Goal: Task Accomplishment & Management: Complete application form

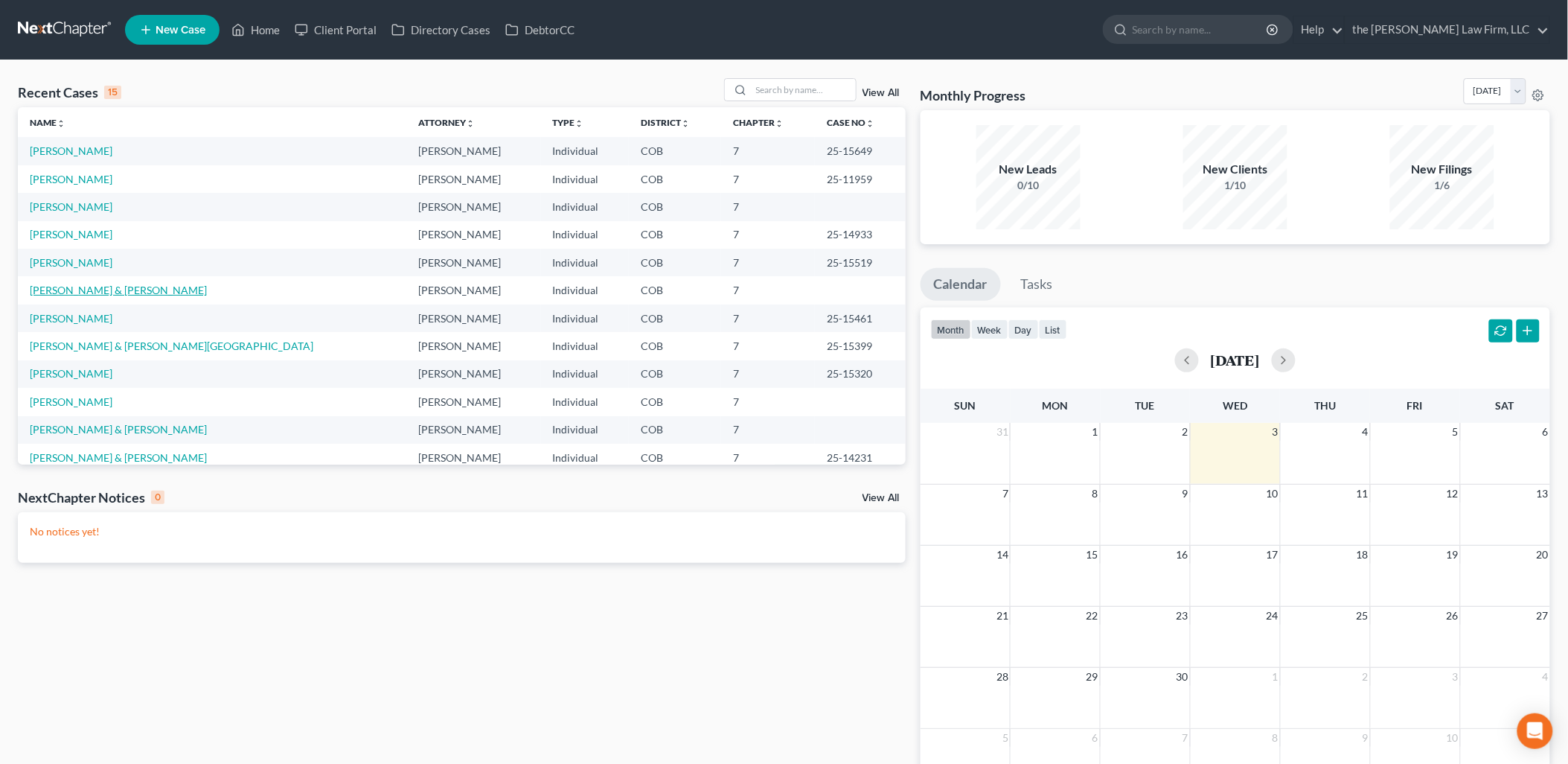
click at [49, 285] on link "[PERSON_NAME] & [PERSON_NAME]" at bounding box center [118, 290] width 177 height 13
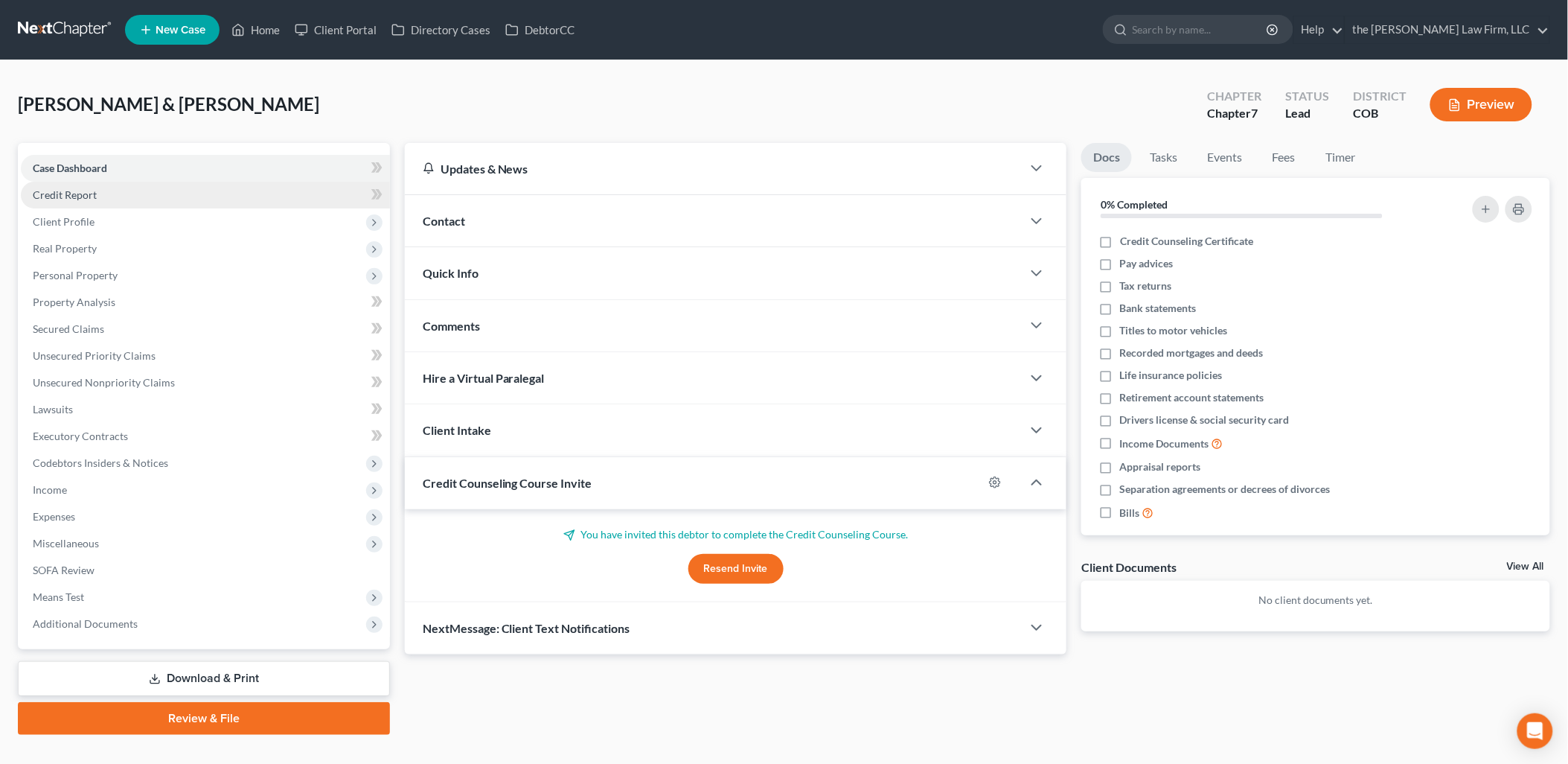
click at [80, 191] on span "Credit Report" at bounding box center [65, 195] width 64 height 13
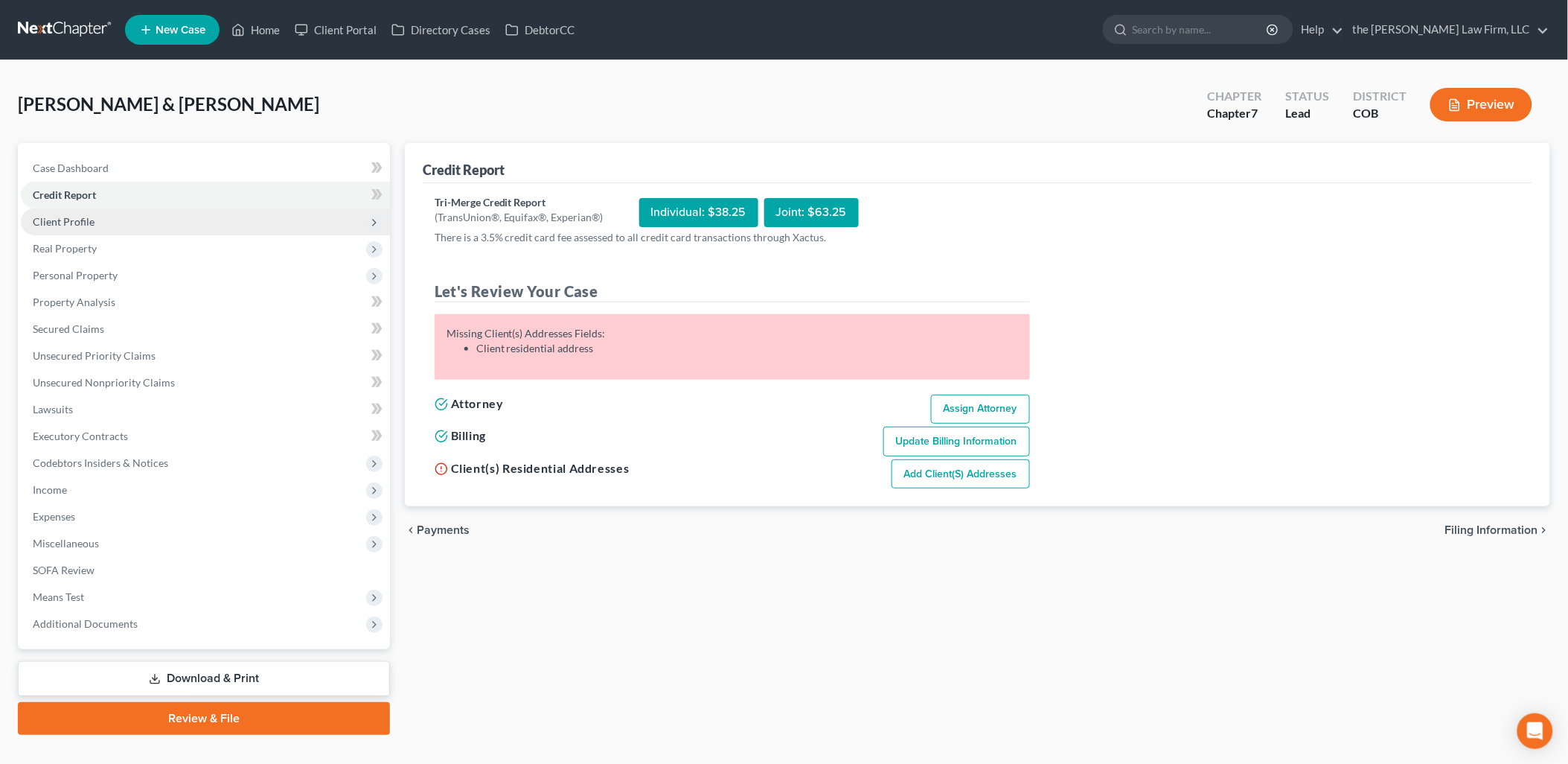
click at [64, 222] on span "Client Profile" at bounding box center [64, 221] width 62 height 13
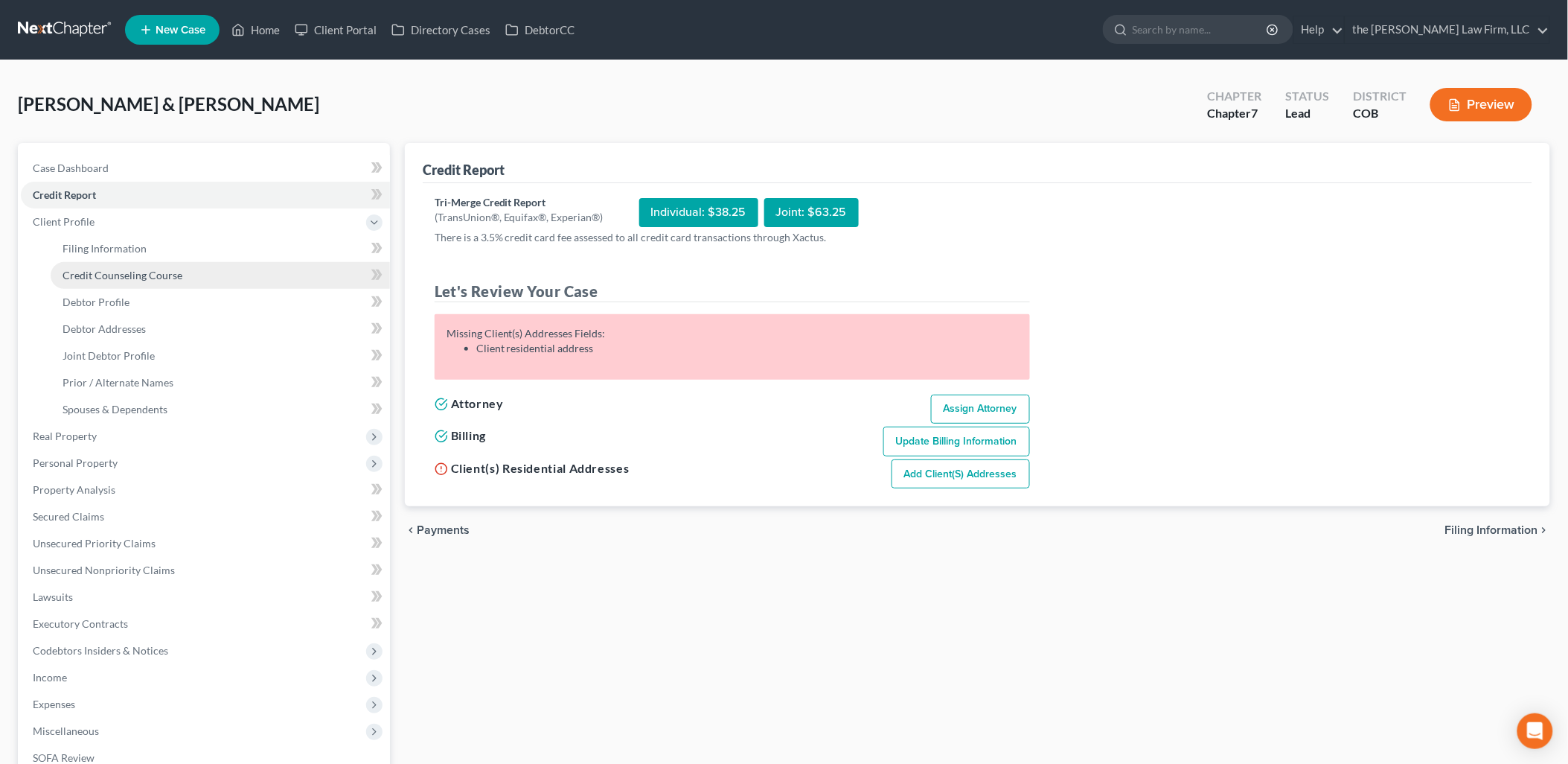
click at [108, 266] on link "Credit Counseling Course" at bounding box center [220, 275] width 339 height 27
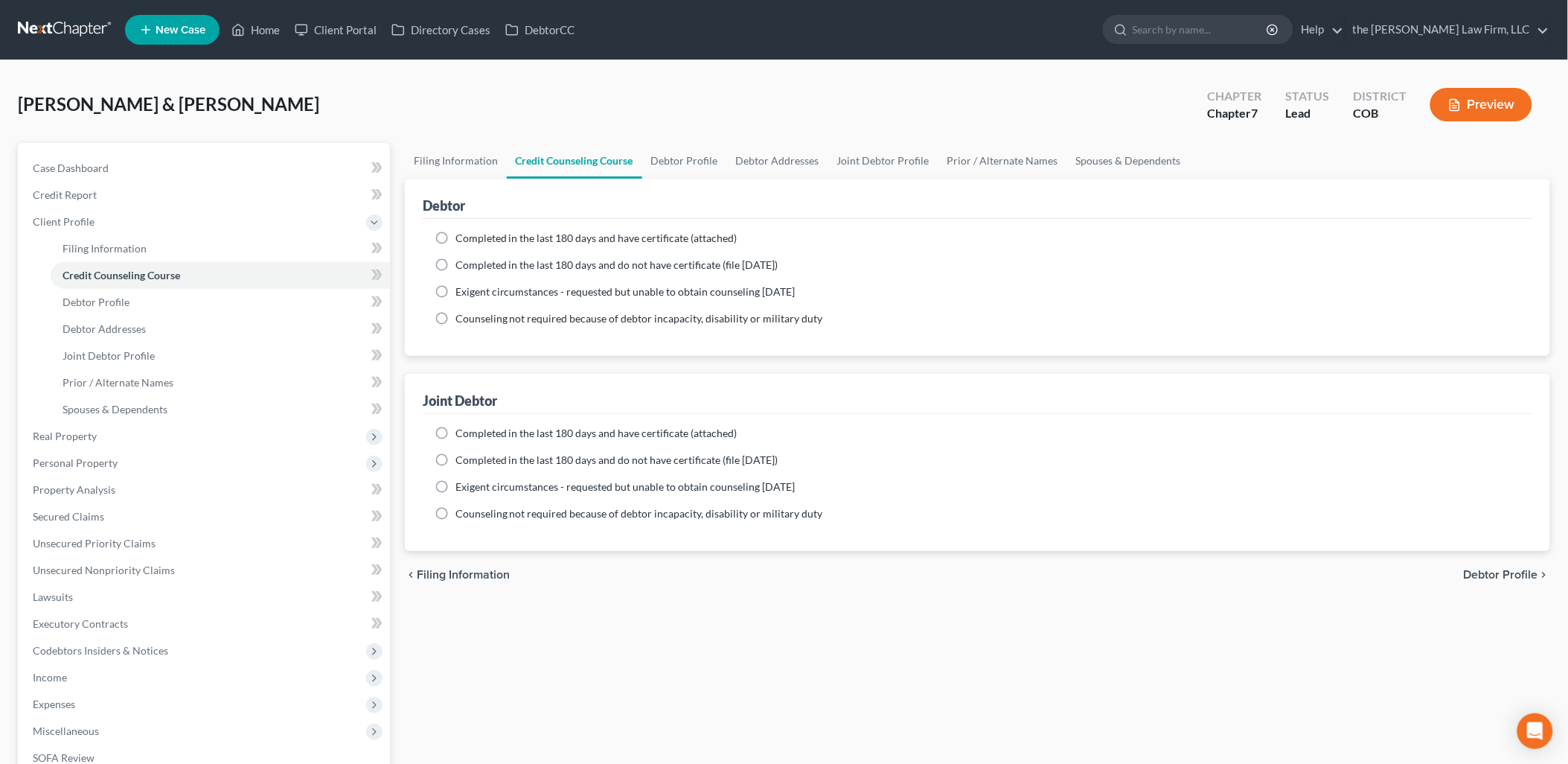
click at [456, 234] on label "Completed in the last 180 days and have certificate (attached)" at bounding box center [597, 238] width 282 height 15
click at [461, 234] on input "Completed in the last 180 days and have certificate (attached)" at bounding box center [466, 235] width 9 height 9
radio input "true"
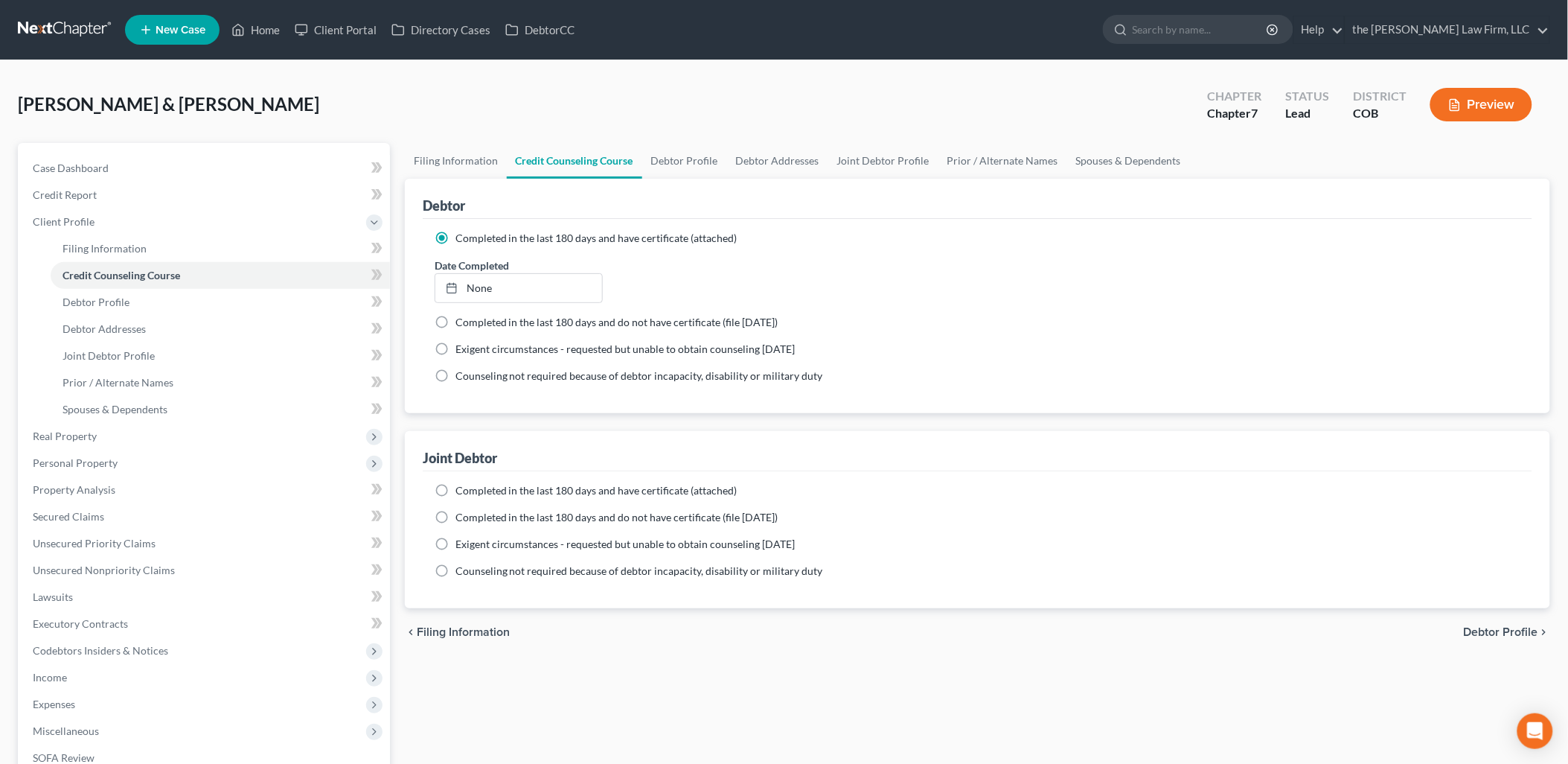
click at [465, 269] on label "Date Completed" at bounding box center [471, 265] width 74 height 16
click at [482, 303] on ng-include "Completed in the last 180 days and have certificate (attached) Date Completed N…" at bounding box center [977, 307] width 1086 height 153
click at [492, 293] on link "None" at bounding box center [519, 288] width 168 height 28
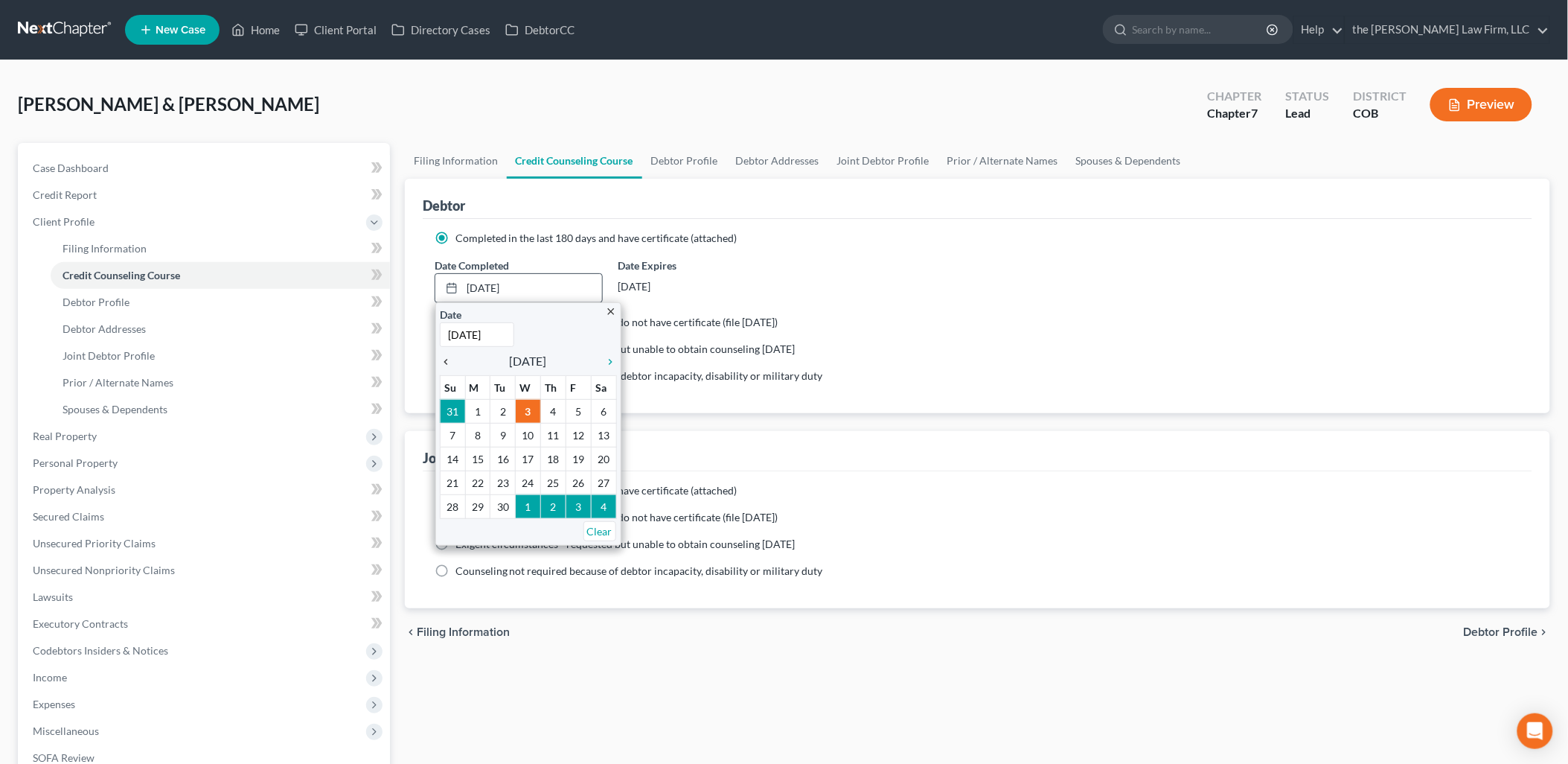
click at [447, 354] on div "chevron_left" at bounding box center [449, 361] width 20 height 14
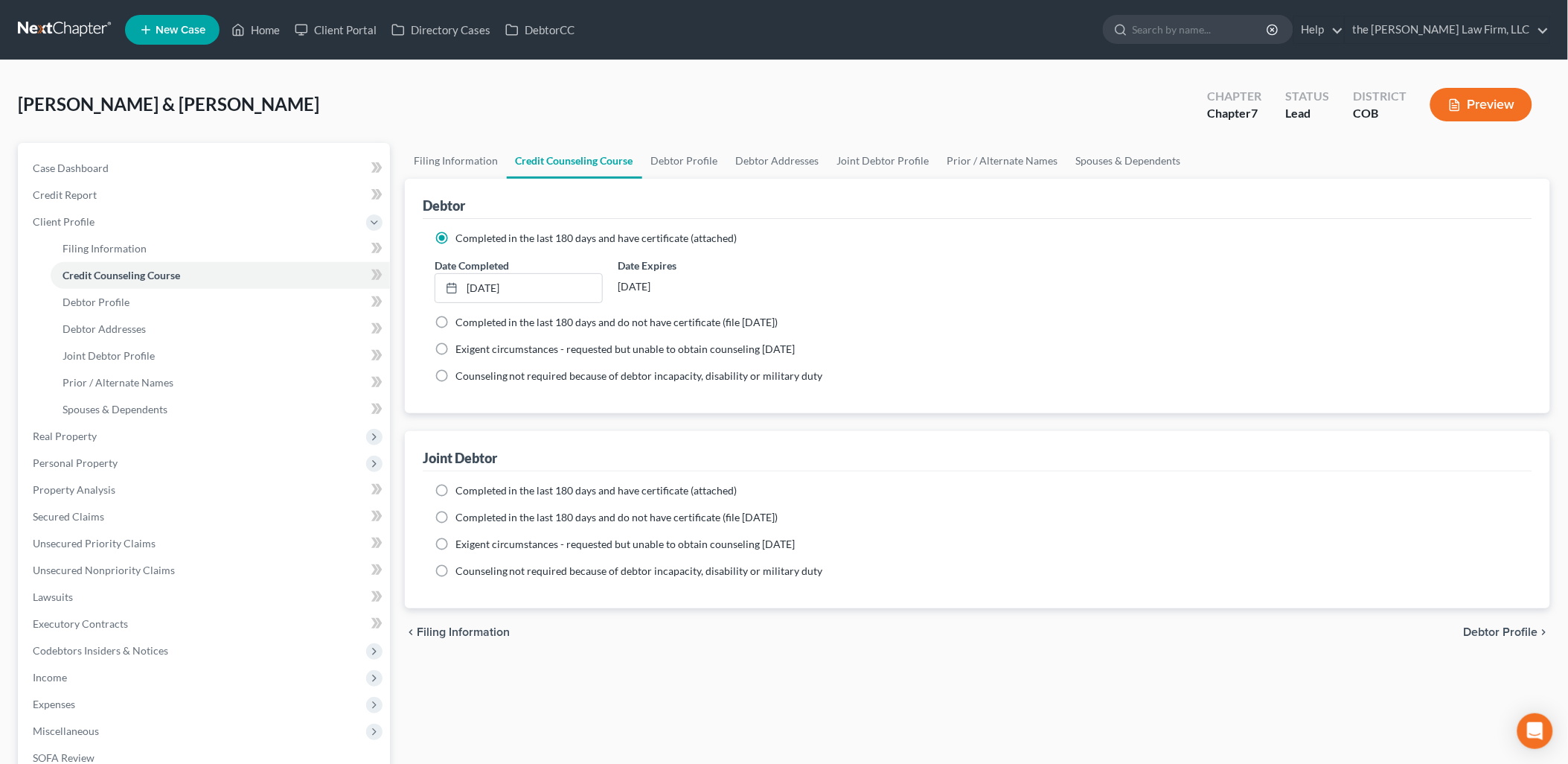
click at [456, 495] on label "Completed in the last 180 days and have certificate (attached)" at bounding box center [597, 490] width 282 height 15
click at [461, 493] on input "Completed in the last 180 days and have certificate (attached)" at bounding box center [466, 488] width 9 height 9
radio input "true"
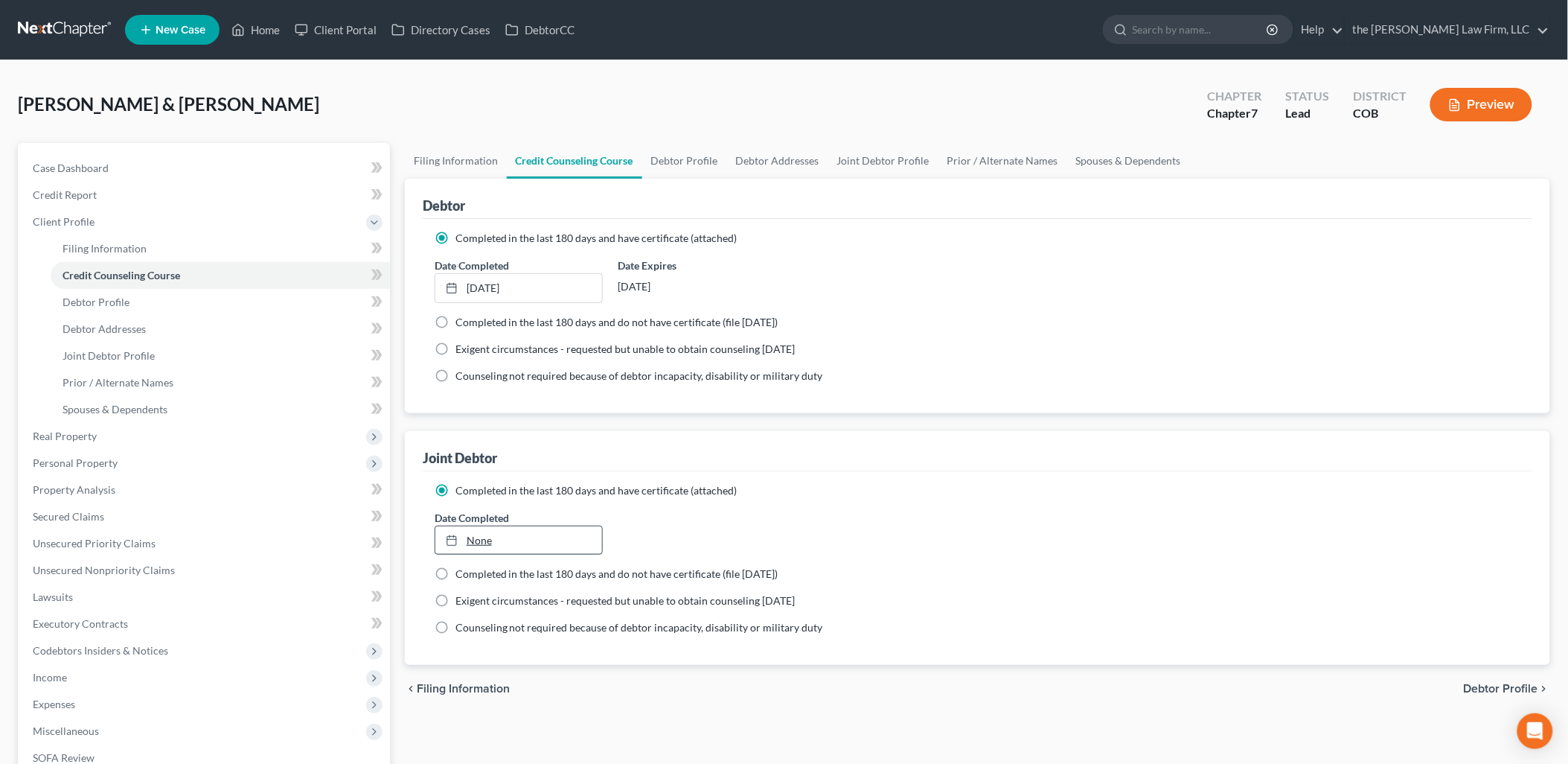
type input "[DATE]"
click at [466, 548] on link "None" at bounding box center [519, 540] width 168 height 28
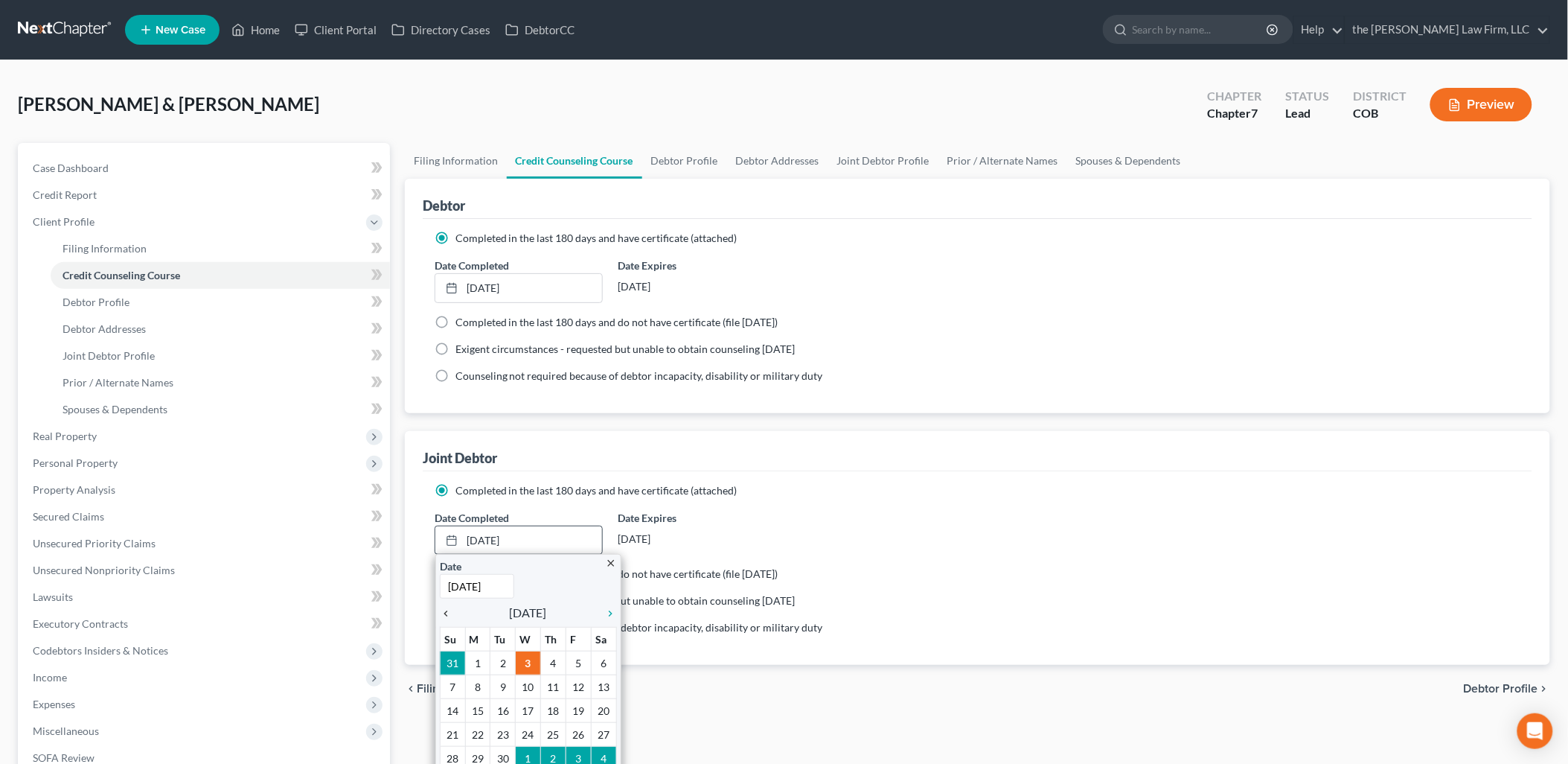
click at [442, 615] on icon "chevron_left" at bounding box center [449, 613] width 20 height 12
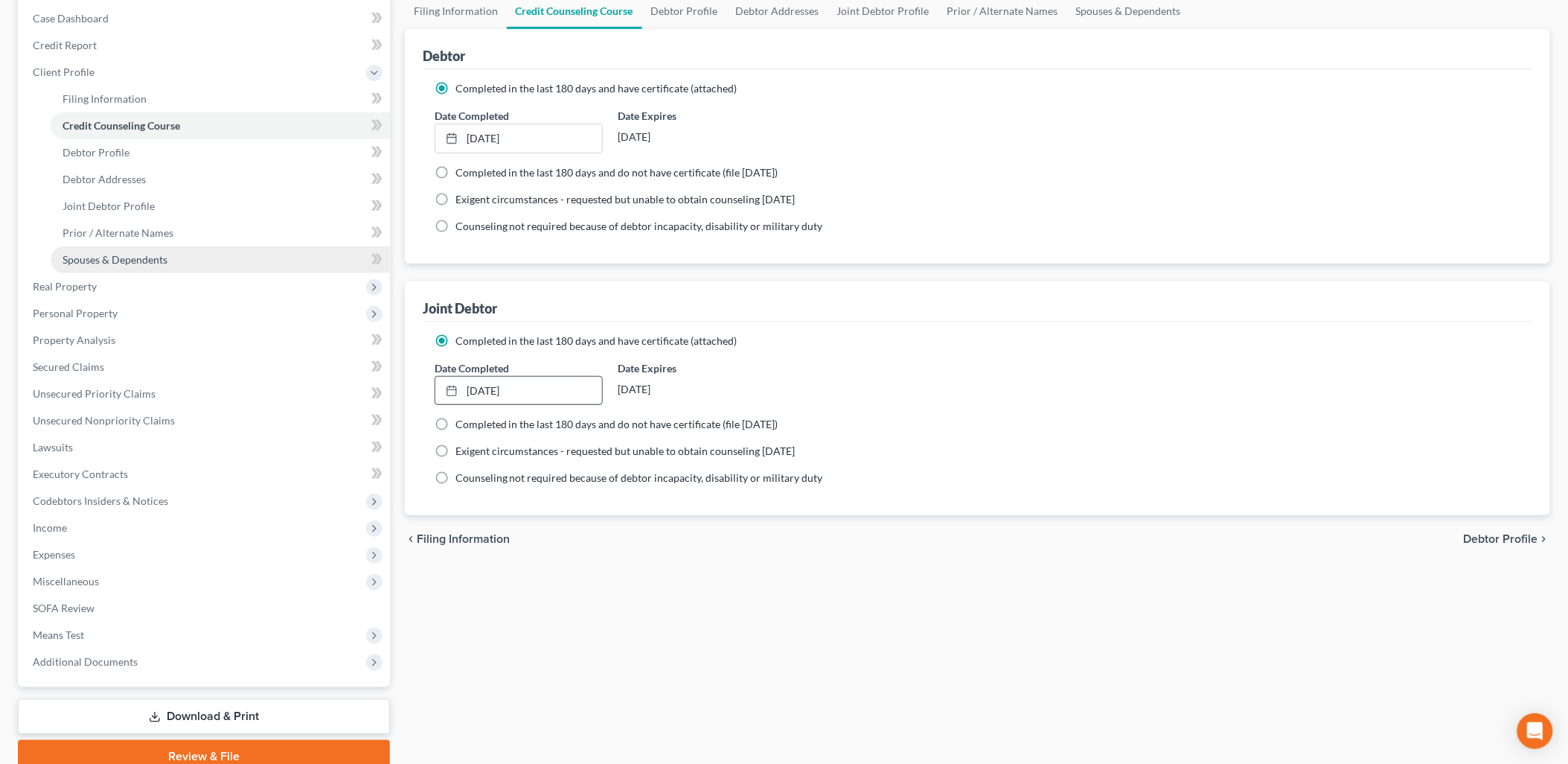
scroll to position [213, 0]
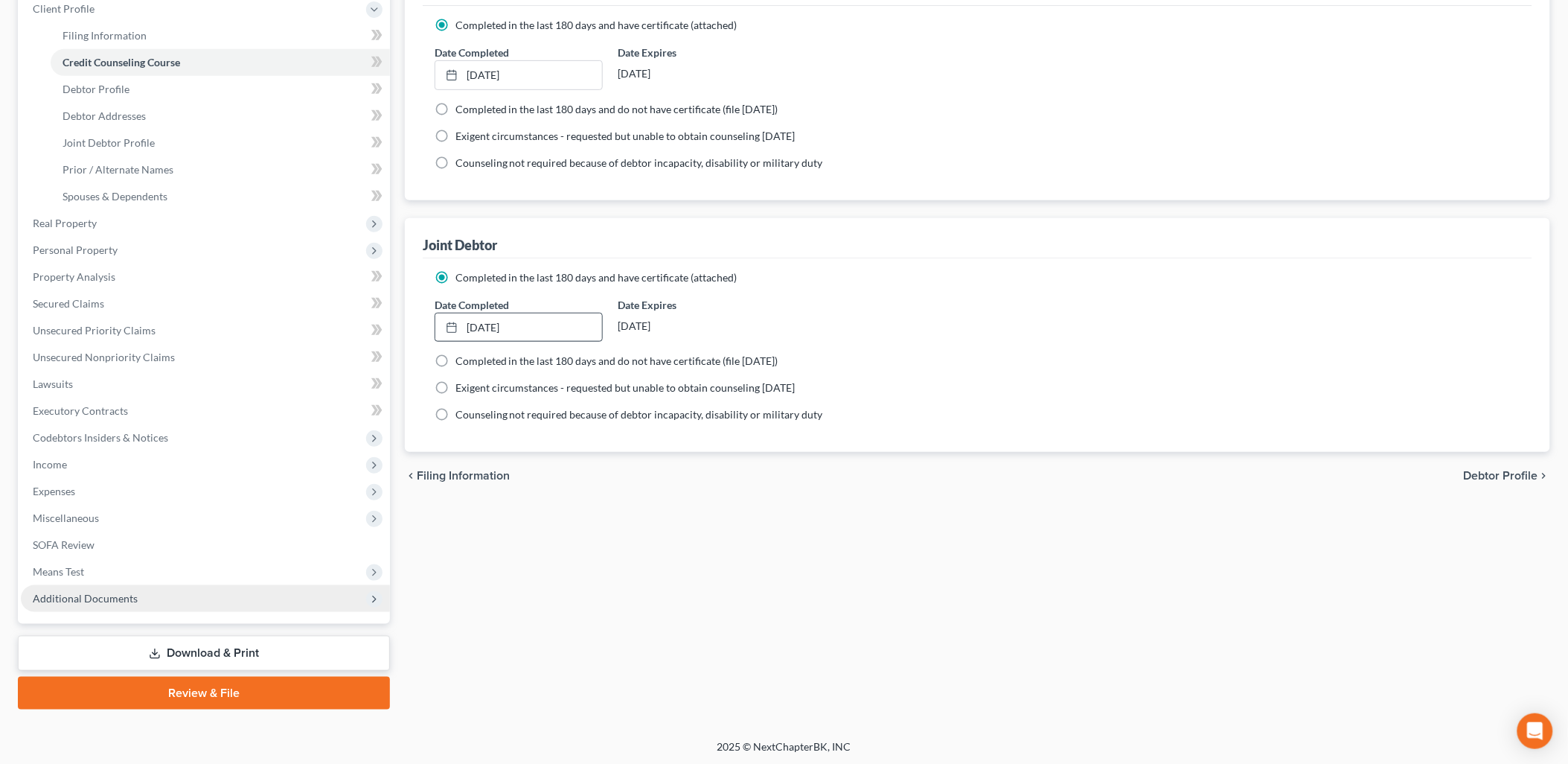
click at [113, 605] on span "Additional Documents" at bounding box center [205, 598] width 369 height 27
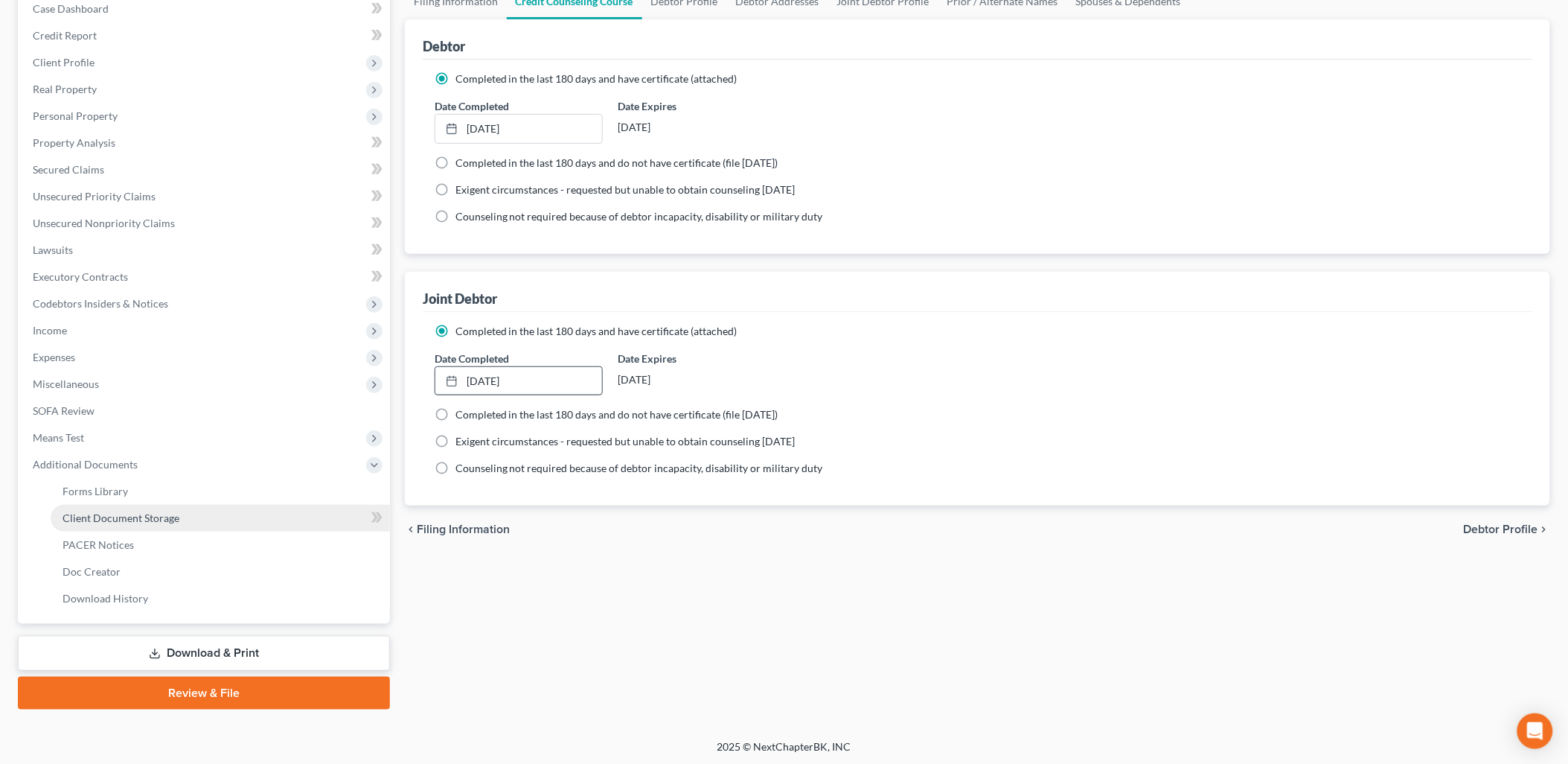
click at [147, 521] on span "Client Document Storage" at bounding box center [121, 518] width 117 height 13
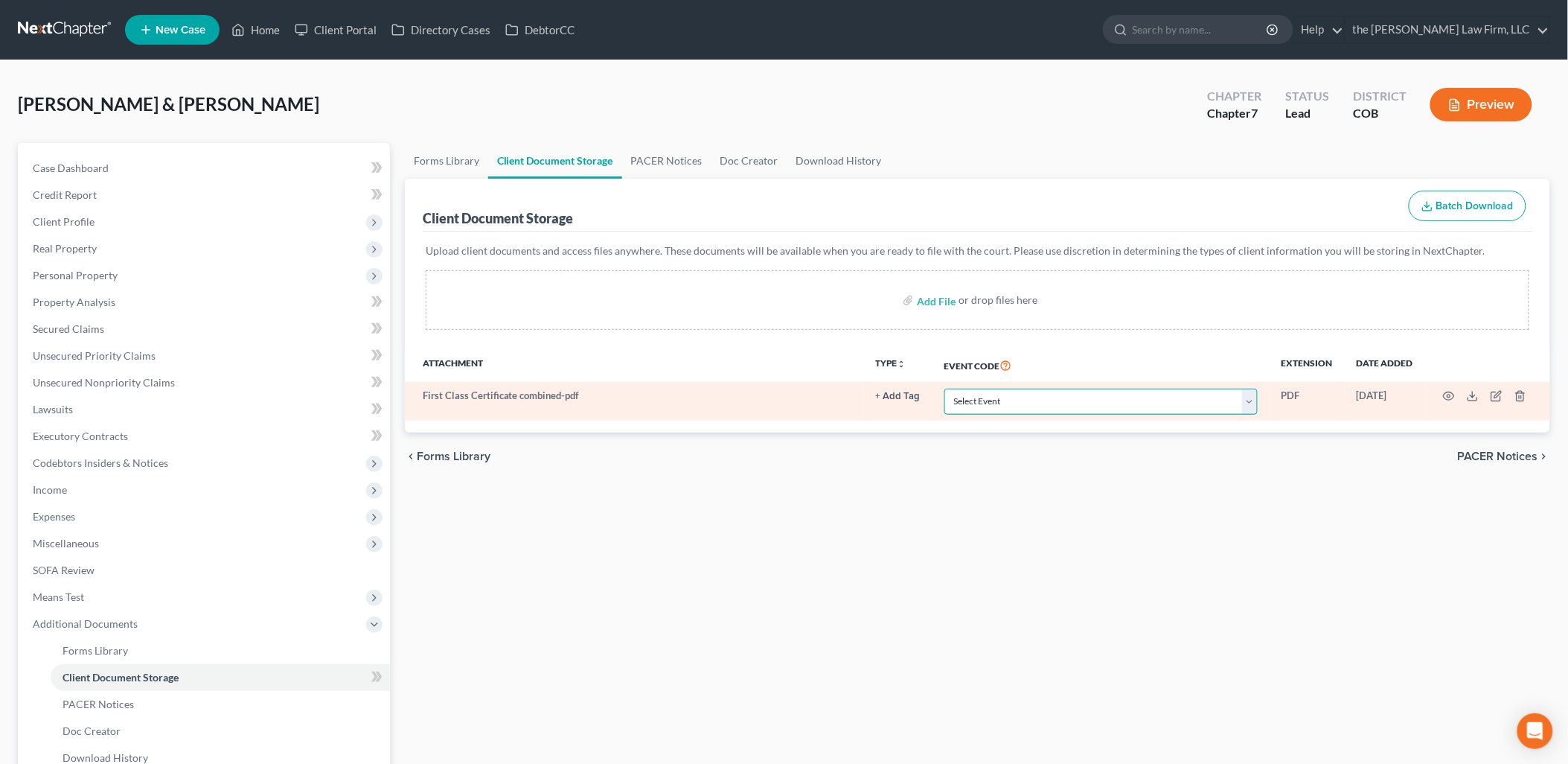
drag, startPoint x: 999, startPoint y: 388, endPoint x: 1000, endPoint y: 402, distance: 14.0
click at [999, 388] on select "Select Event 1009-1.1 Notice of Amendments 20 Largest Unsecured Creditors Amend…" at bounding box center [1101, 401] width 314 height 26
select select "5"
click at [944, 388] on select "Select Event 1009-1.1 Notice of Amendments 20 Largest Unsecured Creditors Amend…" at bounding box center [1101, 401] width 314 height 26
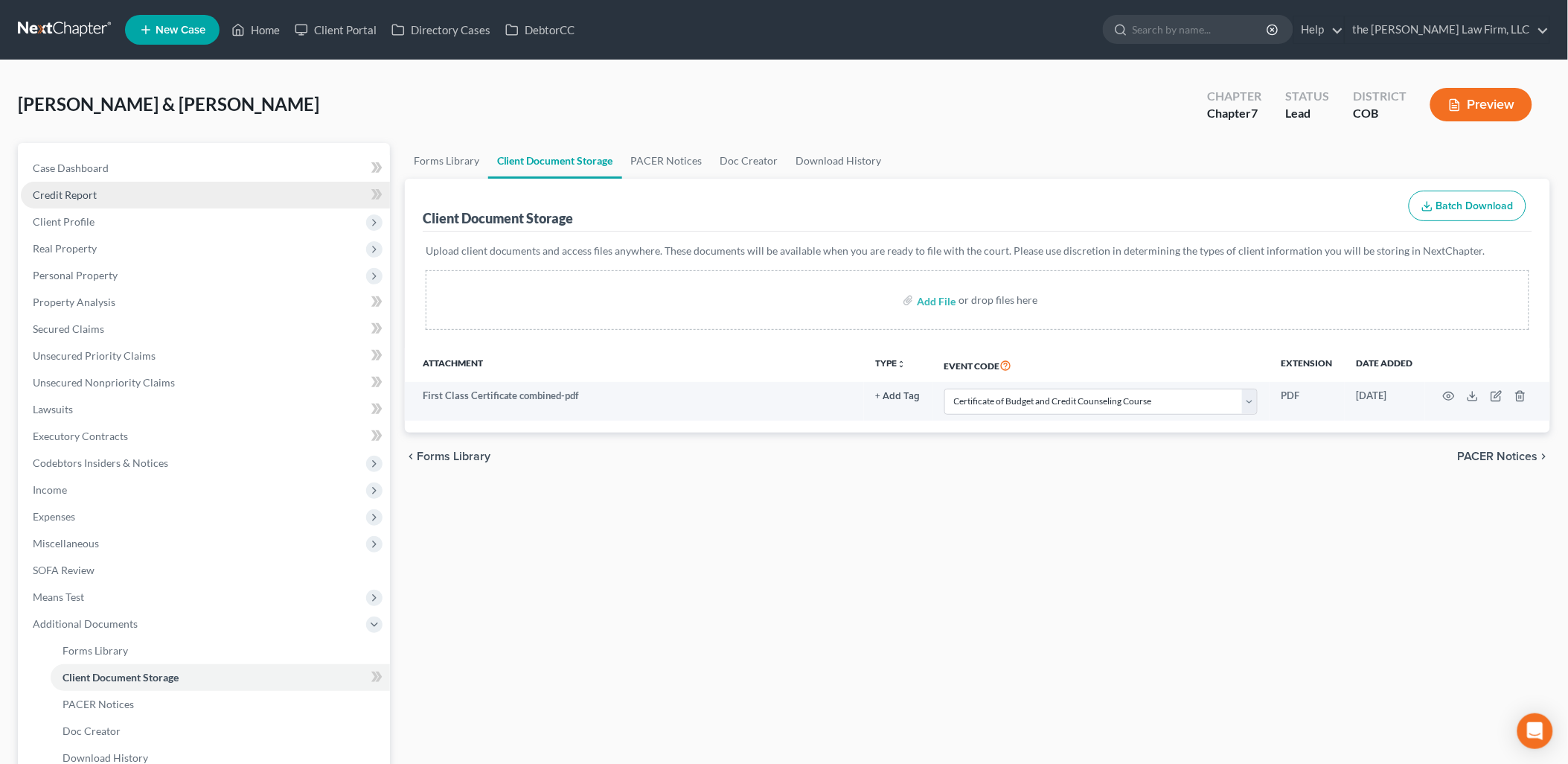
click at [89, 192] on span "Credit Report" at bounding box center [65, 195] width 64 height 13
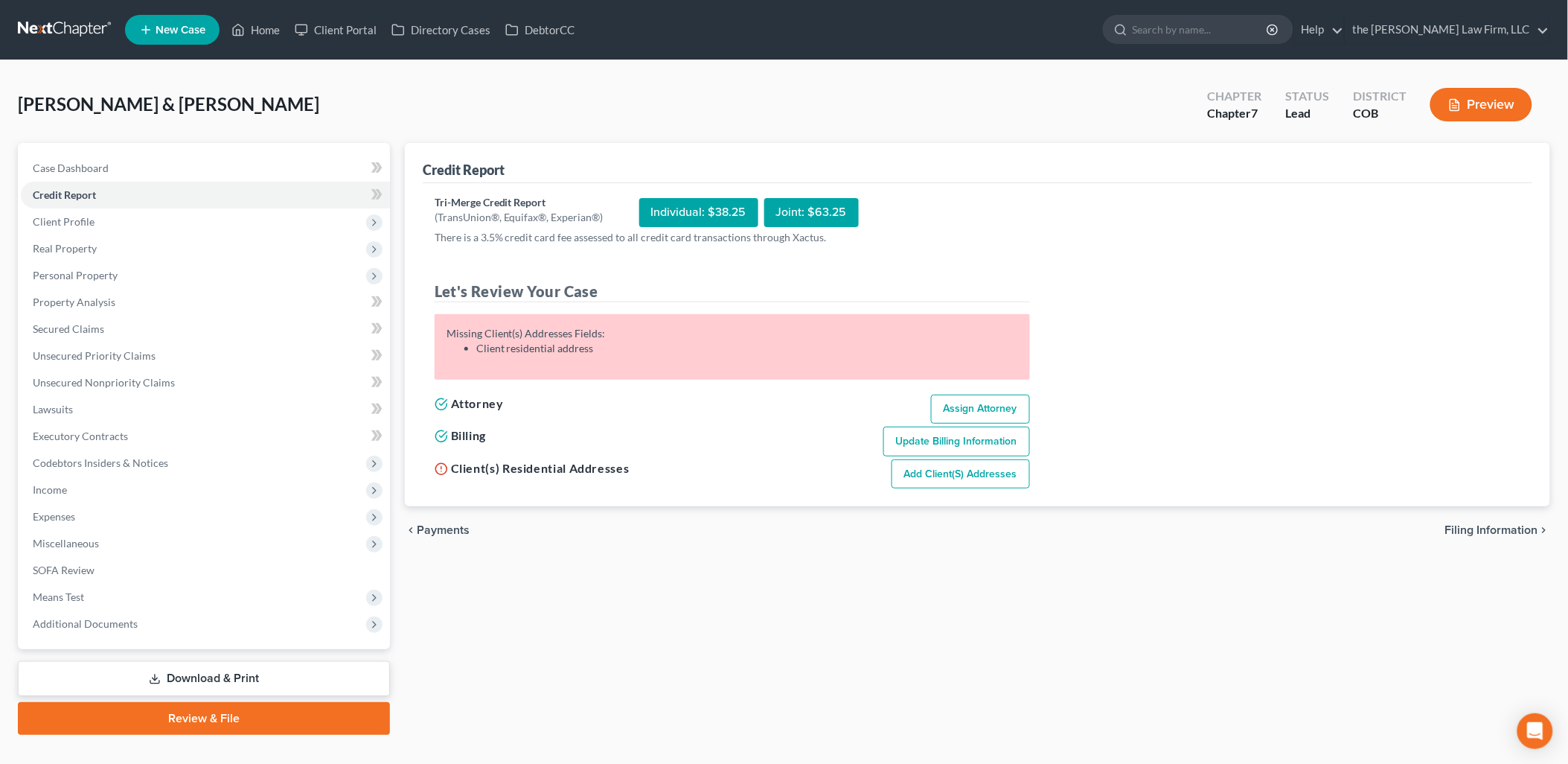
click at [991, 475] on link "Add Client(s) Addresses" at bounding box center [960, 475] width 139 height 30
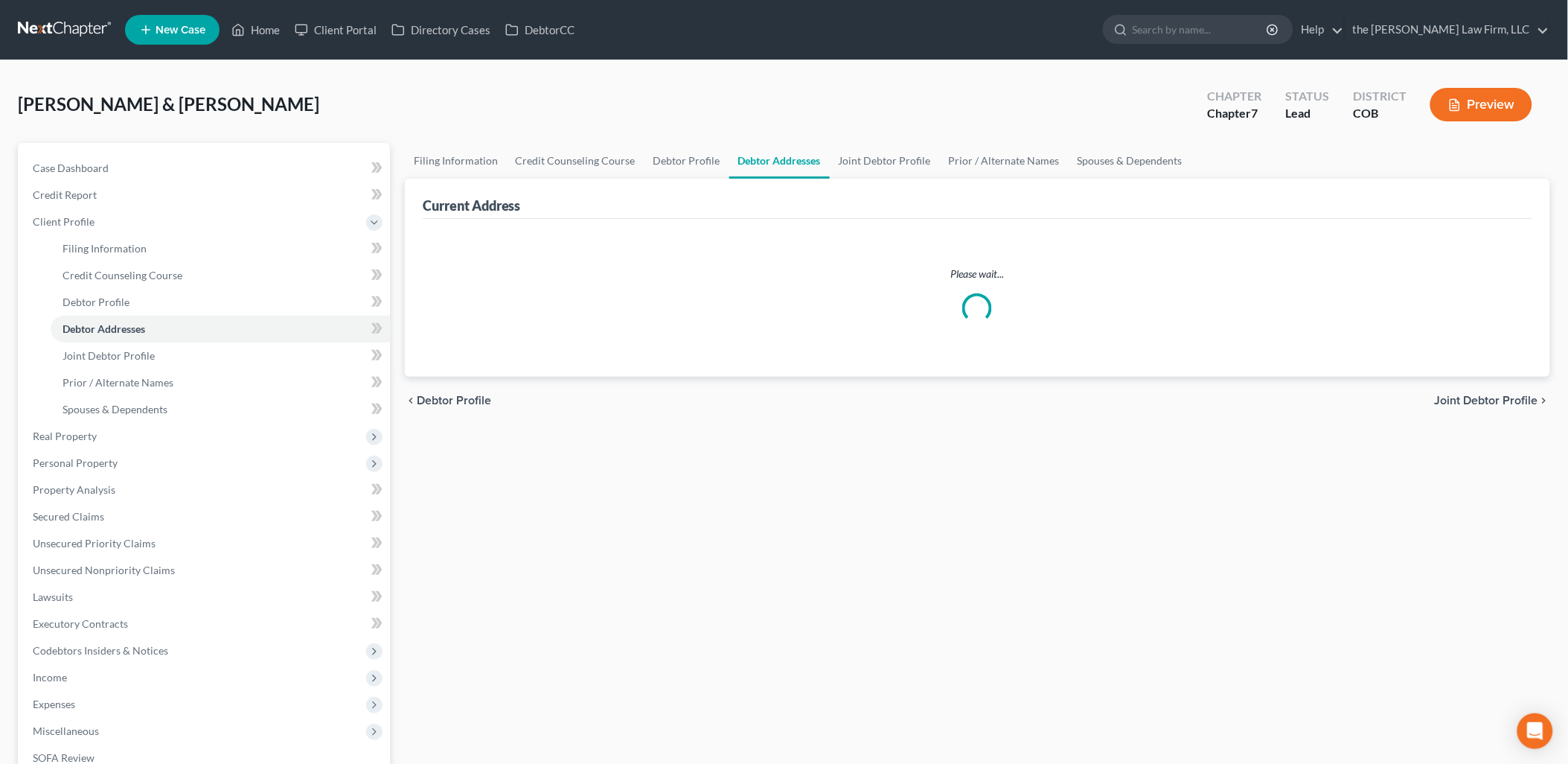
select select "0"
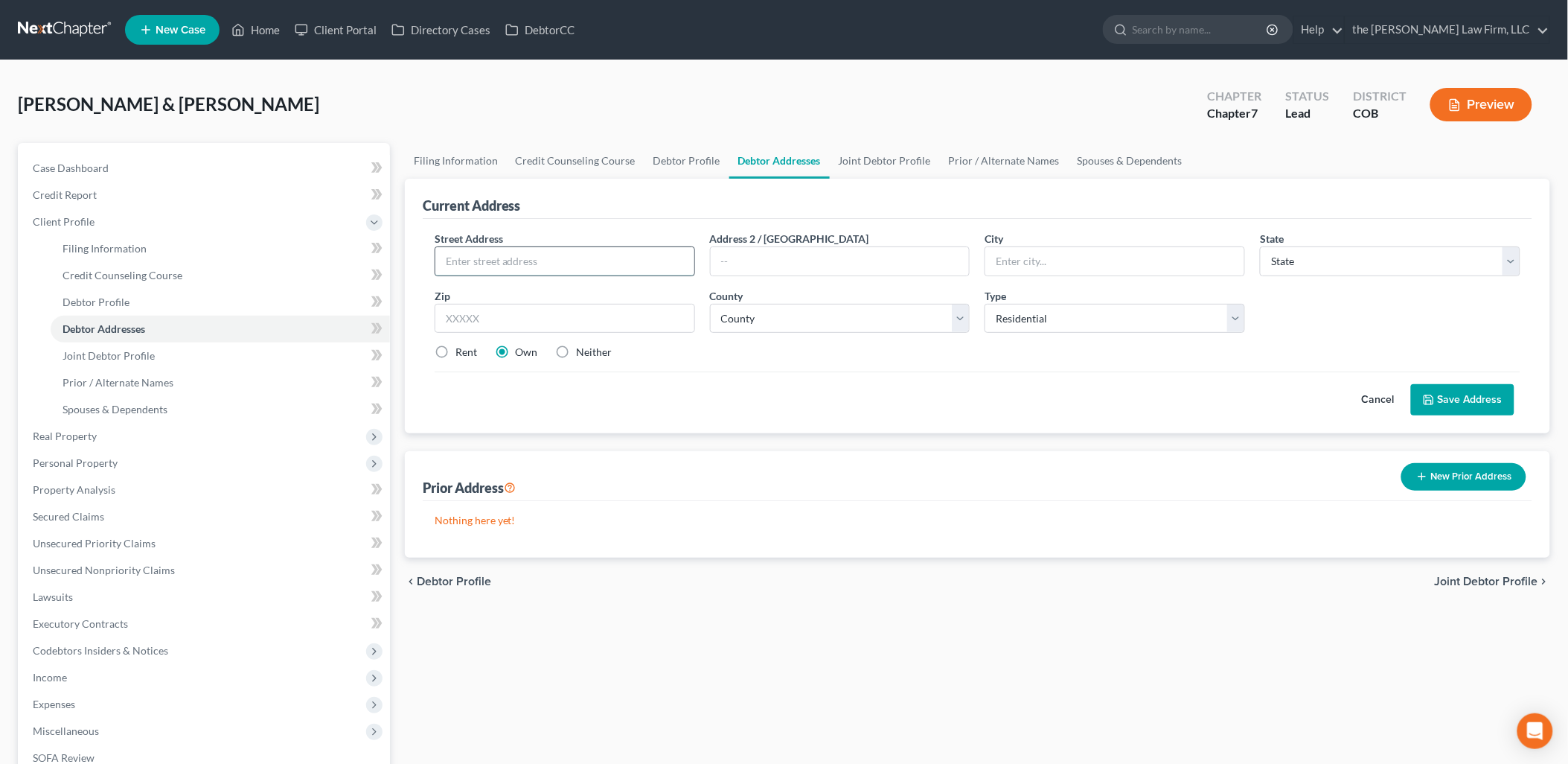
click at [567, 255] on input "text" at bounding box center [564, 261] width 259 height 28
type input "[STREET_ADDRESS]"
type input "[PERSON_NAME]"
select select "5"
type input "80134"
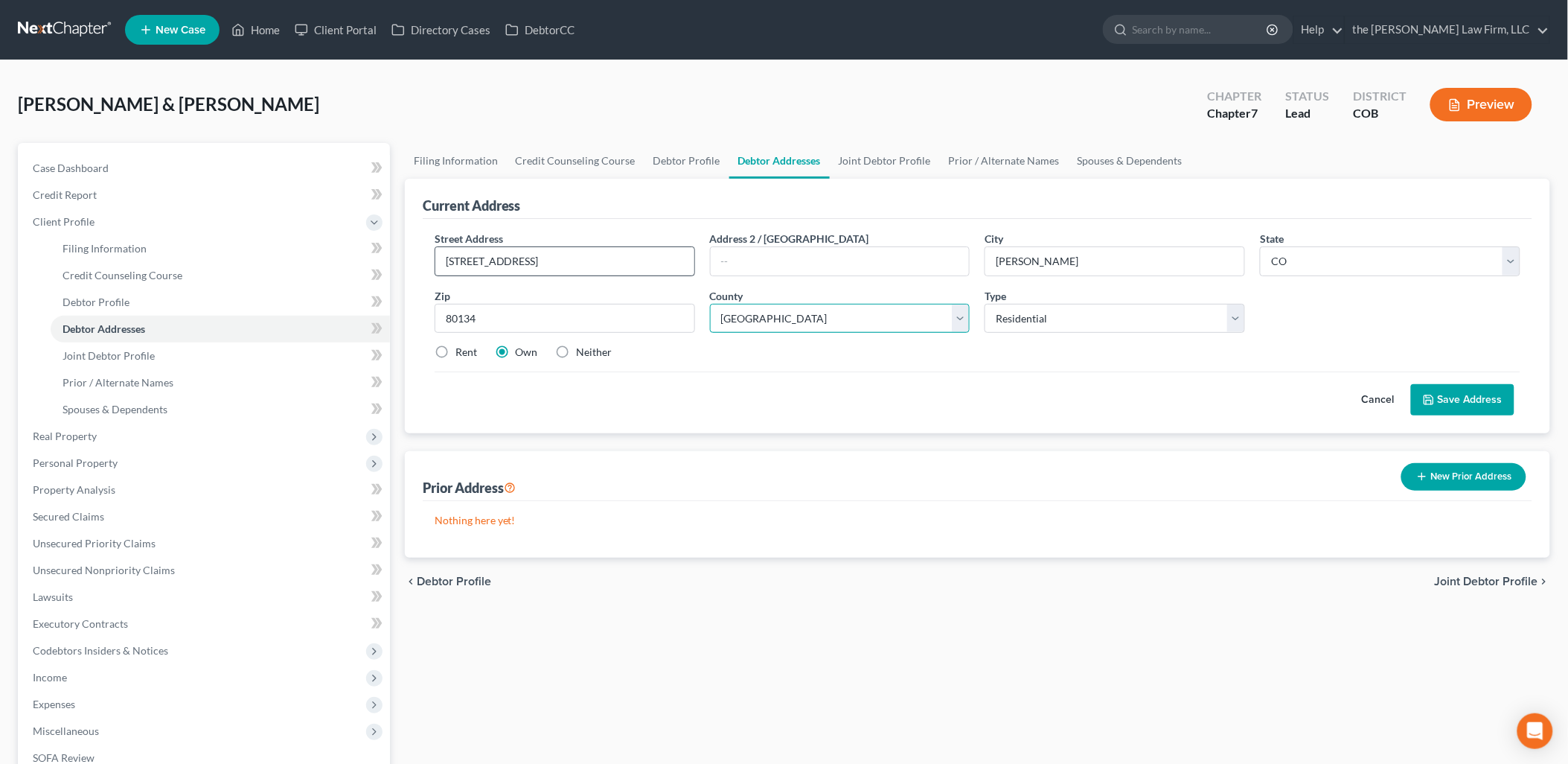
select select "18"
click at [1485, 395] on button "Save Address" at bounding box center [1462, 400] width 103 height 31
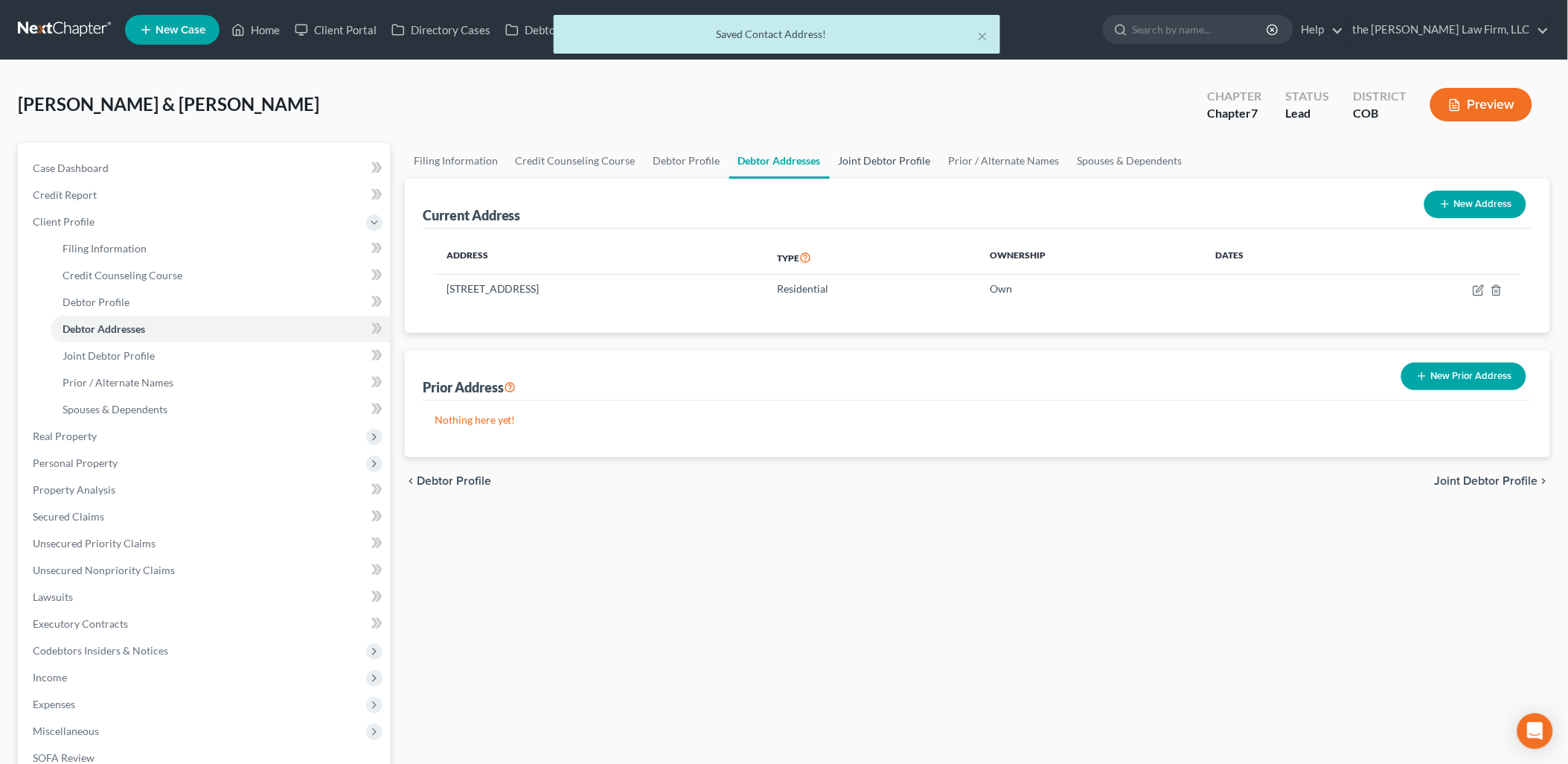
click at [867, 150] on link "Joint Debtor Profile" at bounding box center [884, 161] width 110 height 36
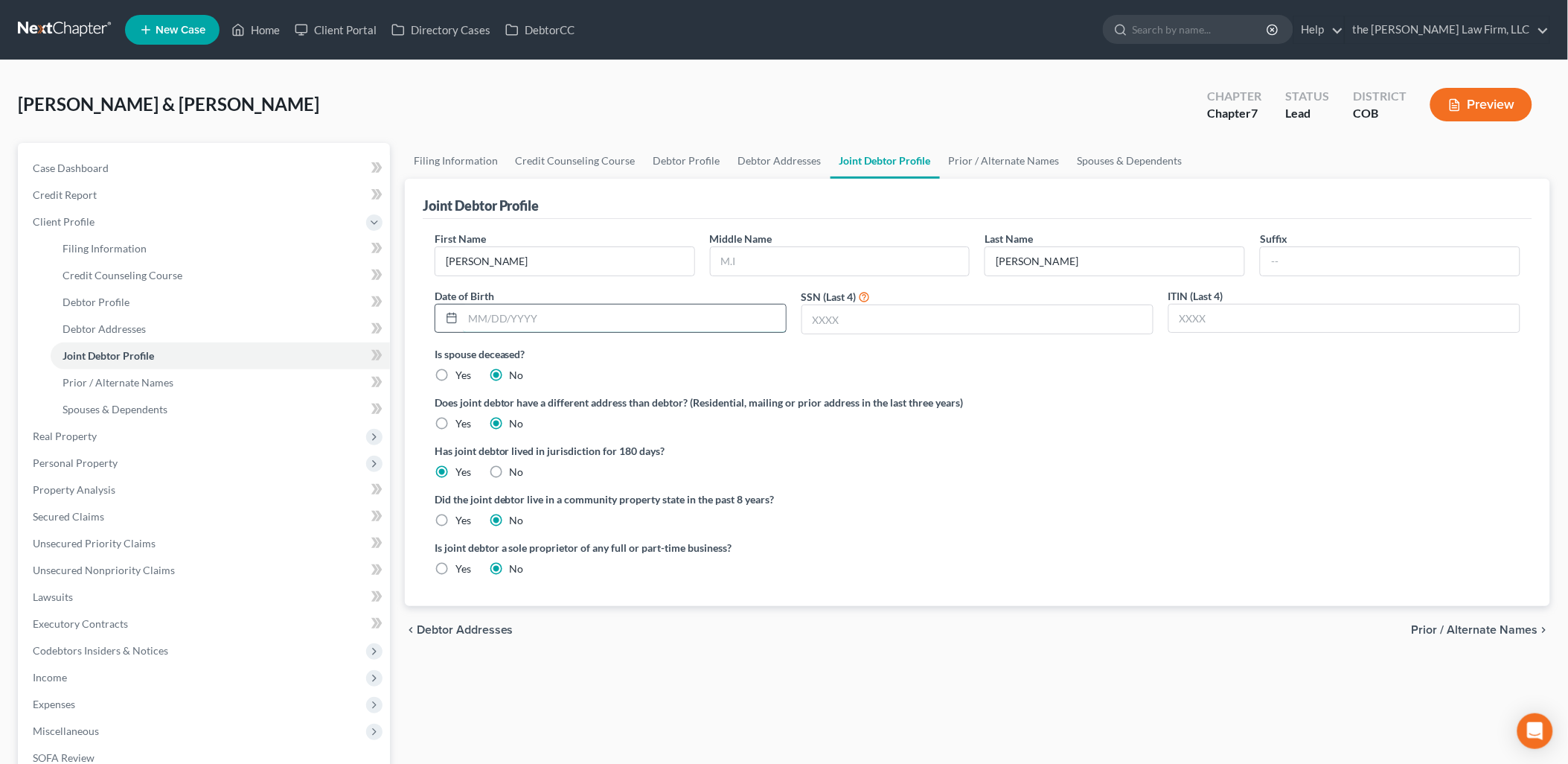
click at [646, 324] on input "text" at bounding box center [624, 318] width 323 height 28
type input "[DATE]"
type input "5322"
click at [693, 165] on link "Debtor Profile" at bounding box center [687, 161] width 85 height 36
select select "1"
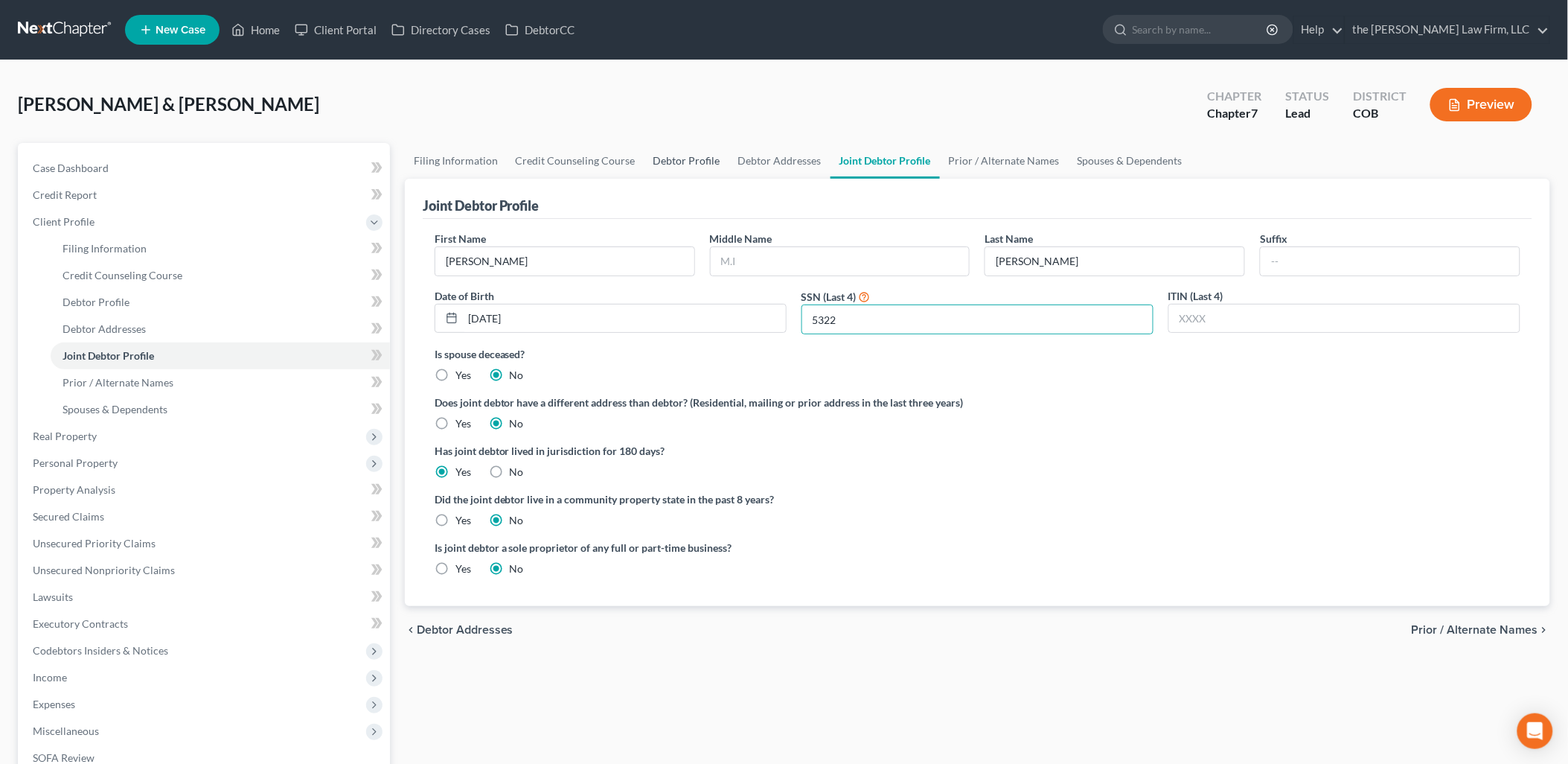
select select "0"
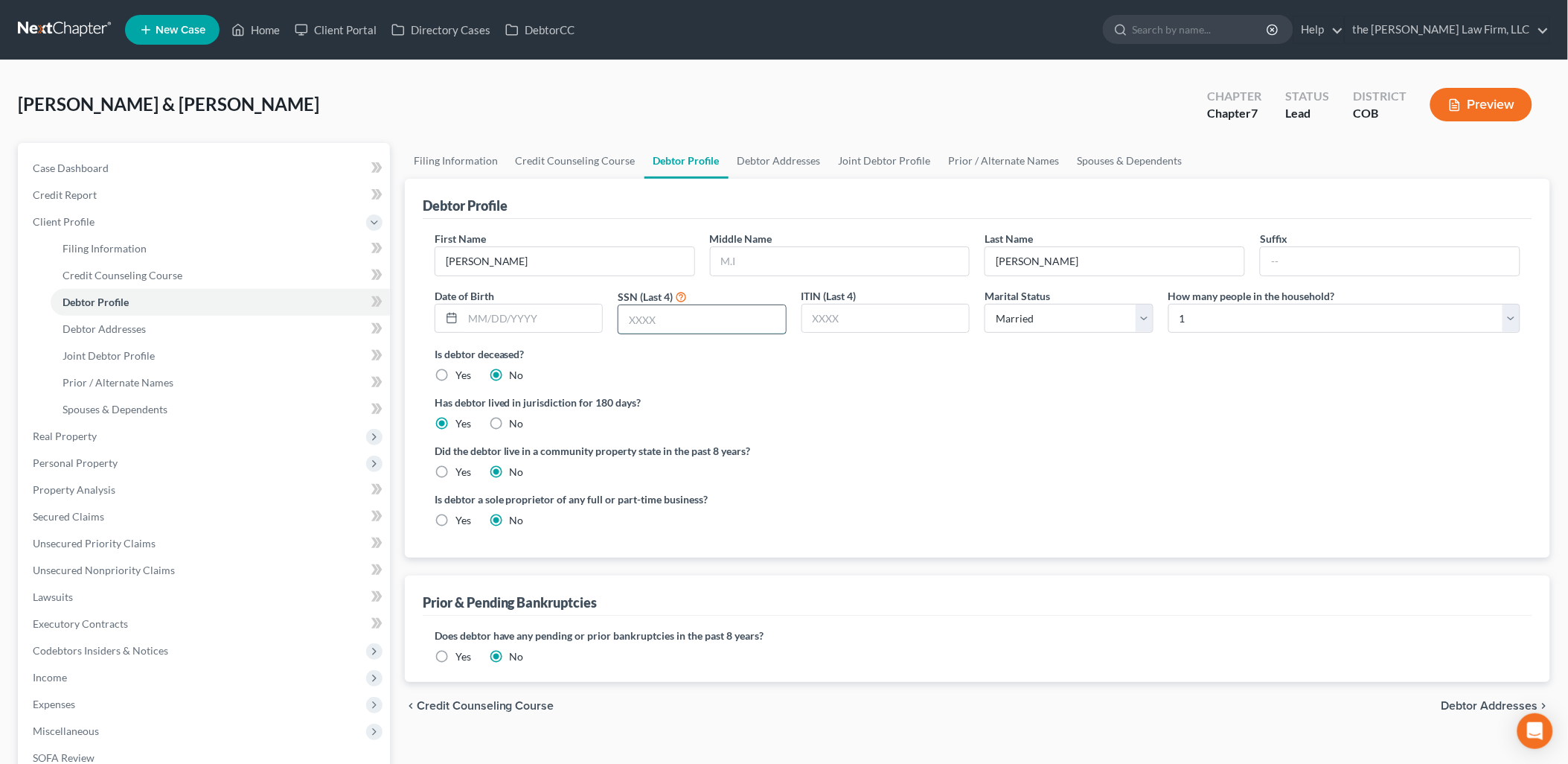
click at [696, 322] on input "text" at bounding box center [702, 319] width 168 height 28
type input "1735"
click at [563, 311] on input "text" at bounding box center [532, 318] width 140 height 28
type input "[DATE]"
select select "1"
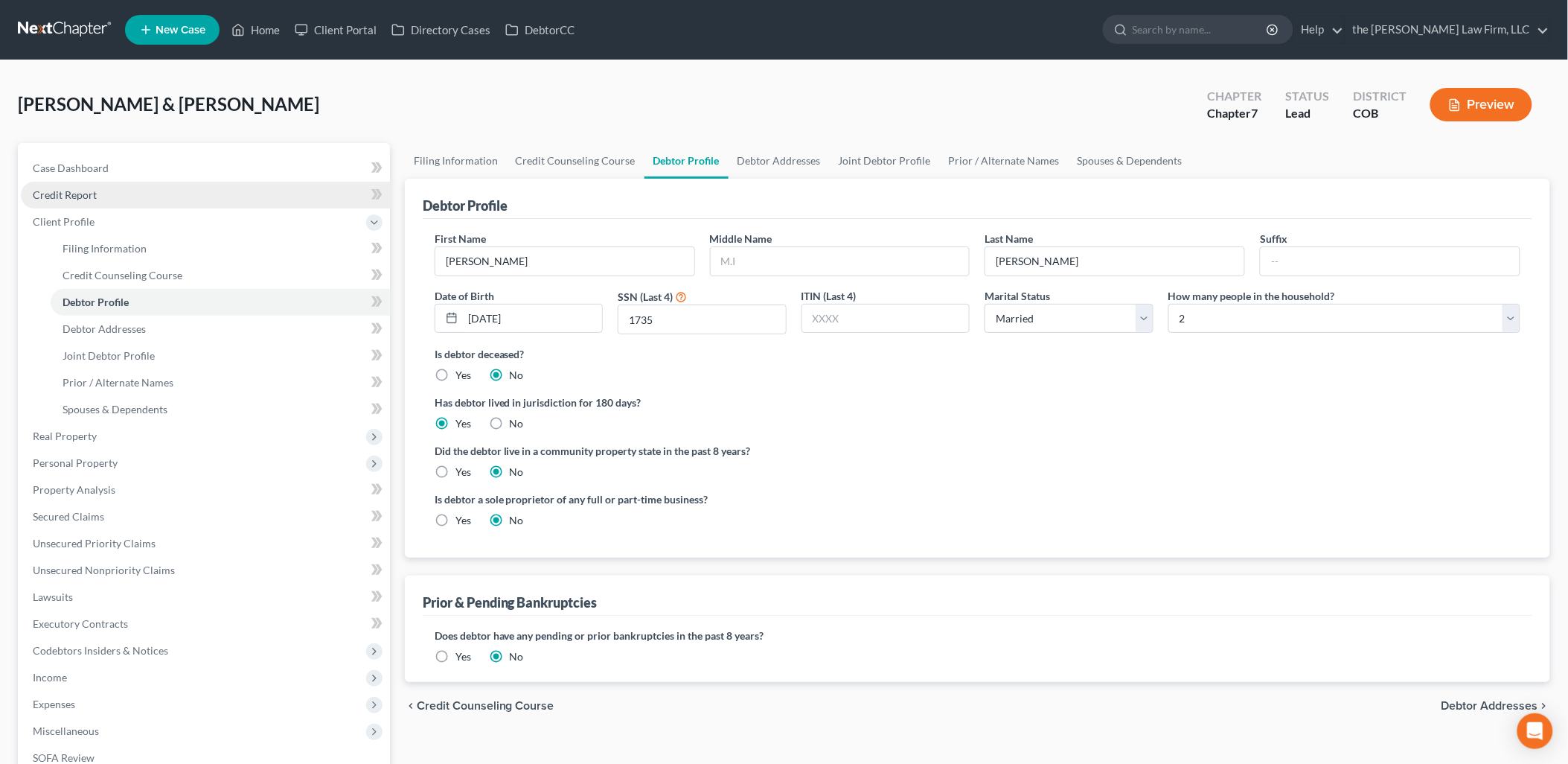
click at [67, 191] on span "Credit Report" at bounding box center [65, 195] width 64 height 13
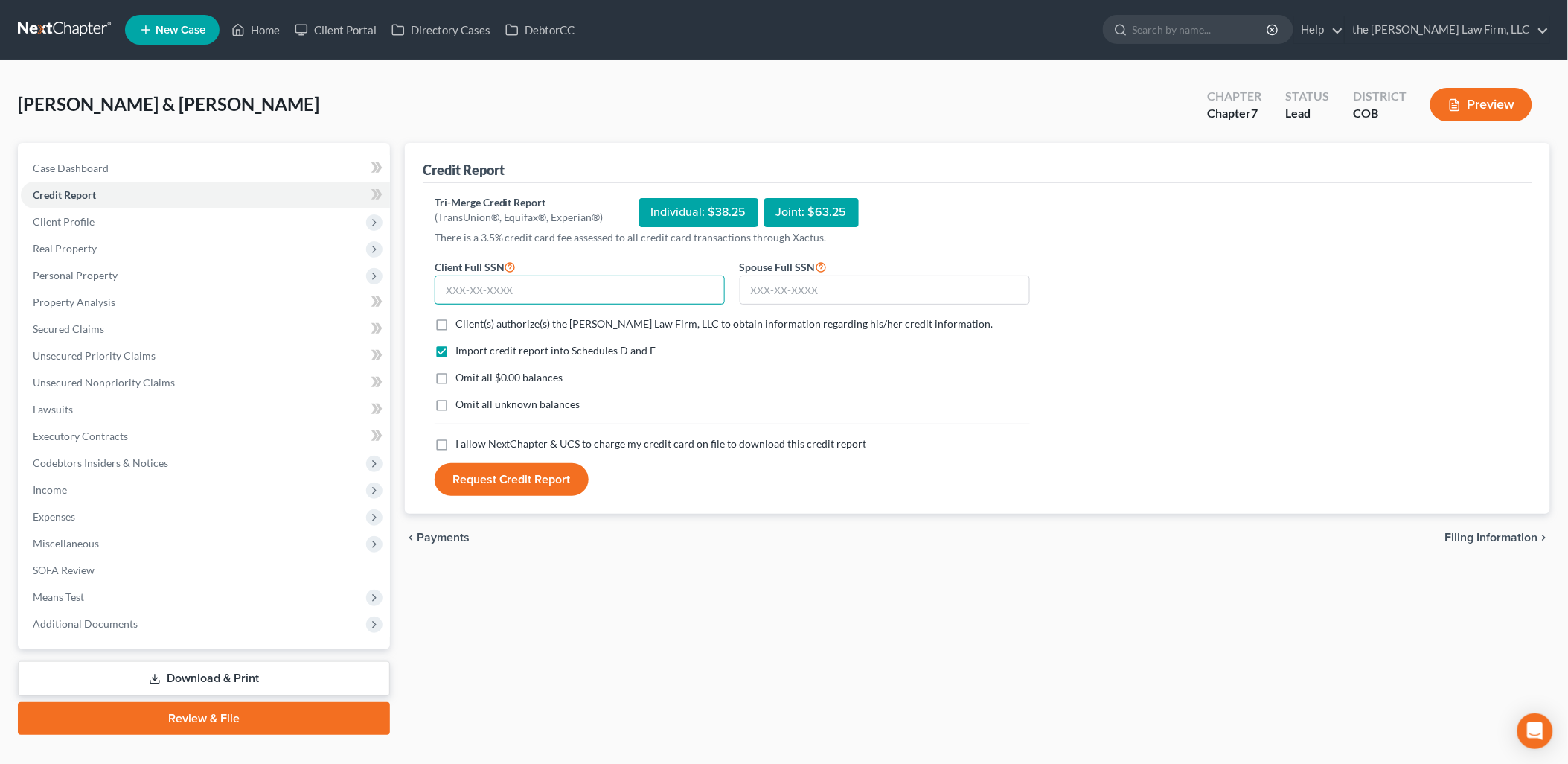
click at [615, 286] on input "text" at bounding box center [579, 290] width 290 height 30
type input "523-59-1735"
click at [456, 326] on label "Client(s) authorize(s) the [PERSON_NAME] Law Firm, LLC to obtain information re…" at bounding box center [724, 323] width 538 height 15
click at [461, 326] on input "Client(s) authorize(s) the [PERSON_NAME] Law Firm, LLC to obtain information re…" at bounding box center [466, 321] width 9 height 9
checkbox input "true"
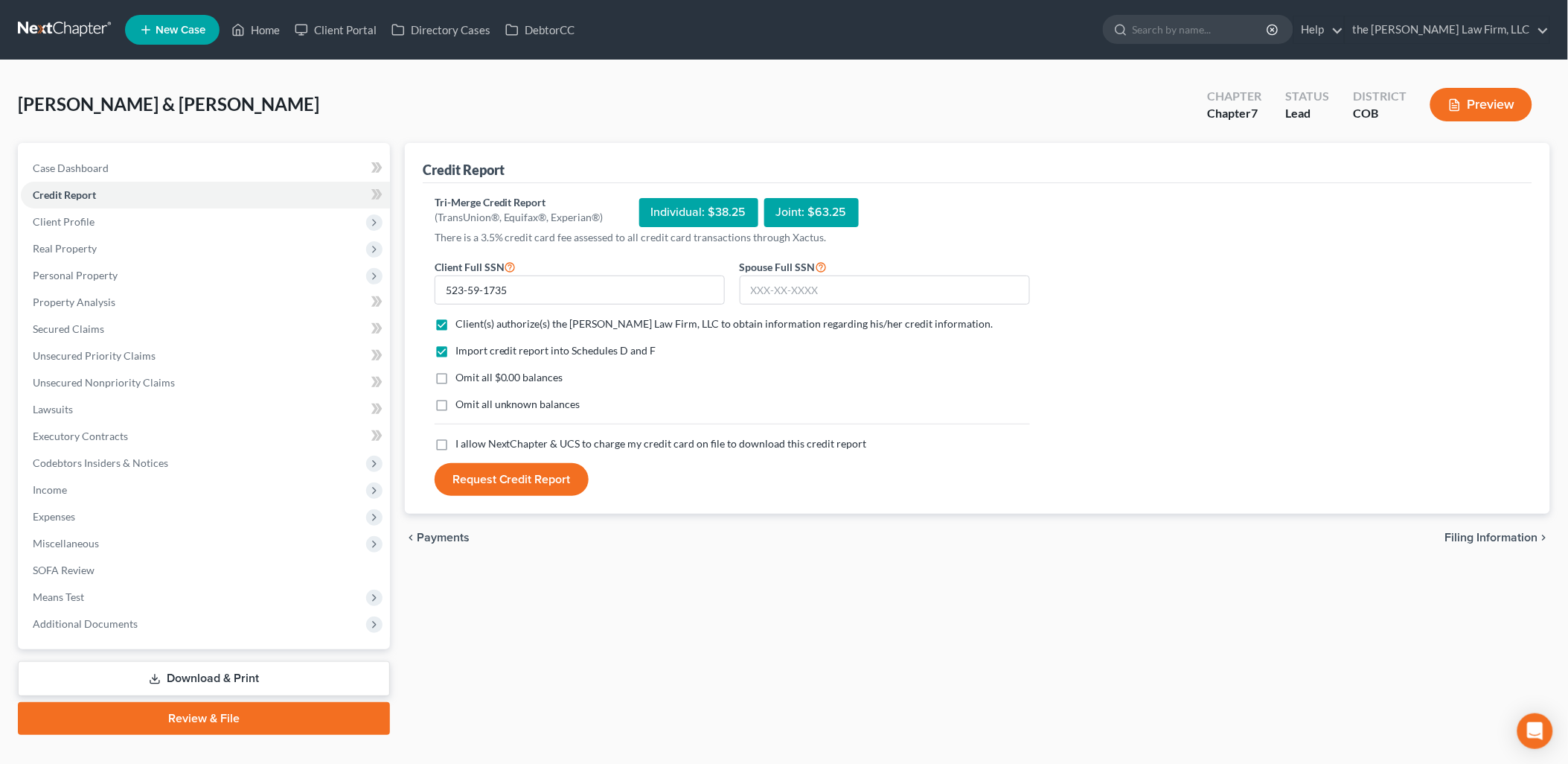
click at [456, 442] on label "I allow NextChapter & UCS to charge my credit card on file to download this cre…" at bounding box center [661, 443] width 412 height 15
click at [461, 442] on input "I allow NextChapter & UCS to charge my credit card on file to download this cre…" at bounding box center [466, 441] width 9 height 9
checkbox input "true"
click at [815, 282] on input "text" at bounding box center [884, 290] width 290 height 30
click at [824, 286] on input "text" at bounding box center [884, 290] width 290 height 30
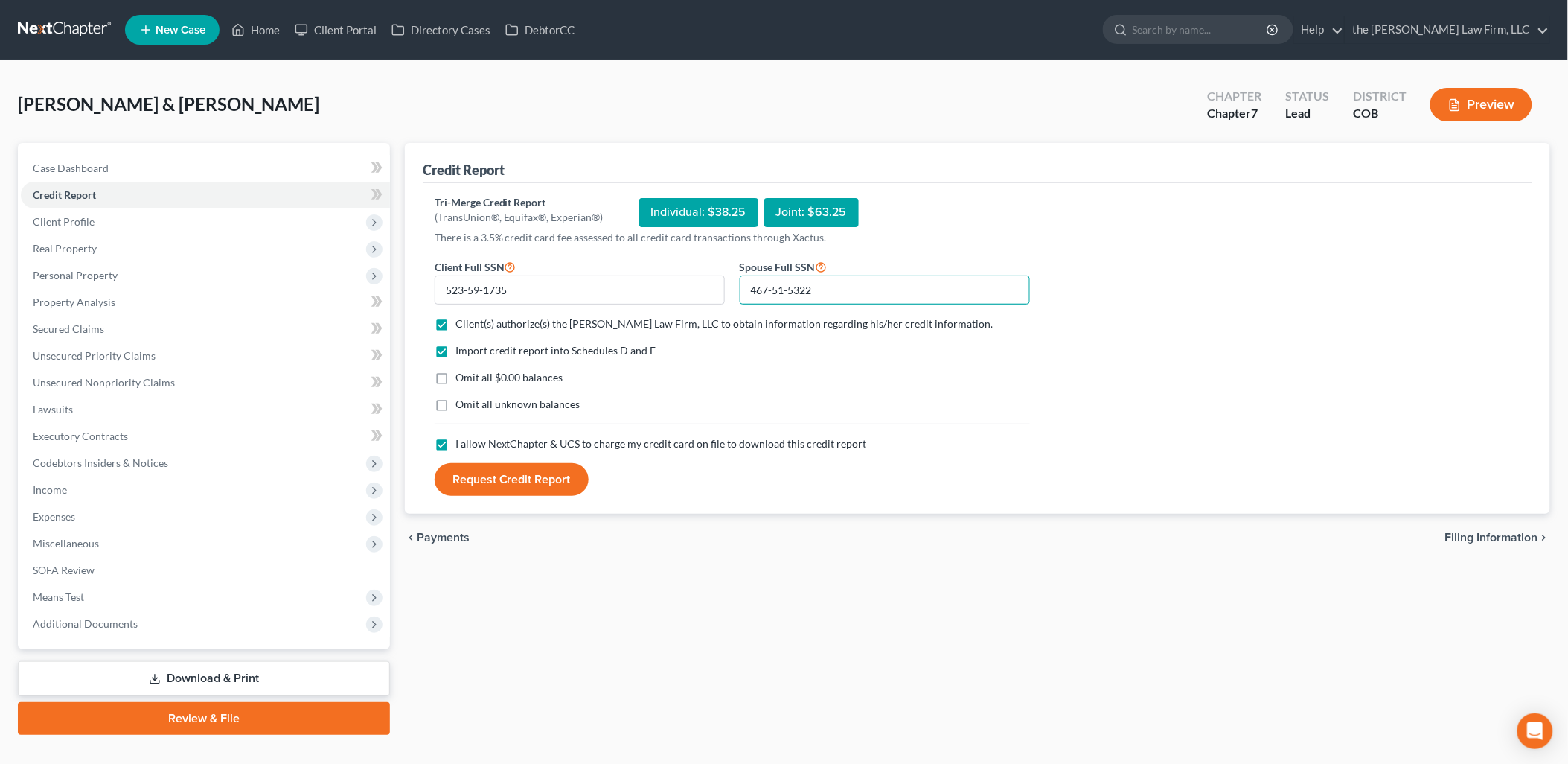
type input "467-51-5322"
click at [500, 482] on button "Request Credit Report" at bounding box center [511, 479] width 154 height 33
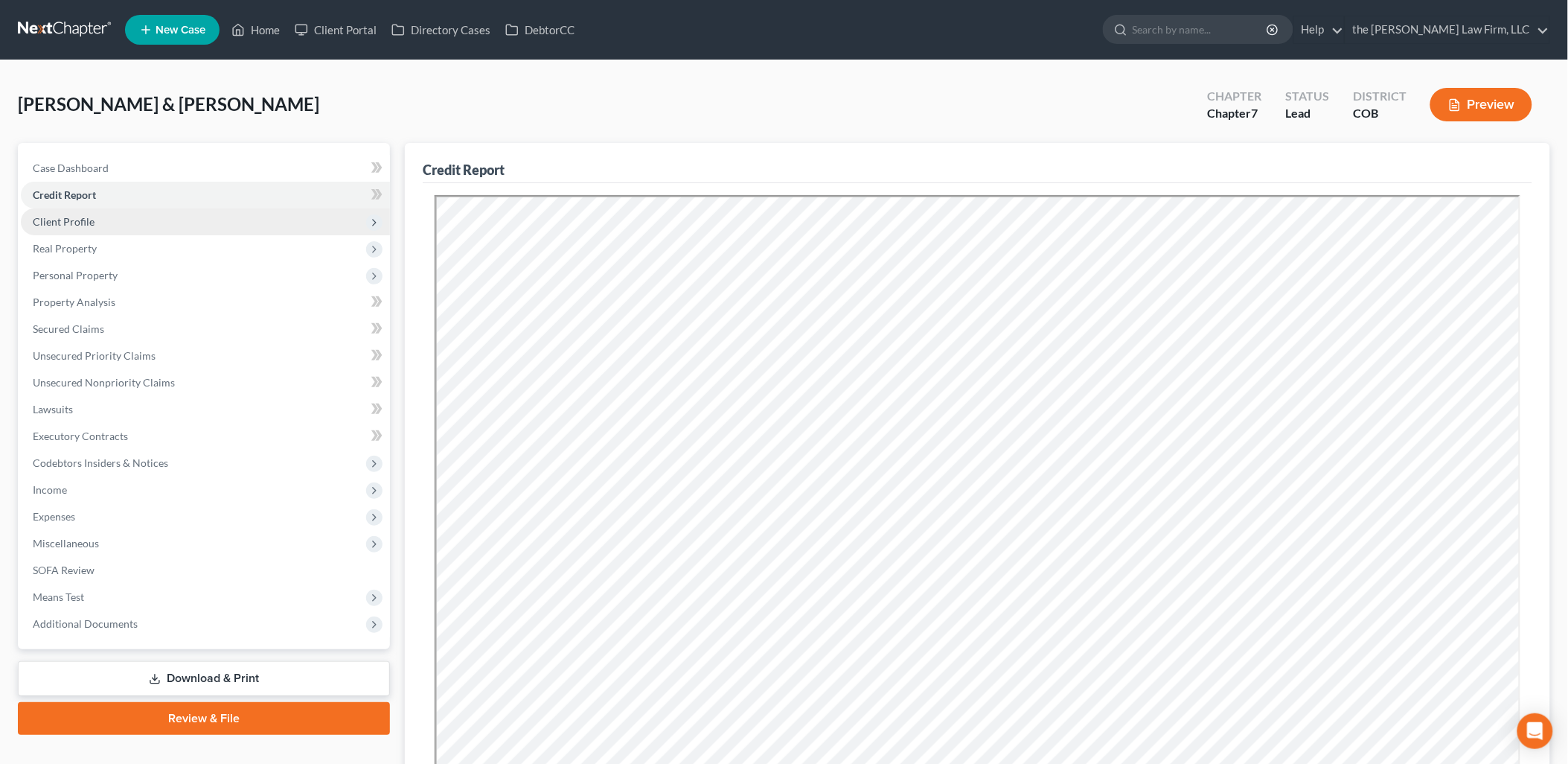
click at [94, 220] on span "Client Profile" at bounding box center [205, 222] width 369 height 27
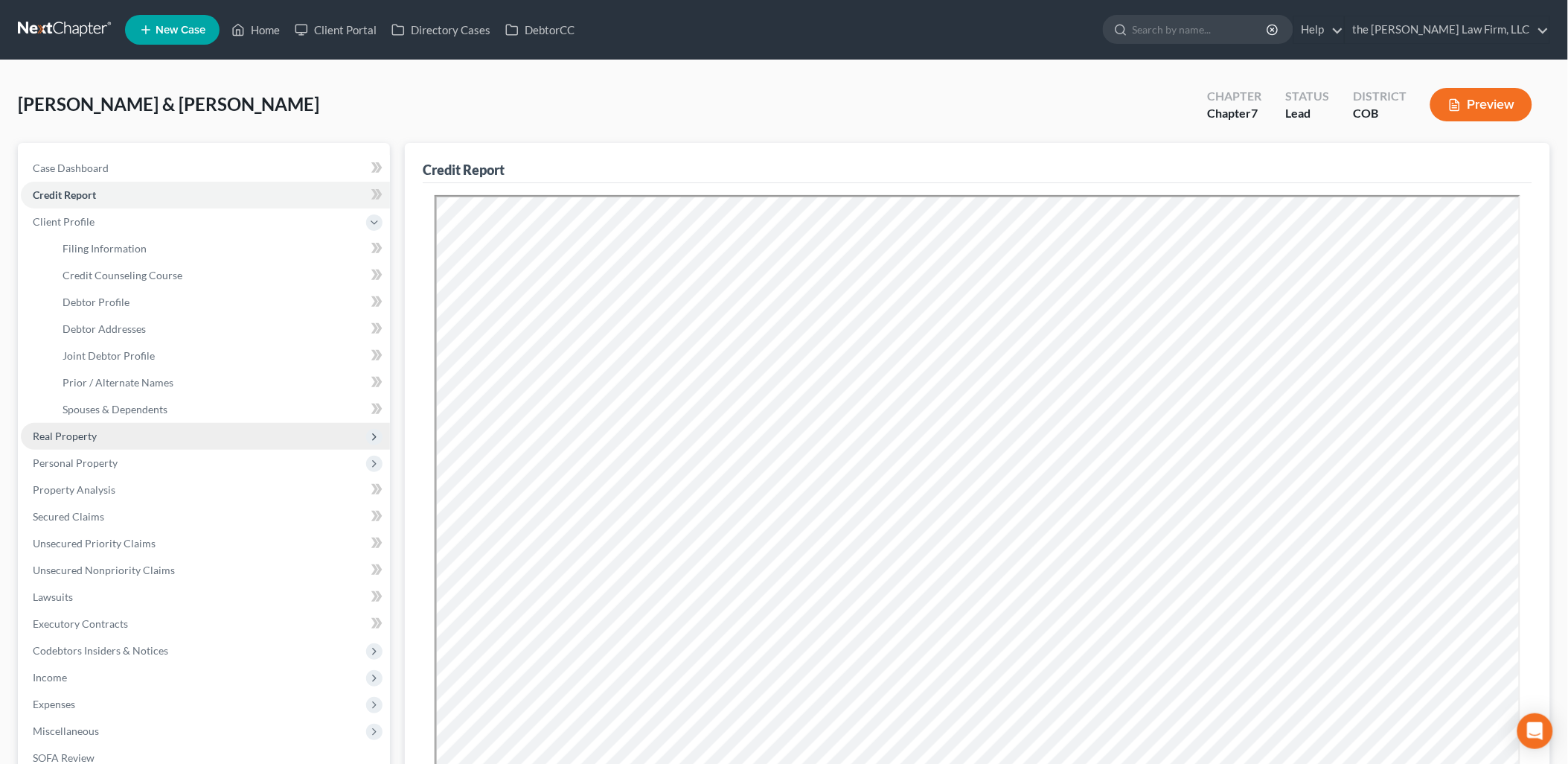
click at [97, 433] on span "Real Property" at bounding box center [205, 436] width 369 height 27
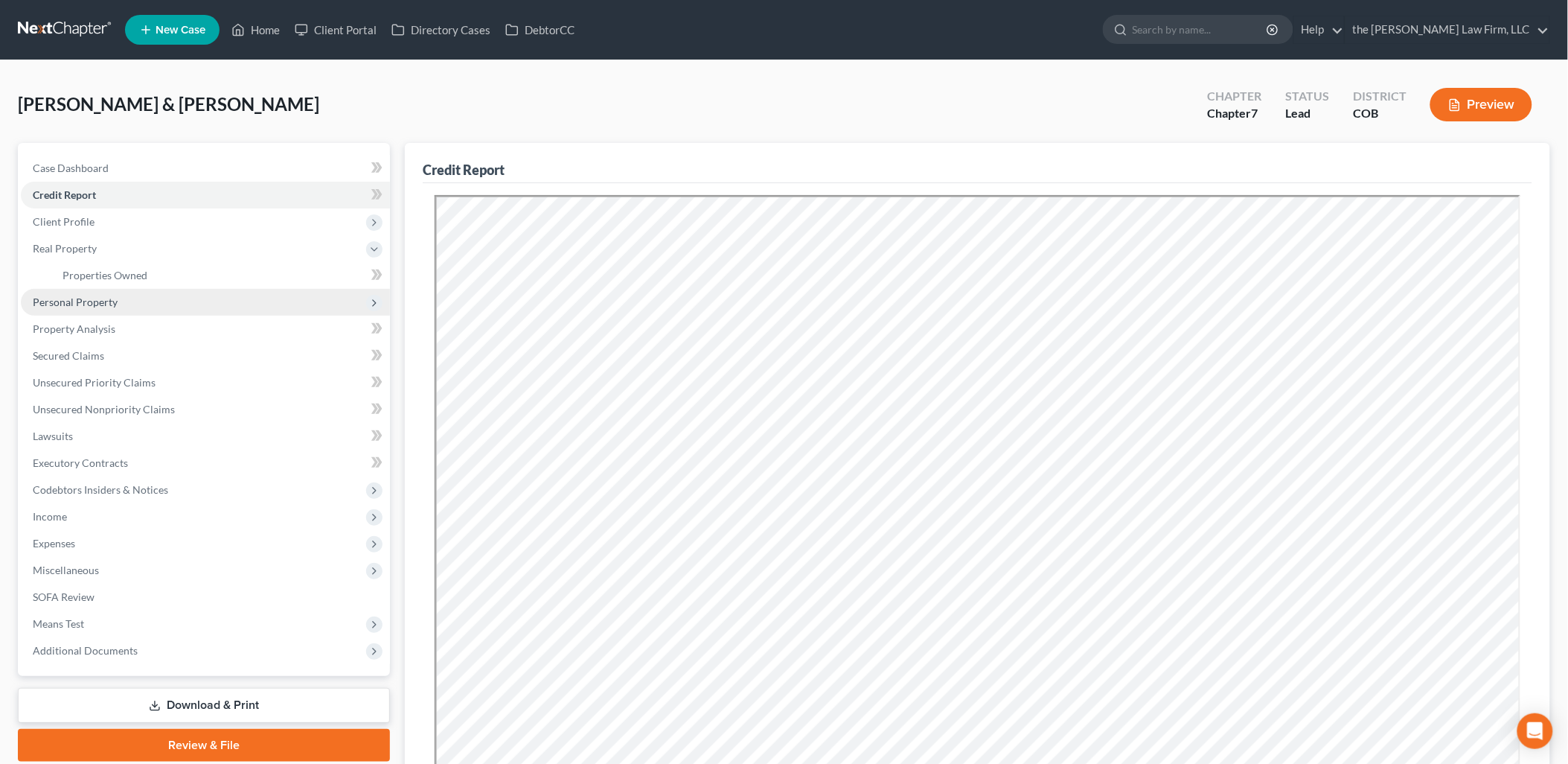
drag, startPoint x: 83, startPoint y: 293, endPoint x: 101, endPoint y: 293, distance: 18.0
click at [83, 293] on span "Personal Property" at bounding box center [205, 302] width 369 height 27
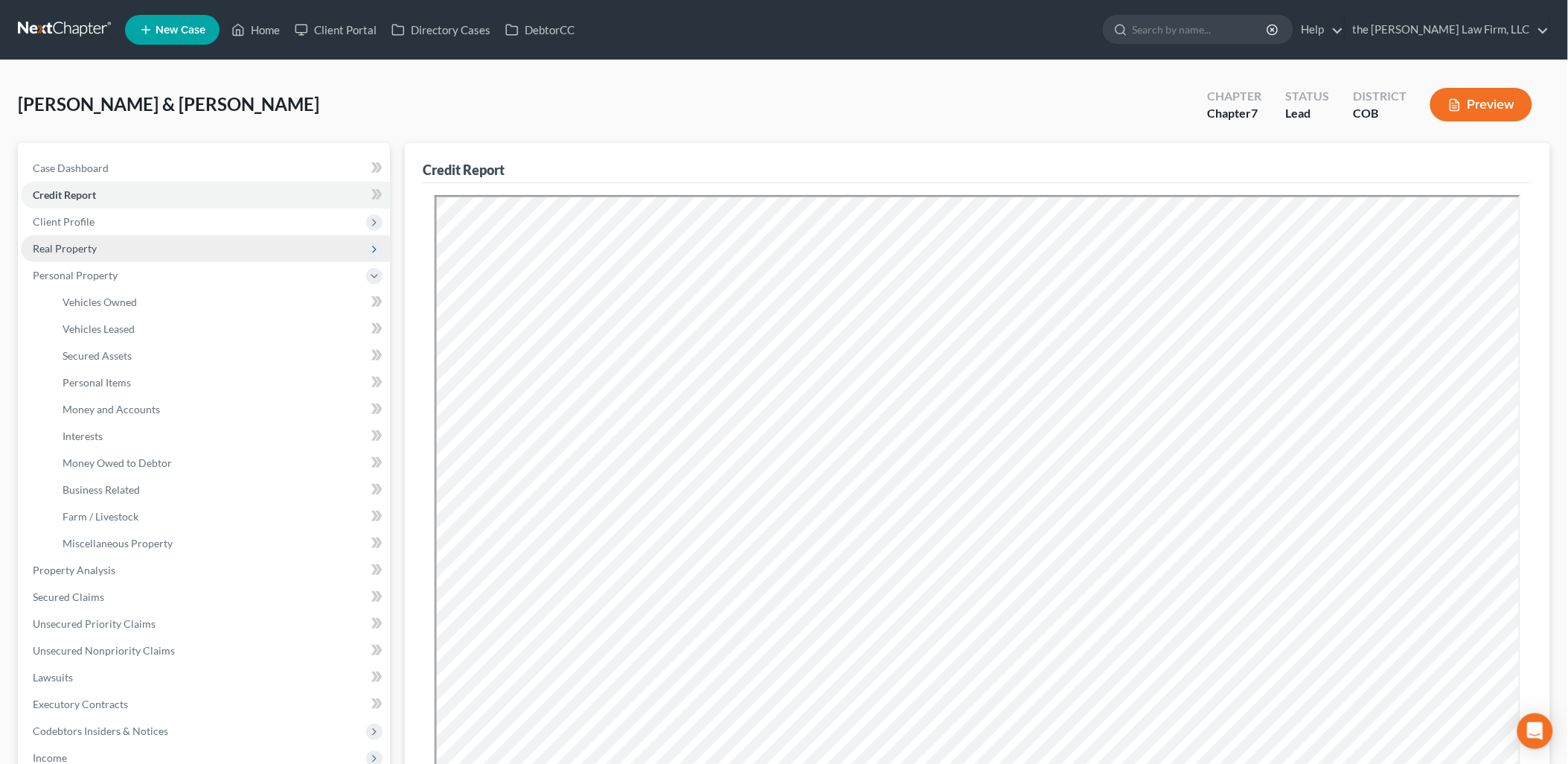
click at [84, 244] on span "Real Property" at bounding box center [65, 248] width 64 height 13
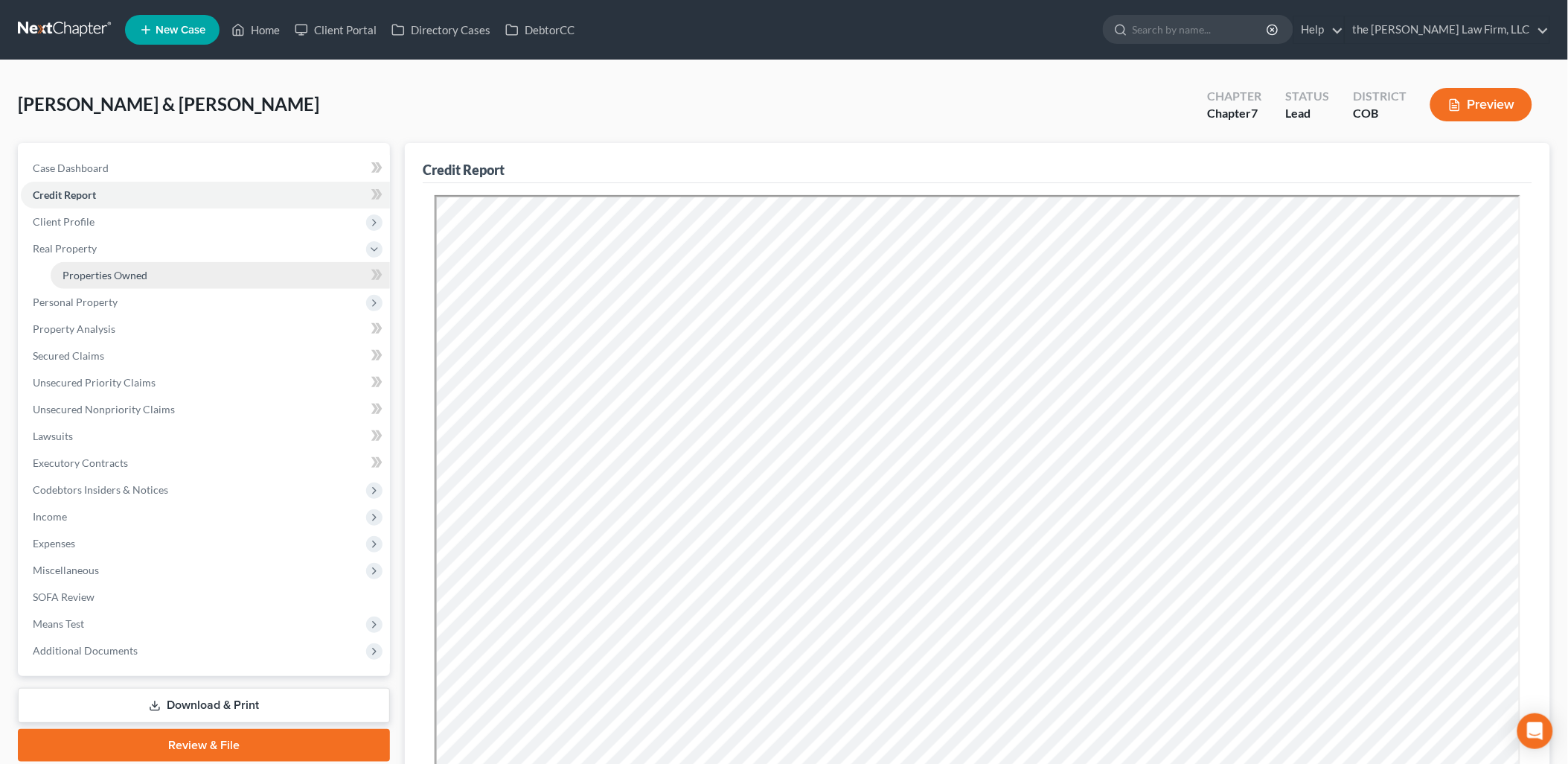
click at [88, 271] on span "Properties Owned" at bounding box center [105, 275] width 85 height 13
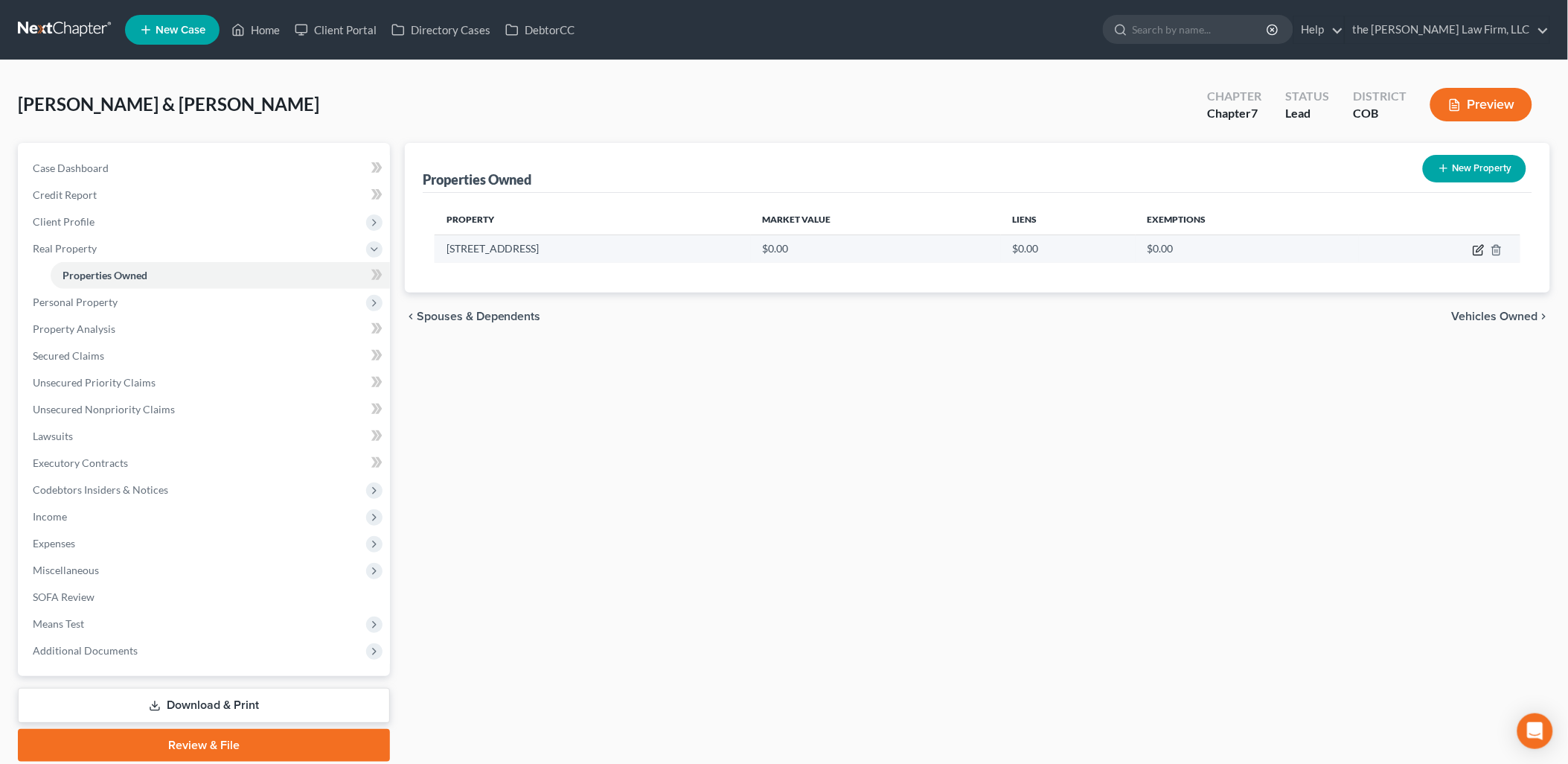
click at [1483, 250] on icon "button" at bounding box center [1478, 249] width 12 height 12
select select "5"
select select "18"
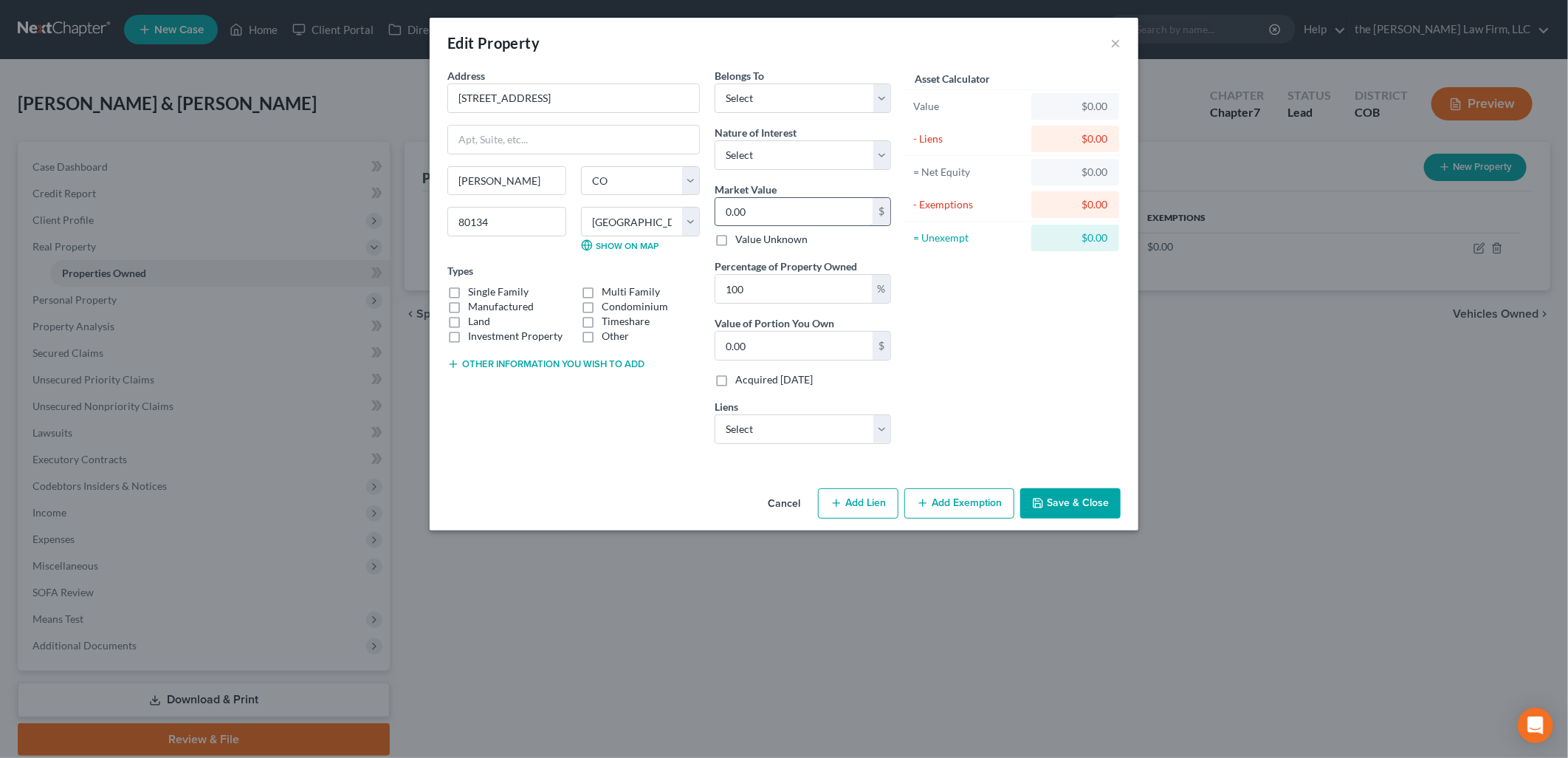
click at [817, 210] on input "0.00" at bounding box center [794, 212] width 157 height 28
type input "7"
type input "7.00"
type input "70"
type input "70.00"
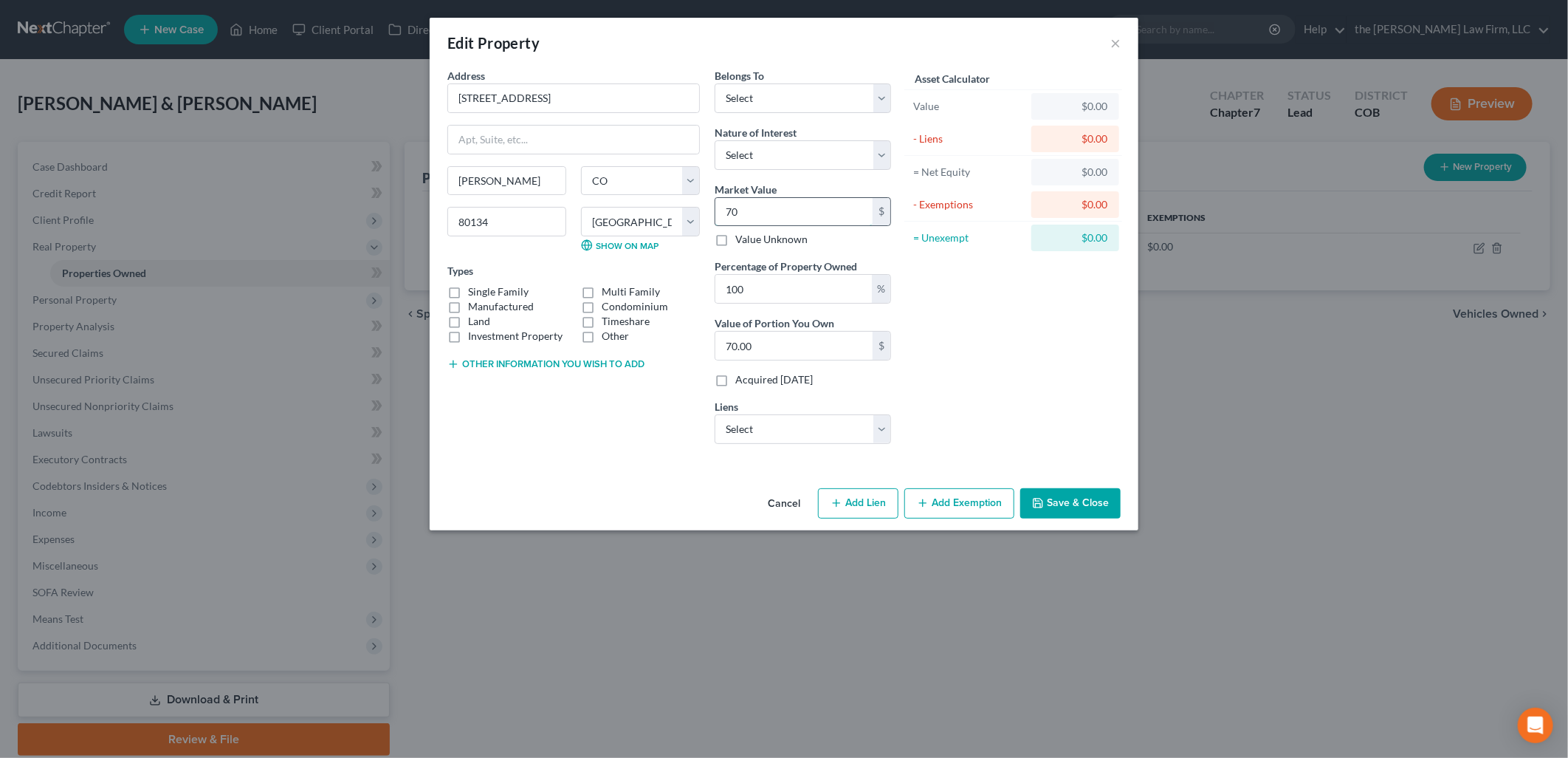
type input "705"
type input "705.00"
type input "7050"
type input "7,050.00"
type input "7,0500"
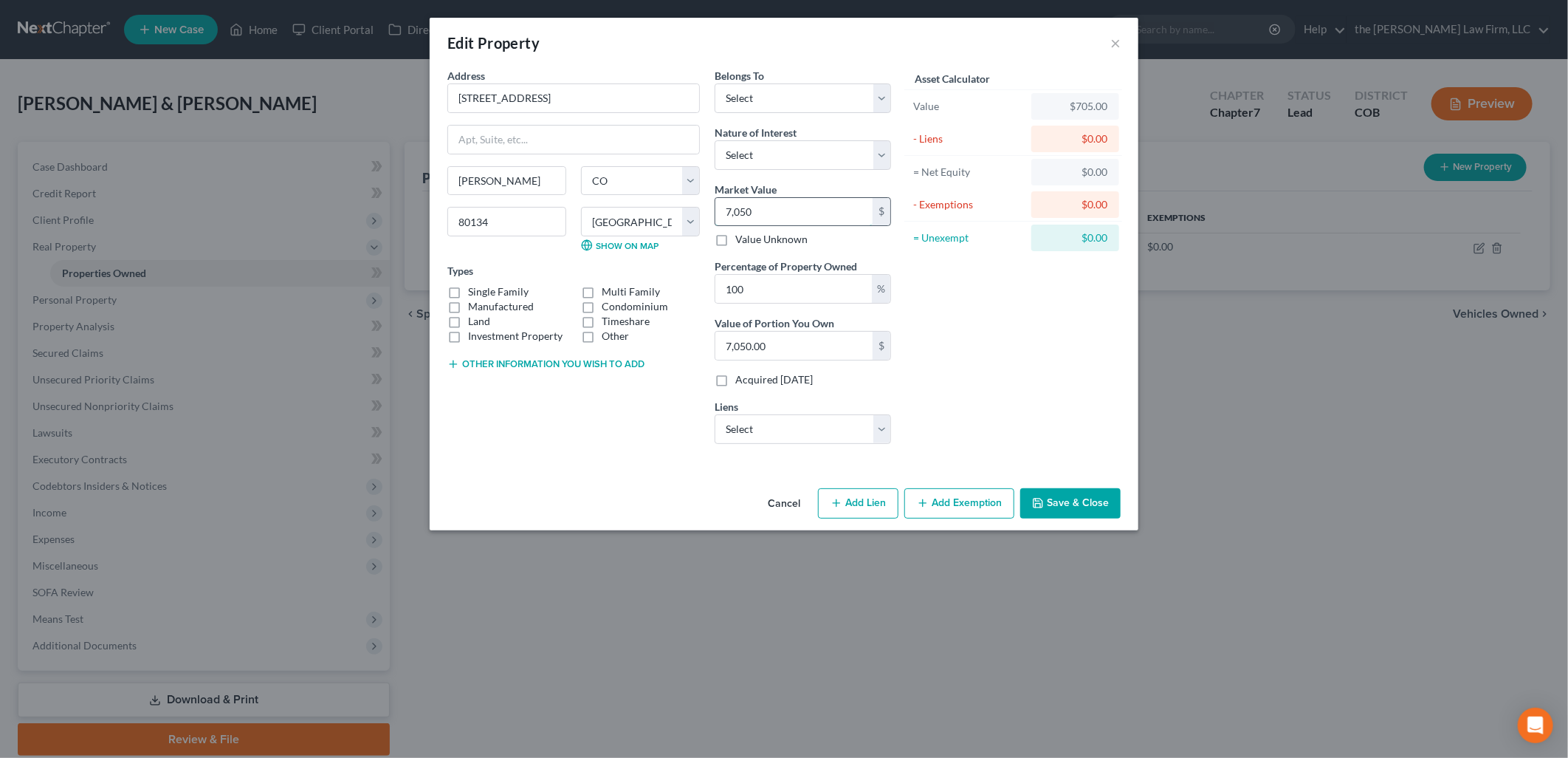
type input "70,500.00"
type input "70,5000"
type input "705,000.00"
type input "705,000"
click at [735, 428] on select "Select Planet Home Lending, L - $571,206.00 Ally Financial - $0.00 Amer Cr Acpt…" at bounding box center [803, 429] width 177 height 30
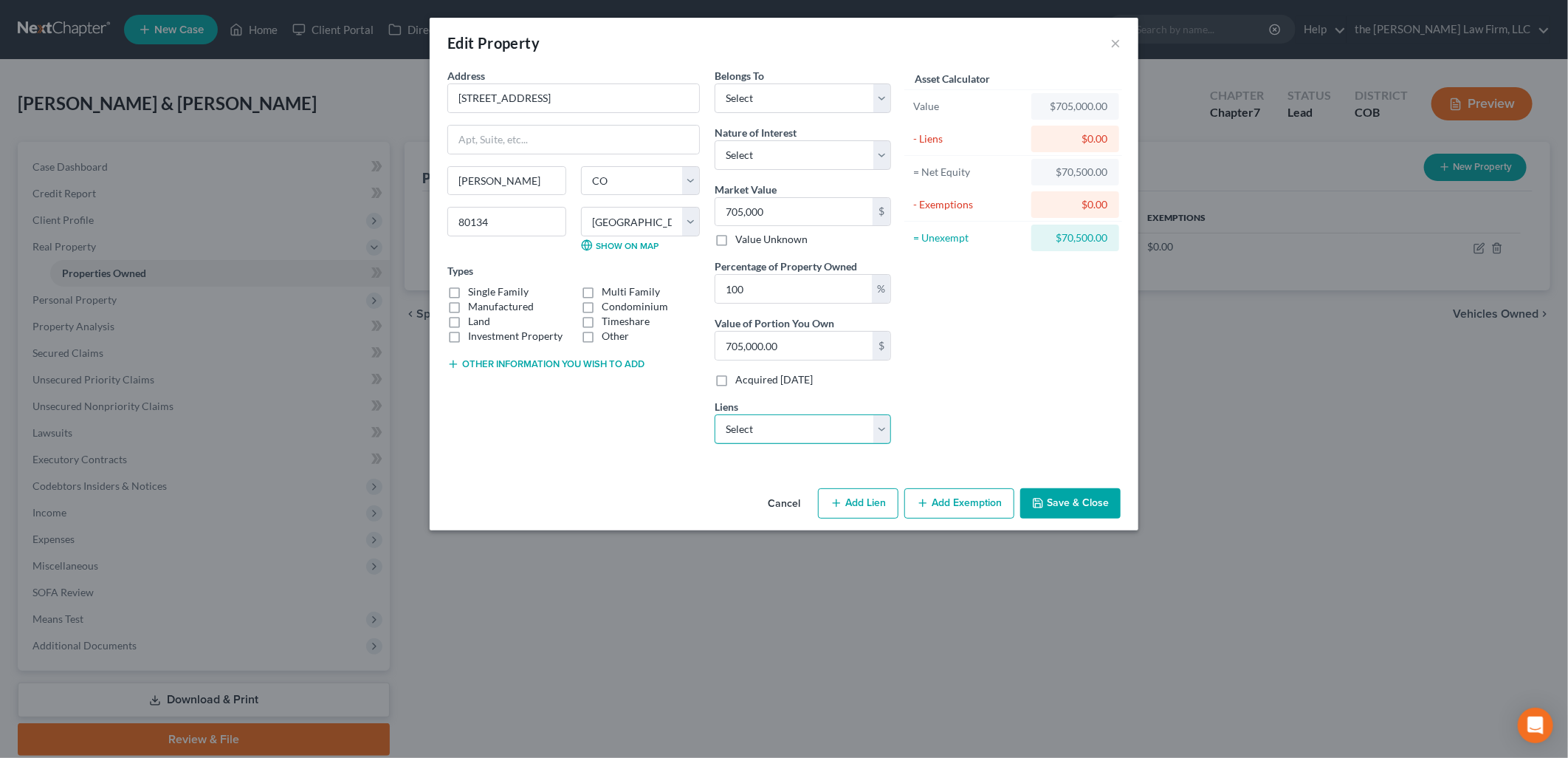
select select "0"
click at [715, 414] on select "Select Planet Home Lending, L - $571,206.00 Ally Financial - $0.00 Amer Cr Acpt…" at bounding box center [803, 429] width 177 height 30
select select
select select "6"
select select "0"
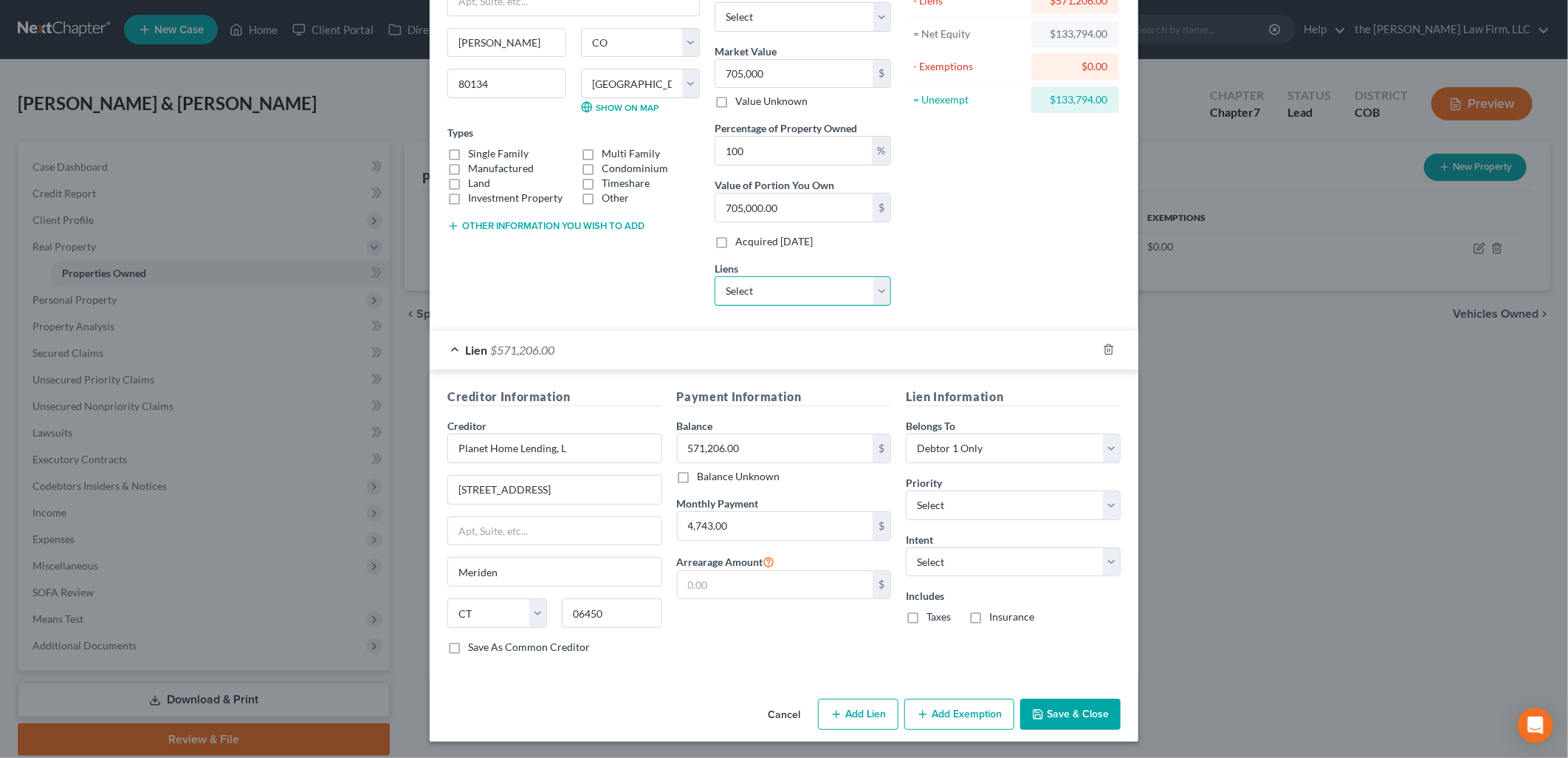
scroll to position [140, 0]
click at [971, 711] on button "Add Exemption" at bounding box center [959, 713] width 110 height 31
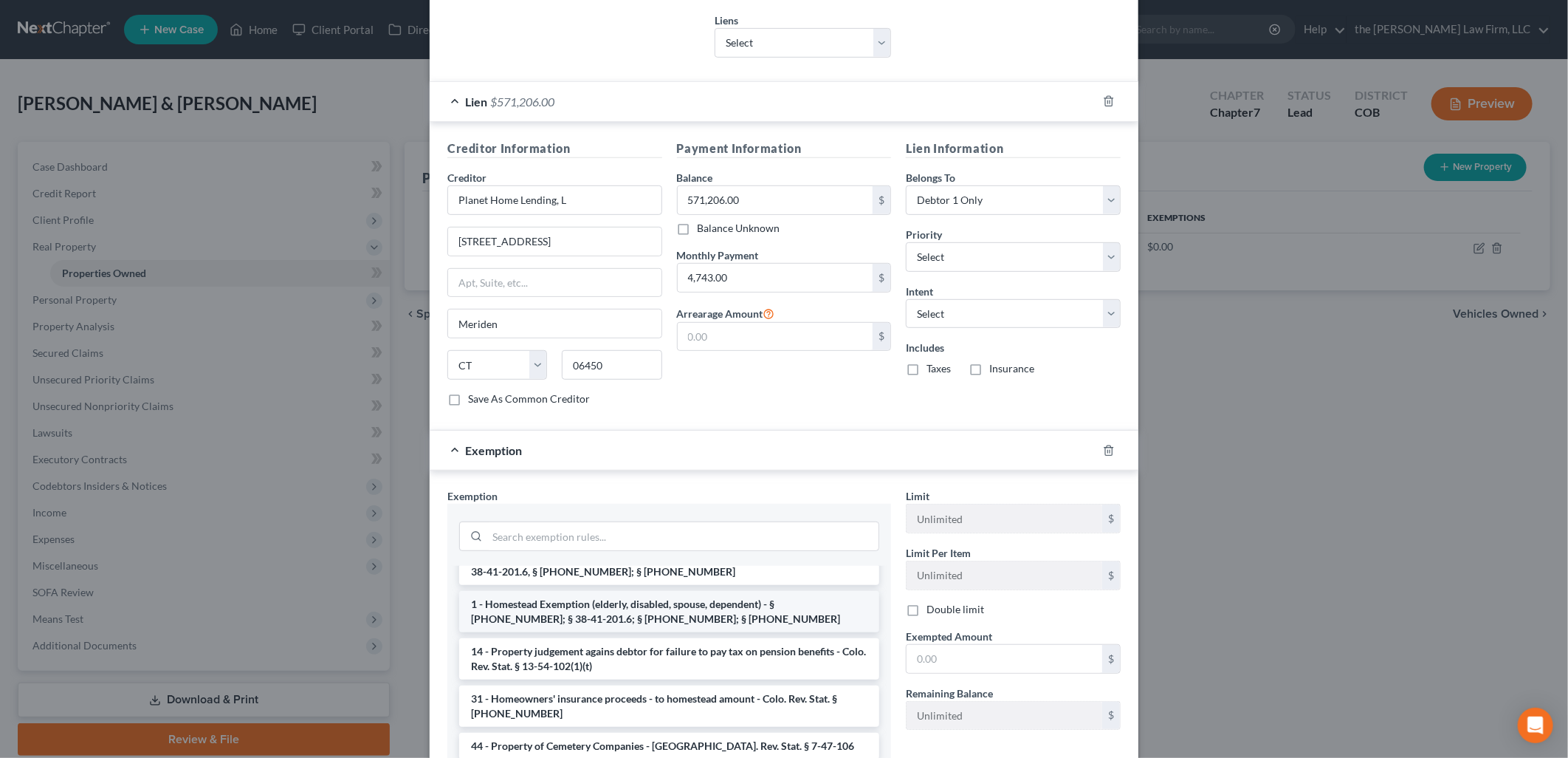
scroll to position [82, 0]
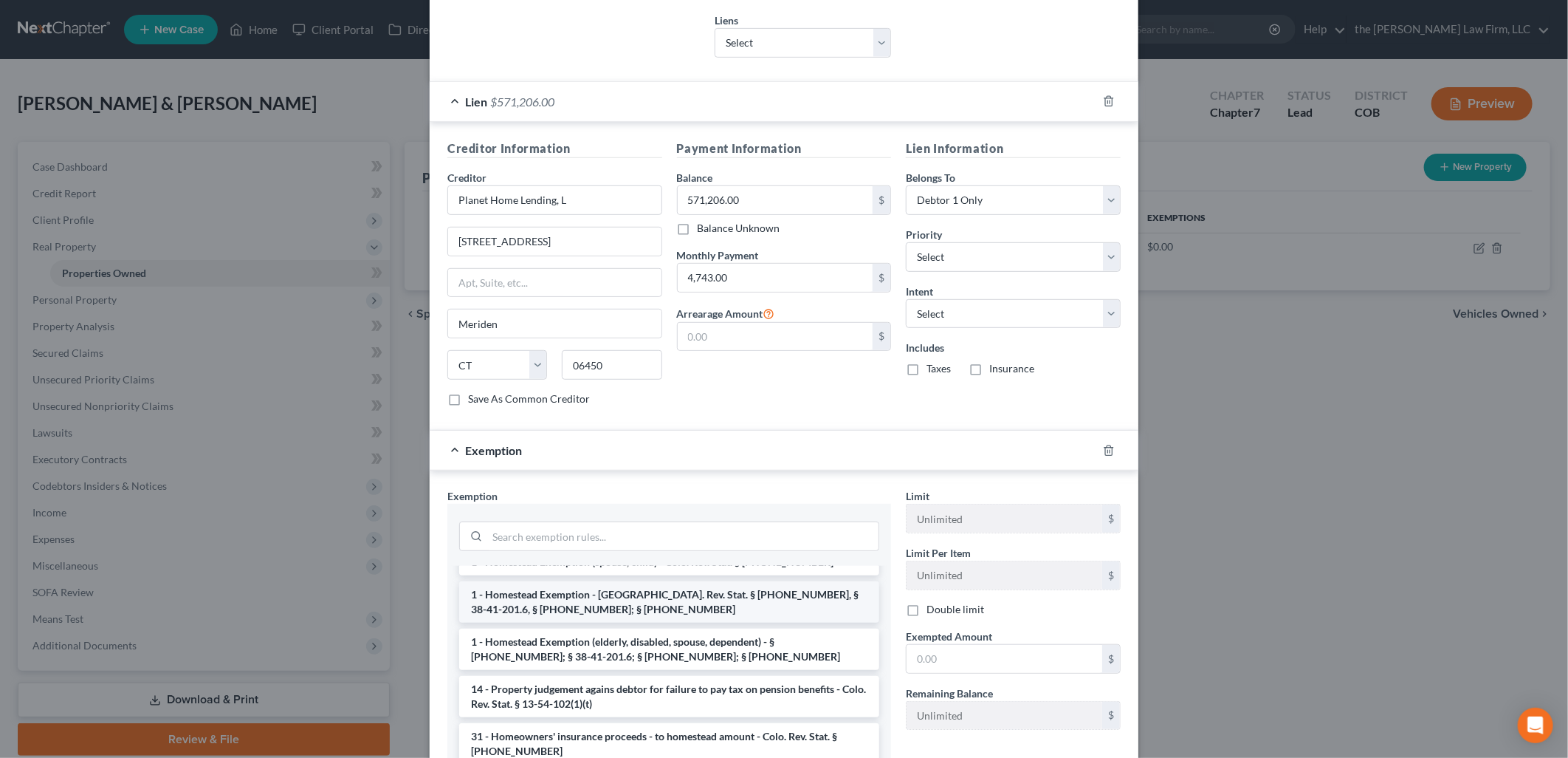
click at [638, 599] on li "1 - Homestead Exemption - [GEOGRAPHIC_DATA]. Rev. Stat. § [PHONE_NUMBER], § 38-…" at bounding box center [669, 602] width 420 height 41
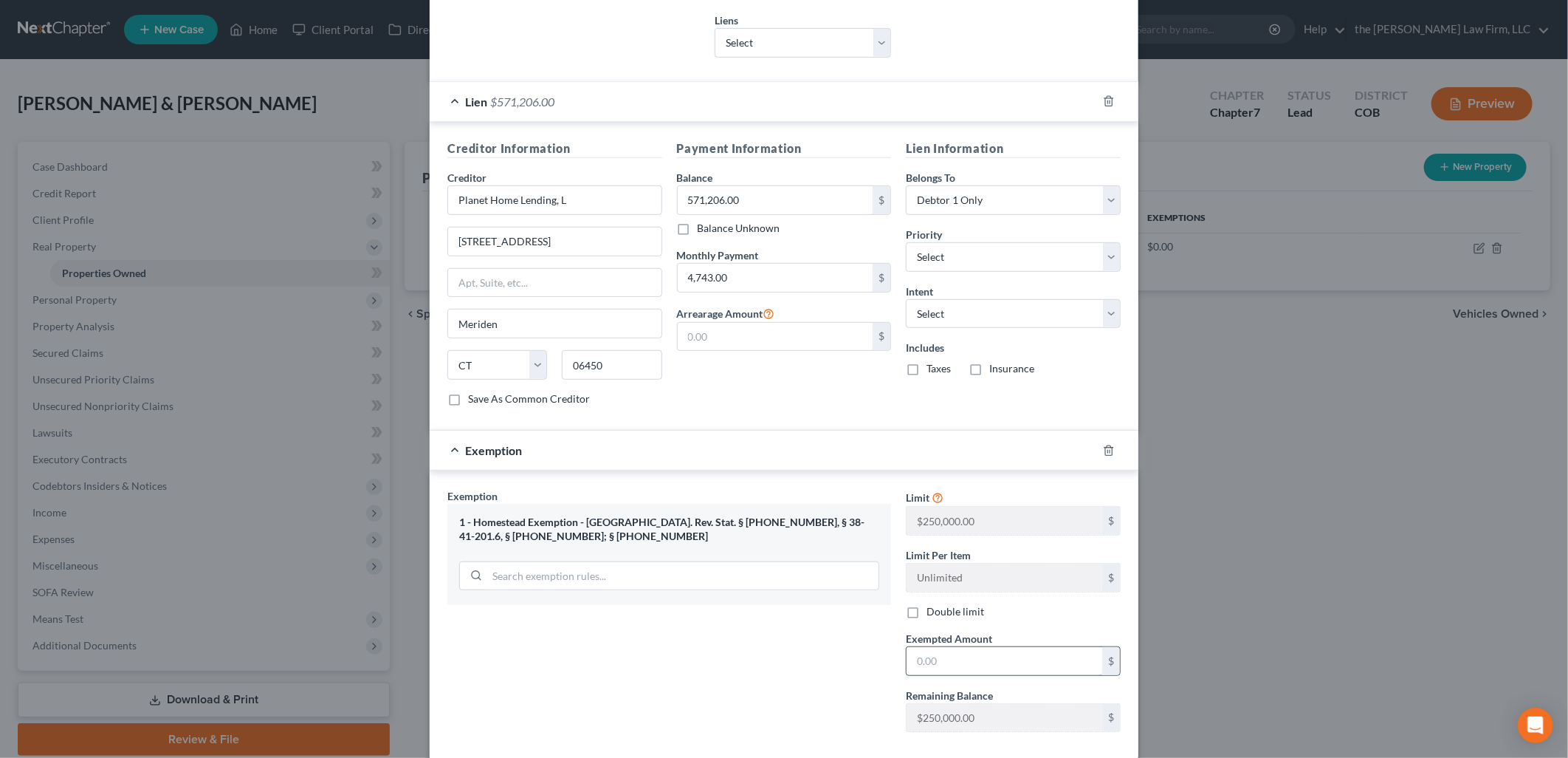
click at [1036, 673] on input "text" at bounding box center [1004, 661] width 196 height 28
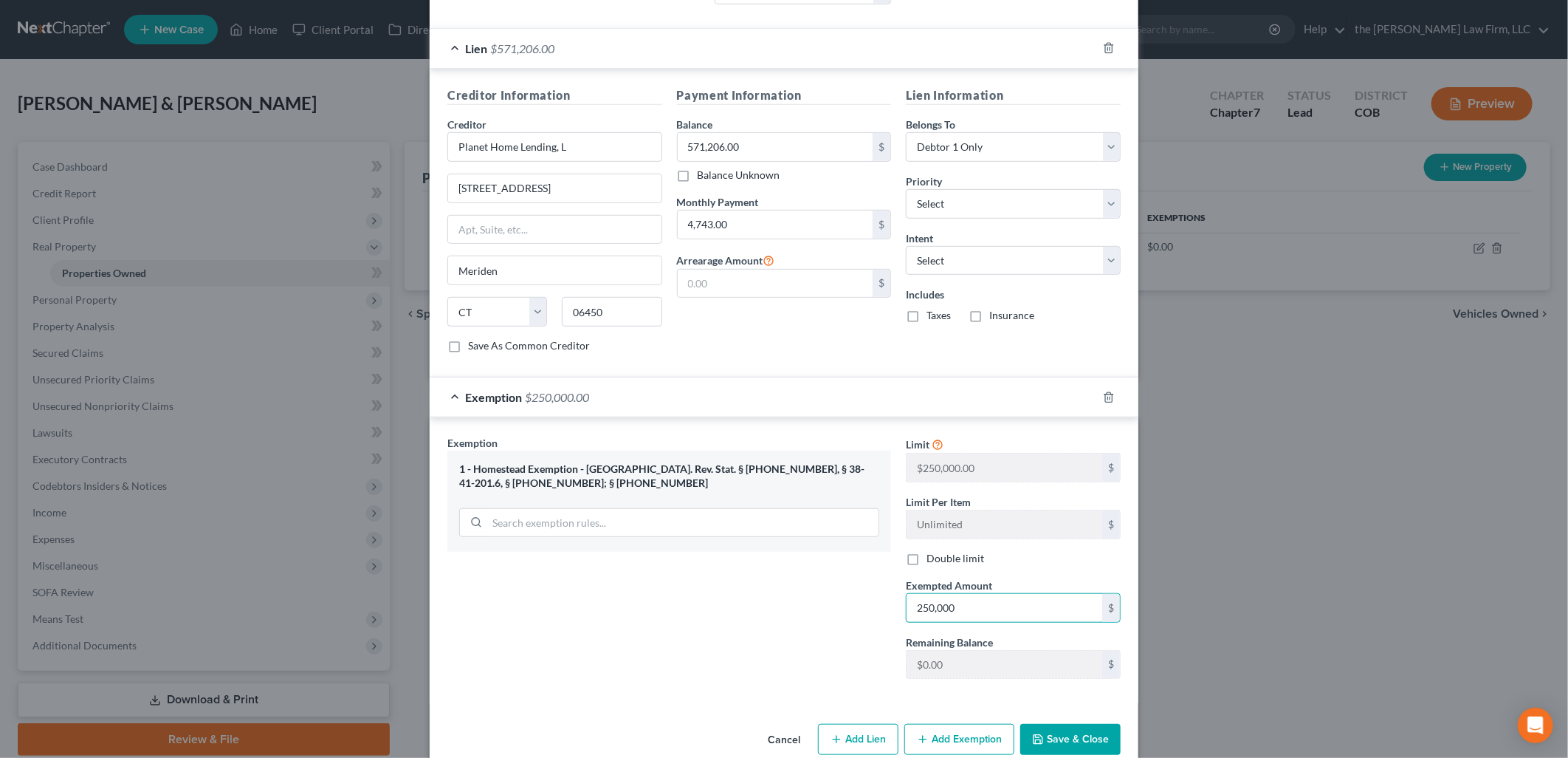
scroll to position [468, 0]
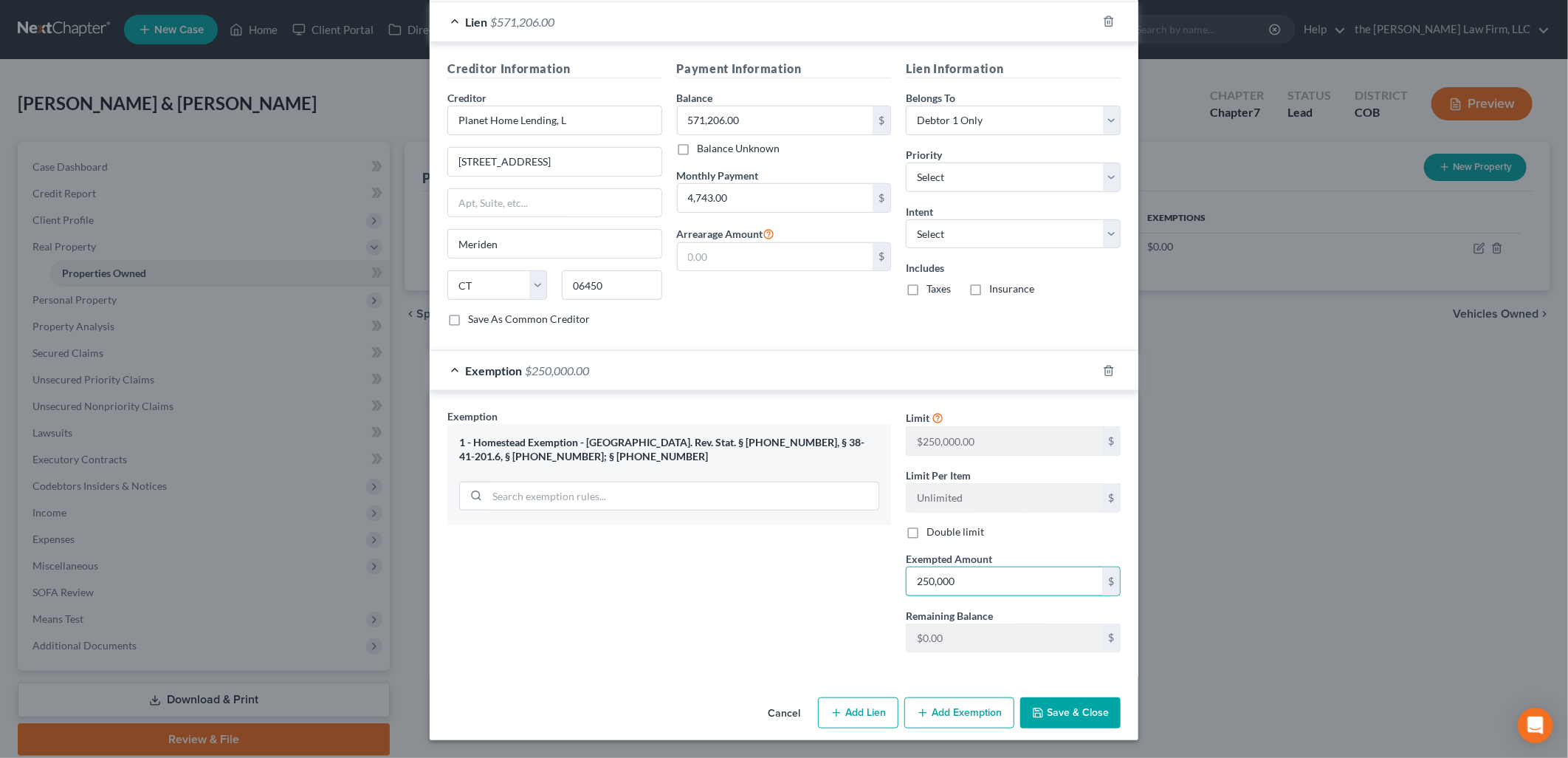
type input "250,000"
click at [1111, 721] on button "Save & Close" at bounding box center [1070, 713] width 100 height 31
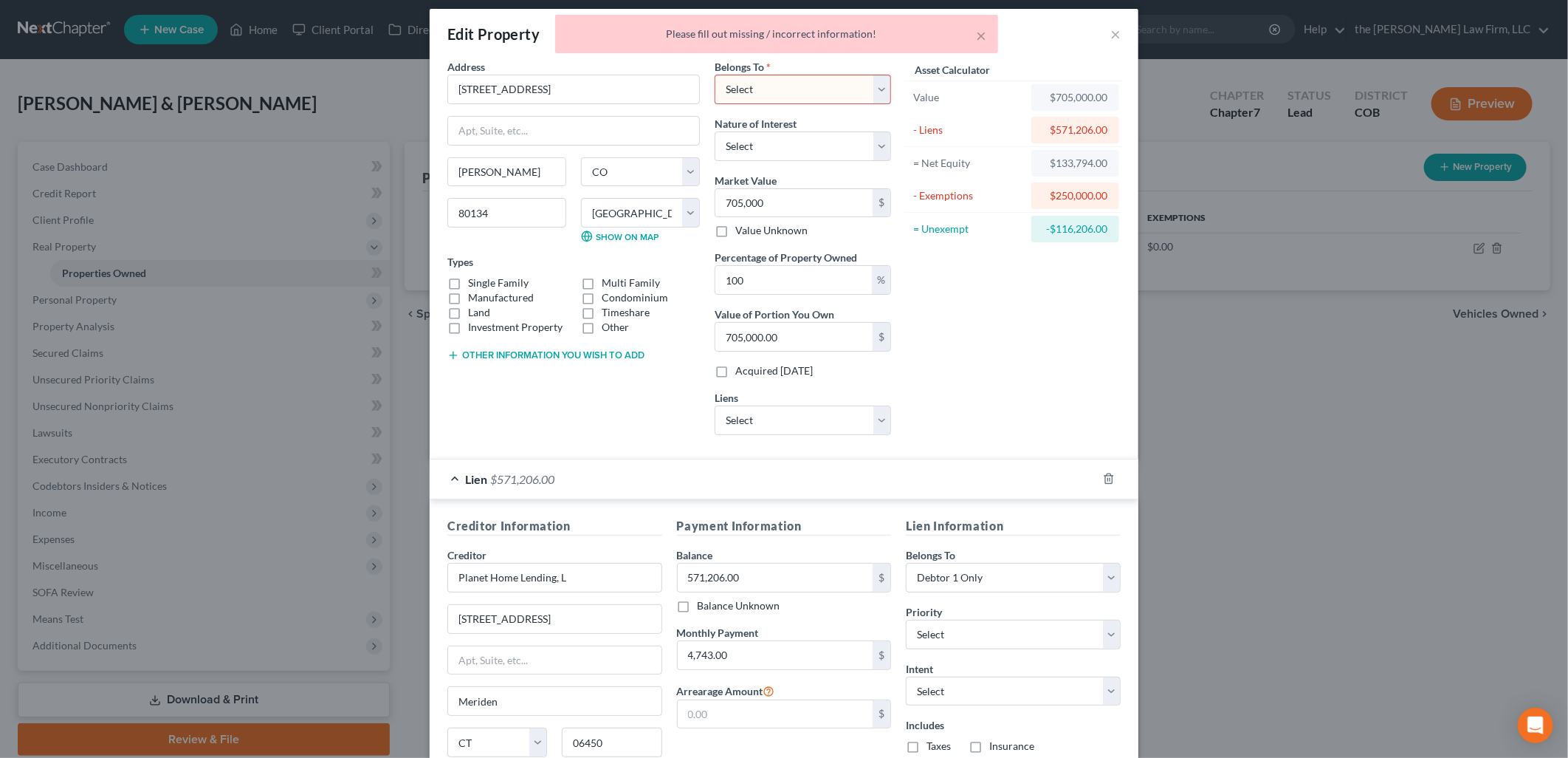
scroll to position [0, 0]
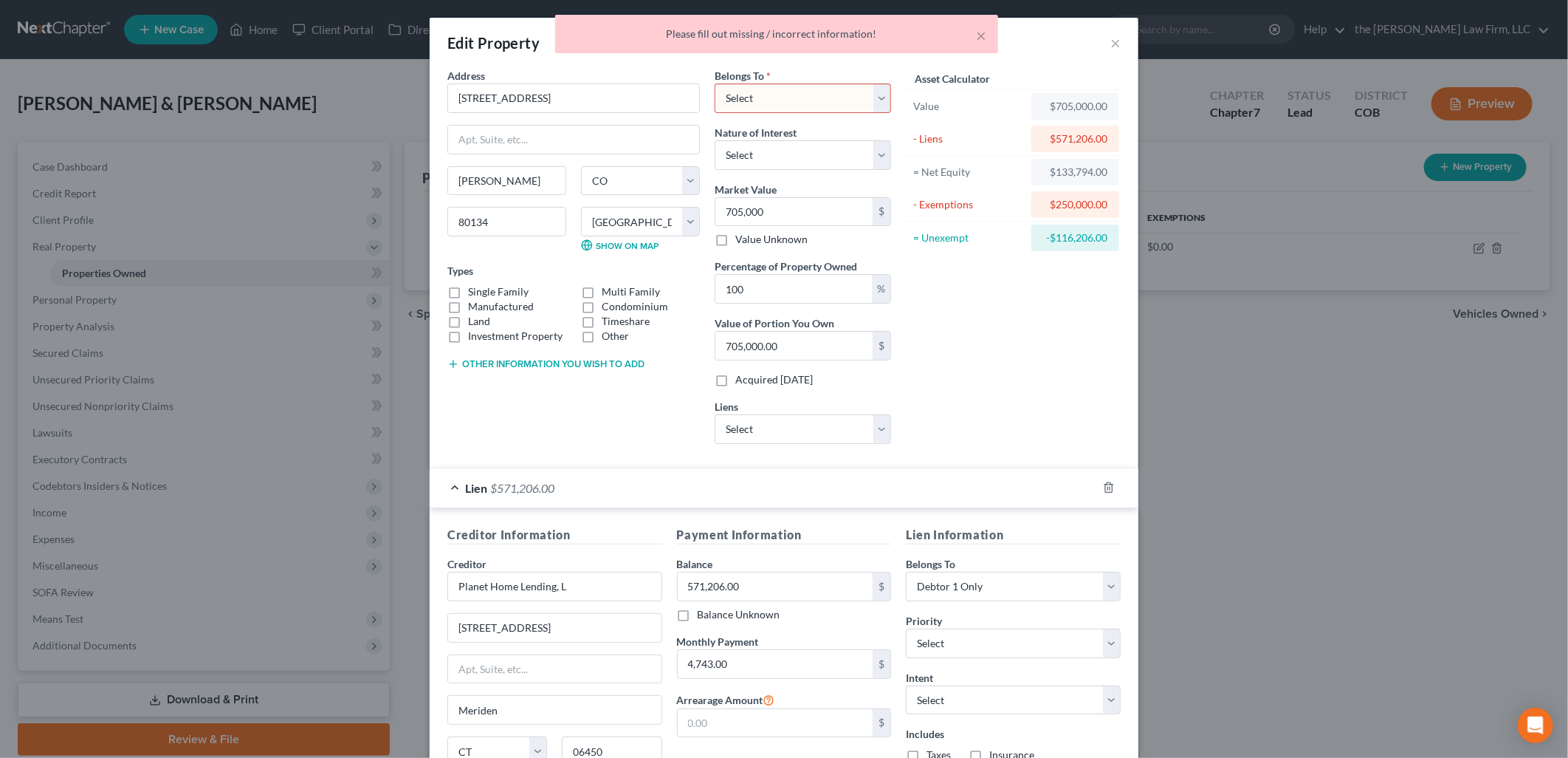
click at [782, 97] on select "Select Debtor 1 Only Debtor 2 Only Debtor 1 And Debtor 2 Only At Least One Of T…" at bounding box center [803, 98] width 177 height 30
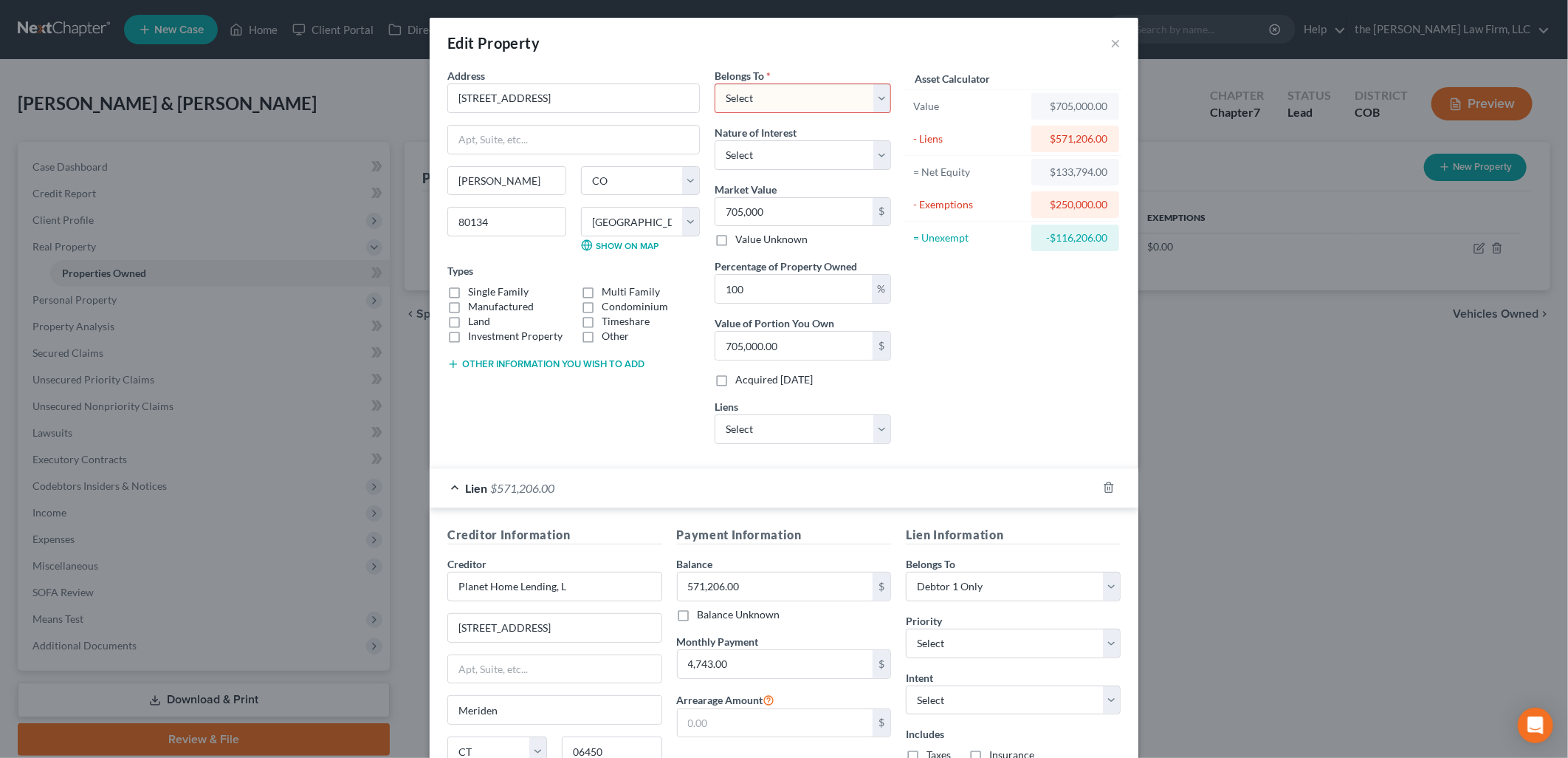
select select "2"
click at [715, 83] on select "Select Debtor 1 Only Debtor 2 Only Debtor 1 And Debtor 2 Only At Least One Of T…" at bounding box center [803, 98] width 177 height 30
click at [828, 164] on select "Select Fee Simple Joint Tenant Life Estate Equitable Interest Future Interest T…" at bounding box center [803, 155] width 177 height 30
drag, startPoint x: 1058, startPoint y: 353, endPoint x: 1041, endPoint y: 346, distance: 18.4
click at [1058, 353] on div "Asset Calculator Value $705,000.00 - Liens $571,206.00 = Net Equity $133,794.00…" at bounding box center [1013, 261] width 229 height 388
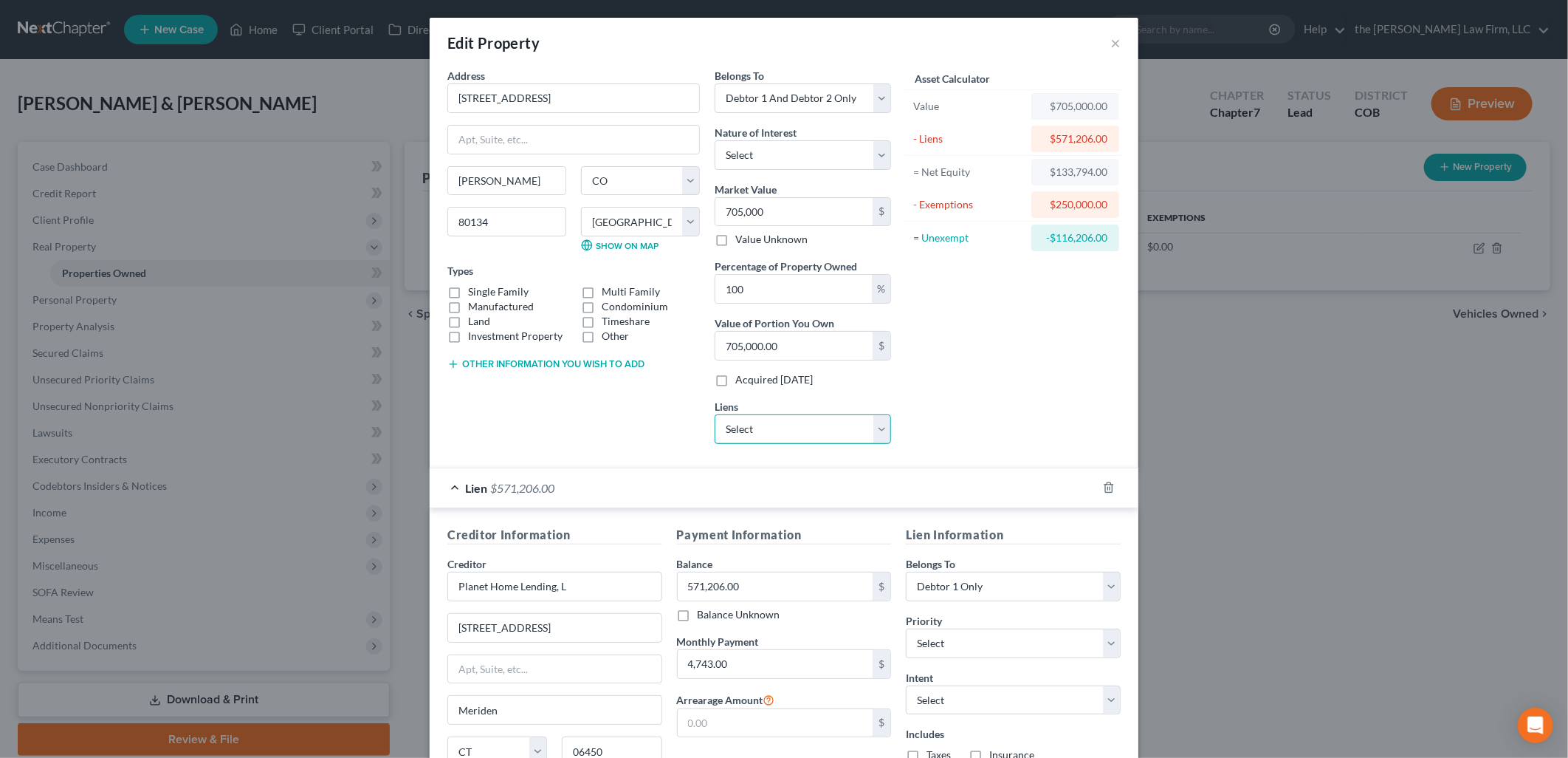
click at [844, 423] on select "Select Ally Financial - $0.00 Amer Cr Acpt - $0.00 Chrysler Capital - $0.00 Gm …" at bounding box center [803, 429] width 177 height 30
click at [967, 403] on div "Asset Calculator Value $705,000.00 - Liens $571,206.00 = Net Equity $133,794.00…" at bounding box center [1013, 261] width 229 height 388
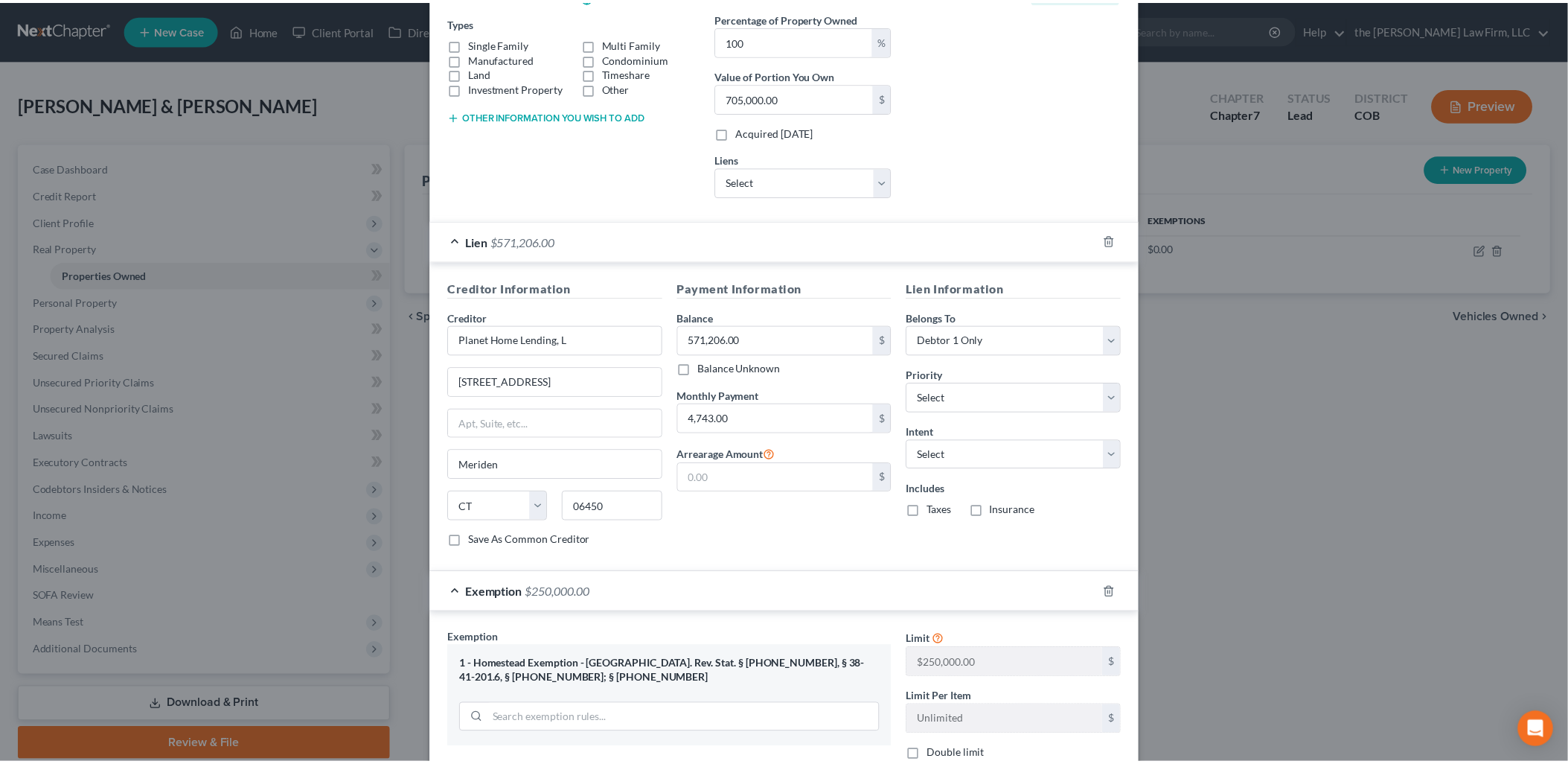
scroll to position [472, 0]
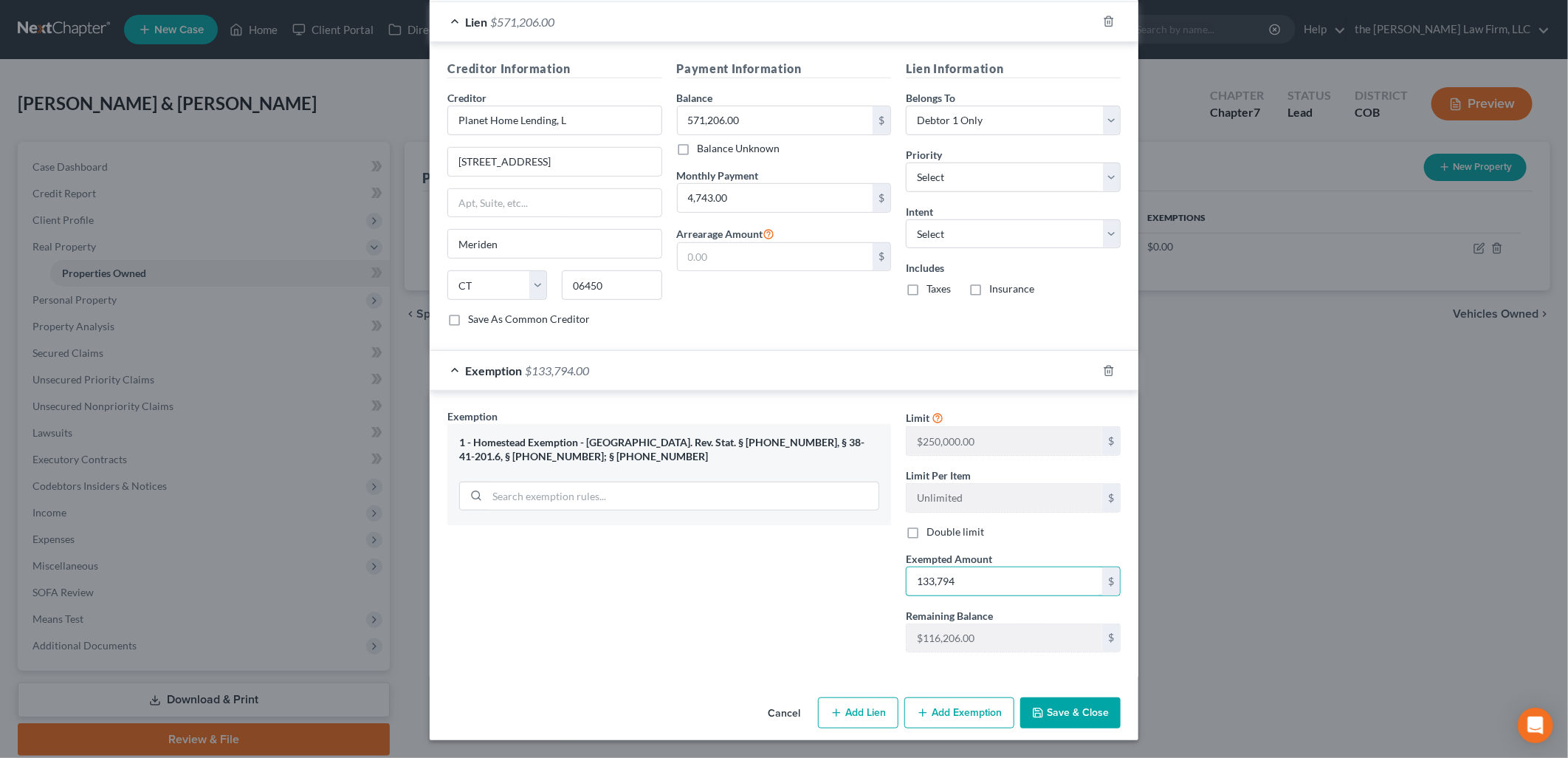
type input "133,794"
click at [1068, 709] on button "Save & Close" at bounding box center [1070, 713] width 100 height 31
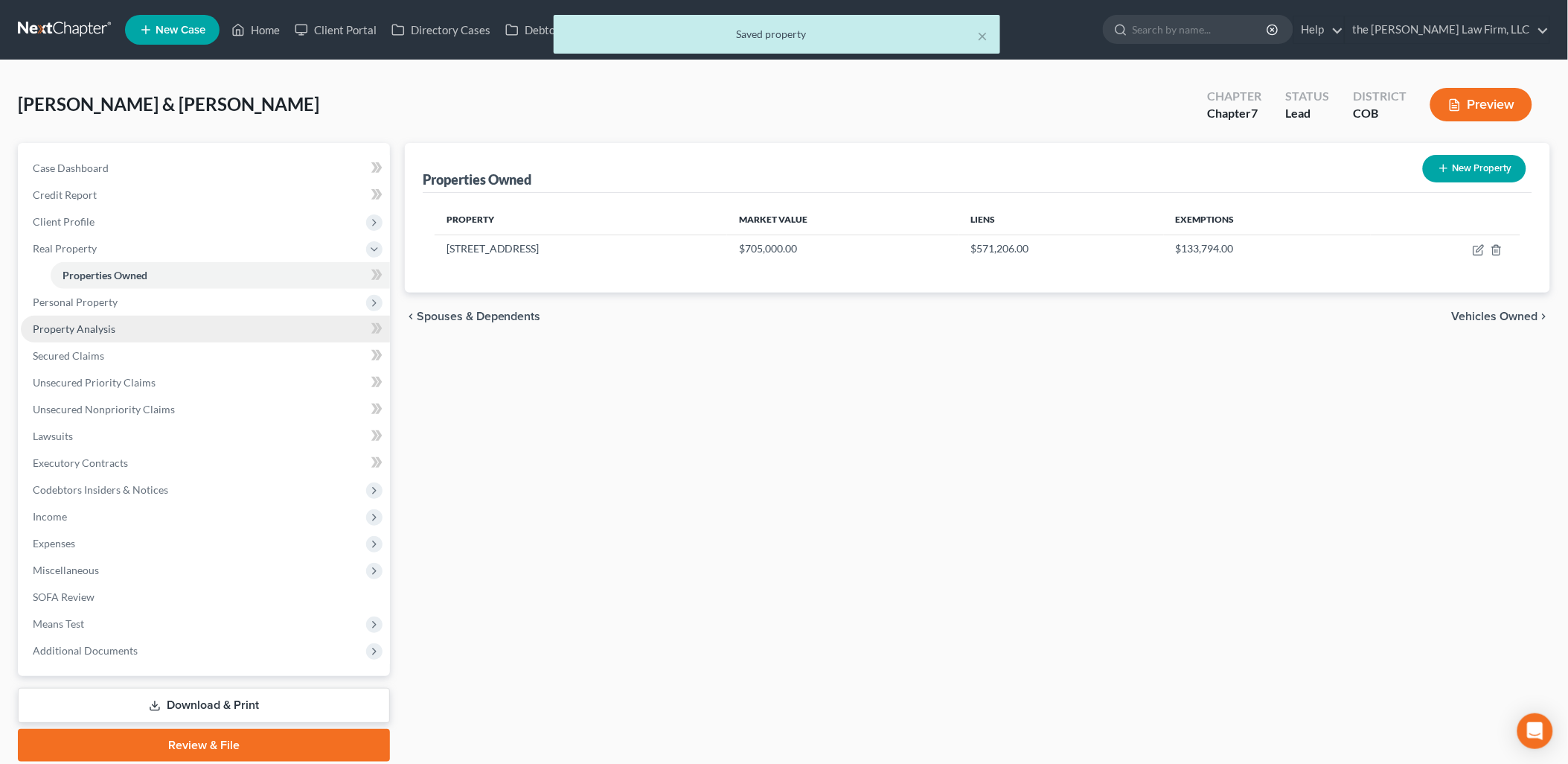
click at [85, 323] on span "Property Analysis" at bounding box center [74, 329] width 82 height 13
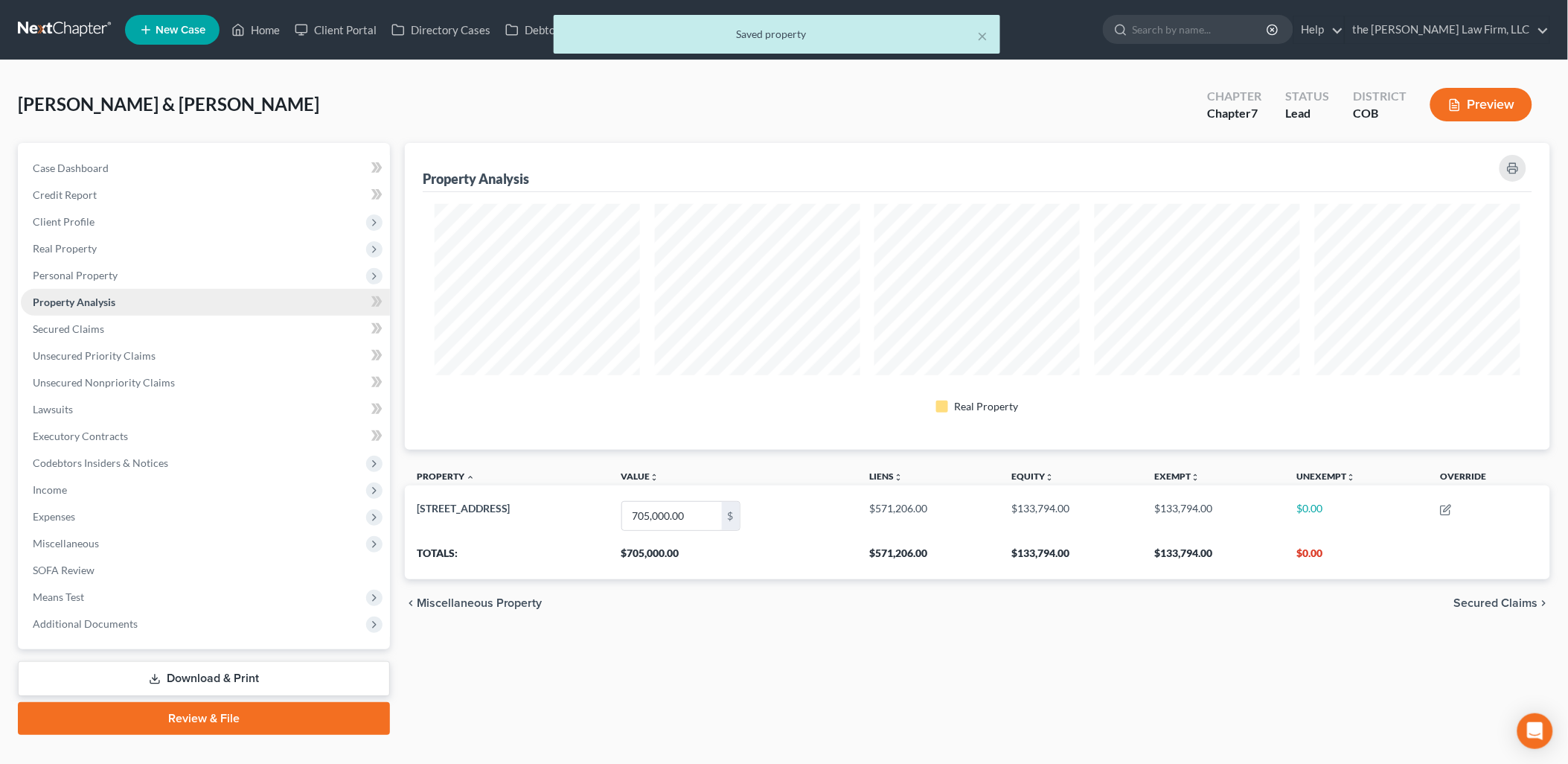
scroll to position [307, 1146]
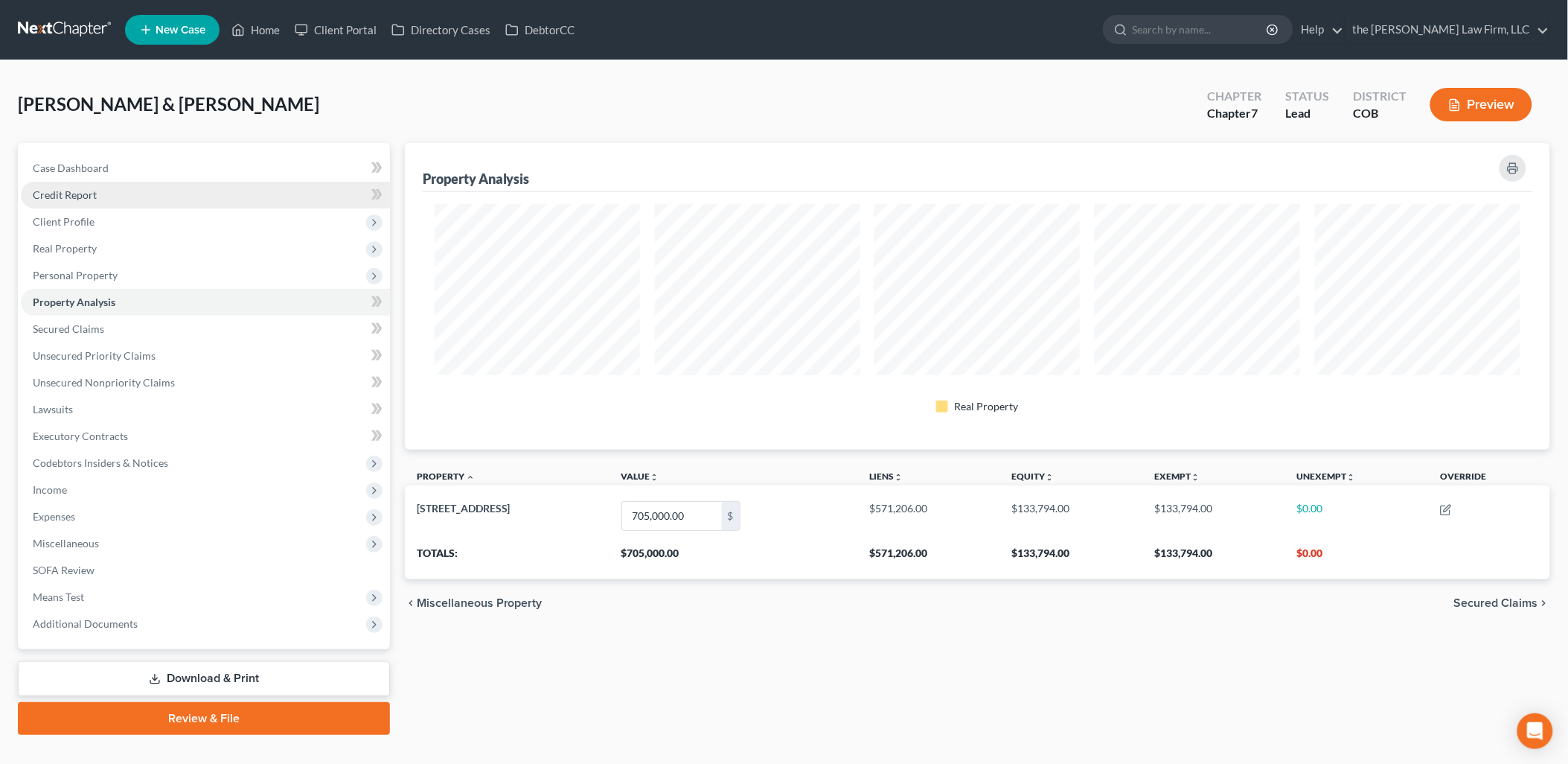
click at [74, 186] on link "Credit Report" at bounding box center [205, 195] width 369 height 27
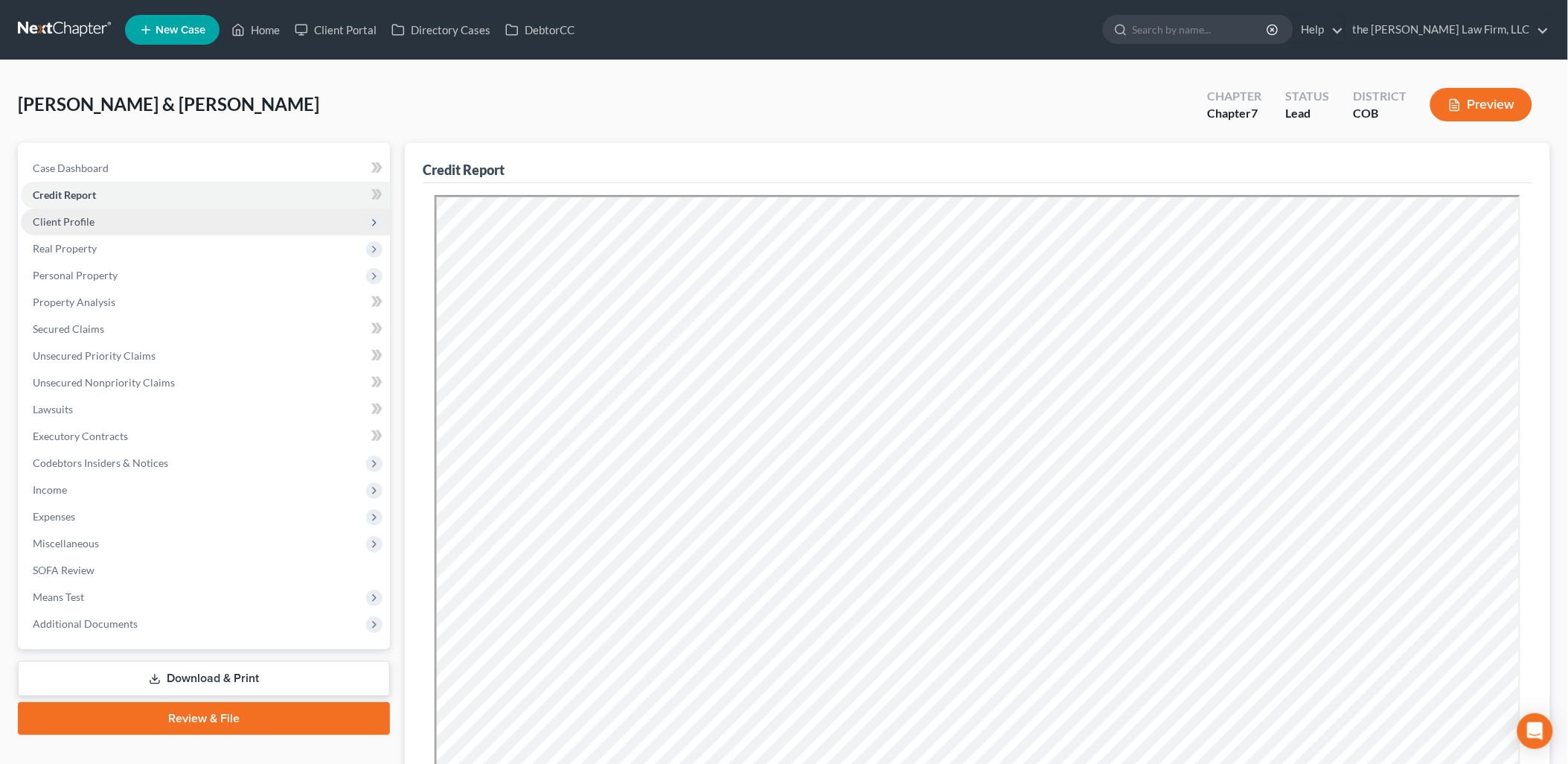
click at [119, 226] on span "Client Profile" at bounding box center [205, 222] width 369 height 27
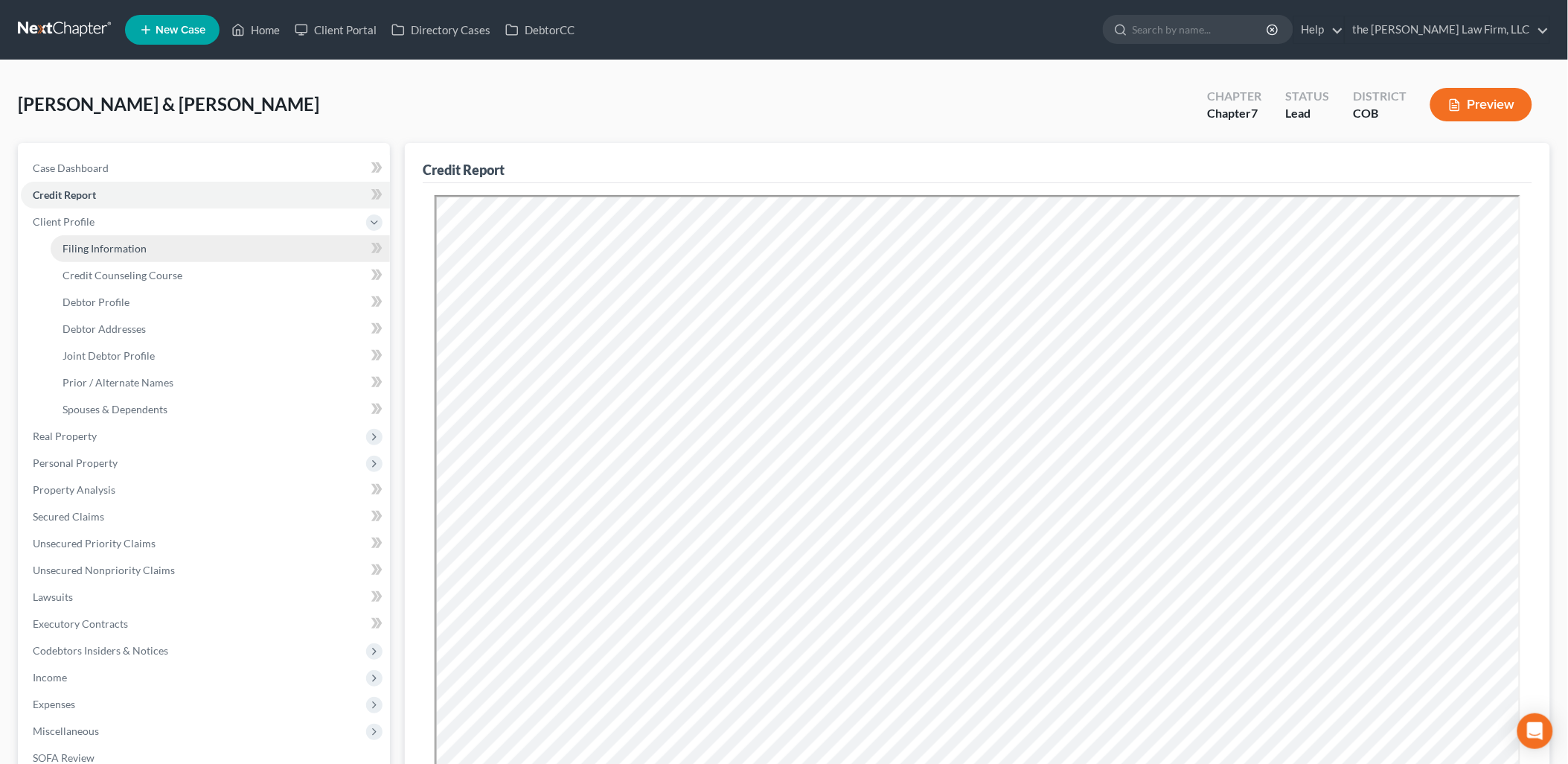
click at [124, 255] on link "Filing Information" at bounding box center [220, 249] width 339 height 27
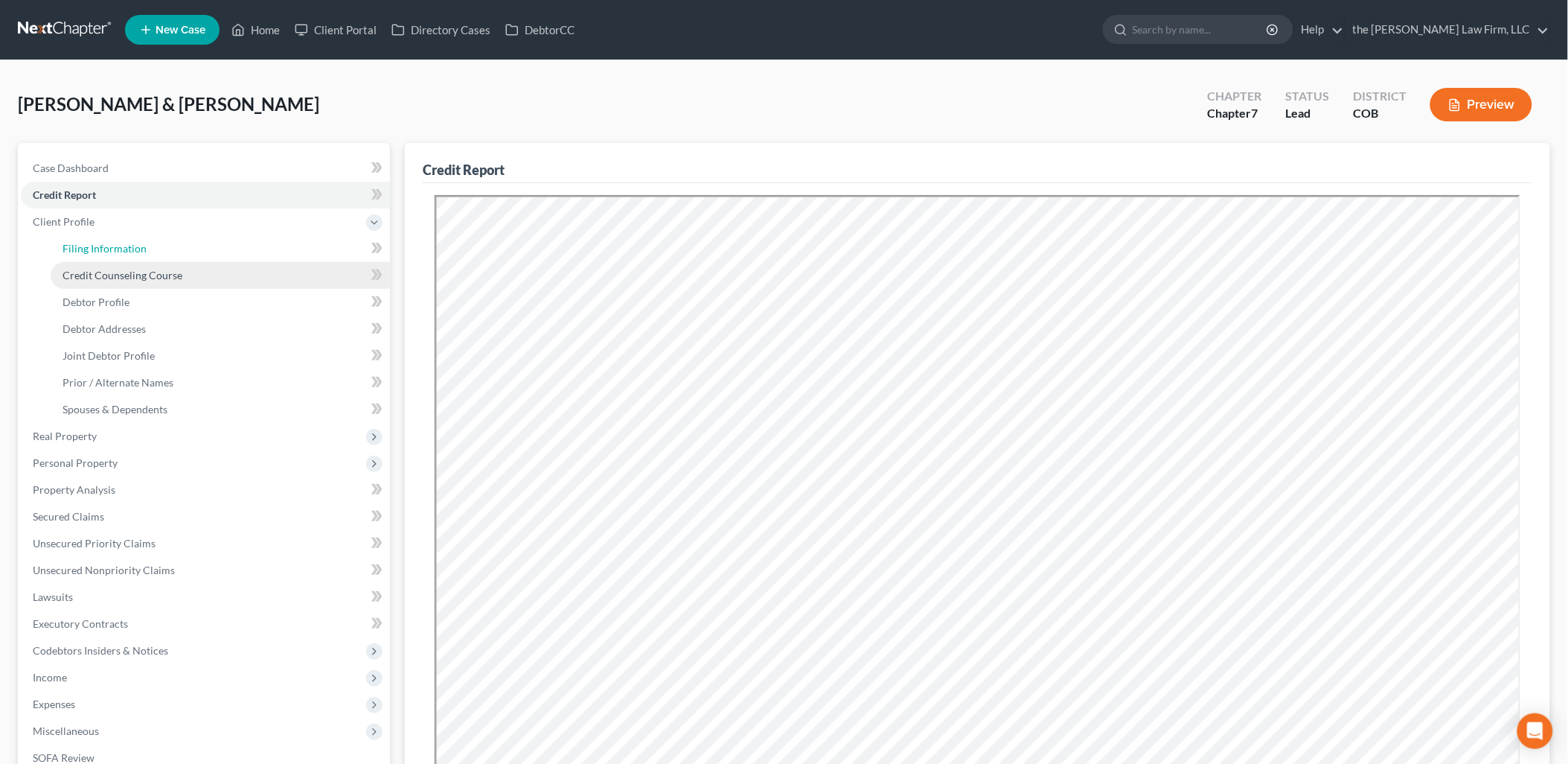
select select "1"
select select "0"
select select "5"
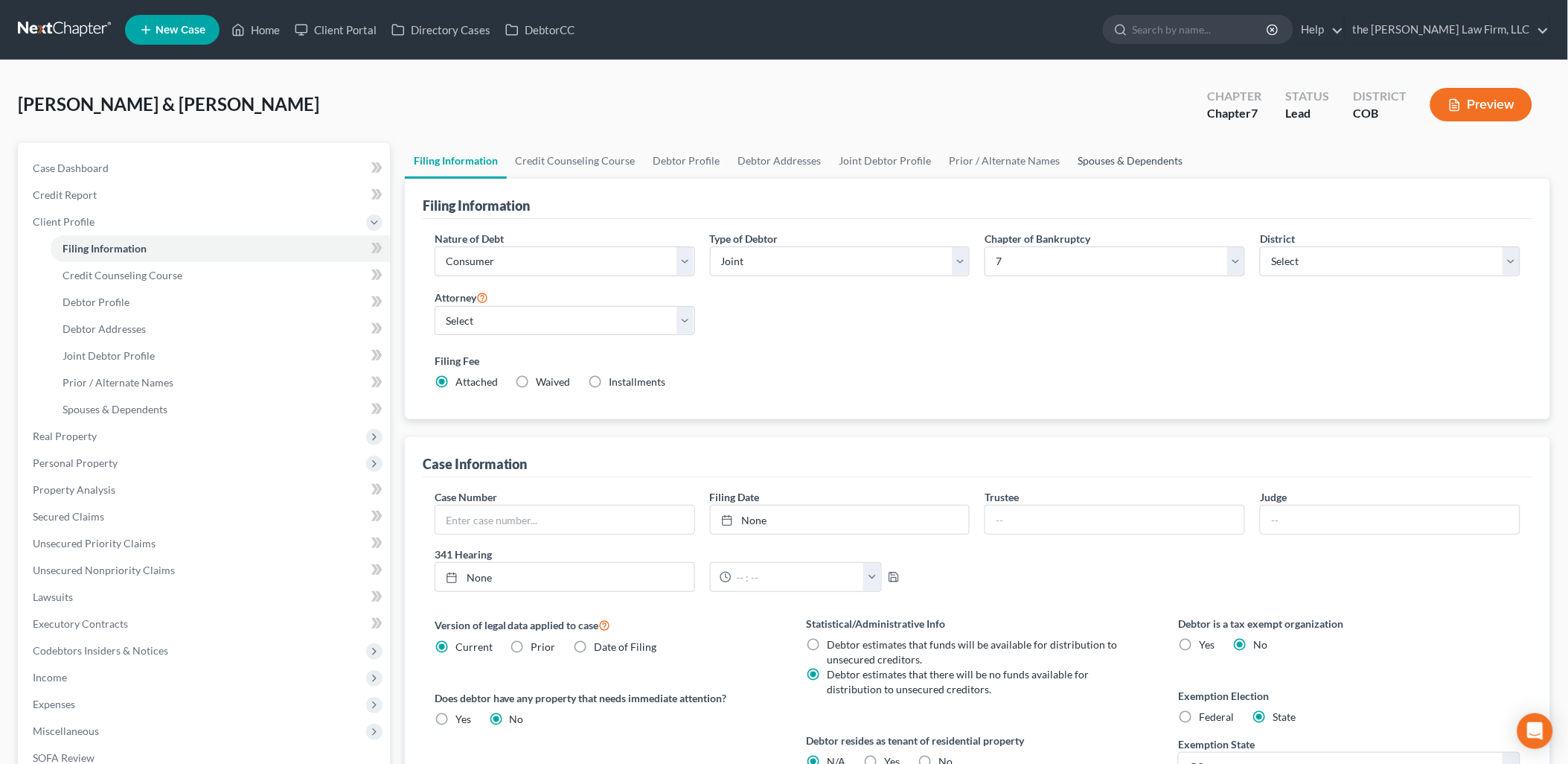
click at [1125, 164] on link "Spouses & Dependents" at bounding box center [1131, 161] width 123 height 36
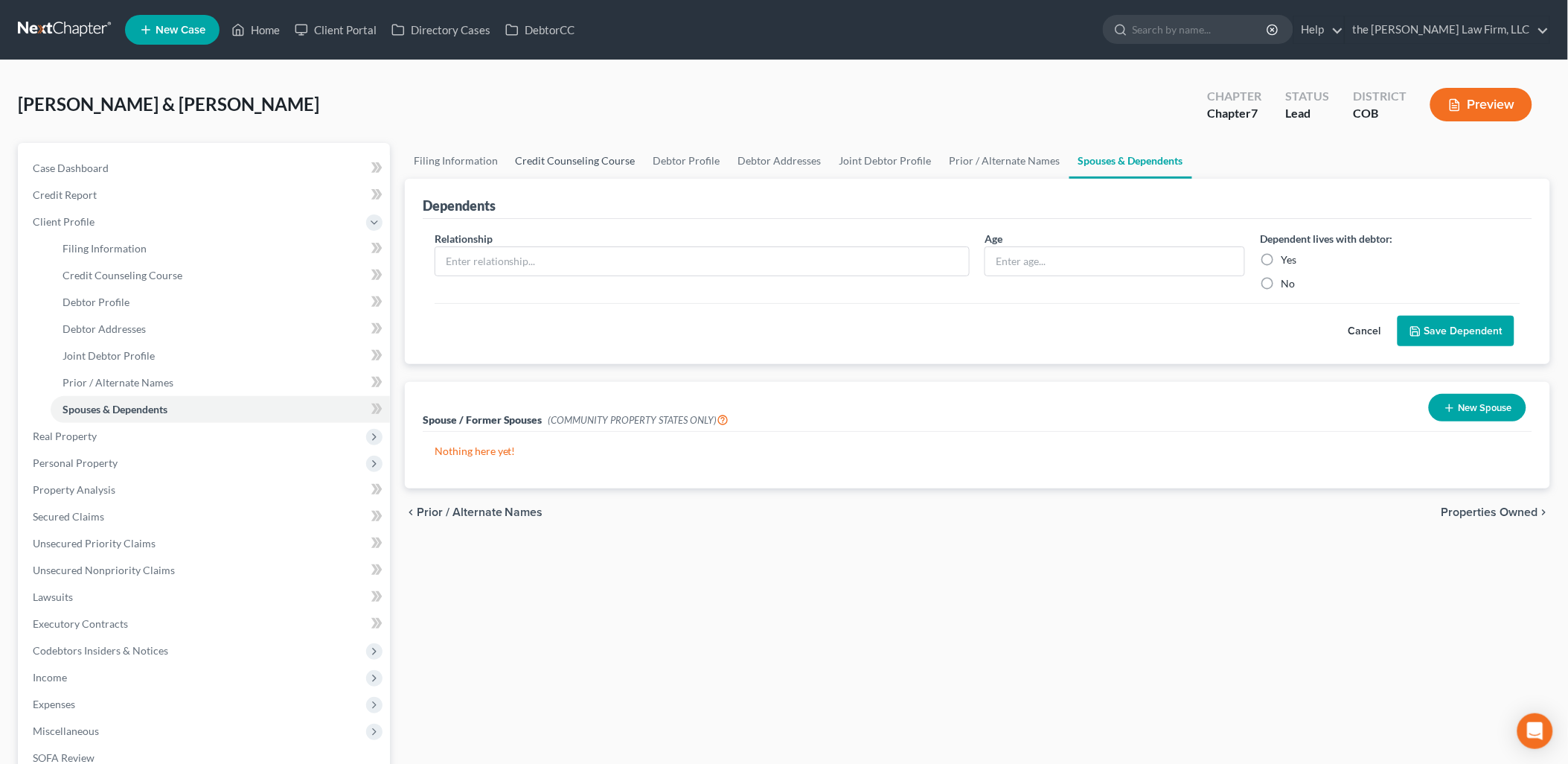
click at [548, 158] on link "Credit Counseling Course" at bounding box center [575, 161] width 138 height 36
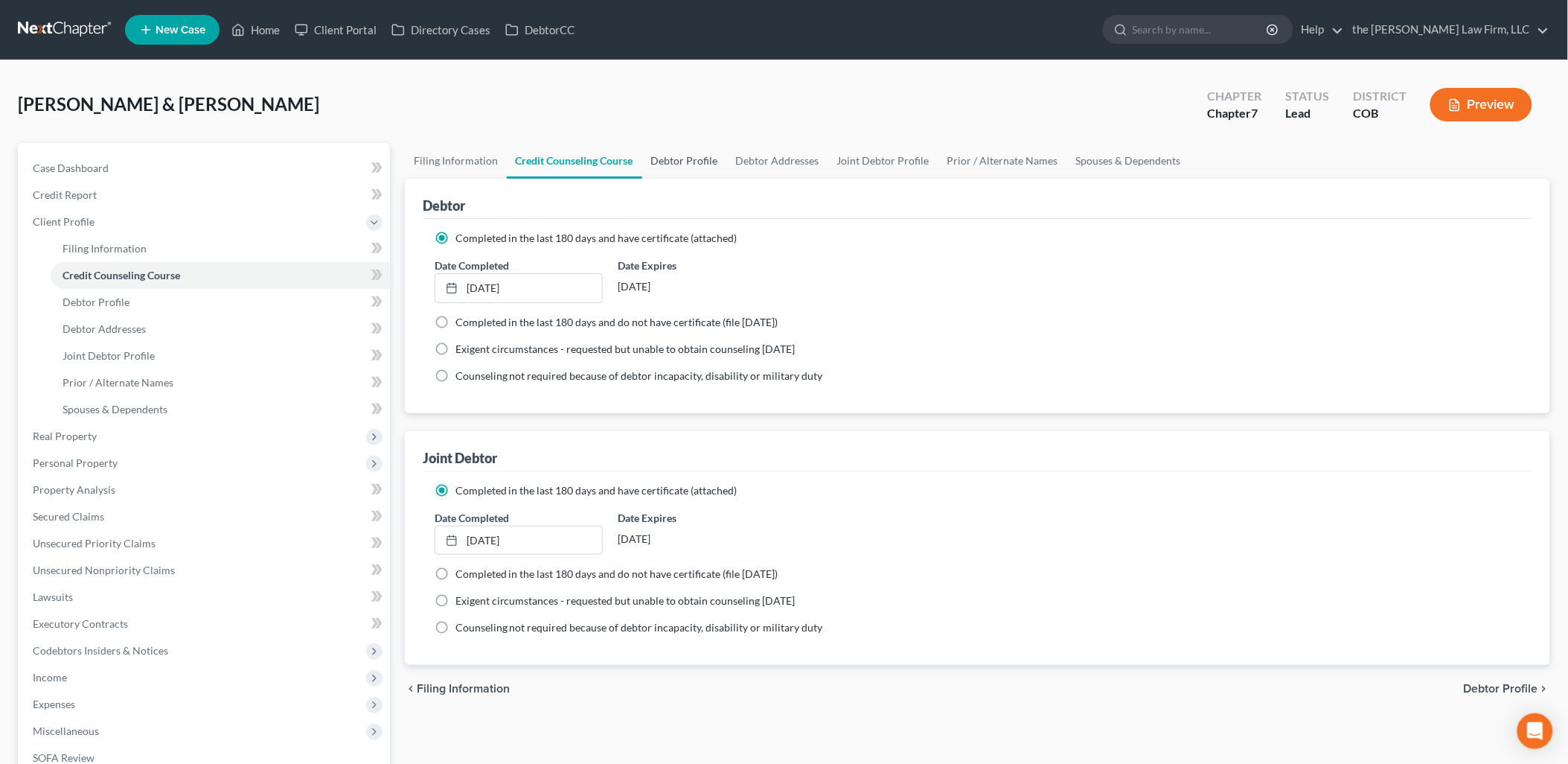
click at [694, 161] on link "Debtor Profile" at bounding box center [684, 161] width 85 height 36
select select "1"
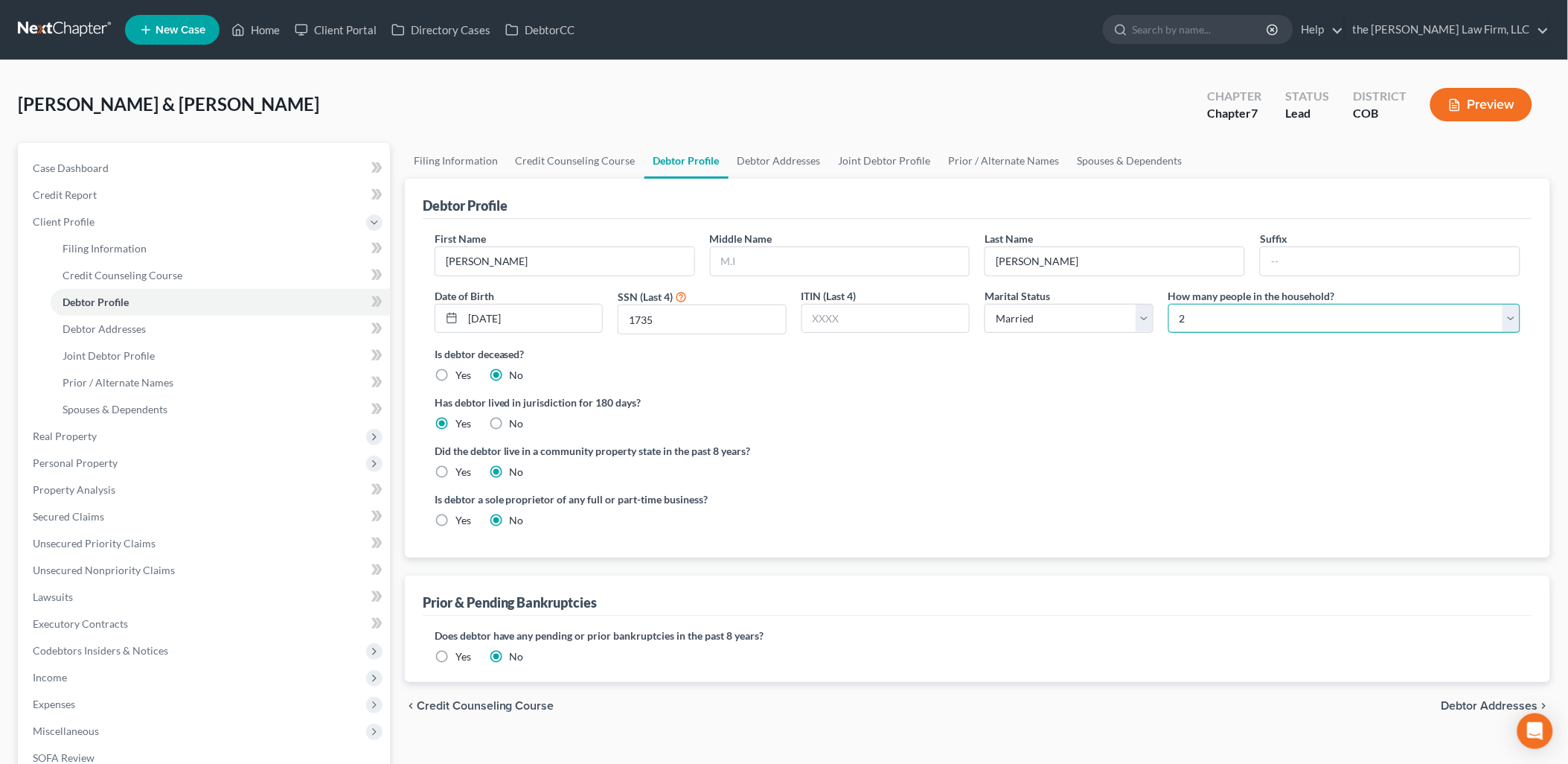
drag, startPoint x: 1311, startPoint y: 324, endPoint x: 1303, endPoint y: 326, distance: 8.2
click at [1311, 324] on select "Select 1 2 3 4 5 6 7 8 9 10 11 12 13 14 15 16 17 18 19 20" at bounding box center [1344, 318] width 352 height 30
select select "3"
click at [1168, 304] on select "Select 1 2 3 4 5 6 7 8 9 10 11 12 13 14 15 16 17 18 19 20" at bounding box center [1344, 318] width 352 height 30
click at [1118, 171] on link "Spouses & Dependents" at bounding box center [1130, 161] width 123 height 36
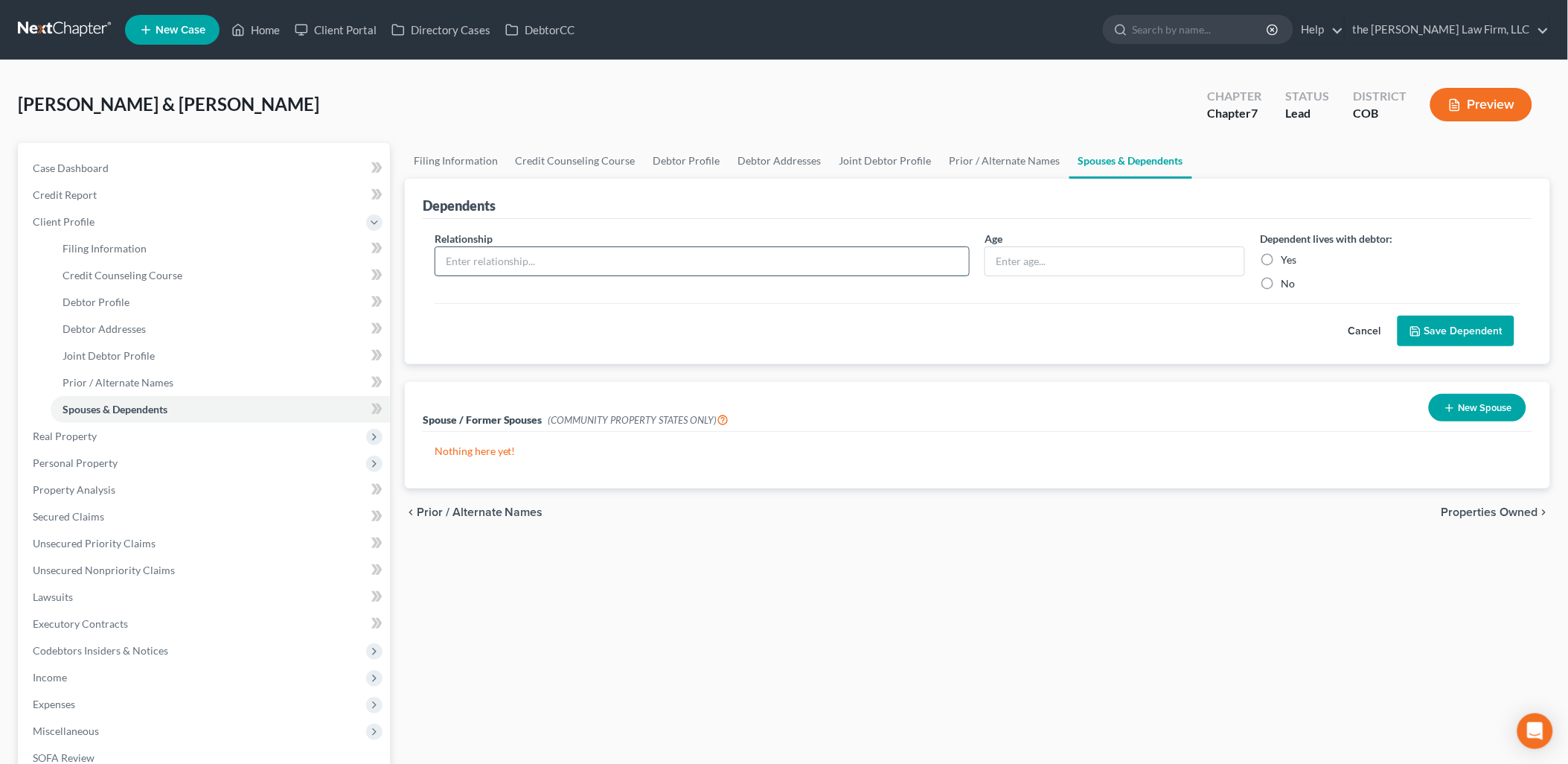
click at [701, 255] on input "text" at bounding box center [702, 261] width 534 height 28
type input "Son"
type input "19"
click at [1441, 337] on button "Save Dependent" at bounding box center [1455, 331] width 117 height 31
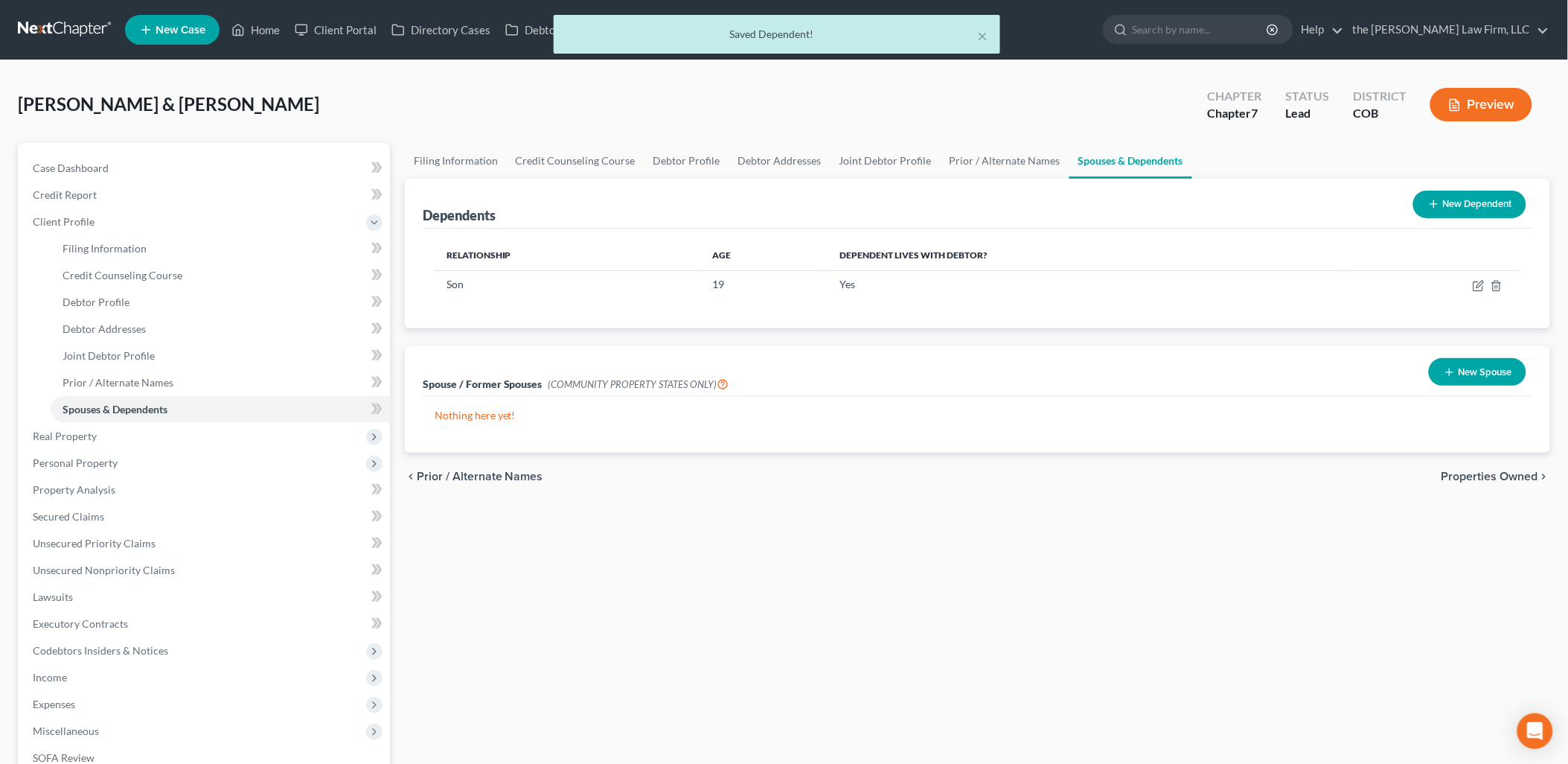
click at [1478, 213] on button "New Dependent" at bounding box center [1469, 204] width 113 height 27
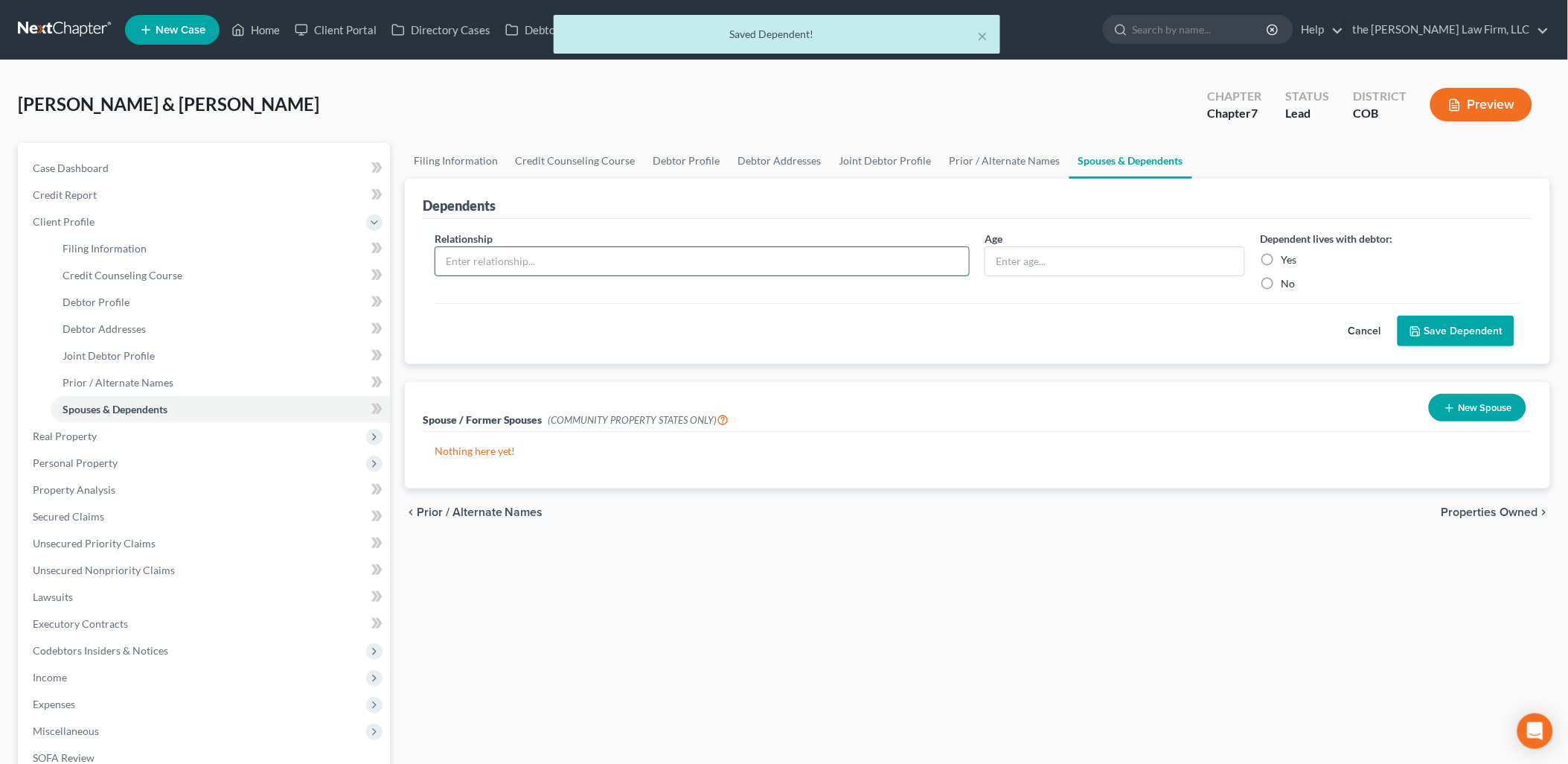
click at [578, 266] on input "text" at bounding box center [702, 261] width 534 height 28
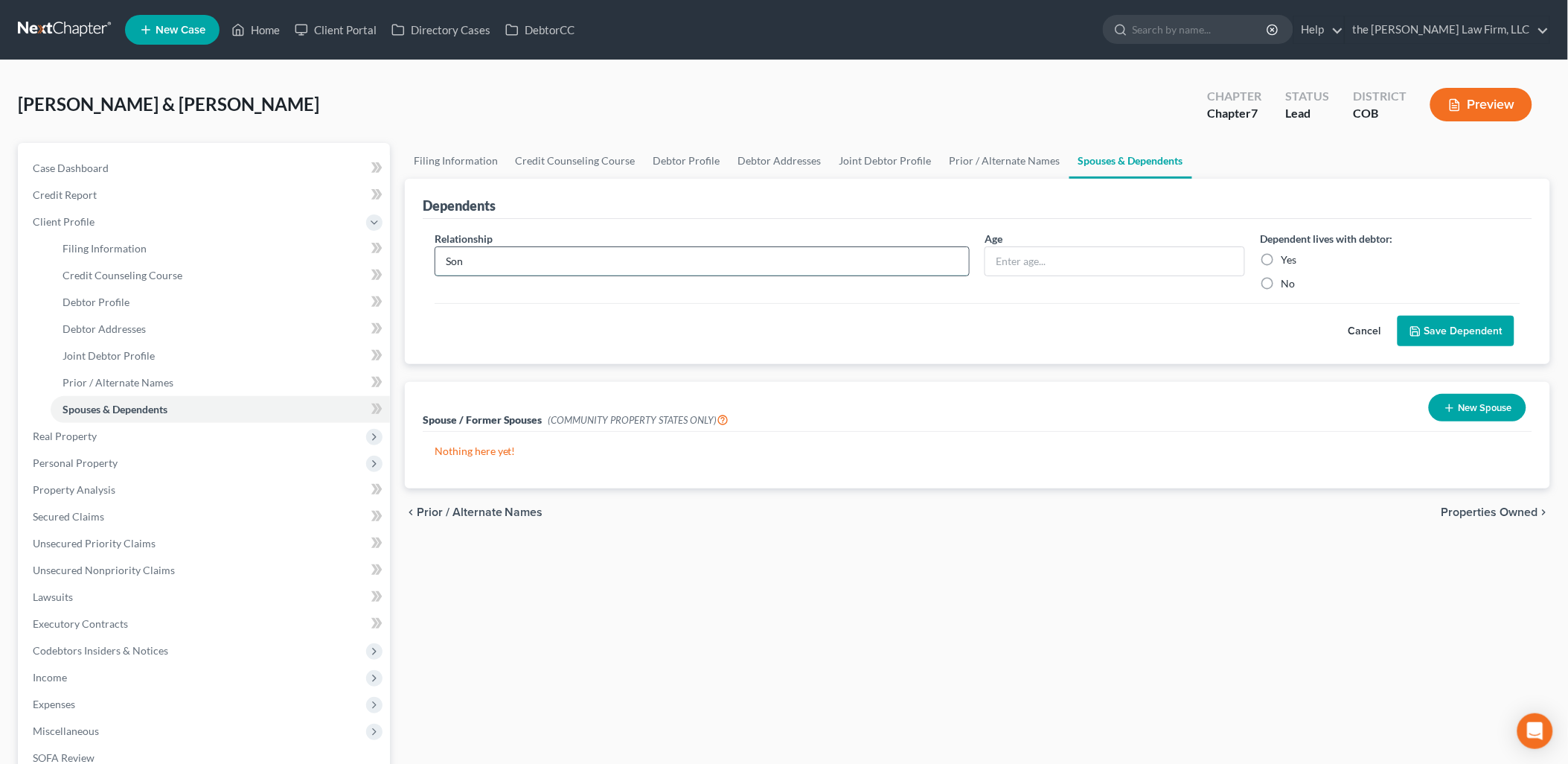
type input "Son"
type input "16"
click at [1280, 255] on label "Yes" at bounding box center [1288, 260] width 16 height 15
click at [1287, 255] on input "Yes" at bounding box center [1291, 257] width 9 height 9
radio input "true"
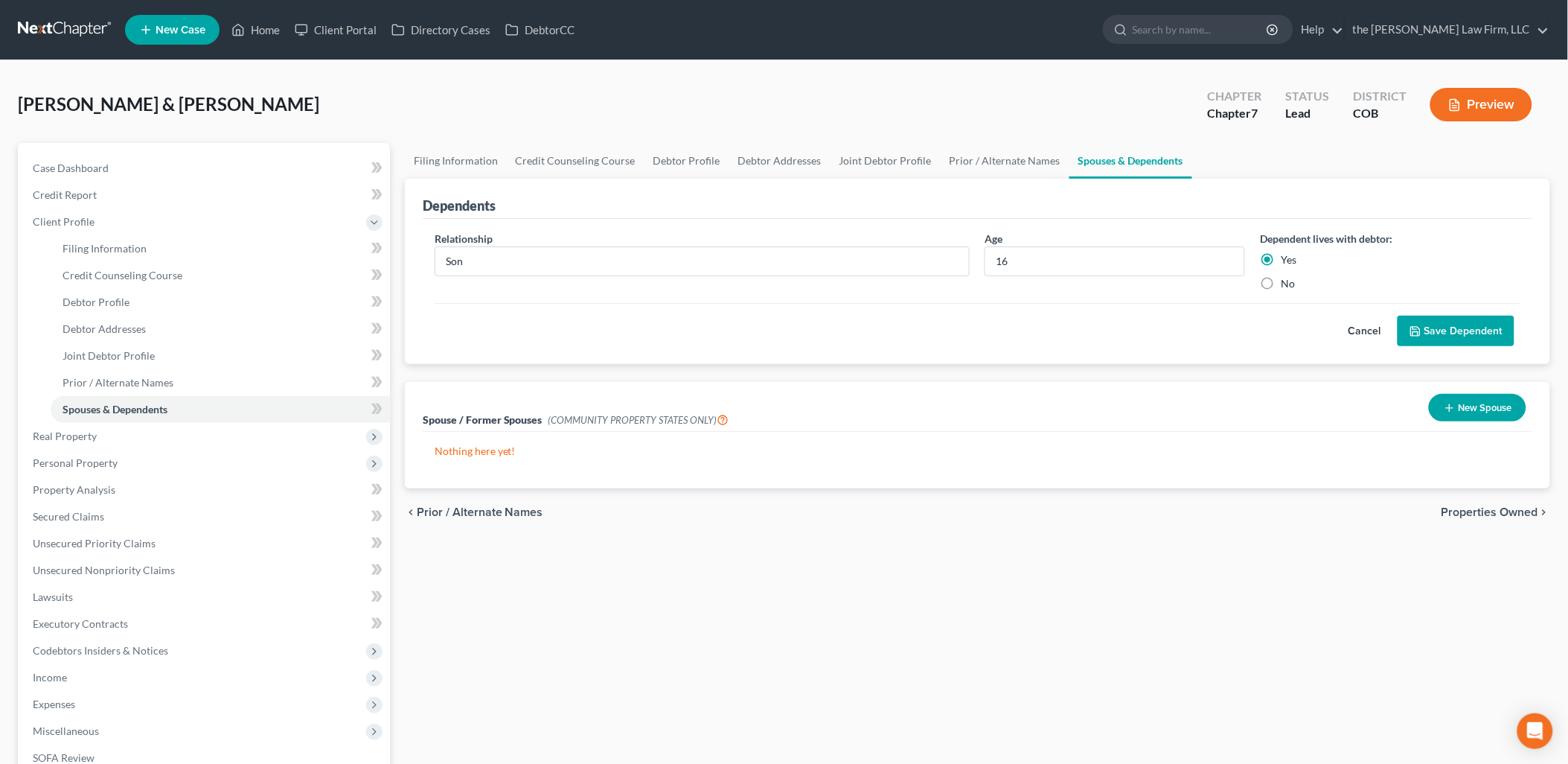
click at [1447, 326] on button "Save Dependent" at bounding box center [1455, 331] width 117 height 31
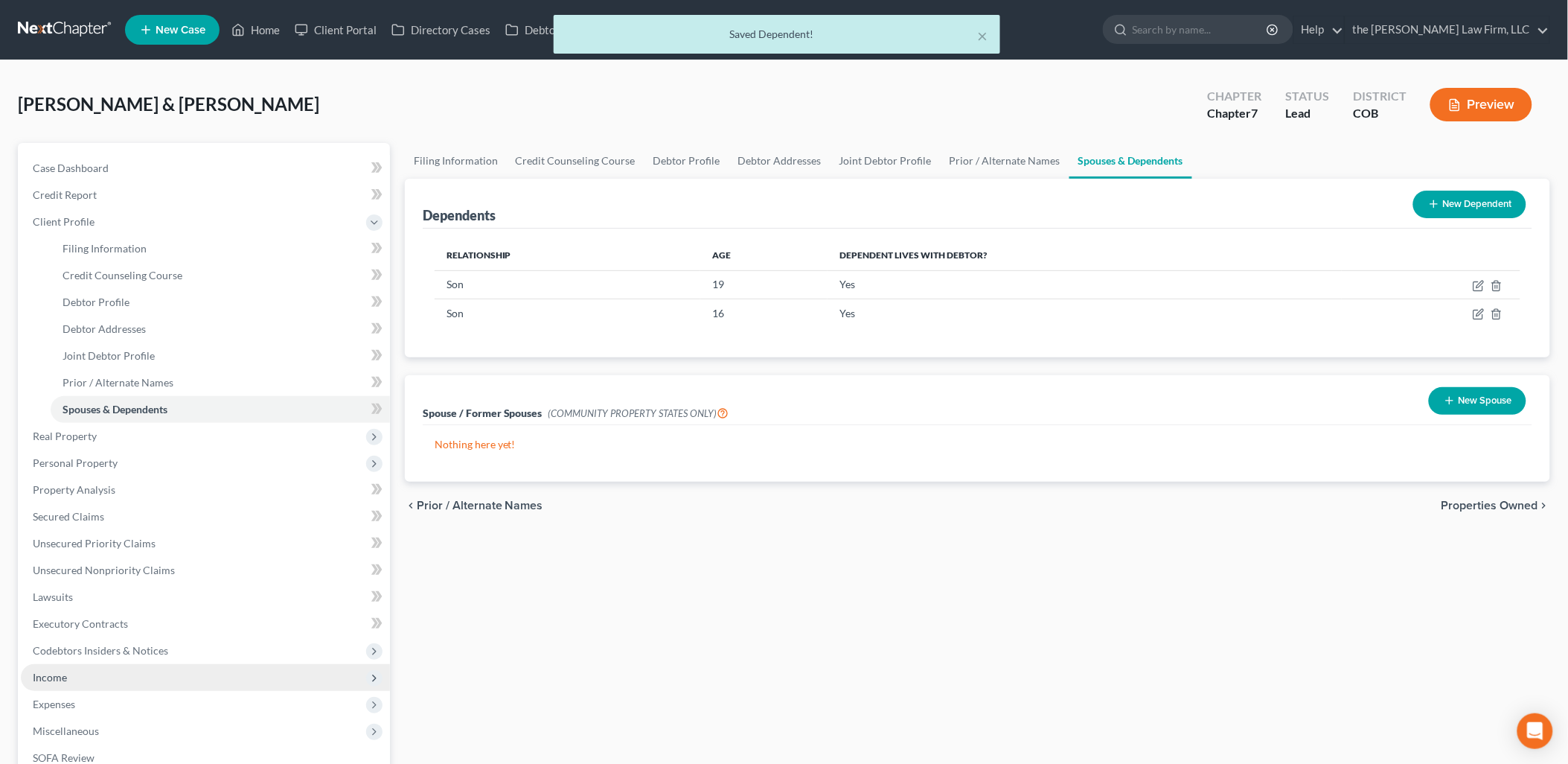
click at [80, 678] on span "Income" at bounding box center [205, 678] width 369 height 27
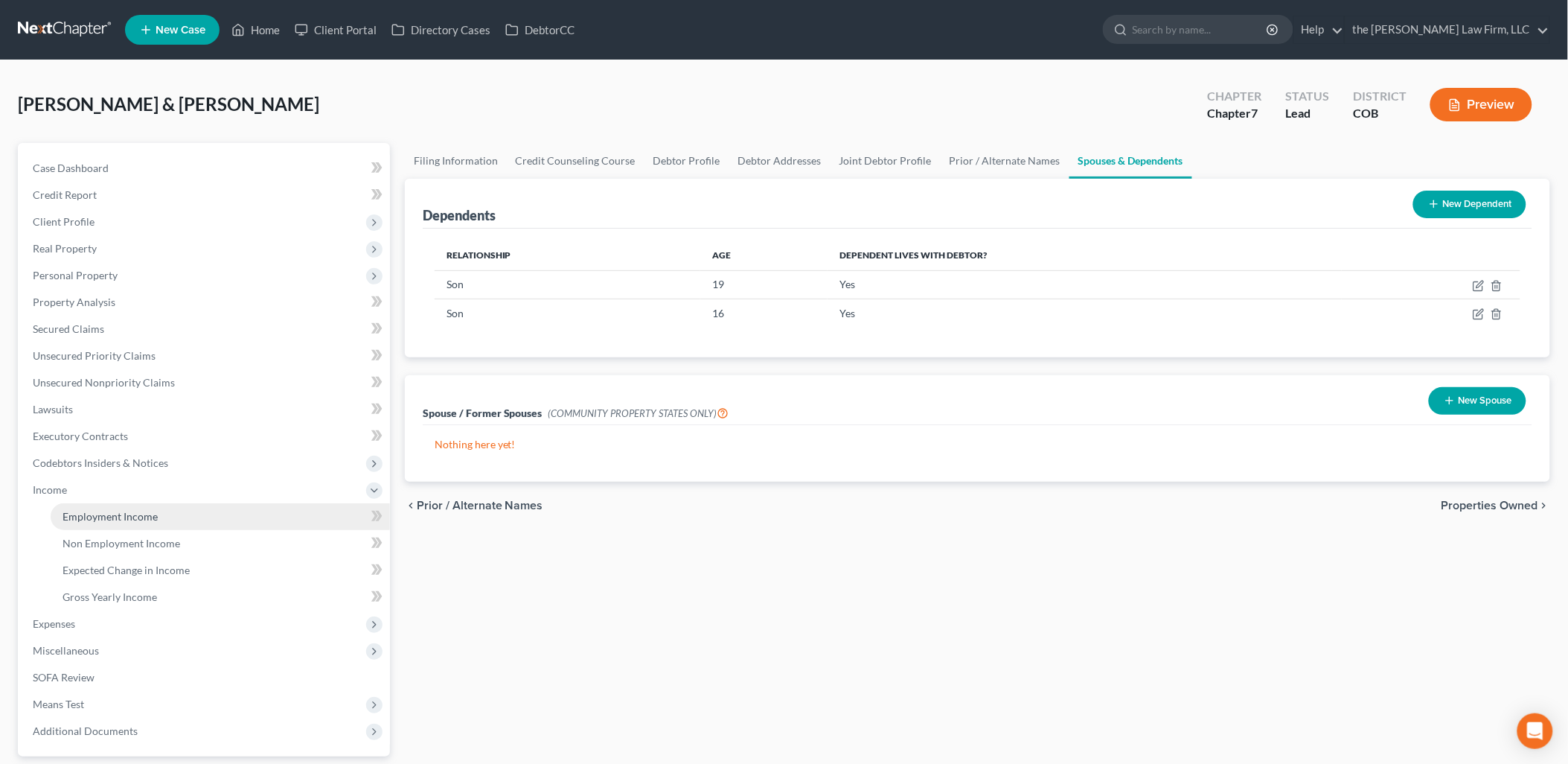
click at [131, 514] on span "Employment Income" at bounding box center [110, 516] width 95 height 13
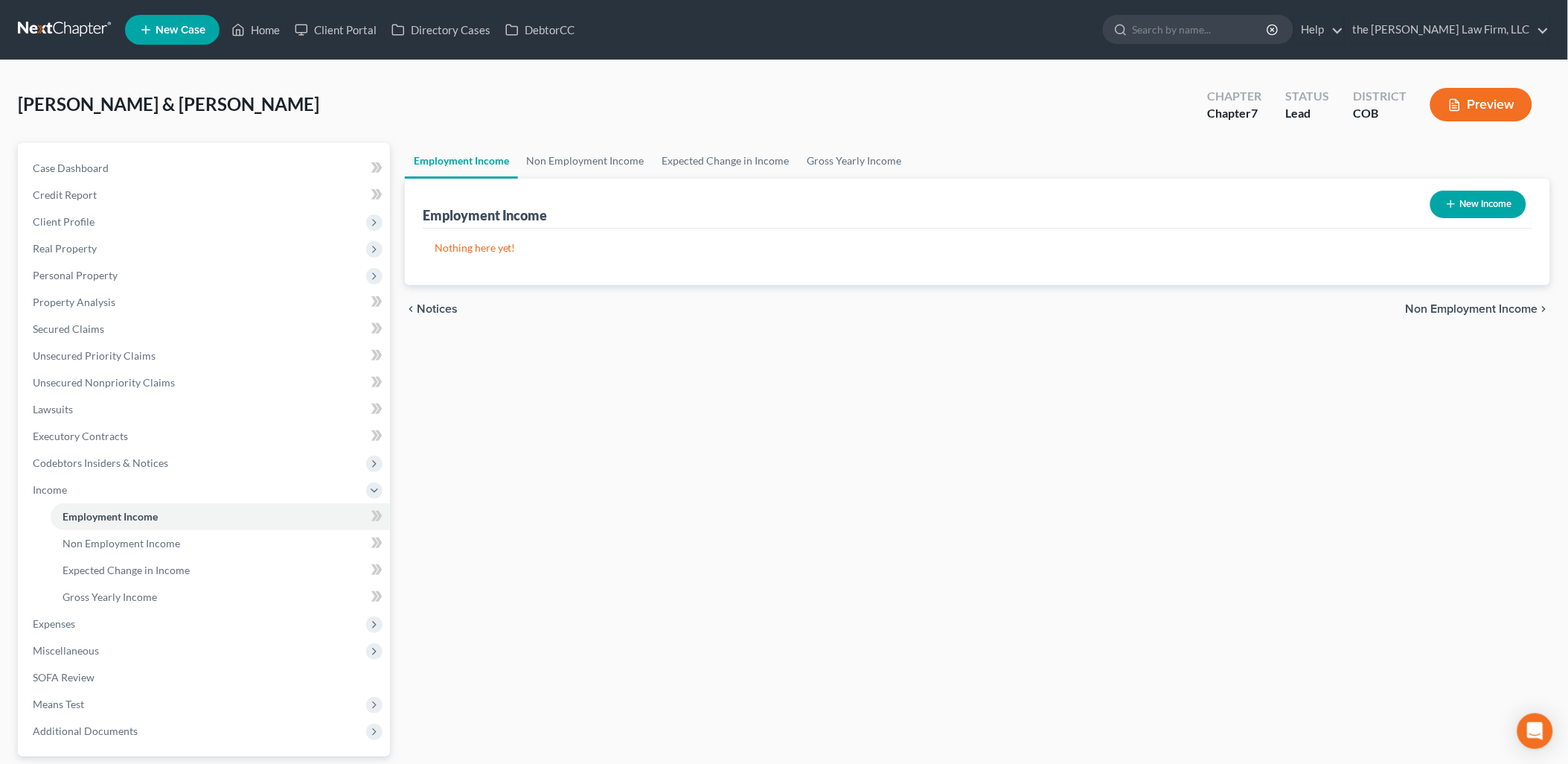
click at [1486, 203] on button "New Income" at bounding box center [1478, 204] width 96 height 27
select select "0"
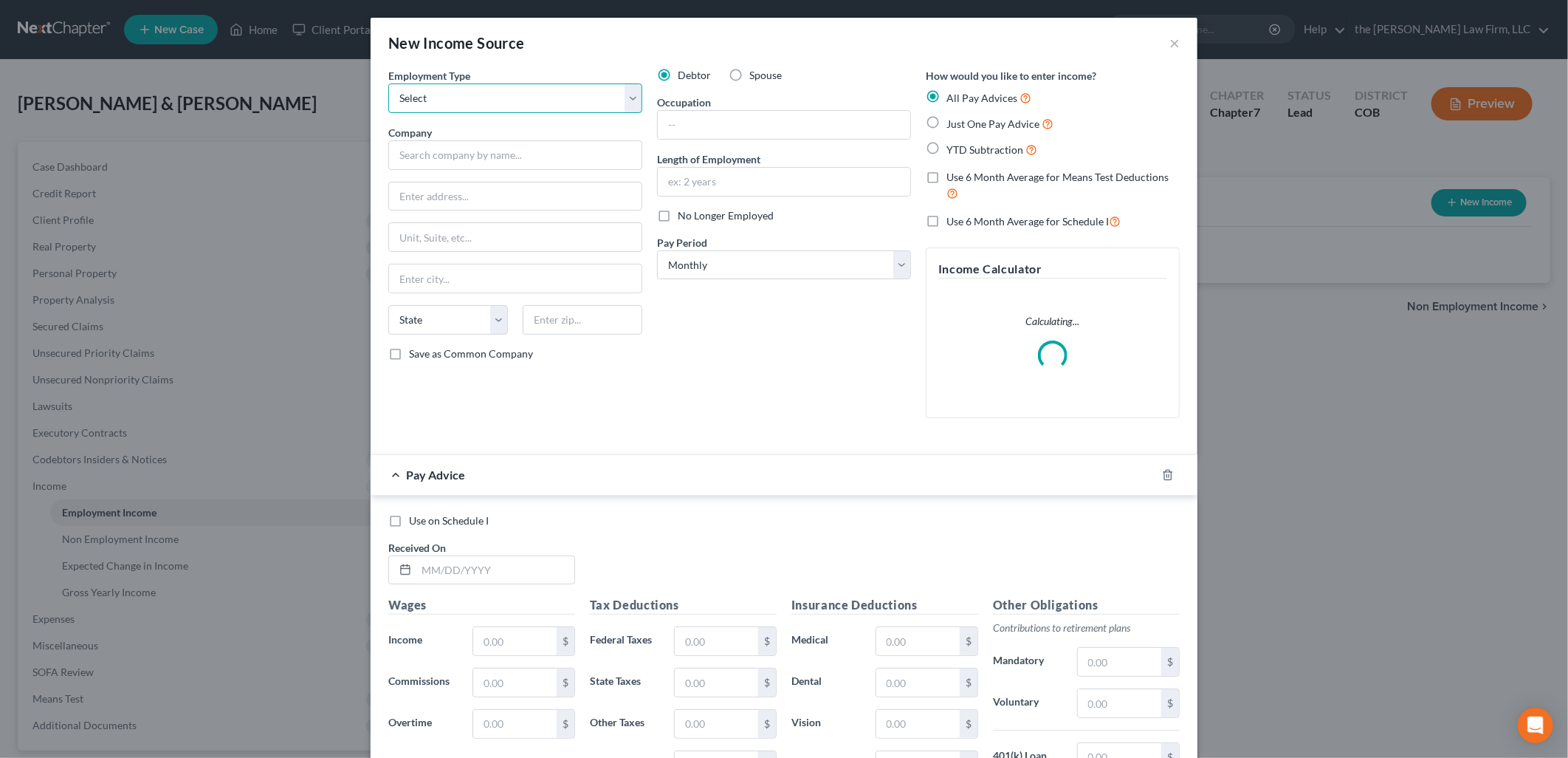
drag, startPoint x: 491, startPoint y: 101, endPoint x: 485, endPoint y: 114, distance: 14.3
click at [491, 100] on select "Select Full or [DEMOGRAPHIC_DATA] Employment Self Employment" at bounding box center [515, 98] width 254 height 30
select select "0"
click at [388, 83] on select "Select Full or [DEMOGRAPHIC_DATA] Employment Self Employment" at bounding box center [515, 98] width 254 height 30
click at [476, 153] on input "text" at bounding box center [515, 155] width 254 height 30
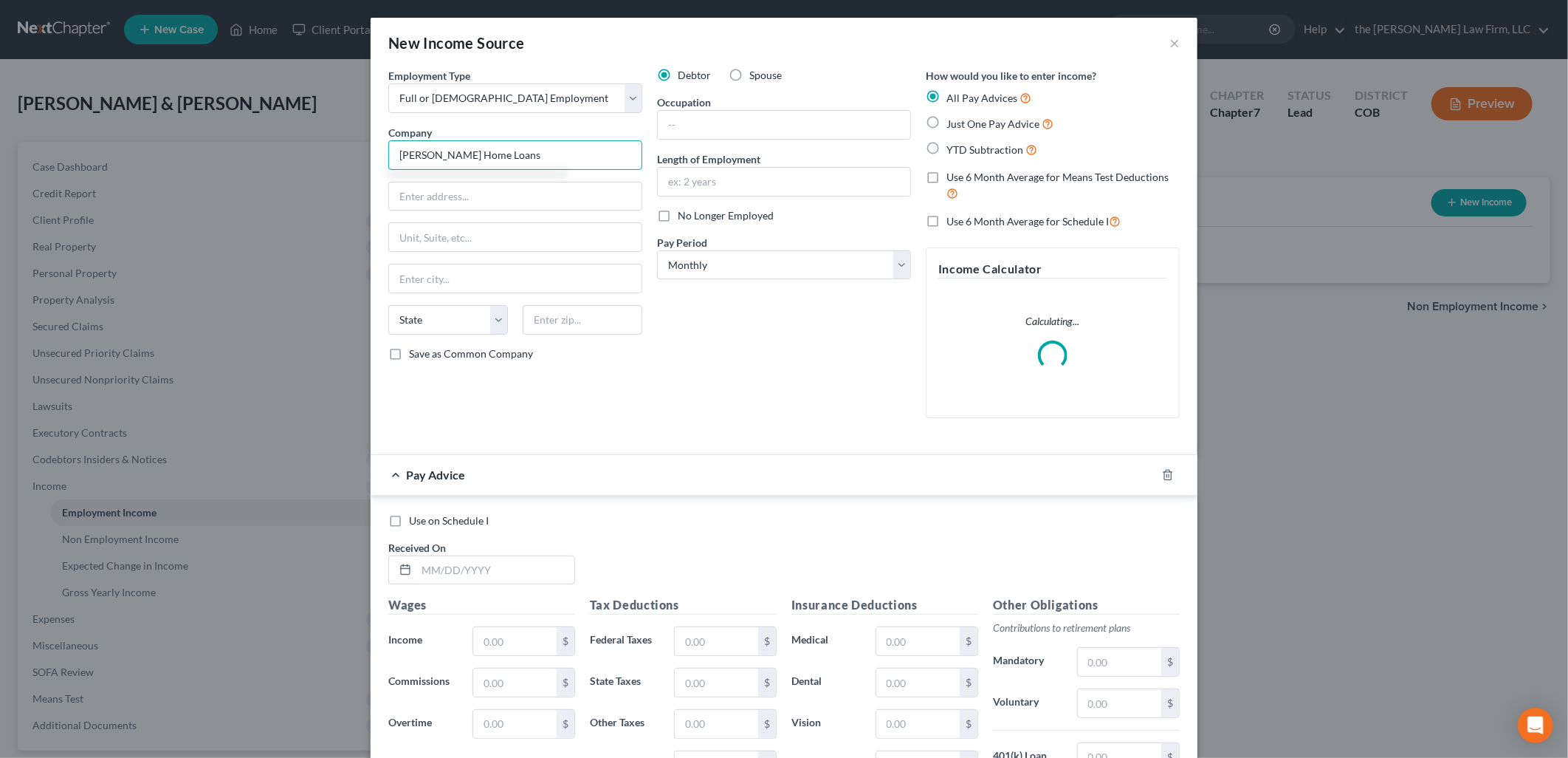
type input "[PERSON_NAME] Home Loans"
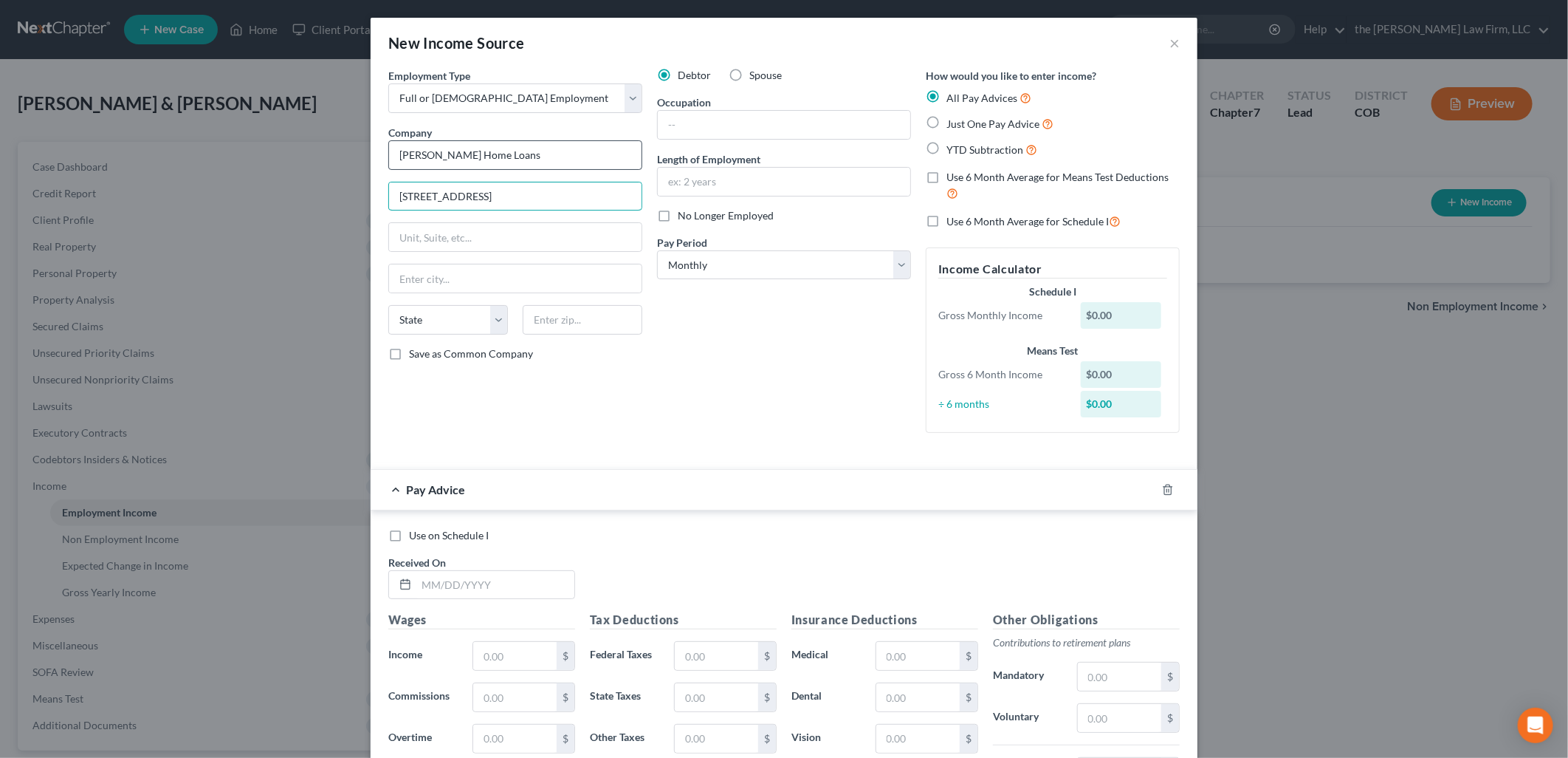
type input "[STREET_ADDRESS]"
type input "91941"
type input "La Mesa"
select select "4"
click at [728, 133] on input "text" at bounding box center [784, 125] width 253 height 28
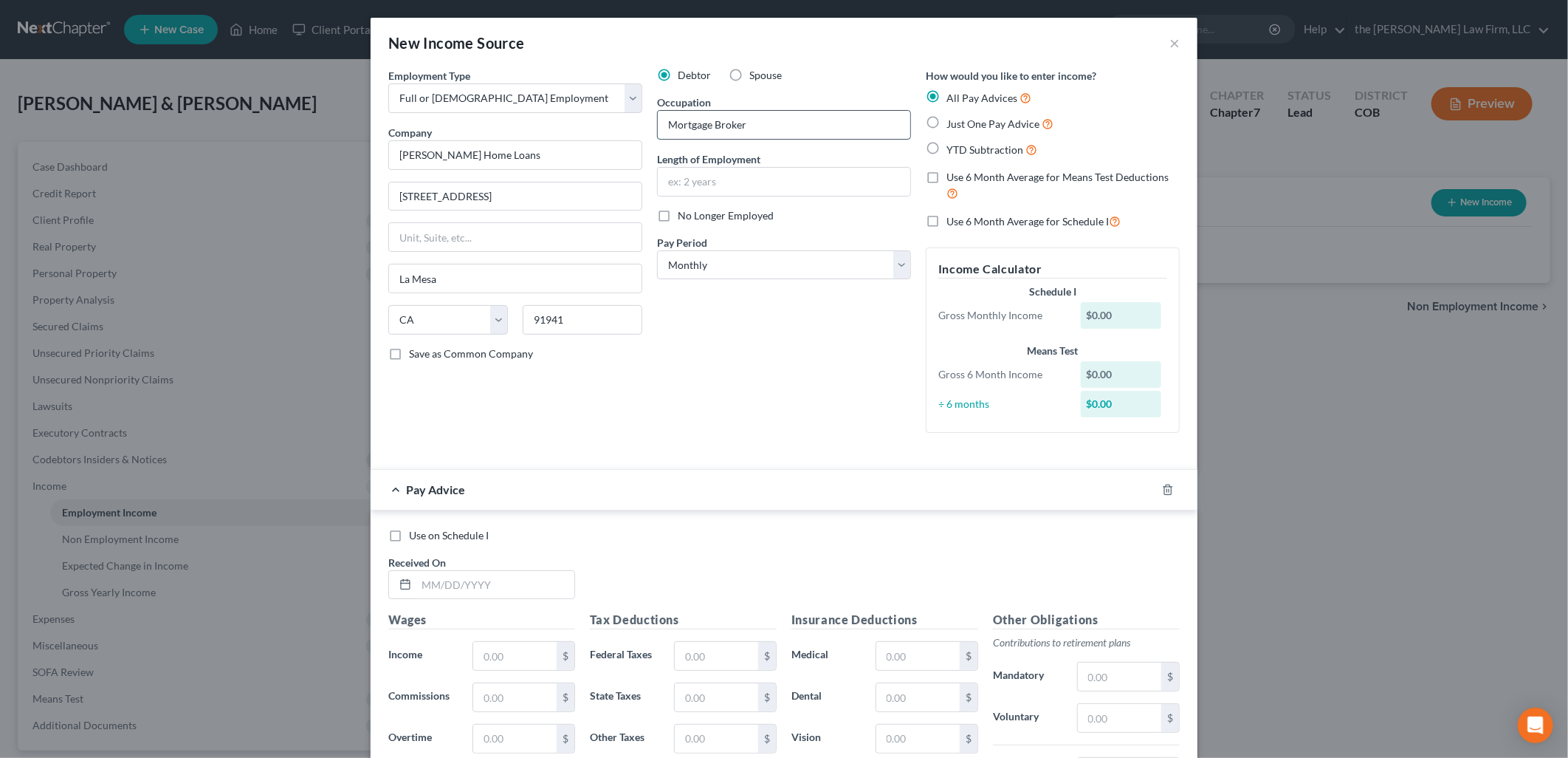
type input "Mortgage Broker"
click at [683, 269] on select "Select Monthly Twice Monthly Every Other Week Weekly" at bounding box center [784, 265] width 254 height 30
click at [801, 227] on div "Debtor Spouse Occupation Mortgage Broker Length of Employment 1 onth No Longer …" at bounding box center [783, 256] width 268 height 377
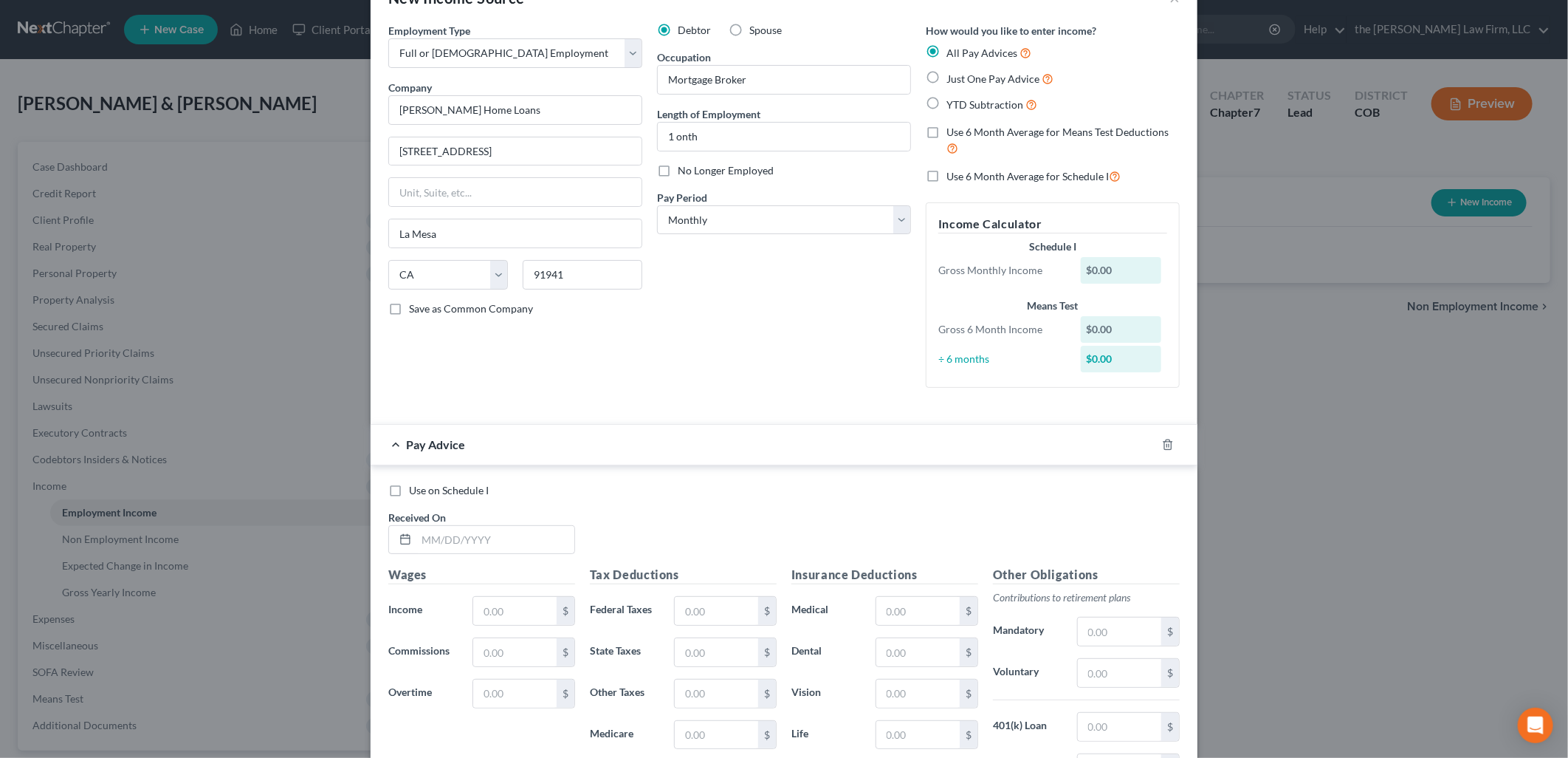
scroll to position [82, 0]
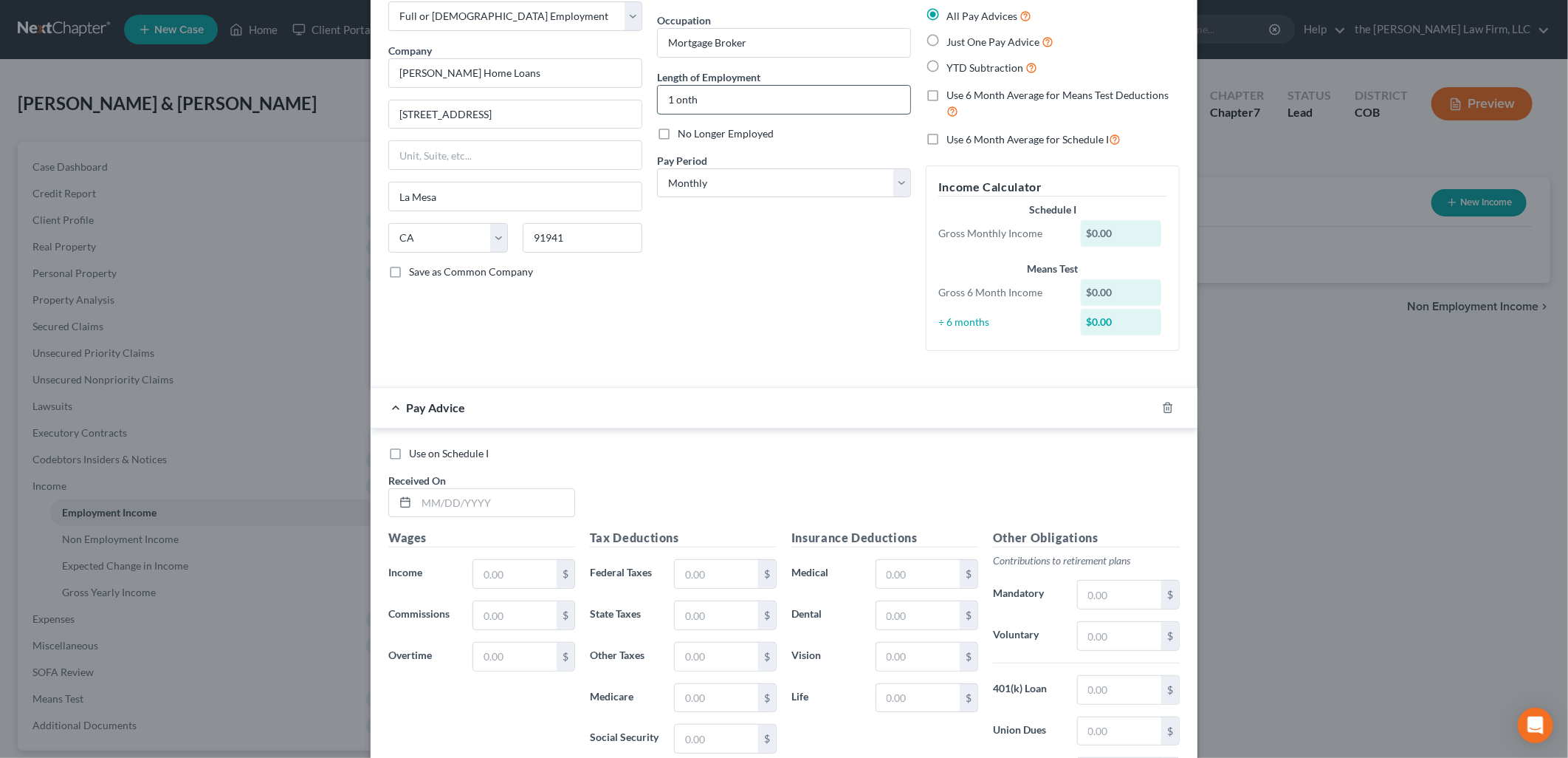
click at [670, 104] on input "1 onth" at bounding box center [784, 100] width 253 height 28
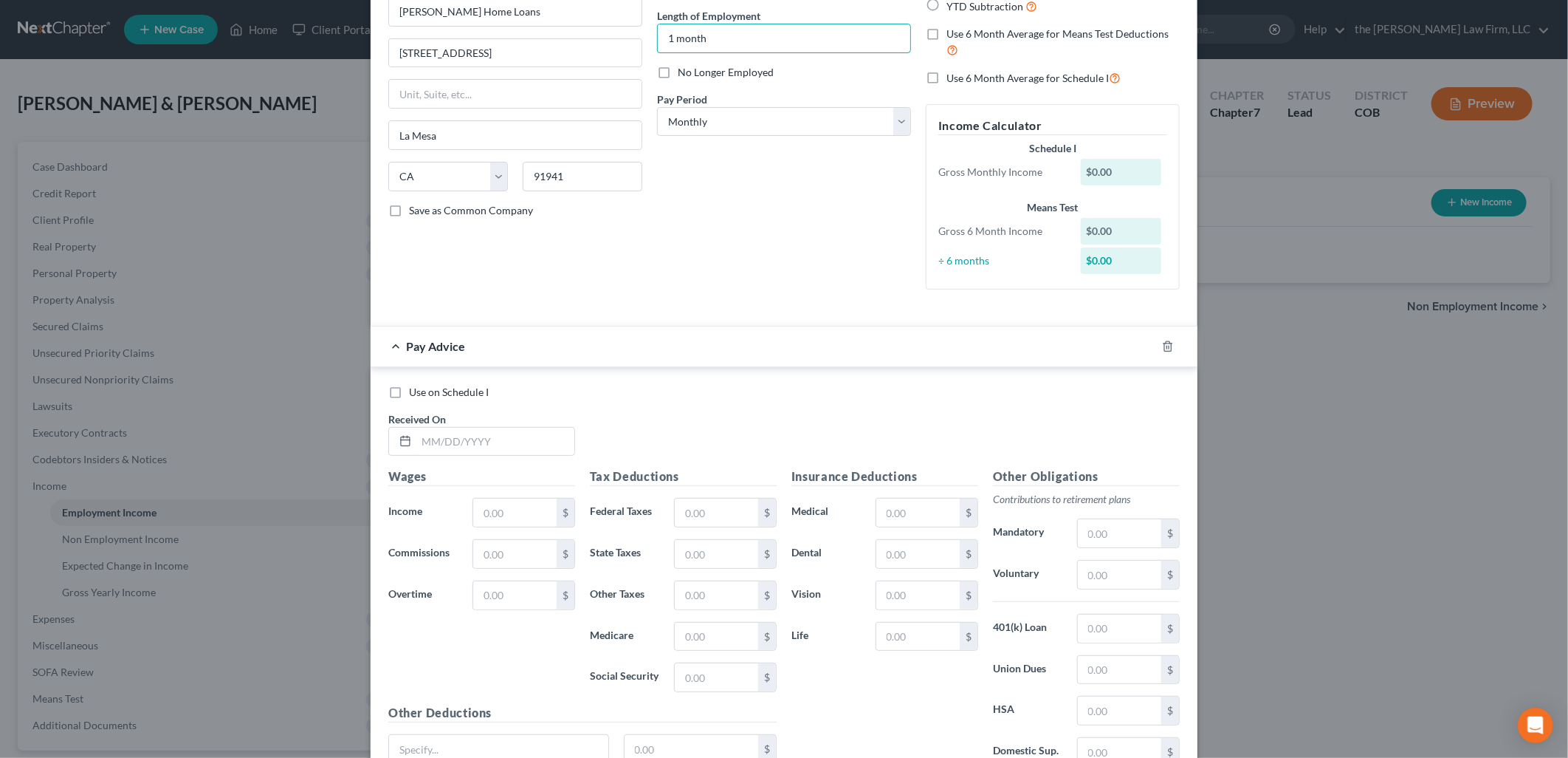
scroll to position [246, 0]
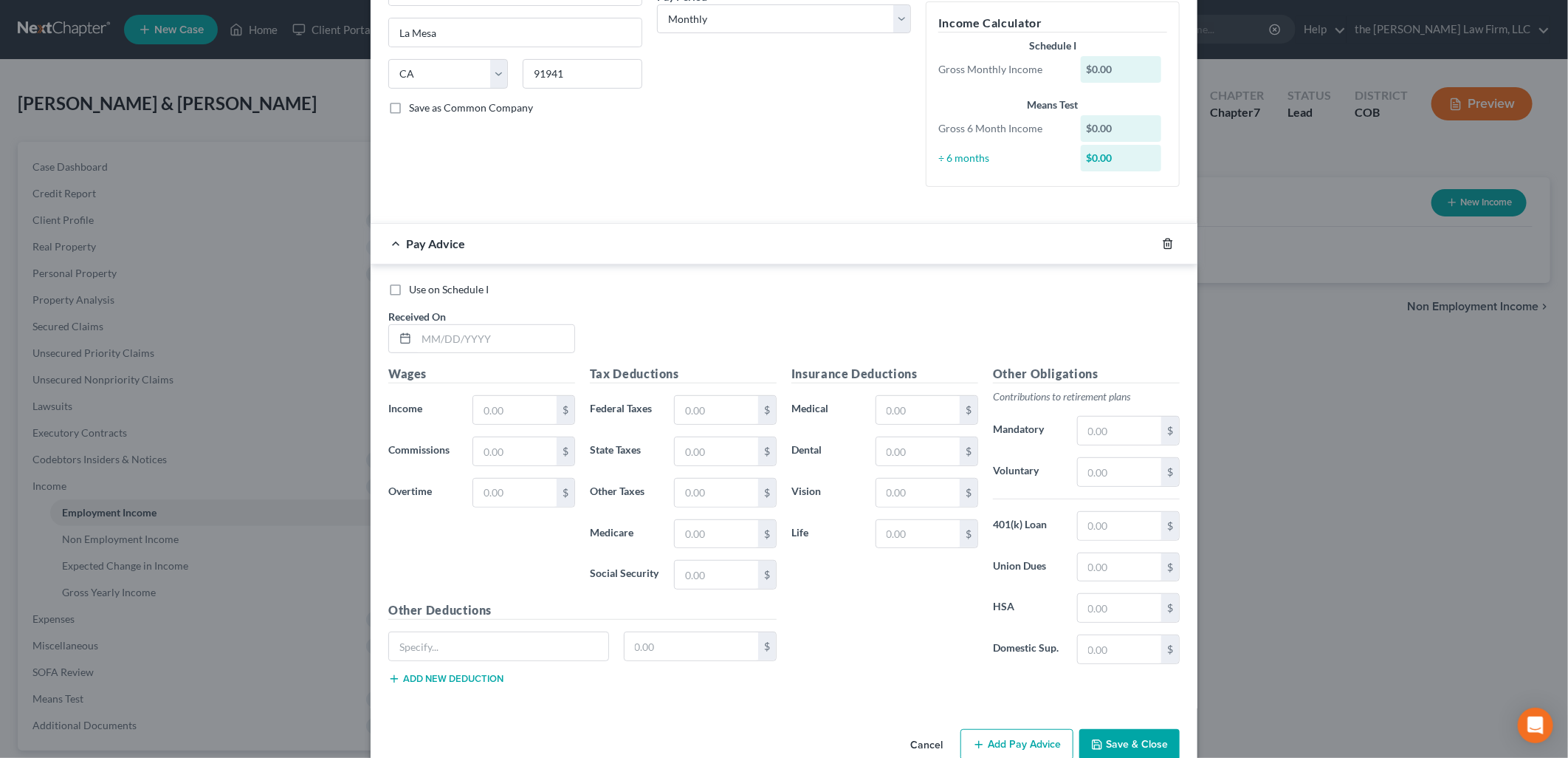
type input "1 month"
click at [1162, 241] on icon "button" at bounding box center [1167, 244] width 12 height 12
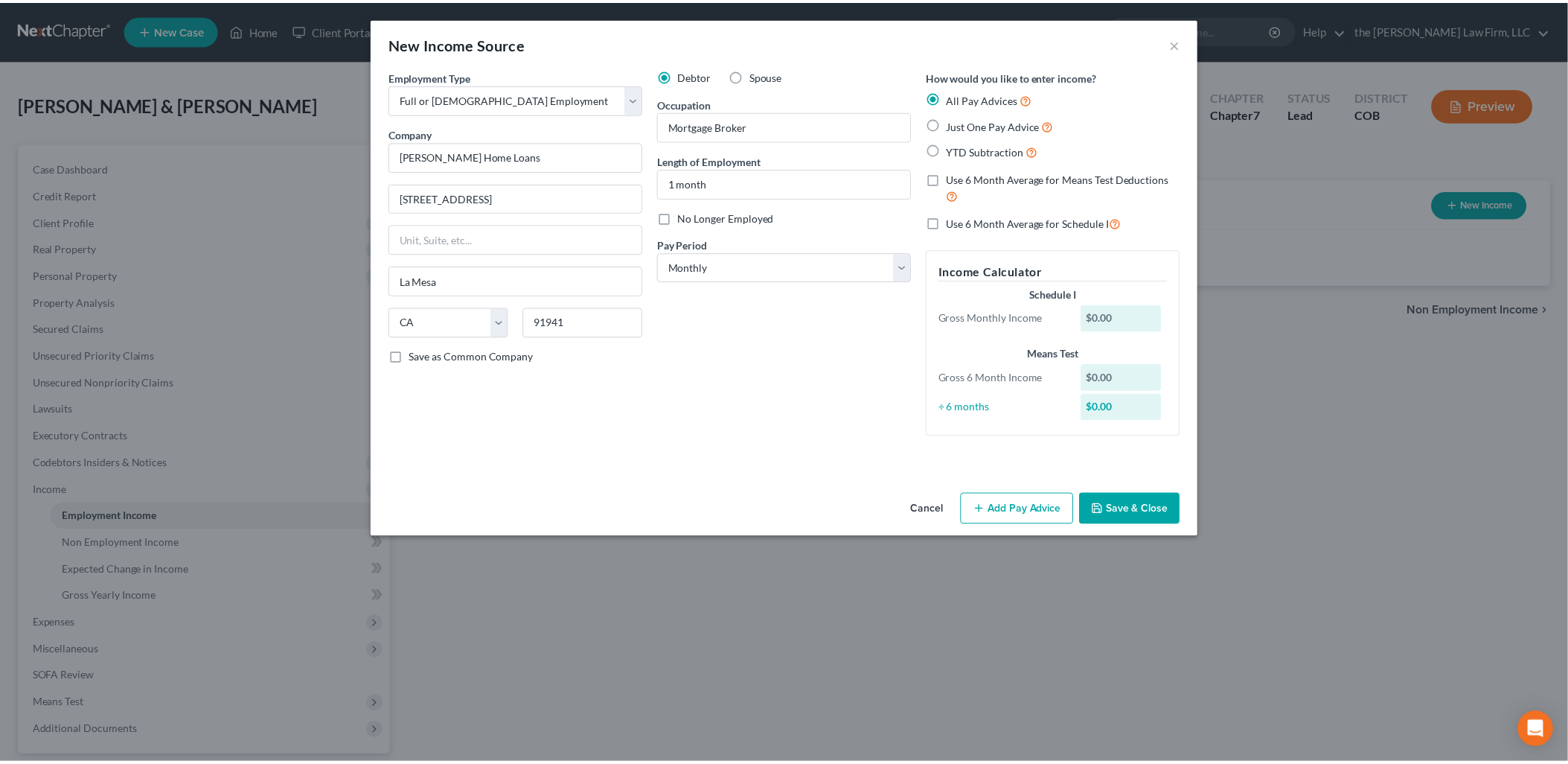
scroll to position [0, 0]
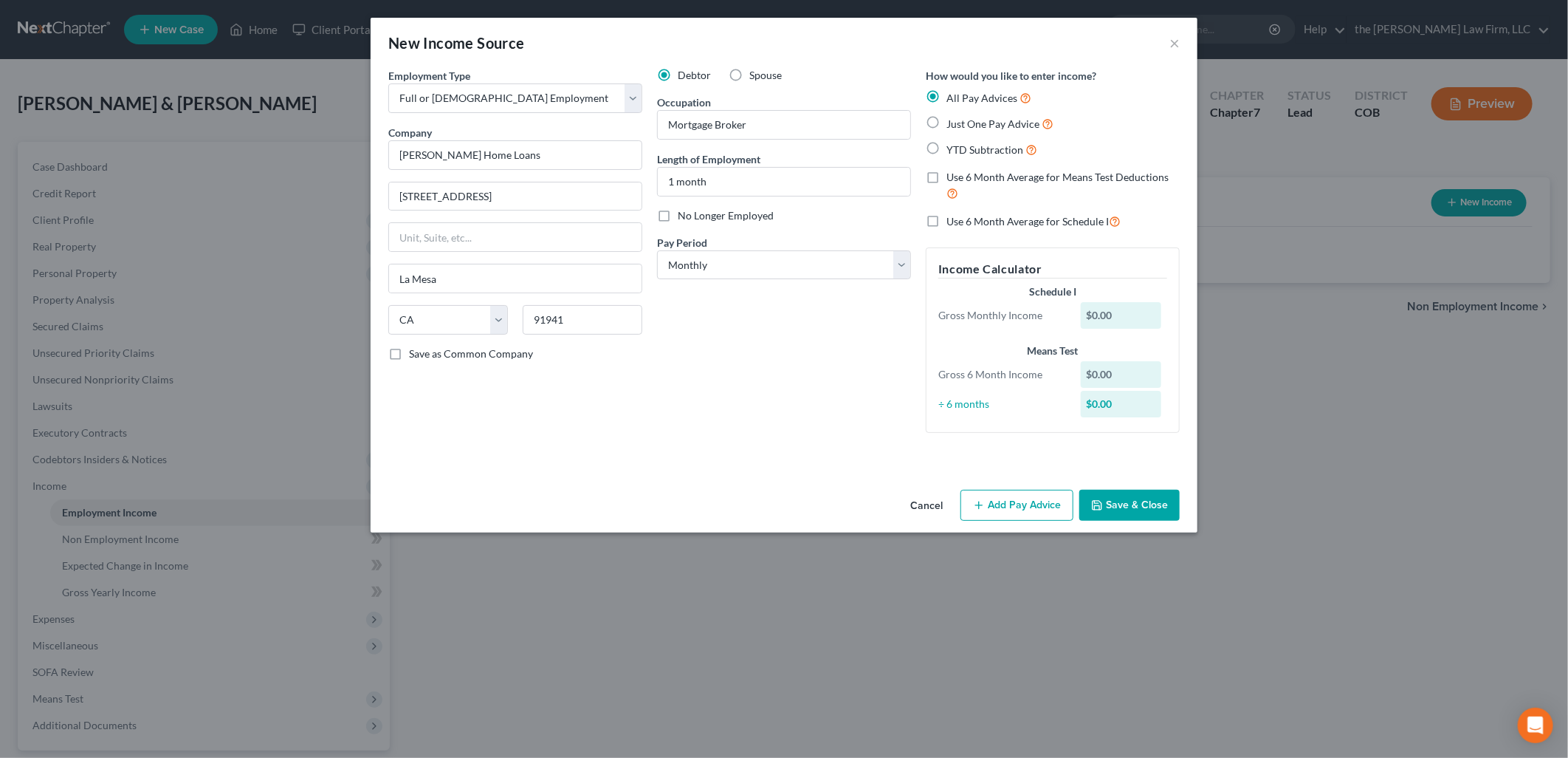
click at [1153, 507] on button "Save & Close" at bounding box center [1129, 505] width 100 height 31
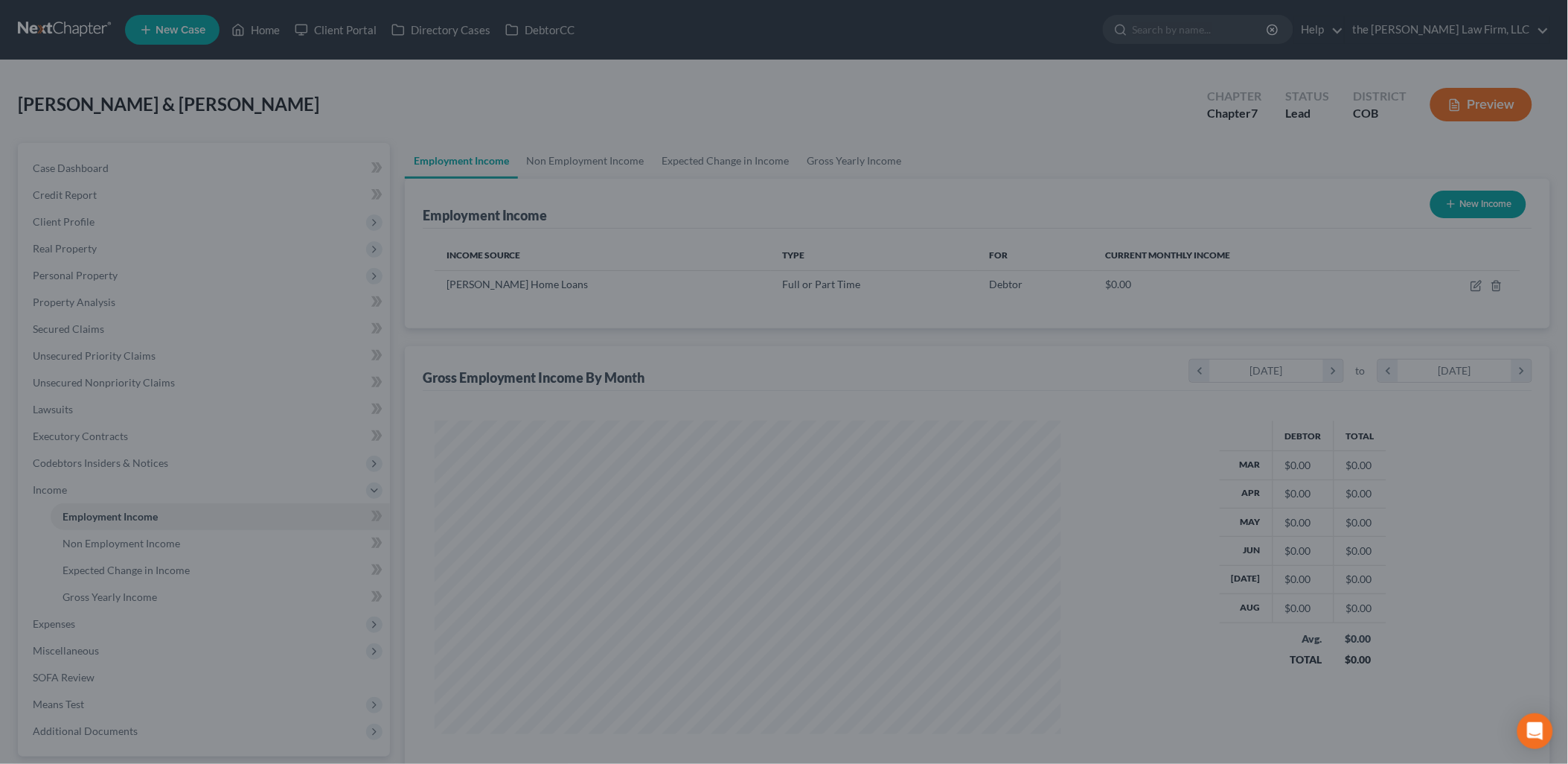
scroll to position [744127, 743412]
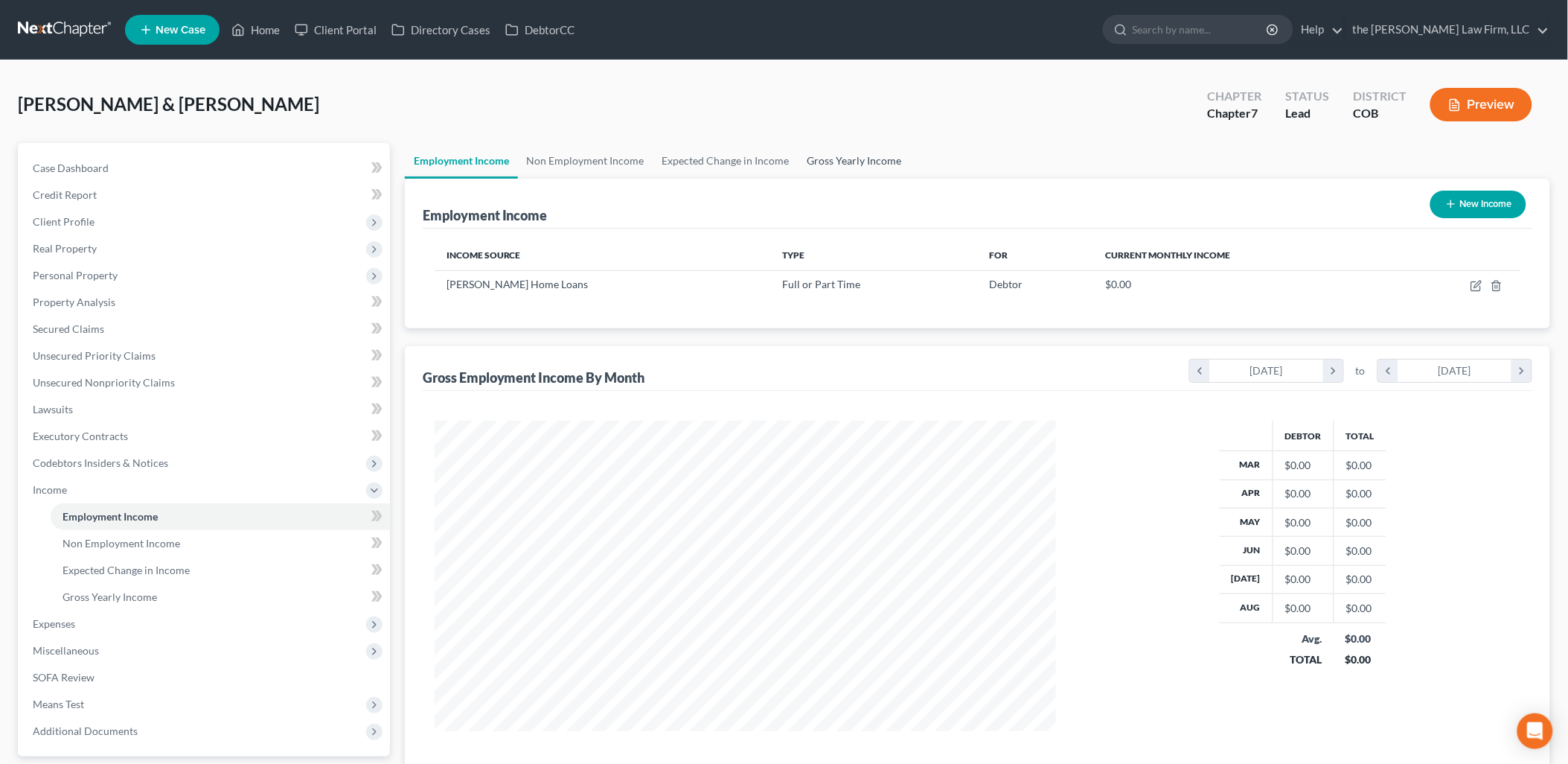
drag, startPoint x: 849, startPoint y: 166, endPoint x: 856, endPoint y: 162, distance: 8.1
click at [849, 166] on link "Gross Yearly Income" at bounding box center [854, 161] width 112 height 36
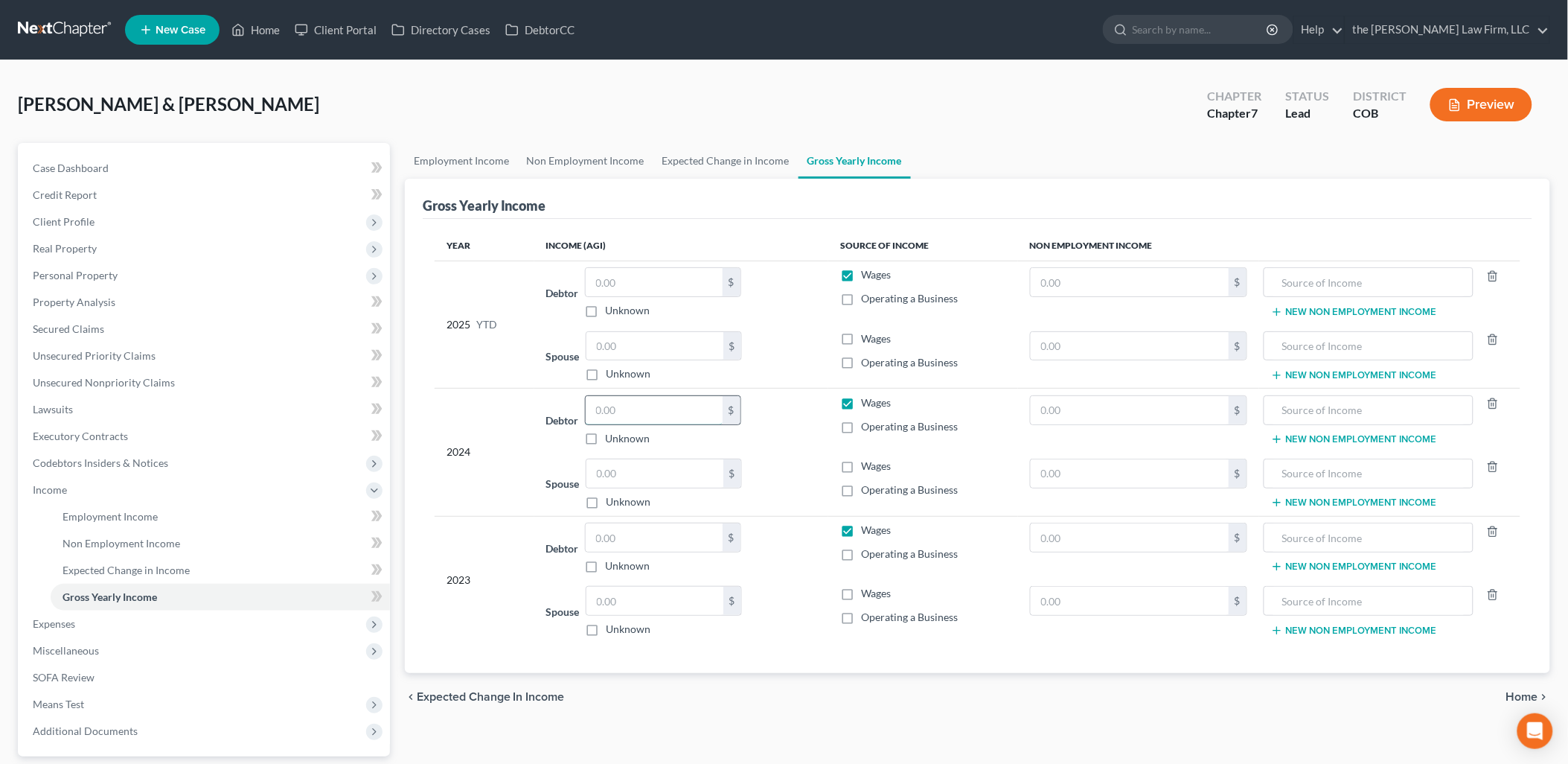
click at [648, 415] on input "text" at bounding box center [654, 410] width 137 height 28
type input "103,779"
click at [645, 469] on input "text" at bounding box center [655, 474] width 137 height 28
click at [655, 547] on input "text" at bounding box center [654, 537] width 137 height 28
type input "171,509"
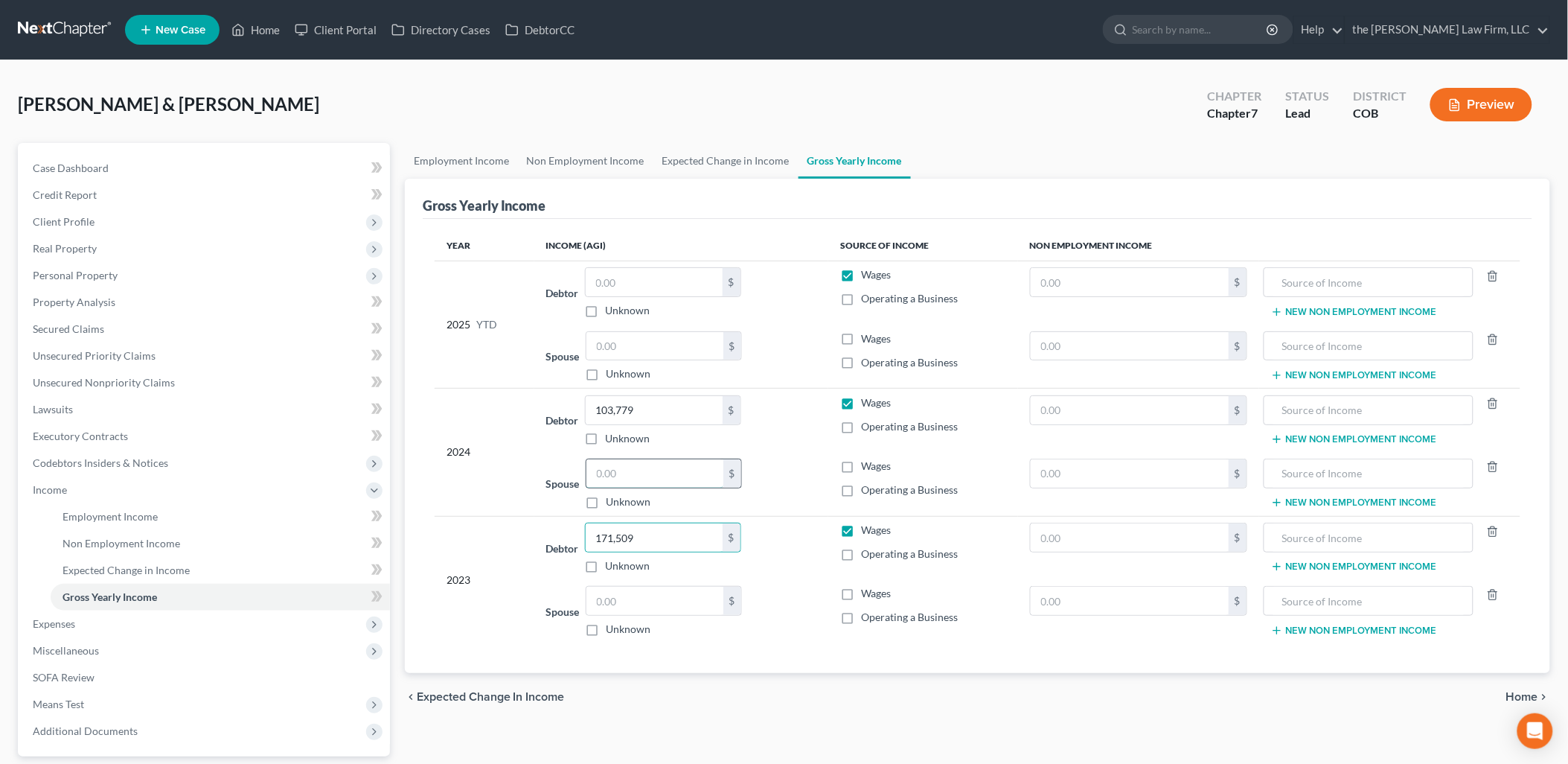
click at [616, 472] on input "text" at bounding box center [655, 474] width 137 height 28
type input "45,159"
click at [650, 598] on input "text" at bounding box center [655, 601] width 137 height 28
type input "34,285"
click at [448, 151] on link "Employment Income" at bounding box center [461, 161] width 113 height 36
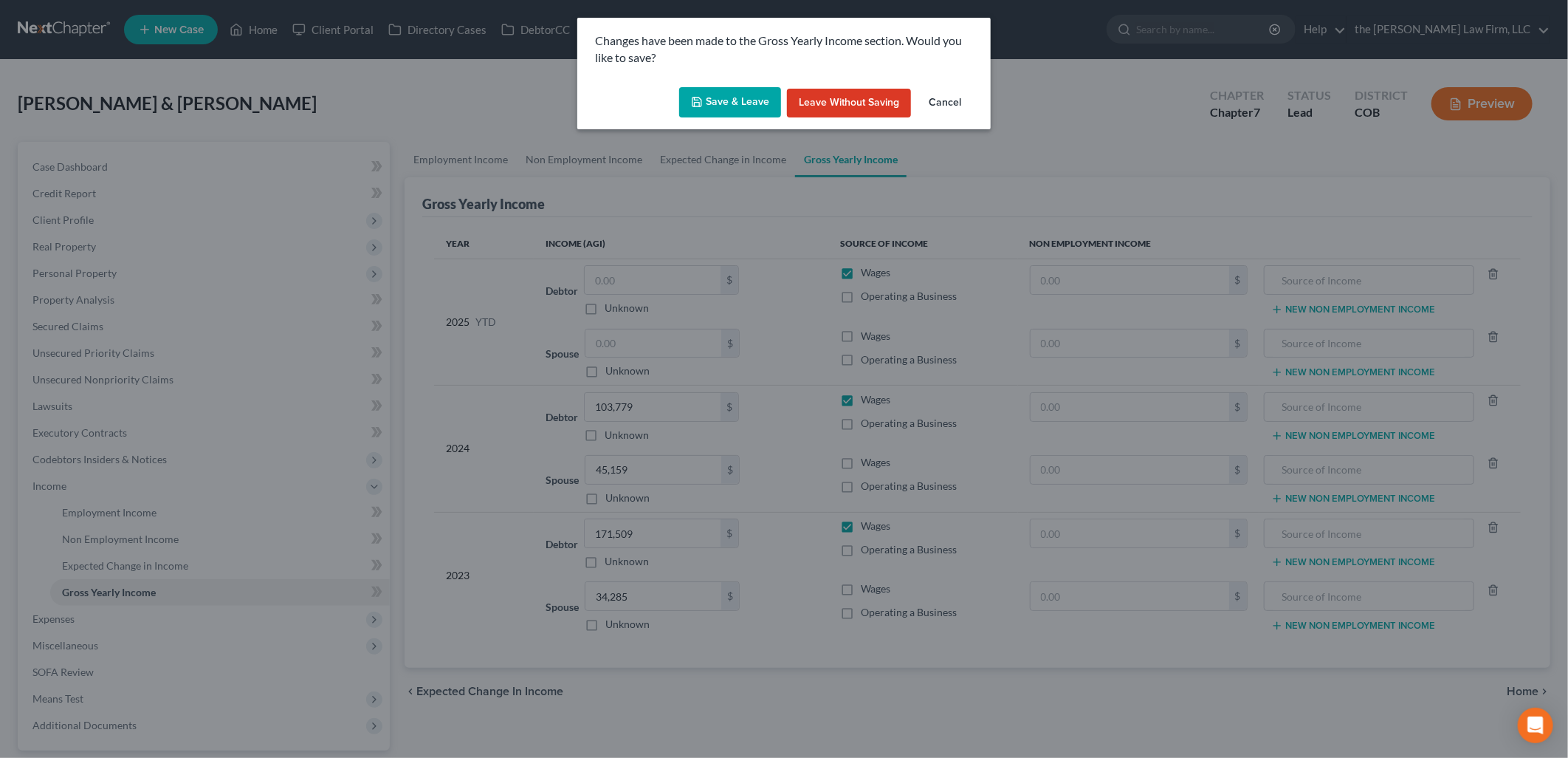
click at [720, 102] on button "Save & Leave" at bounding box center [730, 103] width 102 height 31
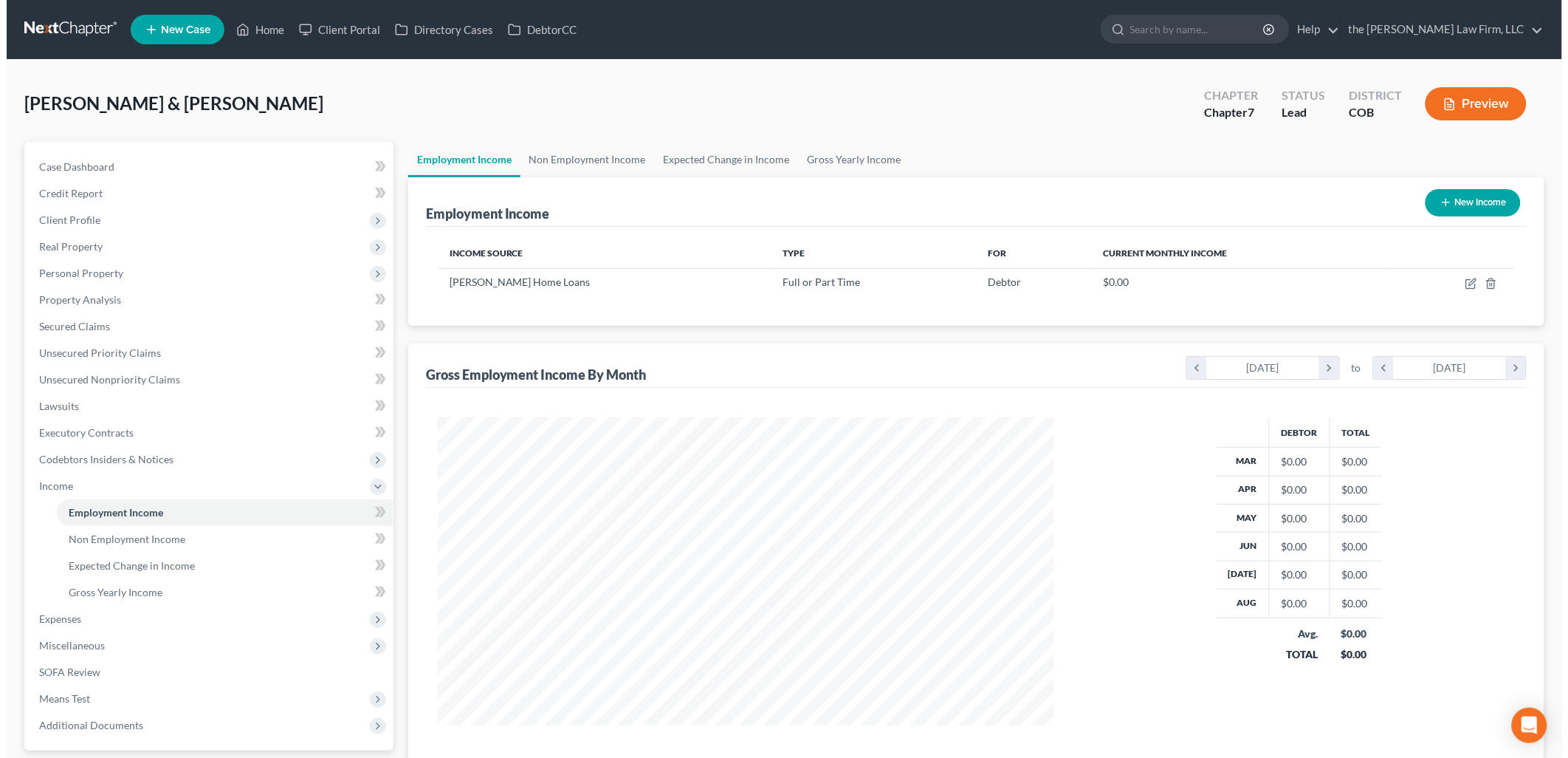
scroll to position [308, 646]
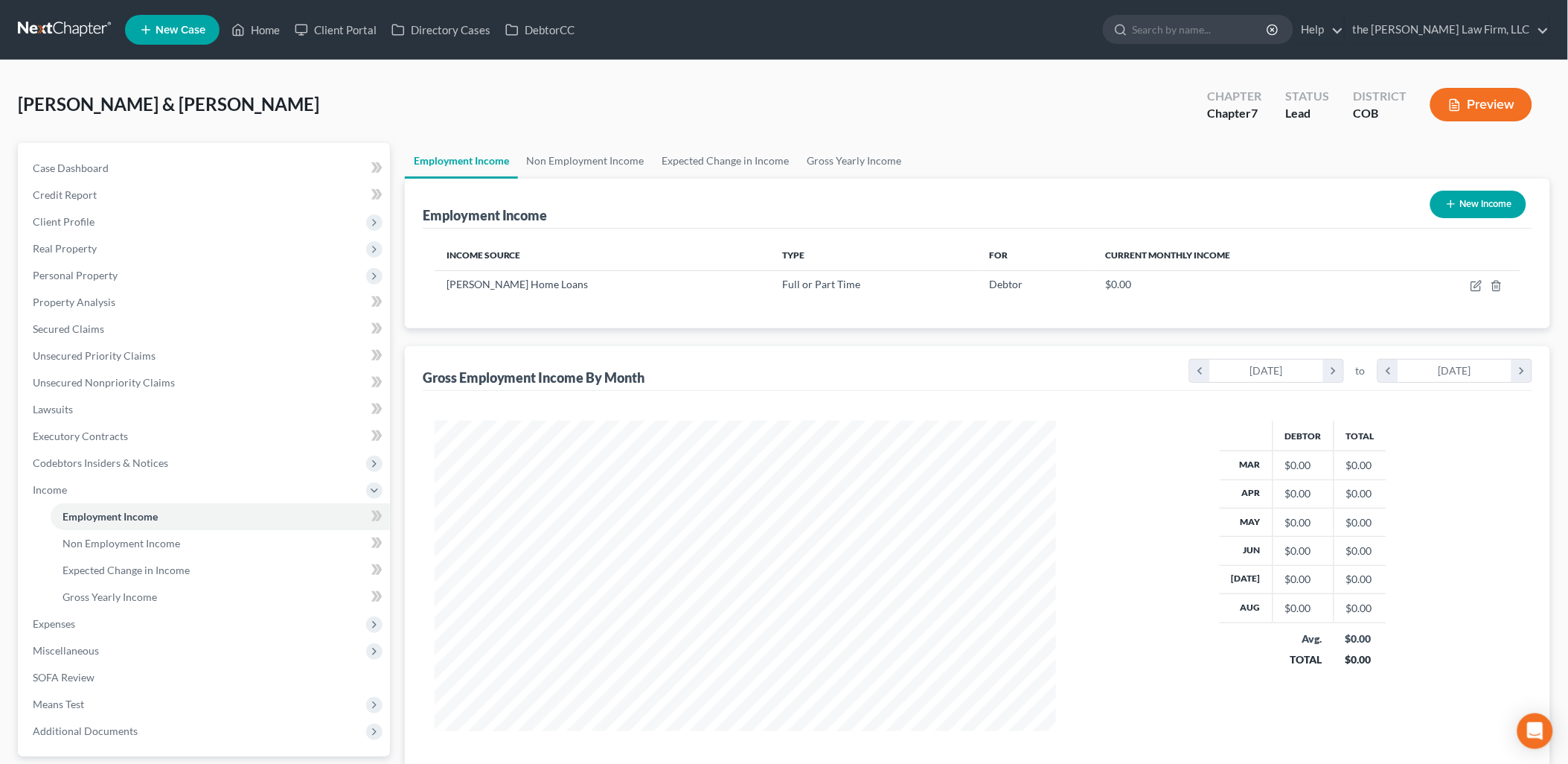
click at [1486, 212] on button "New Income" at bounding box center [1478, 204] width 96 height 27
select select "0"
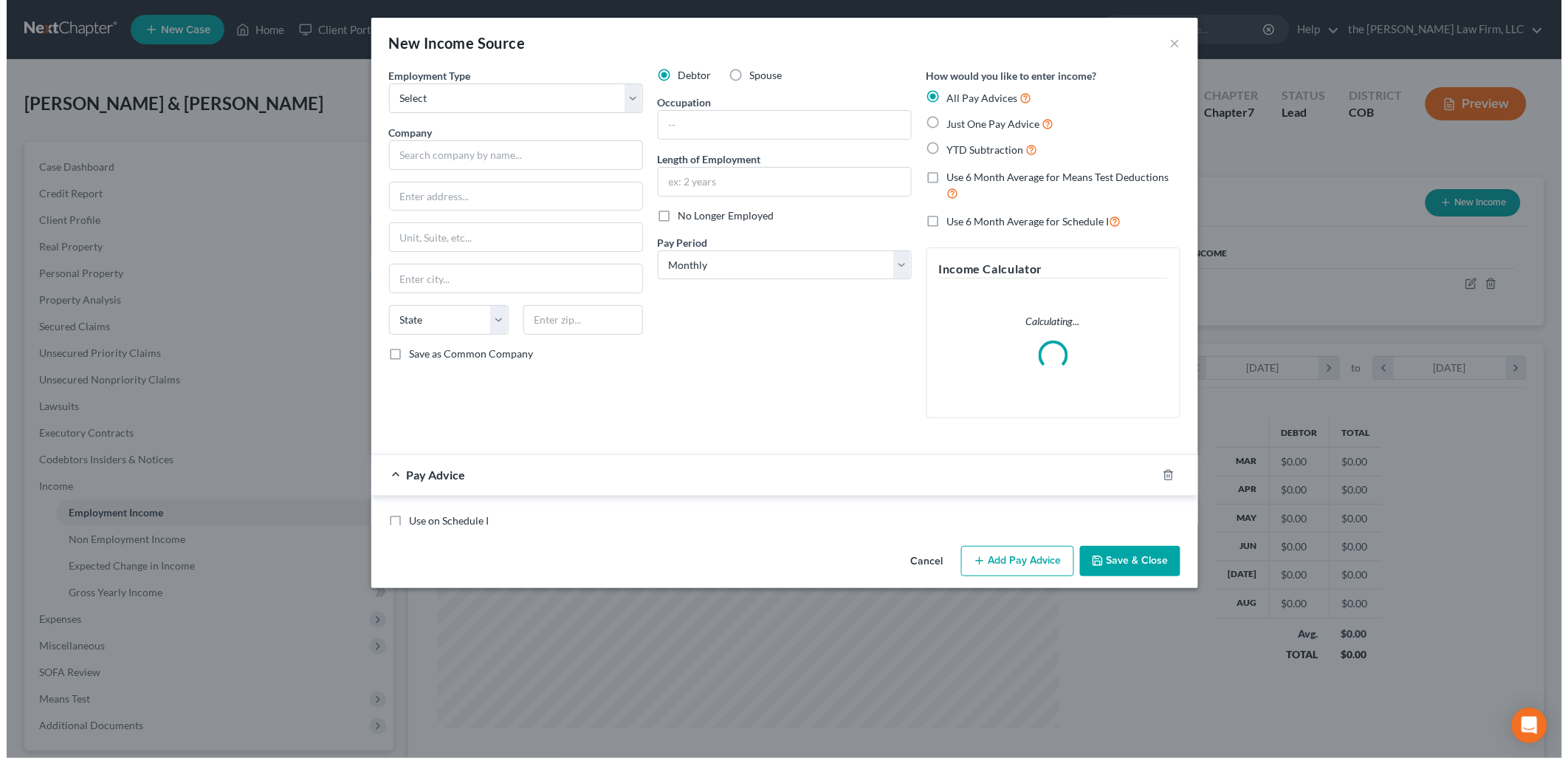
scroll to position [311, 651]
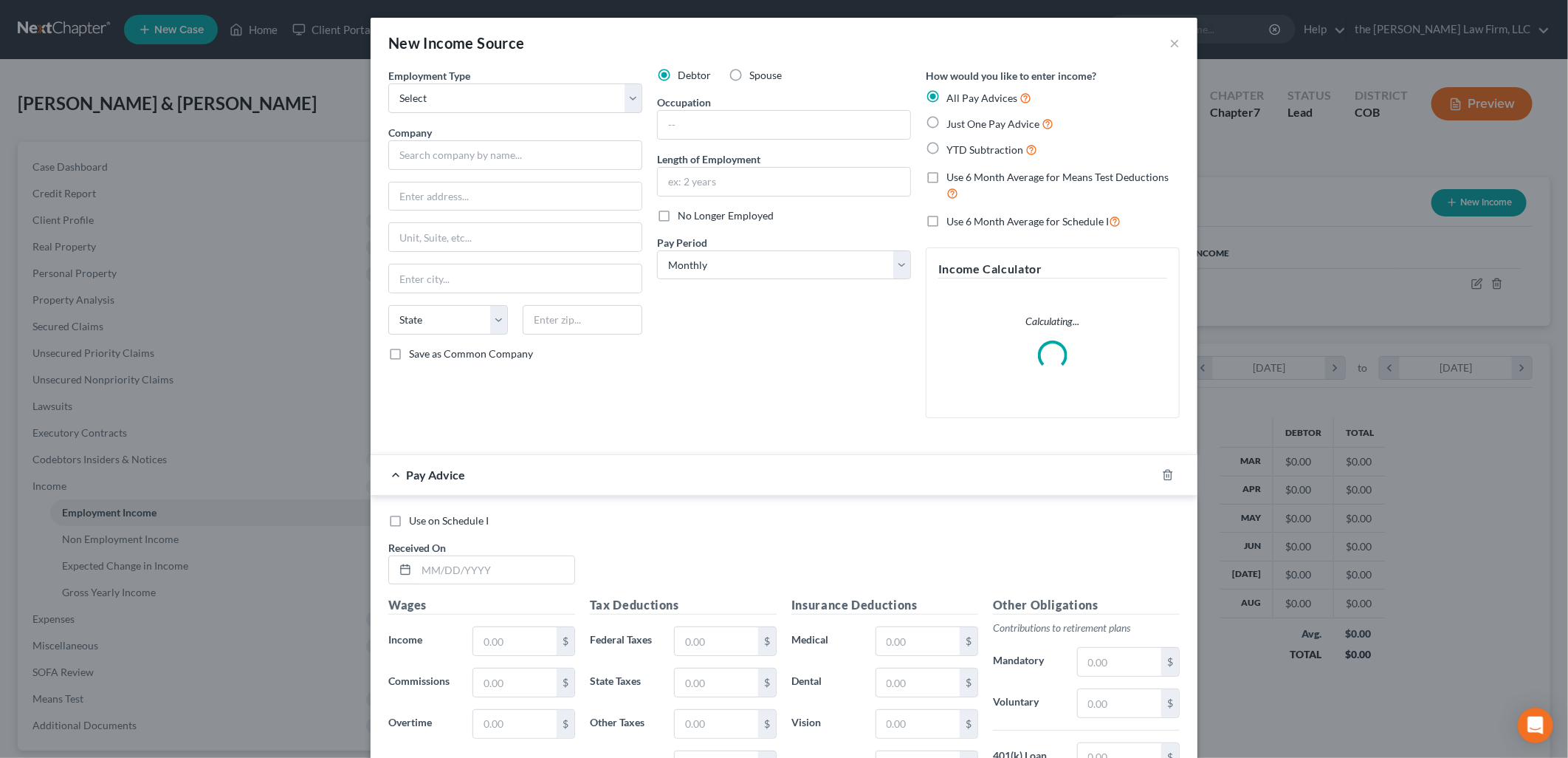
click at [749, 68] on label "Spouse" at bounding box center [765, 75] width 33 height 15
click at [755, 68] on input "Spouse" at bounding box center [760, 72] width 9 height 9
radio input "true"
drag, startPoint x: 590, startPoint y: 94, endPoint x: 572, endPoint y: 112, distance: 25.5
click at [590, 94] on select "Select Full or [DEMOGRAPHIC_DATA] Employment Self Employment" at bounding box center [515, 98] width 254 height 30
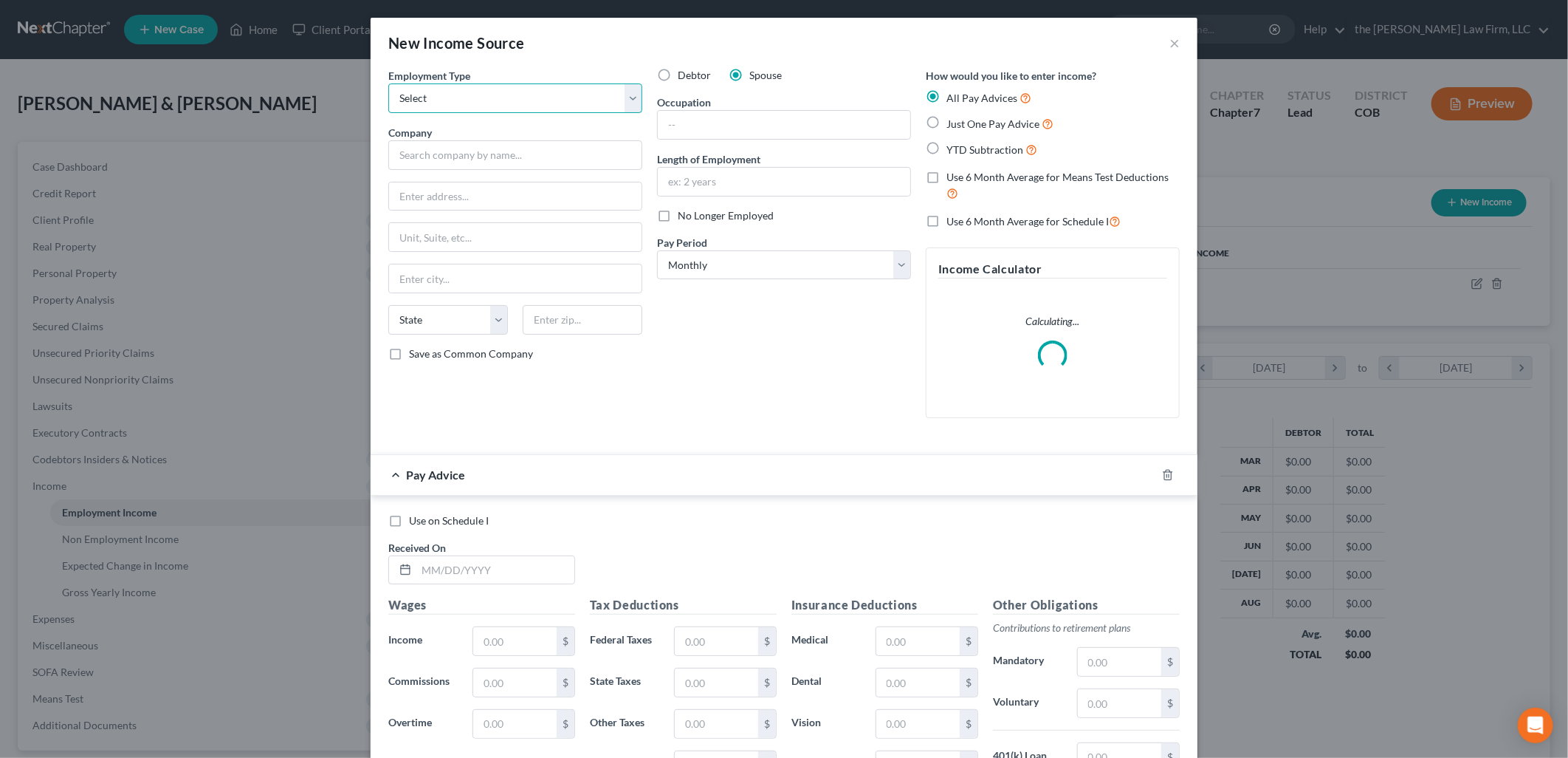
select select "0"
click at [388, 83] on select "Select Full or [DEMOGRAPHIC_DATA] Employment Self Employment" at bounding box center [515, 98] width 254 height 30
click at [540, 148] on input "text" at bounding box center [515, 155] width 254 height 30
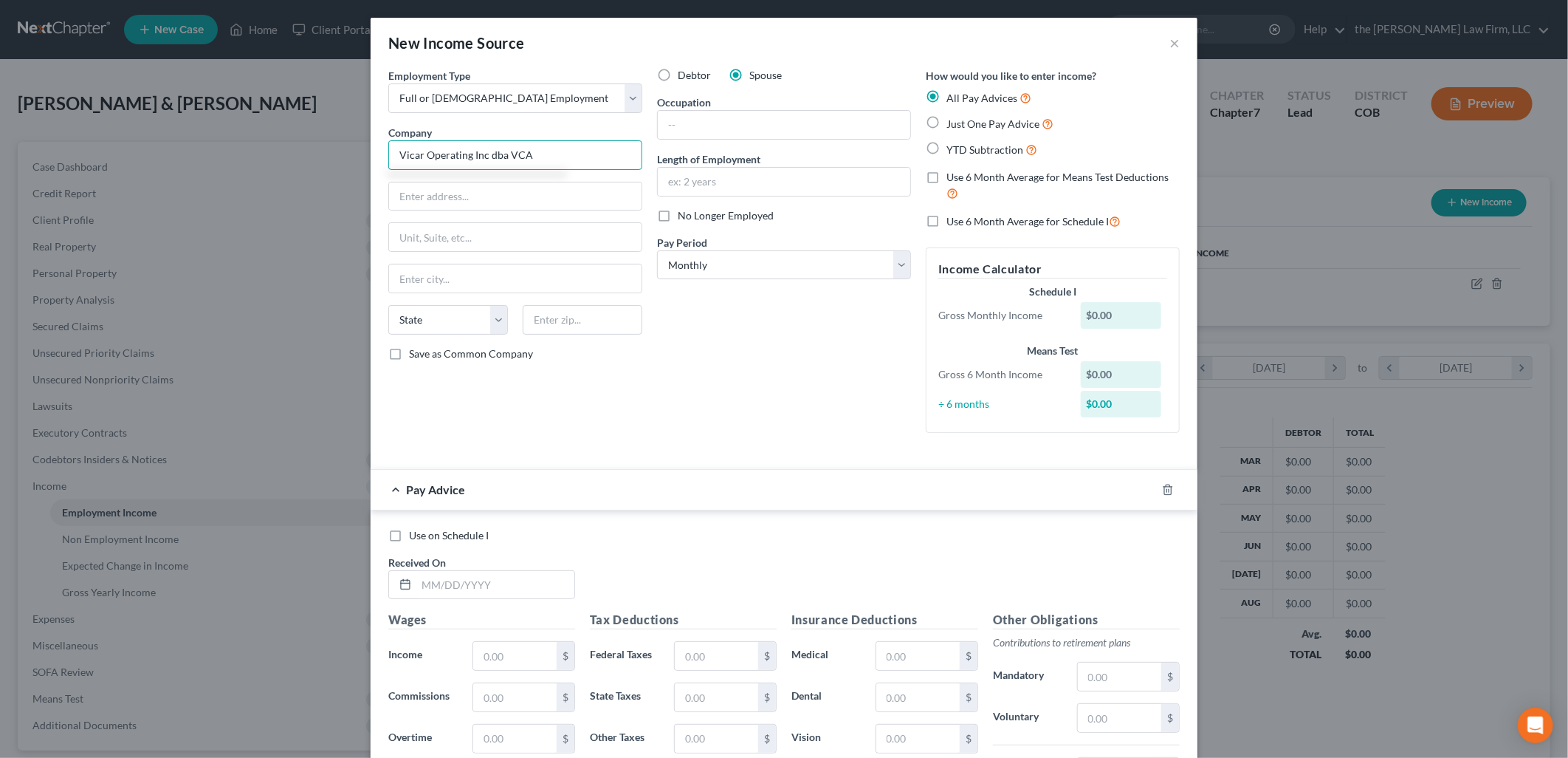
type input "Vicar Operating Inc dba VCA"
type input "[STREET_ADDRESS]"
type input "90064"
type input "[GEOGRAPHIC_DATA]"
select select "4"
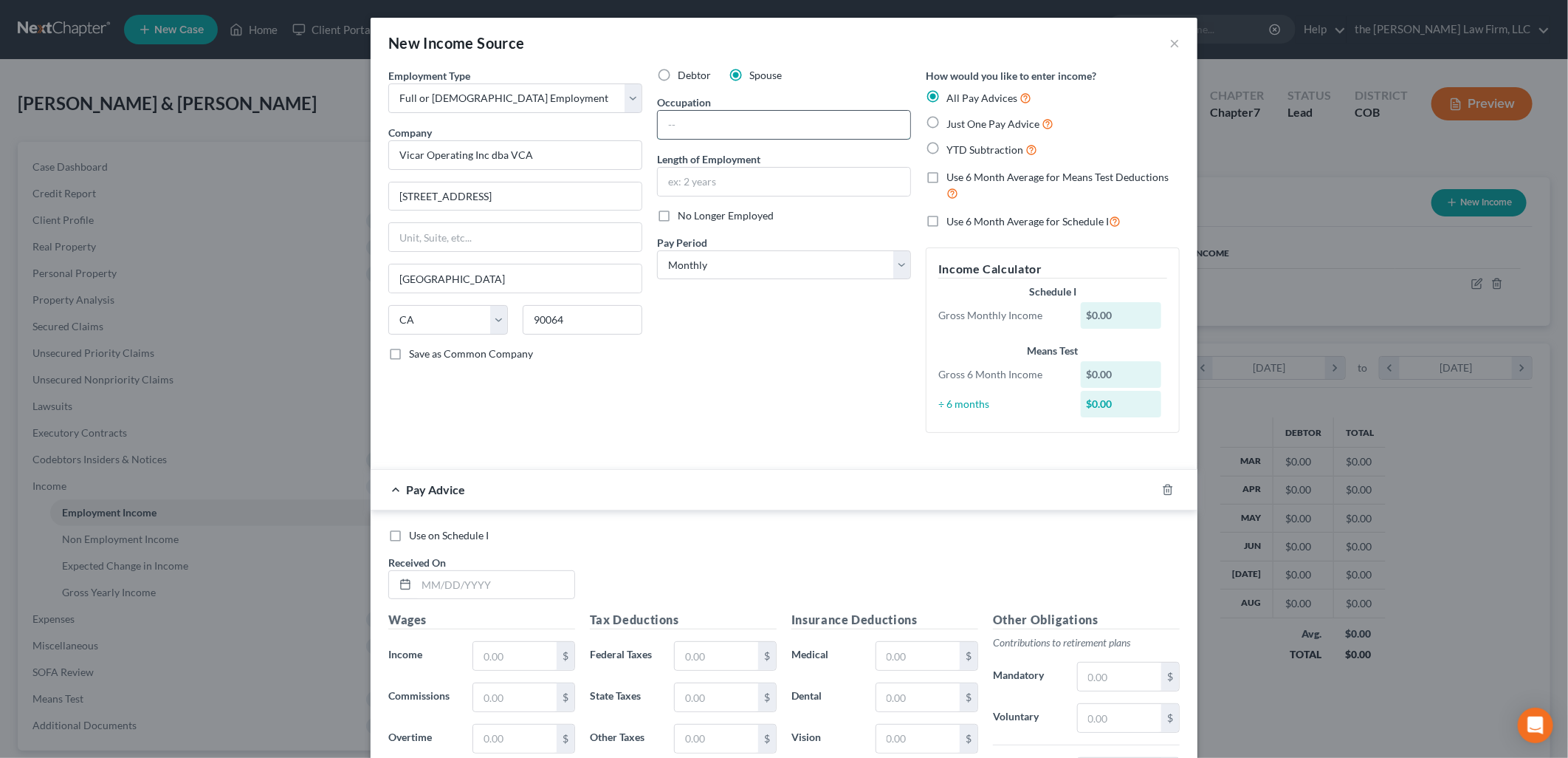
click at [690, 124] on input "text" at bounding box center [784, 125] width 253 height 28
type input "Vet Tech"
click at [749, 186] on input "text" at bounding box center [784, 181] width 253 height 28
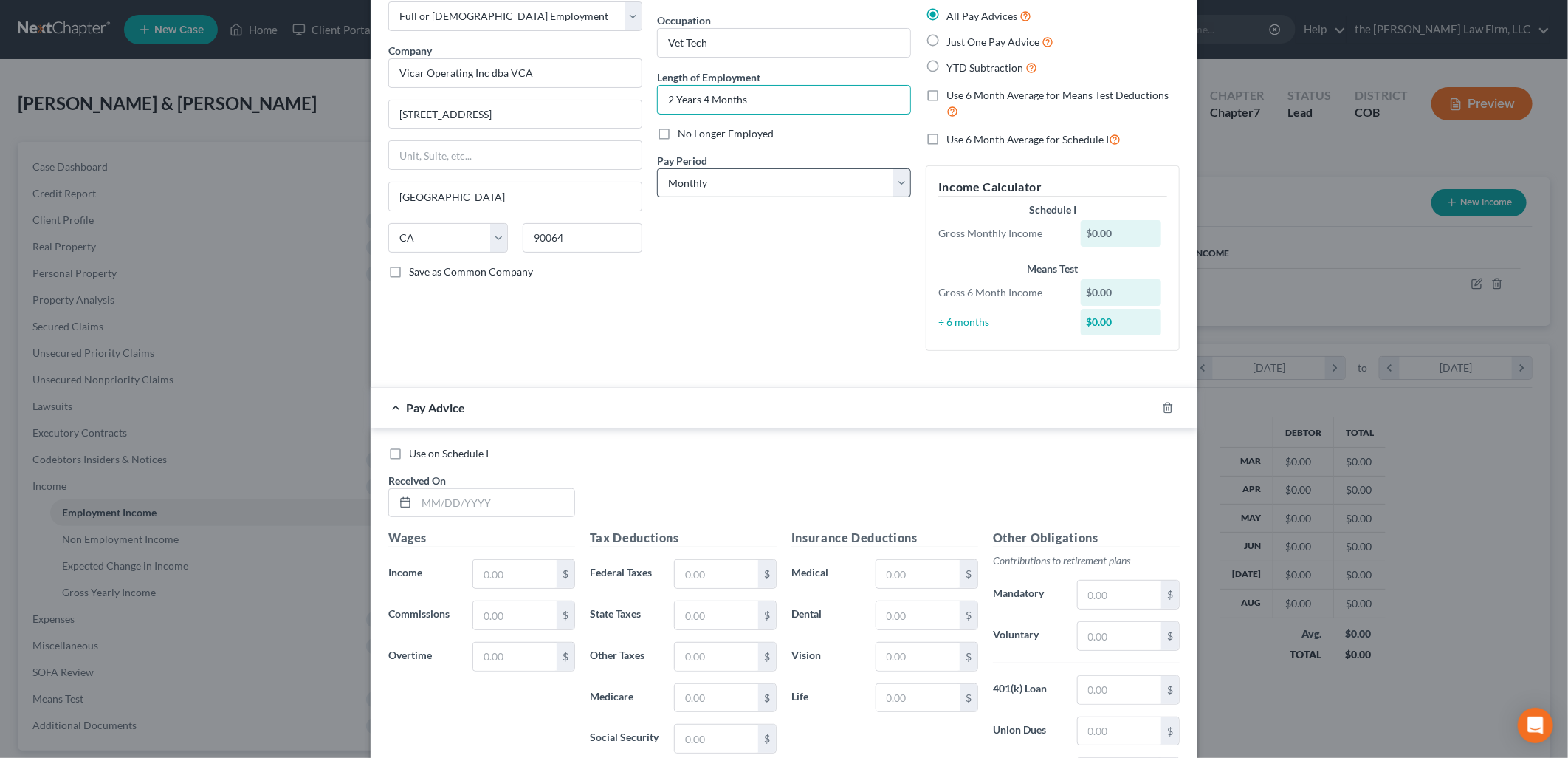
type input "2 Years 4 Months"
drag, startPoint x: 744, startPoint y: 174, endPoint x: 744, endPoint y: 193, distance: 19.0
click at [744, 174] on select "Select Monthly Twice Monthly Every Other Week Weekly" at bounding box center [784, 183] width 254 height 30
select select "2"
click at [657, 168] on select "Select Monthly Twice Monthly Every Other Week Weekly" at bounding box center [784, 183] width 254 height 30
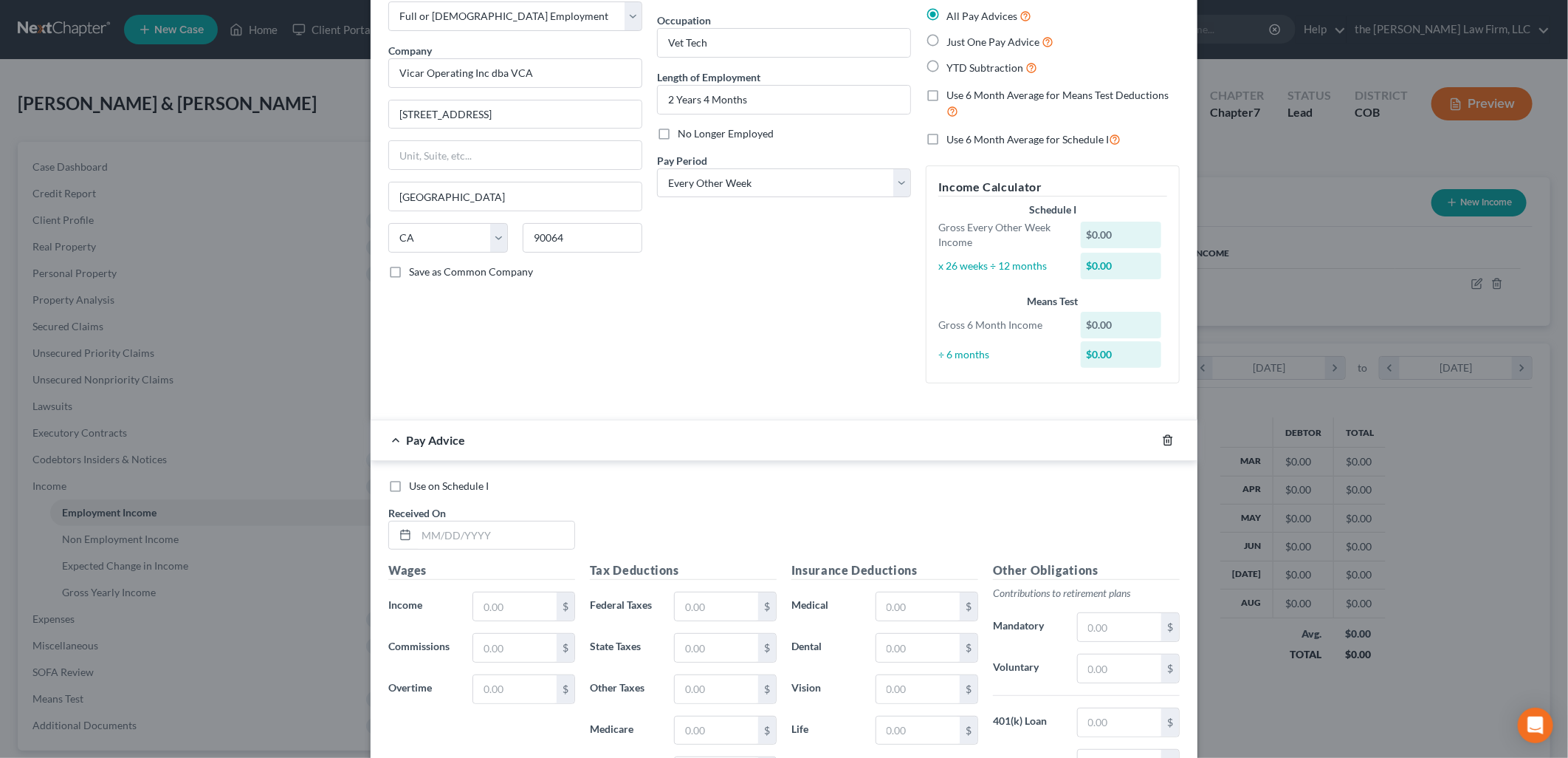
click at [1162, 441] on icon "button" at bounding box center [1167, 440] width 12 height 12
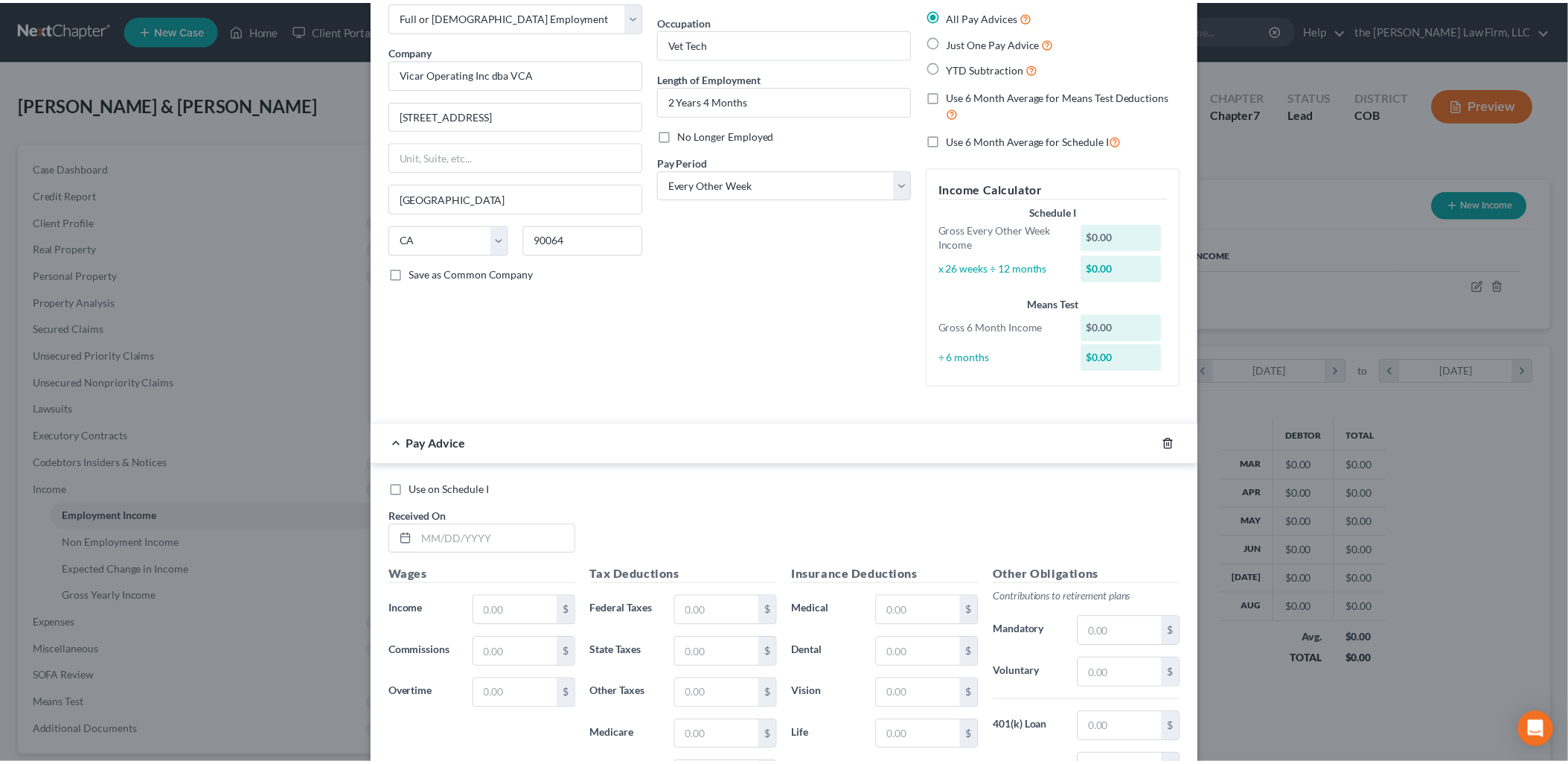
scroll to position [0, 0]
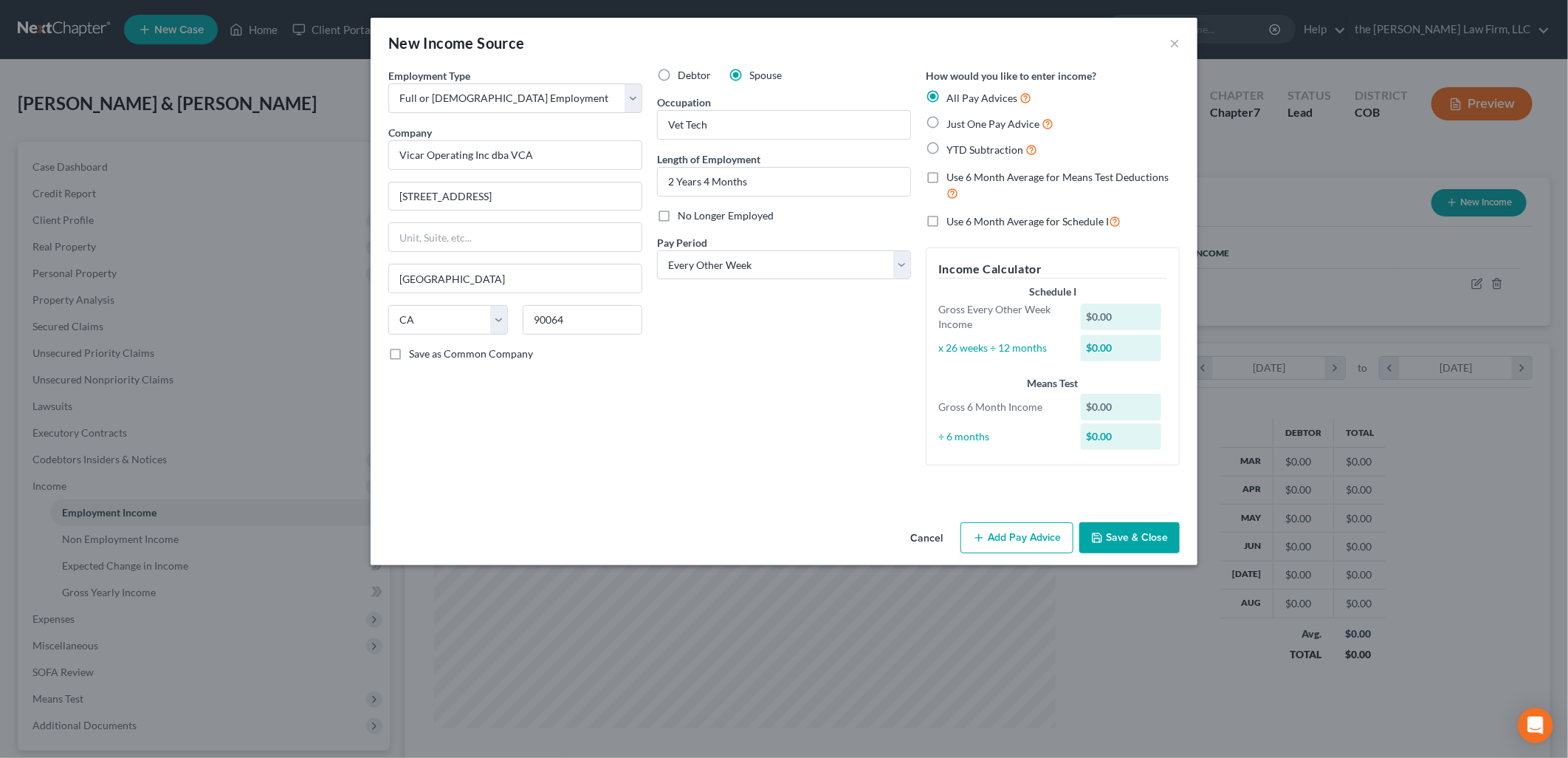
click at [1134, 536] on button "Save & Close" at bounding box center [1129, 538] width 100 height 31
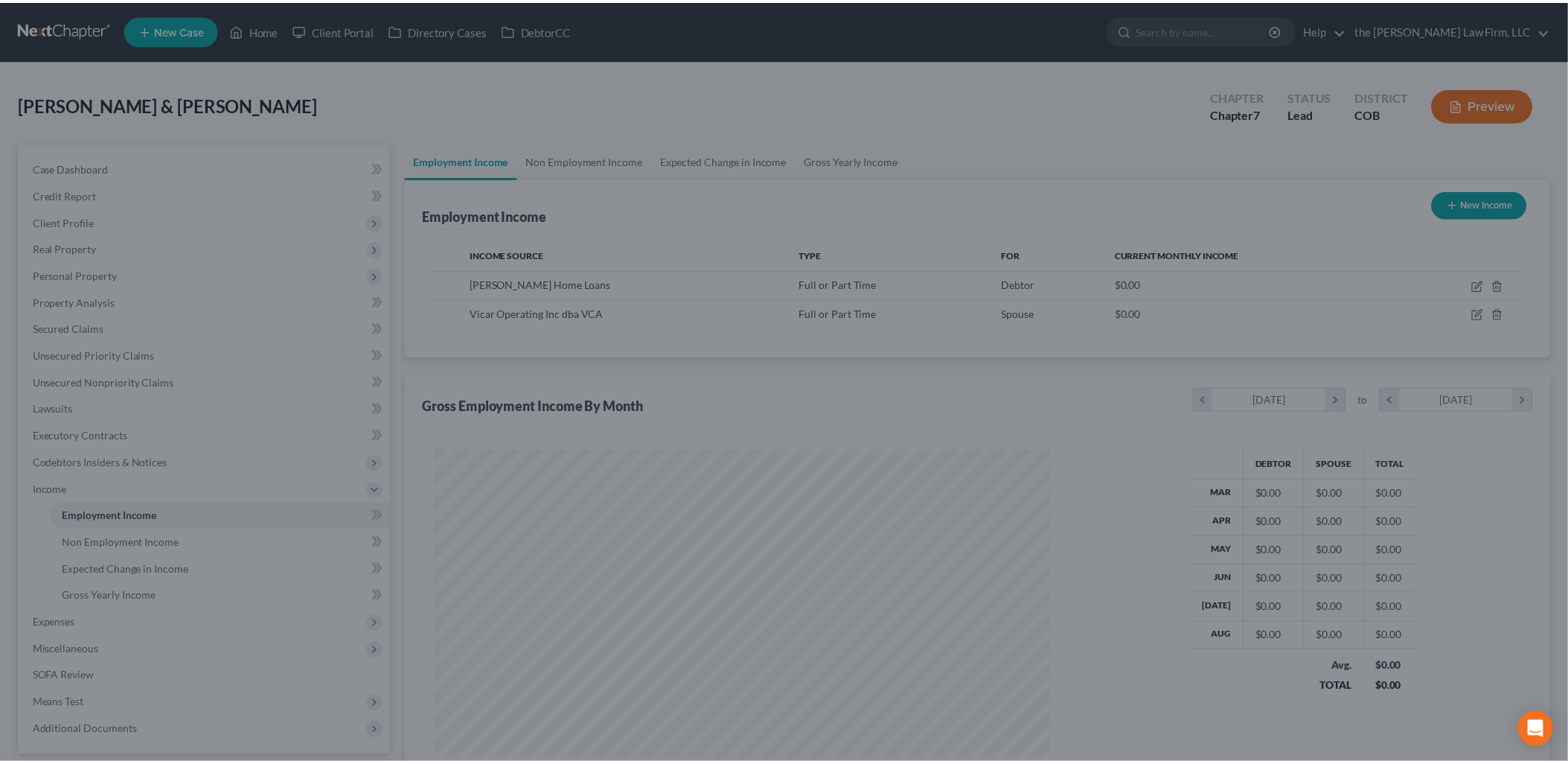
scroll to position [744127, 743412]
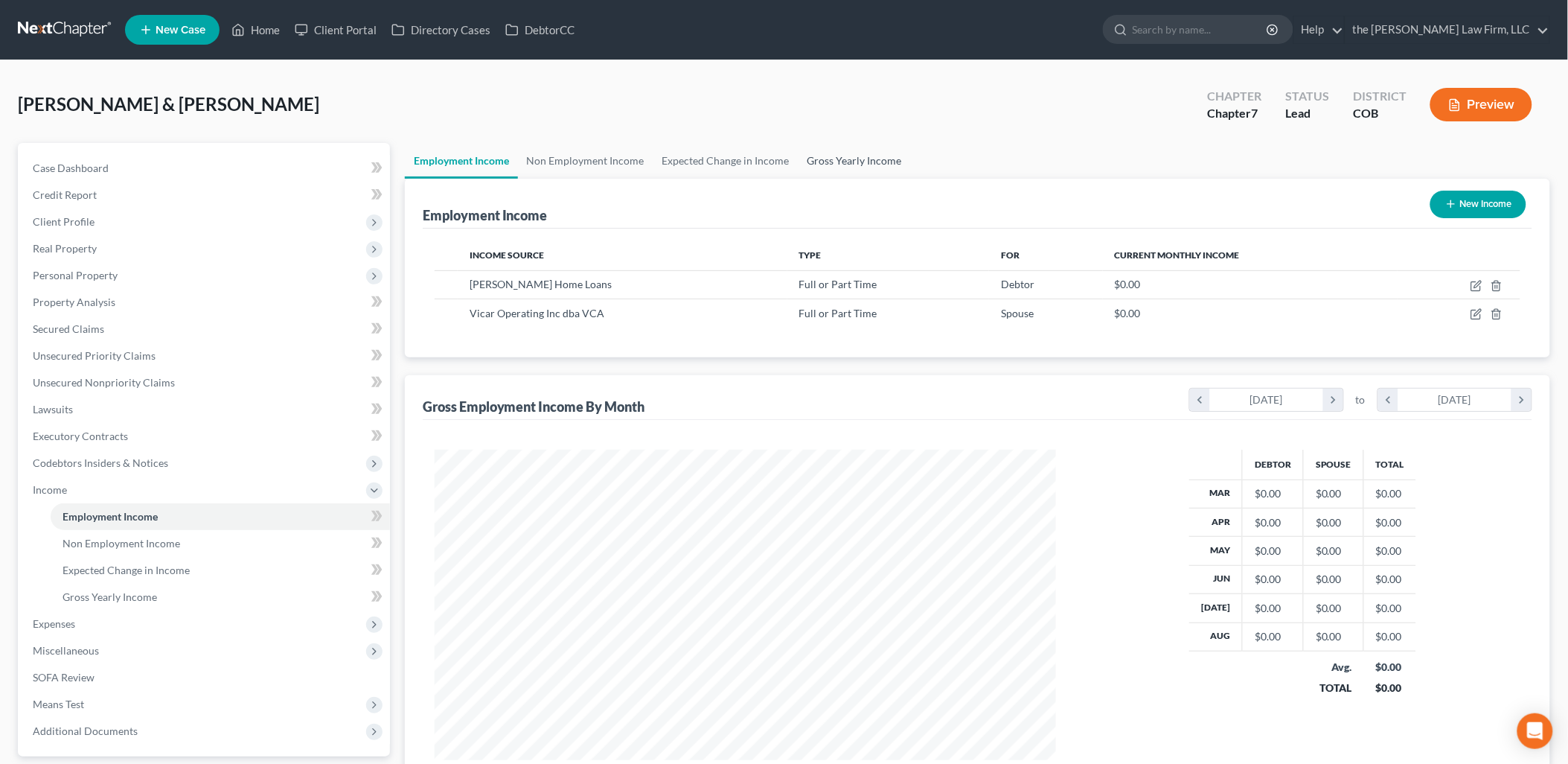
drag, startPoint x: 868, startPoint y: 168, endPoint x: 855, endPoint y: 160, distance: 15.3
click at [866, 168] on link "Gross Yearly Income" at bounding box center [854, 161] width 112 height 36
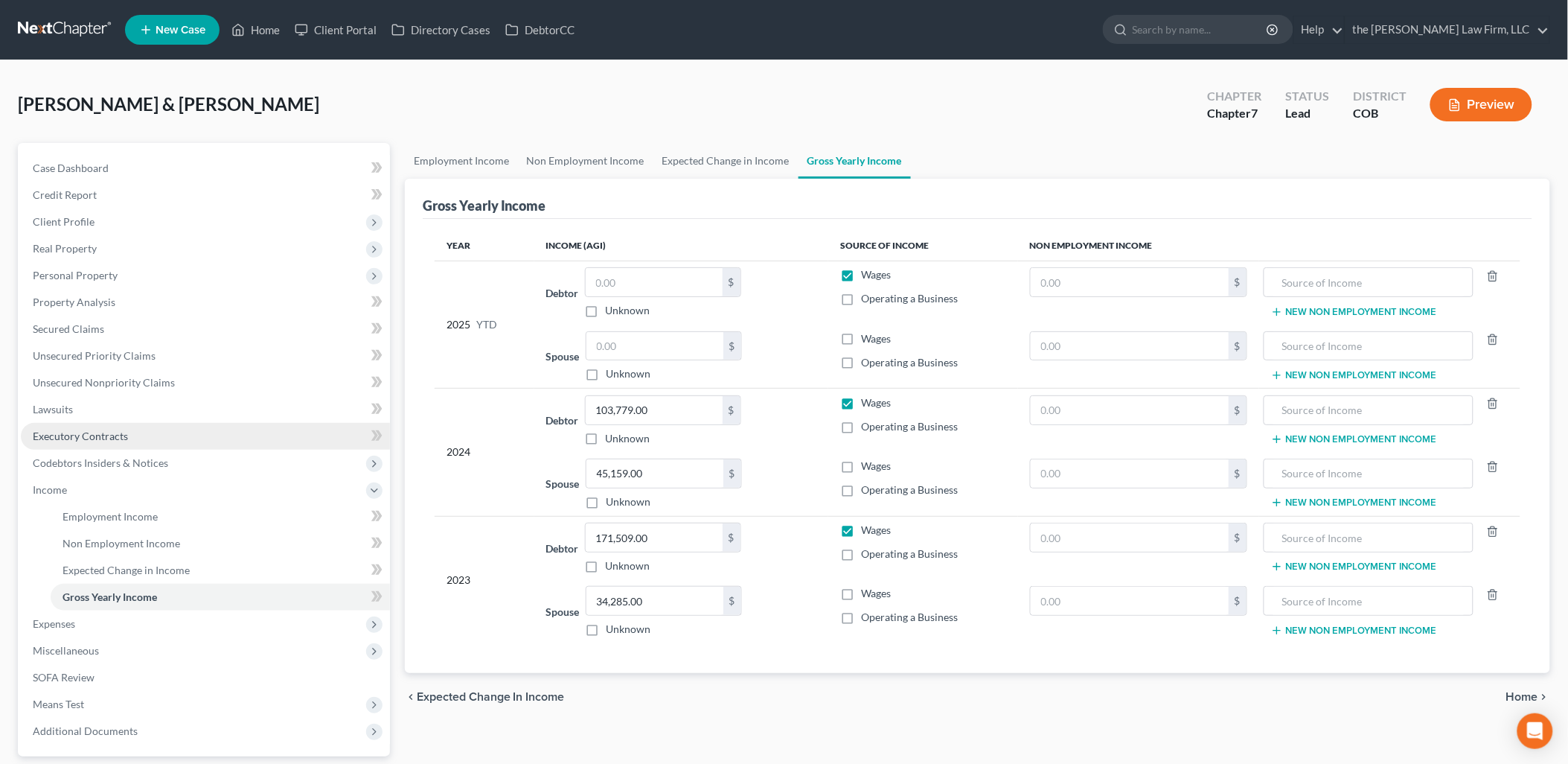
click at [80, 430] on span "Executory Contracts" at bounding box center [80, 436] width 95 height 13
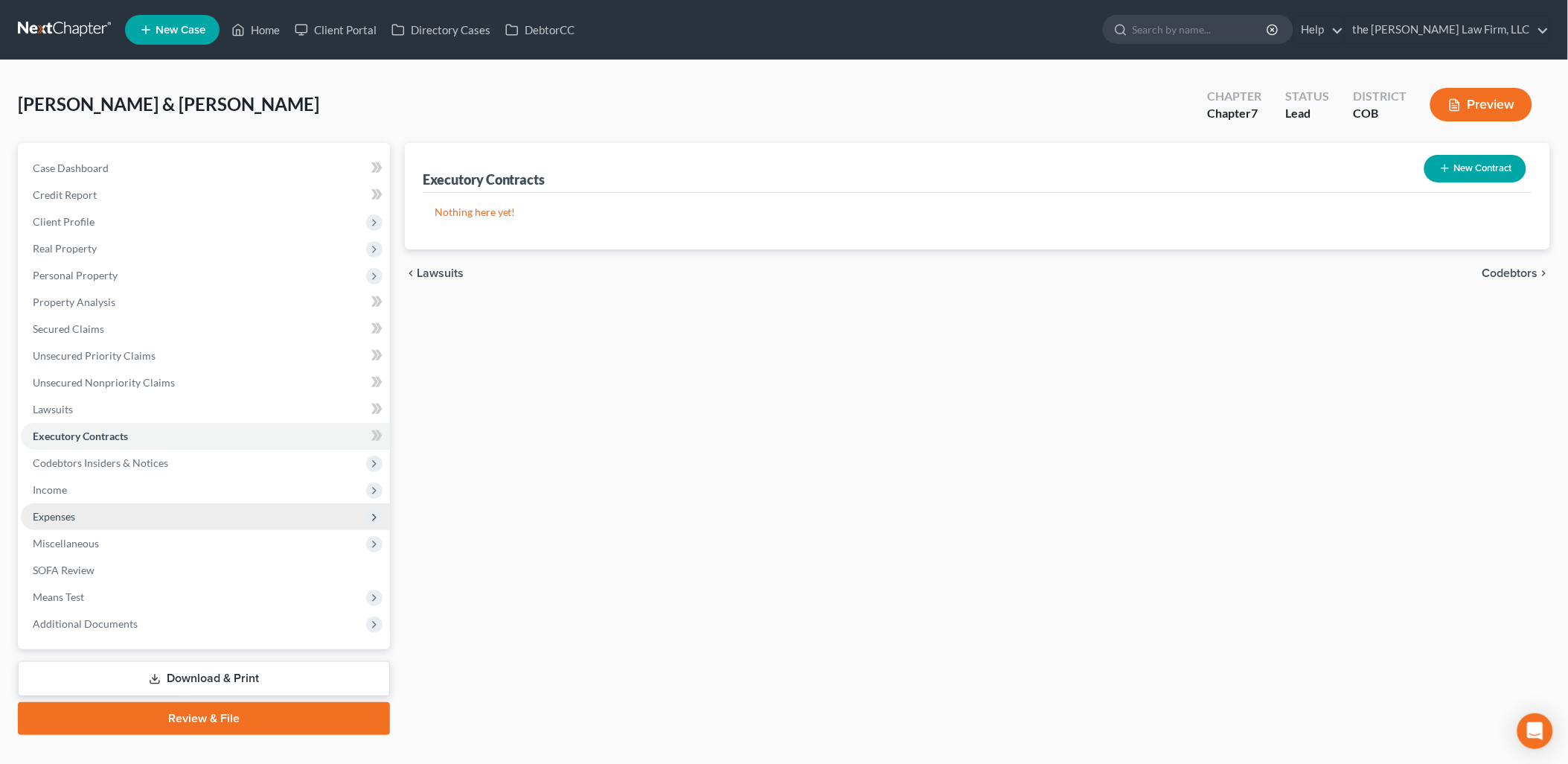
click at [78, 514] on span "Expenses" at bounding box center [205, 517] width 369 height 27
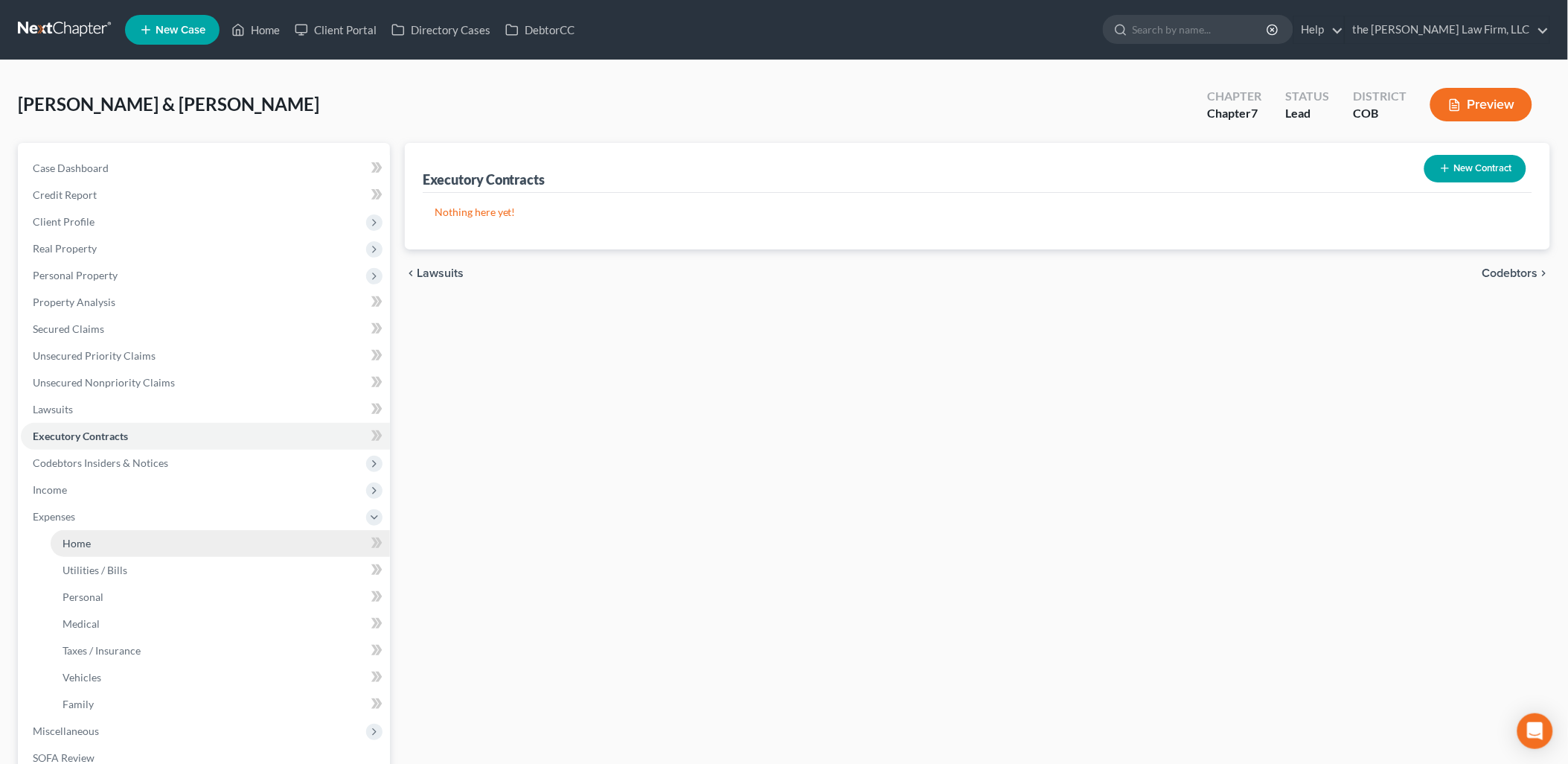
click at [198, 540] on link "Home" at bounding box center [220, 544] width 339 height 27
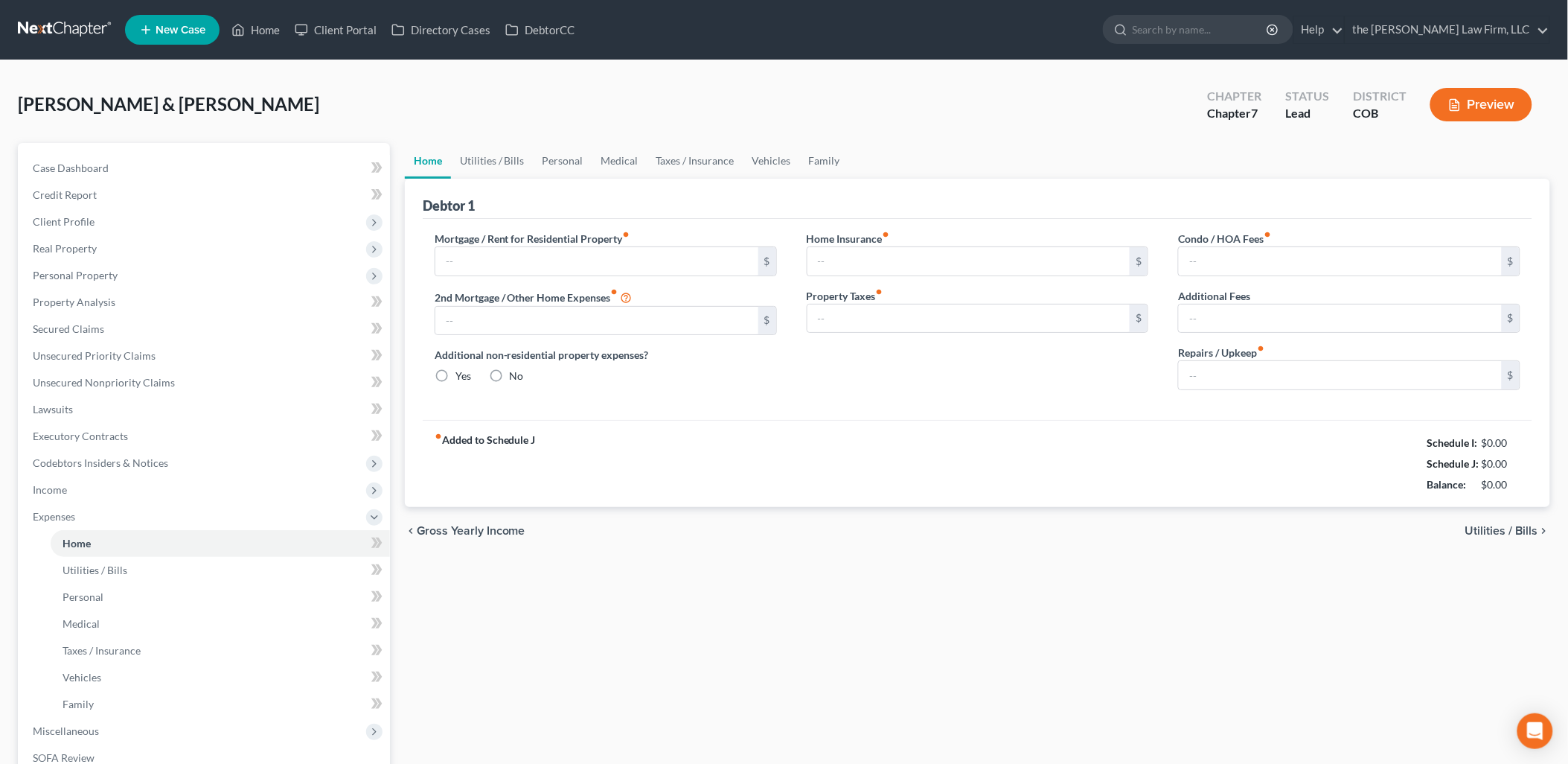
type input "0.00"
radio input "true"
type input "0.00"
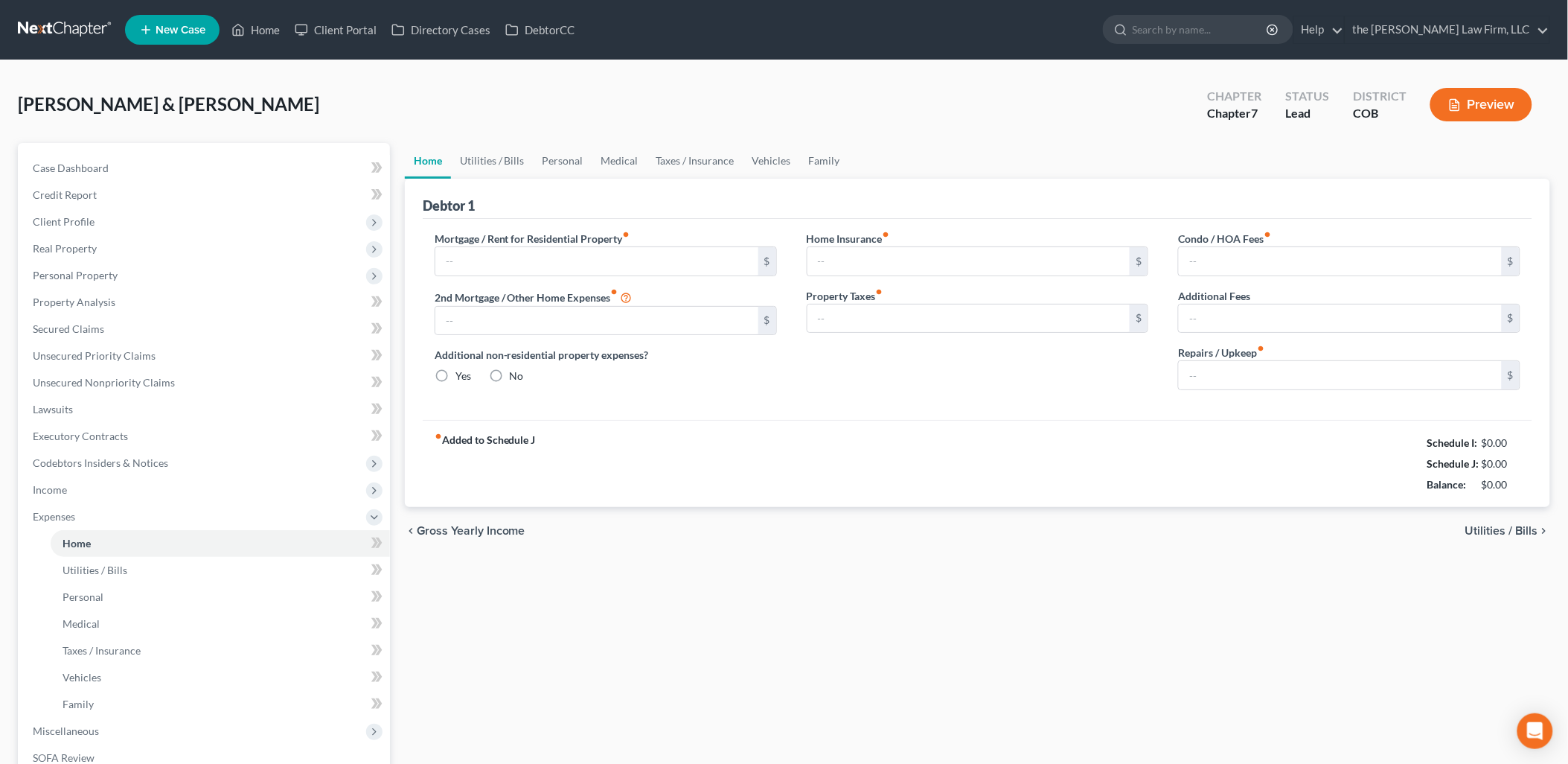
type input "0.00"
click at [485, 257] on input "text" at bounding box center [597, 261] width 323 height 28
type input "4,983"
click at [1299, 247] on input "0.00" at bounding box center [1340, 261] width 323 height 28
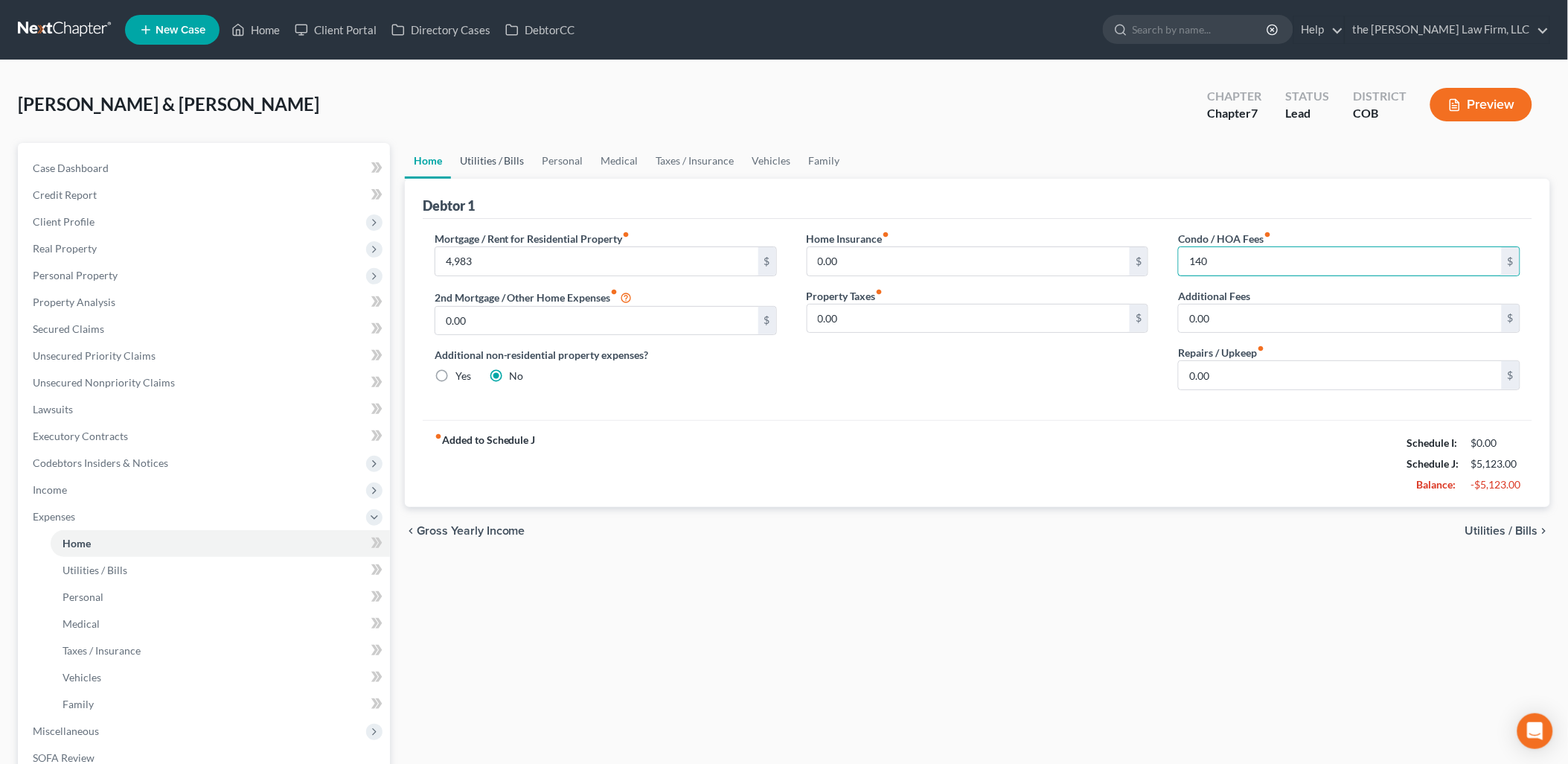
type input "140"
click at [478, 167] on link "Utilities / Bills" at bounding box center [492, 161] width 82 height 36
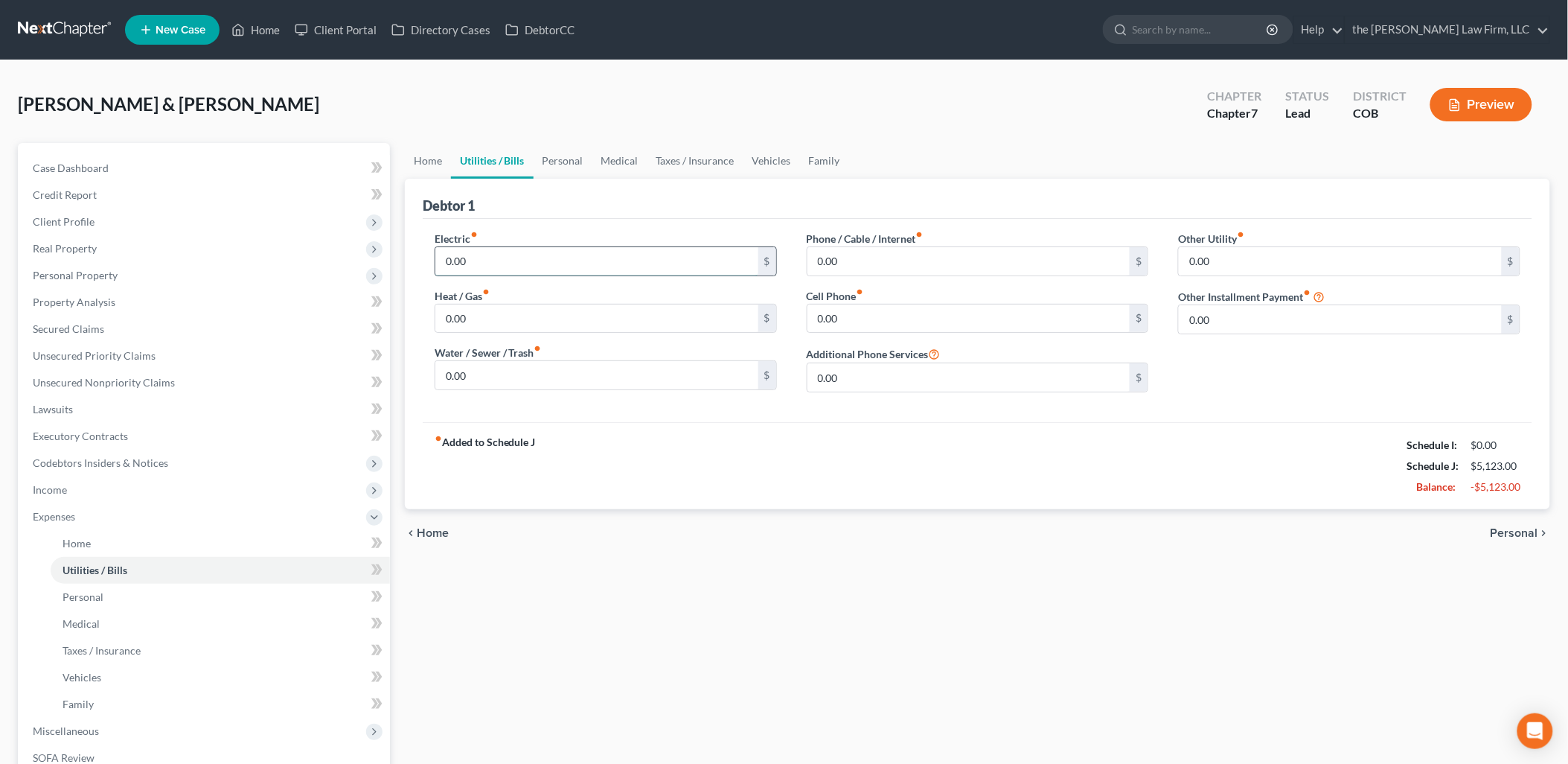
click at [477, 256] on input "0.00" at bounding box center [597, 261] width 323 height 28
type input "320"
type input "28"
type input "216"
type input "262"
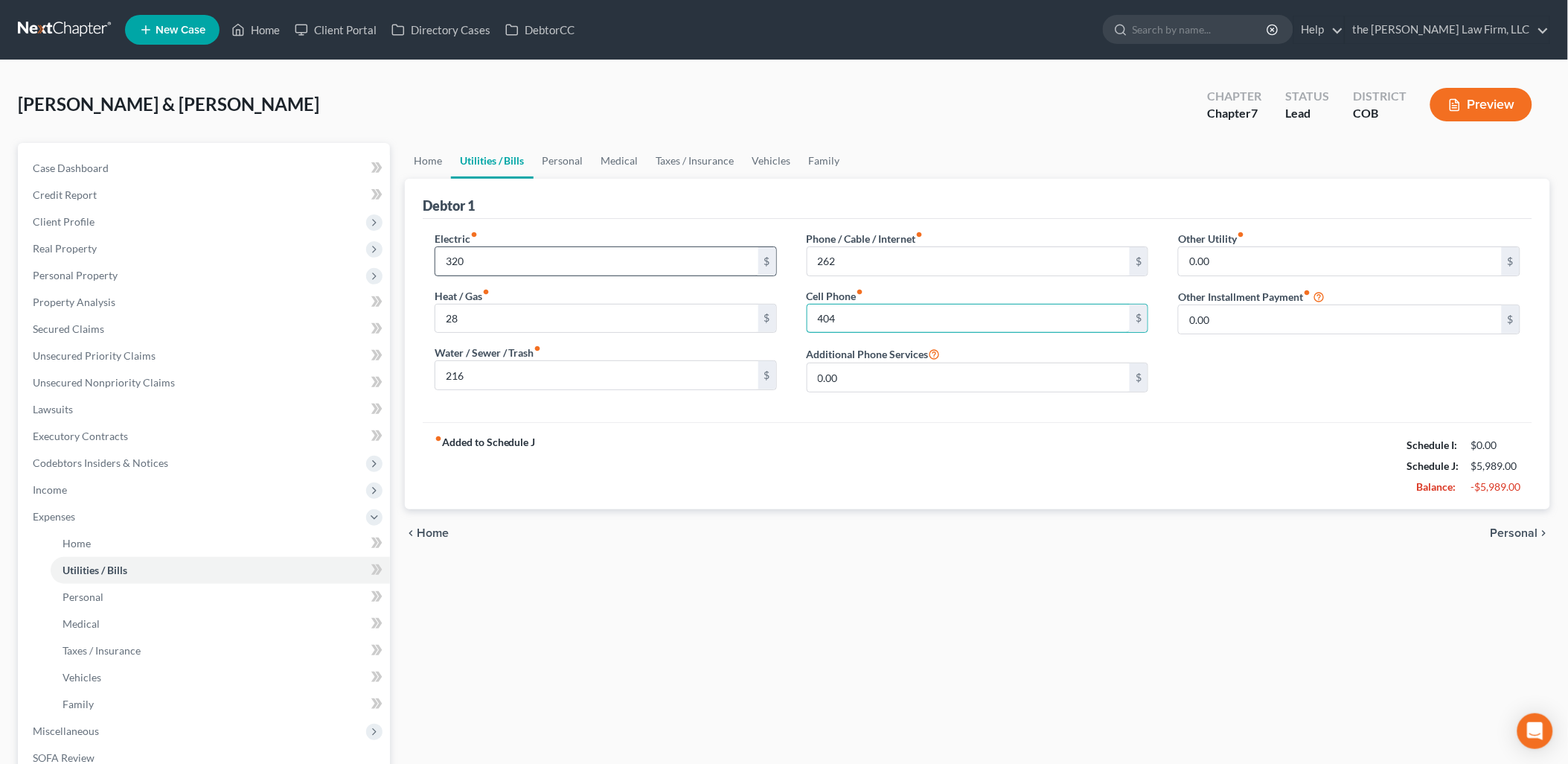
type input "404"
click at [428, 159] on link "Home" at bounding box center [427, 161] width 46 height 36
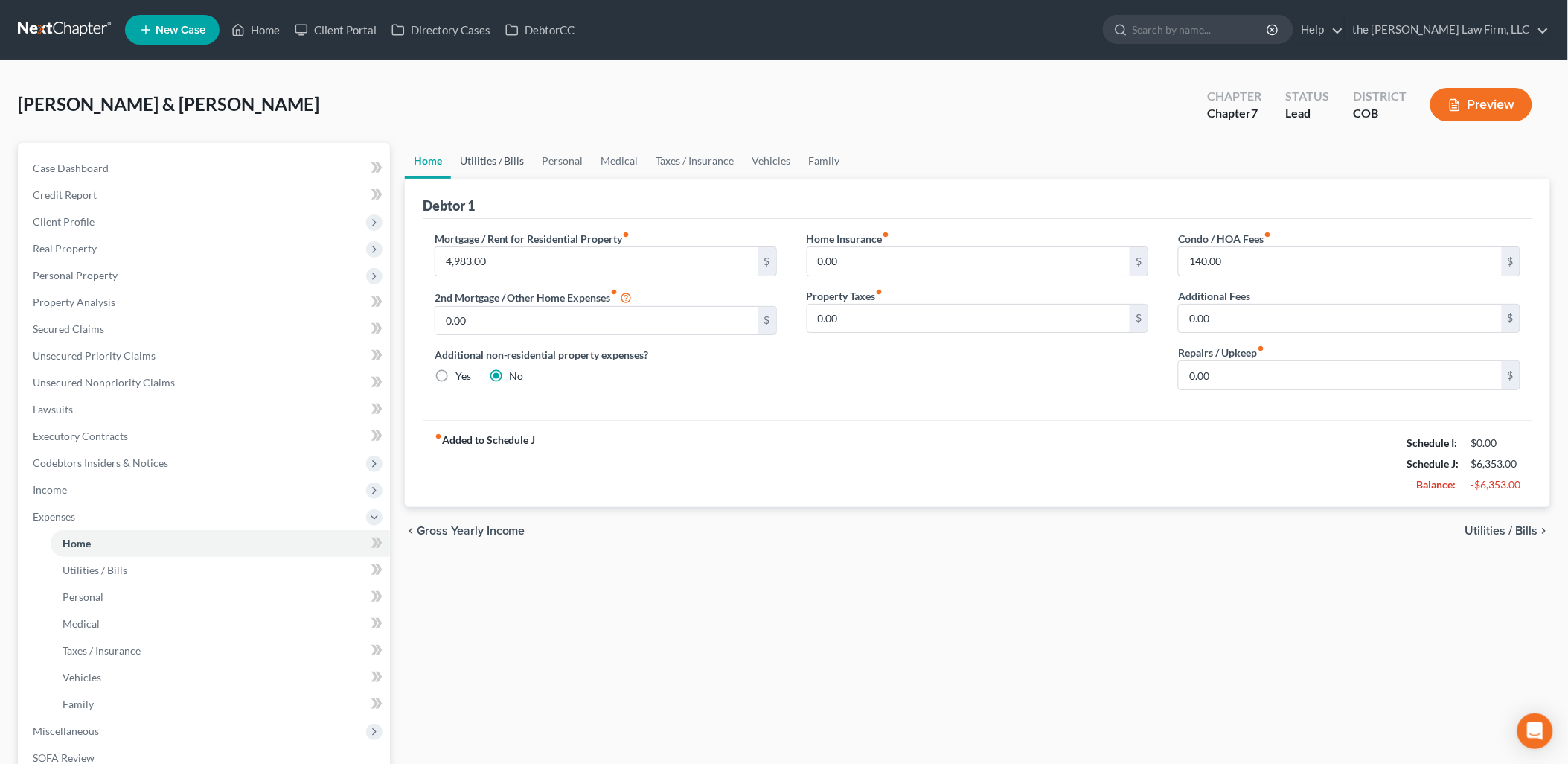
click at [508, 160] on link "Utilities / Bills" at bounding box center [492, 161] width 82 height 36
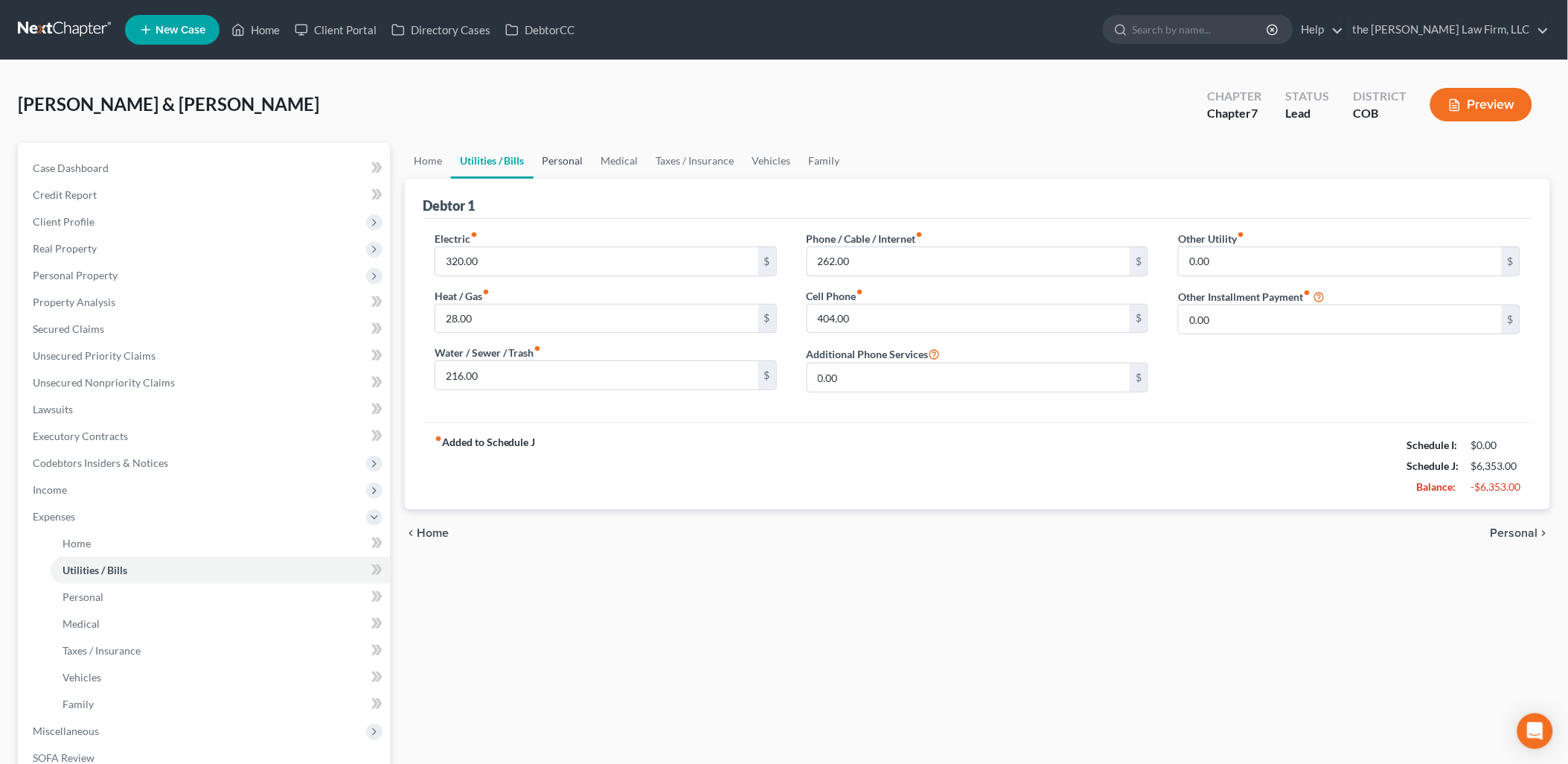
click at [561, 157] on link "Personal" at bounding box center [562, 161] width 59 height 36
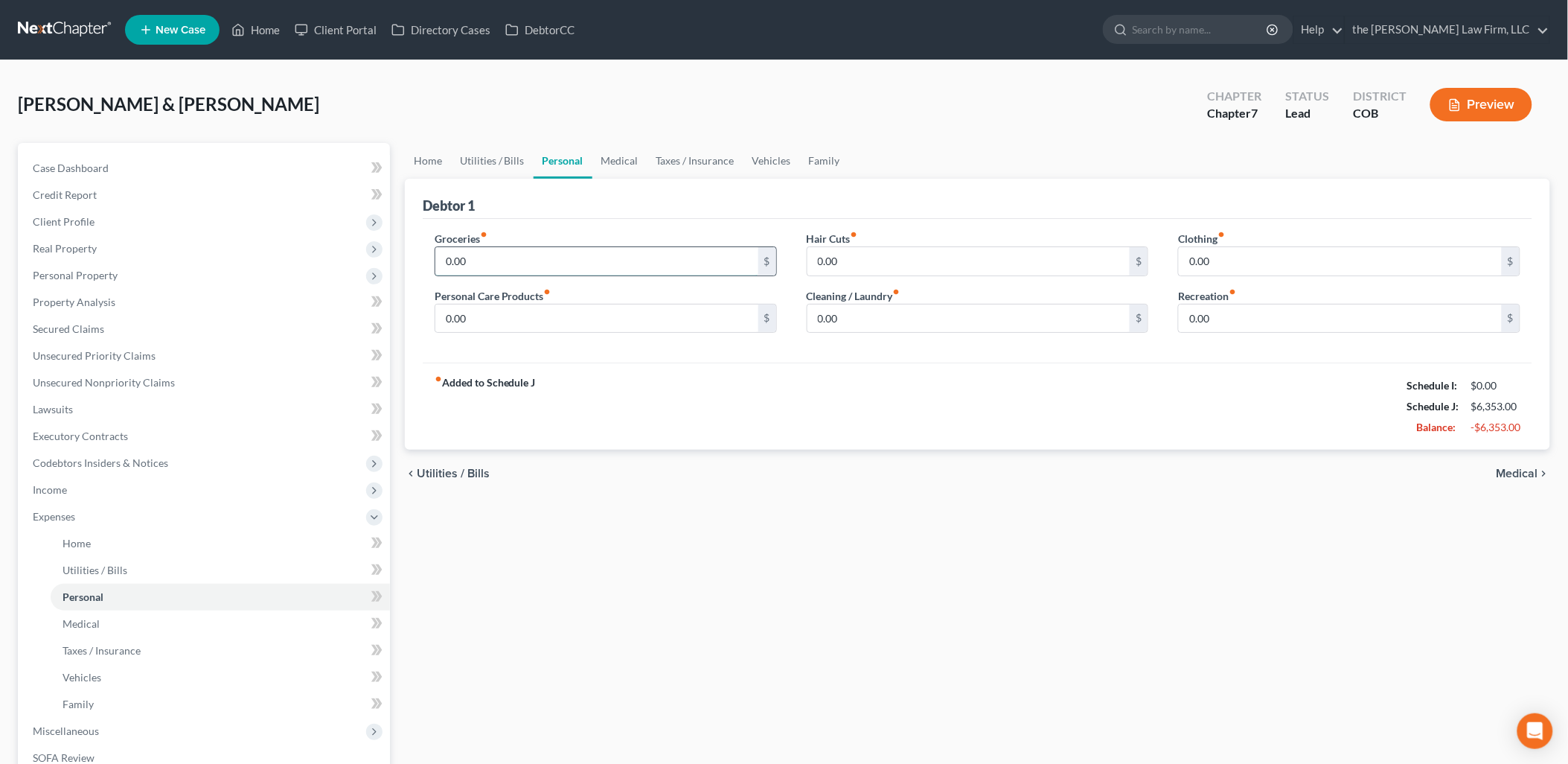
click at [495, 250] on input "0.00" at bounding box center [597, 261] width 323 height 28
type input "1,200"
click at [1269, 315] on input "0.00" at bounding box center [1340, 318] width 323 height 28
type input "150"
drag, startPoint x: 759, startPoint y: 162, endPoint x: 745, endPoint y: 179, distance: 22.0
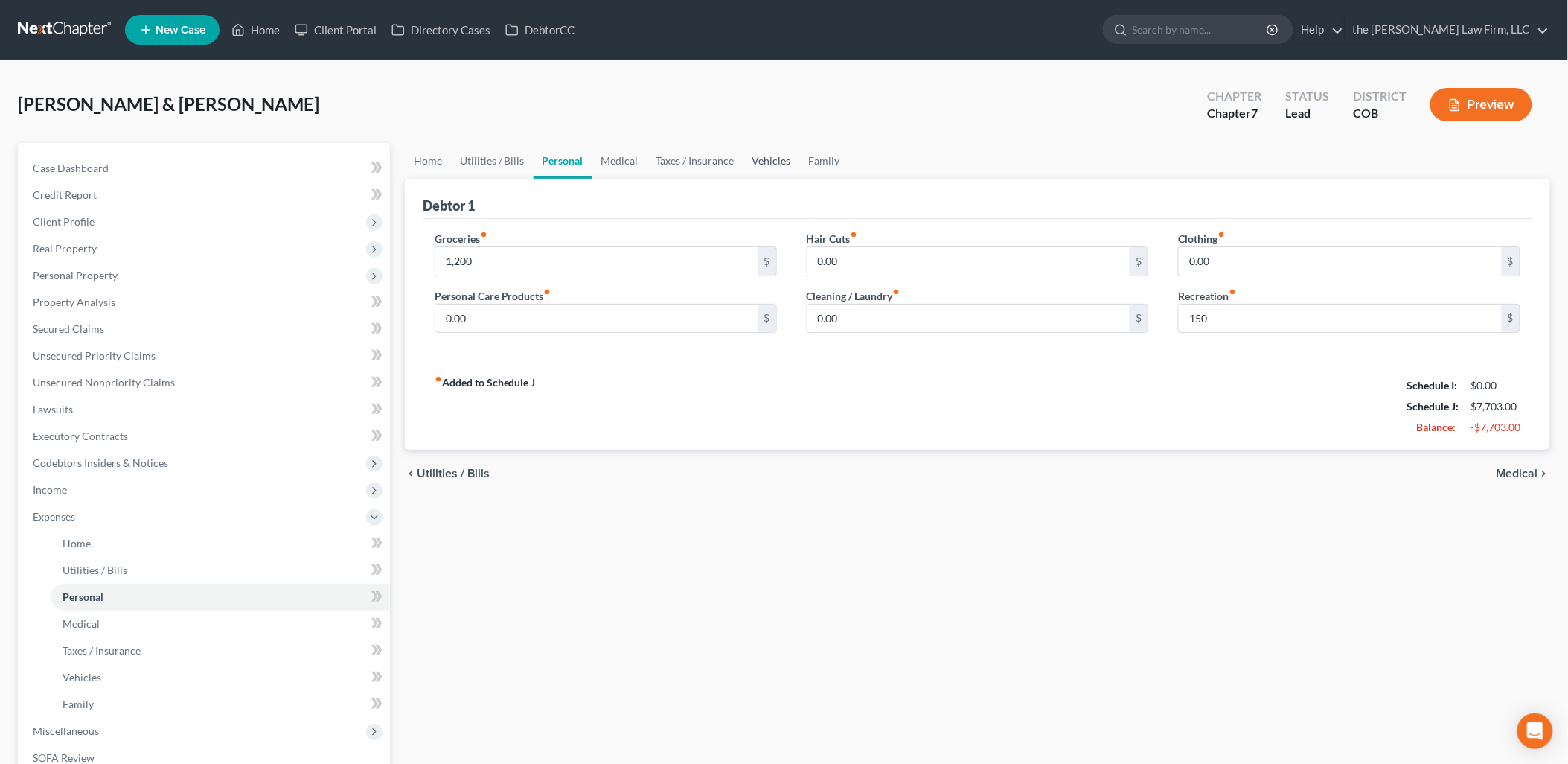
click at [759, 162] on link "Vehicles" at bounding box center [771, 161] width 56 height 36
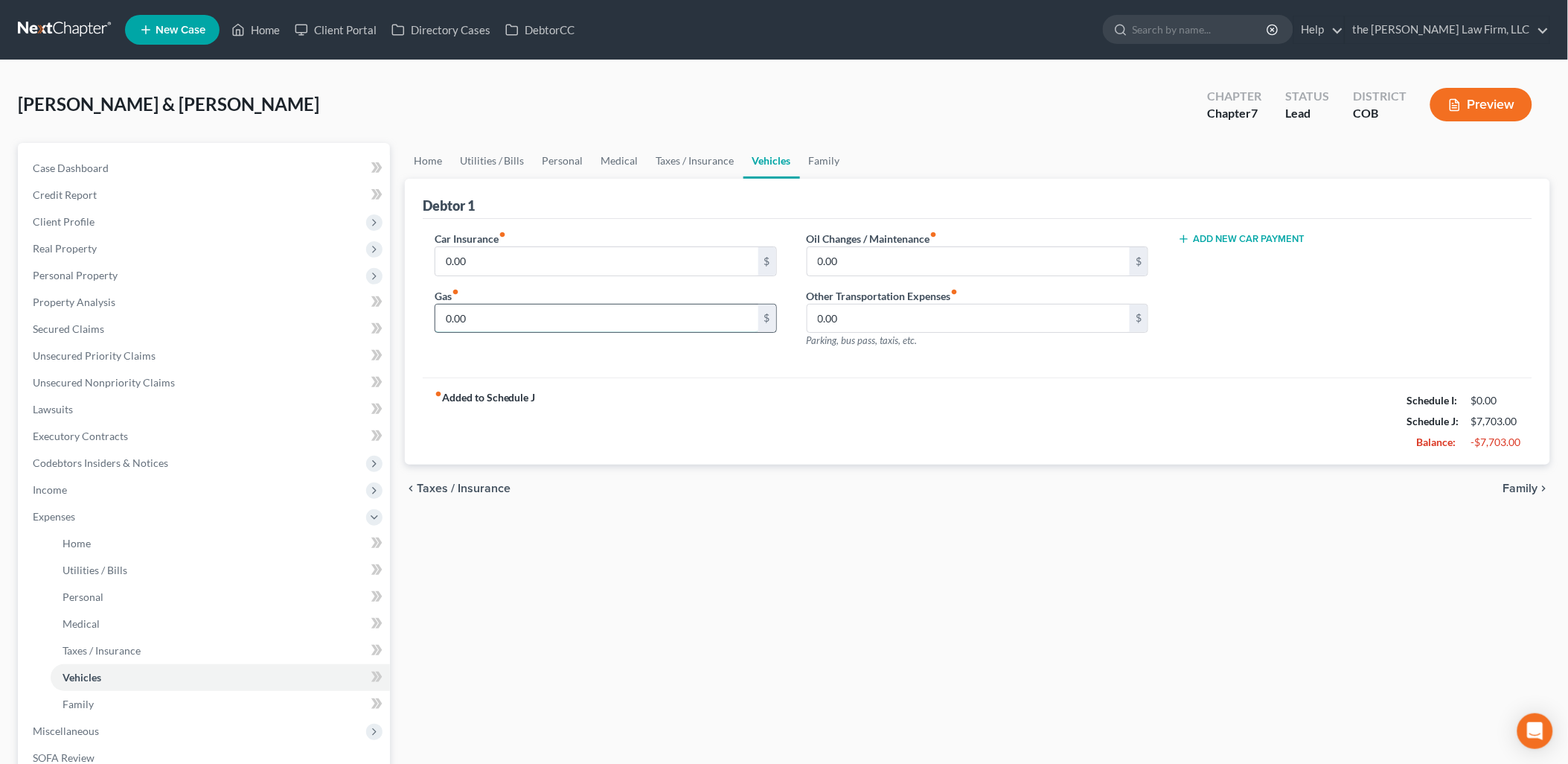
click at [510, 320] on input "0.00" at bounding box center [597, 318] width 323 height 28
type input "50"
click at [538, 256] on input "0.00" at bounding box center [597, 261] width 323 height 28
type input "394"
click at [825, 161] on link "Family" at bounding box center [824, 161] width 49 height 36
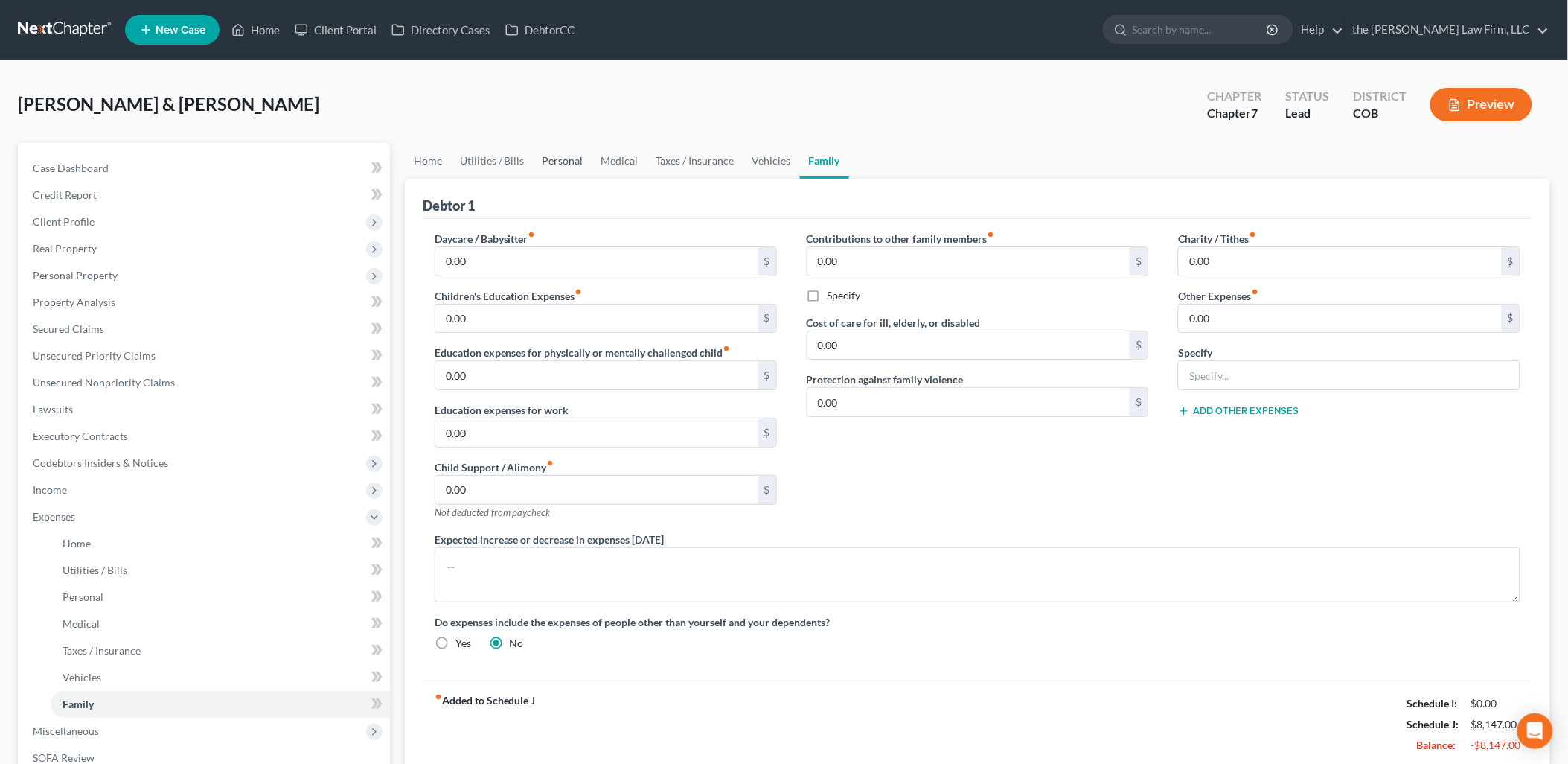
click at [553, 154] on link "Personal" at bounding box center [562, 161] width 59 height 36
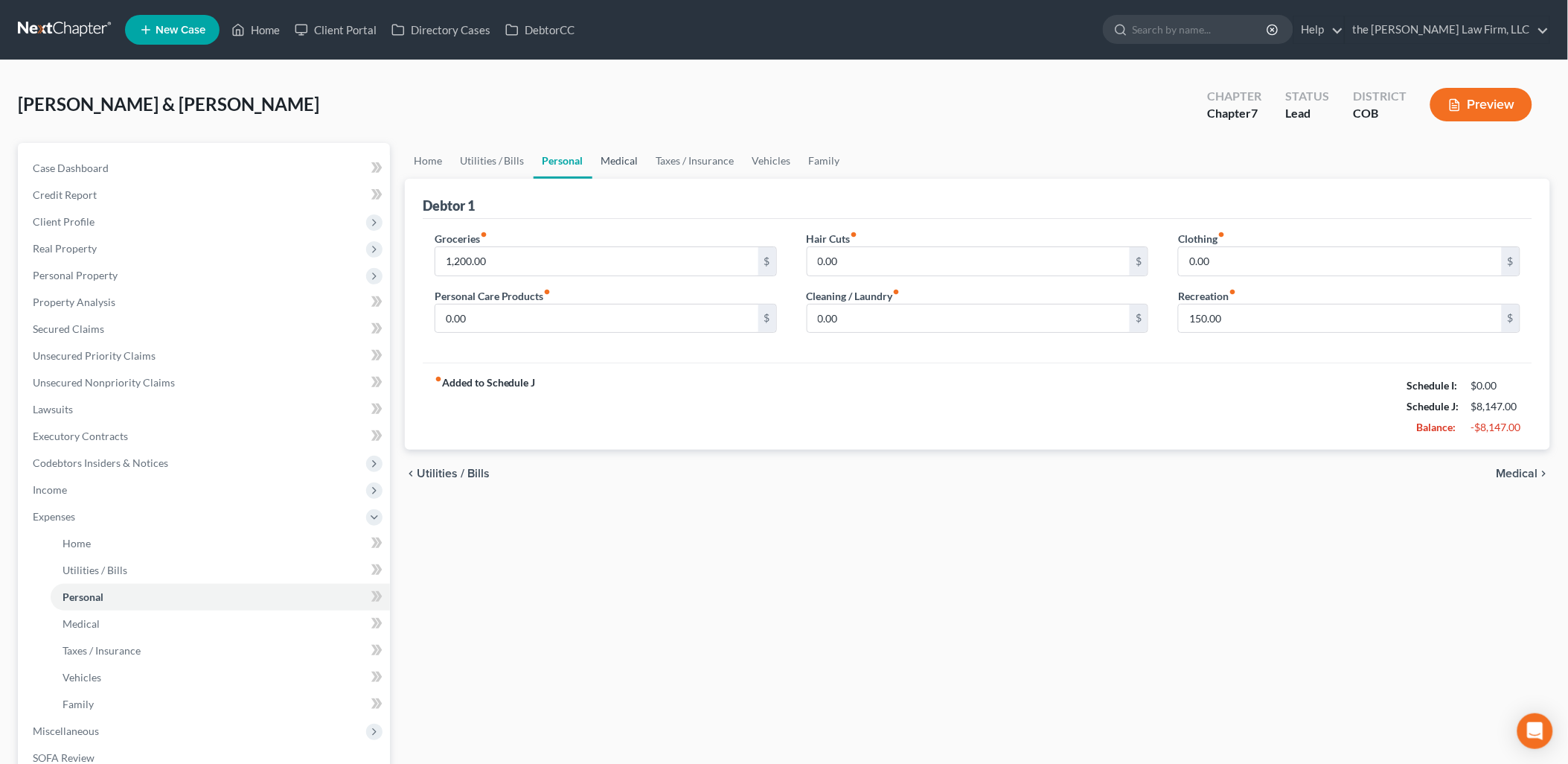
click at [626, 162] on link "Medical" at bounding box center [619, 161] width 55 height 36
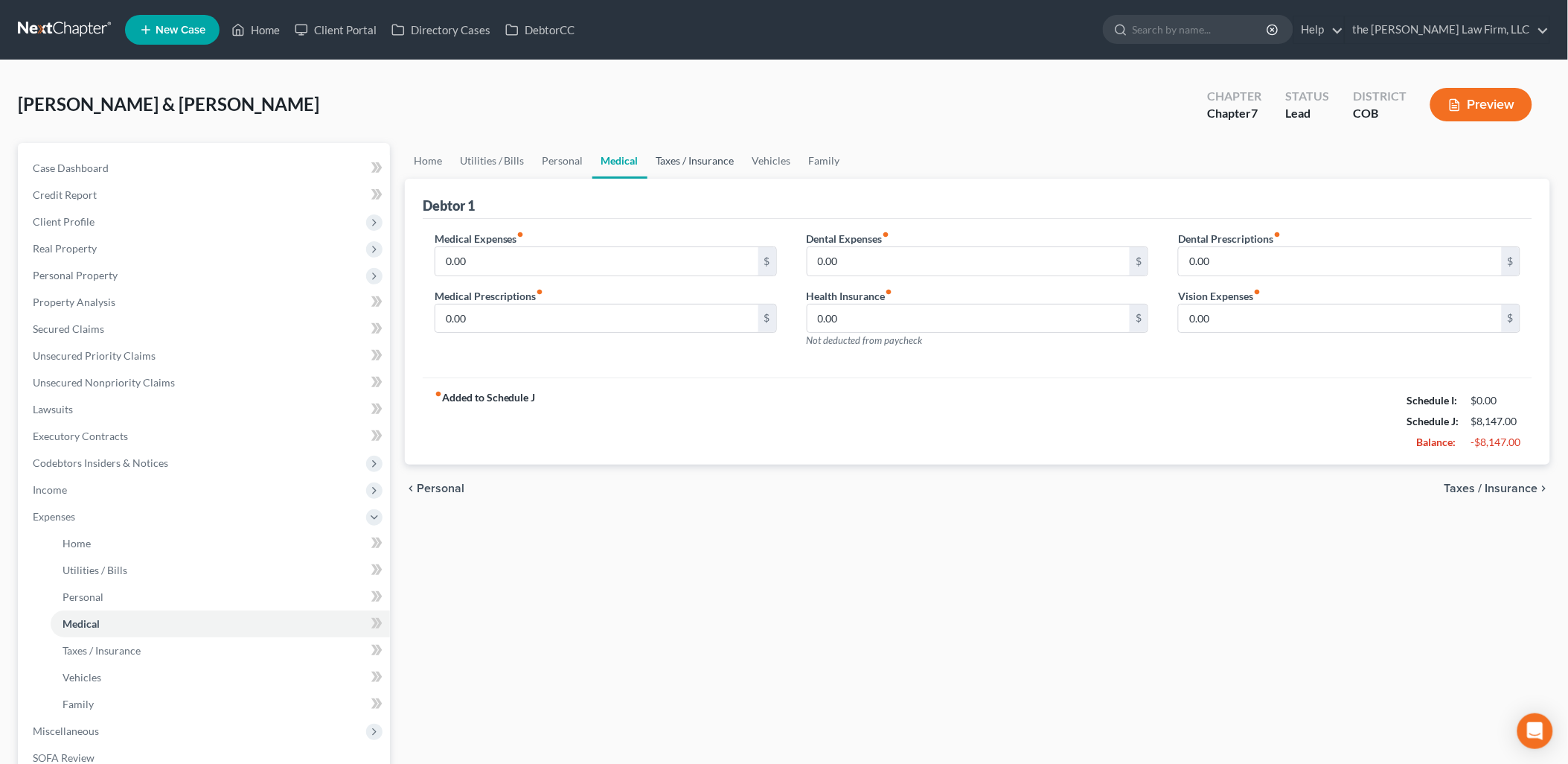
click at [711, 153] on link "Taxes / Insurance" at bounding box center [695, 161] width 96 height 36
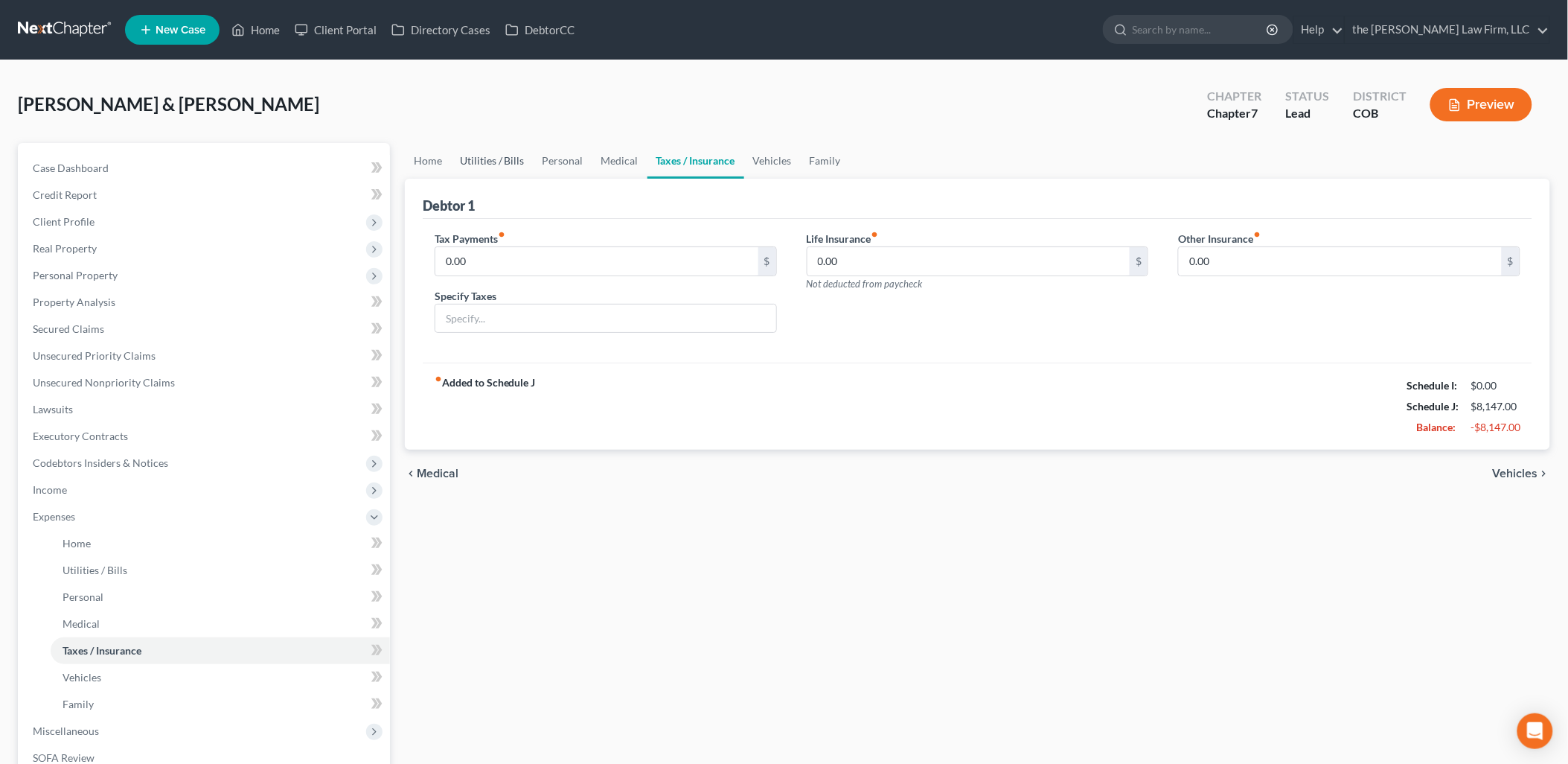
click at [519, 159] on link "Utilities / Bills" at bounding box center [492, 161] width 82 height 36
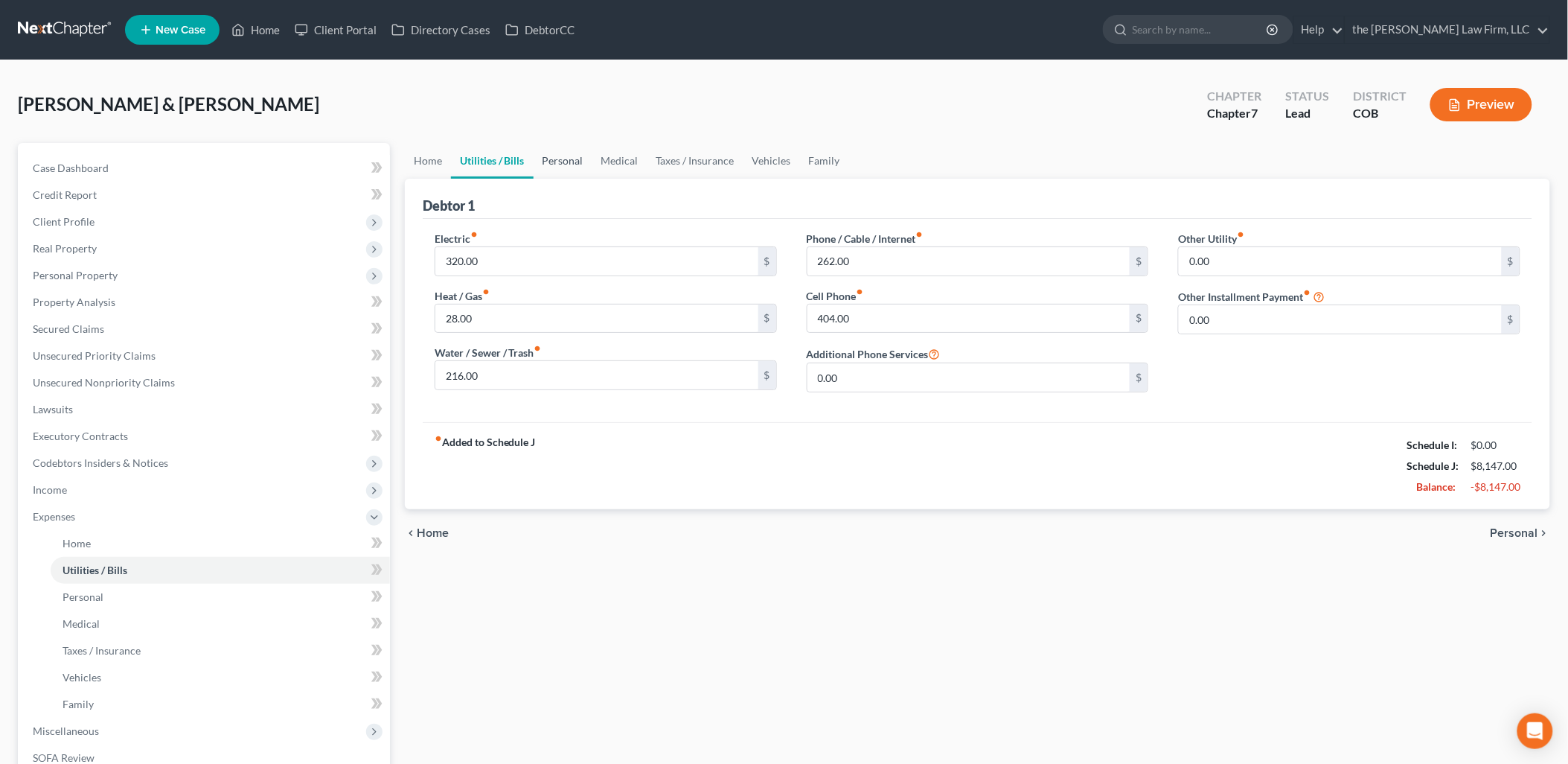
click at [558, 164] on link "Personal" at bounding box center [562, 161] width 59 height 36
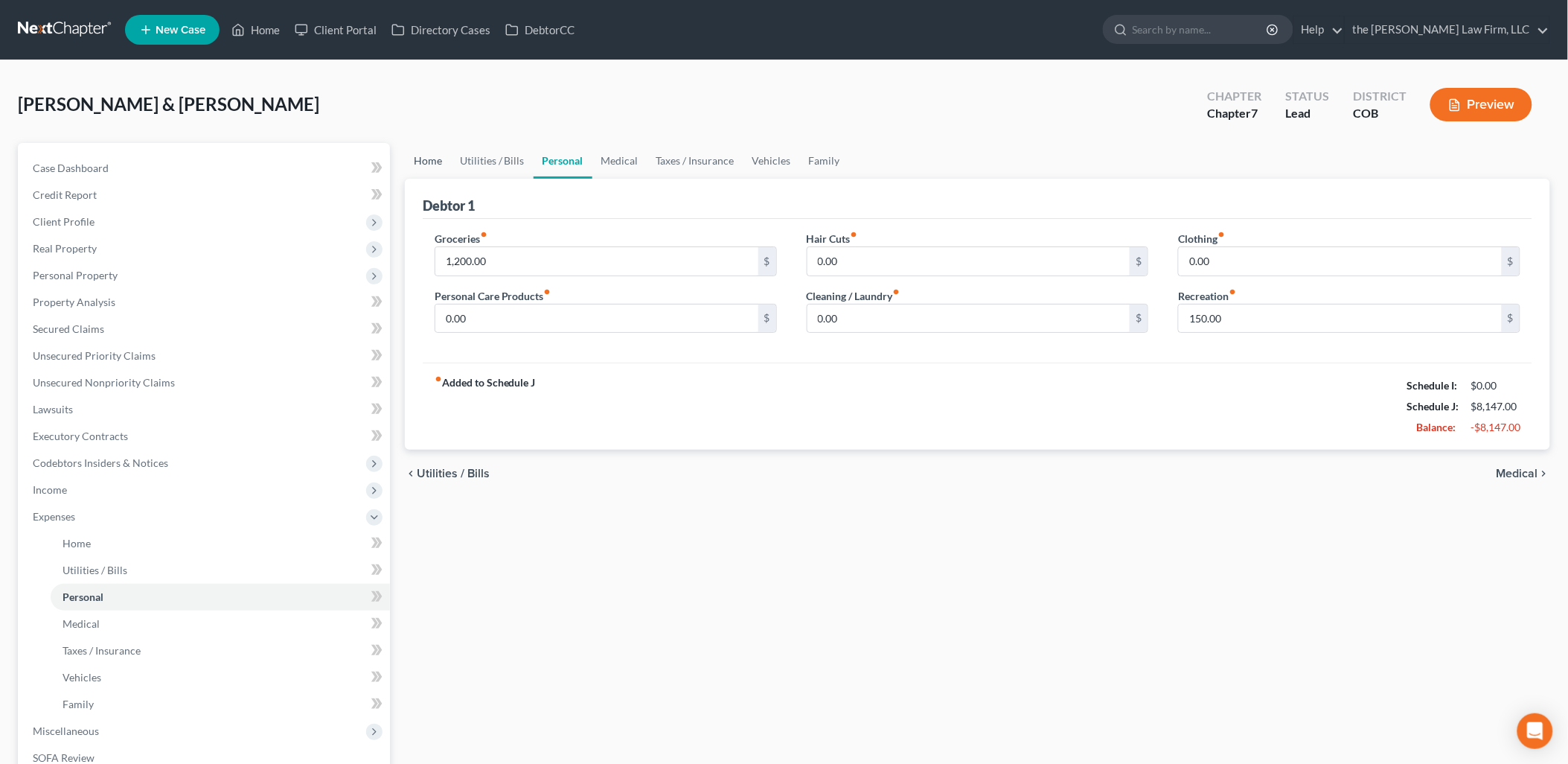
click at [425, 152] on link "Home" at bounding box center [427, 161] width 46 height 36
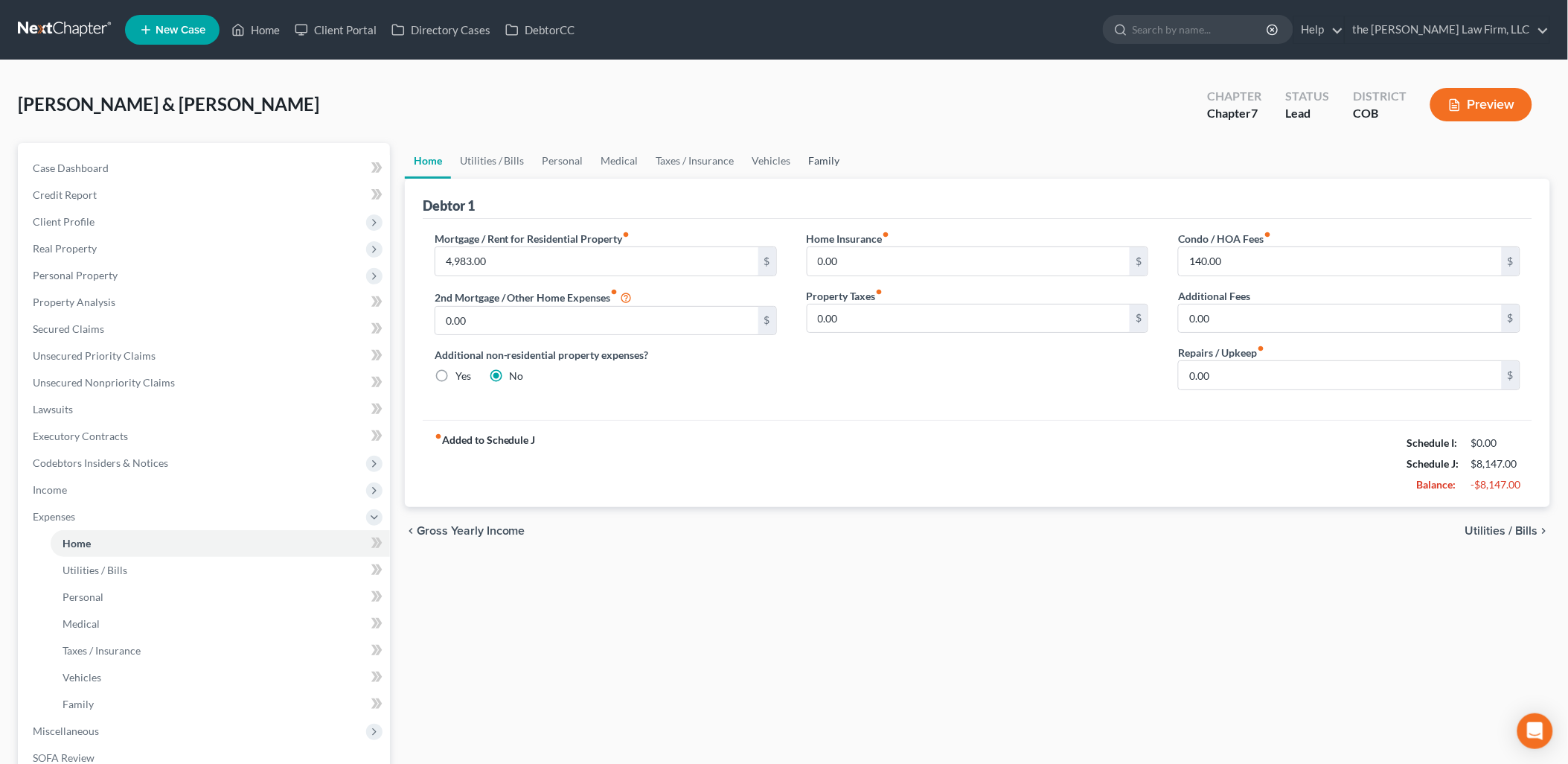
click at [808, 156] on link "Family" at bounding box center [824, 161] width 49 height 36
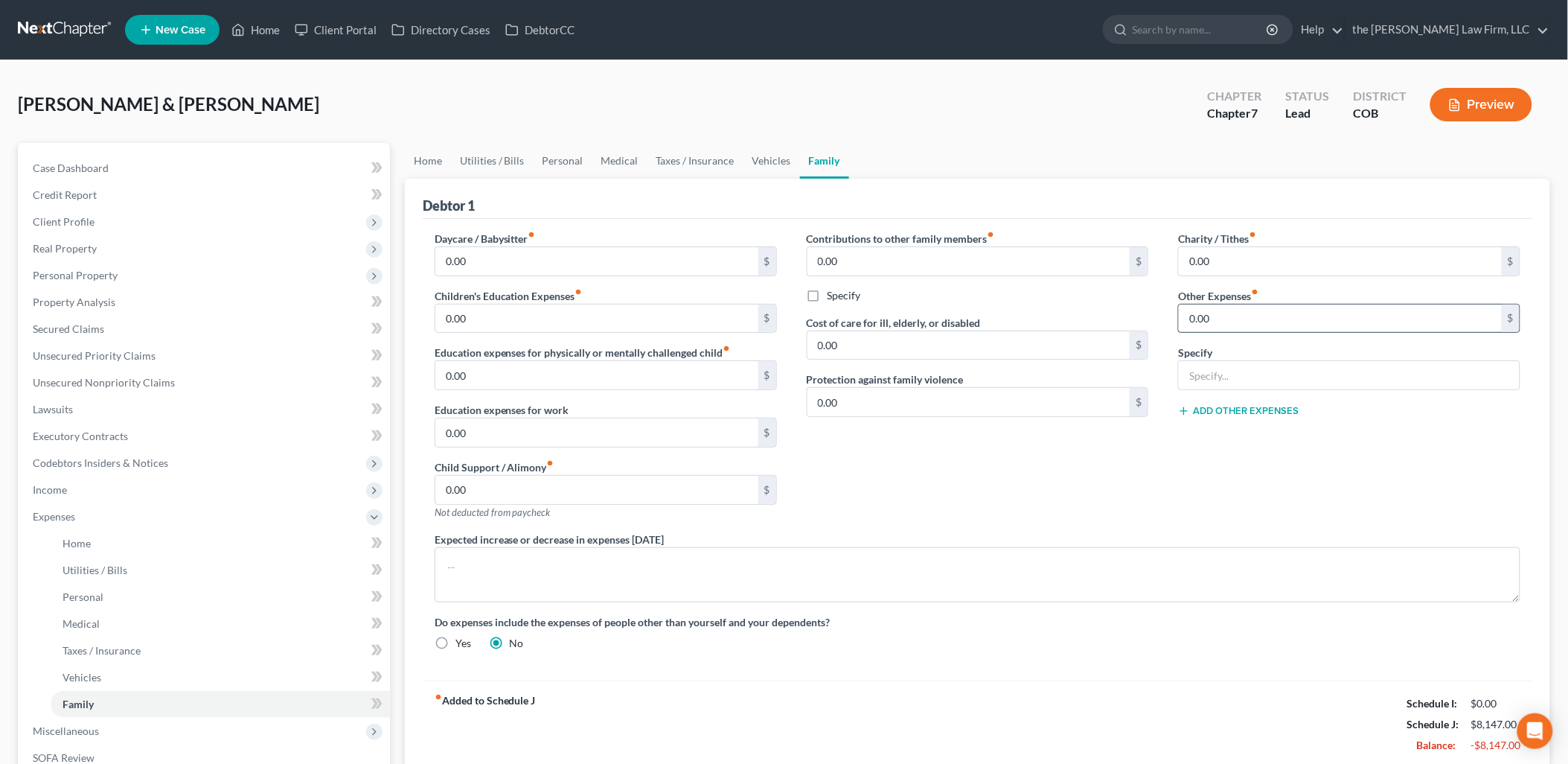
click at [1241, 324] on input "0.00" at bounding box center [1340, 318] width 323 height 28
type input "8"
type input "202"
click at [507, 322] on input "0.00" at bounding box center [597, 318] width 323 height 28
type input "800"
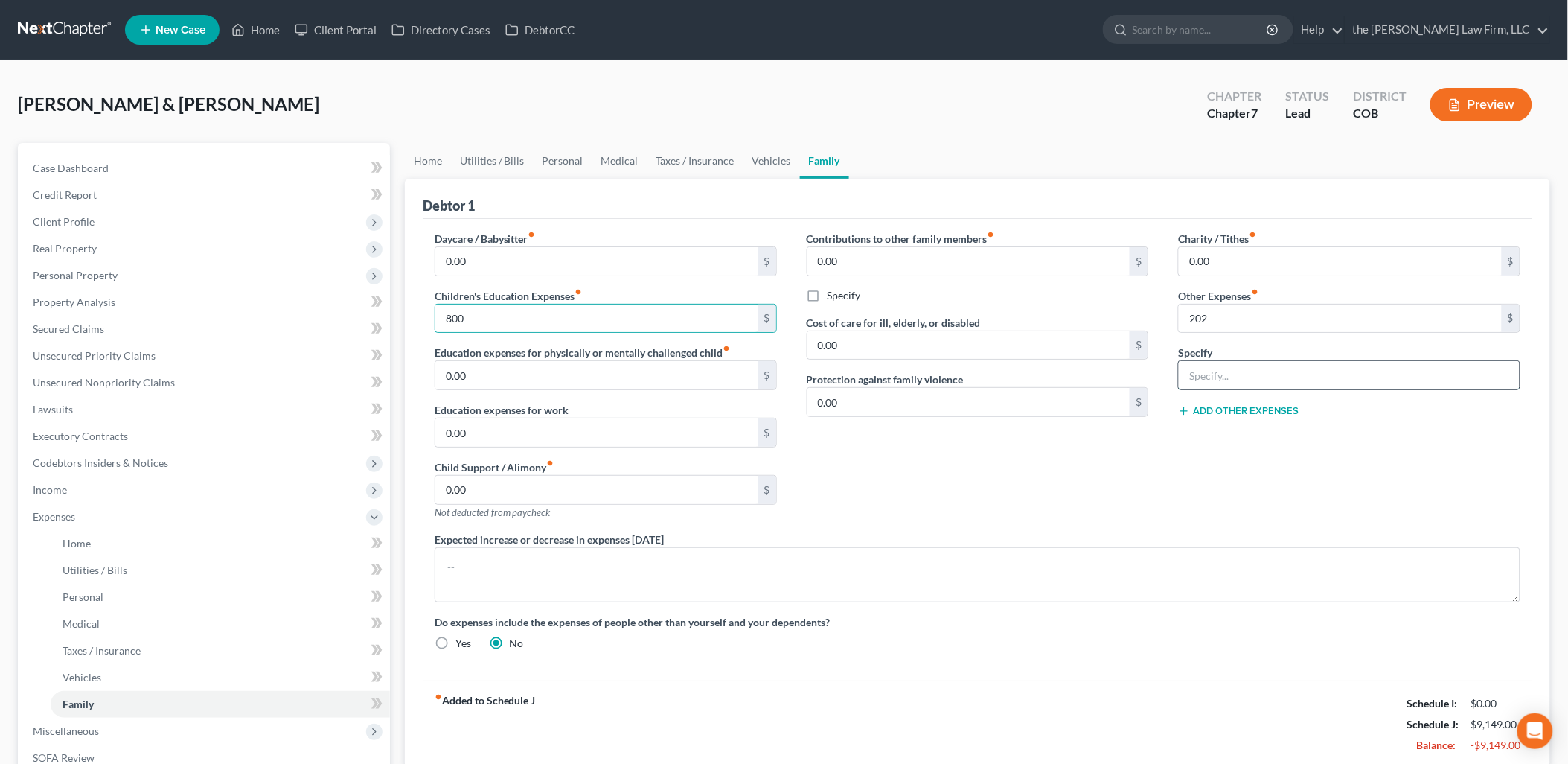
click at [1255, 373] on input "text" at bounding box center [1348, 375] width 341 height 28
type input "Student Loan"
click at [1246, 409] on button "Add Other Expenses" at bounding box center [1238, 410] width 121 height 12
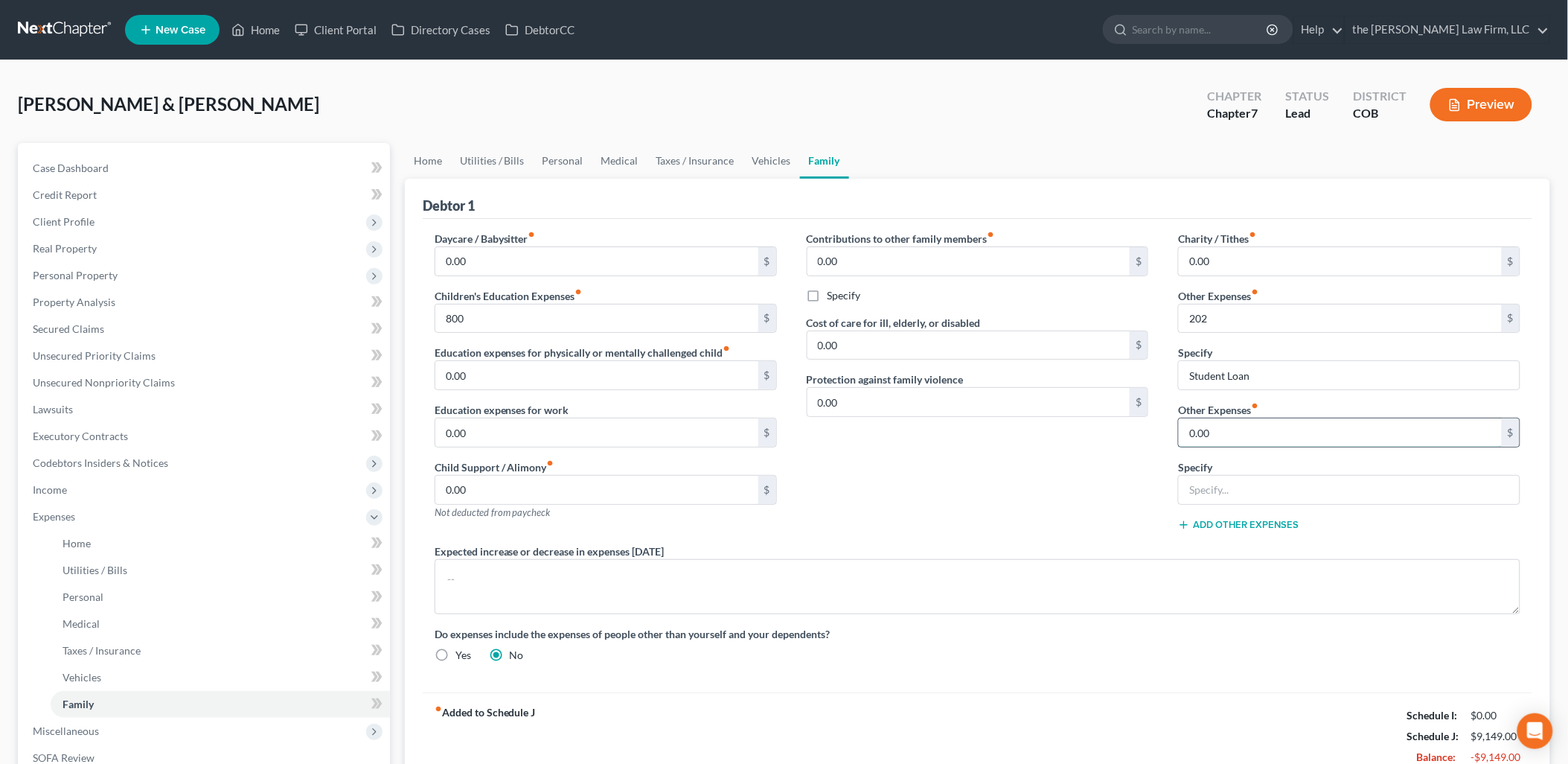
click at [1247, 429] on input "0.00" at bounding box center [1340, 432] width 323 height 28
type input "2"
type input "80"
type input "School Lunches"
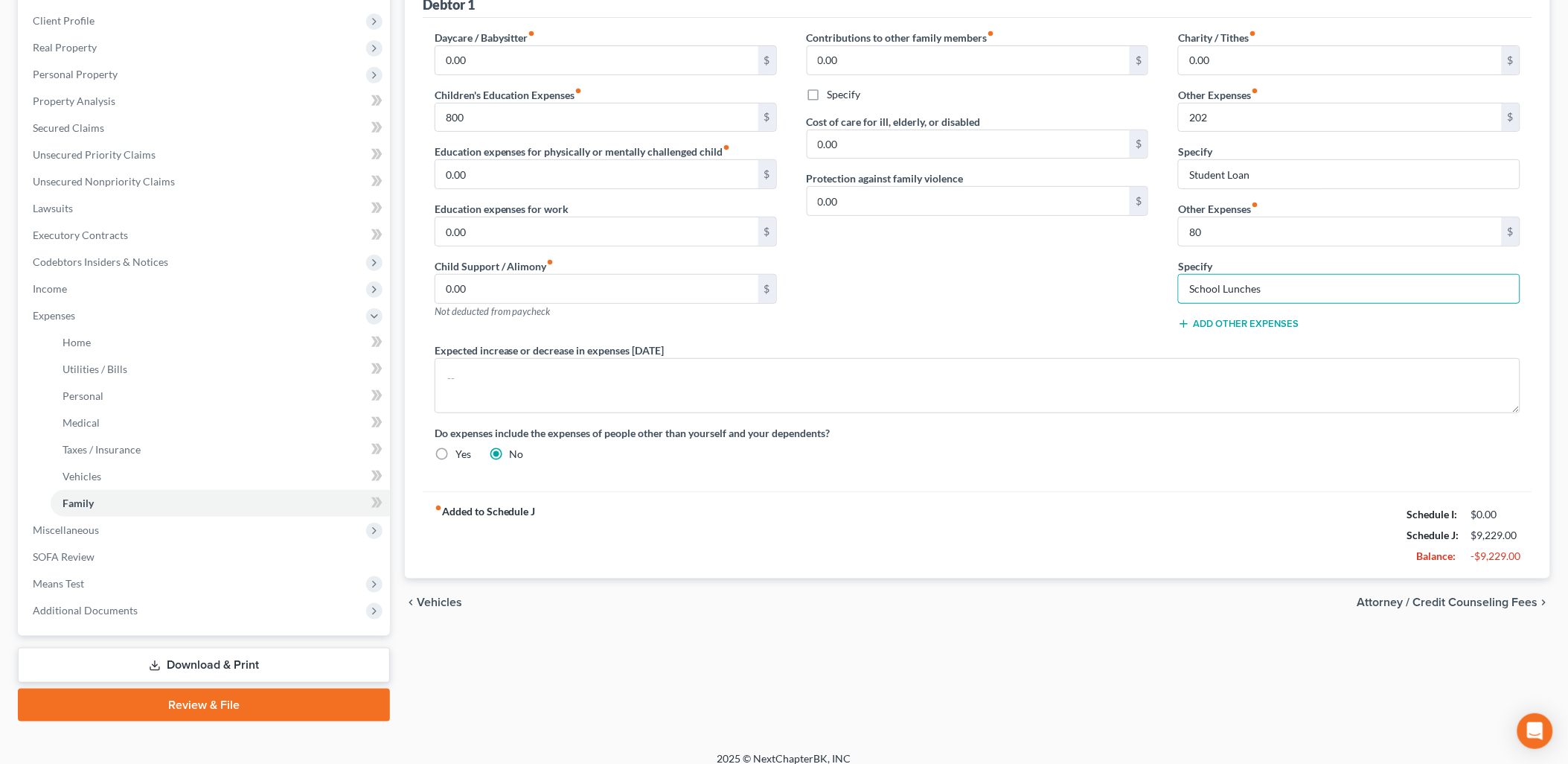
scroll to position [213, 0]
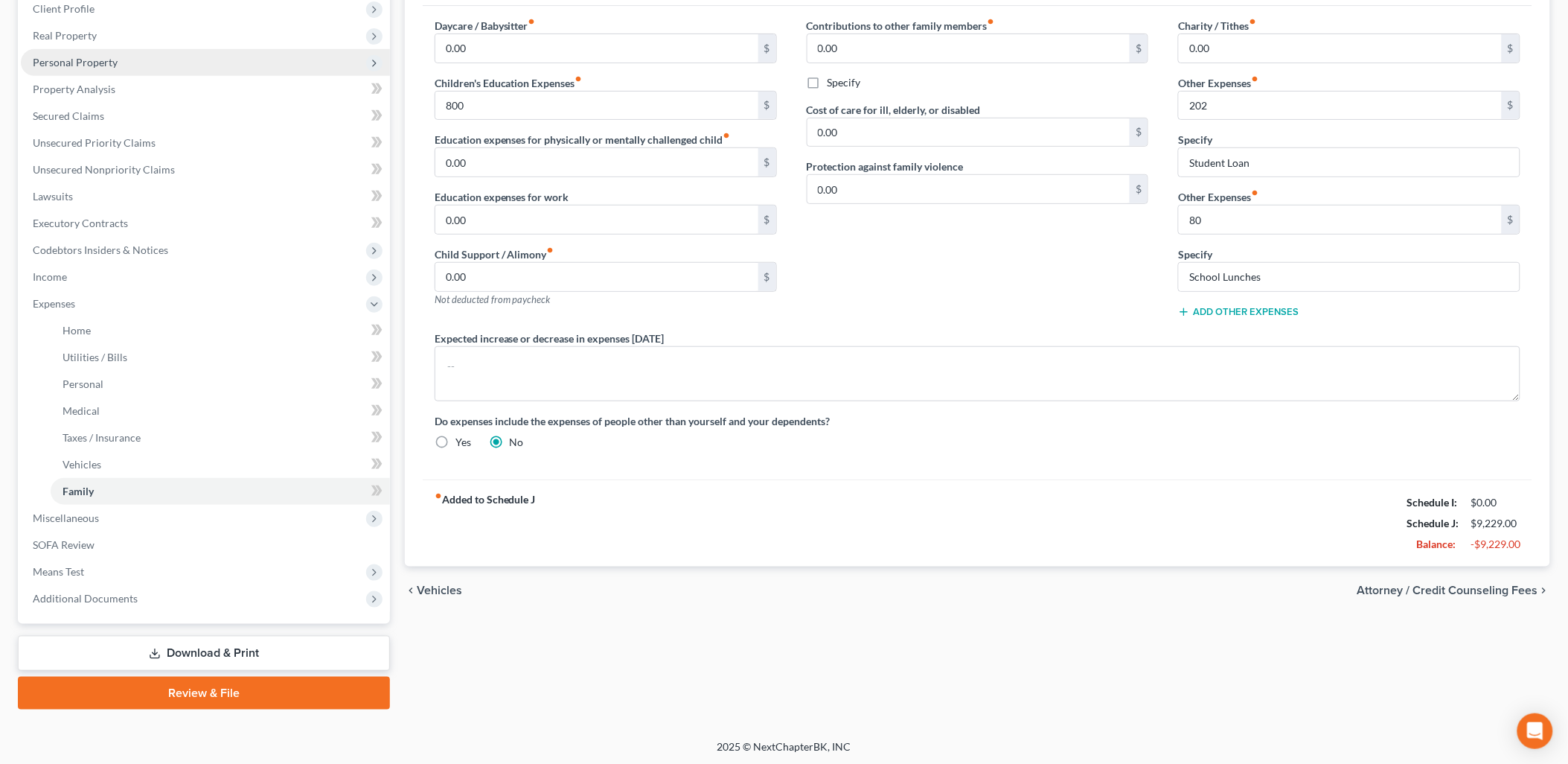
click at [83, 69] on span "Personal Property" at bounding box center [205, 63] width 369 height 27
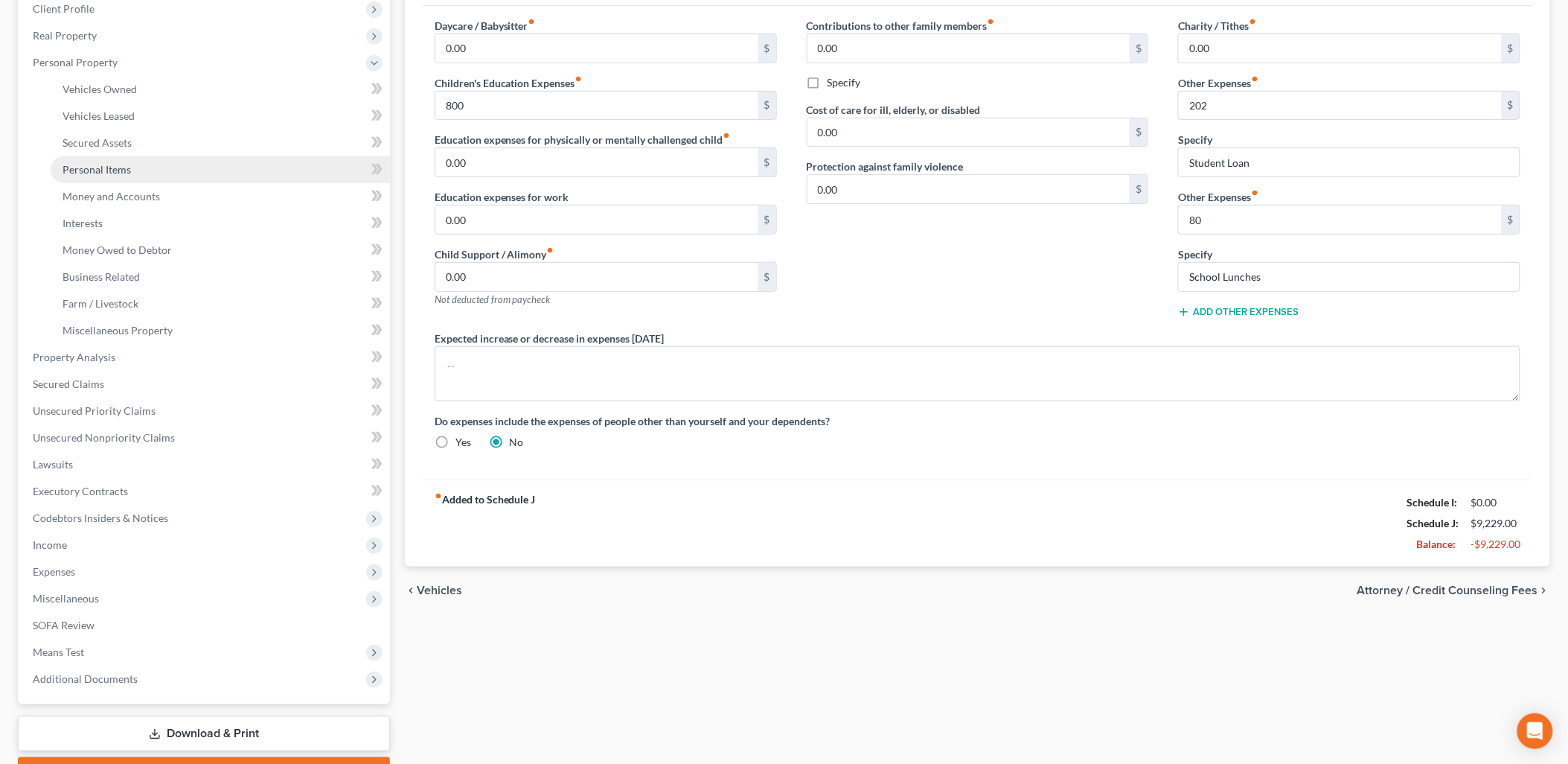
click at [95, 177] on link "Personal Items" at bounding box center [220, 169] width 339 height 27
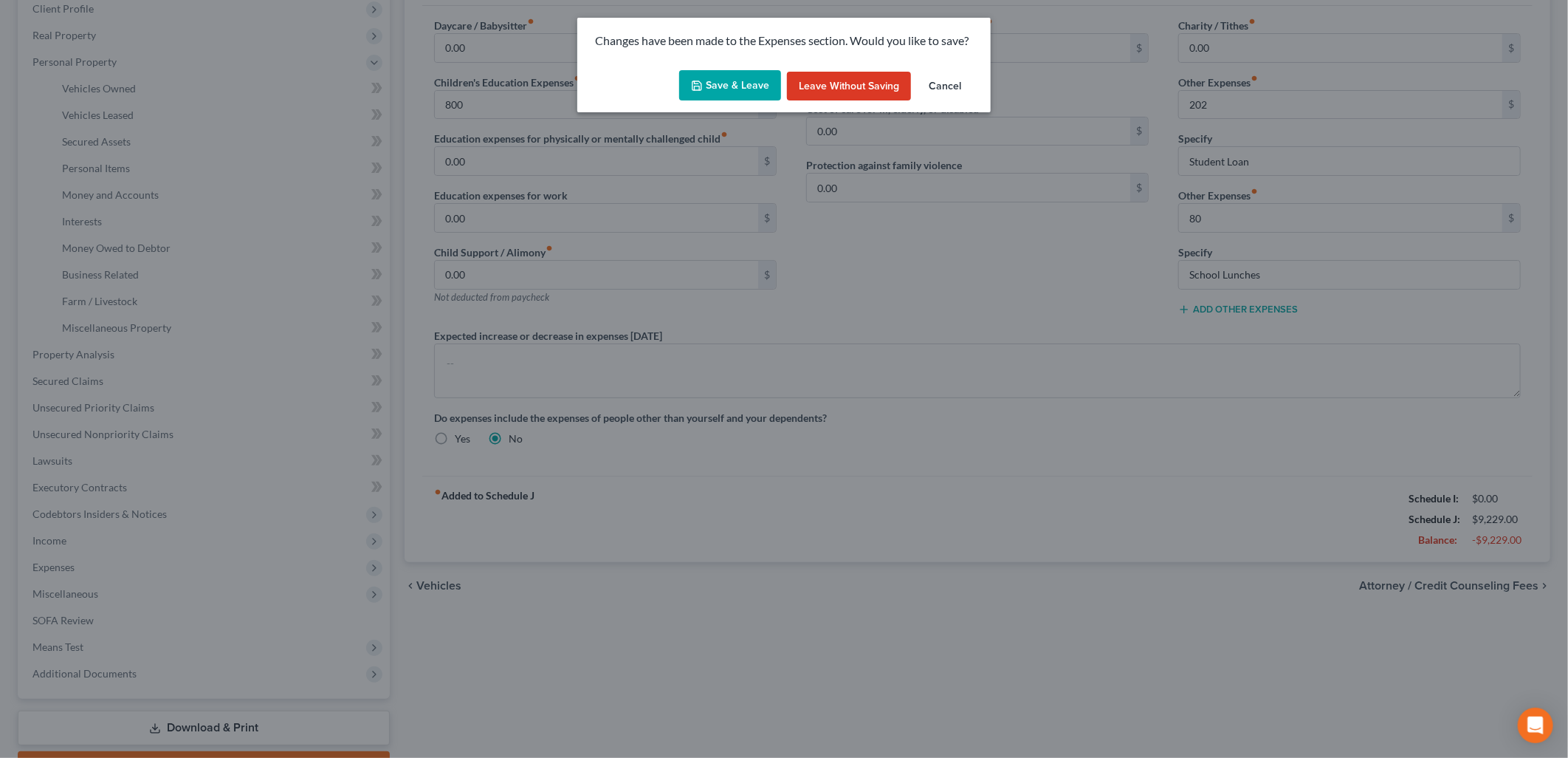
click at [712, 77] on button "Save & Leave" at bounding box center [730, 86] width 102 height 31
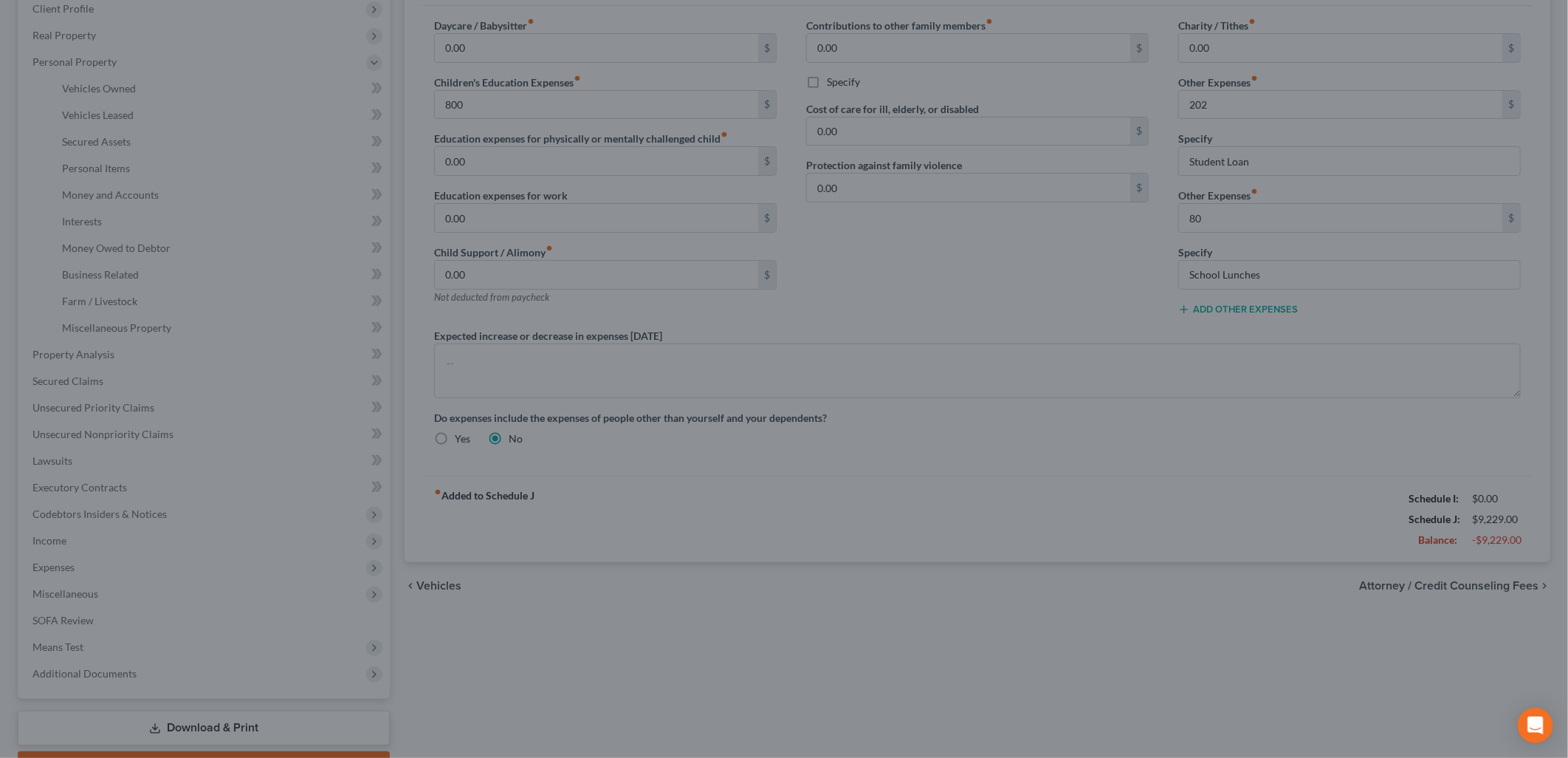
type input "800.00"
type input "202.00"
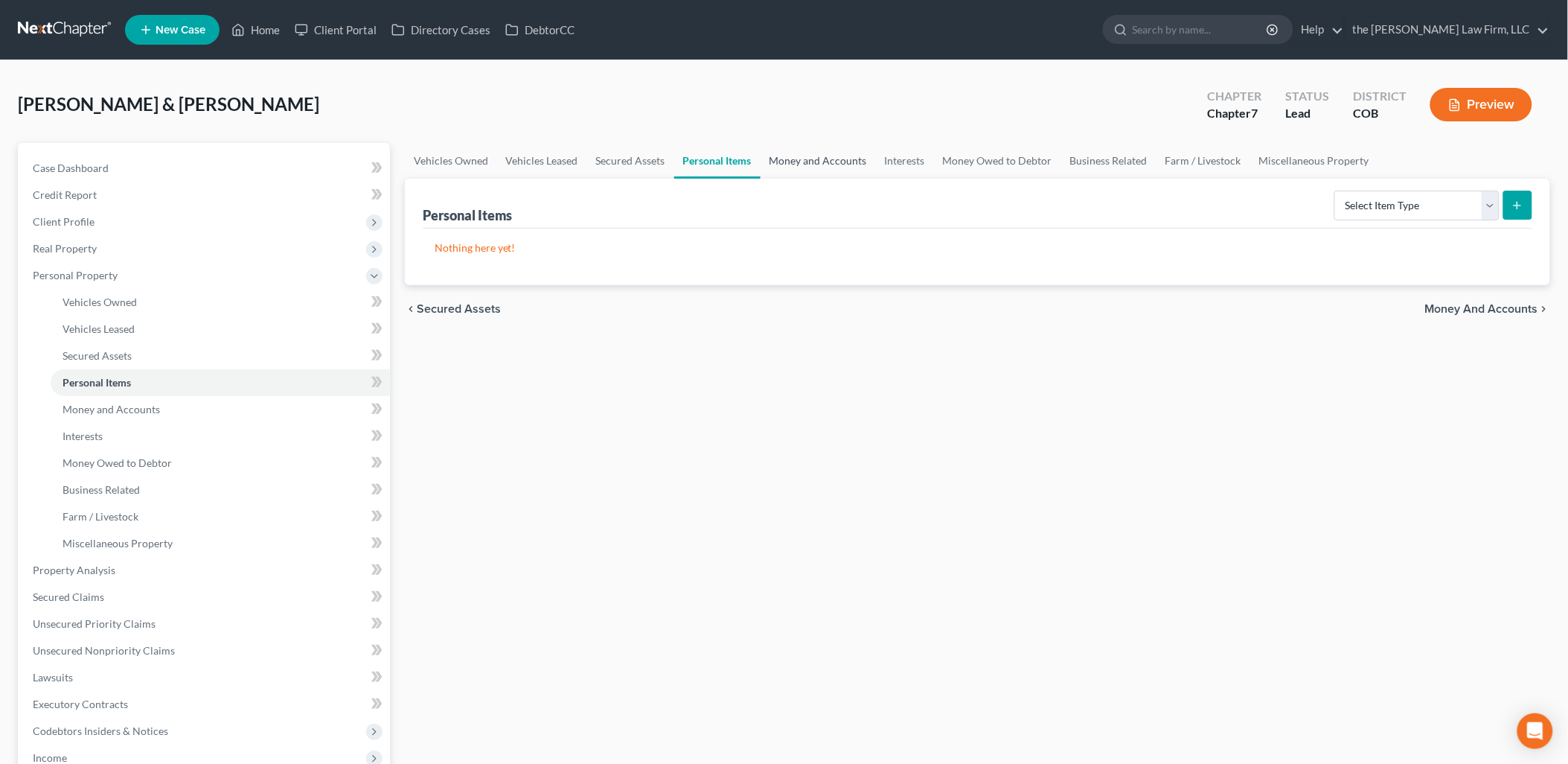
click at [837, 158] on link "Money and Accounts" at bounding box center [818, 161] width 115 height 36
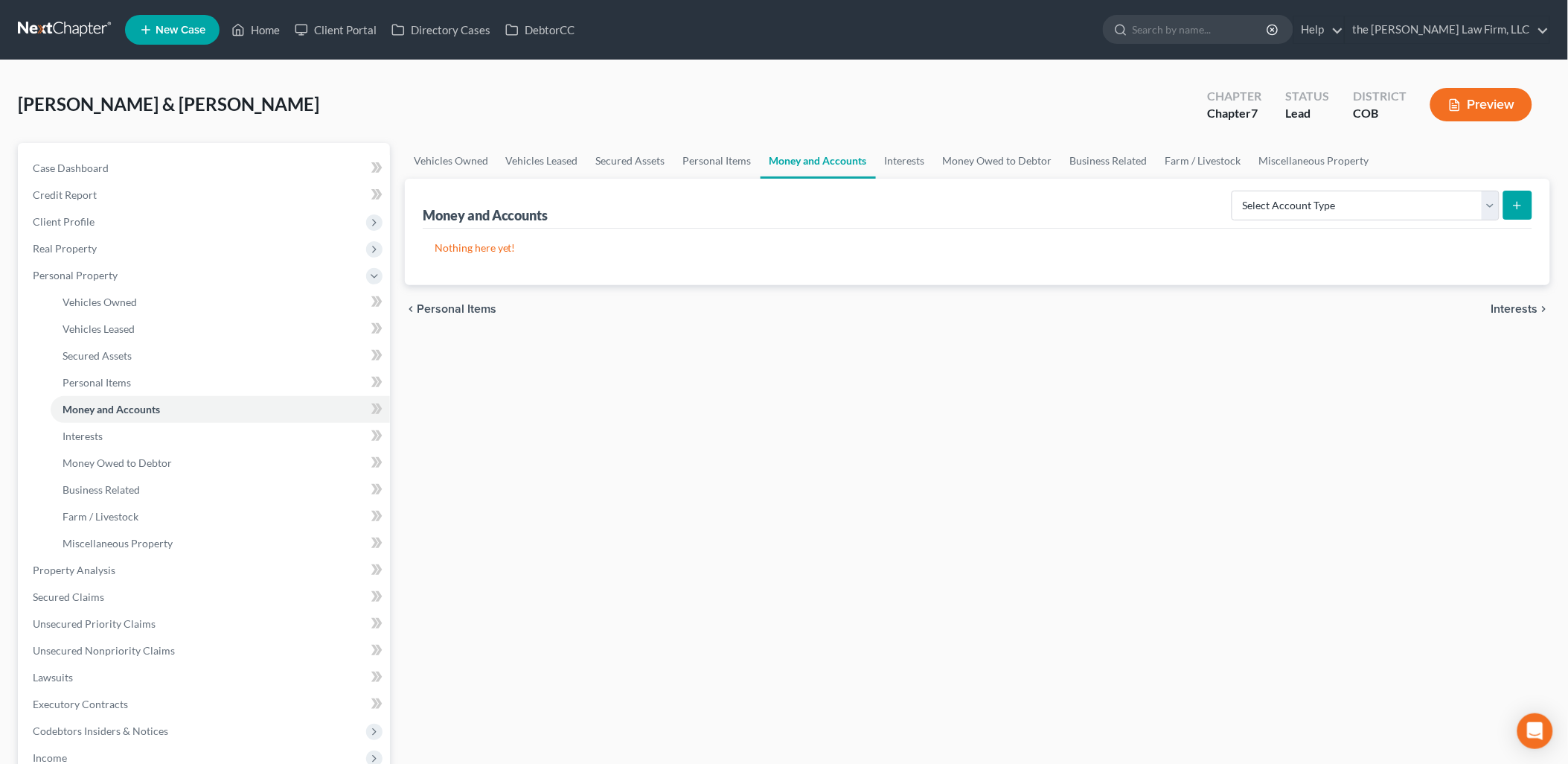
click at [1523, 199] on icon "submit" at bounding box center [1517, 205] width 12 height 12
click at [1479, 207] on select "Select Account Type Brokerage Cash on Hand Certificates of Deposit Checking Acc…" at bounding box center [1366, 206] width 268 height 30
select select "checking"
click at [1235, 191] on select "Select Account Type Brokerage Cash on Hand Certificates of Deposit Checking Acc…" at bounding box center [1366, 206] width 268 height 30
click at [1512, 199] on icon "submit" at bounding box center [1517, 205] width 12 height 12
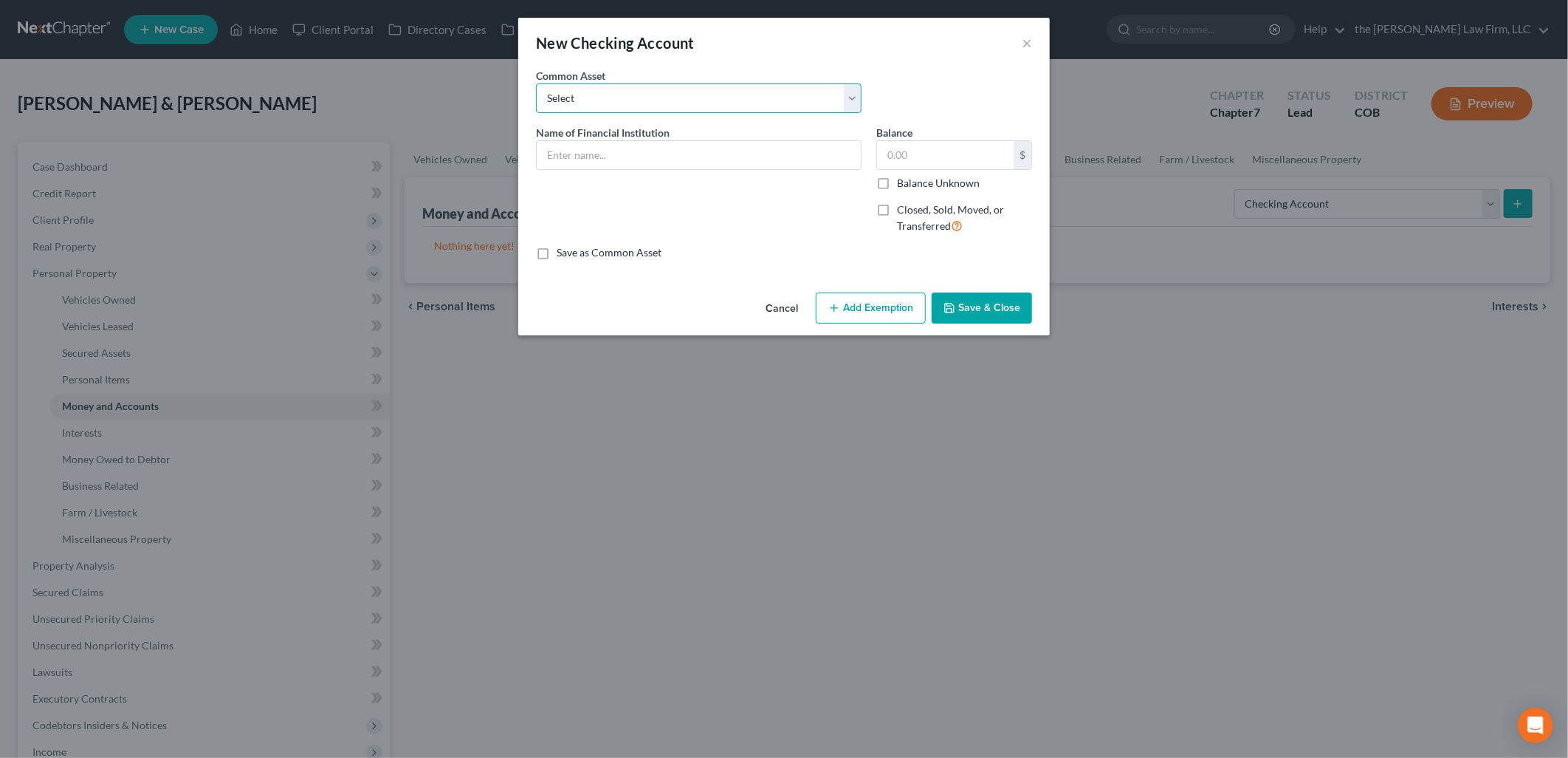
drag, startPoint x: 617, startPoint y: 97, endPoint x: 618, endPoint y: 114, distance: 17.0
click at [617, 97] on select "Select [PERSON_NAME] Fargo" at bounding box center [698, 98] width 326 height 30
select select "0"
click at [536, 83] on select "Select [PERSON_NAME] Fargo" at bounding box center [698, 98] width 326 height 30
type input "[PERSON_NAME] Fargo"
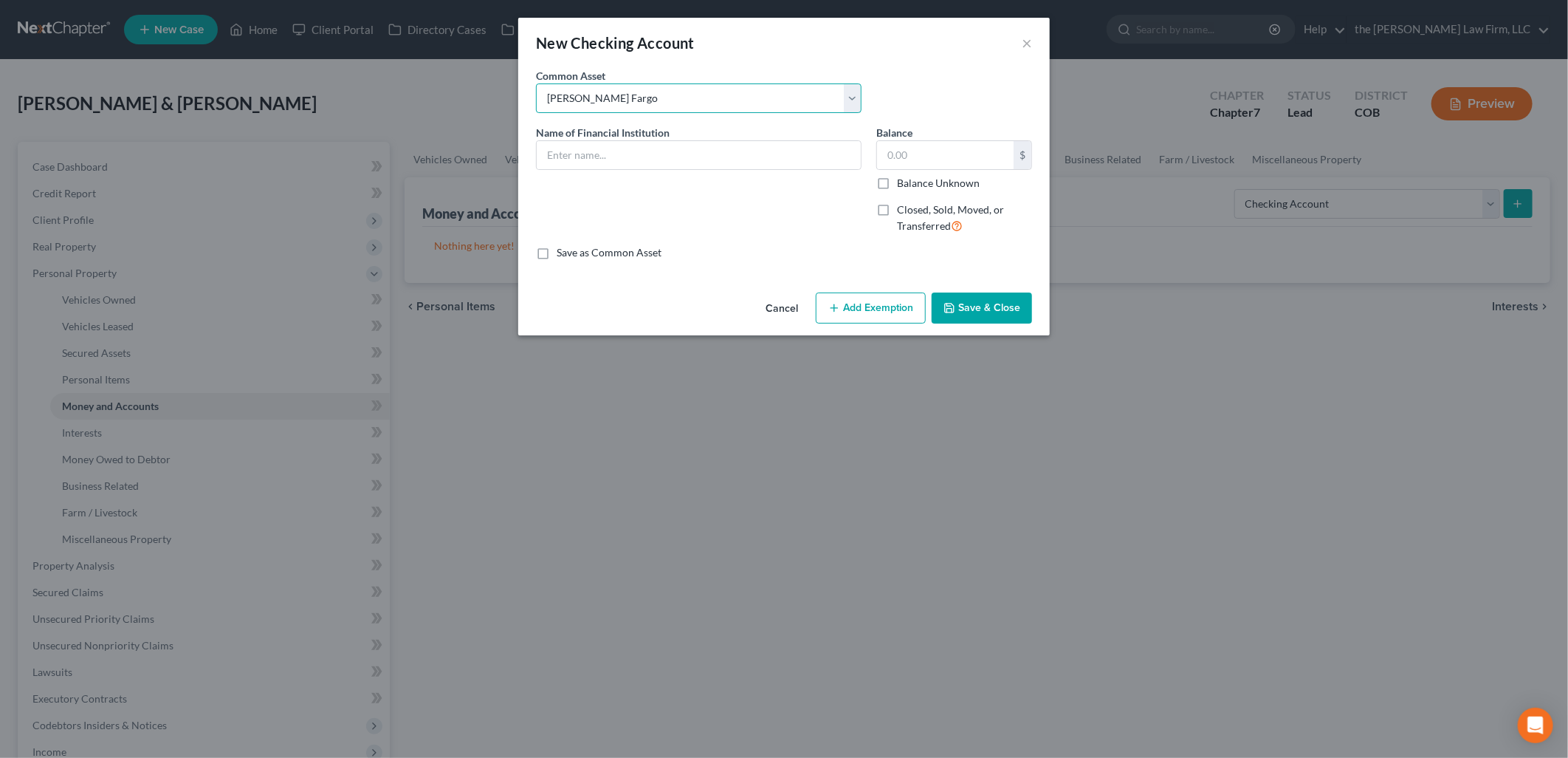
type input "0"
drag, startPoint x: 616, startPoint y: 163, endPoint x: 516, endPoint y: 161, distance: 100.0
click at [516, 161] on div "New Checking Account × An exemption set must first be selected from the Filing …" at bounding box center [784, 379] width 1568 height 758
type input "ENT CU x3954"
type input "201"
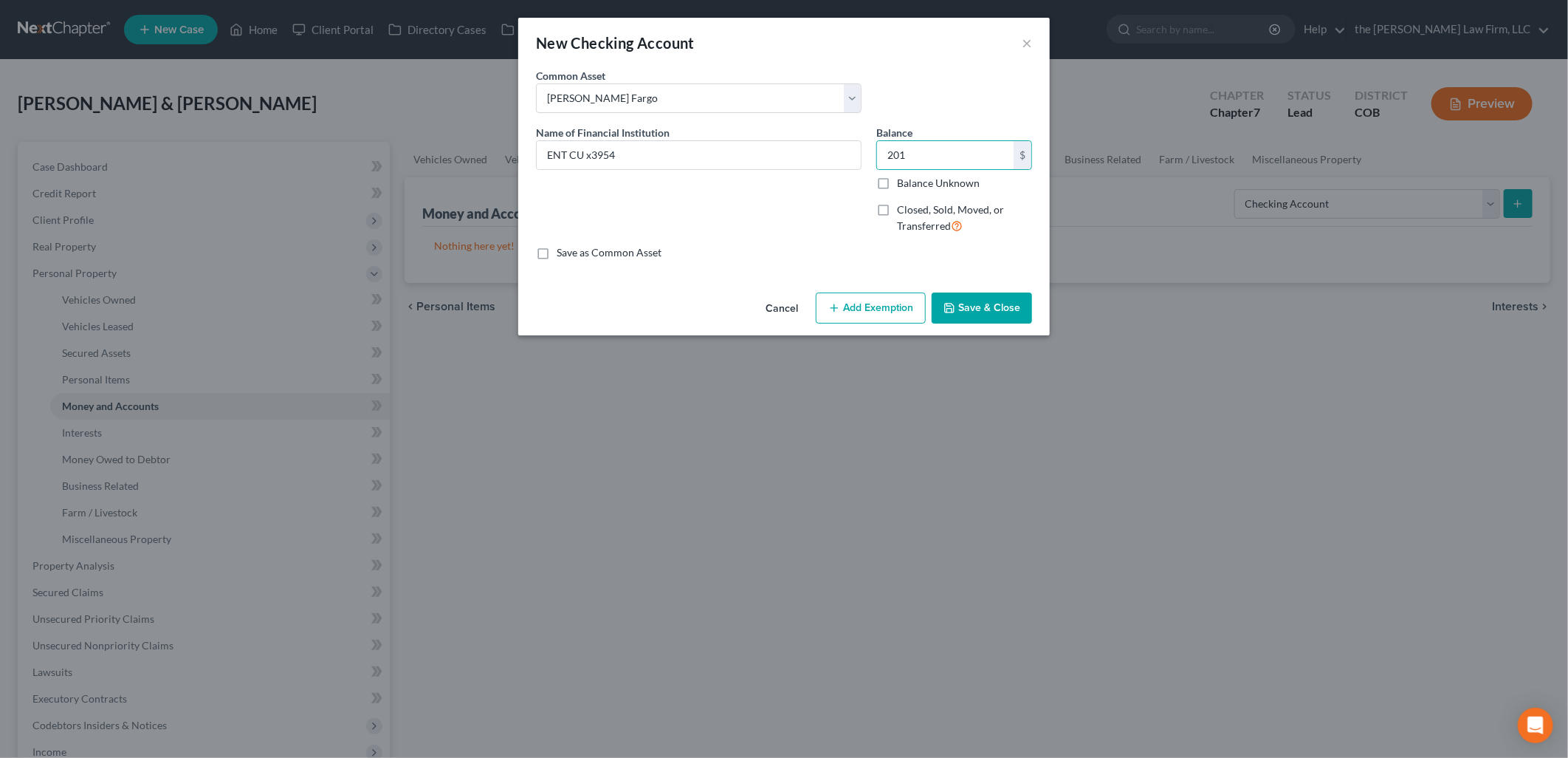
click at [874, 314] on button "Add Exemption" at bounding box center [870, 308] width 110 height 31
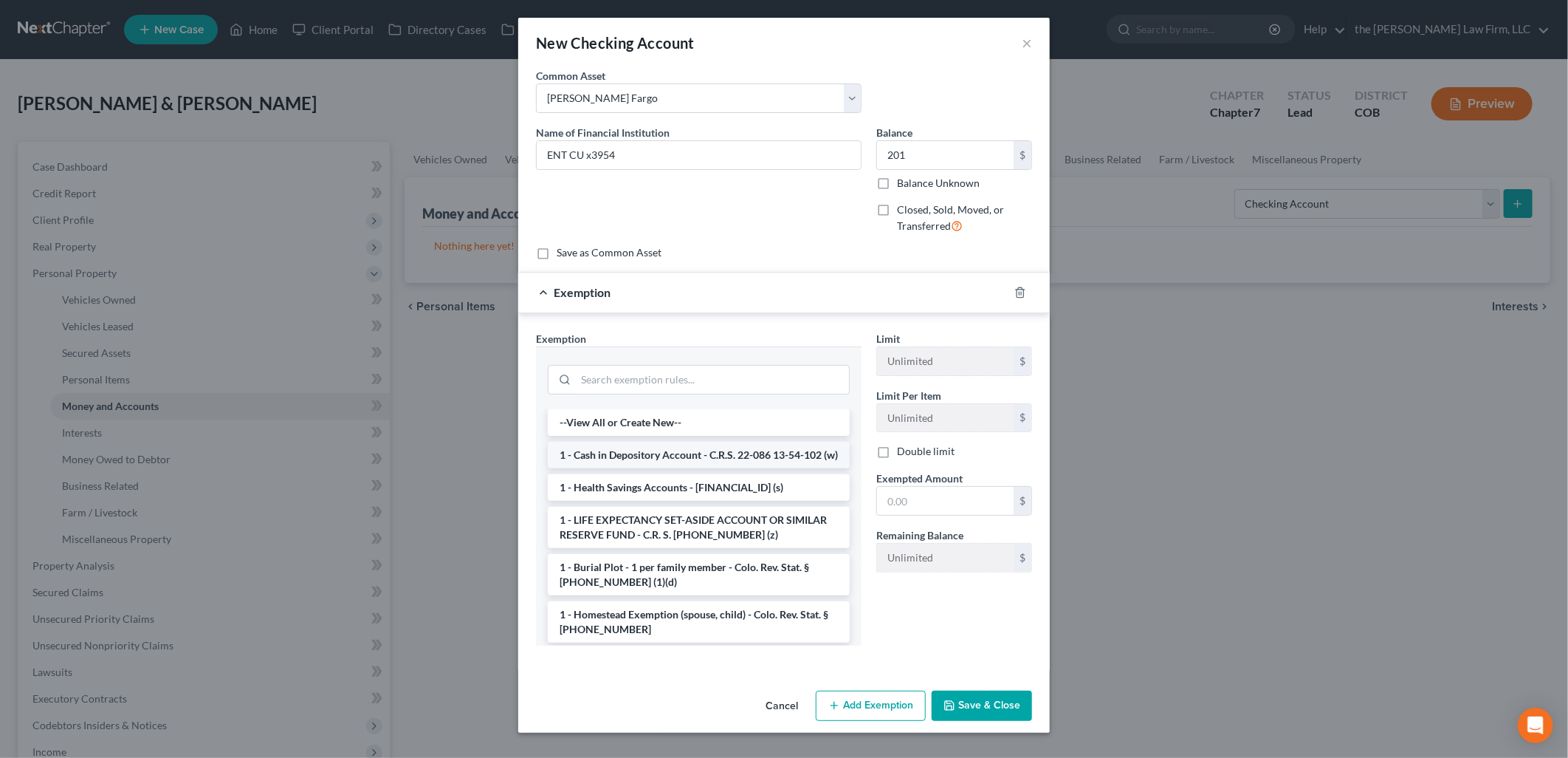
click at [630, 468] on li "1 - Cash in Depository Account - C.R.S. 22-086 13-54-102 (w)" at bounding box center [698, 455] width 302 height 26
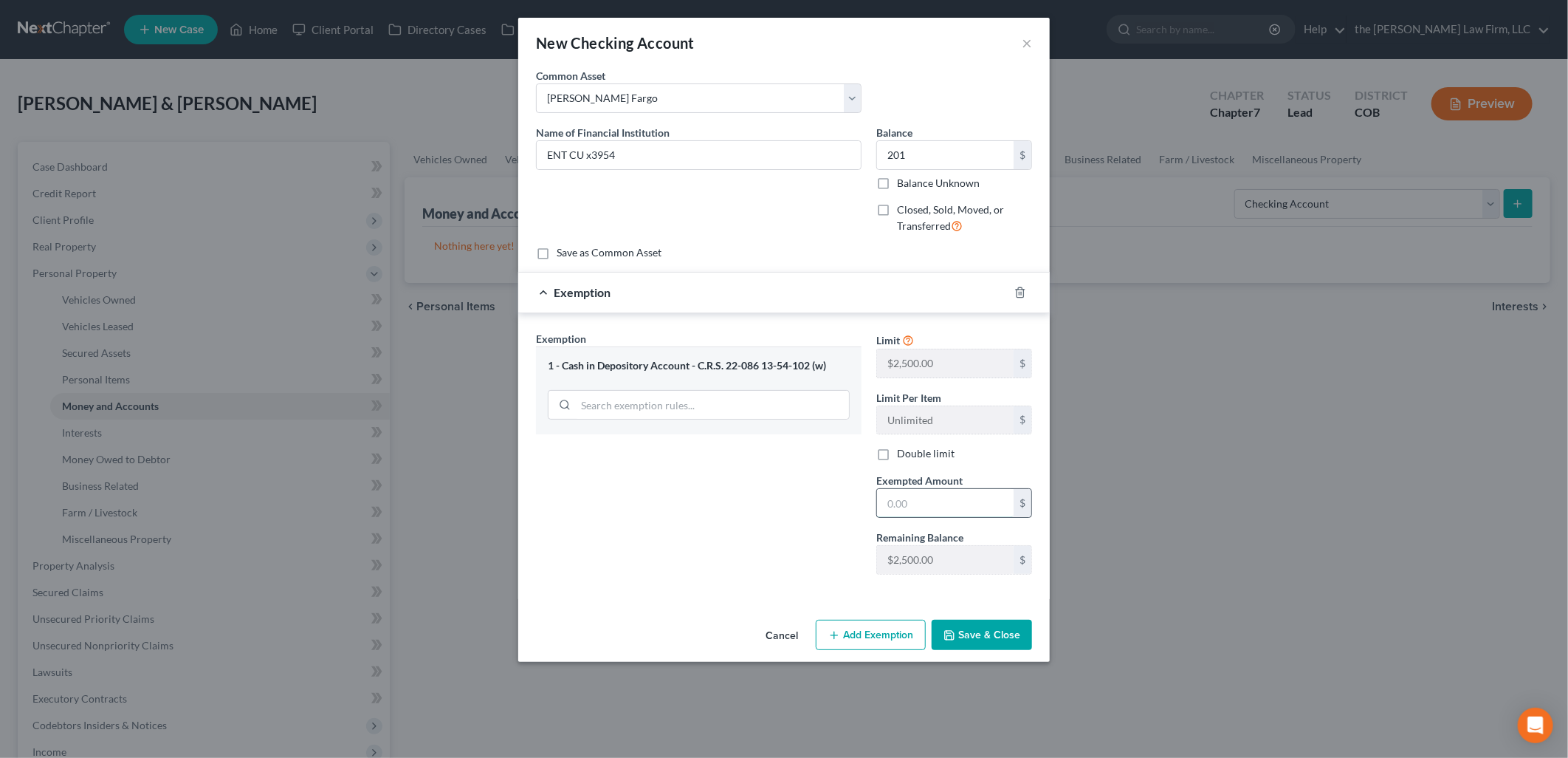
click at [964, 514] on input "text" at bounding box center [945, 503] width 137 height 28
type input "201"
click at [972, 637] on button "Save & Close" at bounding box center [982, 635] width 100 height 31
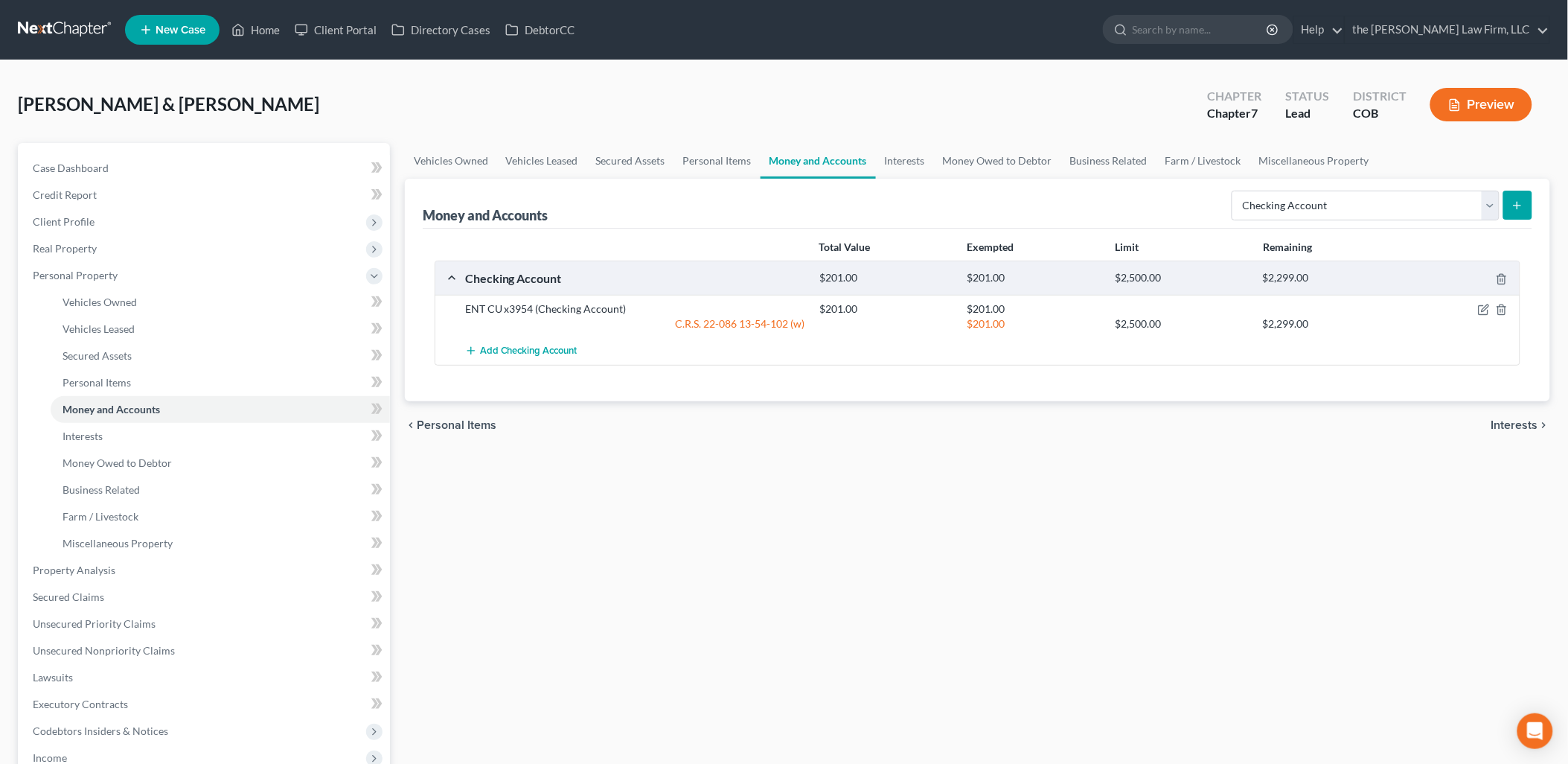
click at [1511, 206] on button "submit" at bounding box center [1517, 205] width 29 height 29
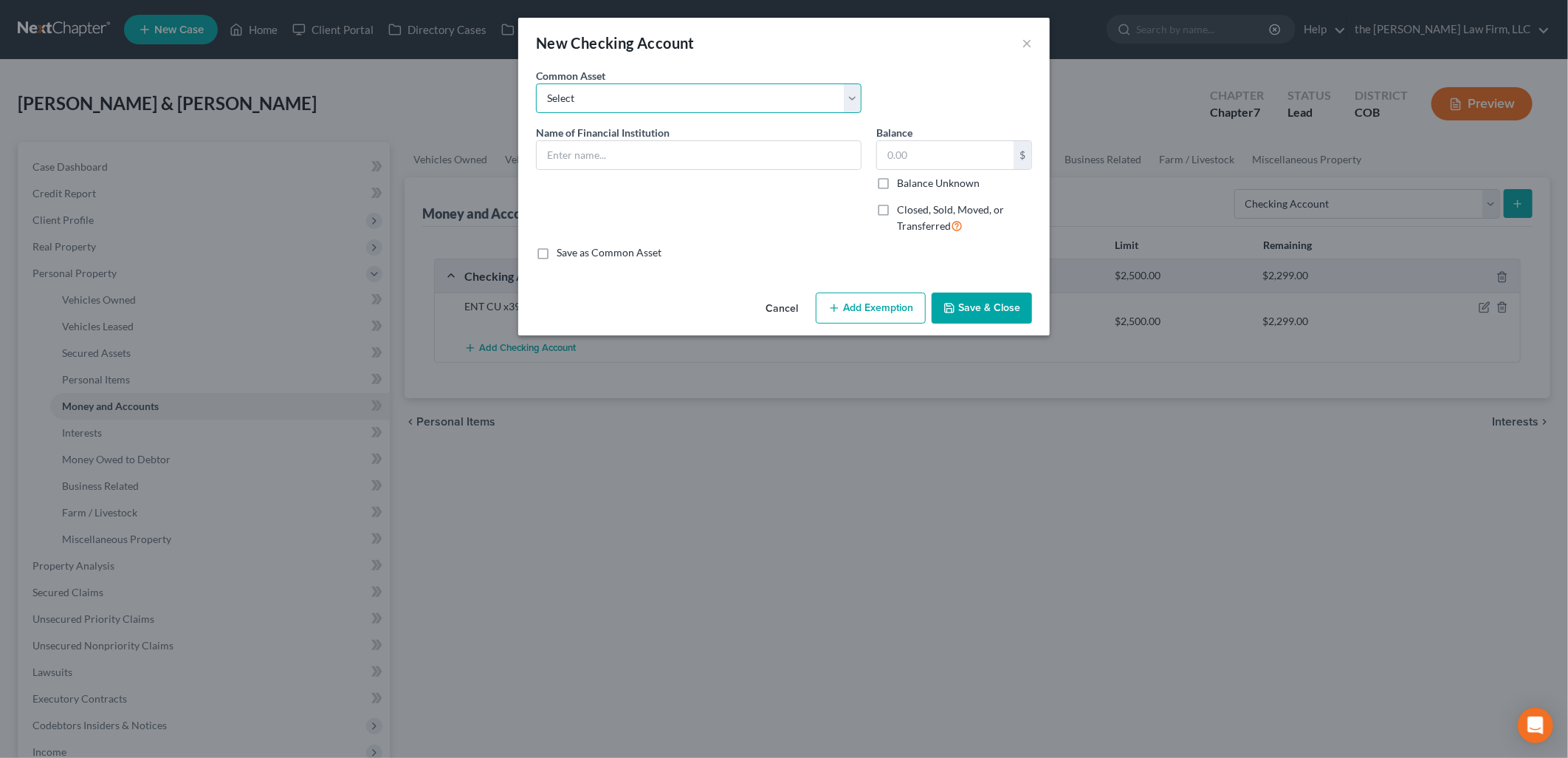
click at [702, 101] on select "Select [PERSON_NAME] Fargo" at bounding box center [698, 98] width 326 height 30
click at [622, 79] on div "Common Asset Select [PERSON_NAME] Fargo" at bounding box center [699, 90] width 341 height 45
click at [633, 156] on input "text" at bounding box center [698, 155] width 324 height 28
type input "ENT CU x3000"
type input "473"
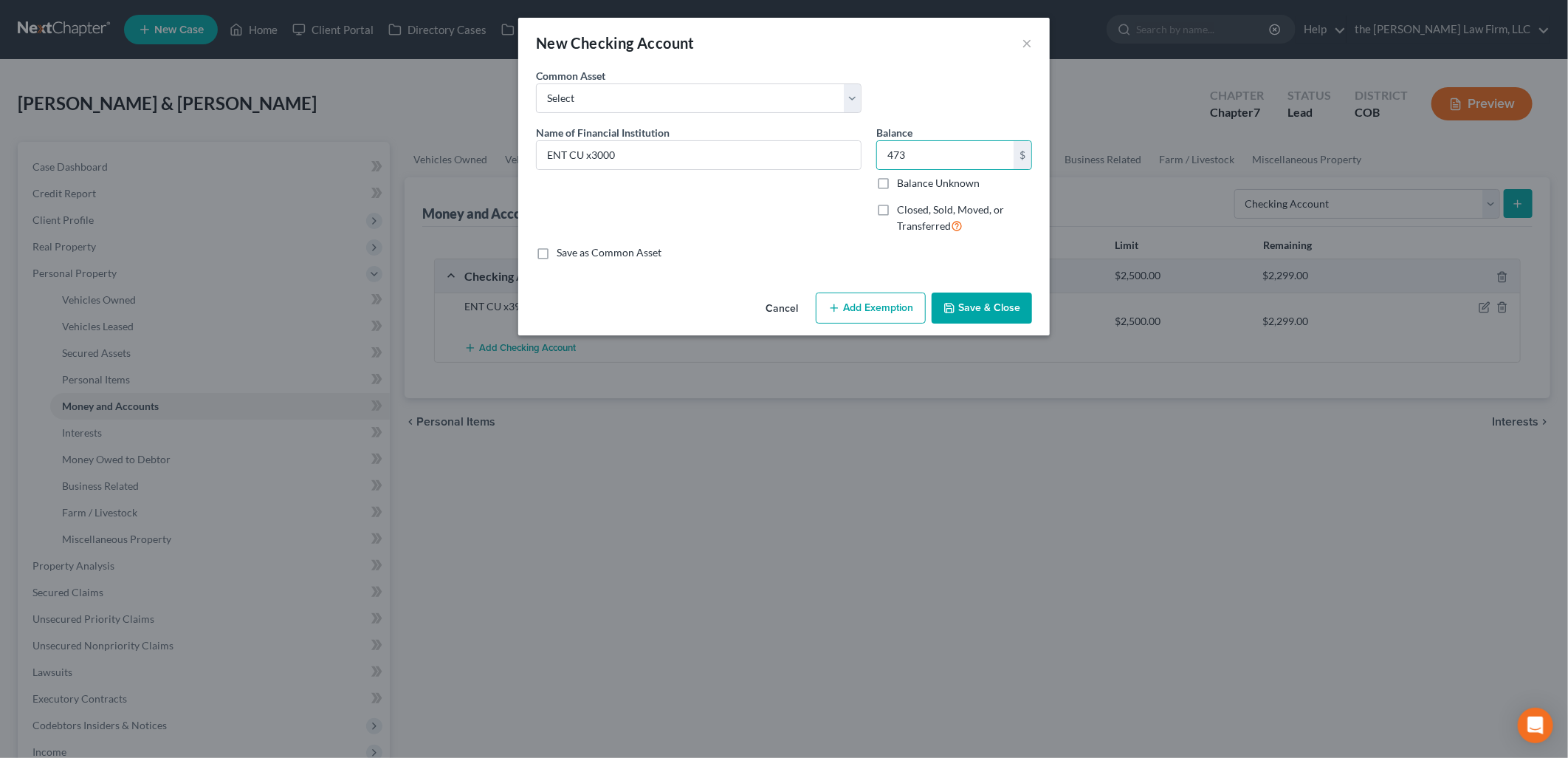
click at [894, 308] on button "Add Exemption" at bounding box center [870, 308] width 110 height 31
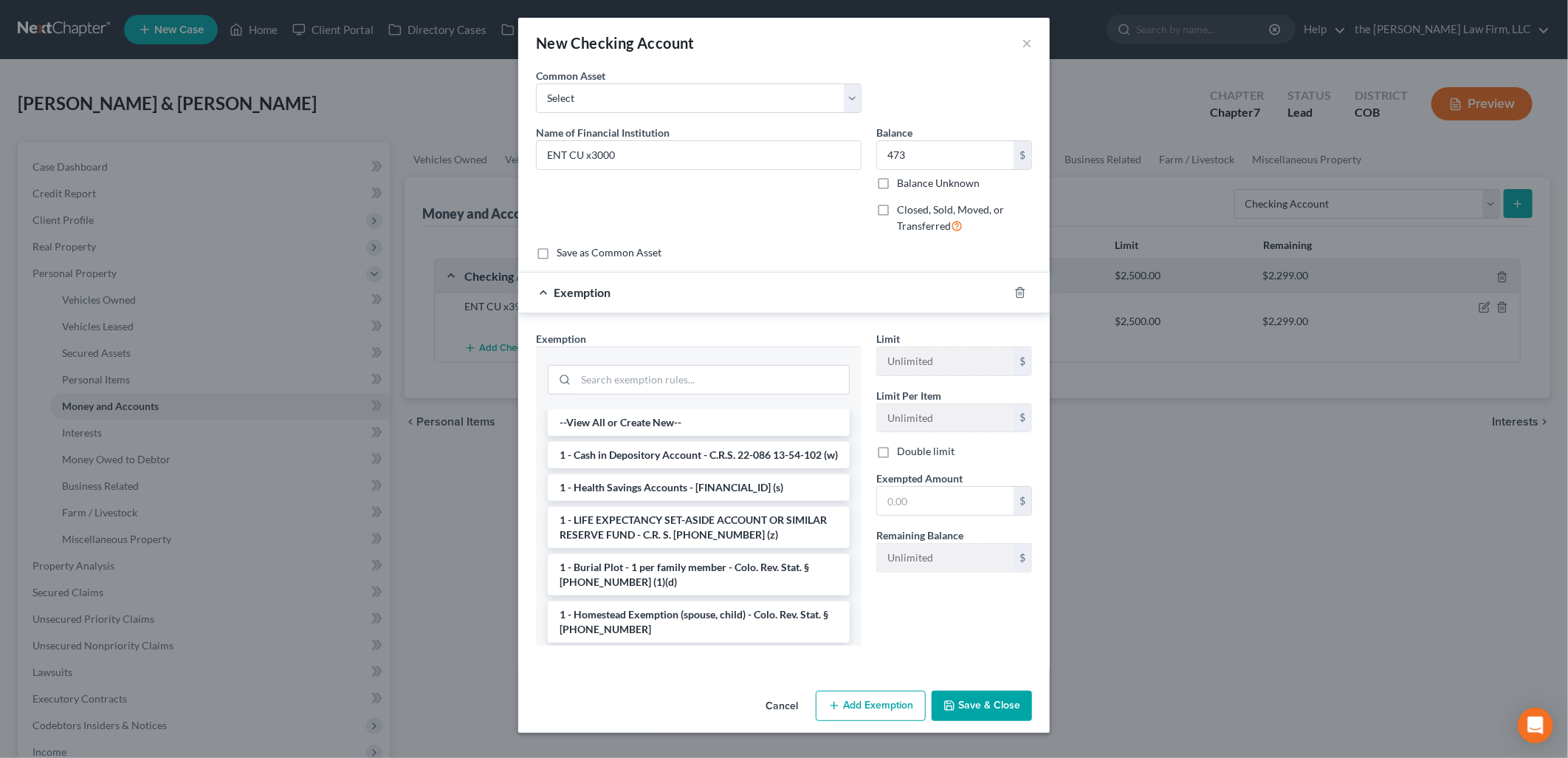
click at [607, 468] on li "1 - Cash in Depository Account - C.R.S. 22-086 13-54-102 (w)" at bounding box center [698, 455] width 302 height 26
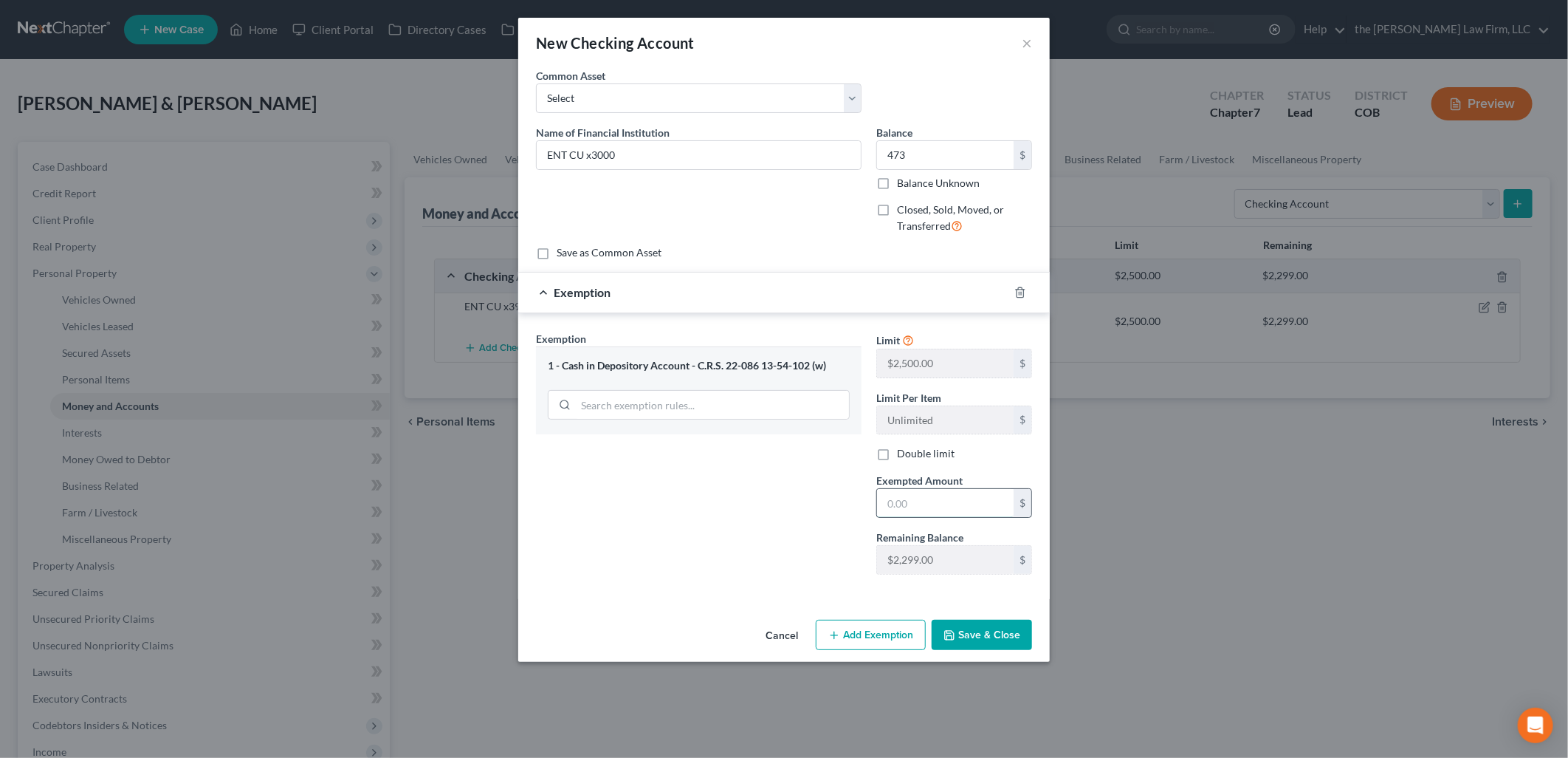
click at [956, 502] on input "text" at bounding box center [945, 503] width 137 height 28
type input "473"
click at [992, 637] on button "Save & Close" at bounding box center [982, 635] width 100 height 31
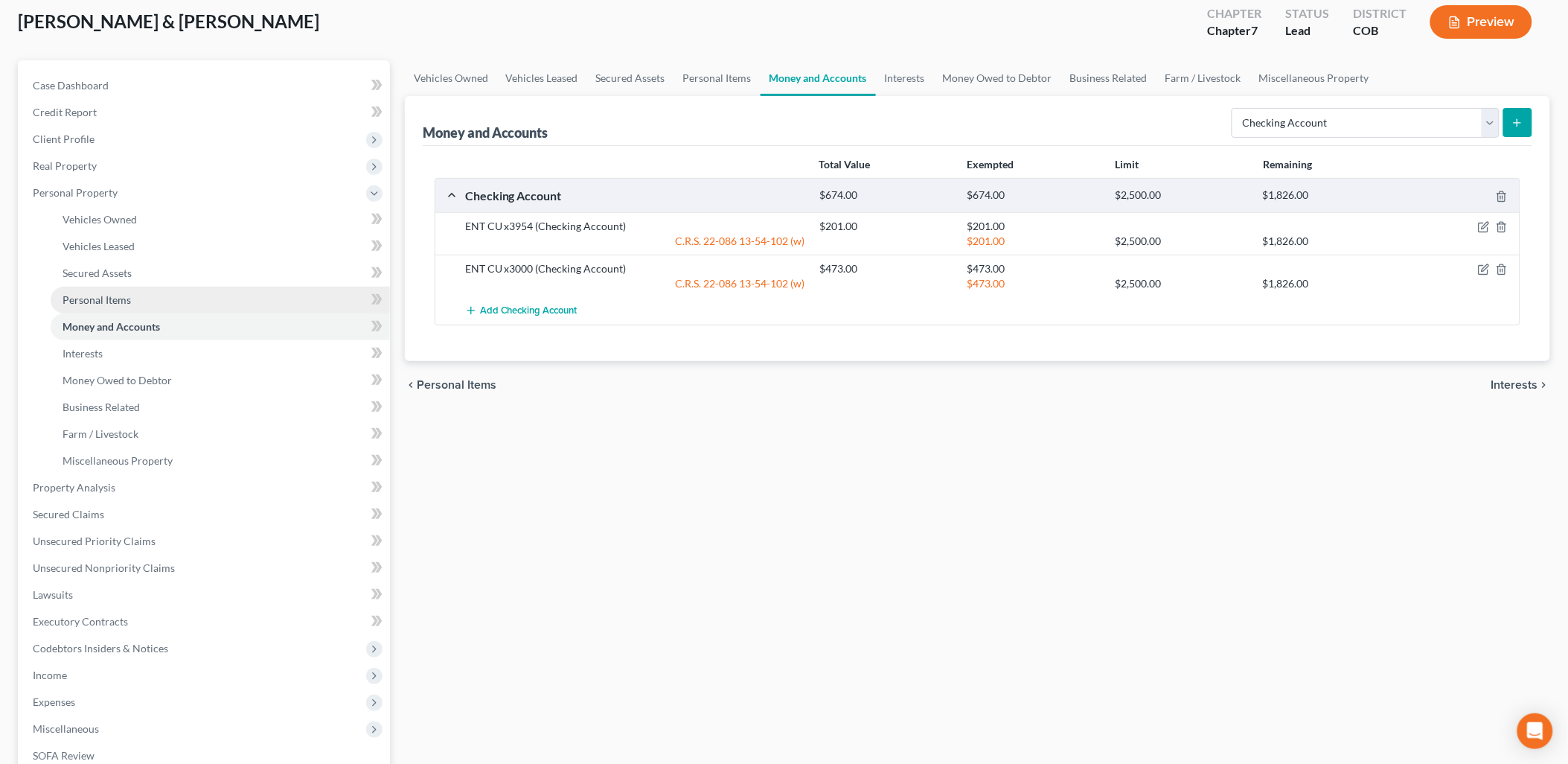
click at [108, 300] on span "Personal Items" at bounding box center [96, 300] width 68 height 13
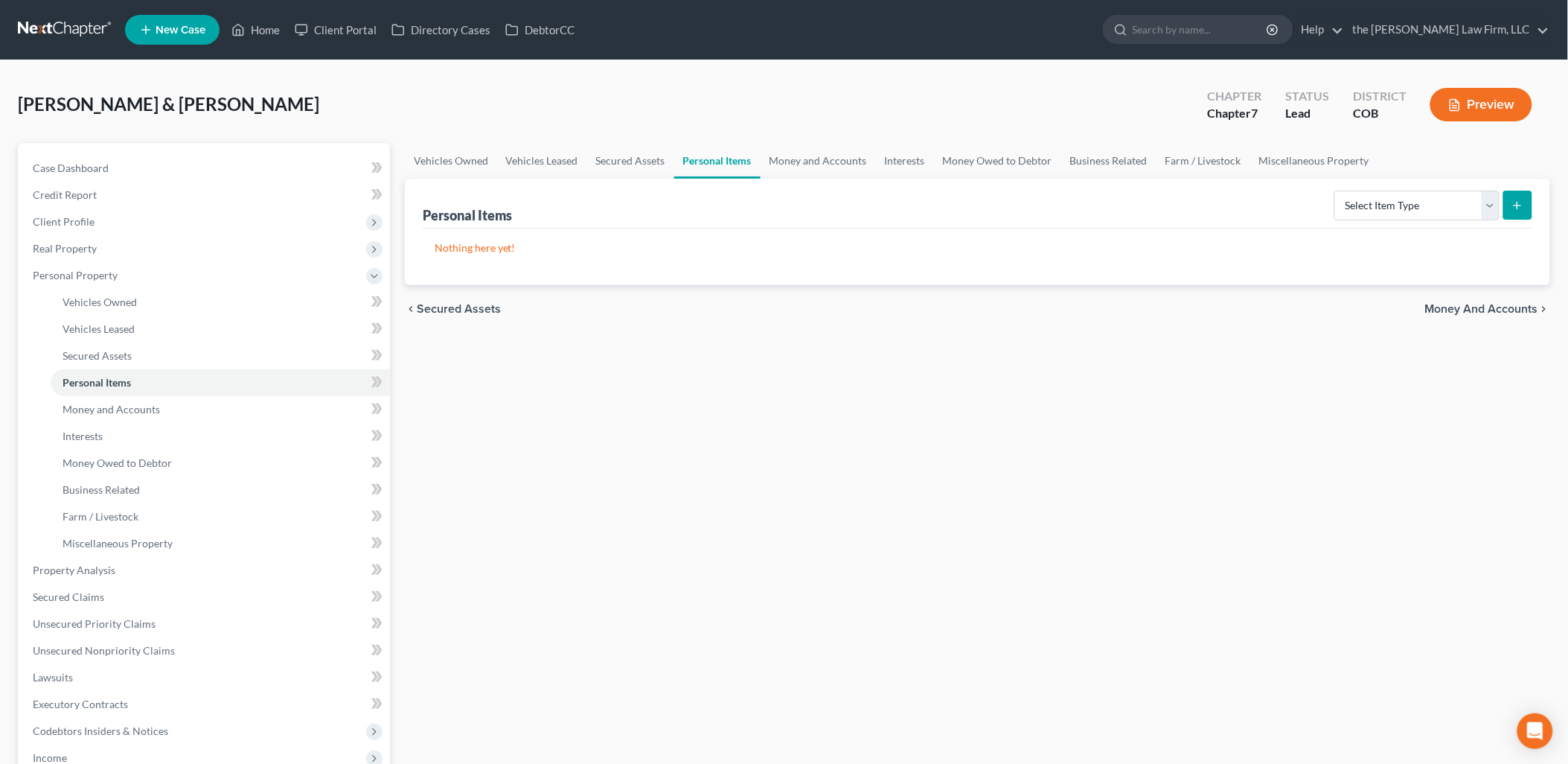
click at [1472, 228] on div "Nothing here yet!" at bounding box center [977, 256] width 1109 height 56
click at [1470, 217] on select "Select Item Type Clothing Collectibles Of Value Electronics Firearms Household …" at bounding box center [1417, 206] width 165 height 30
select select "household_goods"
click at [1336, 191] on select "Select Item Type Clothing Collectibles Of Value Electronics Firearms Household …" at bounding box center [1417, 206] width 165 height 30
click at [1505, 202] on button "submit" at bounding box center [1517, 205] width 29 height 29
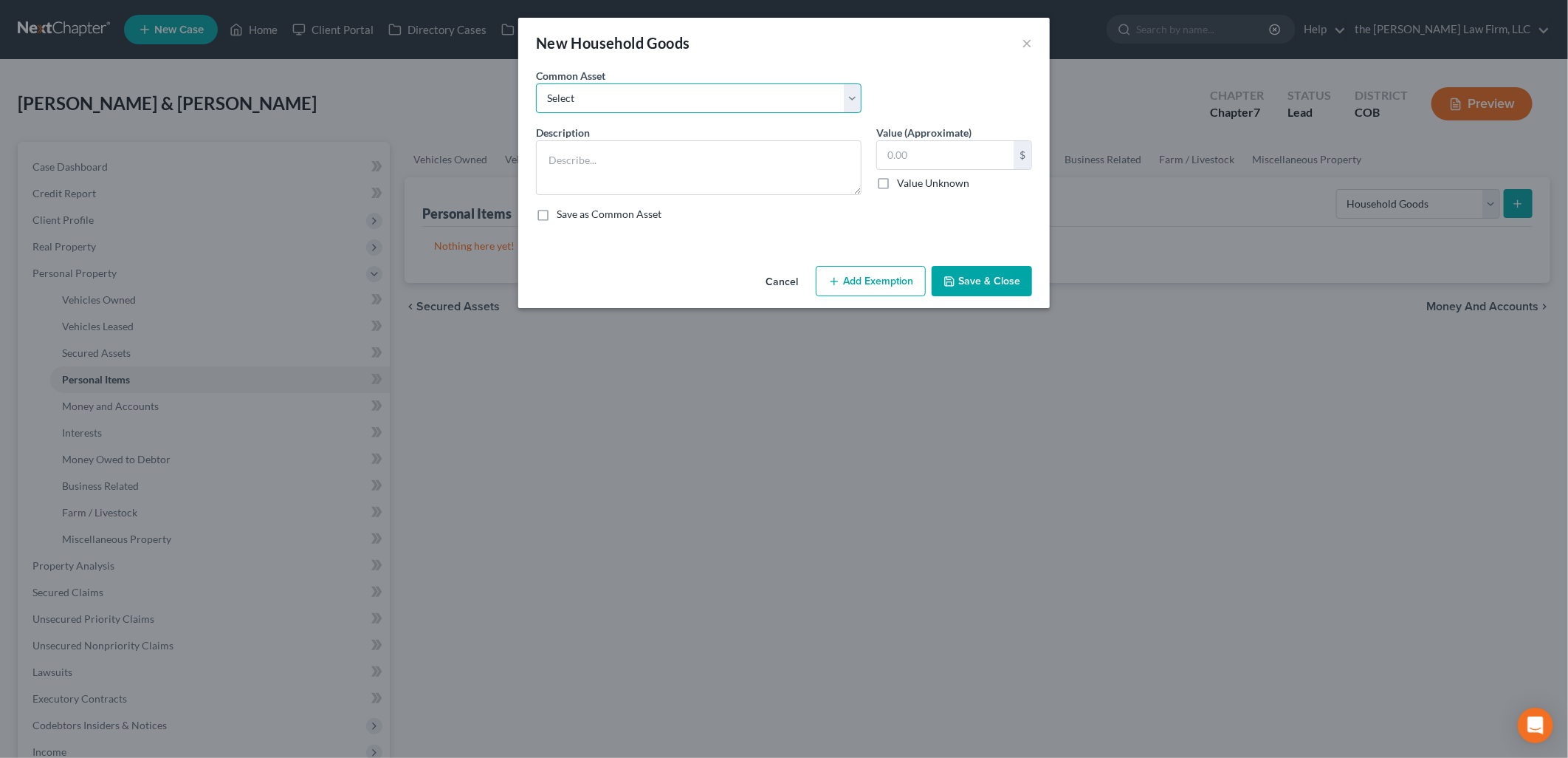
click at [721, 111] on select "Select Living Room Furniture, Dining Room Furniture, Family Room/Den Furniture,…" at bounding box center [698, 98] width 326 height 30
select select "0"
click at [536, 83] on select "Select Living Room Furniture, Dining Room Furniture, Family Room/Den Furniture,…" at bounding box center [698, 98] width 326 height 30
type textarea "Living Room Furniture, Dining Room Furniture, Family Room/Den Furniture, Kitche…"
type input "1,400.00"
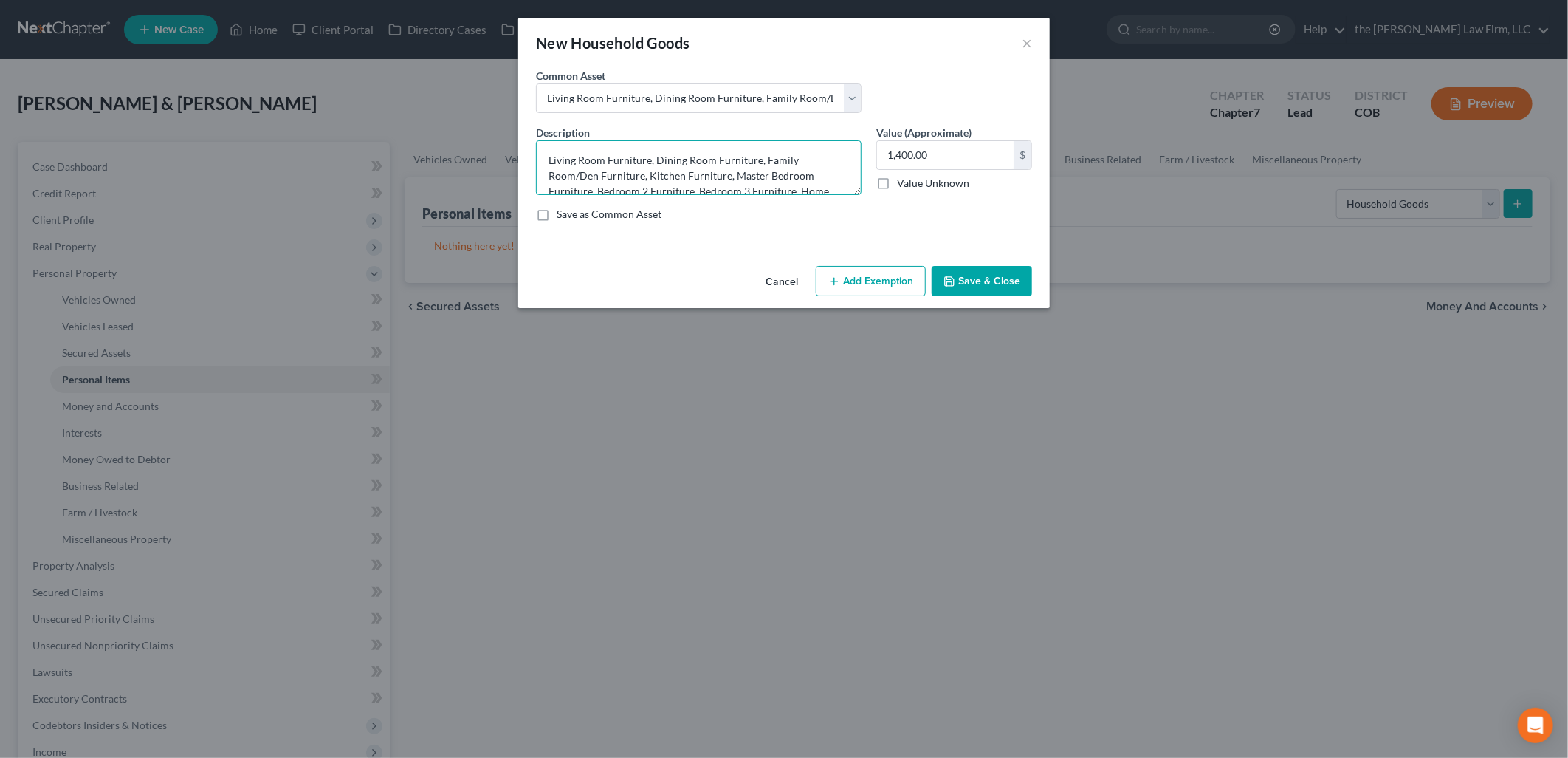
drag, startPoint x: 758, startPoint y: 157, endPoint x: 642, endPoint y: 172, distance: 117.0
click at [642, 172] on textarea "Living Room Furniture, Dining Room Furniture, Family Room/Den Furniture, Kitche…" at bounding box center [698, 167] width 326 height 54
drag, startPoint x: 592, startPoint y: 177, endPoint x: 764, endPoint y: 146, distance: 174.8
click at [764, 146] on textarea "Living Room Furniture, Dining Room Furniture, Kitchen Furniture, Master Bedroom…" at bounding box center [698, 167] width 326 height 54
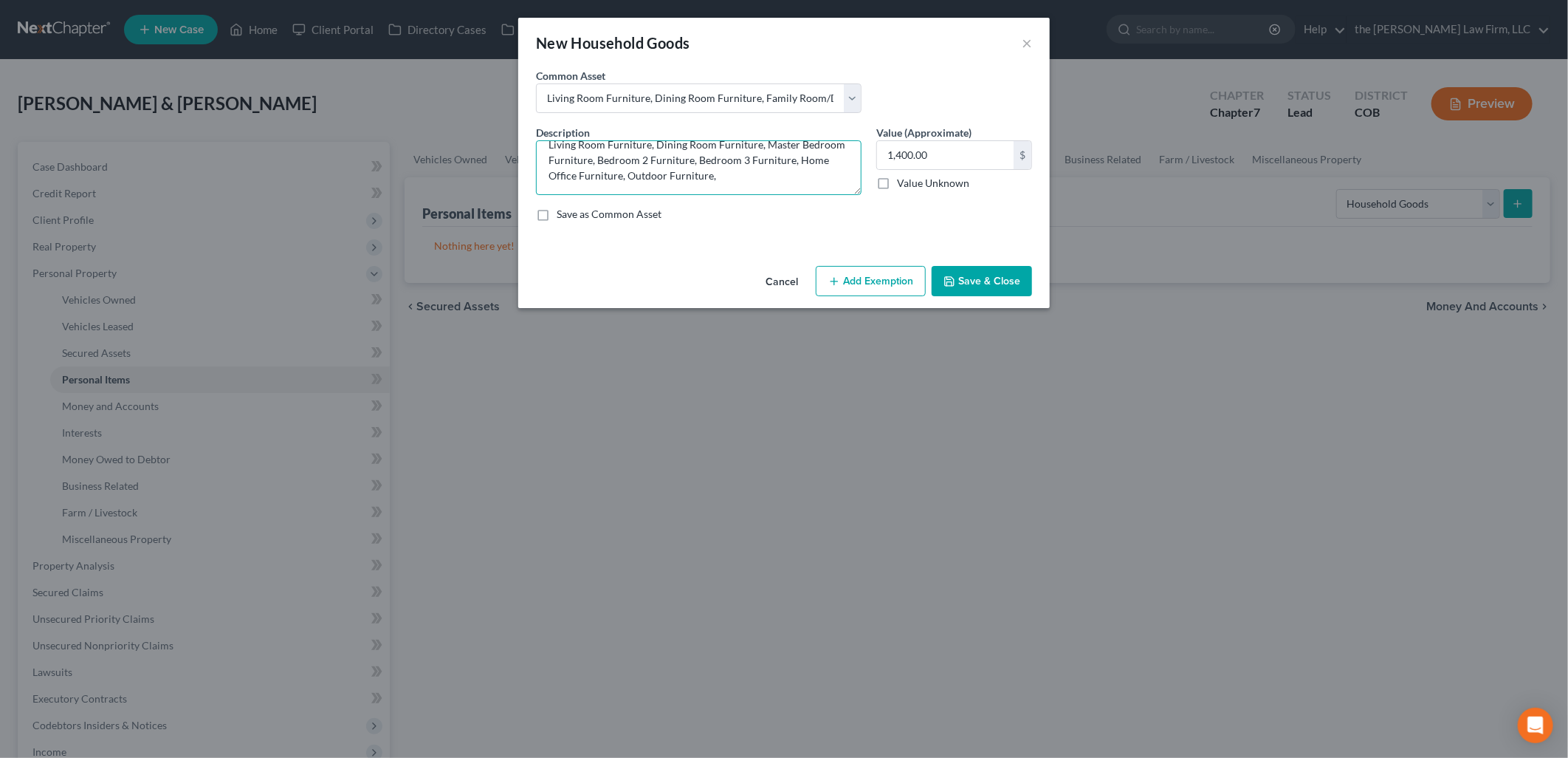
type textarea "Living Room Furniture, Dining Room Furniture, Master Bedroom Furniture, Bedroom…"
type input "1,920"
click at [873, 269] on button "Add Exemption" at bounding box center [870, 282] width 110 height 31
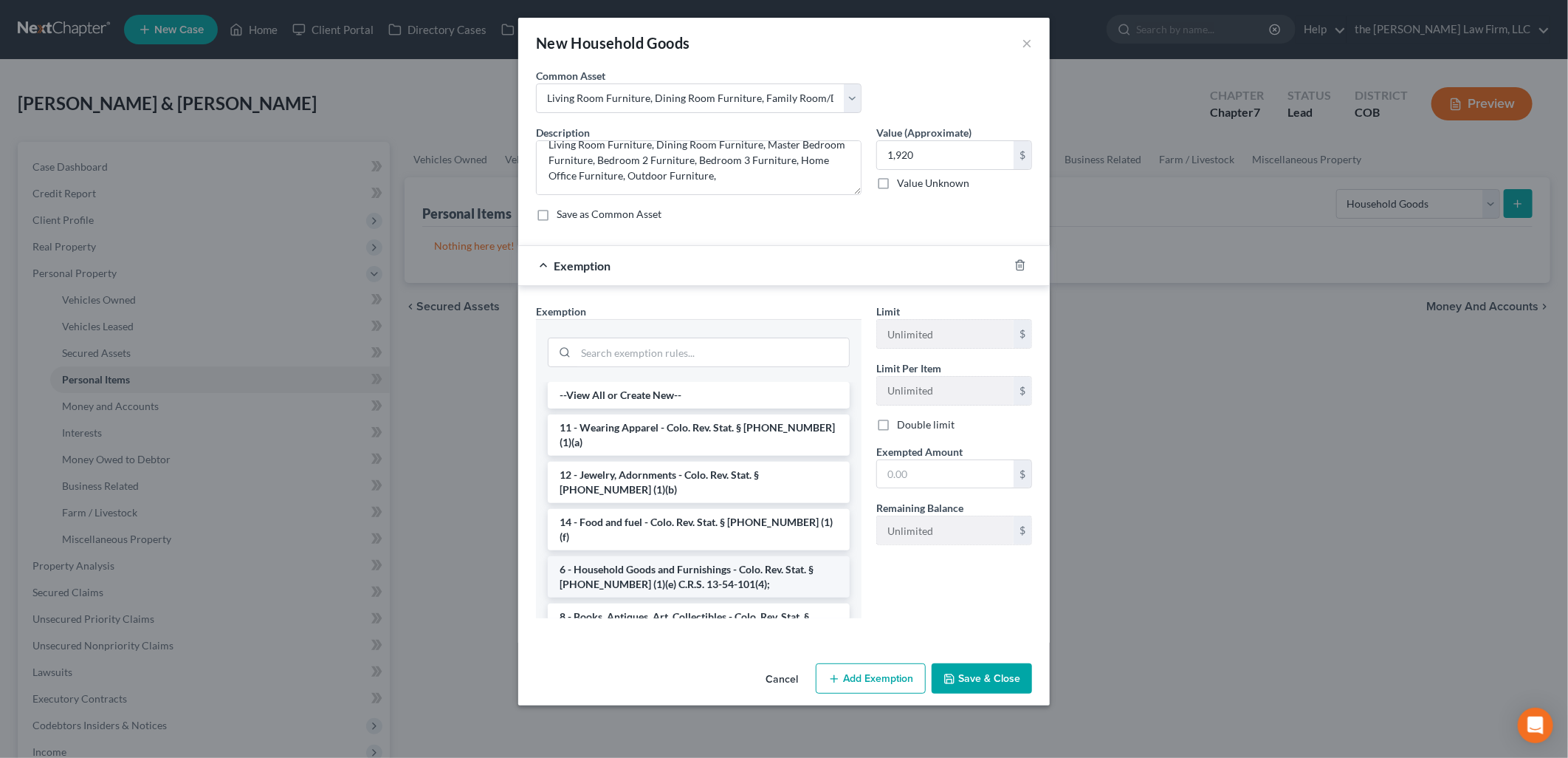
click at [615, 556] on li "6 - Household Goods and Furnishings - Colo. Rev. Stat. § [PHONE_NUMBER] (1)(e) …" at bounding box center [698, 577] width 302 height 41
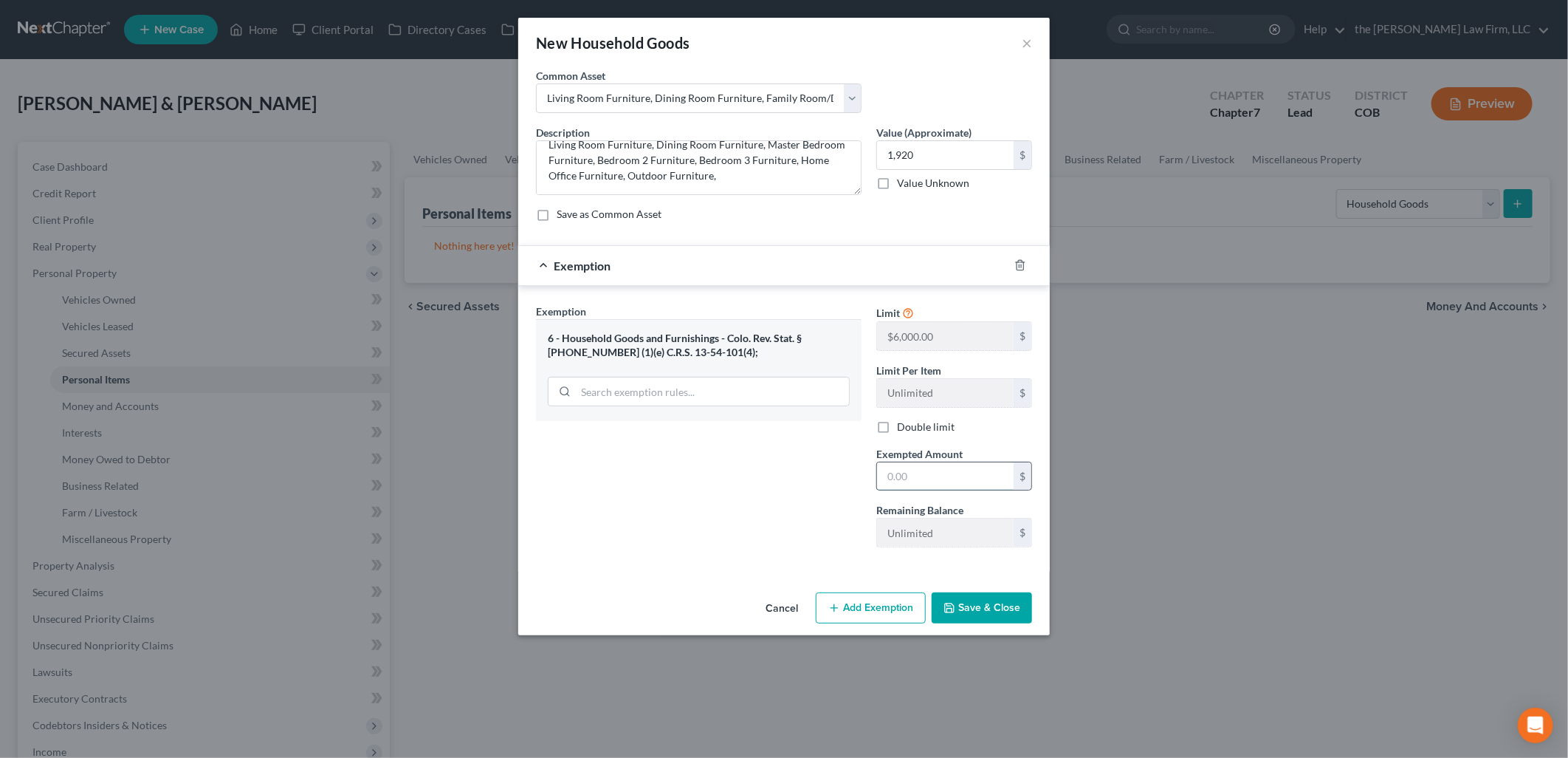
click at [972, 472] on input "text" at bounding box center [945, 476] width 137 height 28
type input "1,920"
click at [985, 609] on button "Save & Close" at bounding box center [982, 608] width 100 height 31
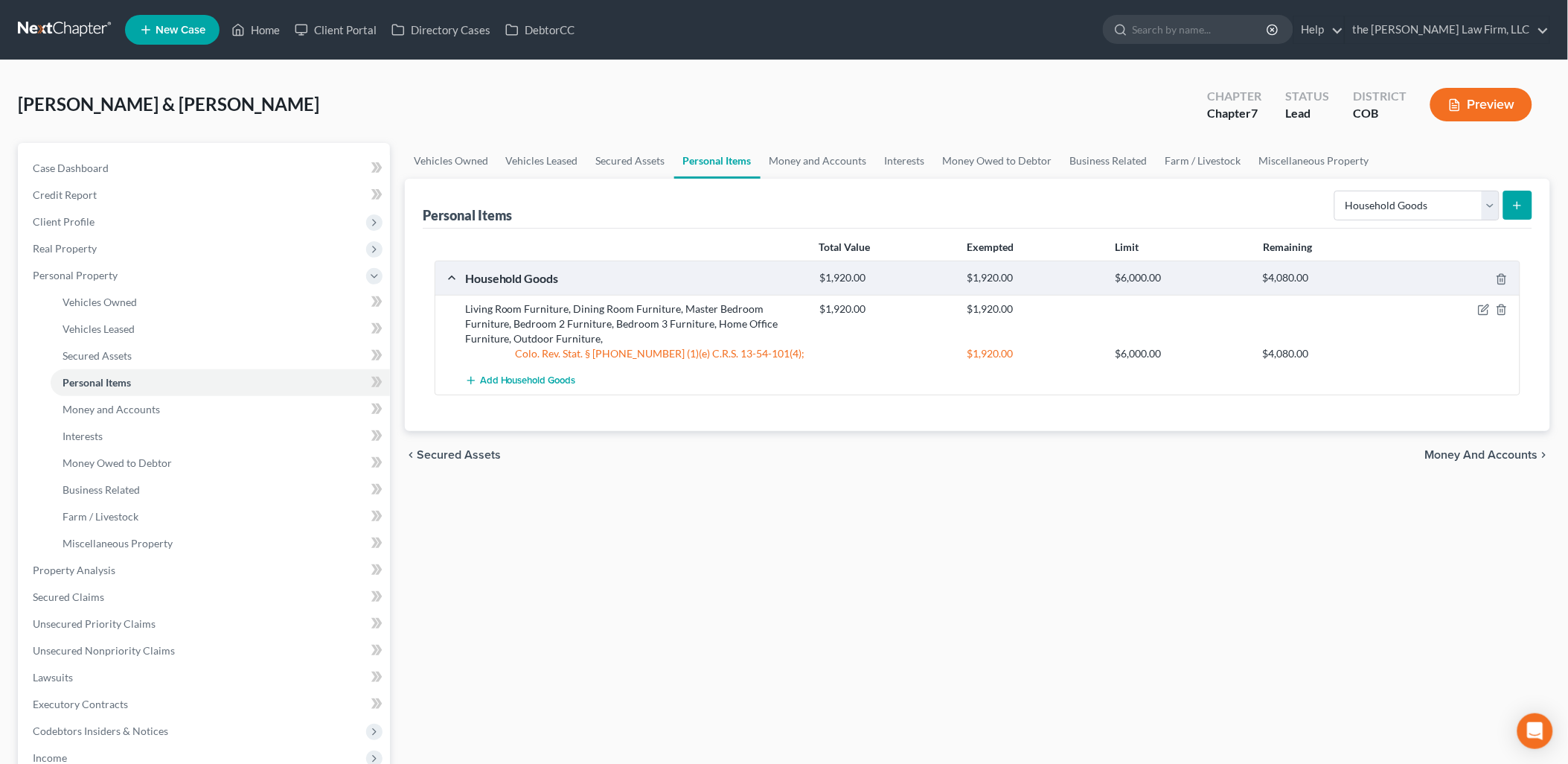
click at [1523, 194] on button "submit" at bounding box center [1517, 205] width 29 height 29
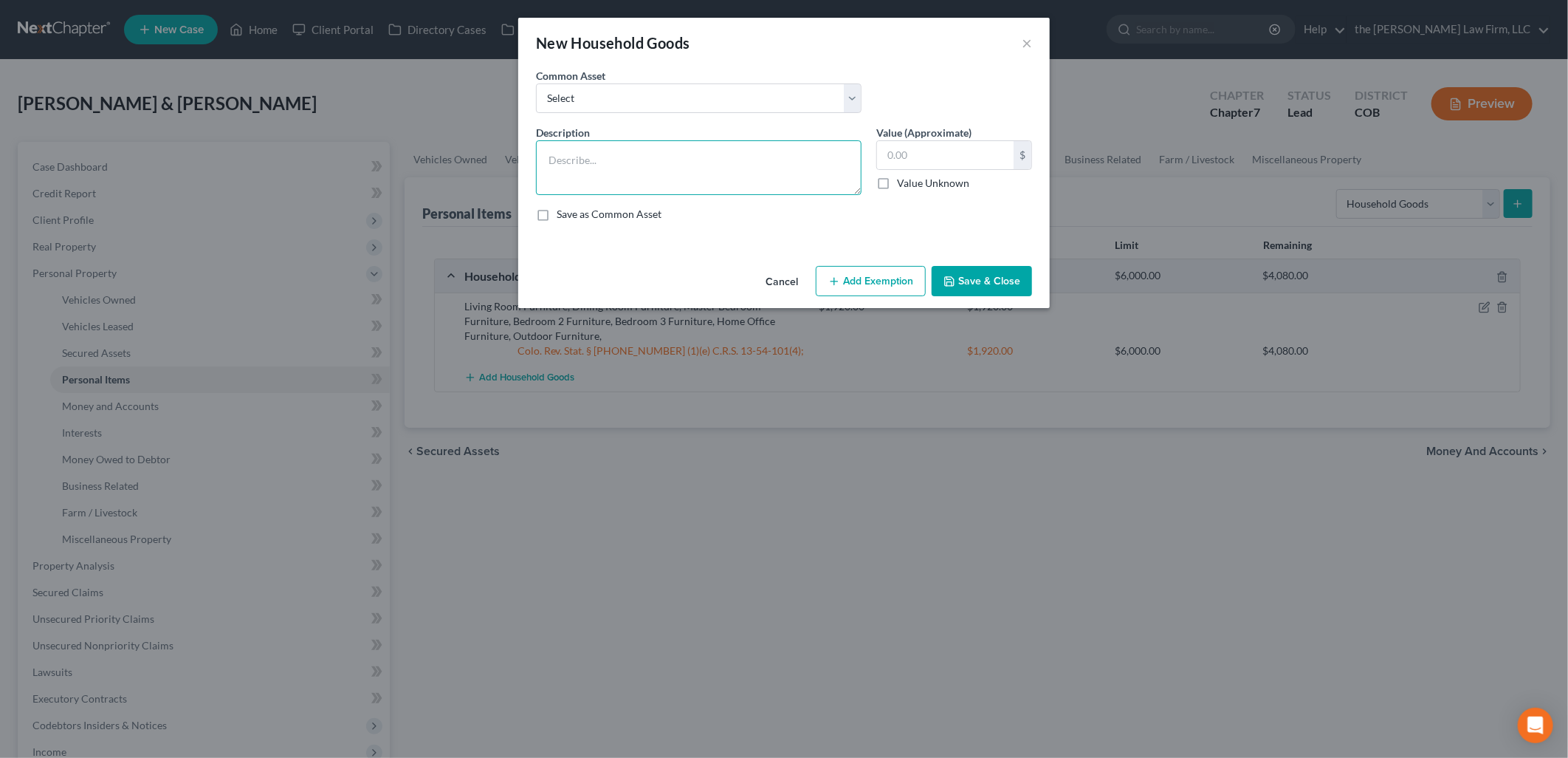
click at [814, 181] on textarea at bounding box center [698, 167] width 326 height 54
type textarea "Electronics, Television, Video Gaming Systems, Refrigerator, Computers"
click at [990, 161] on input "text" at bounding box center [945, 155] width 137 height 28
click at [949, 149] on input "text" at bounding box center [945, 155] width 137 height 28
type input "2,450"
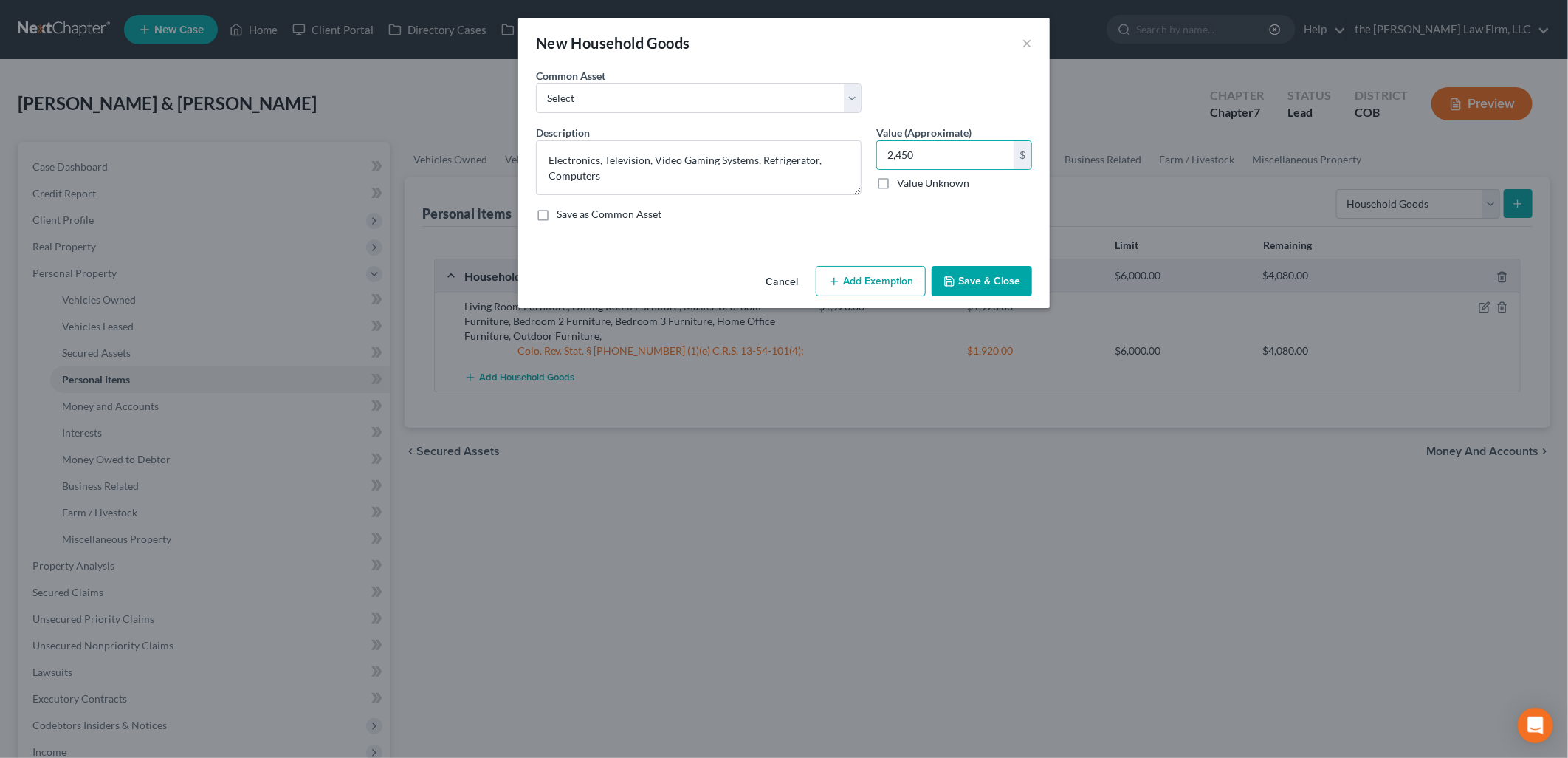
click at [880, 296] on button "Add Exemption" at bounding box center [870, 282] width 110 height 31
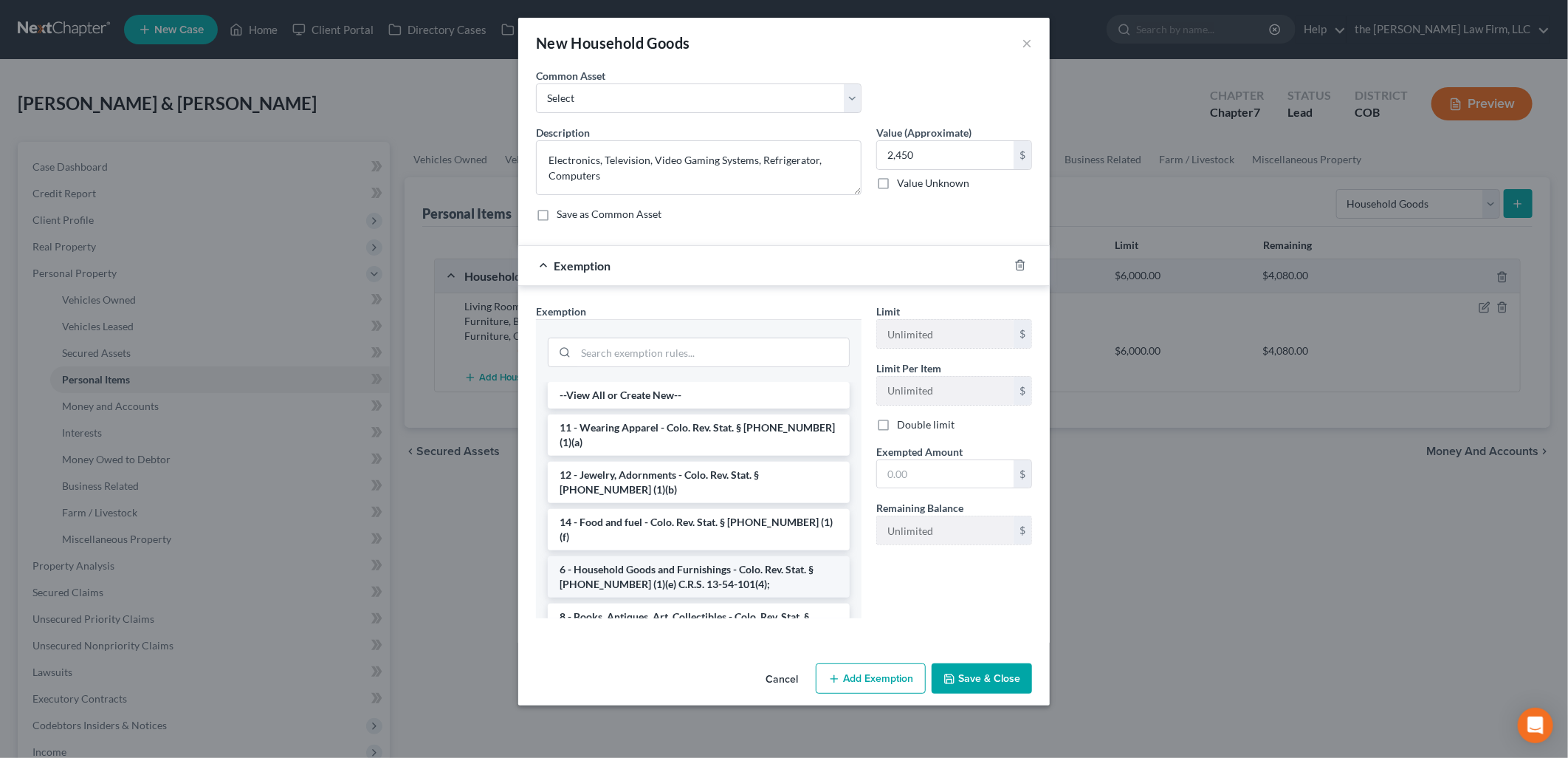
click at [636, 556] on li "6 - Household Goods and Furnishings - Colo. Rev. Stat. § [PHONE_NUMBER] (1)(e) …" at bounding box center [698, 577] width 302 height 41
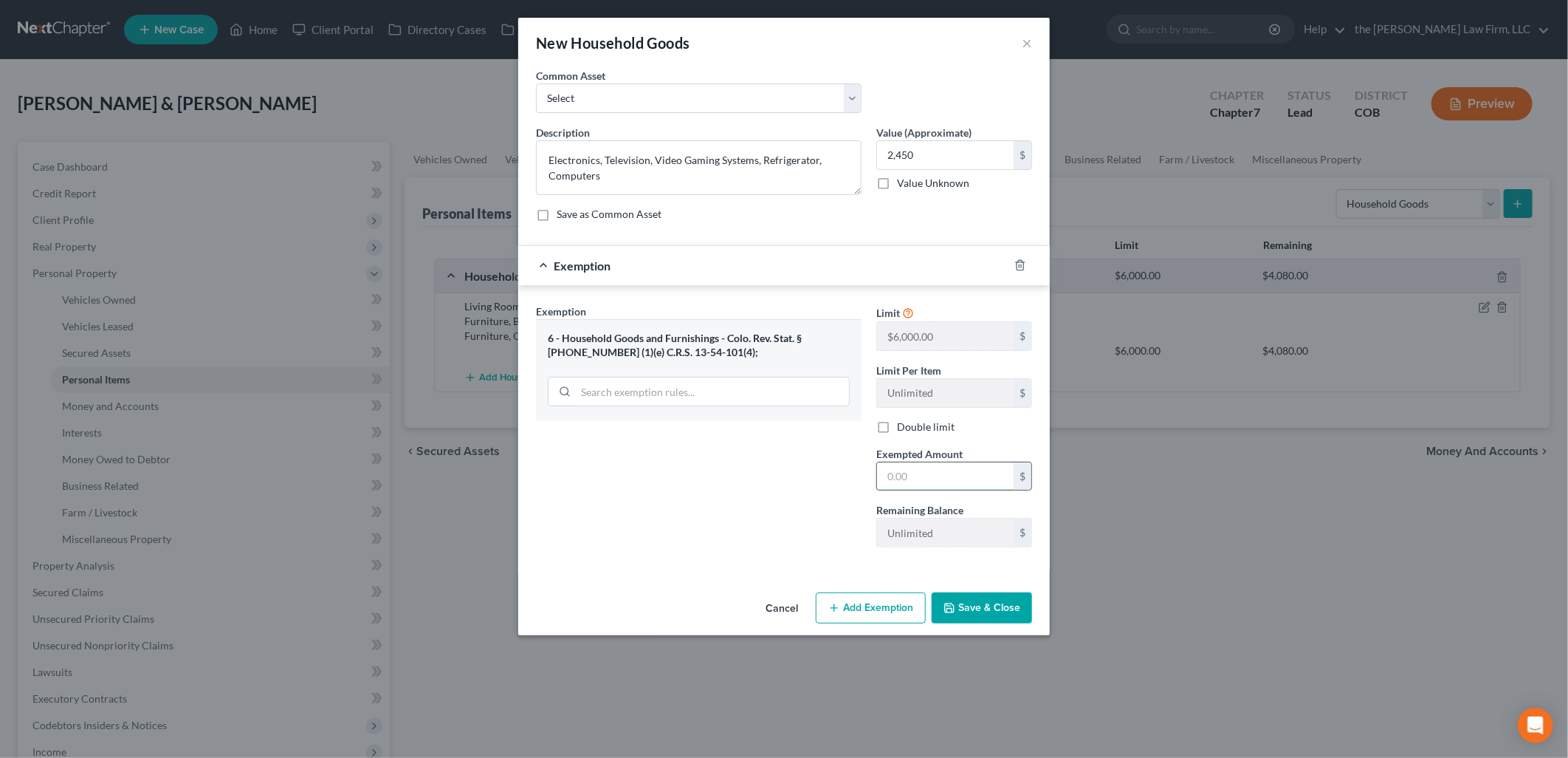
click at [978, 482] on input "text" at bounding box center [945, 476] width 137 height 28
type input "2,450"
click at [954, 623] on button "Save & Close" at bounding box center [982, 608] width 100 height 31
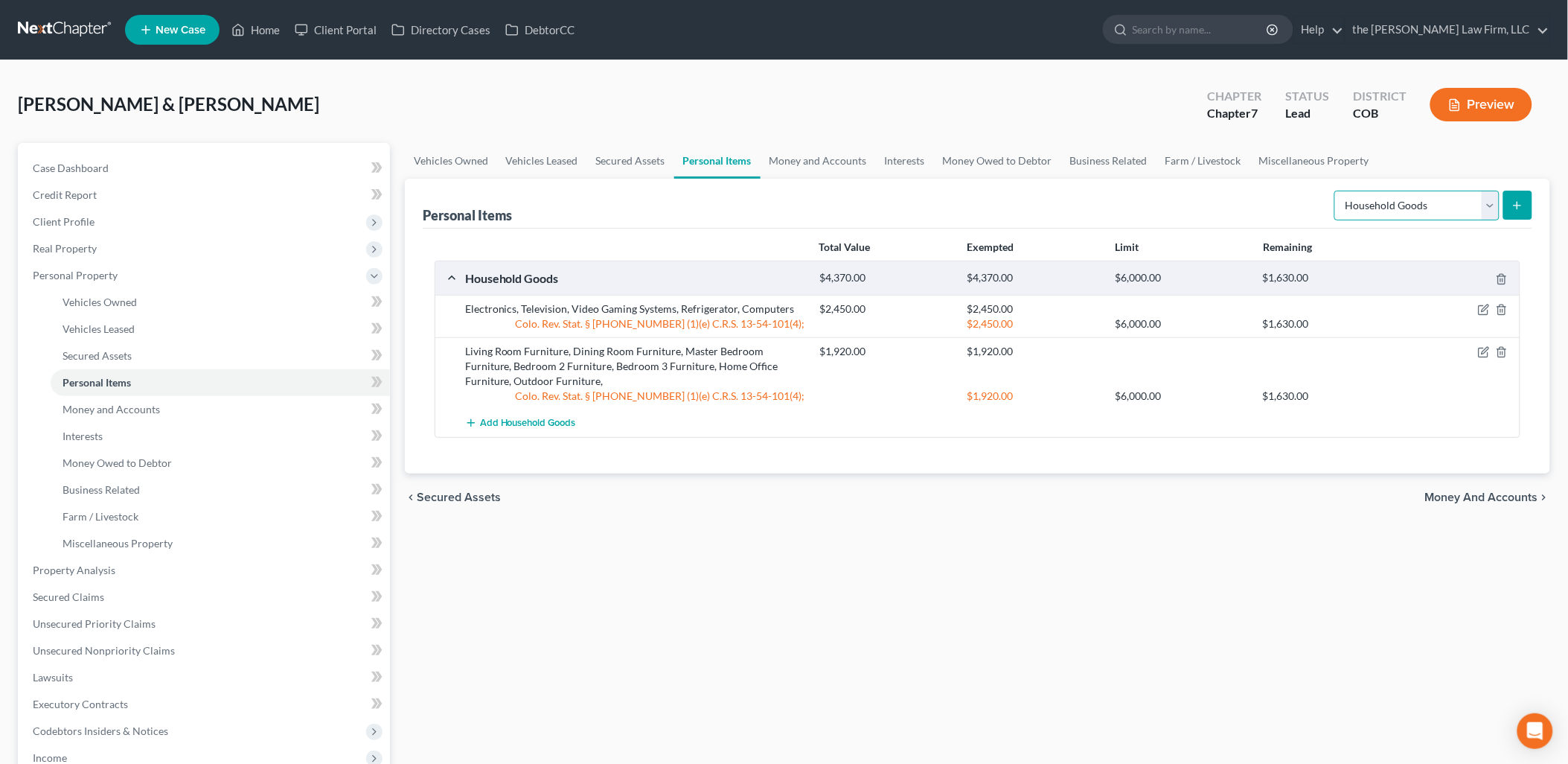
click at [1475, 214] on select "Select Item Type Clothing Collectibles Of Value Electronics Firearms Household …" at bounding box center [1417, 206] width 165 height 30
select select "clothing"
click at [1336, 191] on select "Select Item Type Clothing Collectibles Of Value Electronics Firearms Household …" at bounding box center [1417, 206] width 165 height 30
click at [1514, 210] on icon "submit" at bounding box center [1517, 205] width 12 height 12
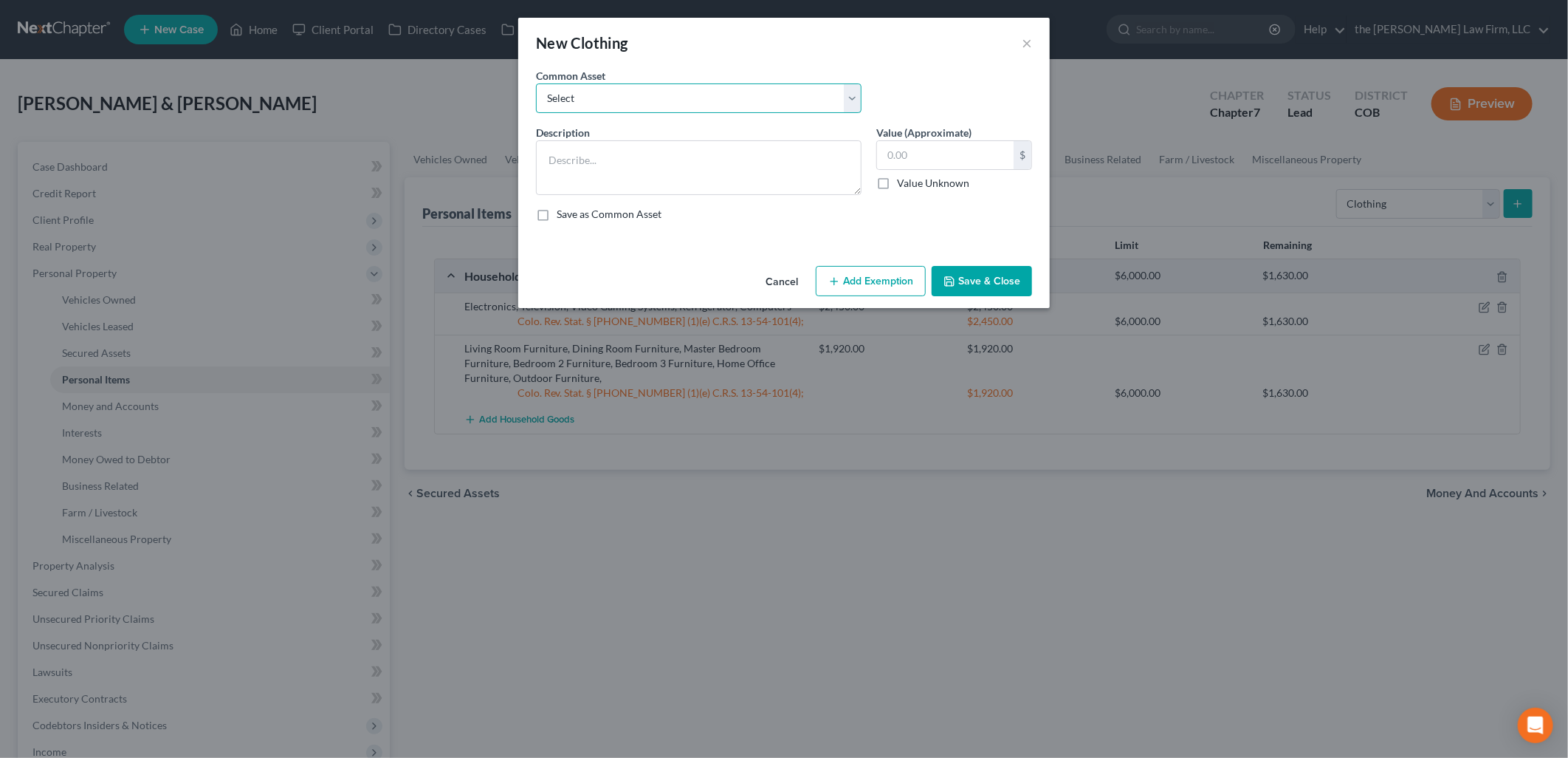
click at [824, 102] on select "Select Clothing Personal/Family Clothing Personal/Family Clothing" at bounding box center [698, 98] width 326 height 30
select select "1"
click at [536, 83] on select "Select Clothing Personal/Family Clothing Personal/Family Clothing" at bounding box center [698, 98] width 326 height 30
type textarea "Personal/Family Clothing"
type input "250.00"
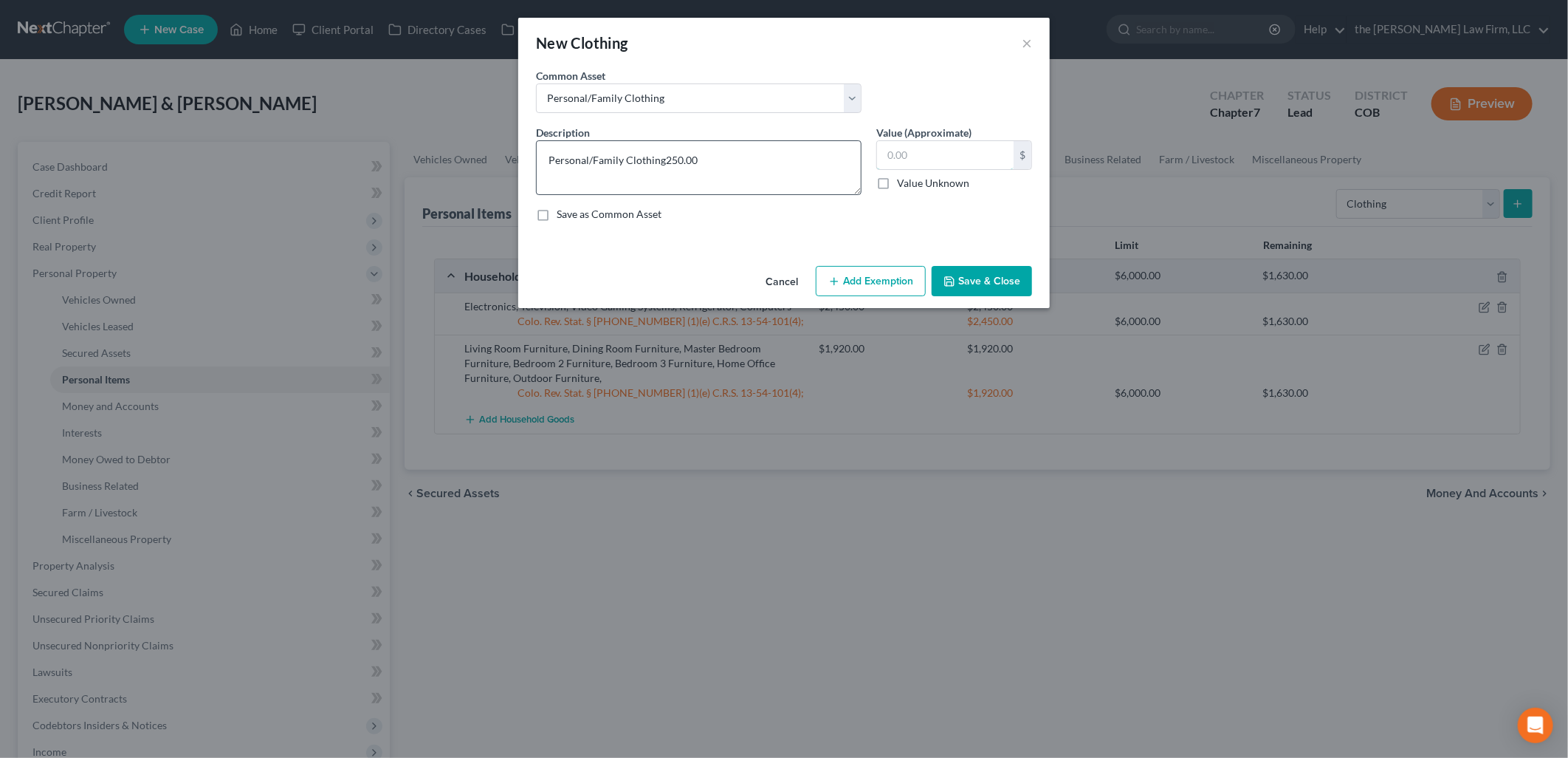
type textarea "Personal/Family Clothing"
type input "1,000"
click at [895, 267] on button "Add Exemption" at bounding box center [870, 282] width 110 height 31
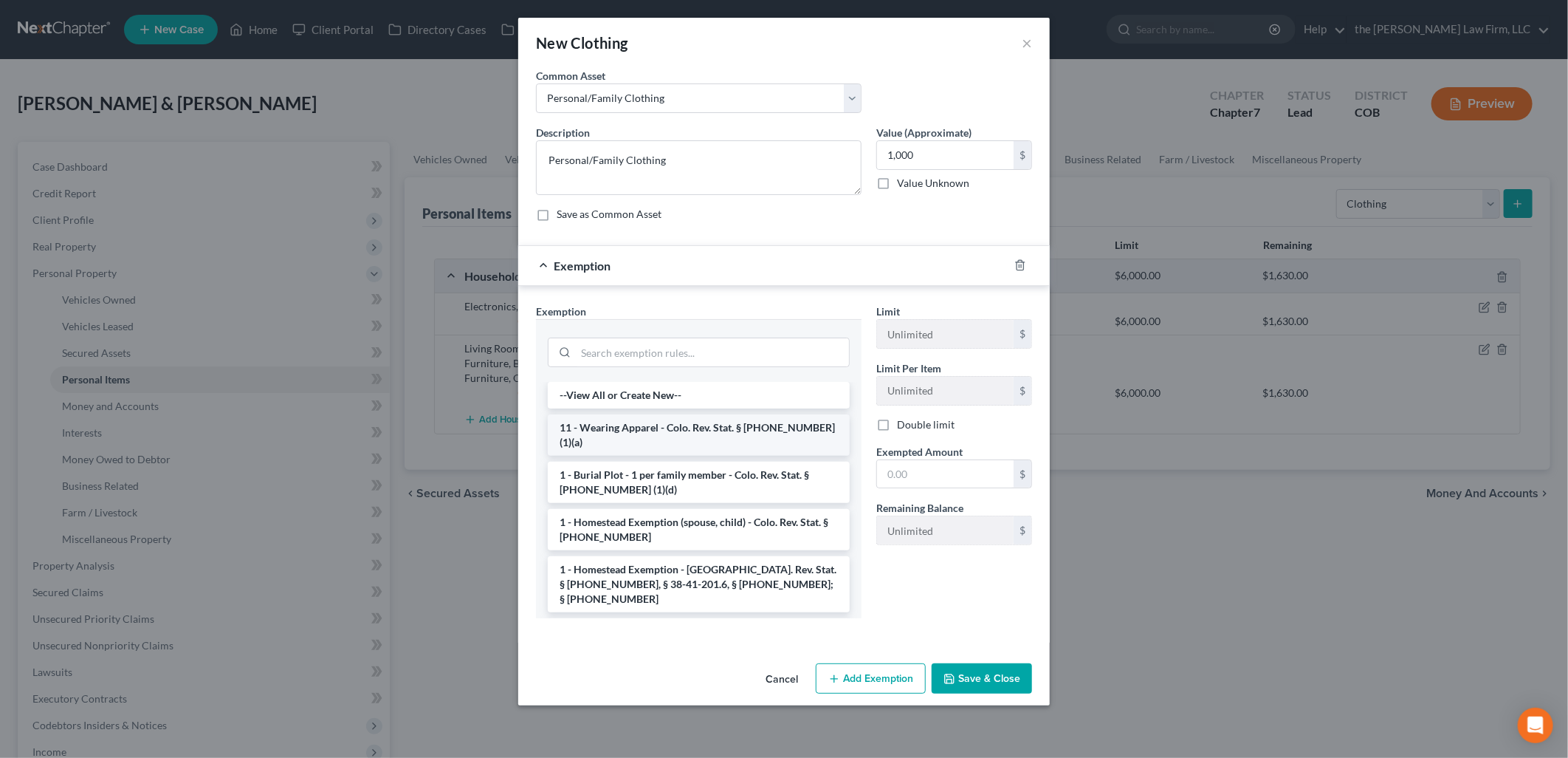
click at [699, 430] on li "11 - Wearing Apparel - Colo. Rev. Stat. § [PHONE_NUMBER] (1)(a)" at bounding box center [698, 434] width 302 height 41
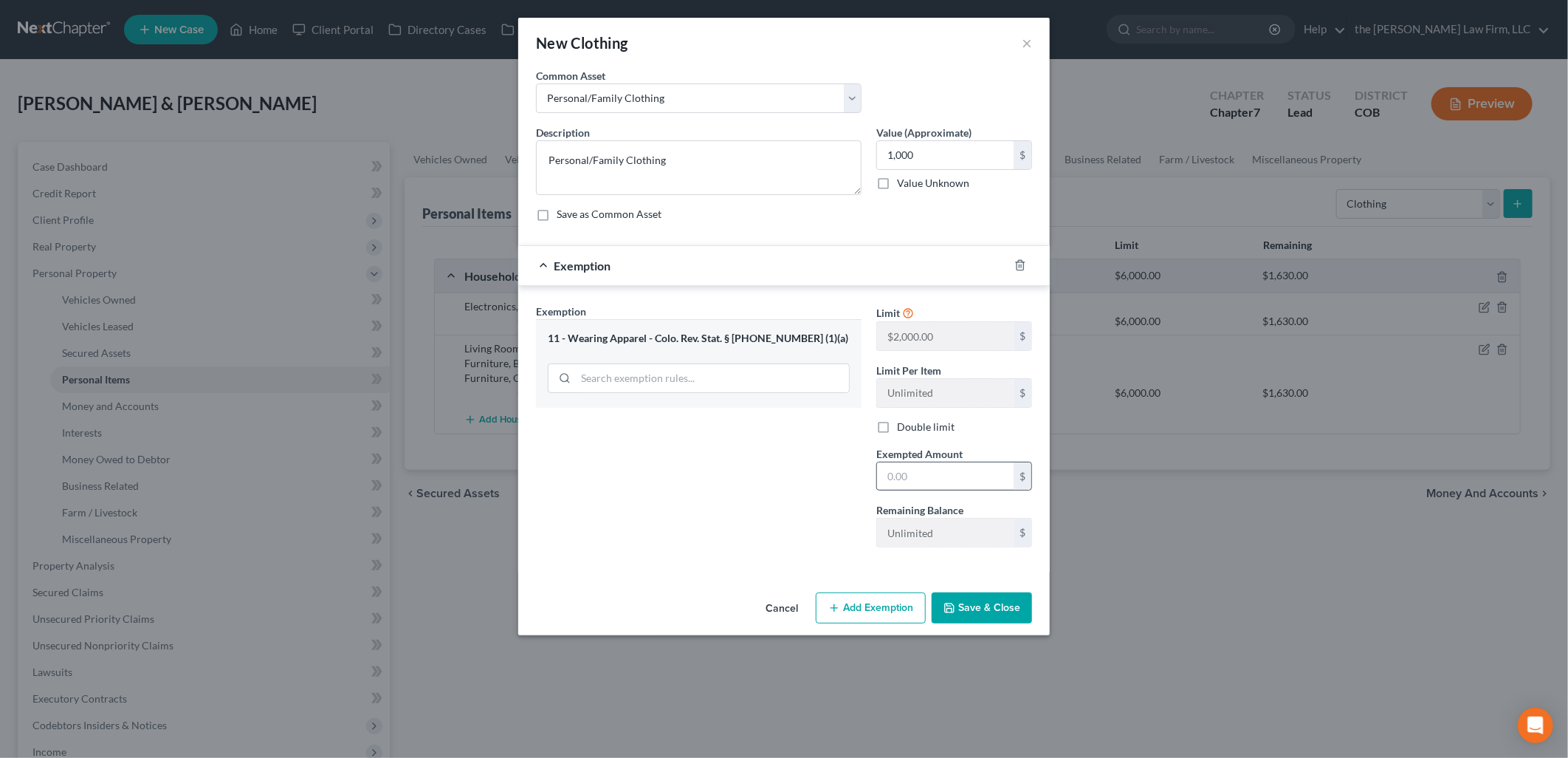
click at [968, 487] on input "text" at bounding box center [945, 476] width 137 height 28
type input "1,000"
click at [984, 599] on button "Save & Close" at bounding box center [982, 608] width 100 height 31
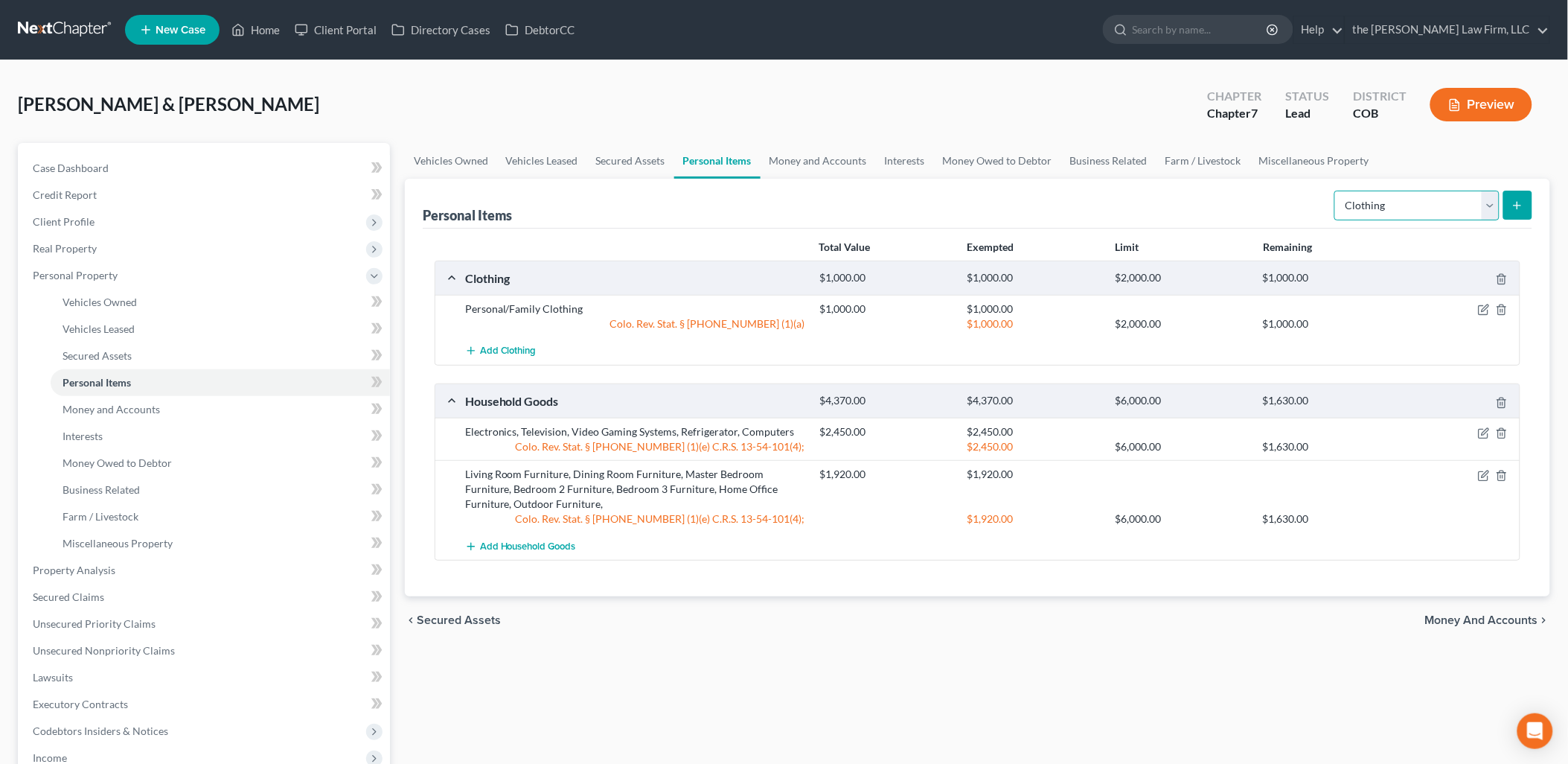
click at [1345, 198] on select "Select Item Type Clothing Collectibles Of Value Electronics Firearms Household …" at bounding box center [1417, 206] width 165 height 30
select select "household_goods"
click at [1336, 191] on select "Select Item Type Clothing Collectibles Of Value Electronics Firearms Household …" at bounding box center [1417, 206] width 165 height 30
click at [1508, 204] on button "submit" at bounding box center [1517, 205] width 29 height 29
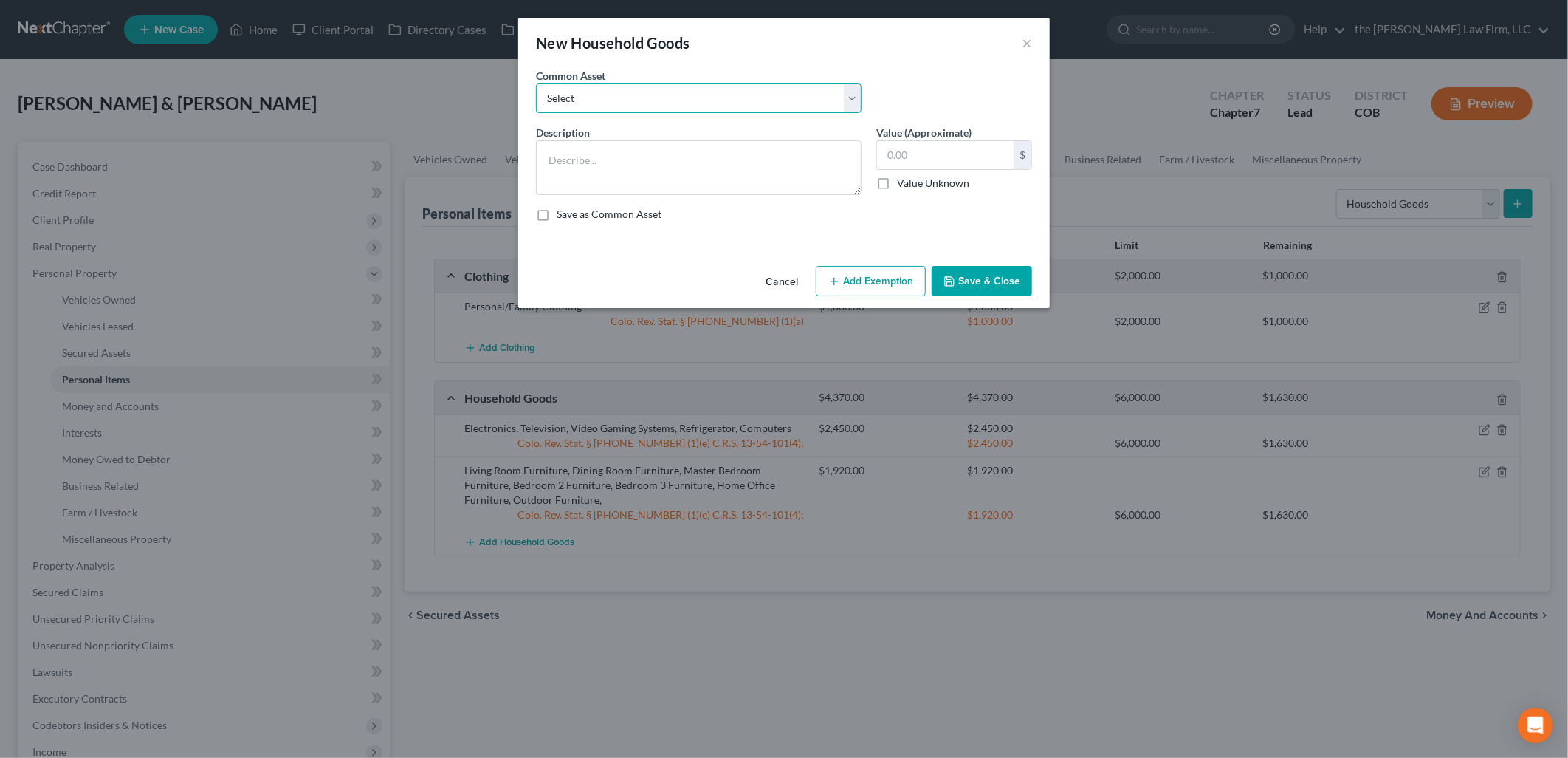
click at [645, 104] on select "Select Living Room Furniture, Dining Room Furniture, Family Room/Den Furniture,…" at bounding box center [698, 98] width 326 height 30
click at [688, 51] on div "New Household Goods" at bounding box center [613, 43] width 154 height 21
click at [653, 153] on textarea at bounding box center [698, 167] width 326 height 54
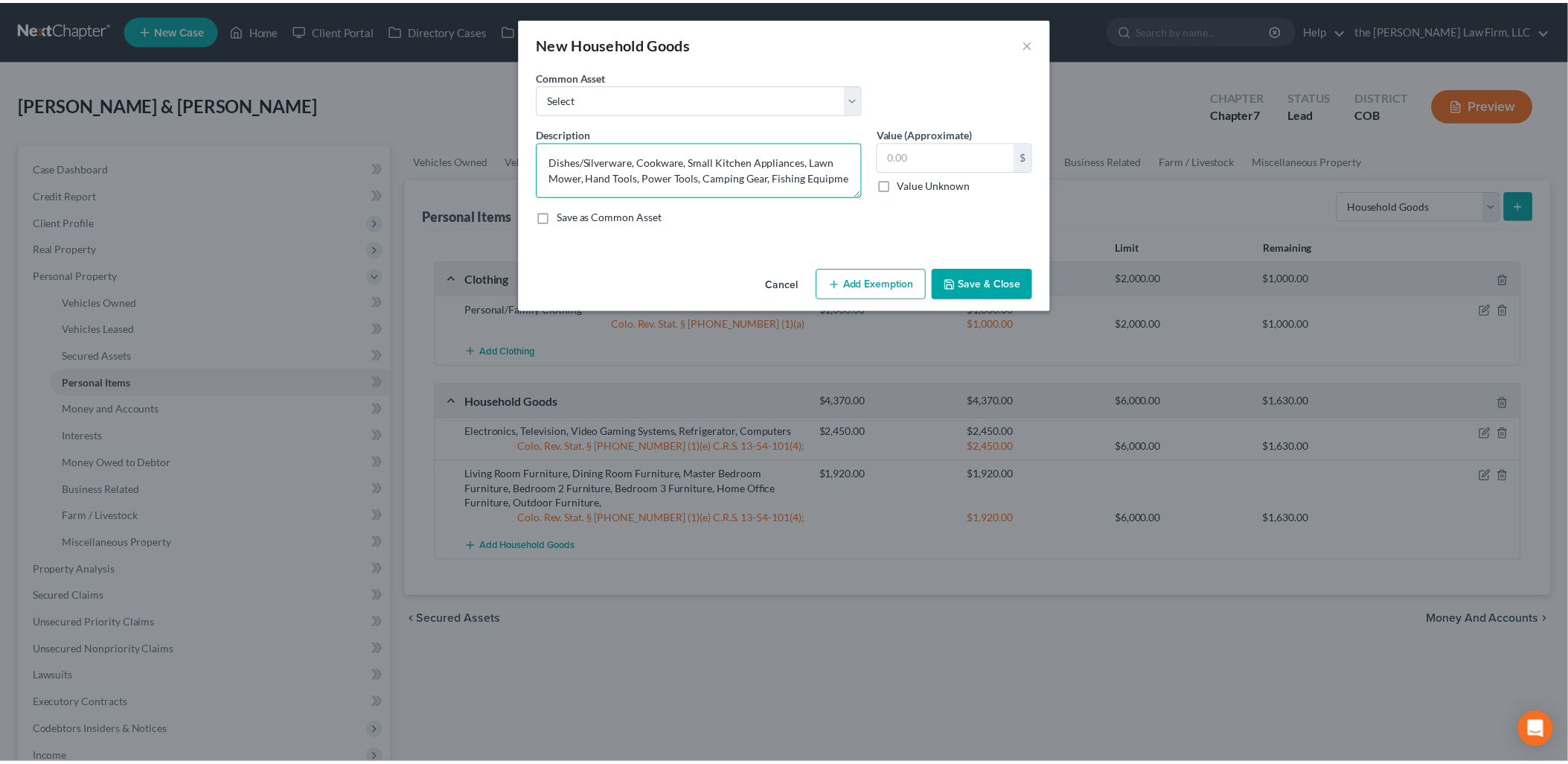
scroll to position [2, 0]
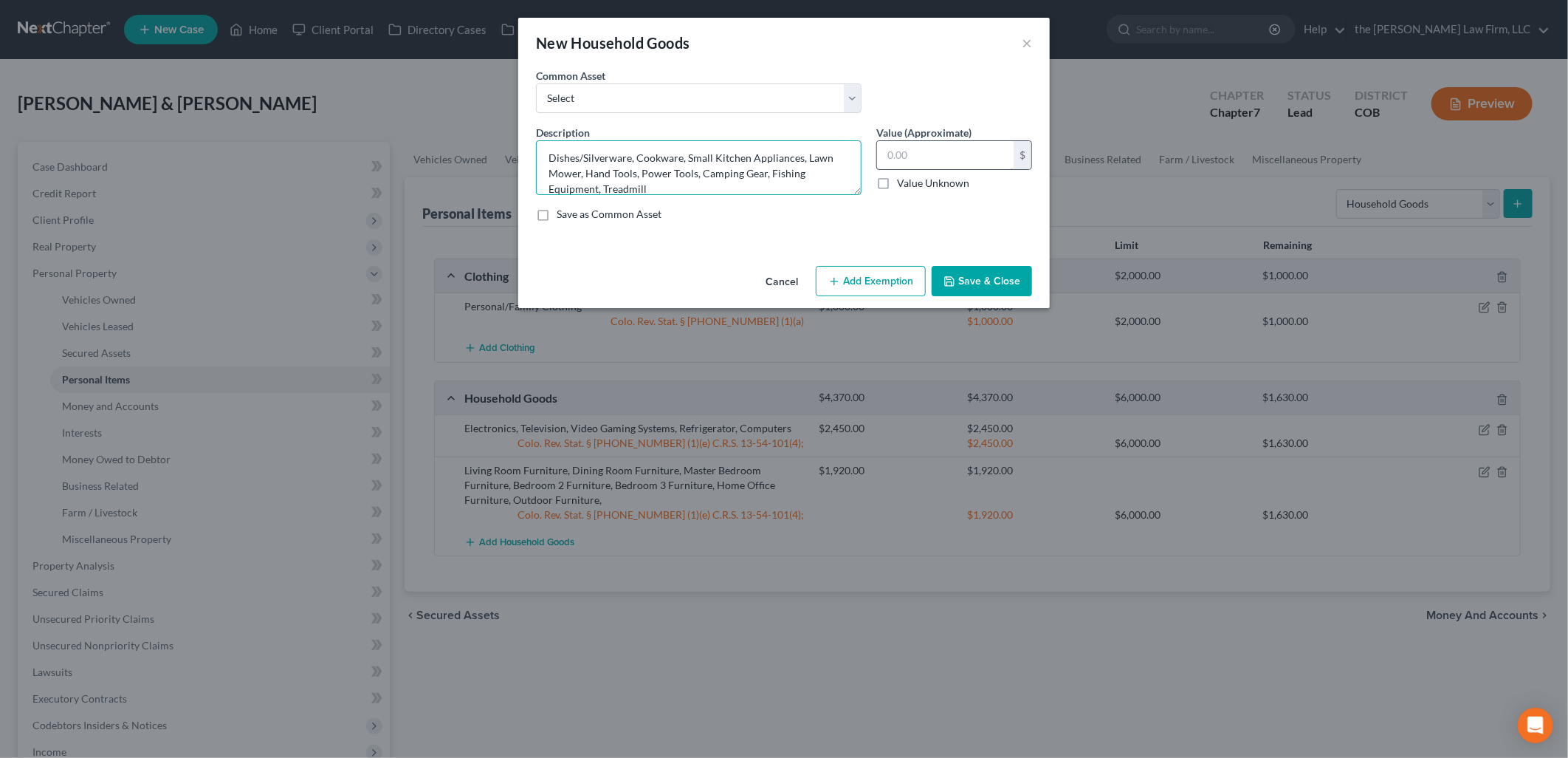
type textarea "Dishes/Silverware, Cookware, Small Kitchen Appliances, Lawn Mower, Hand Tools, …"
click at [908, 163] on input "text" at bounding box center [945, 155] width 137 height 28
type input "1,450"
click at [864, 264] on div "Cancel Add Exemption Save & Close" at bounding box center [783, 284] width 531 height 49
click at [863, 274] on button "Add Exemption" at bounding box center [870, 282] width 110 height 31
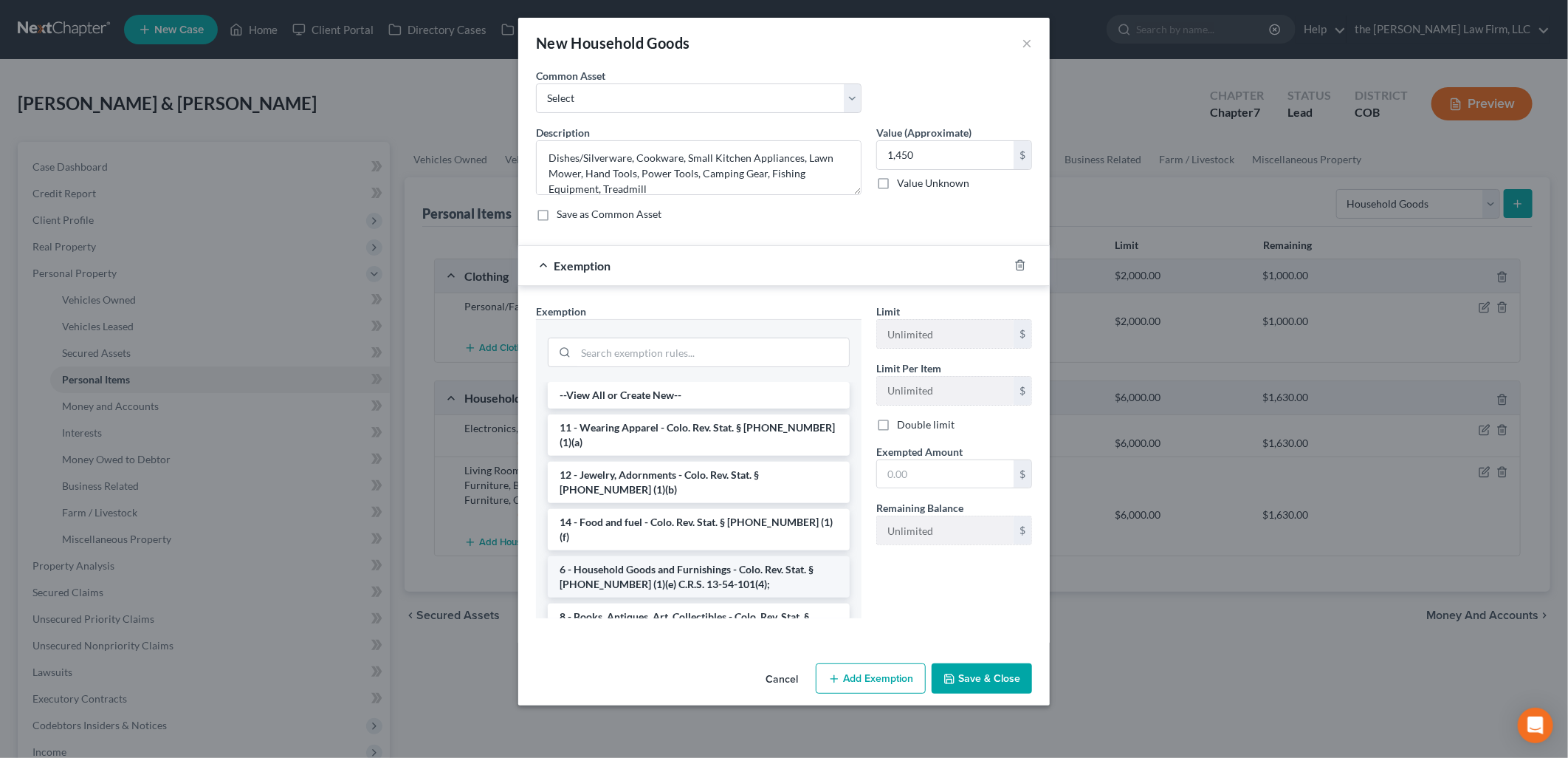
click at [666, 556] on li "6 - Household Goods and Furnishings - Colo. Rev. Stat. § [PHONE_NUMBER] (1)(e) …" at bounding box center [698, 577] width 302 height 41
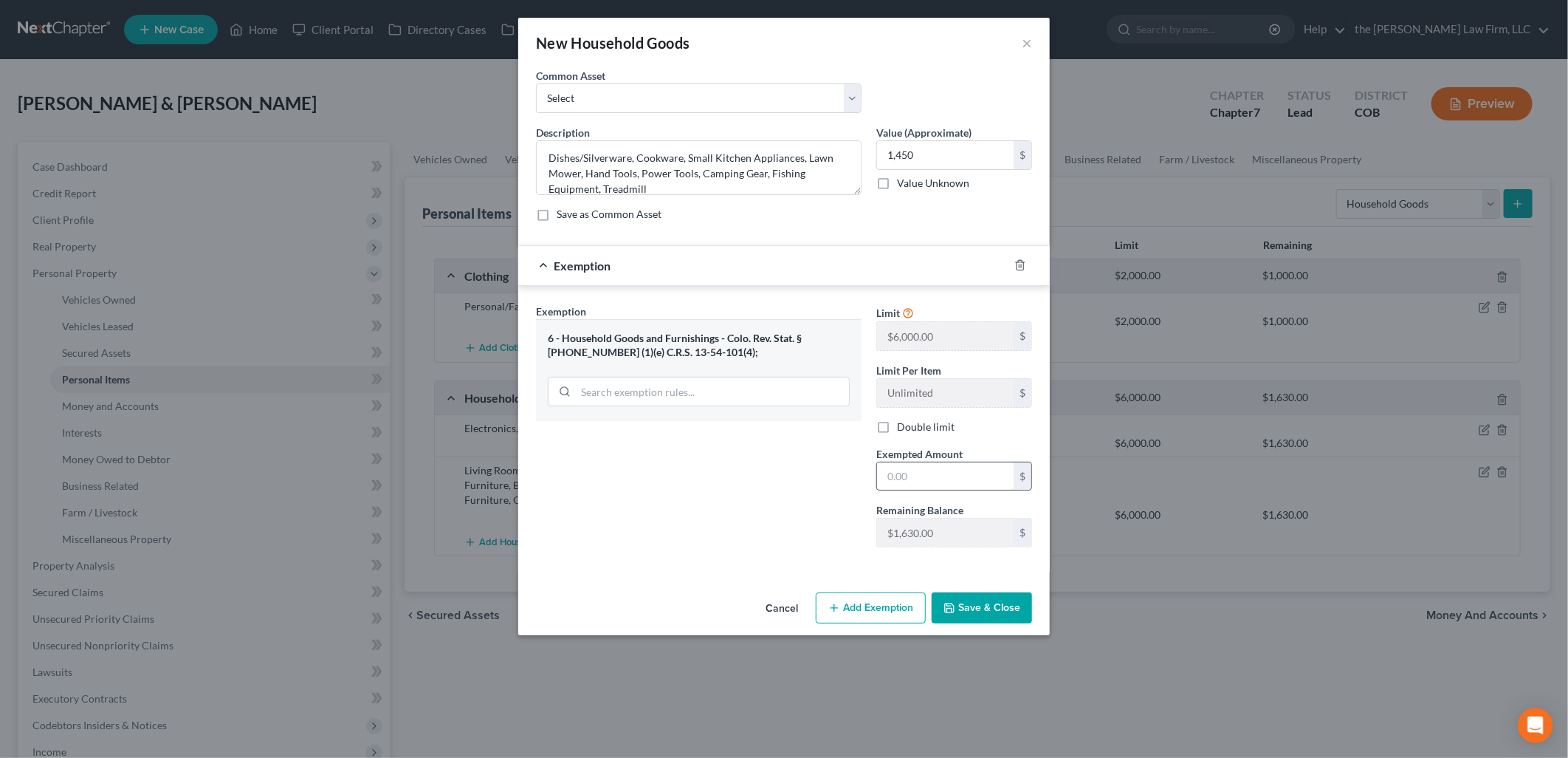
click at [926, 461] on div "$" at bounding box center [954, 476] width 156 height 30
click at [921, 465] on input "text" at bounding box center [945, 476] width 137 height 28
type input "1,450"
click at [1003, 624] on div "Cancel Add Exemption Save & Close" at bounding box center [783, 611] width 531 height 49
click at [1006, 615] on button "Save & Close" at bounding box center [982, 608] width 100 height 31
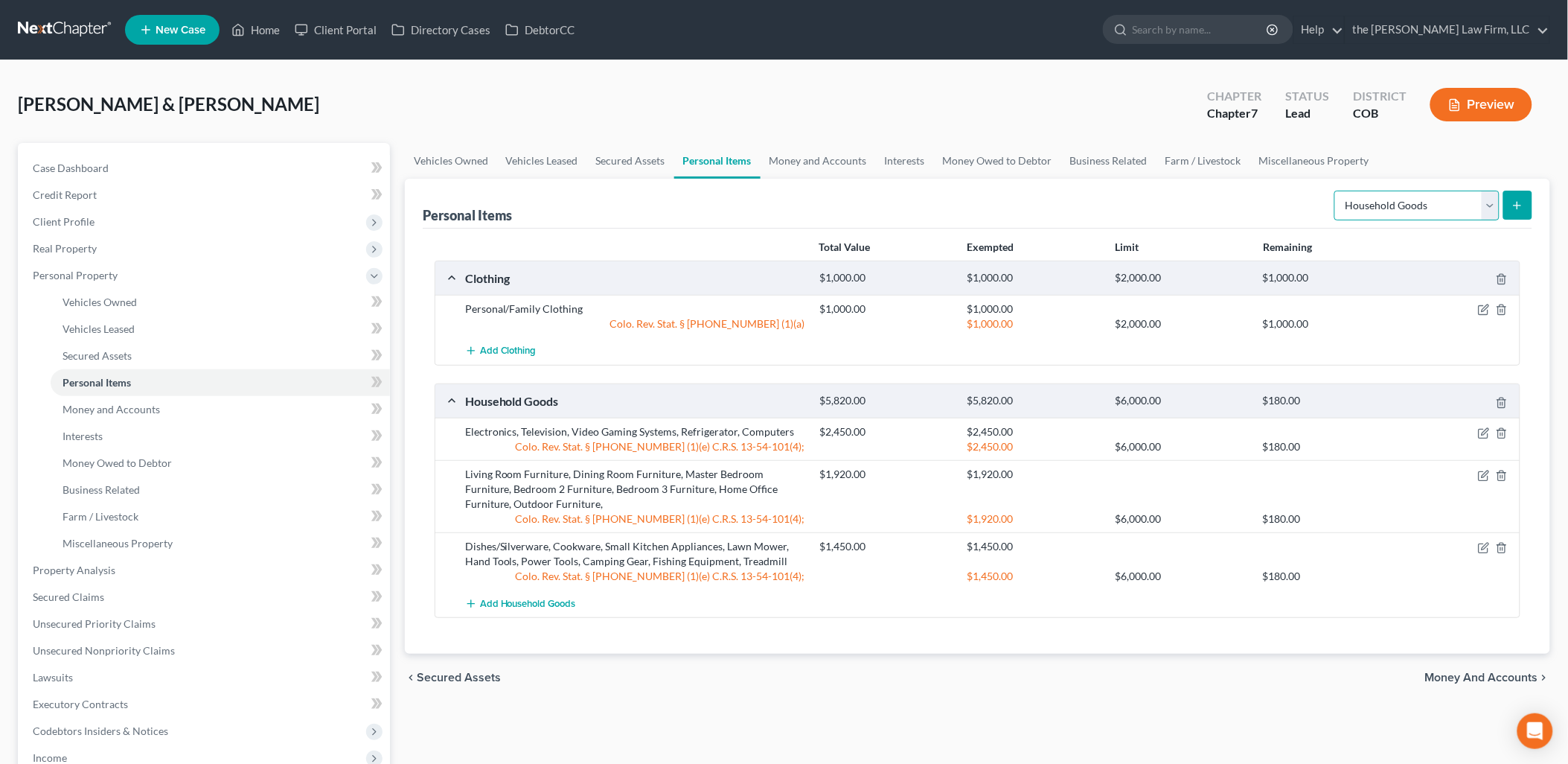
drag, startPoint x: 1394, startPoint y: 201, endPoint x: 1396, endPoint y: 213, distance: 12.2
click at [1394, 201] on select "Select Item Type Clothing Collectibles Of Value Electronics Firearms Household …" at bounding box center [1417, 206] width 165 height 30
select select "jewelry"
click at [1336, 191] on select "Select Item Type Clothing Collectibles Of Value Electronics Firearms Household …" at bounding box center [1417, 206] width 165 height 30
click at [1515, 209] on icon "submit" at bounding box center [1517, 205] width 12 height 12
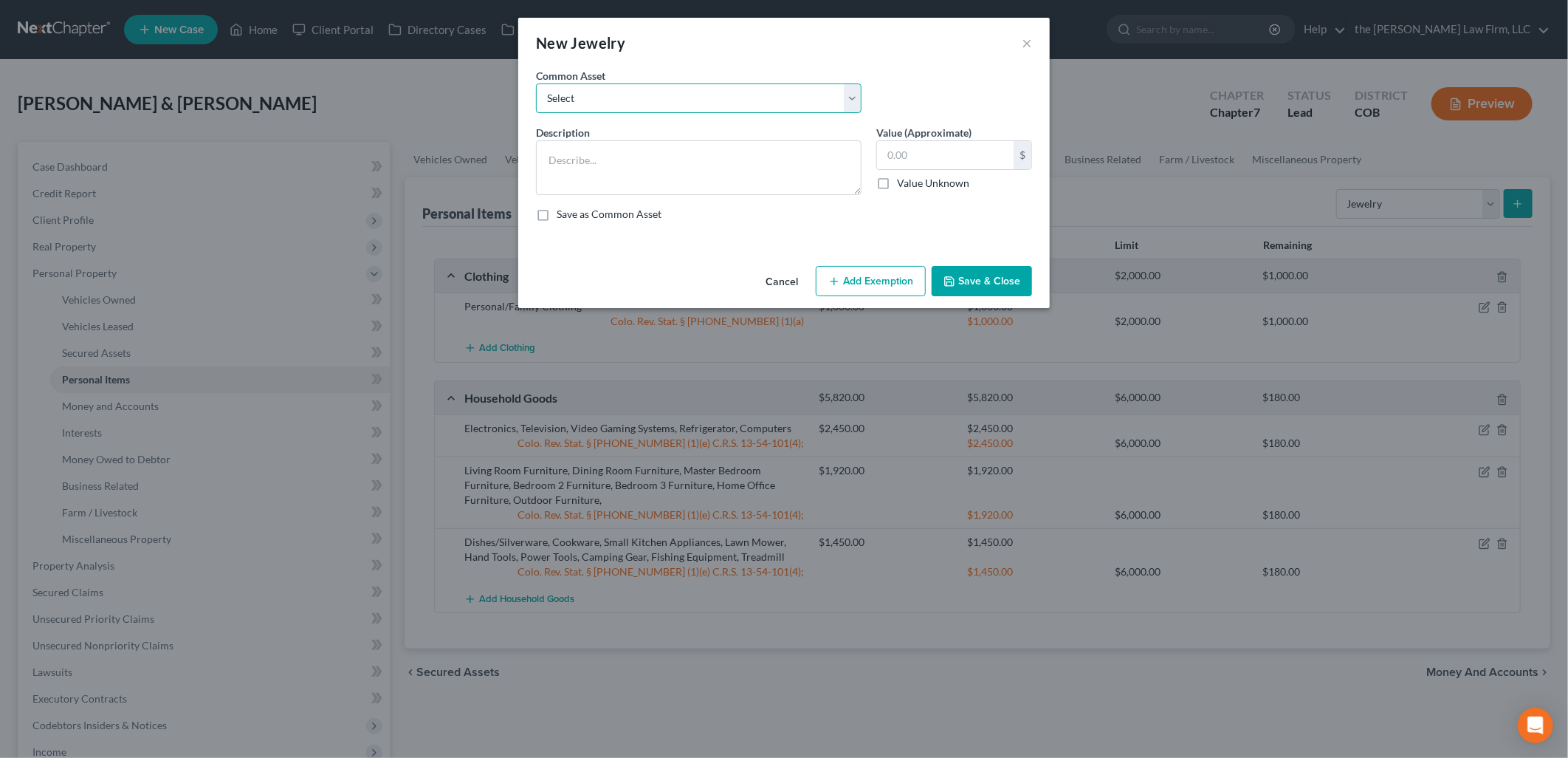
click at [751, 97] on select "Select Personal Jewelry Personal Jewelry" at bounding box center [698, 98] width 326 height 30
select select "1"
click at [536, 83] on select "Select Personal Jewelry Personal Jewelry" at bounding box center [698, 98] width 326 height 30
type textarea "Personal Jewelry"
type input "25.00"
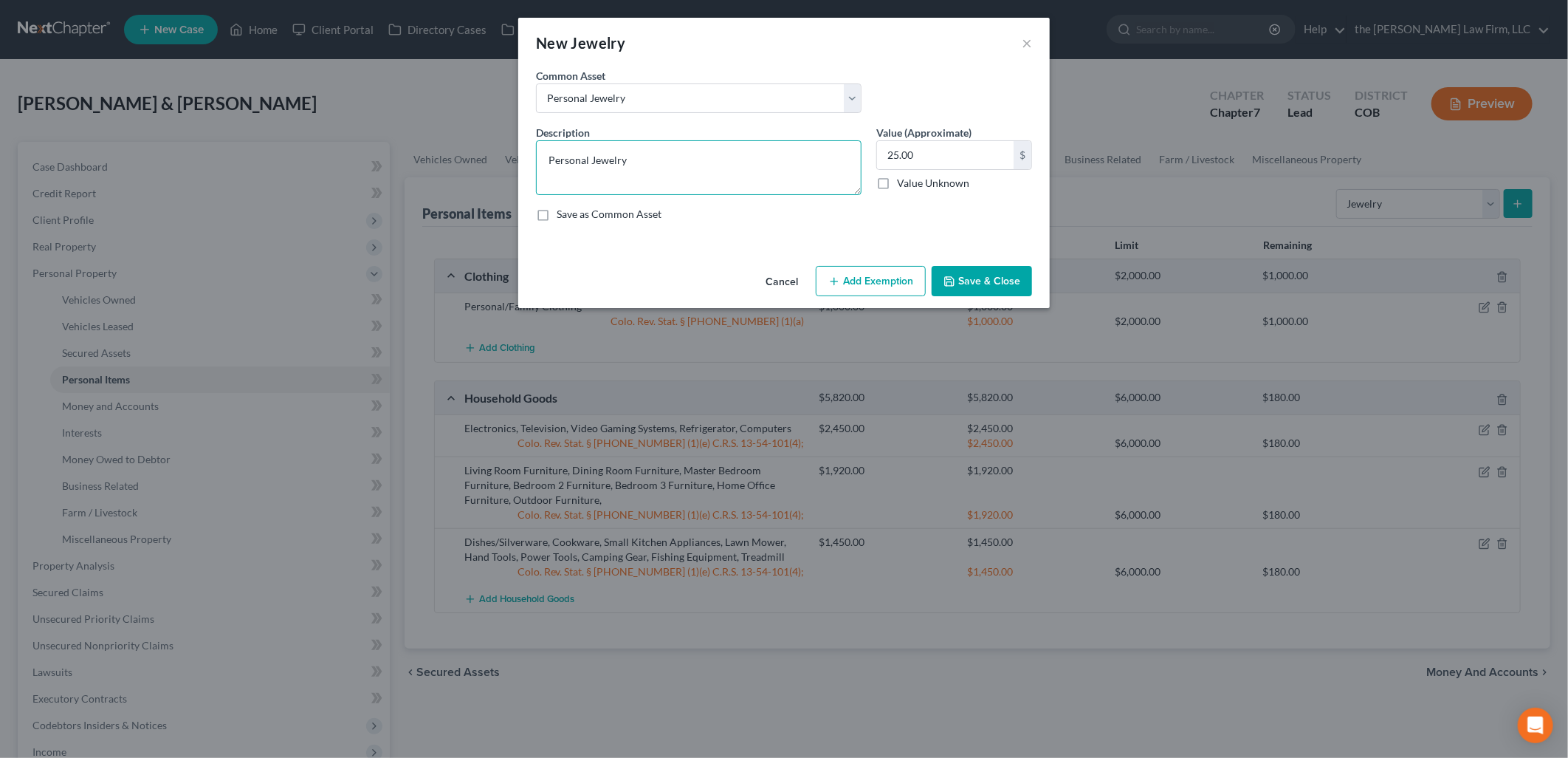
click at [750, 149] on textarea "Personal Jewelry" at bounding box center [698, 167] width 326 height 54
type textarea "Personal Jewelry and Wedding Rings"
type input "1,000"
click at [840, 268] on button "Add Exemption" at bounding box center [870, 282] width 110 height 31
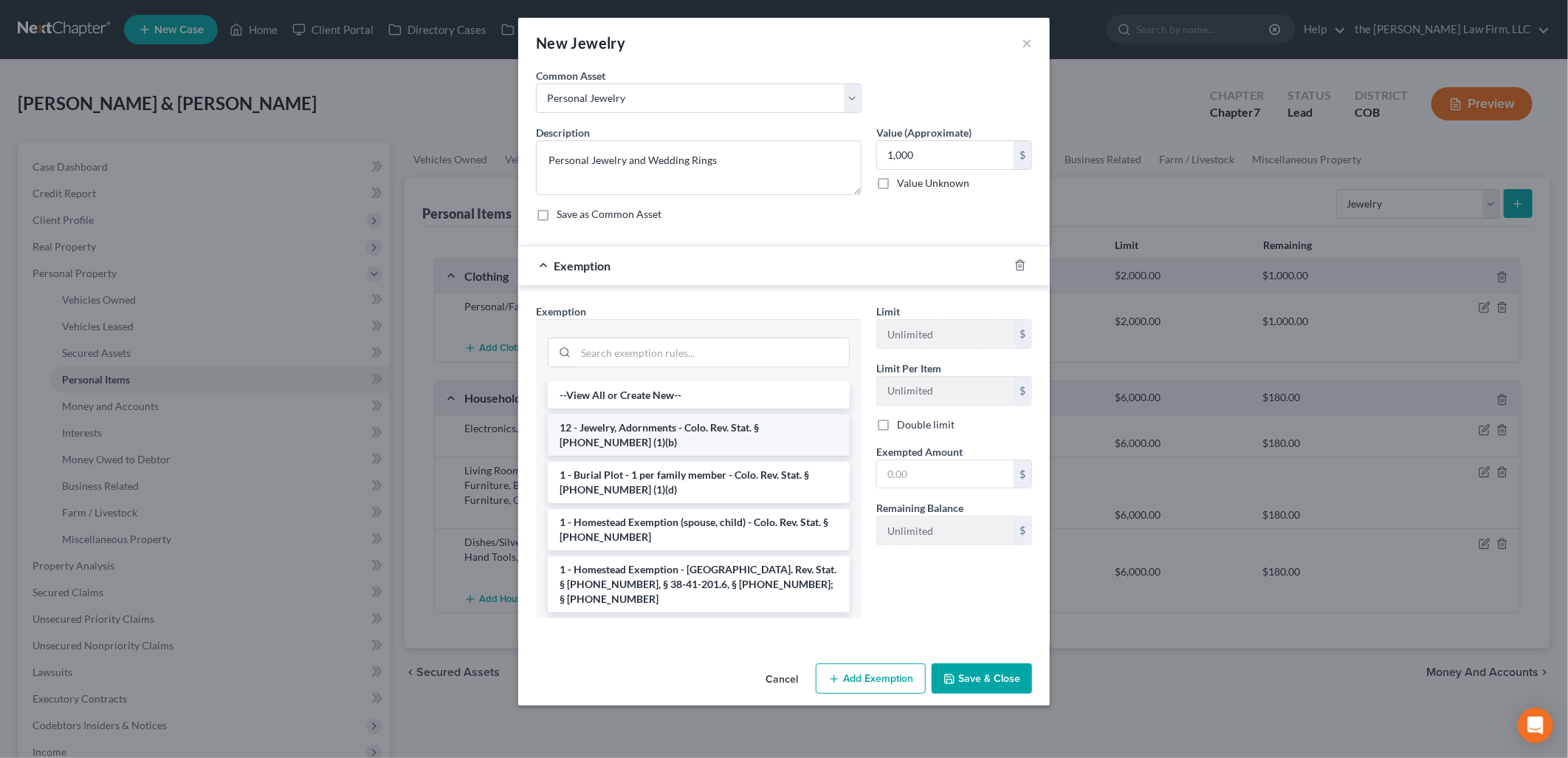
click at [695, 447] on li "12 - Jewelry, Adornments - Colo. Rev. Stat. § [PHONE_NUMBER] (1)(b)" at bounding box center [698, 434] width 302 height 41
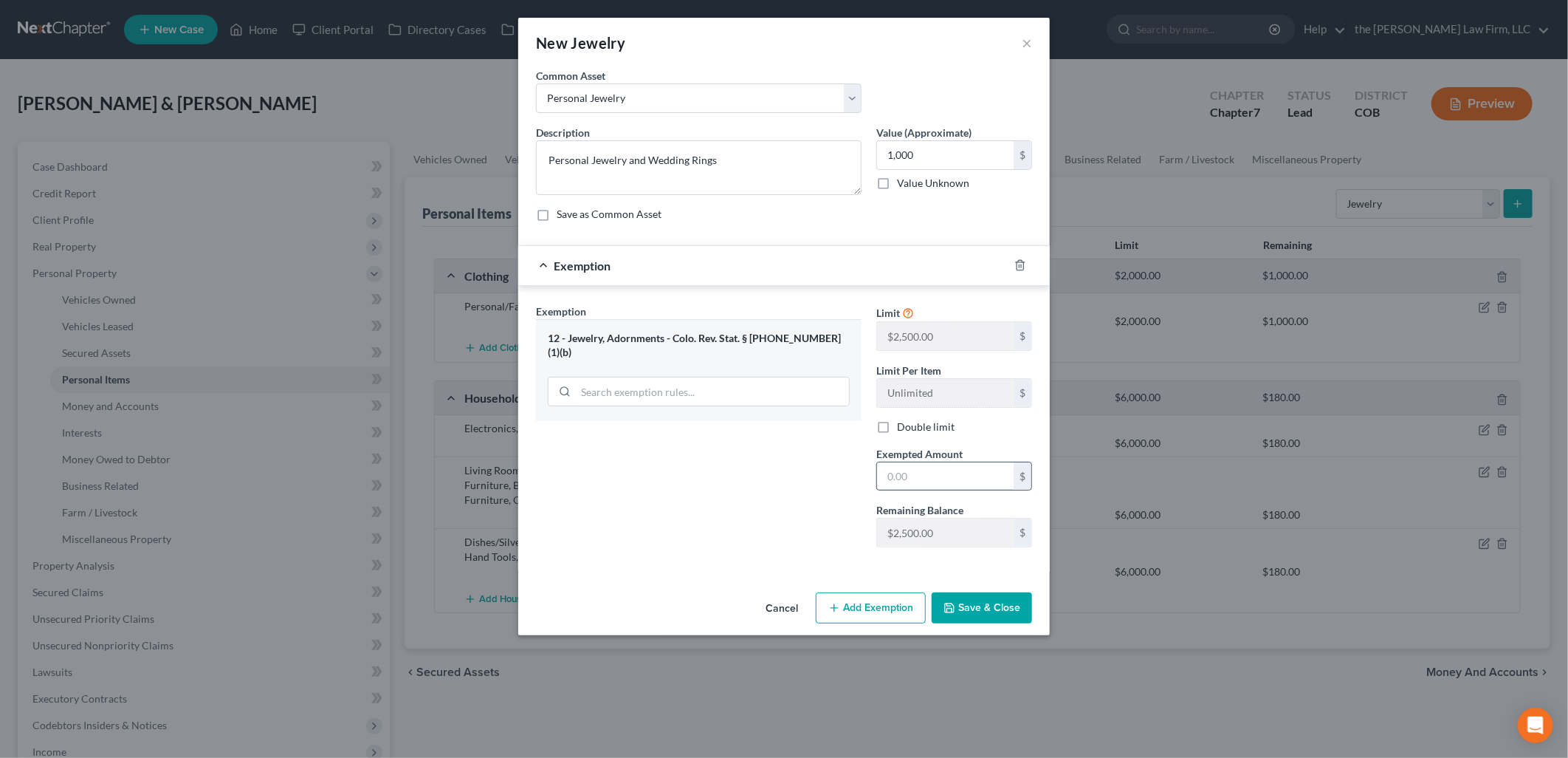
click at [961, 480] on input "text" at bounding box center [945, 476] width 137 height 28
type input "1,000"
click at [984, 599] on button "Save & Close" at bounding box center [982, 608] width 100 height 31
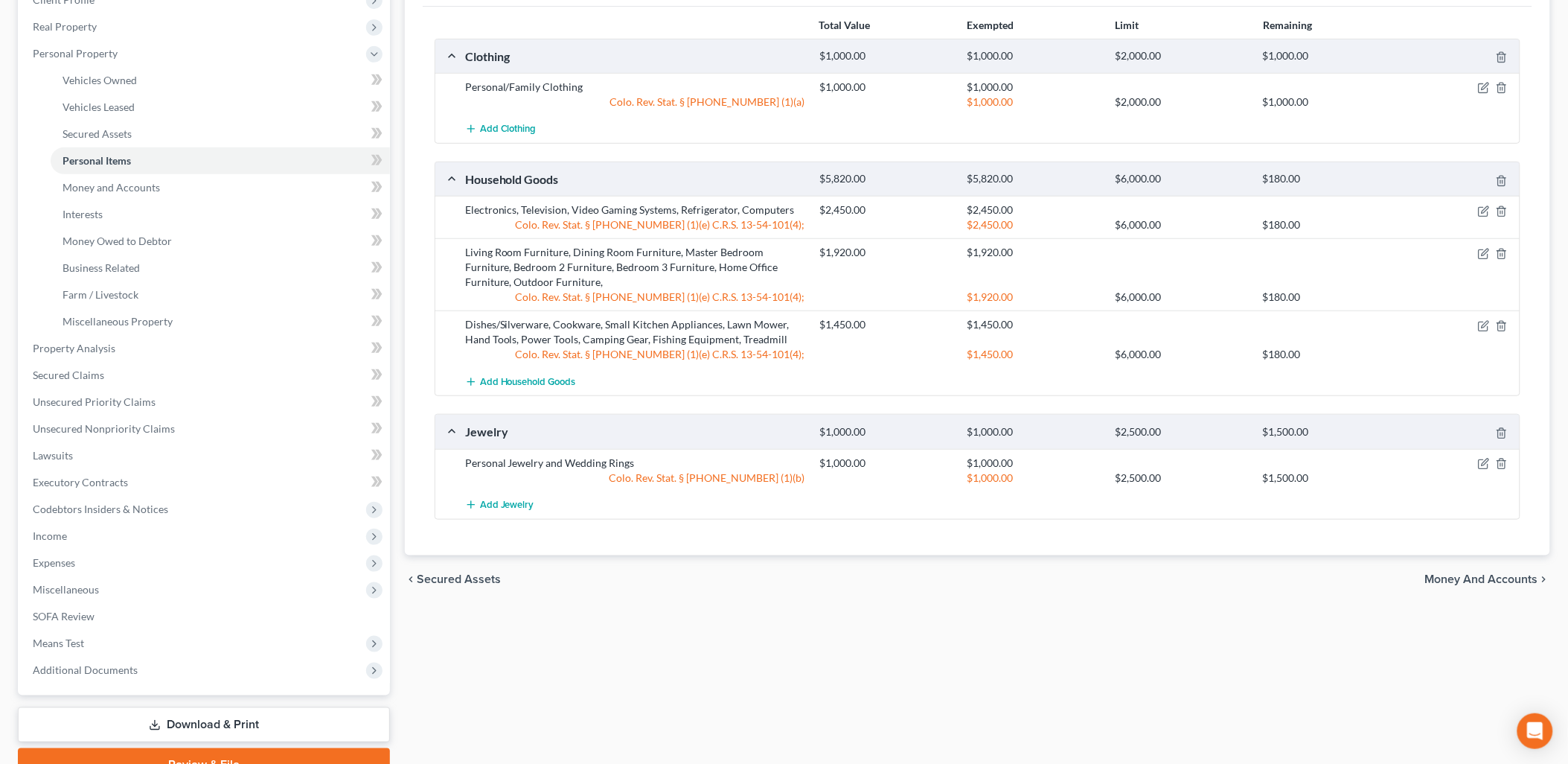
scroll to position [293, 0]
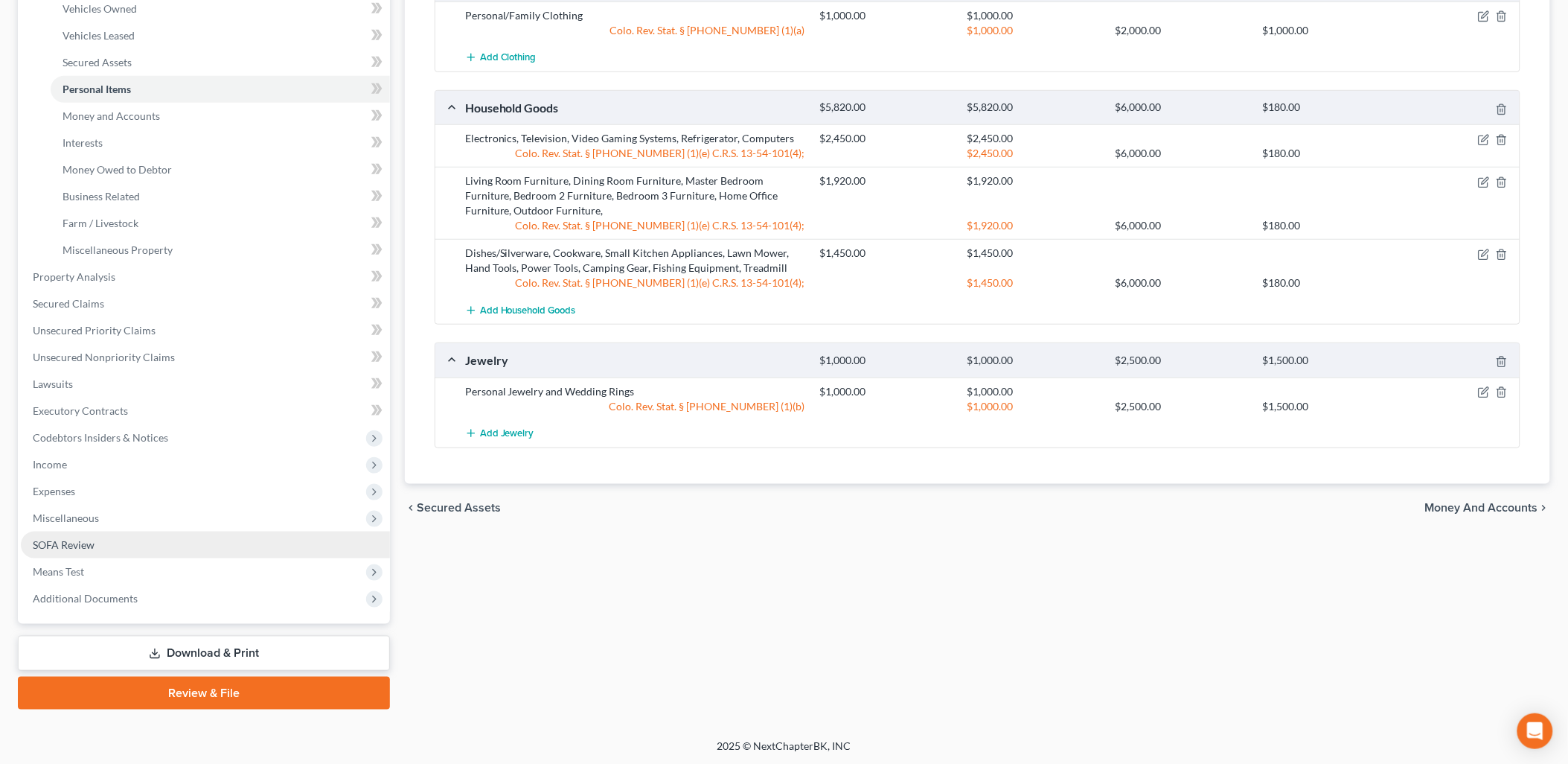
click at [58, 538] on span "SOFA Review" at bounding box center [64, 544] width 62 height 13
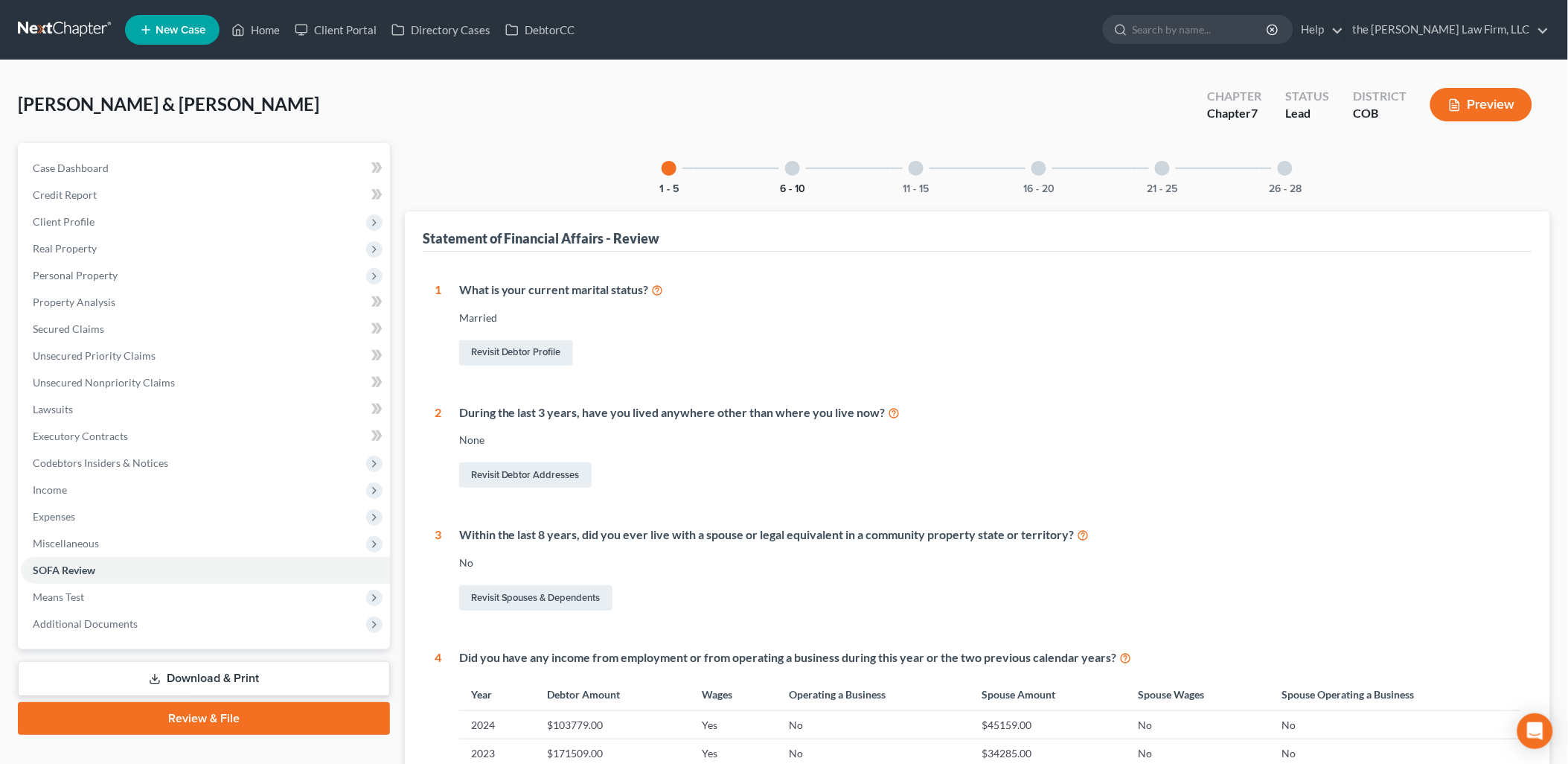
click at [791, 184] on button "6 - 10" at bounding box center [793, 188] width 25 height 10
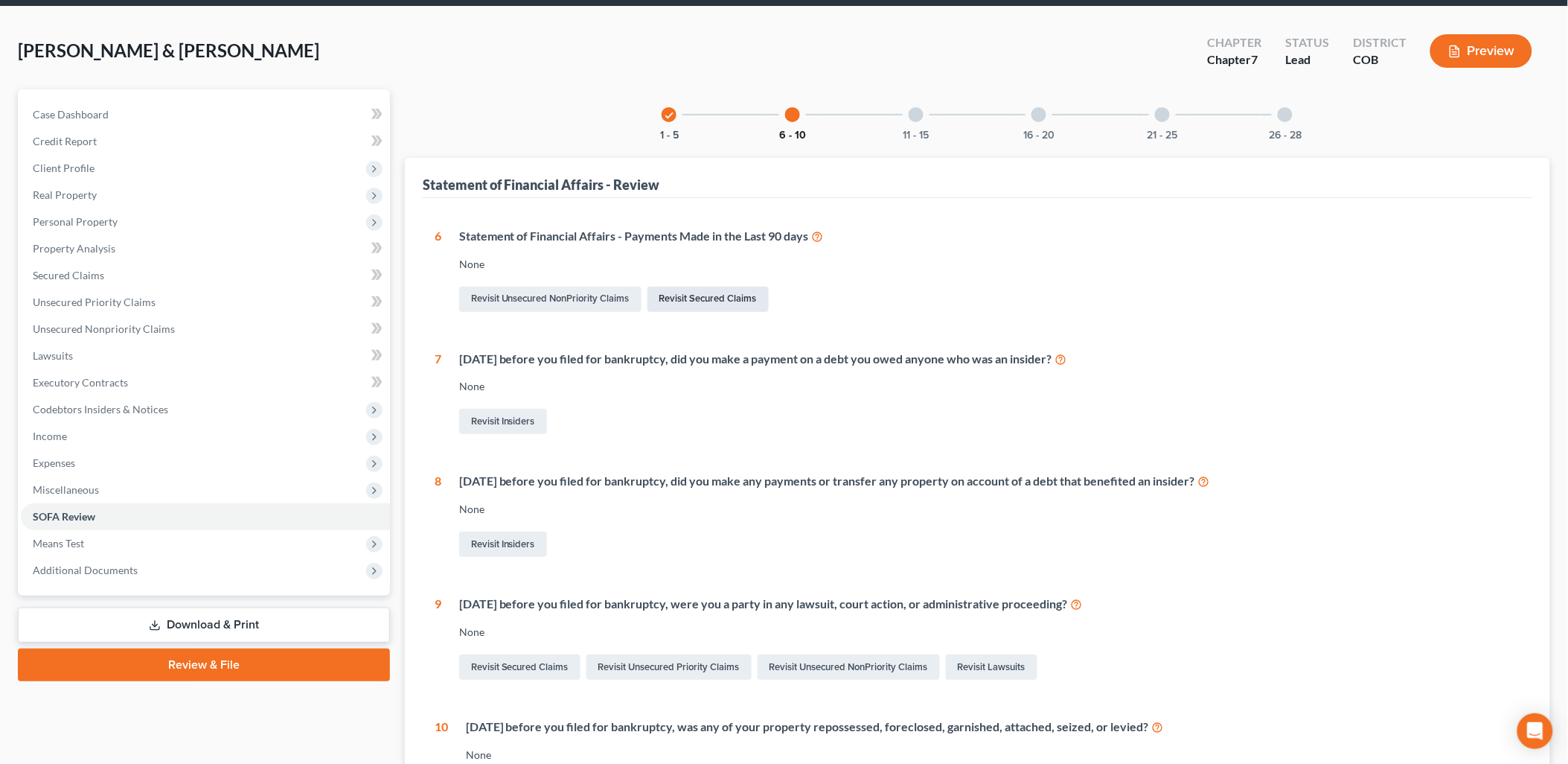
scroll to position [82, 0]
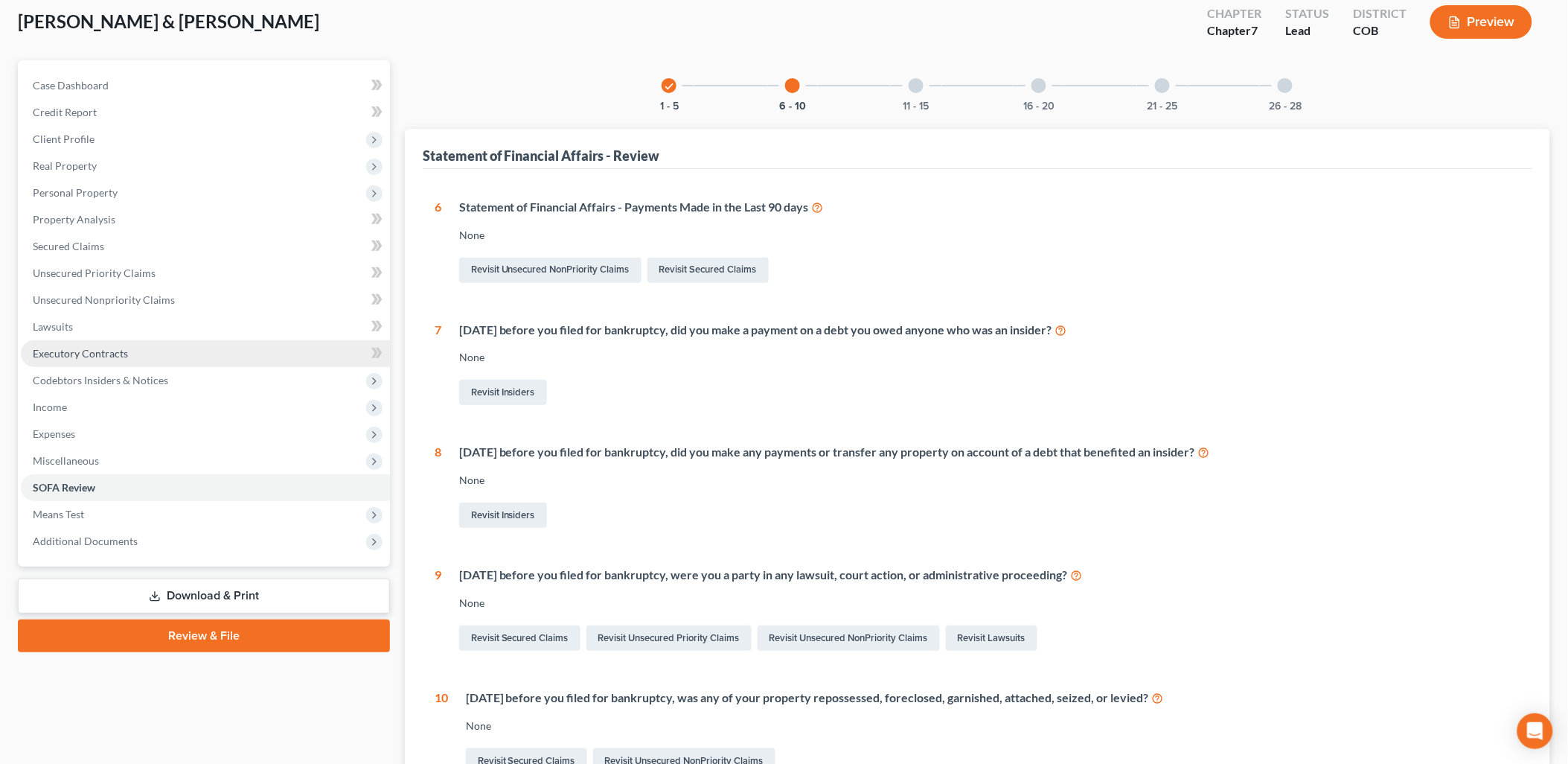
click at [65, 356] on span "Executory Contracts" at bounding box center [80, 353] width 95 height 13
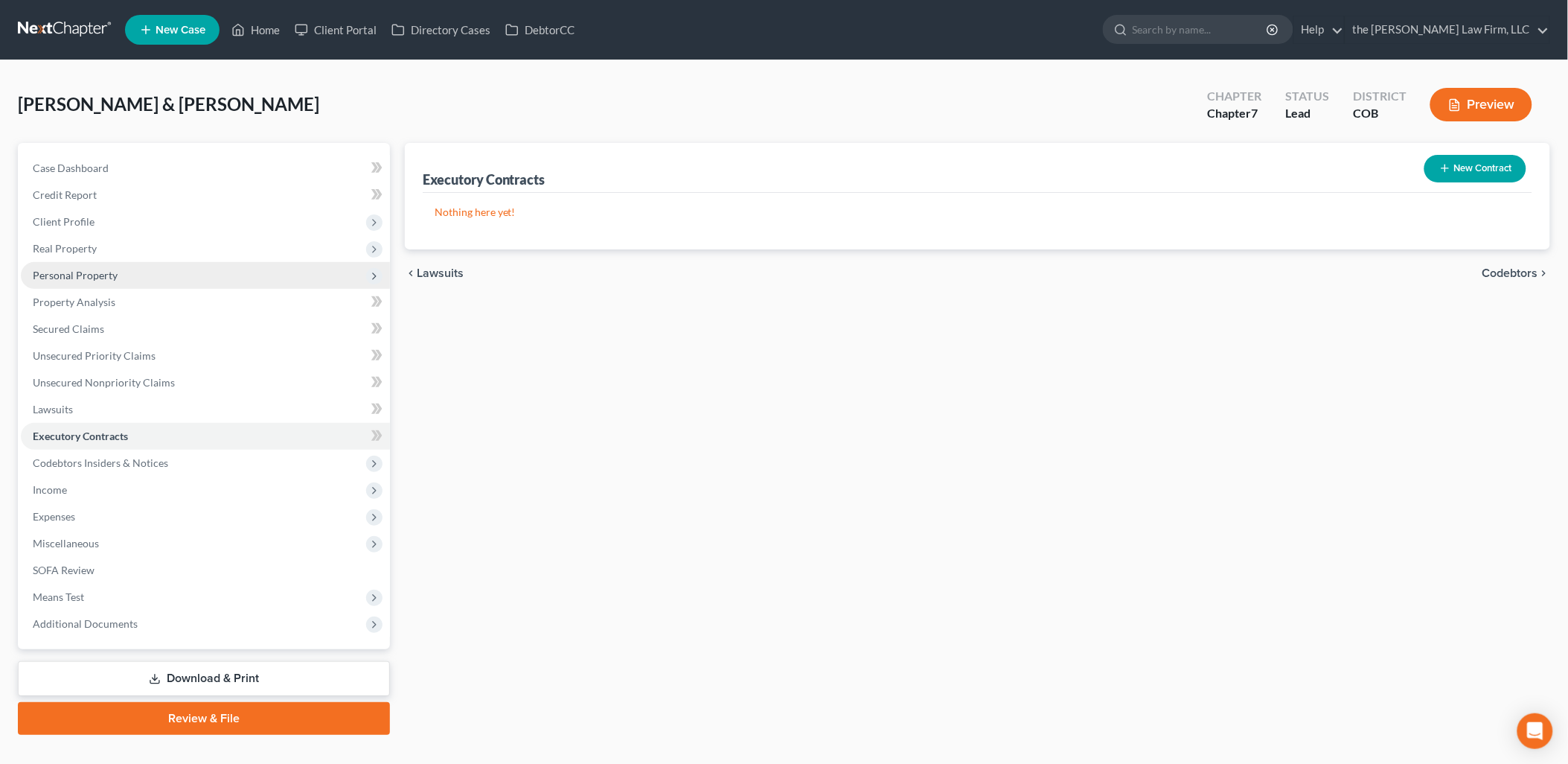
click at [78, 278] on span "Personal Property" at bounding box center [75, 275] width 85 height 13
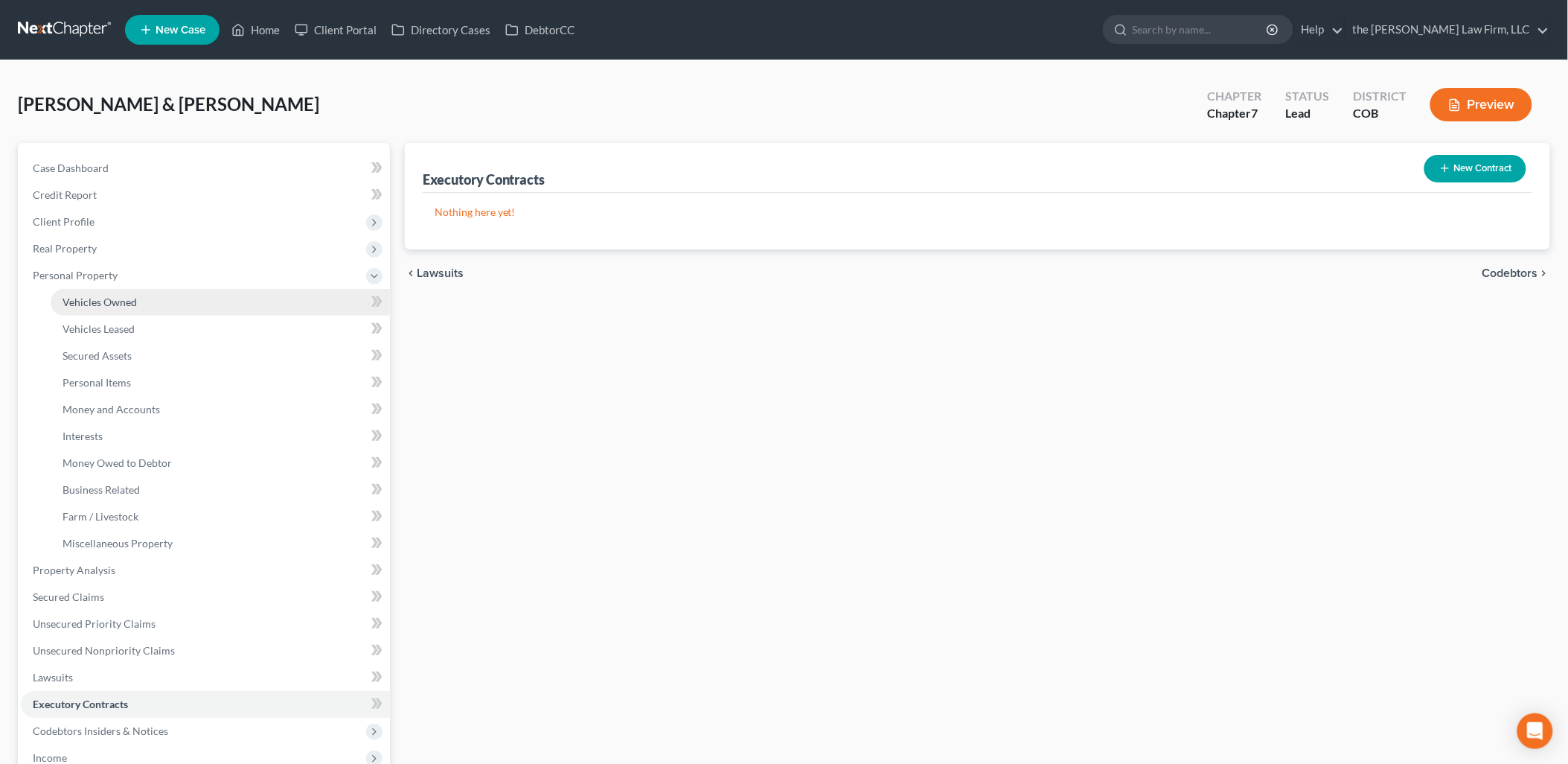
click at [100, 300] on span "Vehicles Owned" at bounding box center [100, 302] width 74 height 13
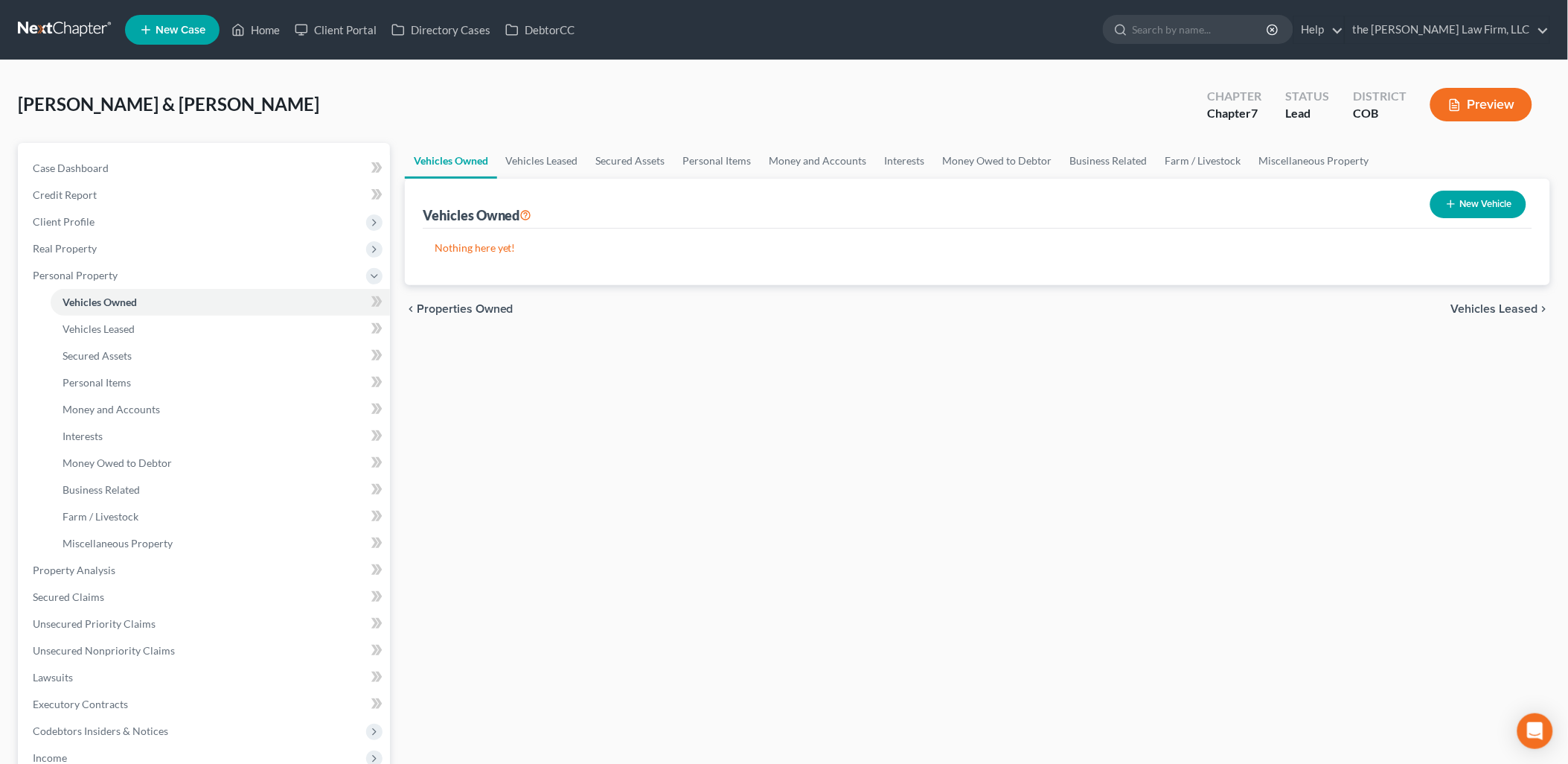
click at [1453, 202] on icon "button" at bounding box center [1450, 203] width 12 height 12
select select "0"
select select "2"
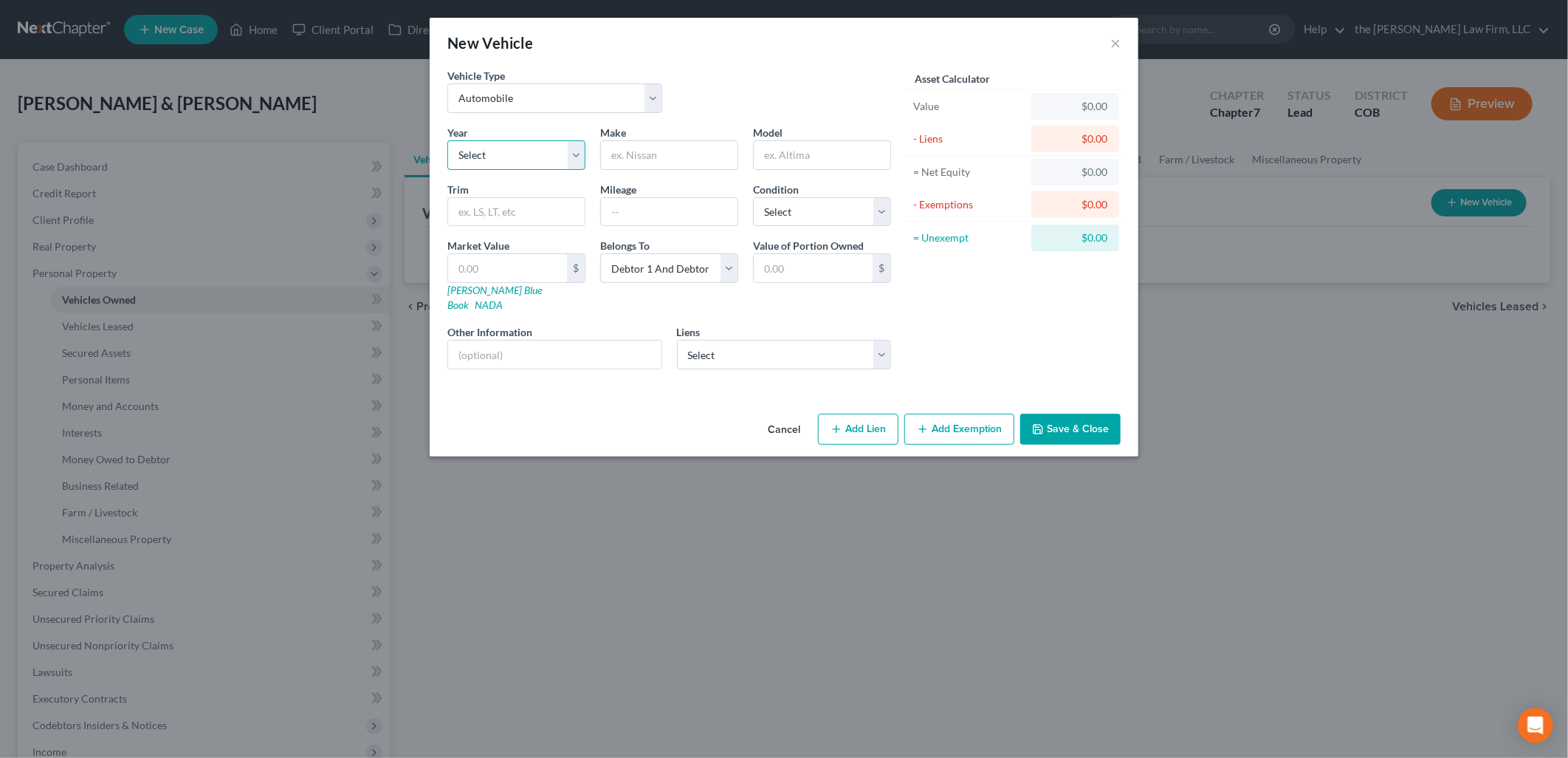
click at [555, 153] on select "Select 2026 2025 2024 2023 2022 2021 2020 2019 2018 2017 2016 2015 2014 2013 20…" at bounding box center [516, 155] width 138 height 30
select select "13"
click at [447, 140] on select "Select 2026 2025 2024 2023 2022 2021 2020 2019 2018 2017 2016 2015 2014 2013 20…" at bounding box center [516, 155] width 138 height 30
click at [691, 153] on input "text" at bounding box center [670, 155] width 137 height 28
type input "Ford"
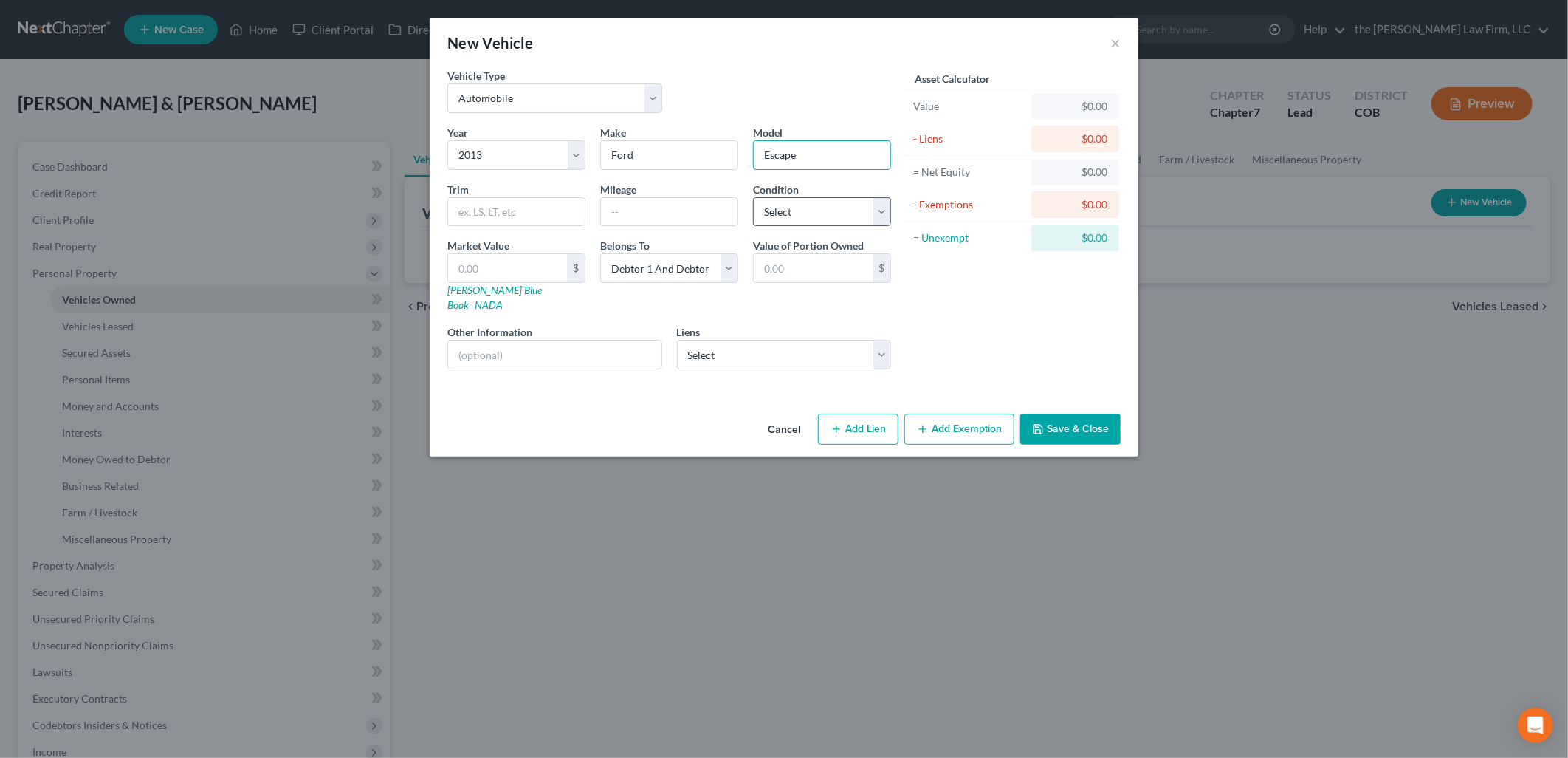
type input "Escape"
click at [793, 209] on select "Select Excellent Very Good Good Fair Poor" at bounding box center [821, 212] width 138 height 30
click at [849, 108] on div "Vehicle Type Select Automobile Truck Trailer Watercraft Aircraft Motor Home Atv…" at bounding box center [669, 96] width 458 height 57
click at [1088, 413] on button "Save & Close" at bounding box center [1070, 429] width 100 height 31
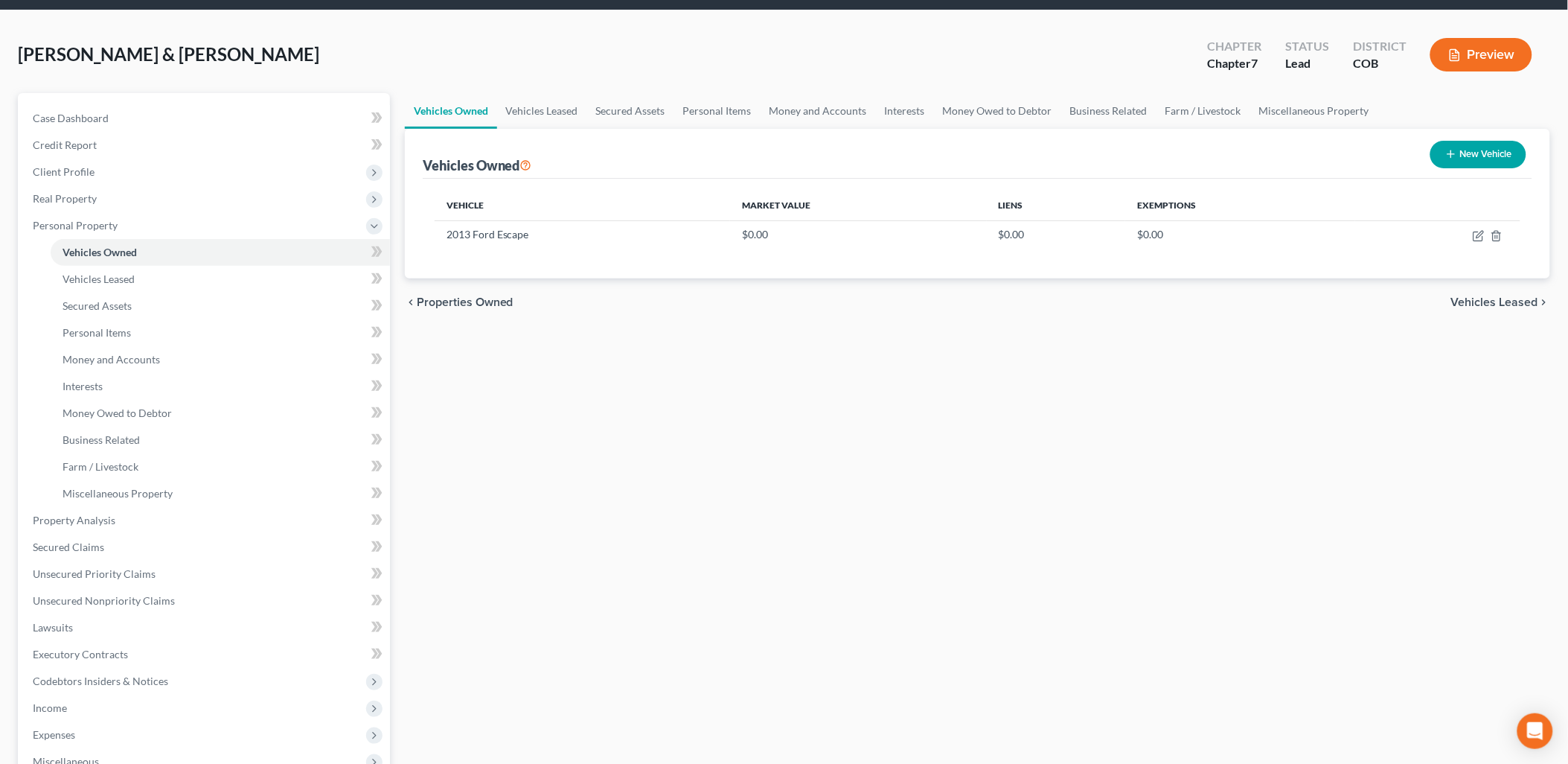
scroll to position [293, 0]
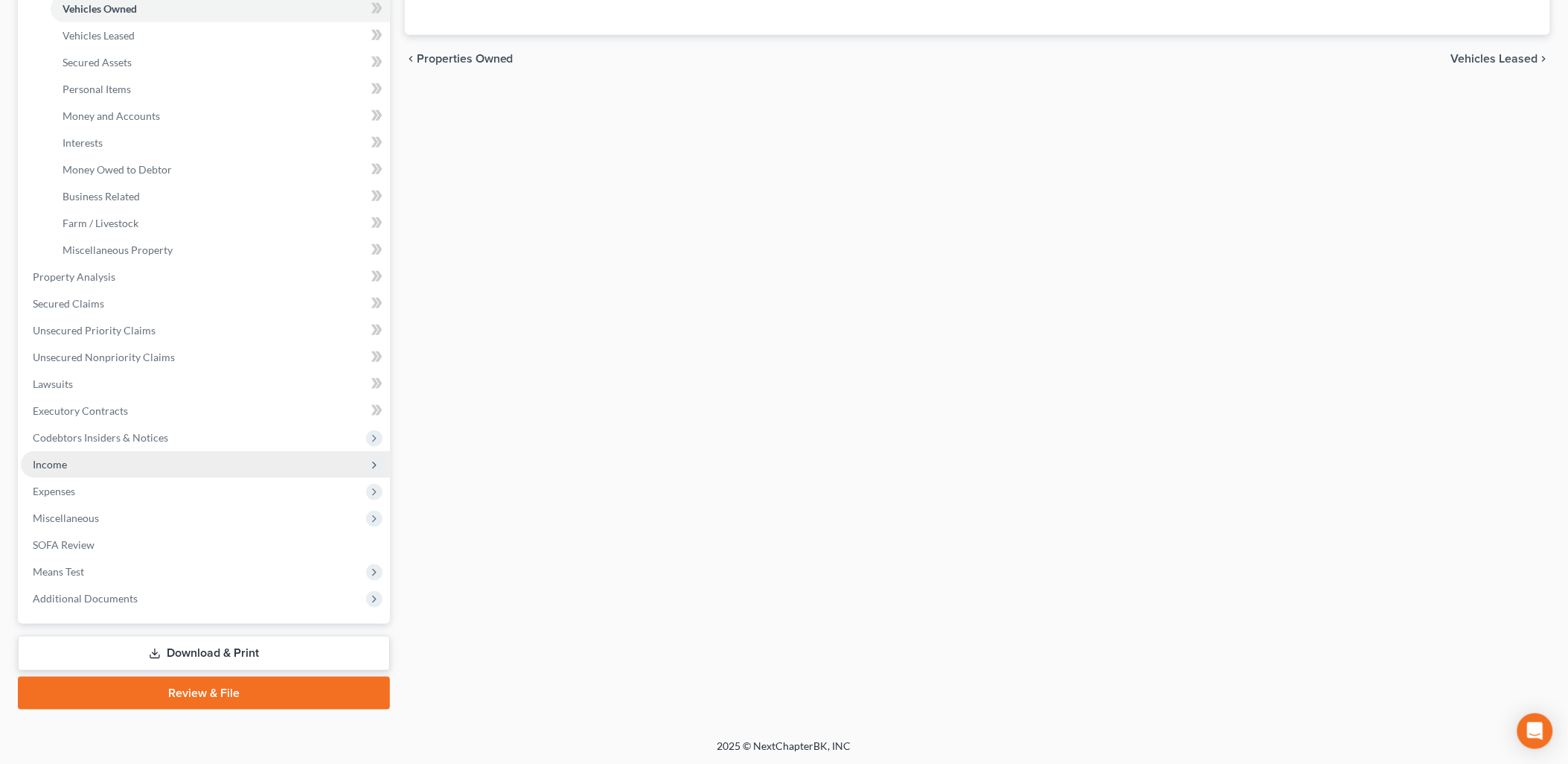
click at [56, 467] on span "Income" at bounding box center [50, 464] width 34 height 13
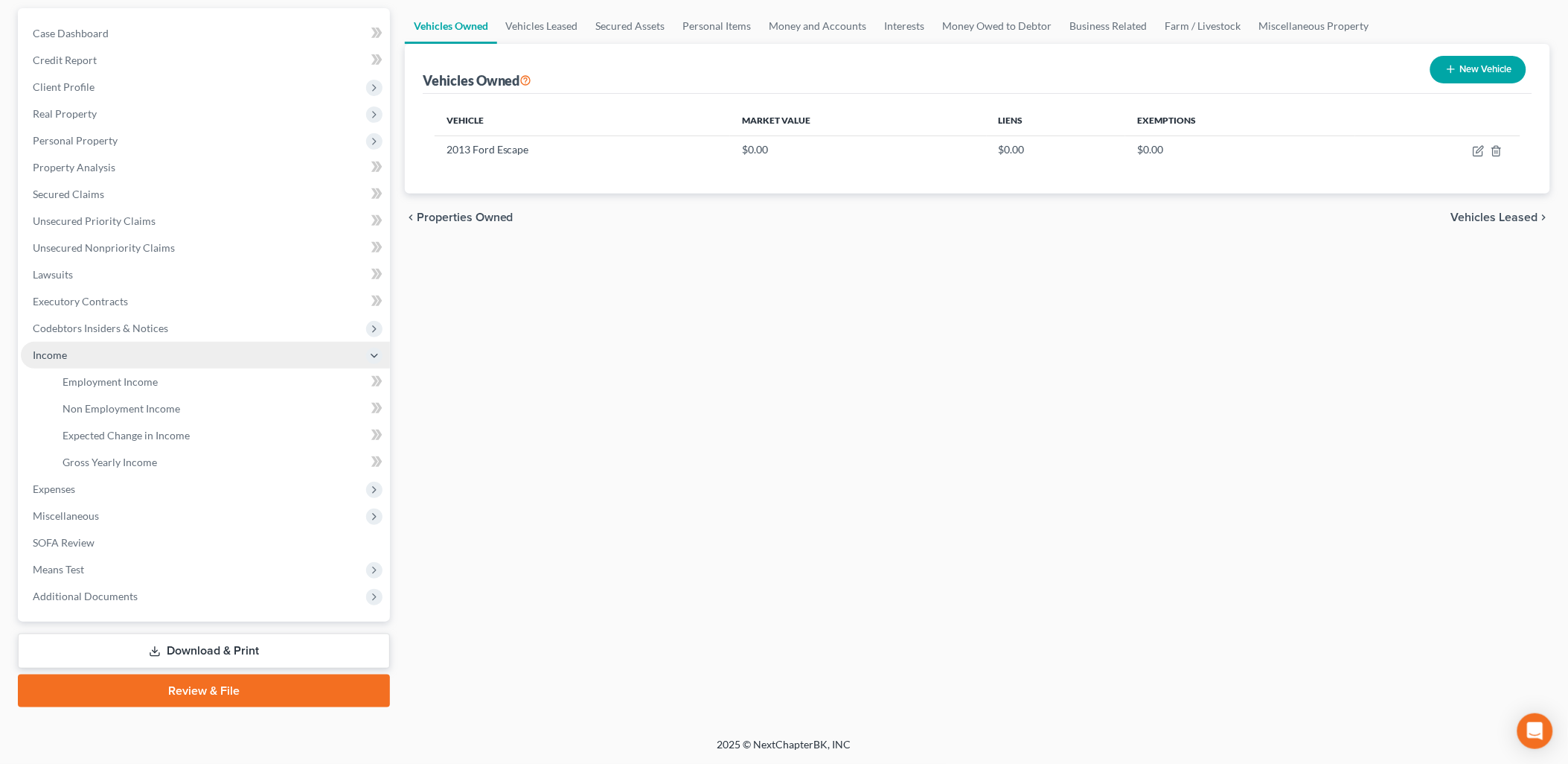
scroll to position [132, 0]
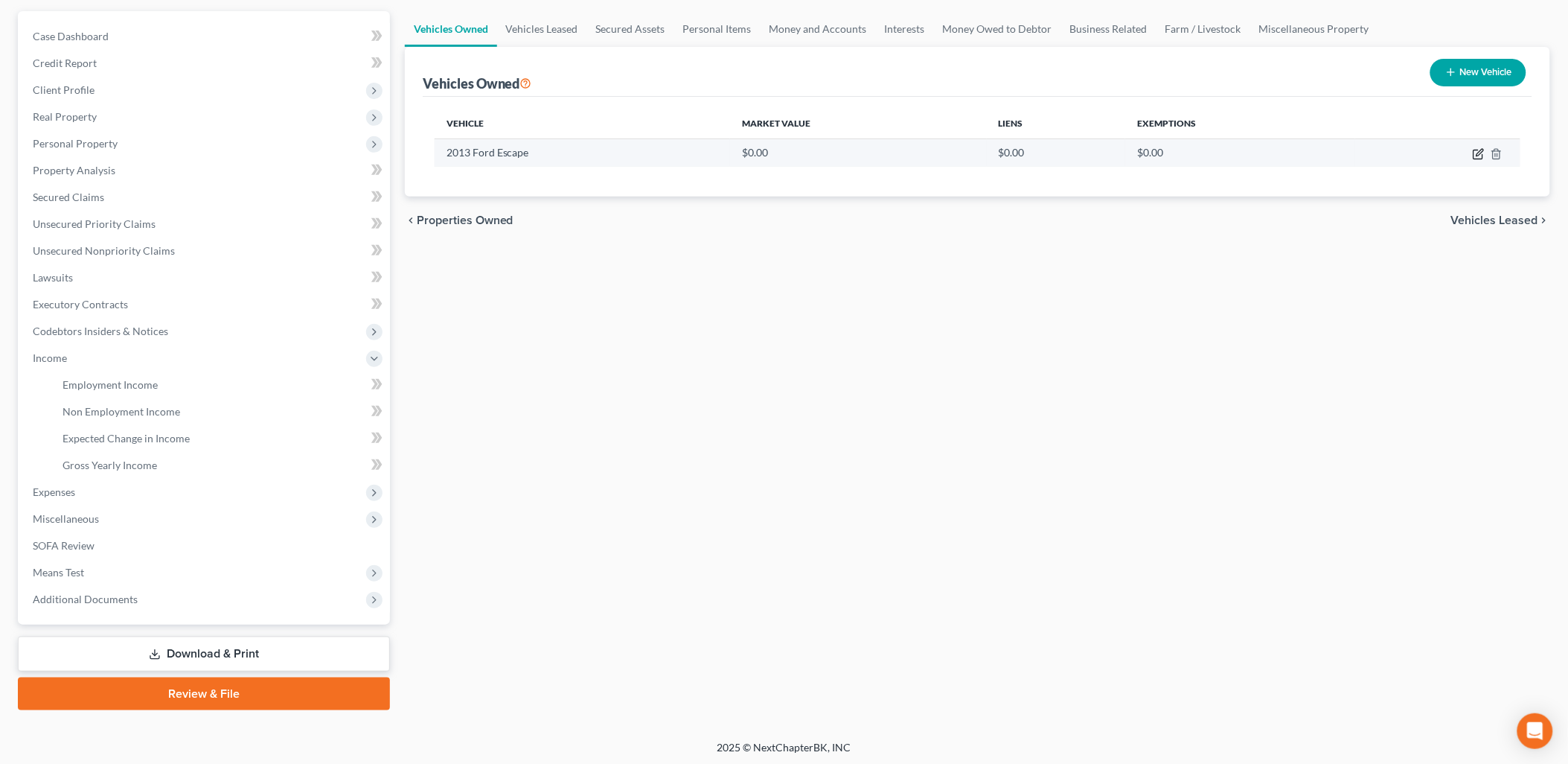
click at [1478, 156] on icon "button" at bounding box center [1478, 154] width 12 height 12
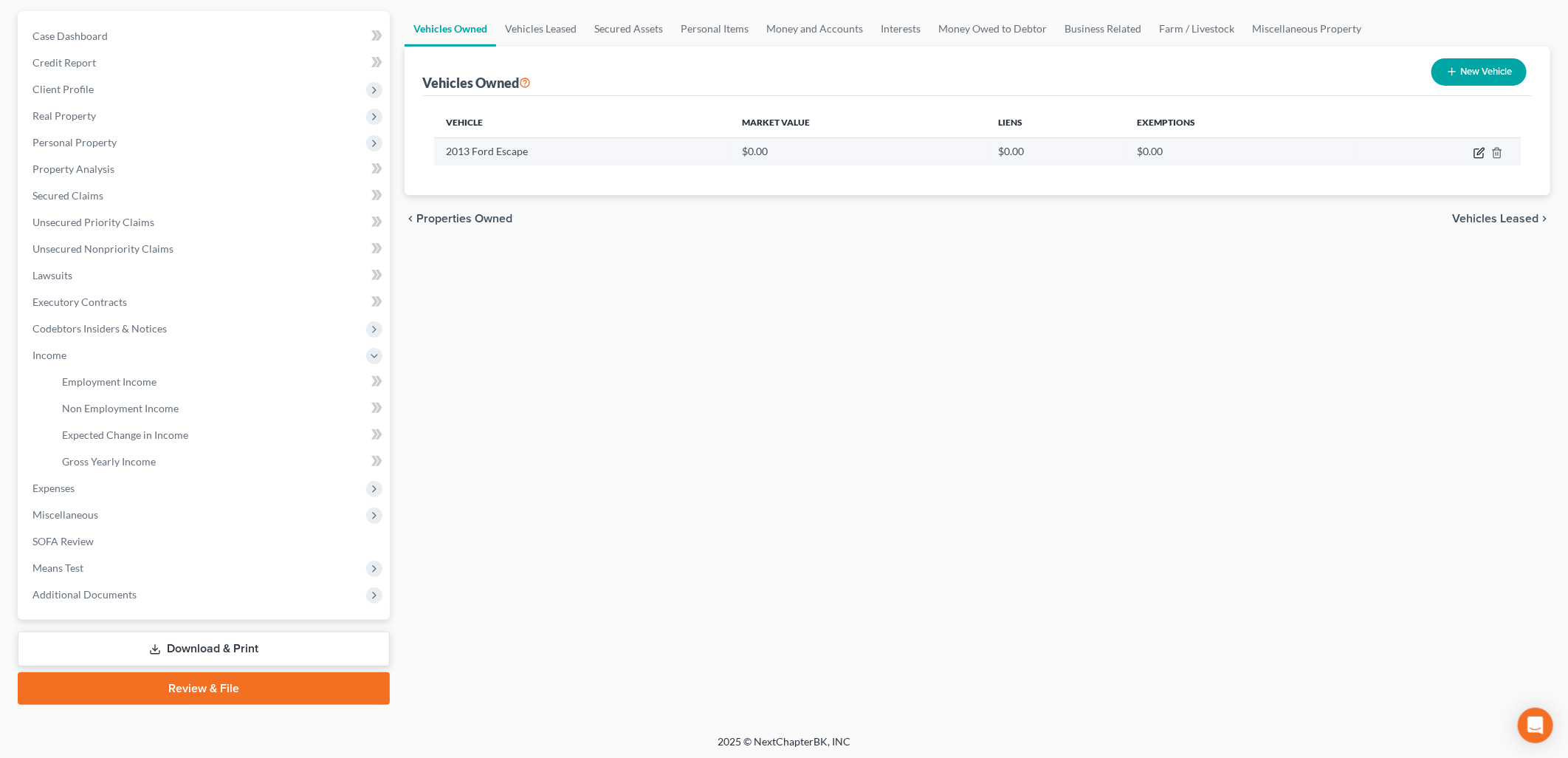
select select "0"
select select "13"
select select "2"
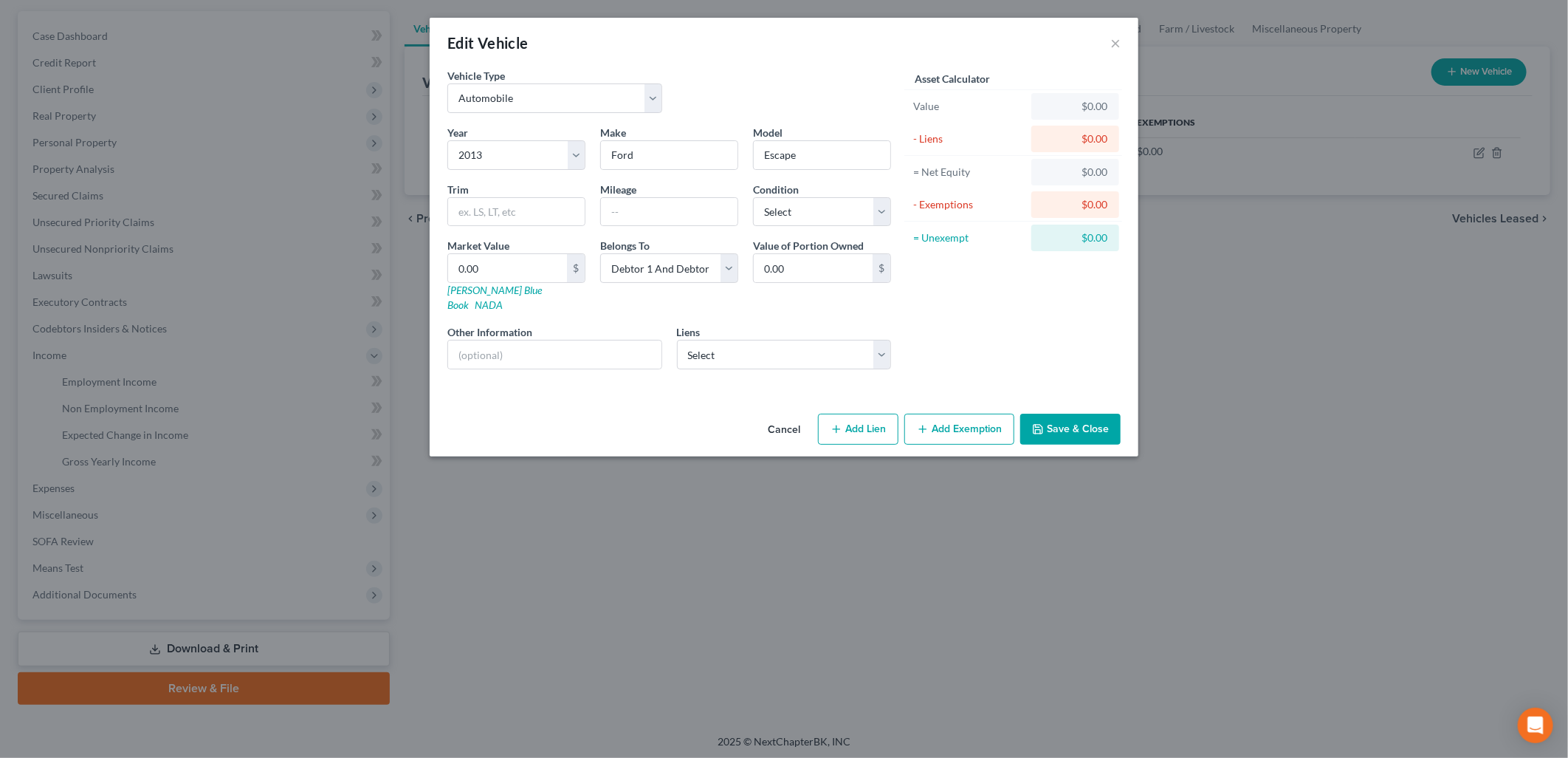
click at [810, 195] on div "Condition Select Excellent Very Good Good Fair Poor" at bounding box center [822, 204] width 152 height 45
click at [814, 205] on select "Select Excellent Very Good Good Fair Poor" at bounding box center [821, 212] width 138 height 30
click at [1056, 413] on button "Save & Close" at bounding box center [1070, 429] width 100 height 31
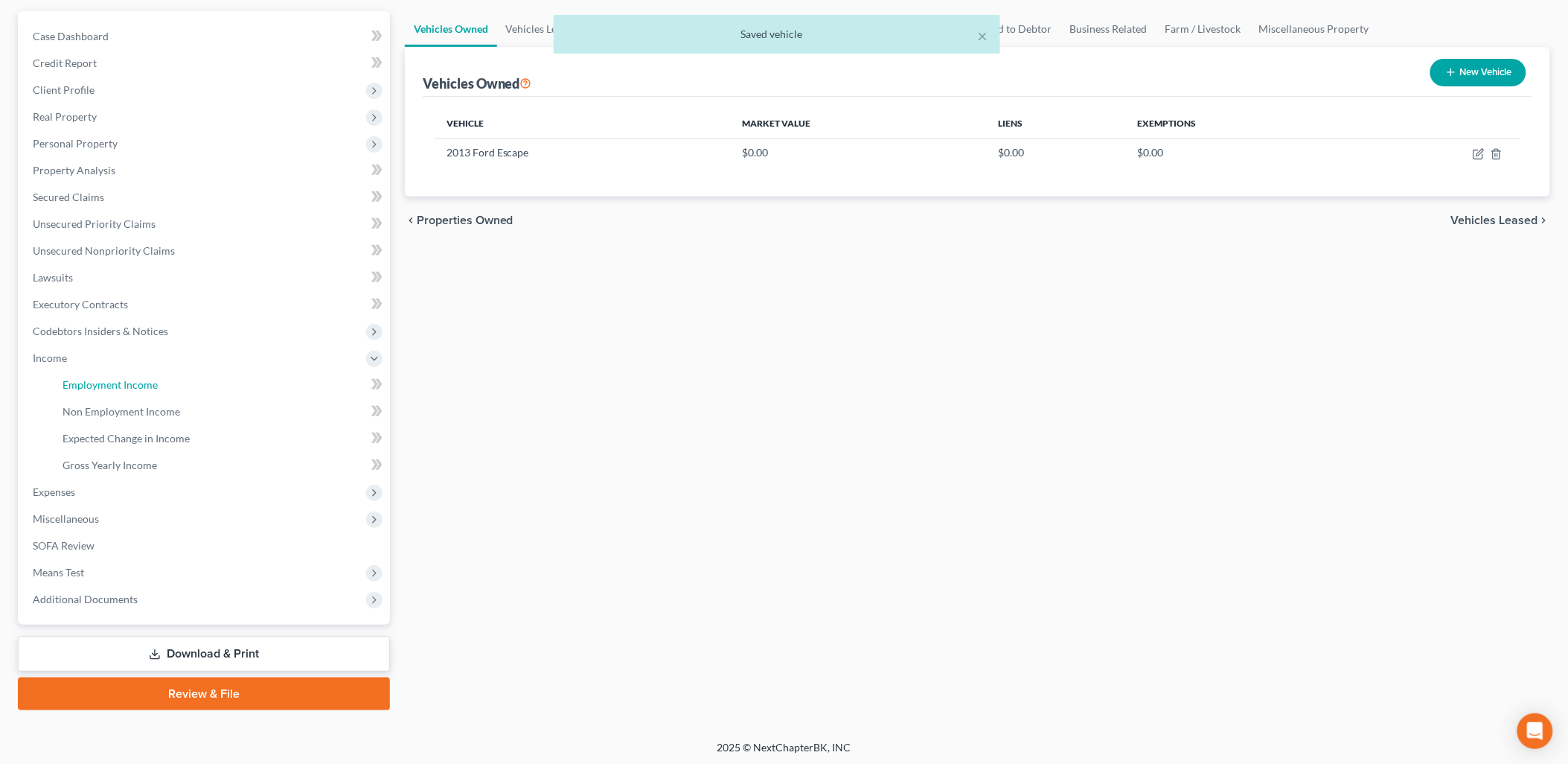
drag, startPoint x: 123, startPoint y: 380, endPoint x: 492, endPoint y: 384, distance: 369.0
click at [123, 380] on span "Employment Income" at bounding box center [110, 384] width 95 height 13
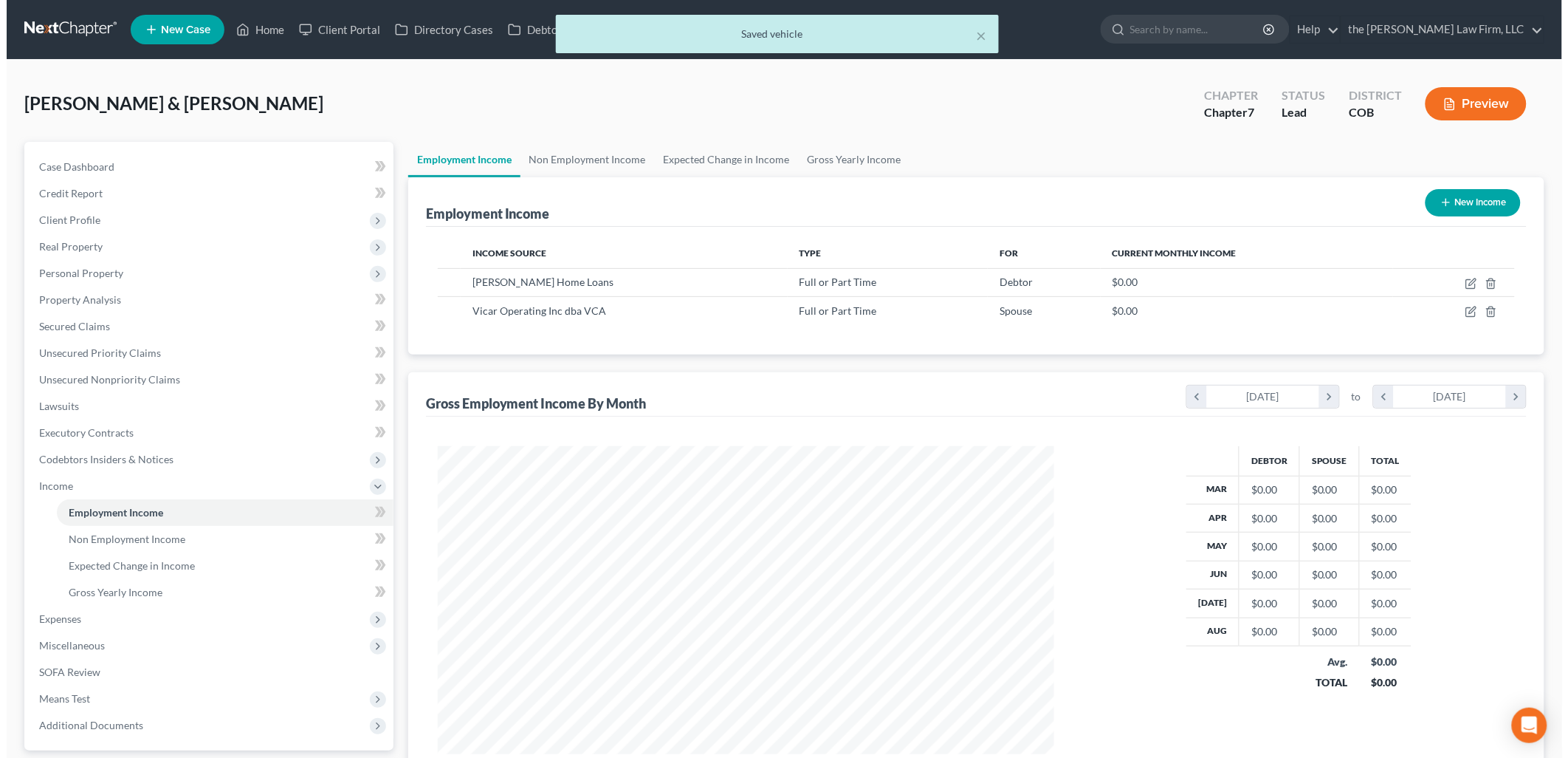
scroll to position [308, 646]
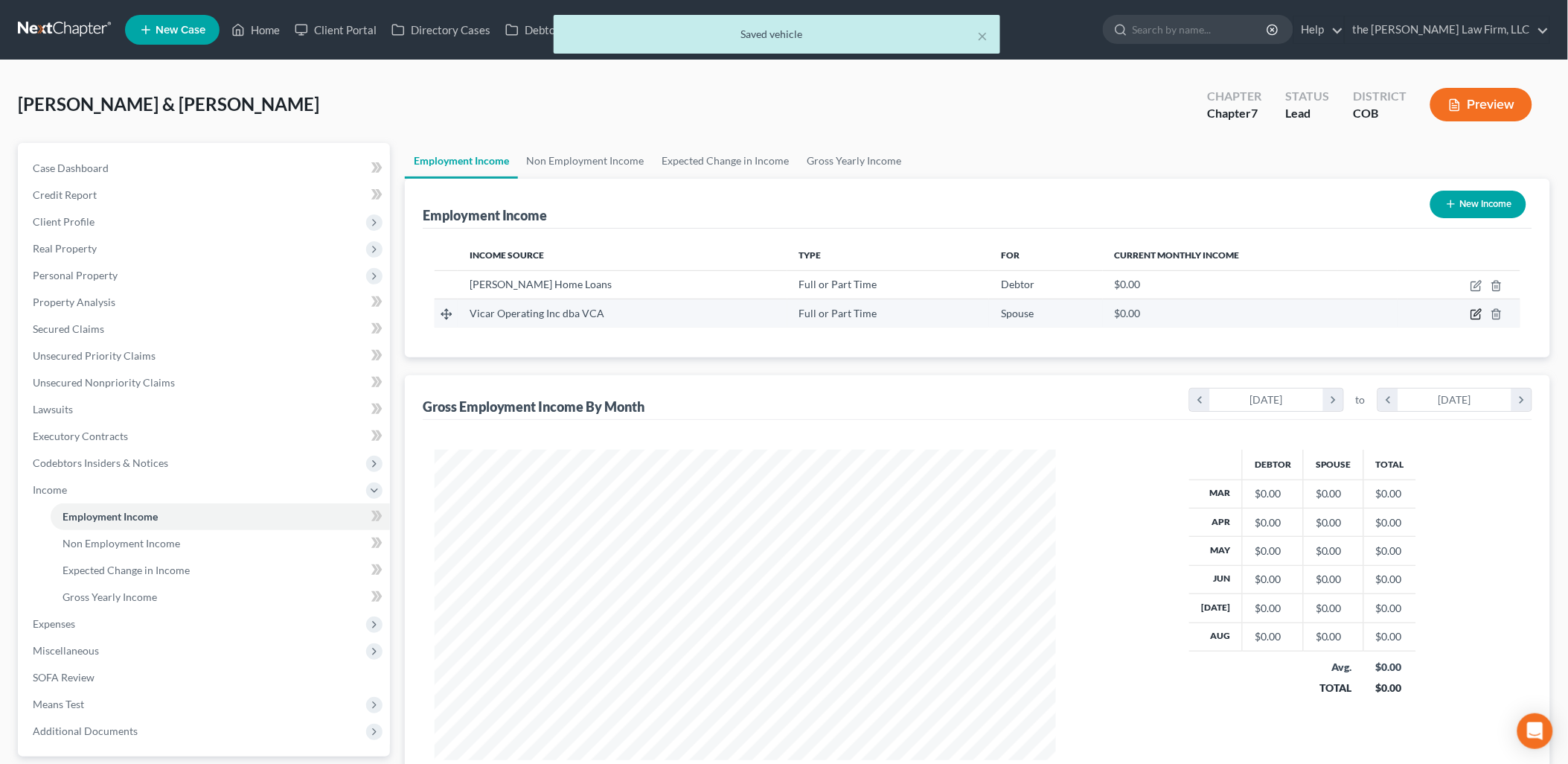
click at [1475, 311] on icon "button" at bounding box center [1475, 314] width 12 height 12
select select "0"
select select "4"
select select "2"
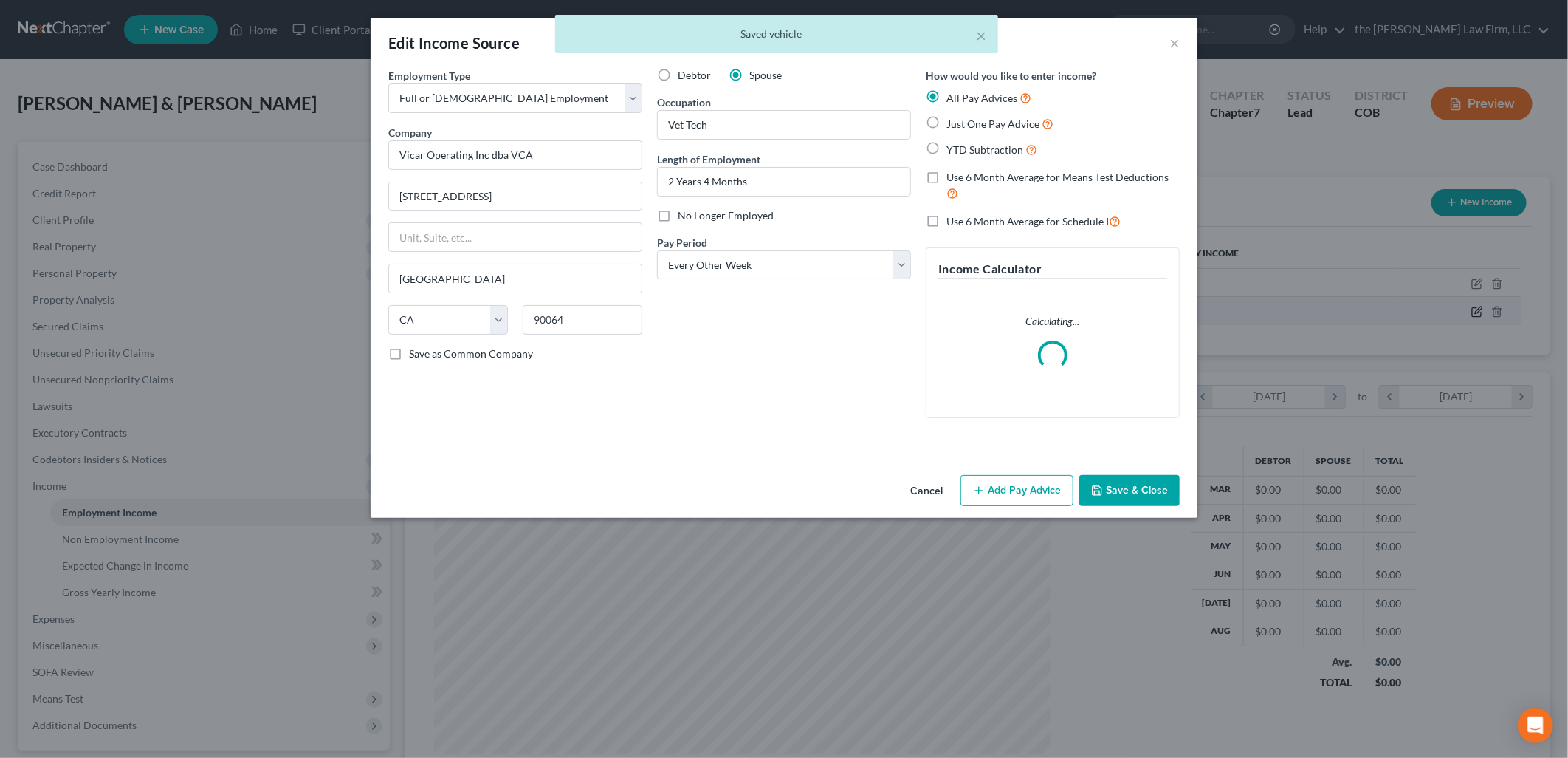
scroll to position [311, 651]
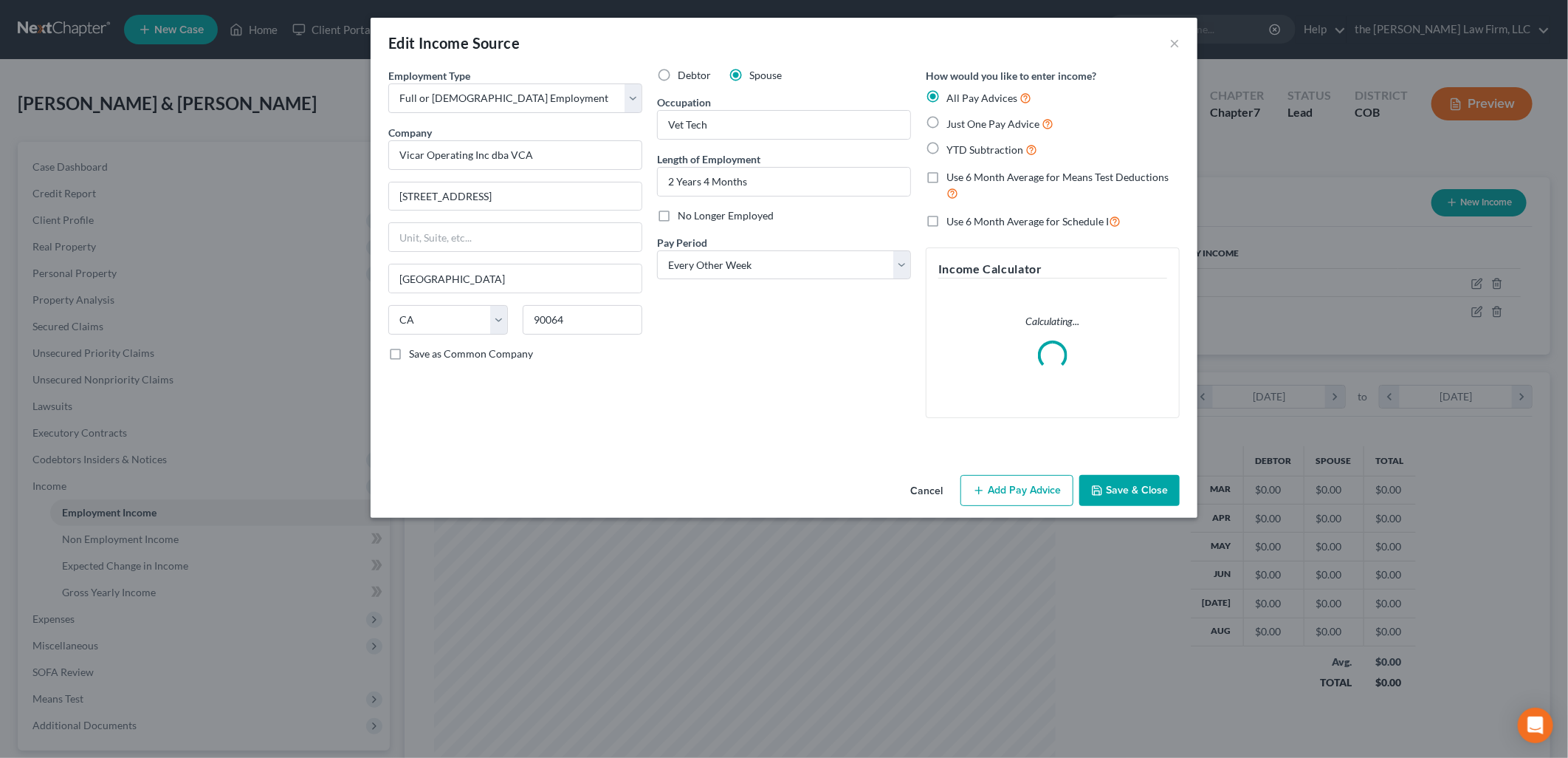
click at [1044, 483] on div "Edit Income Source × Employment Type * Select Full or [DEMOGRAPHIC_DATA] Employ…" at bounding box center [783, 268] width 827 height 500
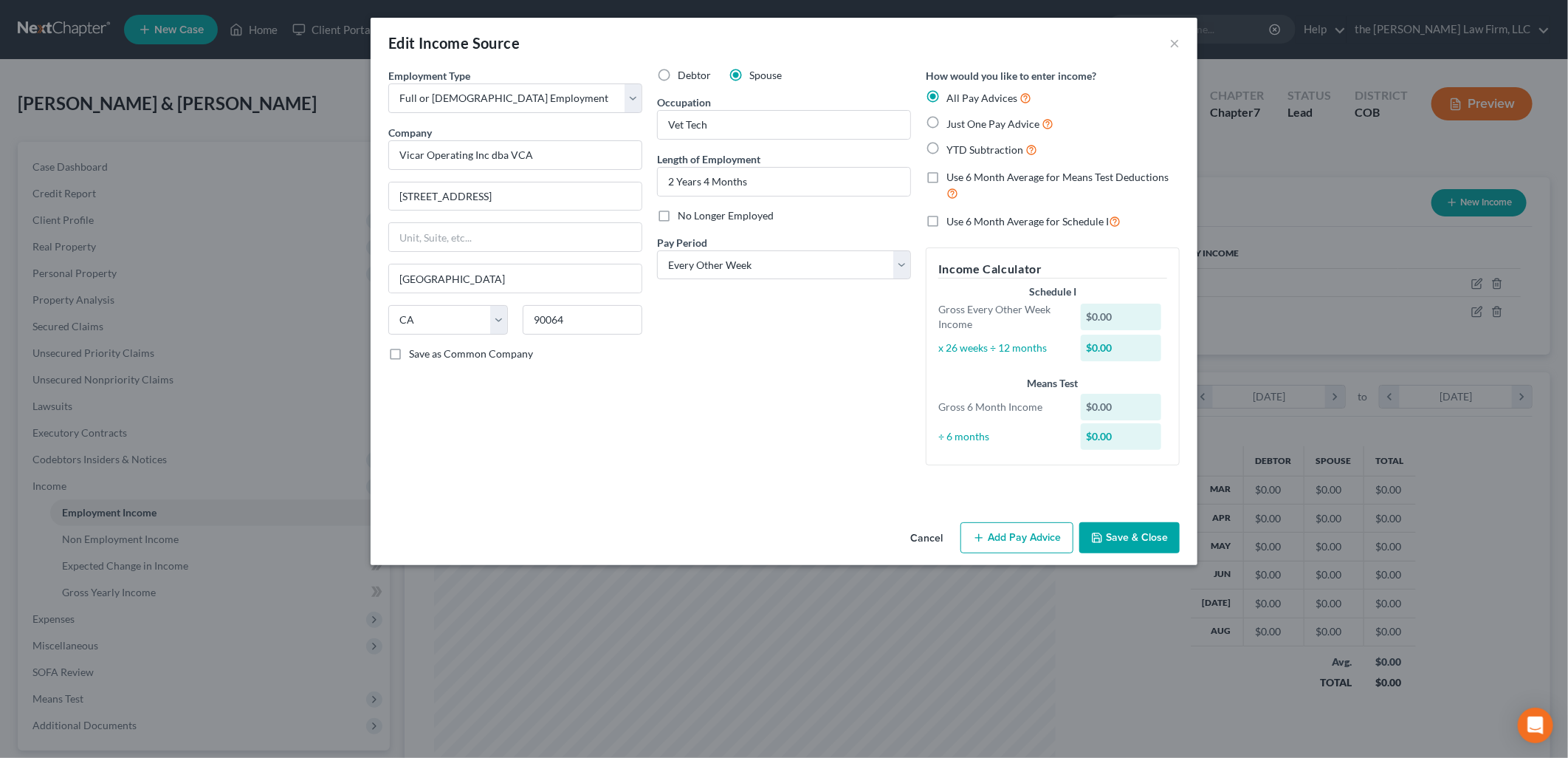
click at [1016, 544] on button "Add Pay Advice" at bounding box center [1017, 538] width 113 height 31
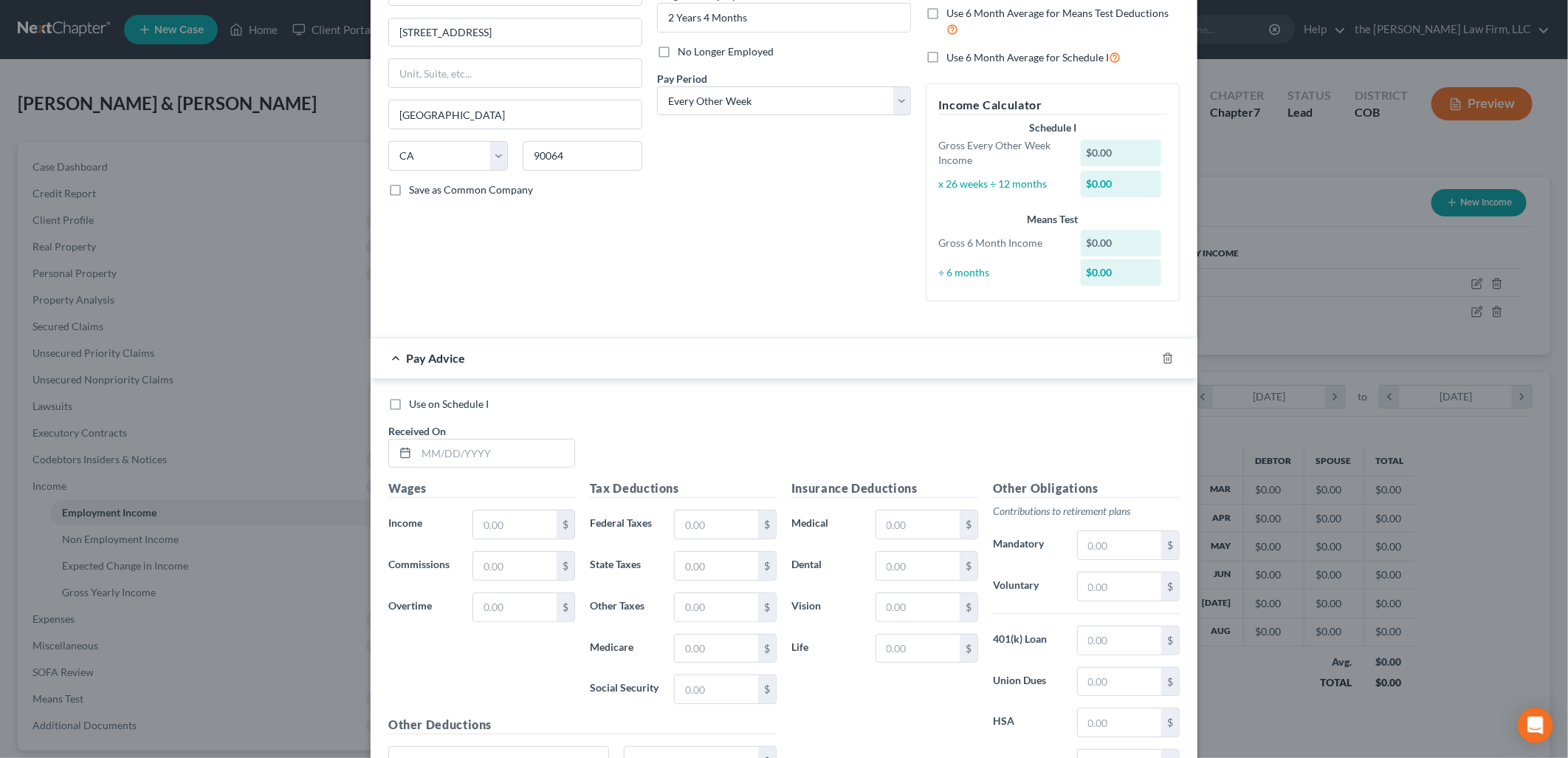
scroll to position [311, 0]
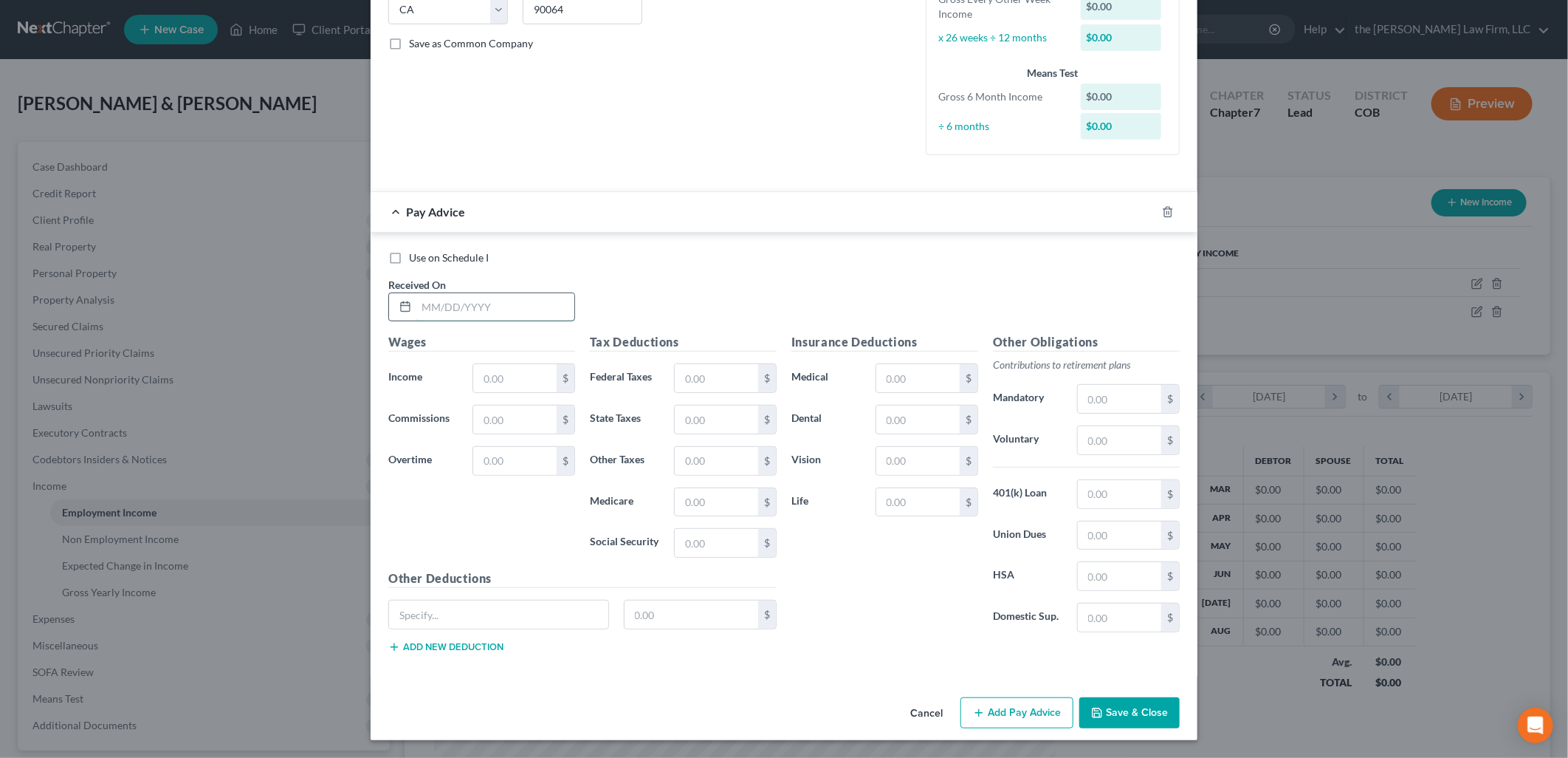
click at [488, 312] on input "text" at bounding box center [495, 307] width 158 height 28
type input "[DATE]"
type input "1,861.45"
click at [715, 378] on input "text" at bounding box center [716, 378] width 83 height 28
type input "81.79"
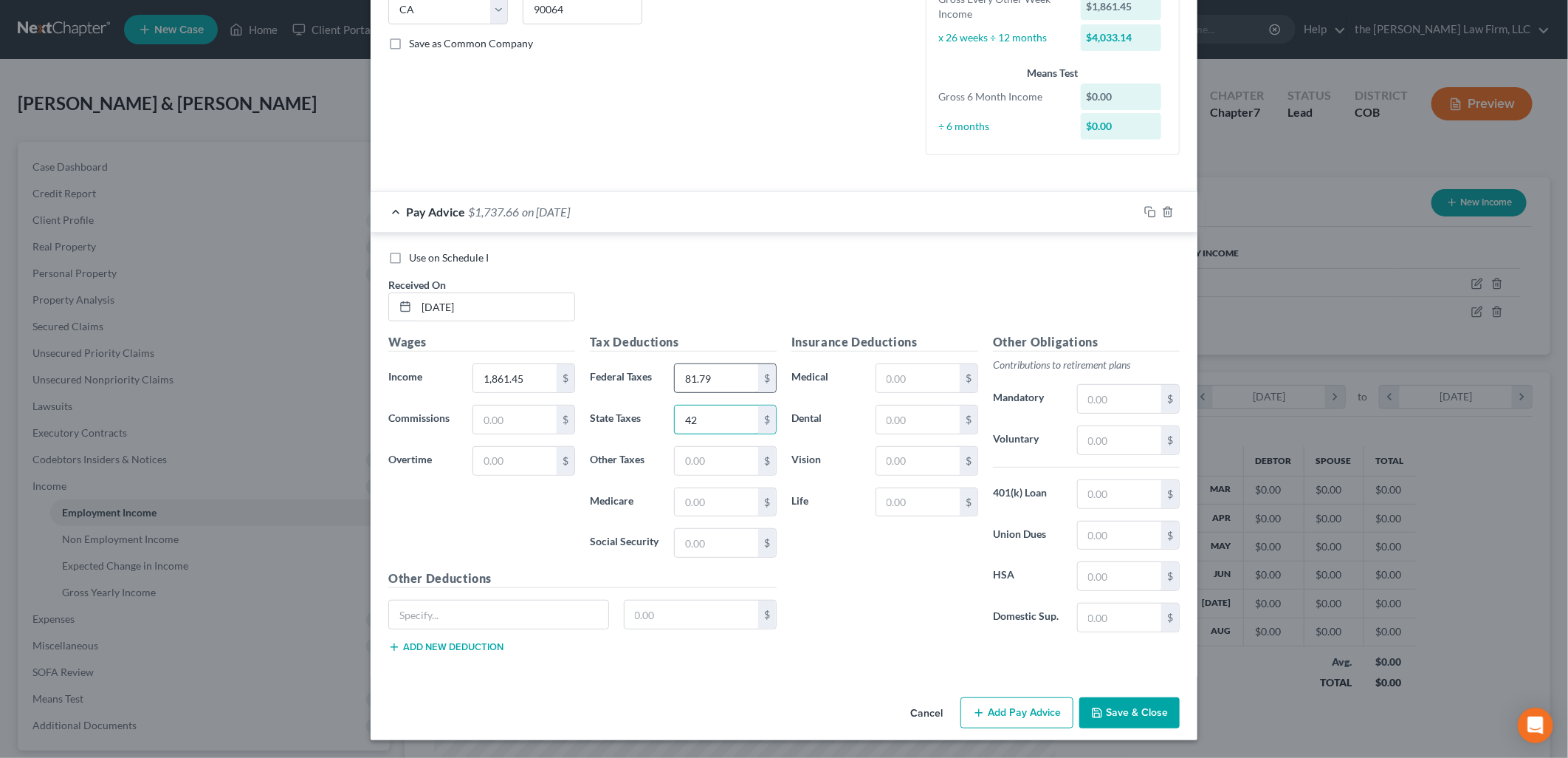
type input "42"
type input "8.38"
type input "20.71"
type input "5"
type input "88.53"
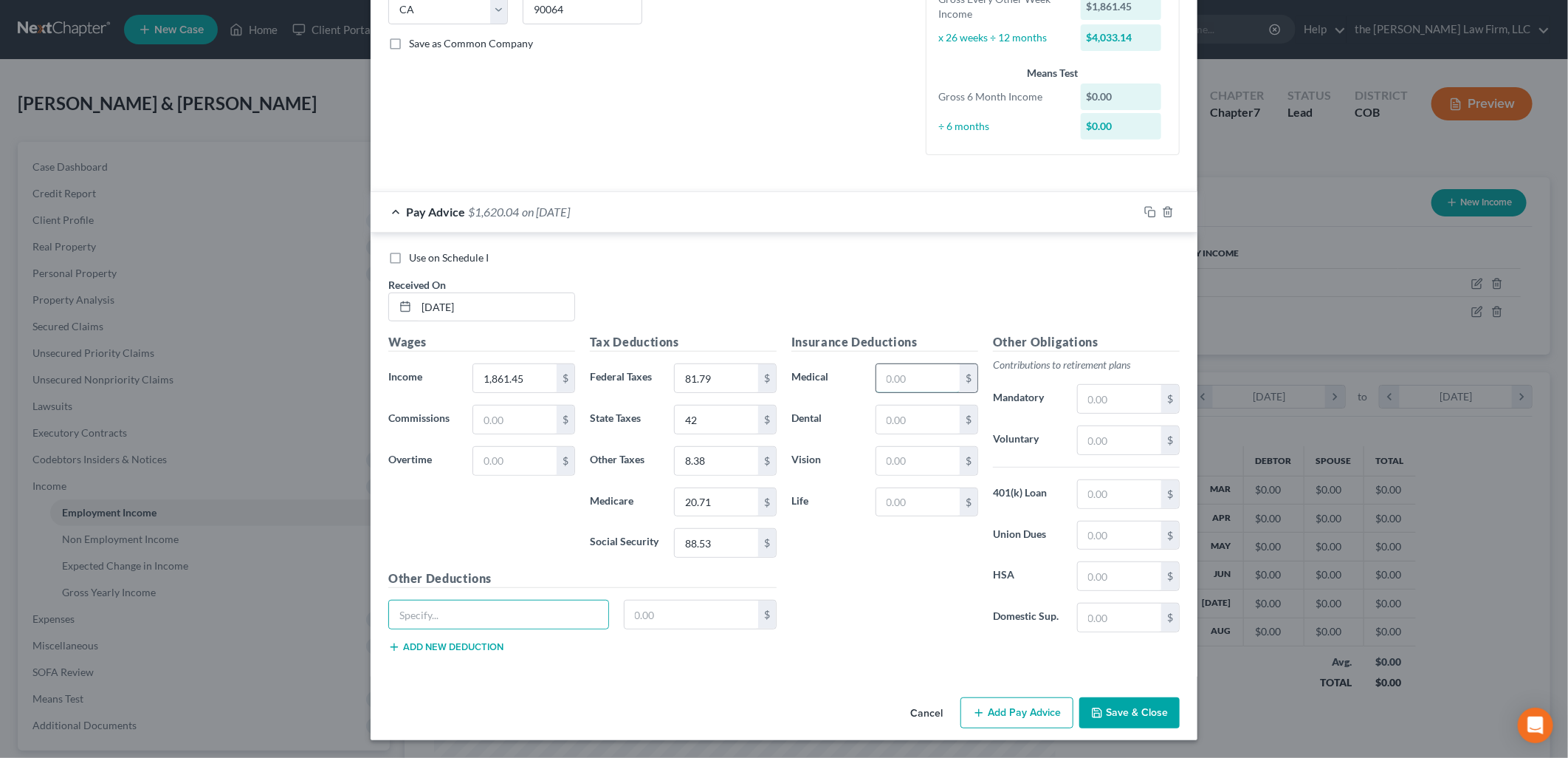
click at [915, 383] on input "text" at bounding box center [918, 378] width 83 height 28
type input "352"
type input "64"
type input "17.64"
type input "93.08"
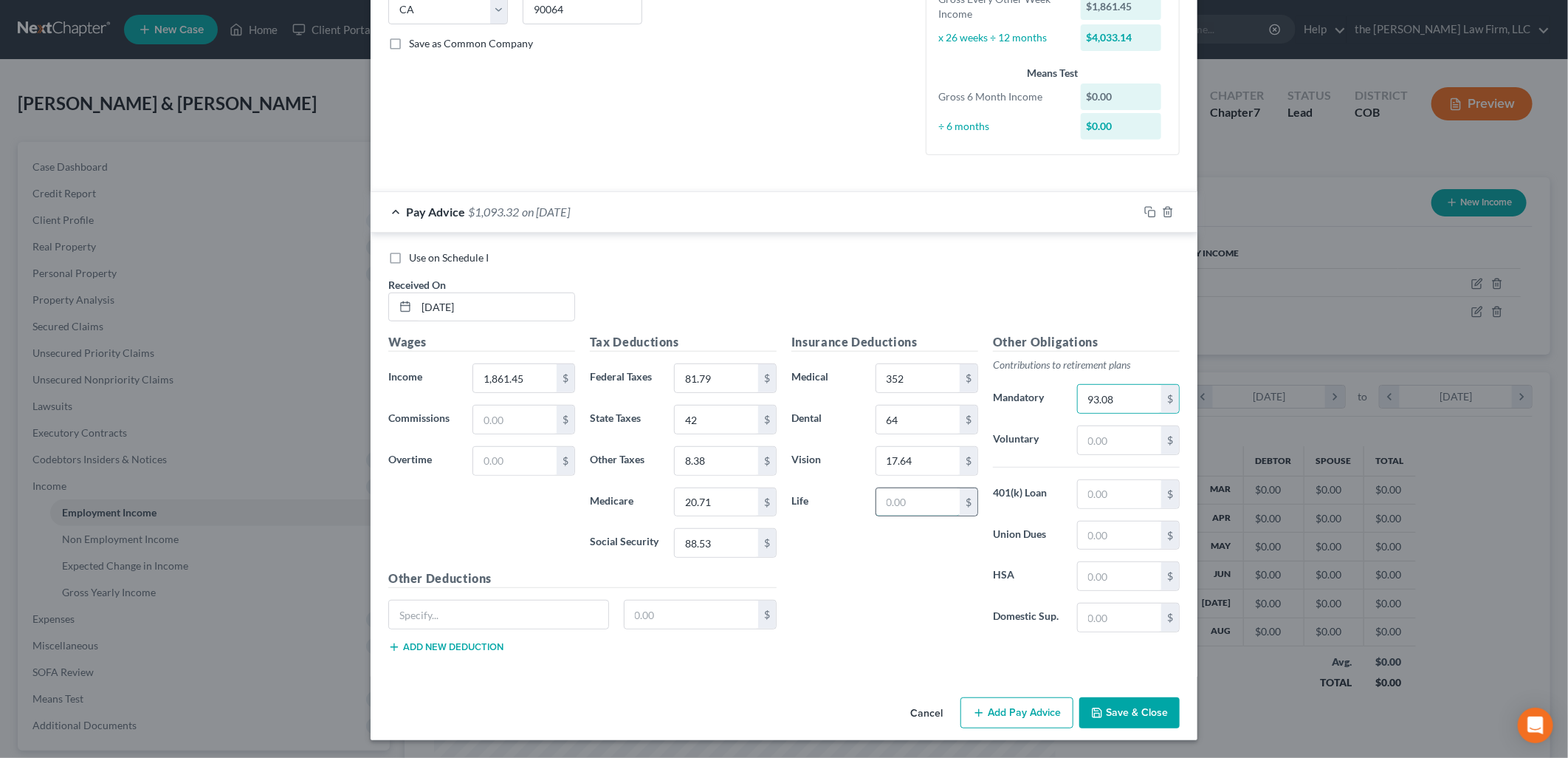
click at [901, 503] on input "text" at bounding box center [918, 502] width 83 height 28
type input "11.66"
click at [1024, 705] on button "Add Pay Advice" at bounding box center [1017, 713] width 113 height 31
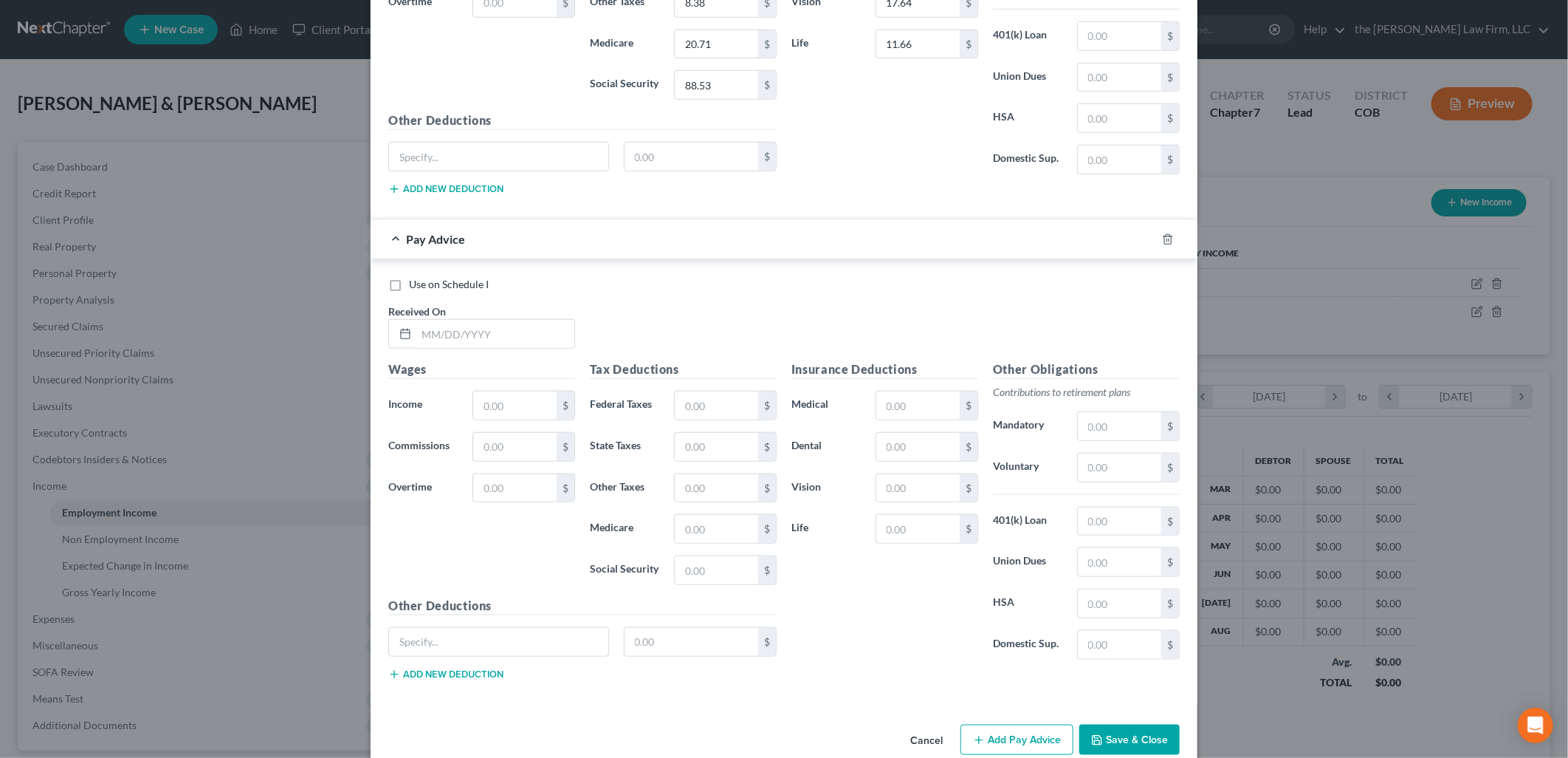
scroll to position [796, 0]
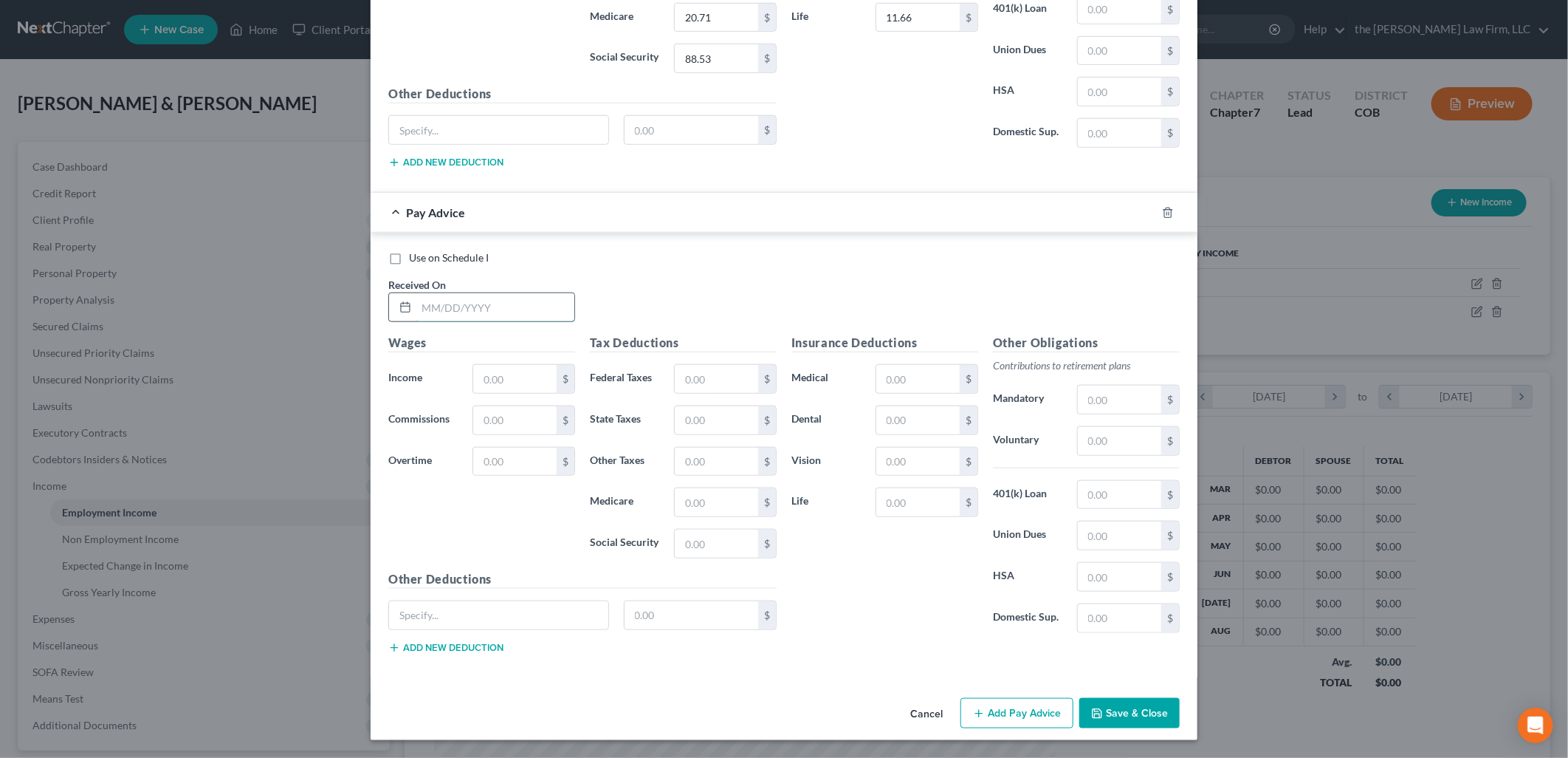
click at [514, 315] on input "text" at bounding box center [495, 307] width 158 height 28
type input "[DATE]"
type input "2,145.29"
type input "166.16"
type input "73.06"
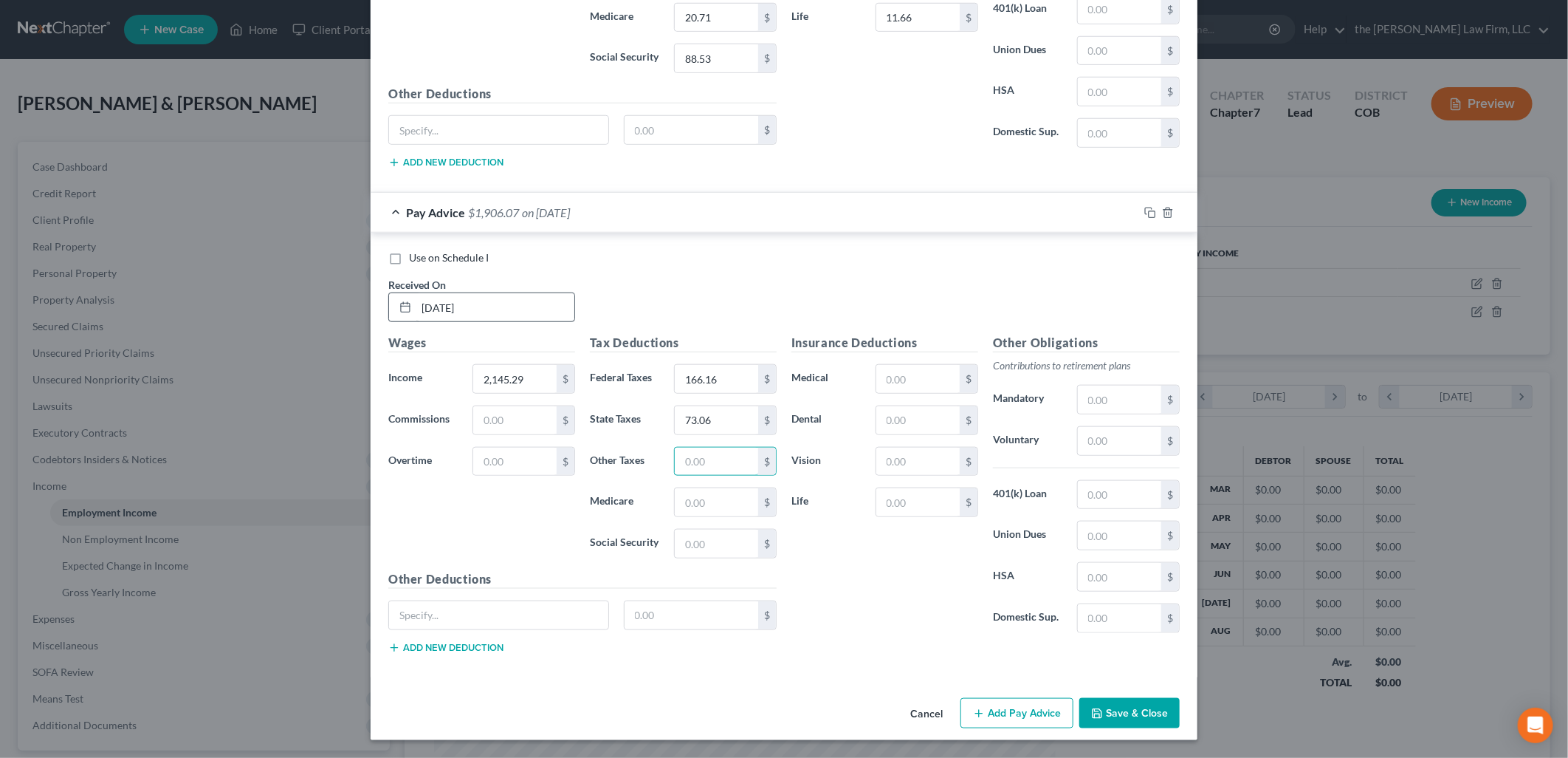
type input "6"
type input "9.65"
type input "31.10"
type input "133.01"
type input "107.27"
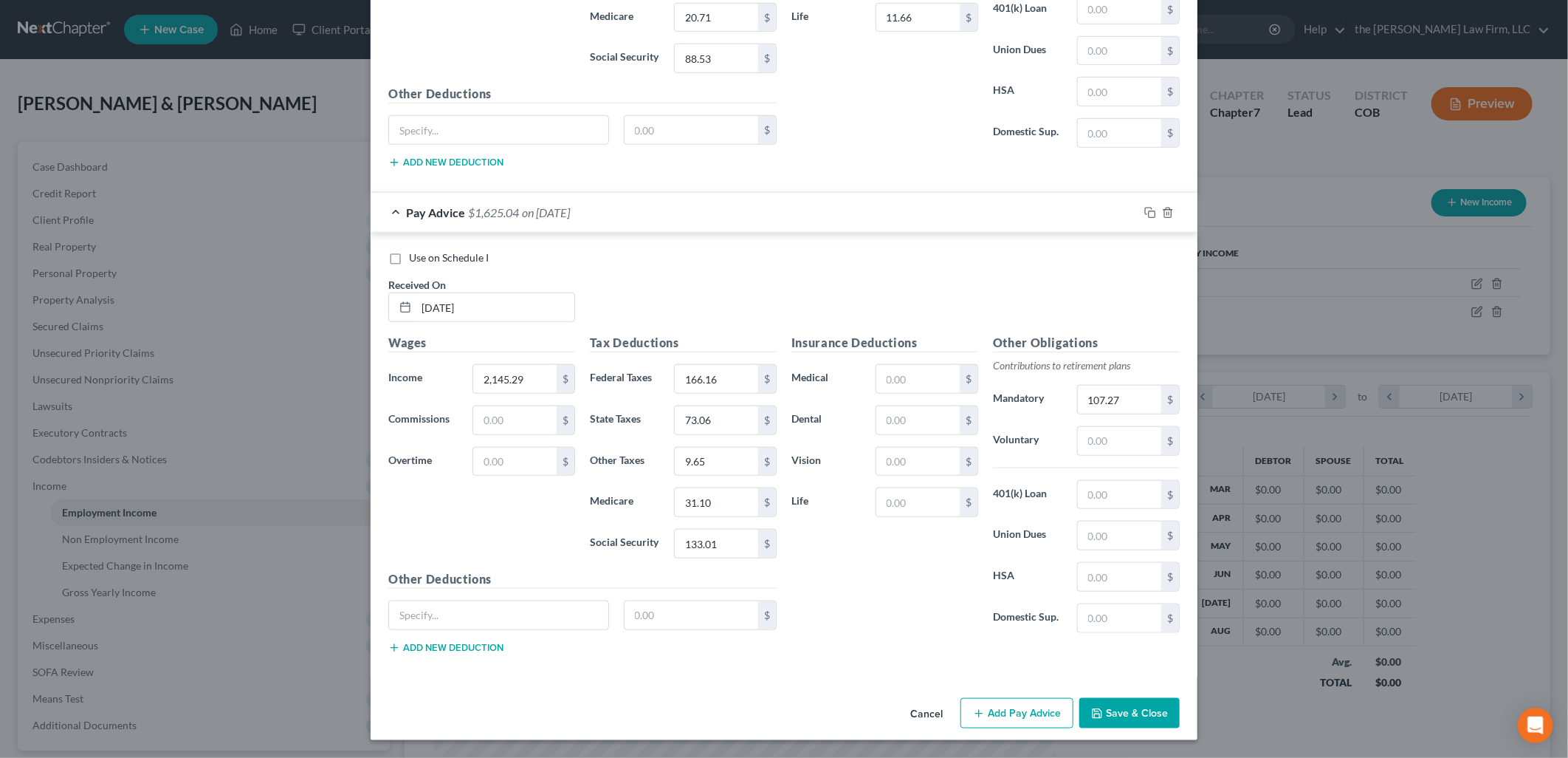
click at [1053, 709] on button "Add Pay Advice" at bounding box center [1017, 714] width 113 height 31
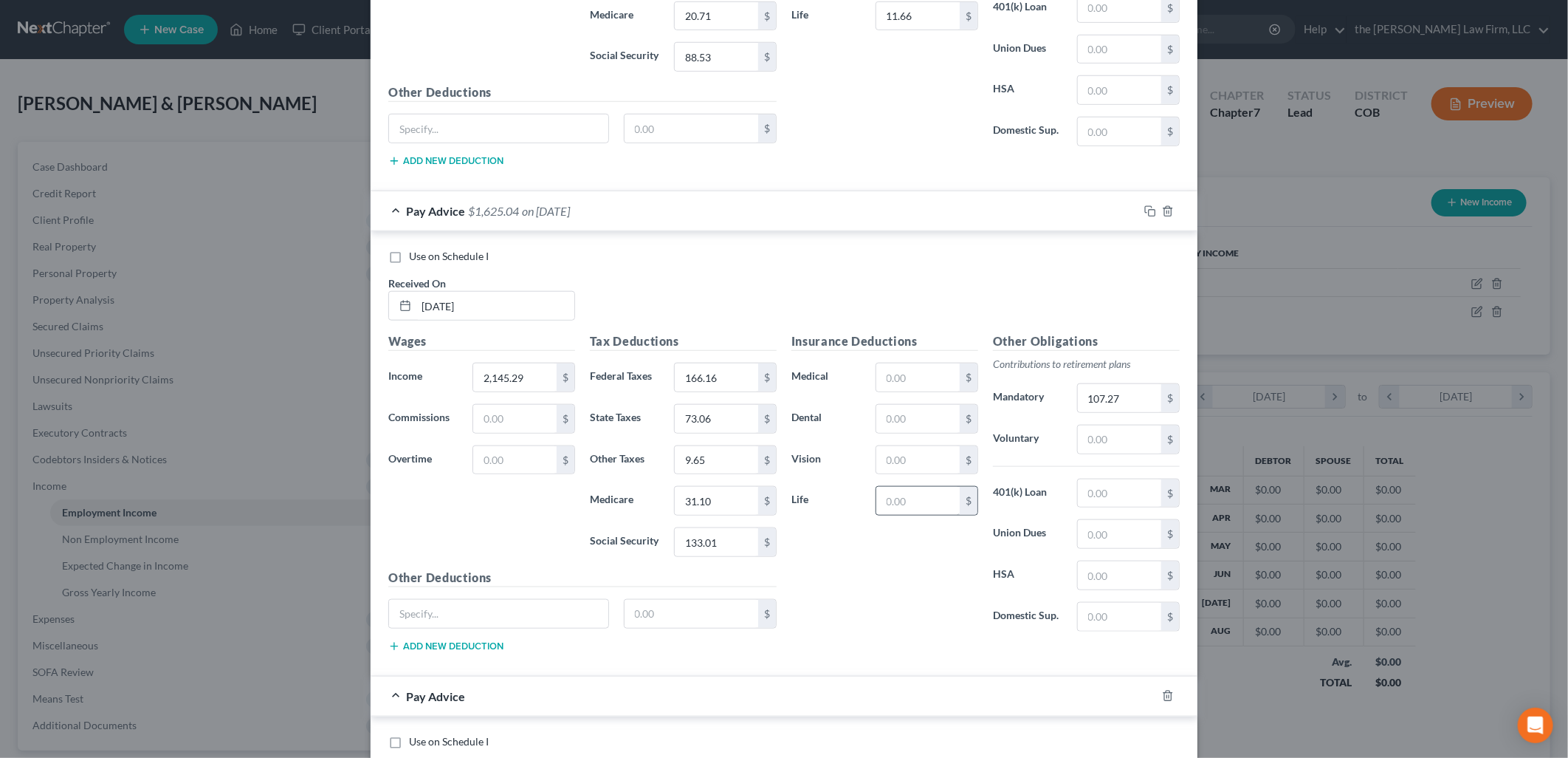
scroll to position [1283, 0]
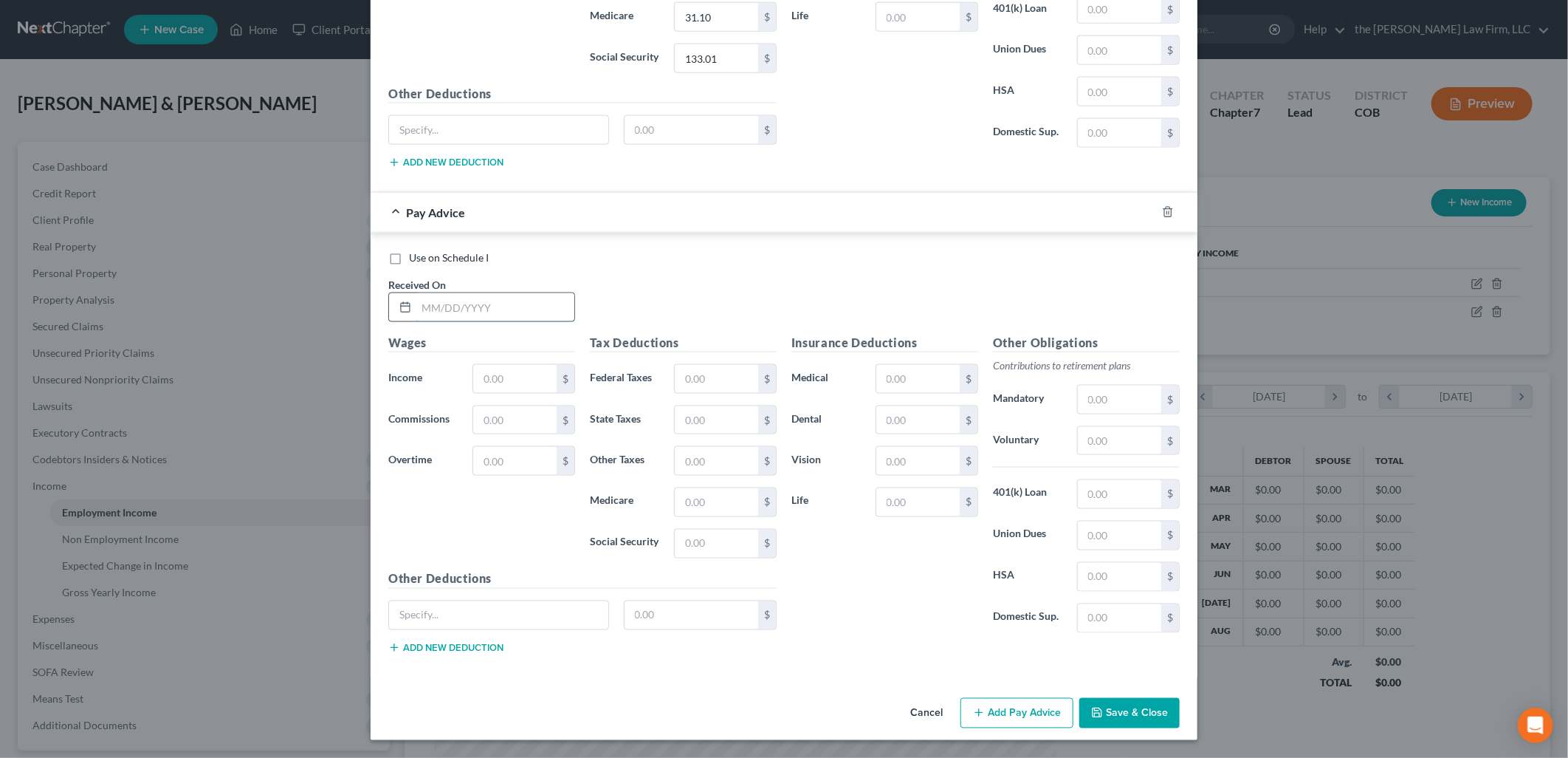
click at [476, 297] on input "text" at bounding box center [495, 307] width 158 height 28
type input "[DATE]"
type input "2,199.57"
type input "120.31"
type input "56"
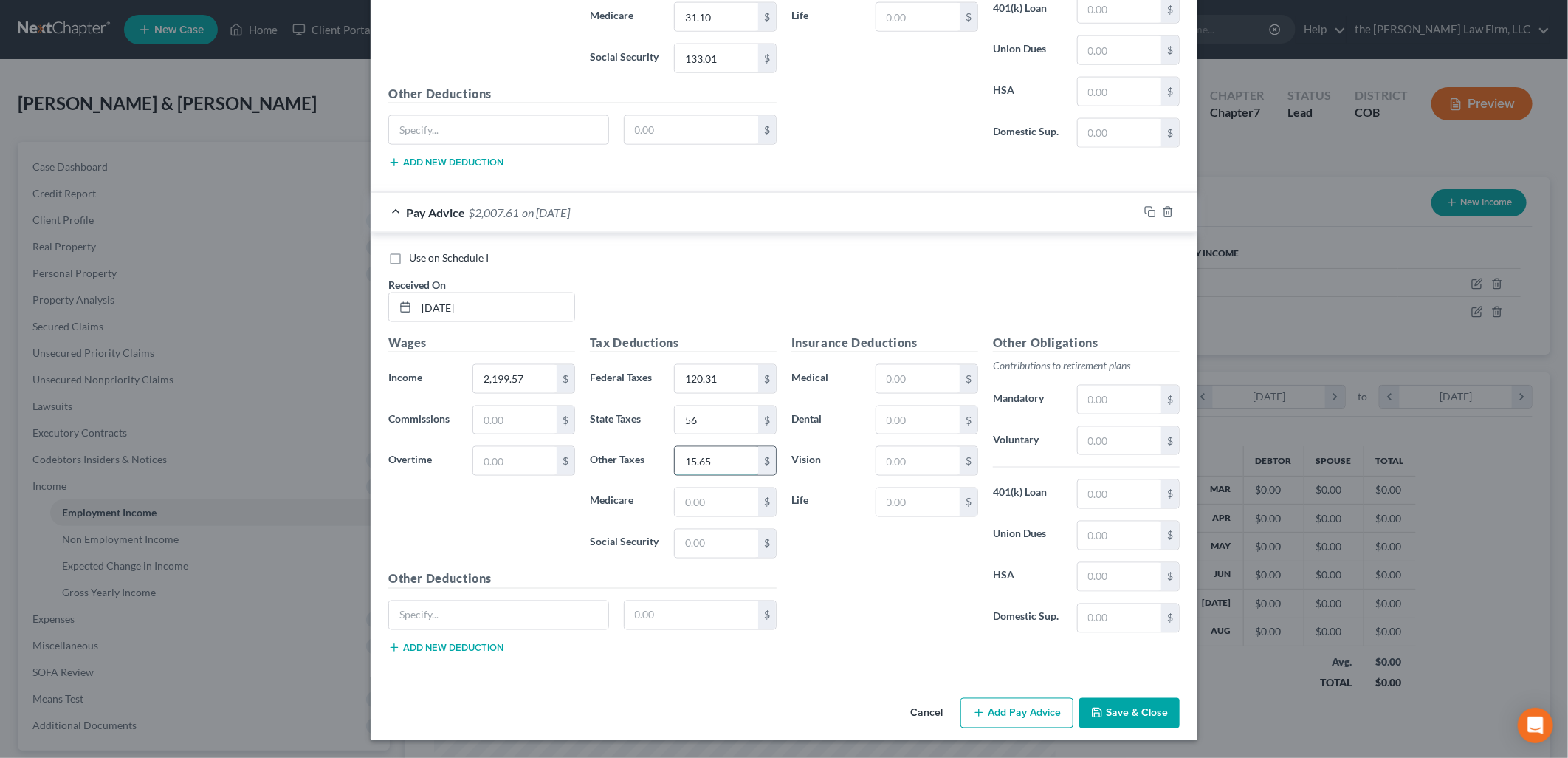
type input "15.65"
type input "25.61"
type input "109.50"
type input "2"
type input "352"
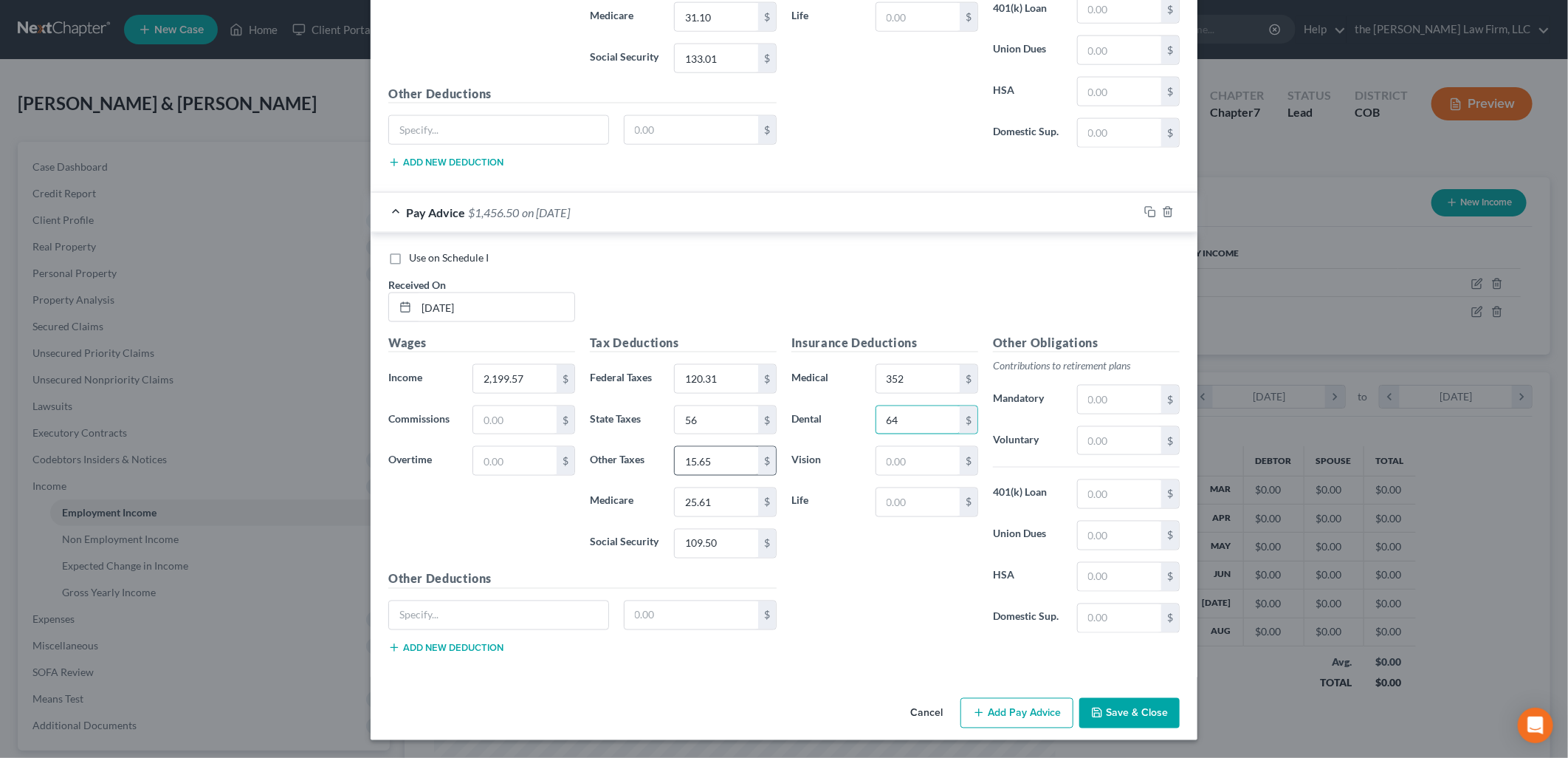
type input "64"
type input "17.64"
type input "11.66"
click at [1118, 395] on input "text" at bounding box center [1119, 399] width 83 height 28
type input "109.98"
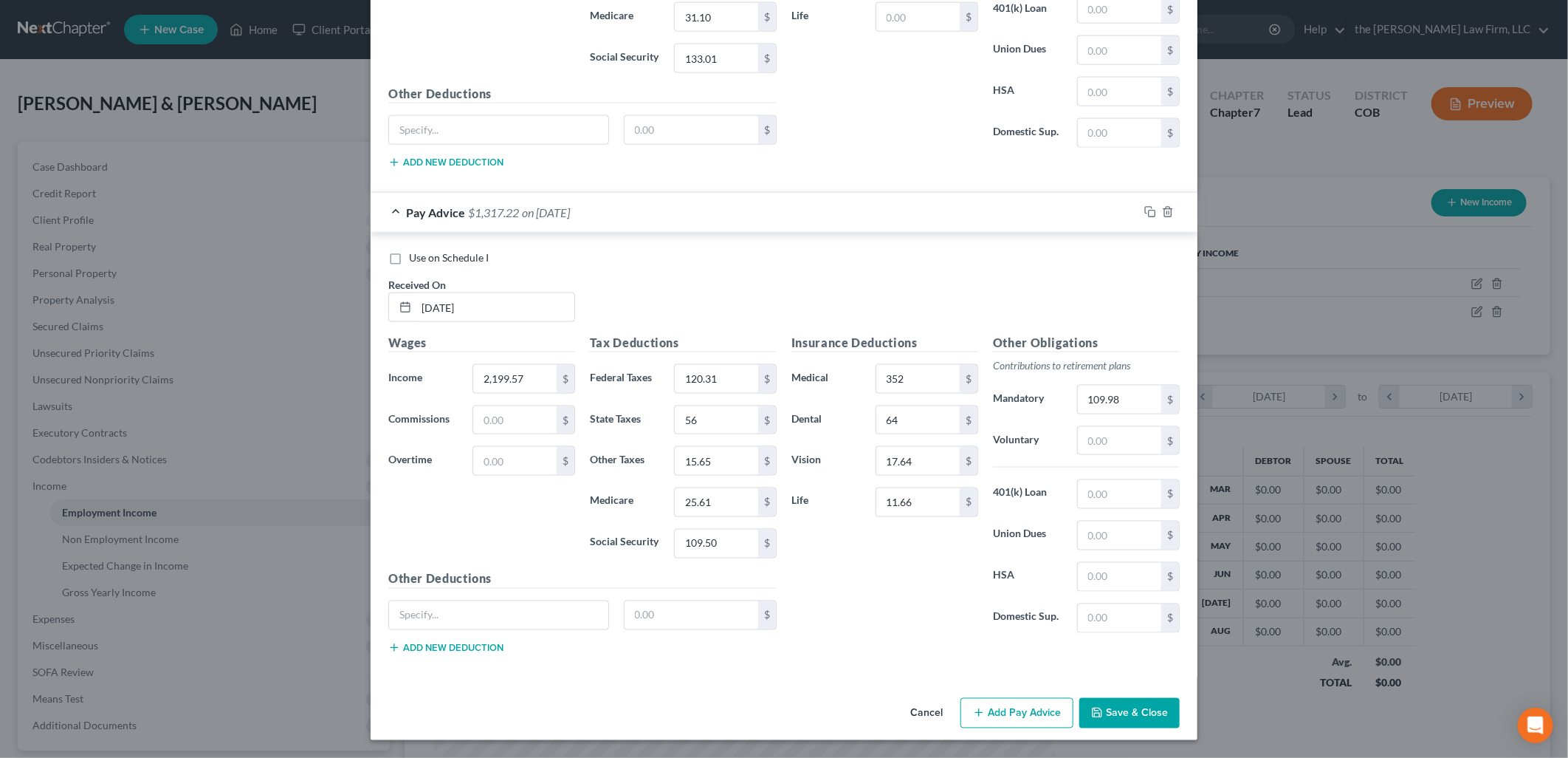
click at [1027, 718] on button "Add Pay Advice" at bounding box center [1017, 714] width 113 height 31
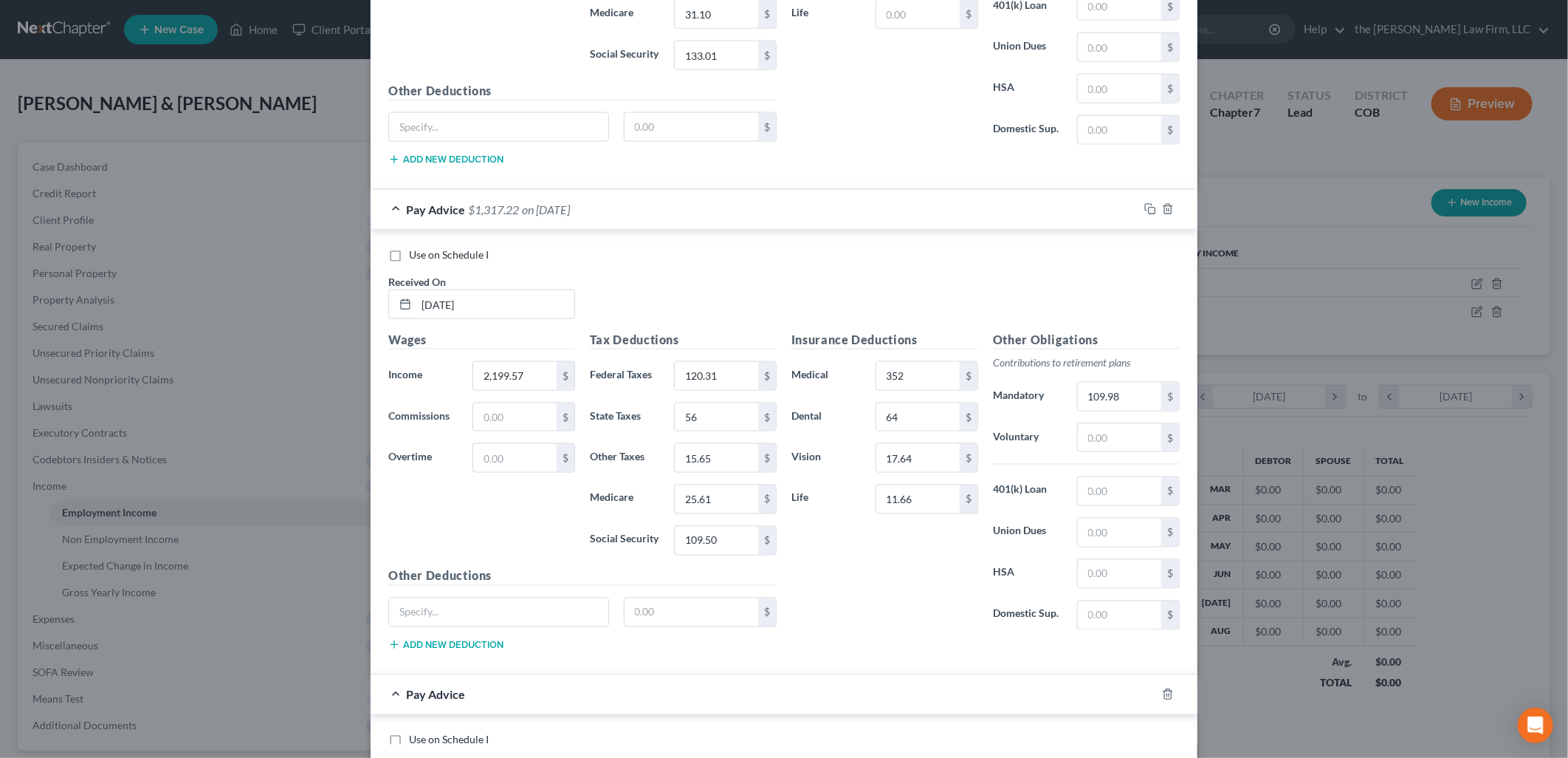
scroll to position [1763, 0]
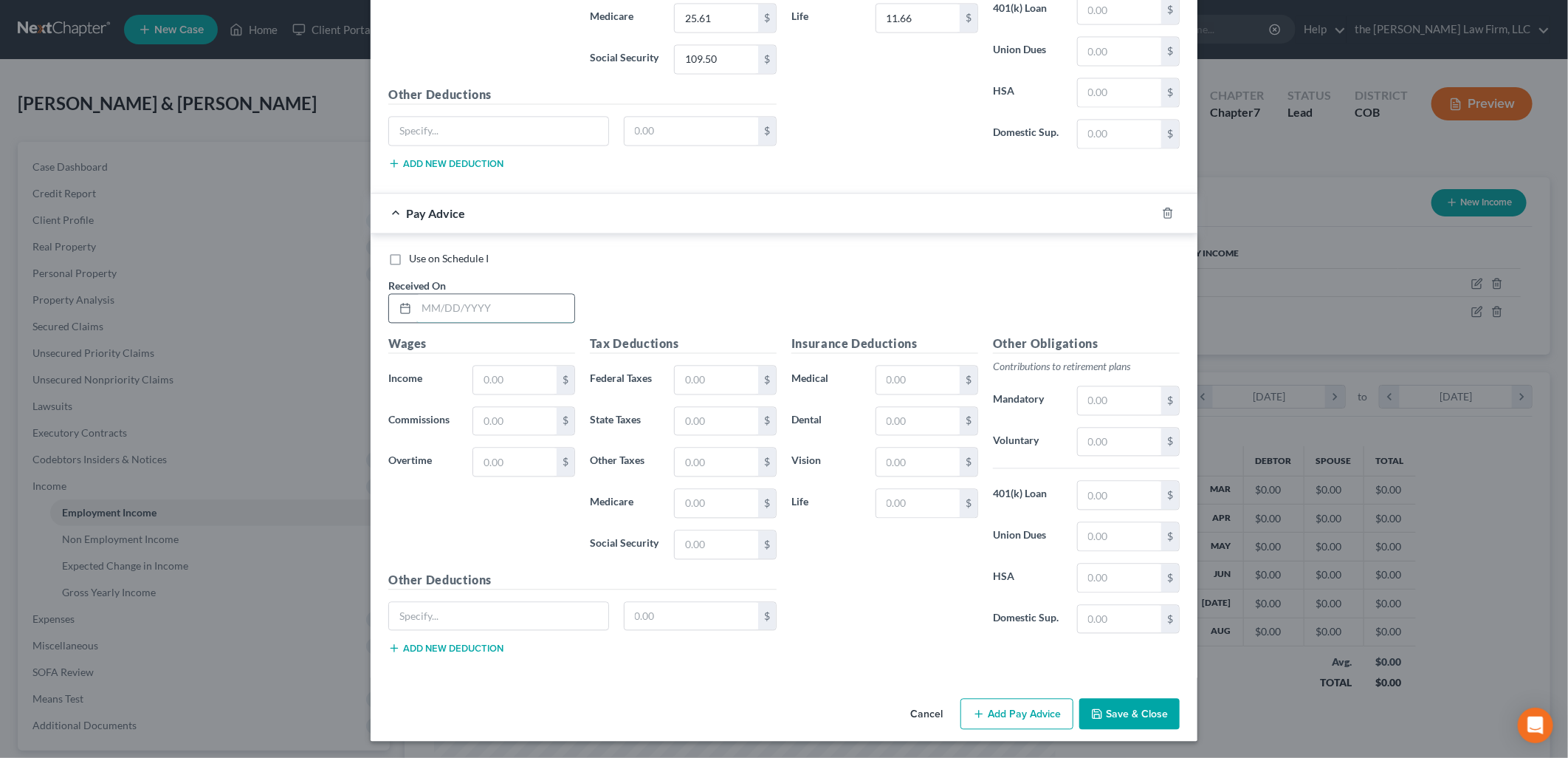
click at [476, 312] on input "text" at bounding box center [495, 309] width 158 height 28
type input "[DATE]"
type input "2,584.25"
type input "164.16"
type input "72"
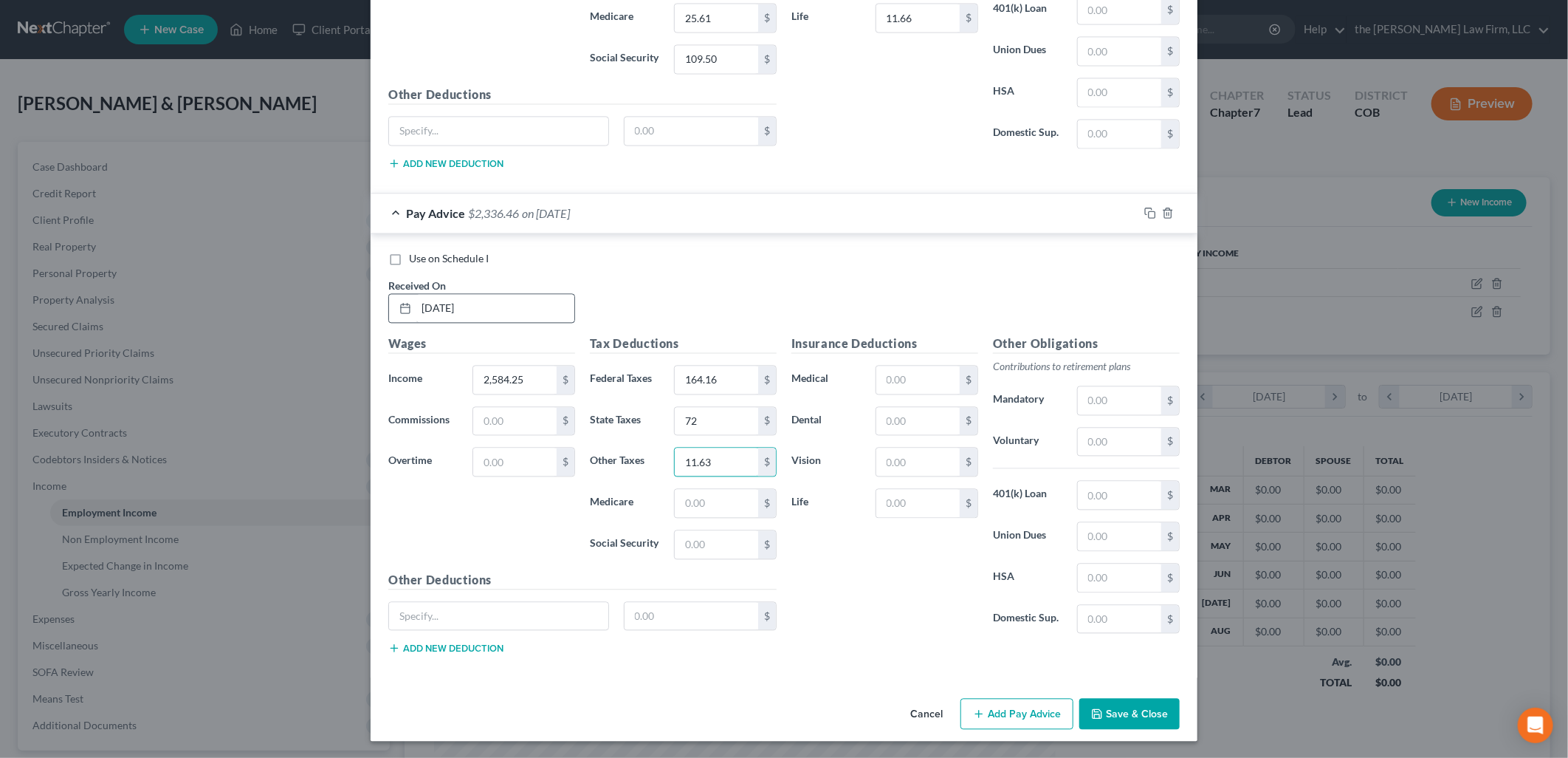
type input "11.63"
type input "31.19"
click at [1029, 719] on button "Add Pay Advice" at bounding box center [1017, 714] width 113 height 31
click at [443, 288] on div "Received On *" at bounding box center [481, 300] width 201 height 45
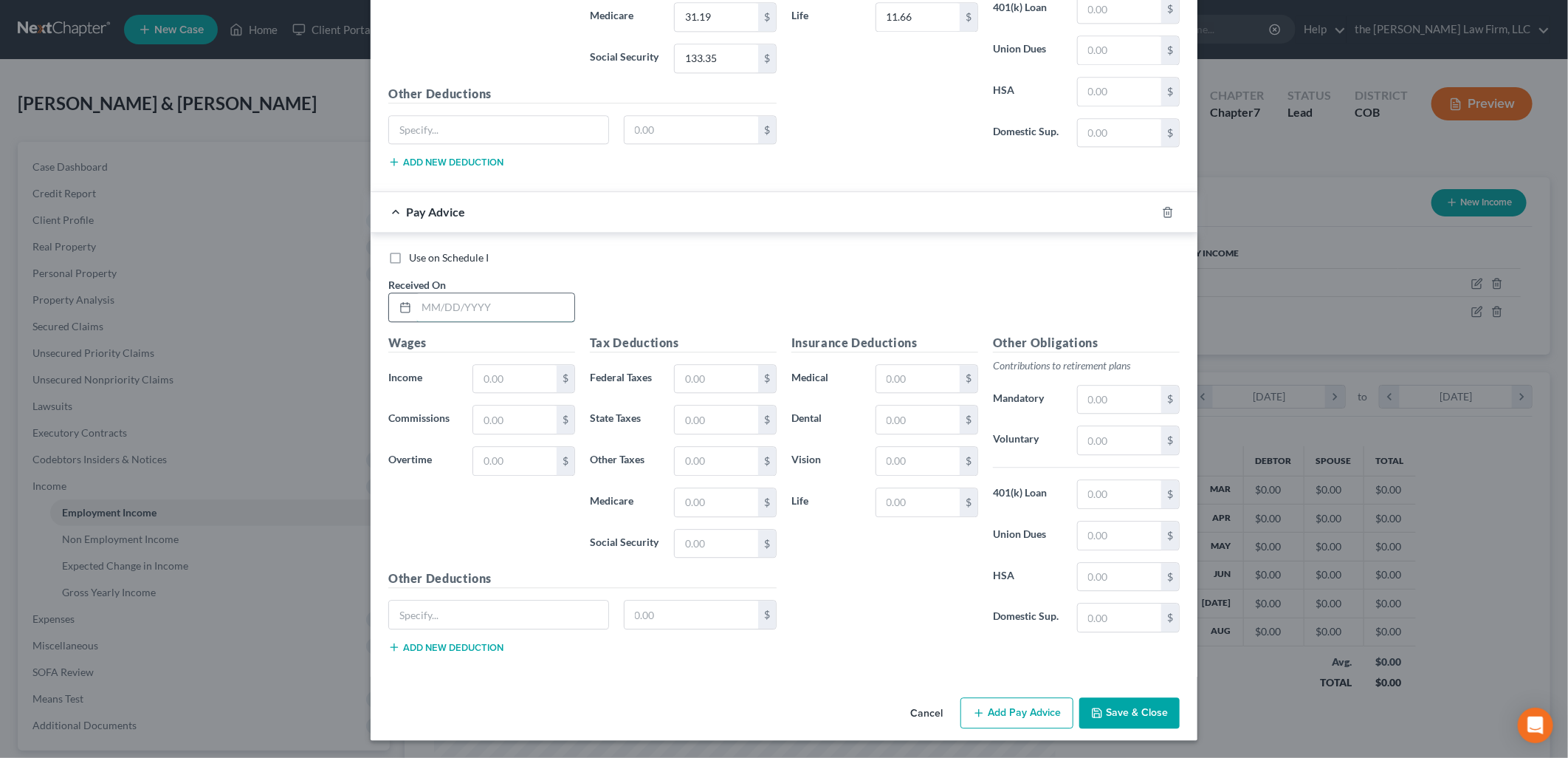
click at [445, 301] on input "text" at bounding box center [495, 307] width 158 height 28
click at [703, 384] on input "text" at bounding box center [716, 379] width 83 height 28
click at [849, 300] on div "Use on Schedule I Received On * [DATE]" at bounding box center [784, 292] width 806 height 83
click at [692, 367] on input "text" at bounding box center [716, 379] width 83 height 28
click at [698, 427] on input "text" at bounding box center [716, 419] width 83 height 28
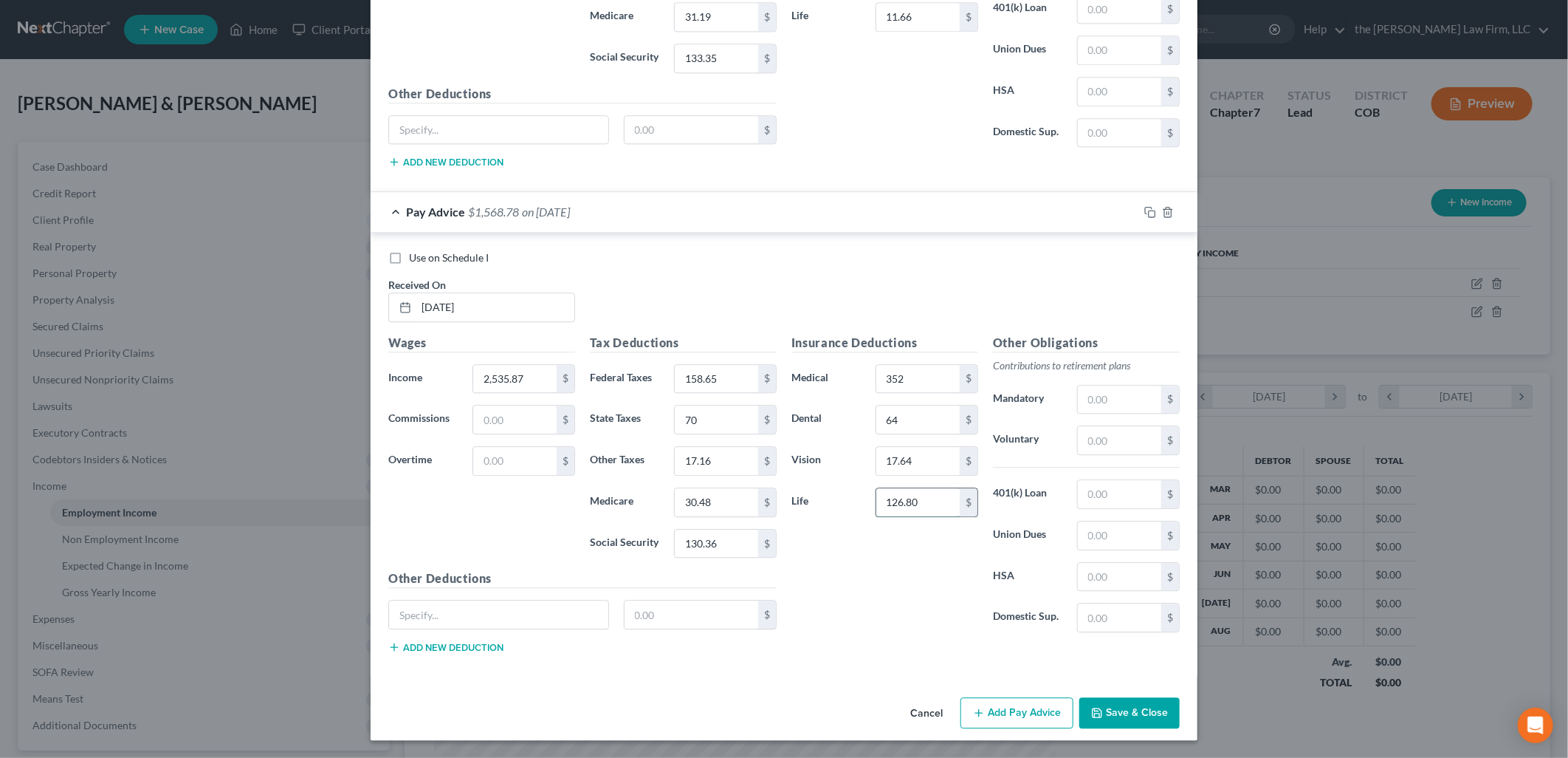
click at [926, 512] on input "126.80" at bounding box center [918, 502] width 83 height 28
click at [993, 710] on button "Add Pay Advice" at bounding box center [1017, 713] width 113 height 31
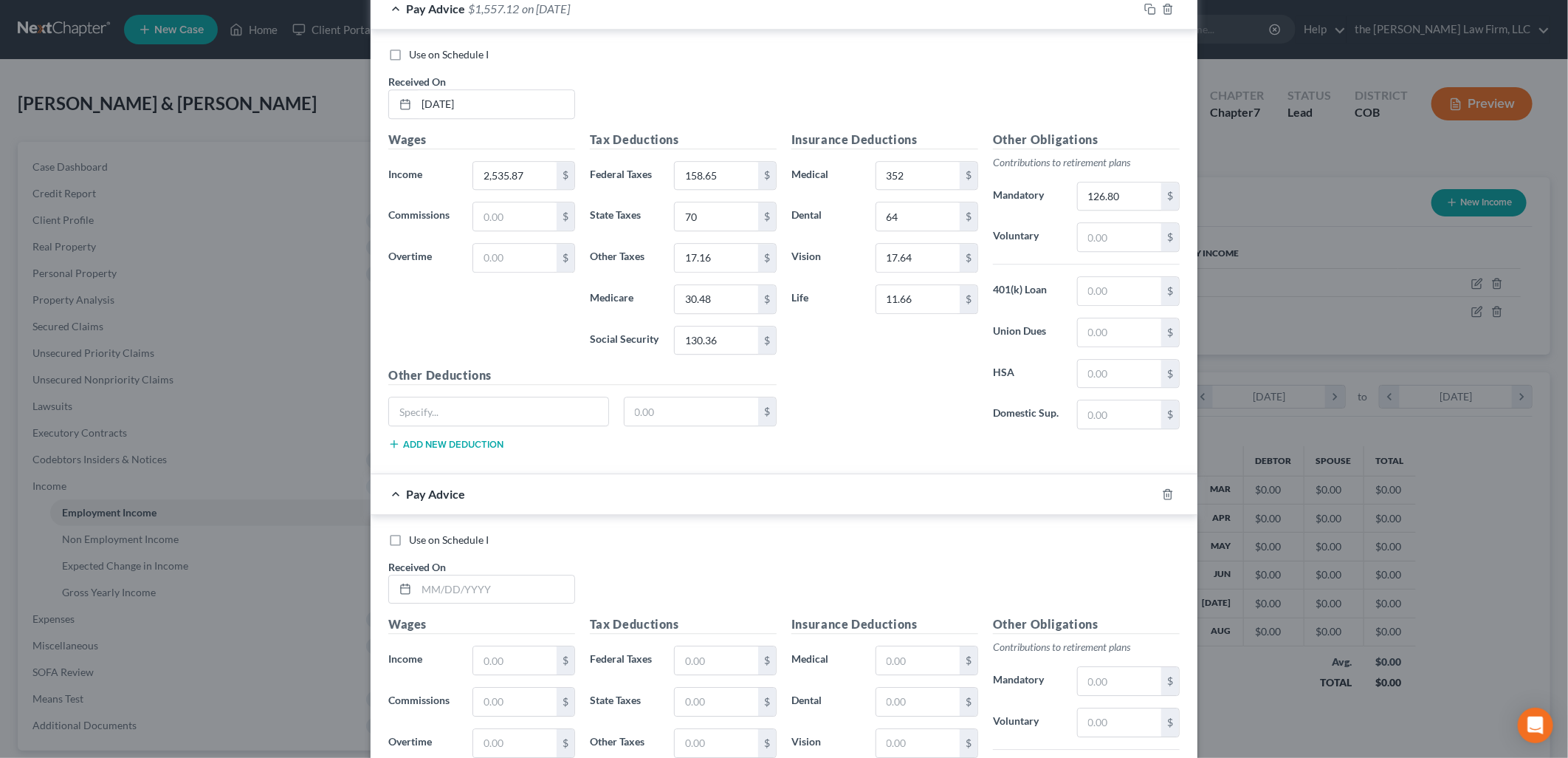
scroll to position [2742, 0]
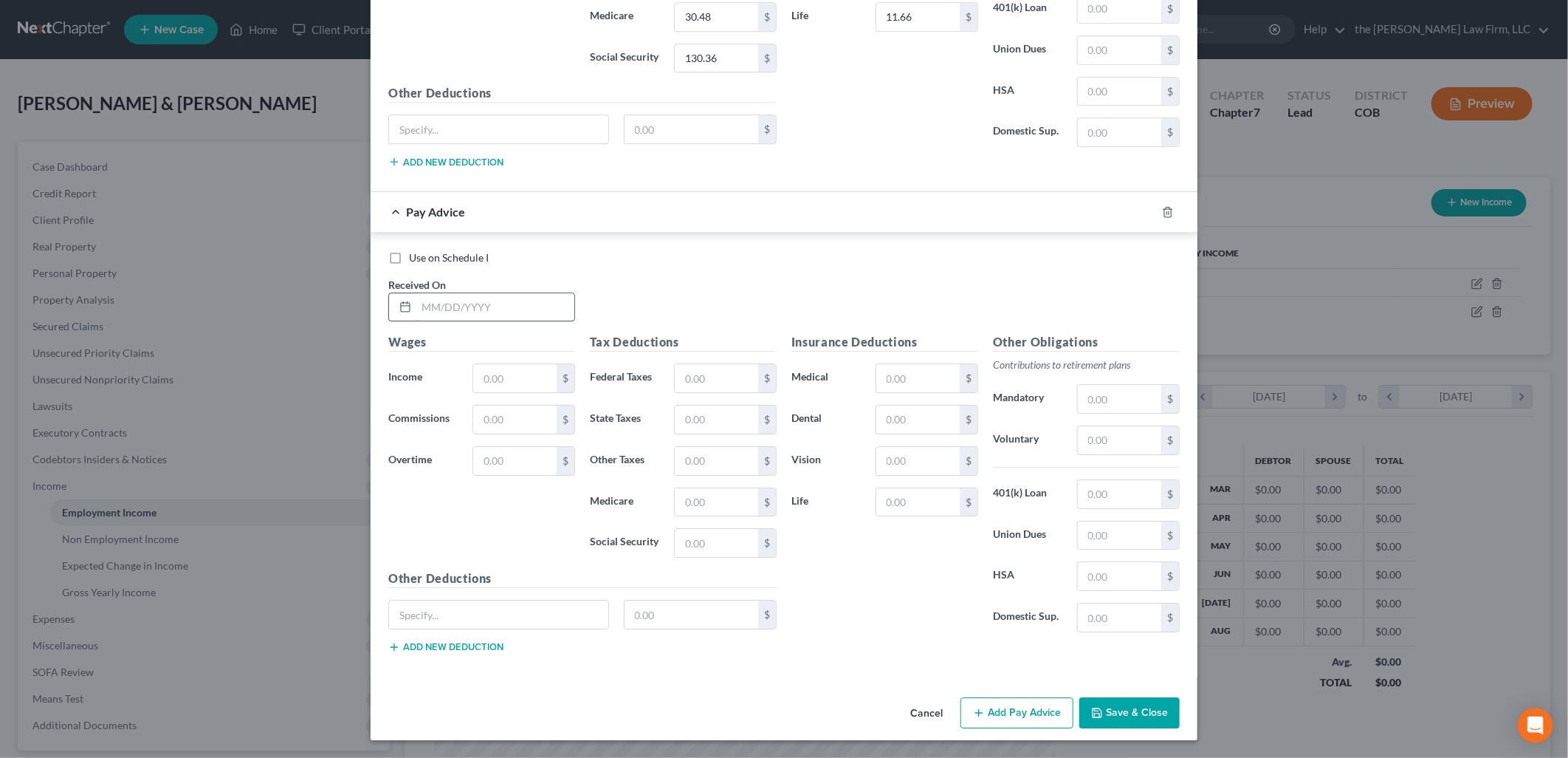
click at [436, 311] on input "text" at bounding box center [495, 307] width 158 height 28
click at [919, 505] on input "115.21" at bounding box center [918, 502] width 83 height 28
click at [997, 710] on button "Add Pay Advice" at bounding box center [1017, 713] width 113 height 31
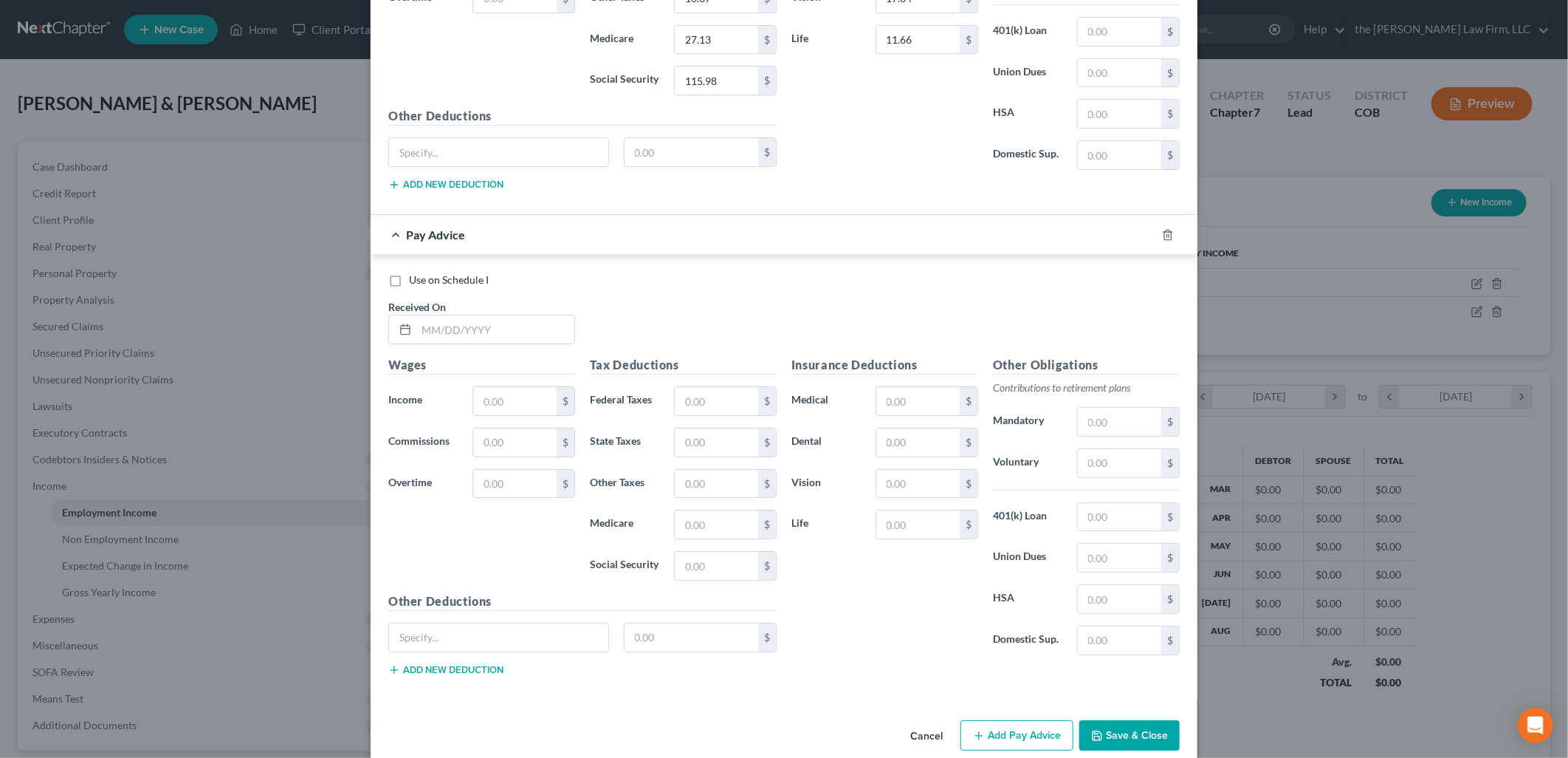
scroll to position [3229, 0]
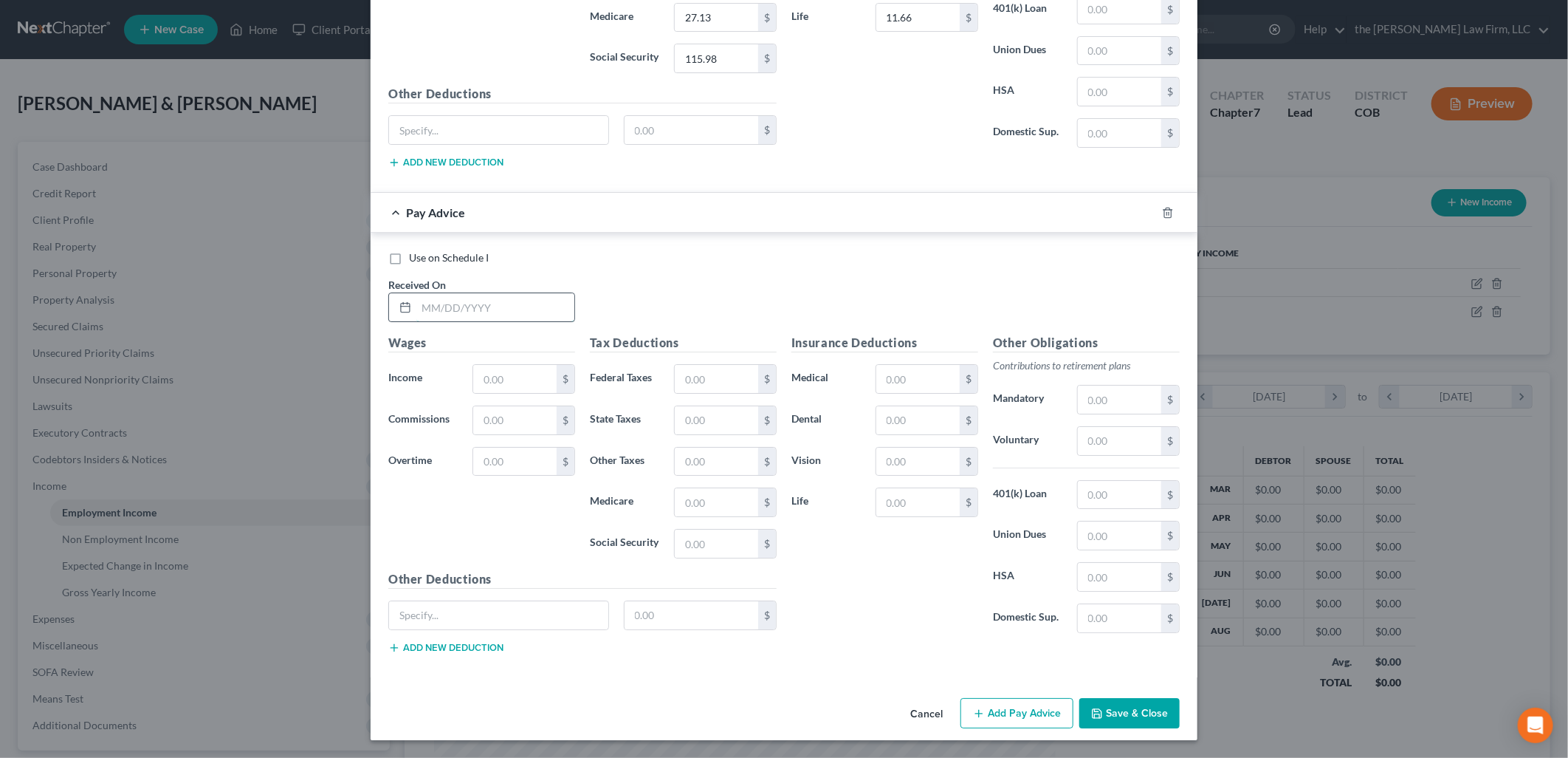
click at [481, 307] on input "text" at bounding box center [495, 307] width 158 height 28
click at [519, 377] on input "text" at bounding box center [514, 379] width 83 height 28
click at [971, 700] on button "Add Pay Advice" at bounding box center [1017, 714] width 113 height 31
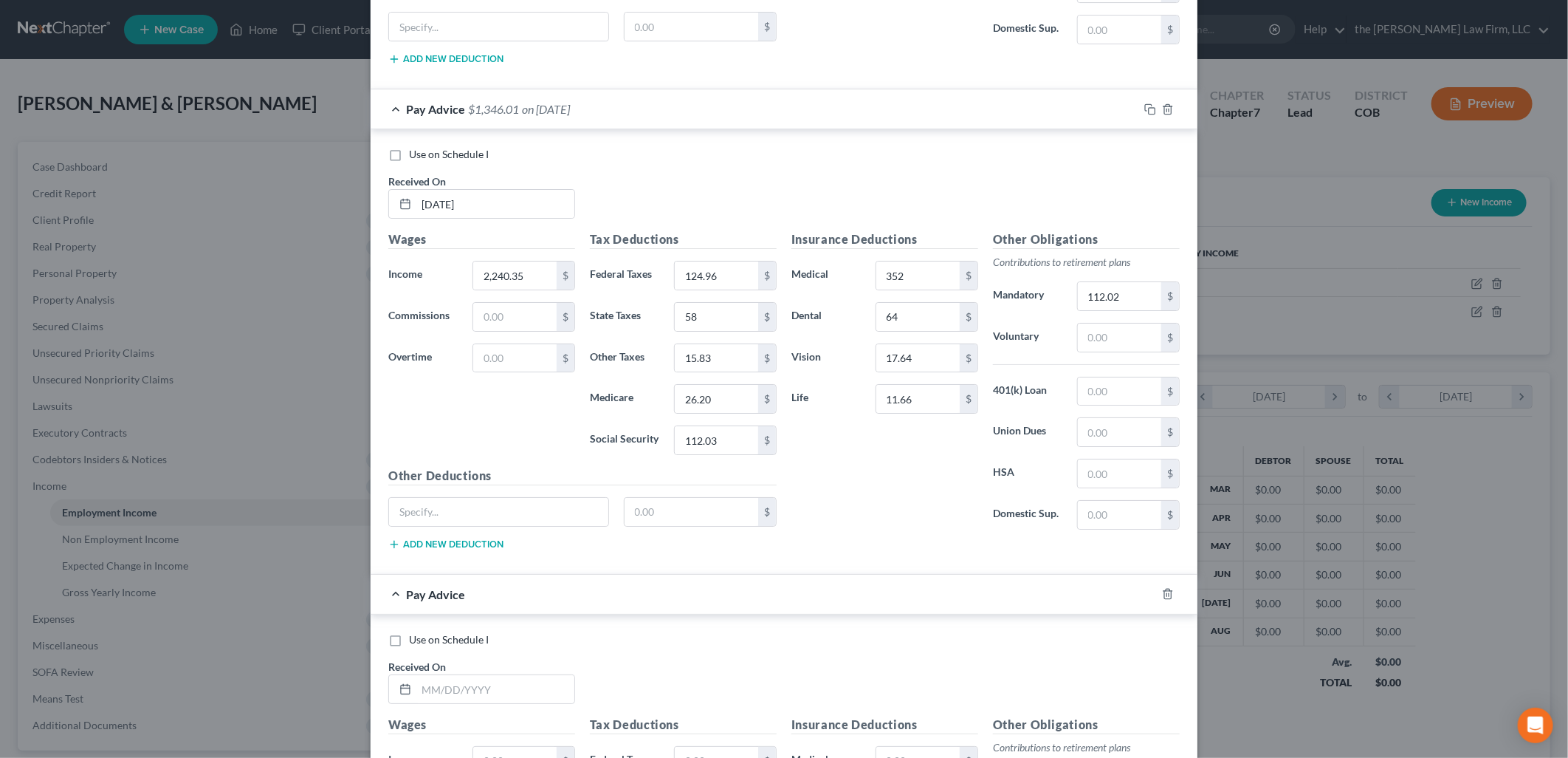
scroll to position [3715, 0]
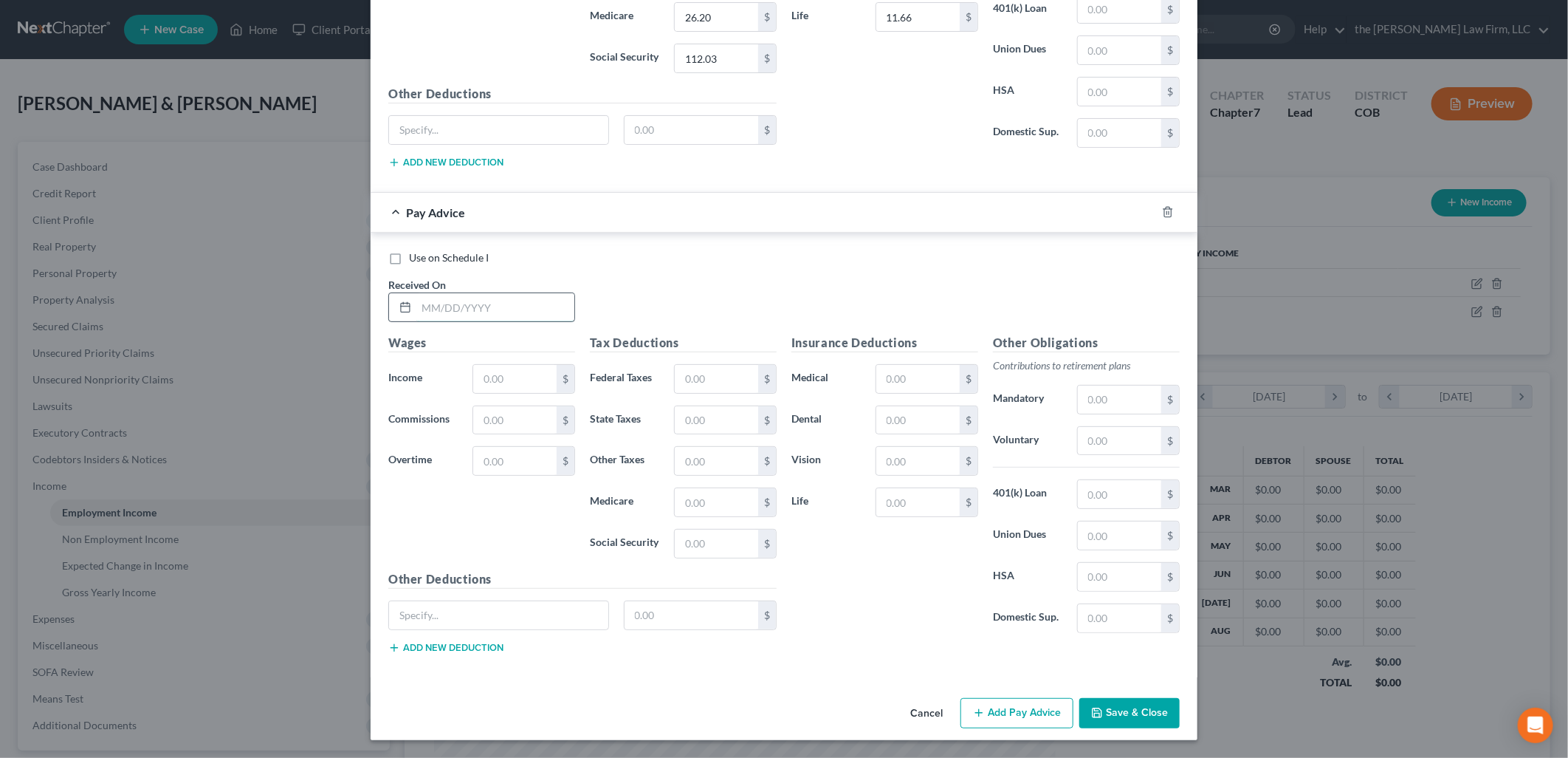
click at [506, 314] on input "text" at bounding box center [495, 307] width 158 height 28
click at [1012, 721] on button "Add Pay Advice" at bounding box center [1017, 714] width 113 height 31
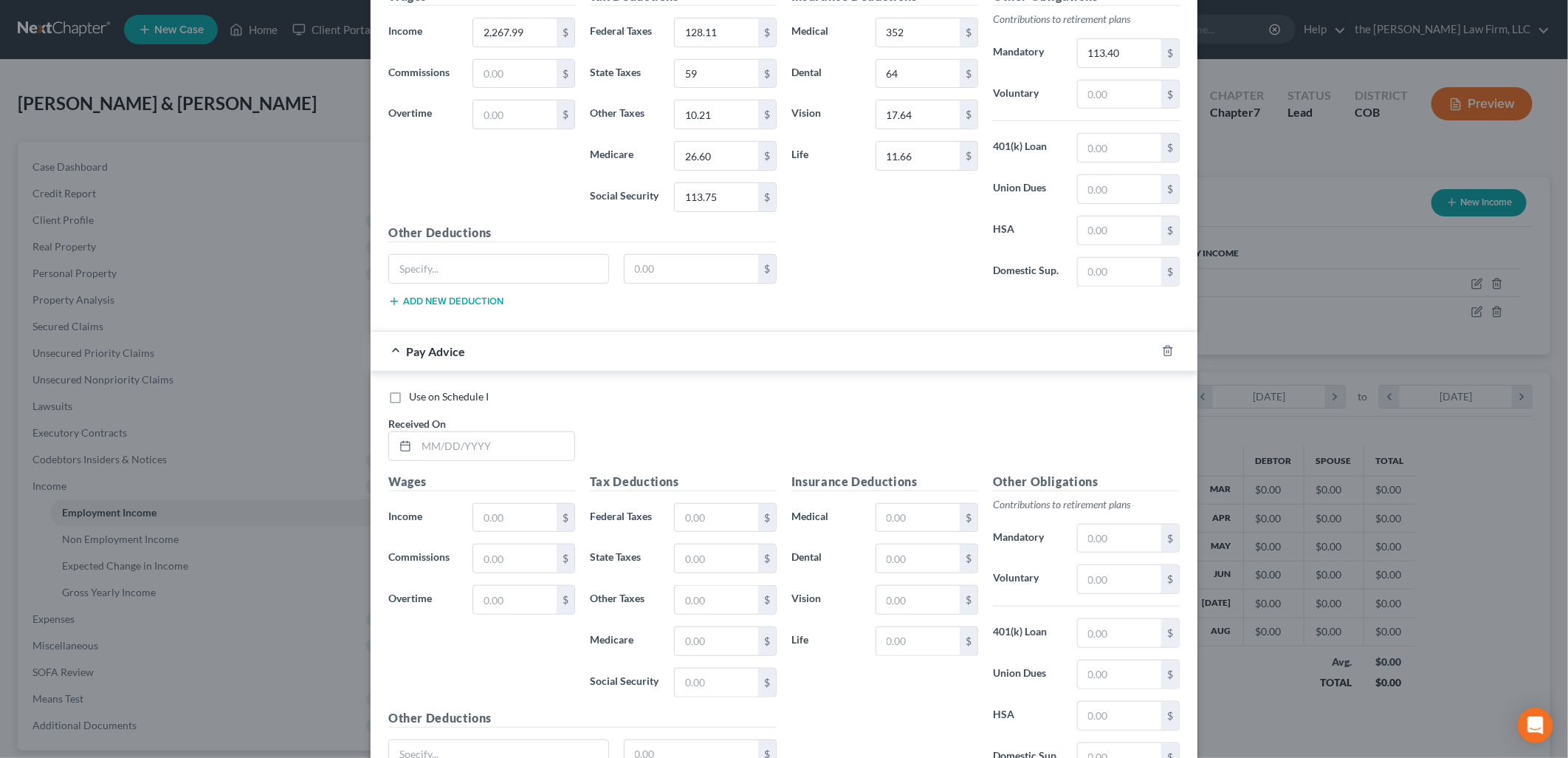
scroll to position [4201, 0]
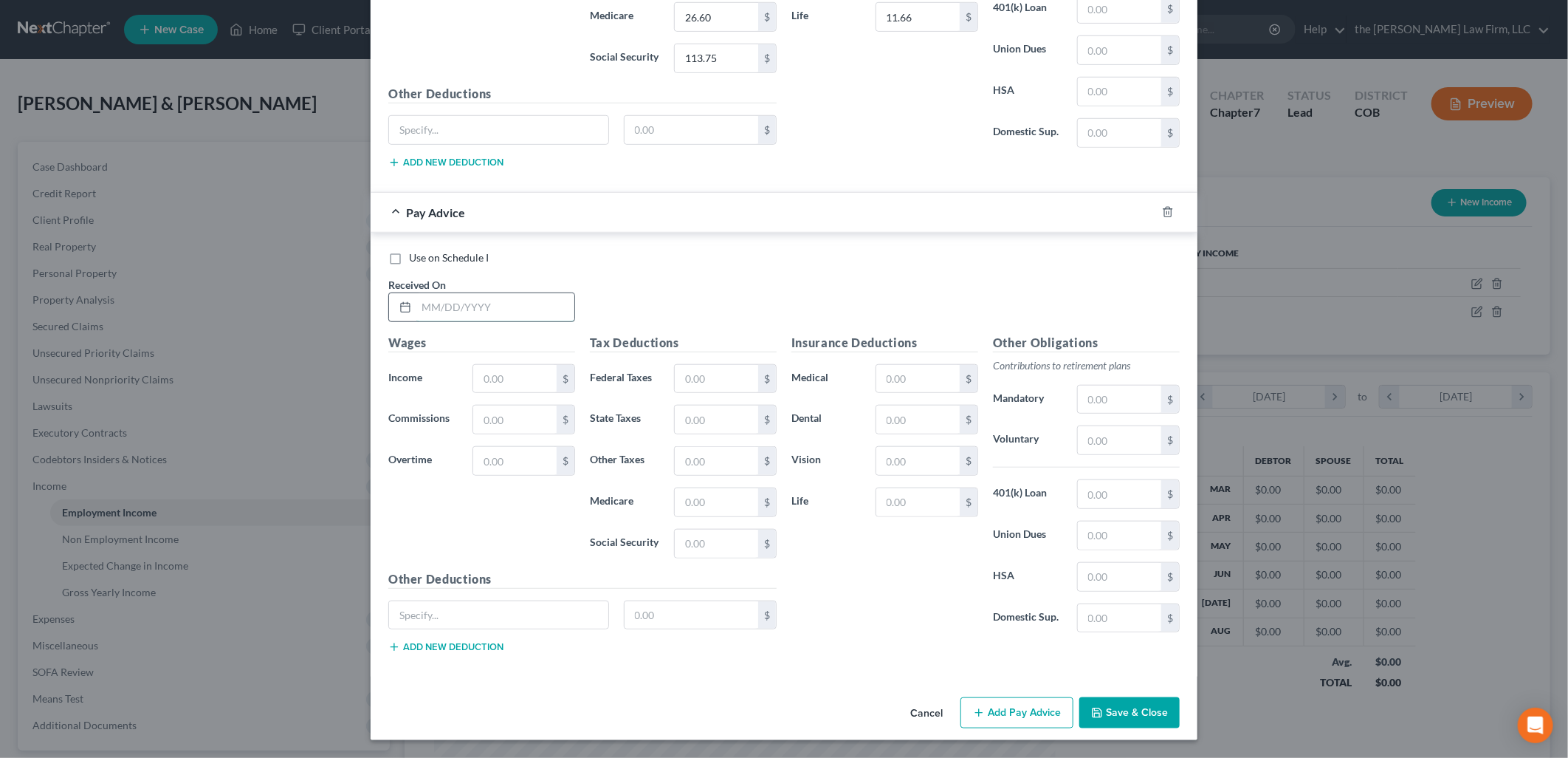
click at [544, 306] on input "text" at bounding box center [495, 307] width 158 height 28
click at [1039, 714] on button "Add Pay Advice" at bounding box center [1017, 713] width 113 height 31
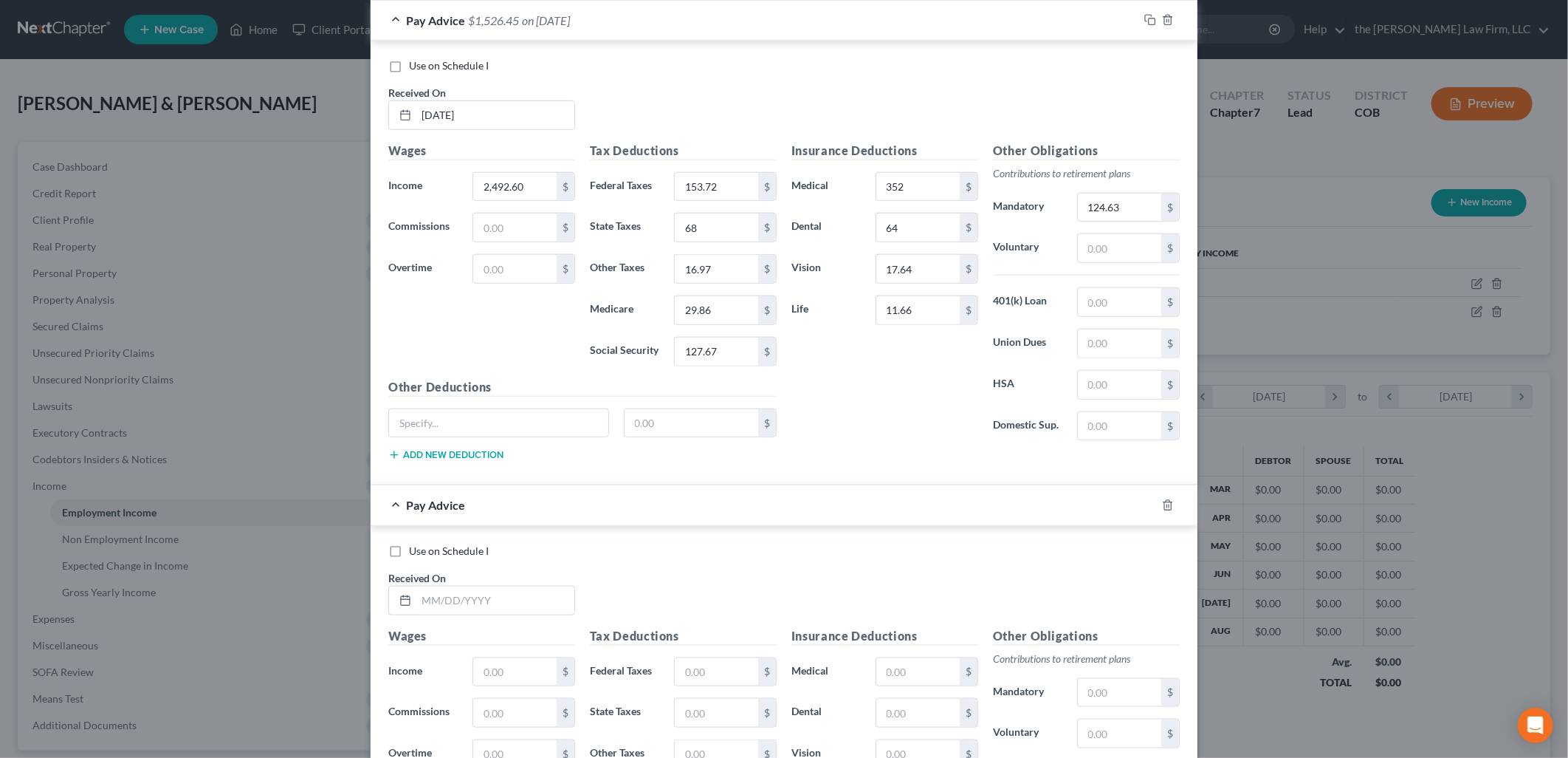
scroll to position [4612, 0]
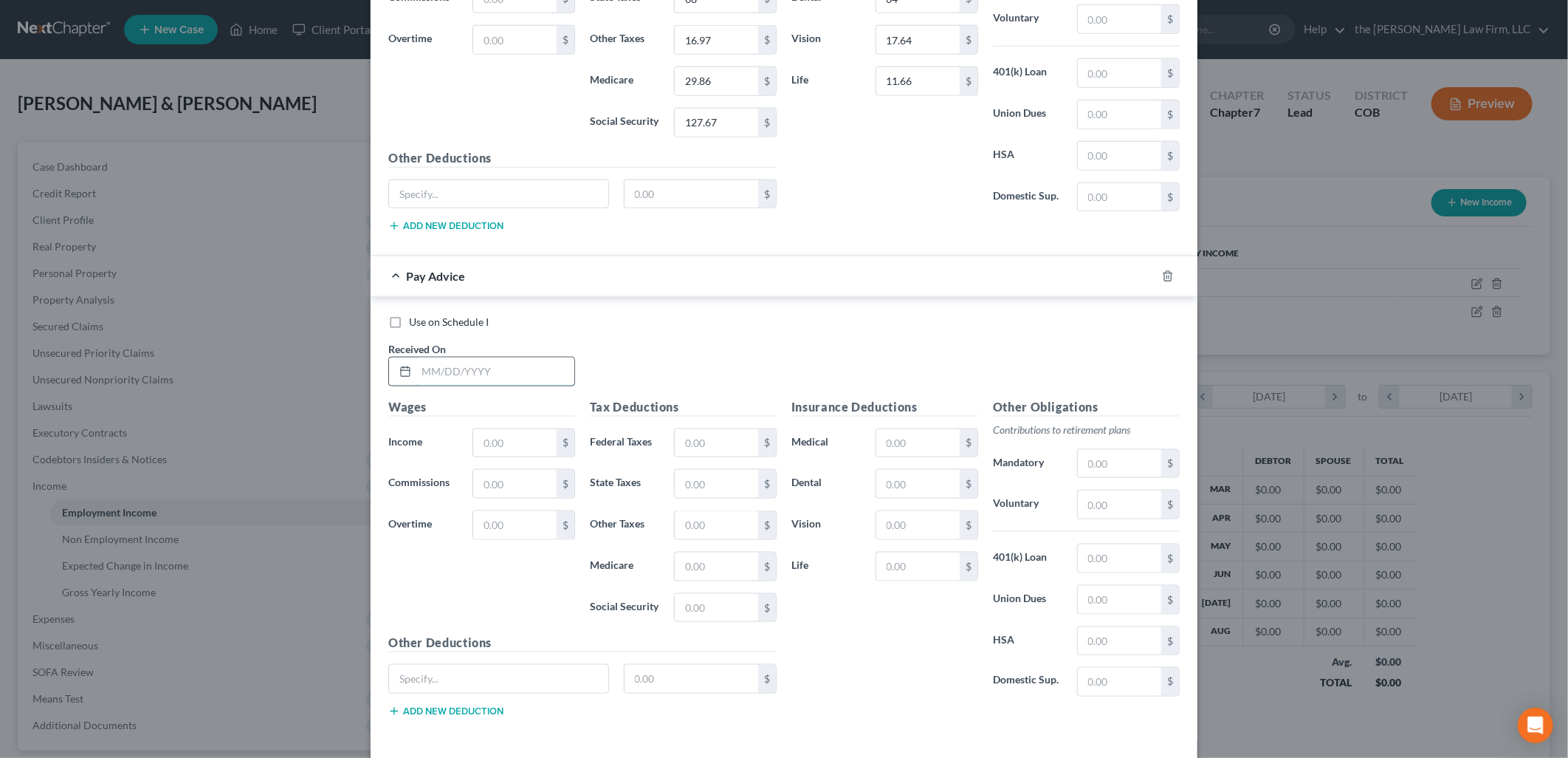
click at [419, 374] on input "text" at bounding box center [495, 371] width 158 height 28
click at [919, 456] on input "385" at bounding box center [918, 443] width 83 height 28
click at [912, 391] on div "Use on Schedule I Received On * [DATE]" at bounding box center [784, 356] width 806 height 83
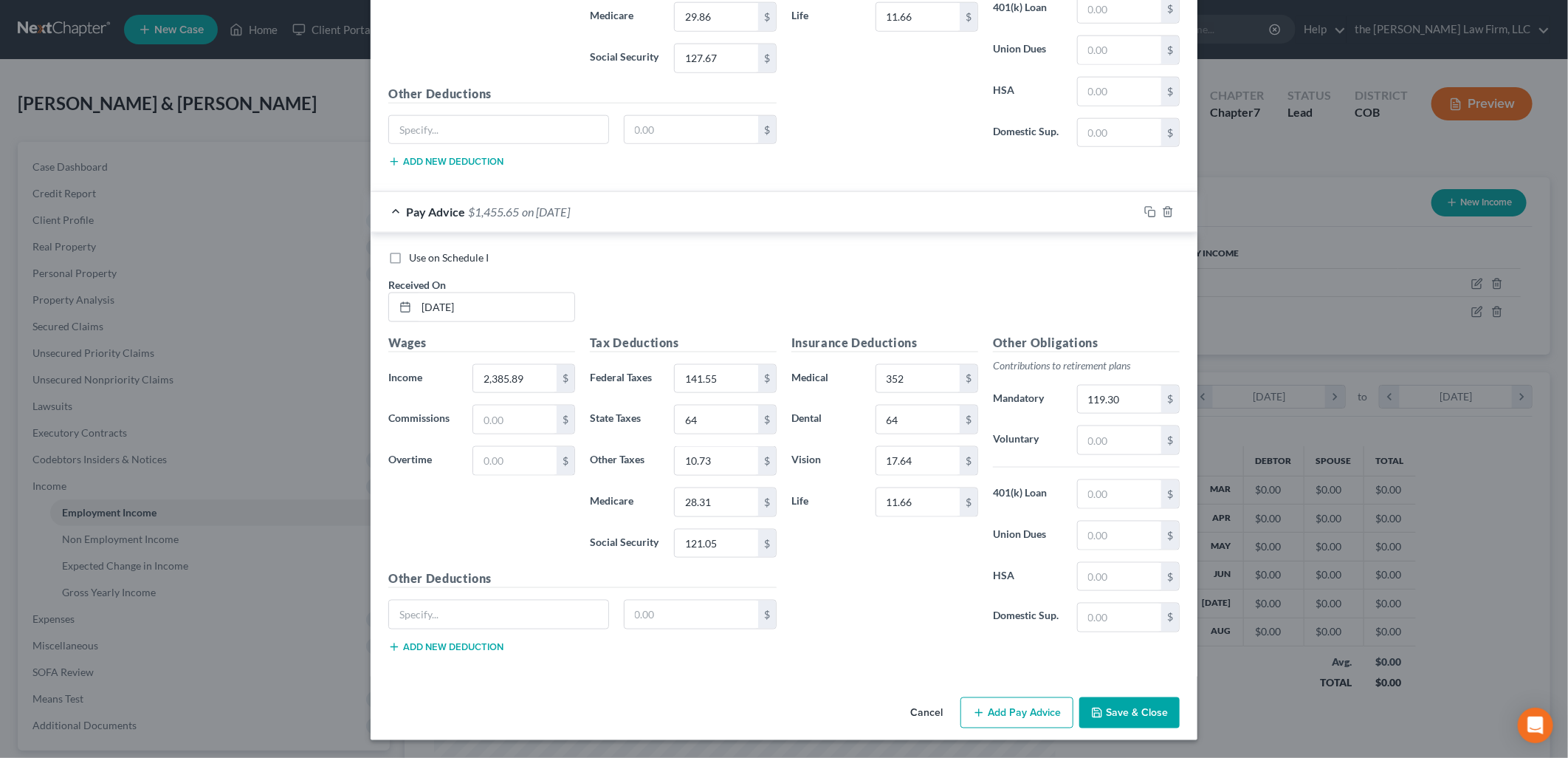
click at [1001, 710] on button "Add Pay Advice" at bounding box center [1017, 713] width 113 height 31
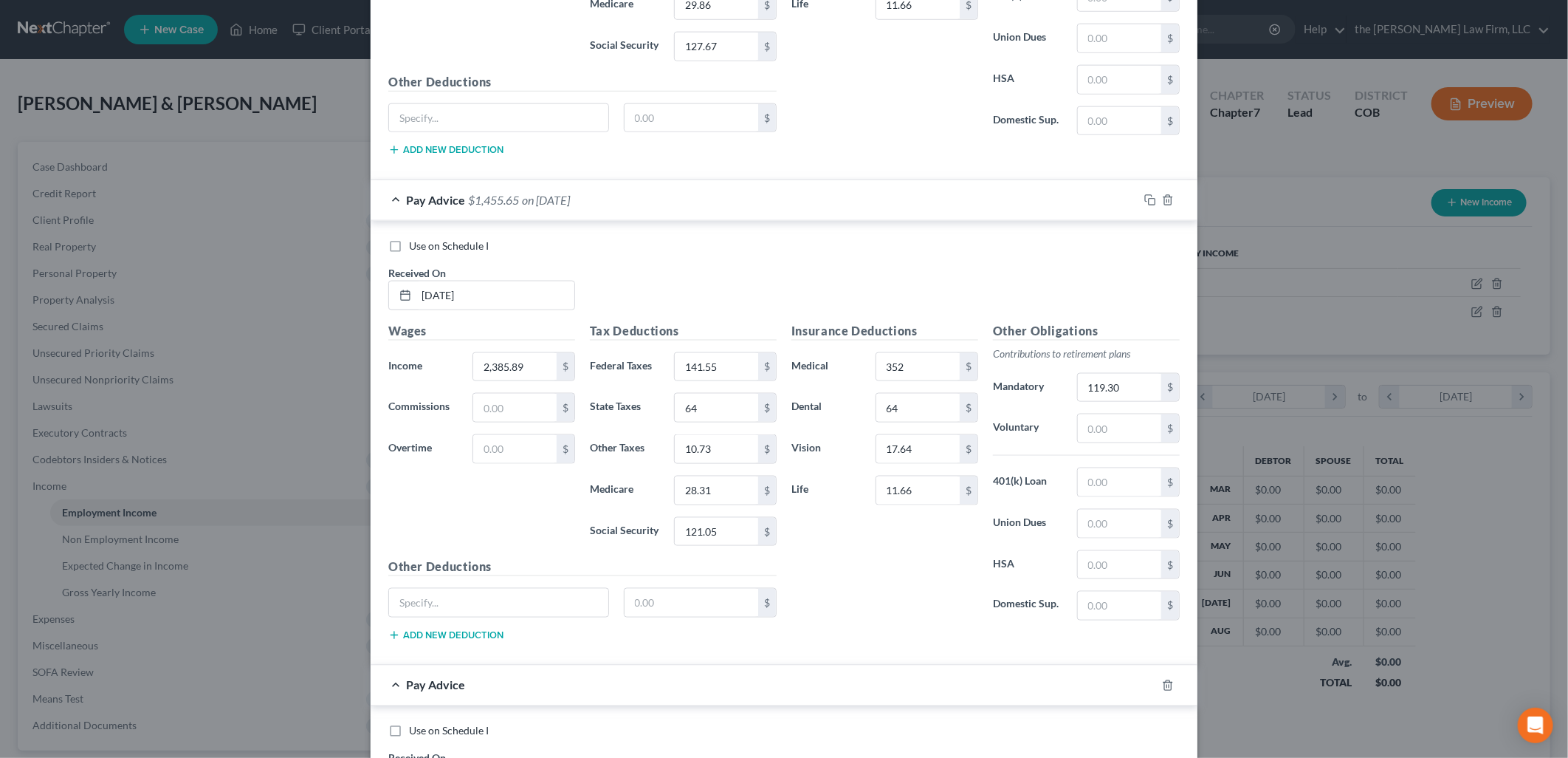
scroll to position [5174, 0]
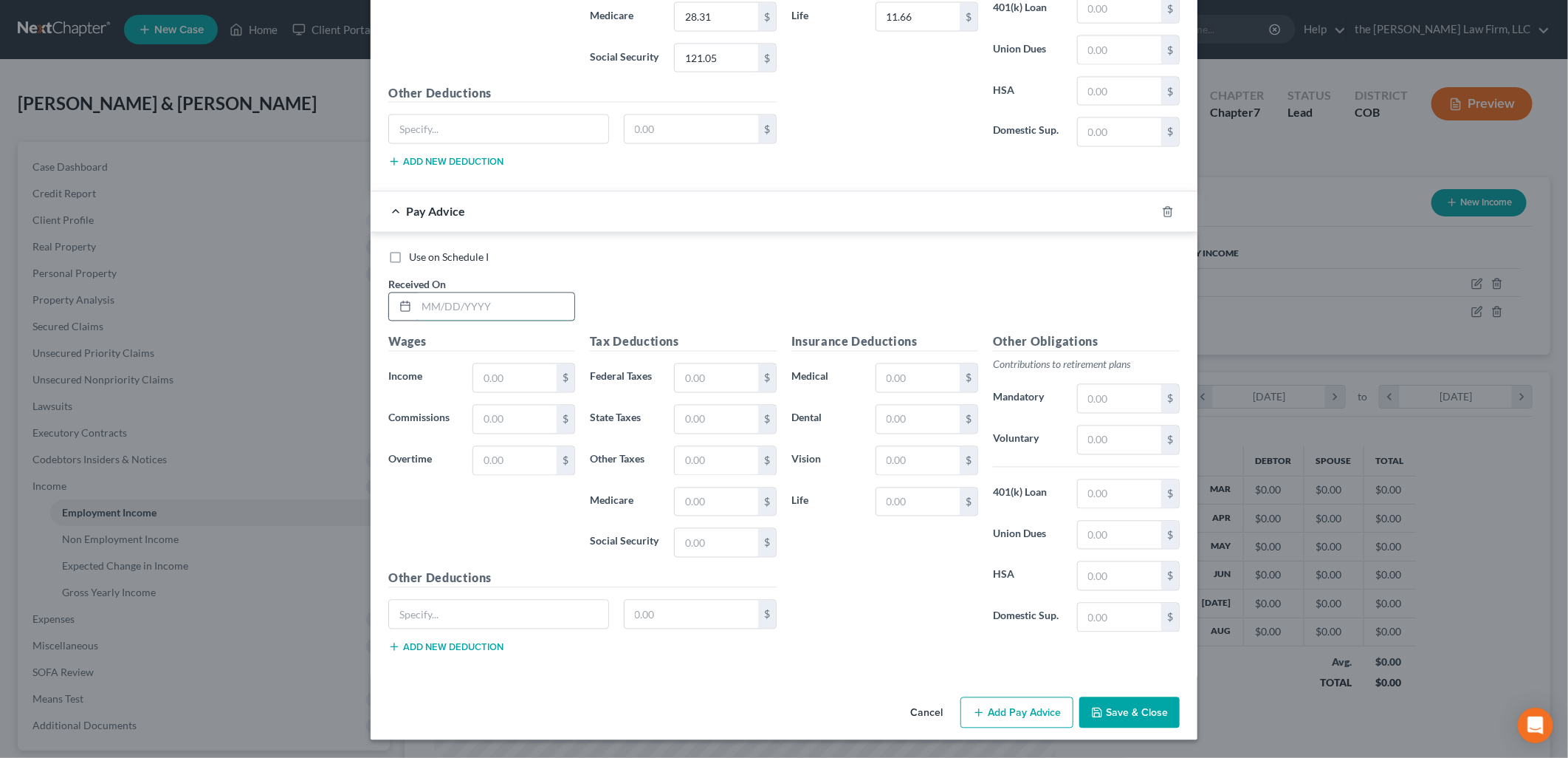
click at [497, 303] on input "text" at bounding box center [495, 307] width 158 height 28
click at [924, 506] on input "111.74" at bounding box center [918, 502] width 83 height 28
click at [817, 262] on div "Use on Schedule I" at bounding box center [783, 258] width 791 height 15
click at [1006, 718] on button "Add Pay Advice" at bounding box center [1017, 713] width 113 height 31
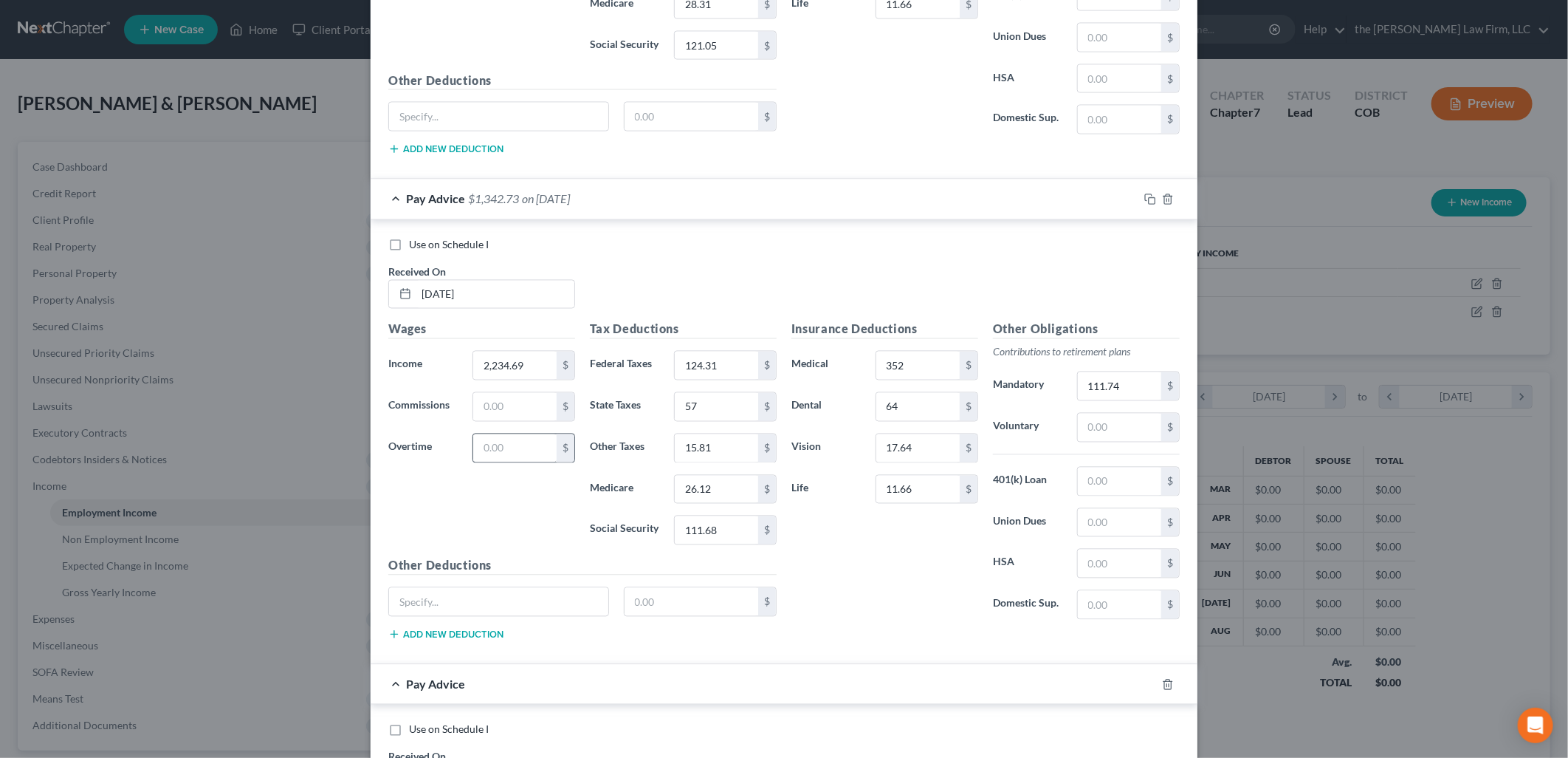
scroll to position [5502, 0]
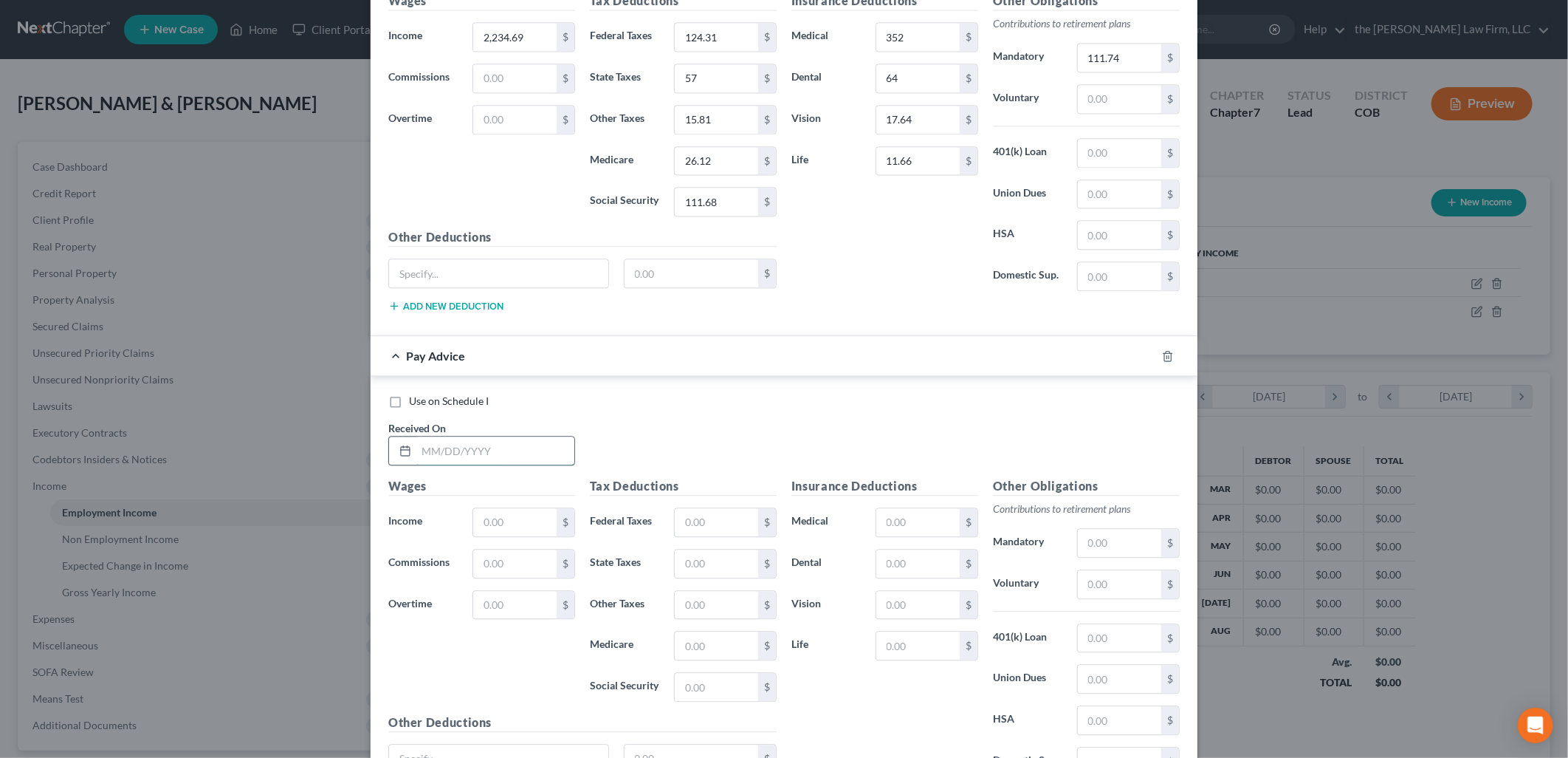
click at [503, 456] on input "text" at bounding box center [495, 451] width 158 height 28
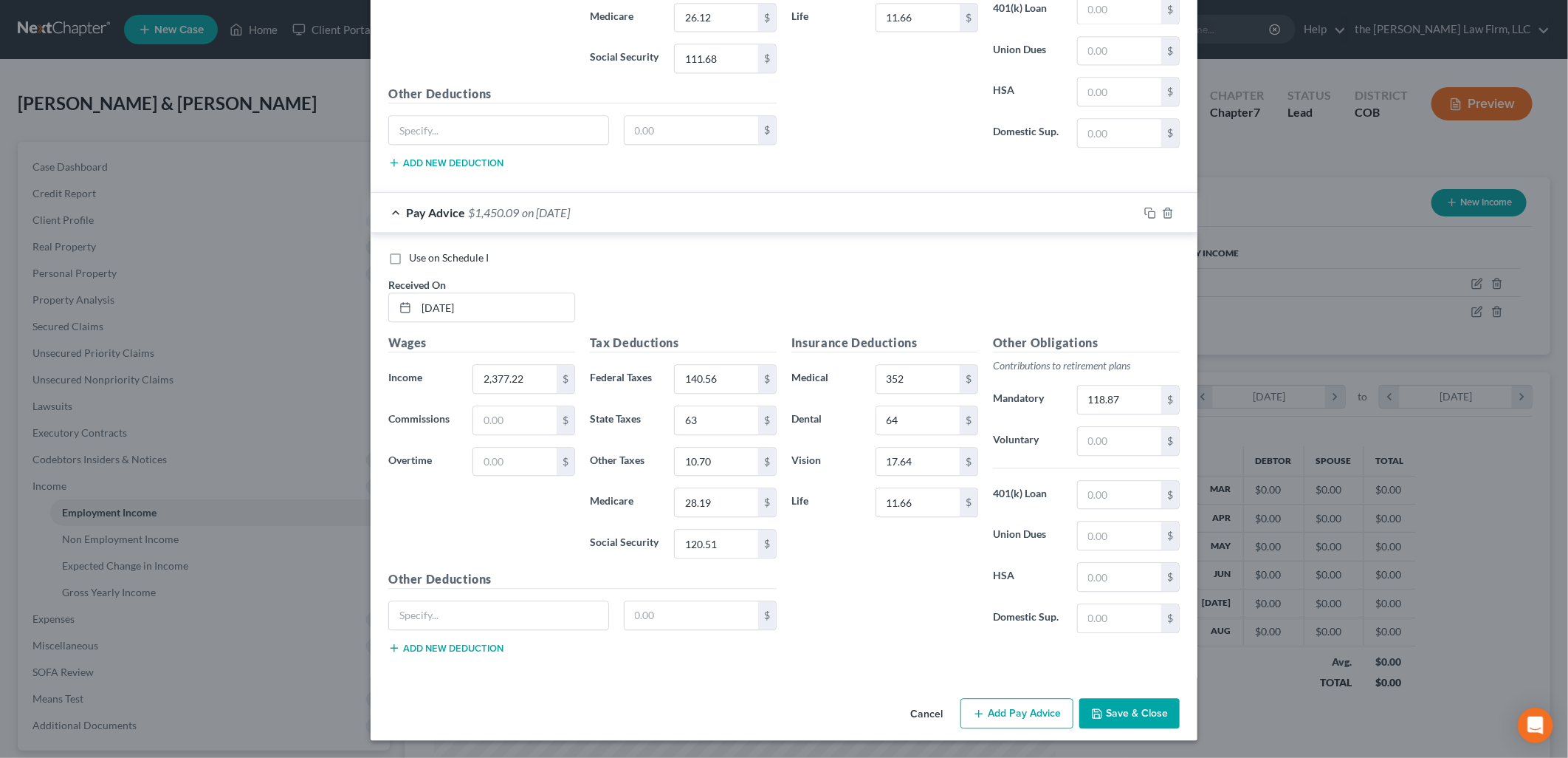
click at [1045, 714] on button "Add Pay Advice" at bounding box center [1017, 714] width 113 height 31
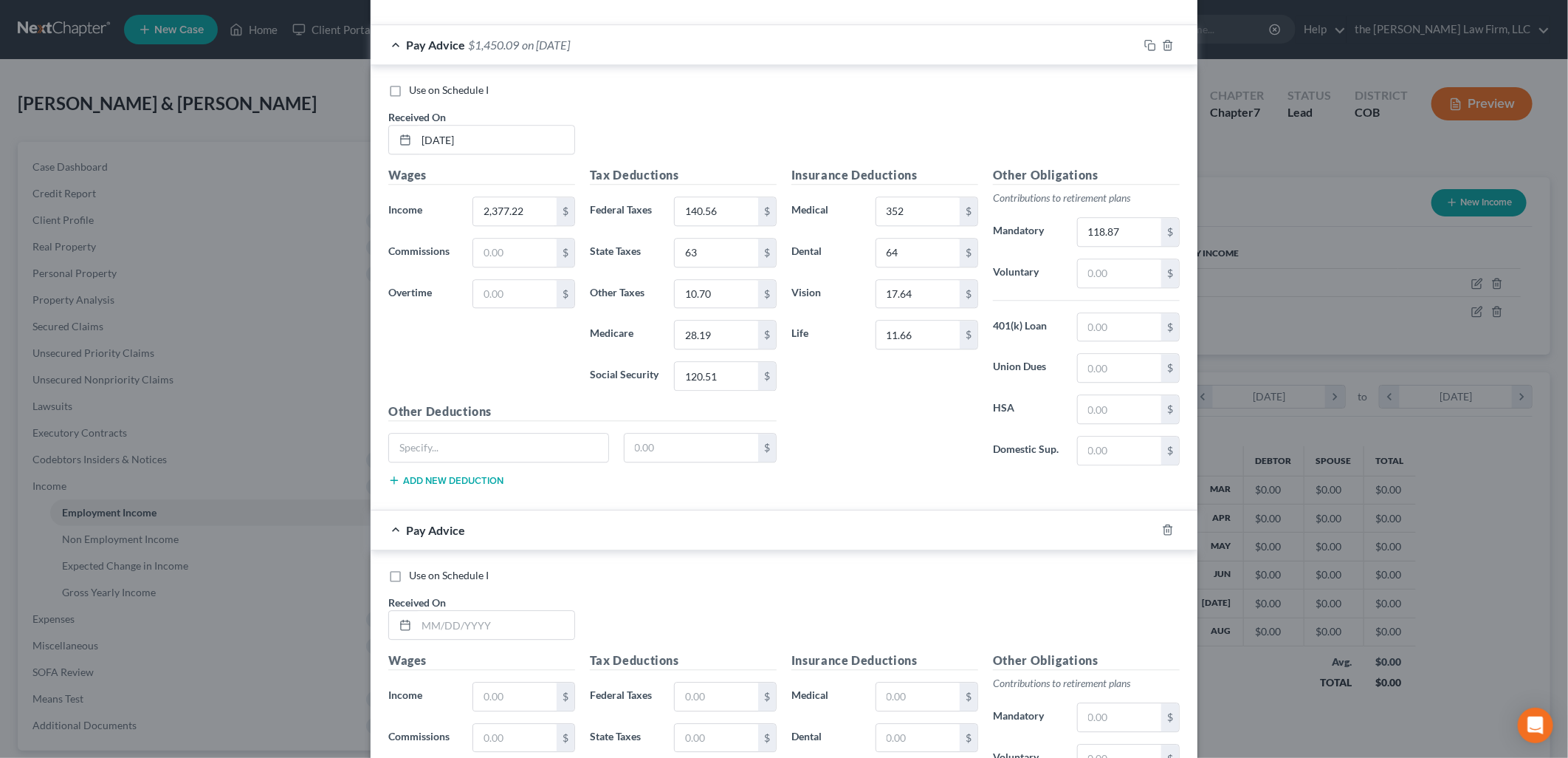
scroll to position [6147, 0]
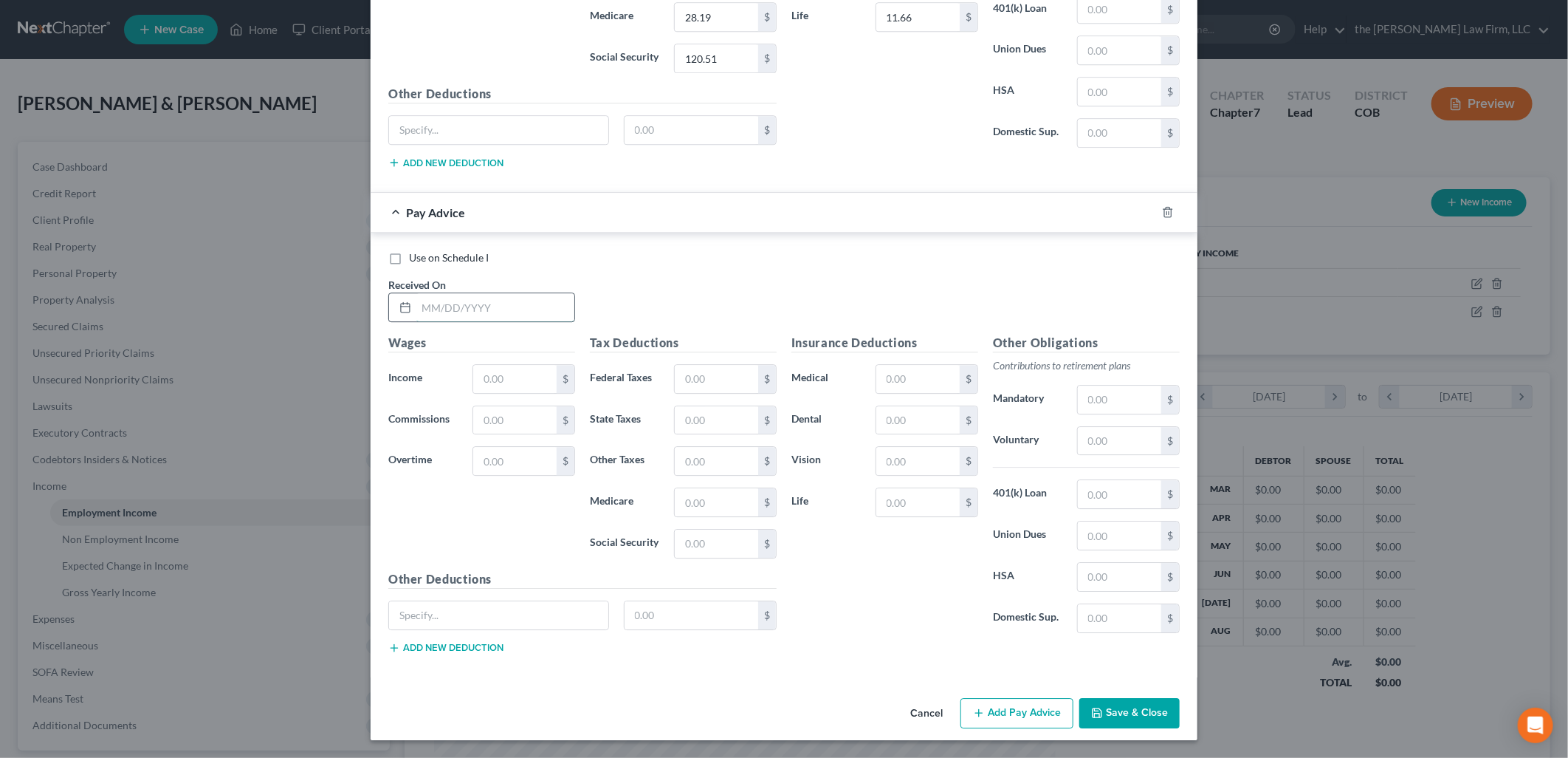
click at [520, 307] on input "text" at bounding box center [495, 307] width 158 height 28
click at [698, 381] on input "text" at bounding box center [716, 379] width 83 height 28
click at [932, 510] on input "111.10" at bounding box center [918, 502] width 83 height 28
click at [1119, 397] on input "111.1" at bounding box center [1119, 399] width 83 height 28
click at [1016, 331] on div "Use on Schedule I Received On * [DATE]" at bounding box center [784, 292] width 806 height 83
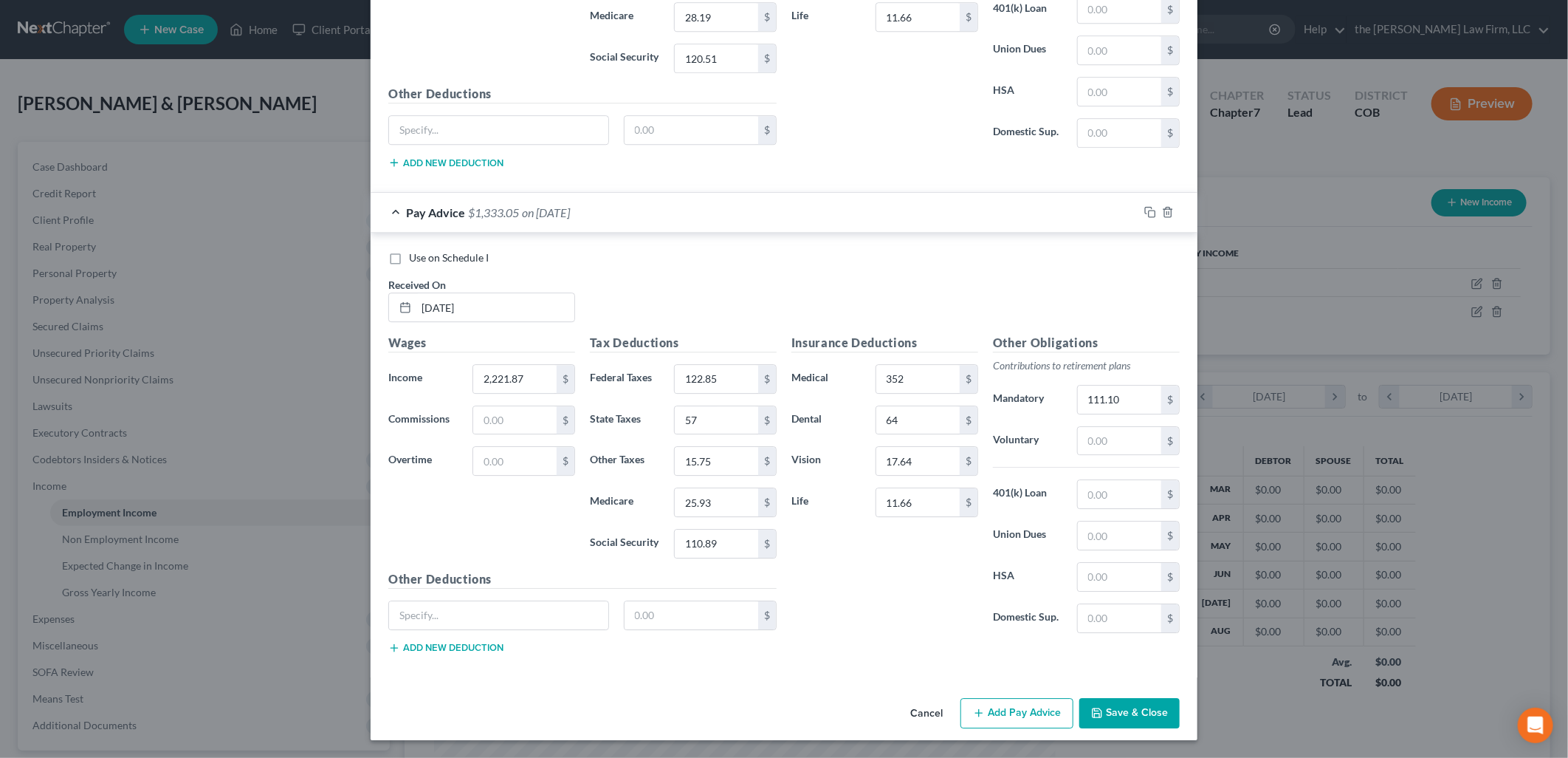
click at [975, 718] on icon "button" at bounding box center [978, 712] width 12 height 12
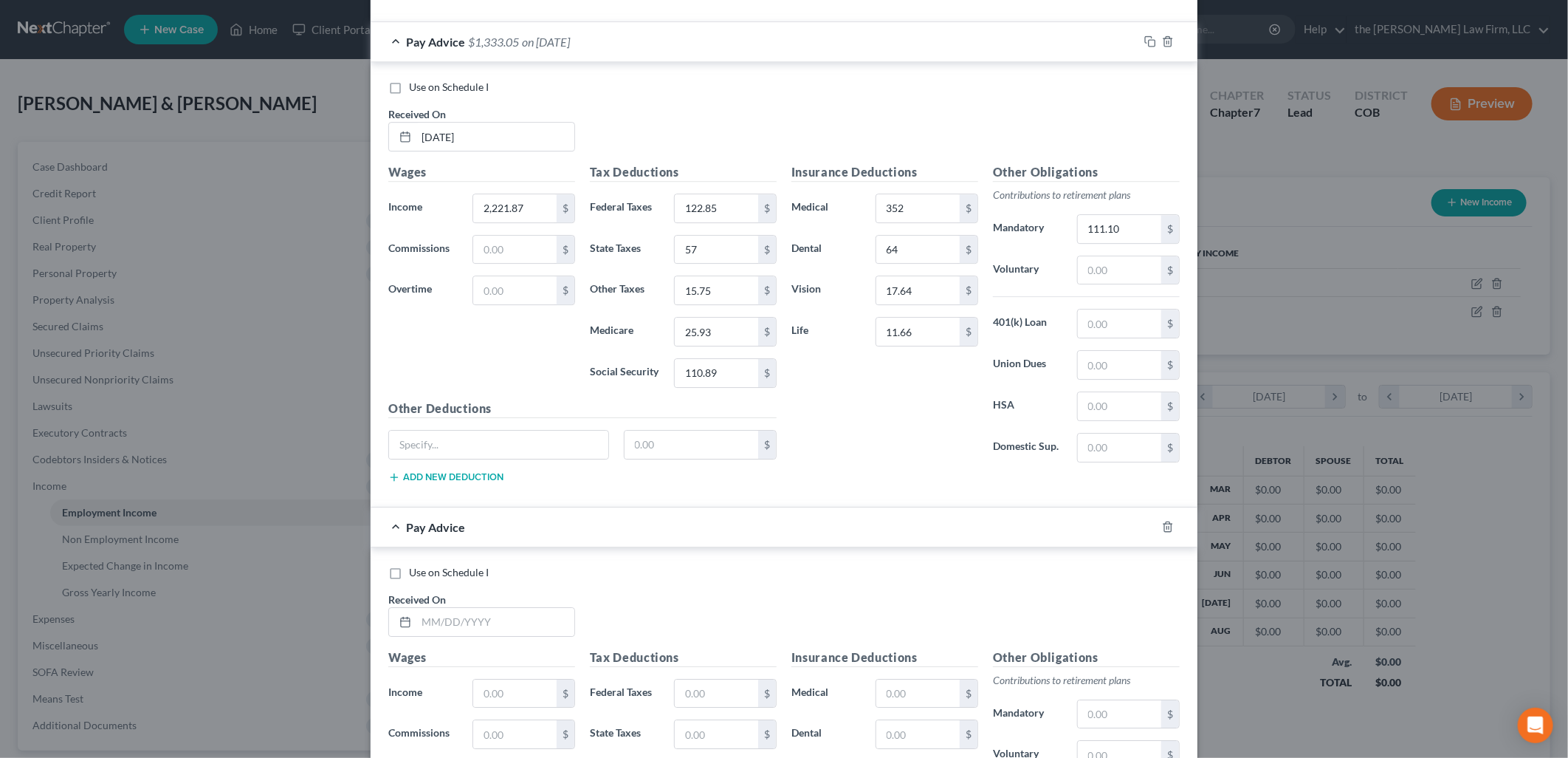
scroll to position [6634, 0]
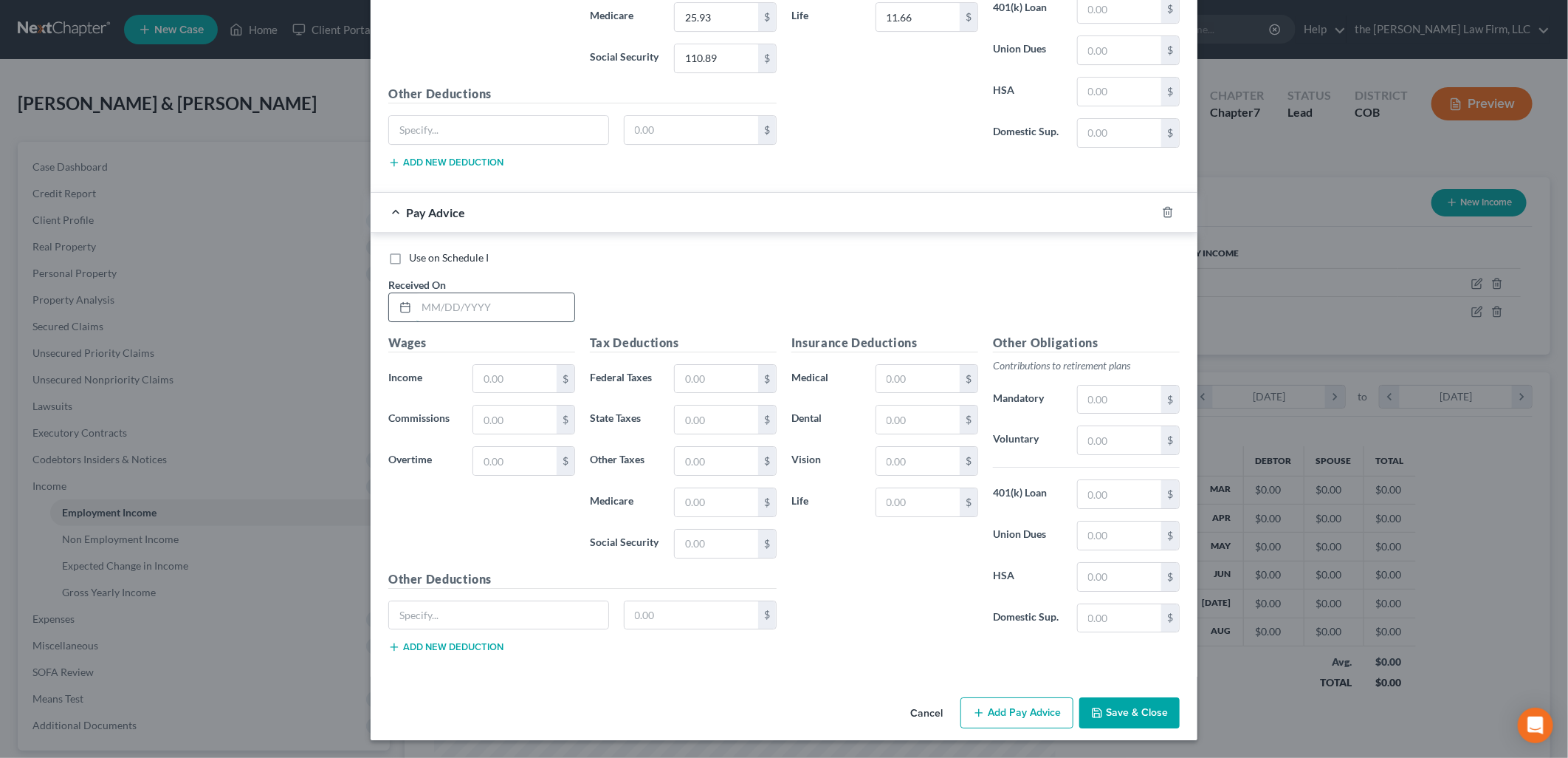
click at [515, 296] on input "text" at bounding box center [495, 307] width 158 height 28
click at [1042, 704] on button "Add Pay Advice" at bounding box center [1017, 713] width 113 height 31
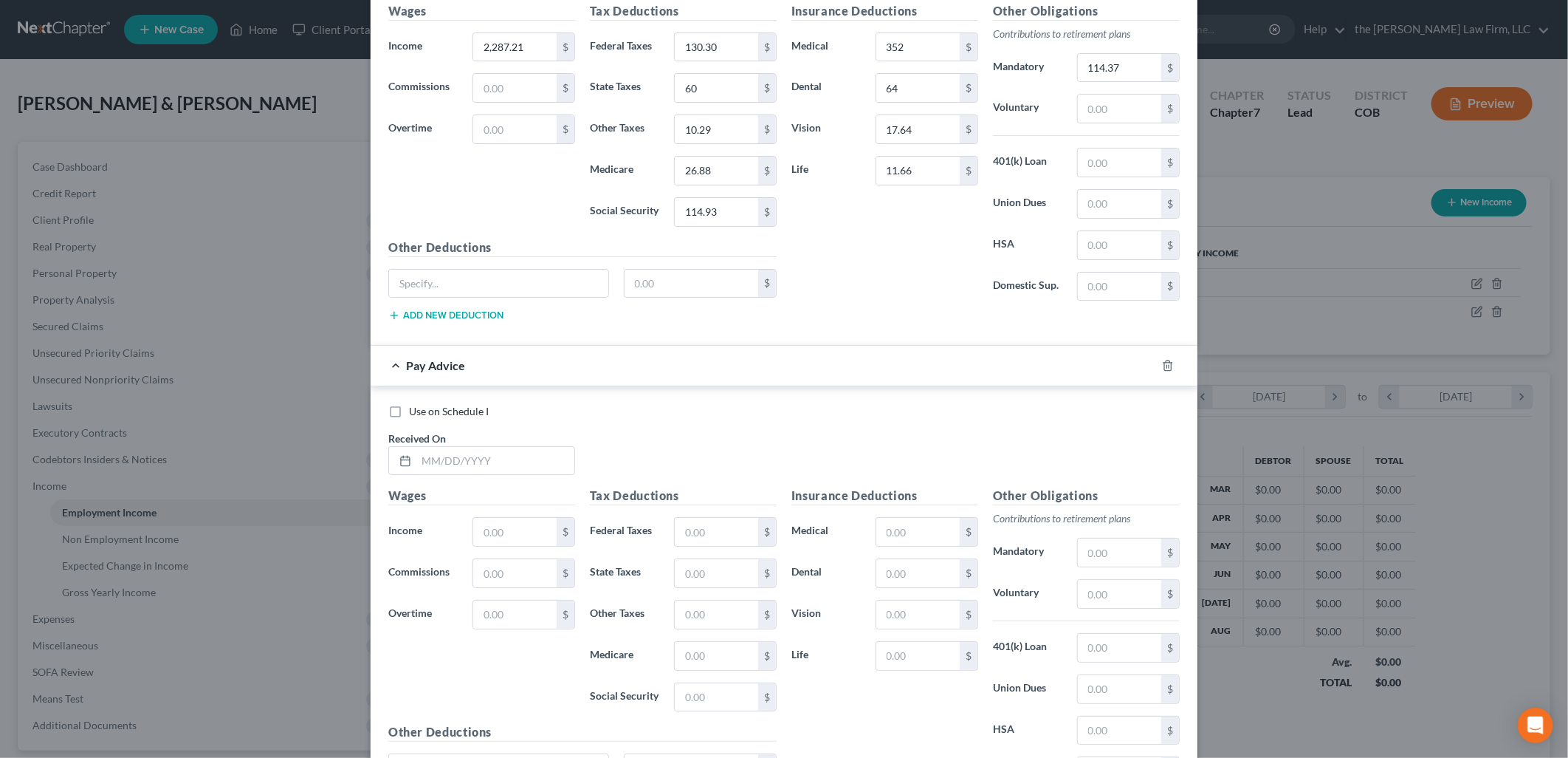
scroll to position [7043, 0]
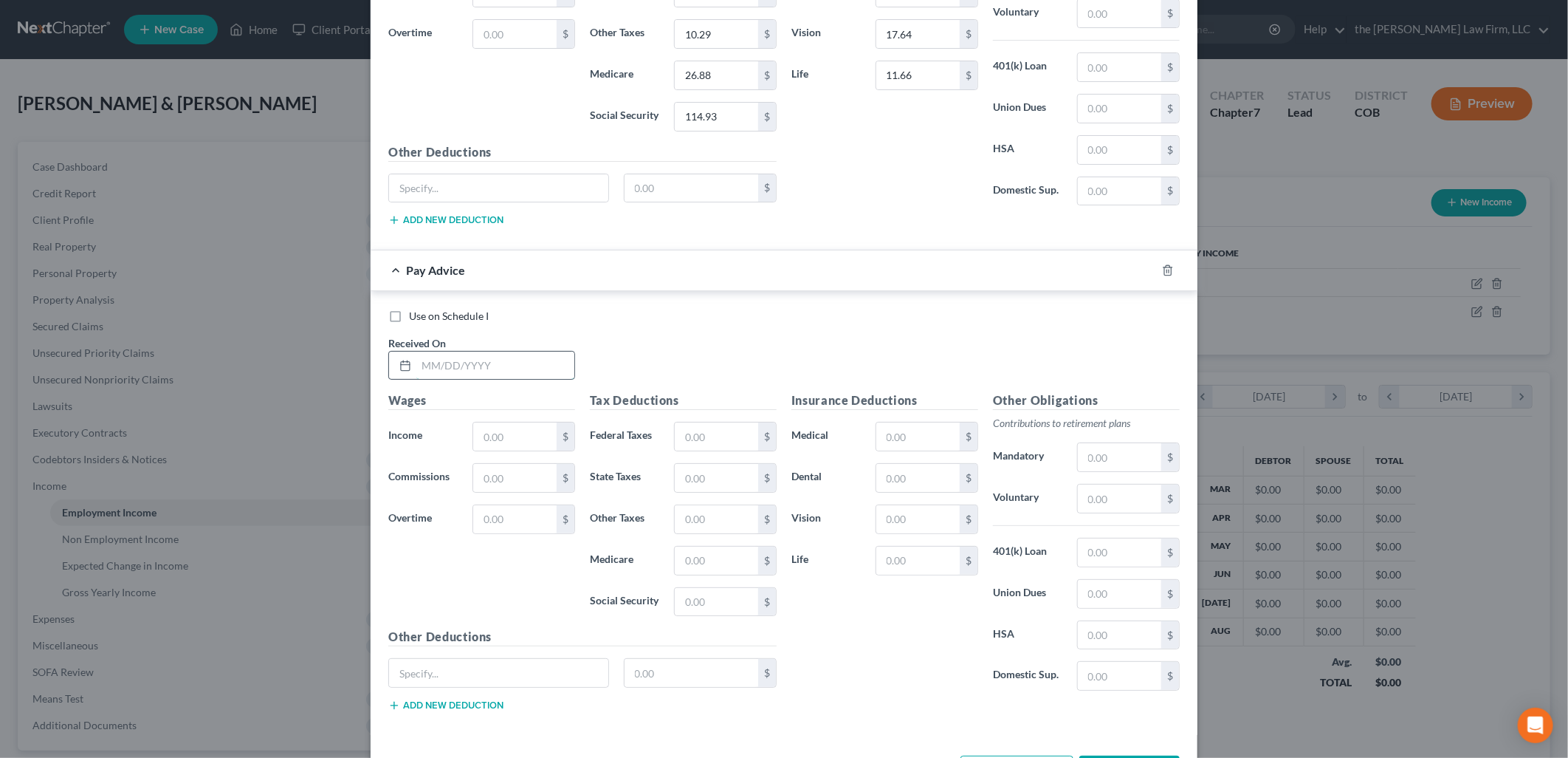
click at [475, 380] on input "text" at bounding box center [495, 366] width 158 height 28
click at [903, 451] on input "text" at bounding box center [918, 437] width 83 height 28
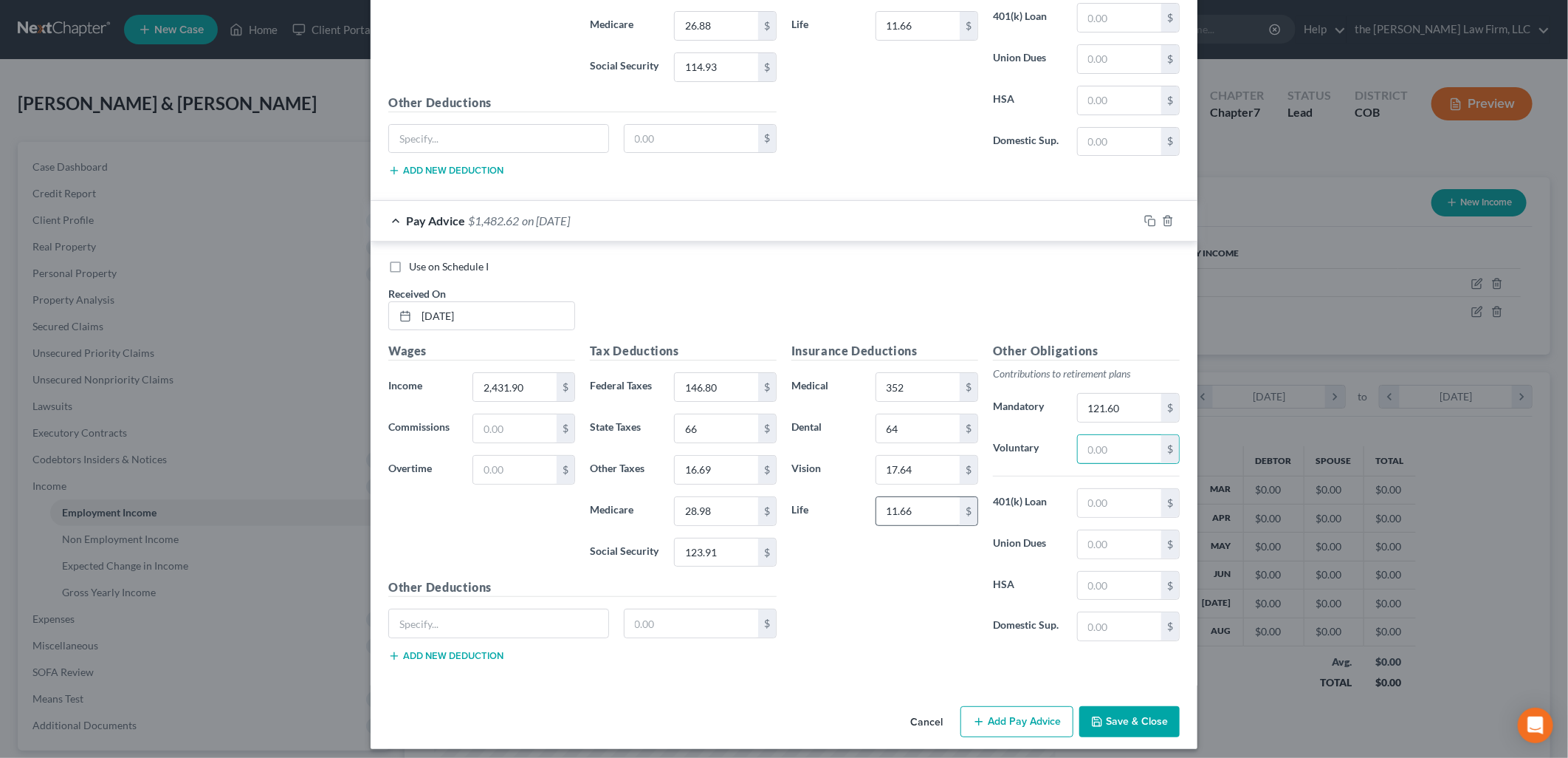
scroll to position [7120, 0]
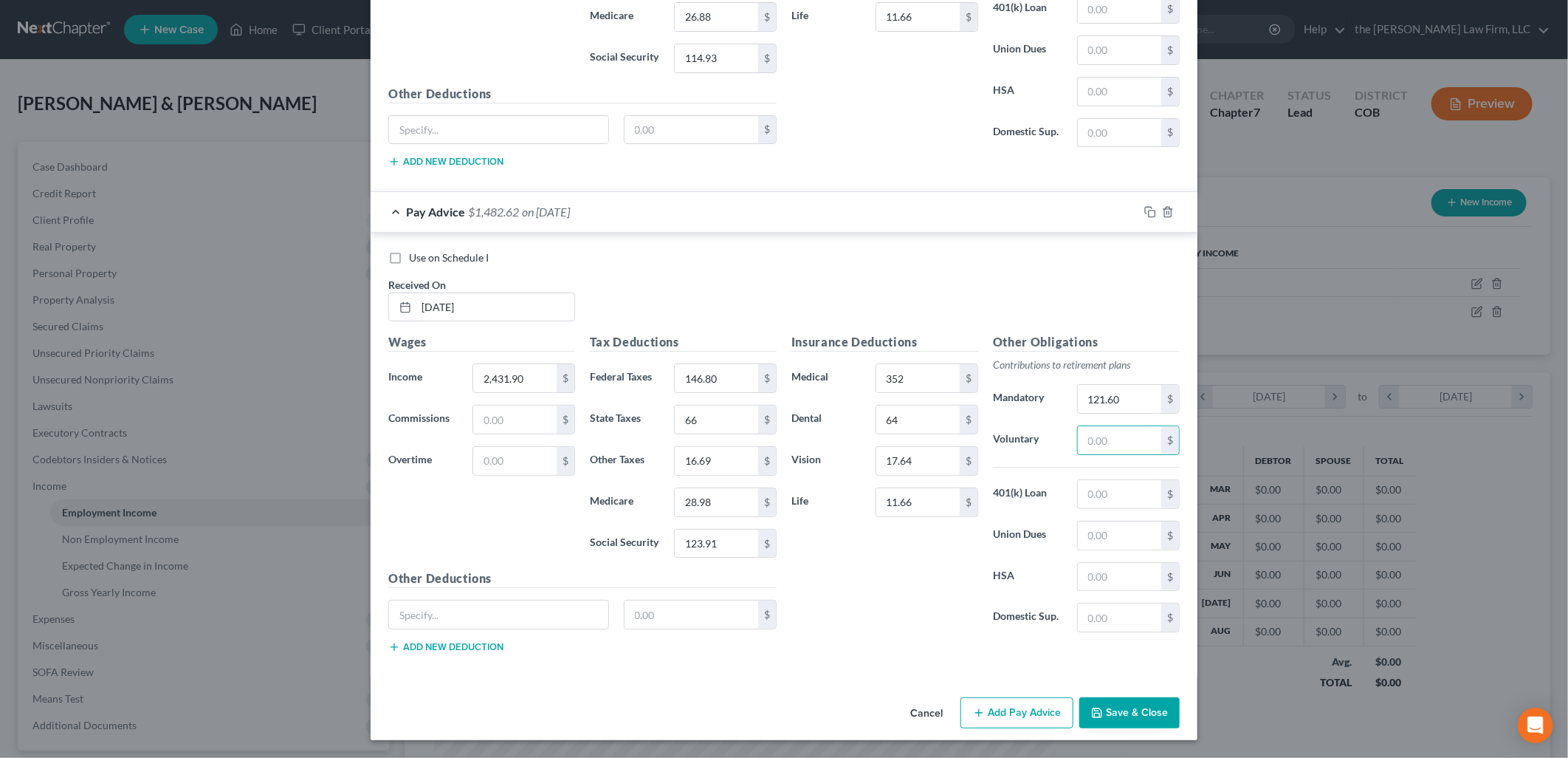
click at [1016, 718] on button "Add Pay Advice" at bounding box center [1017, 713] width 113 height 31
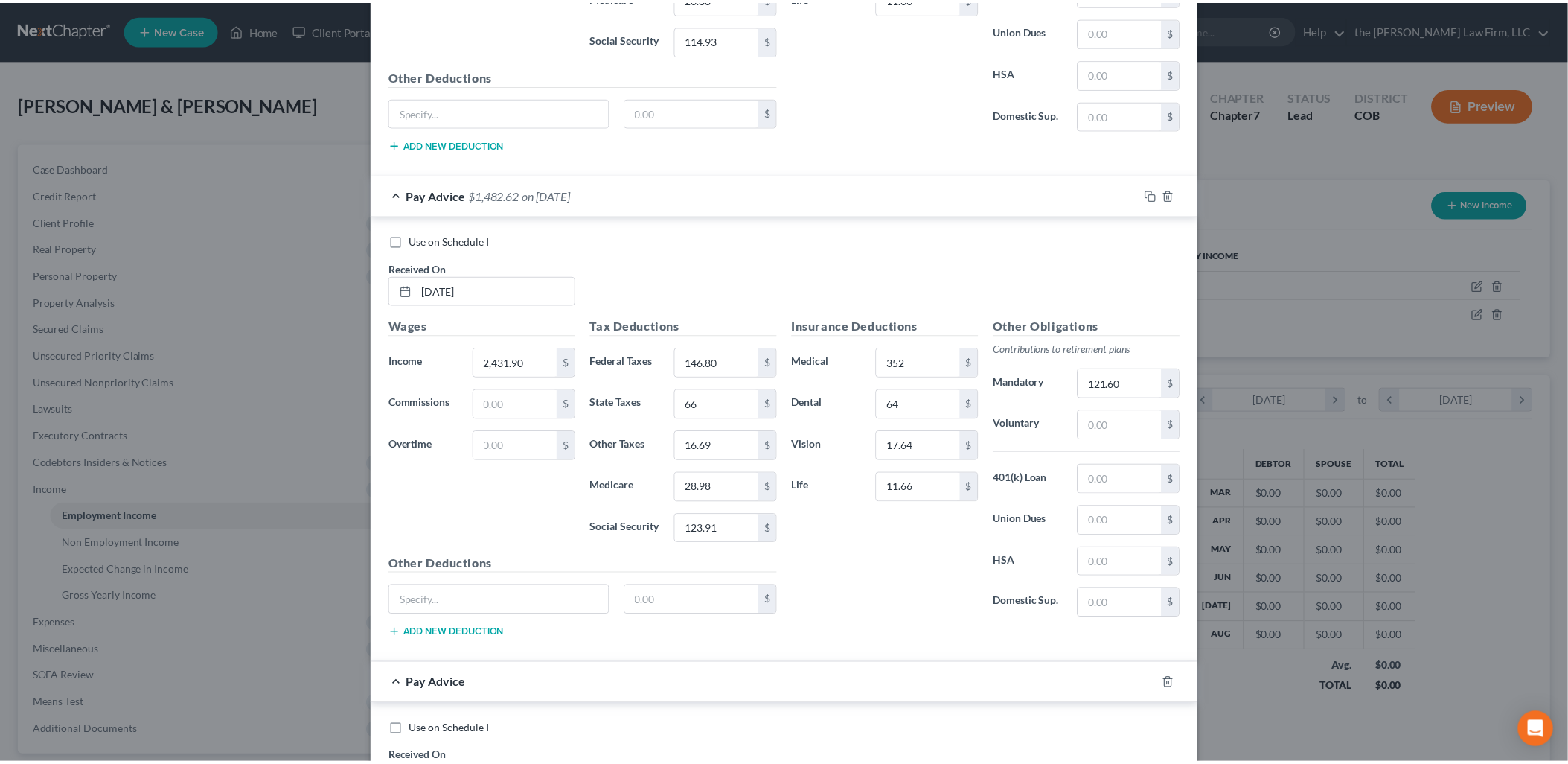
scroll to position [7666, 0]
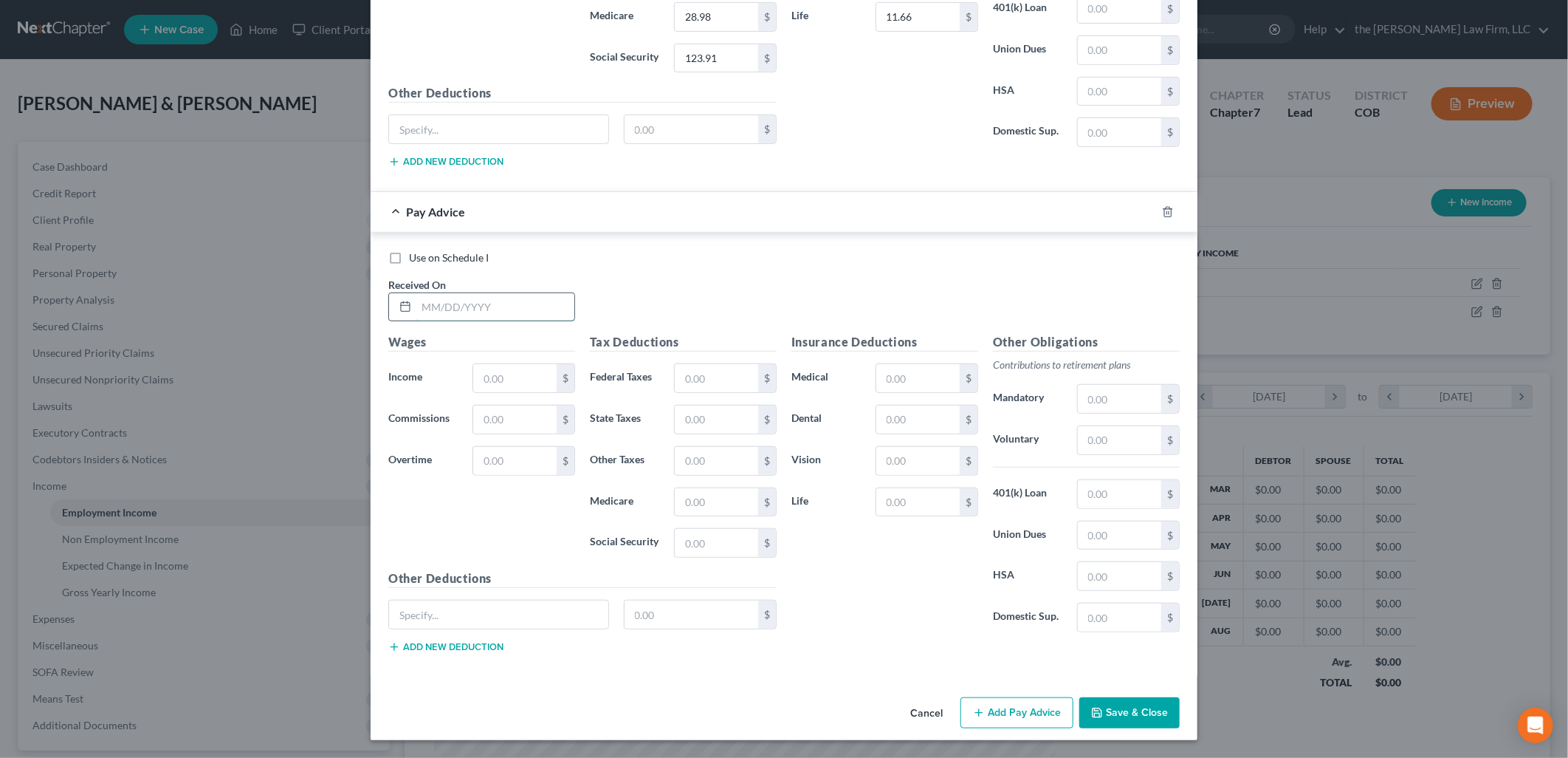
click at [506, 314] on input "text" at bounding box center [495, 307] width 158 height 28
click at [1126, 719] on button "Save & Close" at bounding box center [1129, 713] width 100 height 31
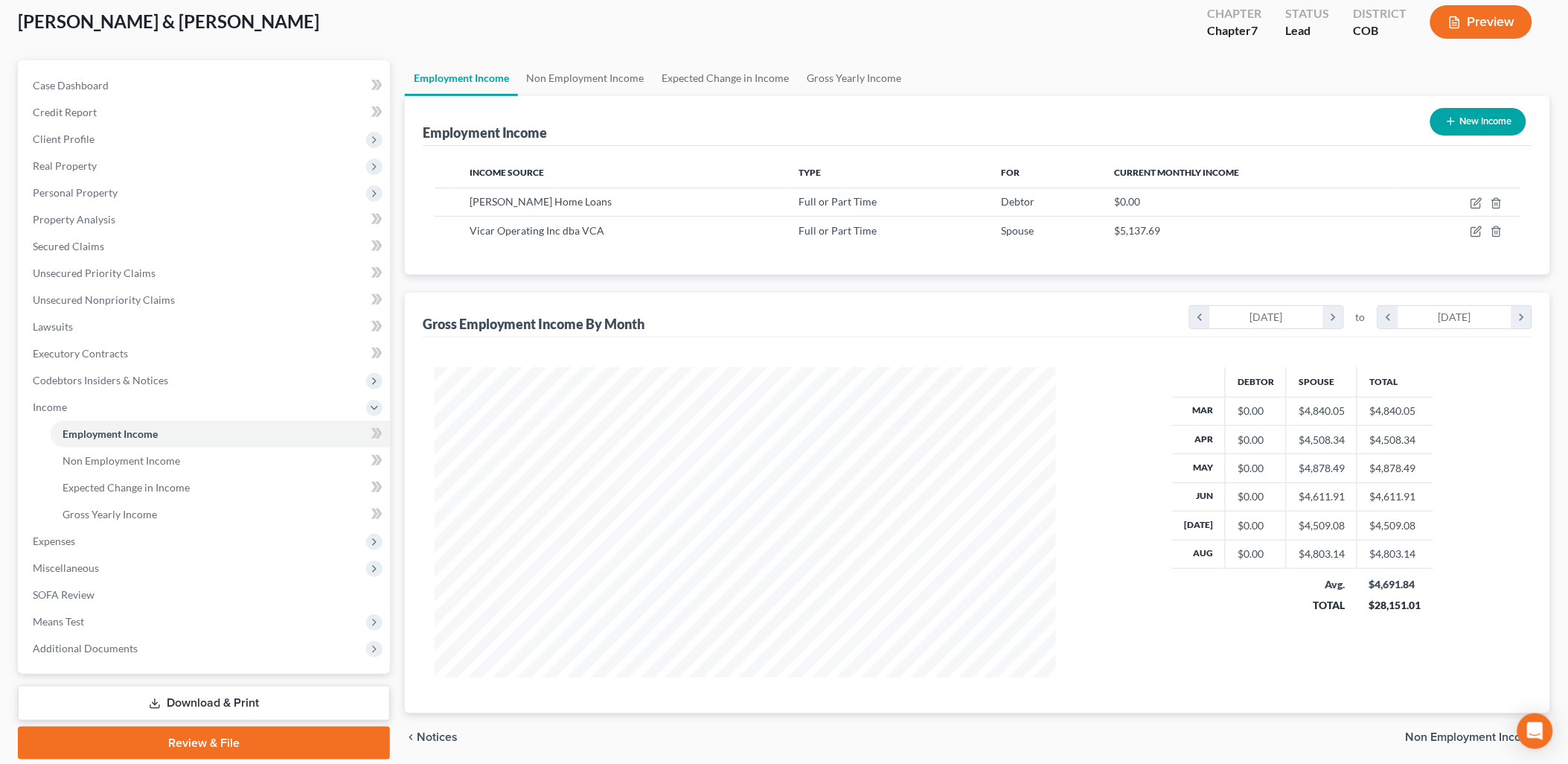
scroll to position [136, 0]
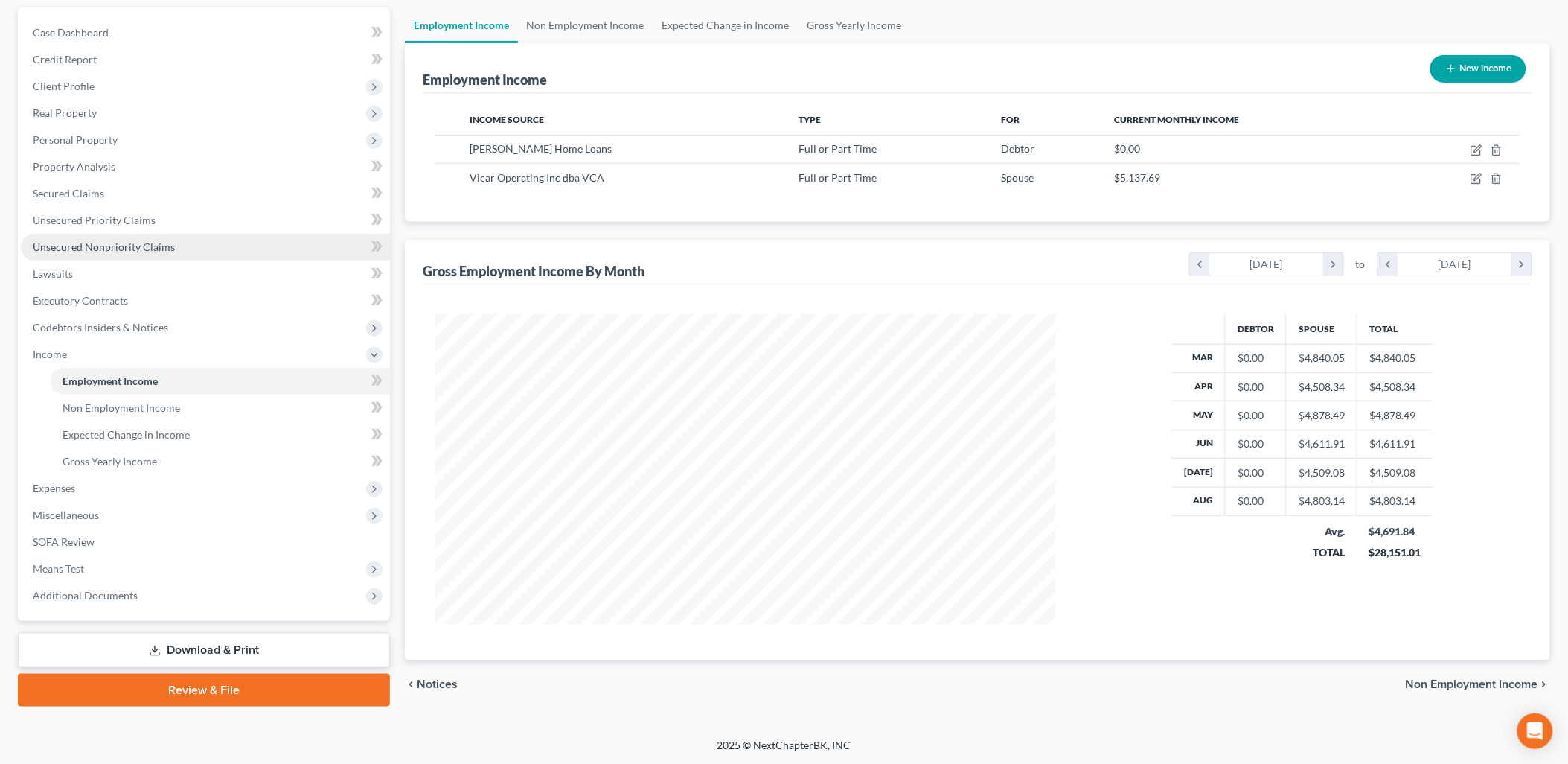
click at [51, 236] on link "Unsecured Nonpriority Claims" at bounding box center [205, 247] width 369 height 27
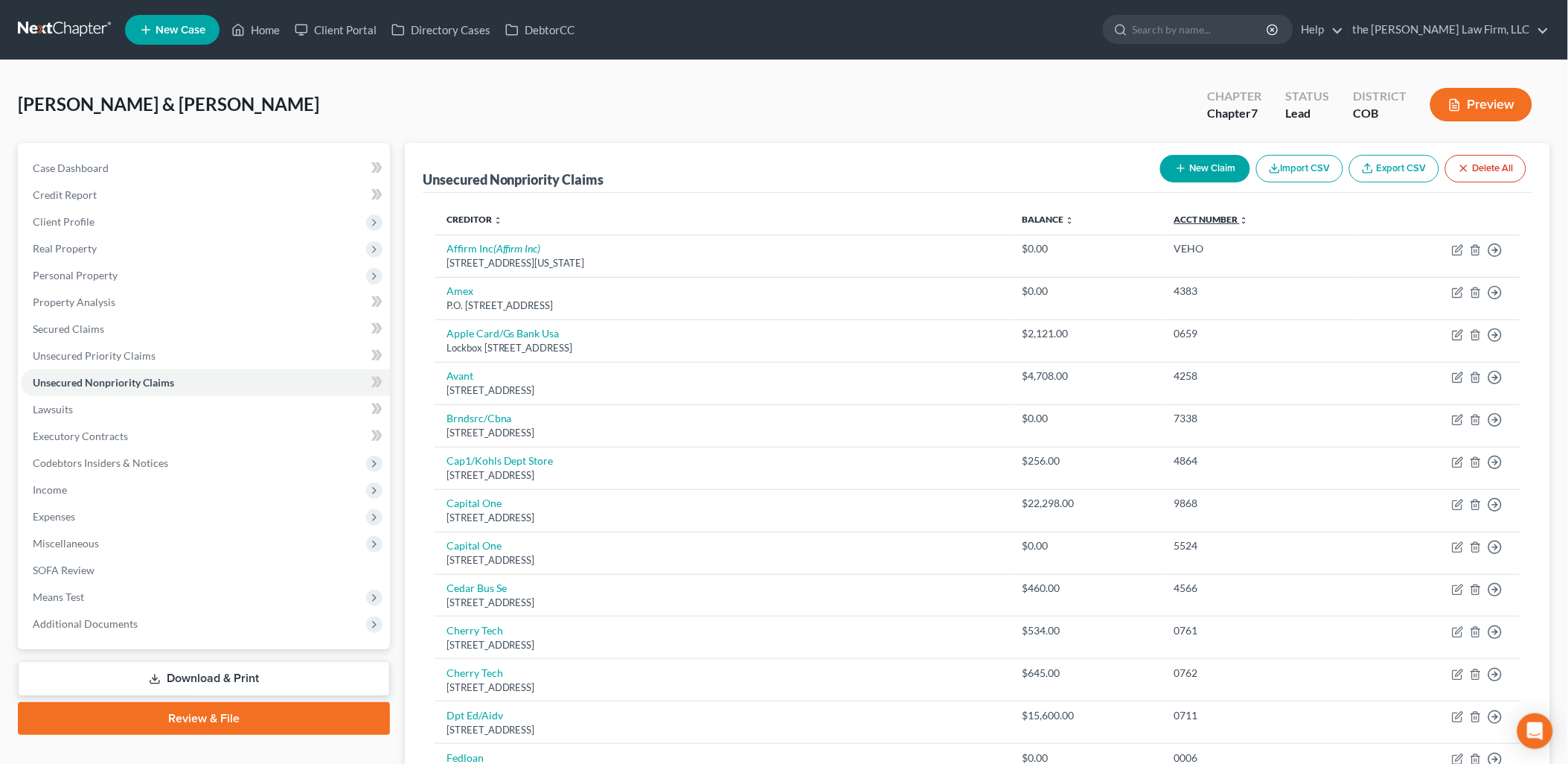
click at [1192, 220] on link "Acct Number expand_more expand_less unfold_more" at bounding box center [1211, 219] width 74 height 11
click at [1052, 219] on link "Balance expand_more expand_less unfold_more" at bounding box center [1047, 219] width 52 height 11
click at [477, 224] on span "Creditor expand_more expand_less unfold_more" at bounding box center [473, 219] width 54 height 11
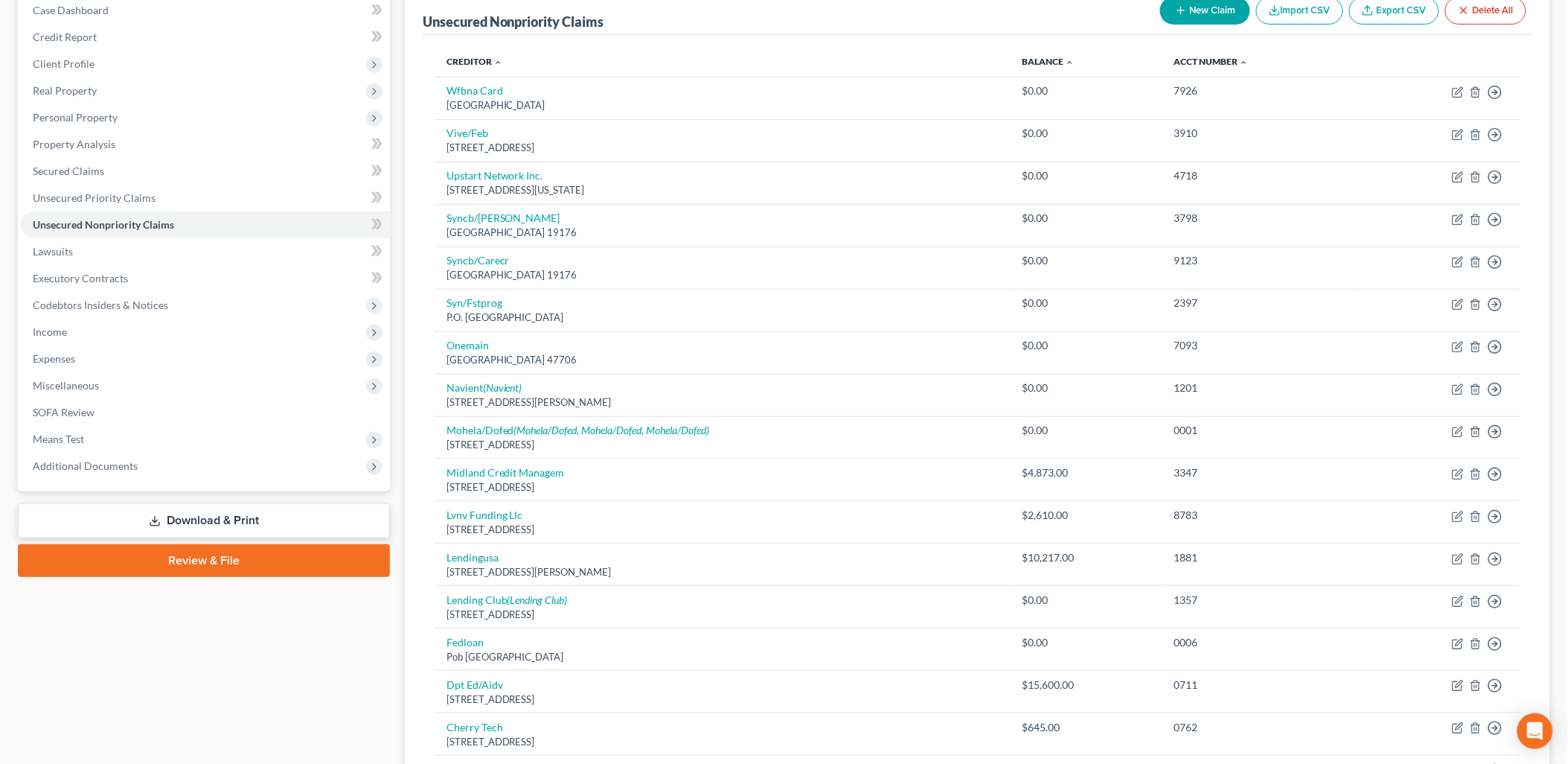
scroll to position [157, 0]
click at [467, 64] on link "Creditor expand_more expand_less unfold_more" at bounding box center [474, 62] width 56 height 11
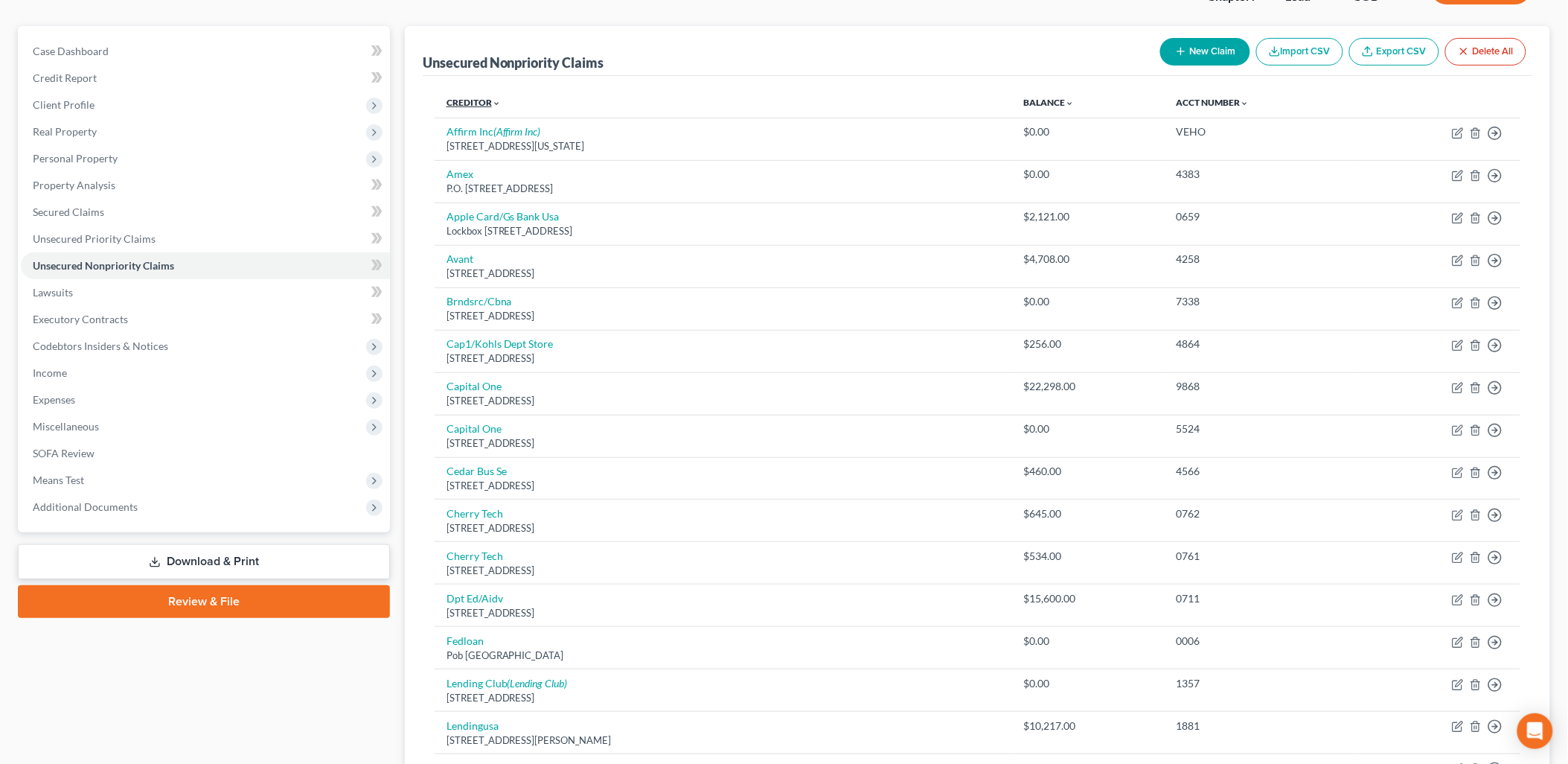
scroll to position [0, 0]
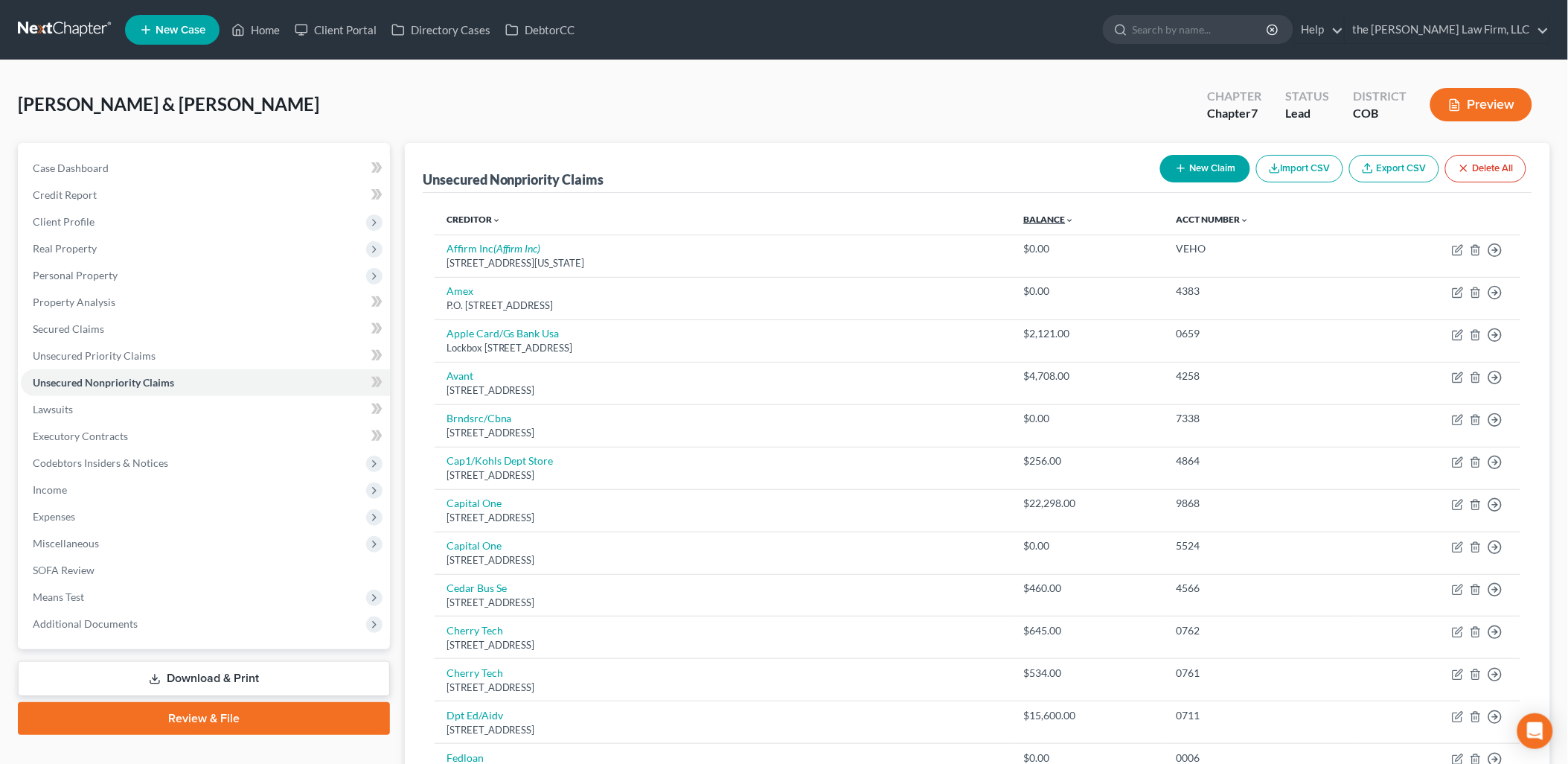
click at [1054, 224] on link "Balance expand_more expand_less unfold_more" at bounding box center [1049, 219] width 51 height 11
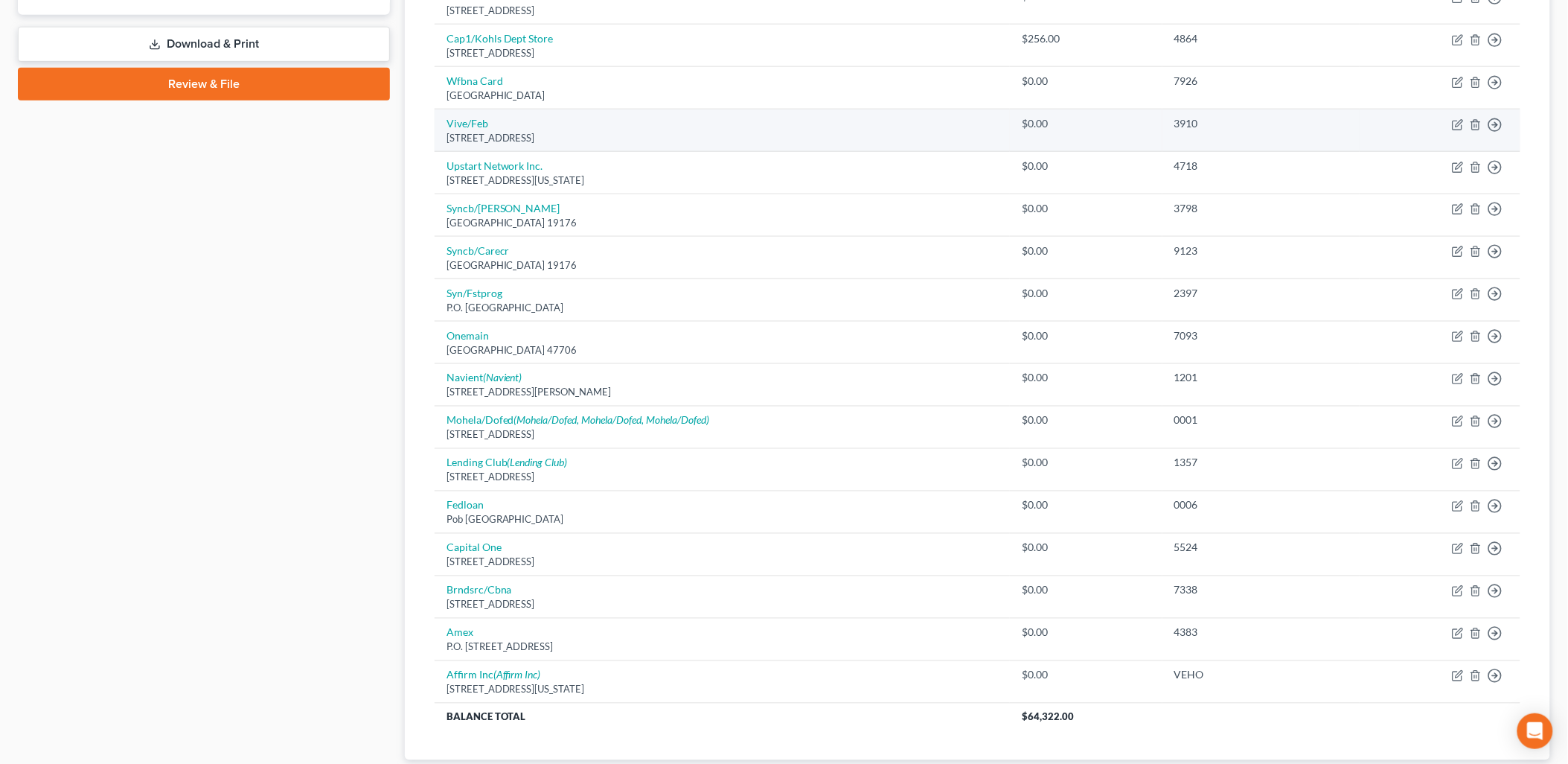
scroll to position [661, 0]
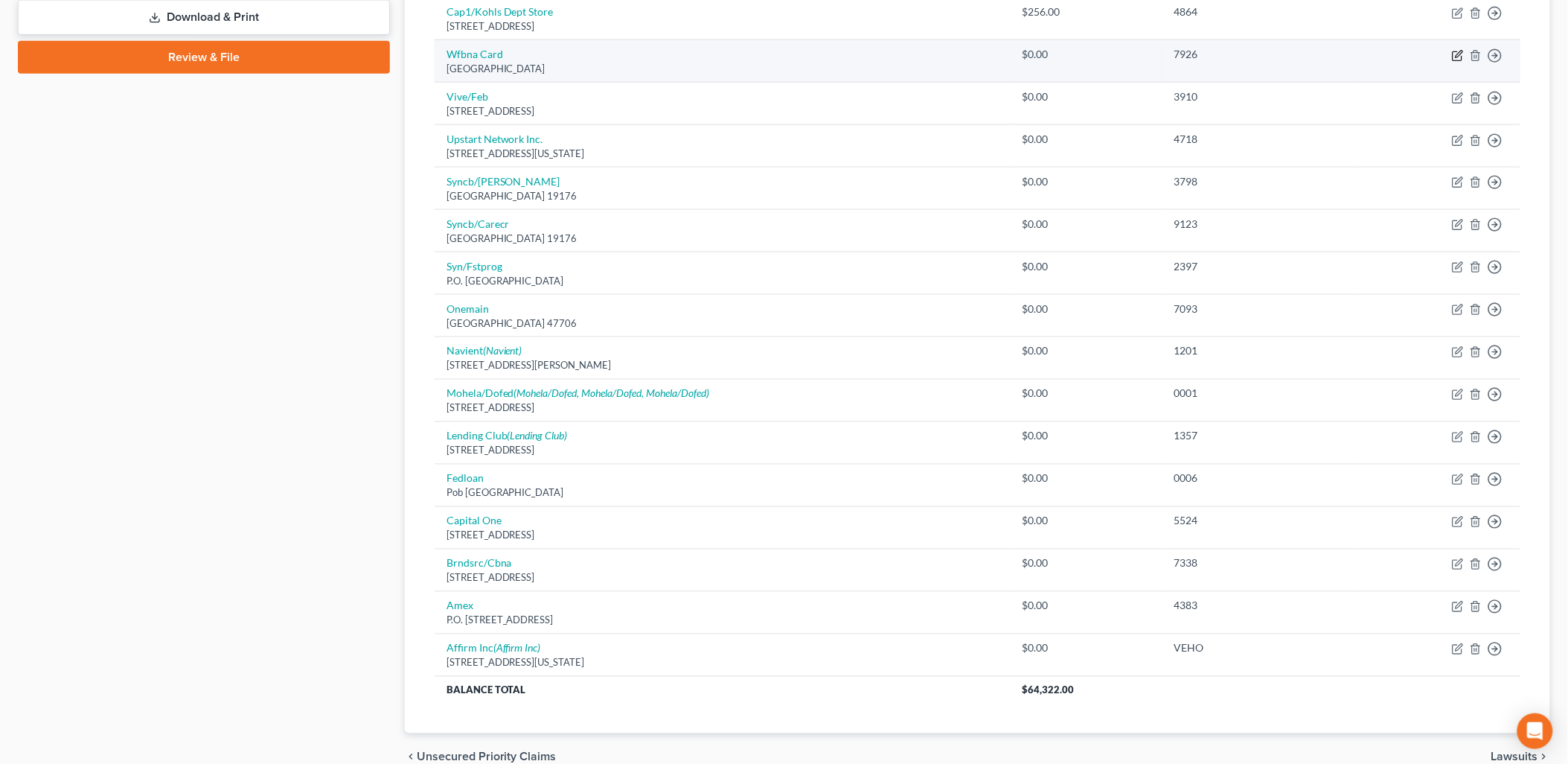
click at [1461, 60] on icon "button" at bounding box center [1457, 56] width 12 height 12
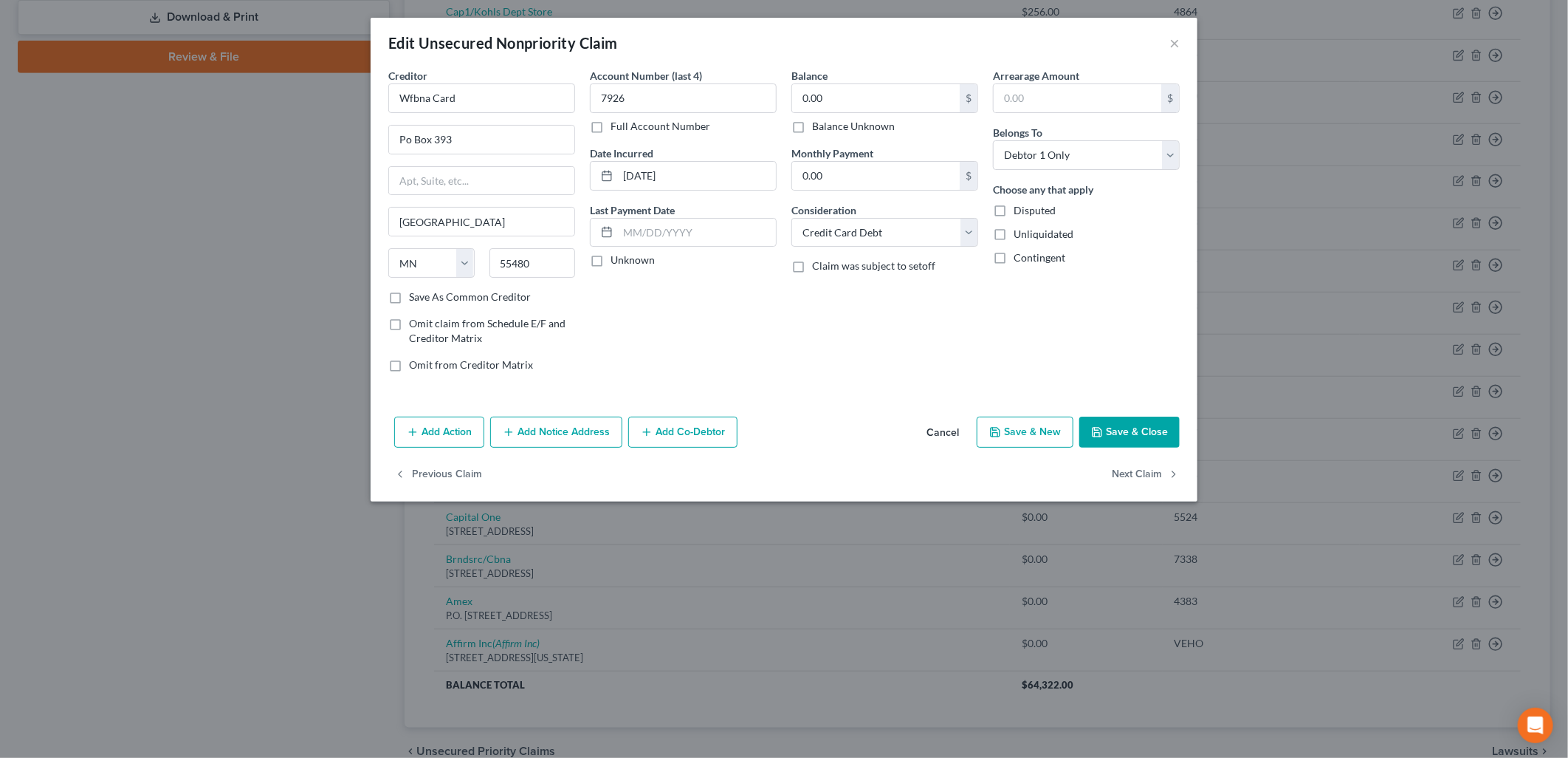
click at [834, 130] on label "Balance Unknown" at bounding box center [853, 126] width 82 height 15
click at [828, 128] on input "Balance Unknown" at bounding box center [823, 124] width 9 height 9
click at [1146, 426] on button "Save & Close" at bounding box center [1129, 432] width 100 height 31
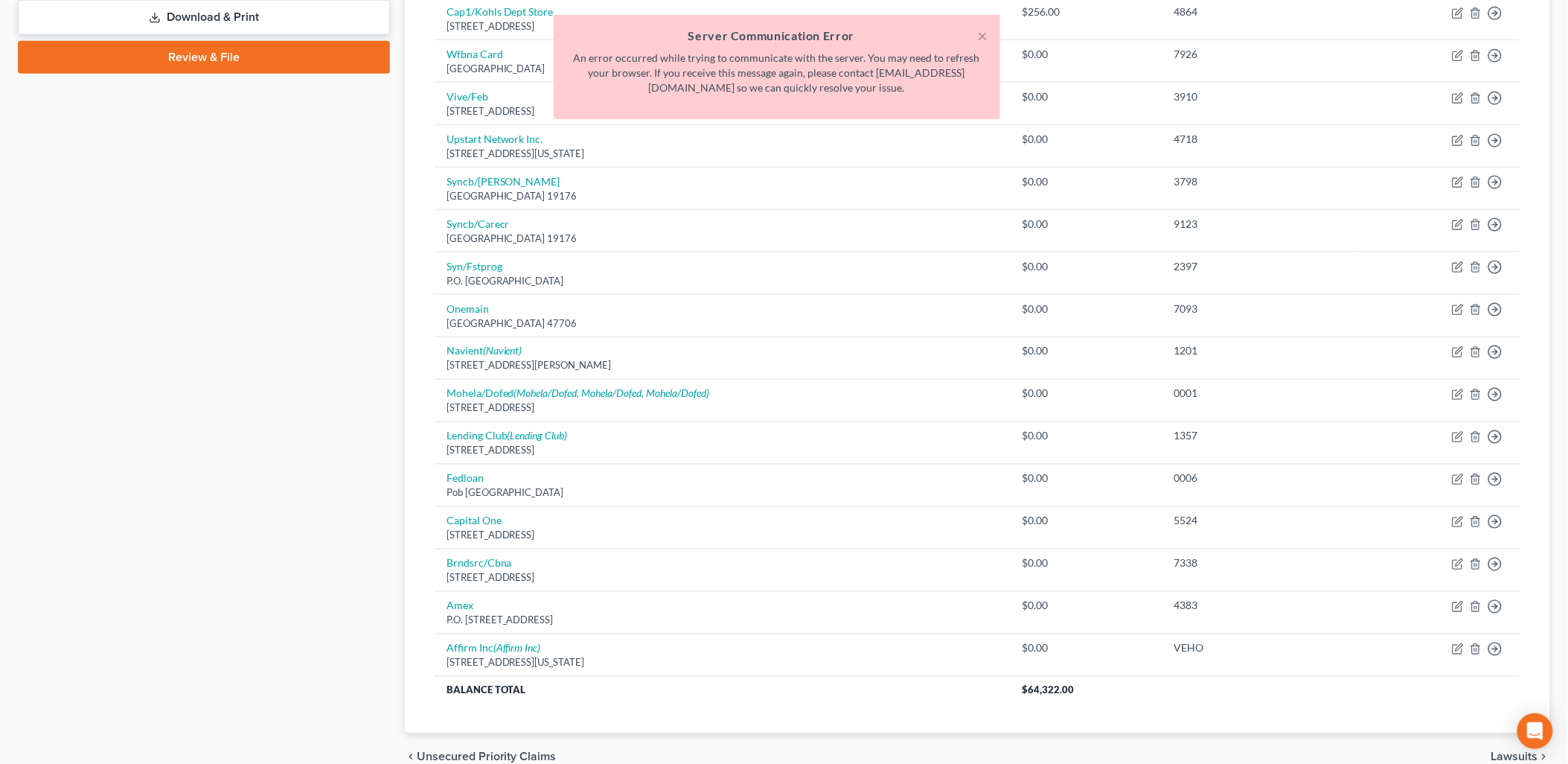
click at [1454, 97] on div "× Server Communication Error An error occurred while trying to communicate with…" at bounding box center [777, 71] width 1568 height 111
click at [1454, 54] on div "× Server Communication Error An error occurred while trying to communicate with…" at bounding box center [777, 71] width 1568 height 111
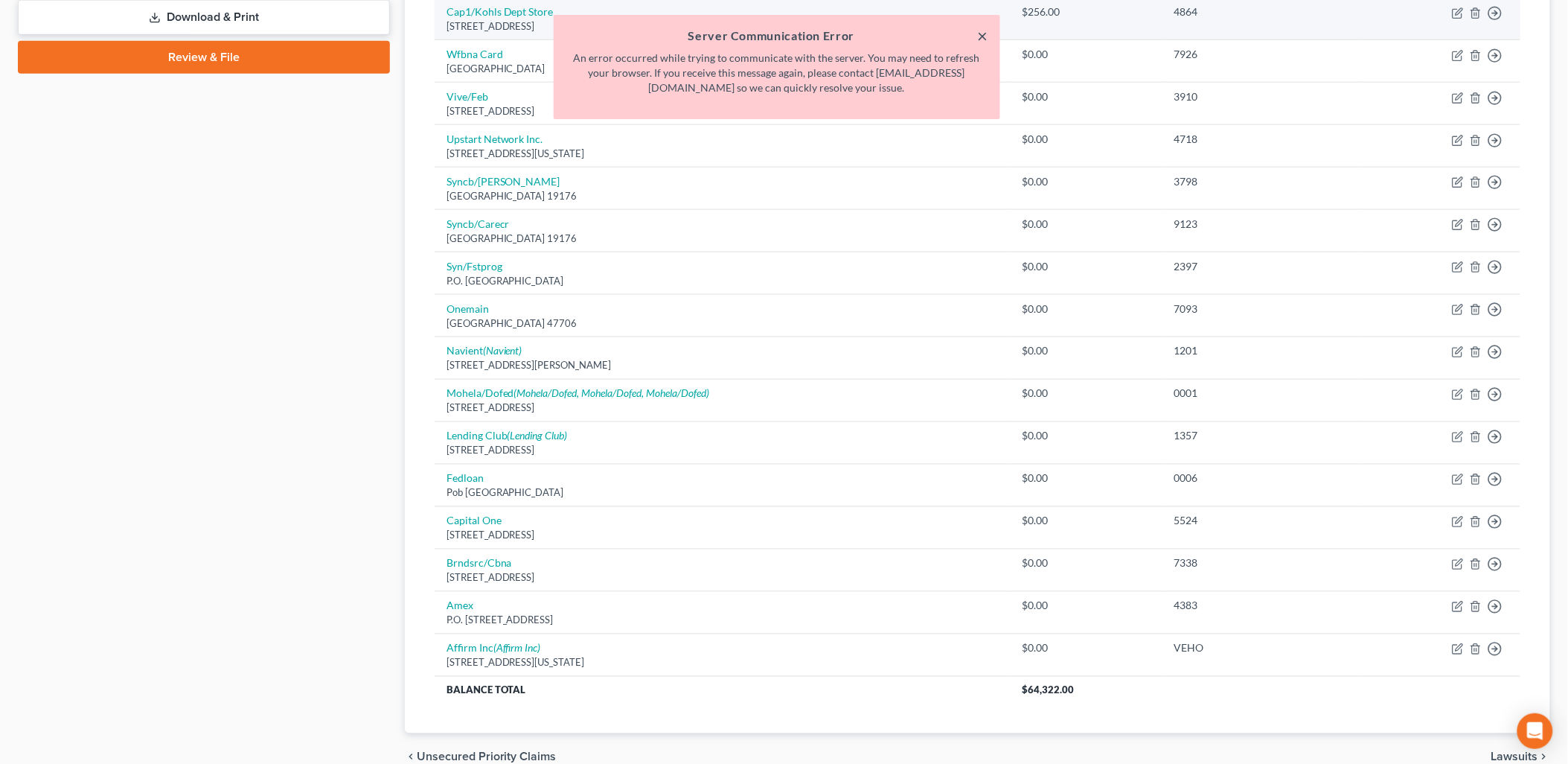
click at [983, 27] on button "×" at bounding box center [982, 35] width 10 height 18
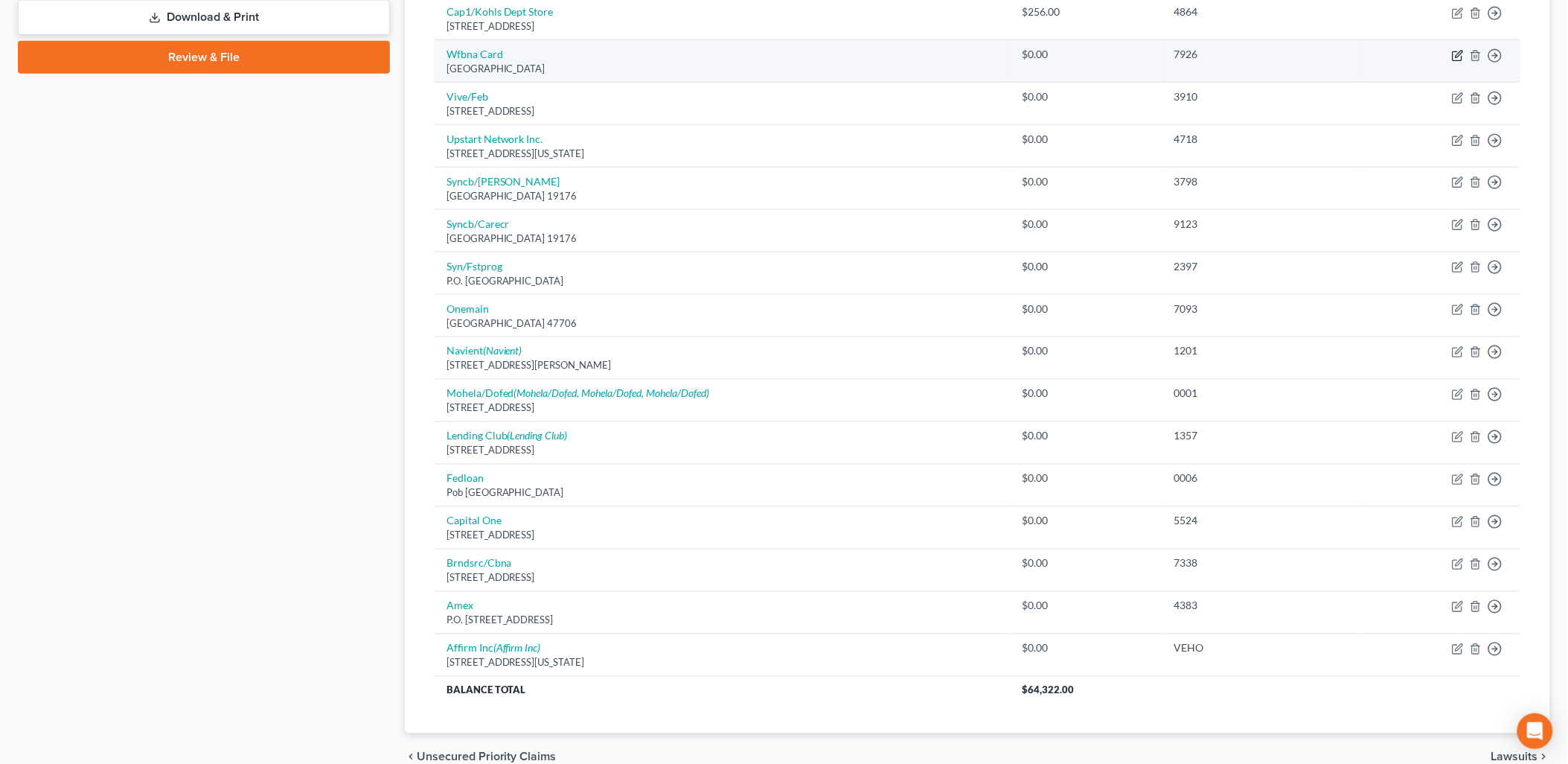
click at [1463, 53] on icon "button" at bounding box center [1457, 56] width 12 height 12
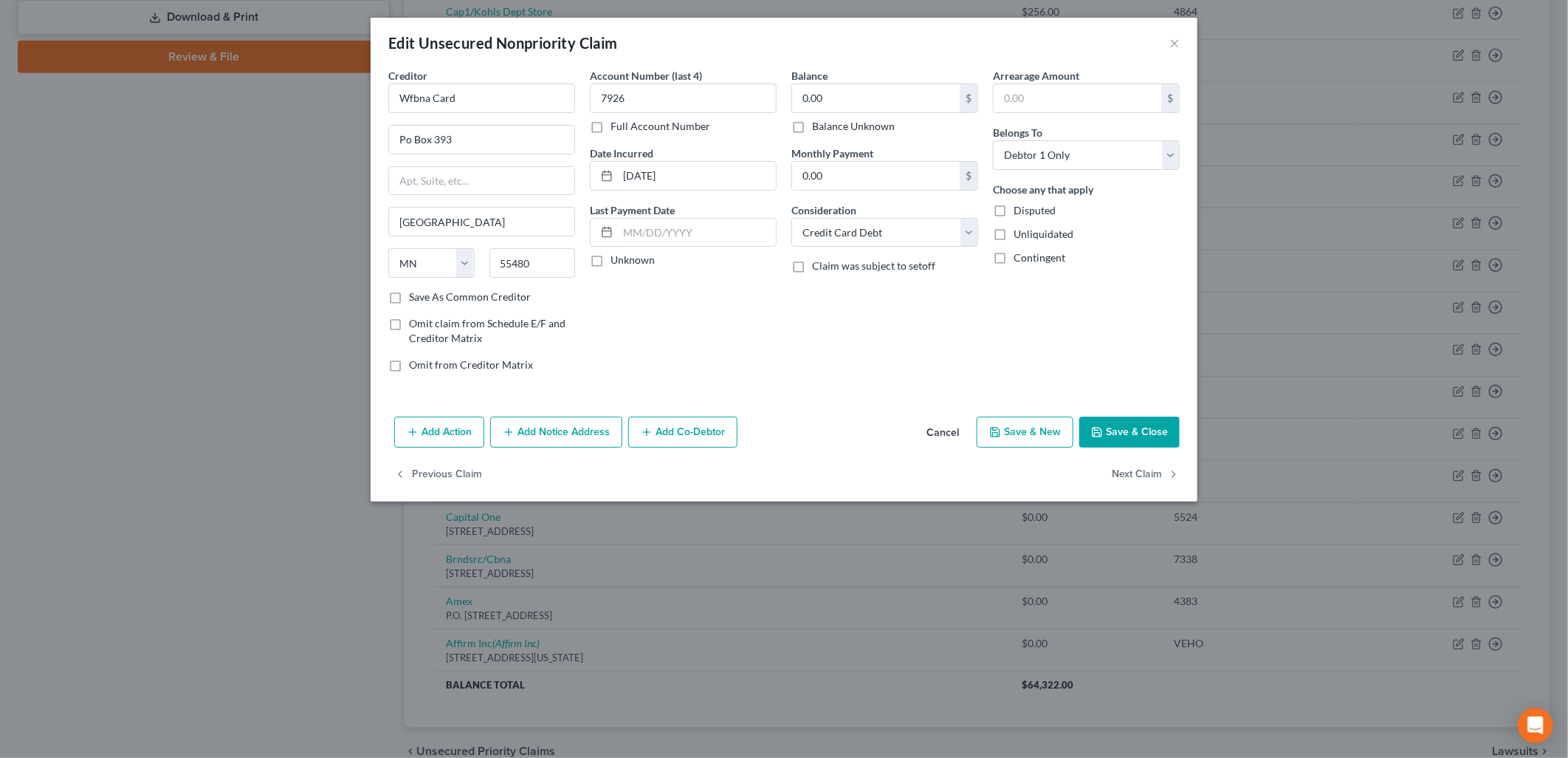
click at [858, 131] on label "Balance Unknown" at bounding box center [853, 126] width 82 height 15
click at [828, 128] on input "Balance Unknown" at bounding box center [823, 124] width 9 height 9
click at [1129, 423] on button "Save & Close" at bounding box center [1129, 432] width 100 height 31
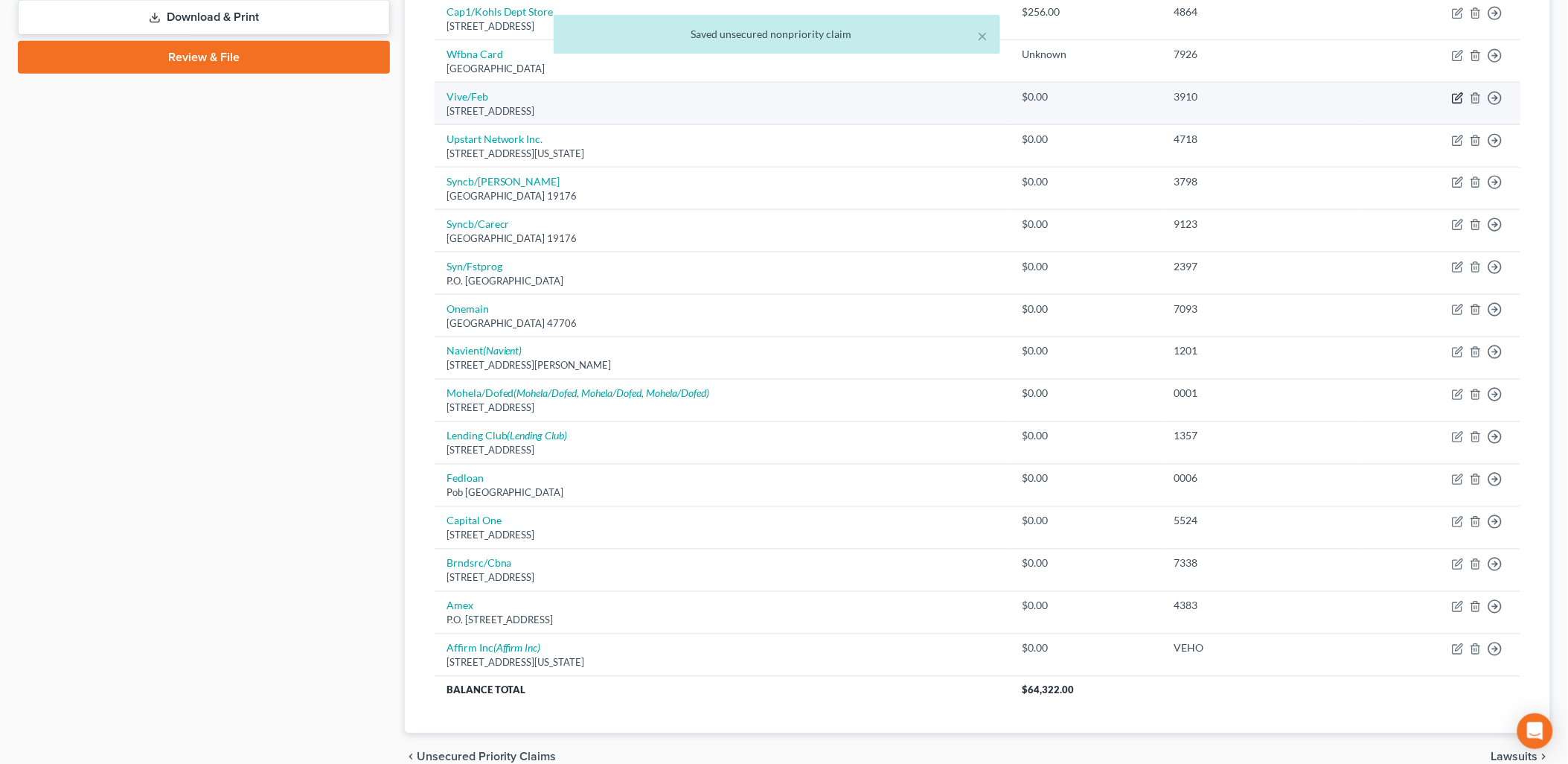
click at [1457, 95] on icon "button" at bounding box center [1457, 98] width 12 height 12
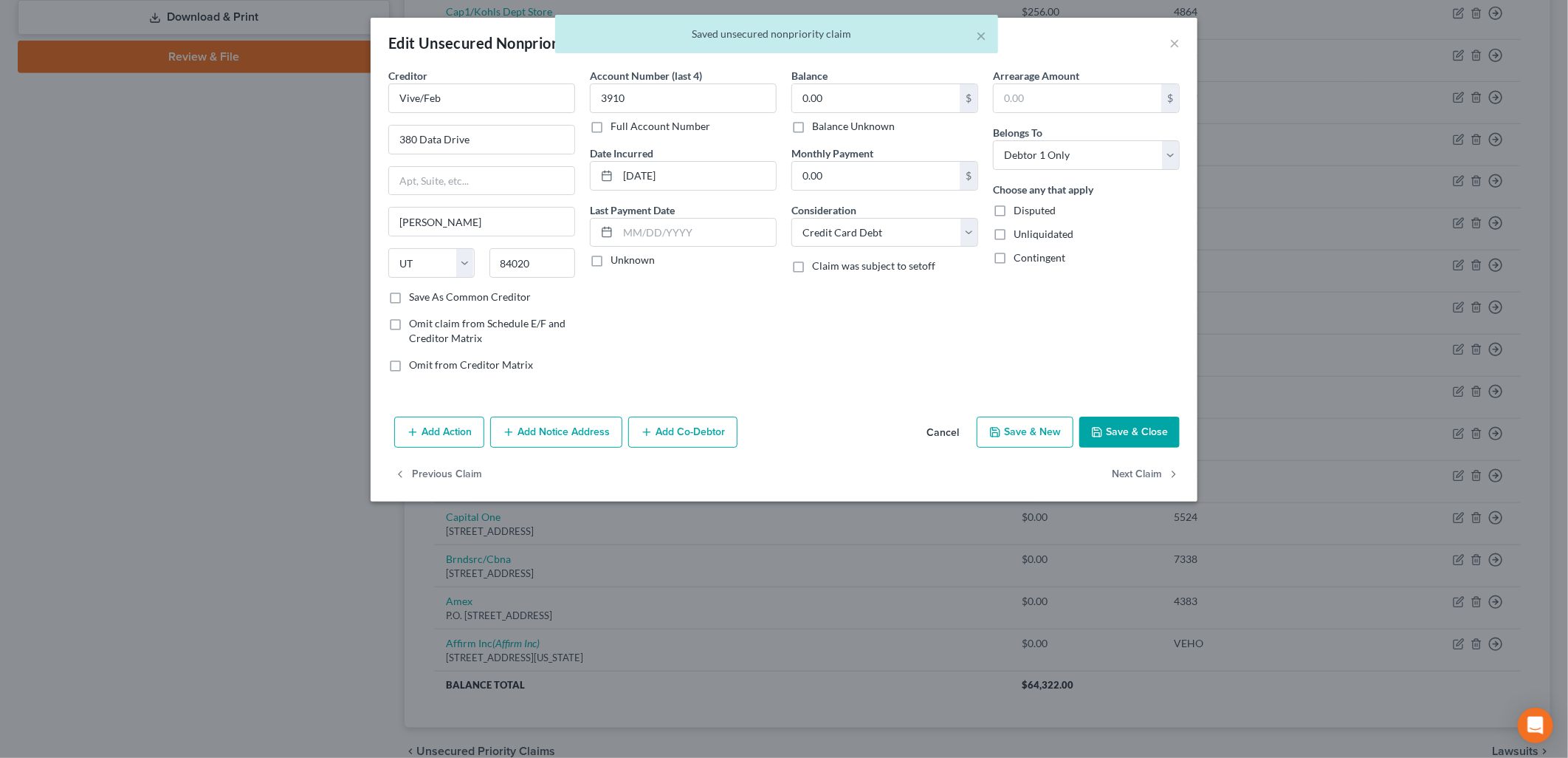
click at [842, 125] on label "Balance Unknown" at bounding box center [853, 126] width 82 height 15
click at [828, 125] on input "Balance Unknown" at bounding box center [823, 124] width 9 height 9
click at [1142, 438] on button "Save & Close" at bounding box center [1129, 432] width 100 height 31
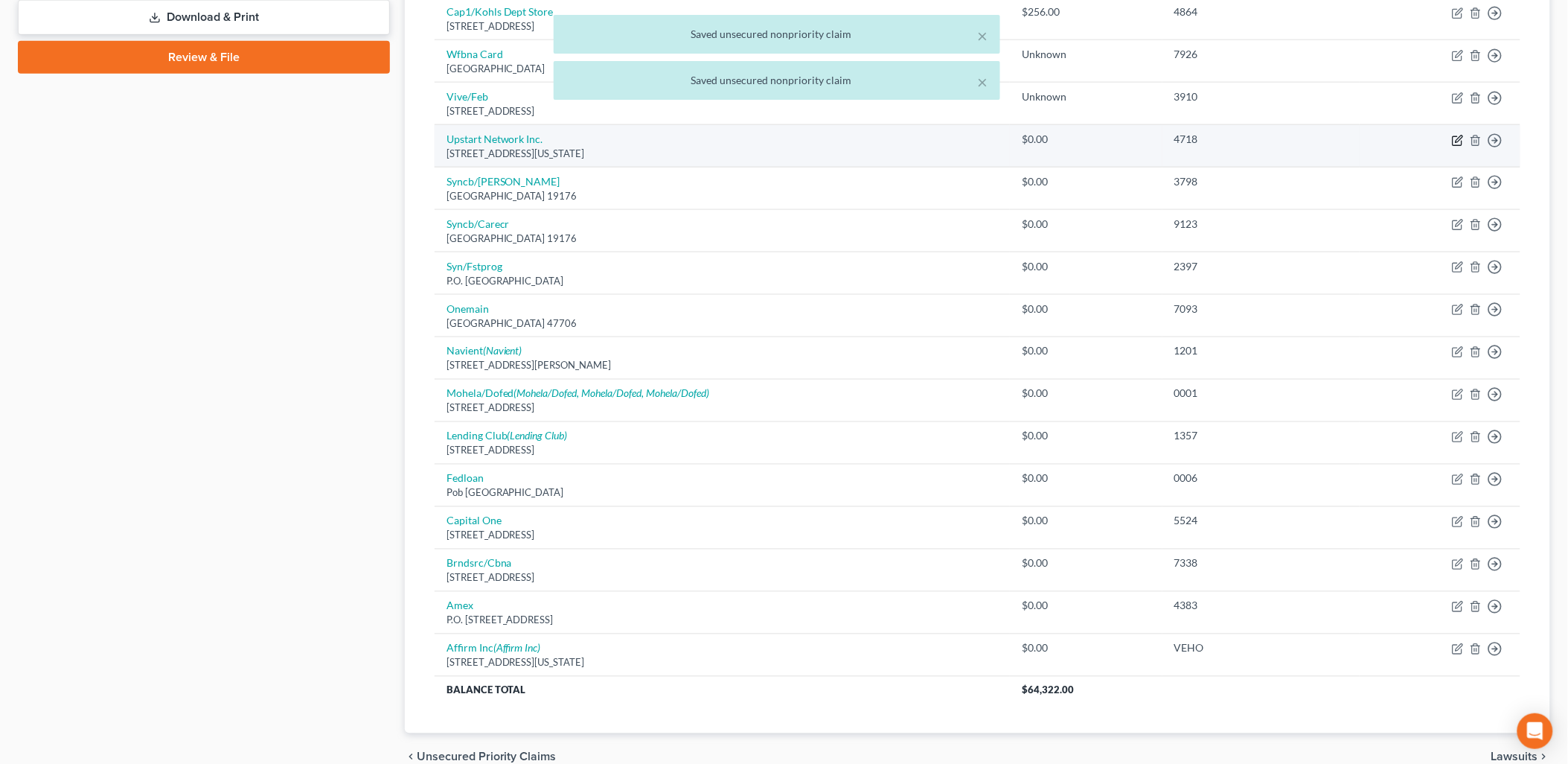
click at [1454, 140] on icon "button" at bounding box center [1457, 140] width 12 height 12
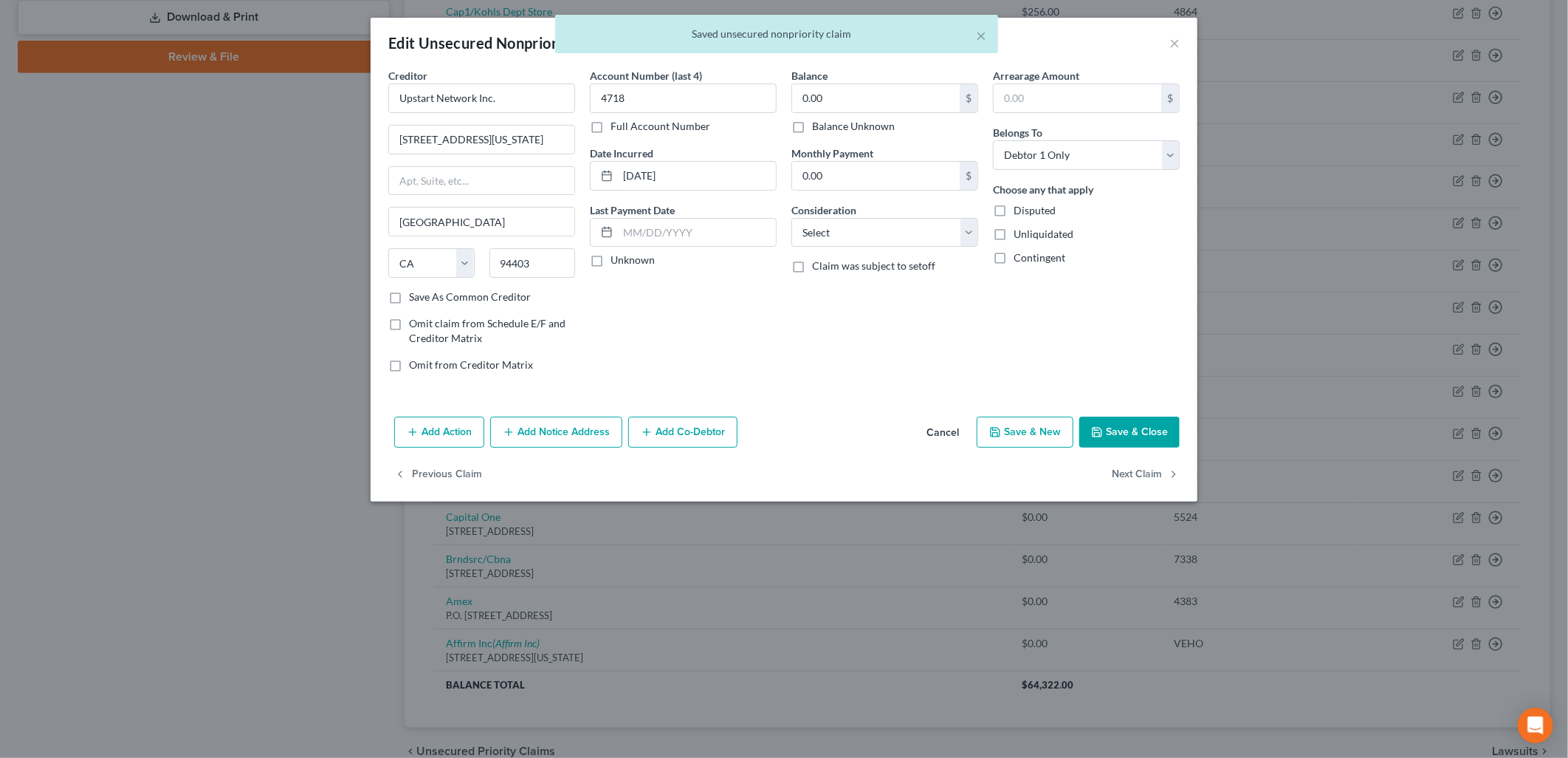
drag, startPoint x: 805, startPoint y: 120, endPoint x: 945, endPoint y: 212, distance: 167.5
click at [812, 121] on label "Balance Unknown" at bounding box center [853, 126] width 82 height 15
click at [818, 121] on input "Balance Unknown" at bounding box center [823, 124] width 9 height 9
click at [1149, 417] on button "Save & Close" at bounding box center [1129, 432] width 100 height 31
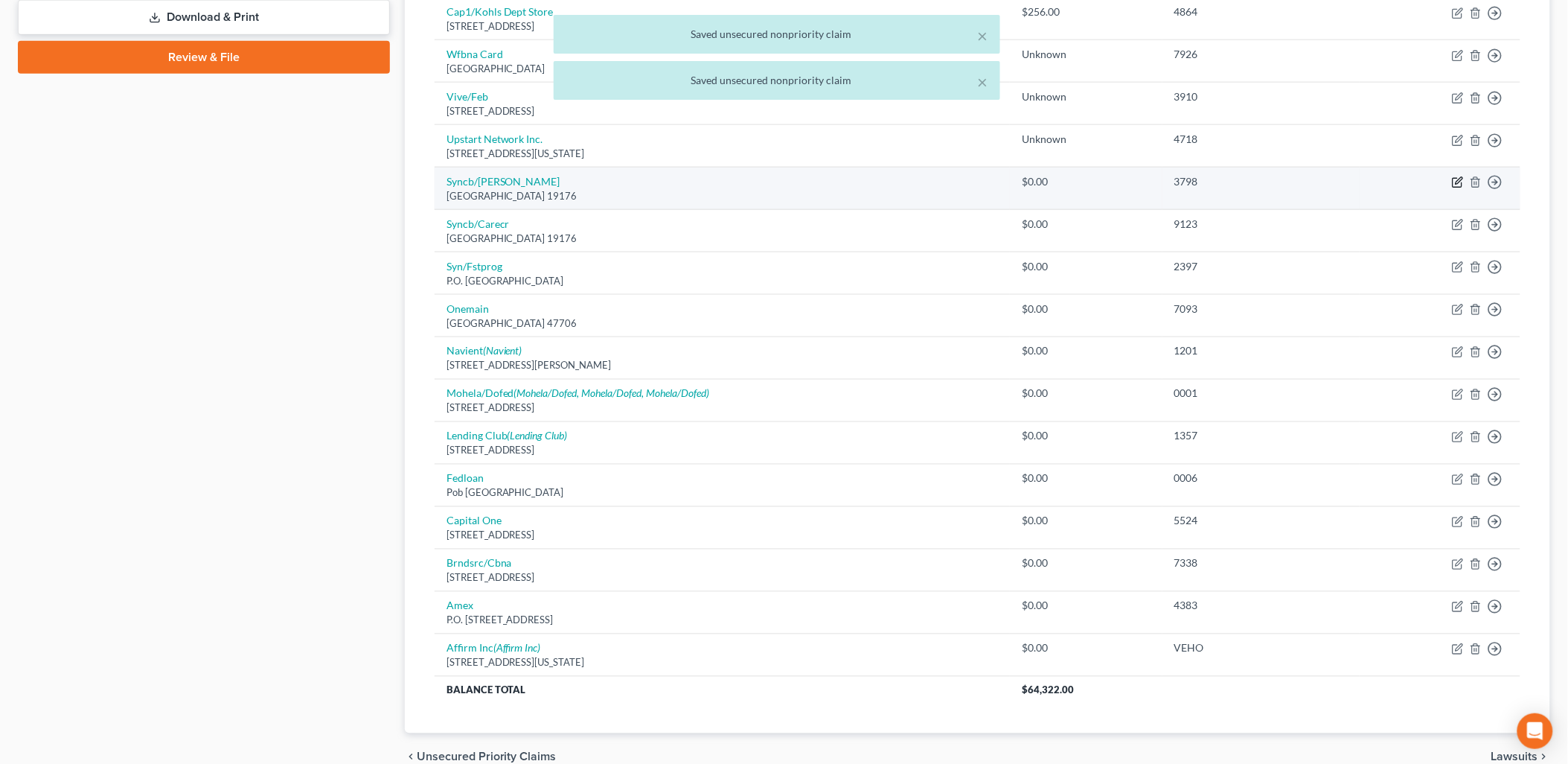
click at [1460, 186] on icon "button" at bounding box center [1457, 182] width 12 height 12
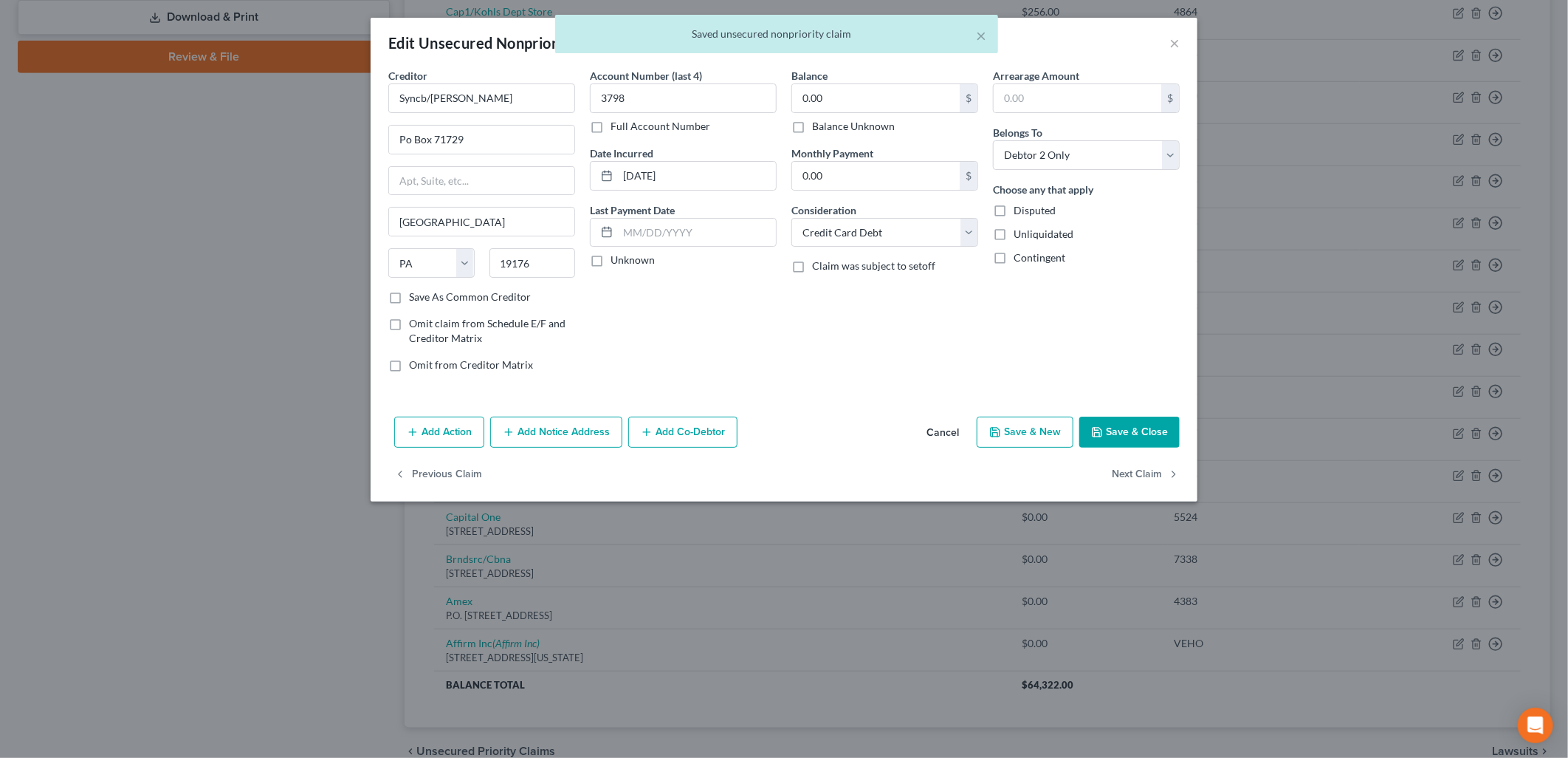
drag, startPoint x: 876, startPoint y: 123, endPoint x: 1067, endPoint y: 425, distance: 357.3
click at [877, 122] on label "Balance Unknown" at bounding box center [853, 126] width 82 height 15
click at [828, 122] on input "Balance Unknown" at bounding box center [823, 124] width 9 height 9
click at [1146, 441] on button "Save & Close" at bounding box center [1129, 432] width 100 height 31
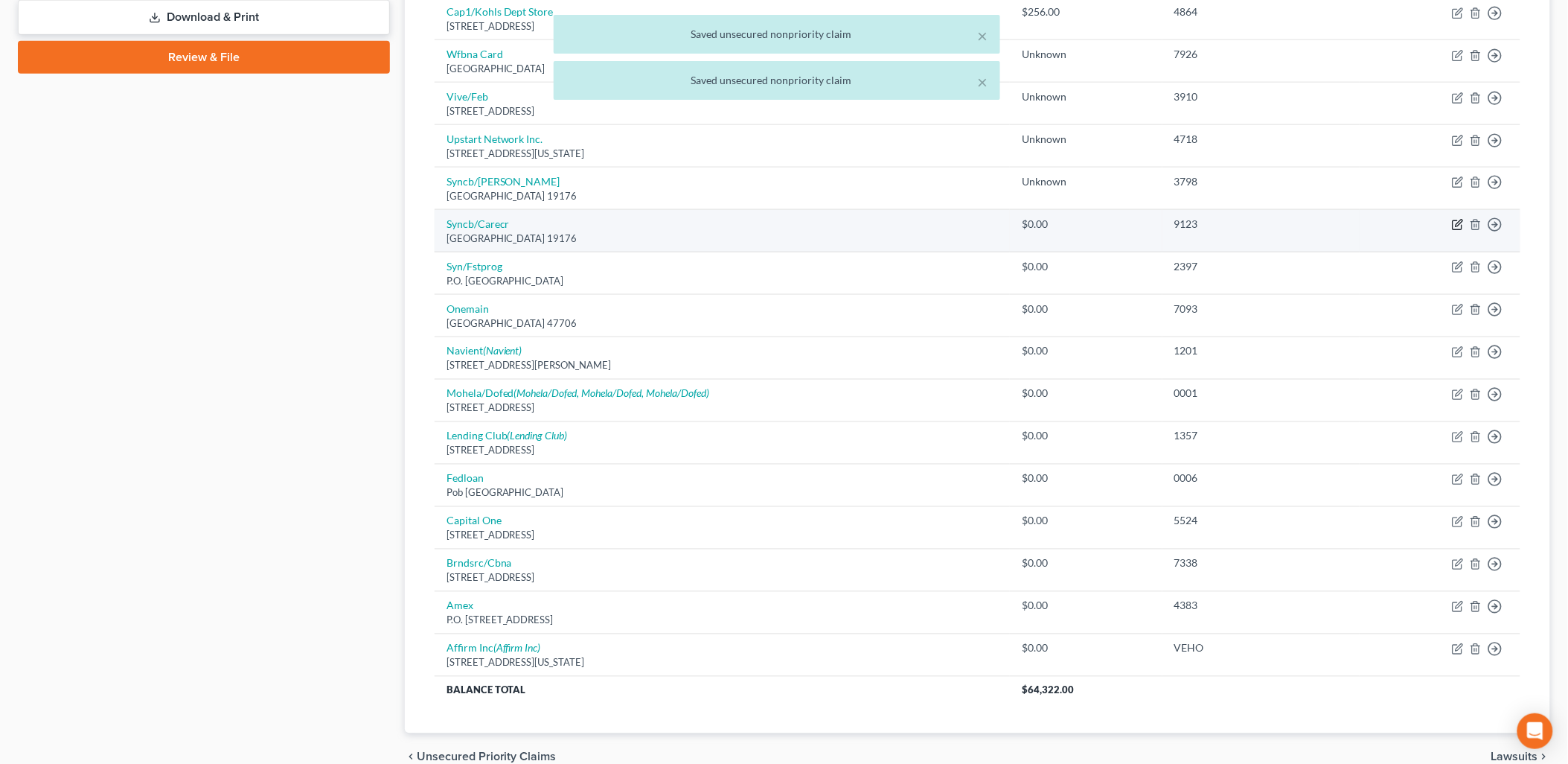
click at [1458, 226] on icon "button" at bounding box center [1458, 224] width 7 height 7
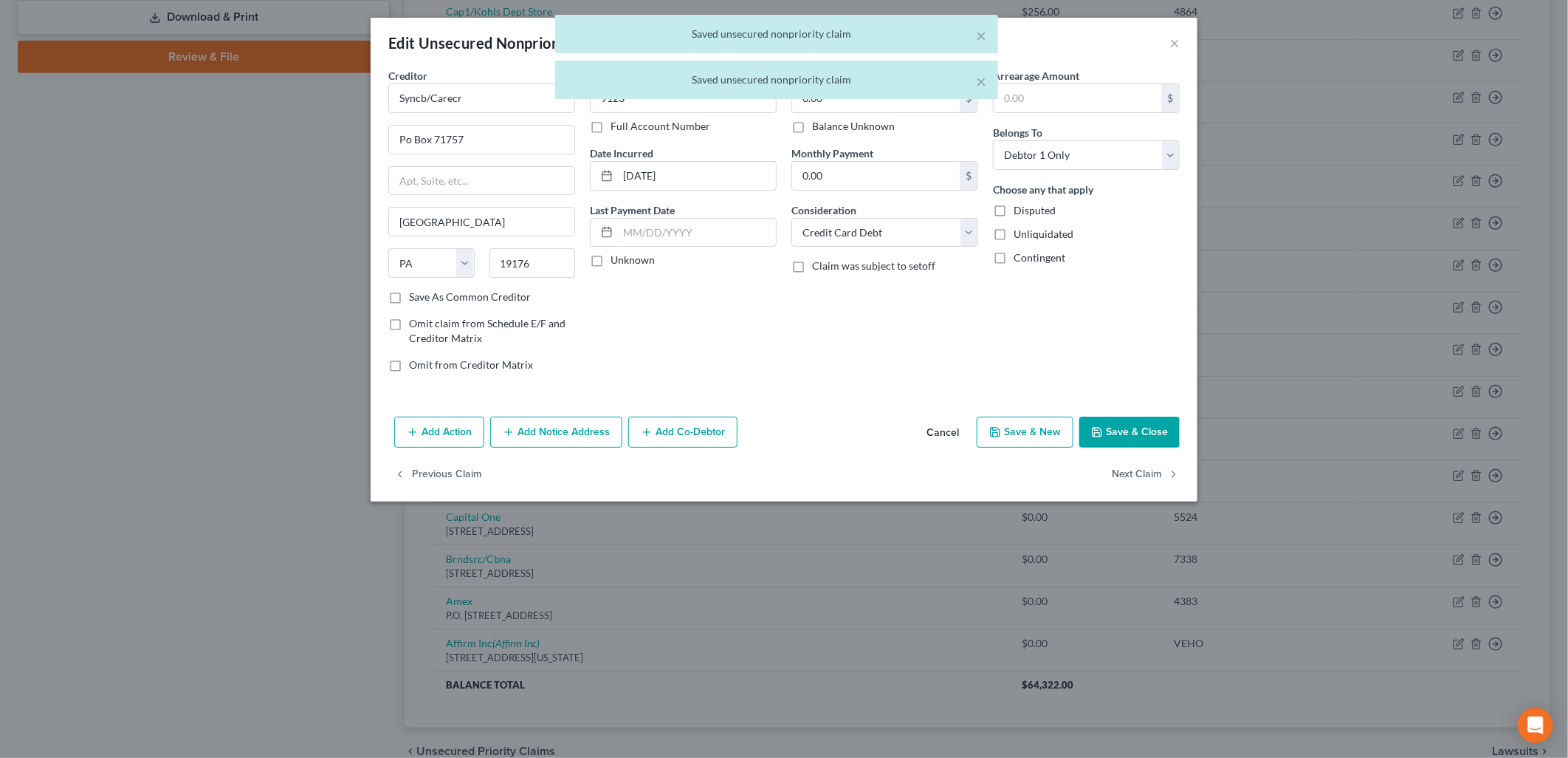
click at [880, 123] on label "Balance Unknown" at bounding box center [853, 126] width 82 height 15
click at [828, 123] on input "Balance Unknown" at bounding box center [823, 124] width 9 height 9
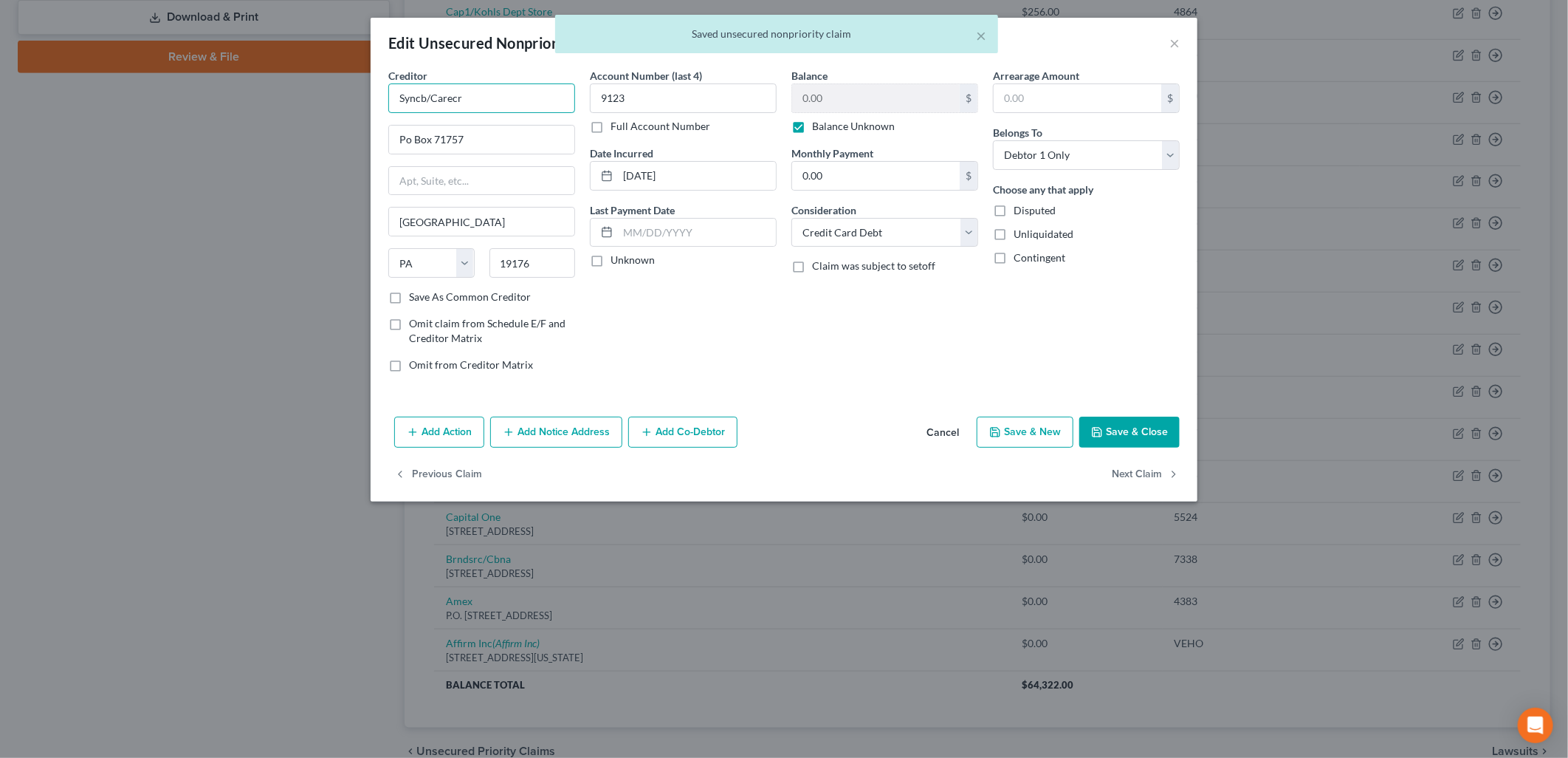
drag, startPoint x: 498, startPoint y: 89, endPoint x: 341, endPoint y: 75, distance: 157.6
click at [341, 75] on div "Edit Unsecured Nonpriority Claim × Creditor * Syncb/Carecr Po Box 71757 [GEOGRA…" at bounding box center [784, 379] width 1568 height 758
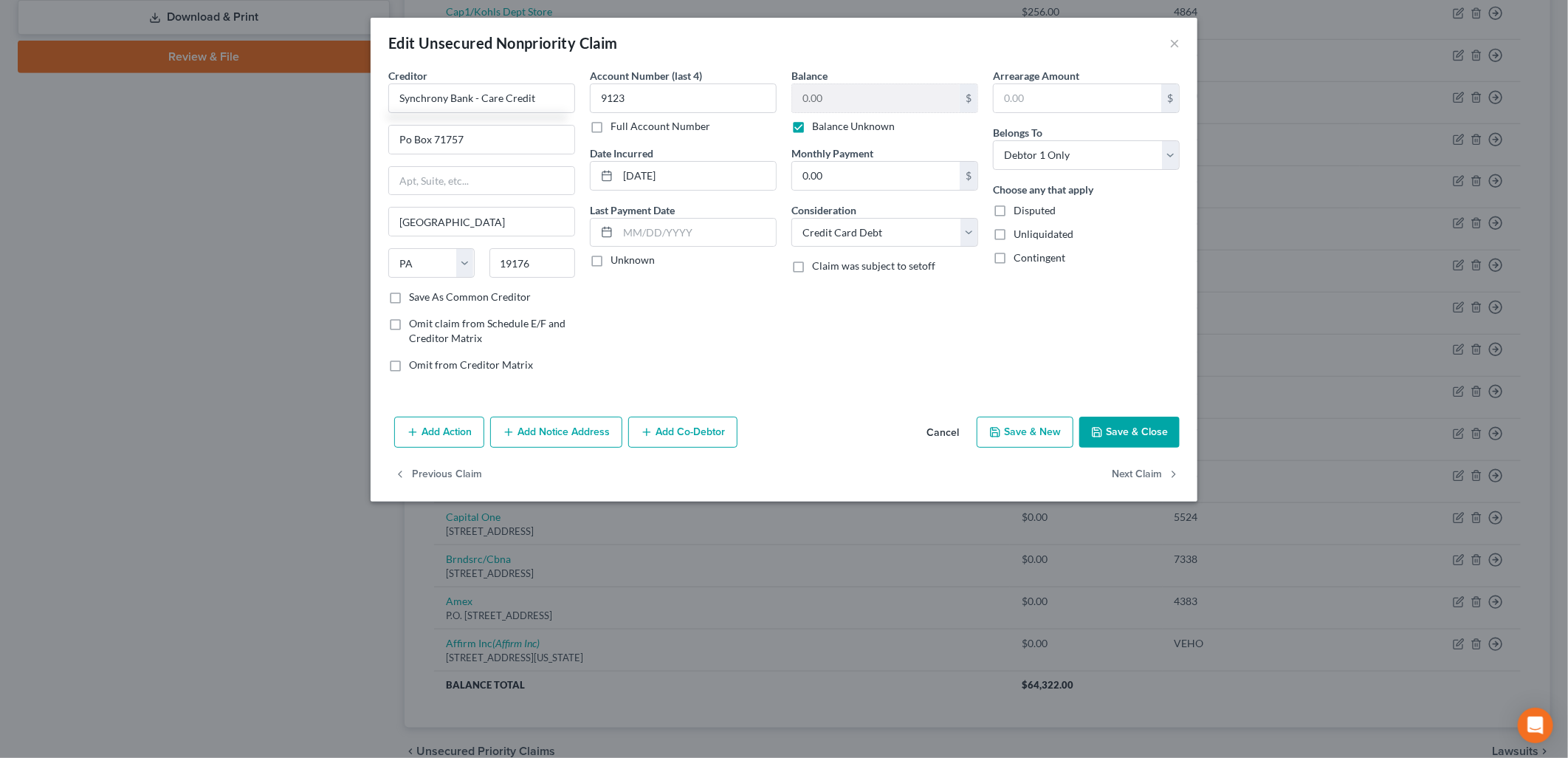
click at [1133, 438] on button "Save & Close" at bounding box center [1129, 432] width 100 height 31
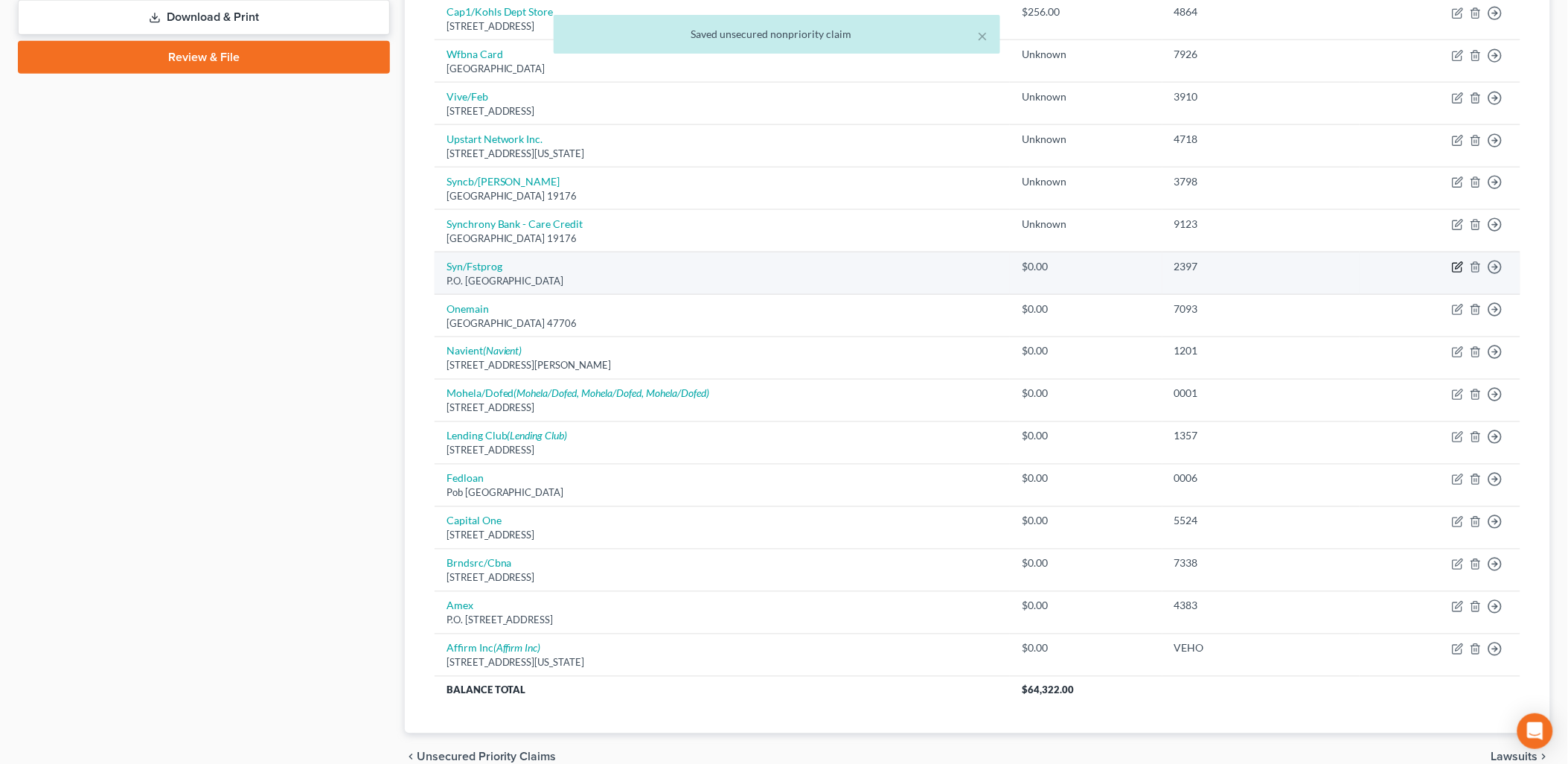
click at [1457, 268] on icon "button" at bounding box center [1457, 267] width 12 height 12
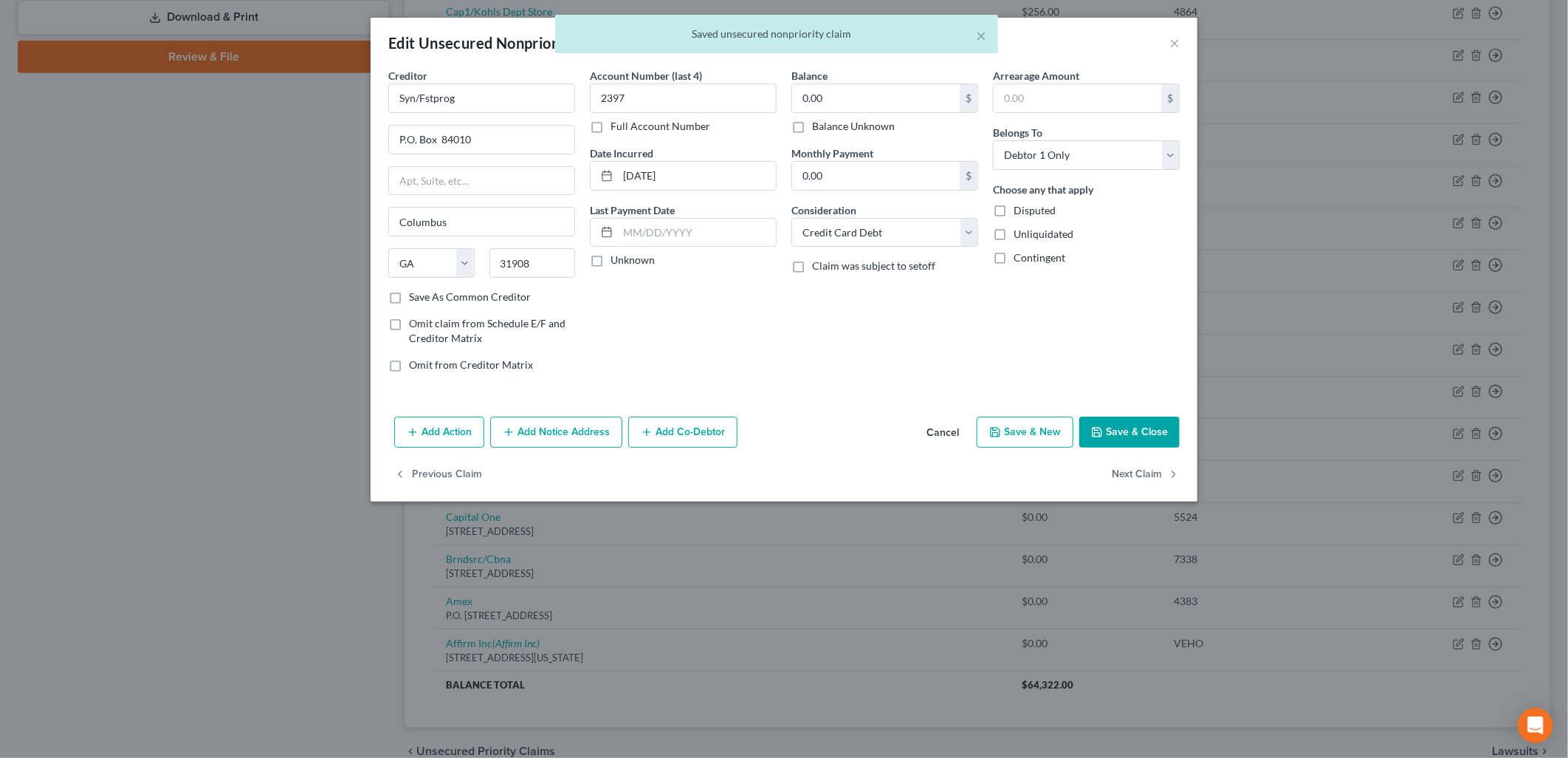
click at [865, 124] on label "Balance Unknown" at bounding box center [853, 126] width 82 height 15
click at [828, 124] on input "Balance Unknown" at bounding box center [823, 124] width 9 height 9
click at [422, 97] on input "Syn/Fstprog" at bounding box center [481, 98] width 187 height 30
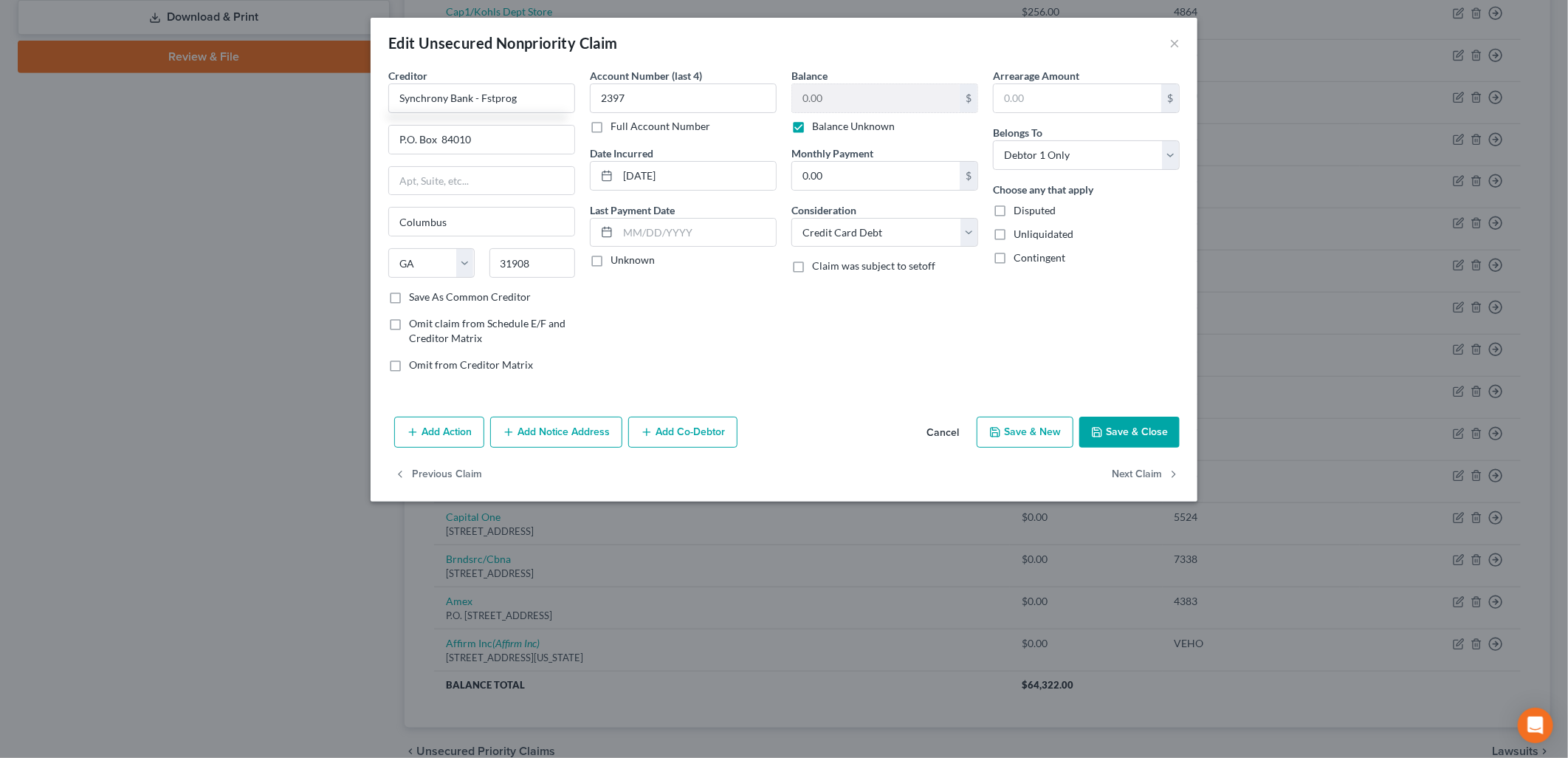
click at [1102, 419] on button "Save & Close" at bounding box center [1129, 432] width 100 height 31
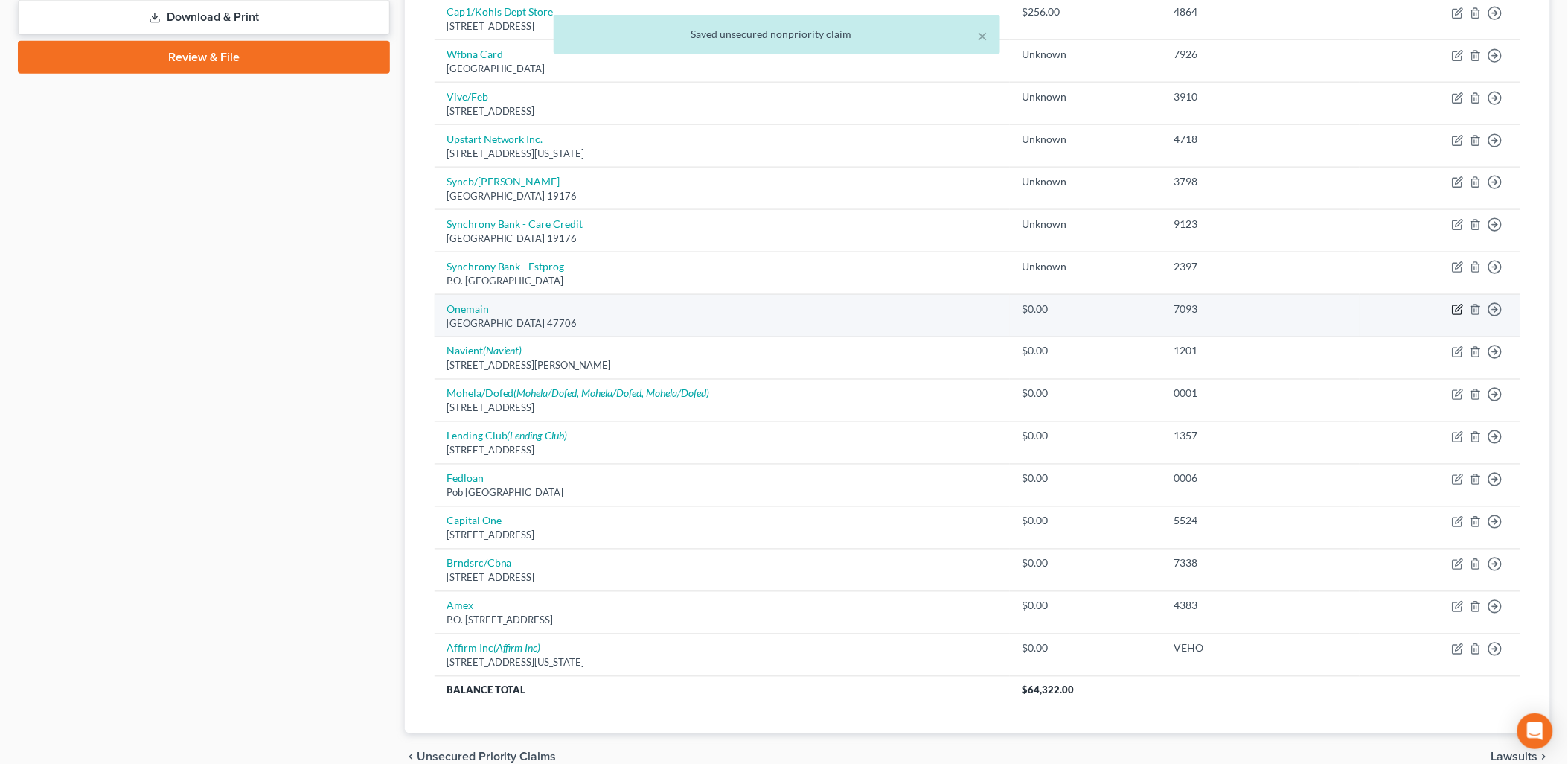
click at [1456, 315] on icon "button" at bounding box center [1457, 309] width 12 height 12
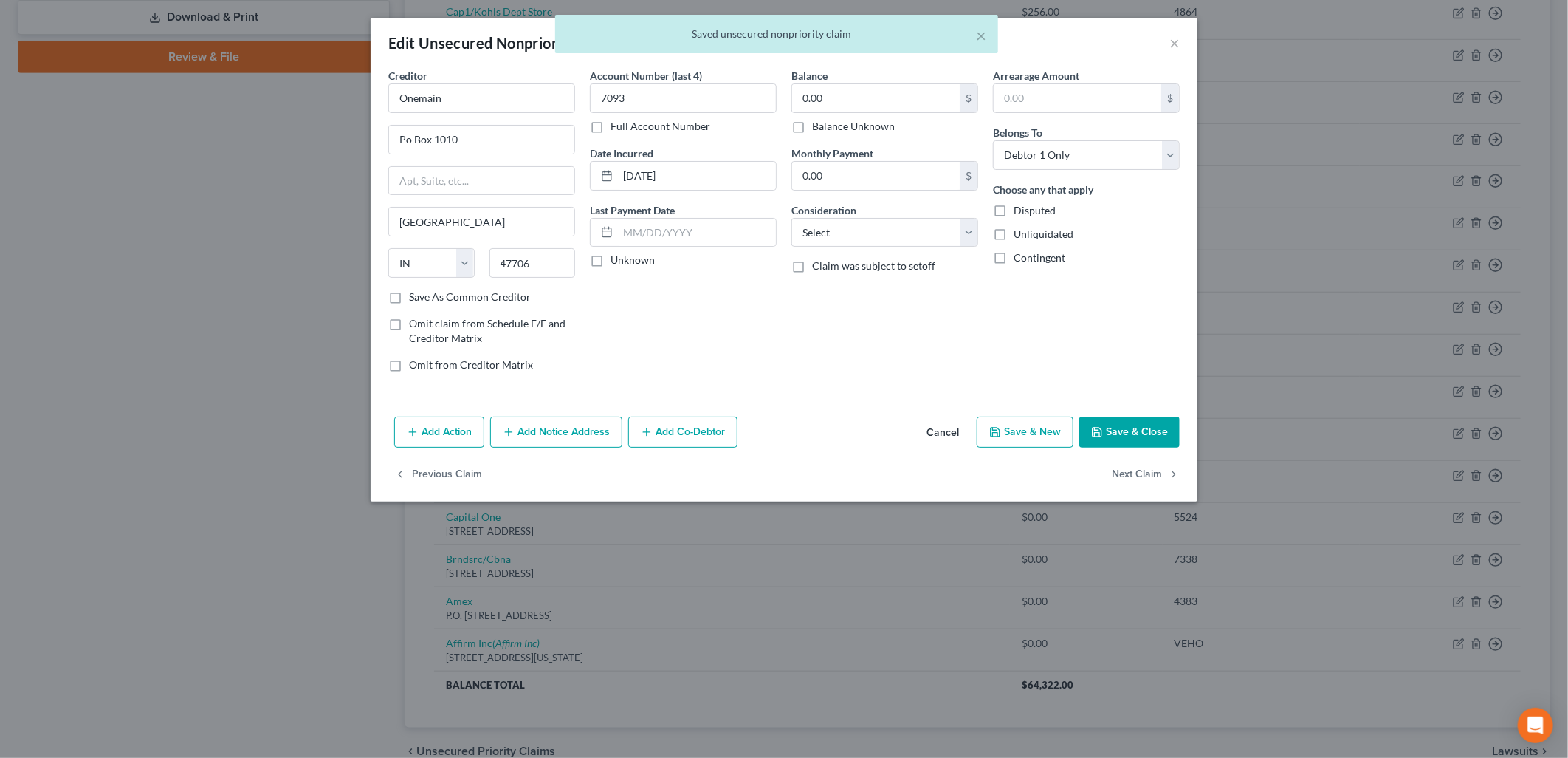
click at [855, 121] on label "Balance Unknown" at bounding box center [853, 126] width 82 height 15
click at [828, 121] on input "Balance Unknown" at bounding box center [823, 124] width 9 height 9
click at [1132, 424] on button "Save & Close" at bounding box center [1129, 432] width 100 height 31
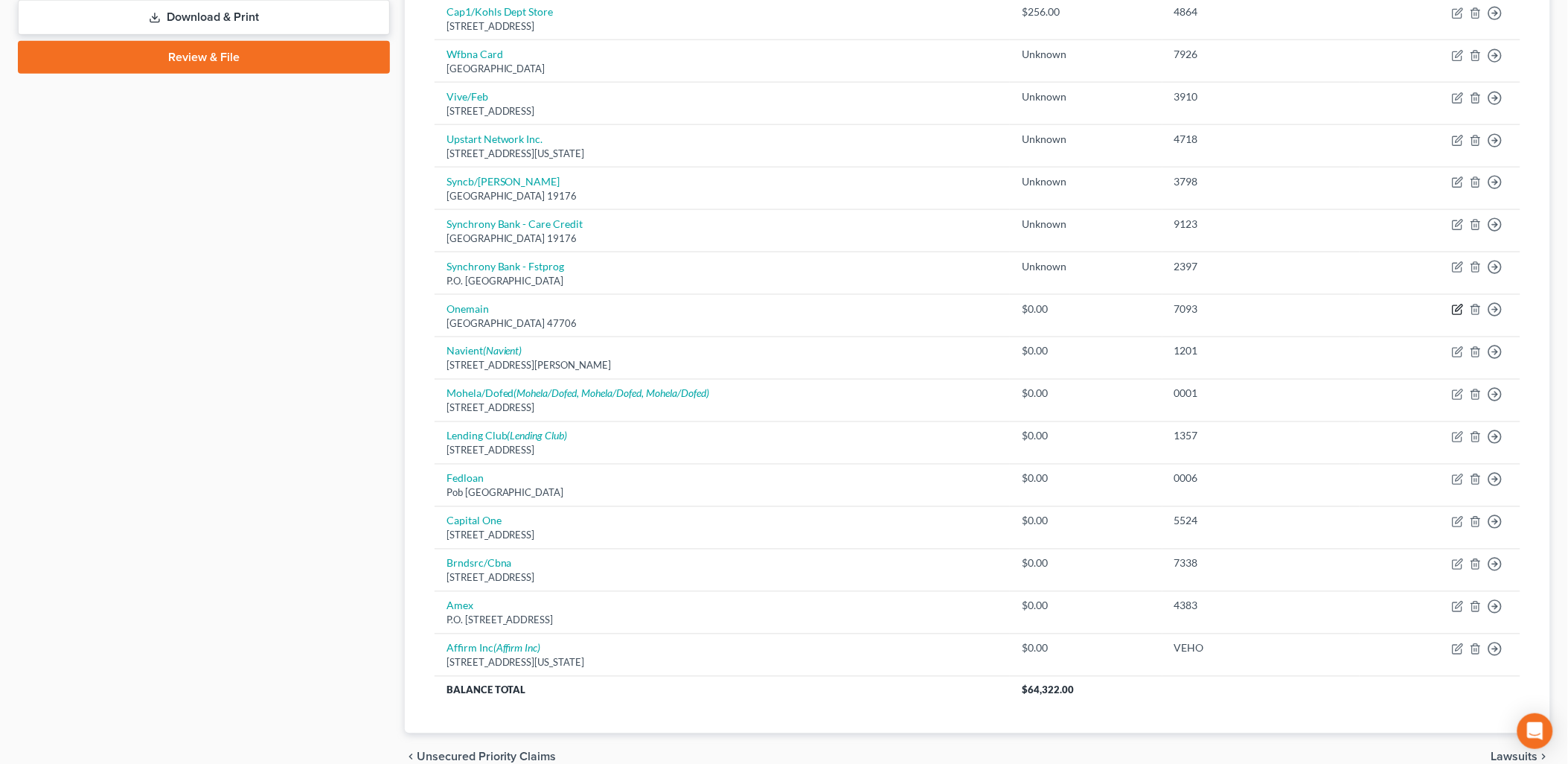
drag, startPoint x: 1454, startPoint y: 307, endPoint x: 984, endPoint y: 60, distance: 531.0
click at [1454, 307] on icon "button" at bounding box center [1457, 309] width 12 height 12
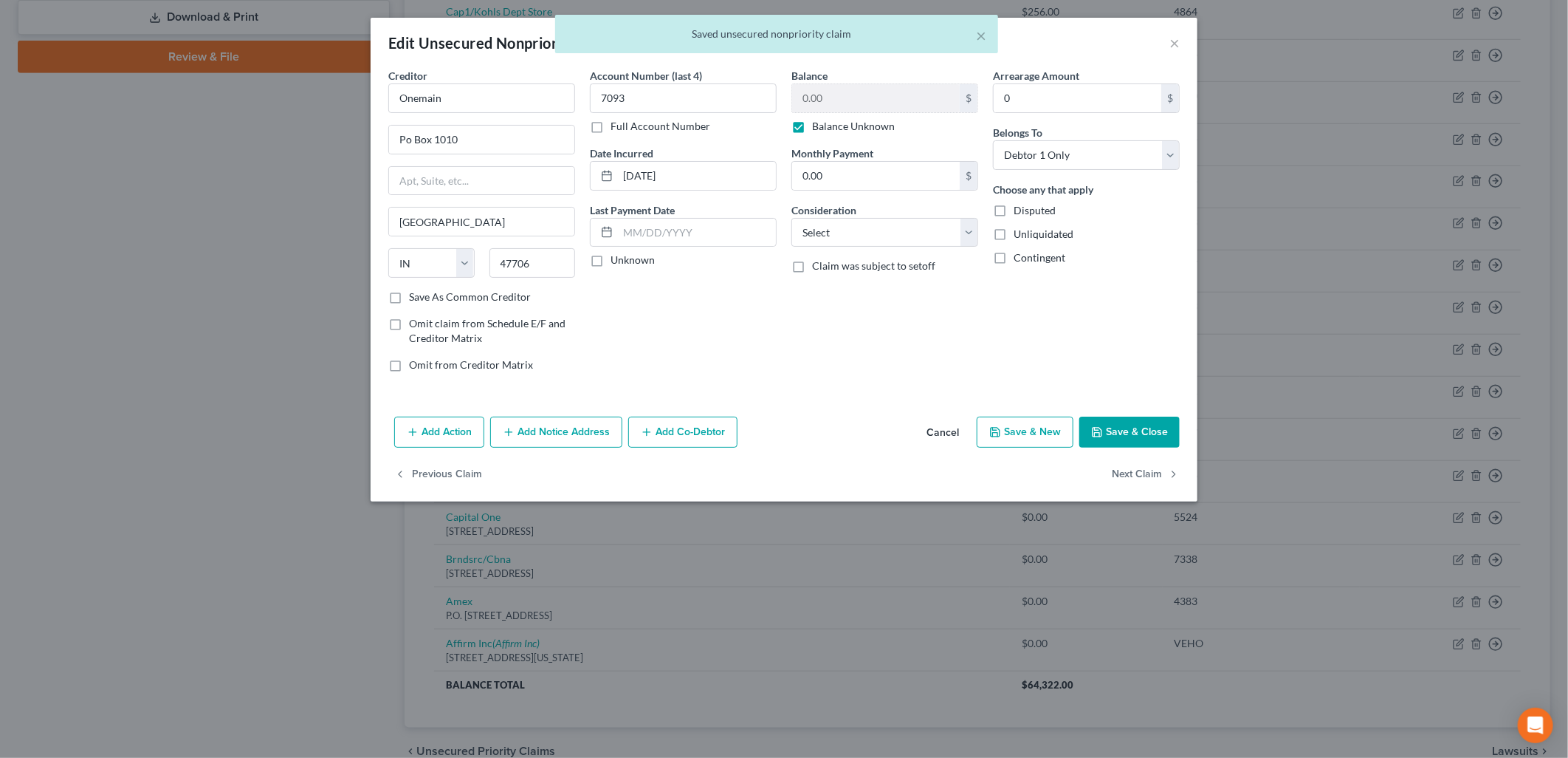
drag, startPoint x: 1146, startPoint y: 443, endPoint x: 1150, endPoint y: 436, distance: 8.1
click at [1146, 443] on button "Save & Close" at bounding box center [1129, 432] width 100 height 31
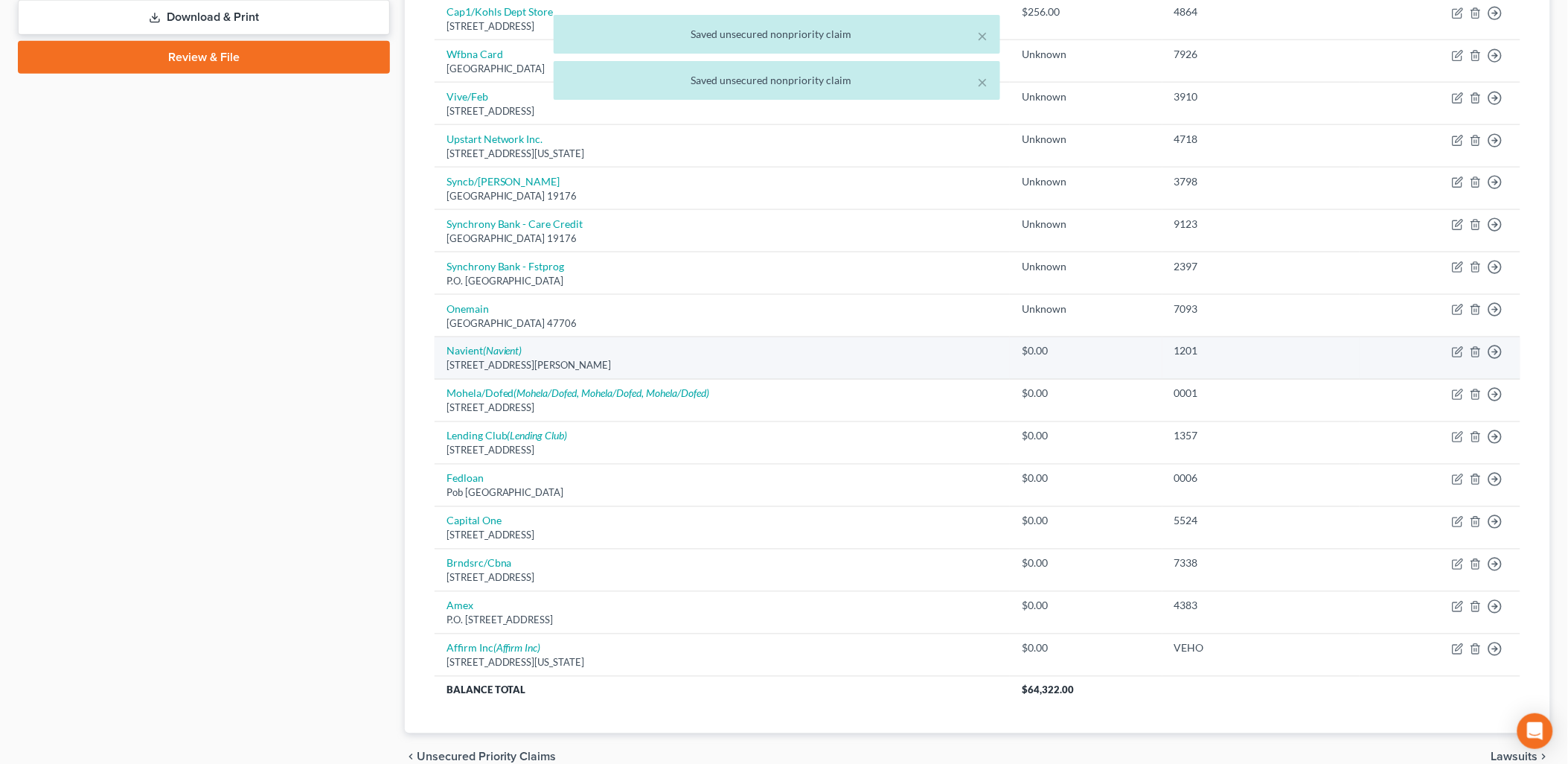
click at [1467, 353] on td "Move to D Move to E Move to G Move to Notice Only" at bounding box center [1440, 358] width 162 height 42
click at [1458, 353] on icon "button" at bounding box center [1457, 351] width 12 height 12
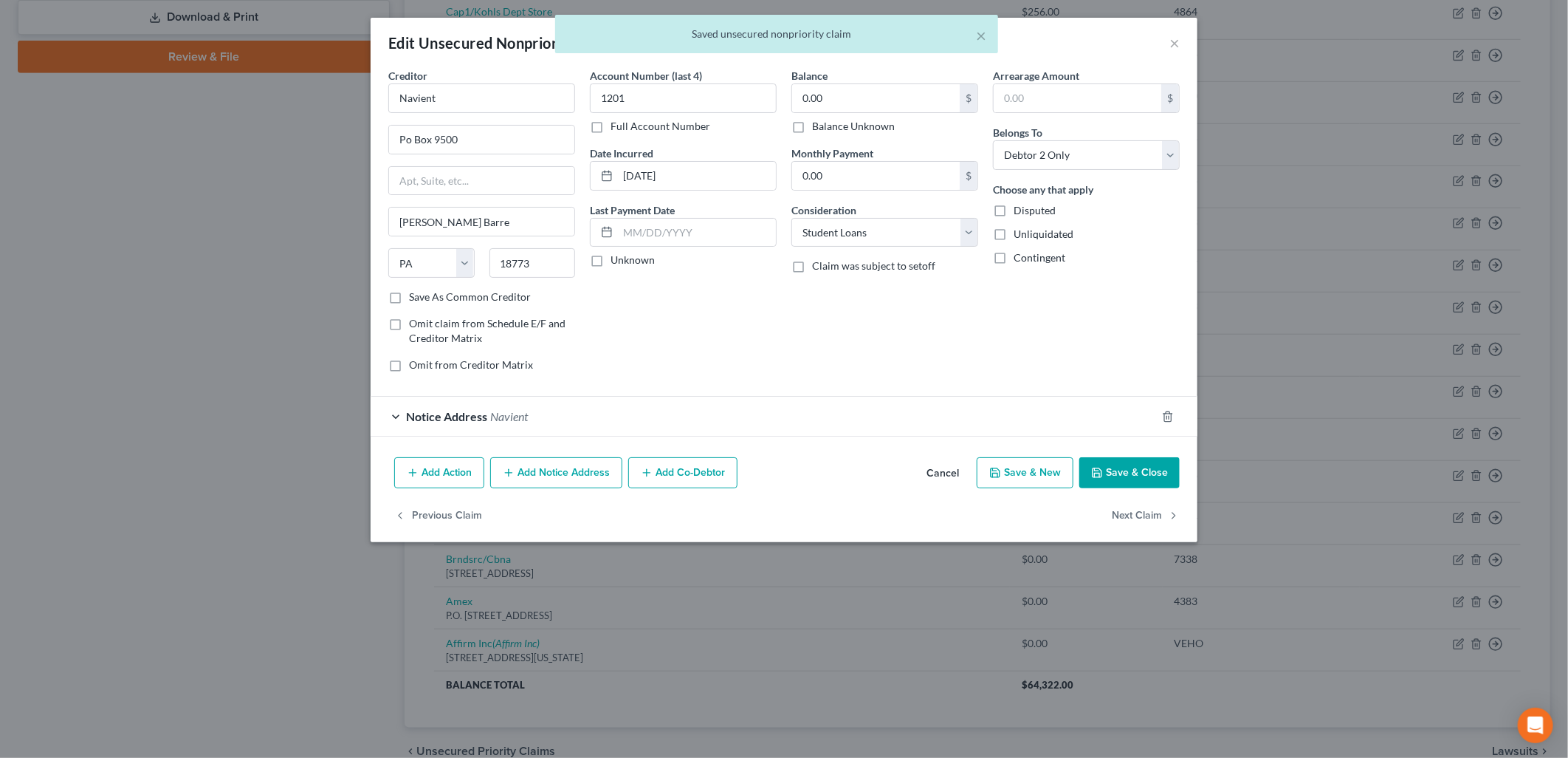
click at [860, 125] on label "Balance Unknown" at bounding box center [853, 126] width 82 height 15
click at [828, 125] on input "Balance Unknown" at bounding box center [823, 124] width 9 height 9
click at [1175, 487] on button "Save & Close" at bounding box center [1129, 472] width 100 height 31
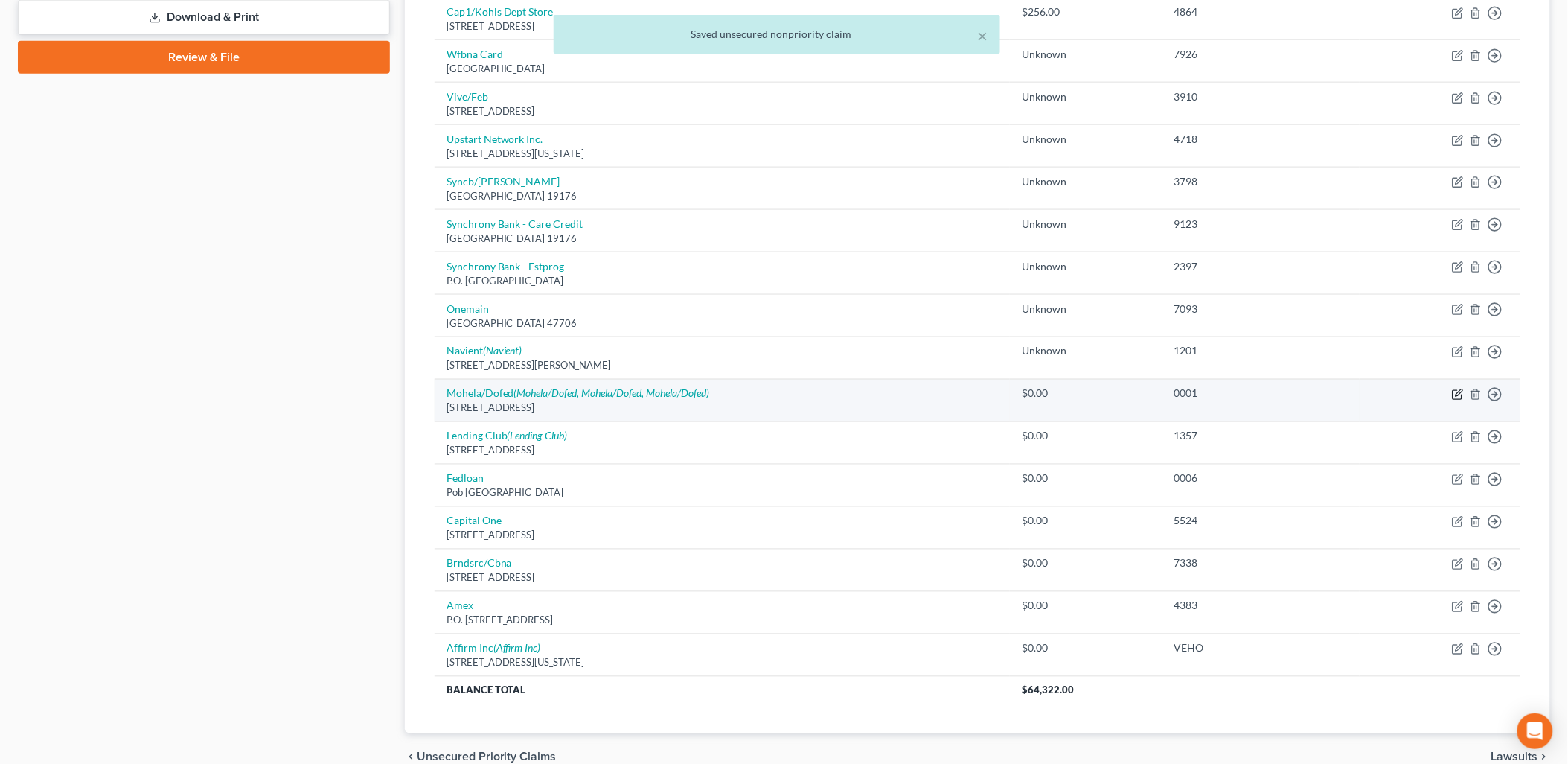
click at [1454, 390] on icon "button" at bounding box center [1457, 394] width 12 height 12
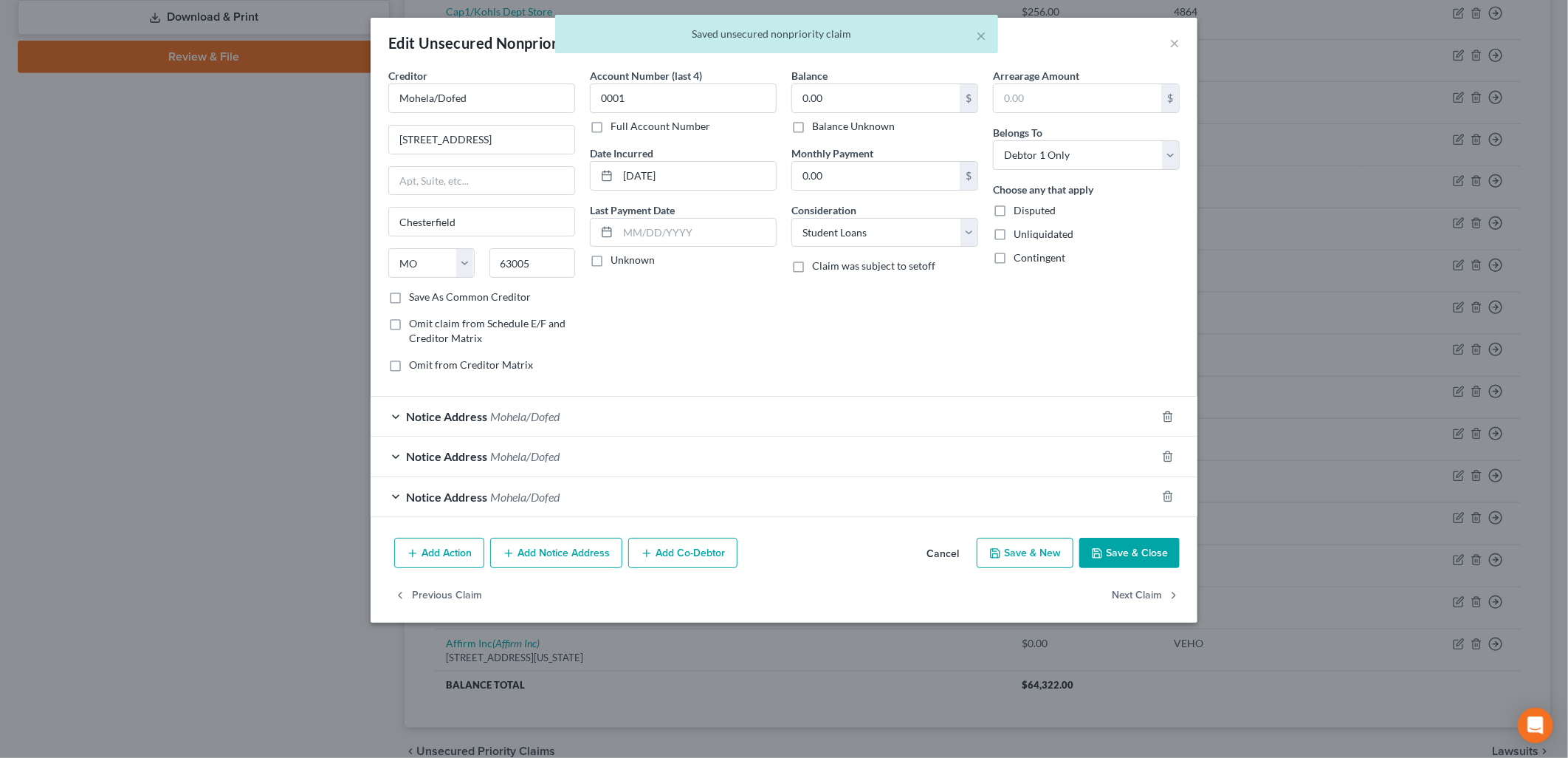
click at [867, 121] on label "Balance Unknown" at bounding box center [853, 126] width 82 height 15
click at [828, 121] on input "Balance Unknown" at bounding box center [823, 124] width 9 height 9
click at [1140, 558] on button "Save & Close" at bounding box center [1129, 553] width 100 height 31
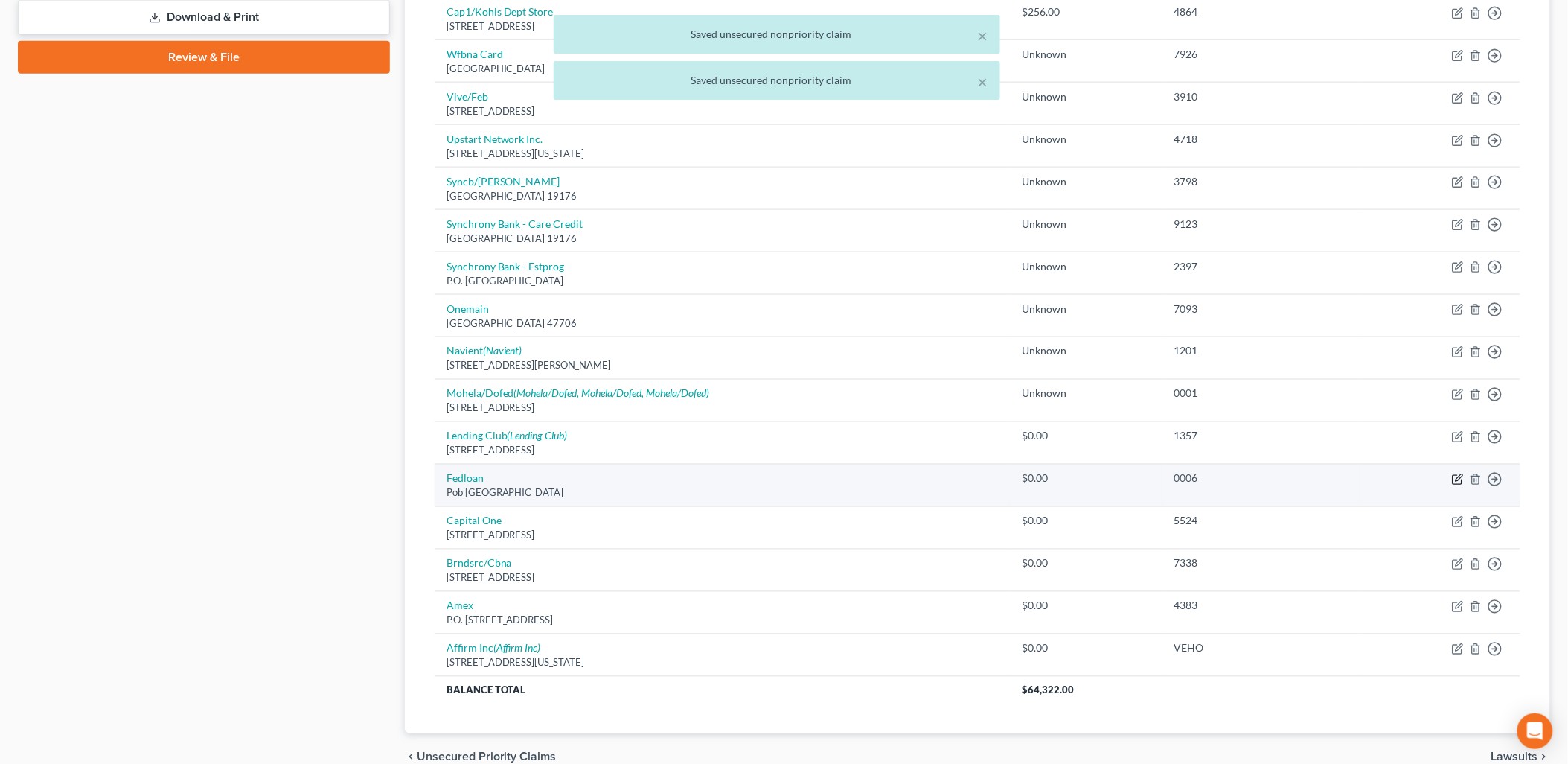
click at [1464, 479] on icon "button" at bounding box center [1457, 479] width 12 height 12
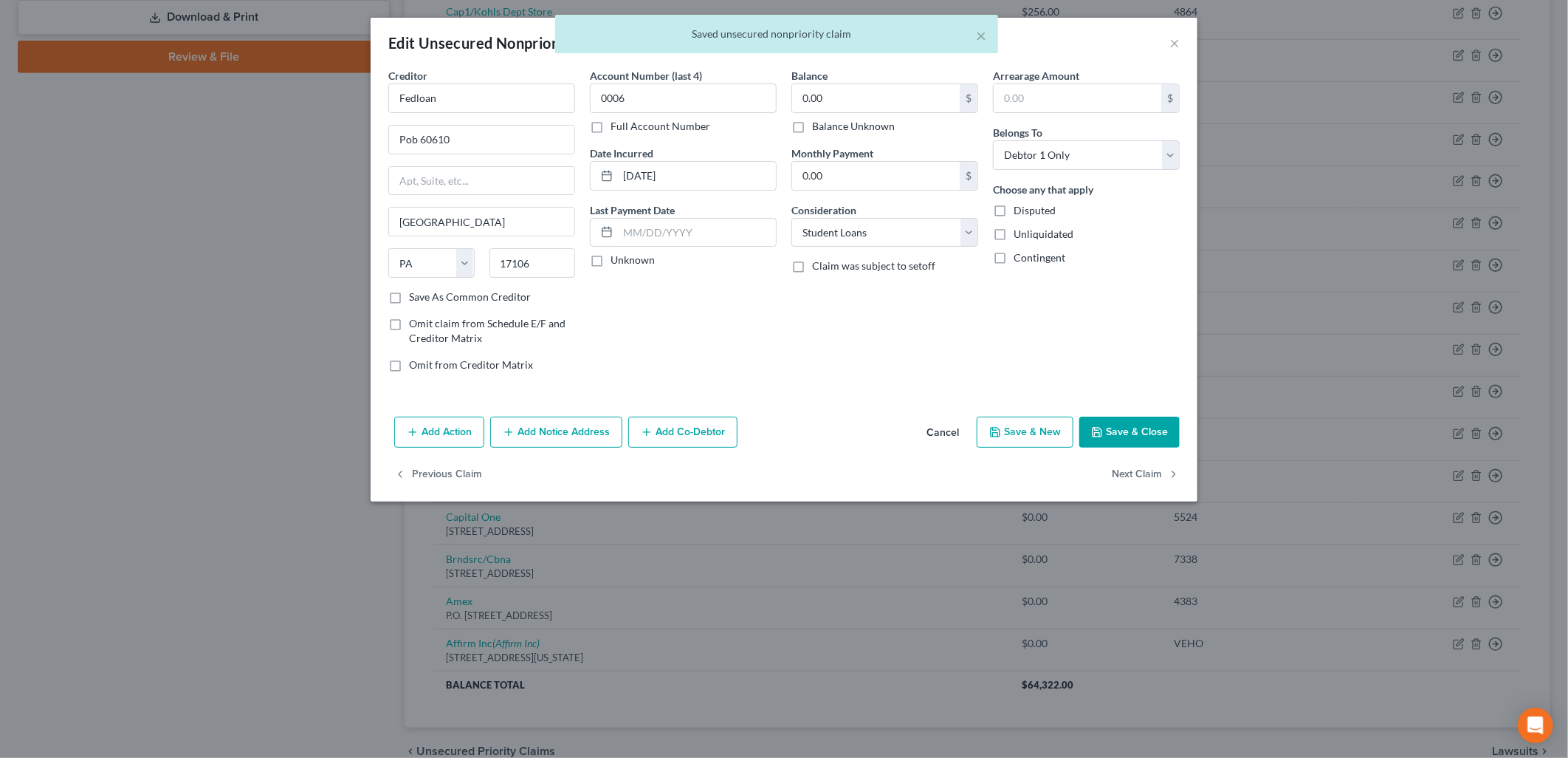
click at [850, 136] on div "Balance 0.00 $ Balance Unknown Balance Undetermined 0.00 $ Balance Unknown Mont…" at bounding box center [884, 226] width 201 height 316
click at [880, 127] on label "Balance Unknown" at bounding box center [853, 126] width 82 height 15
click at [828, 127] on input "Balance Unknown" at bounding box center [823, 124] width 9 height 9
click at [1123, 417] on button "Save & Close" at bounding box center [1129, 432] width 100 height 31
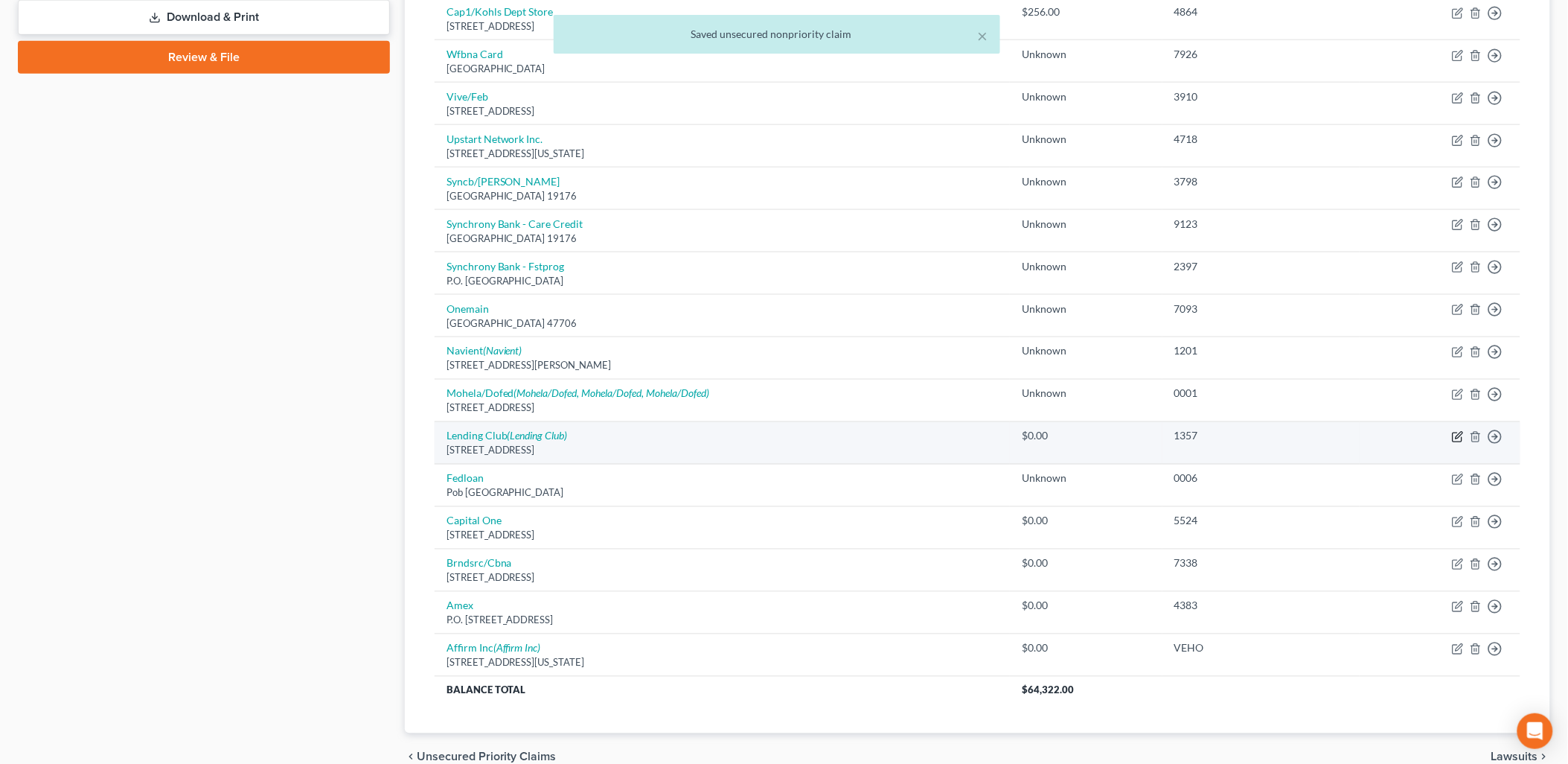
click at [1463, 435] on icon "button" at bounding box center [1457, 437] width 12 height 12
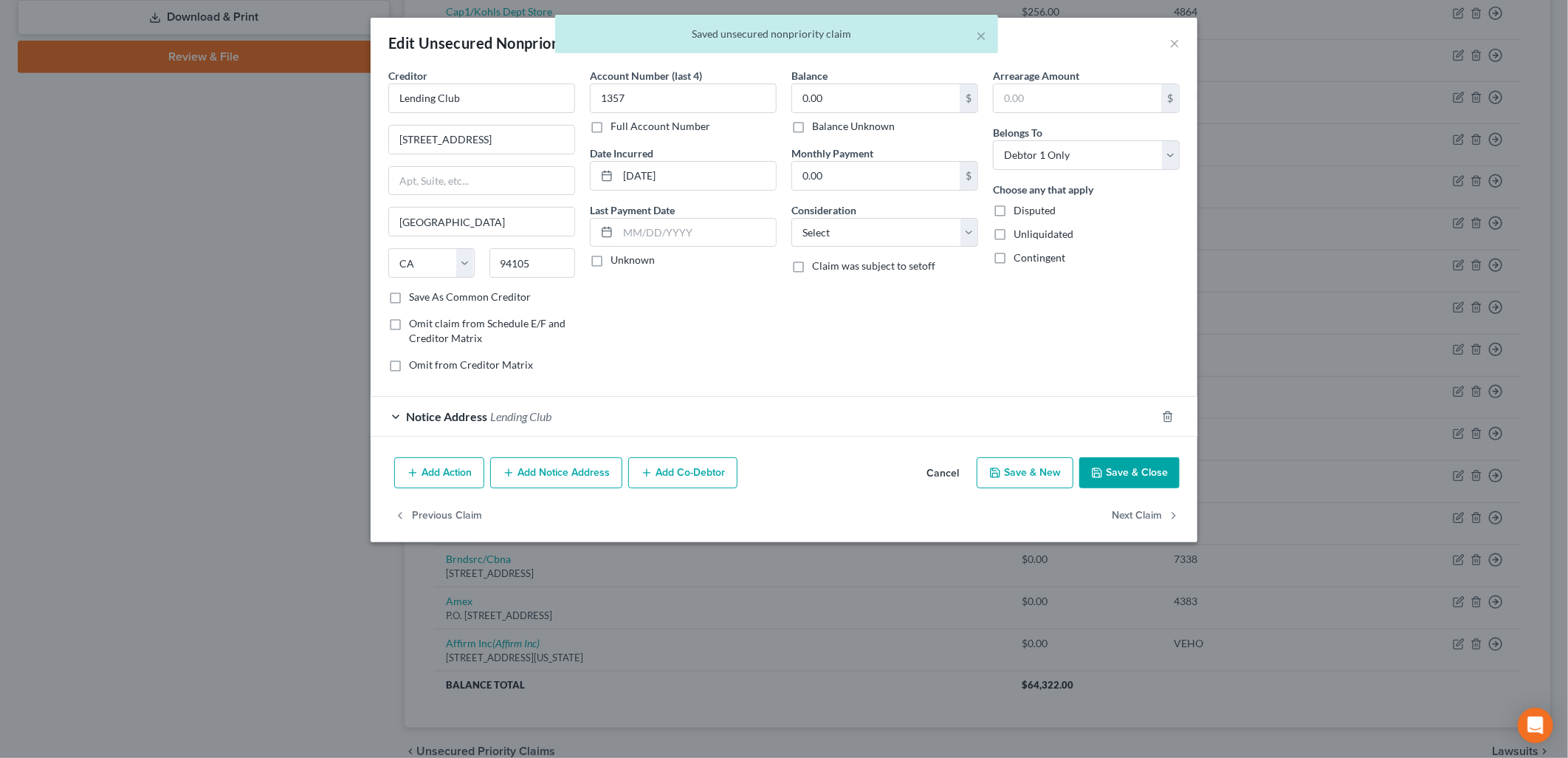
click at [874, 122] on label "Balance Unknown" at bounding box center [853, 126] width 82 height 15
click at [828, 122] on input "Balance Unknown" at bounding box center [823, 124] width 9 height 9
click at [1167, 484] on button "Save & Close" at bounding box center [1129, 472] width 100 height 31
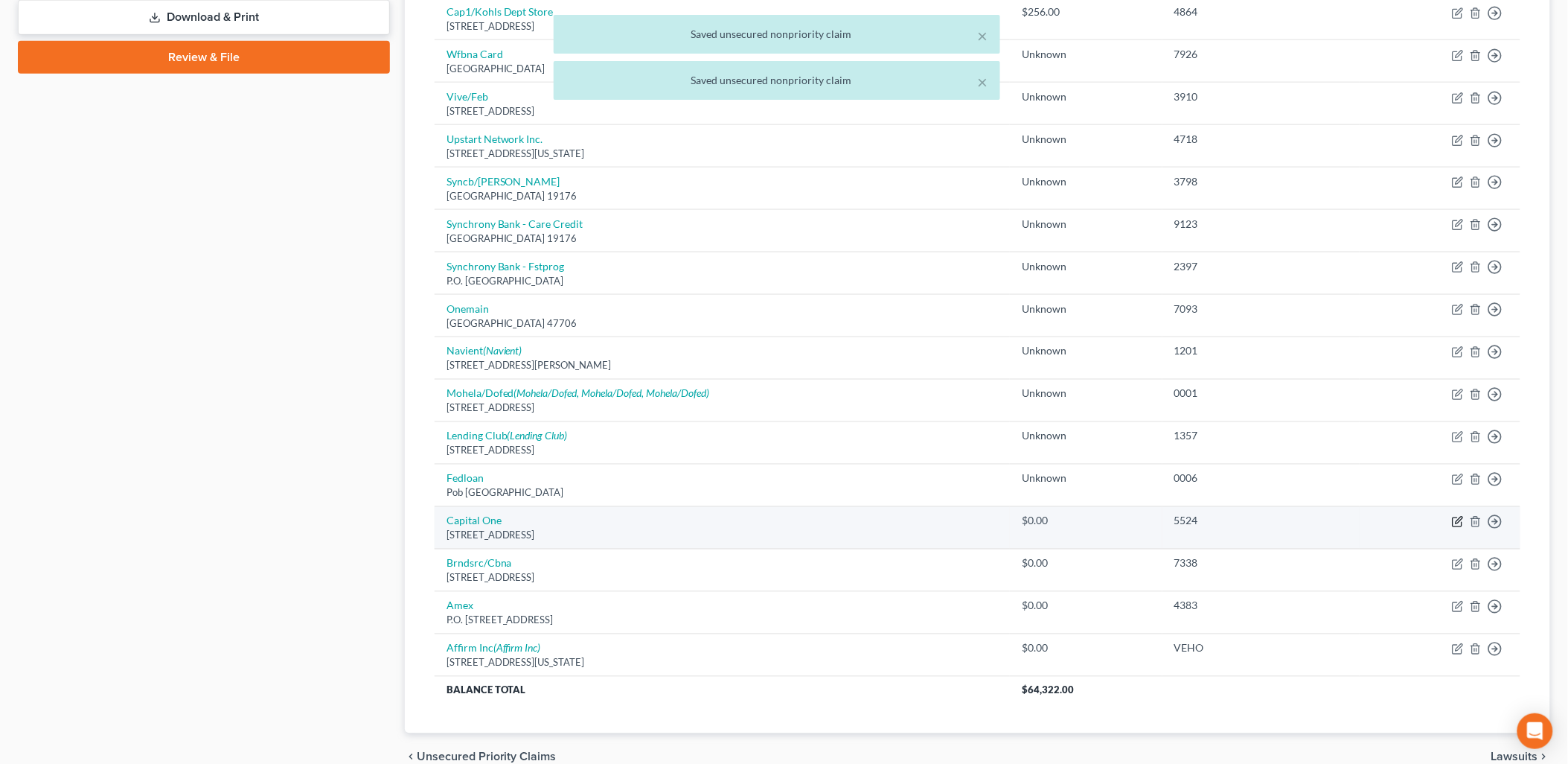
click at [1458, 518] on icon "button" at bounding box center [1457, 522] width 12 height 12
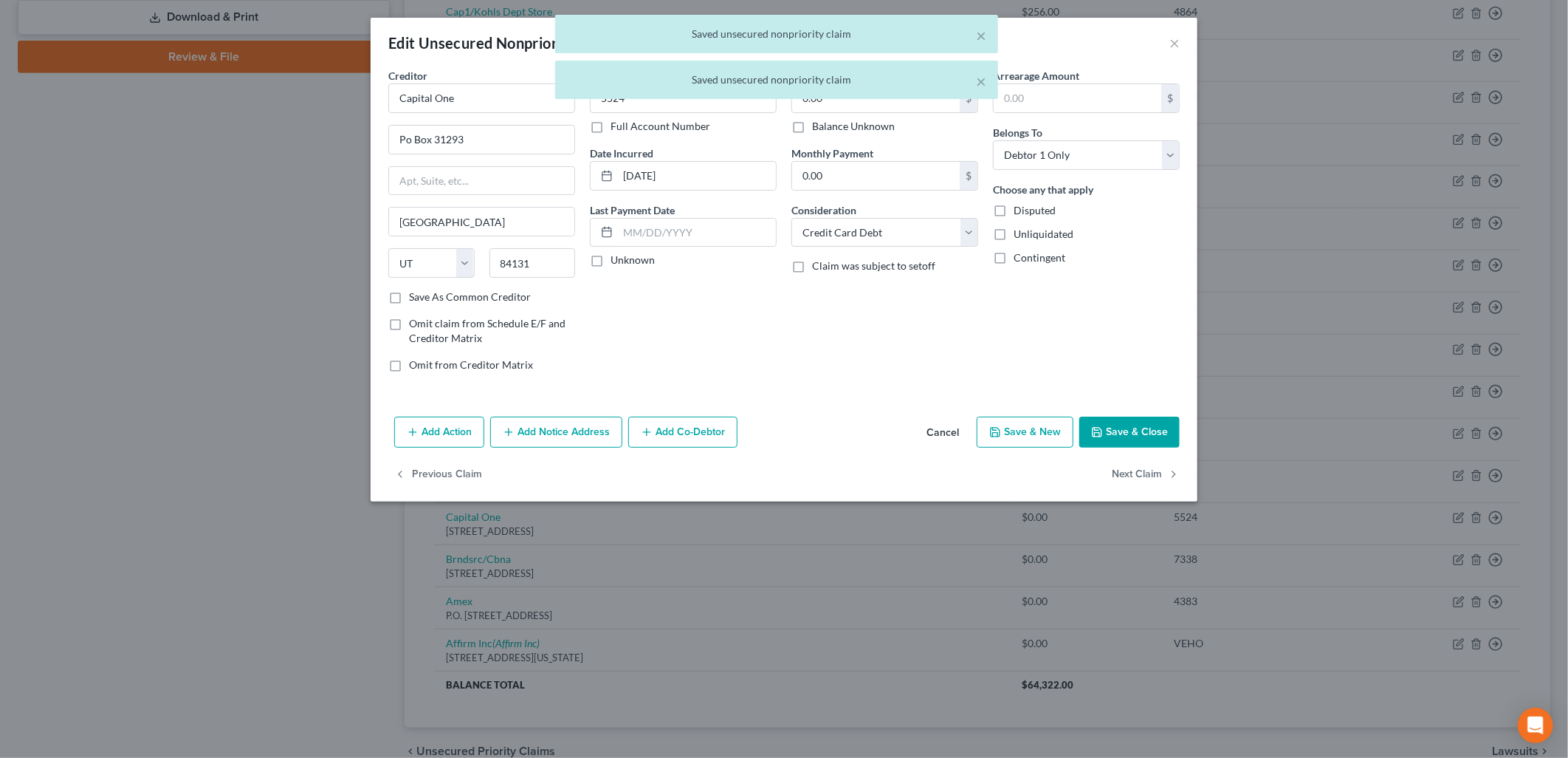
click at [853, 141] on div "Balance 0.00 $ Balance Unknown Balance Undetermined 0.00 $ Balance Unknown Mont…" at bounding box center [884, 226] width 201 height 316
click at [862, 133] on label "Balance Unknown" at bounding box center [853, 126] width 82 height 15
click at [828, 128] on input "Balance Unknown" at bounding box center [823, 124] width 9 height 9
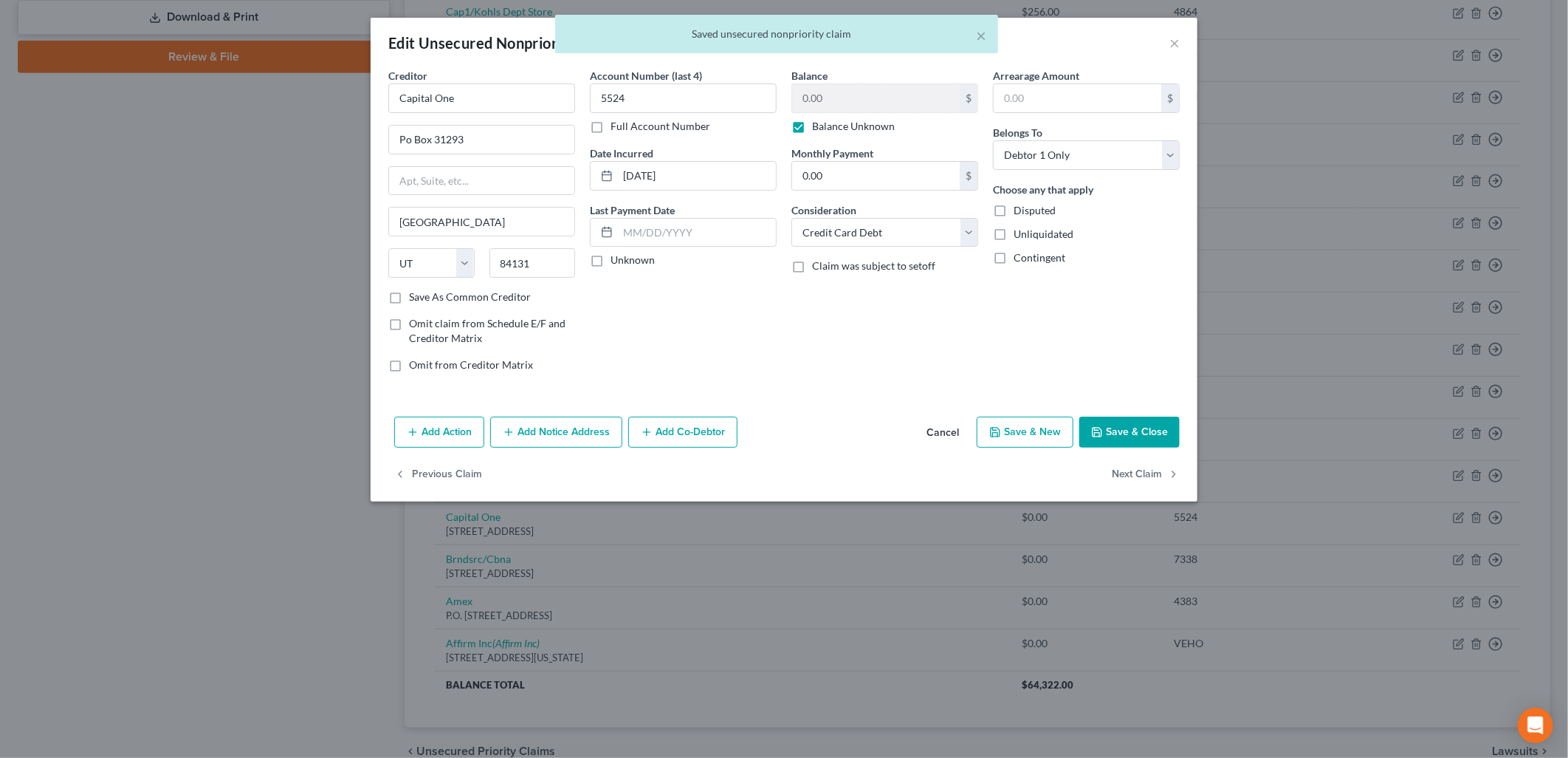
click at [1138, 433] on button "Save & Close" at bounding box center [1129, 432] width 100 height 31
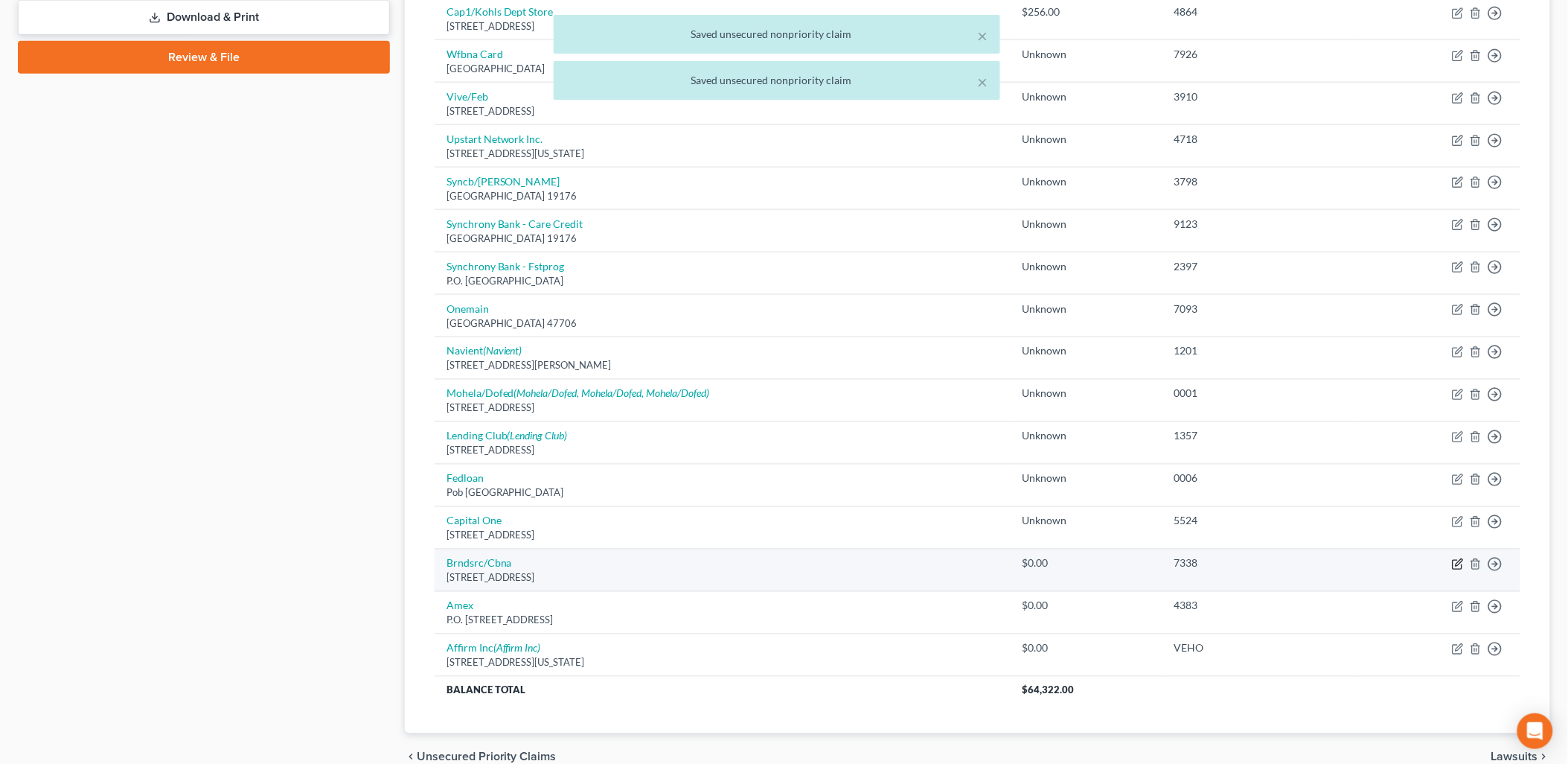
click at [1455, 569] on icon "button" at bounding box center [1457, 564] width 12 height 12
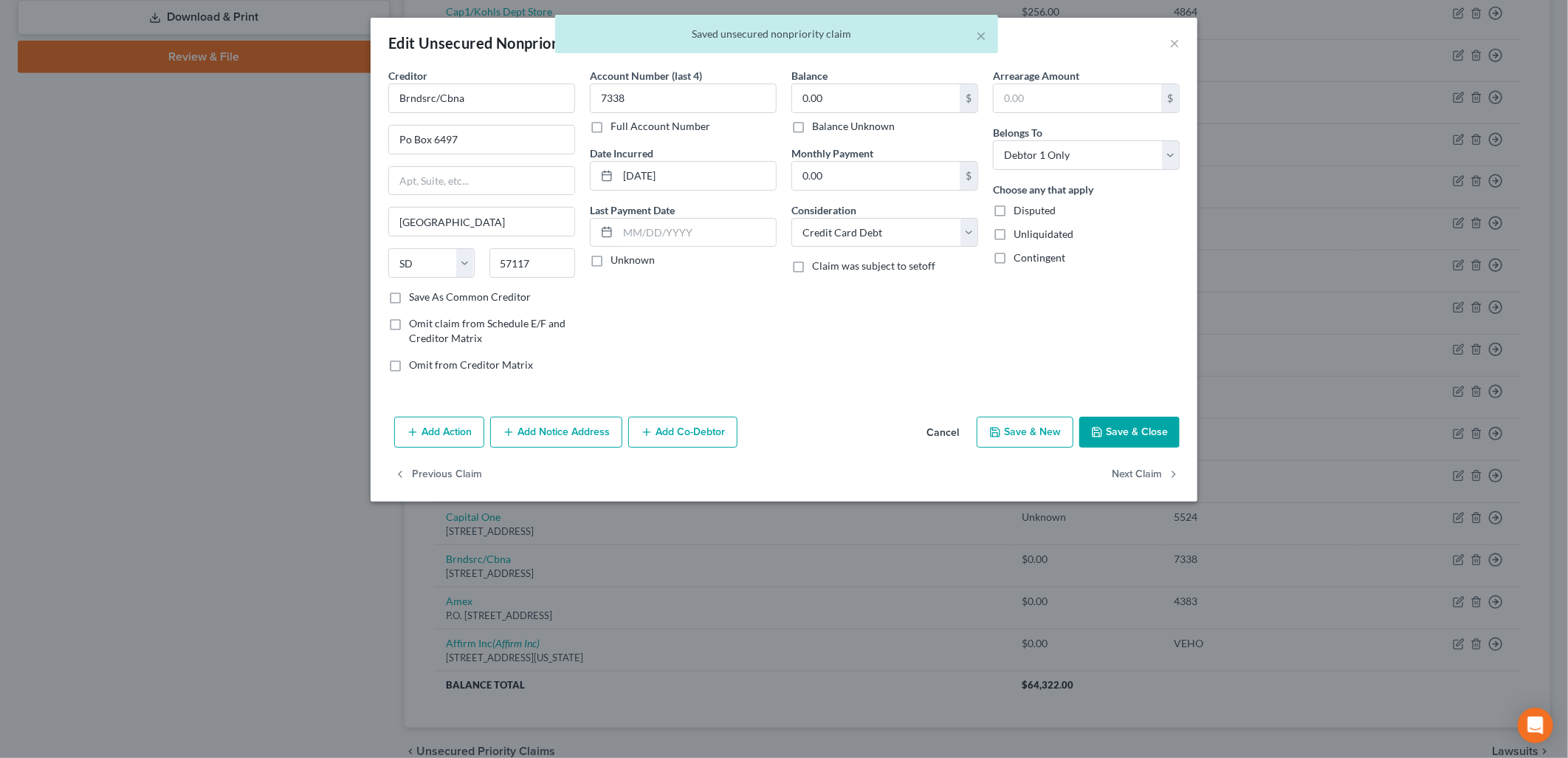
click at [837, 128] on label "Balance Unknown" at bounding box center [853, 126] width 82 height 15
click at [828, 128] on input "Balance Unknown" at bounding box center [823, 124] width 9 height 9
click at [1163, 436] on button "Save & Close" at bounding box center [1129, 432] width 100 height 31
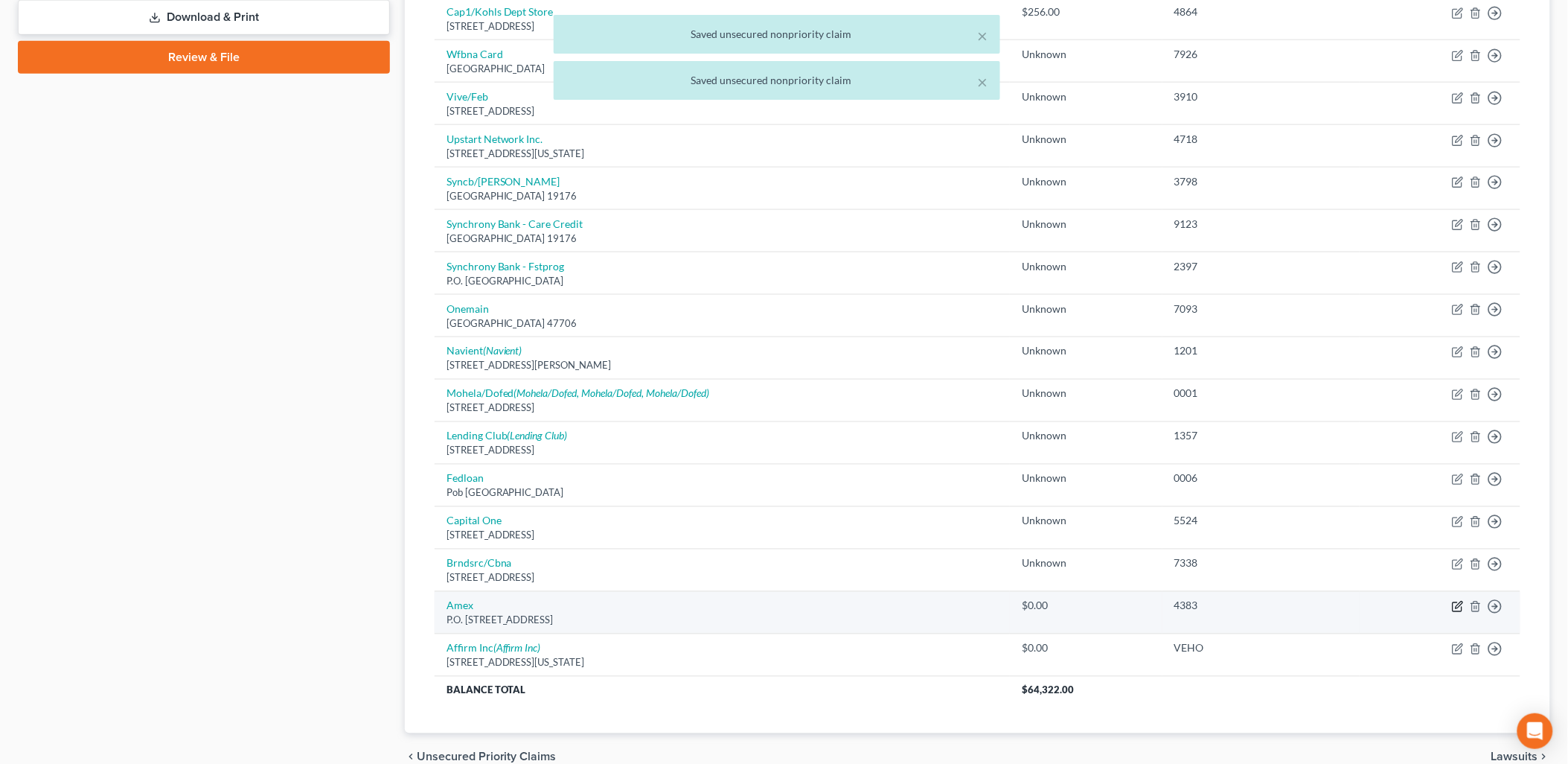
click at [1463, 608] on icon "button" at bounding box center [1457, 606] width 12 height 12
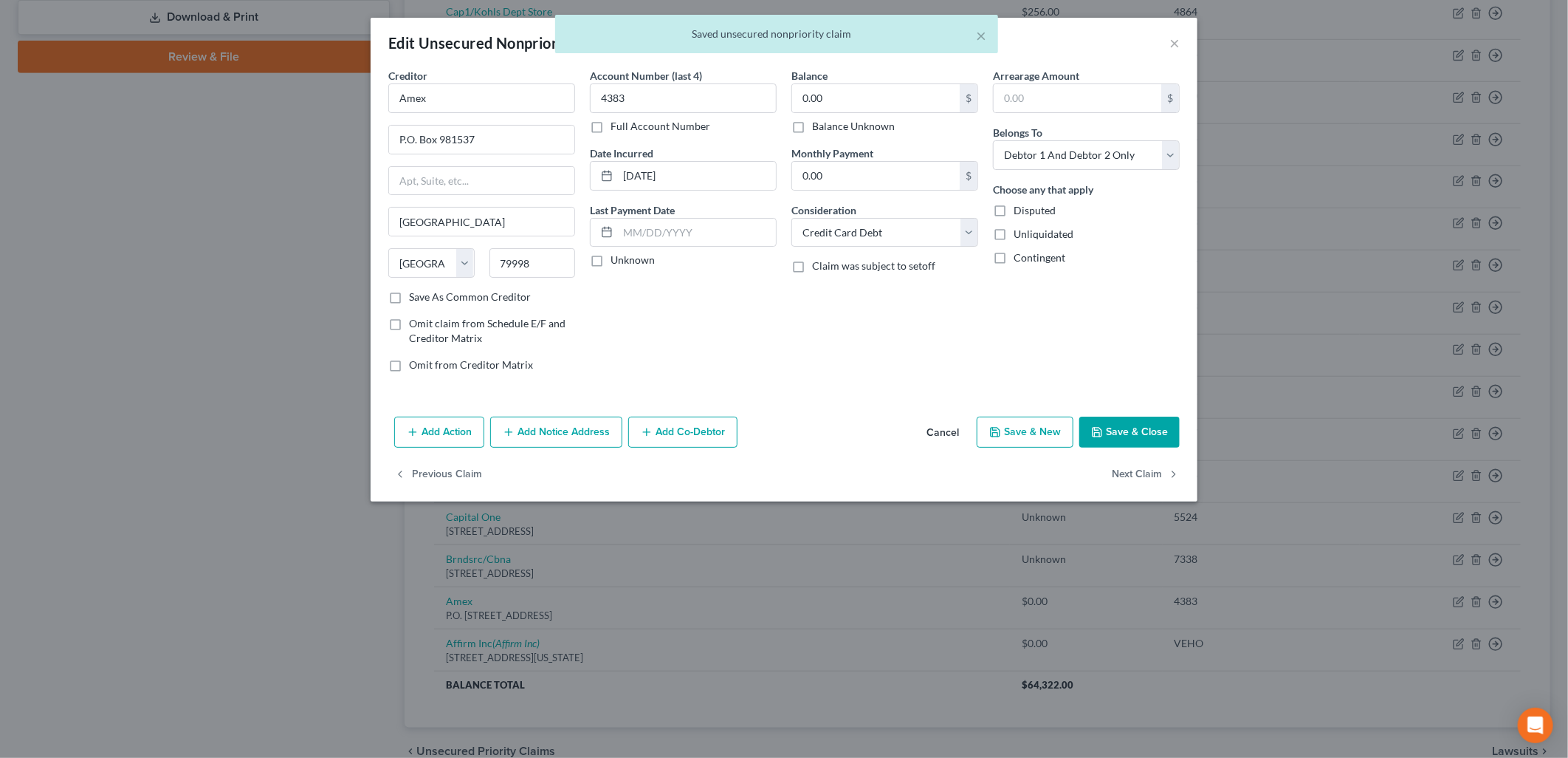
click at [844, 119] on label "Balance Unknown" at bounding box center [853, 126] width 82 height 15
click at [828, 119] on input "Balance Unknown" at bounding box center [823, 124] width 9 height 9
click at [1120, 425] on button "Save & Close" at bounding box center [1129, 432] width 100 height 31
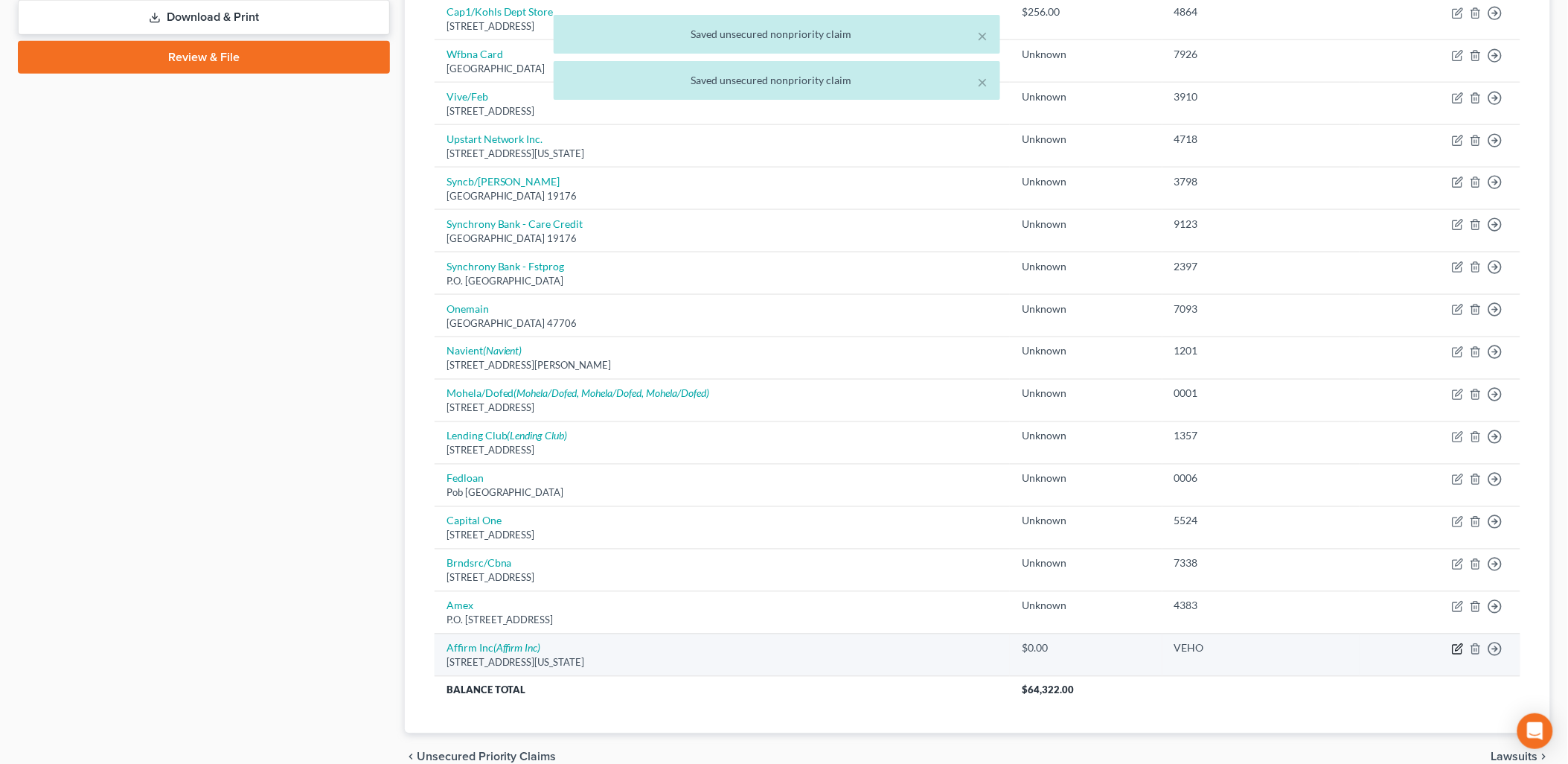
click at [1461, 649] on icon "button" at bounding box center [1457, 649] width 12 height 12
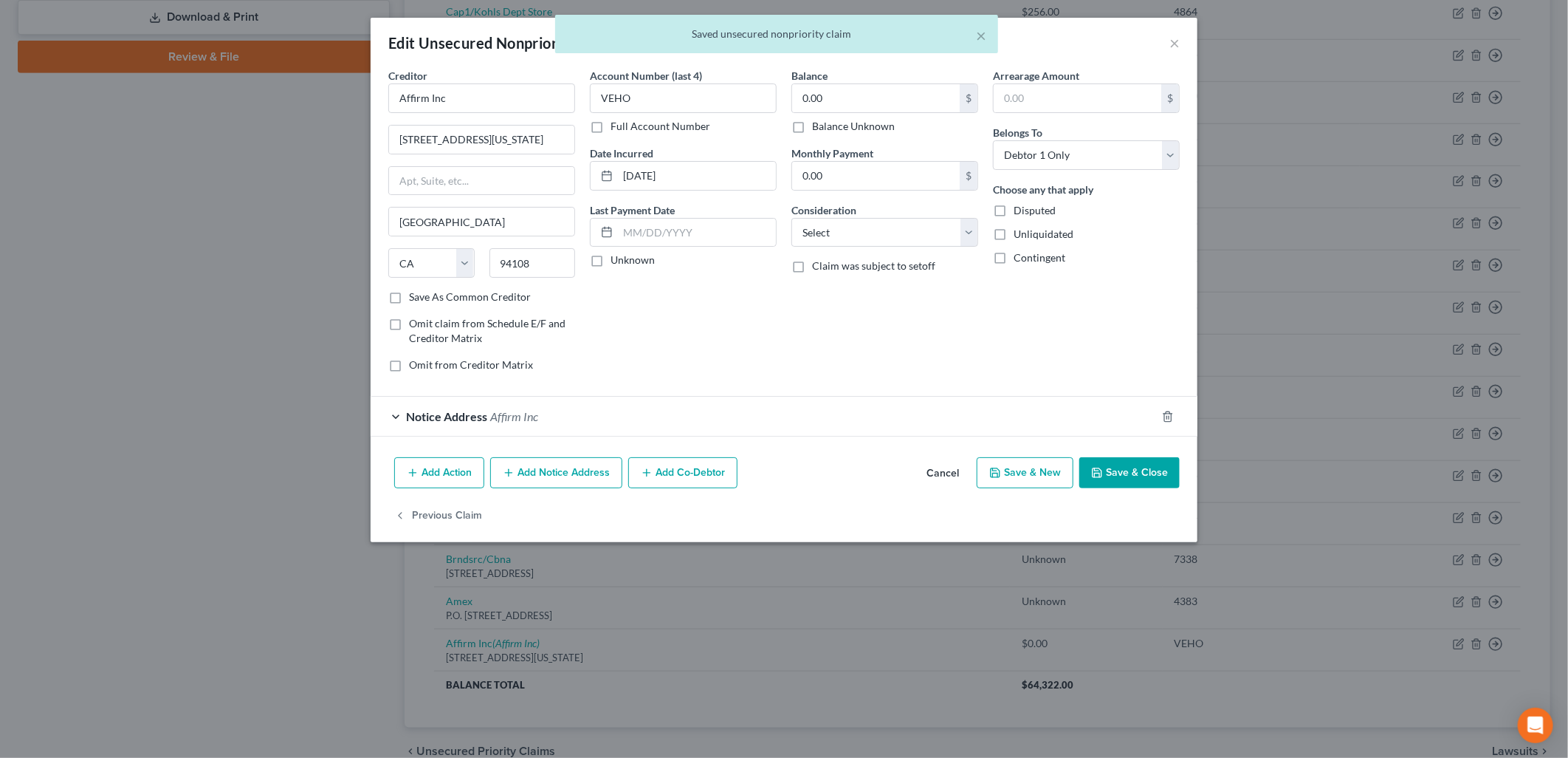
click at [861, 132] on label "Balance Unknown" at bounding box center [853, 126] width 82 height 15
click at [828, 128] on input "Balance Unknown" at bounding box center [823, 124] width 9 height 9
click at [1152, 468] on button "Save & Close" at bounding box center [1129, 472] width 100 height 31
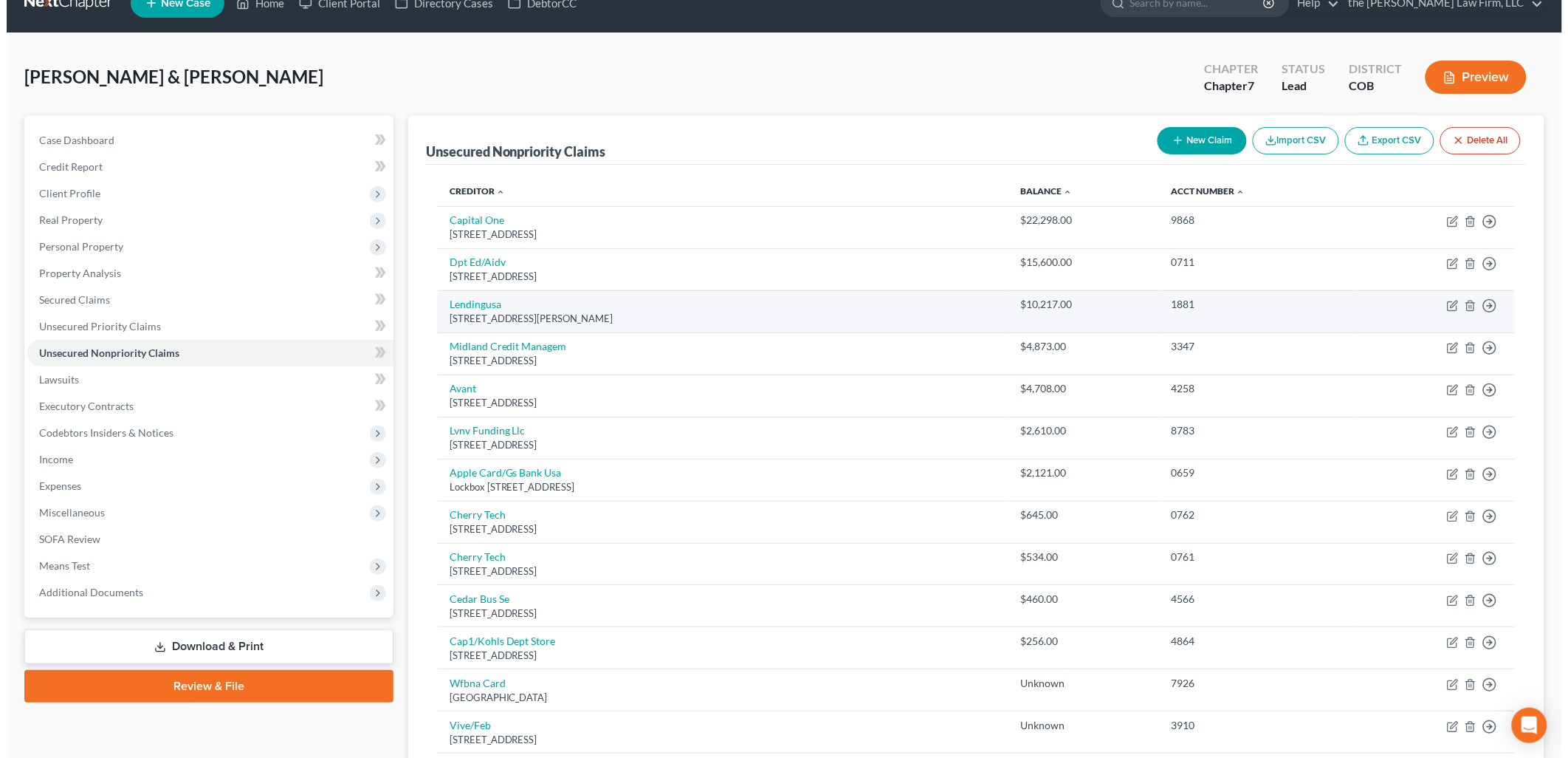
scroll to position [0, 0]
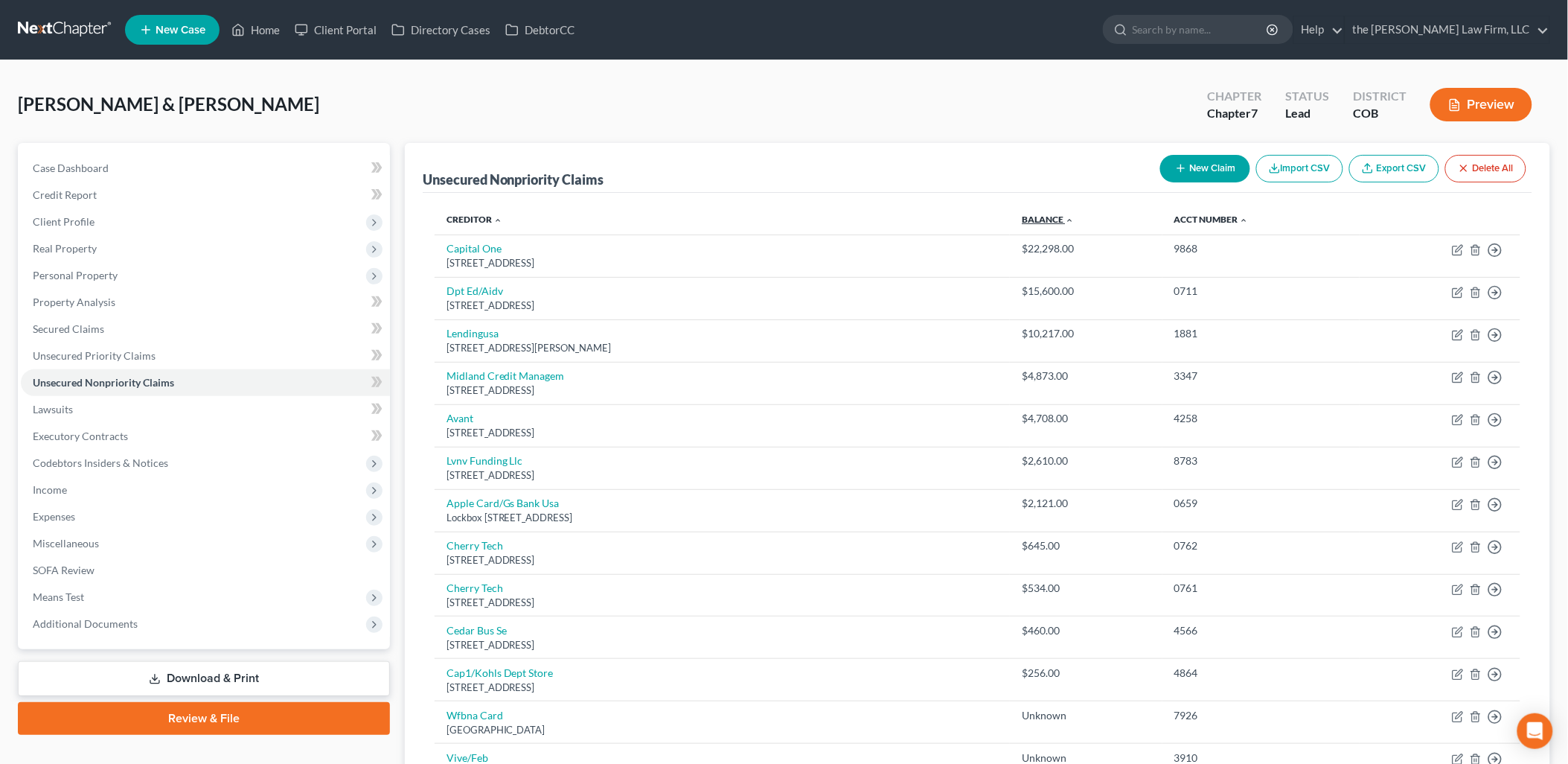
click at [1042, 222] on link "Balance expand_more expand_less unfold_more" at bounding box center [1047, 219] width 52 height 11
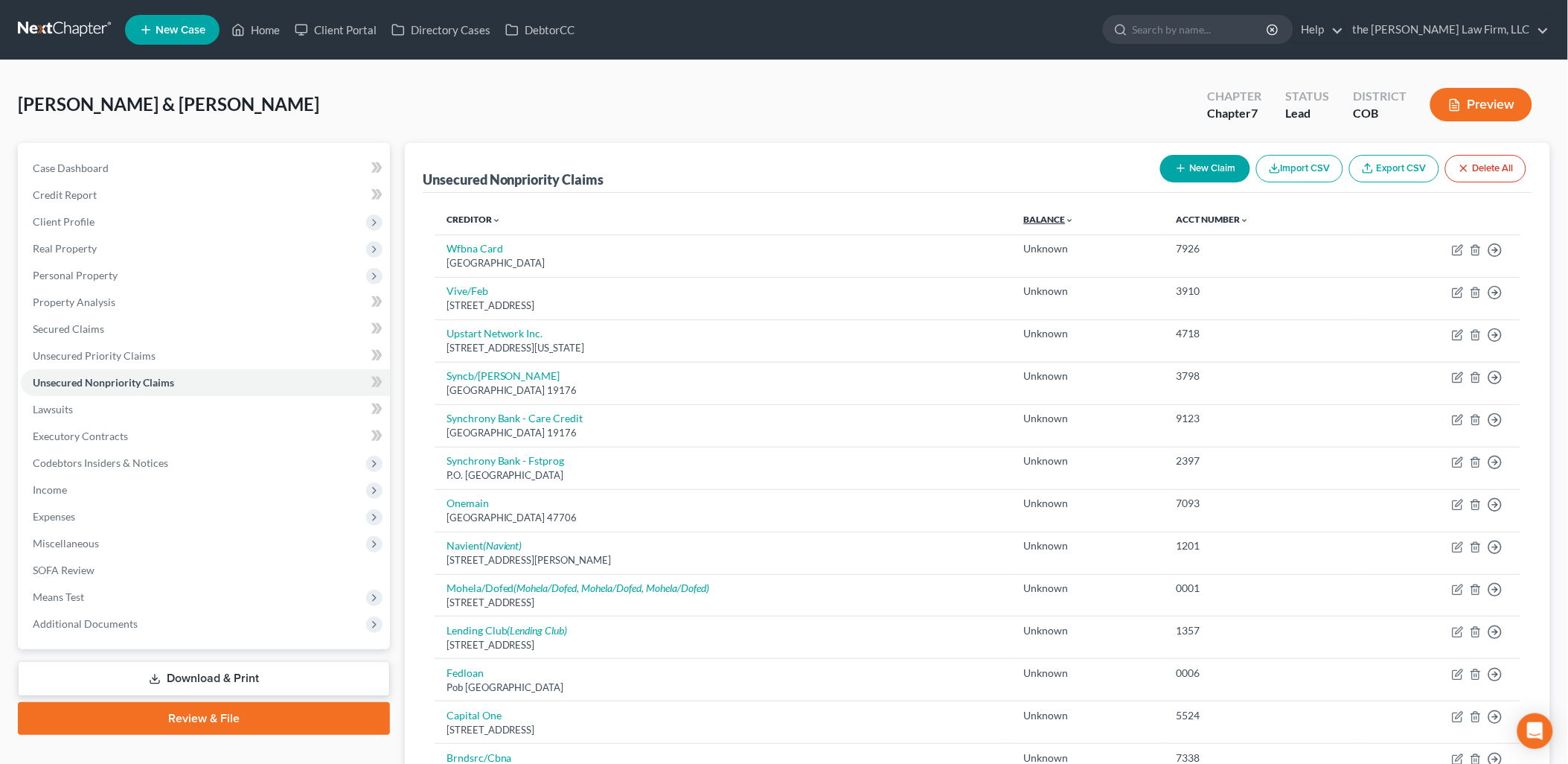
click at [1042, 224] on link "Balance expand_more expand_less unfold_more" at bounding box center [1049, 219] width 51 height 11
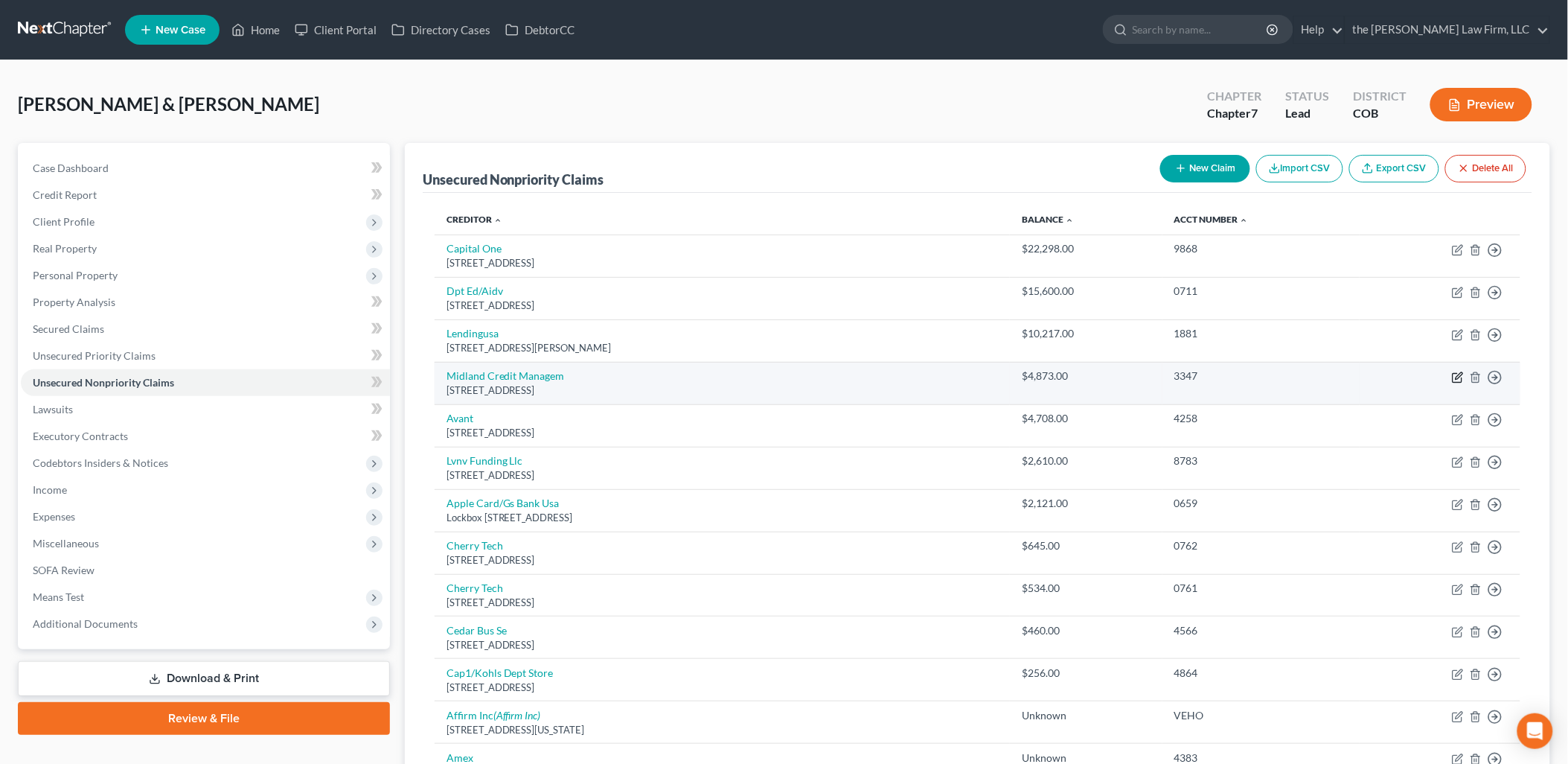
click at [1460, 380] on icon "button" at bounding box center [1457, 377] width 12 height 12
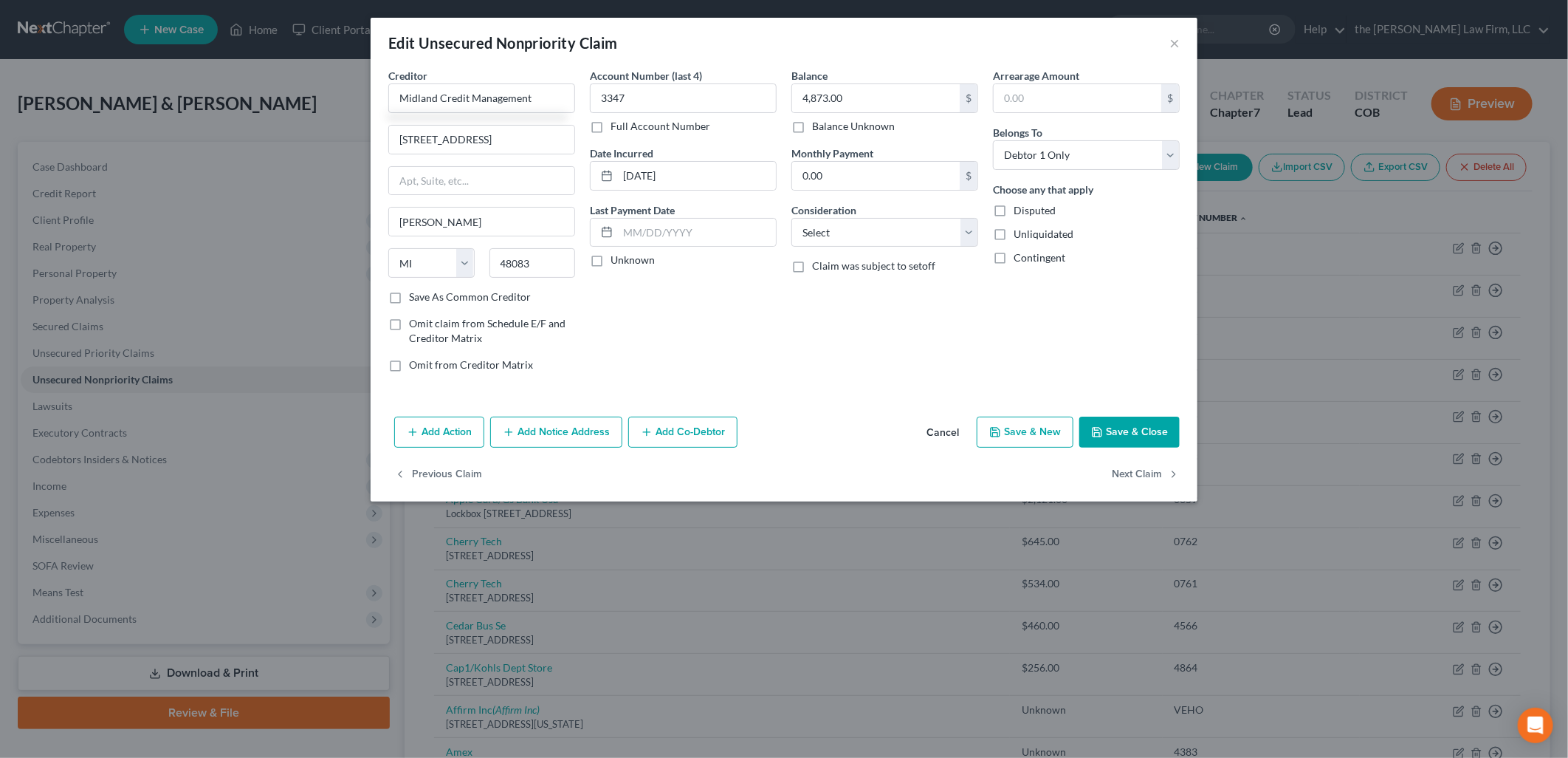
click at [572, 426] on button "Add Notice Address" at bounding box center [556, 432] width 132 height 31
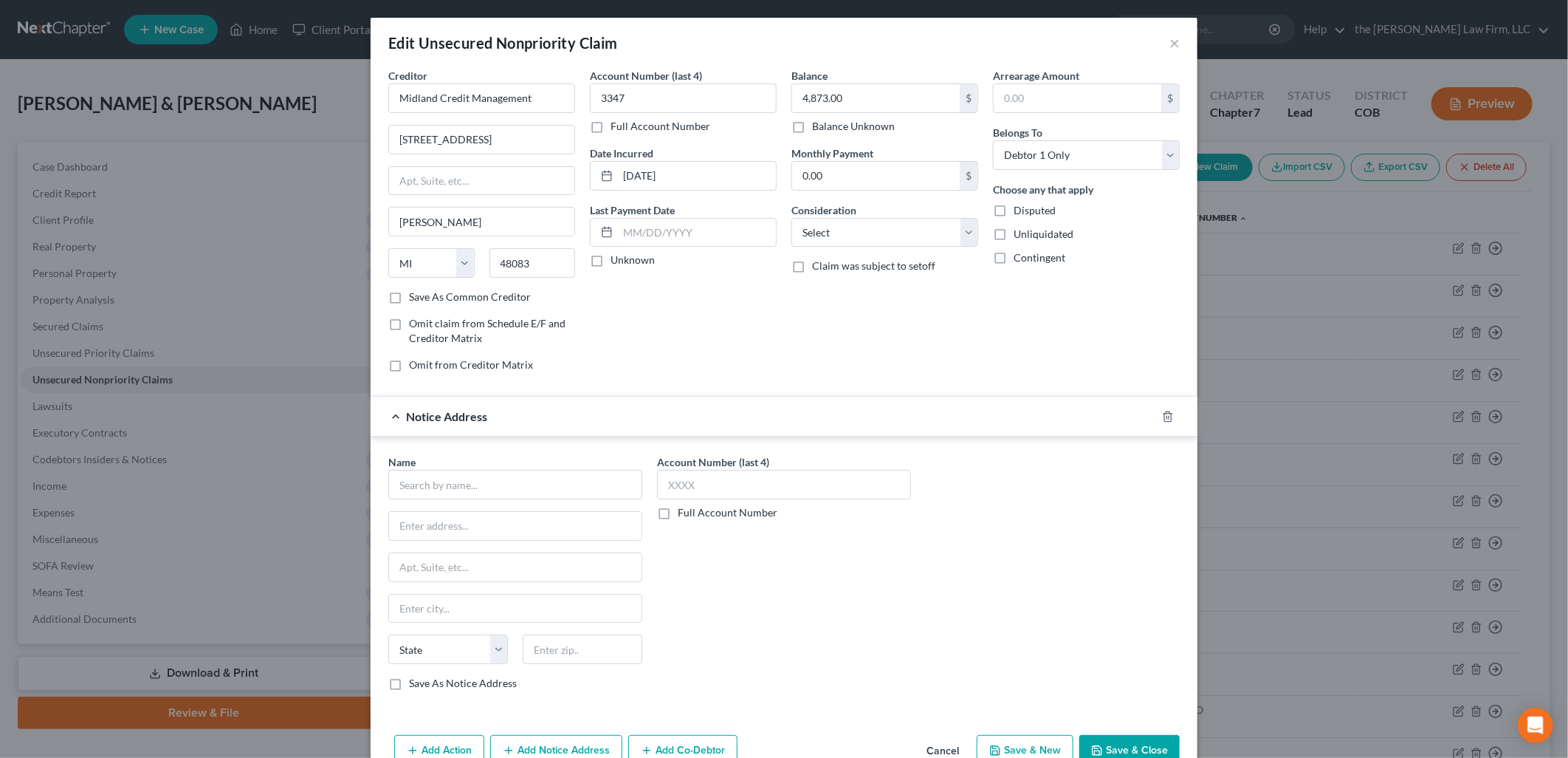
scroll to position [81, 0]
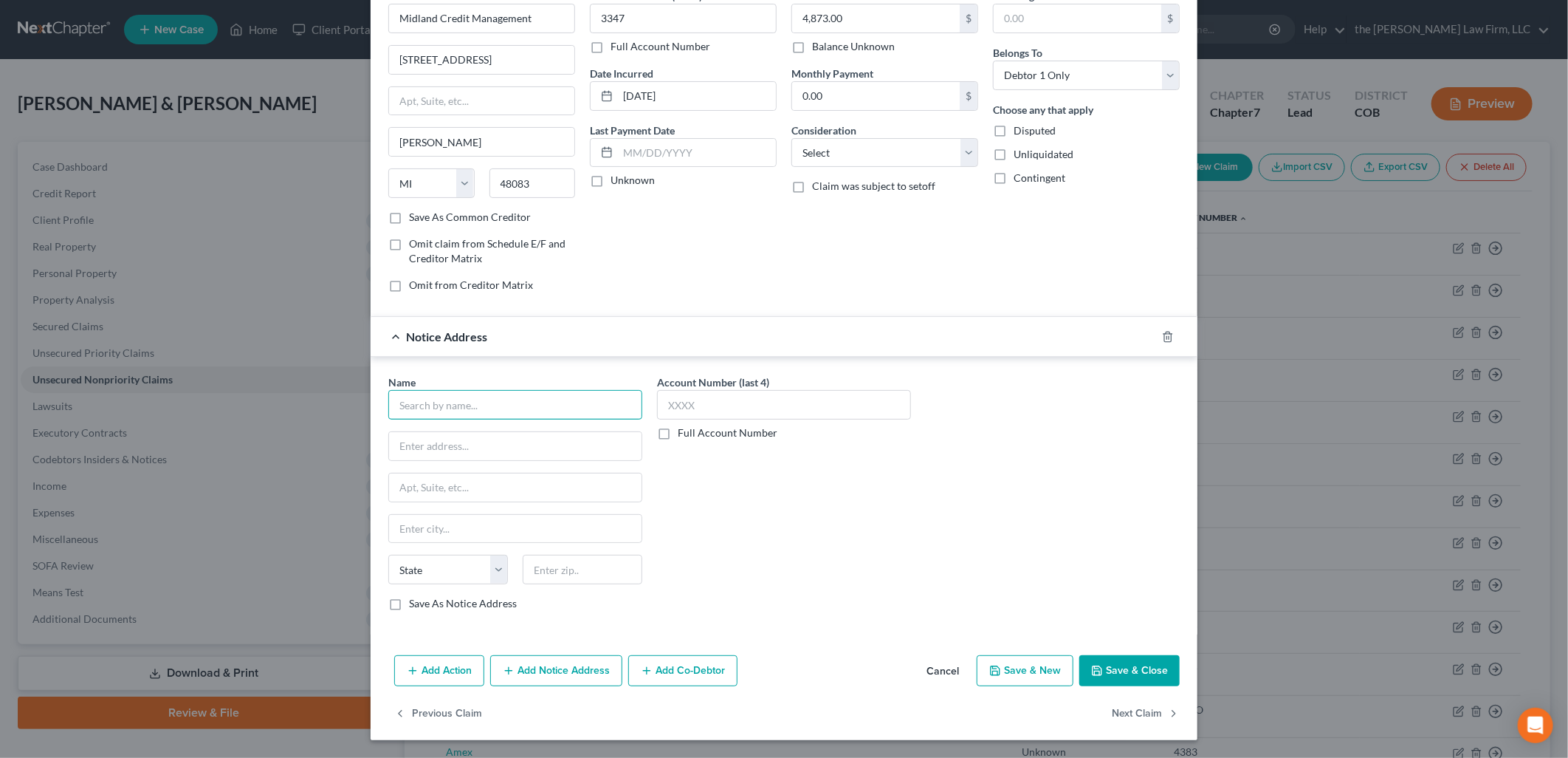
click at [584, 402] on input "text" at bounding box center [515, 405] width 254 height 30
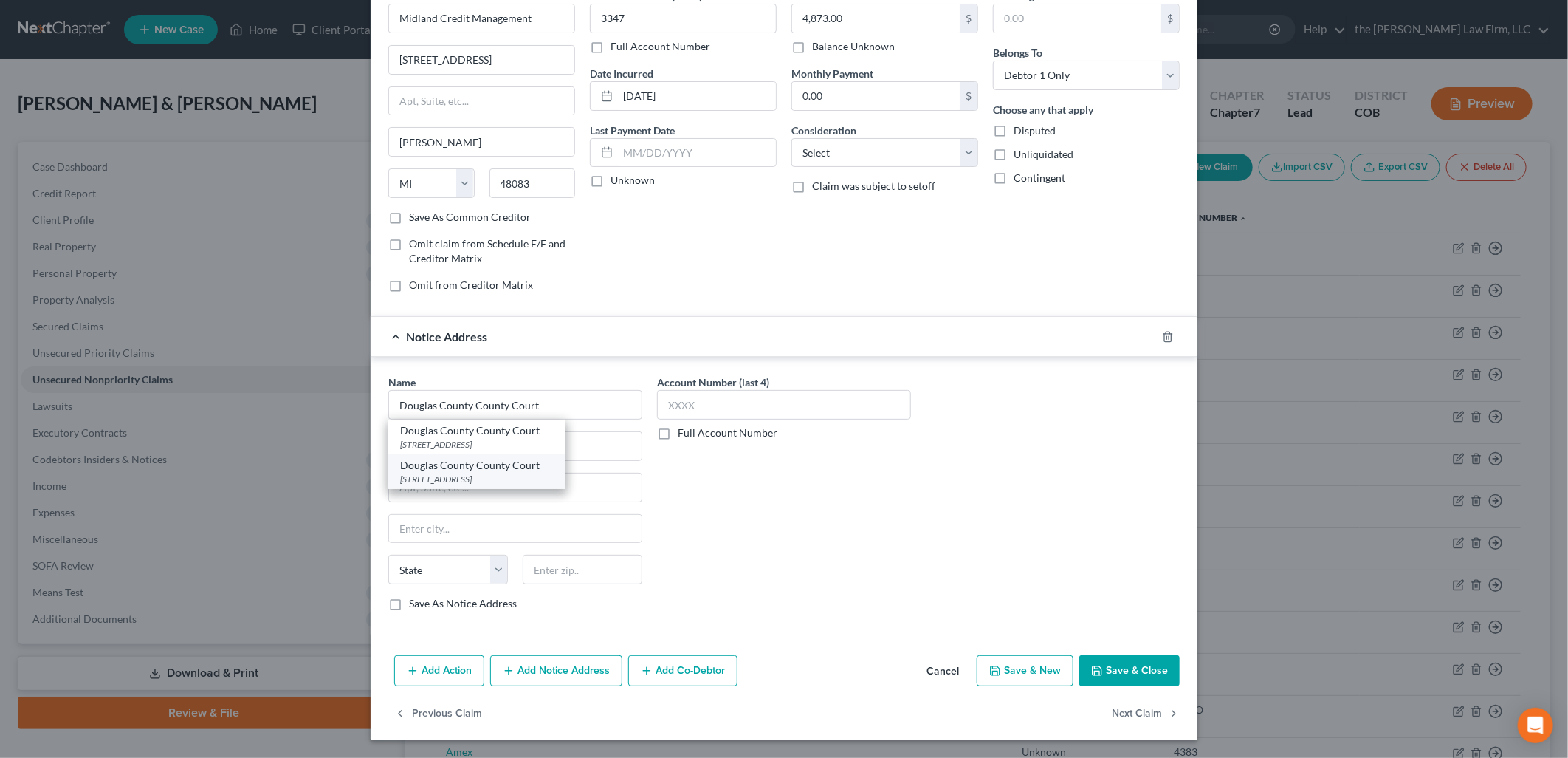
click at [500, 465] on div "Douglas County County Court" at bounding box center [476, 465] width 153 height 15
drag, startPoint x: 520, startPoint y: 487, endPoint x: 438, endPoint y: 495, distance: 82.4
click at [438, 495] on input "Case No. 2019C35840" at bounding box center [515, 487] width 253 height 28
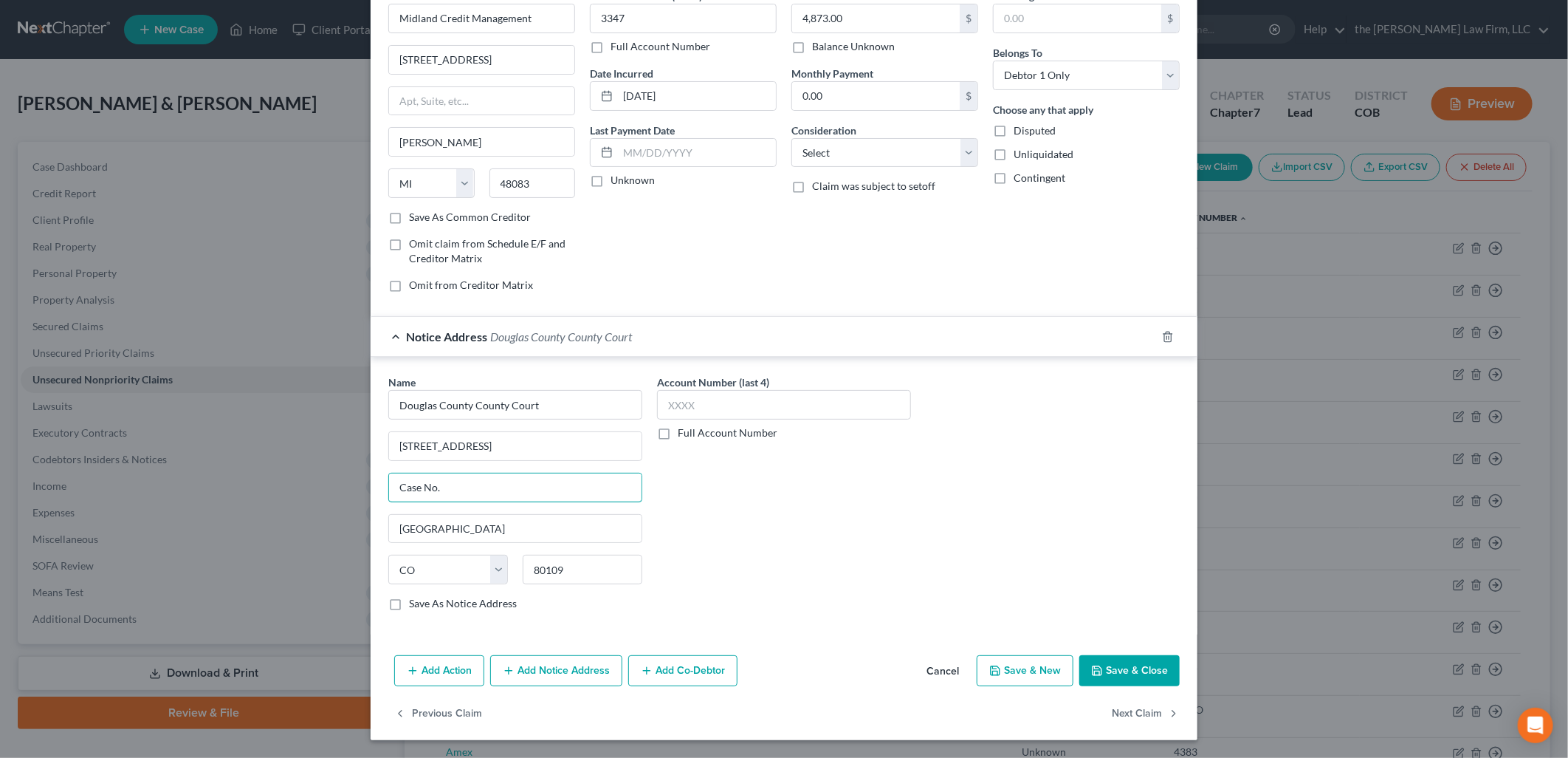
drag, startPoint x: 485, startPoint y: 480, endPoint x: 252, endPoint y: 465, distance: 233.5
click at [252, 465] on div "Edit Unsecured Nonpriority Claim × Creditor * Midland Credit Management [STREET…" at bounding box center [784, 379] width 1568 height 758
click at [598, 676] on button "Add Notice Address" at bounding box center [556, 671] width 132 height 31
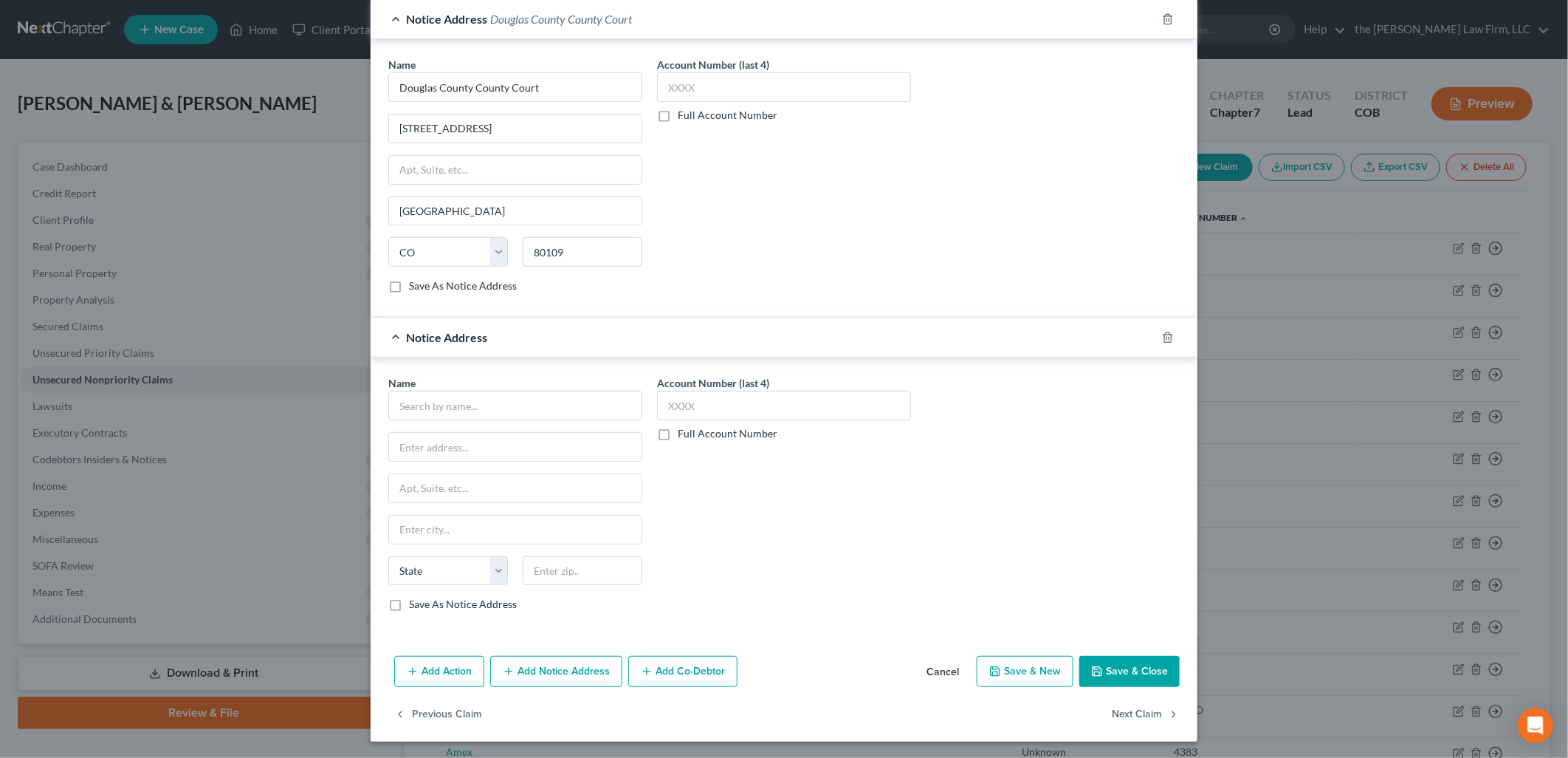
scroll to position [400, 0]
click at [514, 396] on input "text" at bounding box center [515, 404] width 254 height 30
click at [852, 550] on div "Account Number (last 4) Full Account Number" at bounding box center [783, 497] width 268 height 248
click at [1153, 672] on button "Save & Close" at bounding box center [1129, 670] width 100 height 31
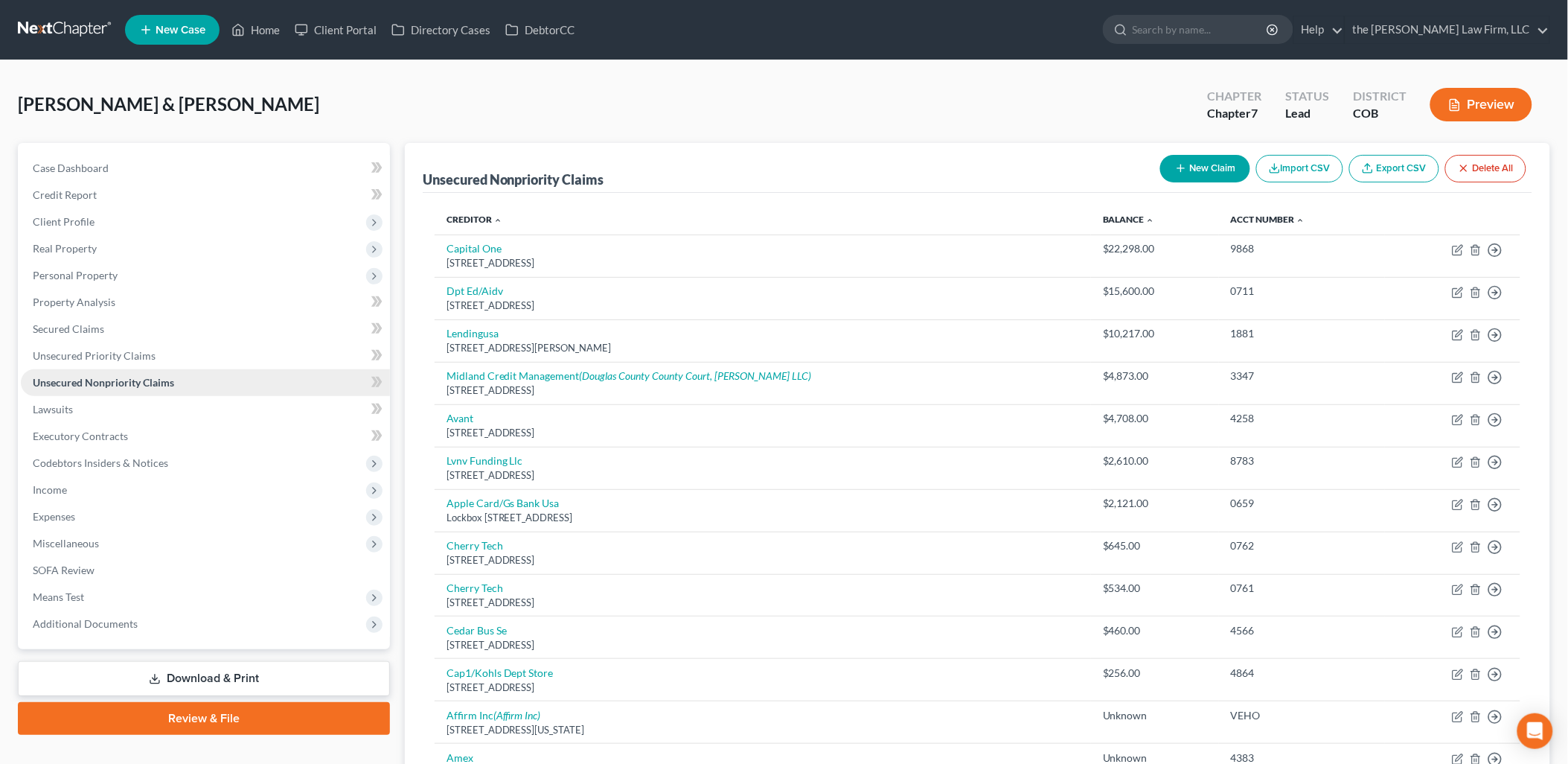
click at [111, 382] on span "Unsecured Nonpriority Claims" at bounding box center [103, 382] width 141 height 13
click at [1230, 161] on button "New Claim" at bounding box center [1205, 168] width 90 height 27
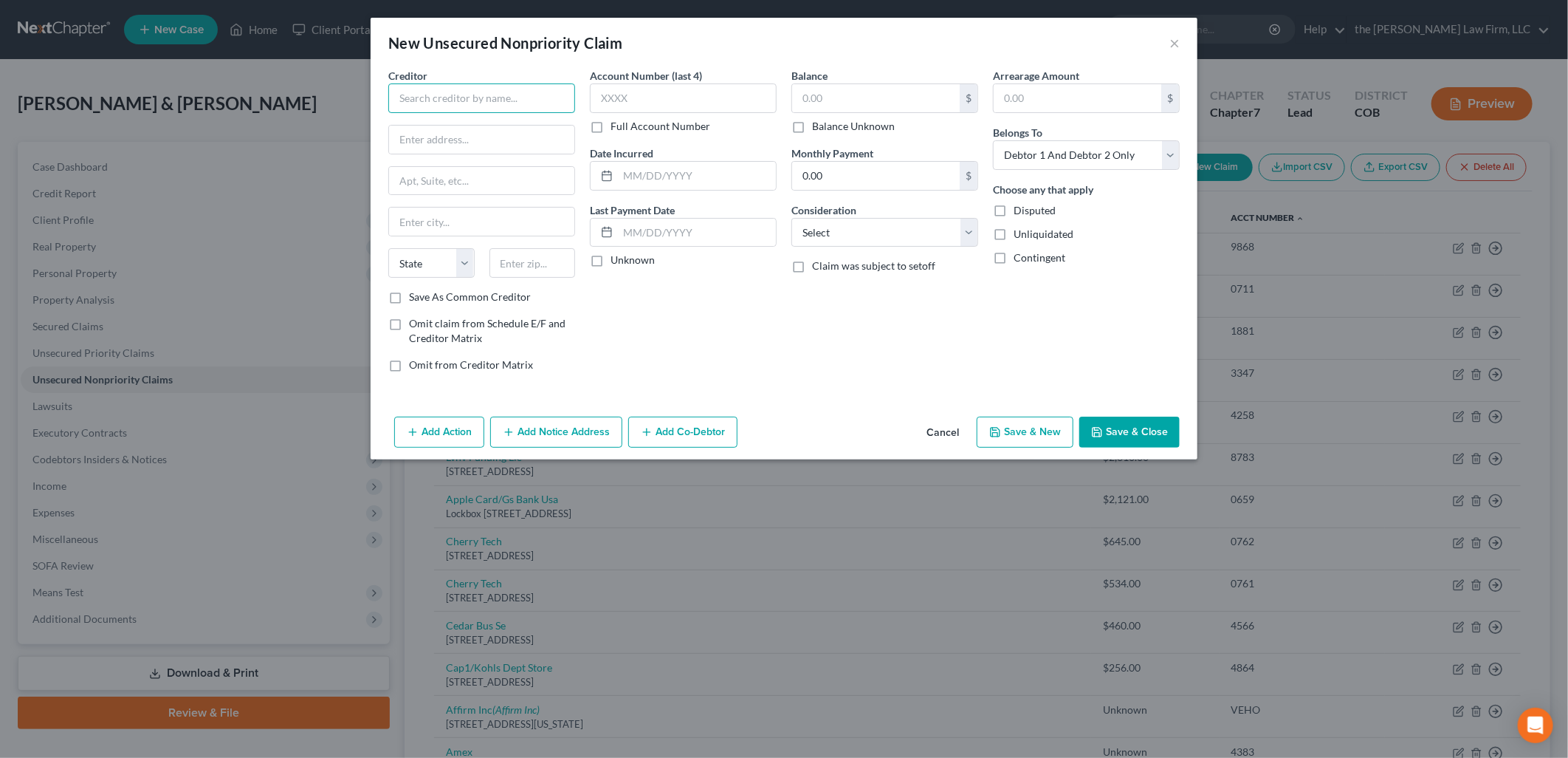
click at [474, 97] on input "text" at bounding box center [481, 98] width 187 height 30
click at [492, 230] on input "text" at bounding box center [481, 222] width 185 height 28
click at [660, 94] on input "text" at bounding box center [683, 98] width 187 height 30
click at [824, 100] on input "text" at bounding box center [875, 98] width 167 height 28
click at [1123, 423] on button "Save & Close" at bounding box center [1129, 432] width 100 height 31
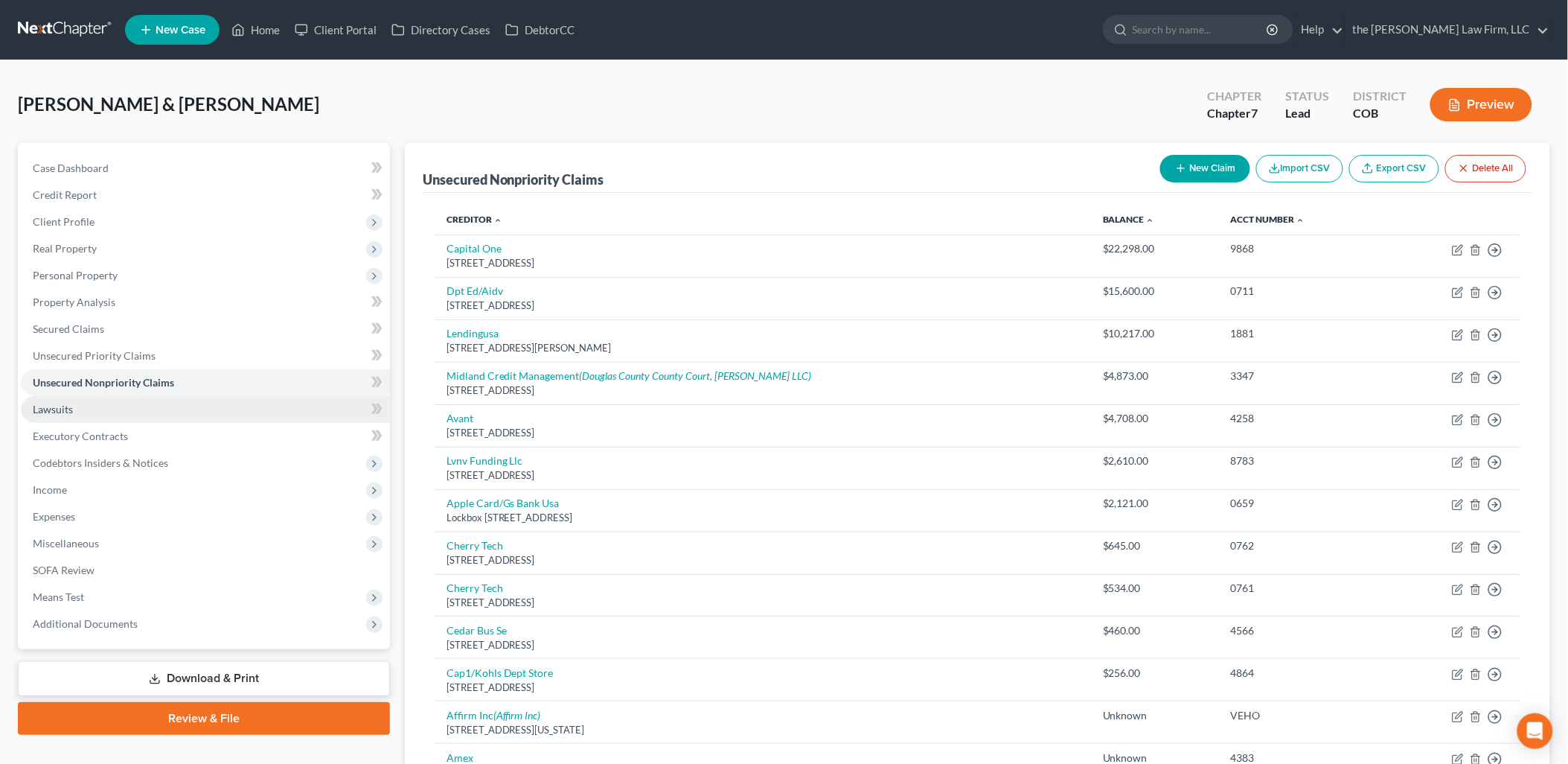
click at [58, 402] on span "Lawsuits" at bounding box center [53, 409] width 40 height 13
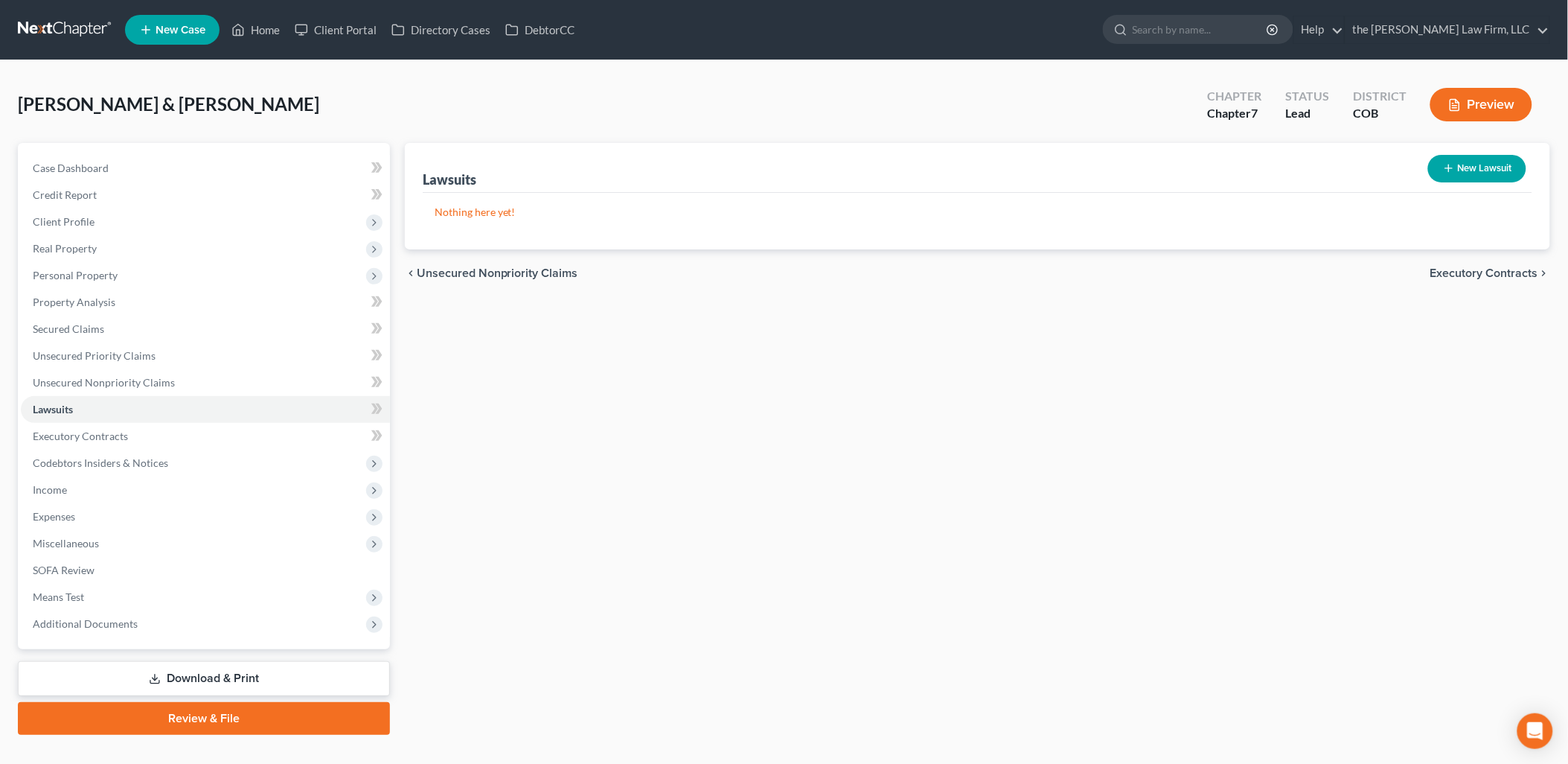
click at [1476, 164] on button "New Lawsuit" at bounding box center [1476, 168] width 98 height 27
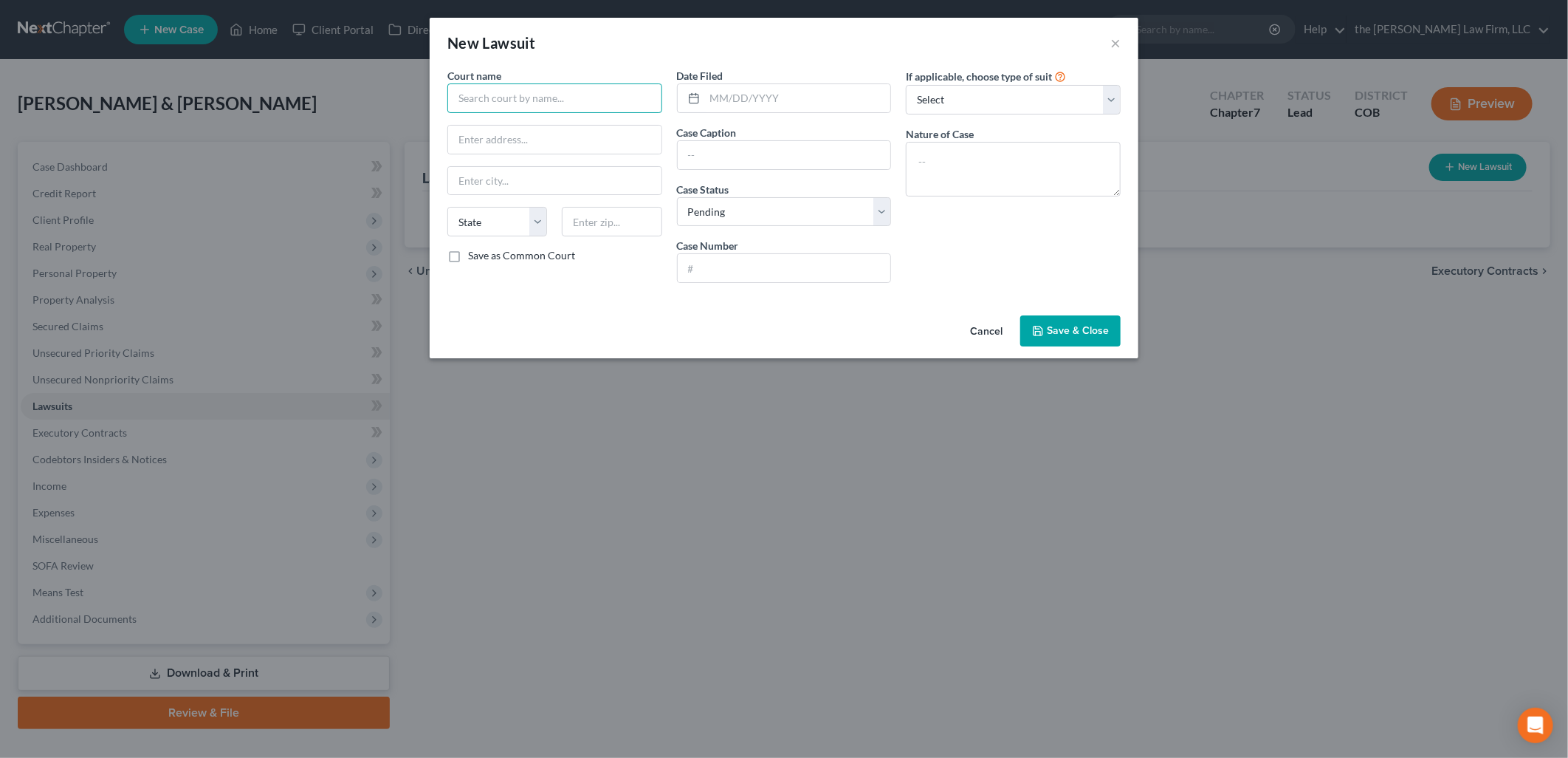
click at [548, 100] on input "text" at bounding box center [555, 98] width 215 height 30
click at [532, 100] on input "text" at bounding box center [555, 98] width 215 height 30
drag, startPoint x: 635, startPoint y: 90, endPoint x: 348, endPoint y: 123, distance: 288.9
click at [348, 123] on div "New Lawsuit × Court name * Midland Credit Management, Inc. State [US_STATE] AK …" at bounding box center [784, 379] width 1568 height 758
click at [771, 142] on input "text" at bounding box center [784, 155] width 213 height 28
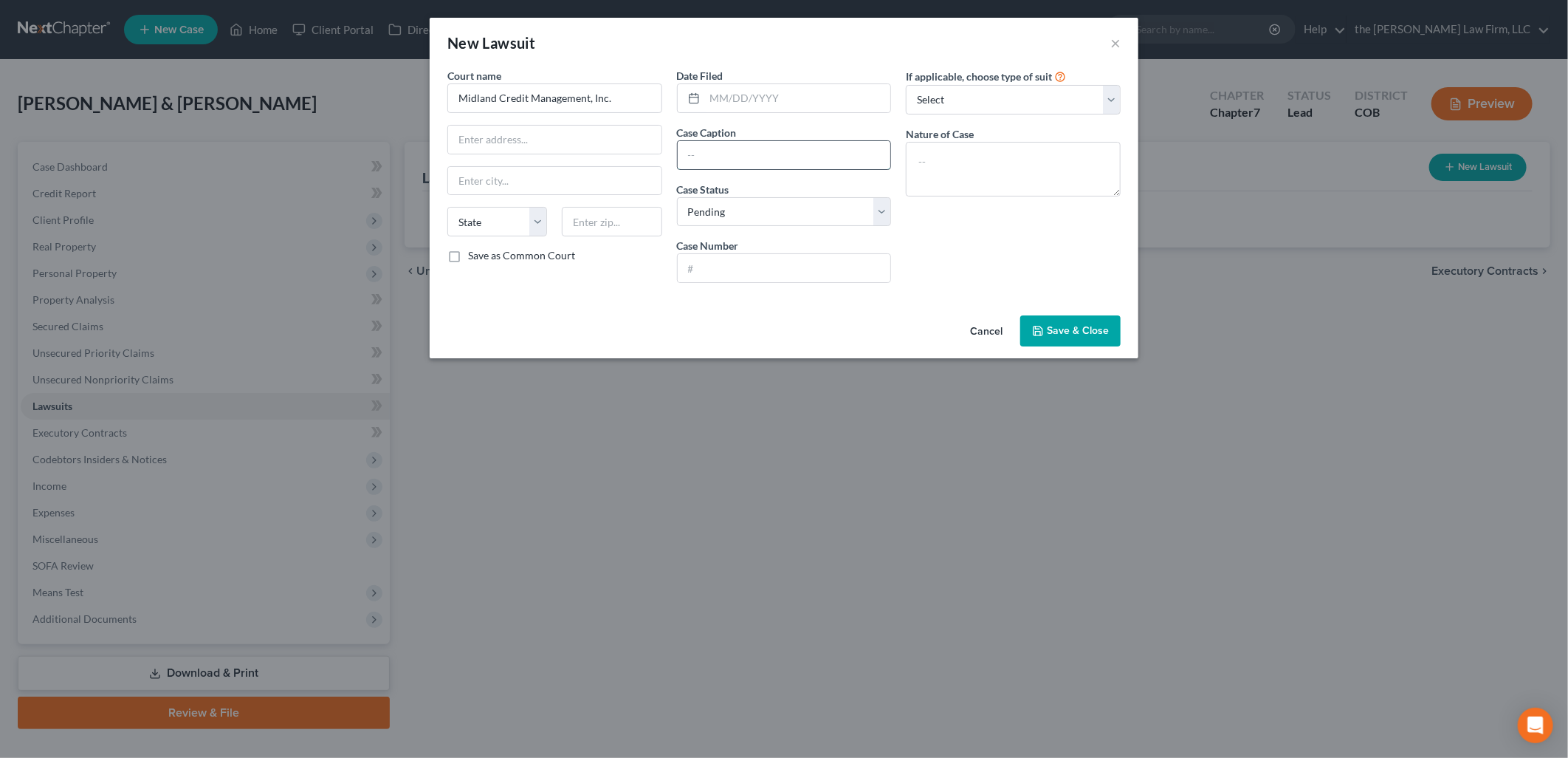
paste input "Midland Credit Management, Inc."
drag, startPoint x: 866, startPoint y: 150, endPoint x: 851, endPoint y: 155, distance: 15.8
click at [865, 151] on input "Midland Credit Management, Inc." at bounding box center [784, 155] width 213 height 28
click at [842, 153] on input "Midland Credit Management, Inc." at bounding box center [784, 155] width 213 height 28
drag, startPoint x: 801, startPoint y: 90, endPoint x: 806, endPoint y: 104, distance: 14.9
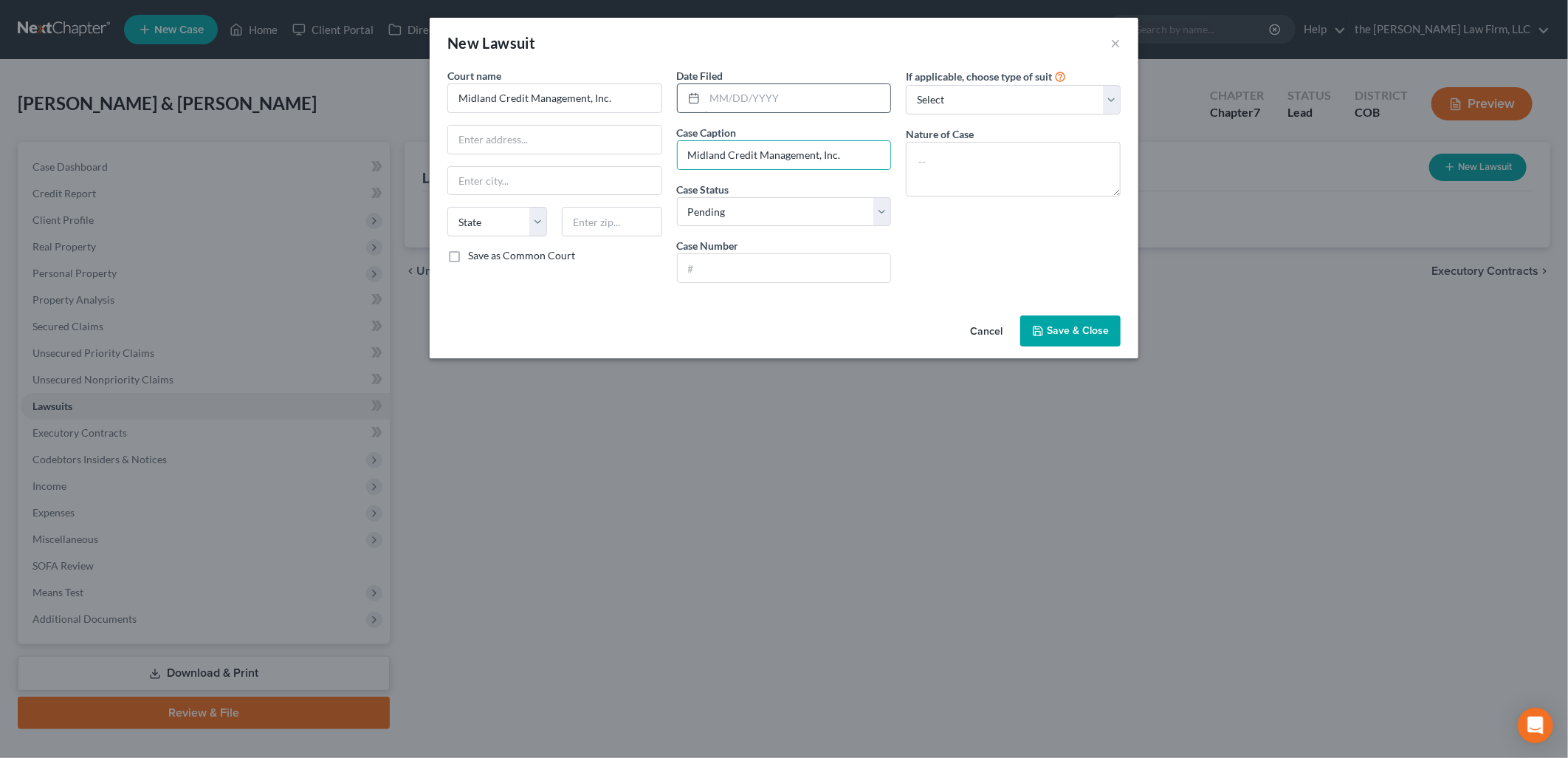
click at [801, 90] on input "text" at bounding box center [797, 98] width 186 height 28
click at [723, 160] on input "Midland Credit Management, Inc." at bounding box center [784, 155] width 213 height 28
click at [844, 157] on input "Midland Credit Management, Inc." at bounding box center [784, 155] width 213 height 28
click at [804, 270] on input "text" at bounding box center [784, 268] width 213 height 28
click at [859, 157] on input "Midland Credit Management, Inc." at bounding box center [784, 155] width 213 height 28
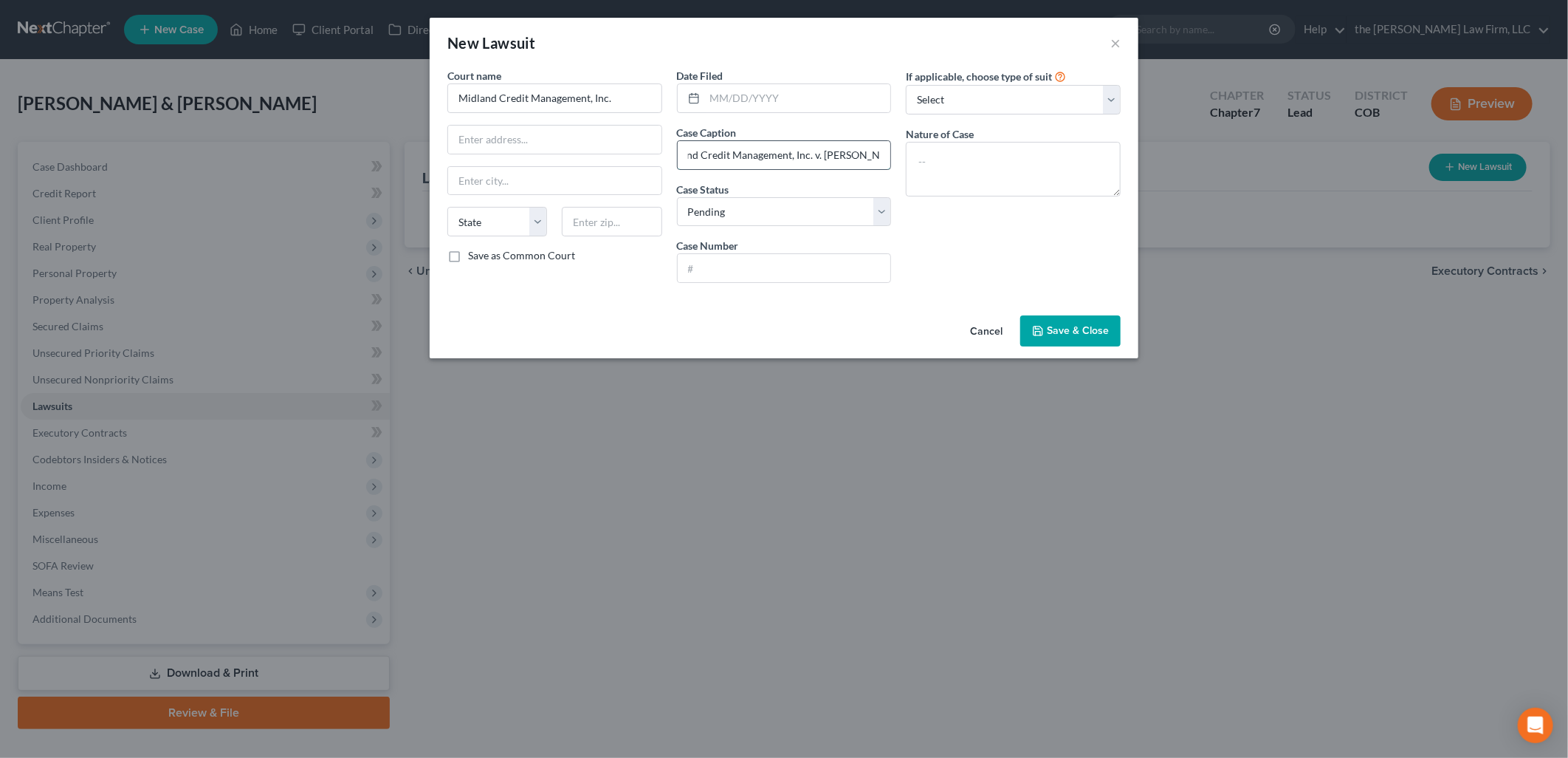
scroll to position [0, 33]
click at [919, 160] on textarea at bounding box center [1013, 169] width 215 height 54
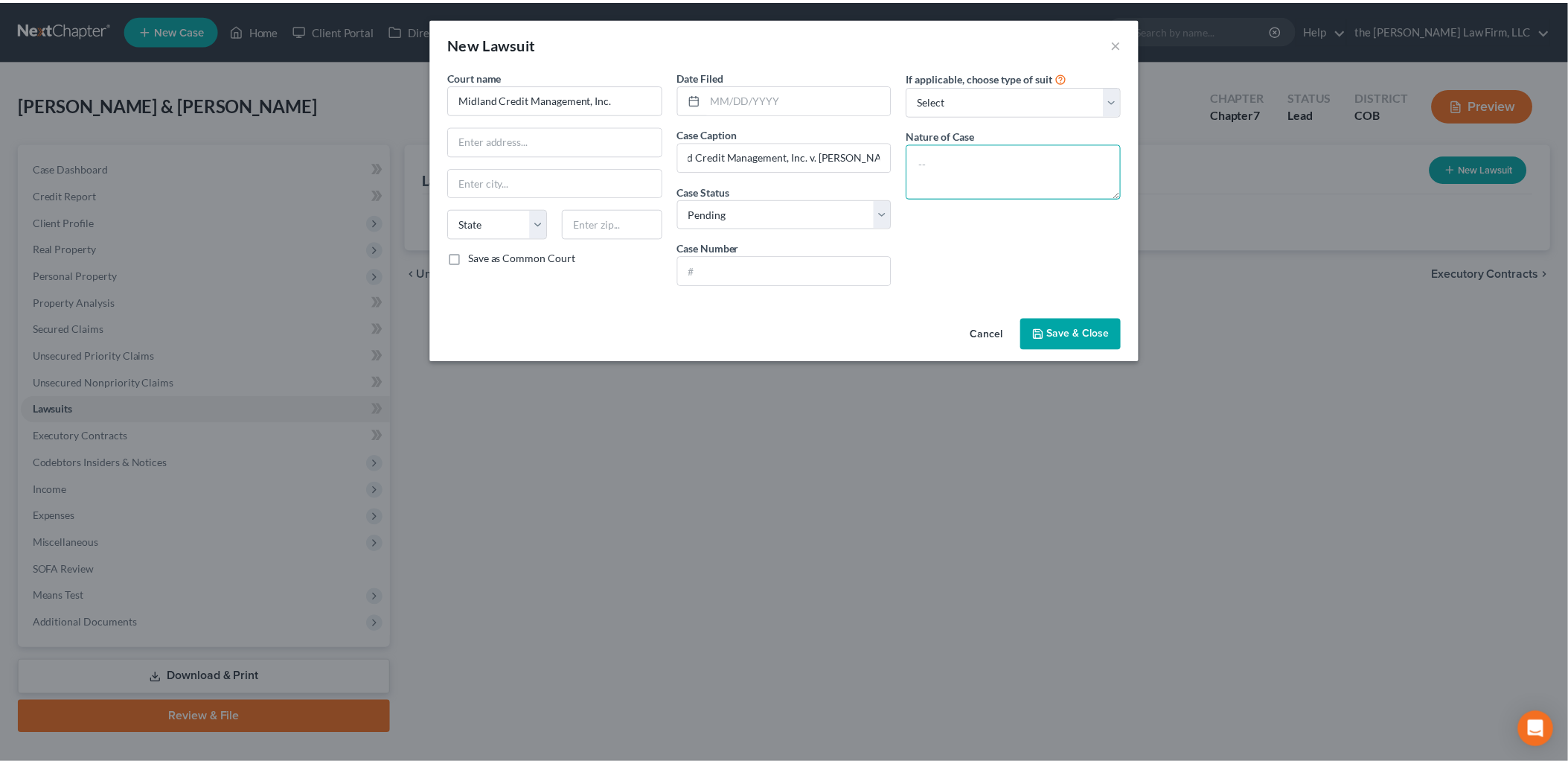
scroll to position [0, 0]
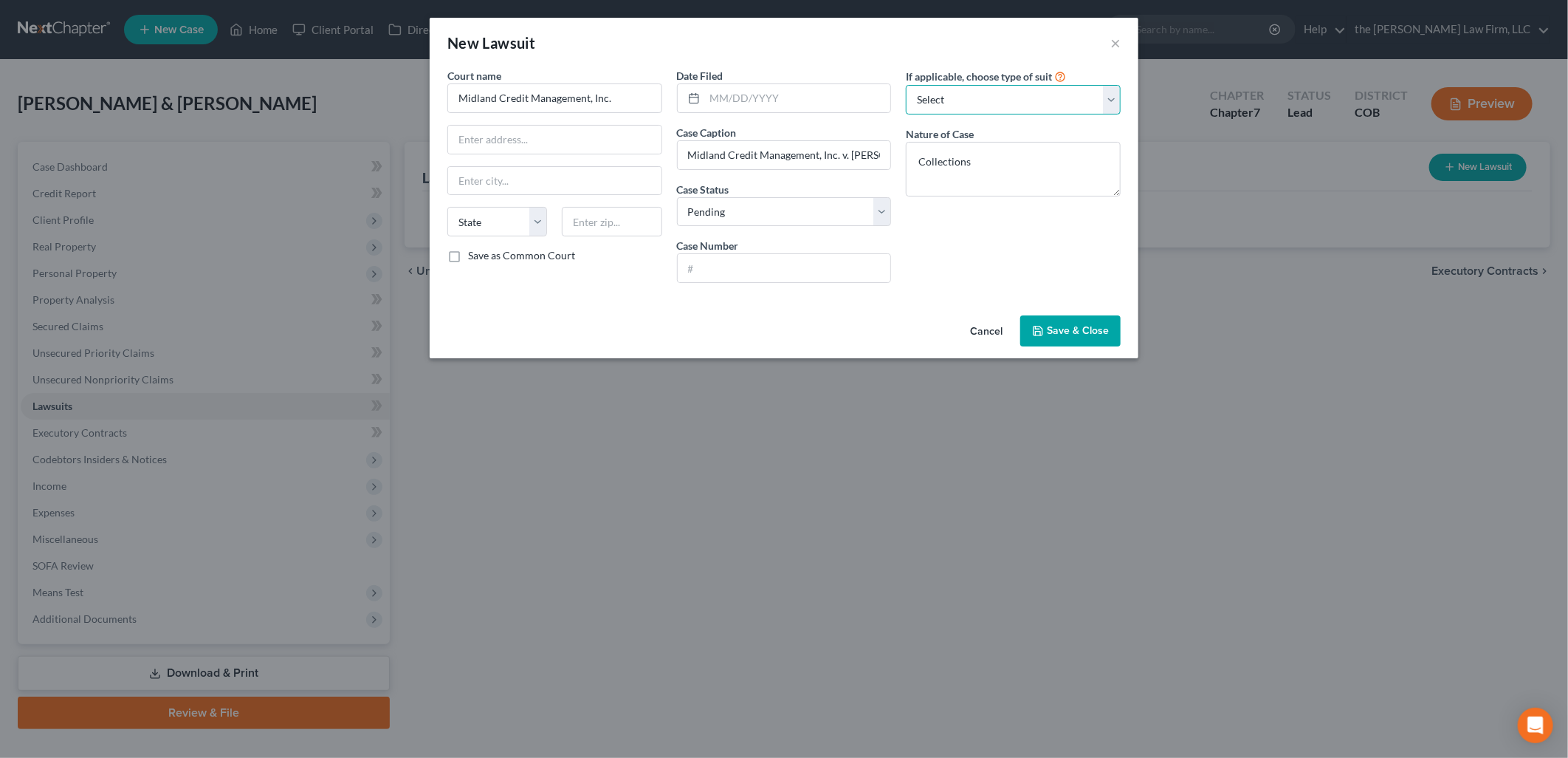
click at [1021, 97] on select "Select Repossession Garnishment Foreclosure Attached, Seized, Or Levied Other" at bounding box center [1013, 100] width 215 height 30
click at [905, 85] on select "Select Repossession Garnishment Foreclosure Attached, Seized, Or Levied Other" at bounding box center [1013, 100] width 215 height 30
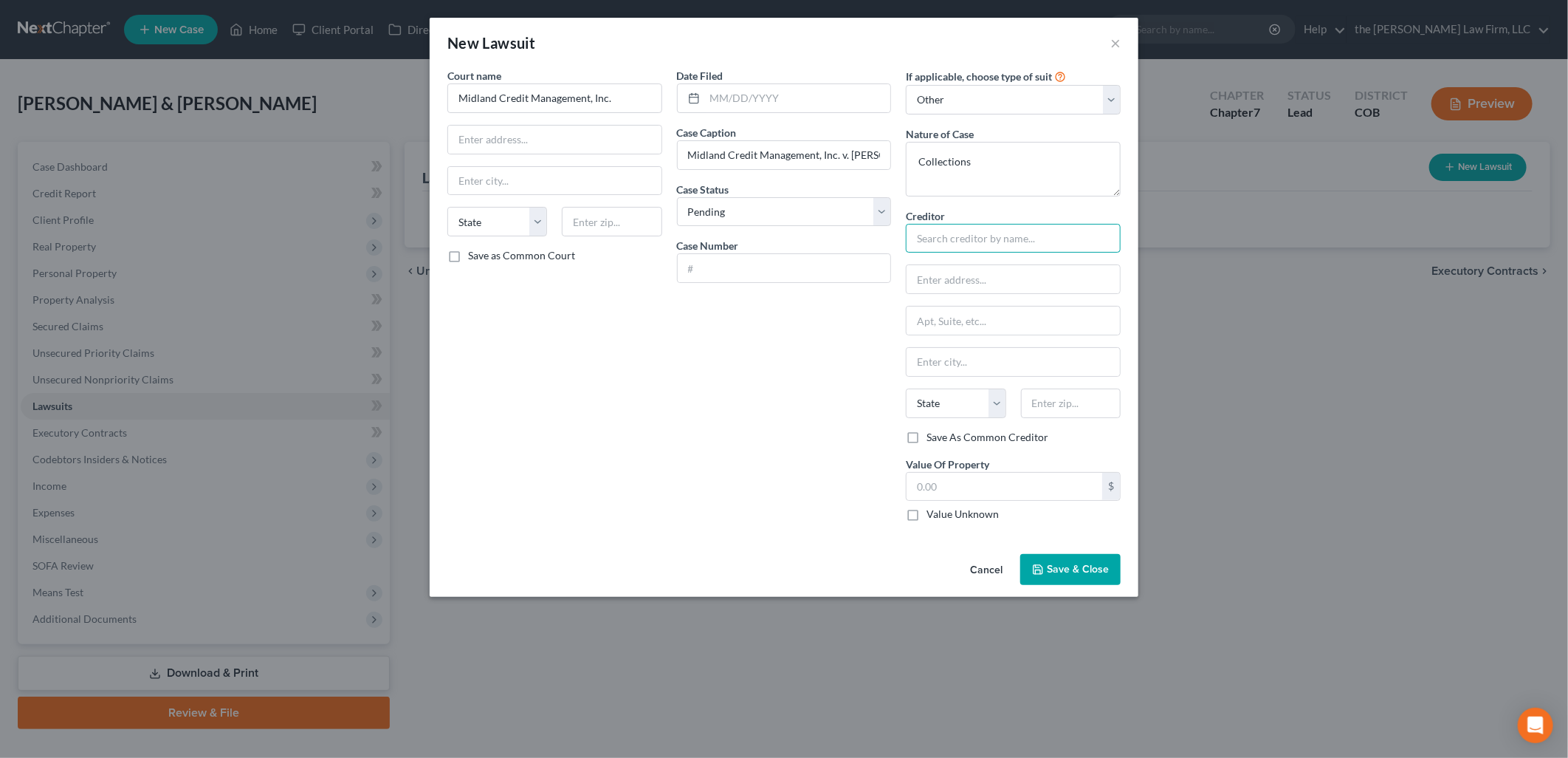
click at [998, 230] on input "text" at bounding box center [1013, 239] width 215 height 30
click at [1067, 248] on input "text" at bounding box center [1013, 239] width 215 height 30
drag, startPoint x: 1076, startPoint y: 247, endPoint x: 893, endPoint y: 258, distance: 183.3
click at [893, 258] on div "Court name * Midland Credit Management, Inc. State [US_STATE] AK AR AZ CA CO CT…" at bounding box center [784, 300] width 688 height 465
click at [780, 216] on select "Select Pending On Appeal Concluded" at bounding box center [784, 212] width 215 height 30
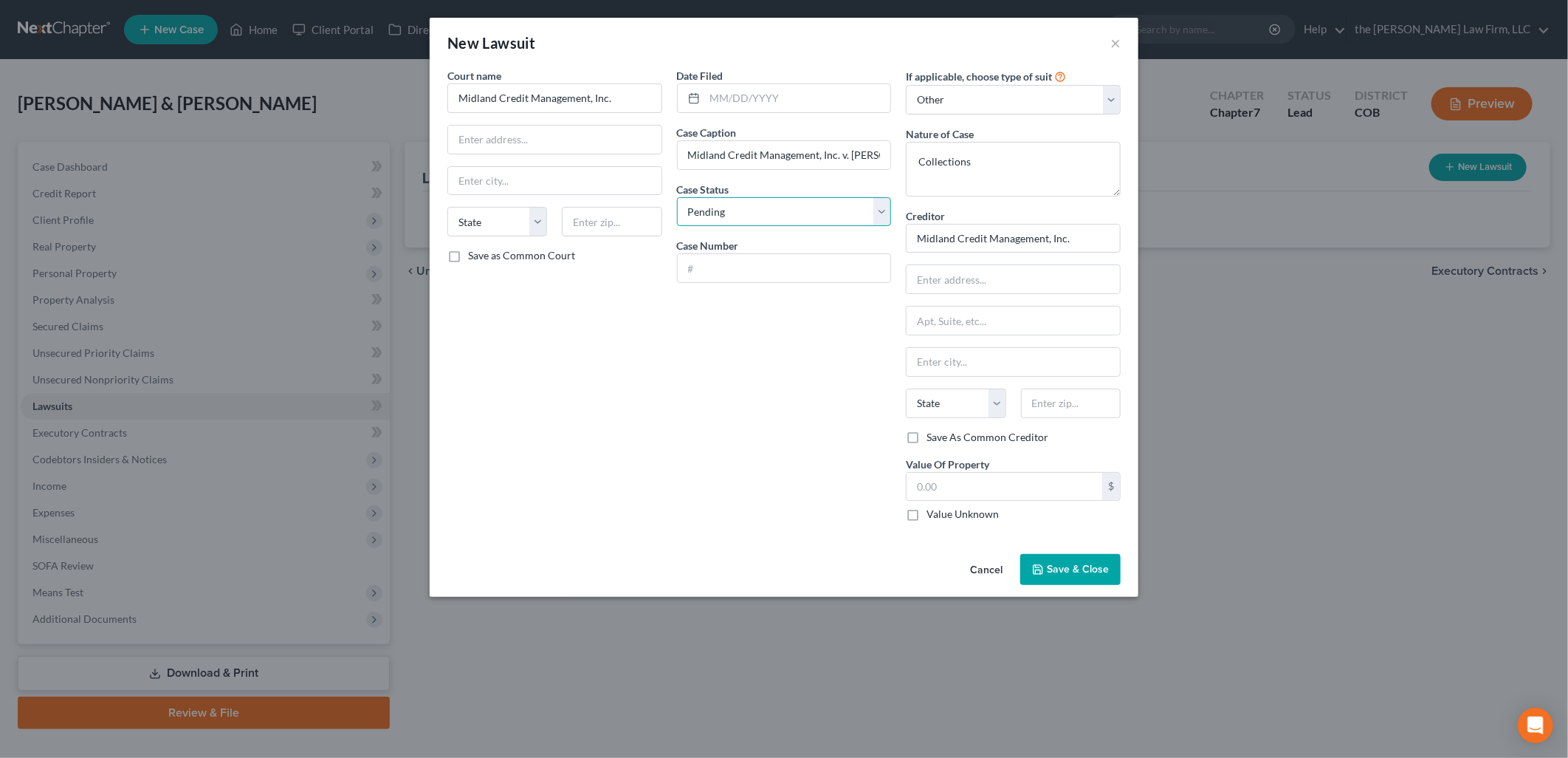
click at [780, 216] on select "Select Pending On Appeal Concluded" at bounding box center [784, 212] width 215 height 30
drag, startPoint x: 524, startPoint y: 141, endPoint x: 543, endPoint y: 137, distance: 19.4
click at [524, 141] on input "text" at bounding box center [555, 139] width 213 height 28
click at [653, 86] on input "Midland Credit Management, Inc." at bounding box center [555, 98] width 215 height 30
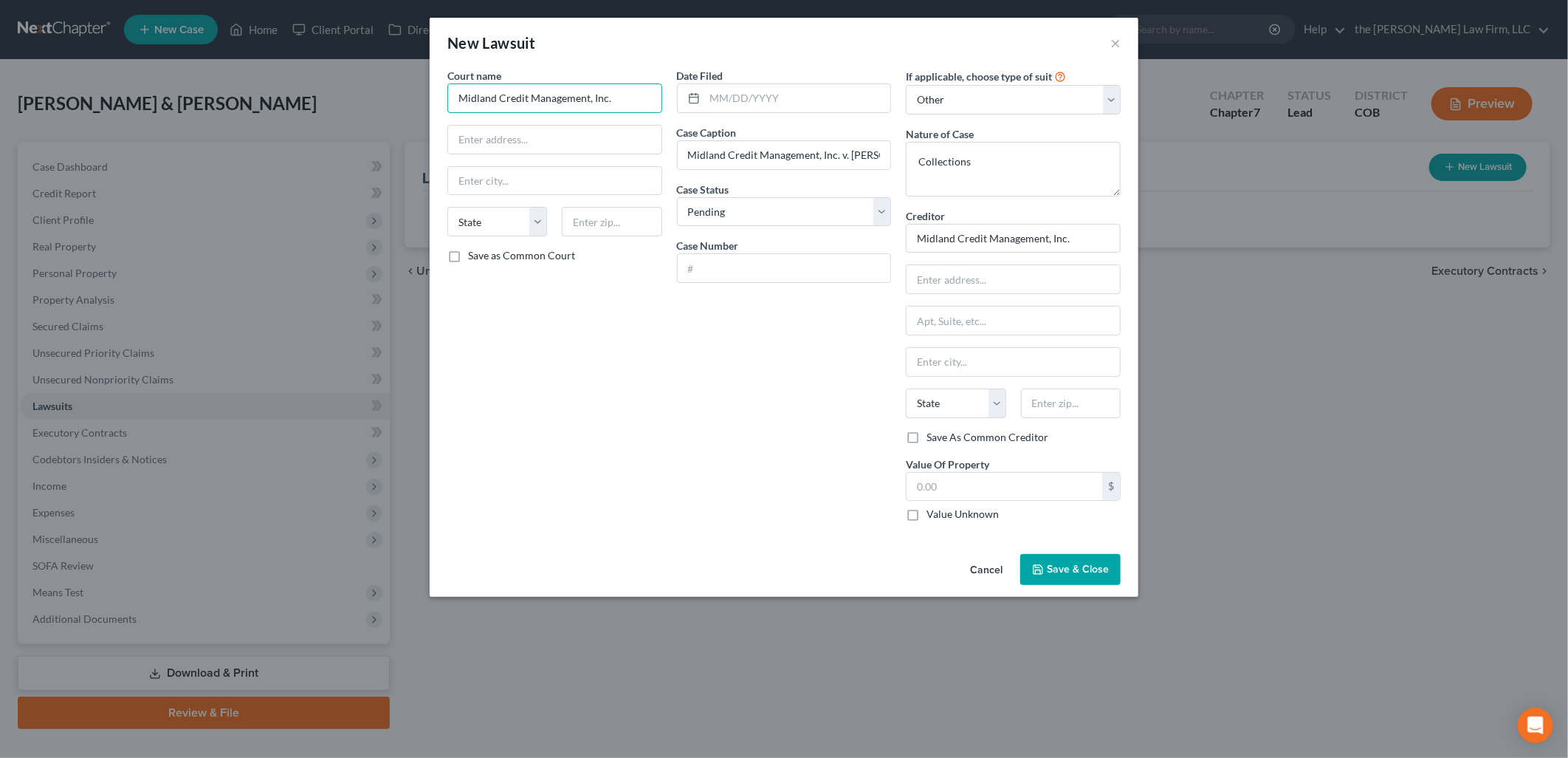
click at [653, 86] on input "Midland Credit Management, Inc." at bounding box center [555, 98] width 215 height 30
click at [601, 127] on div "Douglas County Court" at bounding box center [536, 124] width 177 height 22
click at [803, 97] on input "text" at bounding box center [797, 98] width 186 height 28
click at [754, 260] on input "text" at bounding box center [784, 268] width 213 height 28
click at [975, 270] on input "text" at bounding box center [1013, 279] width 213 height 28
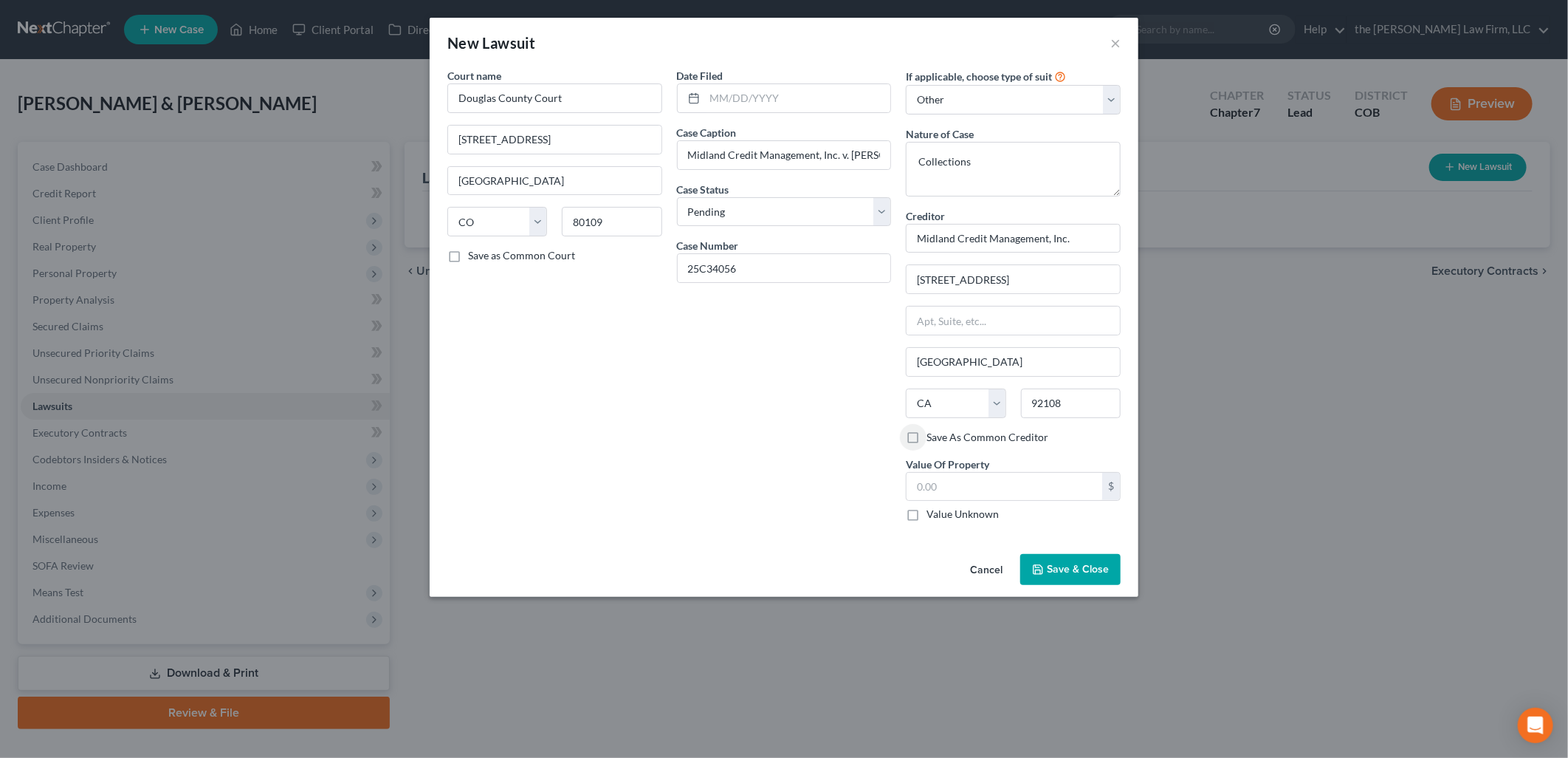
click at [993, 514] on label "Value Unknown" at bounding box center [962, 514] width 72 height 15
click at [942, 514] on input "Value Unknown" at bounding box center [937, 511] width 9 height 9
click at [725, 90] on input "text" at bounding box center [797, 98] width 186 height 28
click at [1071, 573] on span "Save & Close" at bounding box center [1078, 569] width 62 height 12
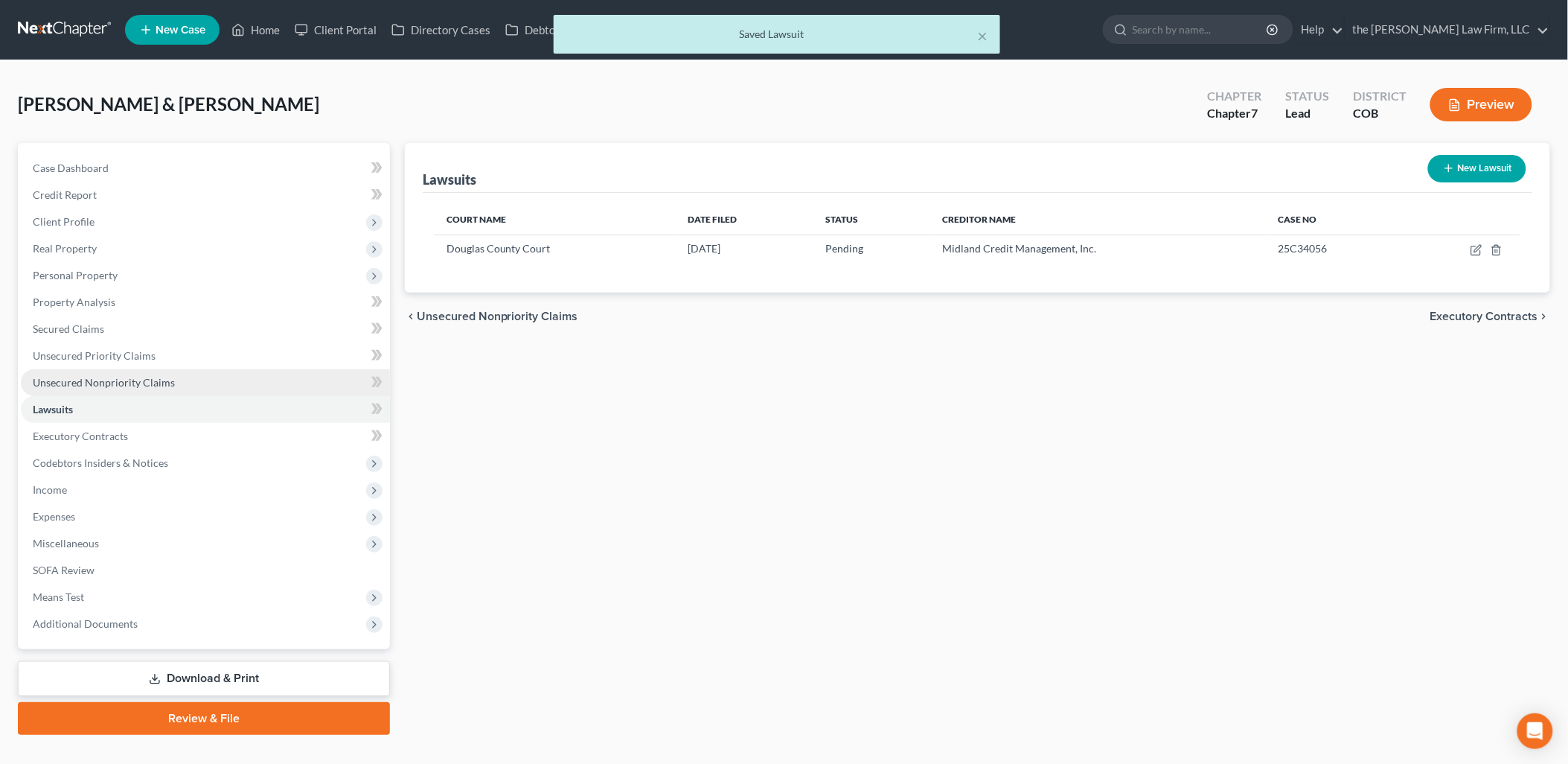
click at [64, 374] on link "Unsecured Nonpriority Claims" at bounding box center [205, 383] width 369 height 27
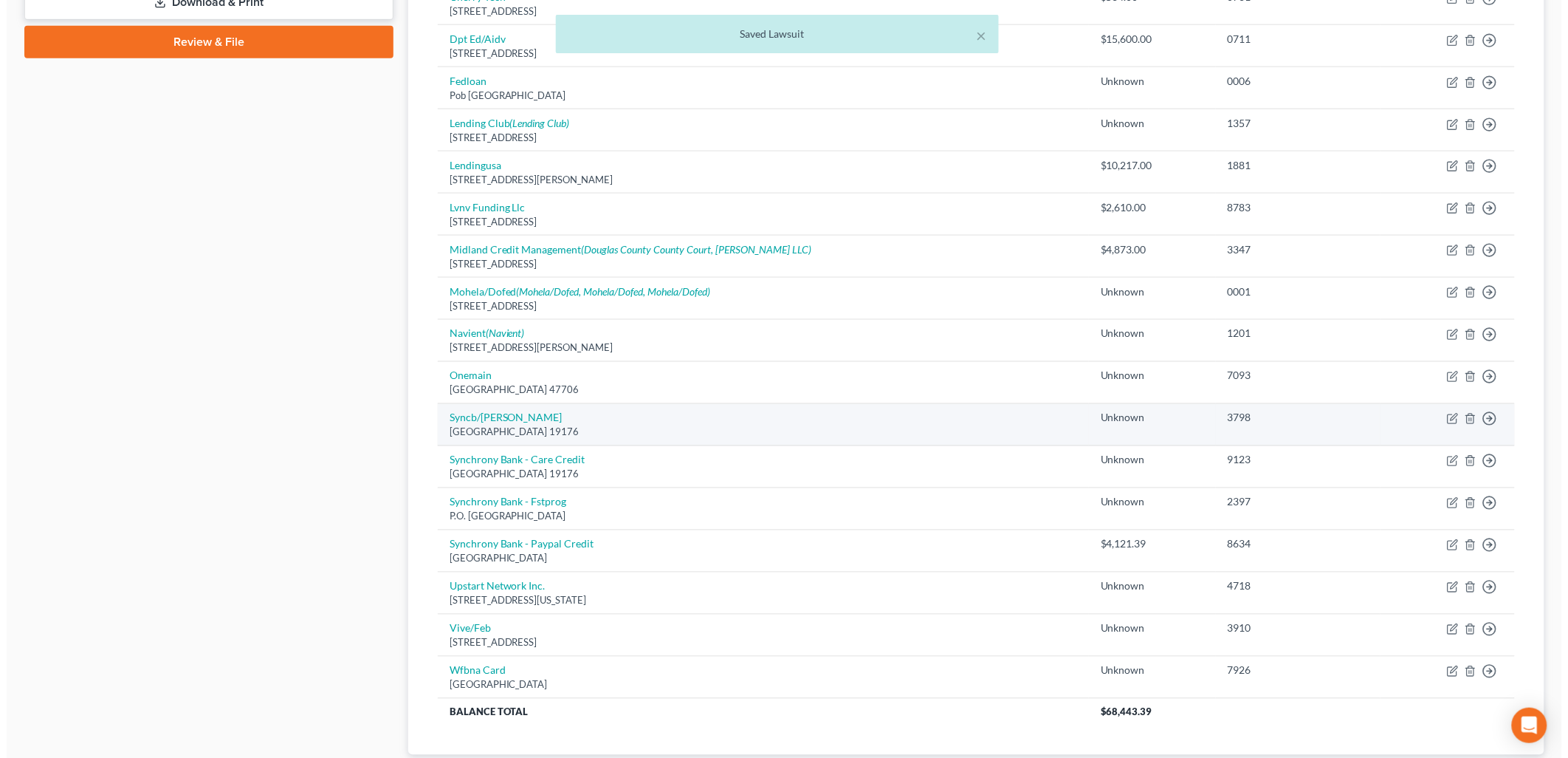
scroll to position [772, 0]
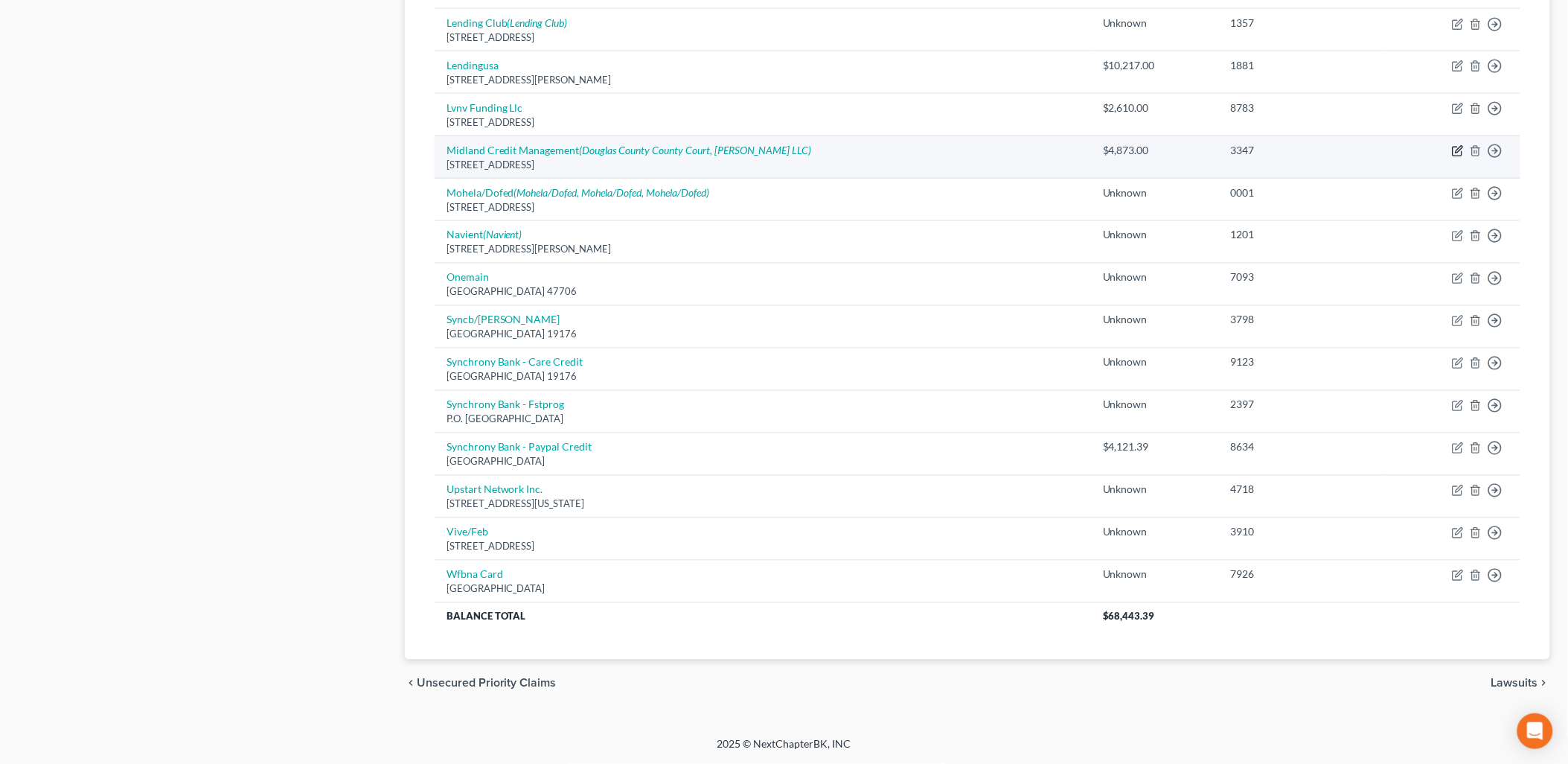
click at [1460, 147] on icon "button" at bounding box center [1458, 150] width 7 height 7
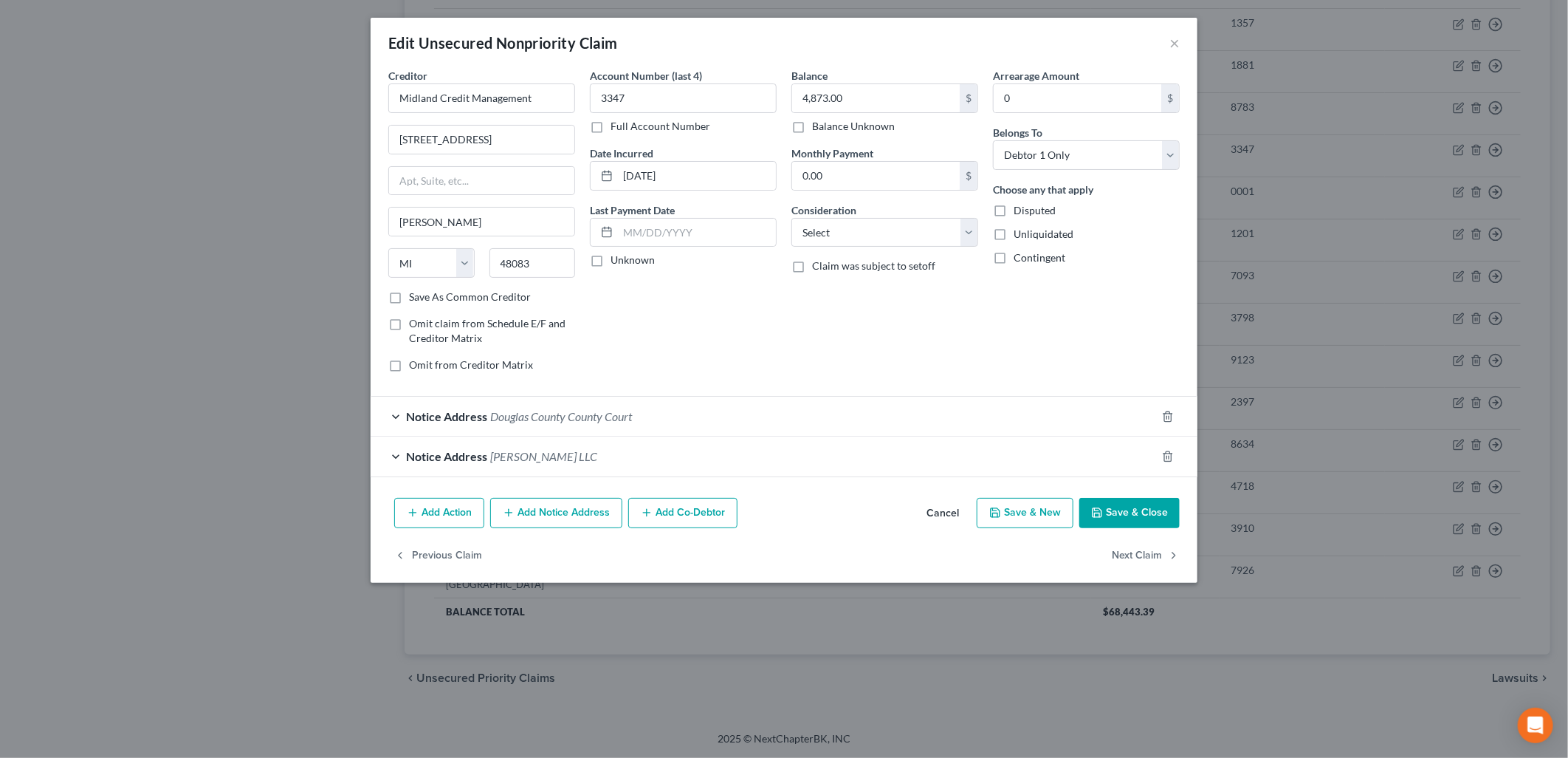
click at [591, 418] on span "Douglas County County Court" at bounding box center [561, 416] width 142 height 14
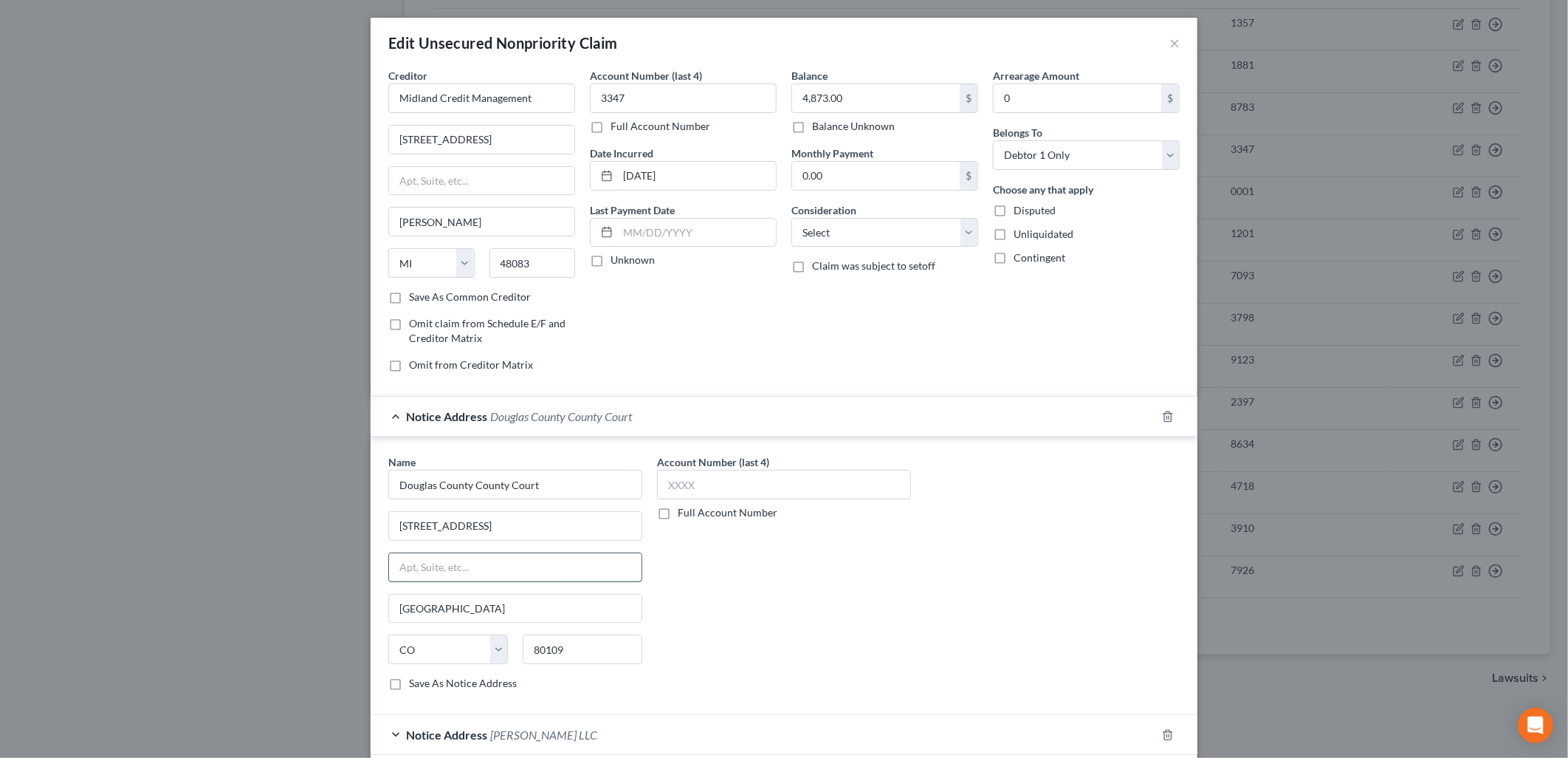
click at [485, 576] on input "text" at bounding box center [515, 567] width 253 height 28
drag, startPoint x: 738, startPoint y: 604, endPoint x: 664, endPoint y: 563, distance: 84.6
click at [738, 604] on div "Account Number (last 4) Full Account Number" at bounding box center [783, 578] width 268 height 248
drag, startPoint x: 587, startPoint y: 529, endPoint x: 167, endPoint y: 517, distance: 420.2
click at [167, 517] on div "Edit Unsecured Nonpriority Claim × Creditor * Midland Credit Management [STREET…" at bounding box center [784, 379] width 1568 height 758
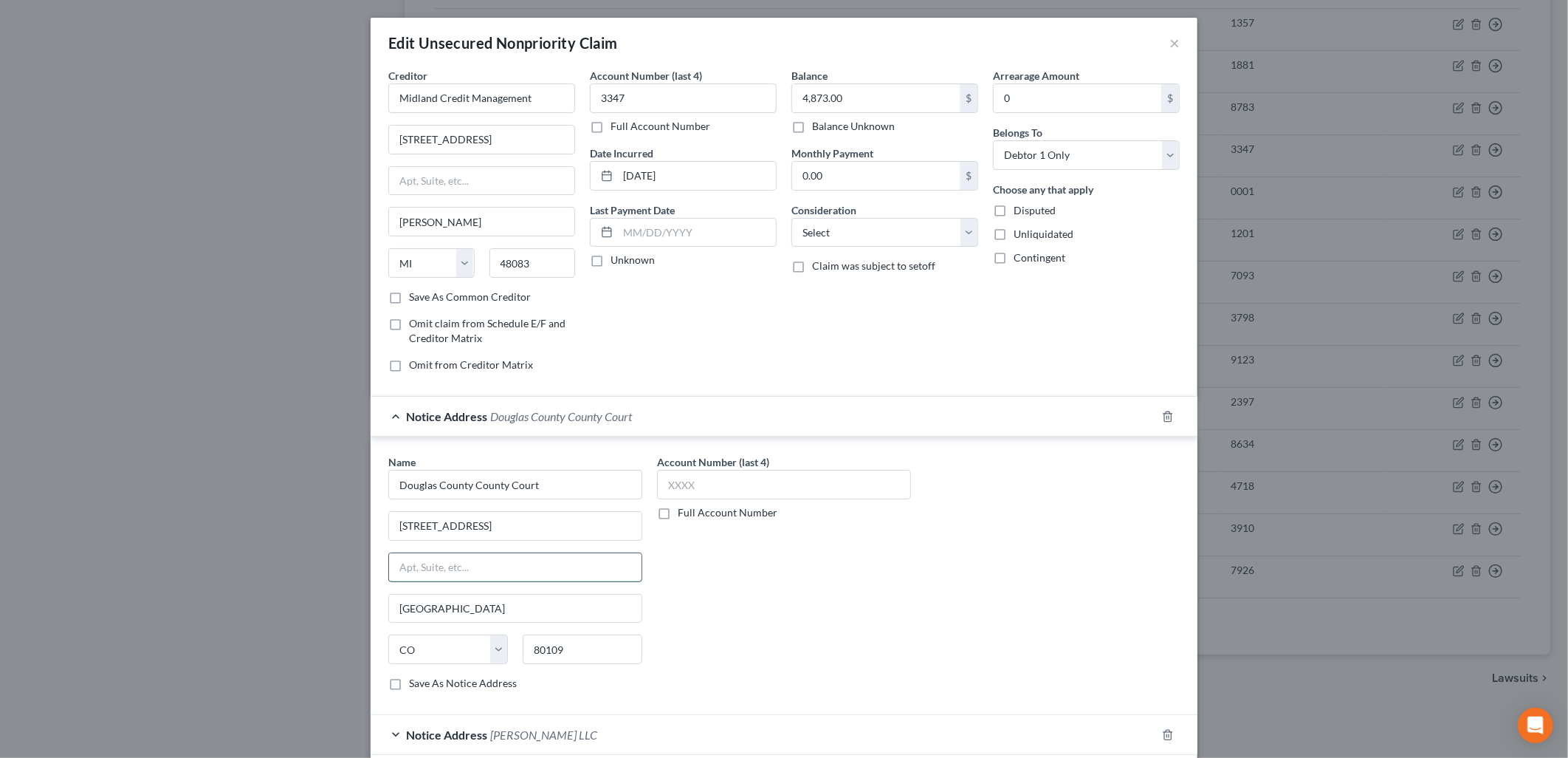
click at [397, 563] on input "text" at bounding box center [515, 567] width 253 height 28
paste input "[STREET_ADDRESS]"
drag, startPoint x: 561, startPoint y: 535, endPoint x: 328, endPoint y: 515, distance: 233.9
click at [328, 515] on div "Edit Unsecured Nonpriority Claim × Creditor * Midland Credit Management [STREET…" at bounding box center [784, 379] width 1568 height 758
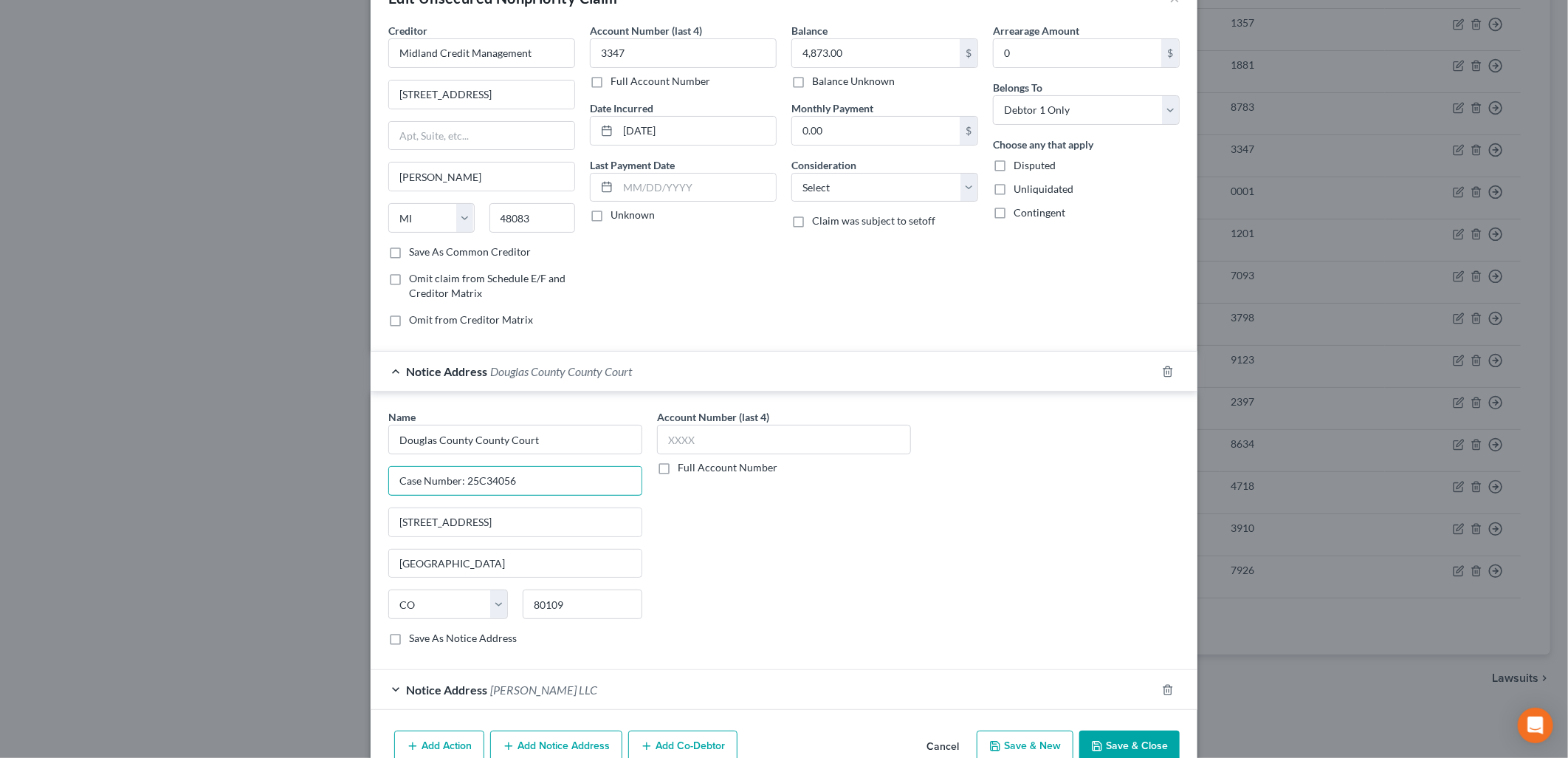
scroll to position [122, 0]
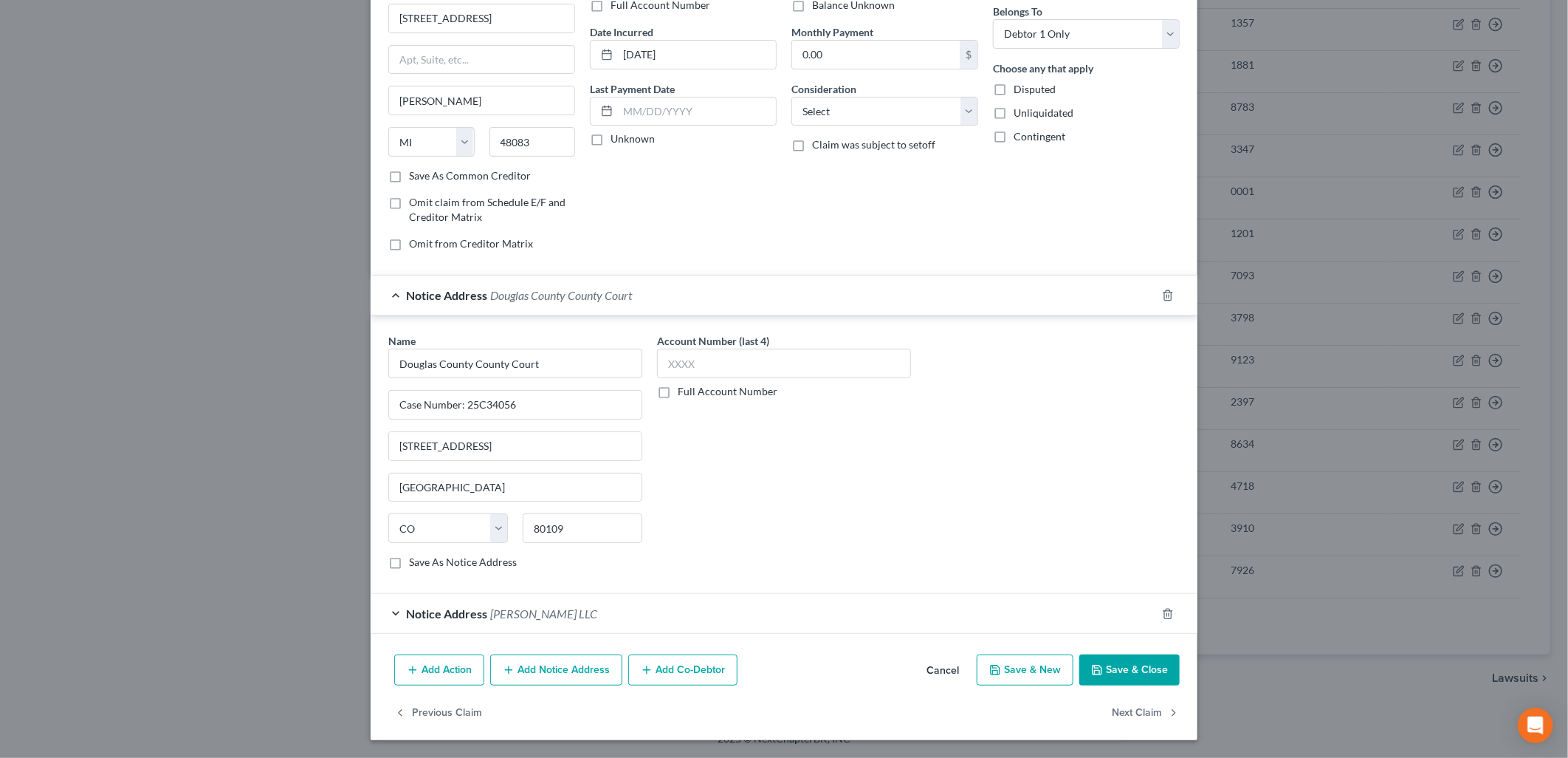
click at [1128, 673] on button "Save & Close" at bounding box center [1129, 670] width 100 height 31
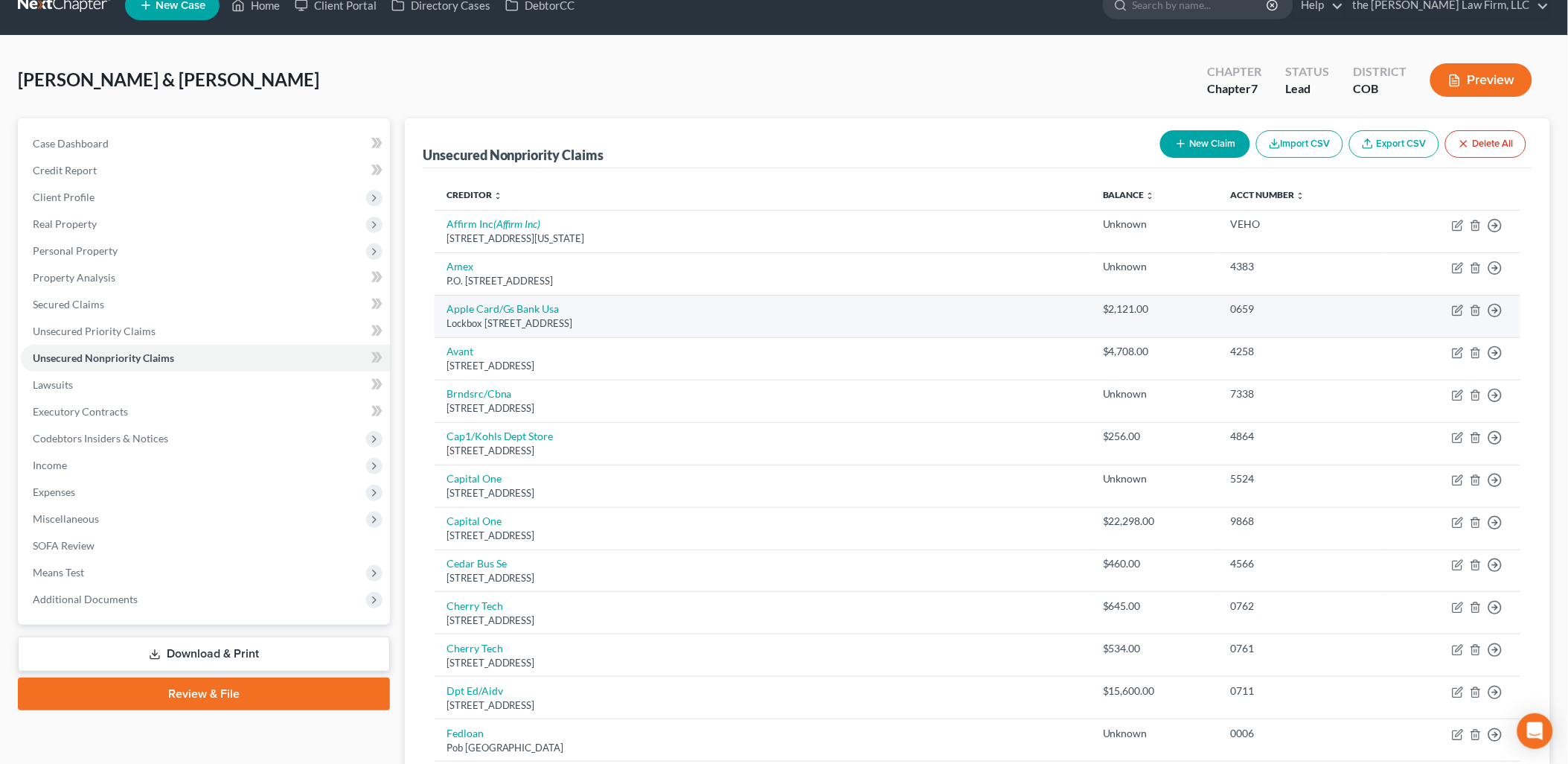
scroll to position [0, 0]
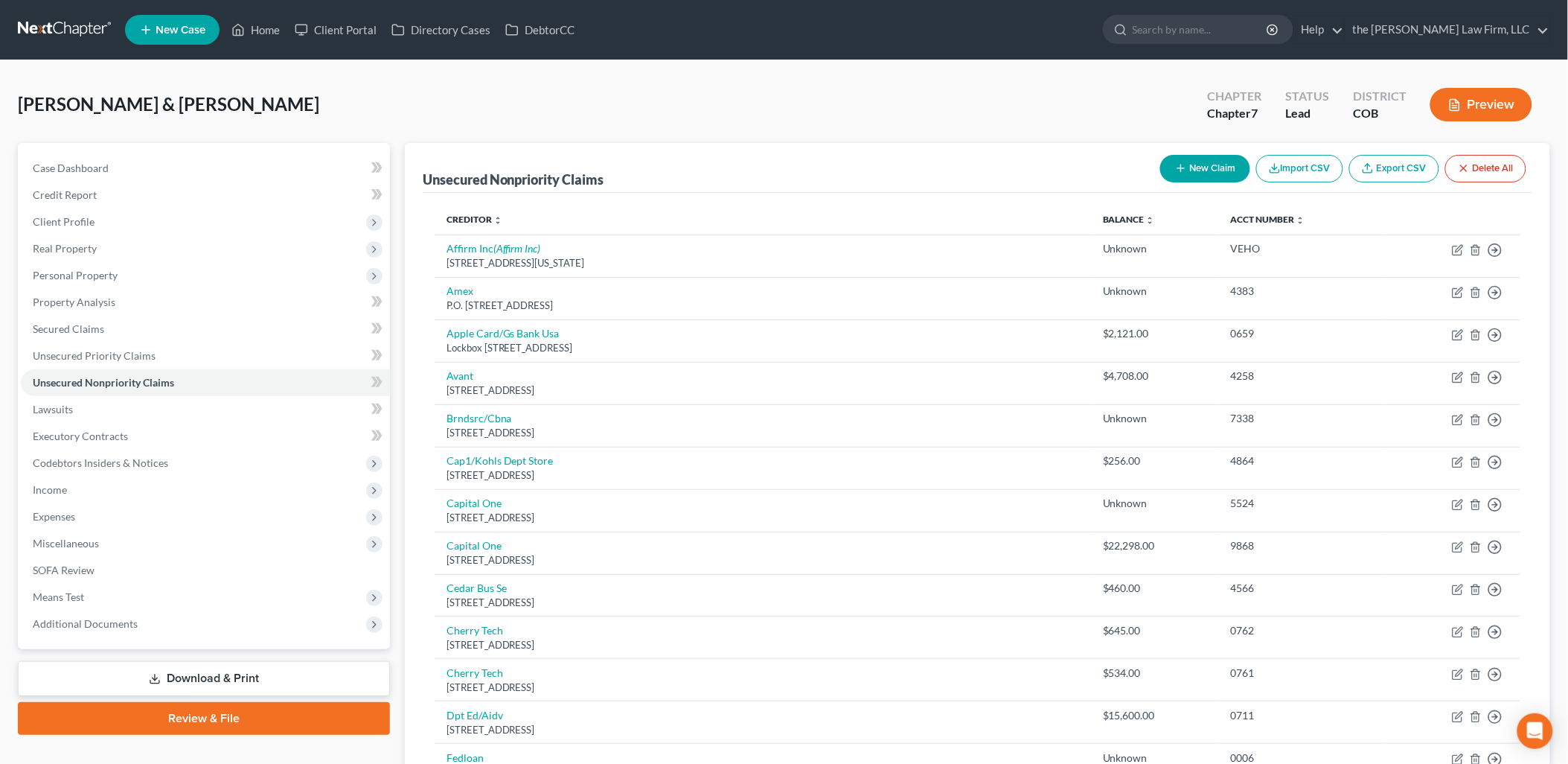
click at [1206, 173] on button "New Claim" at bounding box center [1205, 168] width 90 height 27
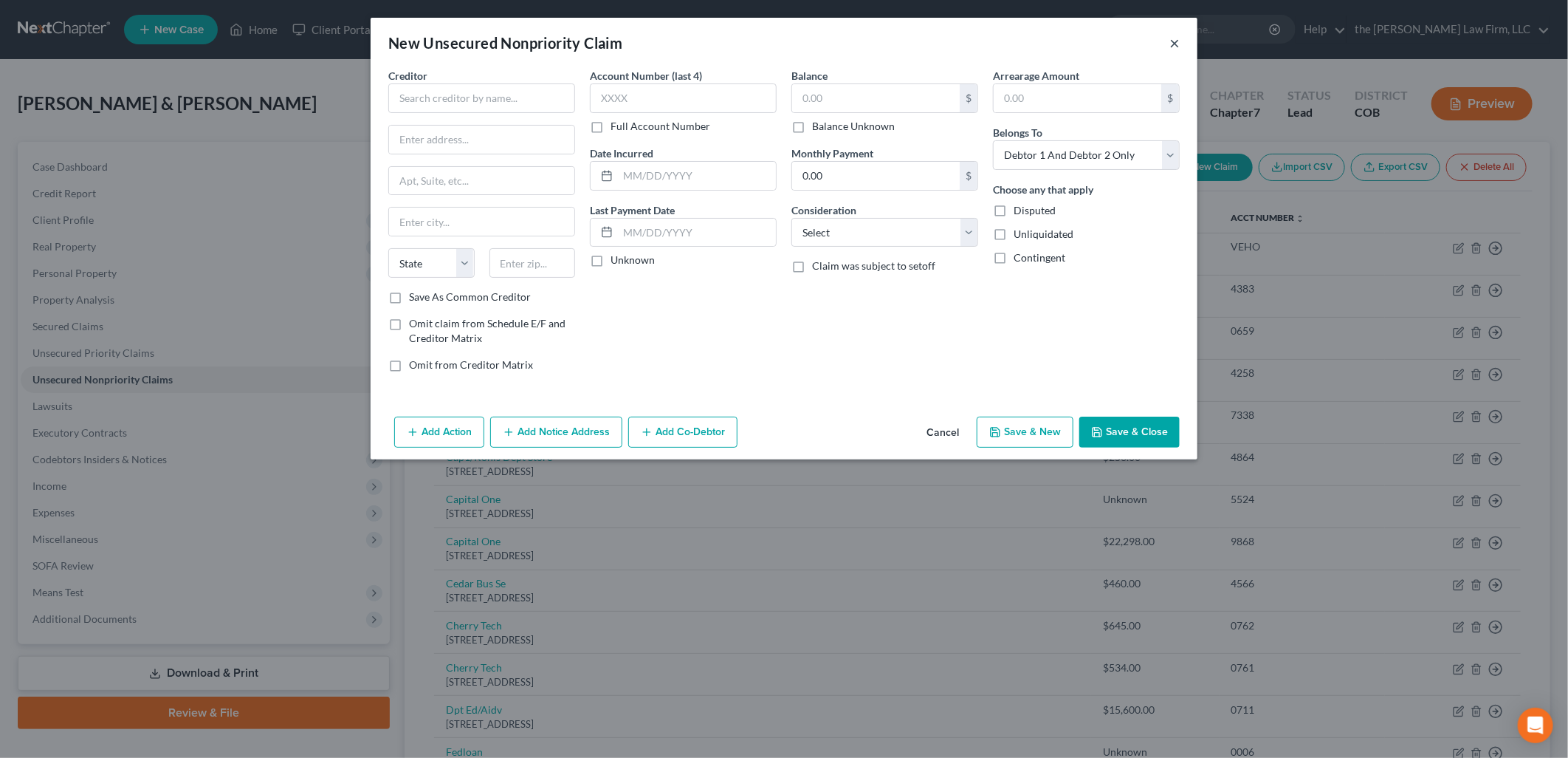
click at [1175, 42] on button "×" at bounding box center [1174, 43] width 10 height 18
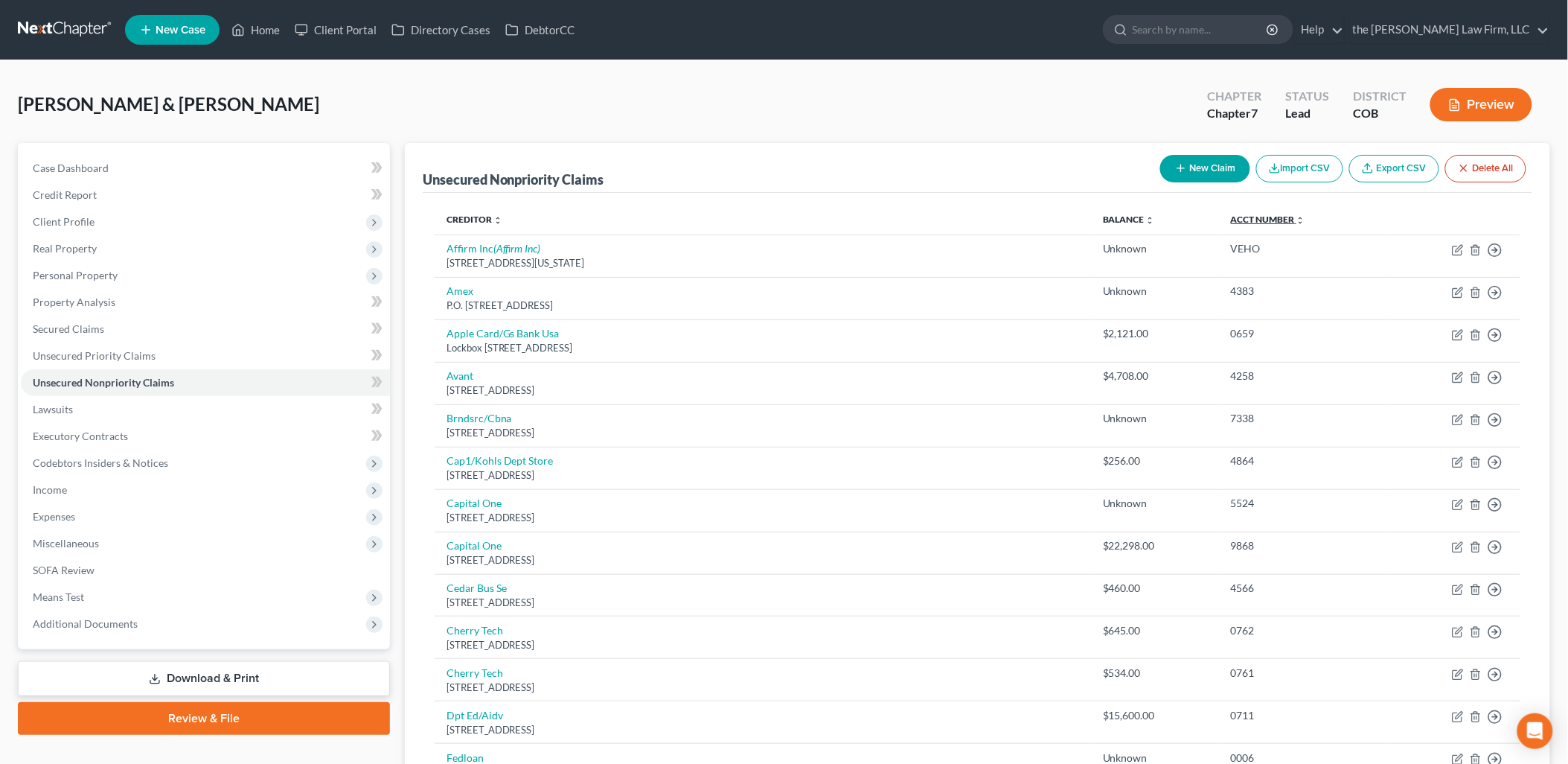
click at [1235, 221] on link "Acct Number expand_more expand_less unfold_more" at bounding box center [1268, 219] width 74 height 11
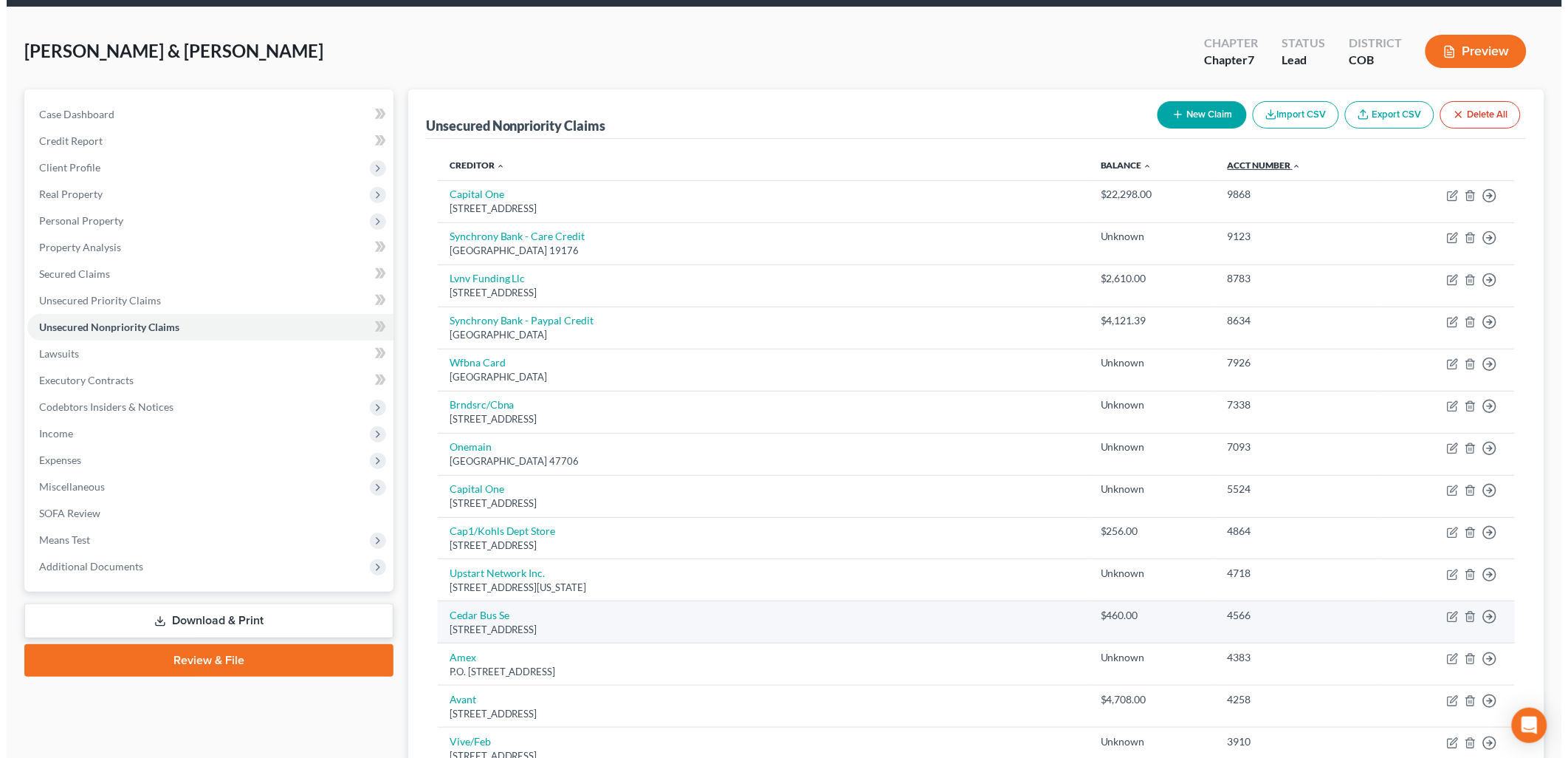
scroll to position [82, 0]
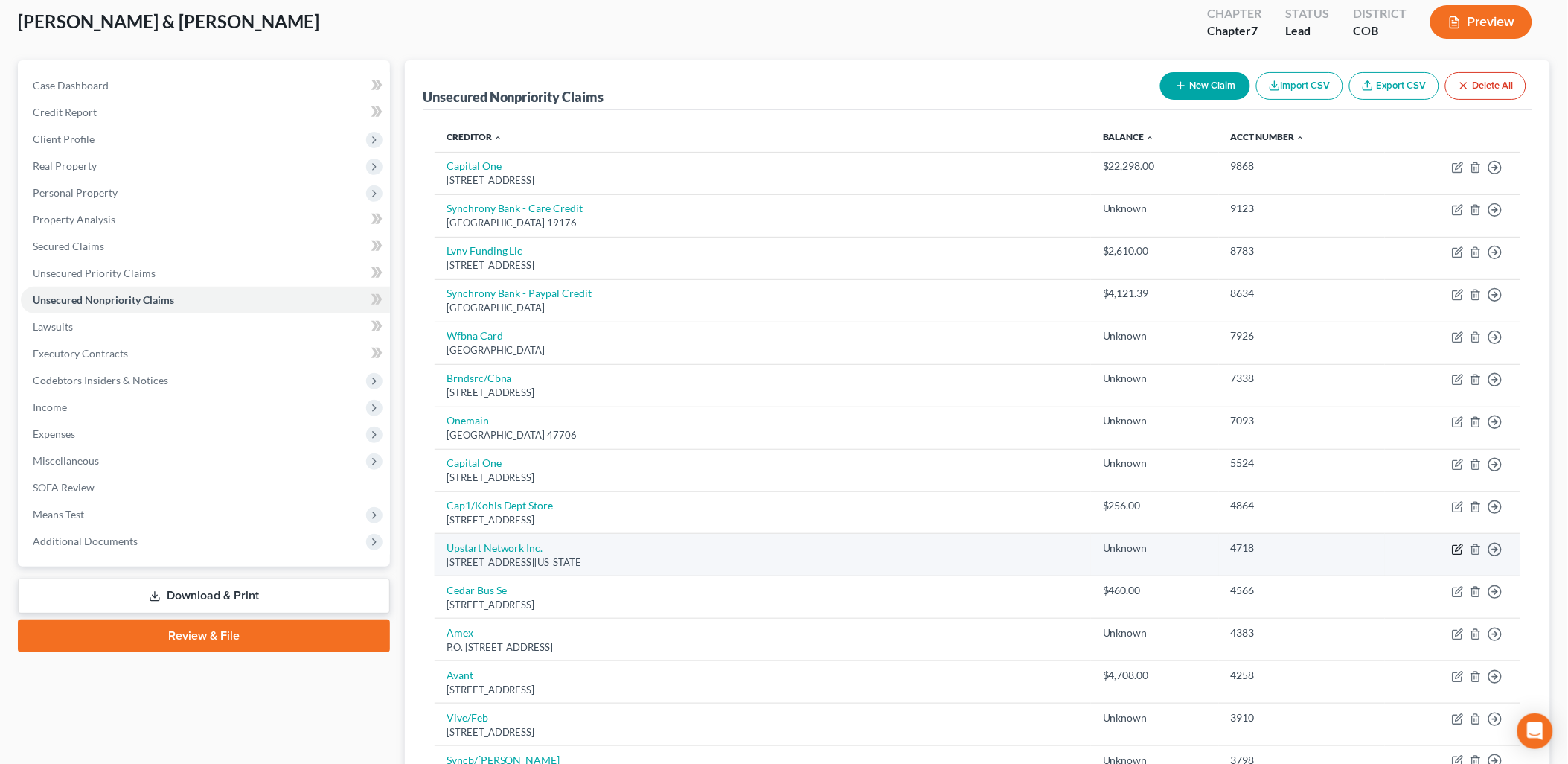
click at [1458, 548] on icon "button" at bounding box center [1457, 549] width 12 height 12
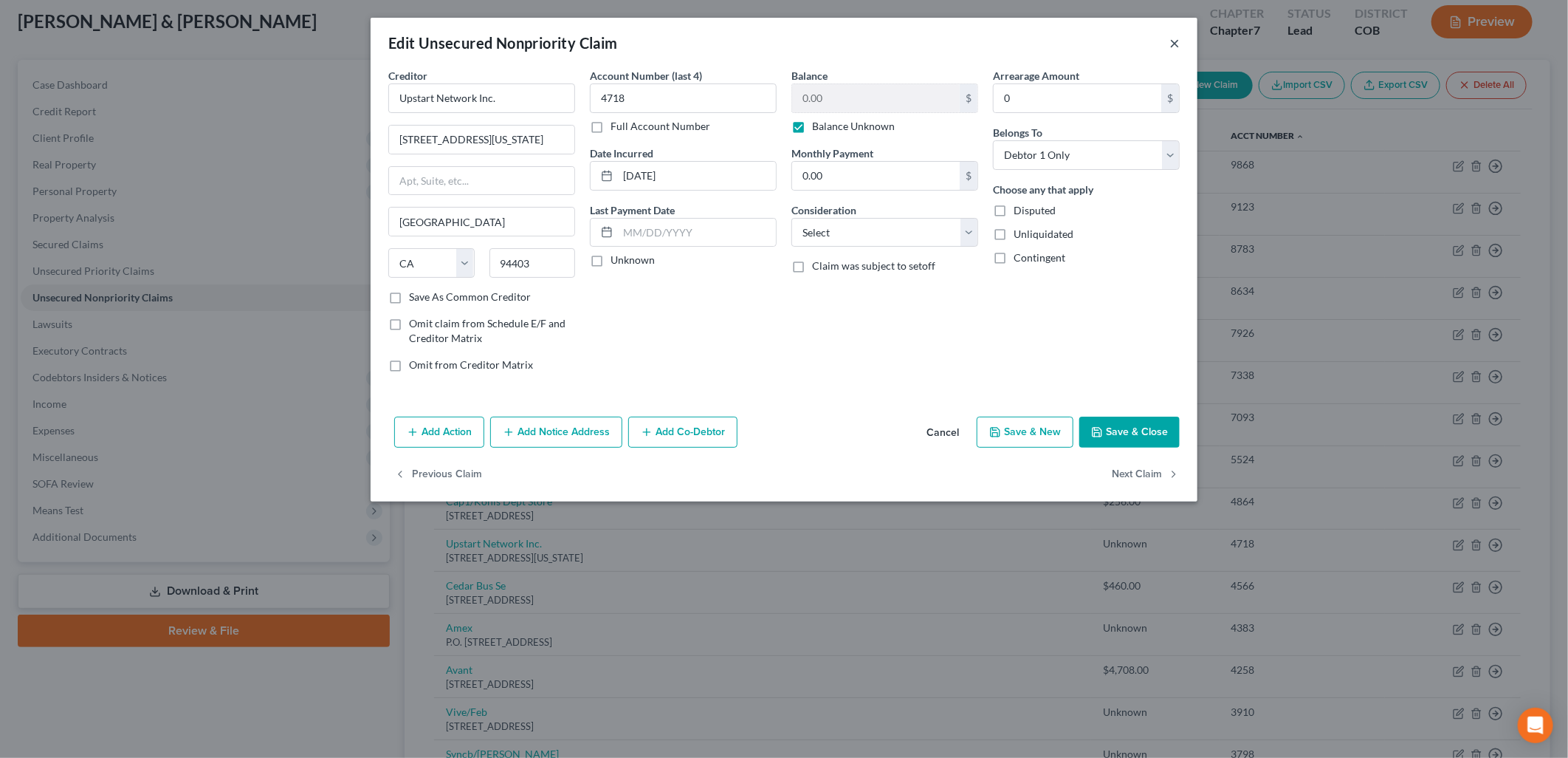
drag, startPoint x: 1171, startPoint y: 37, endPoint x: 1227, endPoint y: 97, distance: 82.1
click at [1171, 37] on button "×" at bounding box center [1174, 43] width 10 height 18
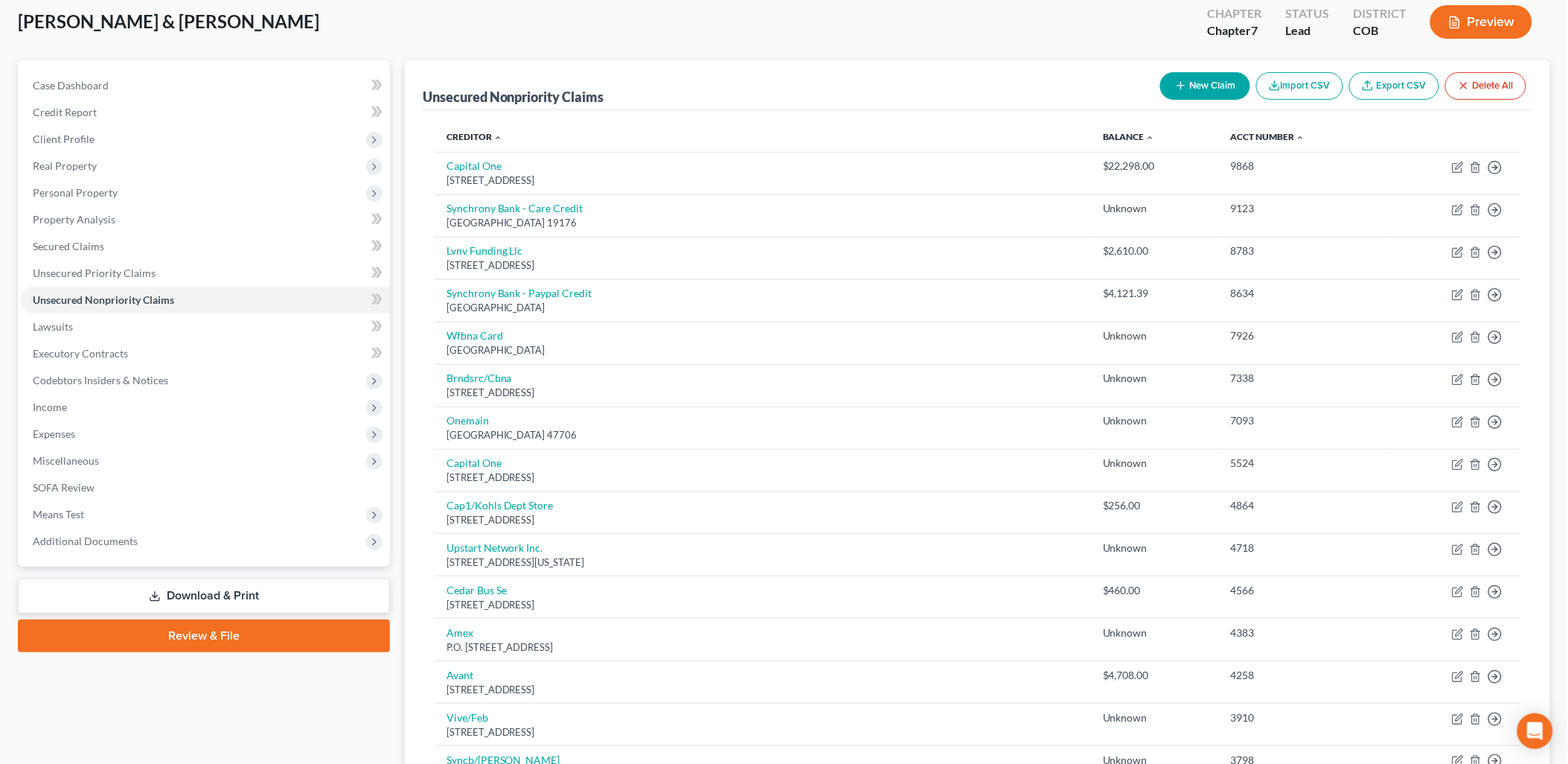
click at [1207, 87] on button "New Claim" at bounding box center [1205, 85] width 90 height 27
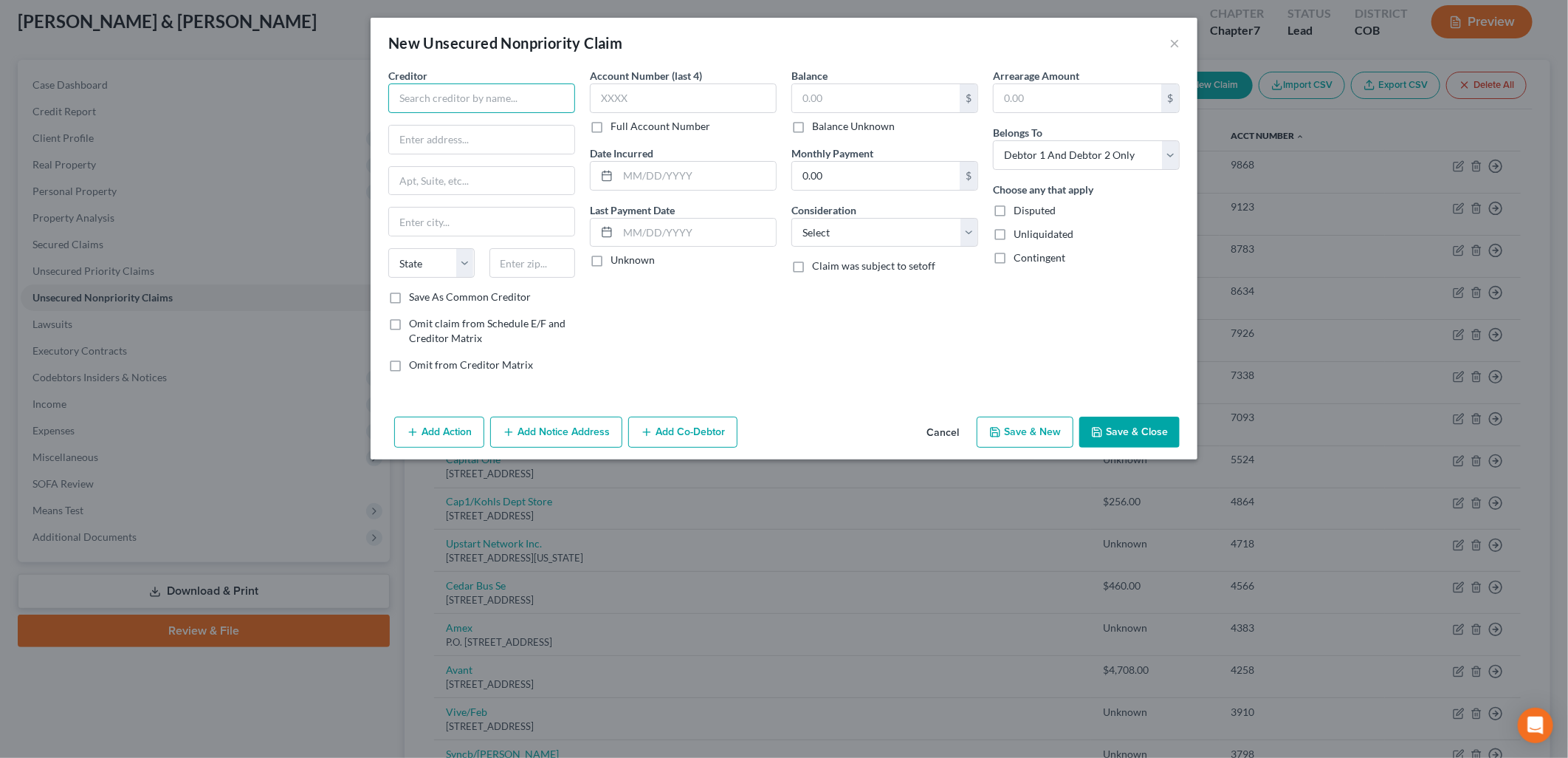
click at [458, 89] on input "text" at bounding box center [481, 98] width 187 height 30
click at [835, 98] on input "text" at bounding box center [875, 98] width 167 height 28
drag, startPoint x: 544, startPoint y: 92, endPoint x: 372, endPoint y: 104, distance: 172.4
click at [372, 104] on div "Creditor * Cross River Bank [STREET_ADDRESS][GEOGRAPHIC_DATA] [GEOGRAPHIC_DATA]…" at bounding box center [783, 239] width 827 height 342
click at [1169, 45] on button "×" at bounding box center [1174, 43] width 10 height 18
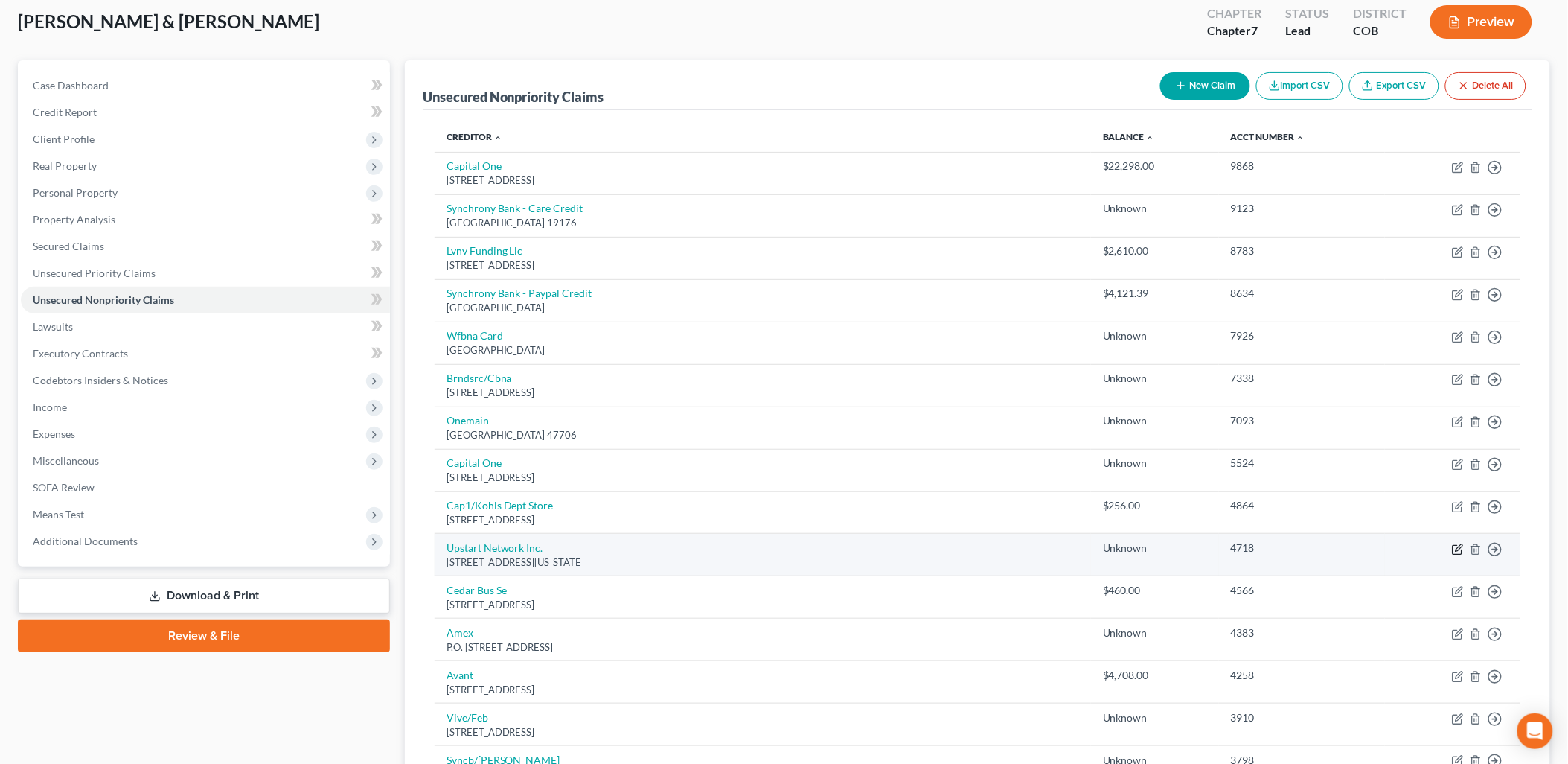
click at [1454, 546] on icon "button" at bounding box center [1457, 549] width 12 height 12
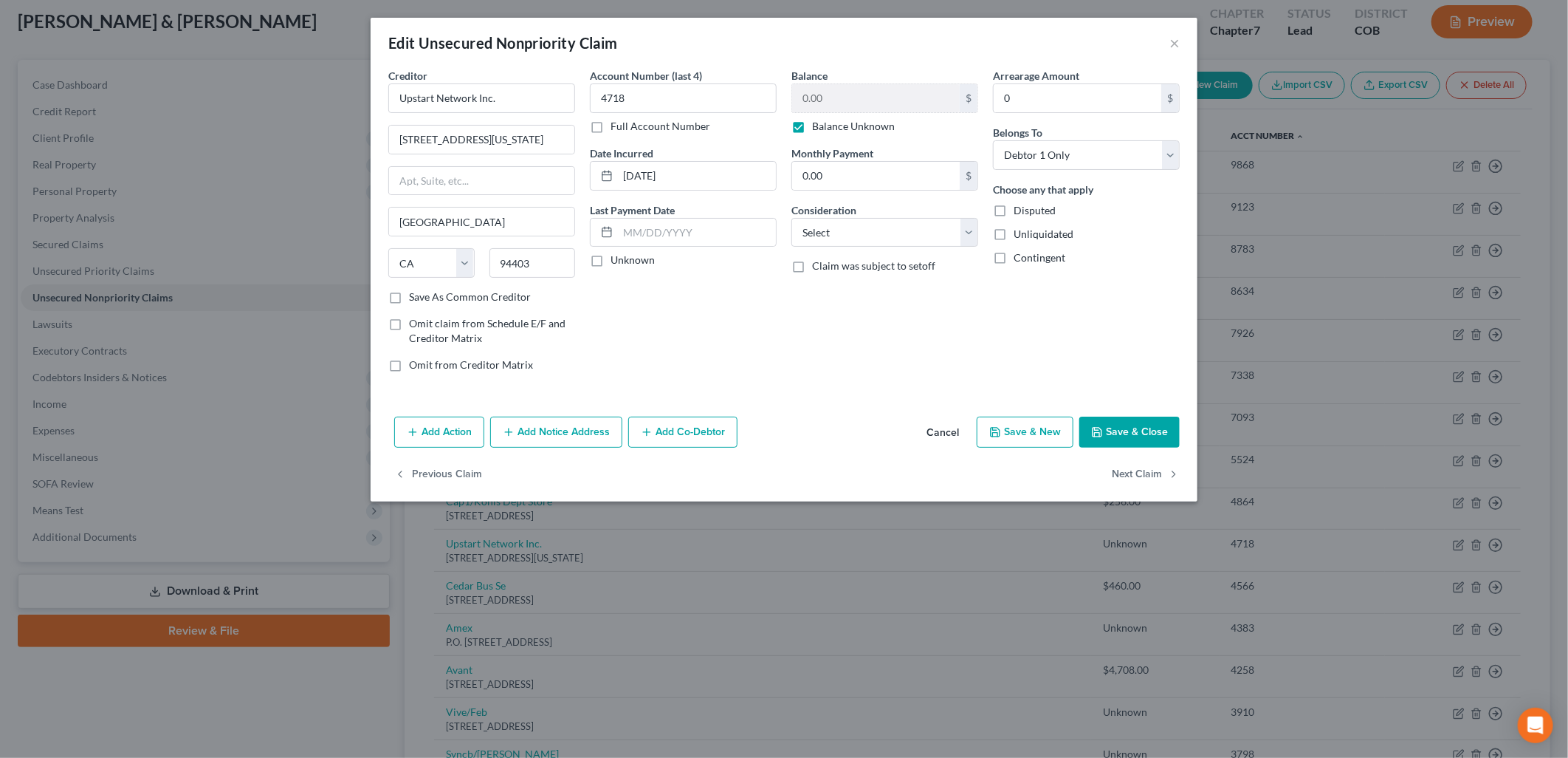
click at [812, 128] on label "Balance Unknown" at bounding box center [853, 126] width 82 height 15
click at [818, 128] on input "Balance Unknown" at bounding box center [823, 124] width 9 height 9
click at [593, 417] on button "Add Notice Address" at bounding box center [556, 432] width 132 height 31
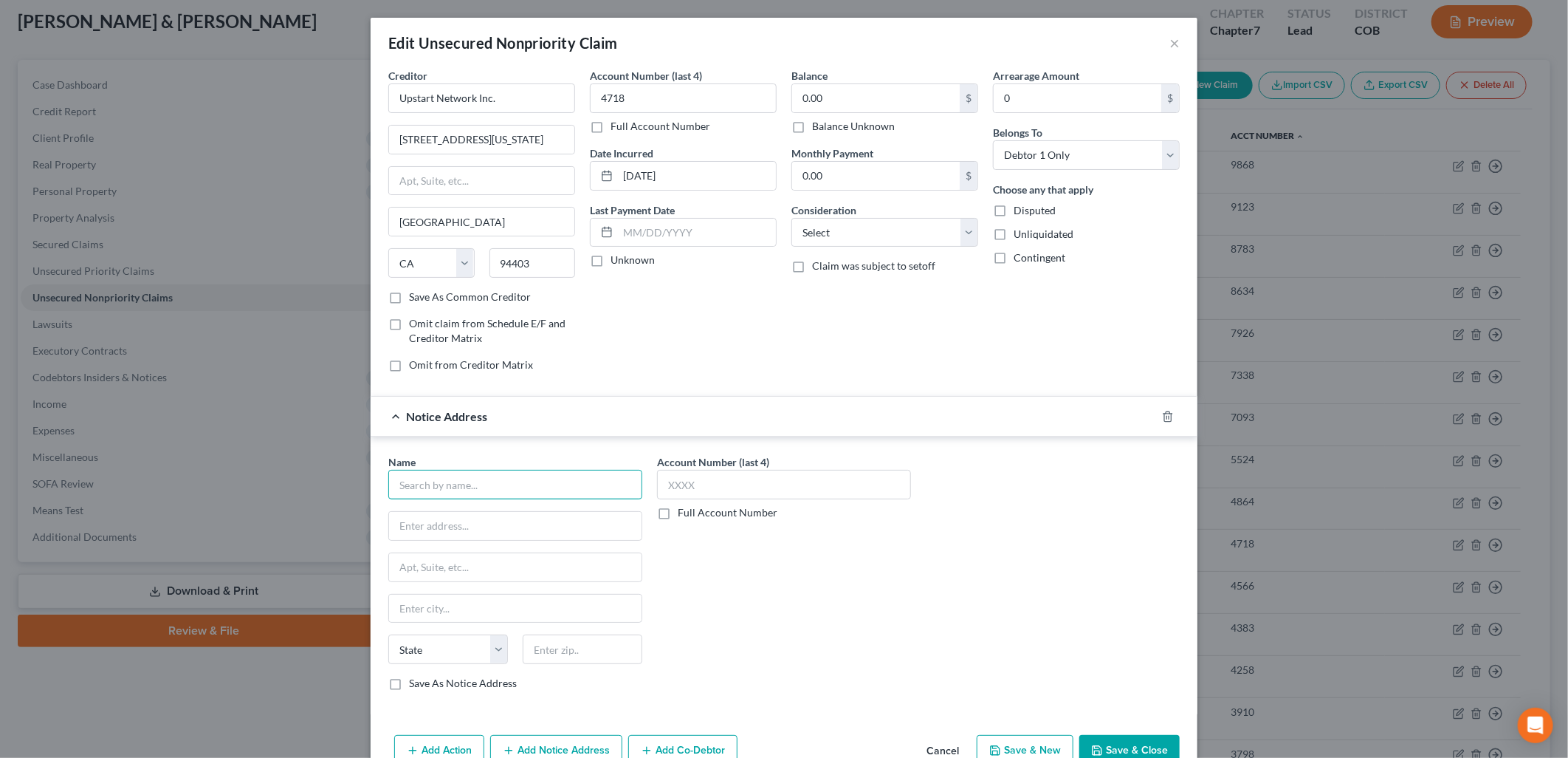
click at [481, 473] on input "text" at bounding box center [515, 485] width 254 height 30
click at [490, 511] on div "400" at bounding box center [515, 526] width 254 height 30
click at [492, 518] on input "400" at bounding box center [515, 526] width 253 height 28
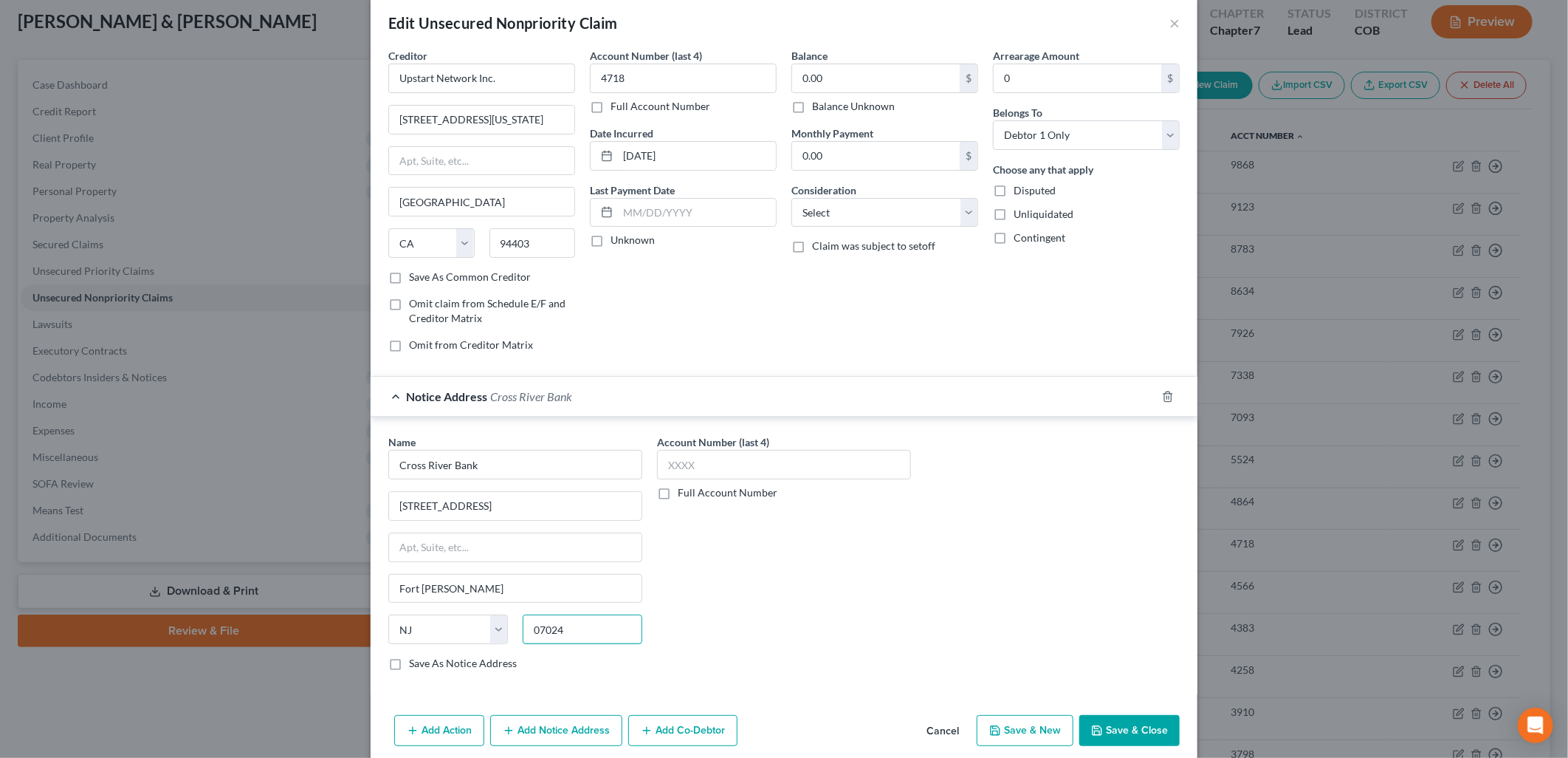
scroll to position [81, 0]
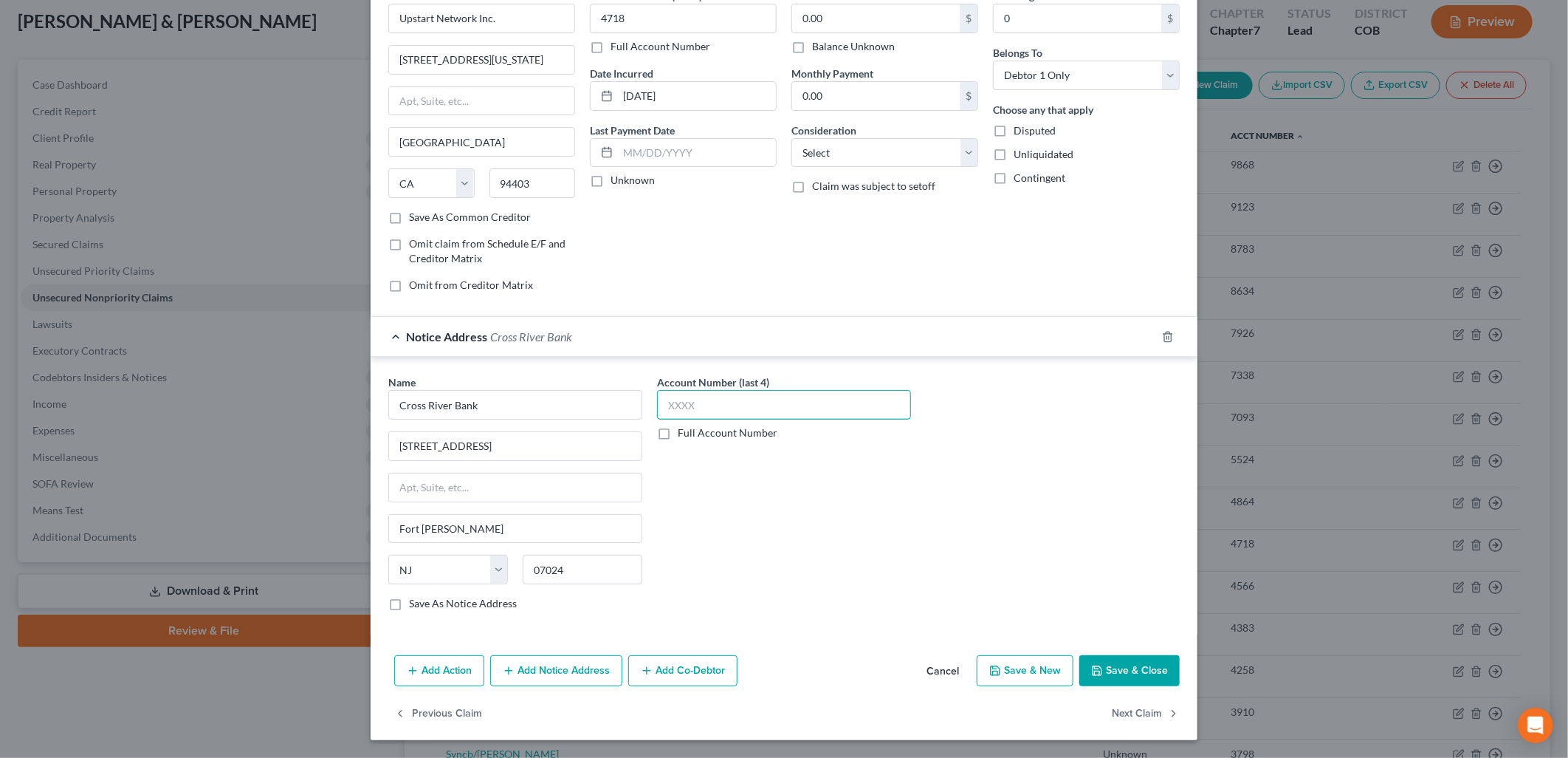
click at [834, 407] on input "text" at bounding box center [784, 405] width 254 height 30
click at [1143, 666] on button "Save & Close" at bounding box center [1129, 671] width 100 height 31
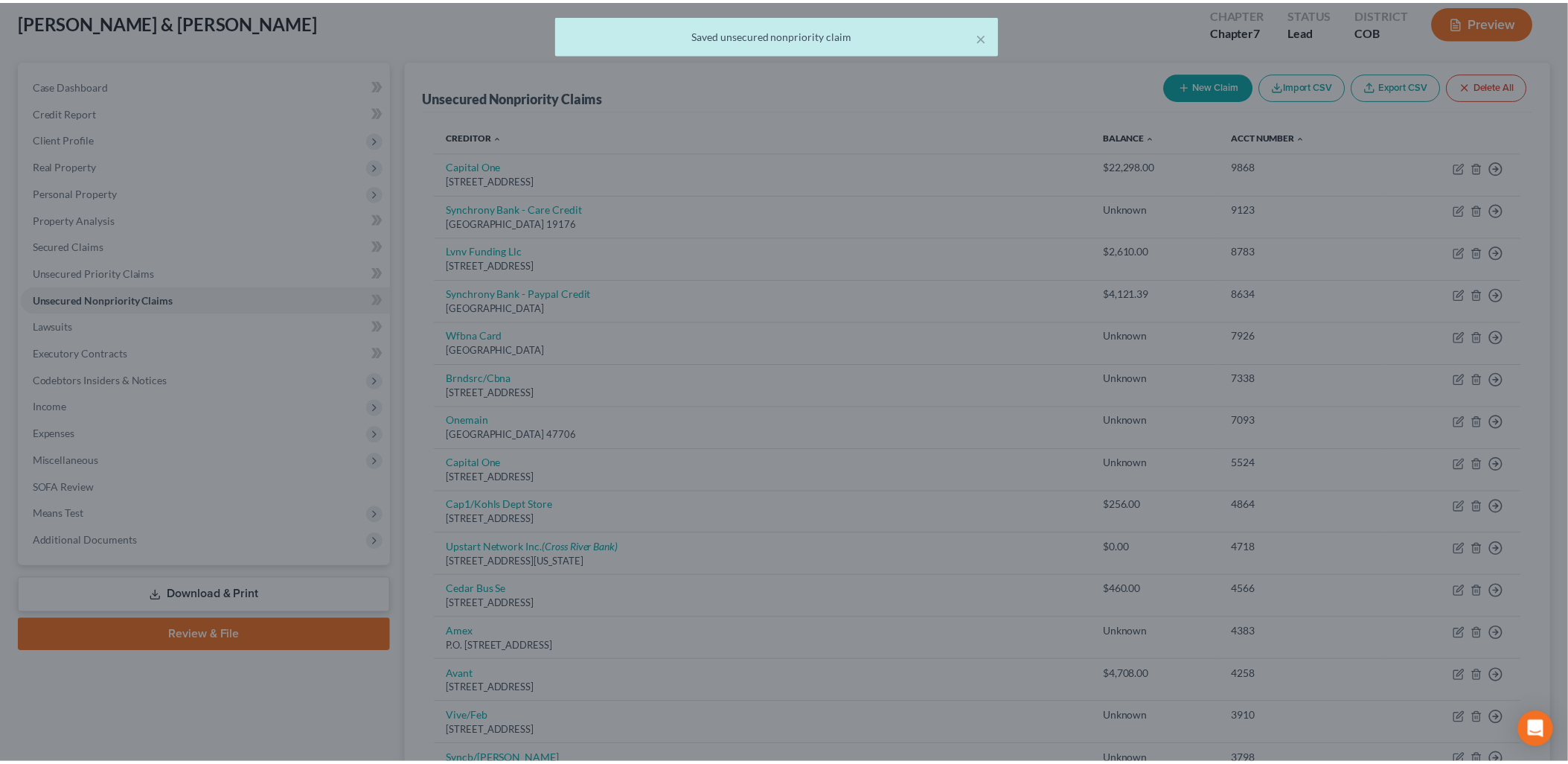
scroll to position [0, 0]
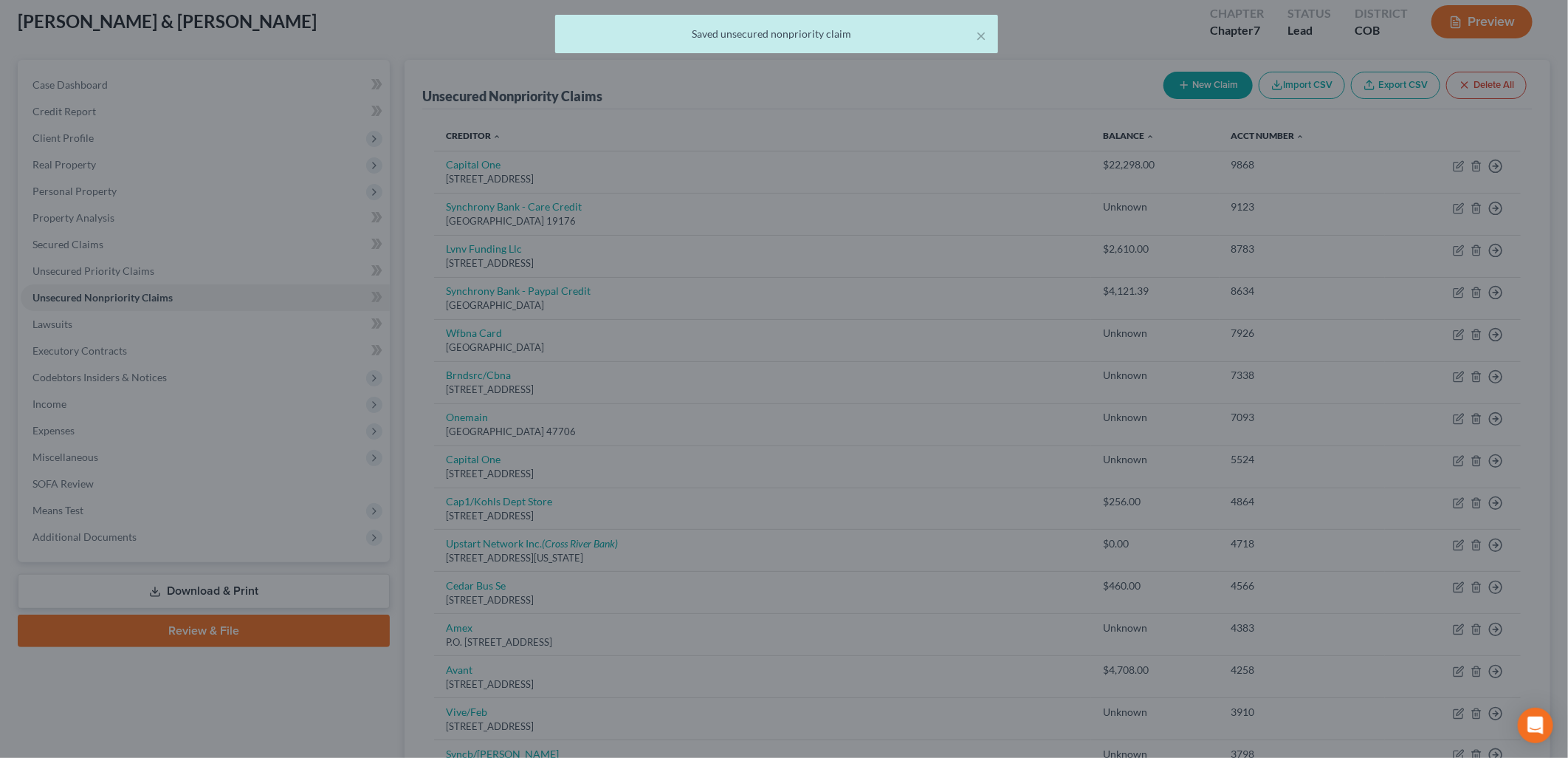
click at [1143, 666] on div at bounding box center [784, 379] width 1568 height 758
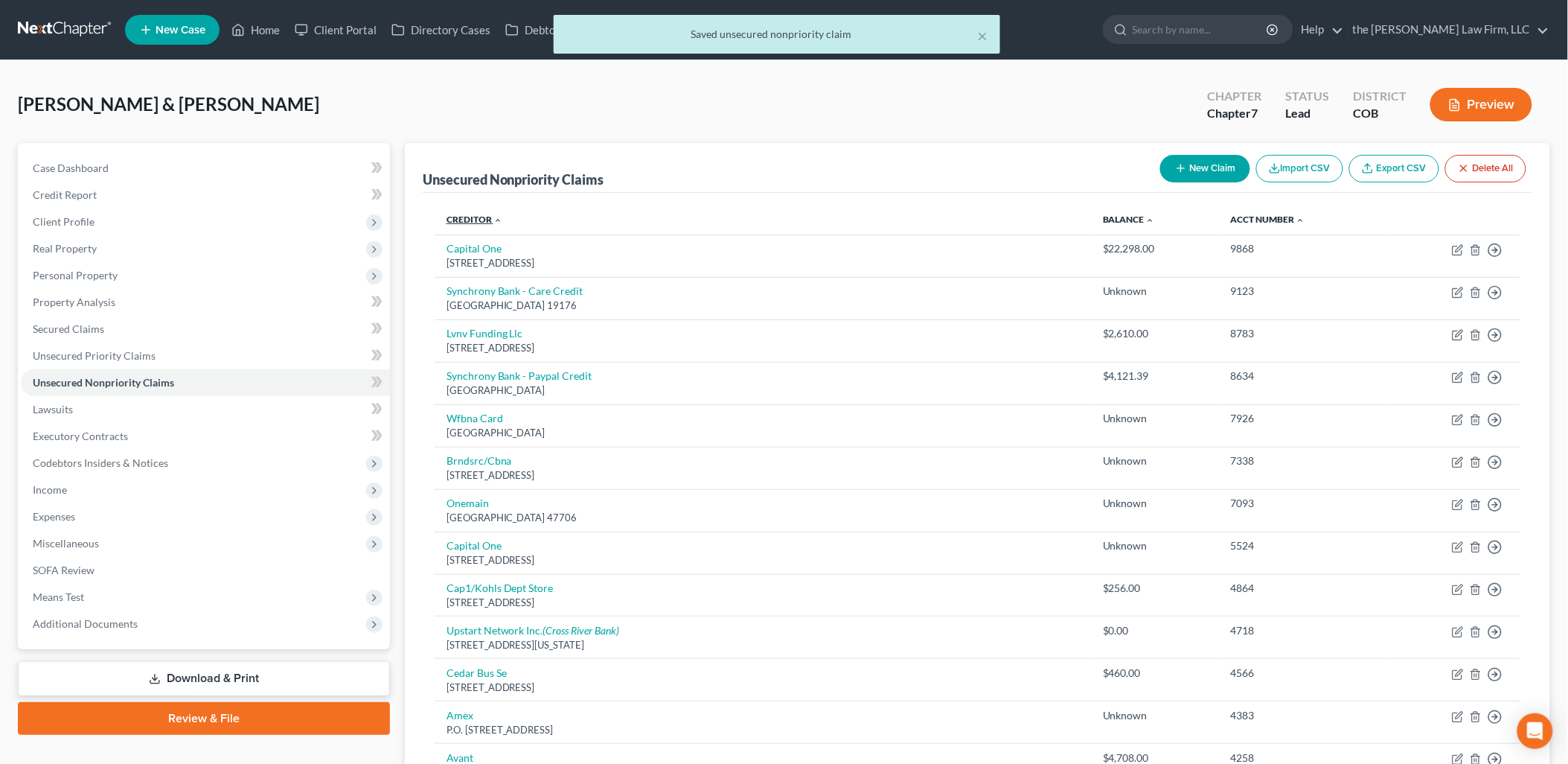
click at [470, 218] on link "Creditor expand_more expand_less unfold_more" at bounding box center [474, 219] width 56 height 11
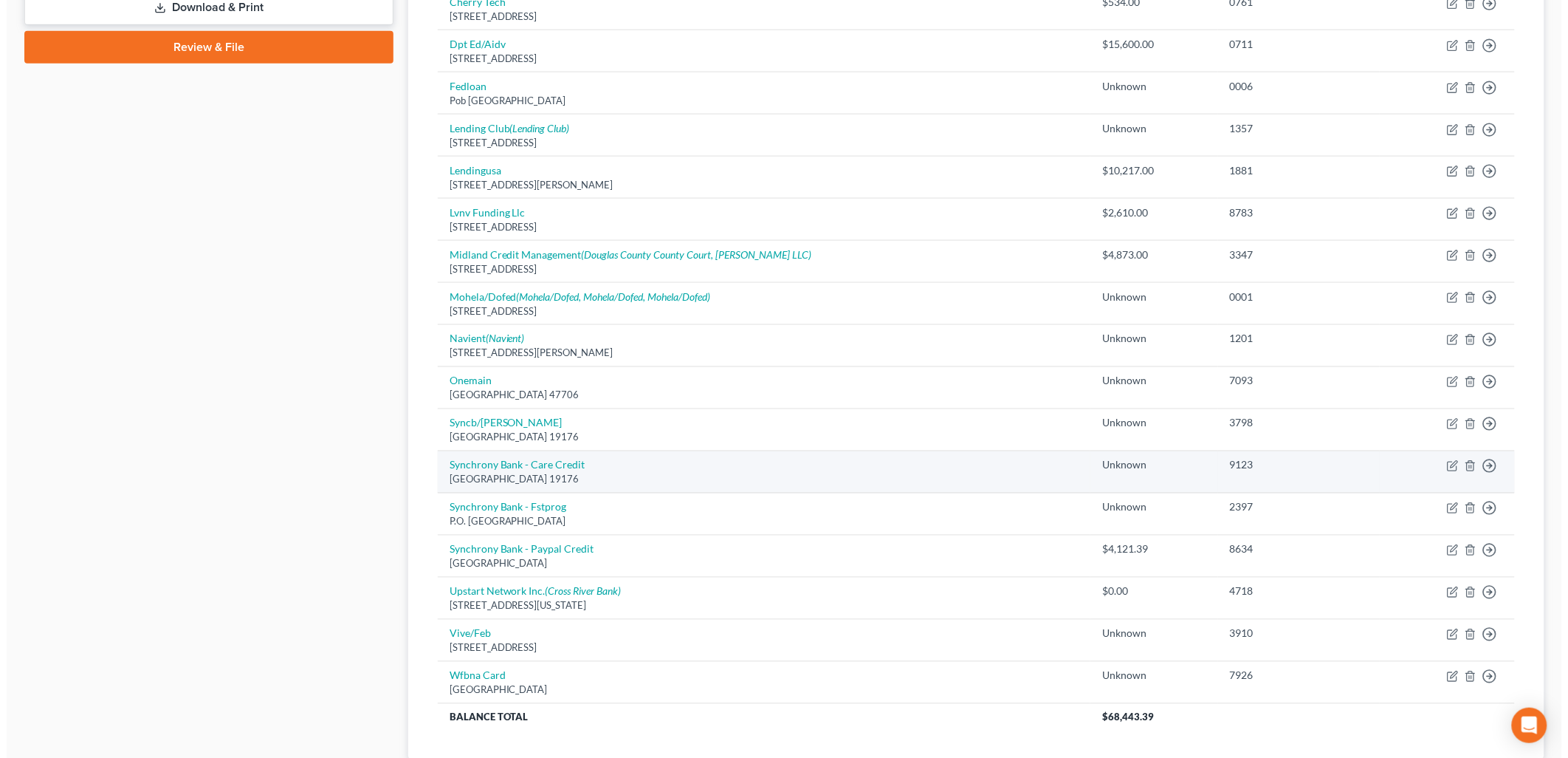
scroll to position [772, 0]
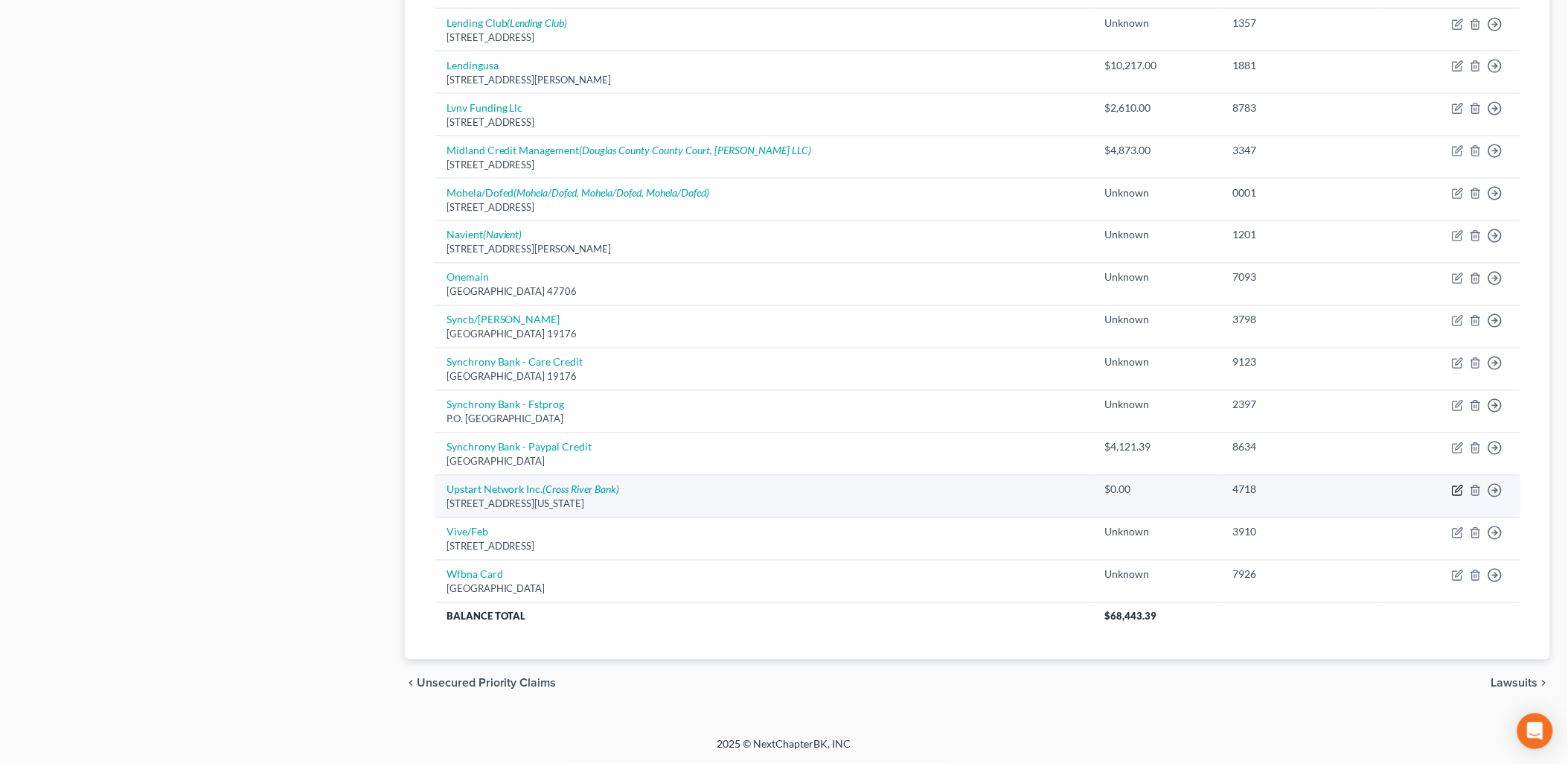
click at [1454, 495] on icon "button" at bounding box center [1457, 491] width 9 height 9
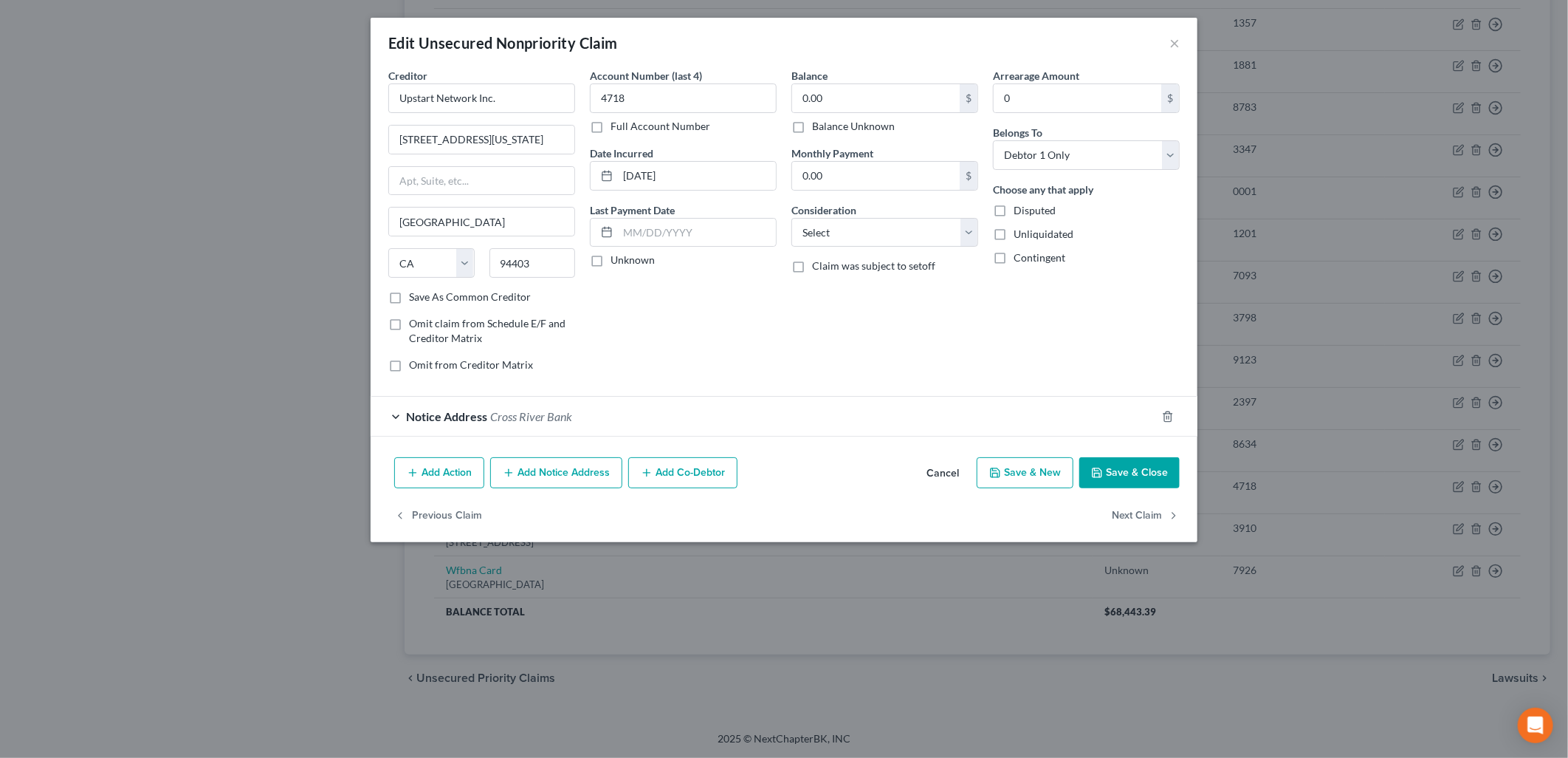
click at [556, 462] on button "Add Notice Address" at bounding box center [556, 472] width 132 height 31
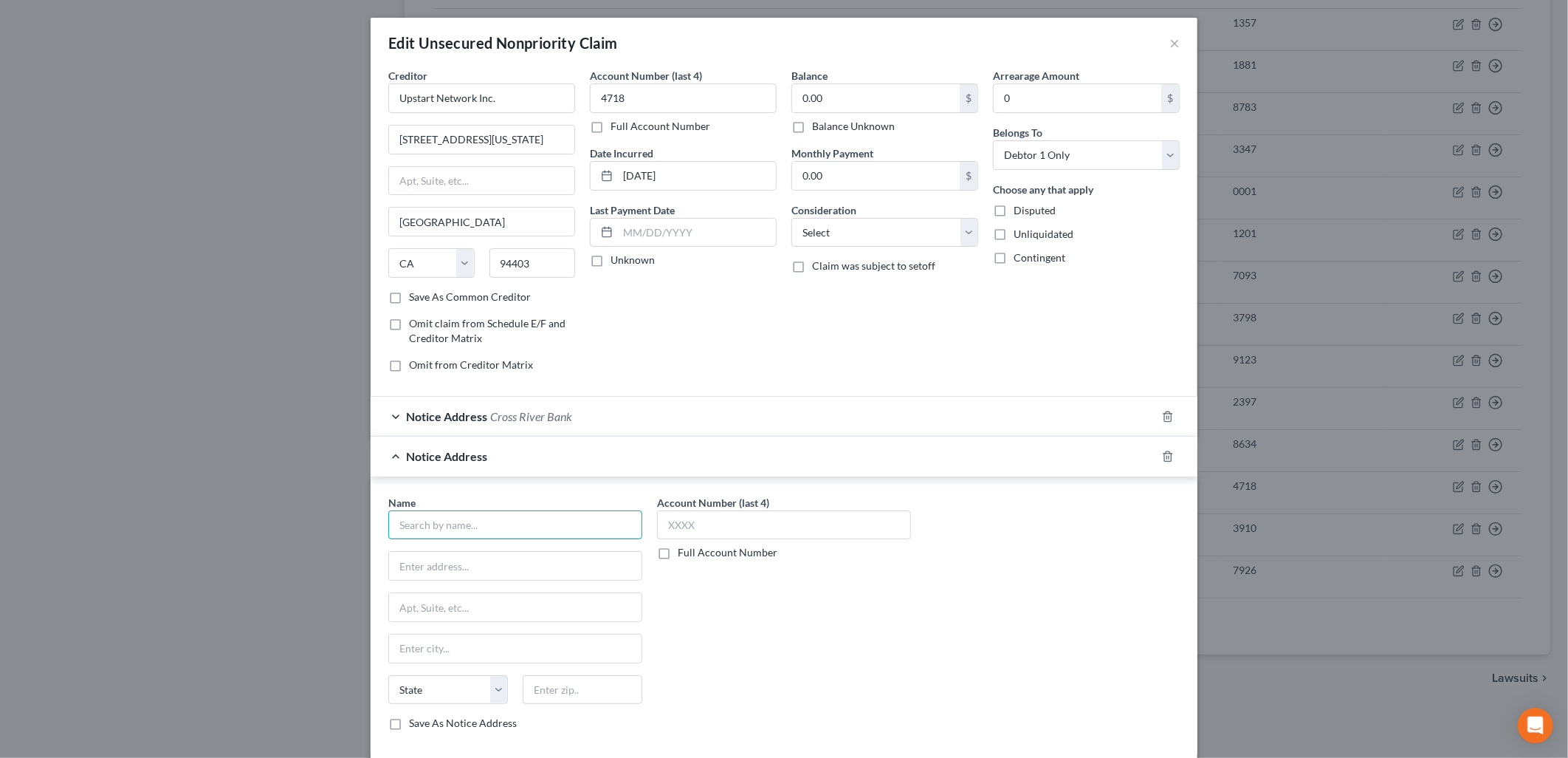
click at [541, 515] on input "text" at bounding box center [515, 525] width 254 height 30
click at [458, 554] on input "text" at bounding box center [515, 566] width 253 height 28
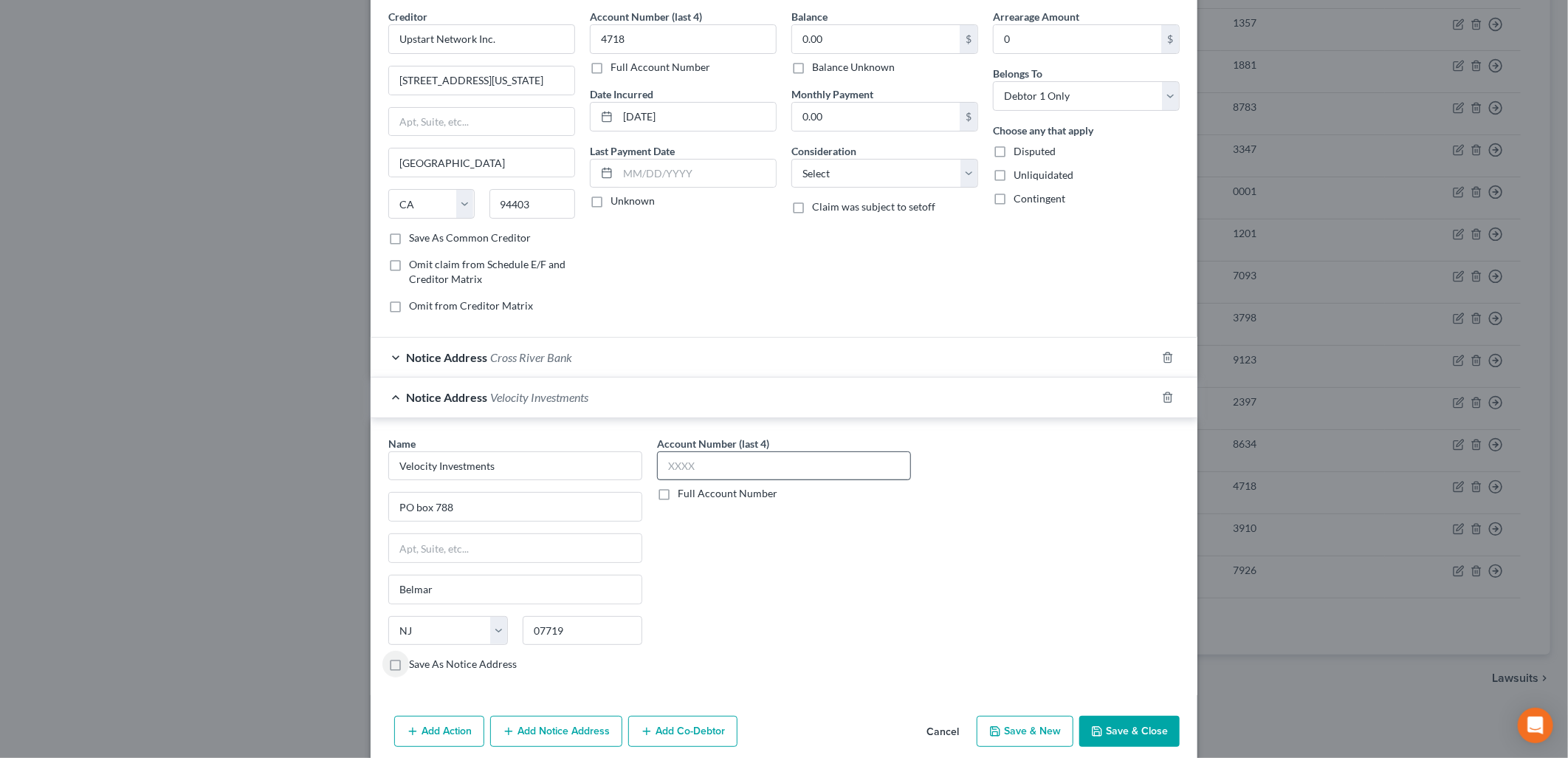
scroll to position [121, 0]
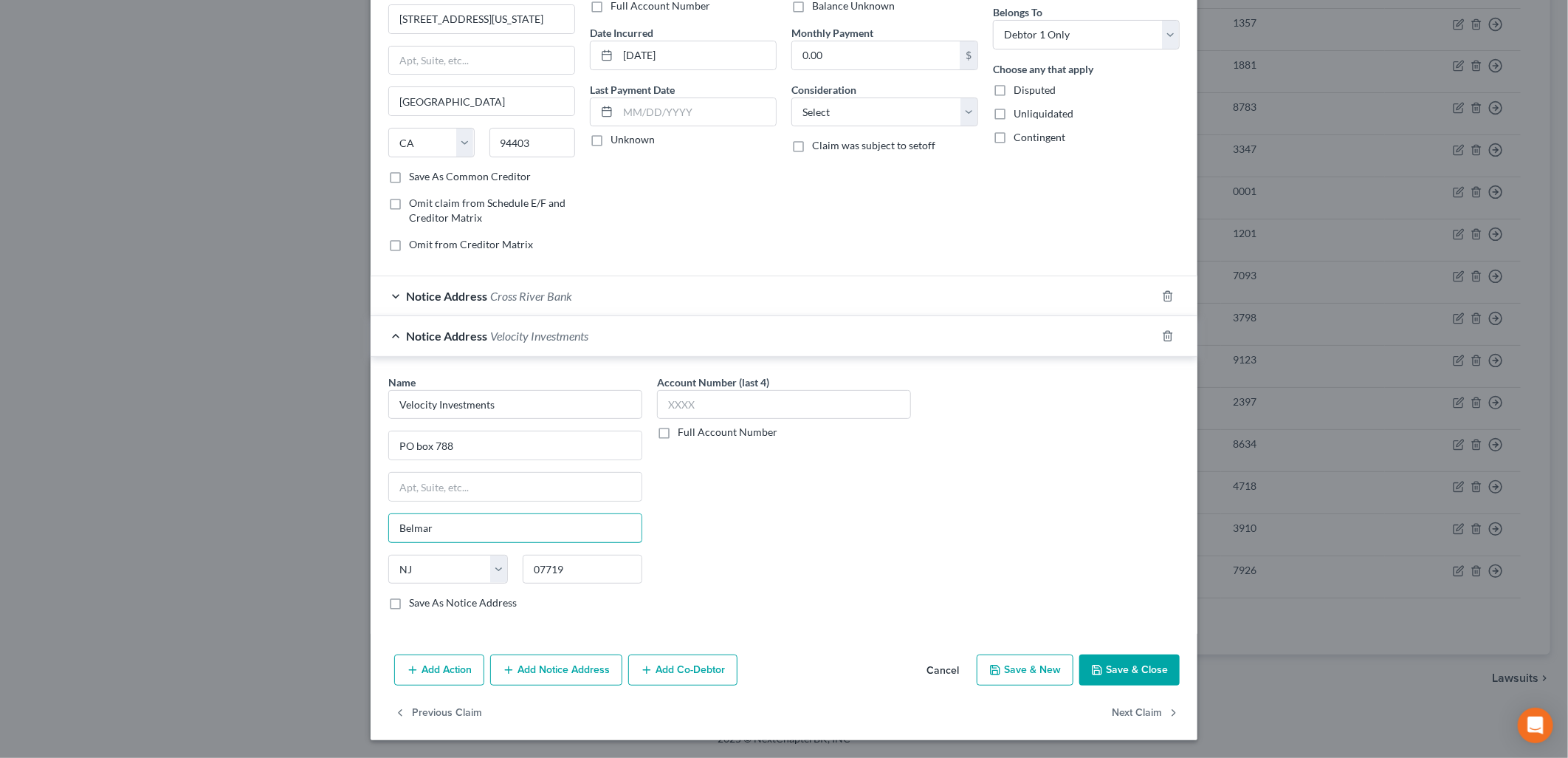
drag, startPoint x: 423, startPoint y: 529, endPoint x: 330, endPoint y: 530, distance: 93.0
click at [330, 530] on div "Edit Unsecured Nonpriority Claim × Creditor * Upstart Network Inc. [STREET_ADDR…" at bounding box center [784, 379] width 1568 height 758
click at [851, 535] on div "Account Number (last 4) Full Account Number" at bounding box center [783, 498] width 268 height 248
click at [534, 651] on div "Add Action Add Notice Address Add Co-Debtor Cancel Save & New Save & Close" at bounding box center [783, 672] width 827 height 49
click at [535, 665] on button "Add Notice Address" at bounding box center [556, 670] width 132 height 31
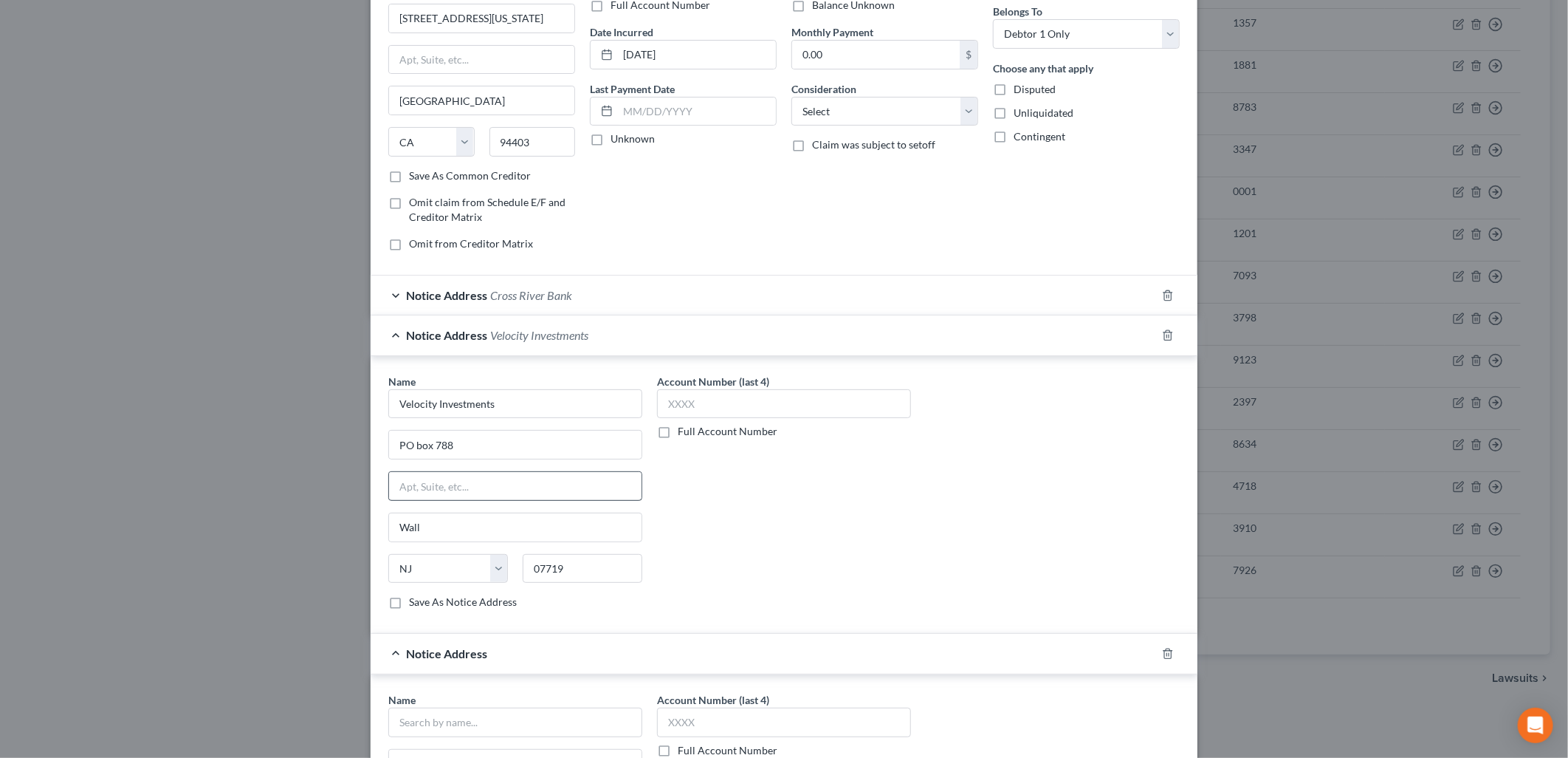
scroll to position [440, 0]
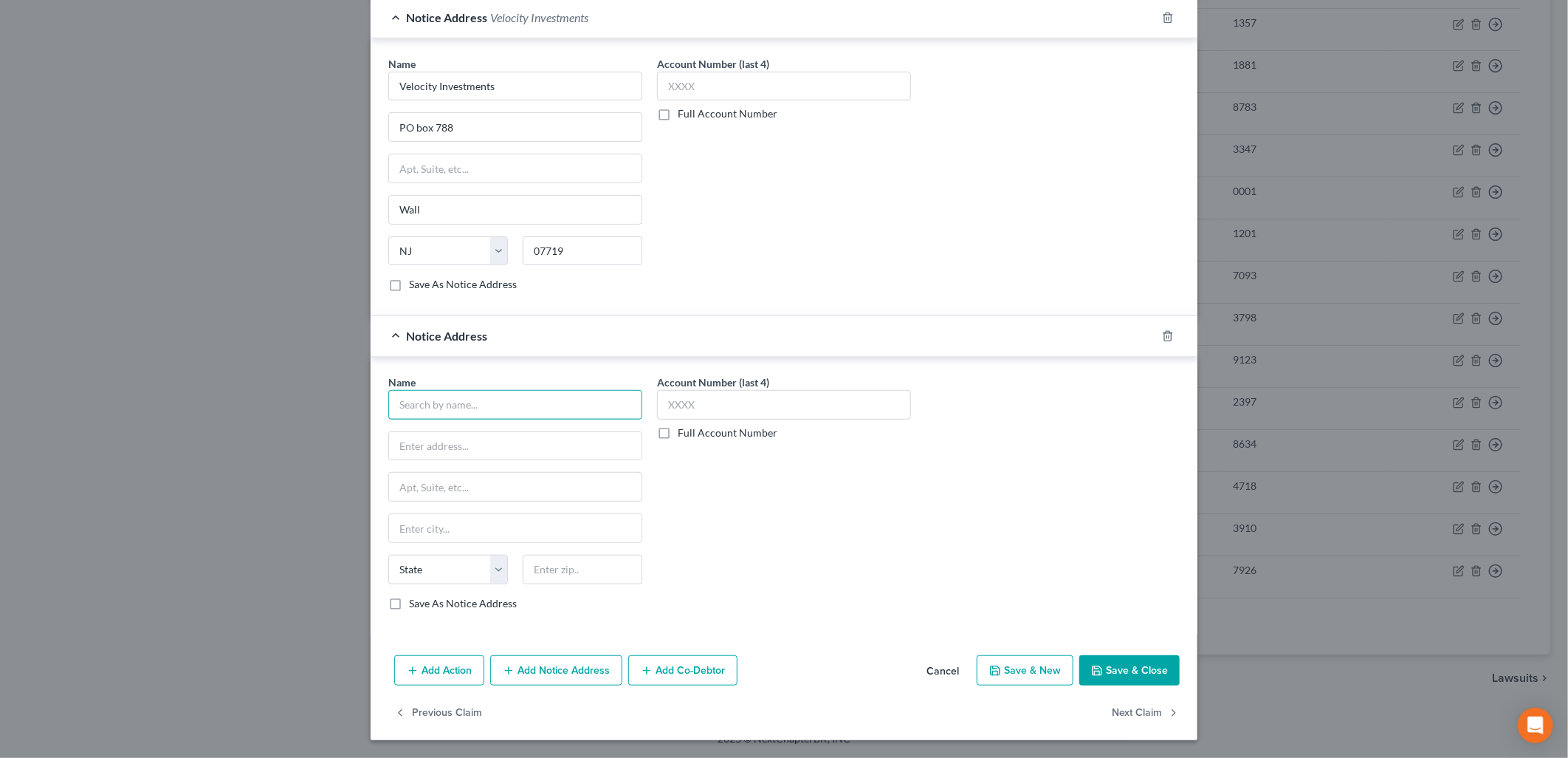
click at [516, 409] on input "text" at bounding box center [515, 405] width 254 height 30
click at [546, 669] on button "Add Notice Address" at bounding box center [556, 671] width 132 height 31
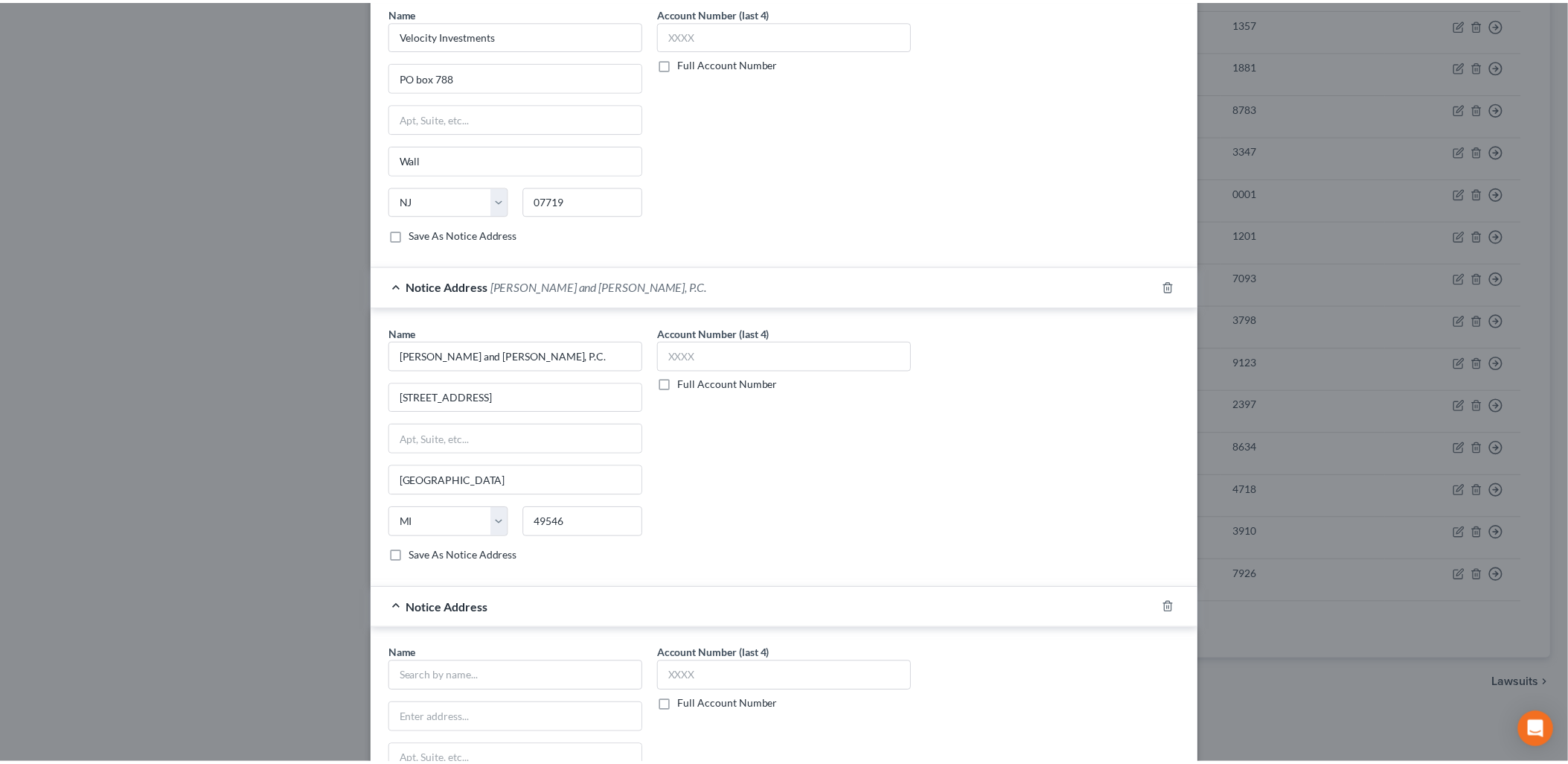
scroll to position [766, 0]
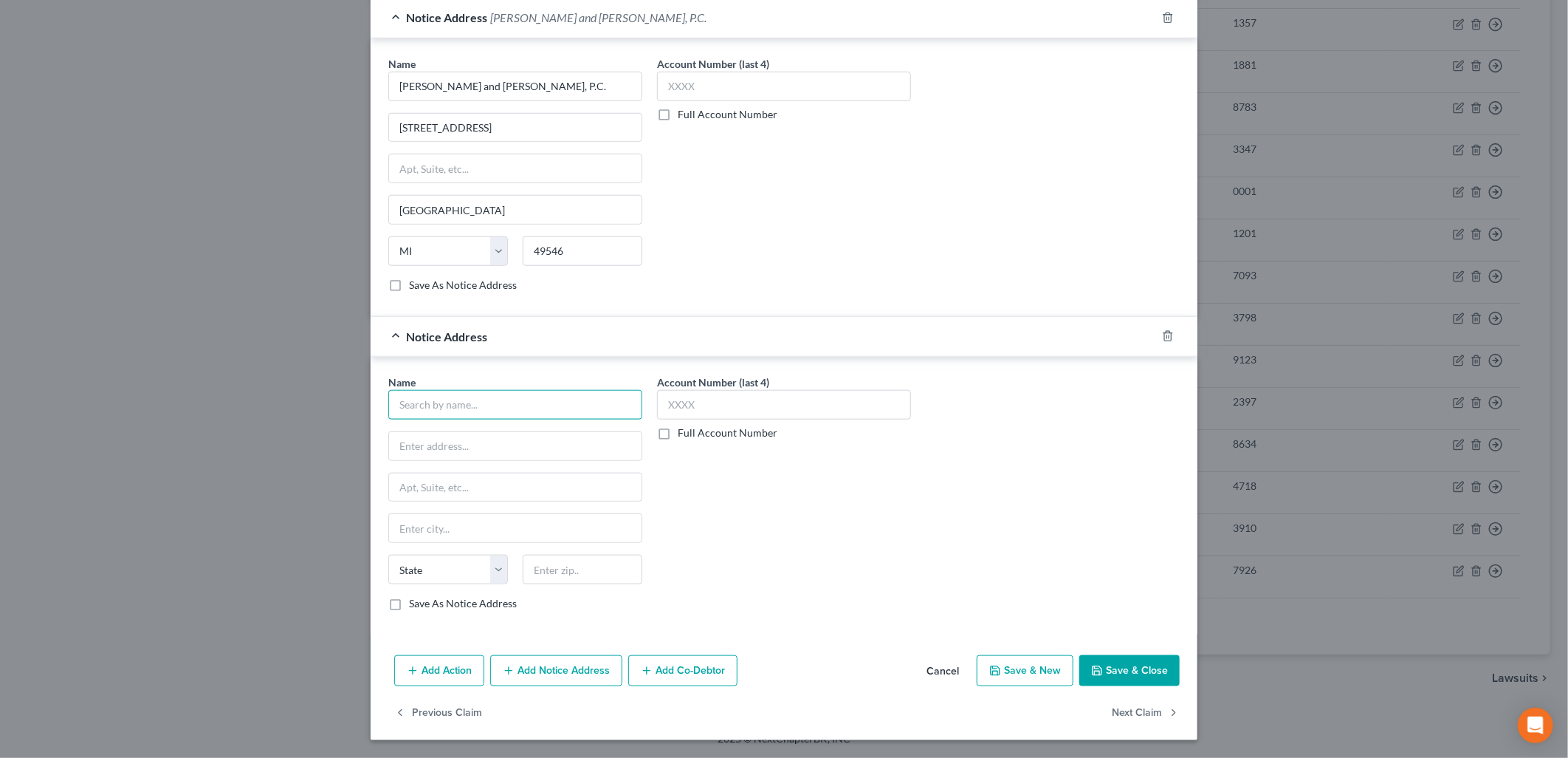
click at [465, 402] on input "text" at bounding box center [515, 405] width 254 height 30
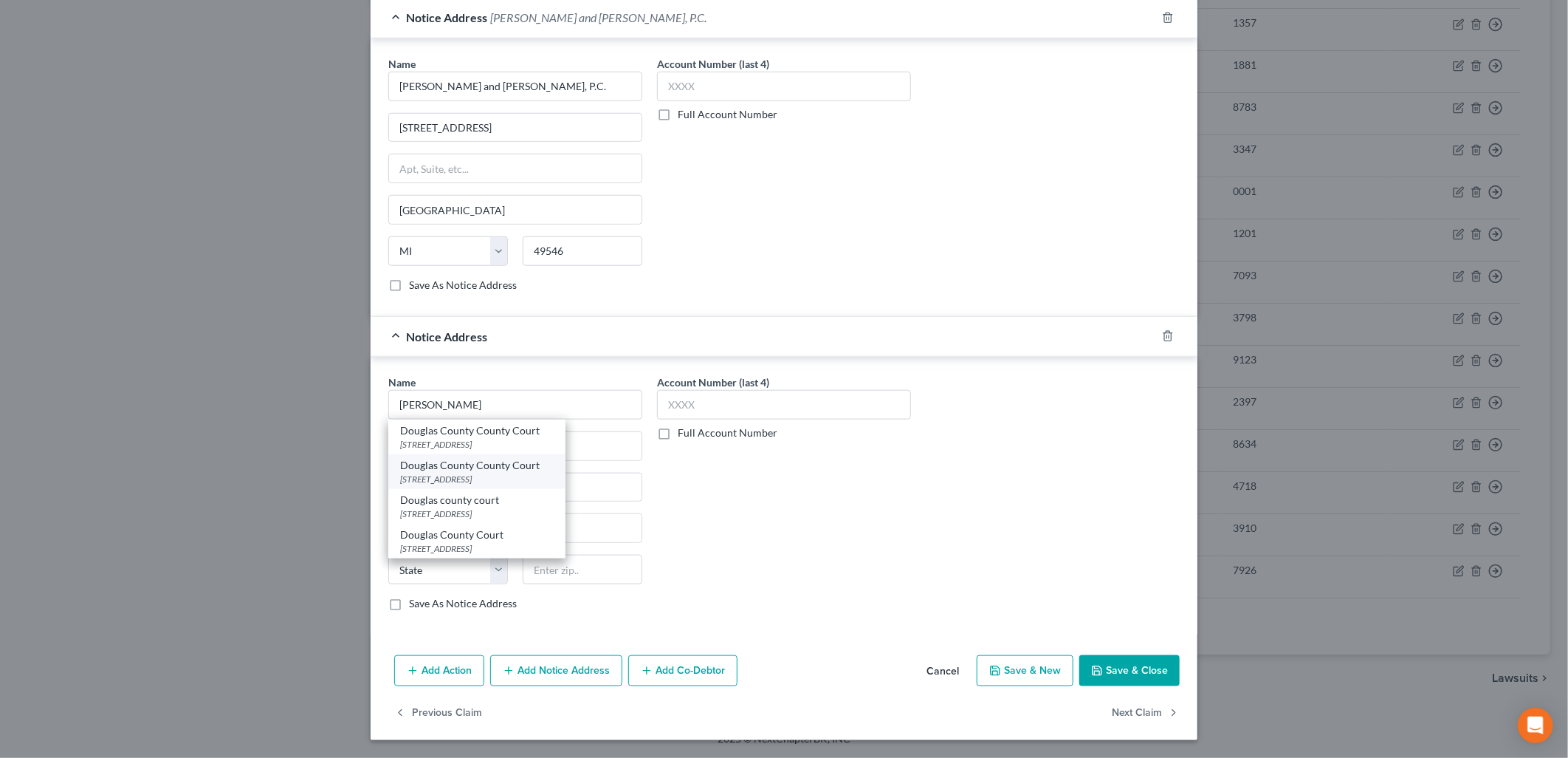
click at [460, 468] on div "Douglas County County Court" at bounding box center [476, 465] width 153 height 15
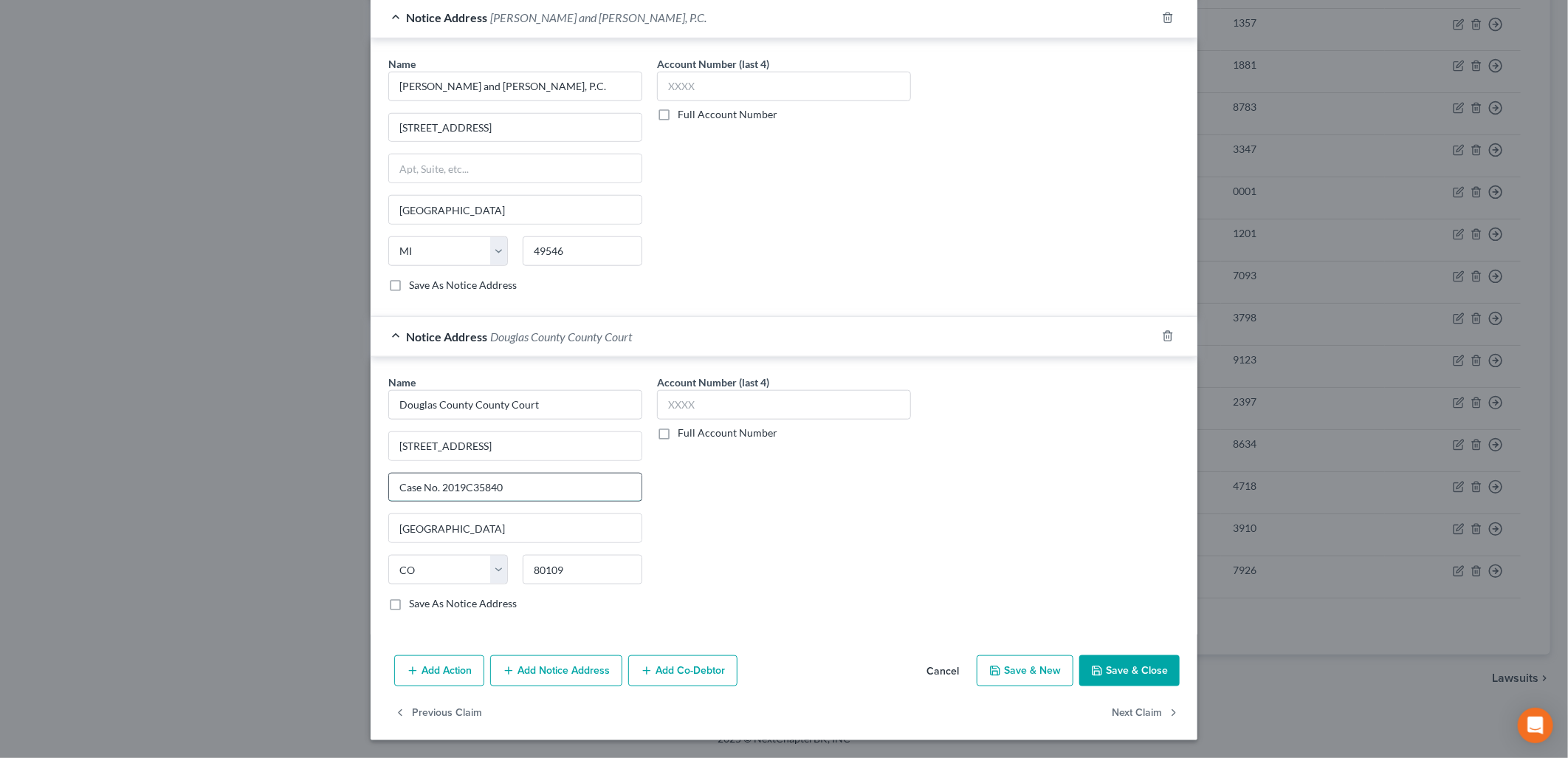
drag, startPoint x: 510, startPoint y: 484, endPoint x: 437, endPoint y: 486, distance: 73.0
click at [437, 486] on input "Case No. 2019C35840" at bounding box center [515, 487] width 253 height 28
drag, startPoint x: 551, startPoint y: 445, endPoint x: 341, endPoint y: 467, distance: 211.1
click at [341, 467] on div "Edit Unsecured Nonpriority Claim × Creditor * Upstart Network Inc. [STREET_ADDR…" at bounding box center [784, 379] width 1568 height 758
click at [800, 530] on div "Account Number (last 4) Full Account Number" at bounding box center [783, 498] width 268 height 248
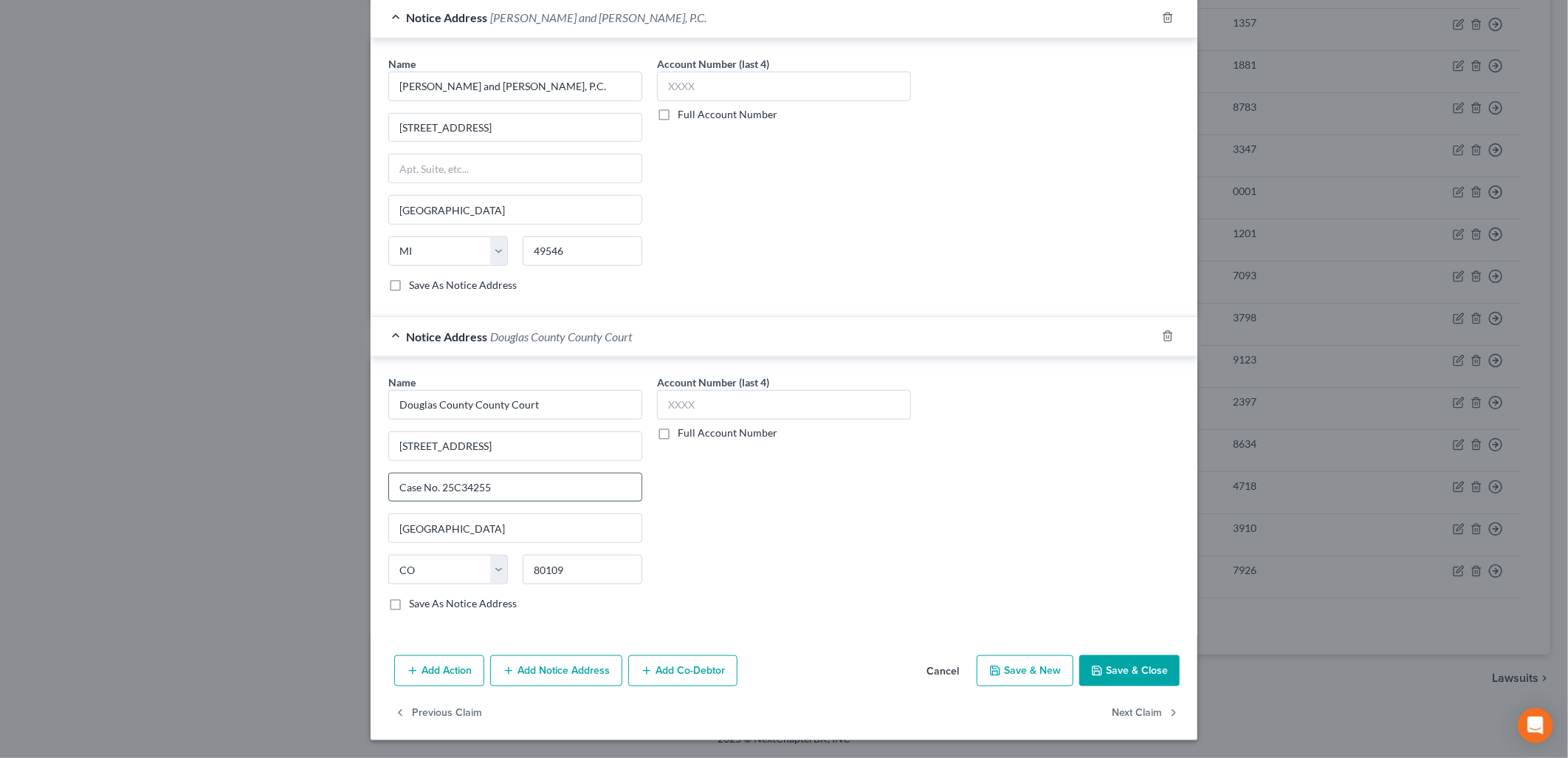
click at [536, 485] on input "Case No. 25C34255" at bounding box center [515, 487] width 253 height 28
paste input "[STREET_ADDRESS]"
drag, startPoint x: 485, startPoint y: 489, endPoint x: 347, endPoint y: 485, distance: 138.1
click at [347, 485] on div "Edit Unsecured Nonpriority Claim × Creditor * Upstart Network Inc. [STREET_ADDR…" at bounding box center [784, 379] width 1568 height 758
drag, startPoint x: 555, startPoint y: 441, endPoint x: 338, endPoint y: 440, distance: 217.0
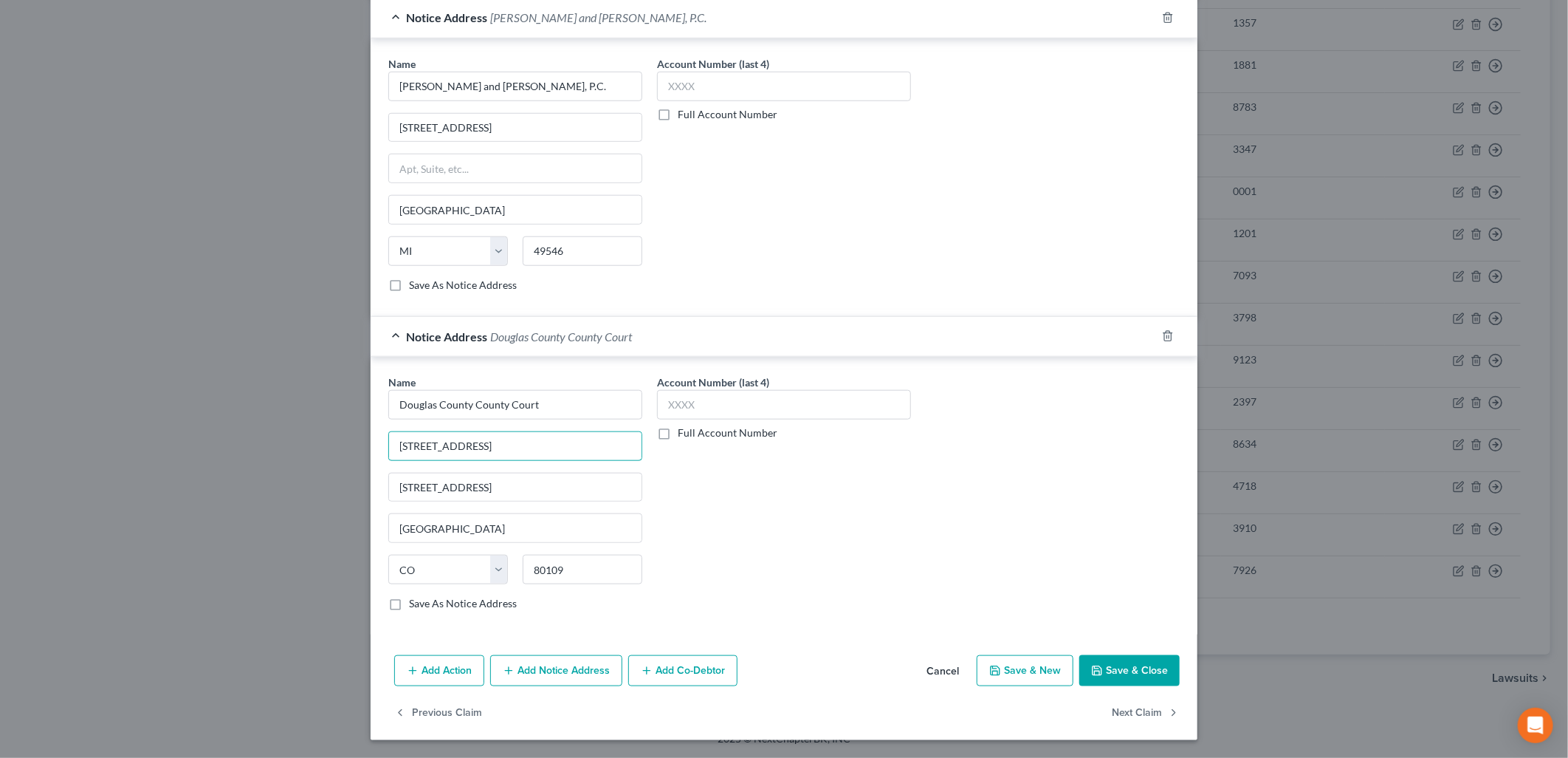
click at [338, 440] on div "Edit Unsecured Nonpriority Claim × Creditor * Upstart Network Inc. [STREET_ADDR…" at bounding box center [784, 379] width 1568 height 758
paste input "Case No. 25C34255"
click at [863, 491] on div "Account Number (last 4) Full Account Number" at bounding box center [783, 498] width 268 height 248
click at [1147, 676] on button "Save & Close" at bounding box center [1129, 671] width 100 height 31
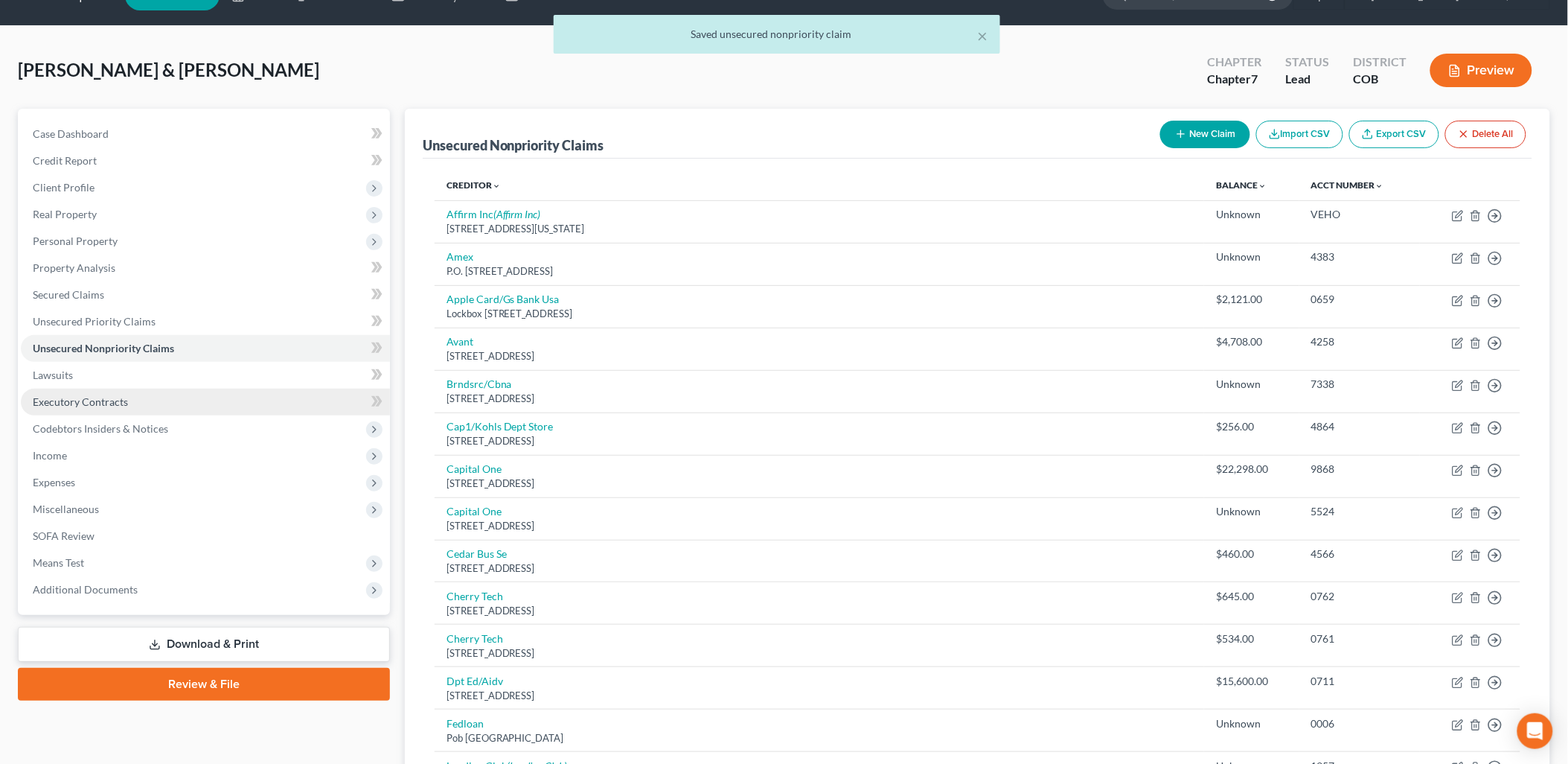
scroll to position [34, 0]
drag, startPoint x: 50, startPoint y: 373, endPoint x: 583, endPoint y: 475, distance: 542.7
click at [50, 373] on span "Lawsuits" at bounding box center [53, 376] width 40 height 13
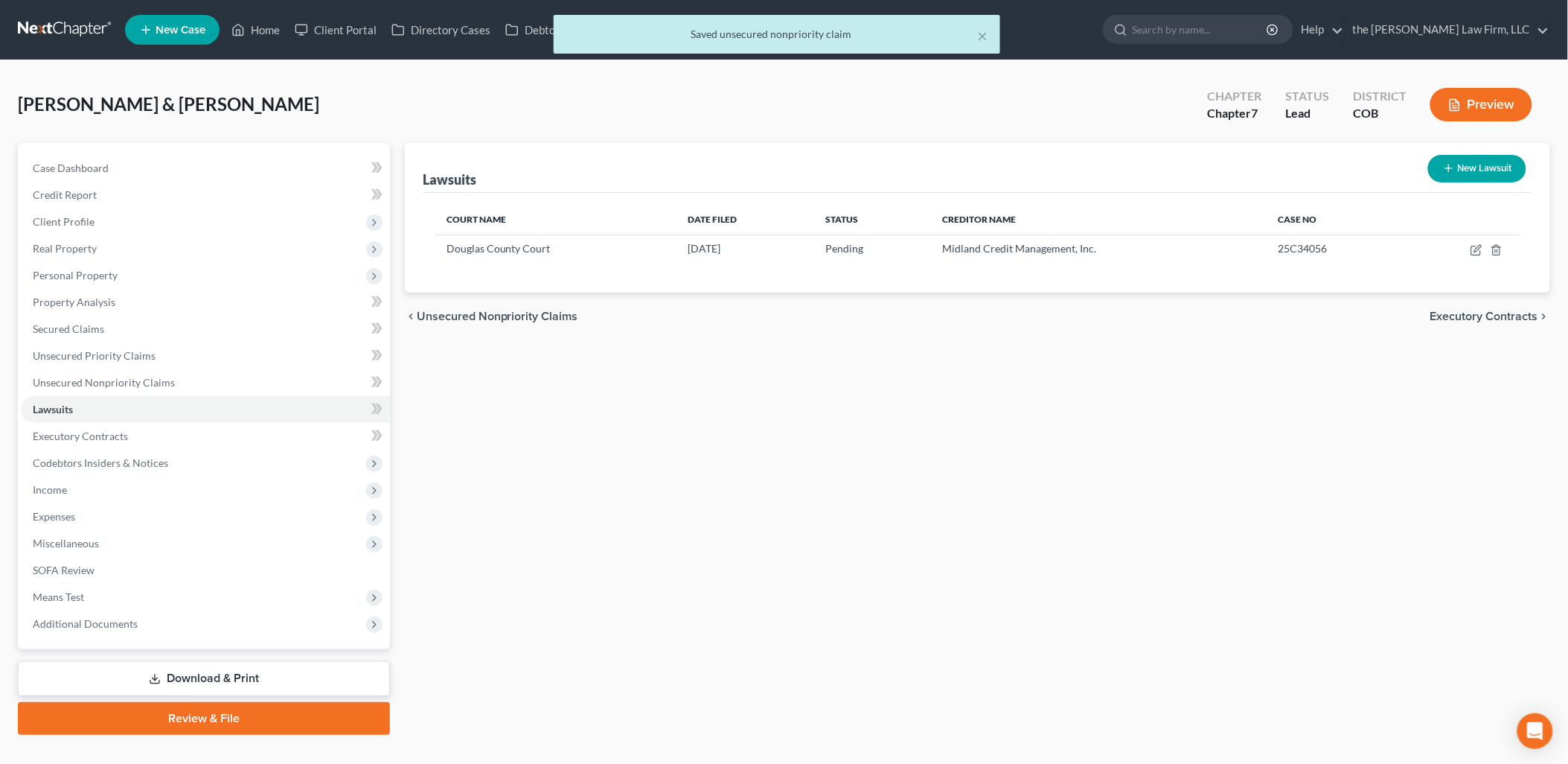
click at [1484, 159] on button "New Lawsuit" at bounding box center [1476, 168] width 98 height 27
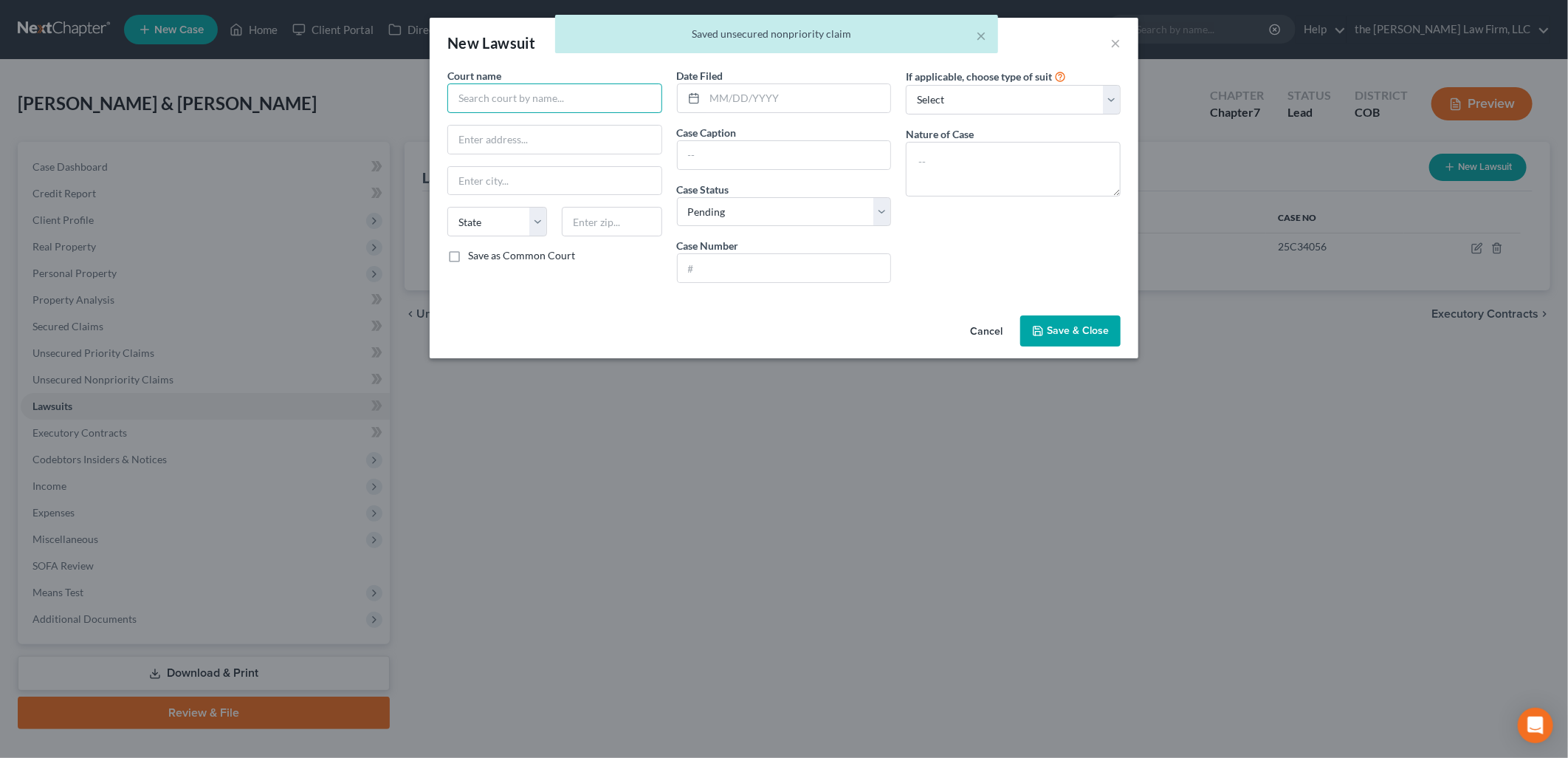
click at [589, 86] on input "text" at bounding box center [555, 98] width 215 height 30
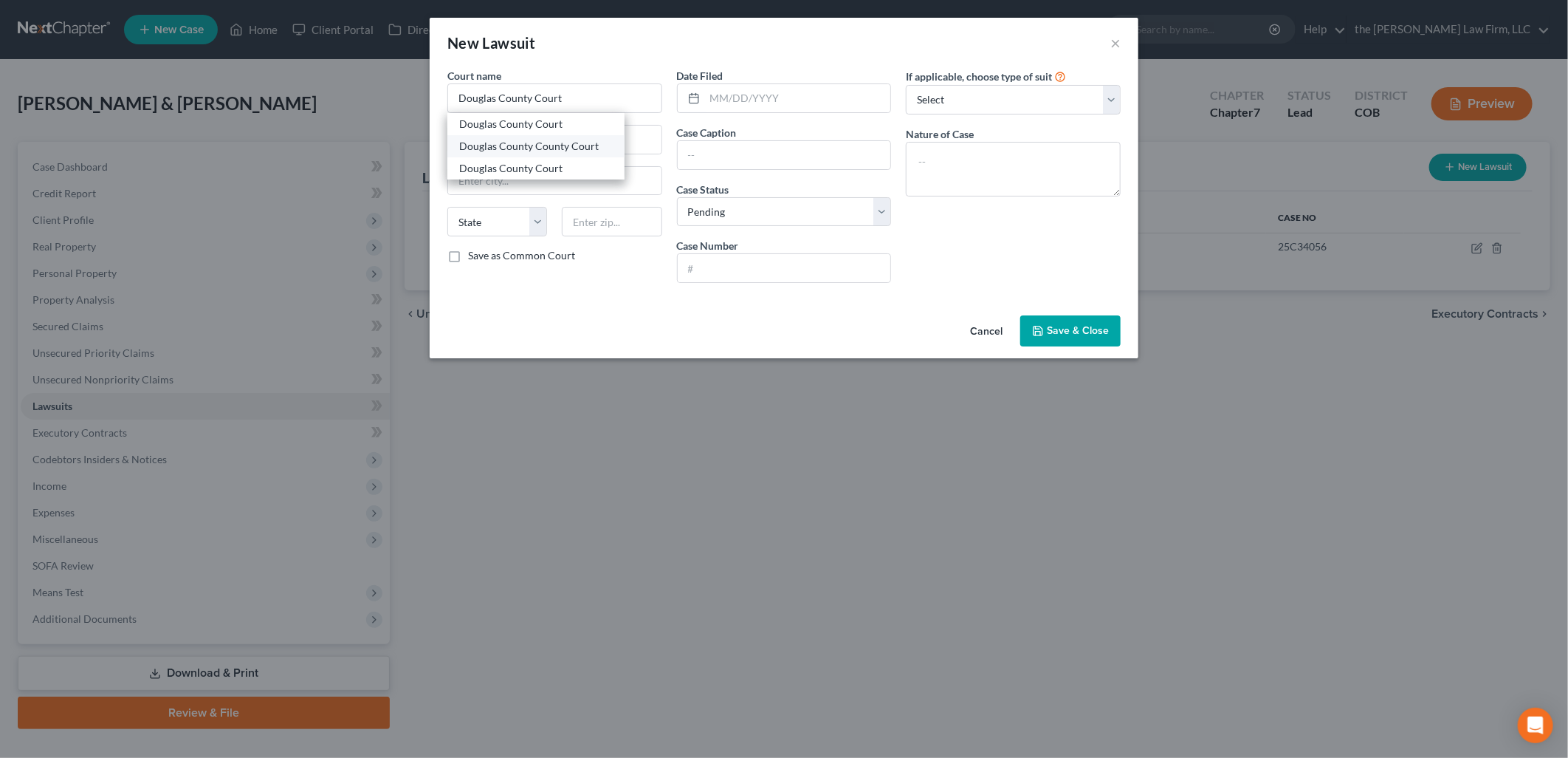
click at [579, 143] on div "Douglas County County Court" at bounding box center [535, 146] width 153 height 15
click at [796, 106] on input "text" at bounding box center [797, 98] width 186 height 28
click at [804, 141] on input "text" at bounding box center [784, 155] width 213 height 28
click at [1065, 170] on textarea at bounding box center [1013, 169] width 215 height 54
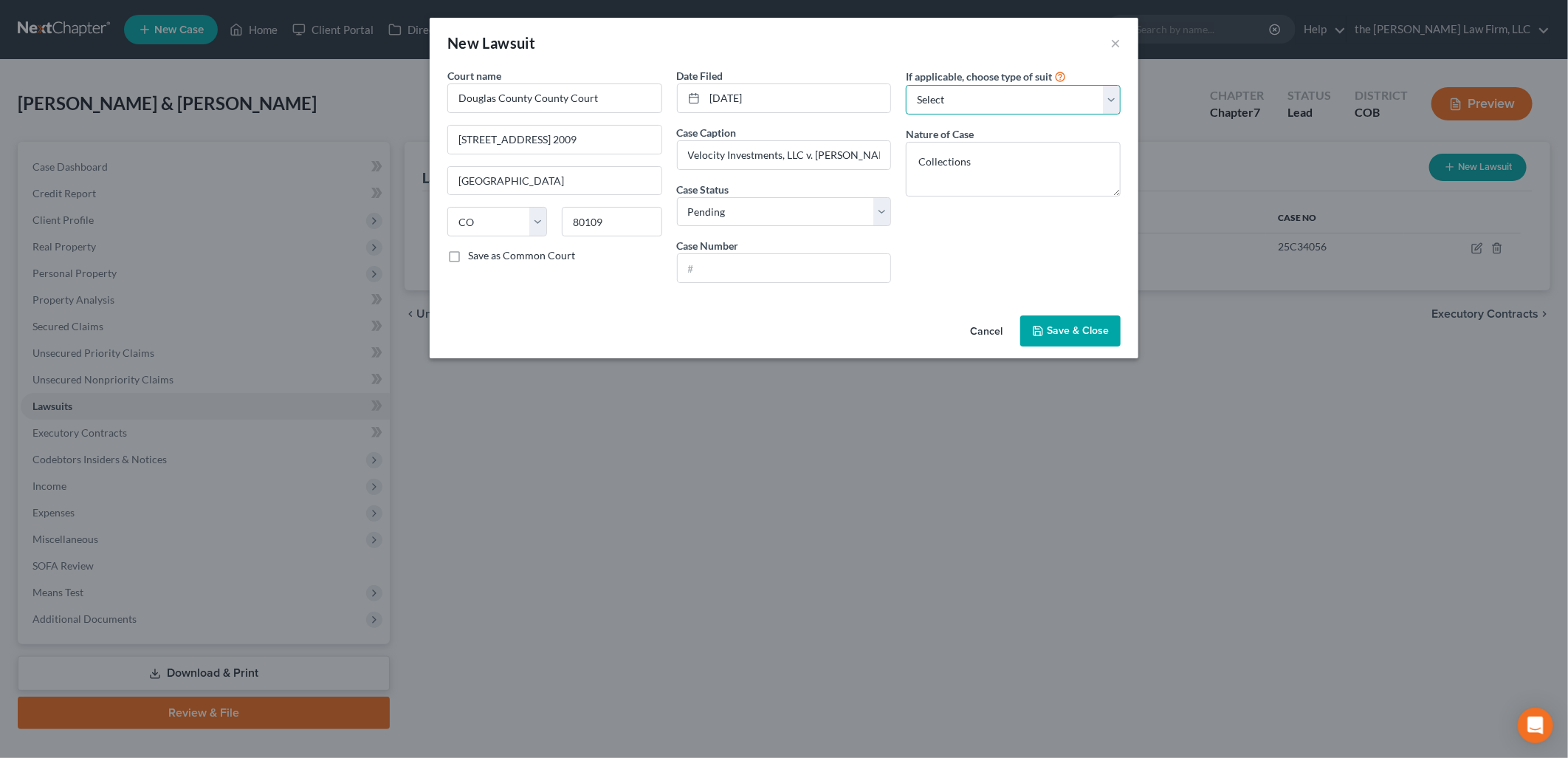
drag, startPoint x: 1075, startPoint y: 94, endPoint x: 1073, endPoint y: 112, distance: 18.1
click at [1075, 94] on select "Select Repossession Garnishment Foreclosure Attached, Seized, Or Levied Other" at bounding box center [1013, 100] width 215 height 30
click at [905, 85] on select "Select Repossession Garnishment Foreclosure Attached, Seized, Or Levied Other" at bounding box center [1013, 100] width 215 height 30
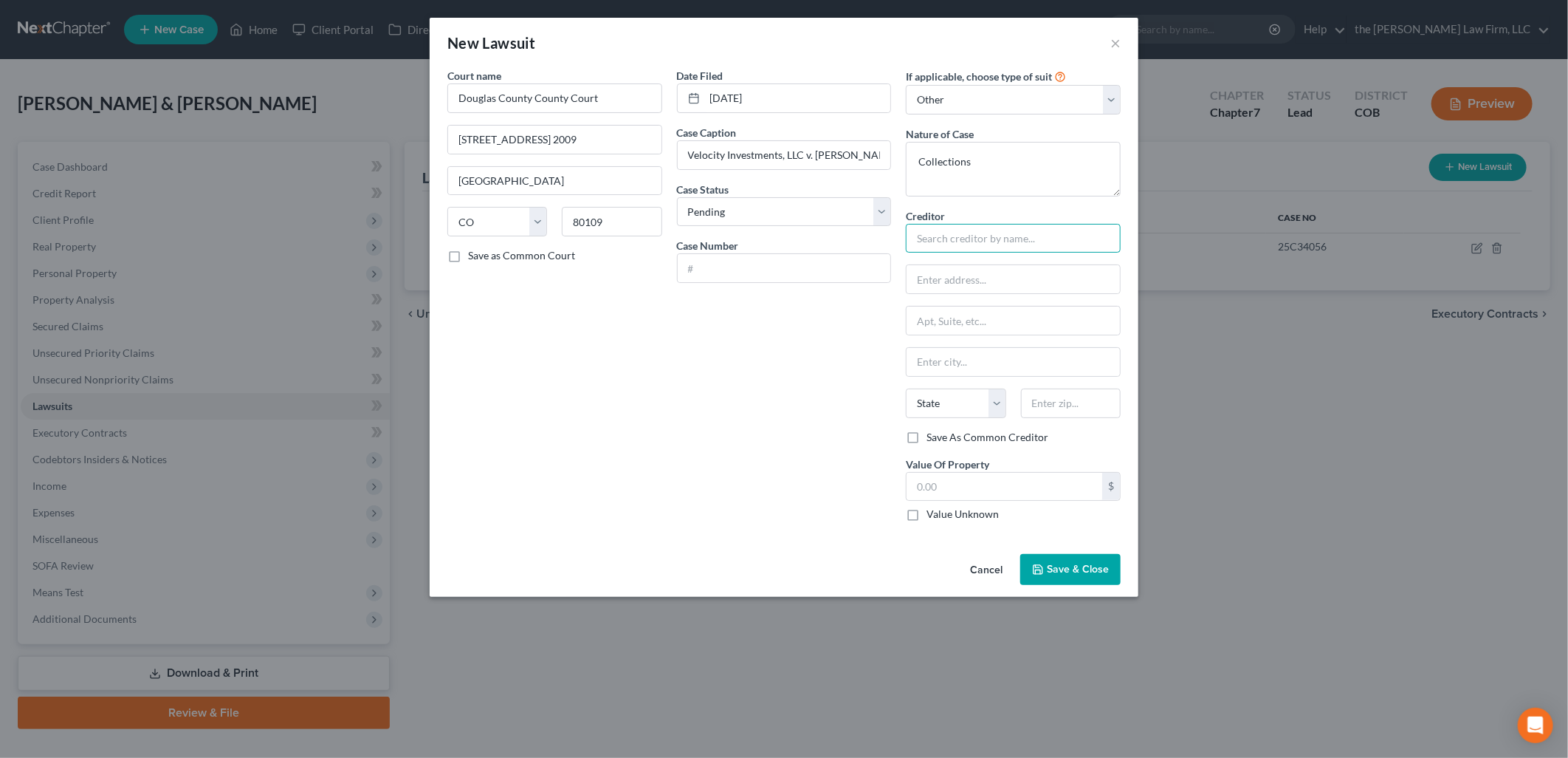
click at [1036, 241] on input "text" at bounding box center [1013, 239] width 215 height 30
click at [968, 233] on input "text" at bounding box center [1013, 239] width 215 height 30
drag, startPoint x: 991, startPoint y: 238, endPoint x: 835, endPoint y: 265, distance: 158.3
click at [835, 265] on div "Court name * Douglas County County Court [GEOGRAPHIC_DATA] 2009 [GEOGRAPHIC_DAT…" at bounding box center [784, 300] width 688 height 465
drag, startPoint x: 1073, startPoint y: 277, endPoint x: 804, endPoint y: 278, distance: 269.0
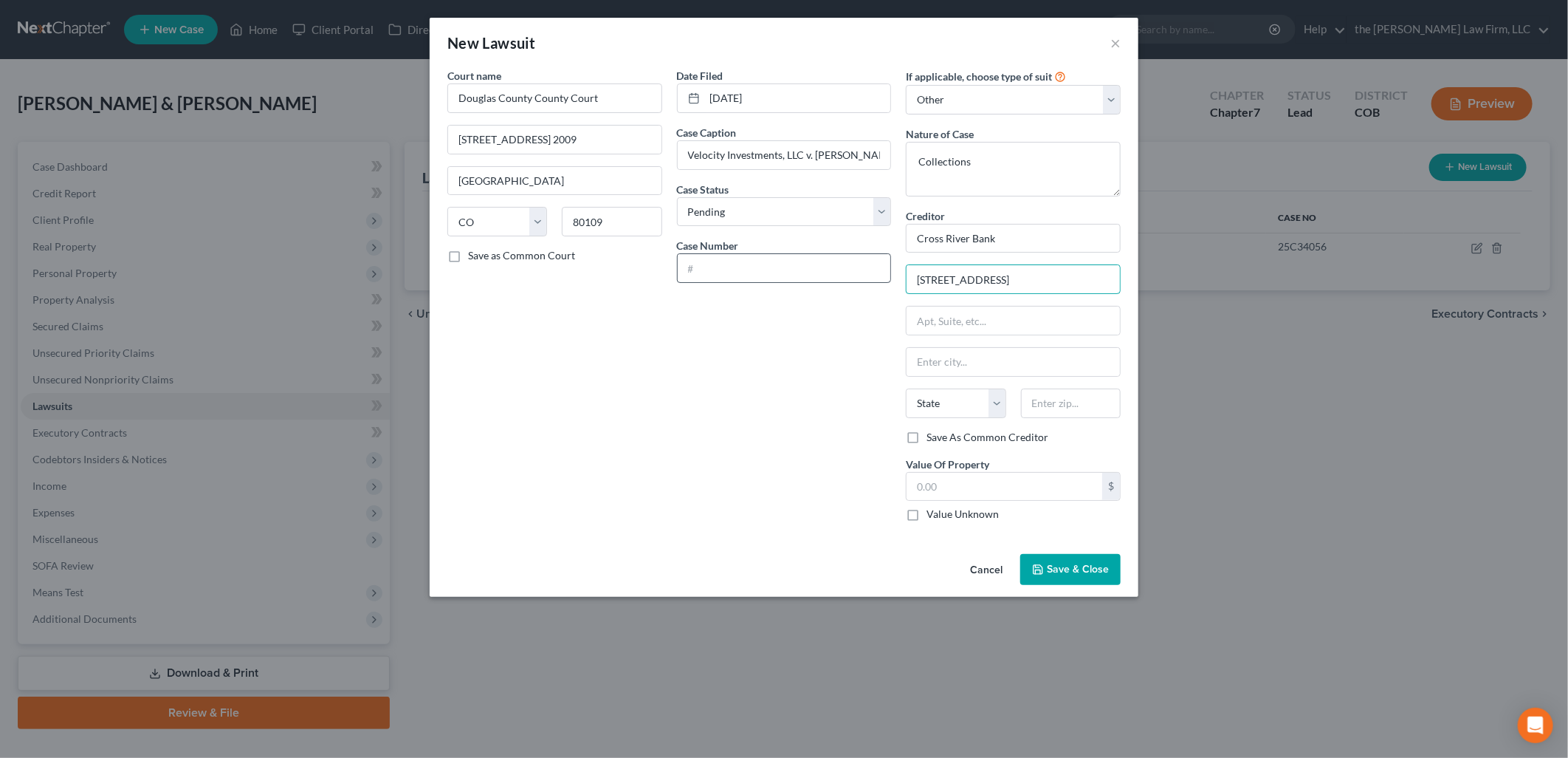
click at [804, 278] on div "Court name * Douglas County County Court [GEOGRAPHIC_DATA] 2009 [GEOGRAPHIC_DAT…" at bounding box center [784, 300] width 688 height 465
paste input "Case No. 25C34255"
click at [982, 326] on input "text" at bounding box center [1013, 321] width 213 height 28
click at [1027, 371] on input "text" at bounding box center [1013, 362] width 213 height 28
click at [1027, 371] on input "Wallingford" at bounding box center [1013, 362] width 213 height 28
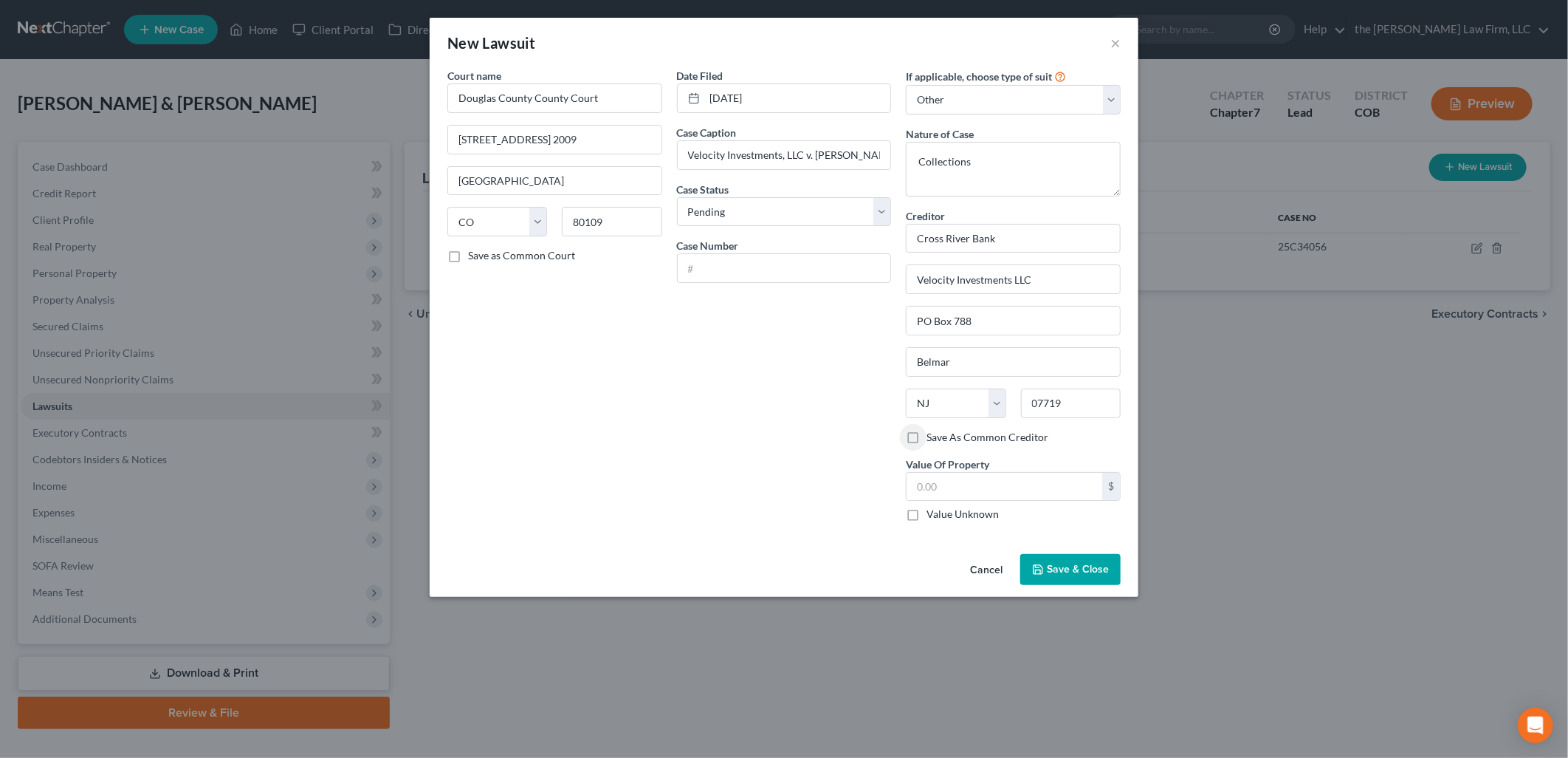
click at [961, 521] on label "Value Unknown" at bounding box center [962, 514] width 72 height 15
click at [942, 516] on input "Value Unknown" at bounding box center [937, 511] width 9 height 9
click at [849, 271] on input "text" at bounding box center [784, 268] width 213 height 28
click at [1083, 562] on button "Save & Close" at bounding box center [1070, 570] width 100 height 31
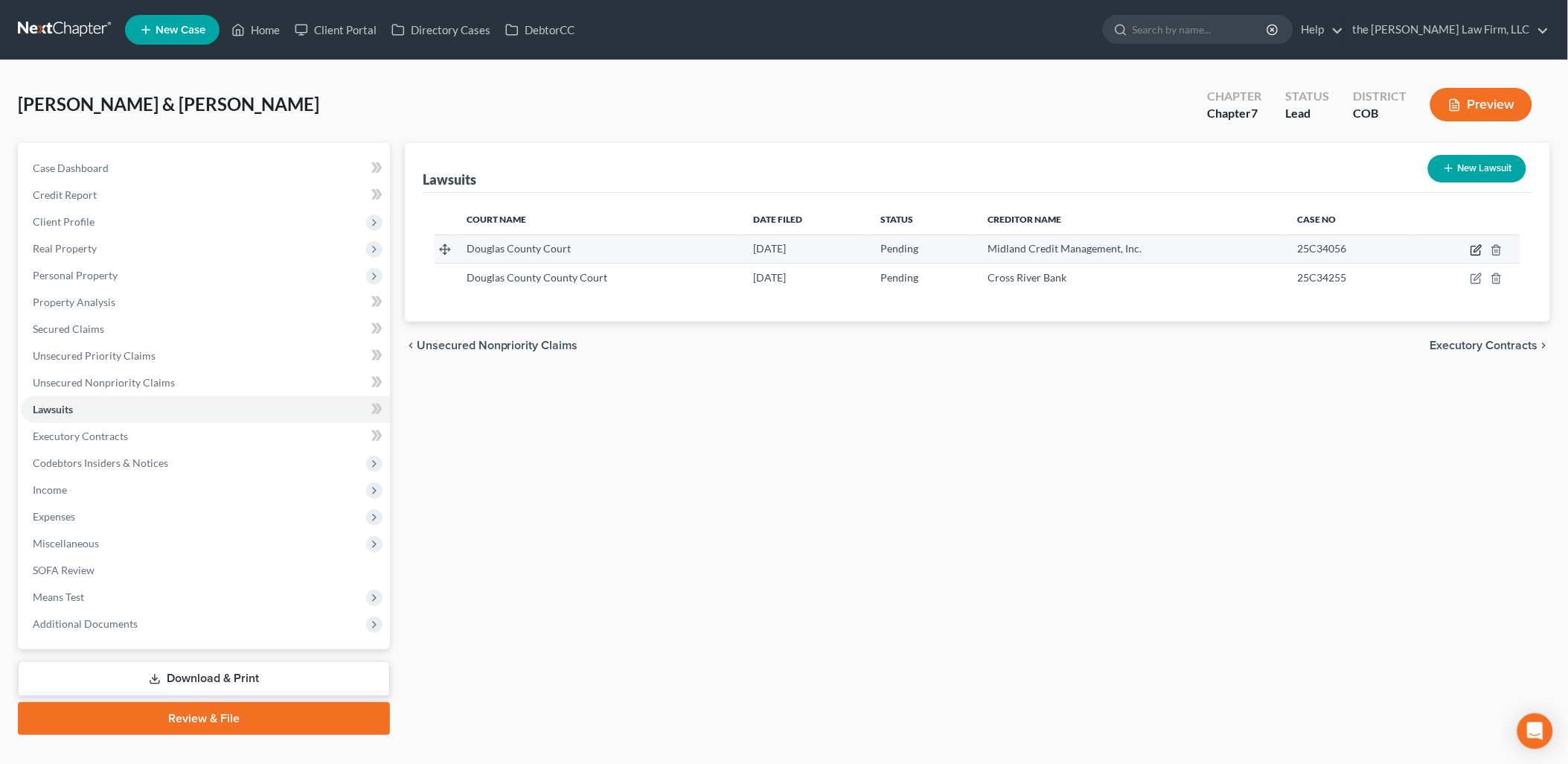
click at [1475, 249] on icon "button" at bounding box center [1477, 248] width 7 height 7
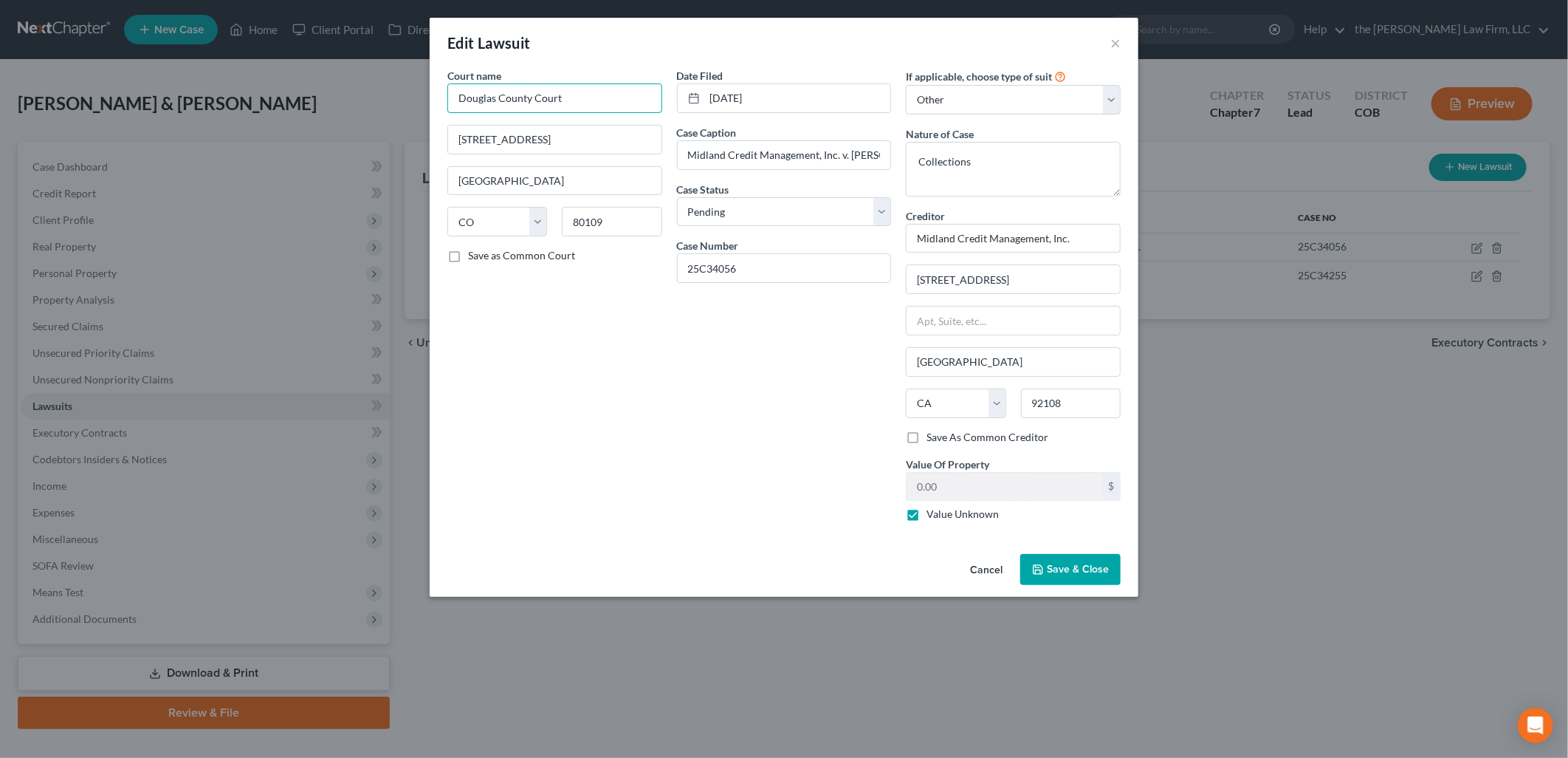
click at [534, 90] on input "Douglas County Court" at bounding box center [555, 98] width 215 height 30
click at [809, 511] on div "Date Filed [DATE] Case Caption Midland Credit Management, Inc. v. [PERSON_NAME]…" at bounding box center [784, 300] width 229 height 465
click at [1104, 558] on button "Save & Close" at bounding box center [1070, 570] width 100 height 31
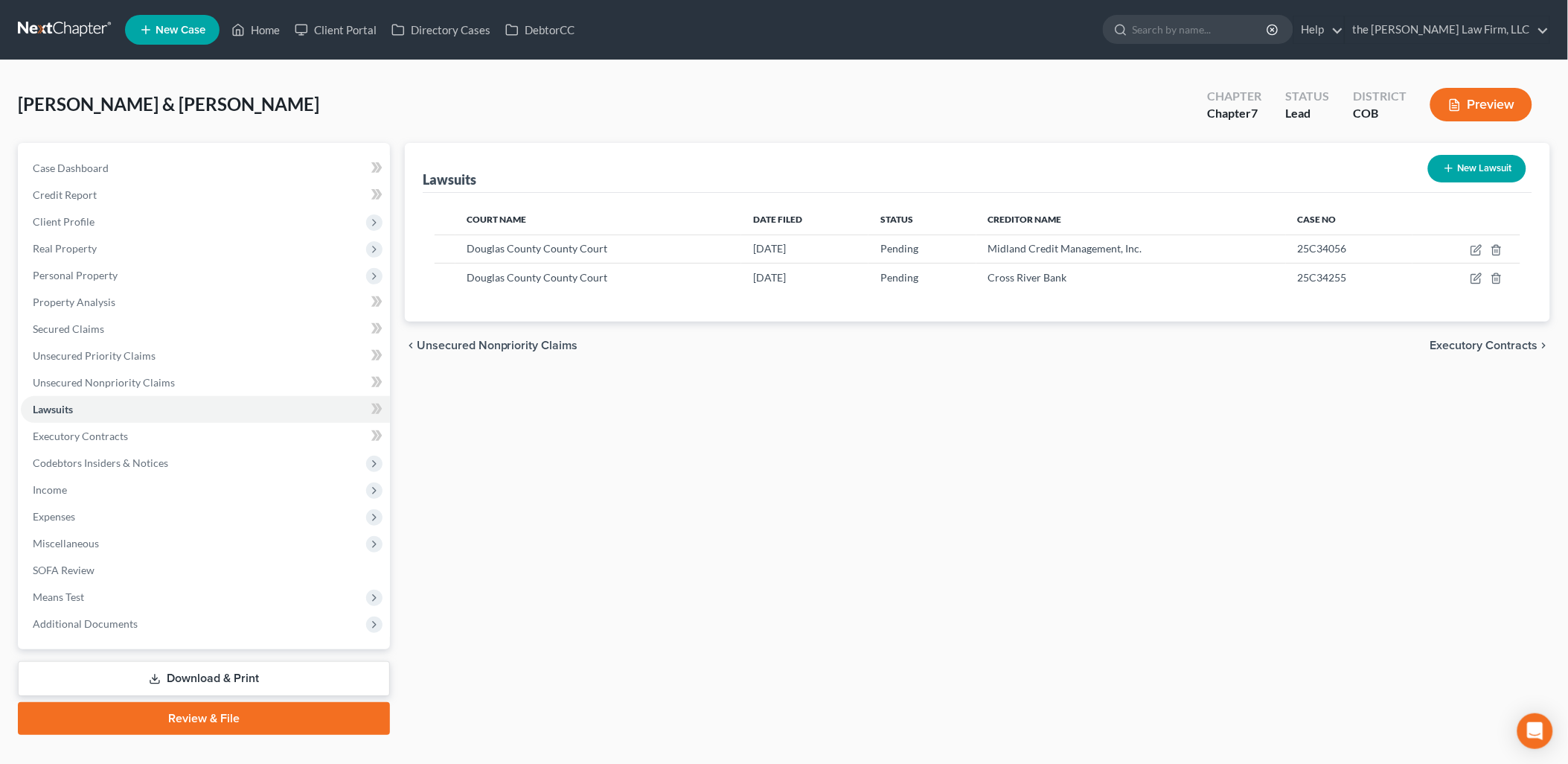
click at [1453, 171] on icon "button" at bounding box center [1448, 168] width 12 height 12
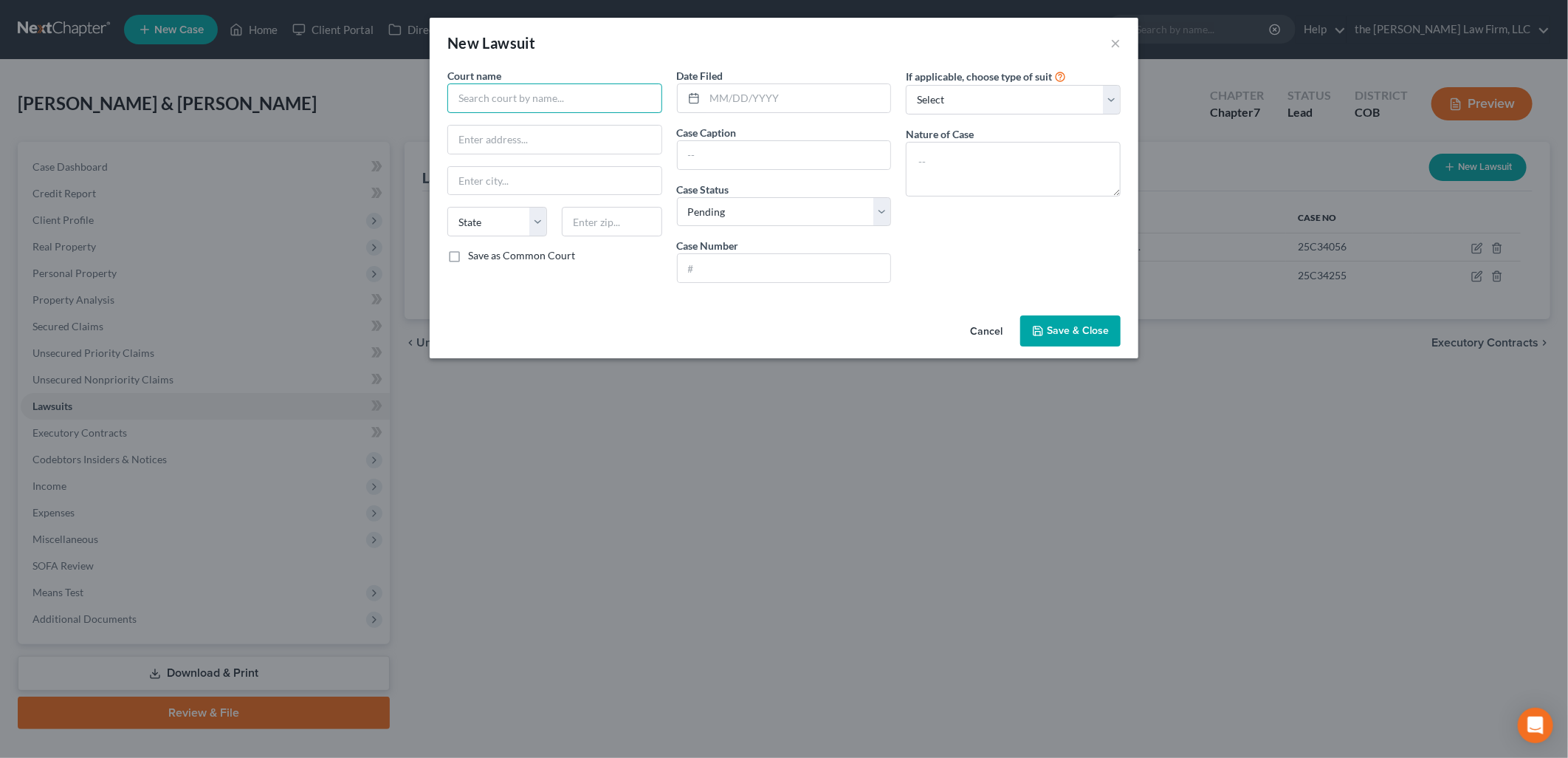
click at [531, 89] on input "text" at bounding box center [555, 98] width 215 height 30
click at [513, 143] on div "Douglas County County Court" at bounding box center [535, 146] width 153 height 15
click at [754, 97] on input "text" at bounding box center [797, 98] width 186 height 28
click at [801, 268] on input "text" at bounding box center [784, 268] width 213 height 28
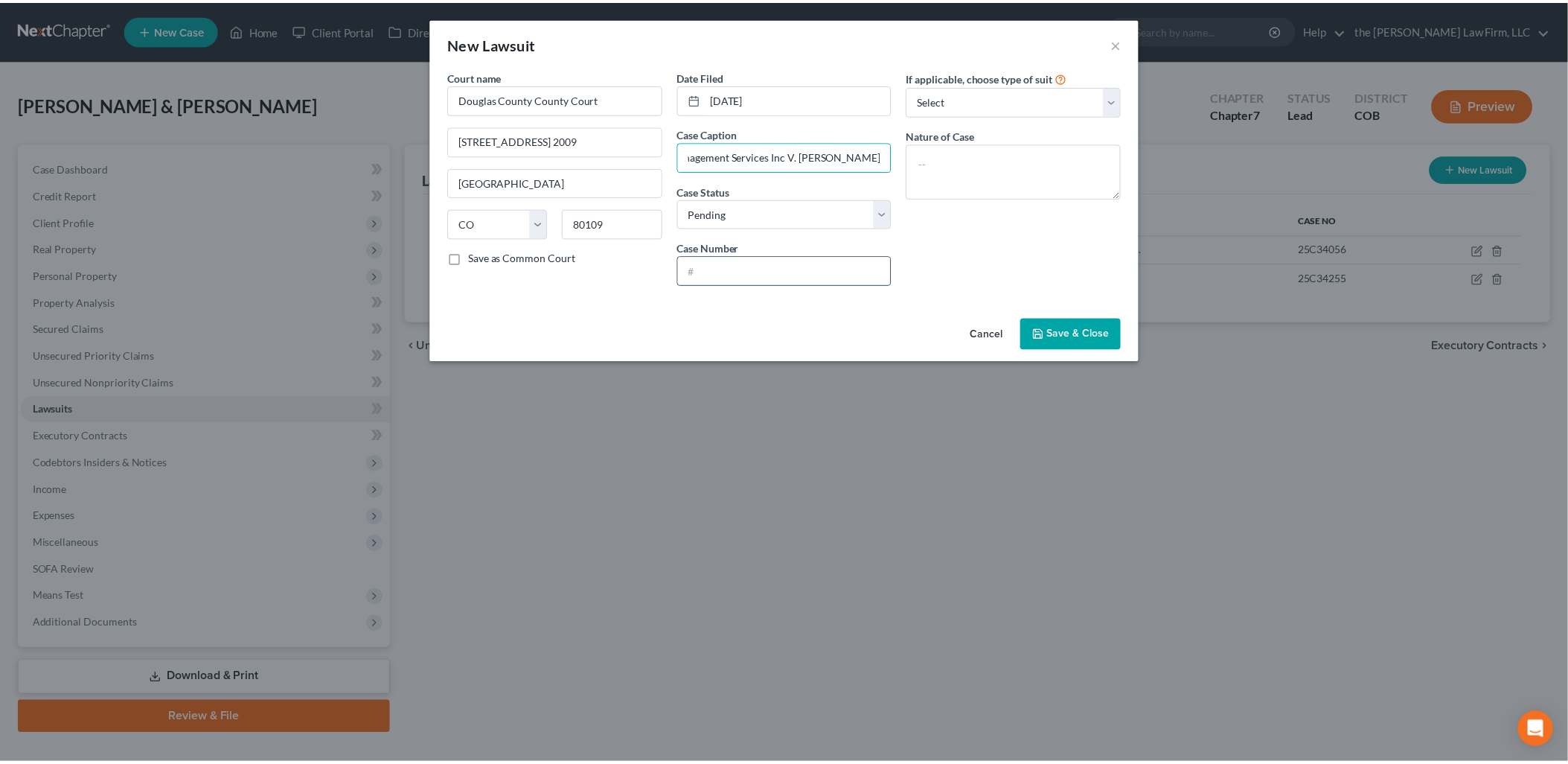
scroll to position [0, 0]
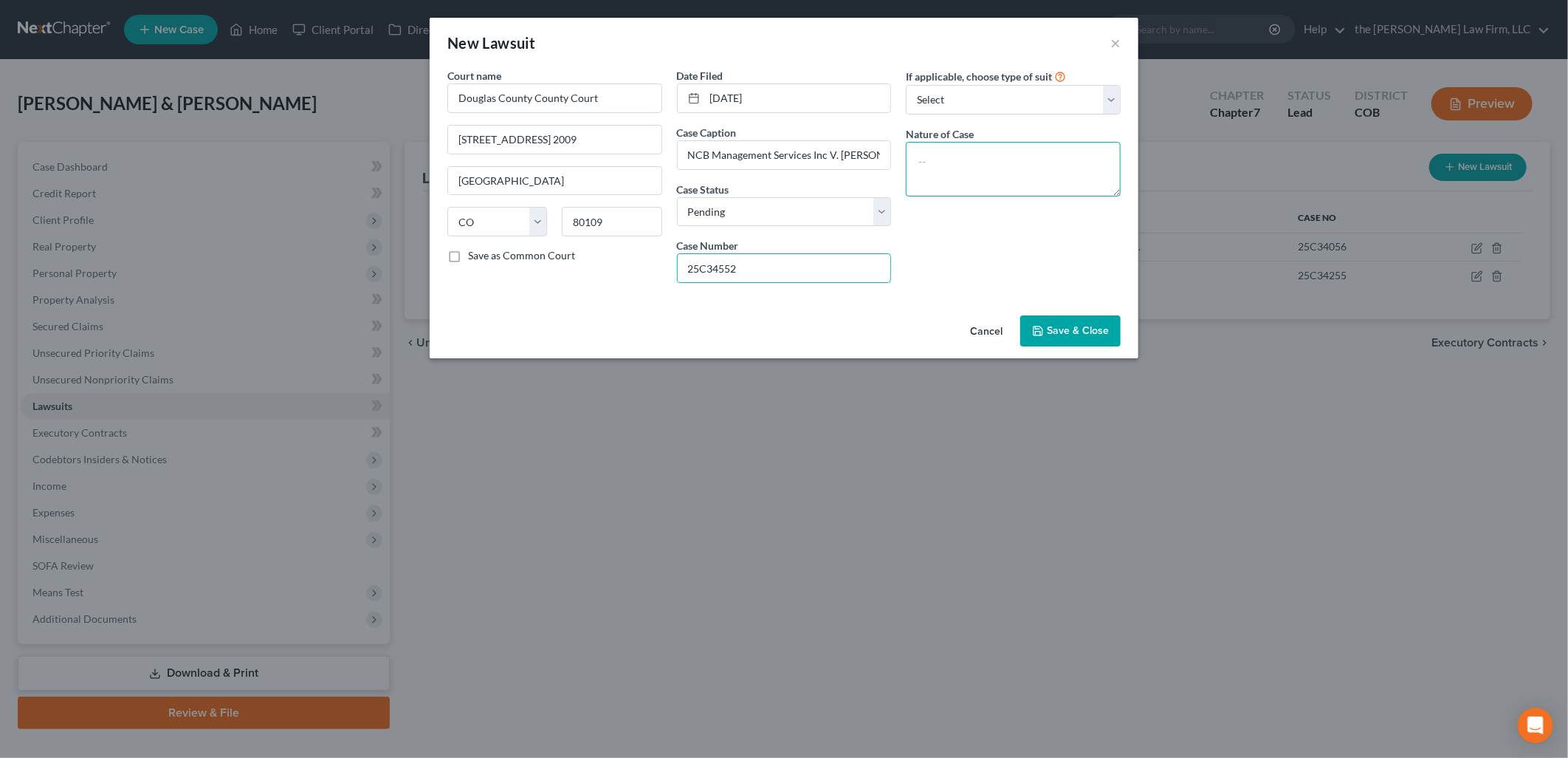
click at [955, 181] on textarea at bounding box center [1013, 169] width 215 height 54
drag, startPoint x: 1000, startPoint y: 92, endPoint x: 997, endPoint y: 109, distance: 17.3
click at [1000, 92] on select "Select Repossession Garnishment Foreclosure Attached, Seized, Or Levied Other" at bounding box center [1013, 100] width 215 height 30
click at [905, 85] on select "Select Repossession Garnishment Foreclosure Attached, Seized, Or Levied Other" at bounding box center [1013, 100] width 215 height 30
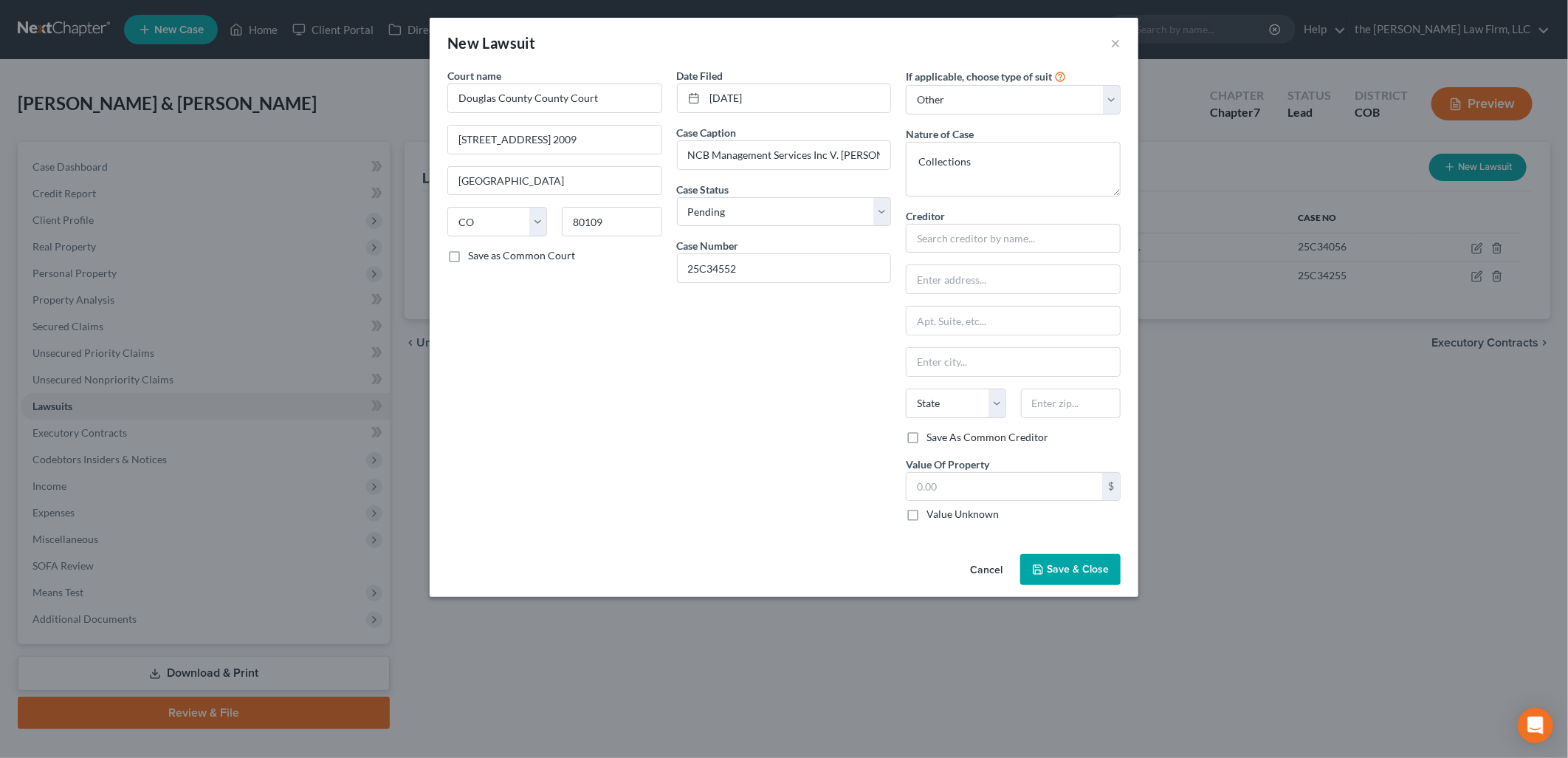
click at [1090, 570] on span "Save & Close" at bounding box center [1078, 569] width 62 height 12
click at [950, 226] on input "text" at bounding box center [1013, 239] width 215 height 30
click at [1047, 493] on input "text" at bounding box center [1004, 486] width 196 height 28
click at [1041, 556] on button "Save & Close" at bounding box center [1070, 570] width 100 height 31
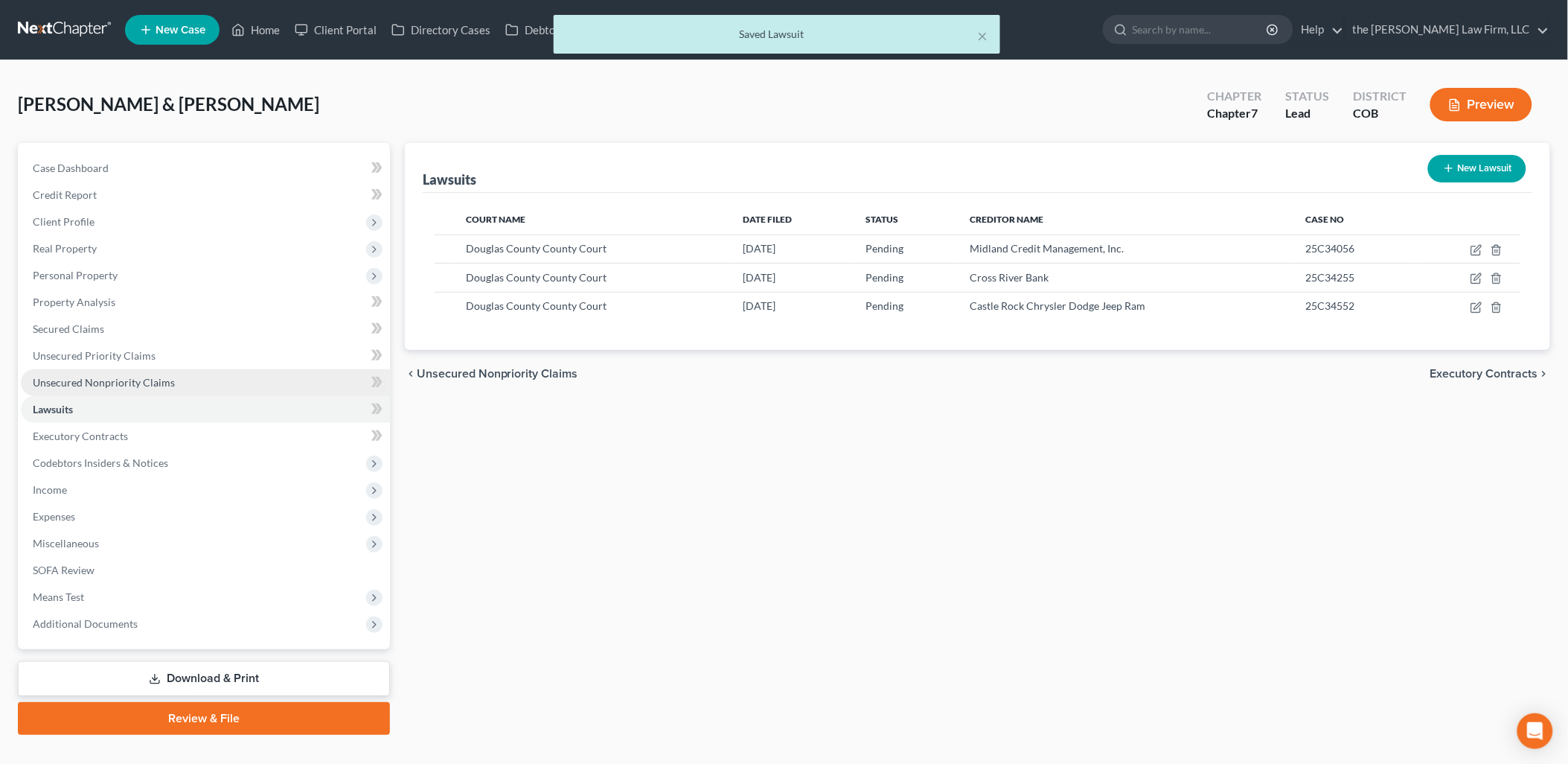
click at [85, 384] on span "Unsecured Nonpriority Claims" at bounding box center [103, 382] width 142 height 13
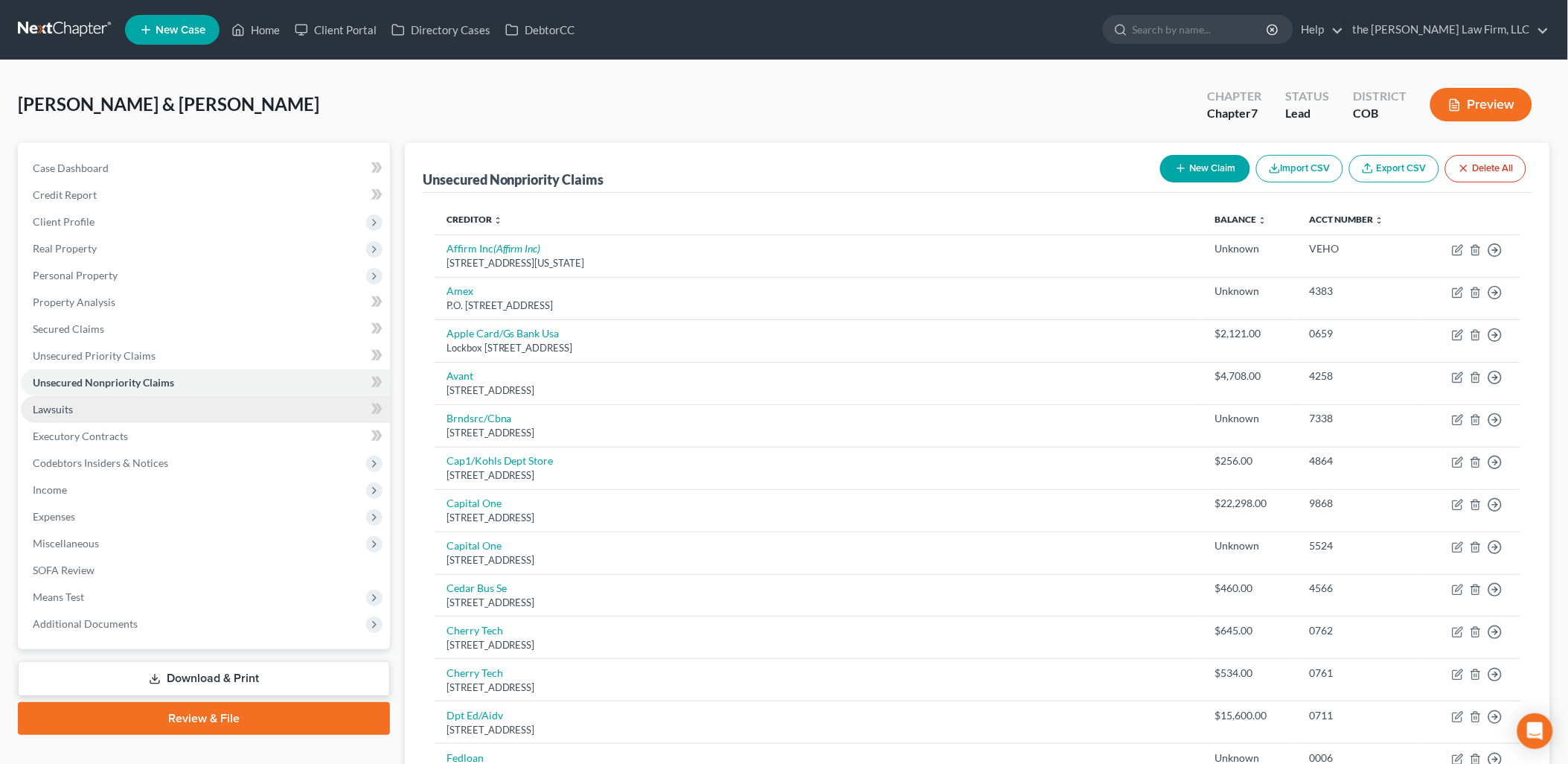
drag, startPoint x: 80, startPoint y: 403, endPoint x: 210, endPoint y: 411, distance: 130.2
click at [80, 403] on link "Lawsuits" at bounding box center [205, 409] width 369 height 27
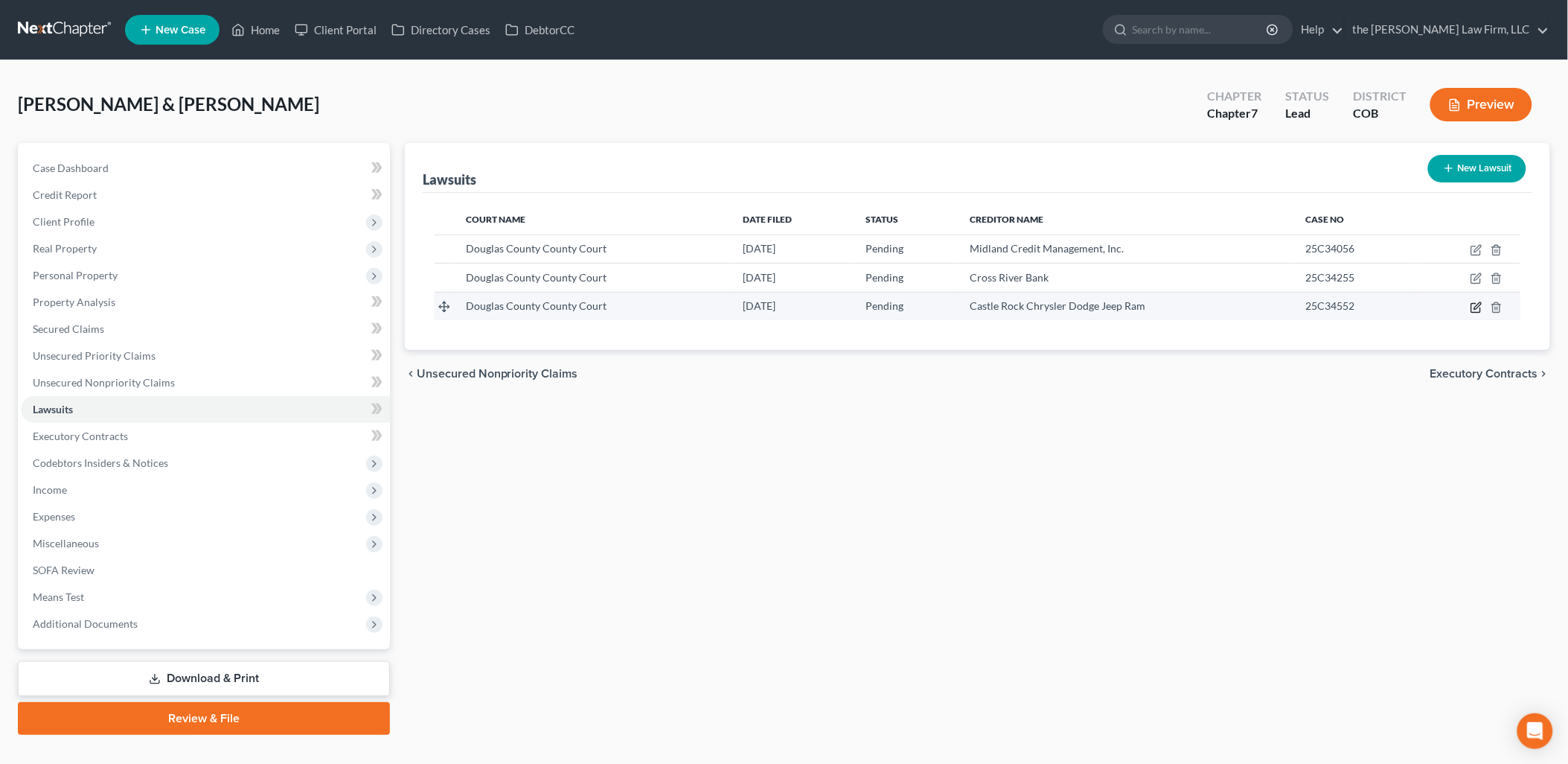
click at [1473, 307] on icon "button" at bounding box center [1475, 307] width 12 height 12
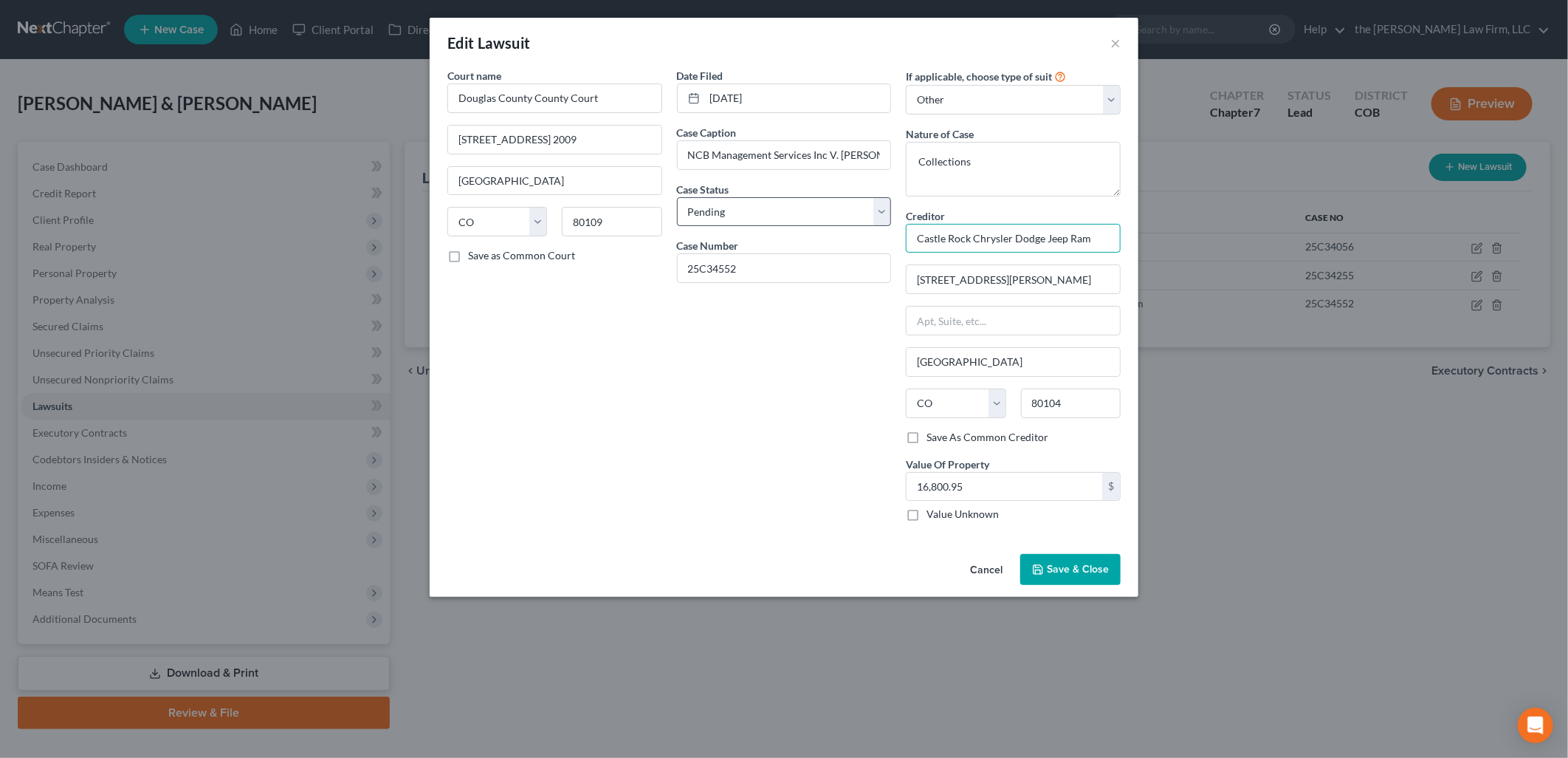
drag, startPoint x: 1108, startPoint y: 235, endPoint x: 820, endPoint y: 219, distance: 288.4
click at [820, 219] on div "Court name * [GEOGRAPHIC_DATA] [GEOGRAPHIC_DATA] 2009 [GEOGRAPHIC_DATA] [US_STA…" at bounding box center [784, 300] width 688 height 465
click at [949, 239] on input "Santander Consumer USA Inc dba Chrysler Capital" at bounding box center [1013, 239] width 215 height 30
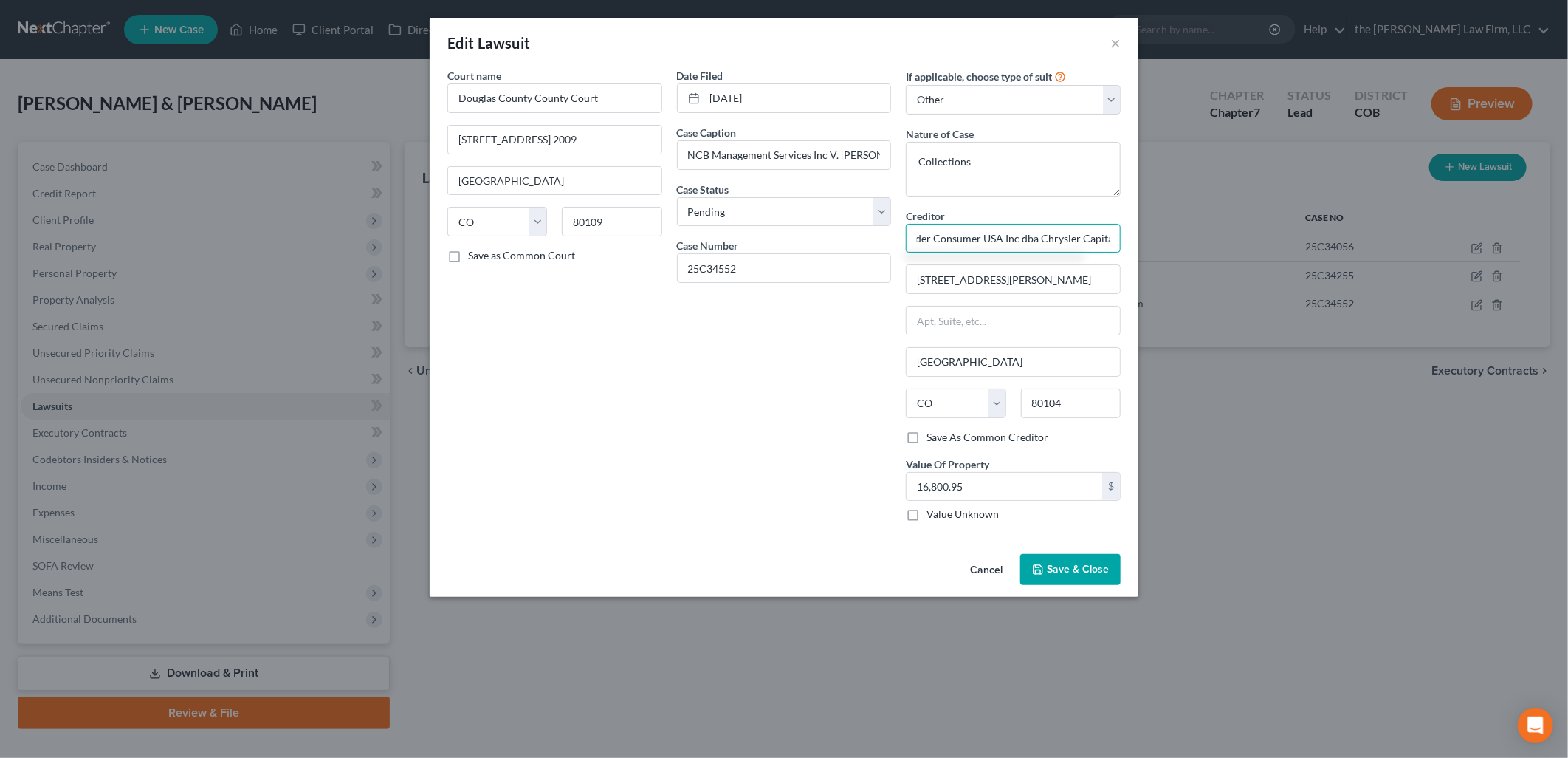
click at [949, 239] on input "Santander Consumer USA Inc dba Chrysler Capital" at bounding box center [1013, 239] width 215 height 30
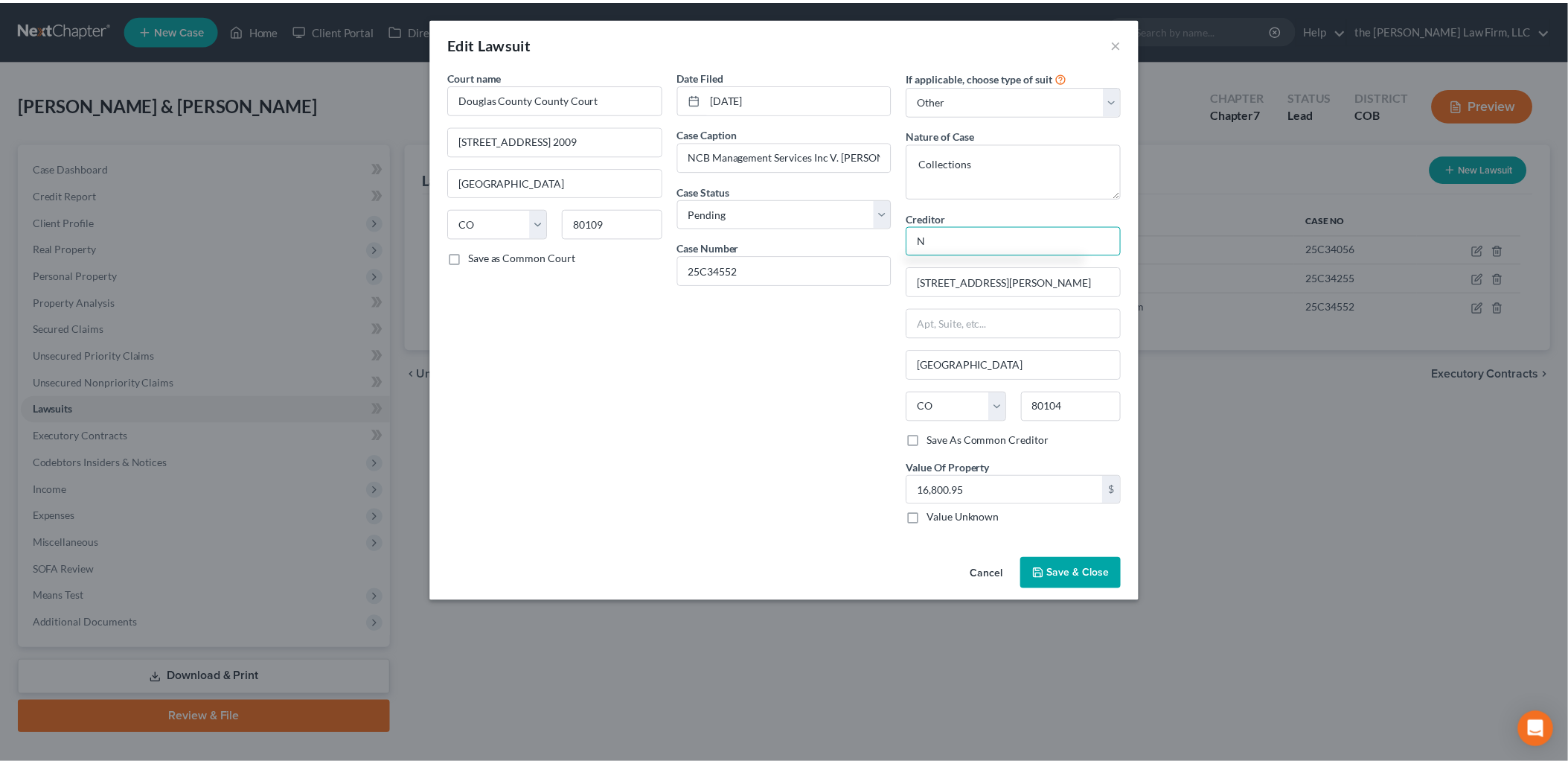
scroll to position [0, 0]
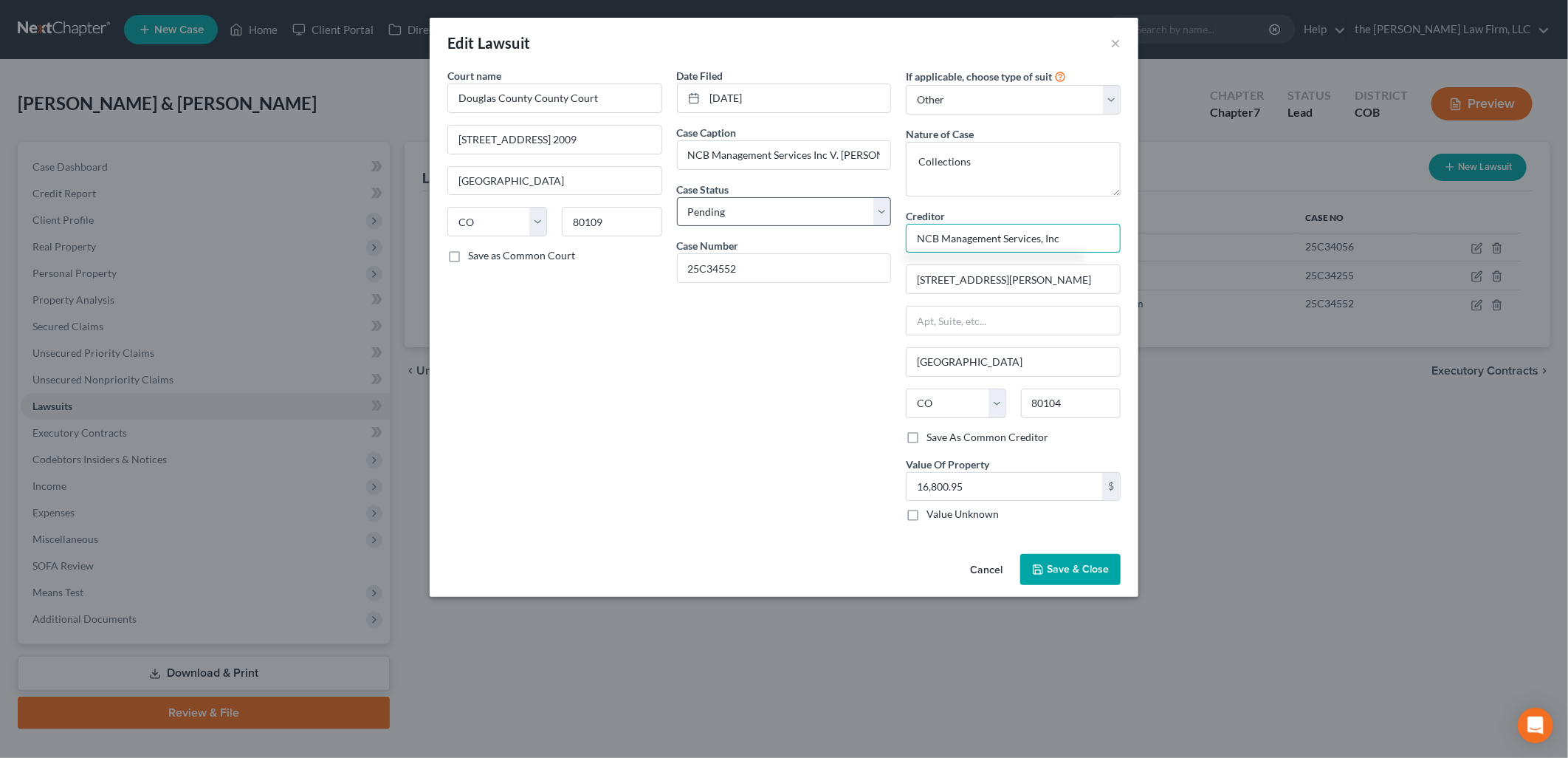
drag, startPoint x: 1100, startPoint y: 230, endPoint x: 828, endPoint y: 220, distance: 272.2
click at [828, 220] on div "Court name * [GEOGRAPHIC_DATA] [GEOGRAPHIC_DATA] 2009 [GEOGRAPHIC_DATA] [US_STA…" at bounding box center [784, 300] width 688 height 465
click at [1061, 288] on input "[STREET_ADDRESS][PERSON_NAME]" at bounding box center [1013, 279] width 213 height 28
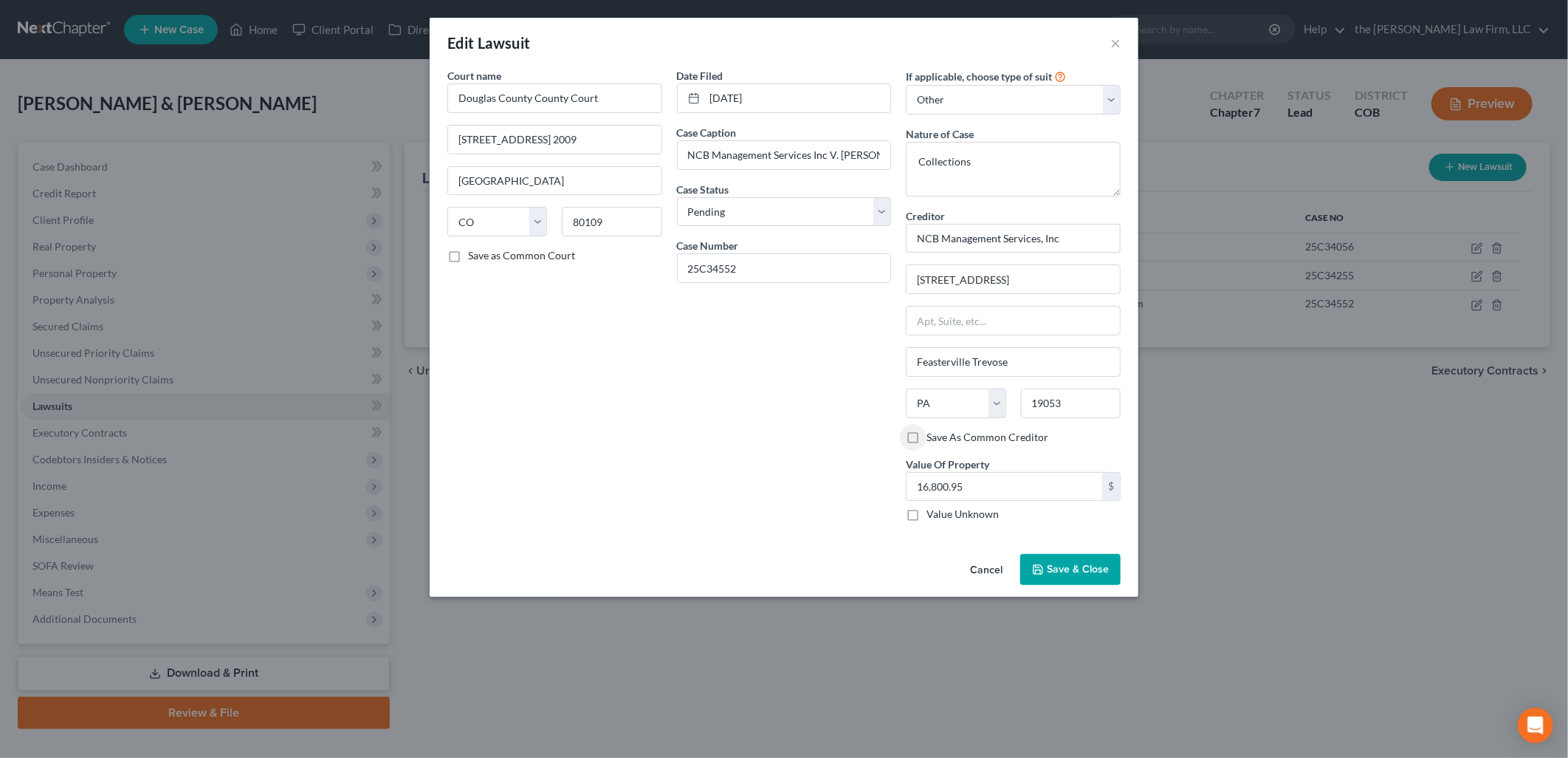
click at [1066, 578] on button "Save & Close" at bounding box center [1070, 570] width 100 height 31
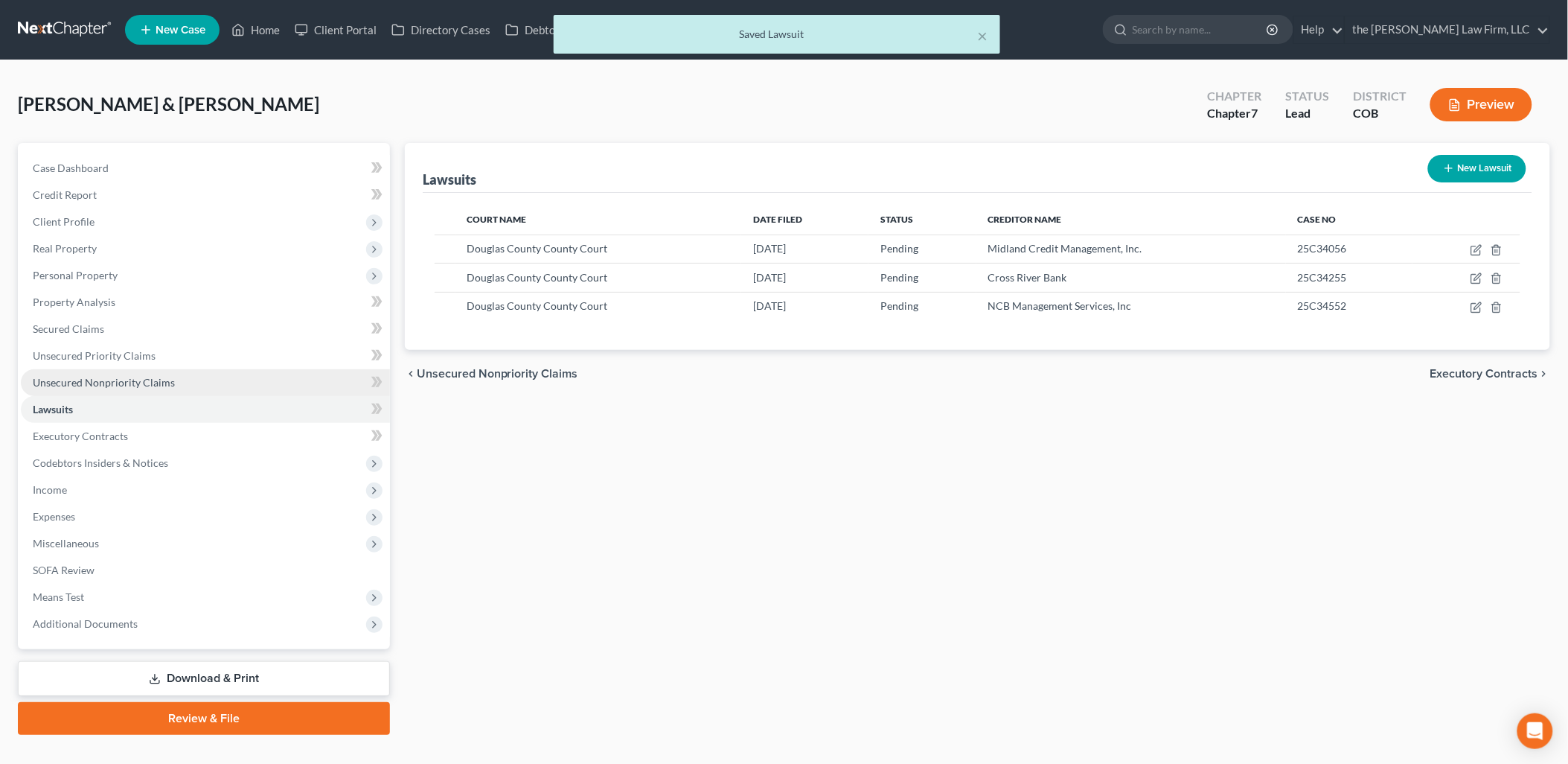
click at [64, 377] on span "Unsecured Nonpriority Claims" at bounding box center [103, 382] width 142 height 13
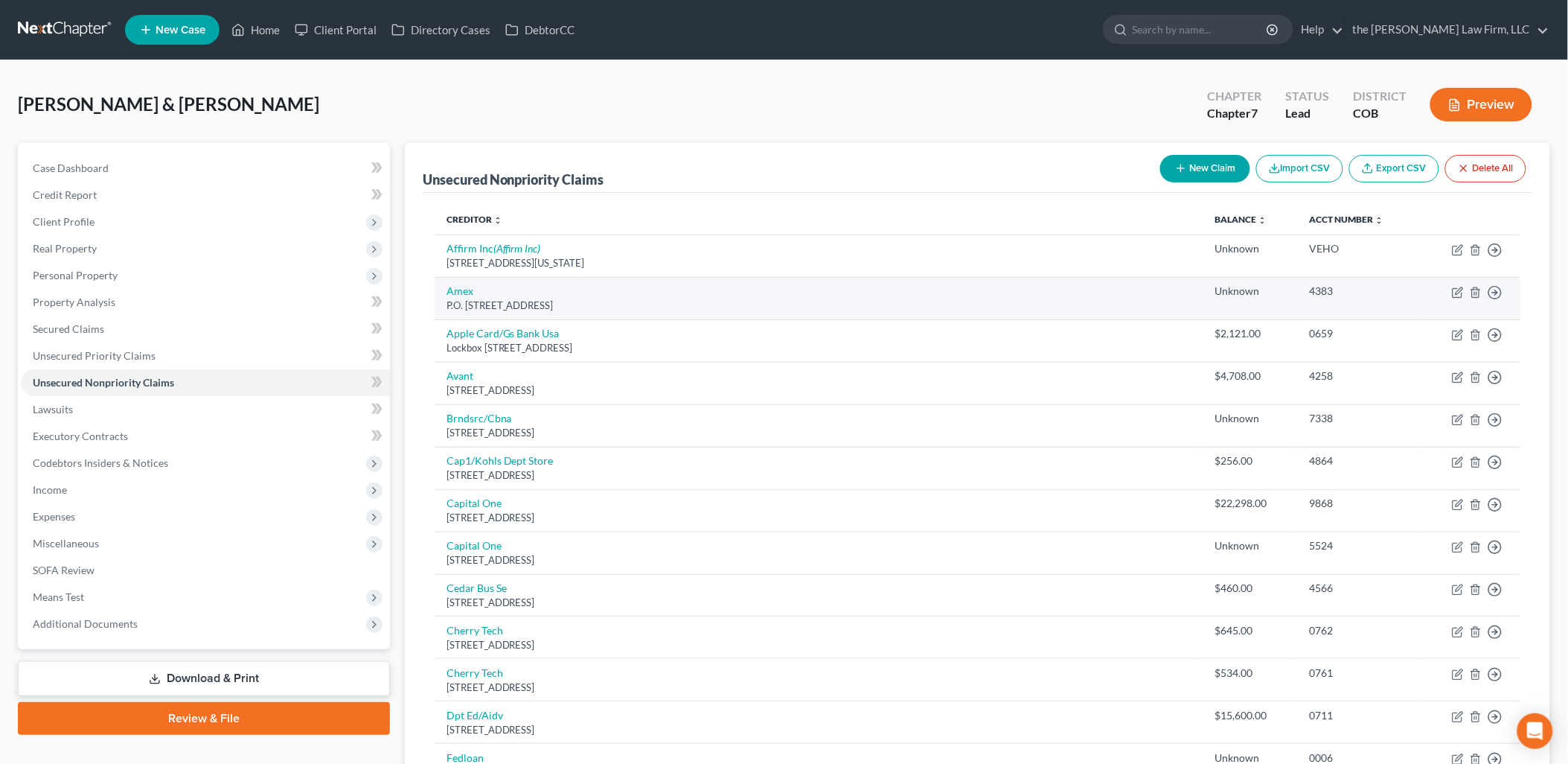
scroll to position [82, 0]
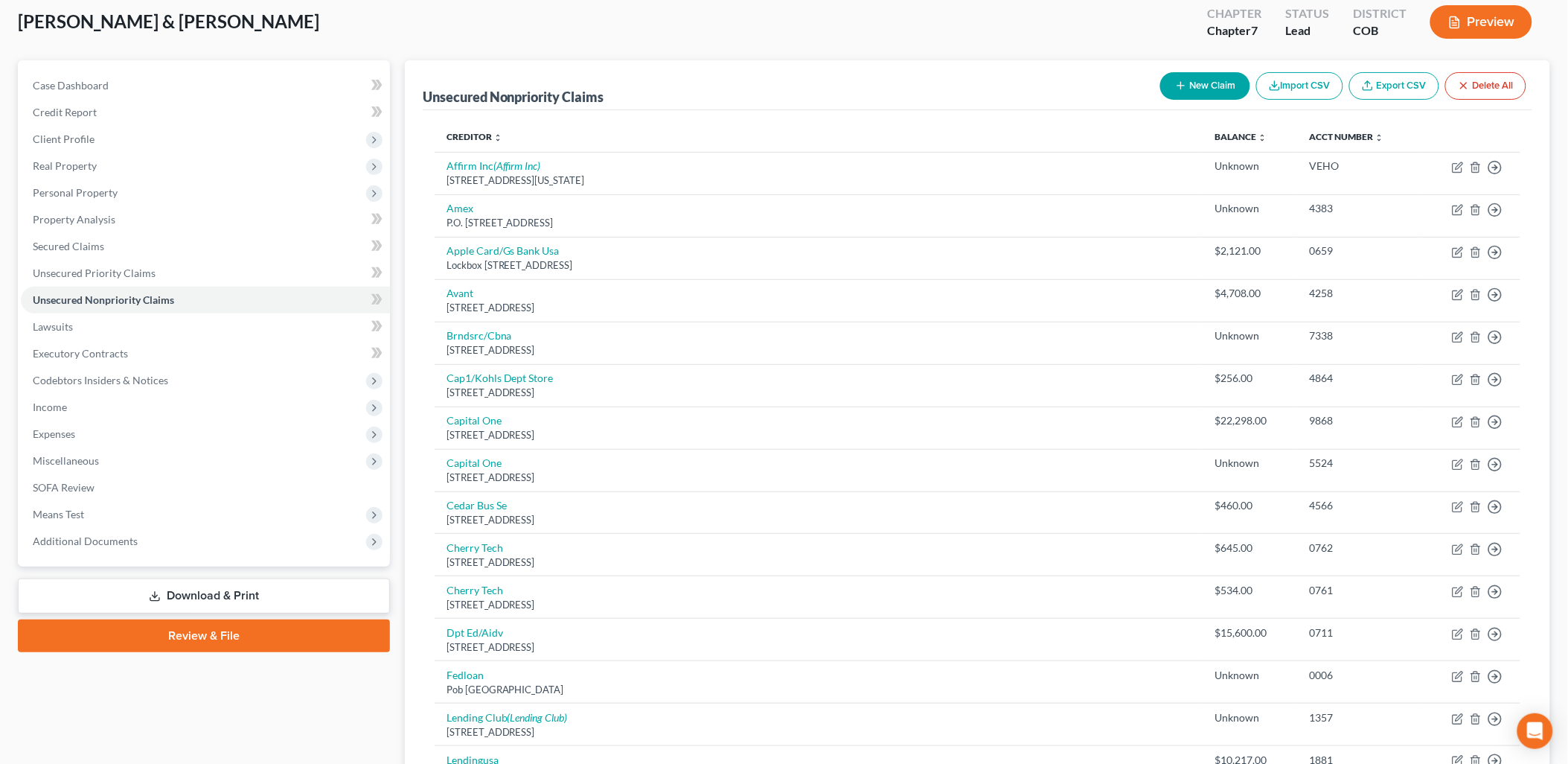
click at [470, 144] on th "Creditor expand_more expand_less unfold_more" at bounding box center [818, 137] width 768 height 30
click at [45, 250] on span "Secured Claims" at bounding box center [68, 246] width 71 height 13
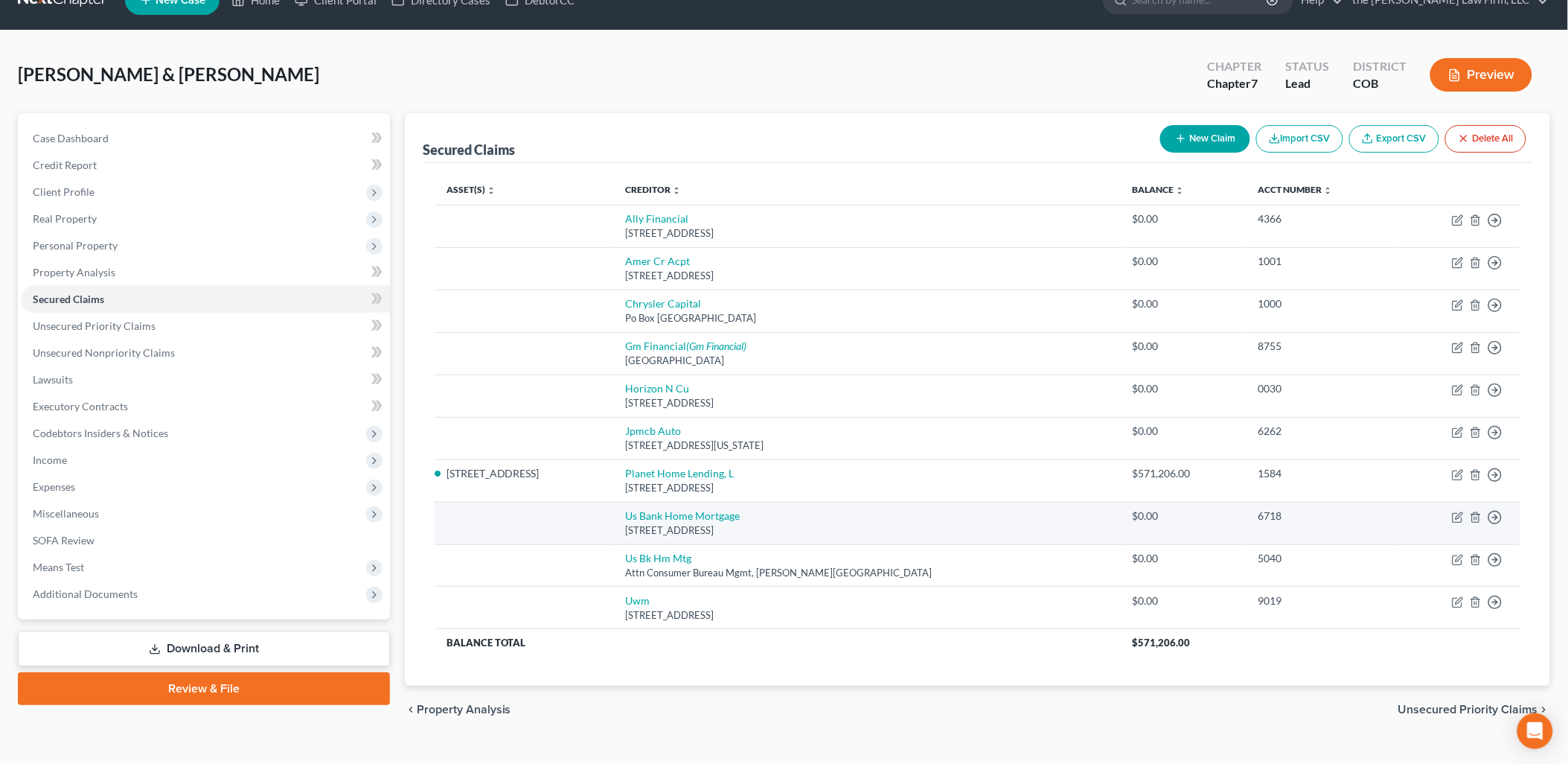
scroll to position [56, 0]
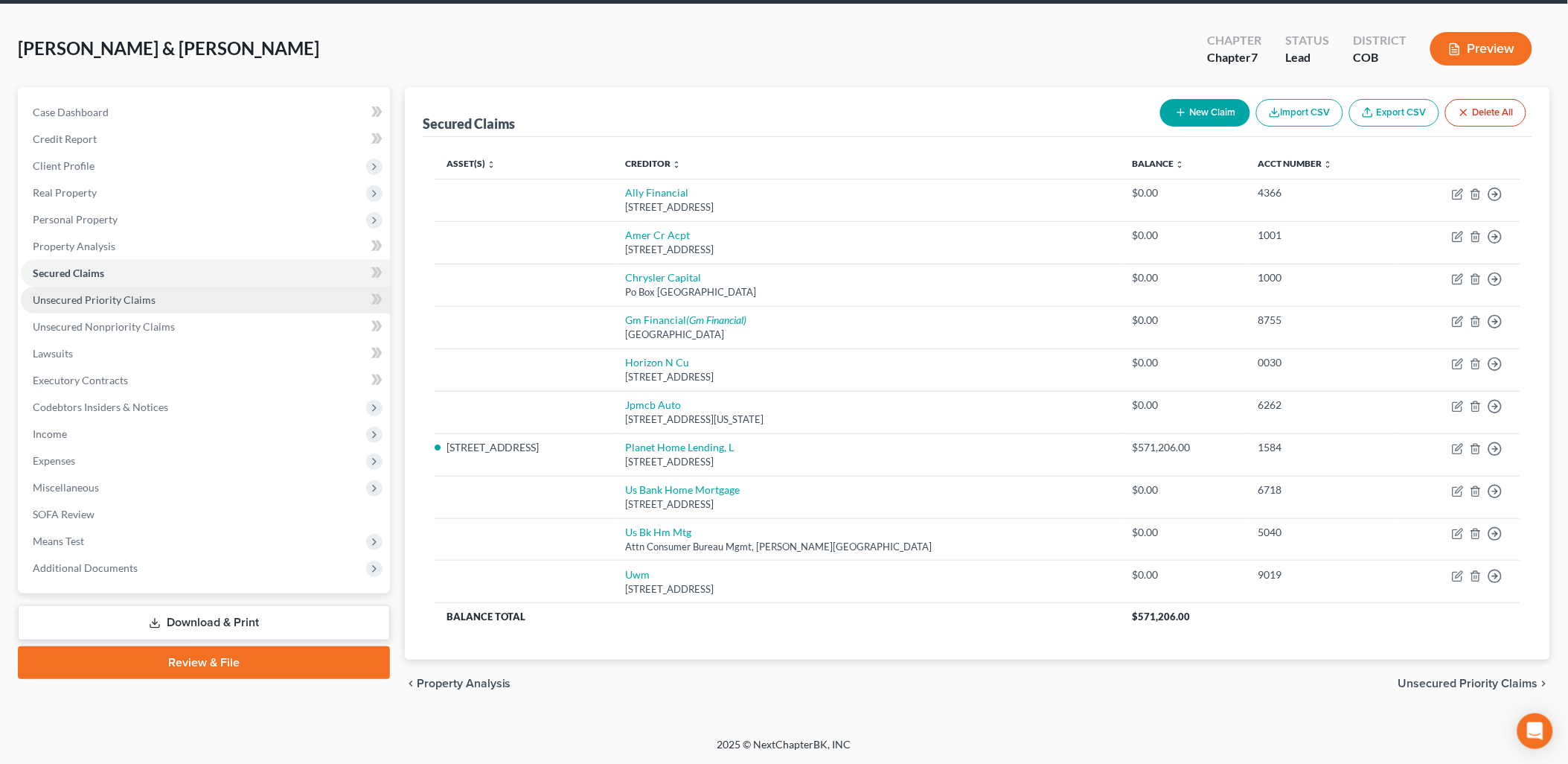
click at [161, 301] on link "Unsecured Priority Claims" at bounding box center [205, 300] width 369 height 27
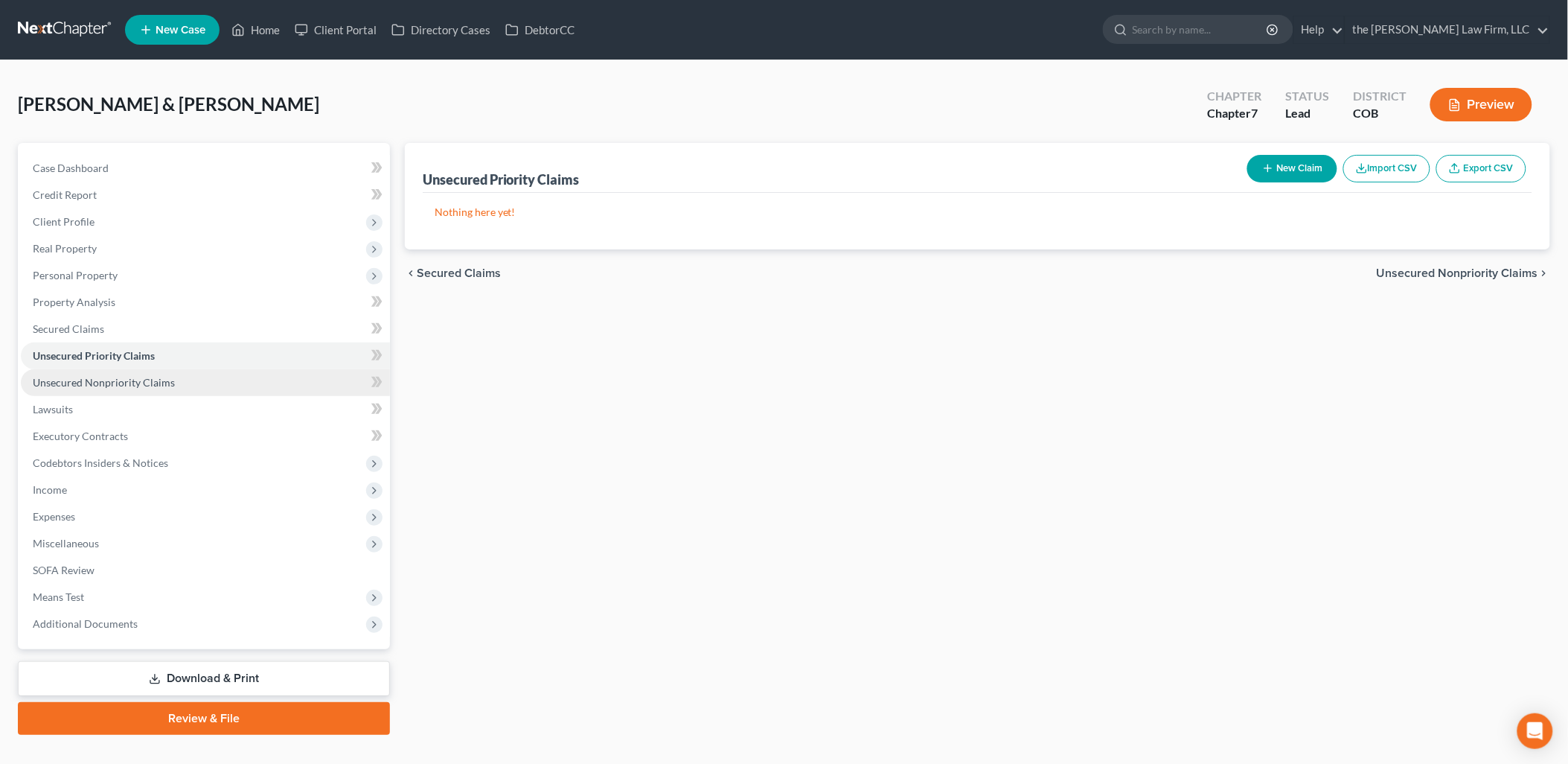
click at [93, 377] on span "Unsecured Nonpriority Claims" at bounding box center [103, 382] width 142 height 13
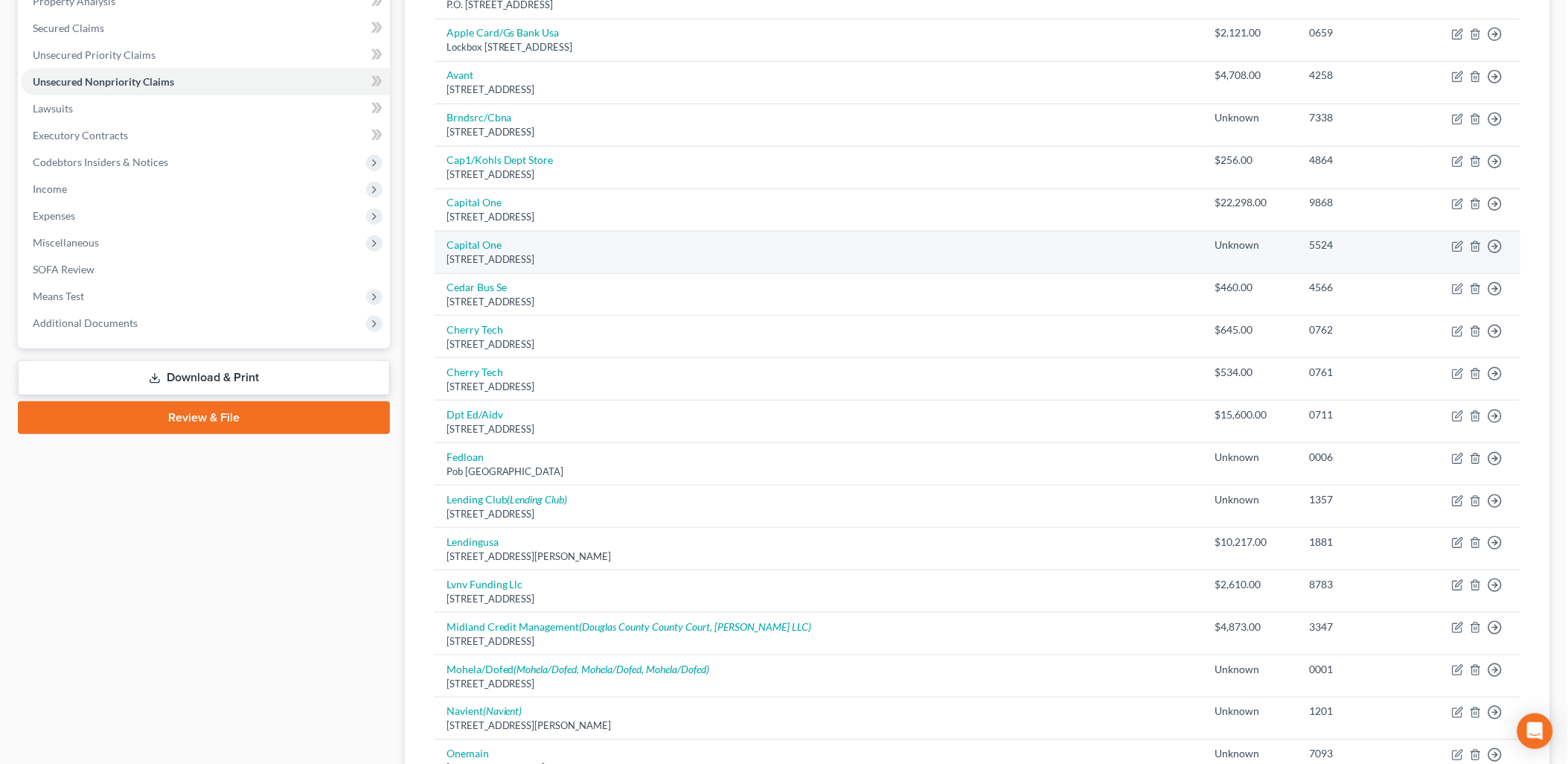
scroll to position [282, 0]
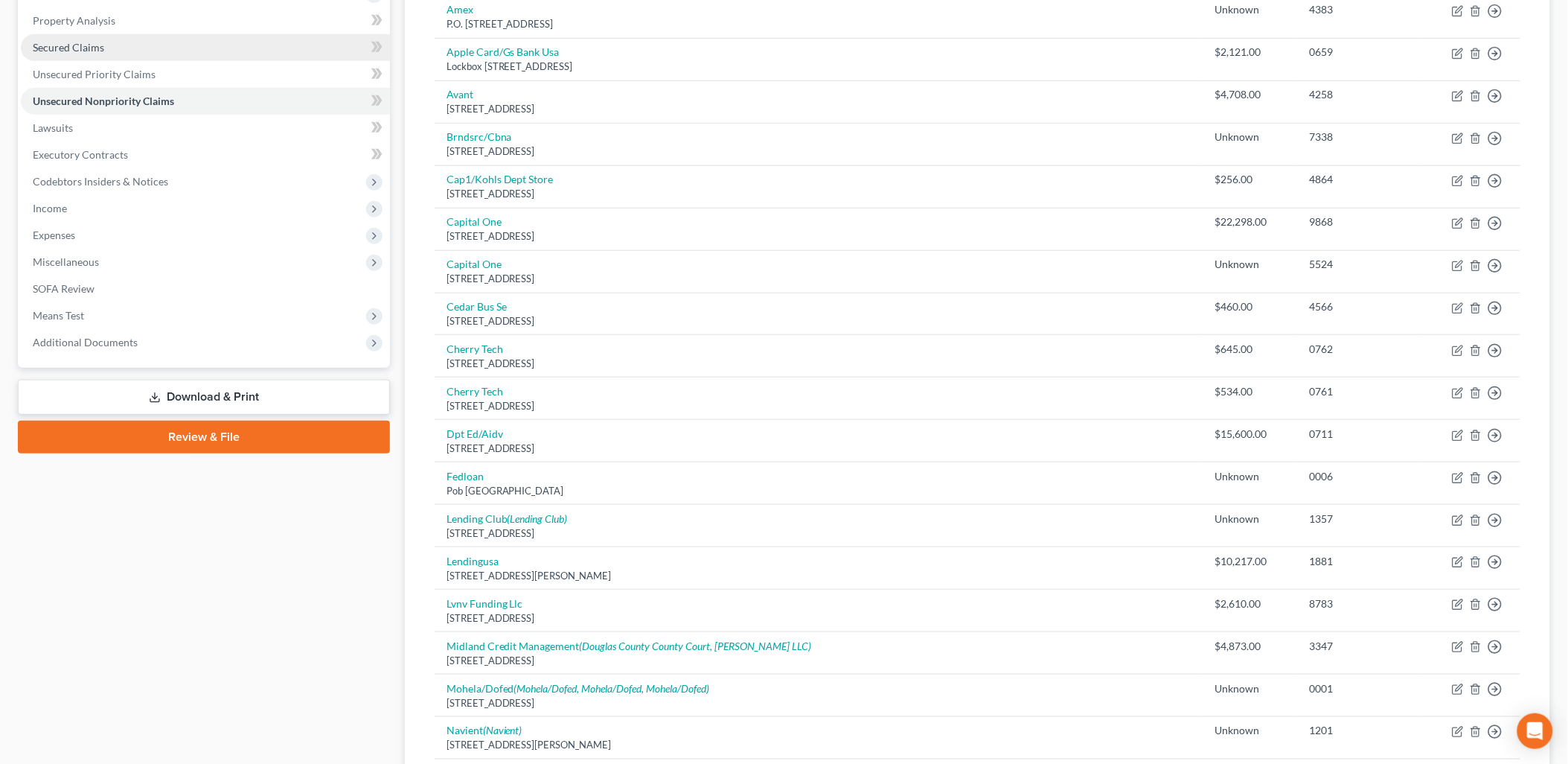
click at [88, 37] on link "Secured Claims" at bounding box center [205, 48] width 369 height 27
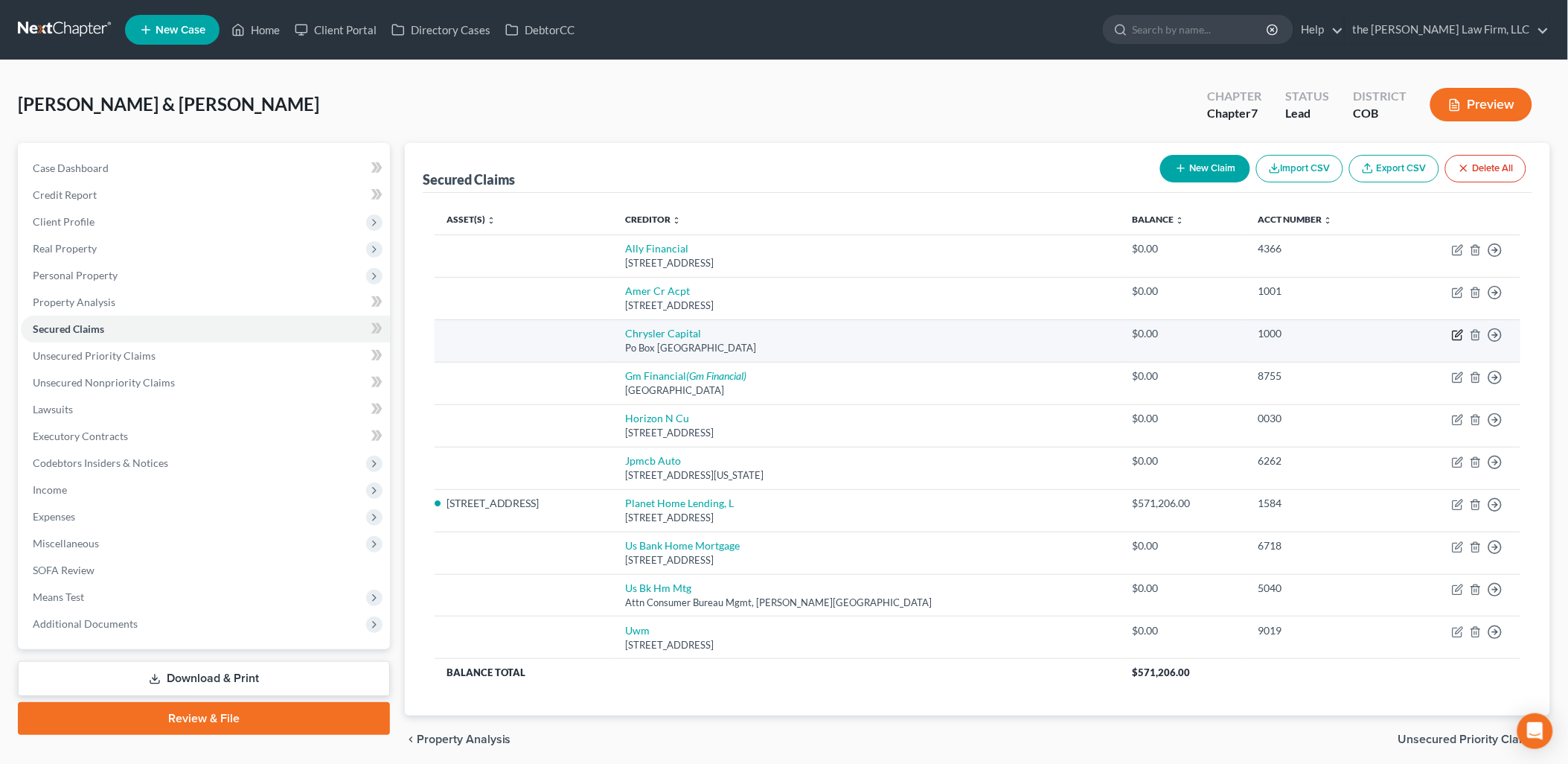
click at [1461, 330] on icon "button" at bounding box center [1458, 333] width 7 height 7
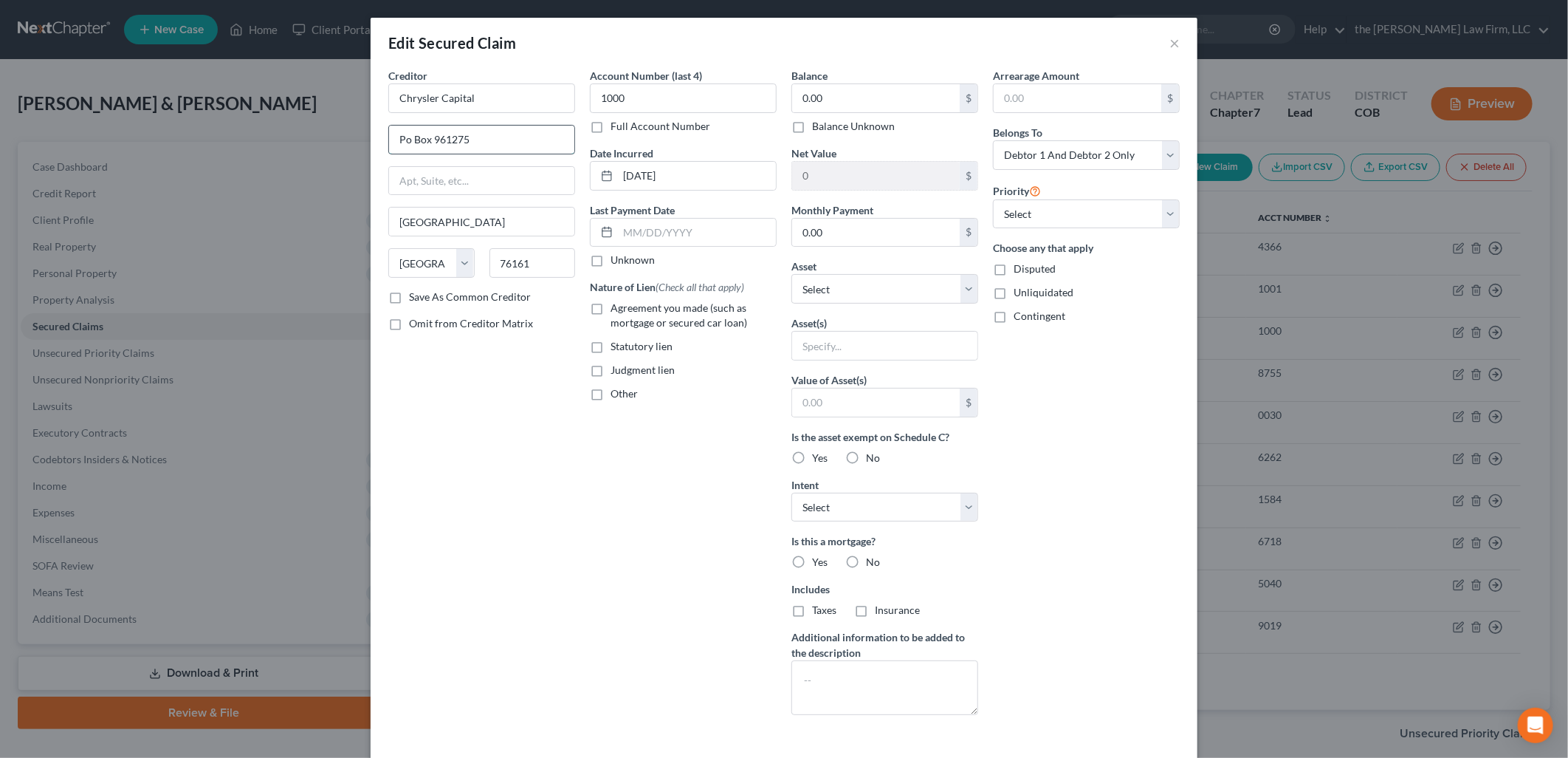
drag, startPoint x: 482, startPoint y: 142, endPoint x: 429, endPoint y: 153, distance: 54.1
click at [429, 153] on input "Po Box 961275" at bounding box center [481, 139] width 185 height 28
drag, startPoint x: 484, startPoint y: 230, endPoint x: 381, endPoint y: 235, distance: 103.1
click at [381, 235] on div "Creditor * Chrysler Capital Po Box 9105 [GEOGRAPHIC_DATA] [US_STATE][GEOGRAPHIC…" at bounding box center [481, 397] width 201 height 659
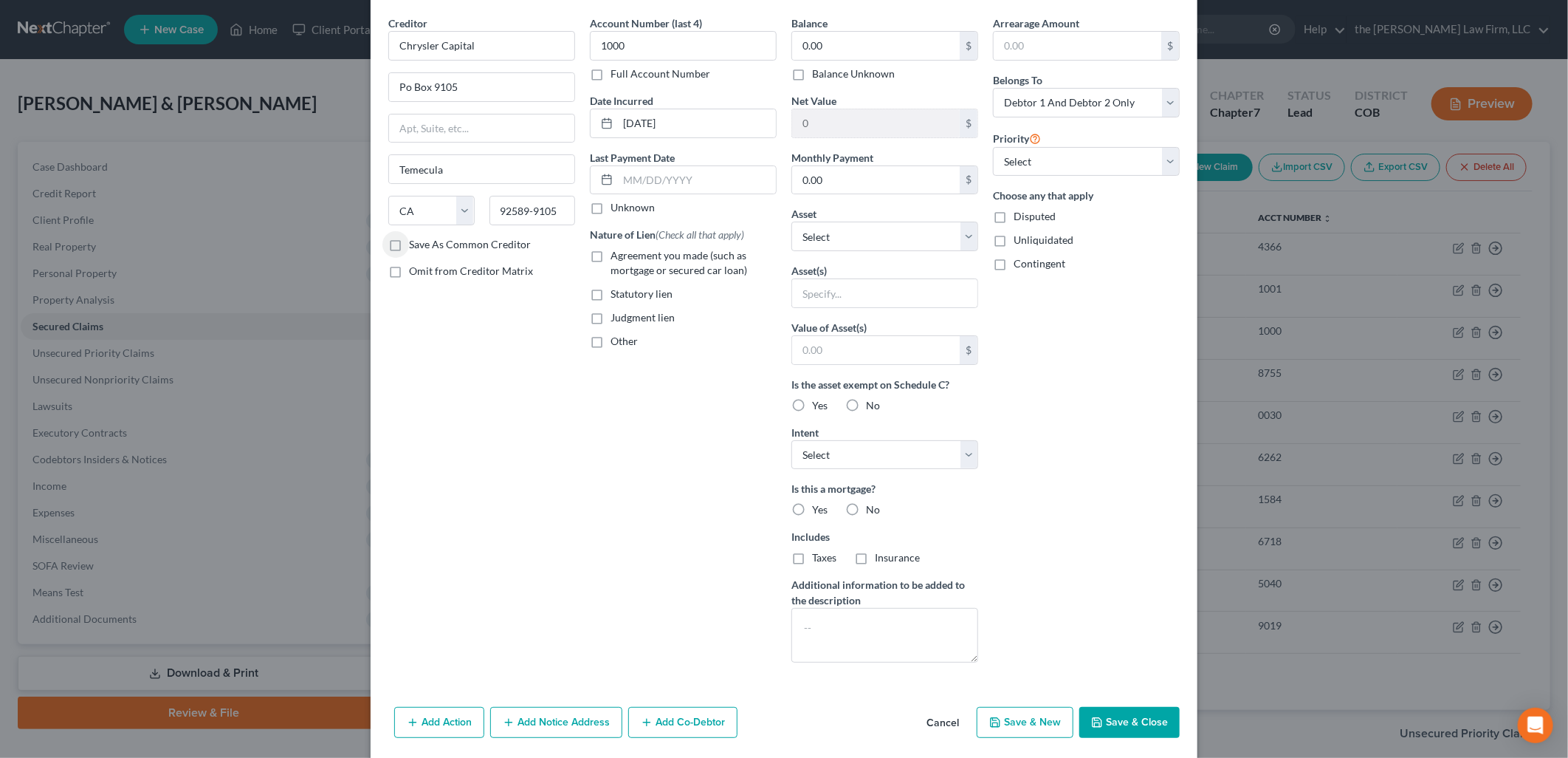
scroll to position [105, 0]
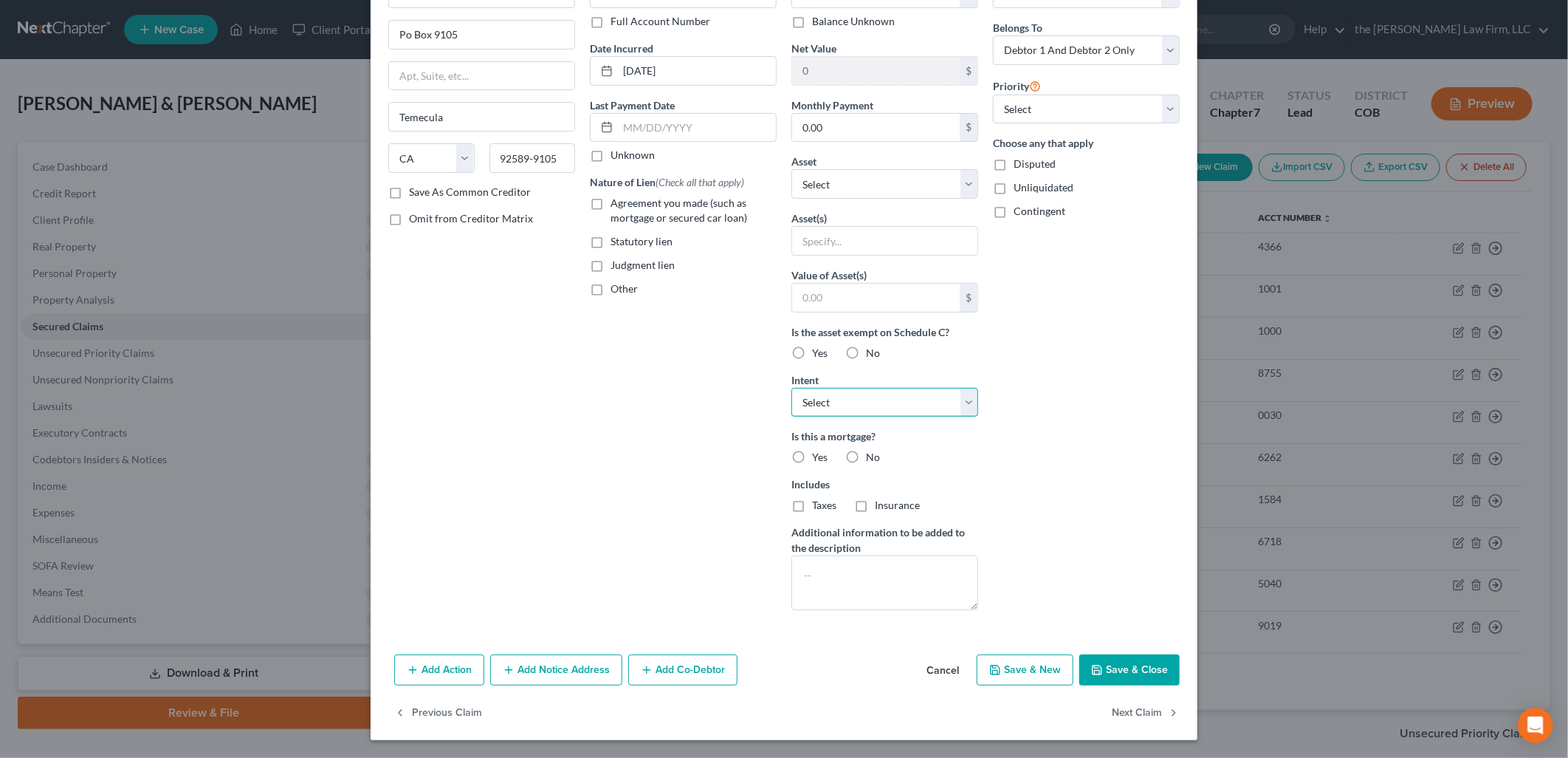
click at [858, 395] on select "Select Surrender Redeem Reaffirm Avoid Other" at bounding box center [884, 402] width 187 height 30
click at [791, 388] on select "Select Surrender Redeem Reaffirm Avoid Other" at bounding box center [884, 402] width 187 height 30
click at [866, 456] on label "No" at bounding box center [873, 457] width 14 height 15
click at [872, 456] on input "No" at bounding box center [877, 454] width 9 height 9
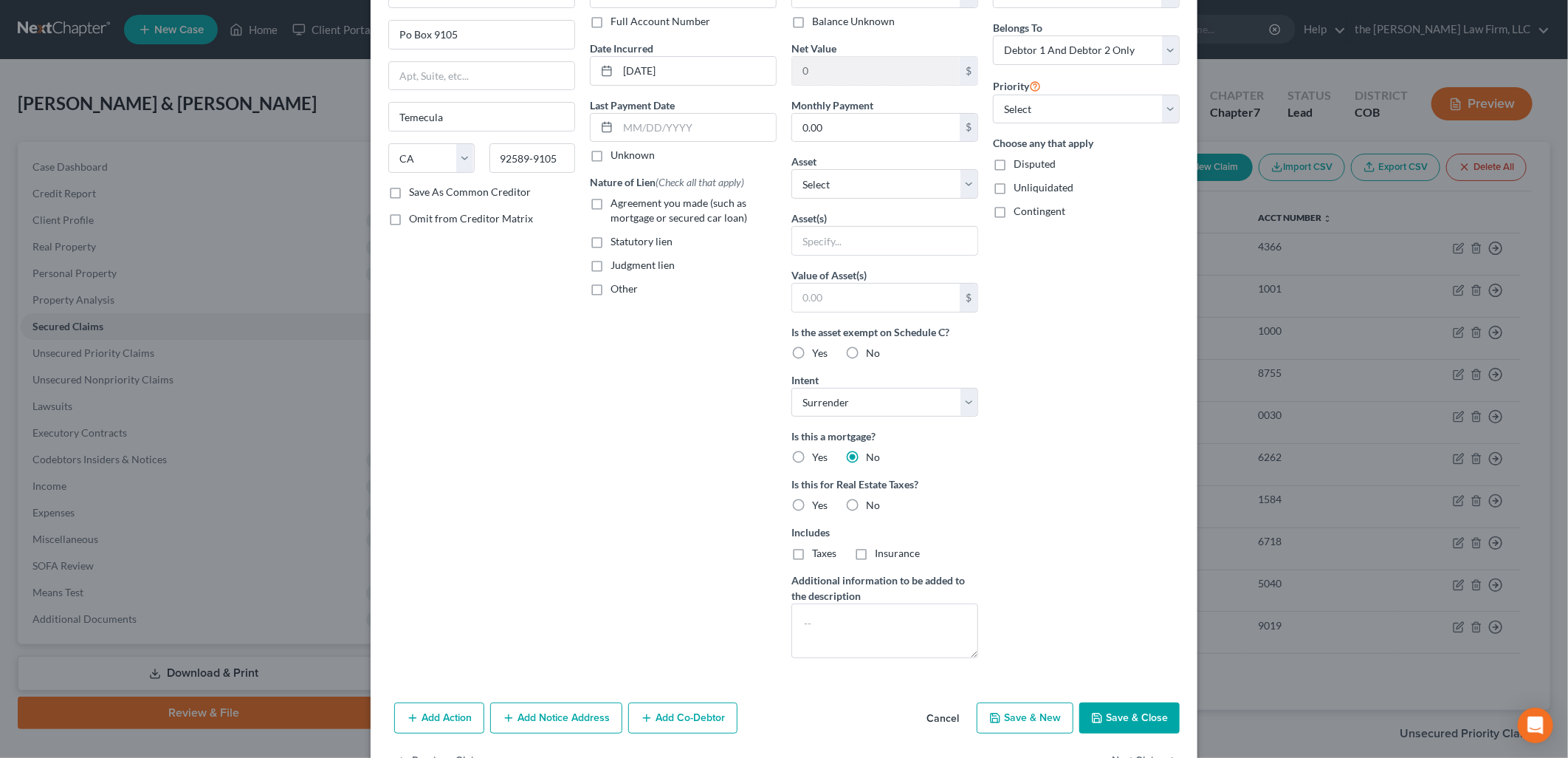
drag, startPoint x: 849, startPoint y: 506, endPoint x: 992, endPoint y: 486, distance: 144.4
click at [866, 506] on label "No" at bounding box center [873, 505] width 14 height 15
click at [872, 506] on input "No" at bounding box center [877, 503] width 9 height 9
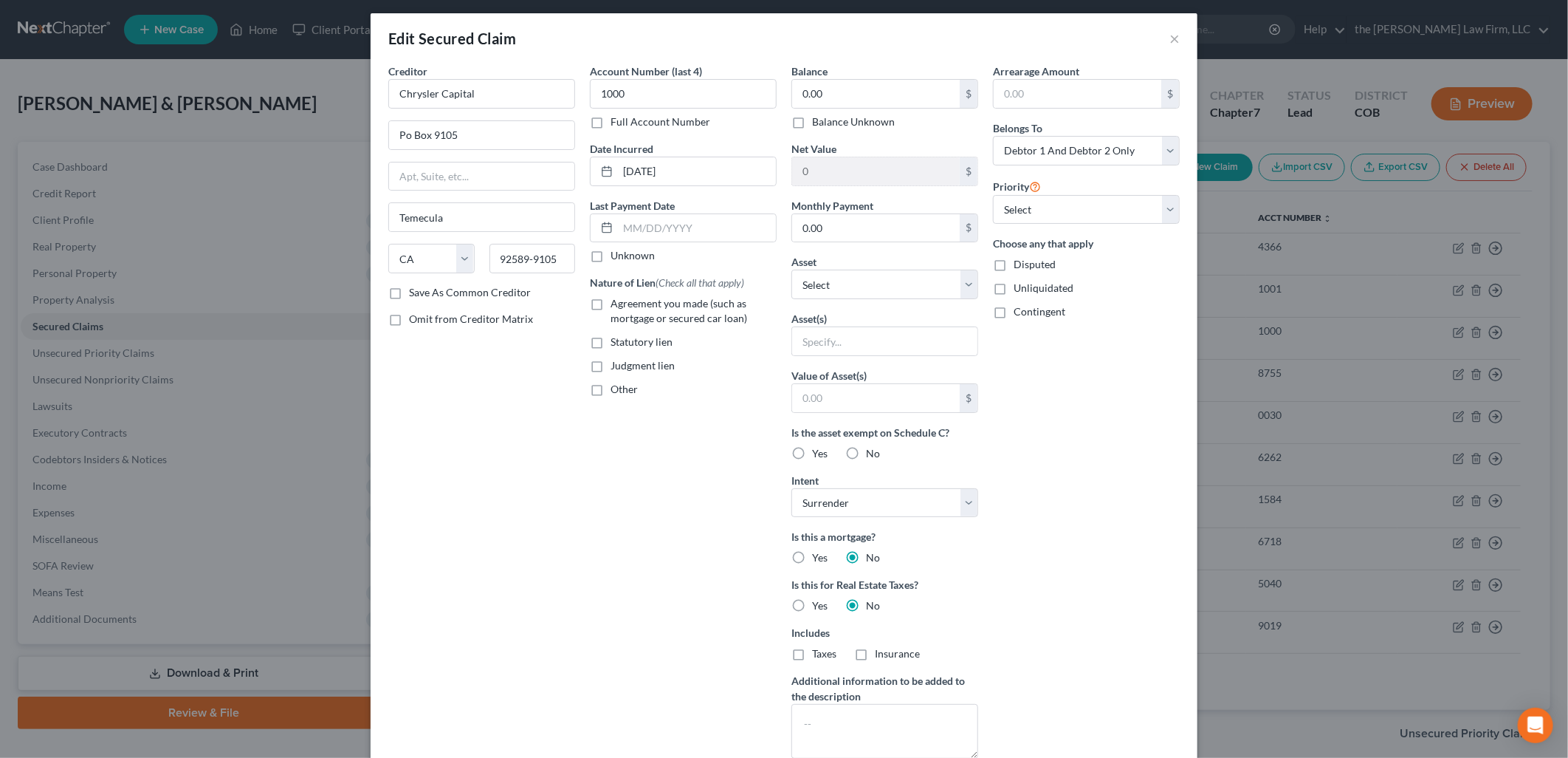
scroll to position [0, 0]
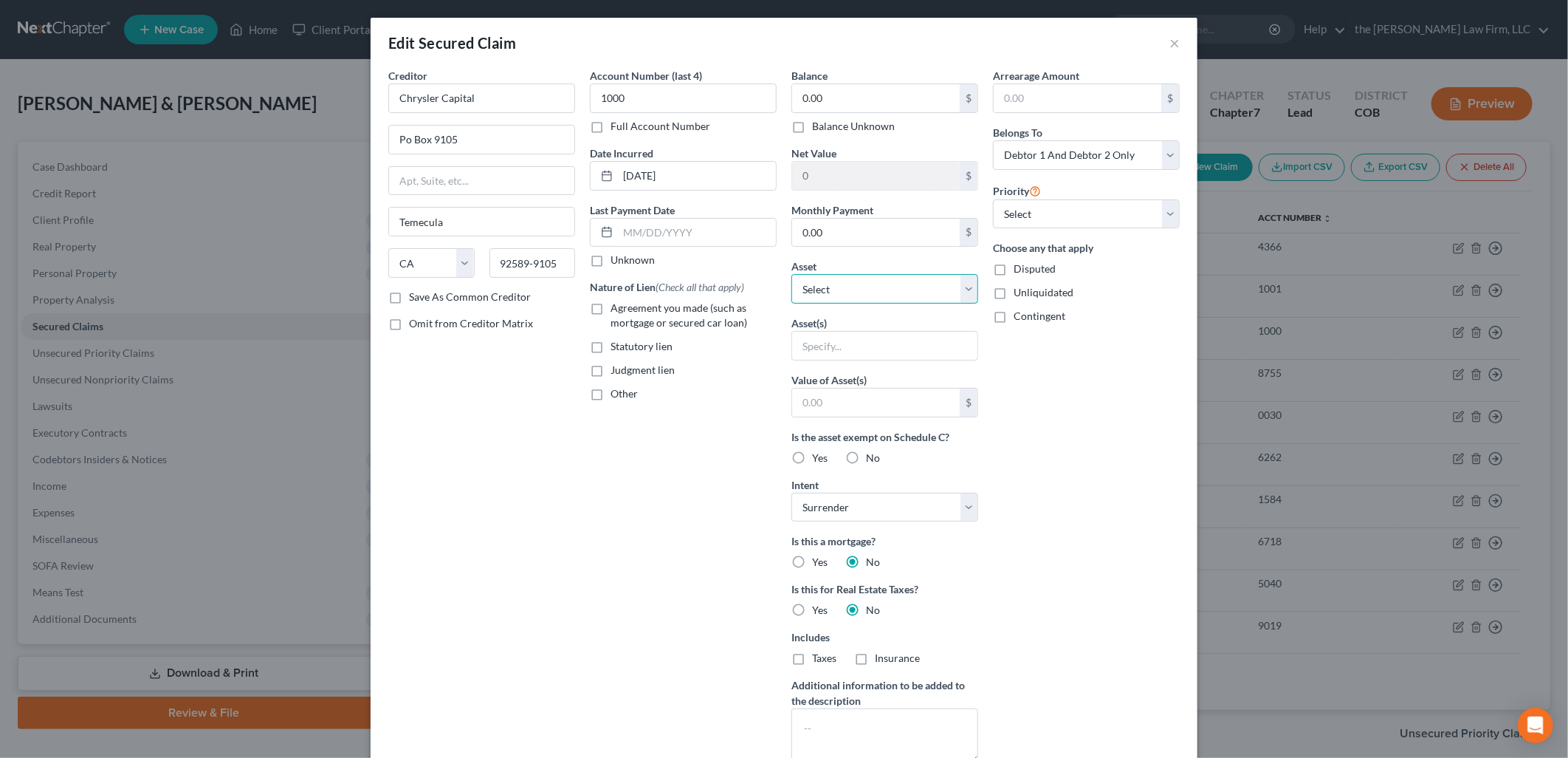
click at [954, 275] on select "Select Other Multiple Assets Household Goods - Electronics, Television, Video G…" at bounding box center [884, 289] width 187 height 30
click at [1024, 372] on div "Arrearage Amount $ Belongs To * Select Debtor 1 Only Debtor 2 Only Debtor 1 And…" at bounding box center [1086, 421] width 201 height 707
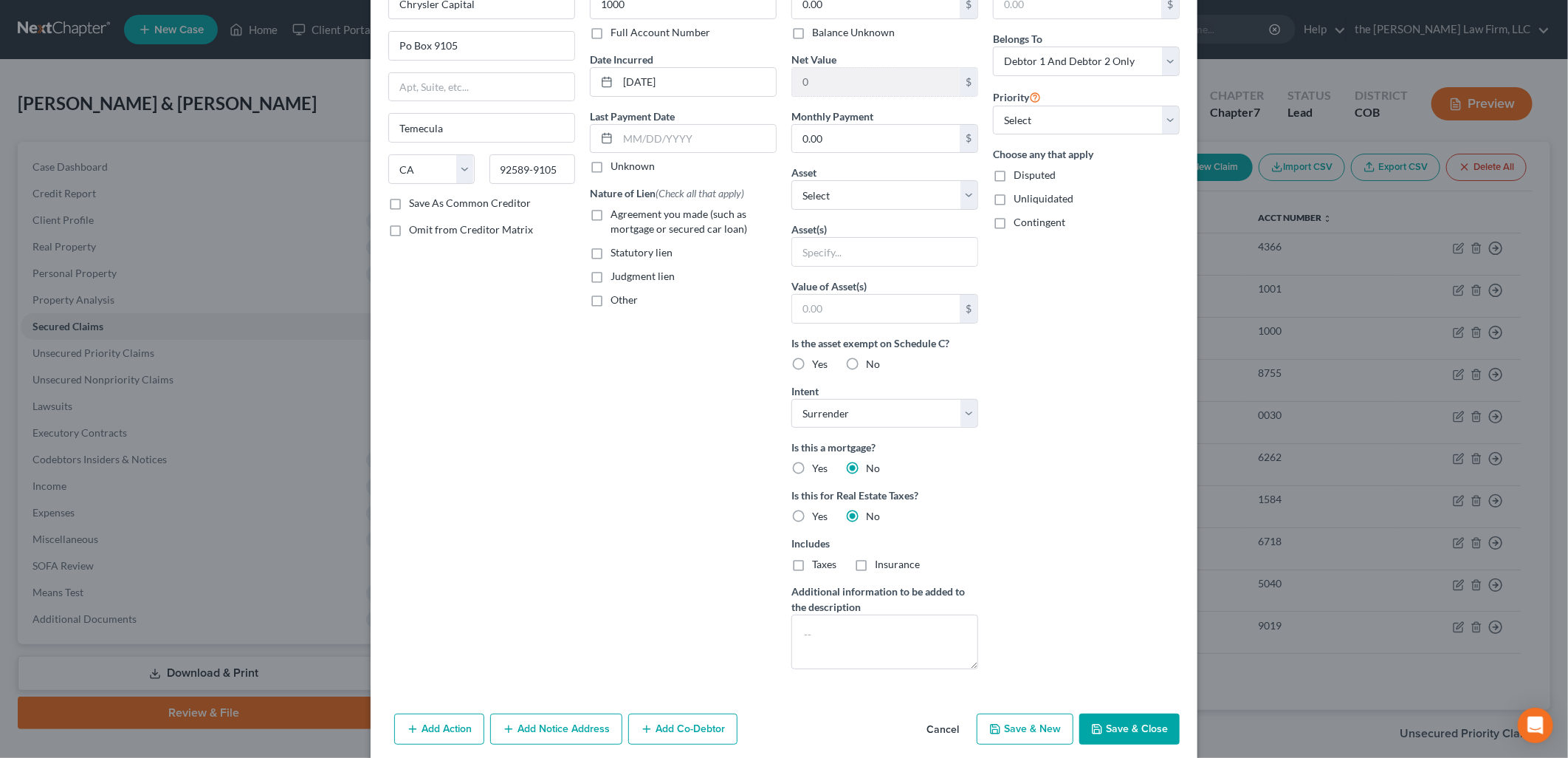
scroll to position [153, 0]
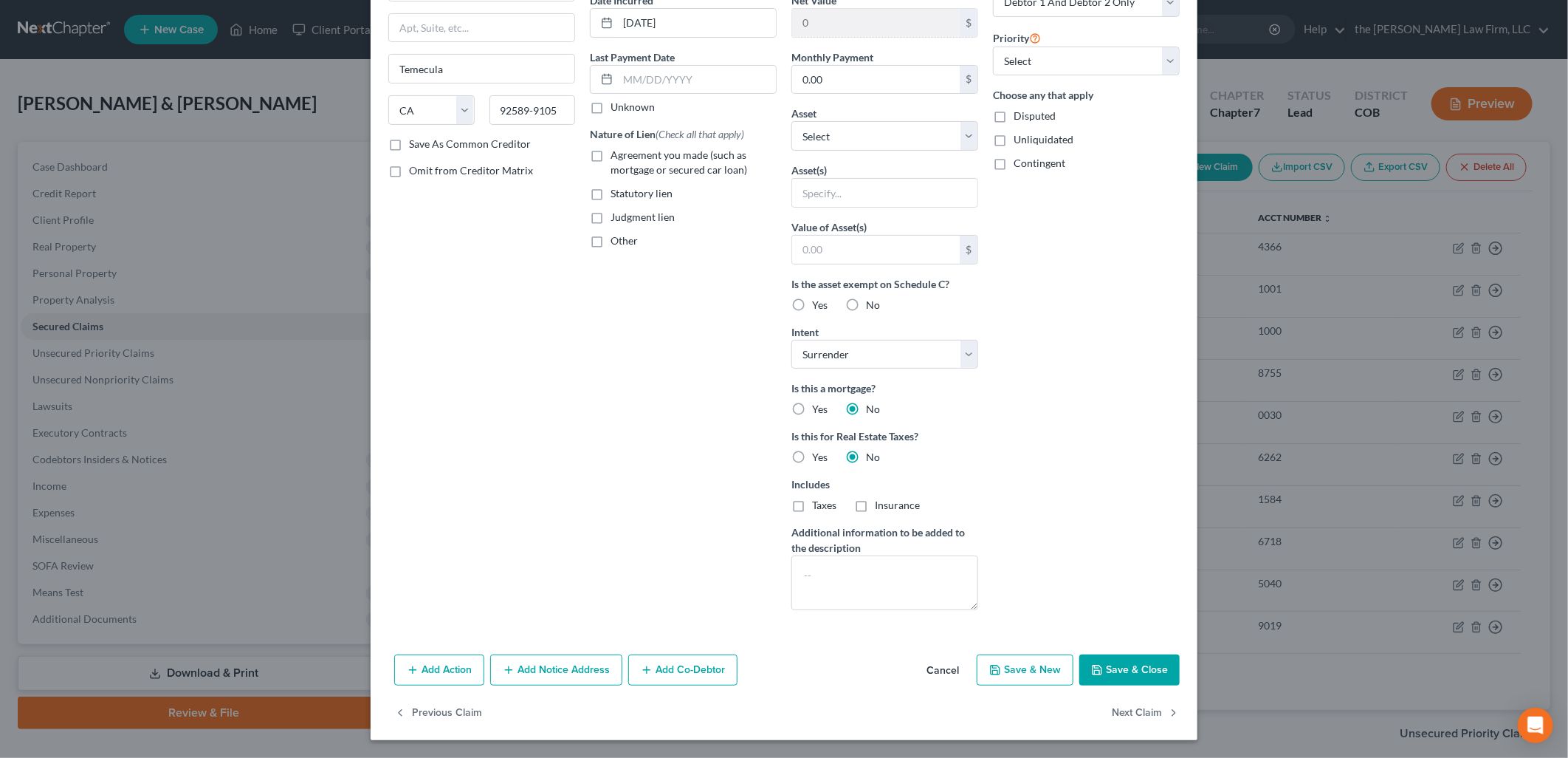
click at [1108, 661] on button "Save & Close" at bounding box center [1129, 670] width 100 height 31
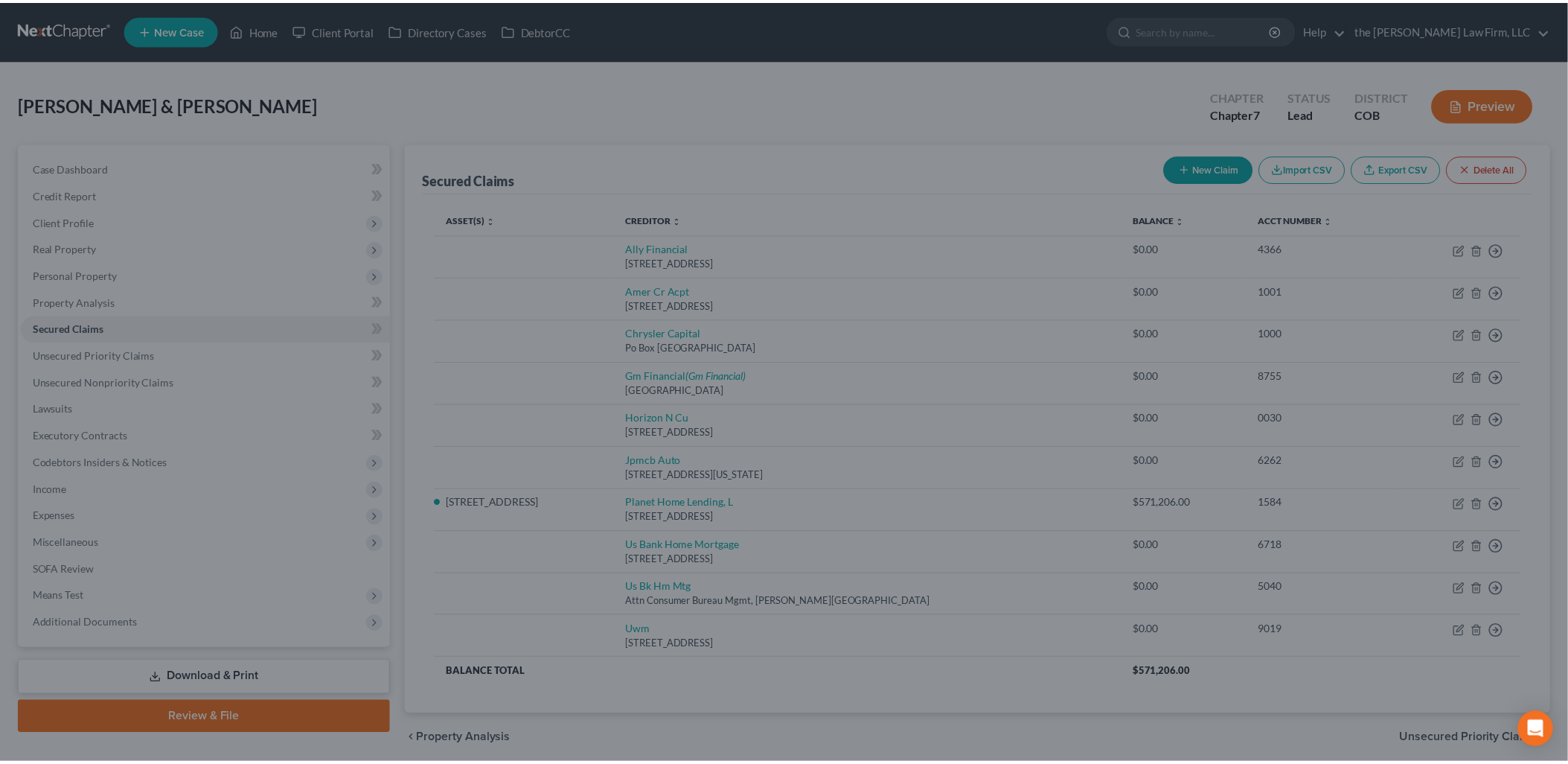
scroll to position [0, 0]
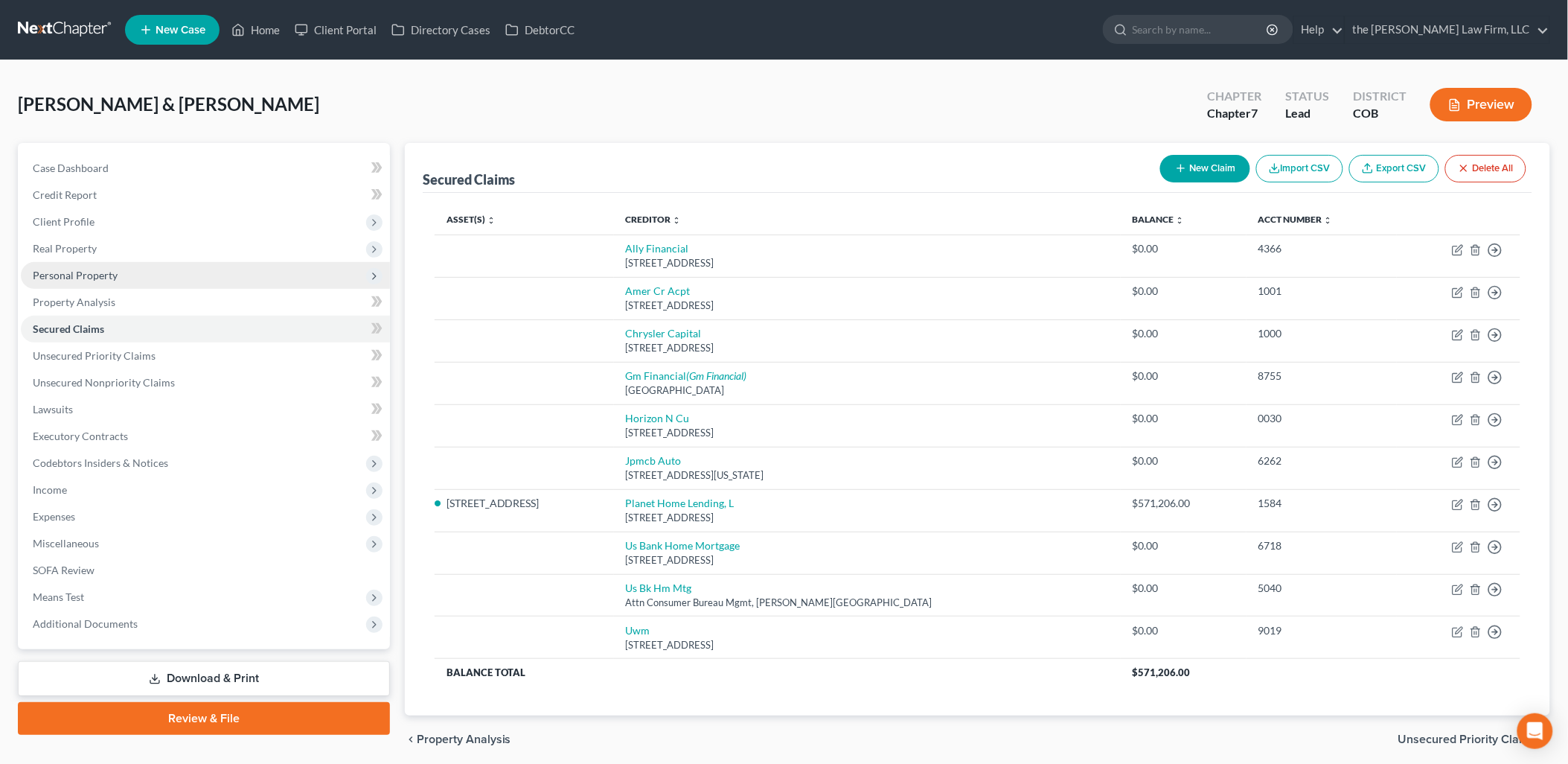
click at [145, 273] on span "Personal Property" at bounding box center [205, 275] width 369 height 27
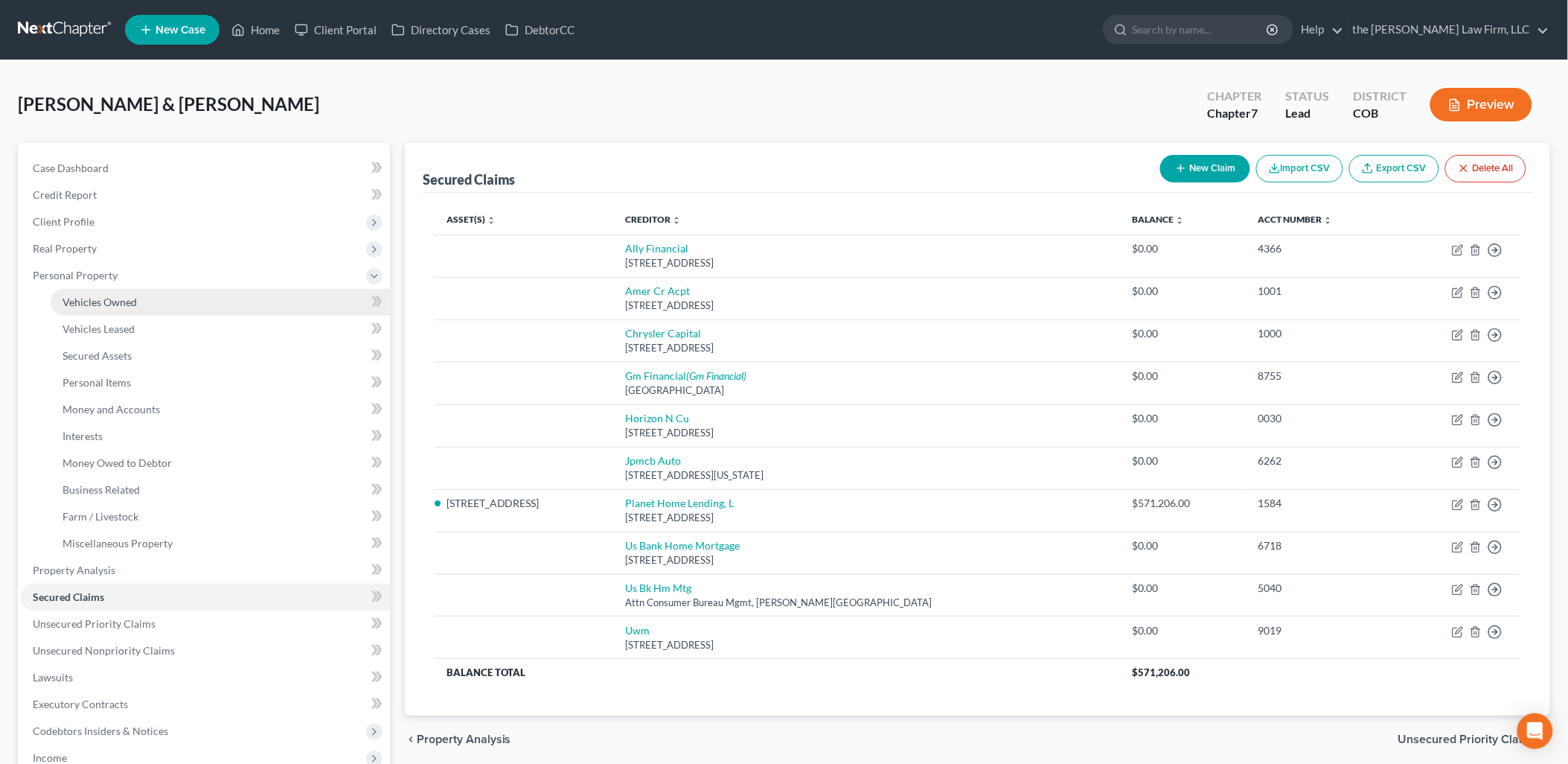
click at [143, 298] on link "Vehicles Owned" at bounding box center [220, 302] width 339 height 27
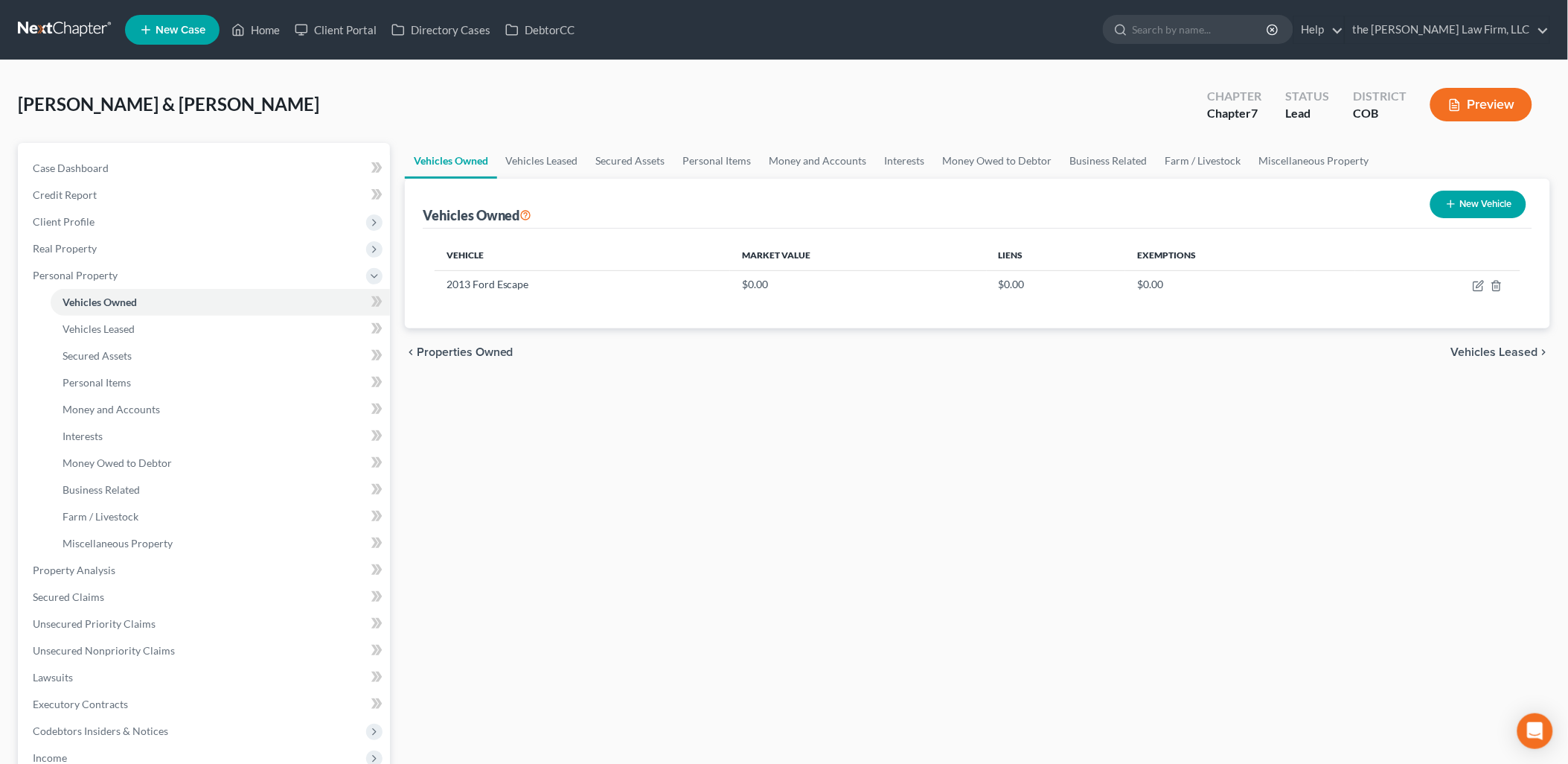
click at [1468, 205] on button "New Vehicle" at bounding box center [1478, 204] width 96 height 27
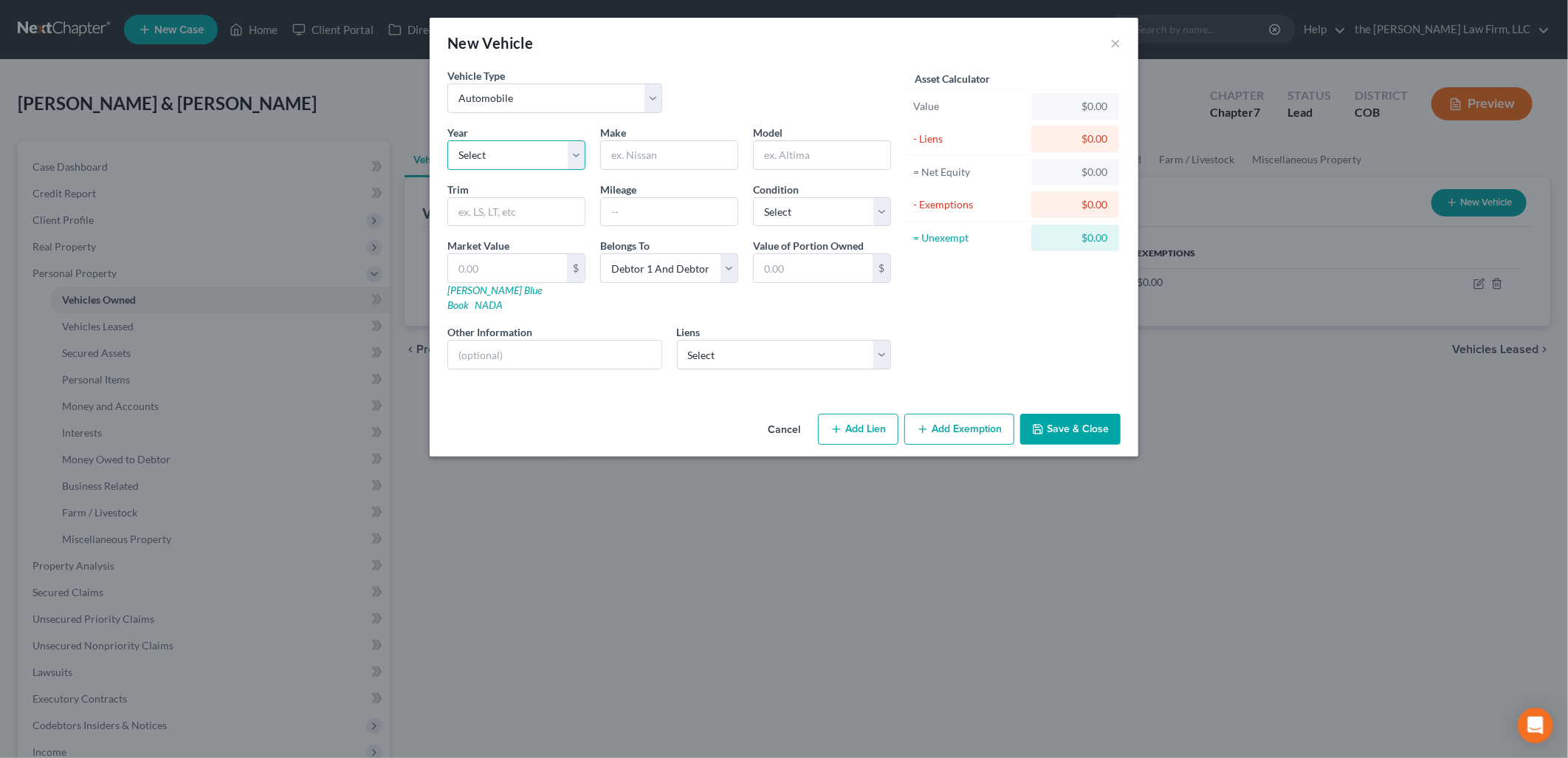
click at [506, 145] on select "Select 2026 2025 2024 2023 2022 2021 2020 2019 2018 2017 2016 2015 2014 2013 20…" at bounding box center [516, 155] width 138 height 30
click at [447, 140] on select "Select 2026 2025 2024 2023 2022 2021 2020 2019 2018 2017 2016 2015 2014 2013 20…" at bounding box center [516, 155] width 138 height 30
drag, startPoint x: 779, startPoint y: 210, endPoint x: 786, endPoint y: 226, distance: 17.5
click at [779, 210] on select "Select Excellent Very Good Good Fair Poor" at bounding box center [821, 212] width 138 height 30
click at [753, 197] on select "Select Excellent Very Good Good Fair Poor" at bounding box center [821, 212] width 138 height 30
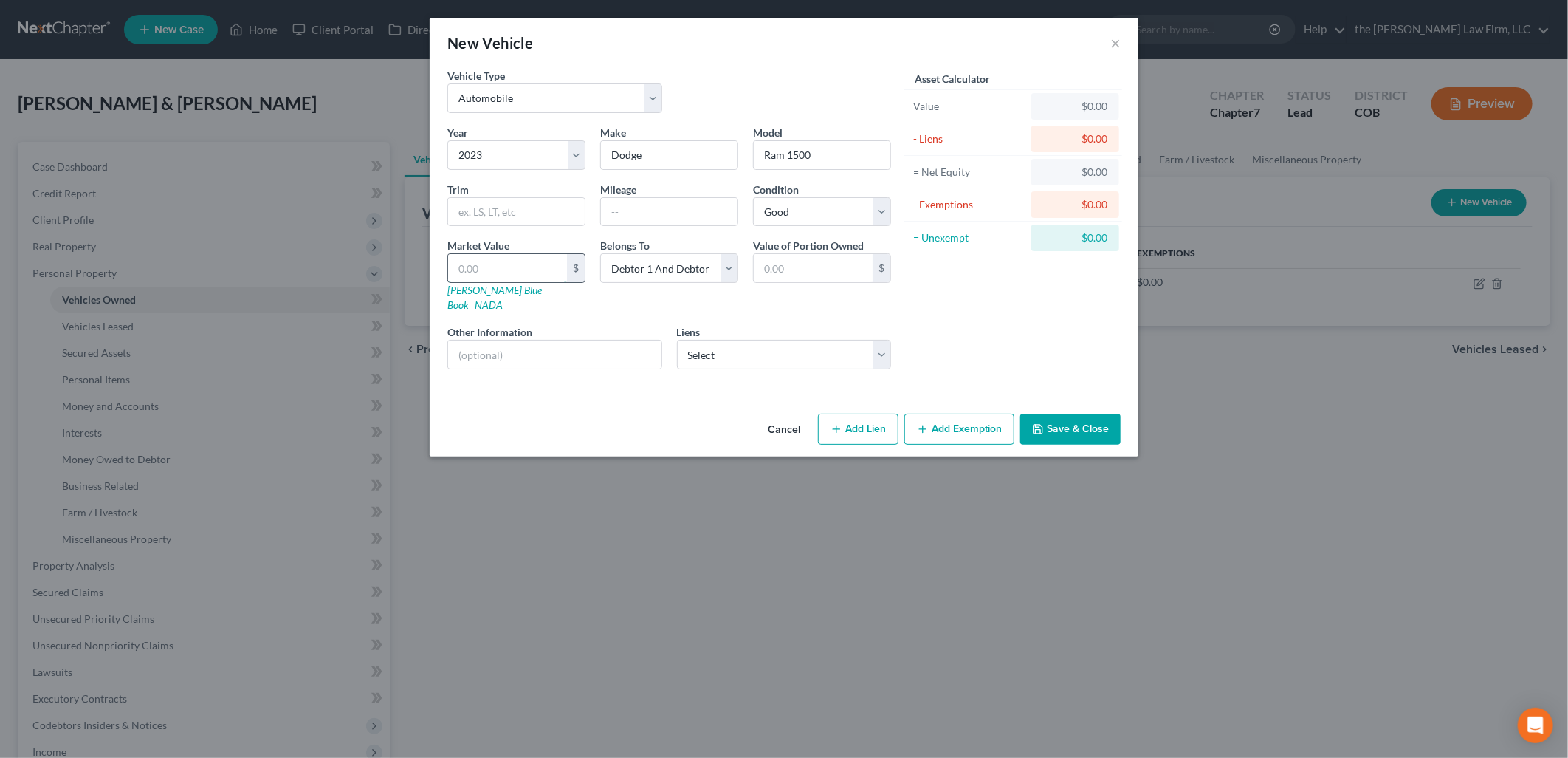
click at [471, 276] on input "text" at bounding box center [507, 268] width 119 height 28
drag, startPoint x: 1048, startPoint y: 315, endPoint x: 1013, endPoint y: 325, distance: 36.4
click at [1048, 315] on div "Asset Calculator Value $0.00 - Liens $0.00 = Net Equity $0.00 - Exemptions $0.0…" at bounding box center [1013, 224] width 229 height 313
click at [770, 341] on select "Select Ally Financial - $0.00 Amer Cr Acpt - $0.00 Chrysler Capital - $0.00 Gm …" at bounding box center [784, 355] width 215 height 30
click at [1057, 300] on div "Asset Calculator Value $0.00 - Liens $0.00 = Net Equity $0.00 - Exemptions $0.0…" at bounding box center [1013, 224] width 229 height 313
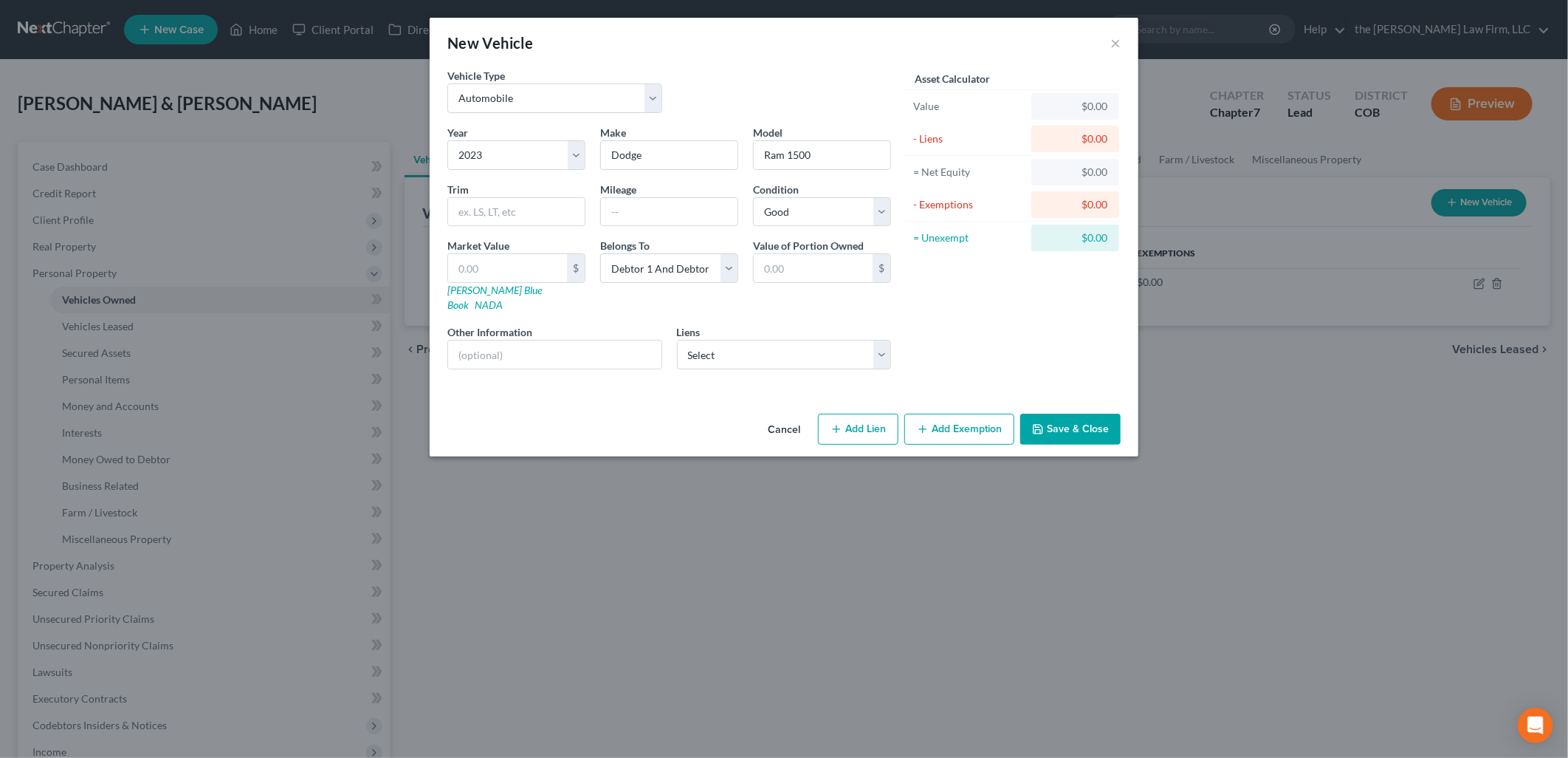
click at [1070, 413] on button "Save & Close" at bounding box center [1070, 429] width 100 height 31
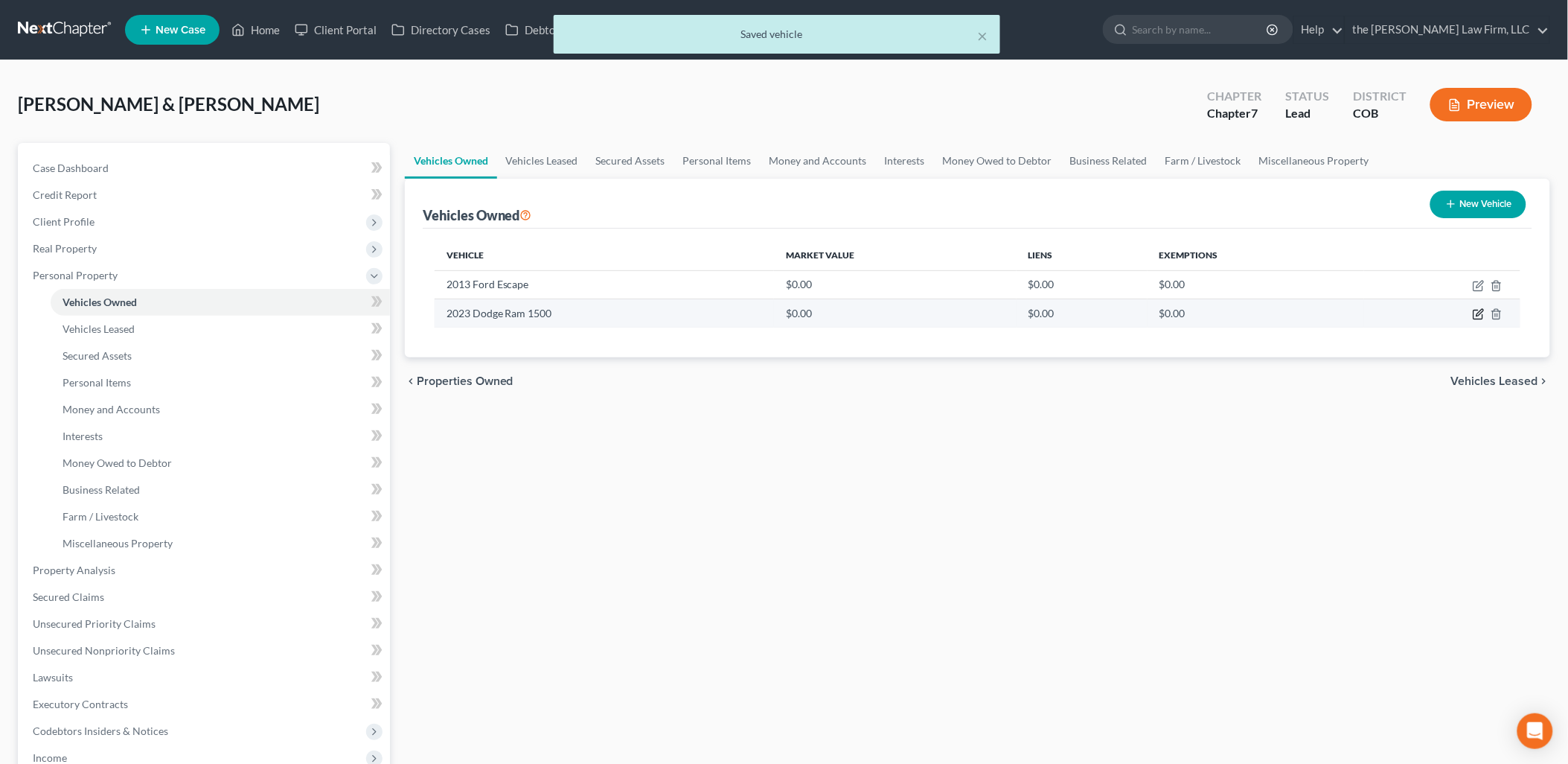
click at [1479, 311] on icon "button" at bounding box center [1478, 314] width 12 height 12
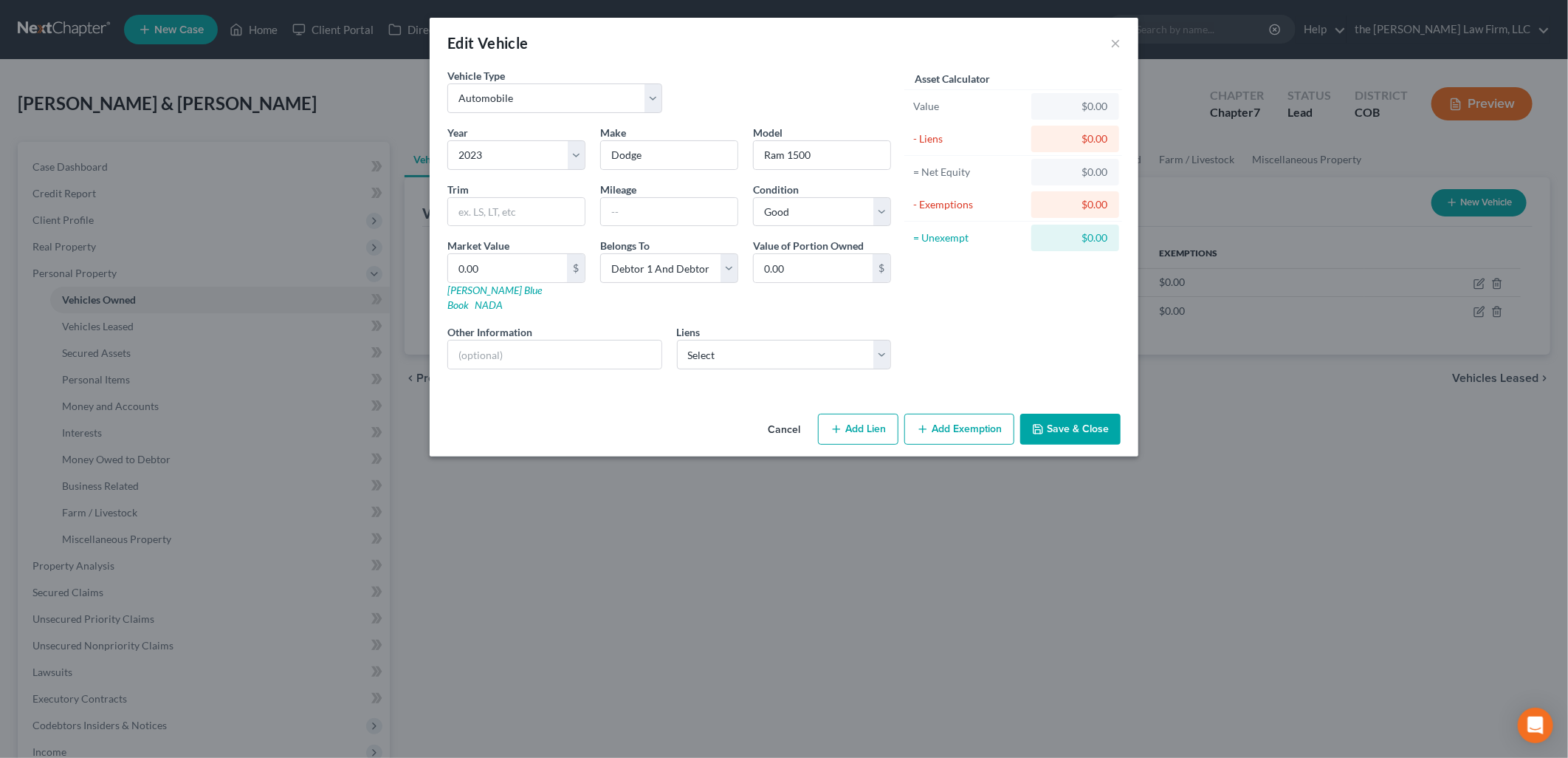
click at [1049, 414] on button "Save & Close" at bounding box center [1070, 429] width 100 height 31
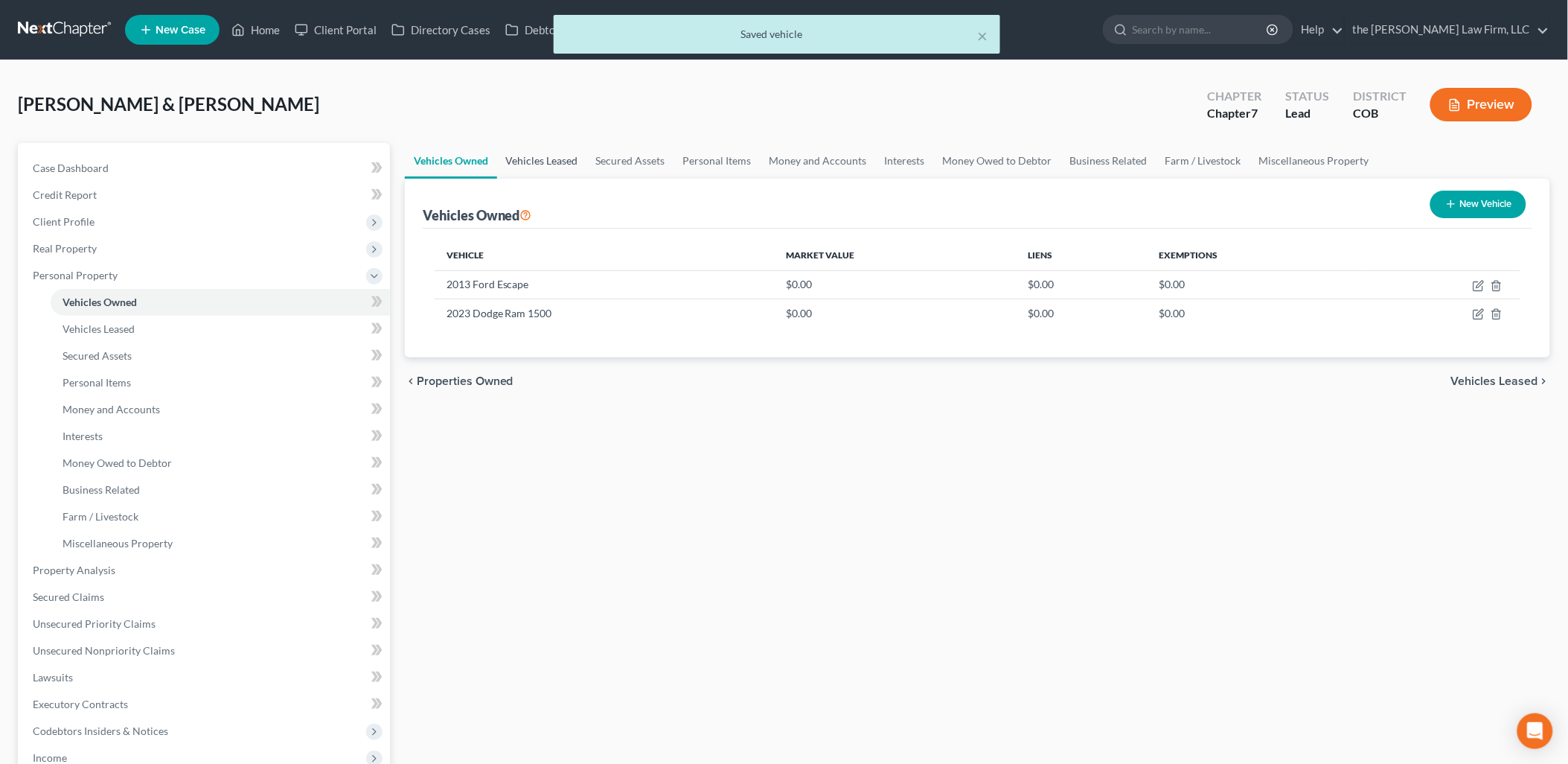
click at [576, 157] on link "Vehicles Leased" at bounding box center [542, 161] width 90 height 36
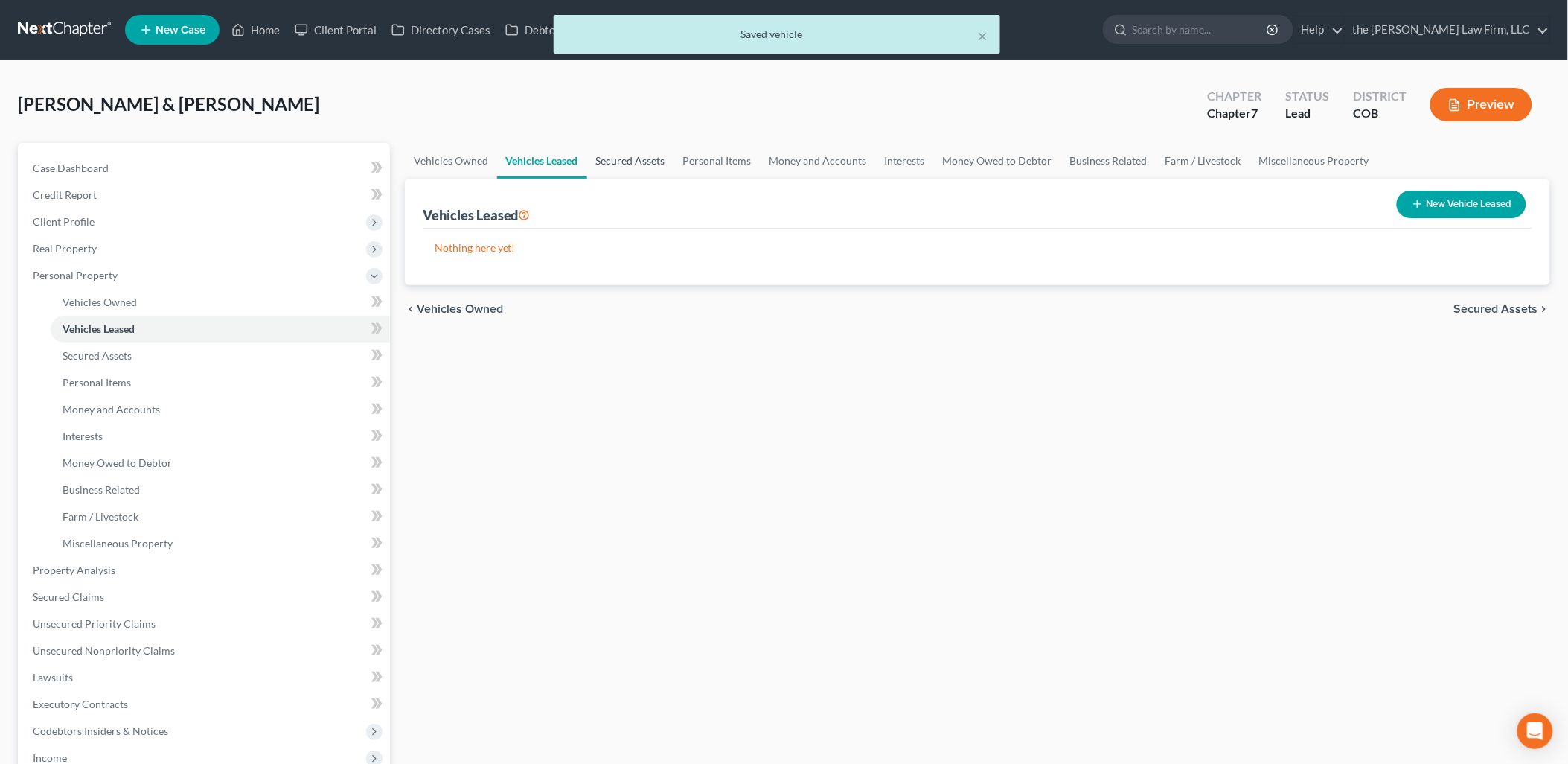
click at [649, 160] on link "Secured Assets" at bounding box center [630, 161] width 87 height 36
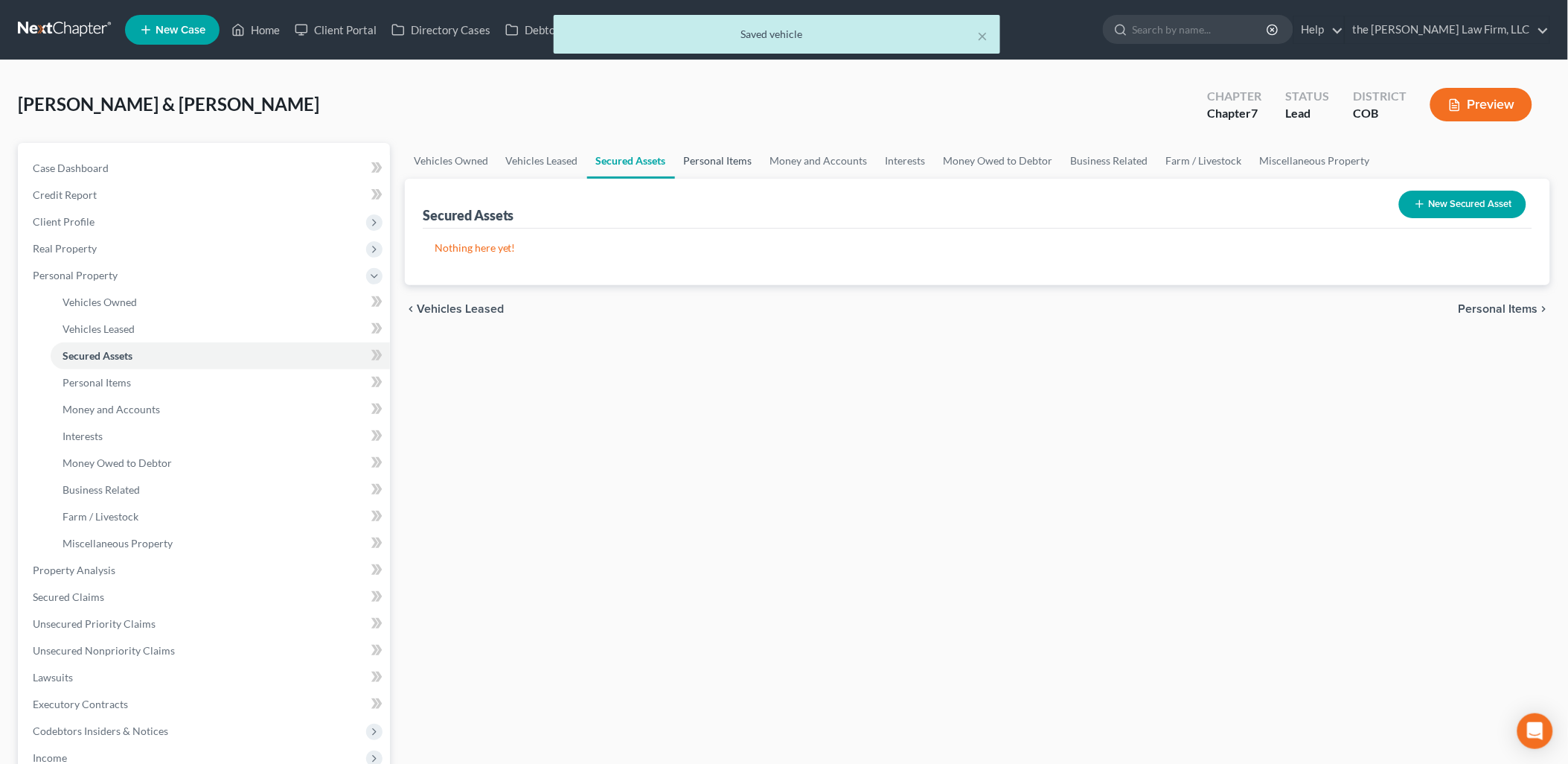
click at [717, 154] on link "Personal Items" at bounding box center [718, 161] width 86 height 36
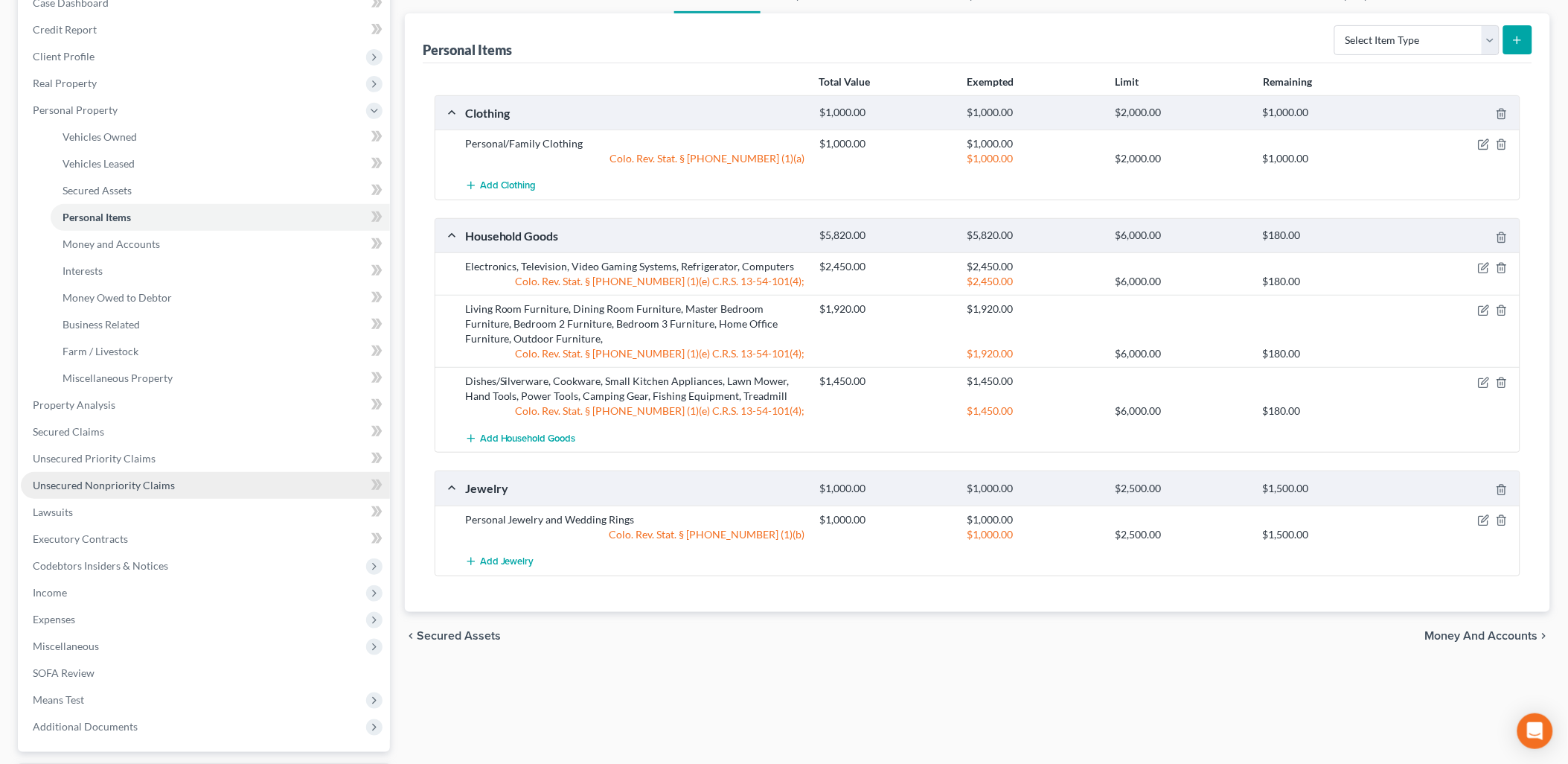
click at [105, 480] on span "Unsecured Nonpriority Claims" at bounding box center [103, 485] width 142 height 13
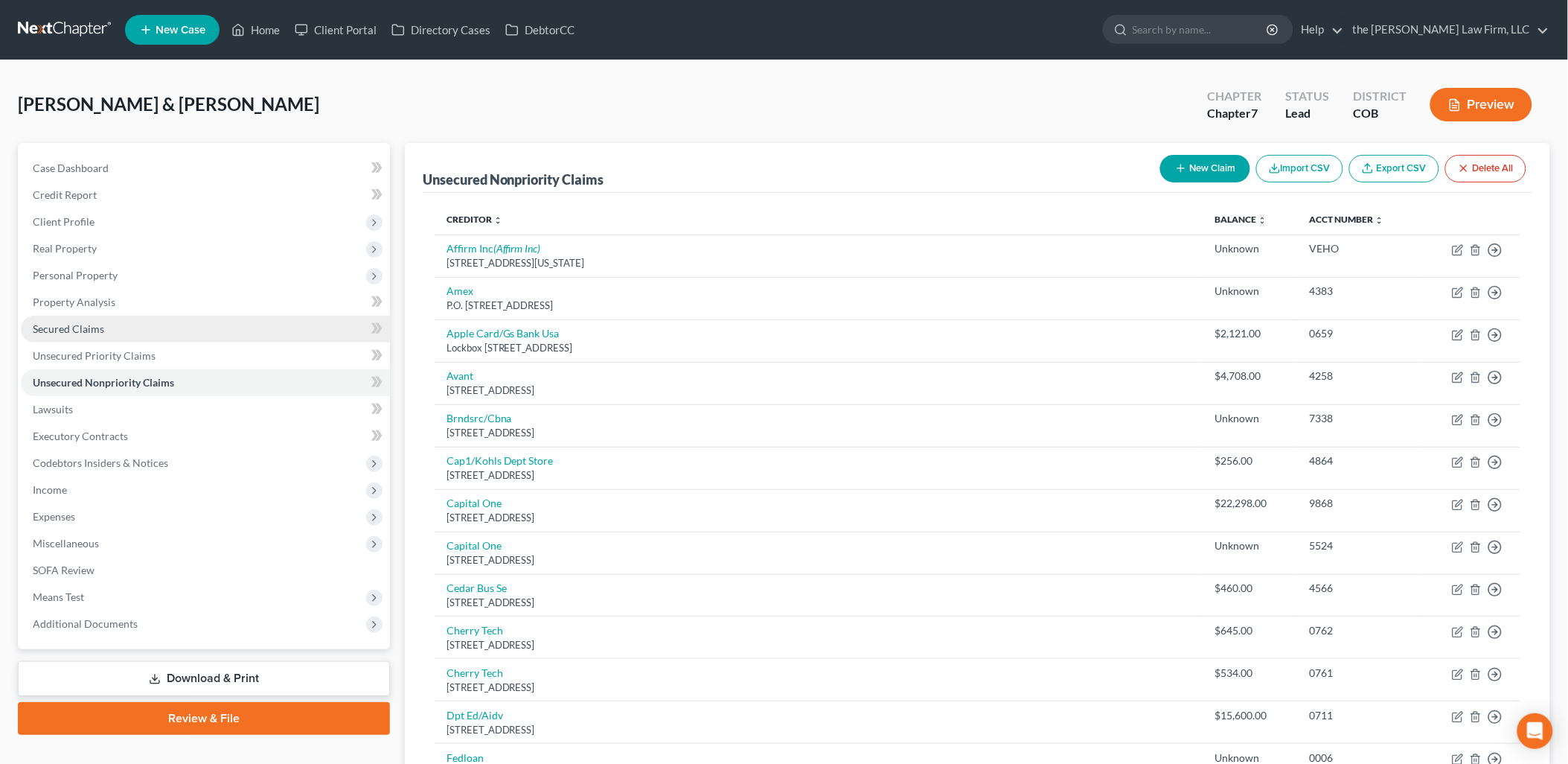
click at [105, 321] on link "Secured Claims" at bounding box center [205, 329] width 369 height 27
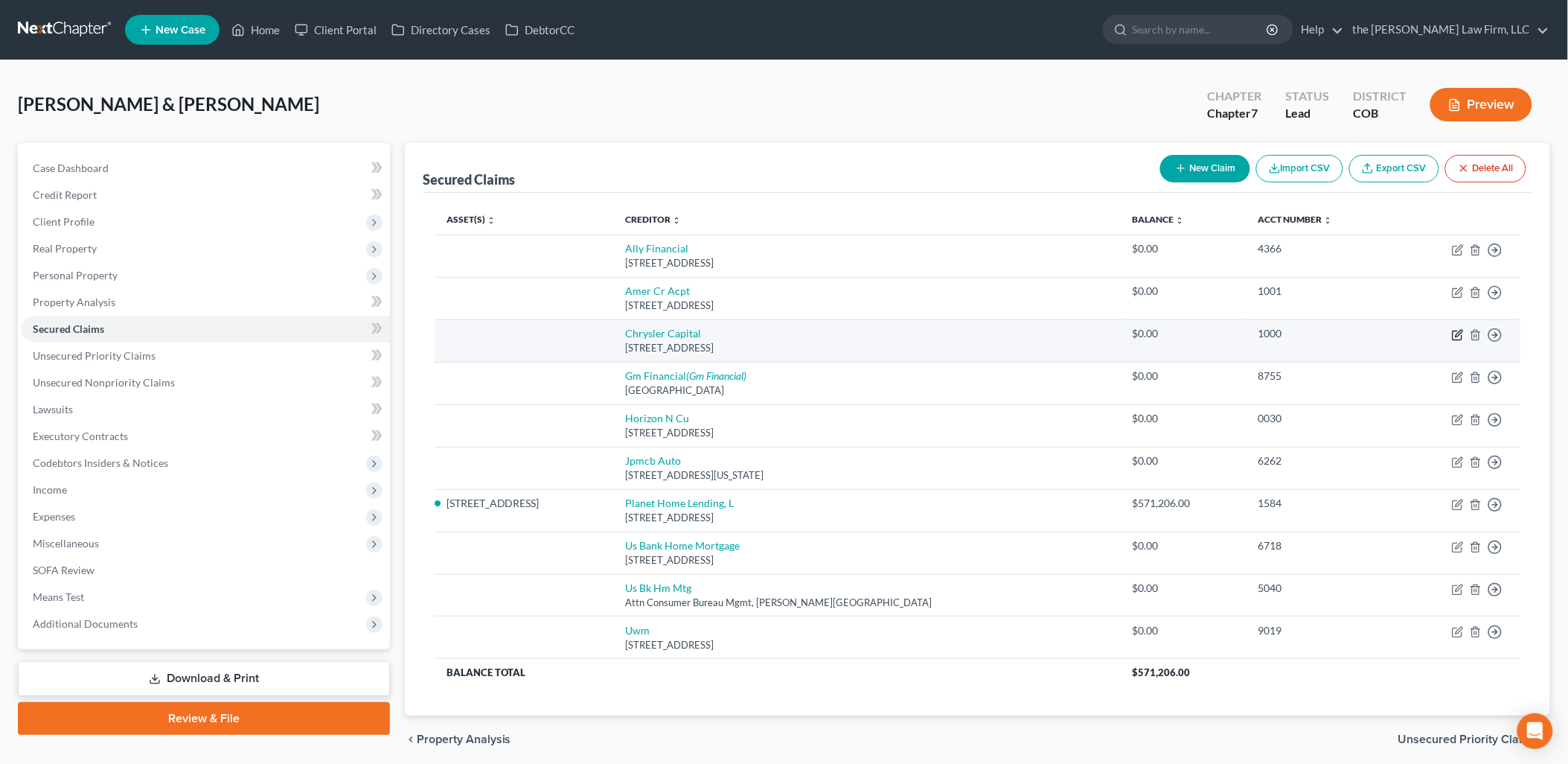
click at [1458, 333] on icon "button" at bounding box center [1458, 333] width 7 height 7
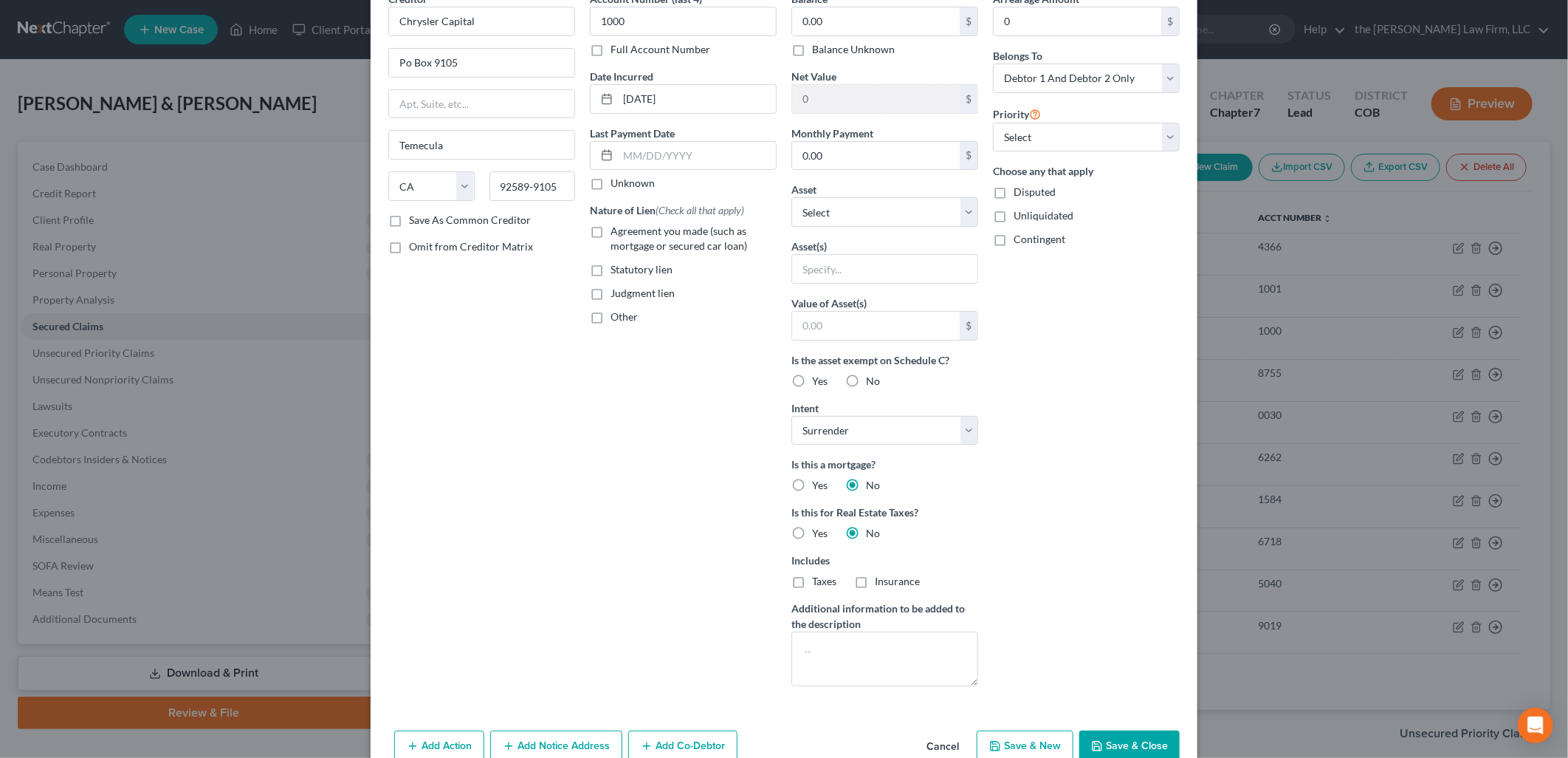
scroll to position [153, 0]
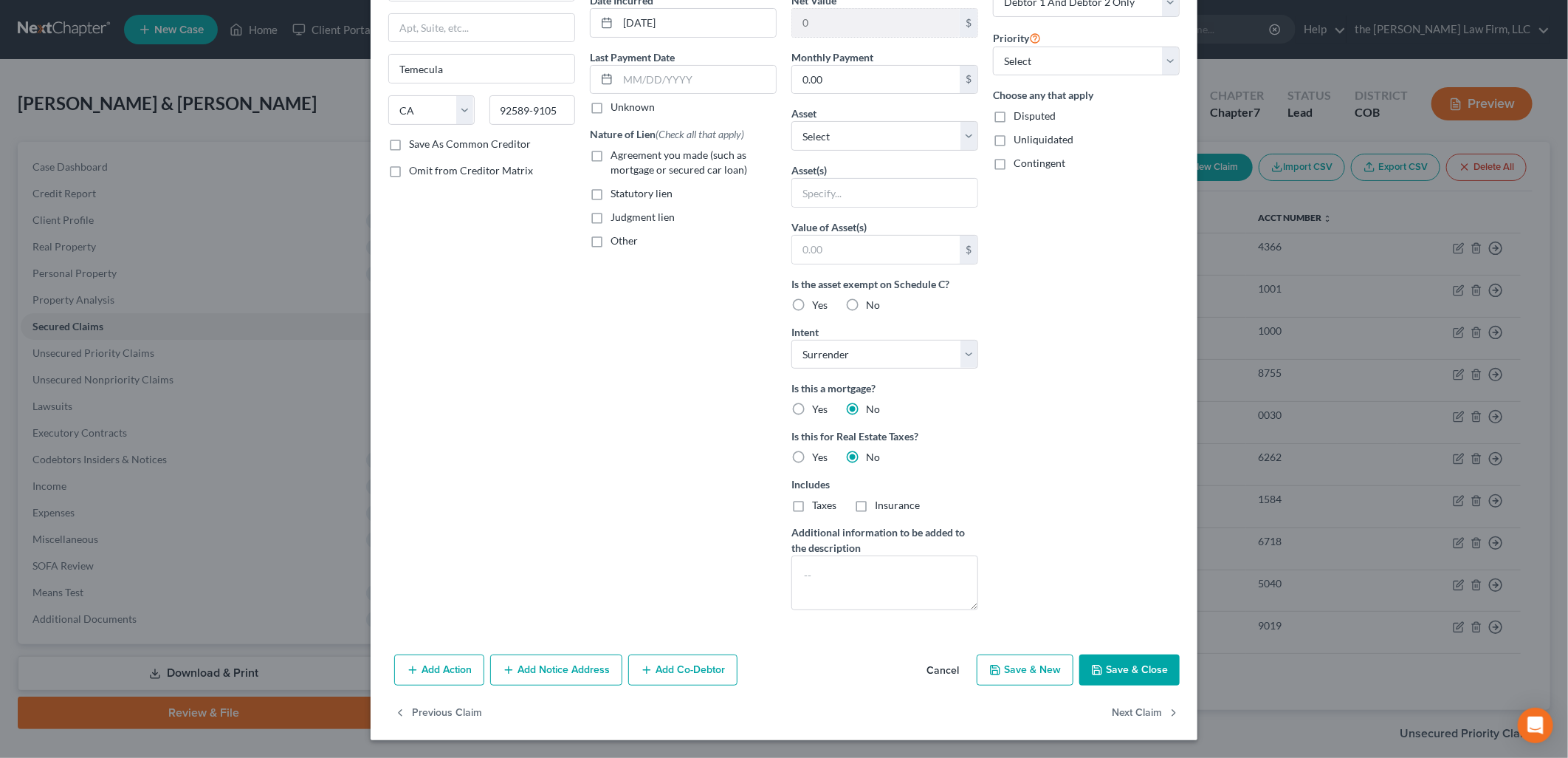
click at [407, 664] on icon "button" at bounding box center [412, 669] width 12 height 12
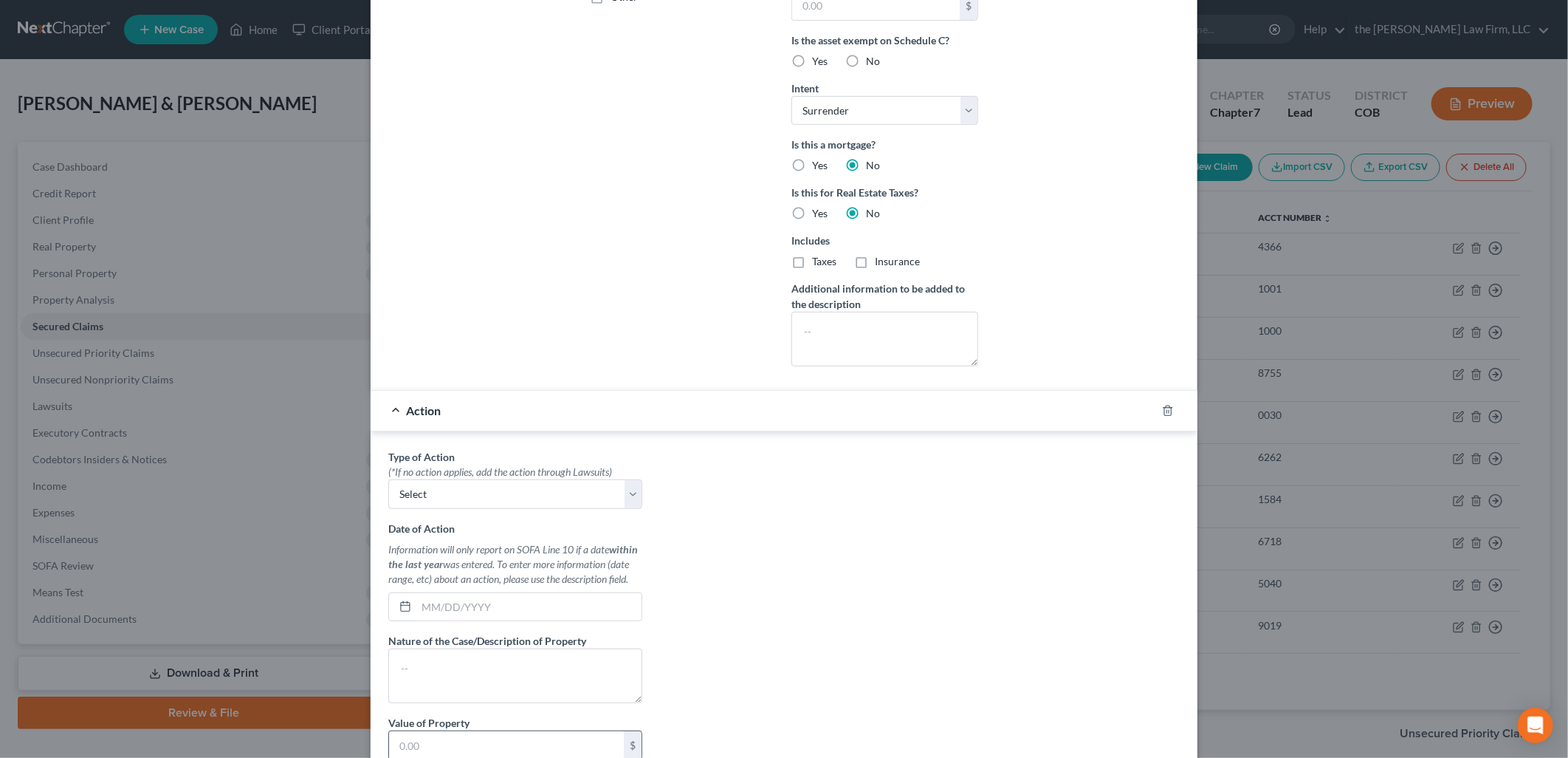
scroll to position [594, 0]
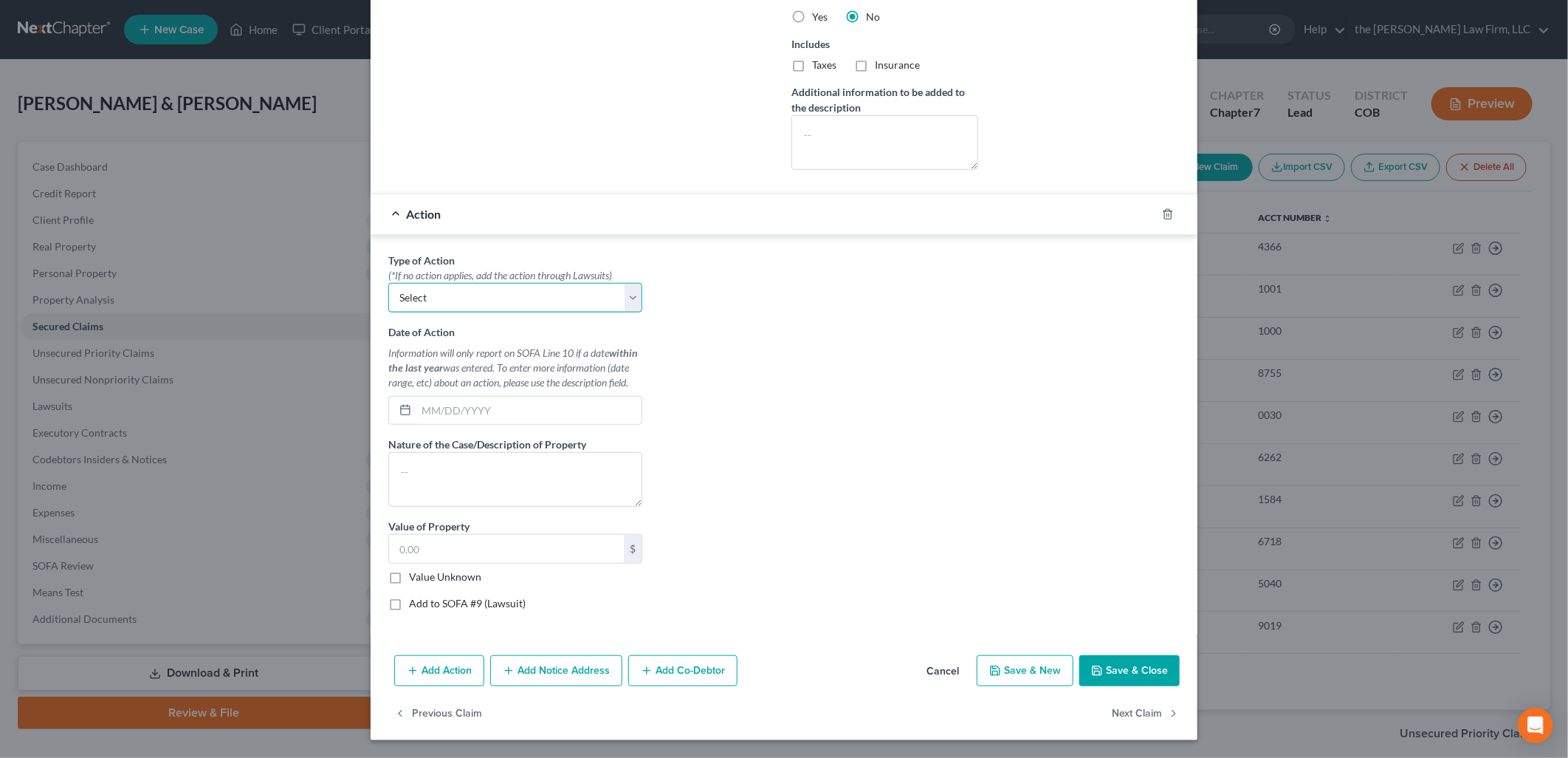
click at [500, 286] on select "Select Repossession Garnishment Foreclosure Personal Injury Attached, Seized, O…" at bounding box center [515, 297] width 254 height 30
click at [388, 282] on select "Select Repossession Garnishment Foreclosure Personal Injury Attached, Seized, O…" at bounding box center [515, 297] width 254 height 30
click at [492, 403] on input "text" at bounding box center [528, 411] width 225 height 28
click at [931, 366] on div "Type of Action * (*If no action applies, add the action through Lawsuits) Selec…" at bounding box center [784, 437] width 806 height 370
click at [1150, 666] on button "Save & Close" at bounding box center [1129, 671] width 100 height 31
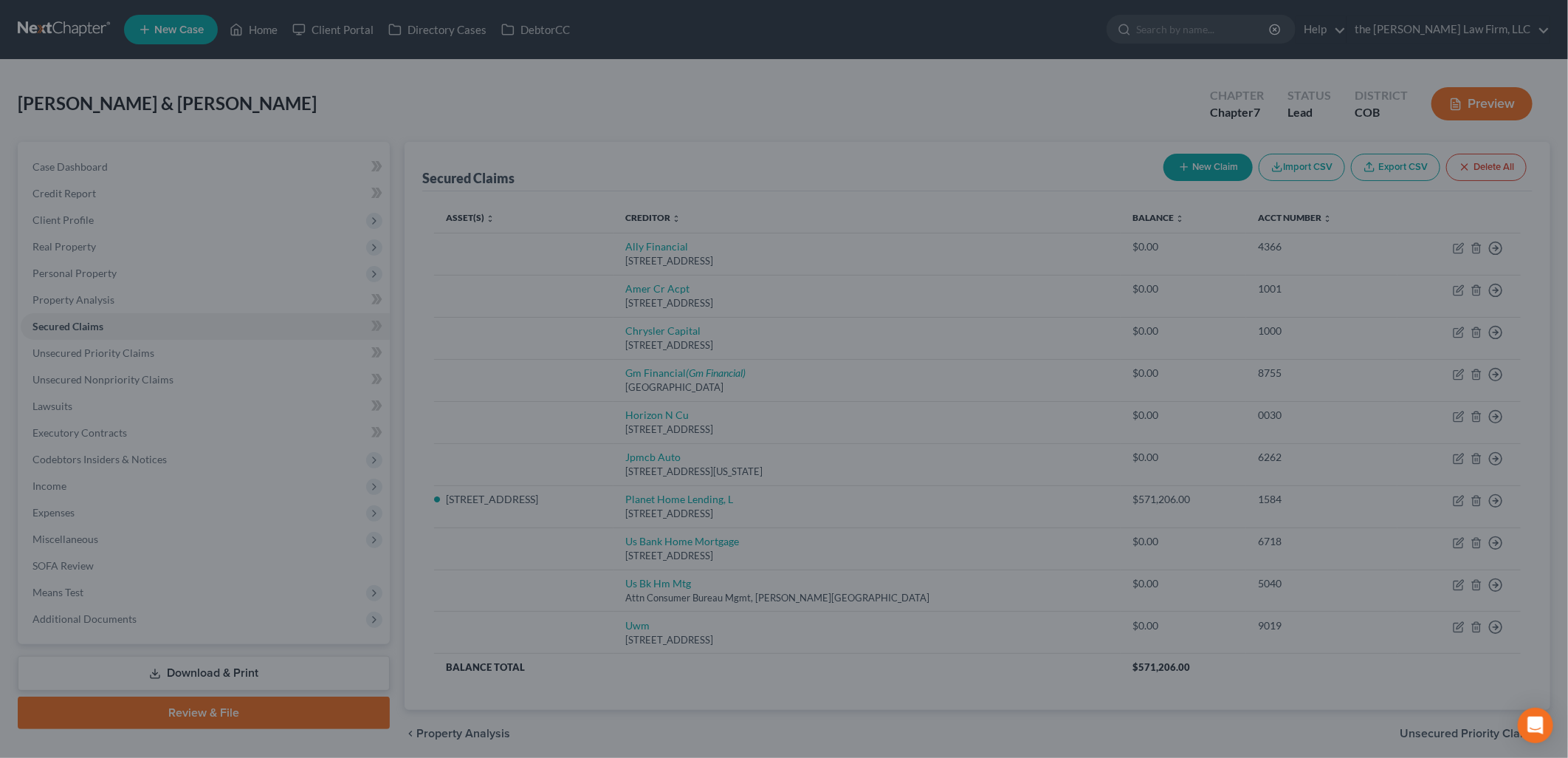
scroll to position [33, 0]
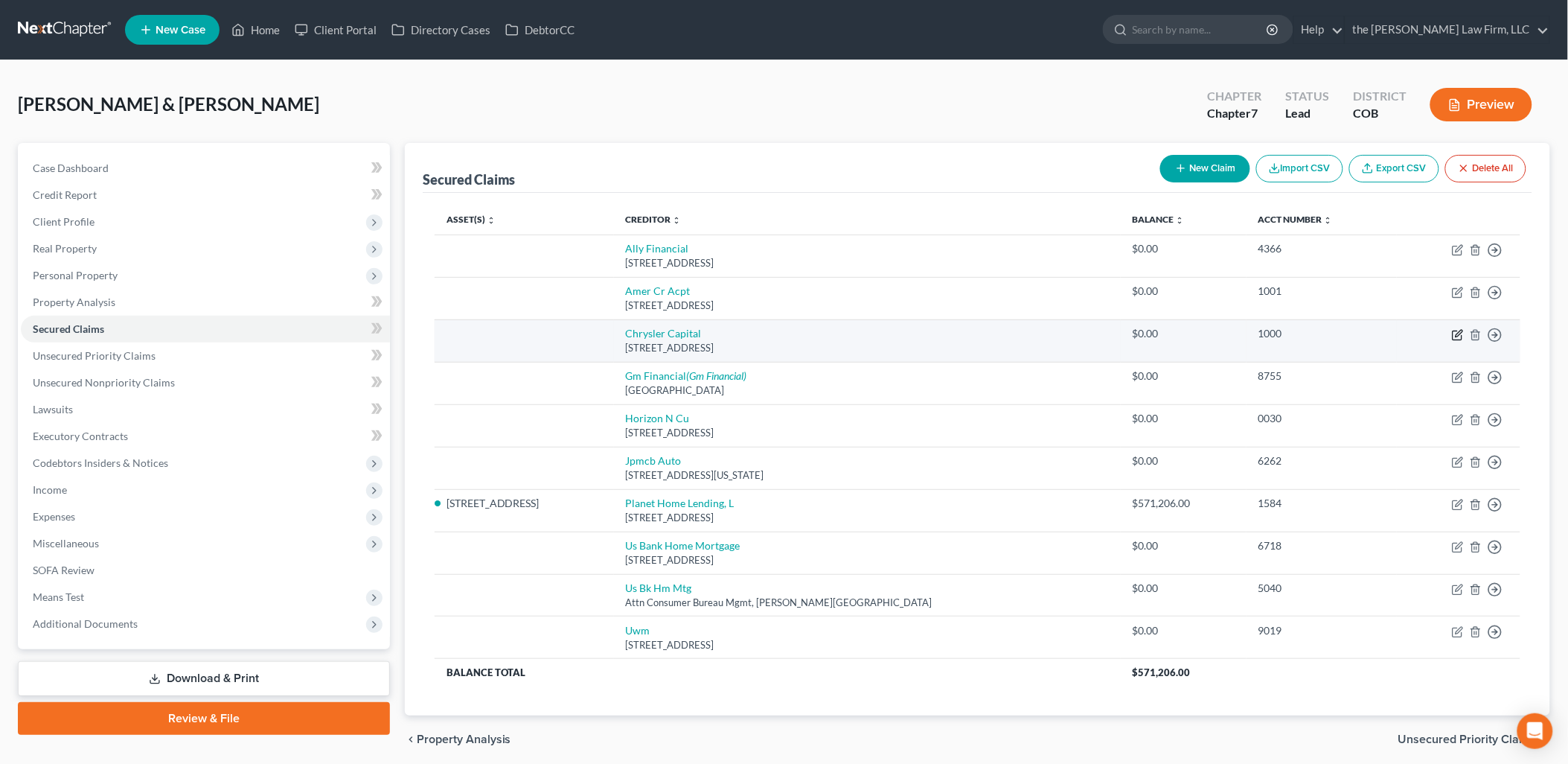
click at [1457, 331] on icon "button" at bounding box center [1457, 335] width 9 height 9
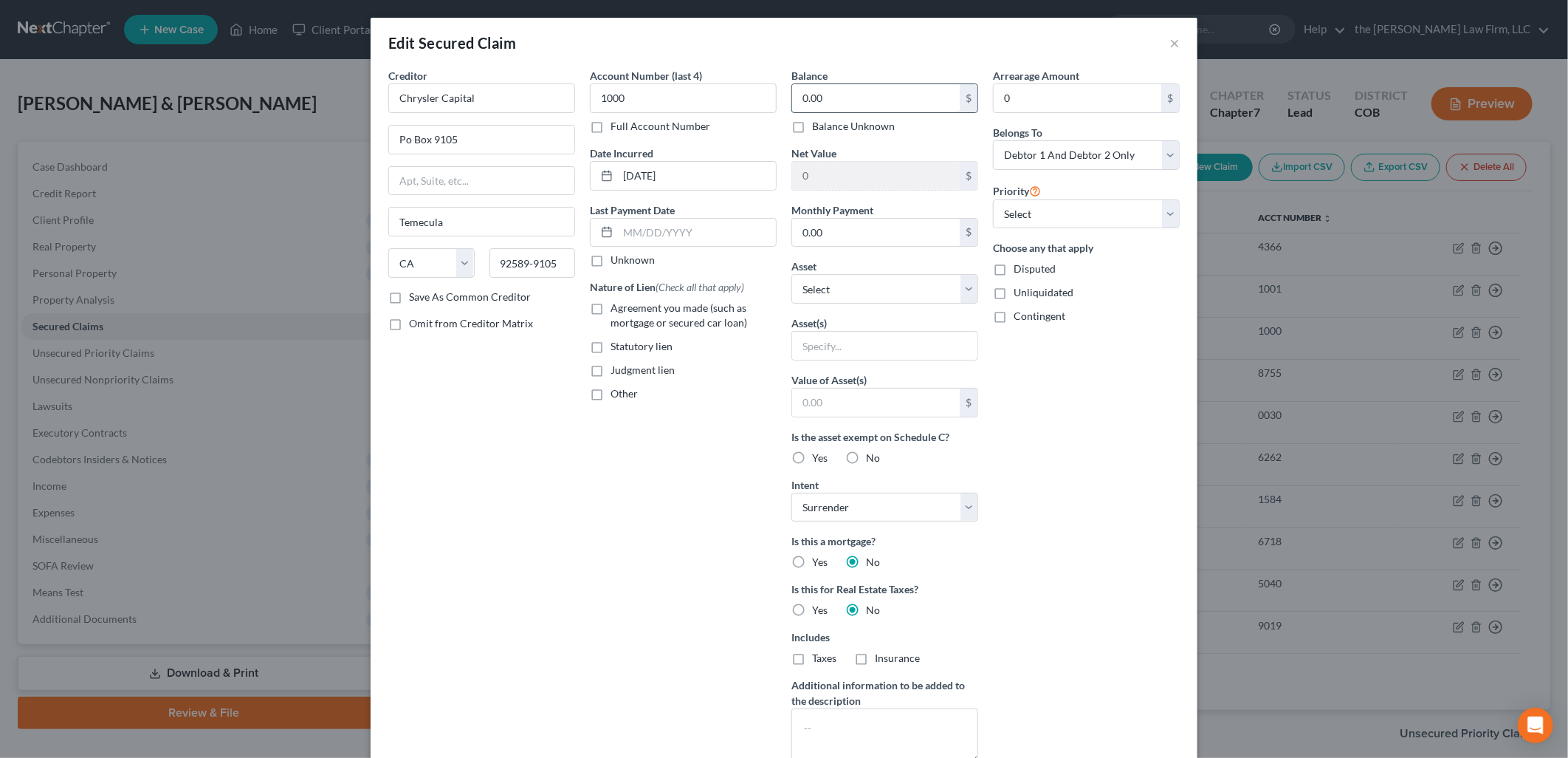
click at [857, 97] on input "0.00" at bounding box center [875, 98] width 167 height 28
drag, startPoint x: 472, startPoint y: 129, endPoint x: 430, endPoint y: 142, distance: 44.0
click at [430, 142] on input "Po Box 9105" at bounding box center [481, 139] width 185 height 28
click at [543, 381] on div "Creditor * Chrysler Capital PO Box 961275 [GEOGRAPHIC_DATA][US_STATE] AZ CA CO …" at bounding box center [481, 421] width 201 height 707
click at [456, 220] on input "Temecula" at bounding box center [481, 222] width 185 height 28
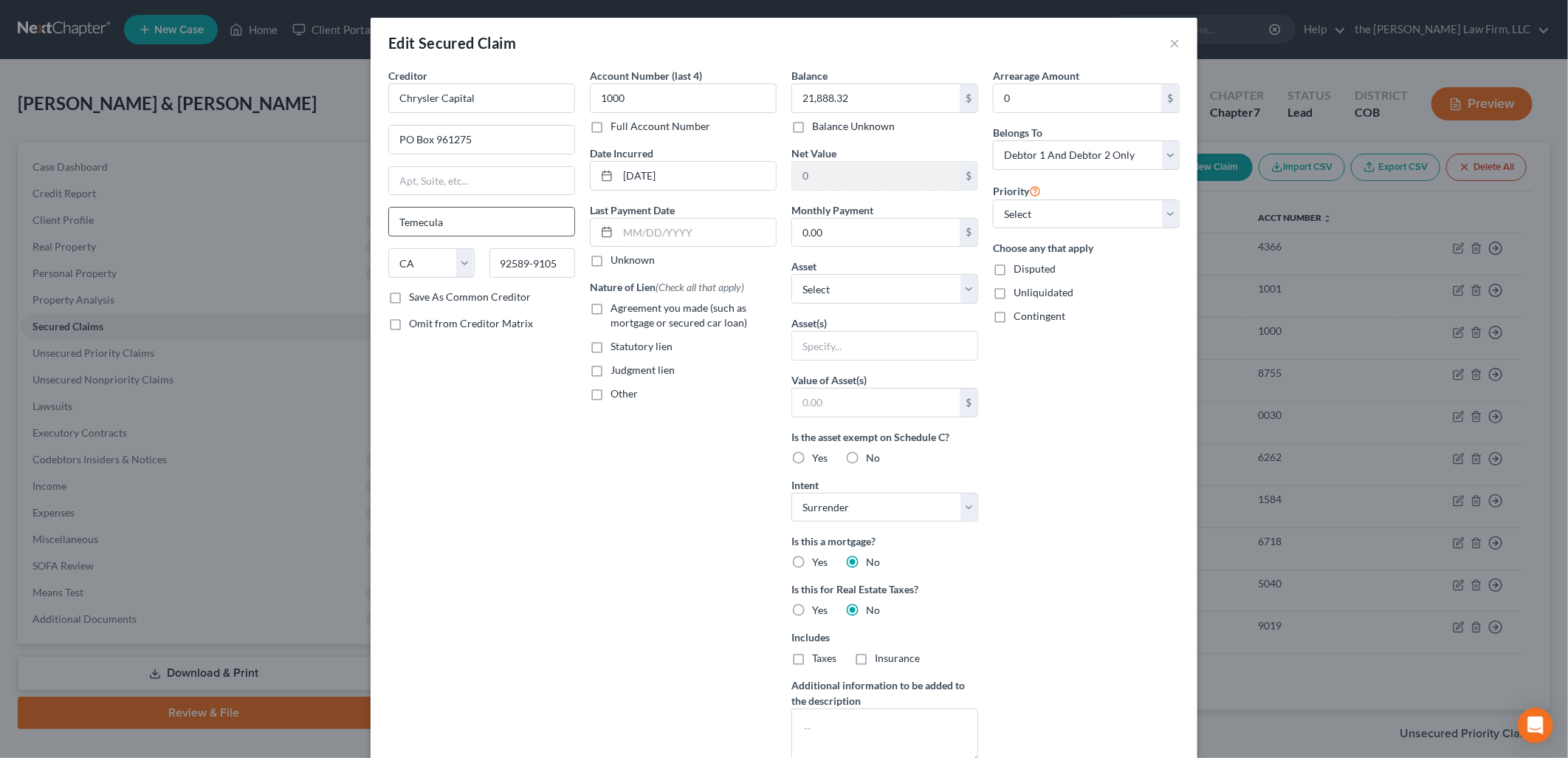
click at [456, 220] on input "Temecula" at bounding box center [481, 222] width 185 height 28
click at [628, 602] on div "Account Number (last 4) 1000 Full Account Number Date Incurred [DATE] Last Paym…" at bounding box center [683, 421] width 201 height 707
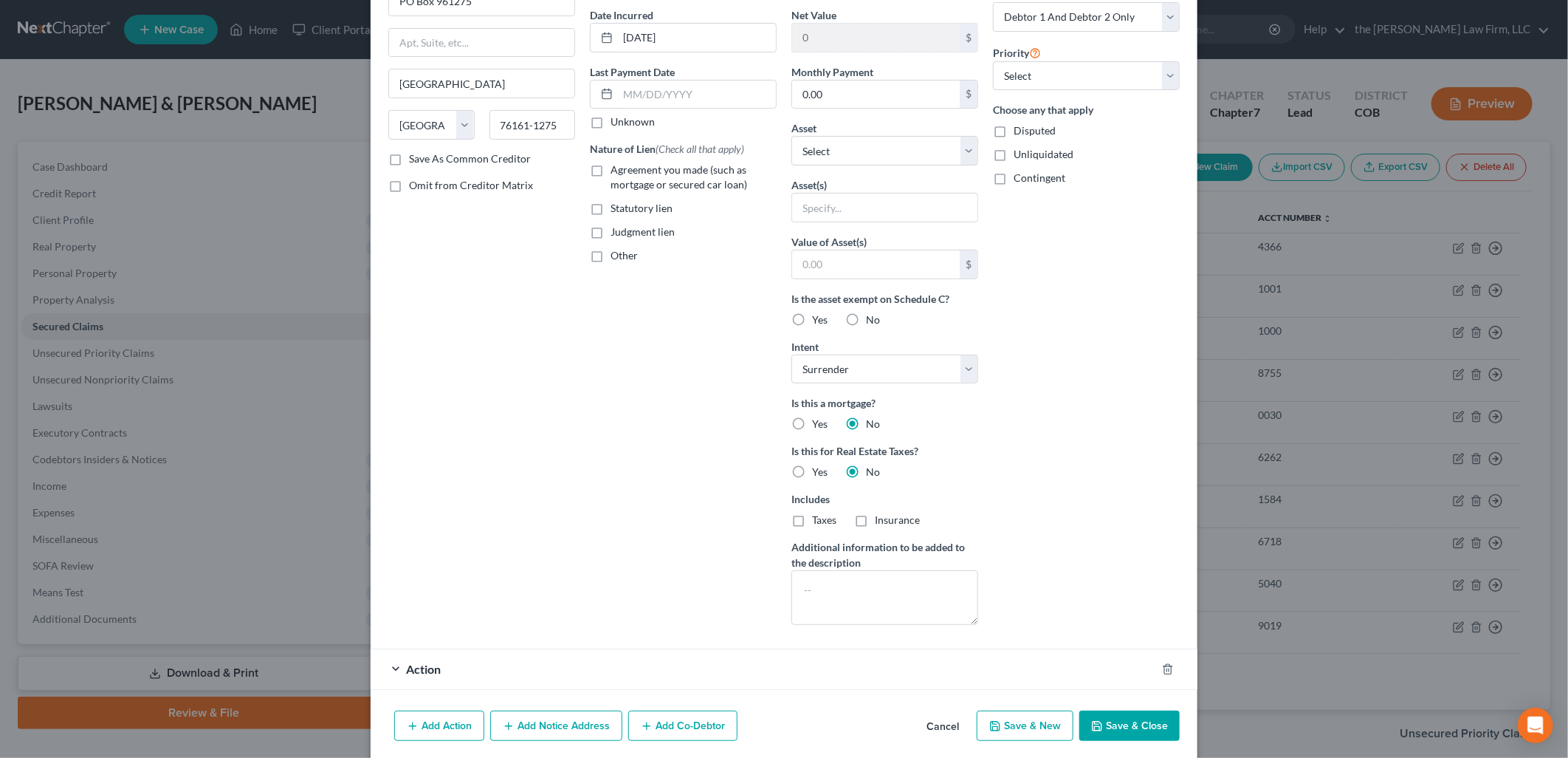
scroll to position [112, 0]
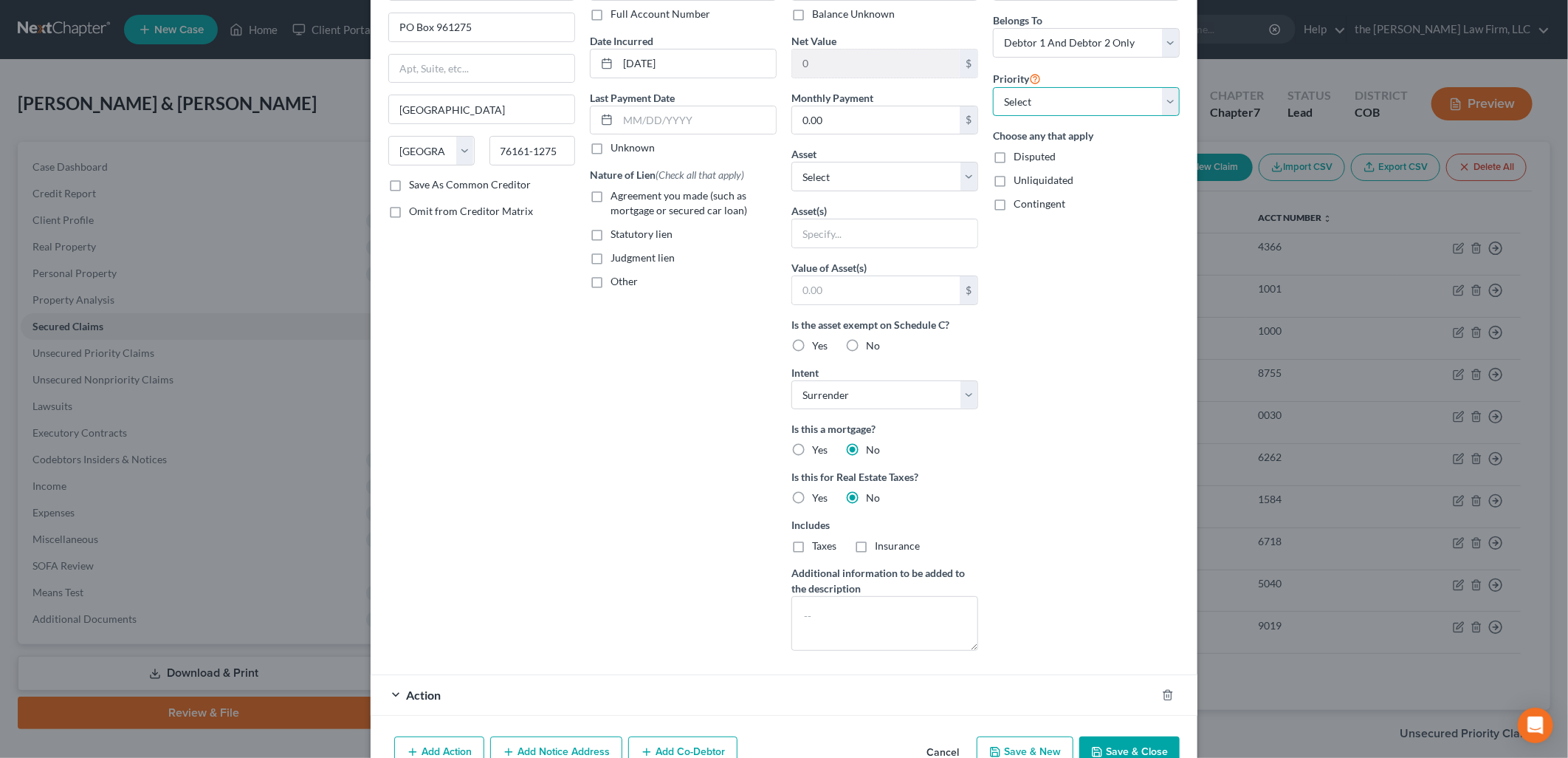
click at [1052, 96] on select "Select 1st 2nd 3rd 4th 5th 6th 7th 8th 9th 10th 11th 12th 13th 14th 15th 16th 1…" at bounding box center [1086, 102] width 187 height 30
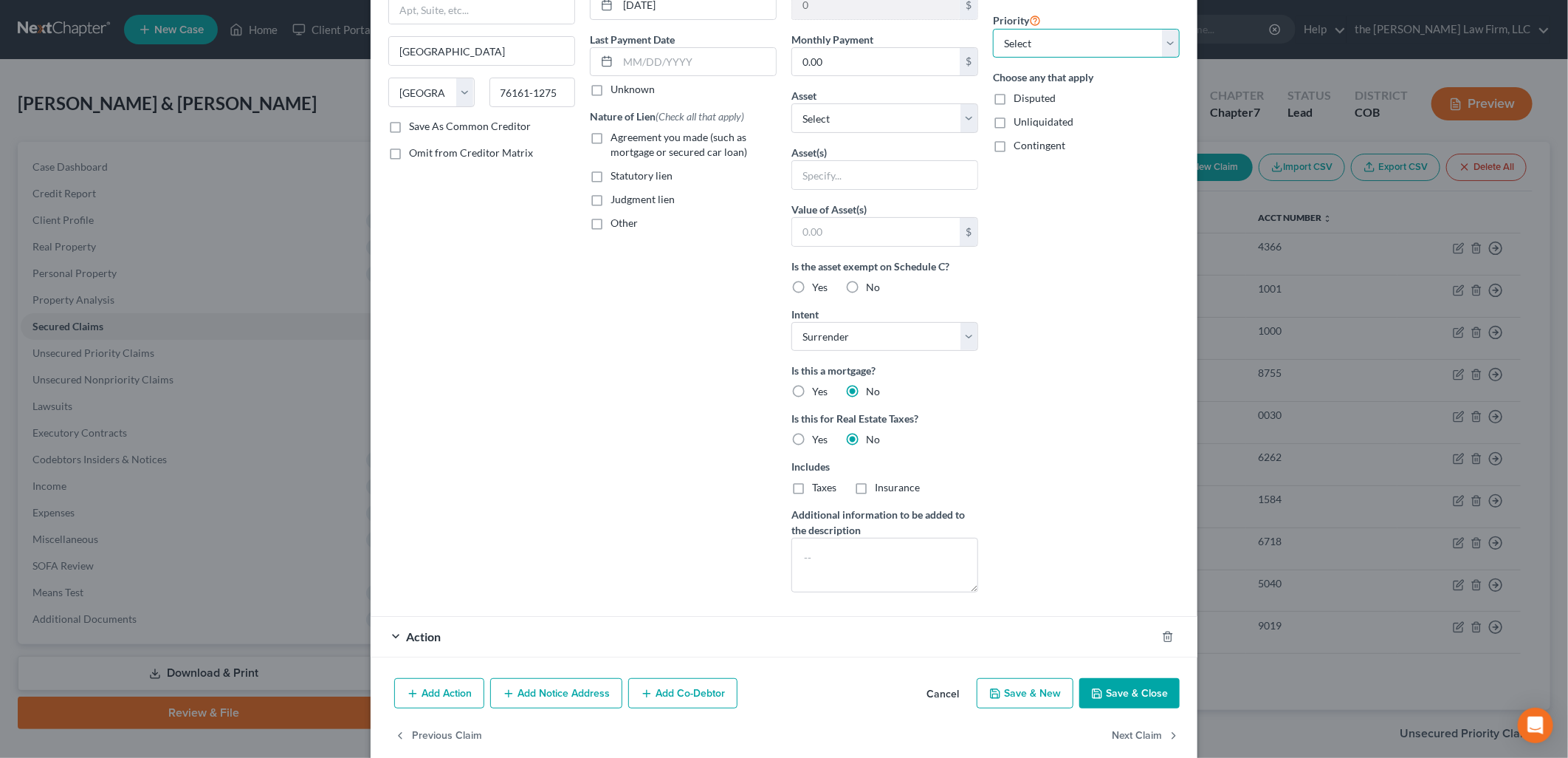
scroll to position [195, 0]
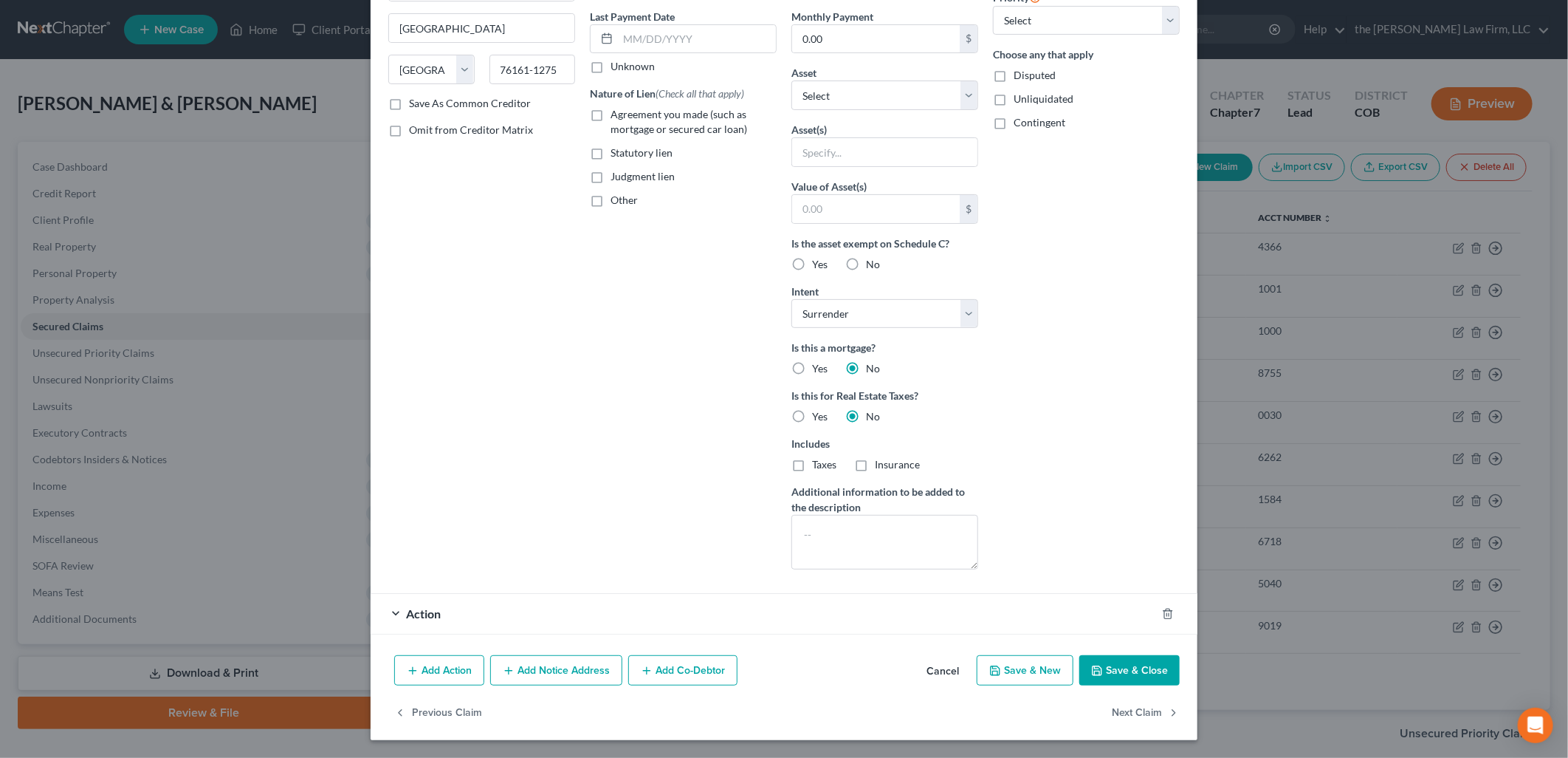
click at [1131, 662] on button "Save & Close" at bounding box center [1129, 671] width 100 height 31
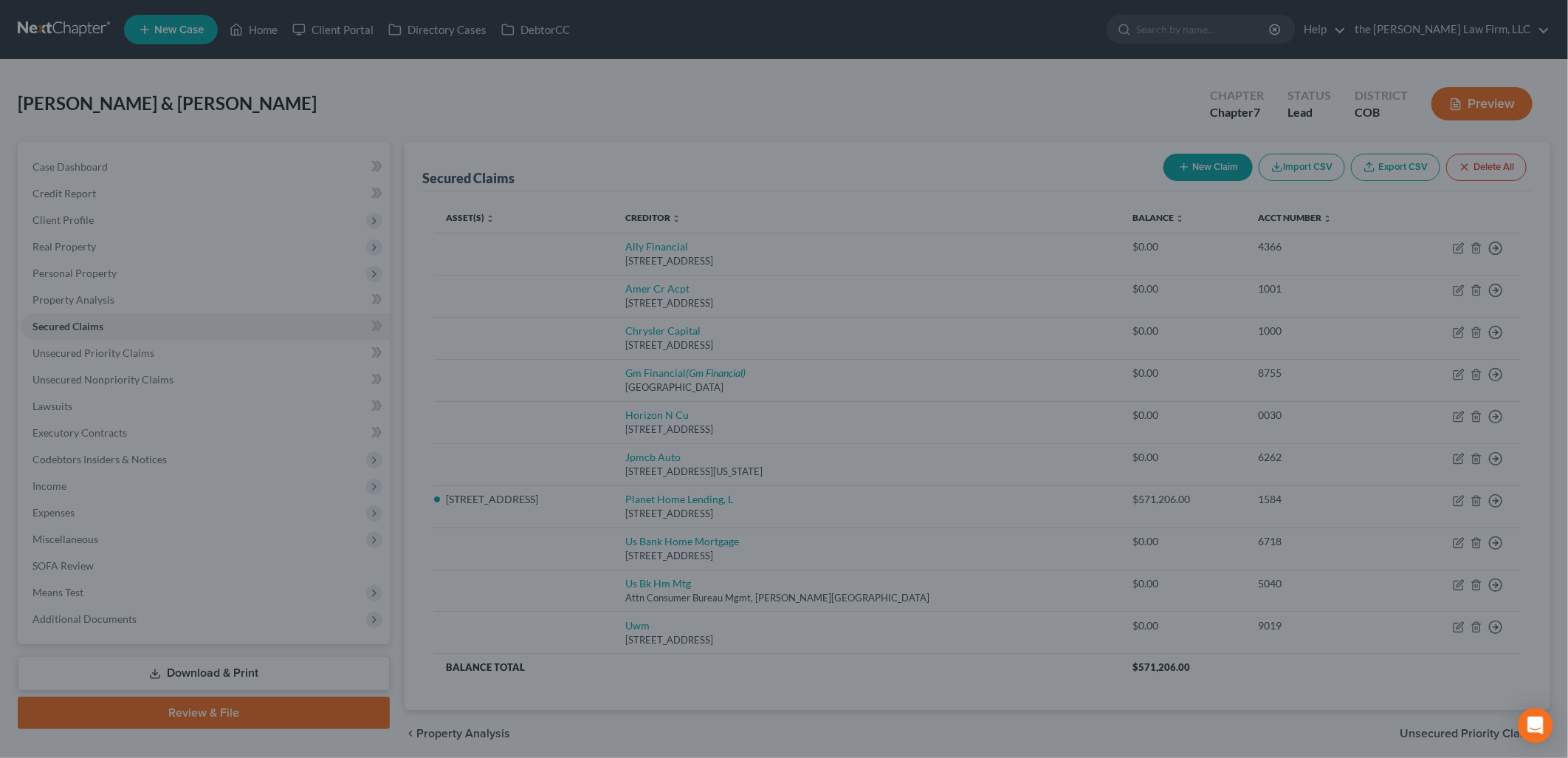
scroll to position [33, 0]
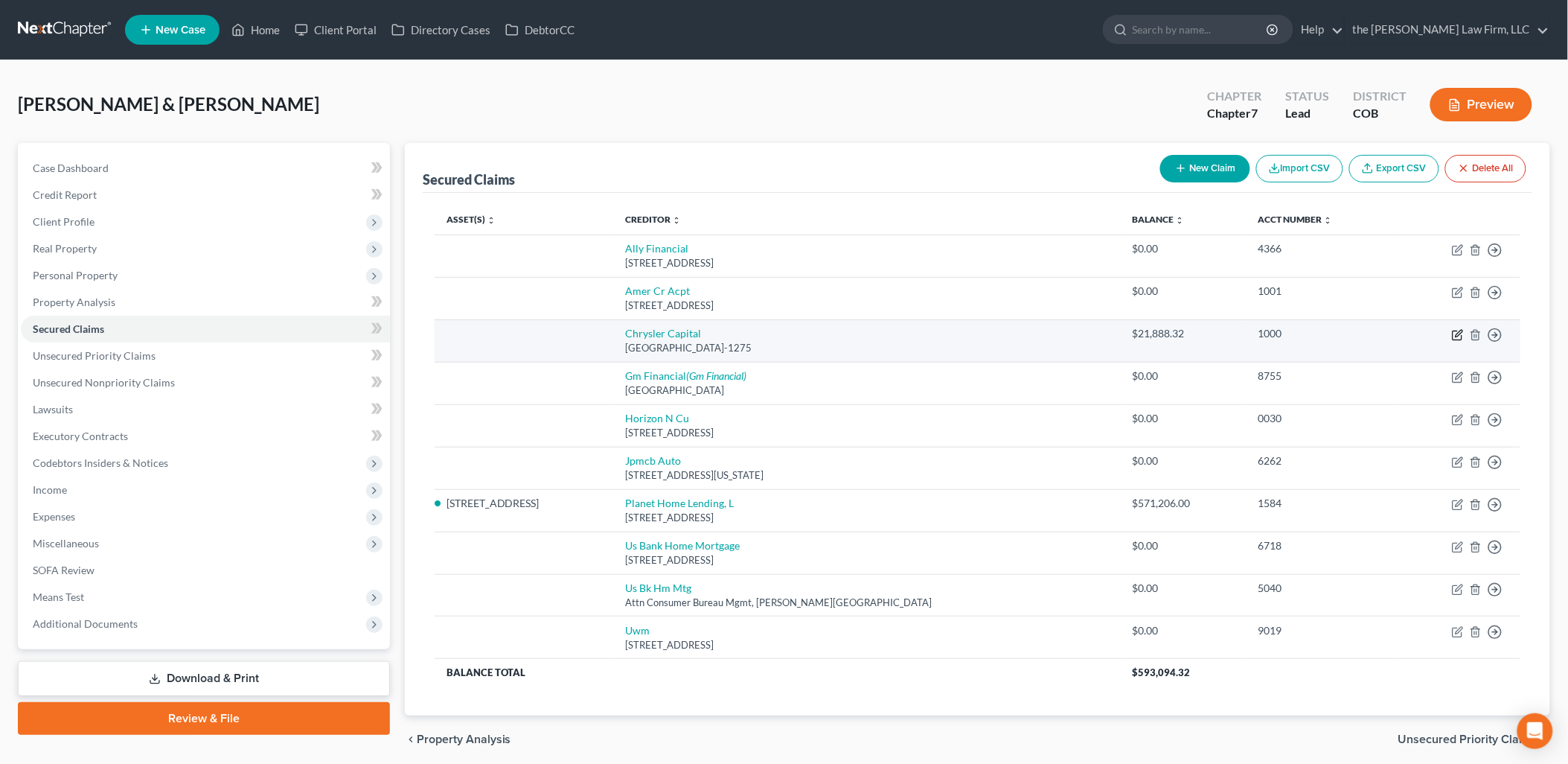
click at [1460, 337] on icon "button" at bounding box center [1457, 334] width 12 height 12
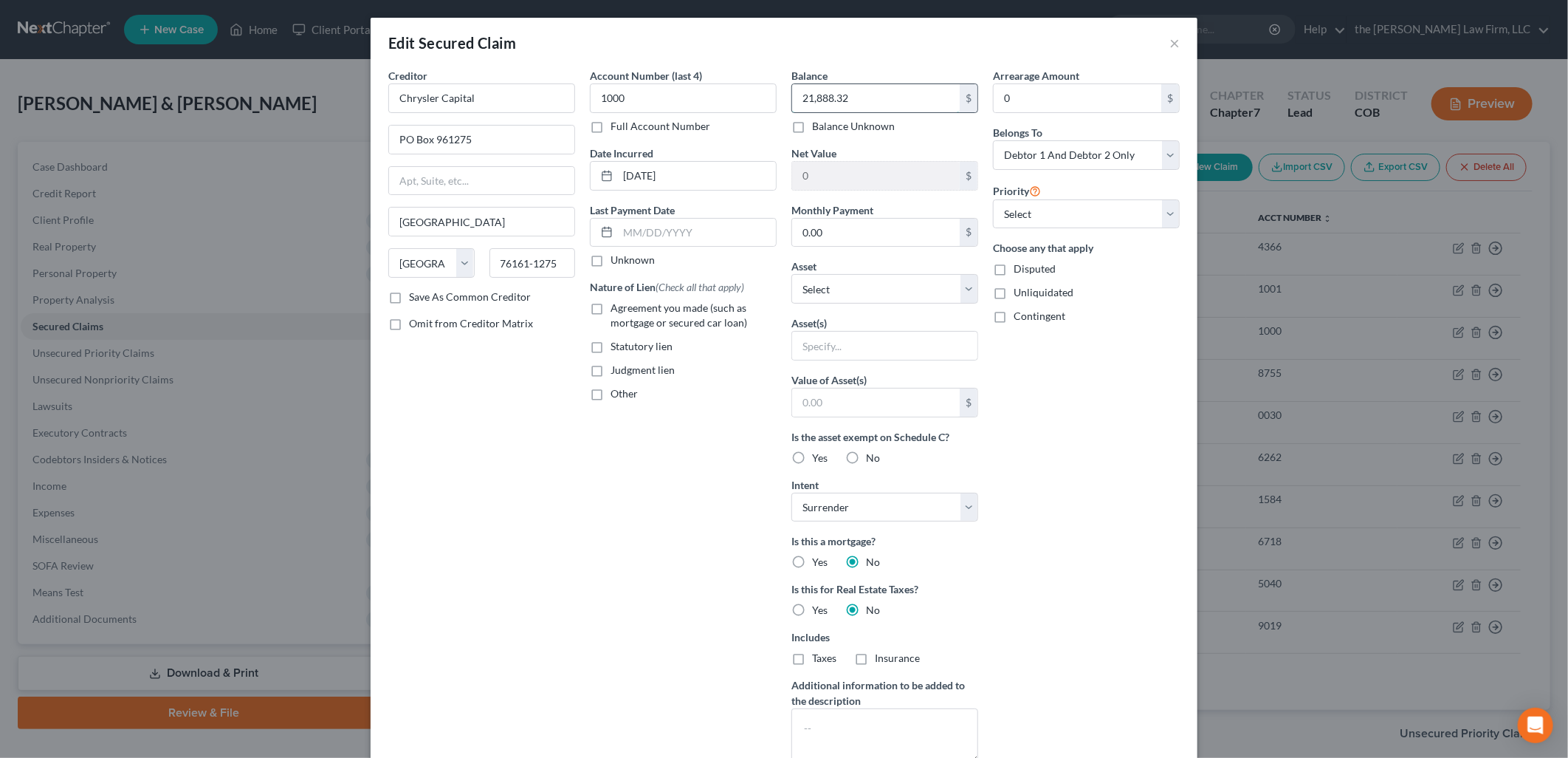
click at [891, 111] on input "21,888.32" at bounding box center [875, 98] width 167 height 28
click at [1168, 551] on div "Arrearage Amount 0 $ Belongs To * Select Debtor 1 Only Debtor 2 Only Debtor 1 A…" at bounding box center [1086, 421] width 201 height 707
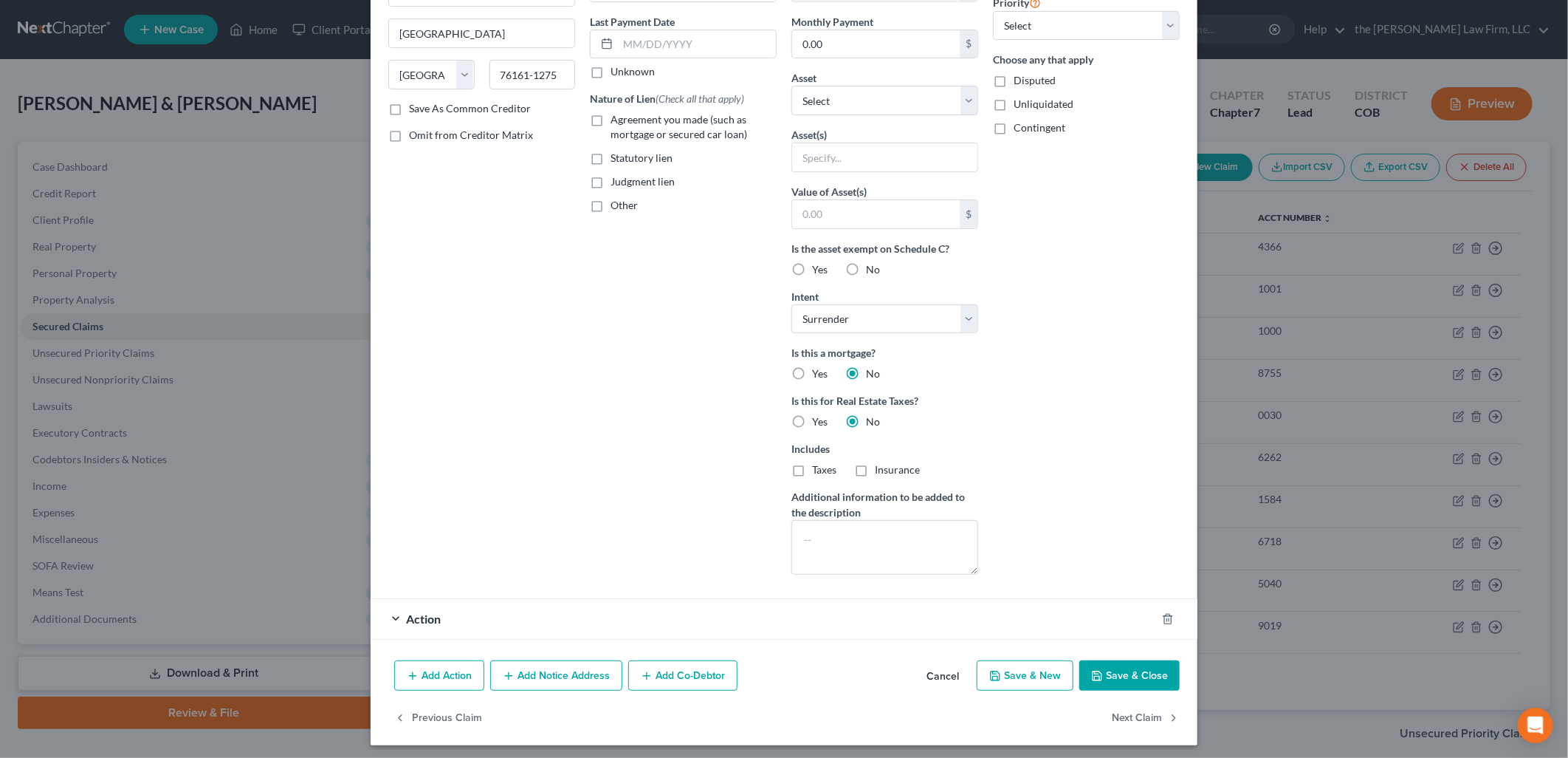
scroll to position [195, 0]
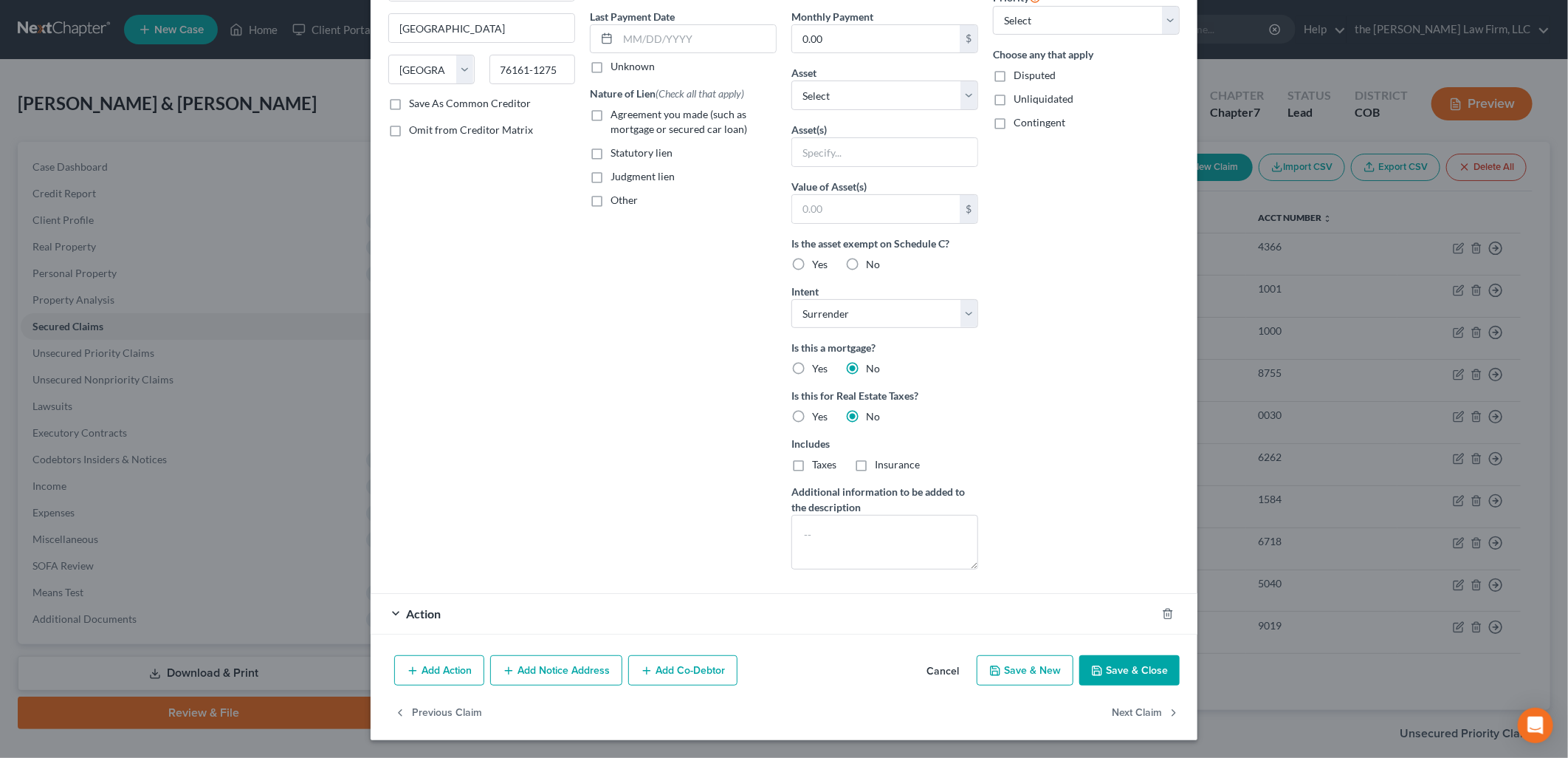
click at [977, 624] on div "Action" at bounding box center [763, 613] width 786 height 39
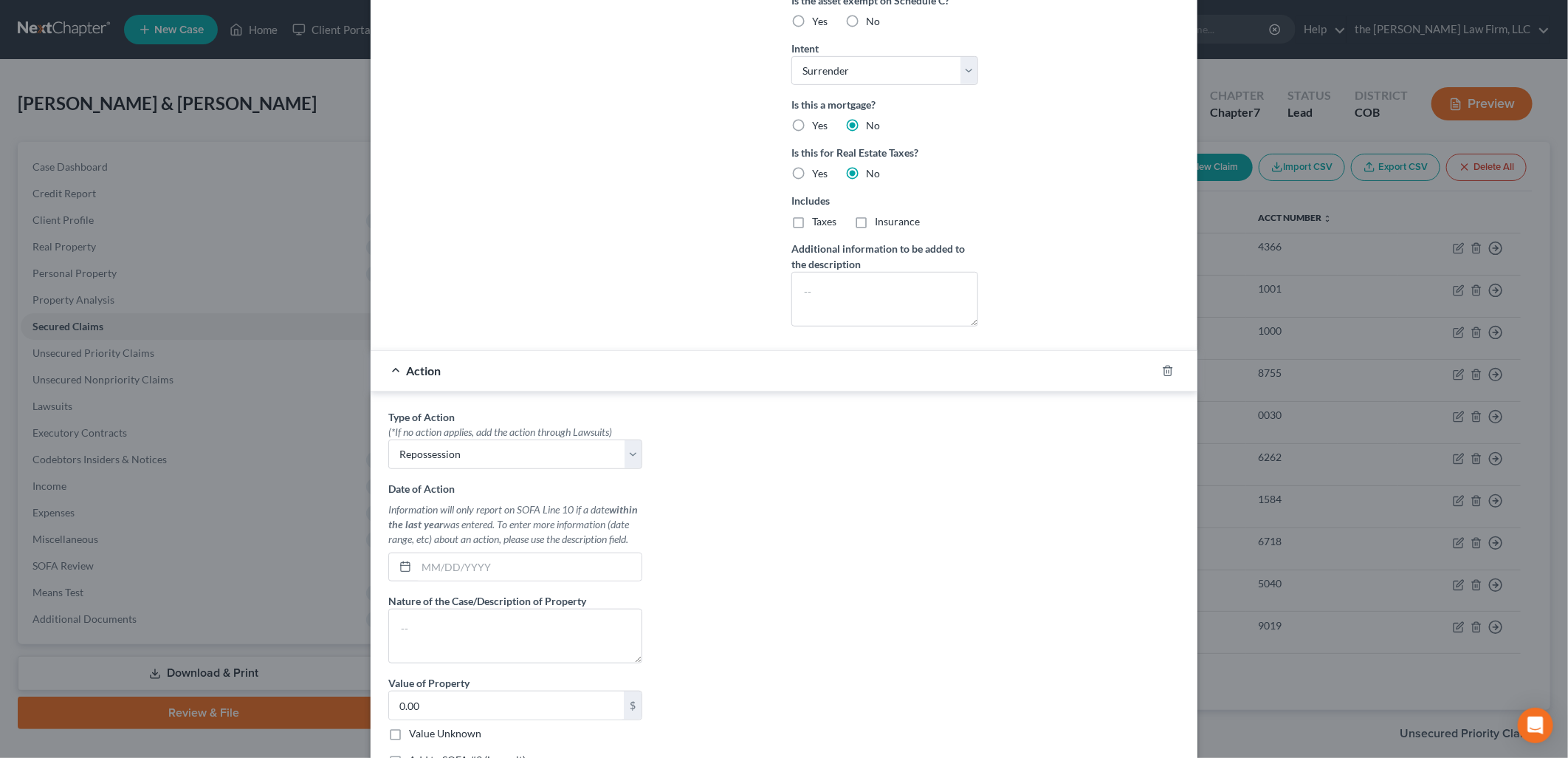
scroll to position [594, 0]
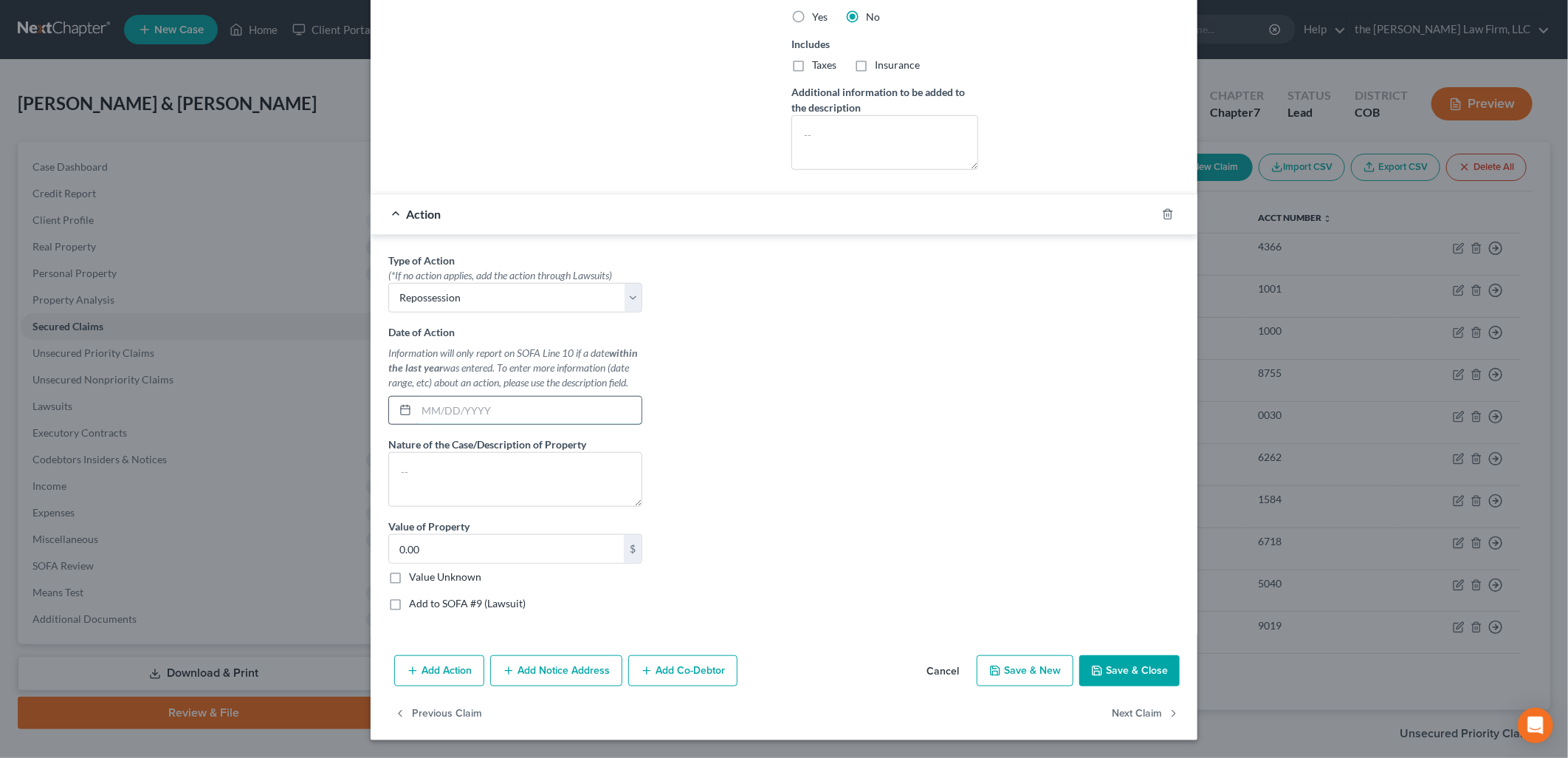
click at [514, 403] on input "text" at bounding box center [528, 411] width 225 height 28
click at [799, 500] on div "Type of Action * (*If no action applies, add the action through Lawsuits) Selec…" at bounding box center [784, 437] width 806 height 370
click at [579, 543] on input "0.00" at bounding box center [506, 549] width 235 height 28
click at [442, 486] on textarea at bounding box center [515, 479] width 254 height 54
click at [464, 407] on input "text" at bounding box center [528, 411] width 225 height 28
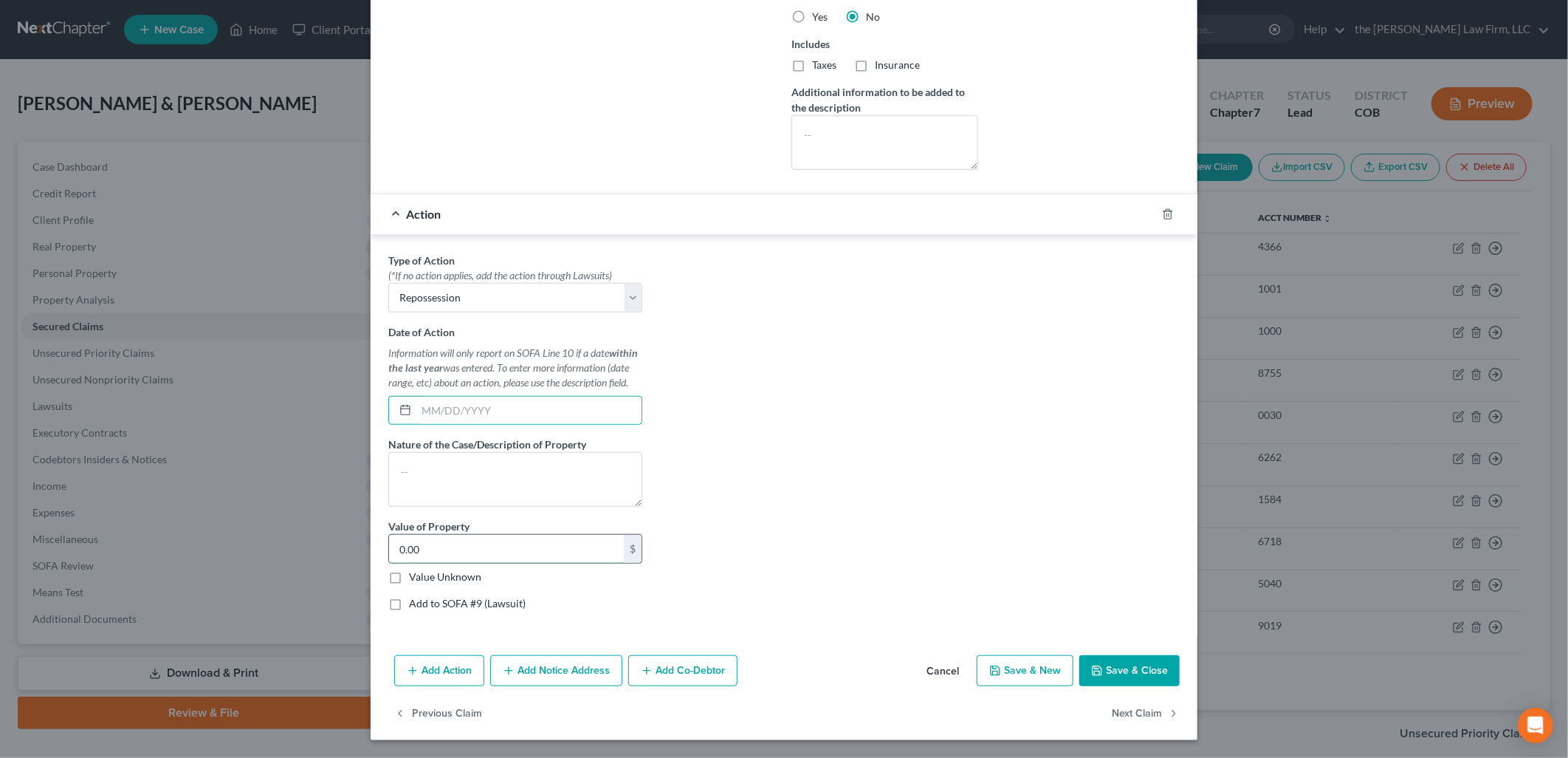
click at [444, 549] on input "0.00" at bounding box center [506, 549] width 235 height 28
click at [899, 574] on div "Type of Action * (*If no action applies, add the action through Lawsuits) Selec…" at bounding box center [784, 437] width 806 height 370
click at [1156, 672] on button "Save & Close" at bounding box center [1129, 671] width 100 height 31
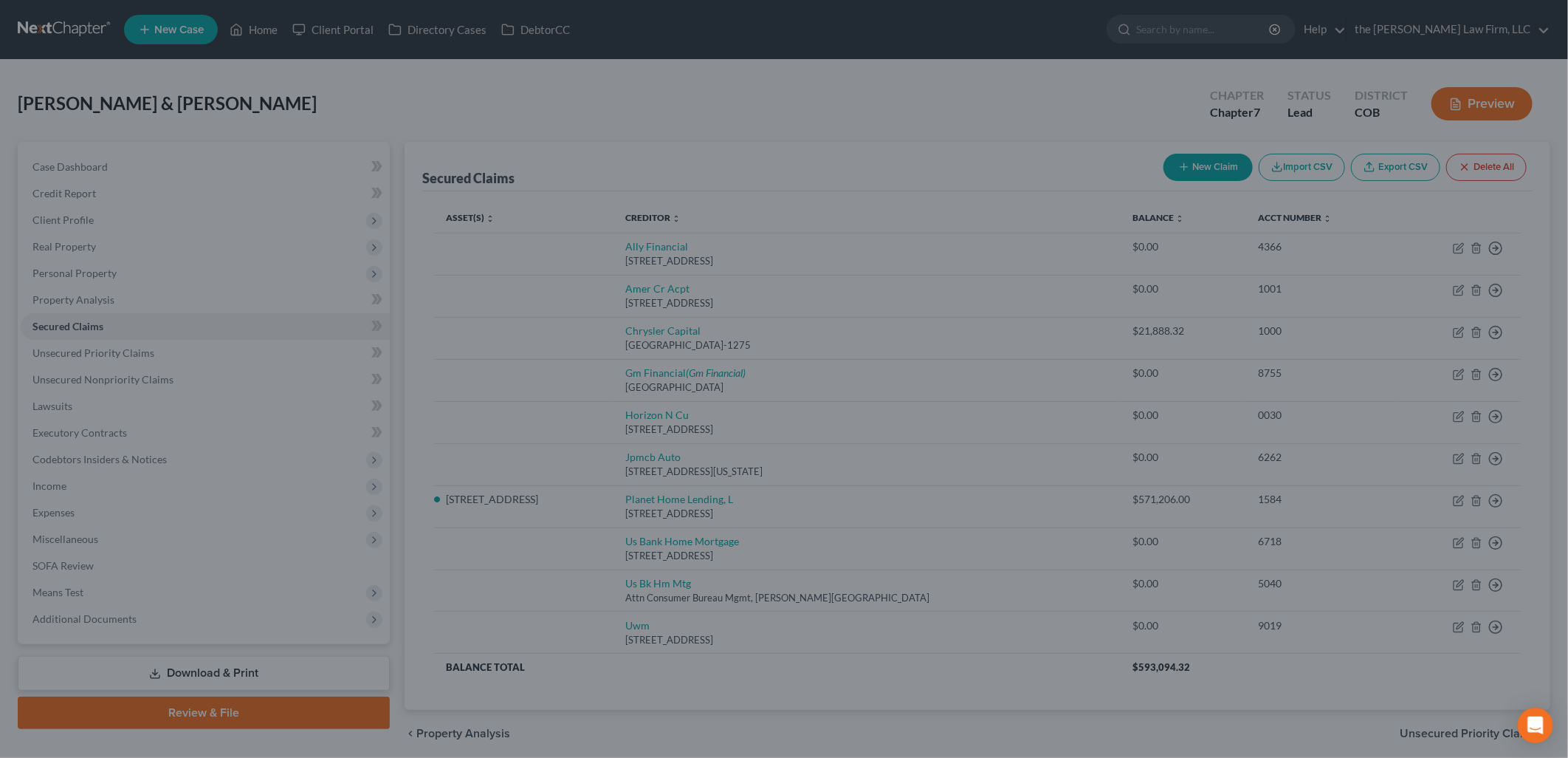
scroll to position [33, 0]
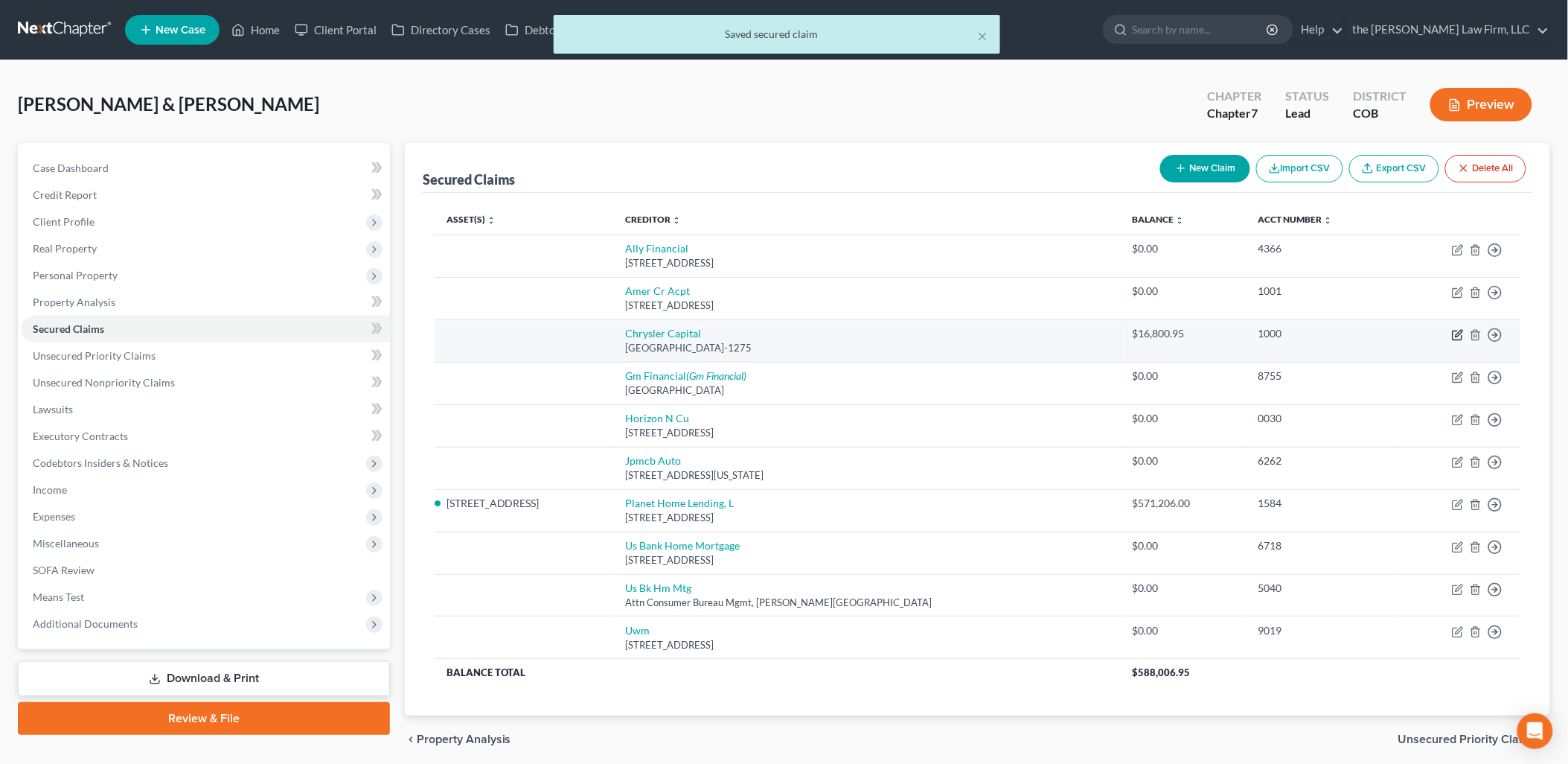
click at [1460, 332] on icon "button" at bounding box center [1457, 334] width 12 height 12
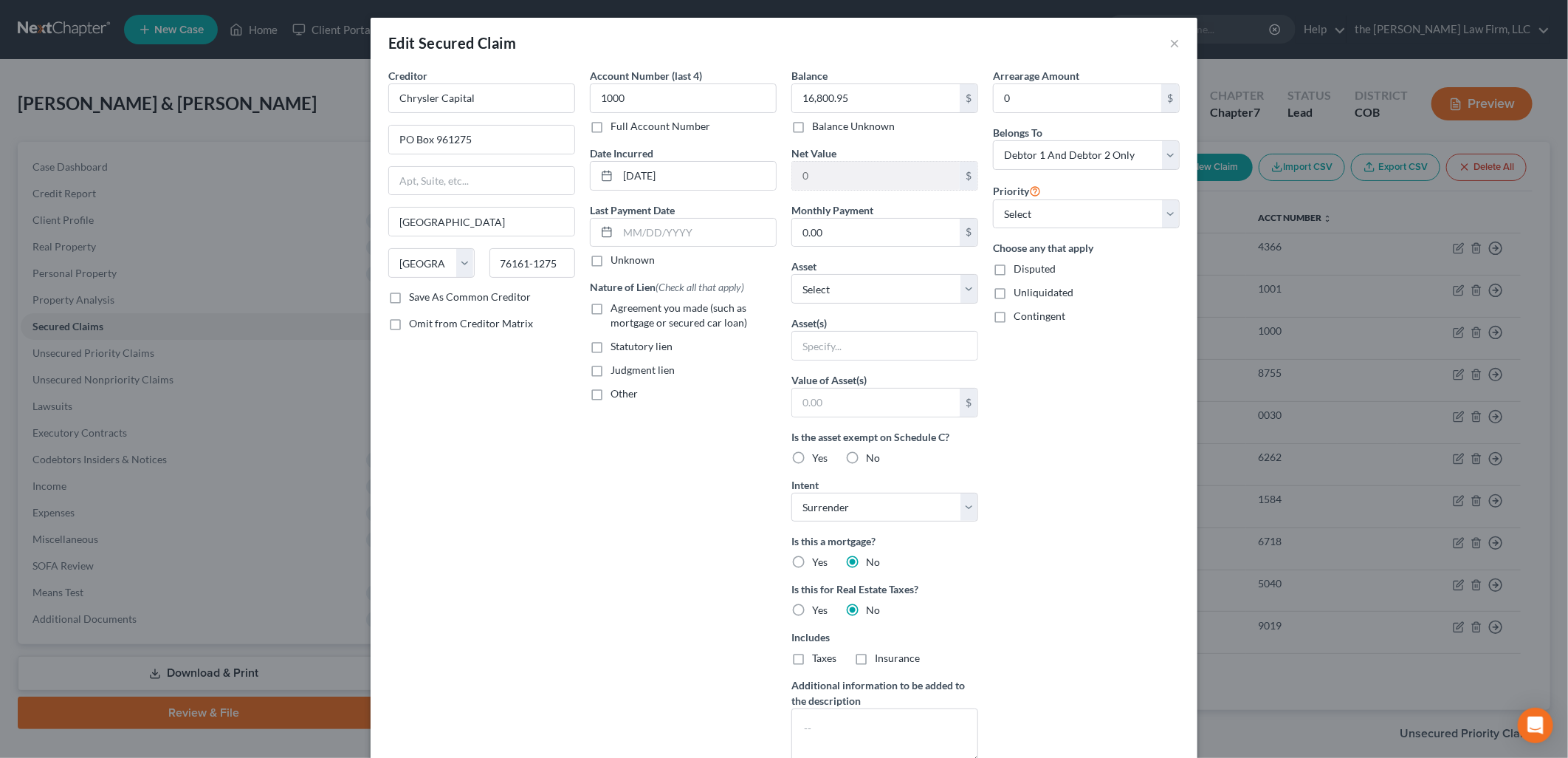
click at [1115, 570] on div "Arrearage Amount 0 $ Belongs To * Select Debtor 1 Only Debtor 2 Only Debtor 1 A…" at bounding box center [1086, 421] width 201 height 707
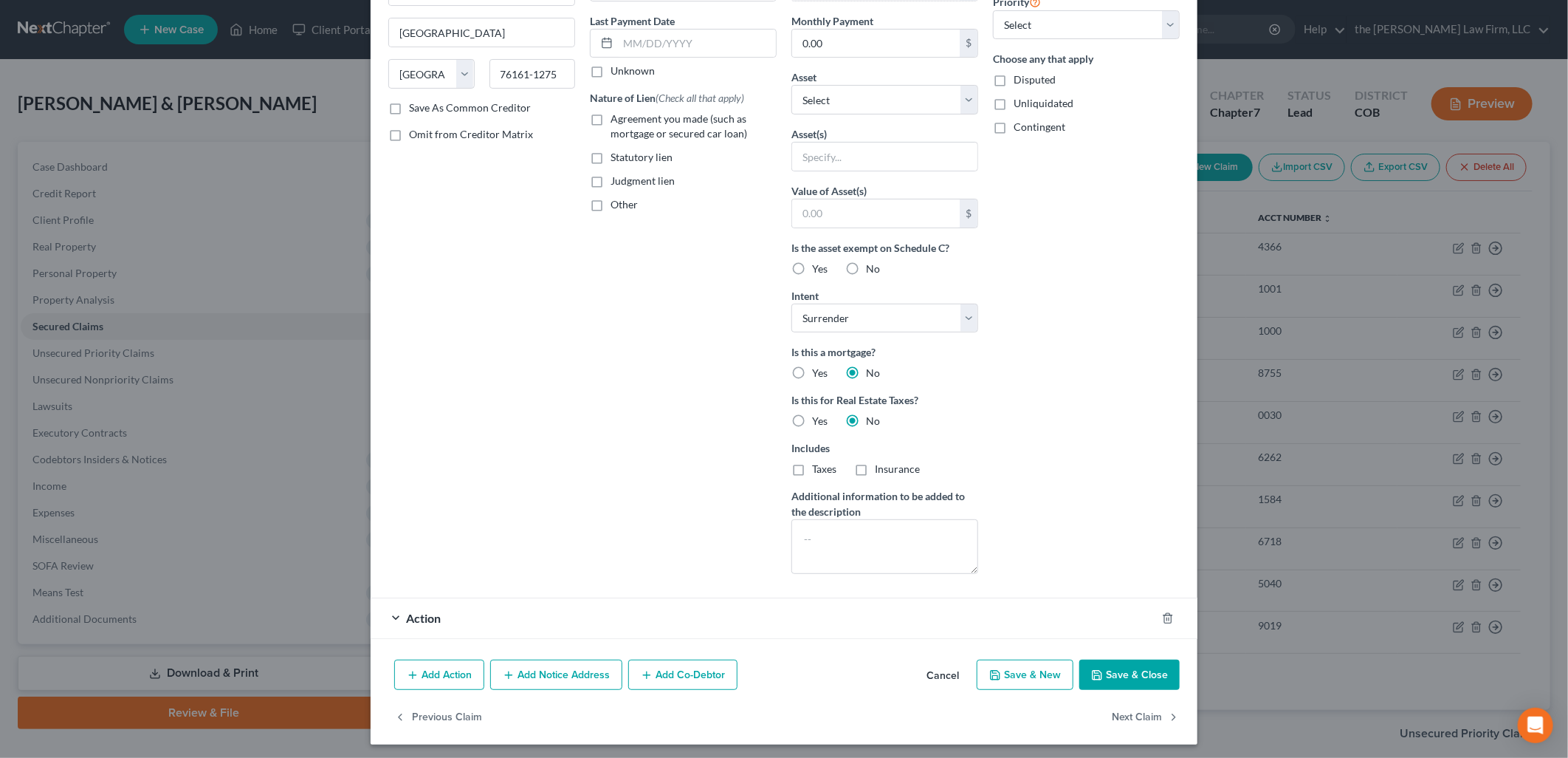
scroll to position [195, 0]
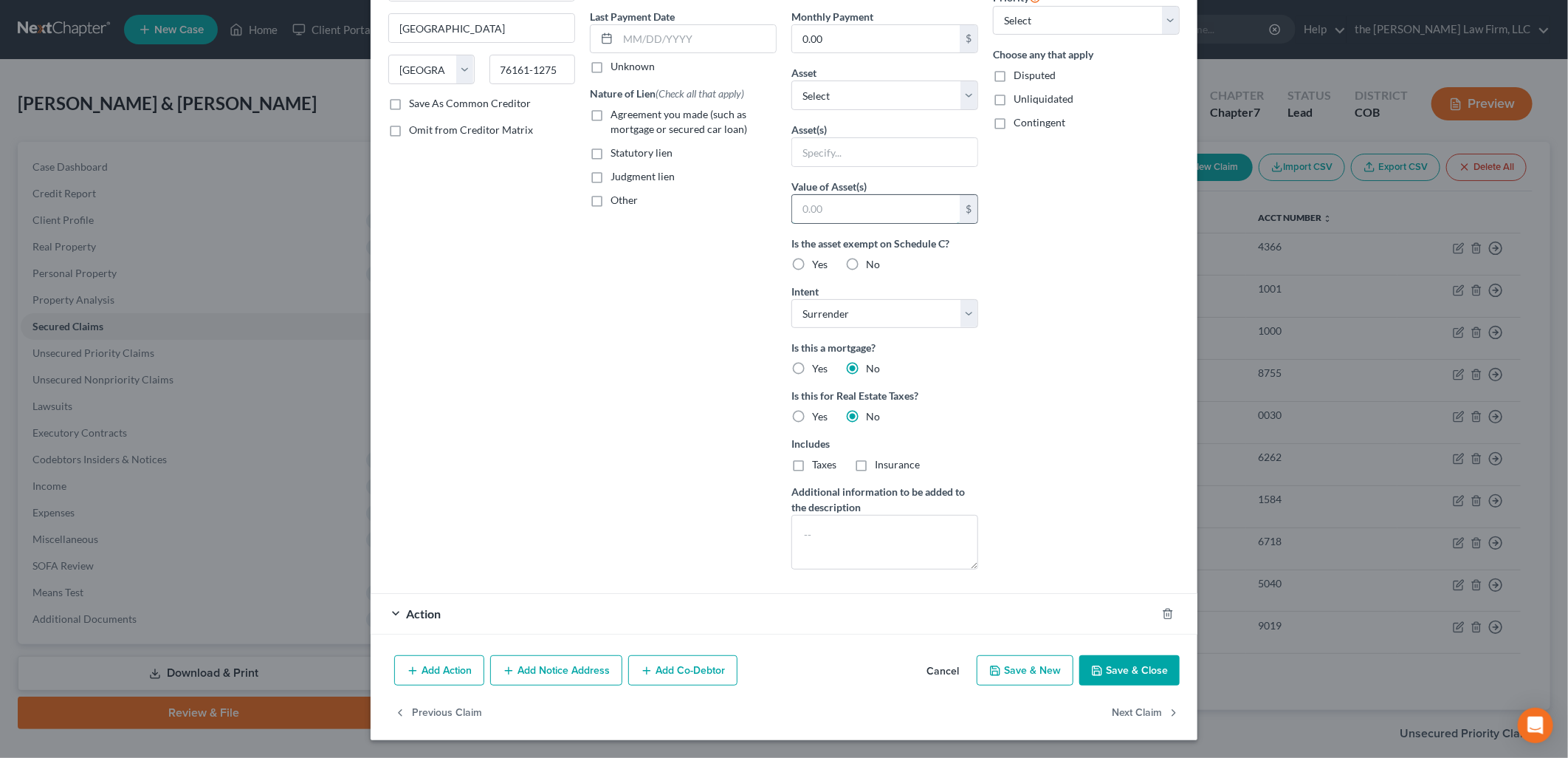
click at [887, 204] on input "text" at bounding box center [875, 209] width 167 height 28
click at [877, 94] on select "Select Other Multiple Assets Household Goods - Electronics, Television, Video G…" at bounding box center [884, 95] width 187 height 30
click at [791, 110] on select "Select Other Multiple Assets Household Goods - Electronics, Television, Video G…" at bounding box center [884, 95] width 187 height 30
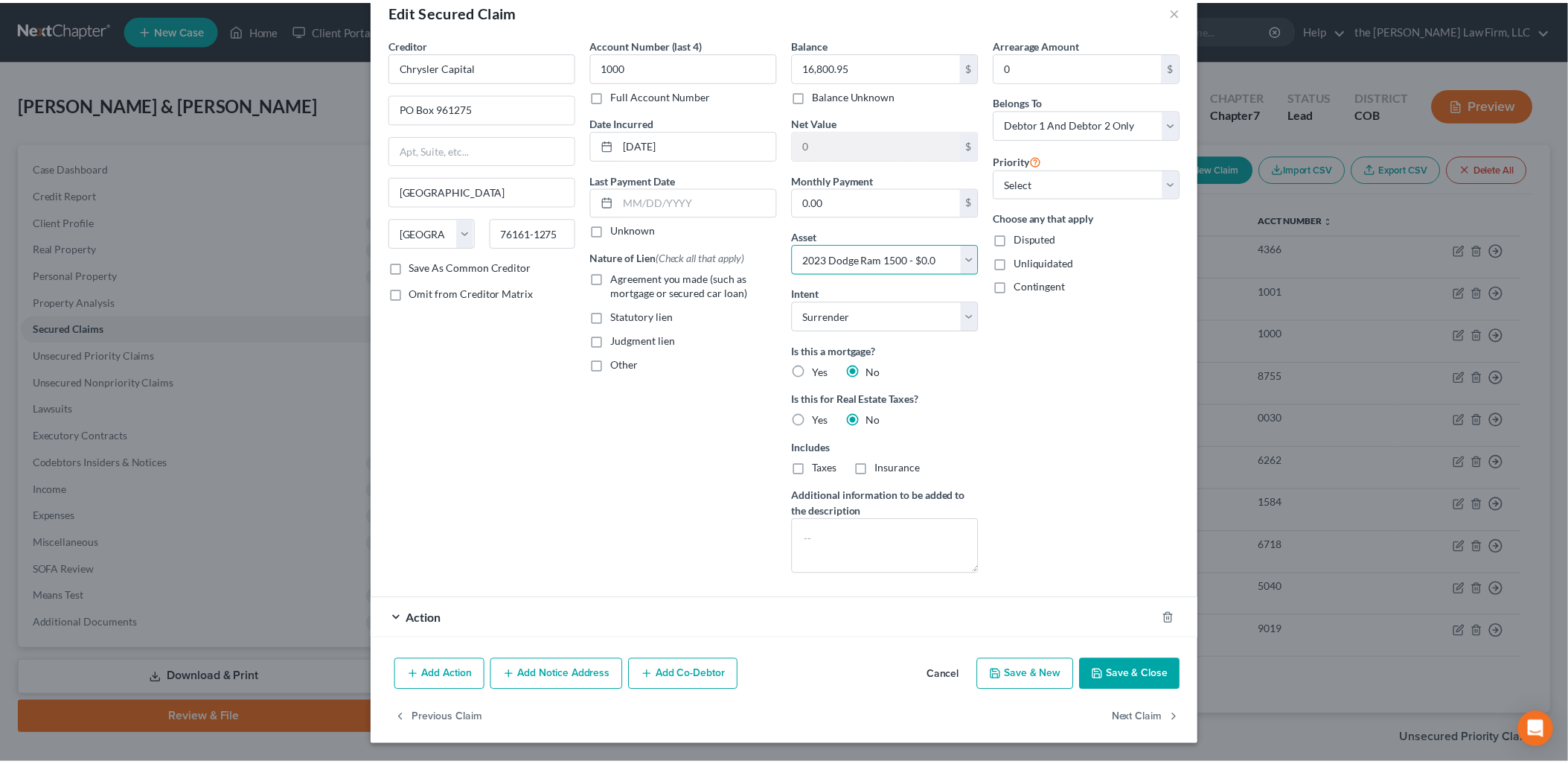
scroll to position [33, 0]
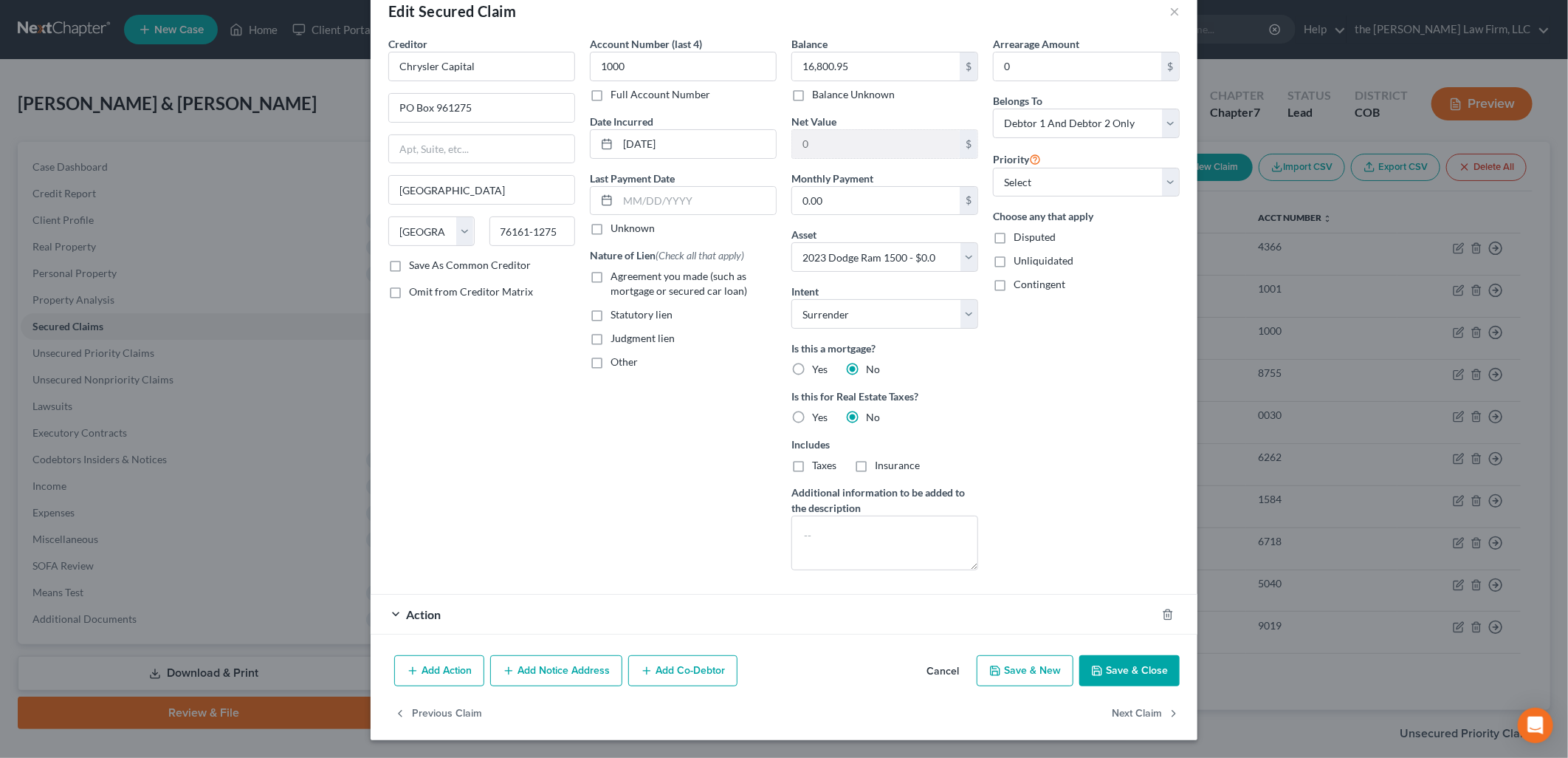
click at [1124, 674] on button "Save & Close" at bounding box center [1129, 671] width 100 height 31
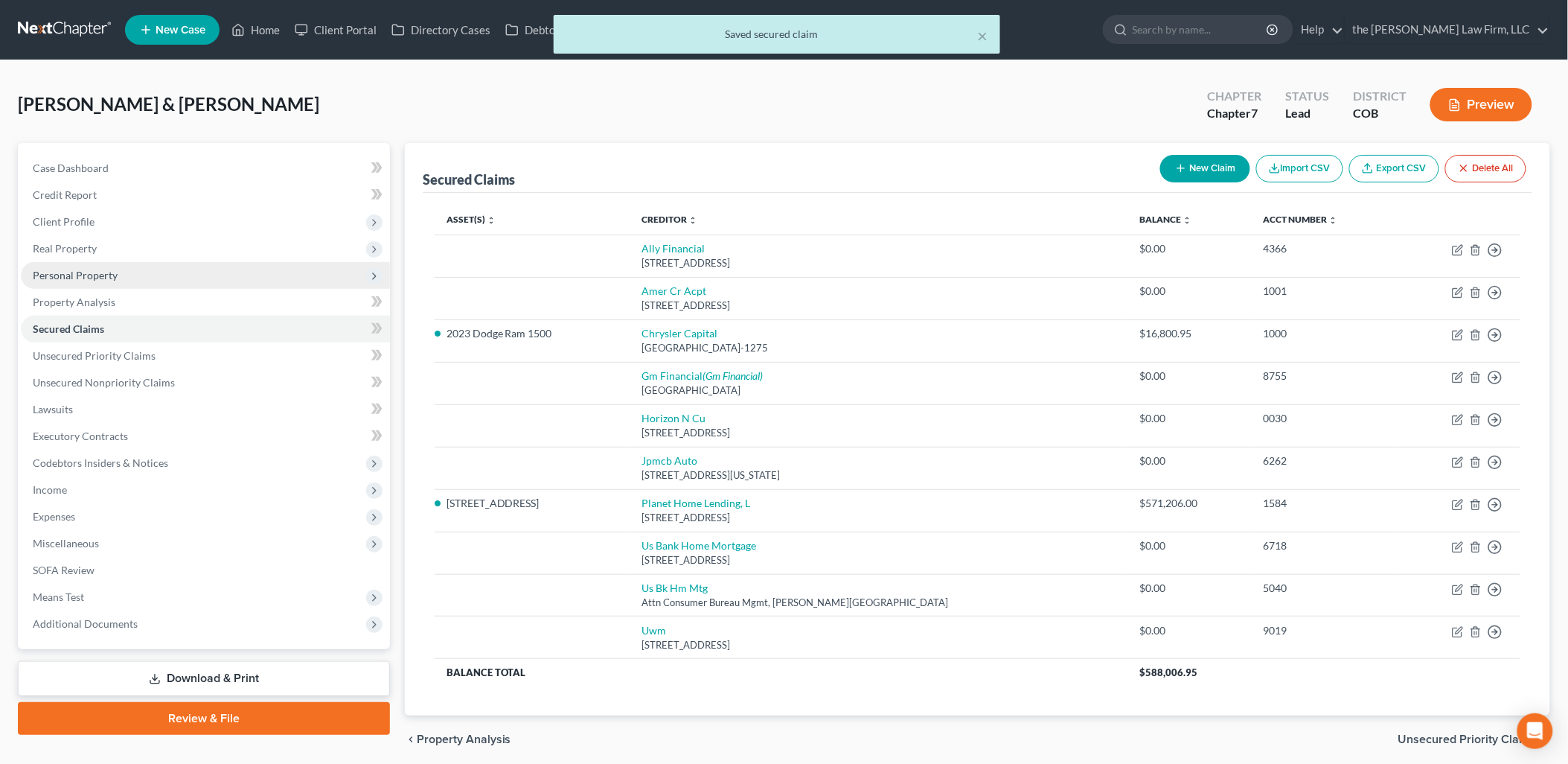
click at [73, 274] on span "Personal Property" at bounding box center [75, 275] width 85 height 13
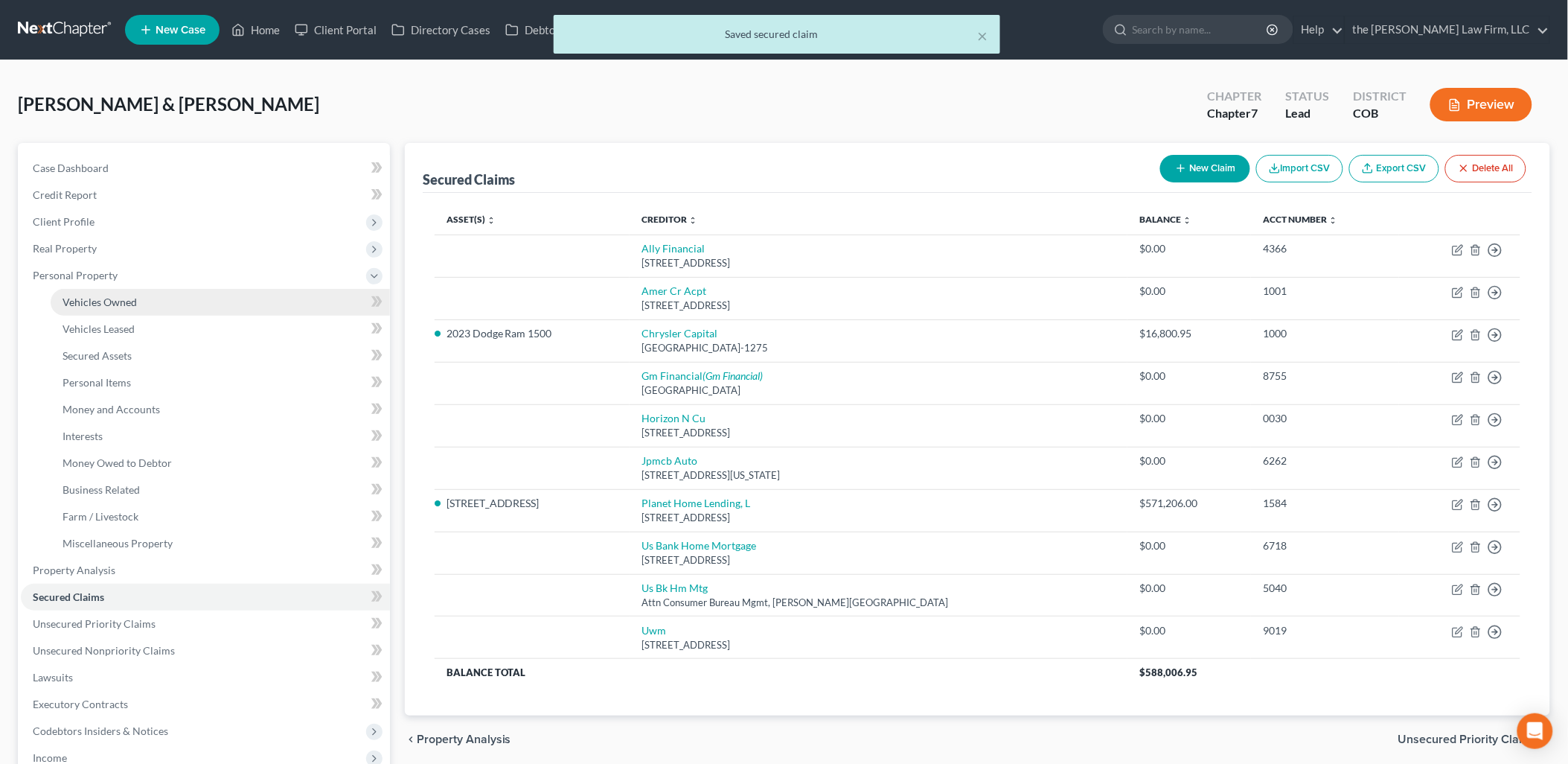
click at [106, 293] on link "Vehicles Owned" at bounding box center [220, 302] width 339 height 27
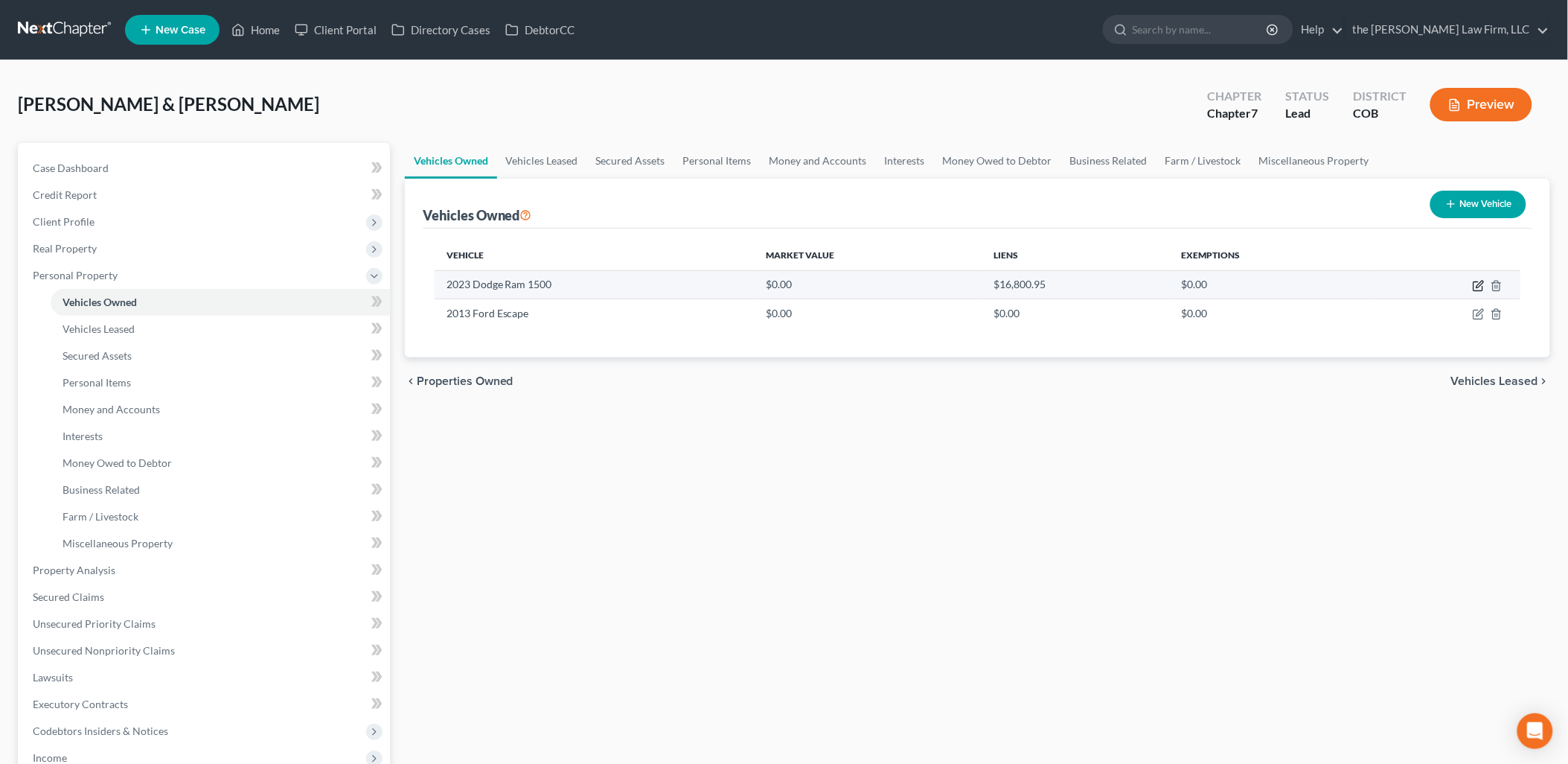
click at [1479, 286] on icon "button" at bounding box center [1479, 284] width 7 height 7
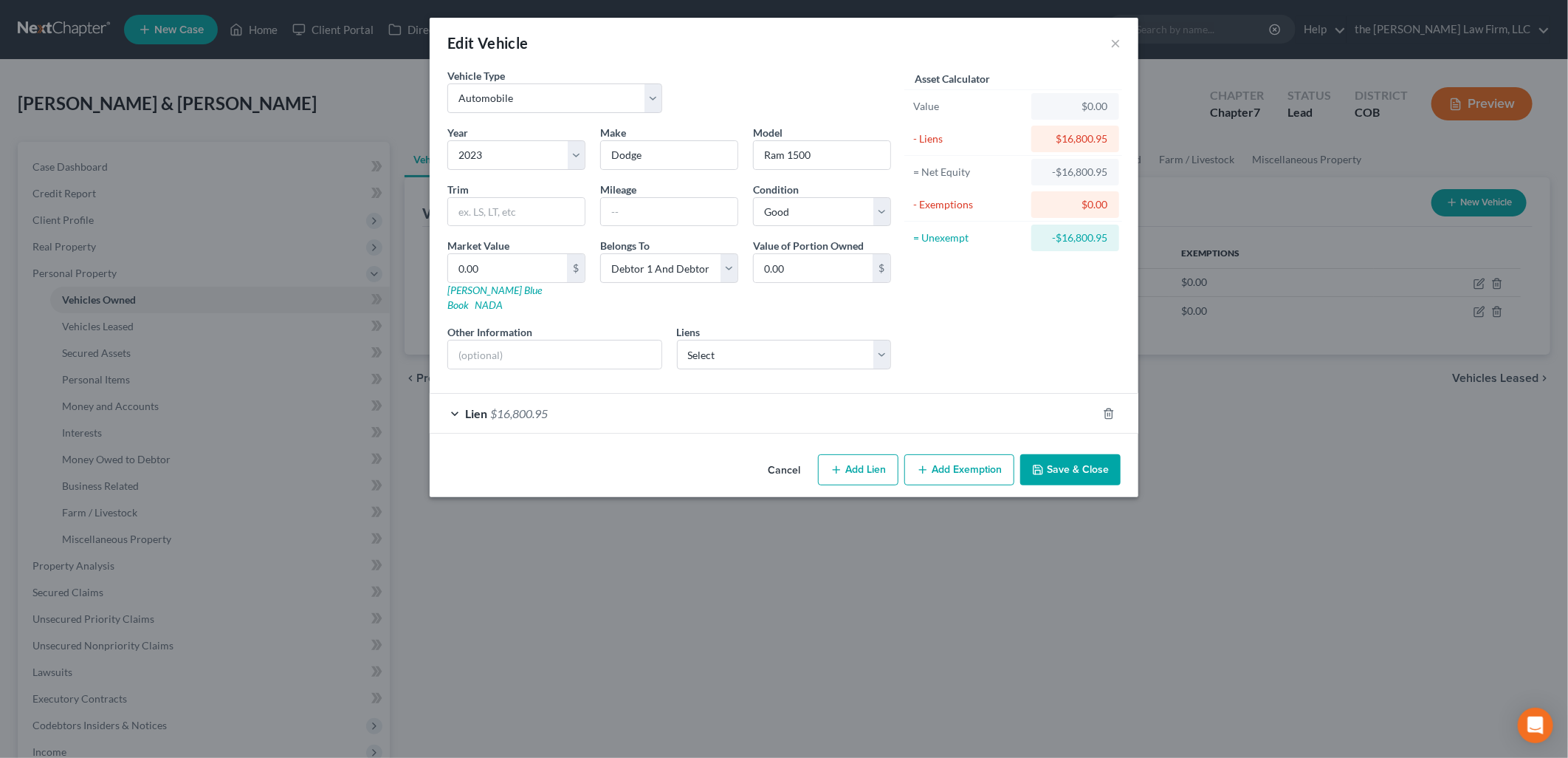
click at [784, 456] on button "Cancel" at bounding box center [784, 471] width 56 height 30
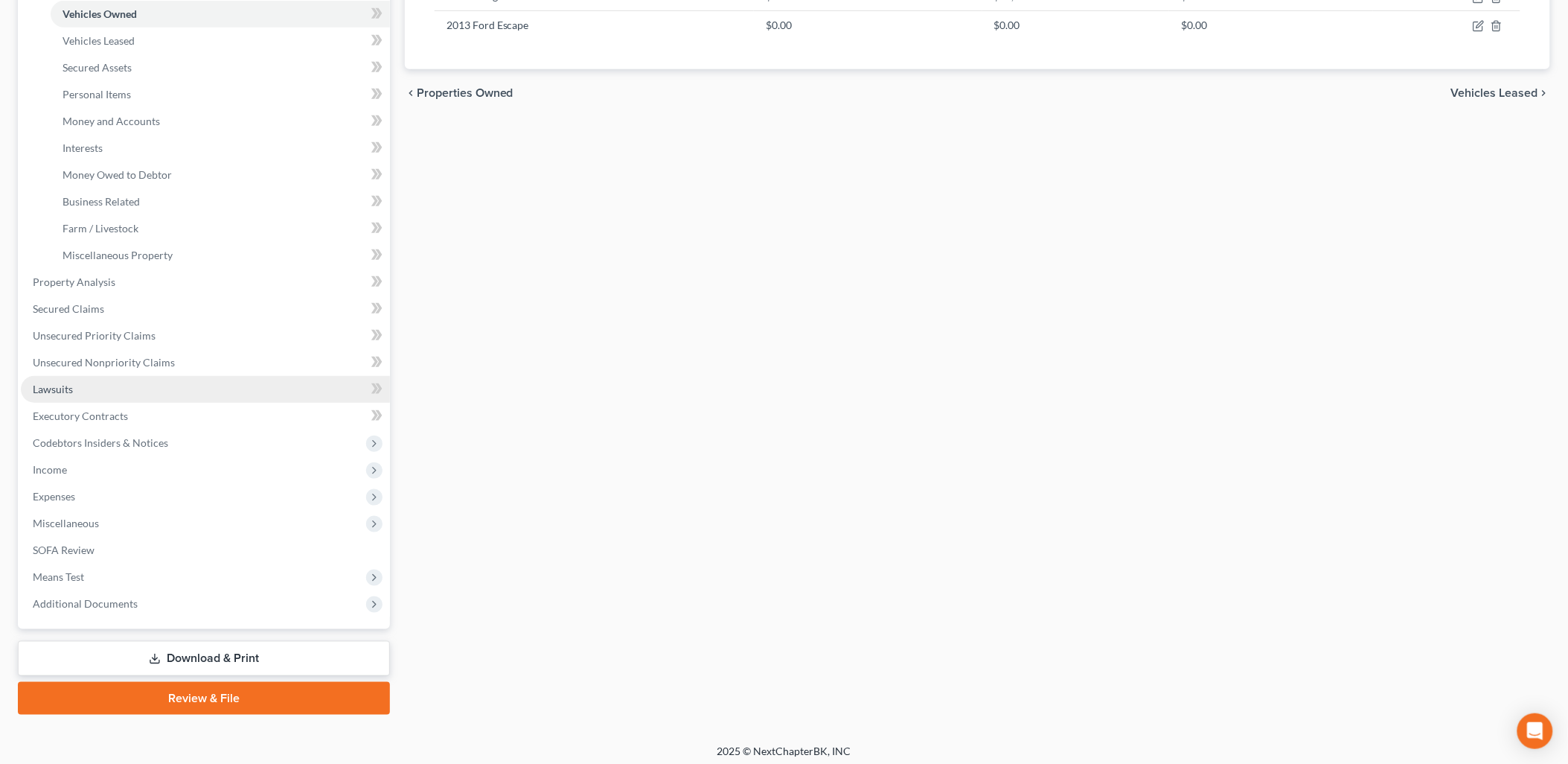
scroll to position [293, 0]
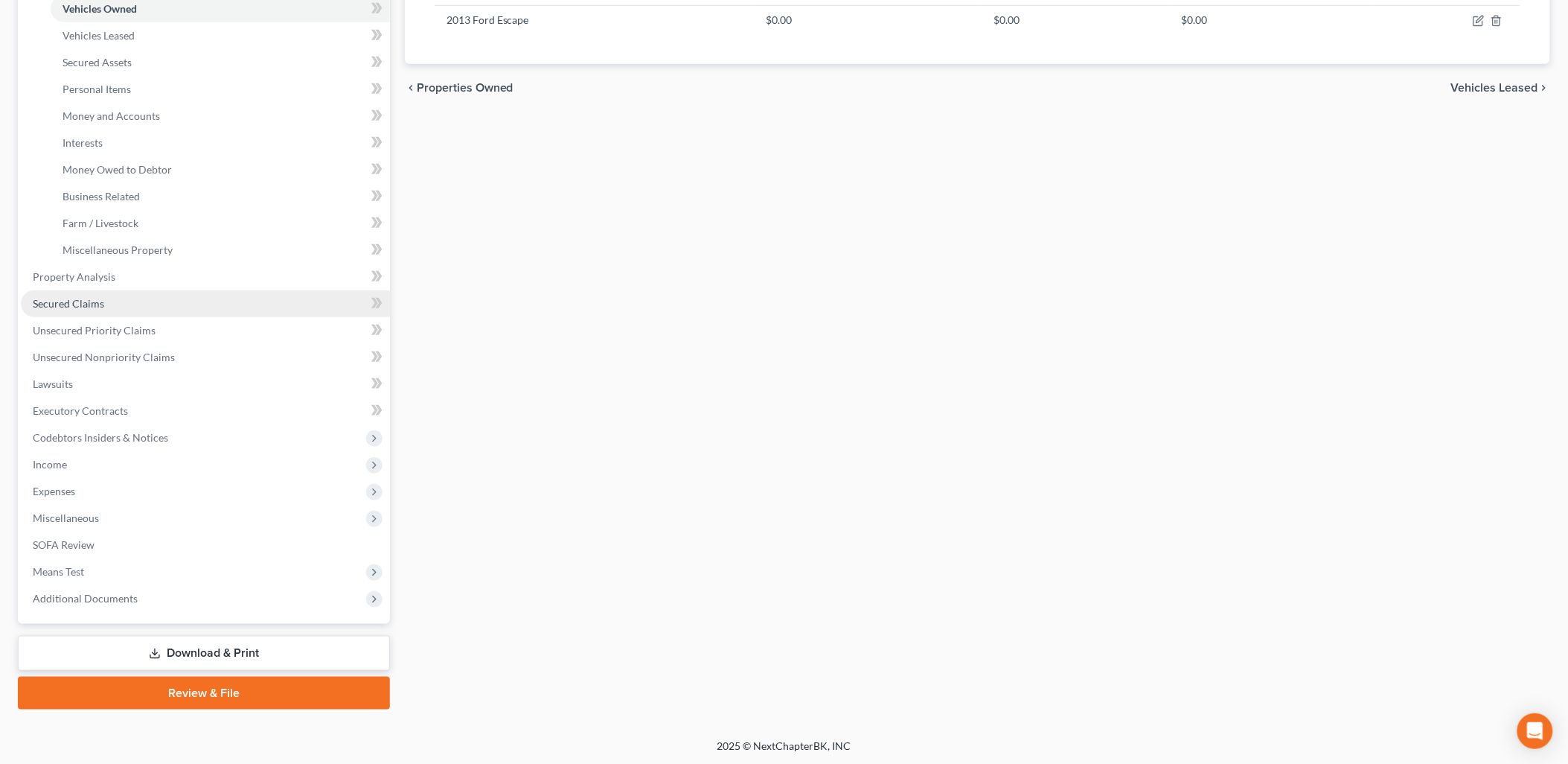
click at [100, 297] on span "Secured Claims" at bounding box center [68, 304] width 71 height 13
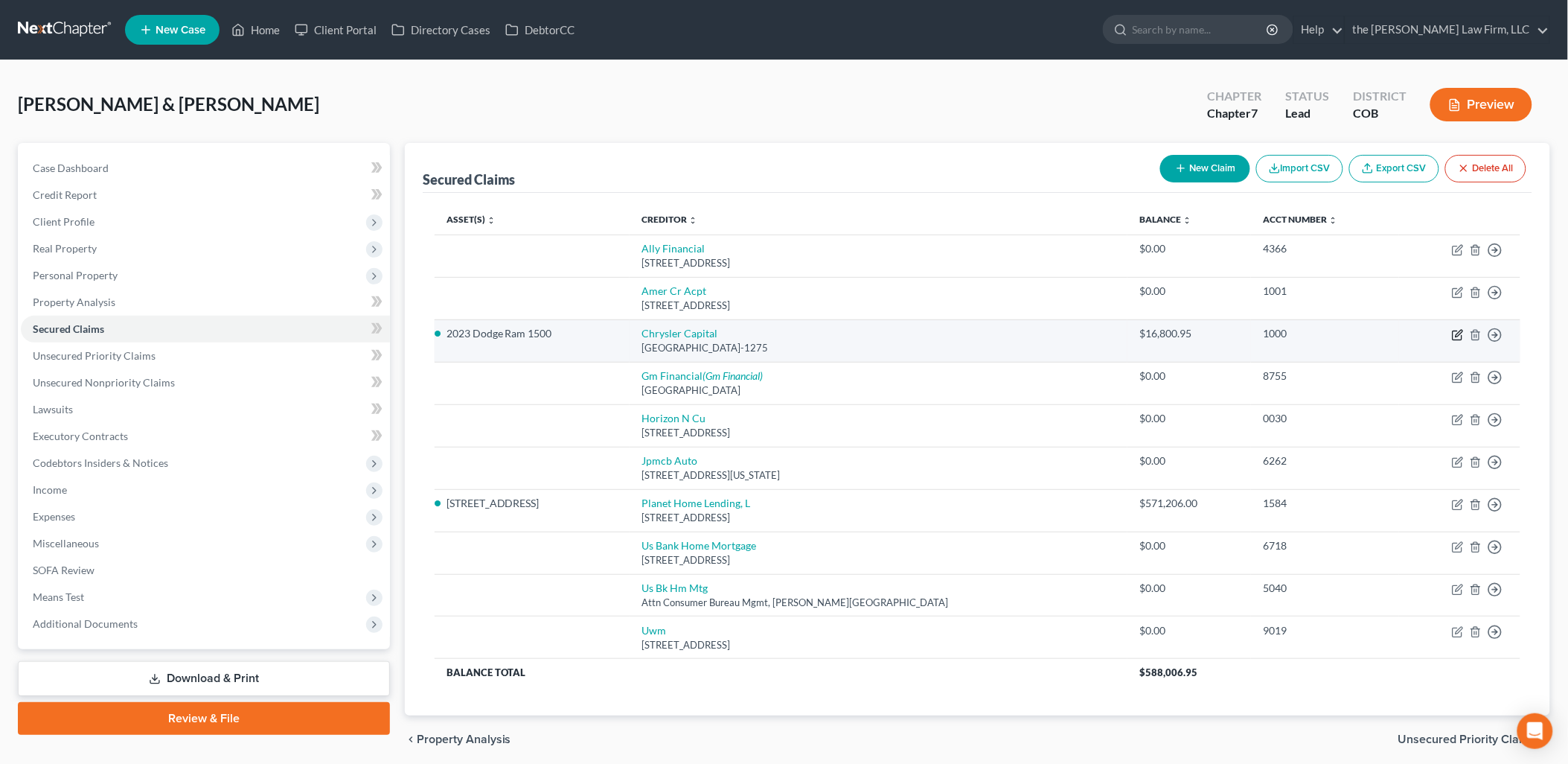
click at [1452, 329] on icon "button" at bounding box center [1457, 334] width 12 height 12
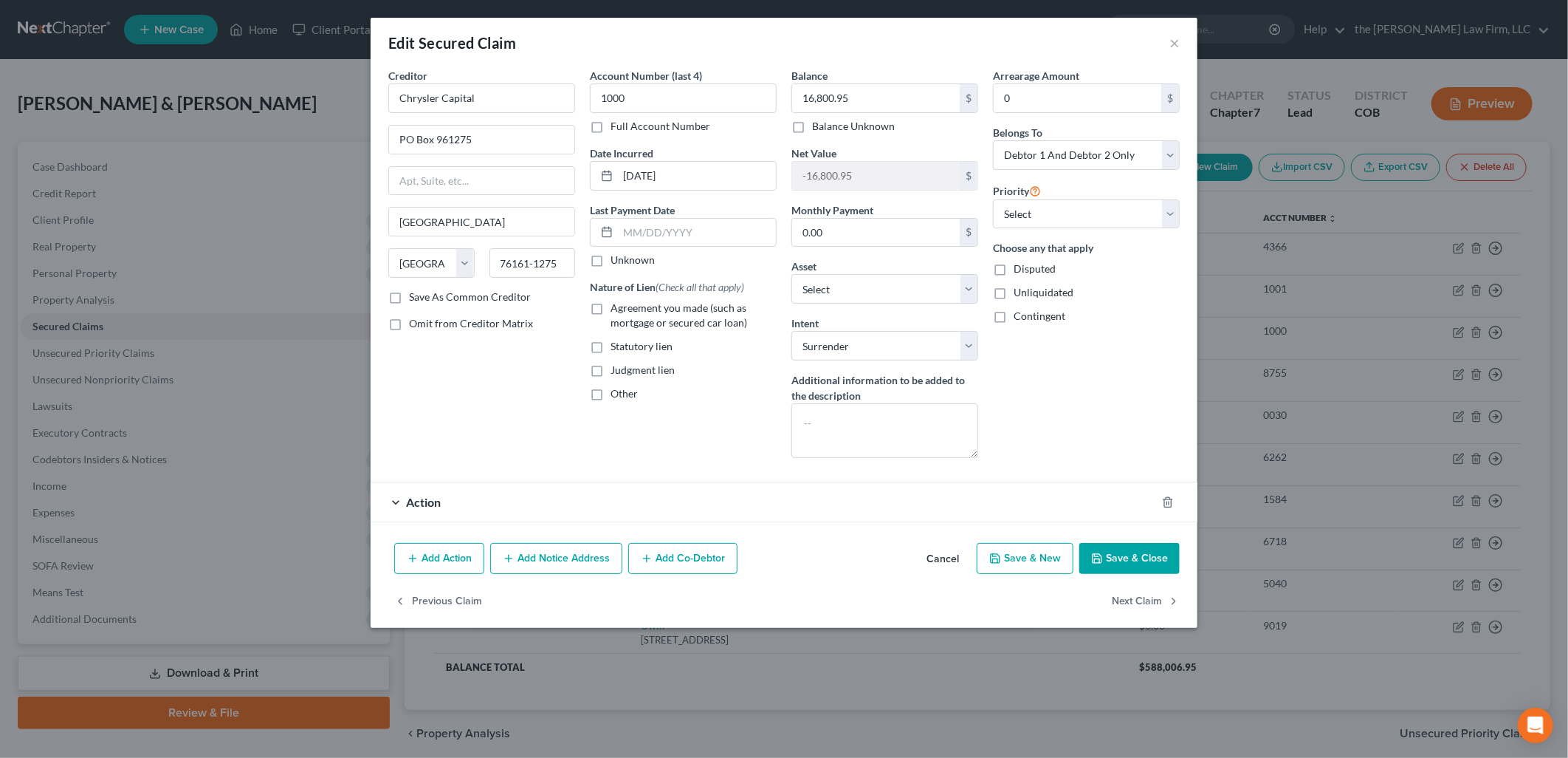
click at [590, 493] on div "Action" at bounding box center [763, 502] width 786 height 39
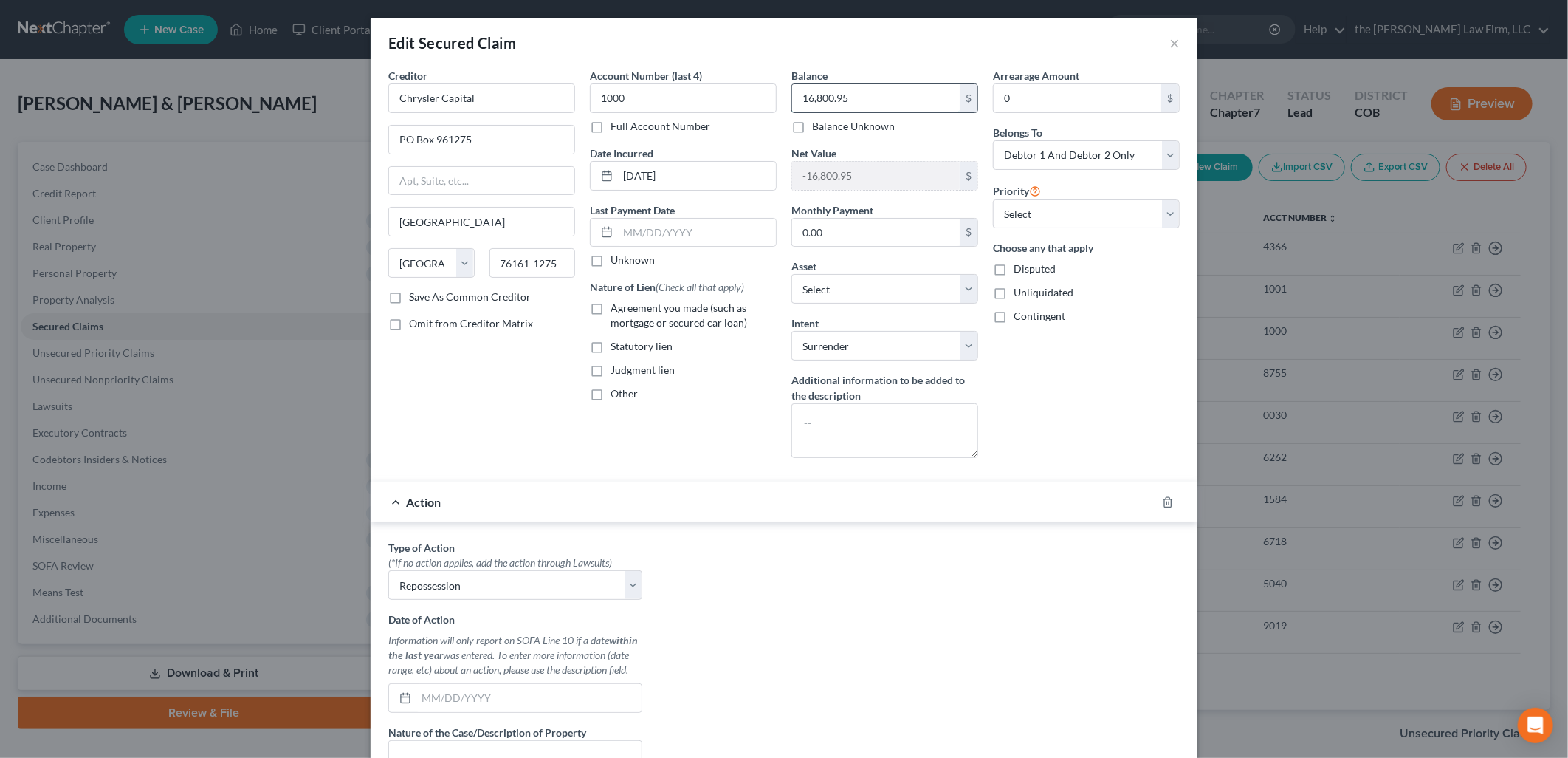
click at [877, 107] on input "16,800.95" at bounding box center [875, 98] width 167 height 28
click at [1007, 548] on div "Type of Action * (*If no action applies, add the action through Lawsuits) Selec…" at bounding box center [784, 725] width 806 height 370
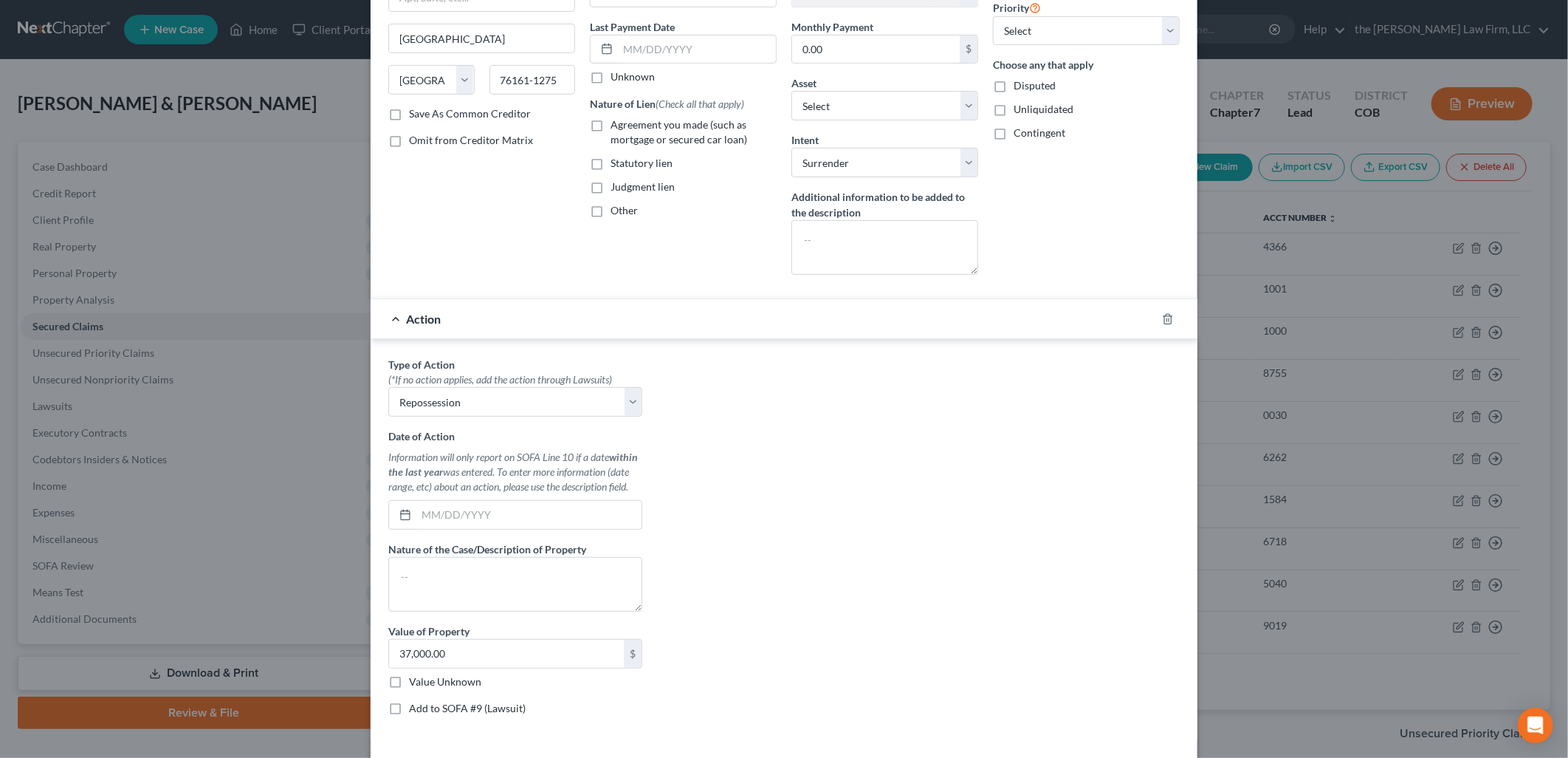
scroll to position [289, 0]
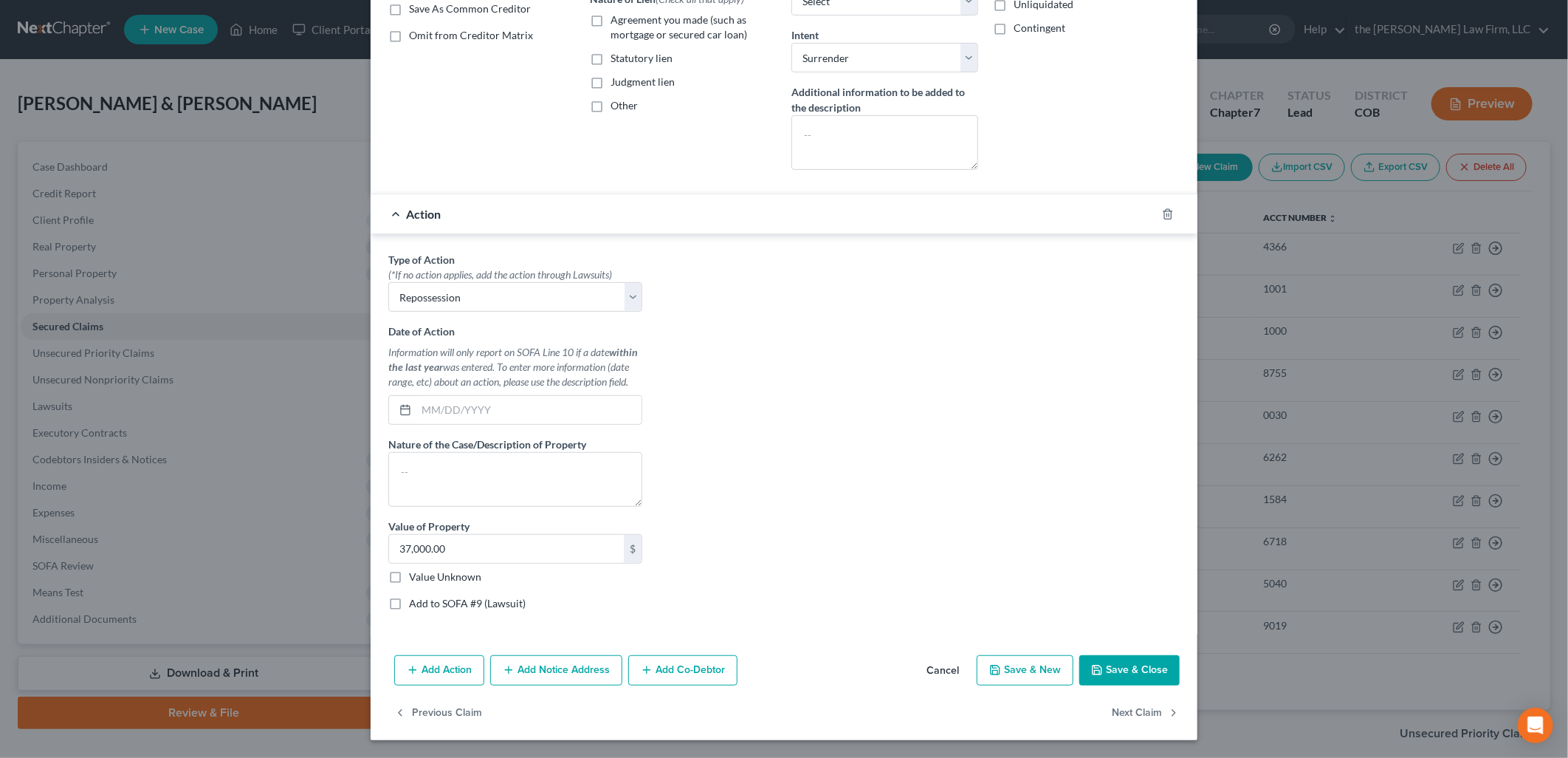
click at [1133, 676] on button "Save & Close" at bounding box center [1129, 671] width 100 height 31
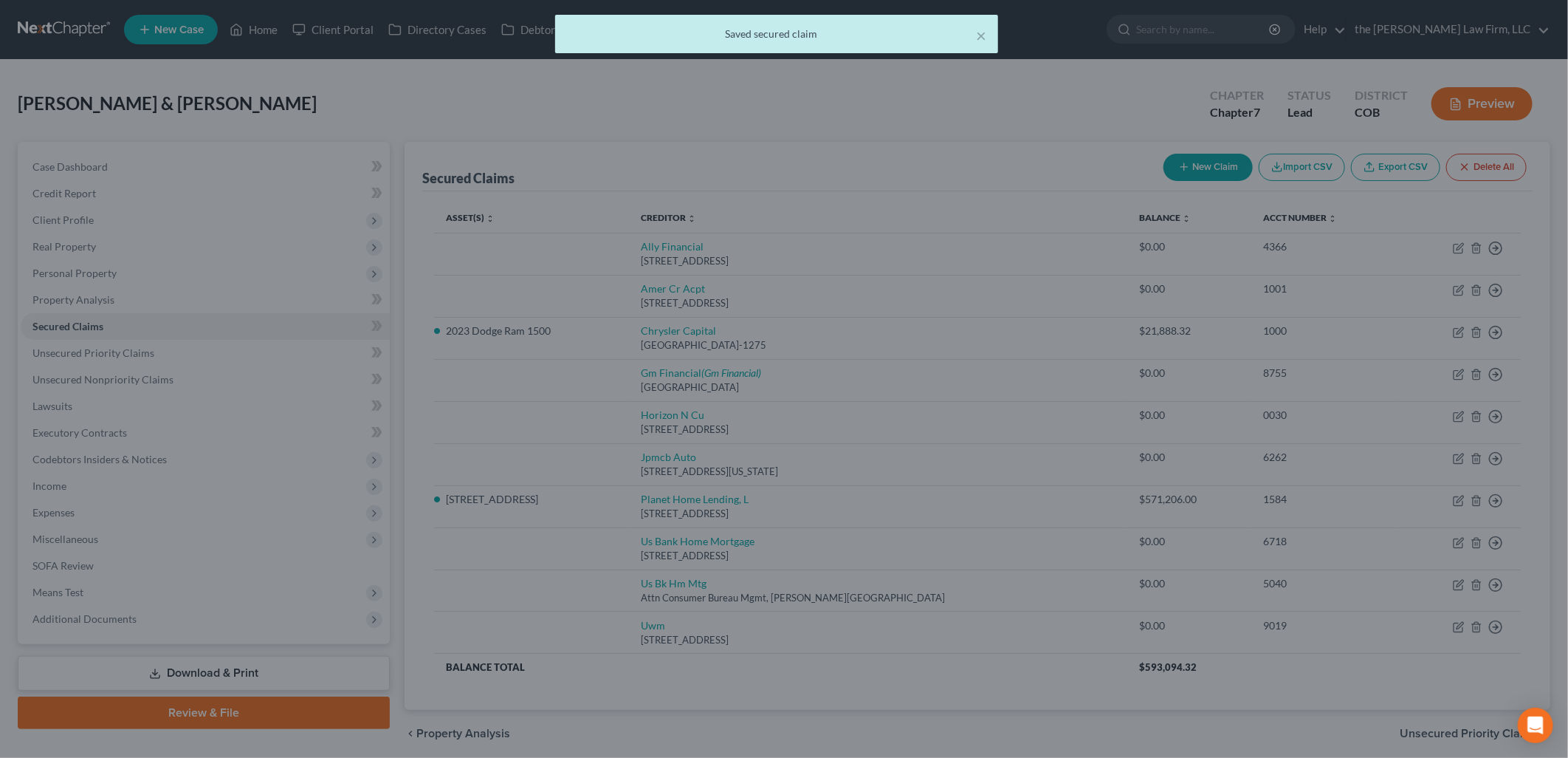
scroll to position [0, 0]
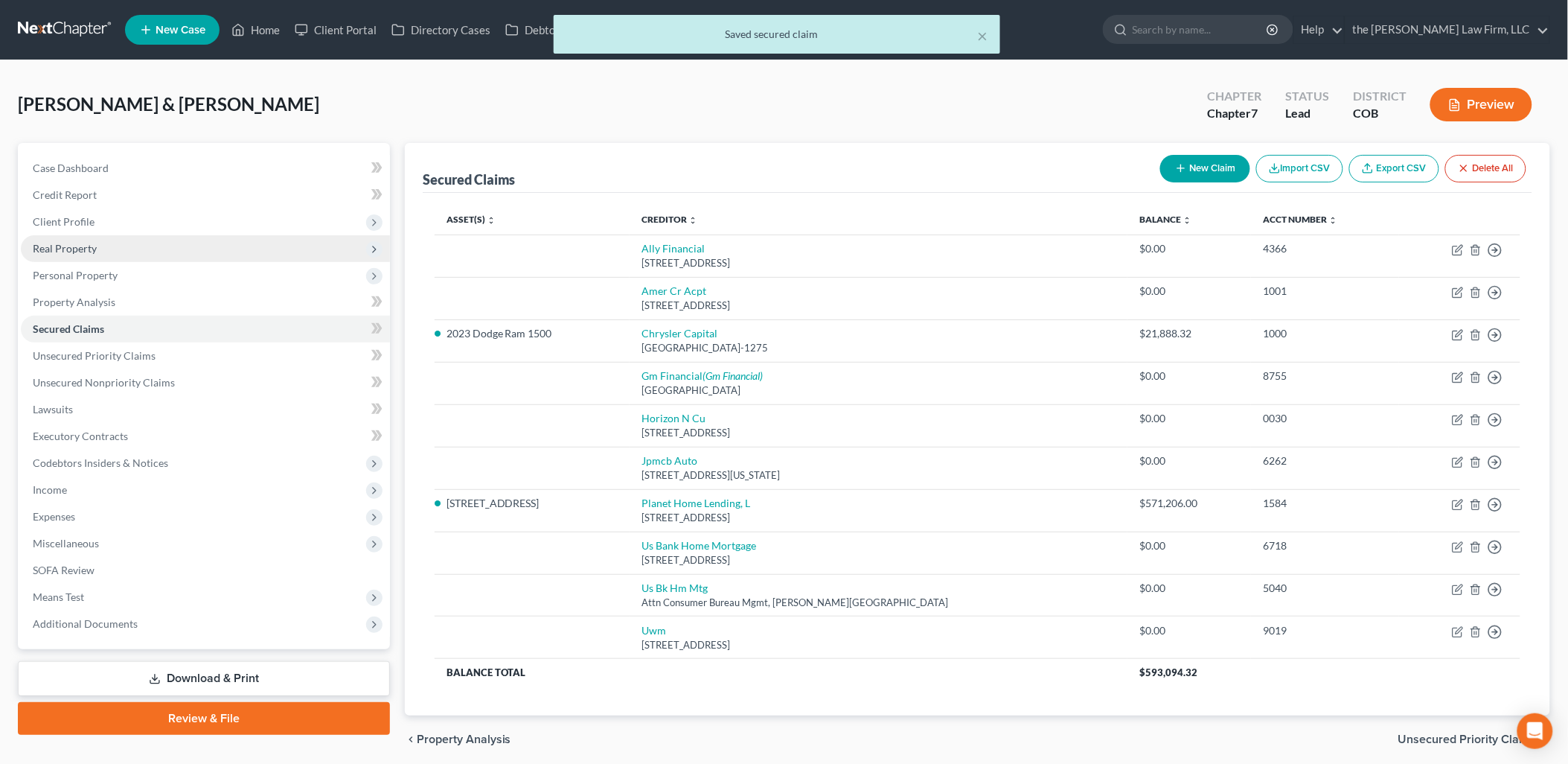
click at [45, 243] on span "Real Property" at bounding box center [65, 248] width 64 height 13
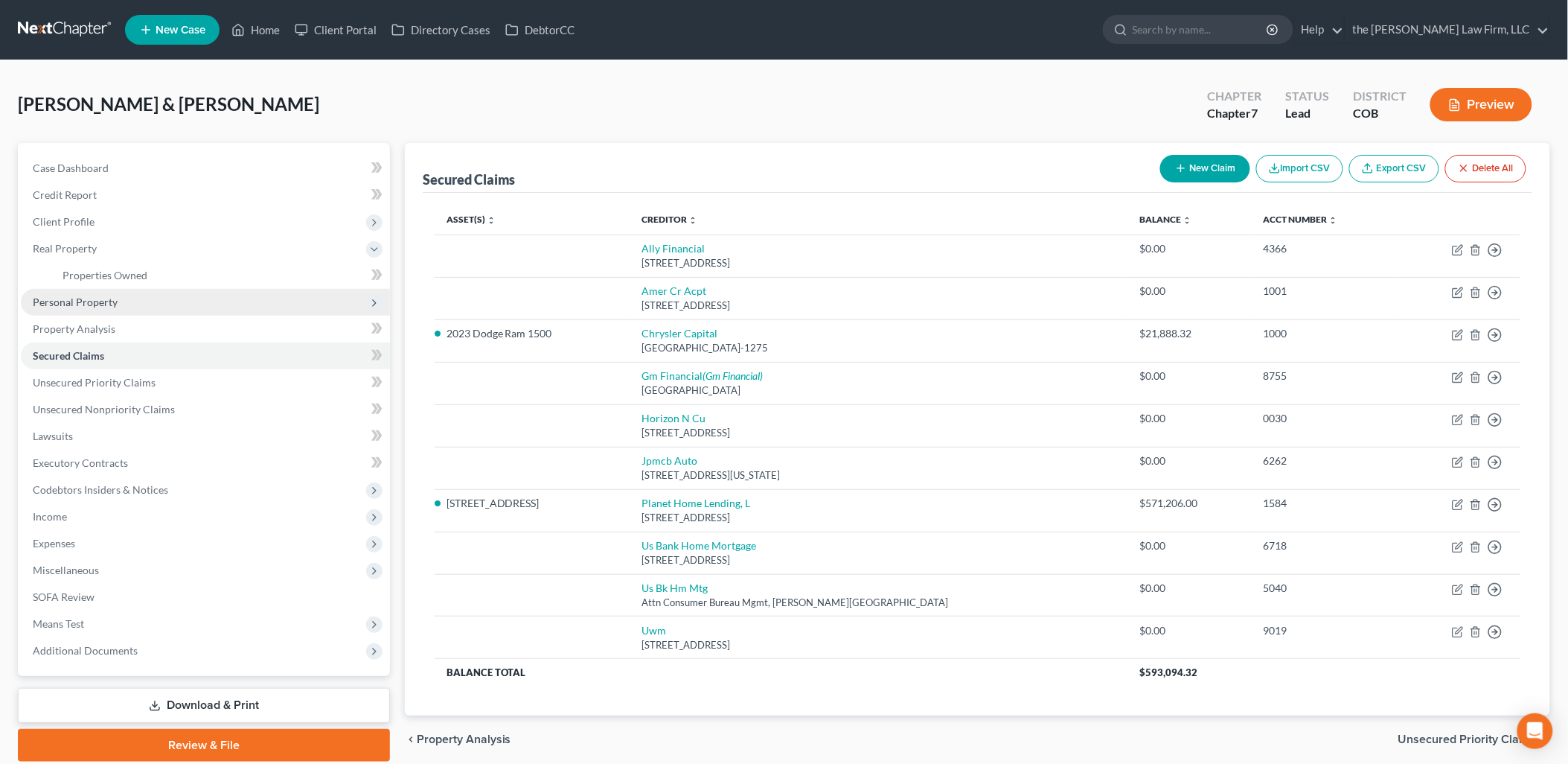
click at [78, 305] on span "Personal Property" at bounding box center [75, 302] width 85 height 13
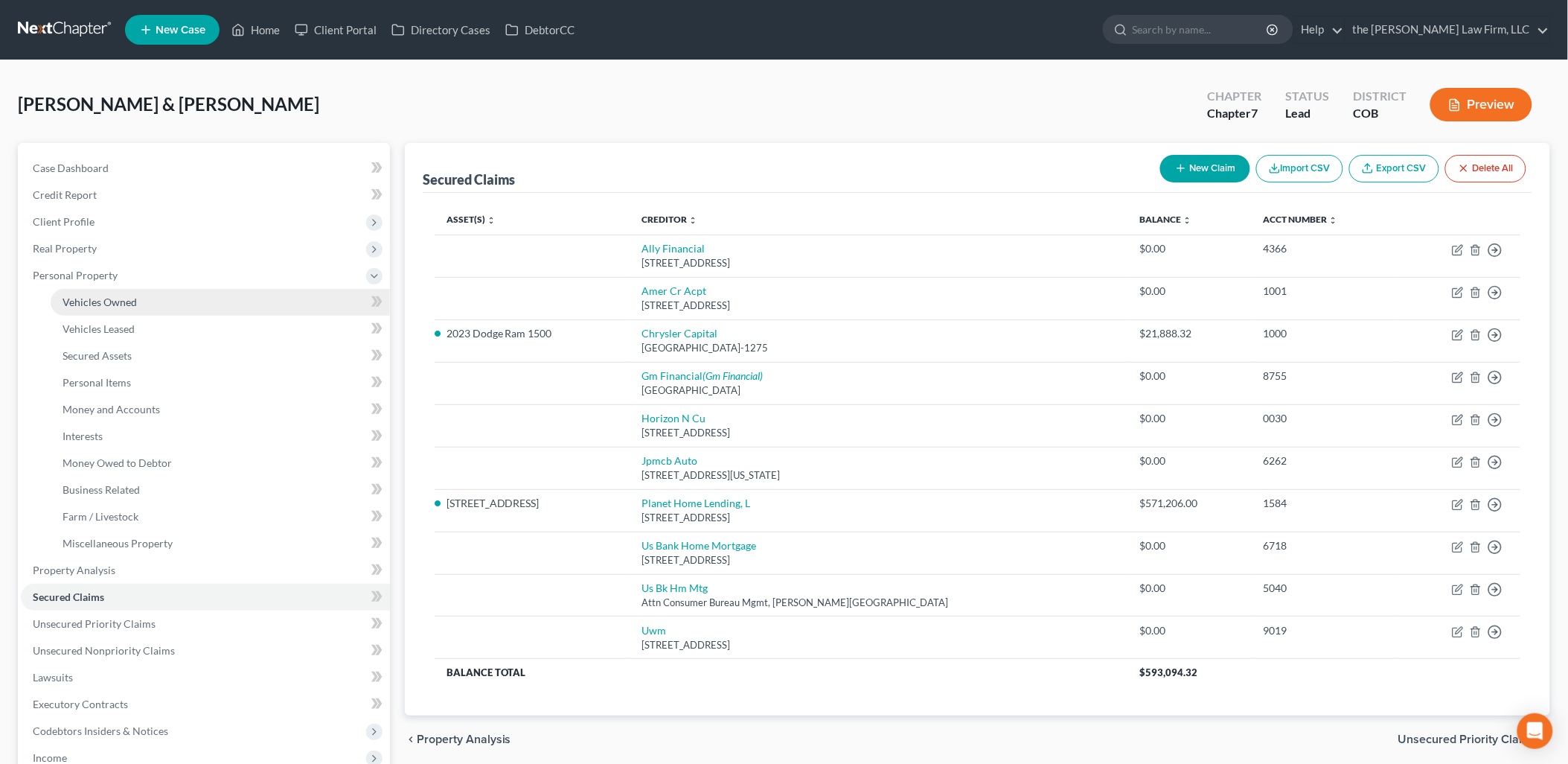
click at [80, 304] on span "Vehicles Owned" at bounding box center [100, 302] width 74 height 13
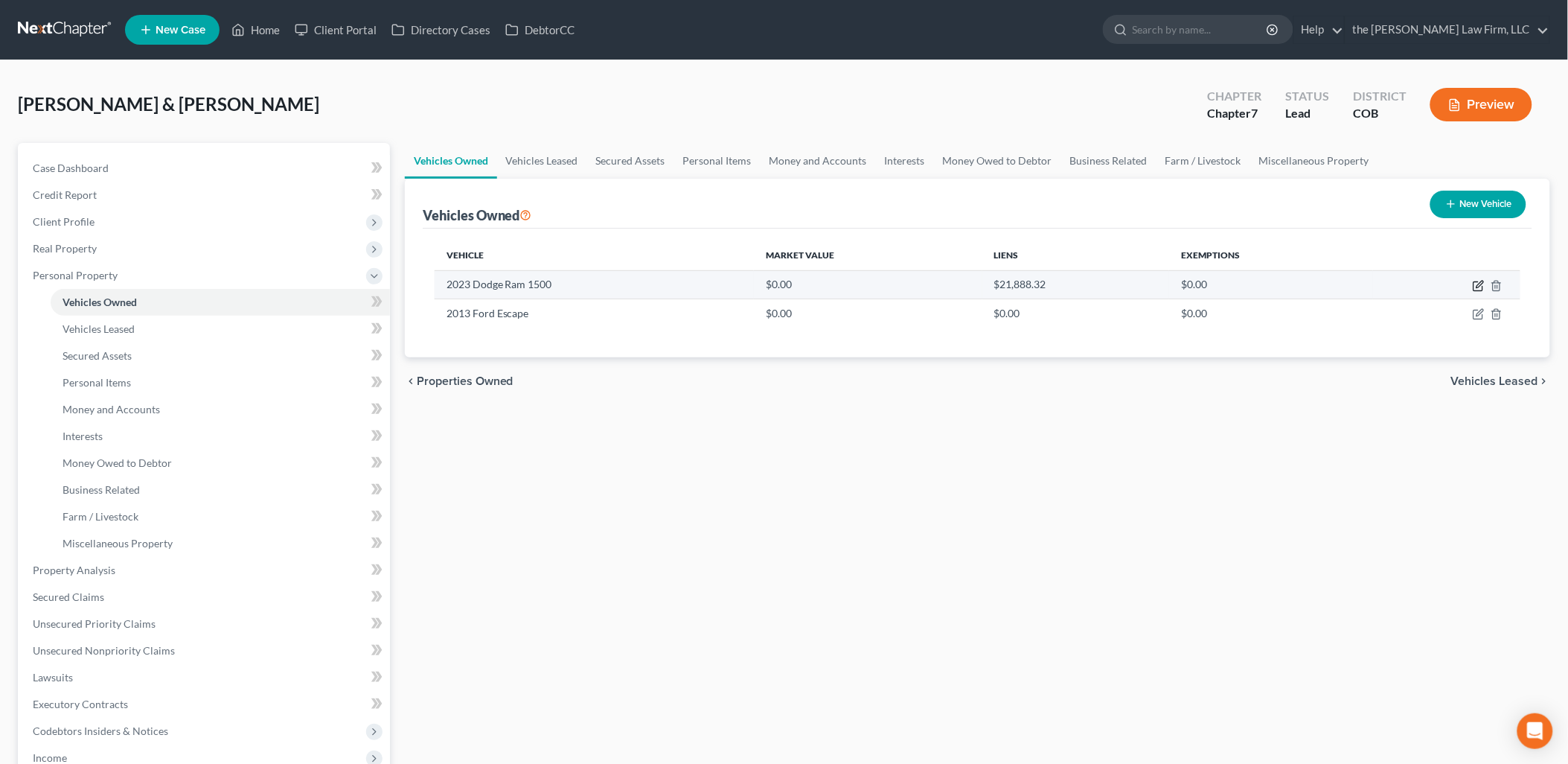
click at [1477, 286] on icon "button" at bounding box center [1479, 284] width 7 height 7
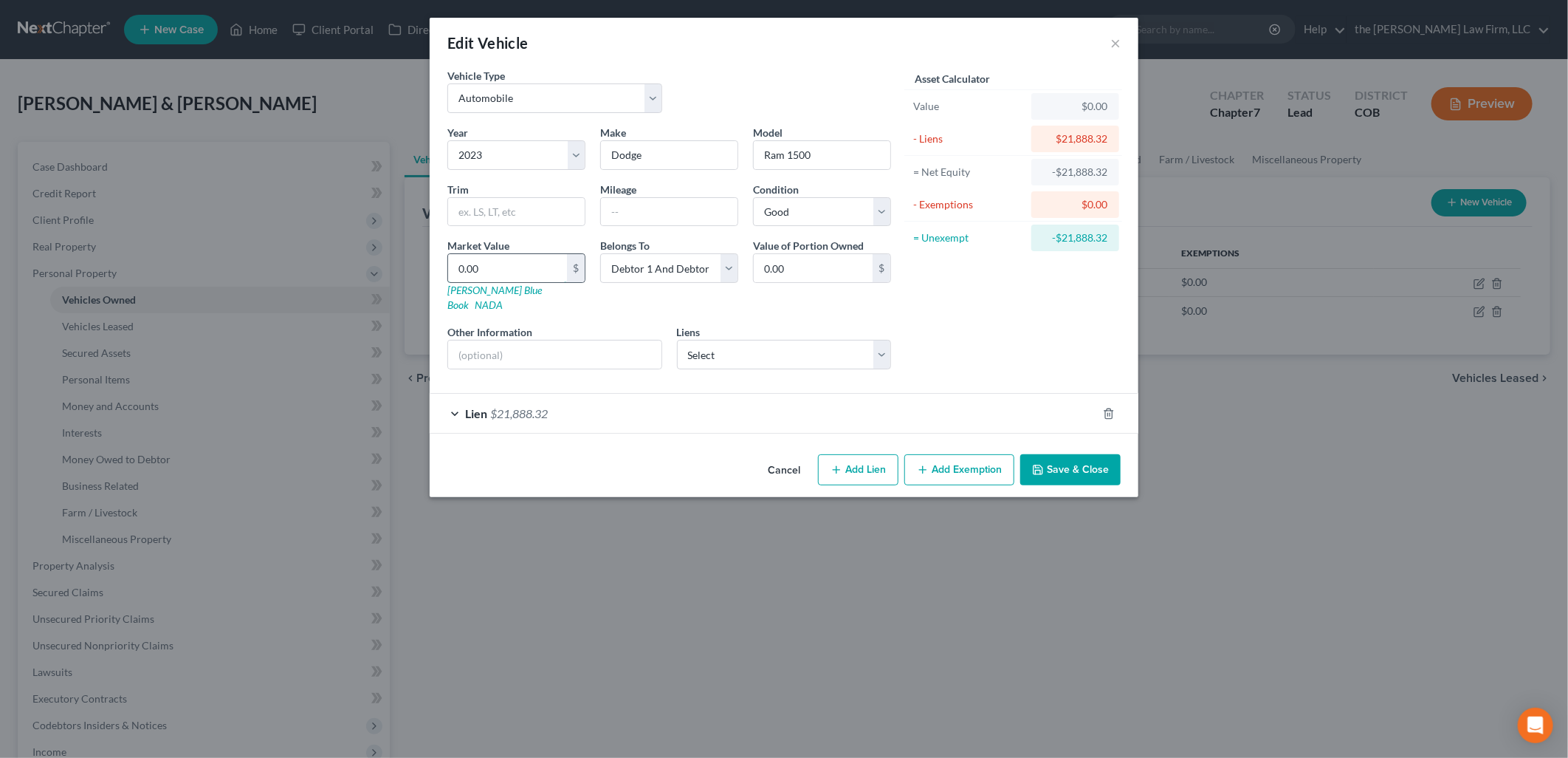
click at [487, 257] on input "0.00" at bounding box center [507, 268] width 119 height 28
click at [1110, 408] on icon "button" at bounding box center [1108, 413] width 12 height 12
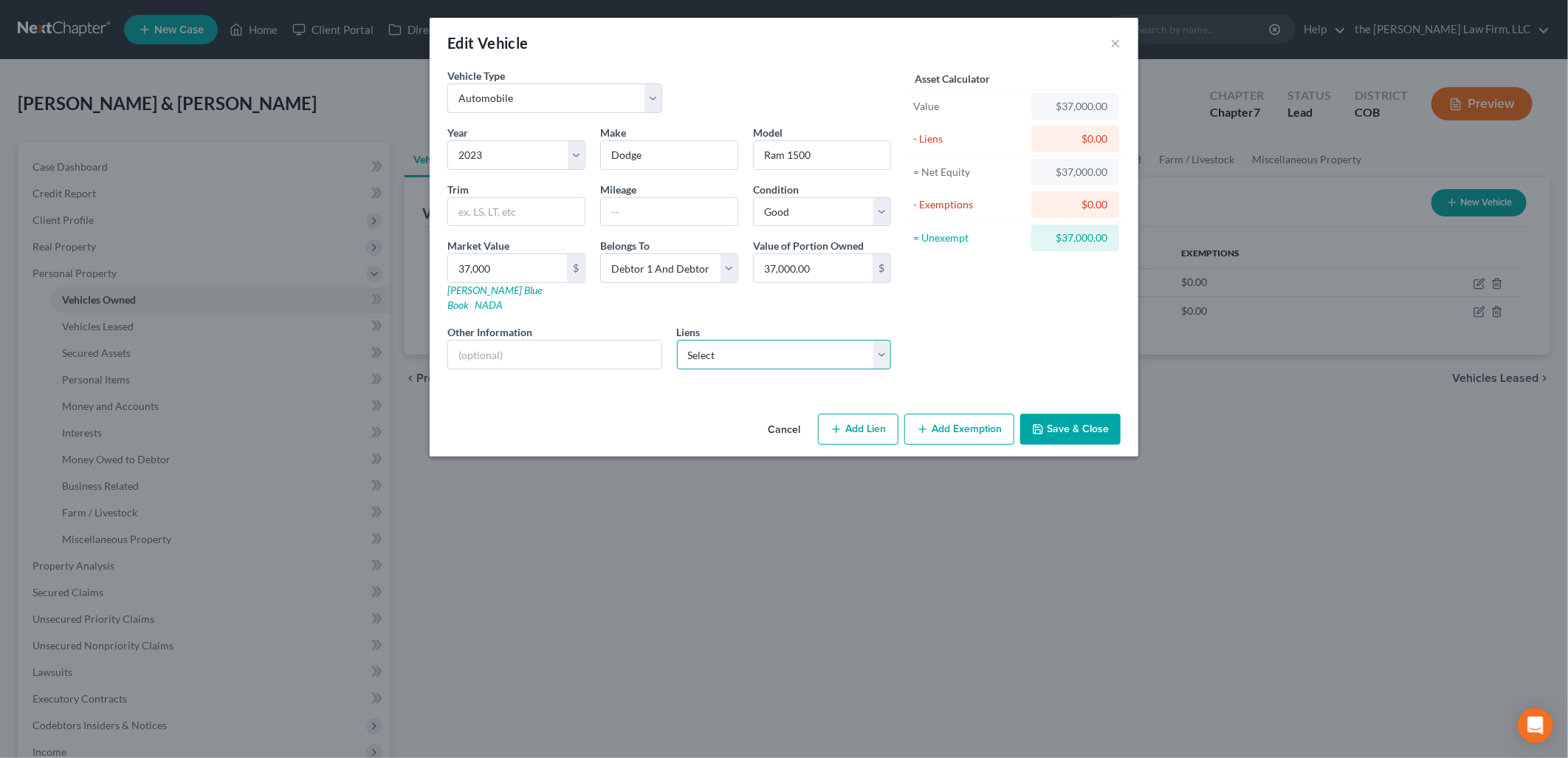
click at [802, 340] on select "Select Ally Financial - $0.00 Amer Cr Acpt - $0.00 Gm Financial - $0.00 Horizon…" at bounding box center [784, 355] width 215 height 30
click at [970, 326] on div "Asset Calculator Value $37,000.00 - Liens $0.00 = Net Equity $37,000.00 - Exemp…" at bounding box center [1013, 224] width 229 height 313
click at [1098, 416] on button "Save & Close" at bounding box center [1070, 429] width 100 height 31
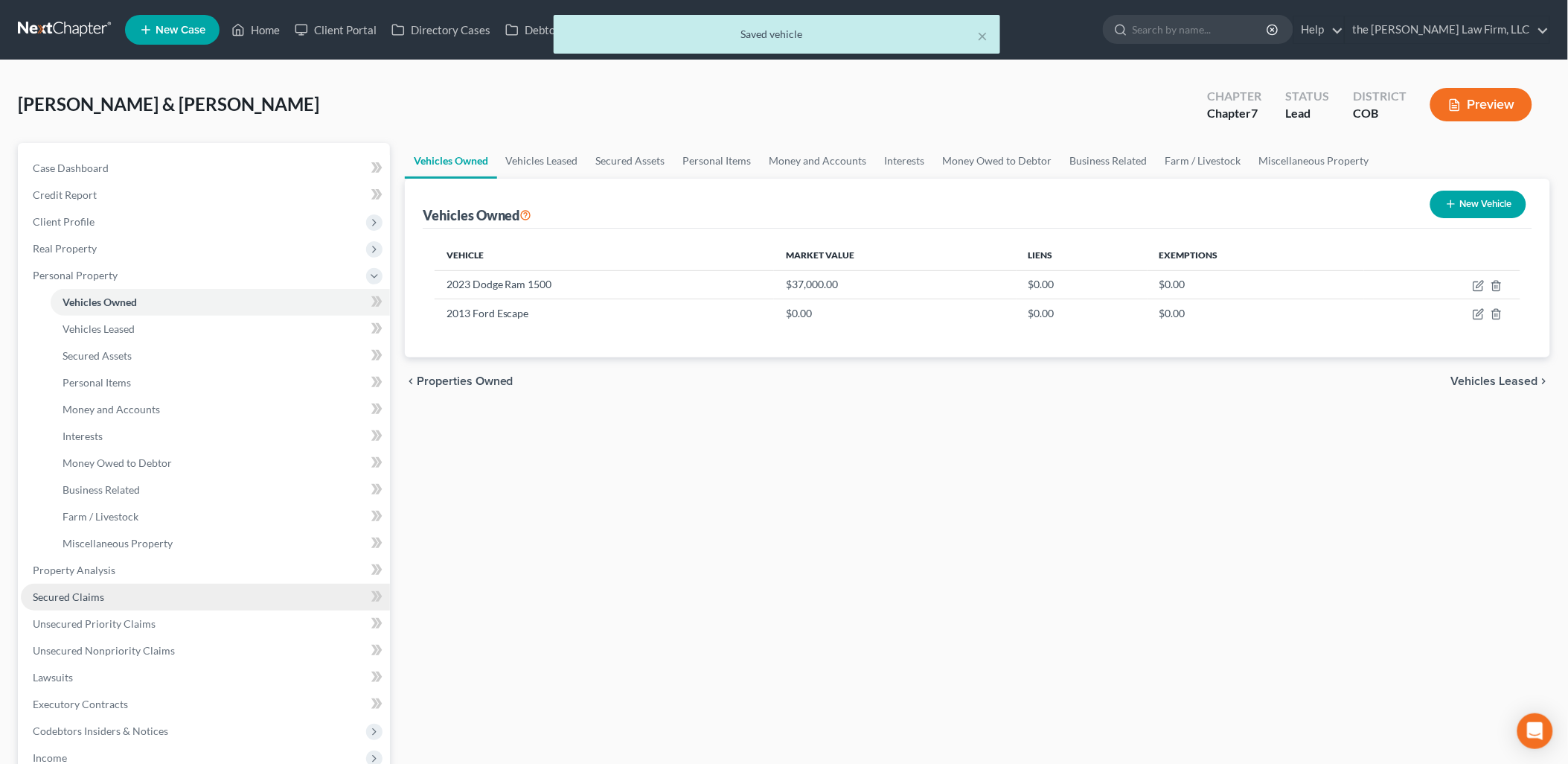
drag, startPoint x: 110, startPoint y: 600, endPoint x: 156, endPoint y: 603, distance: 46.1
click at [110, 600] on link "Secured Claims" at bounding box center [205, 597] width 369 height 27
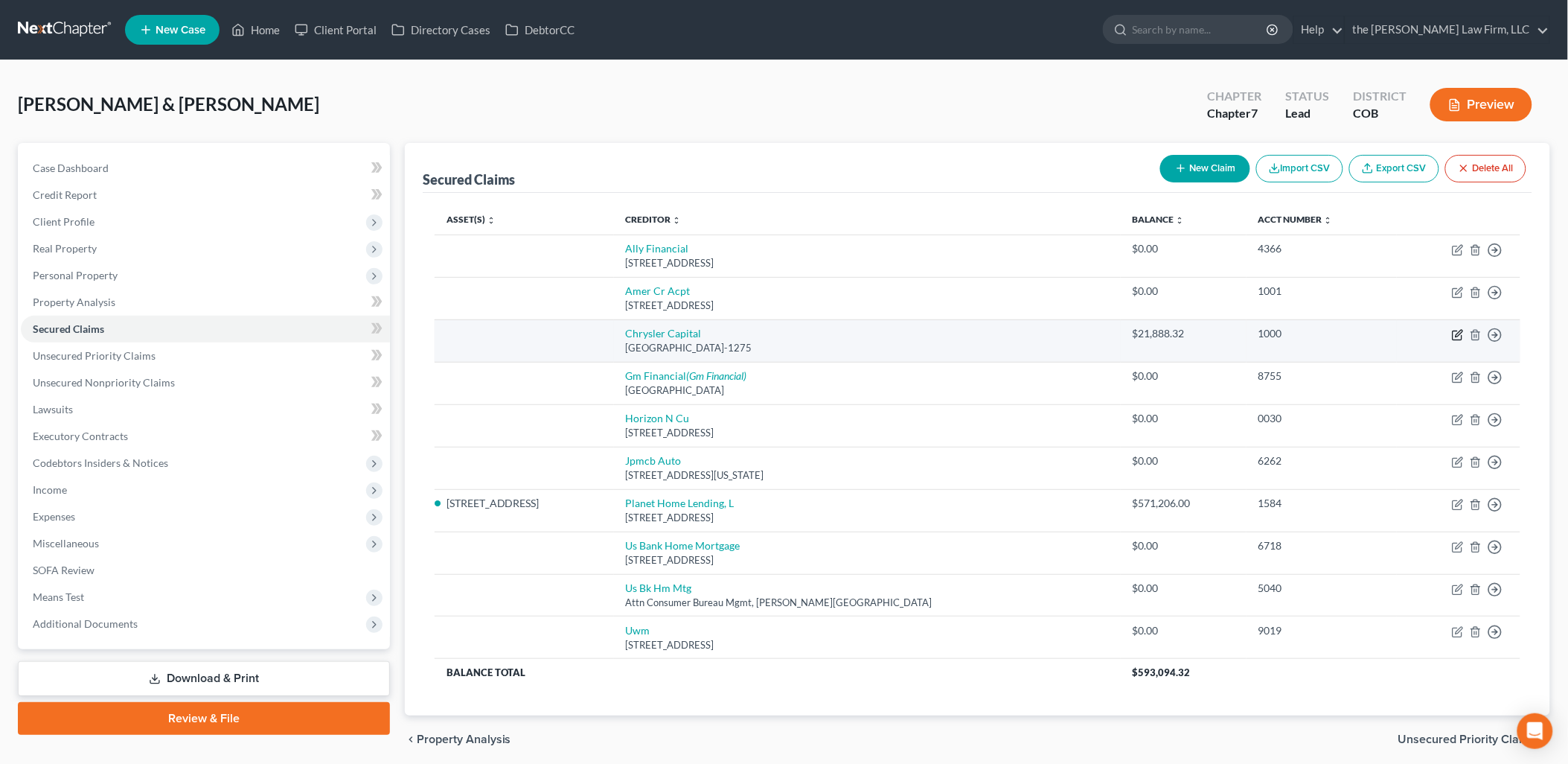
click at [1461, 329] on icon "button" at bounding box center [1457, 334] width 12 height 12
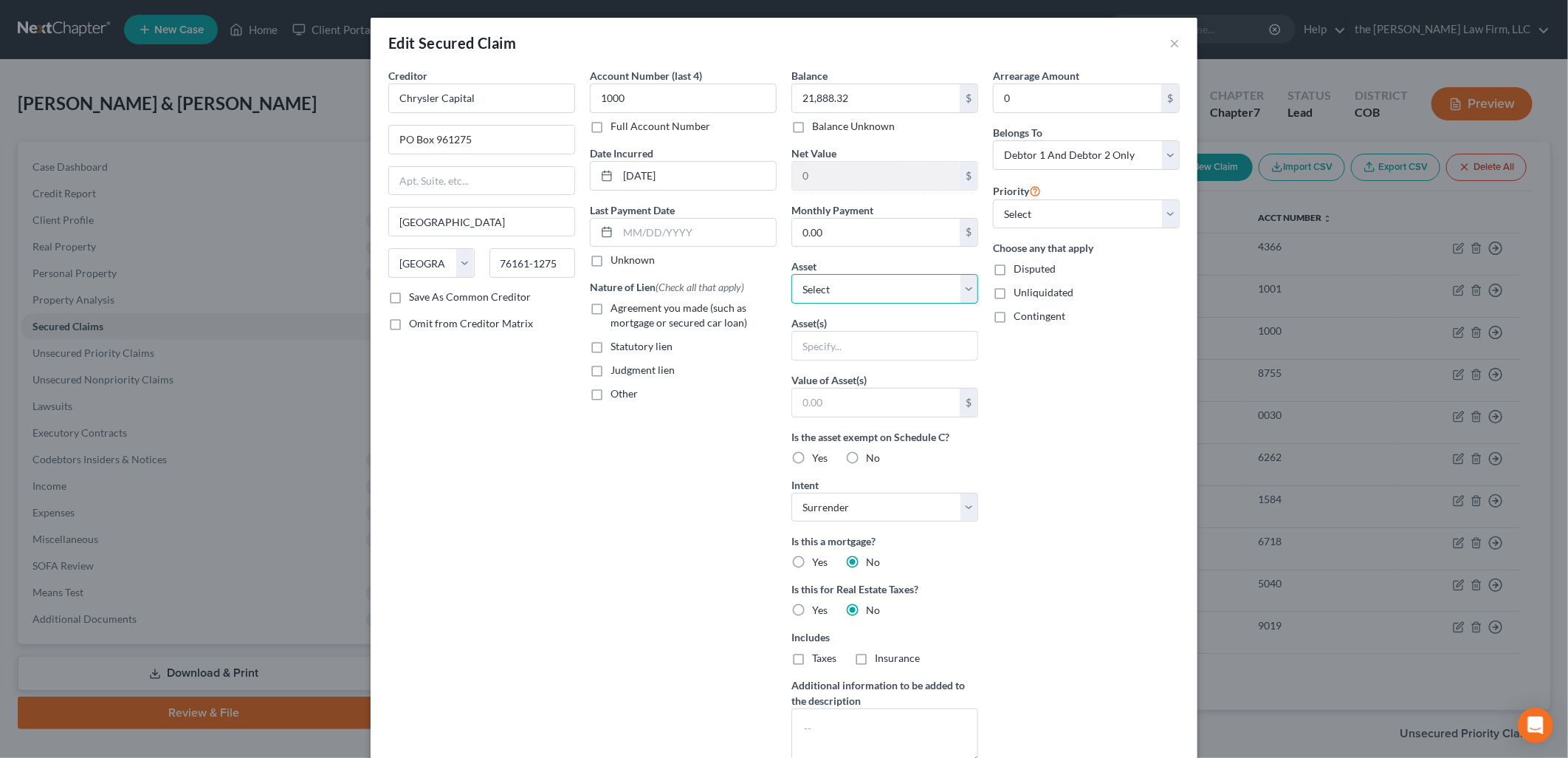
drag, startPoint x: 906, startPoint y: 283, endPoint x: 917, endPoint y: 297, distance: 17.8
click at [906, 283] on select "Select Other Multiple Assets Household Goods - Electronics, Television, Video G…" at bounding box center [884, 289] width 187 height 30
click at [791, 274] on select "Select Other Multiple Assets Household Goods - Electronics, Television, Video G…" at bounding box center [884, 289] width 187 height 30
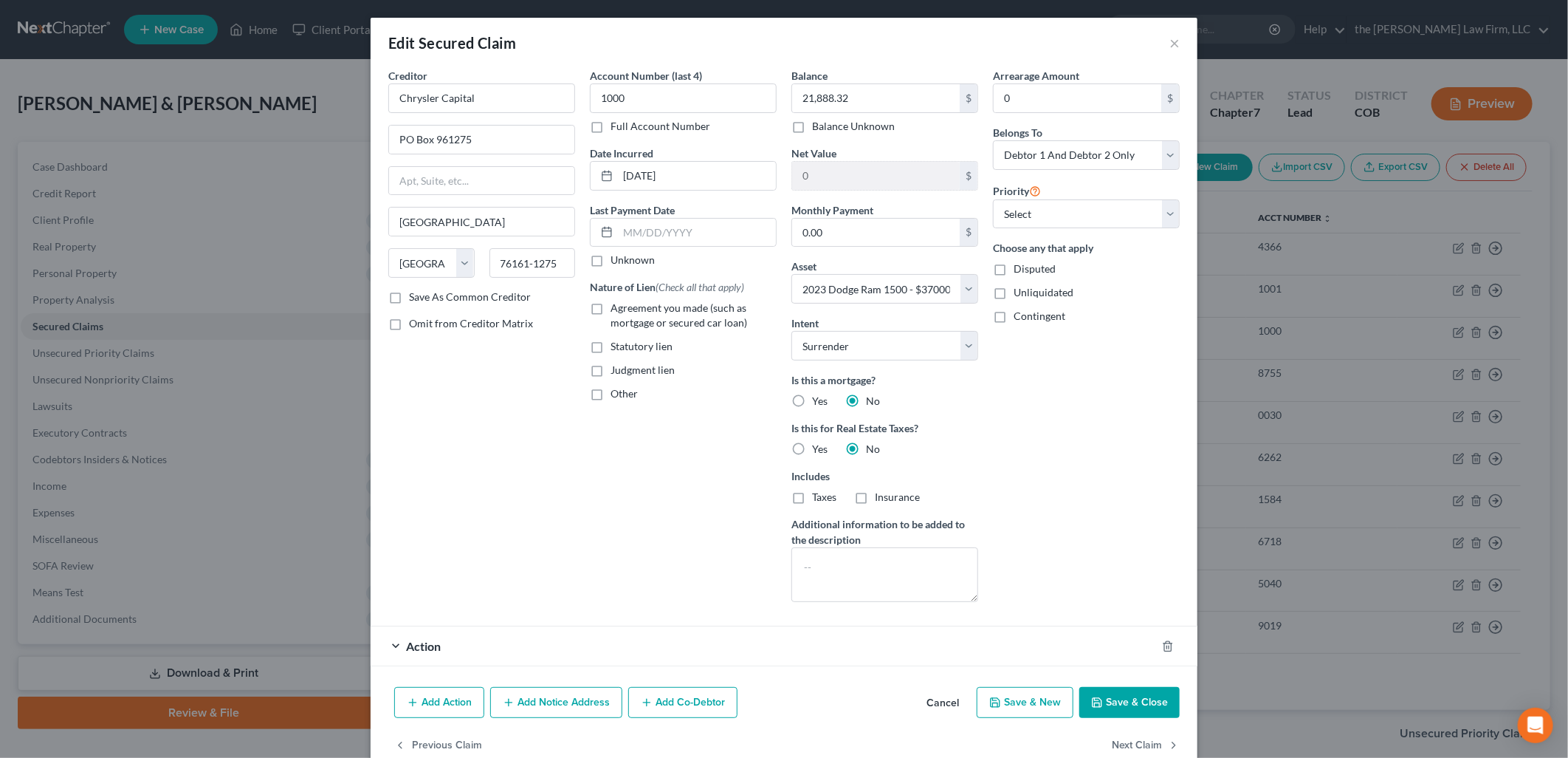
click at [1096, 504] on div "Arrearage Amount 0 $ Belongs To * Select Debtor 1 Only Debtor 2 Only Debtor 1 A…" at bounding box center [1086, 340] width 201 height 546
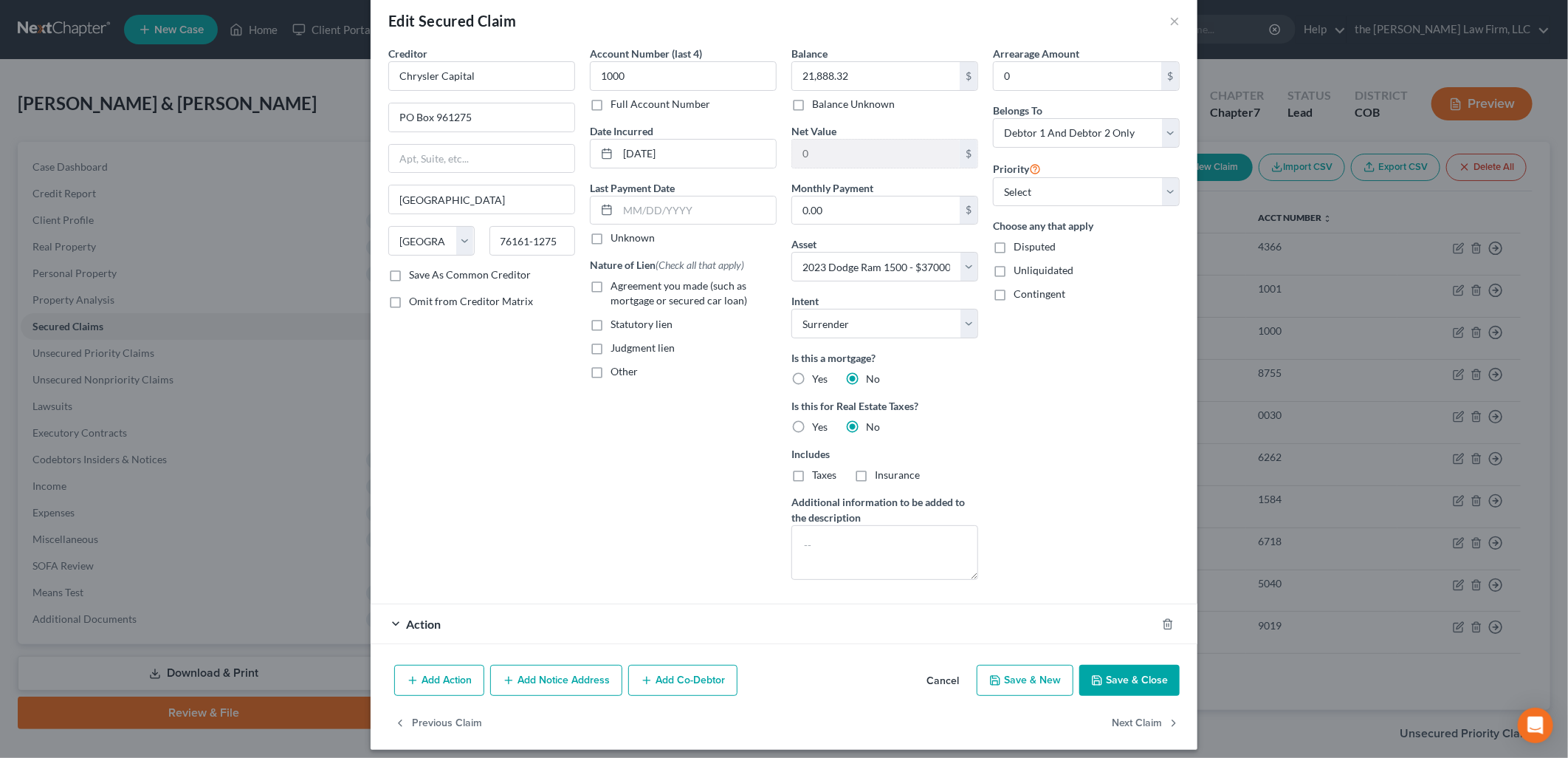
scroll to position [33, 0]
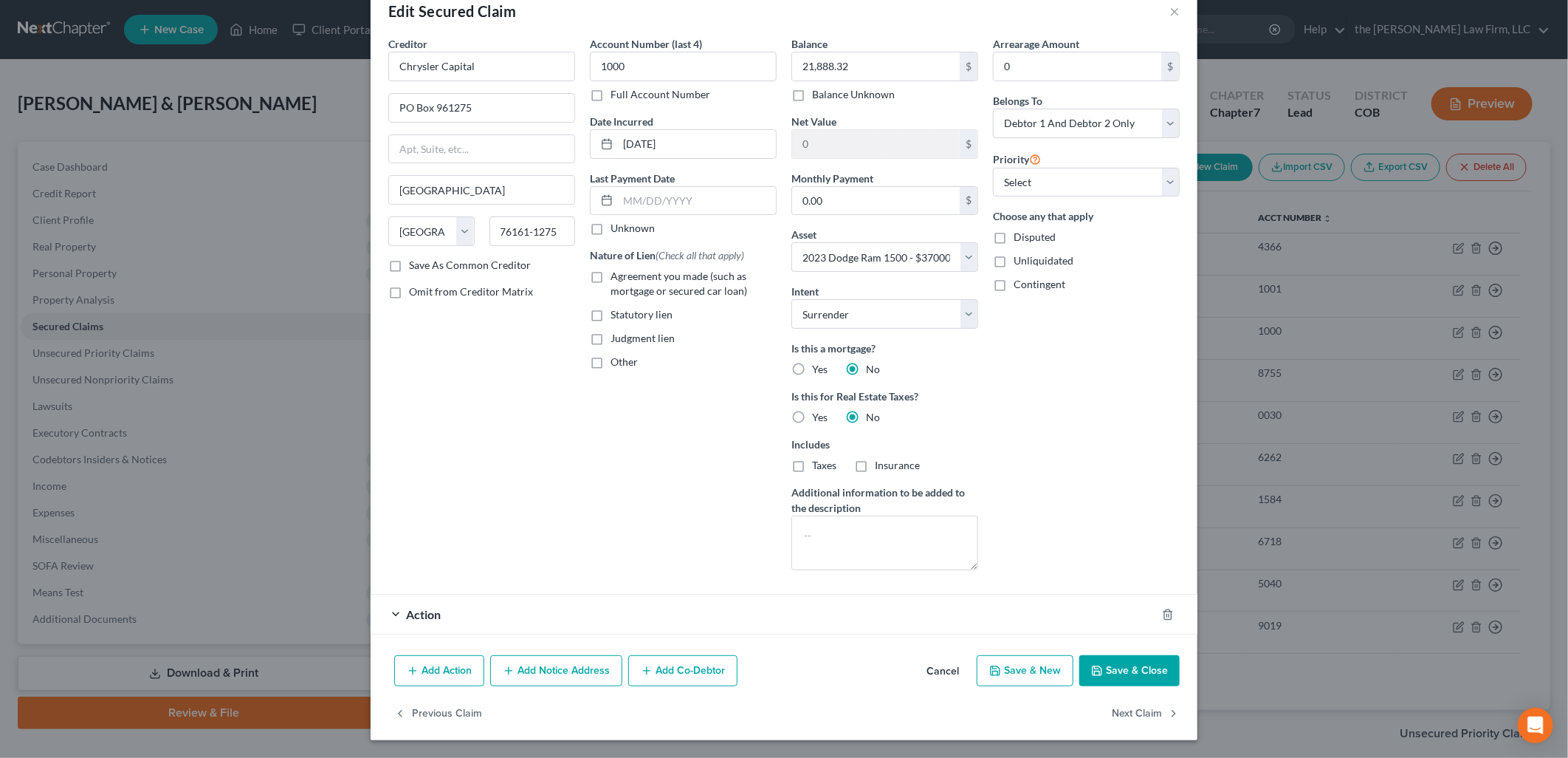
click at [1131, 660] on button "Save & Close" at bounding box center [1129, 671] width 100 height 31
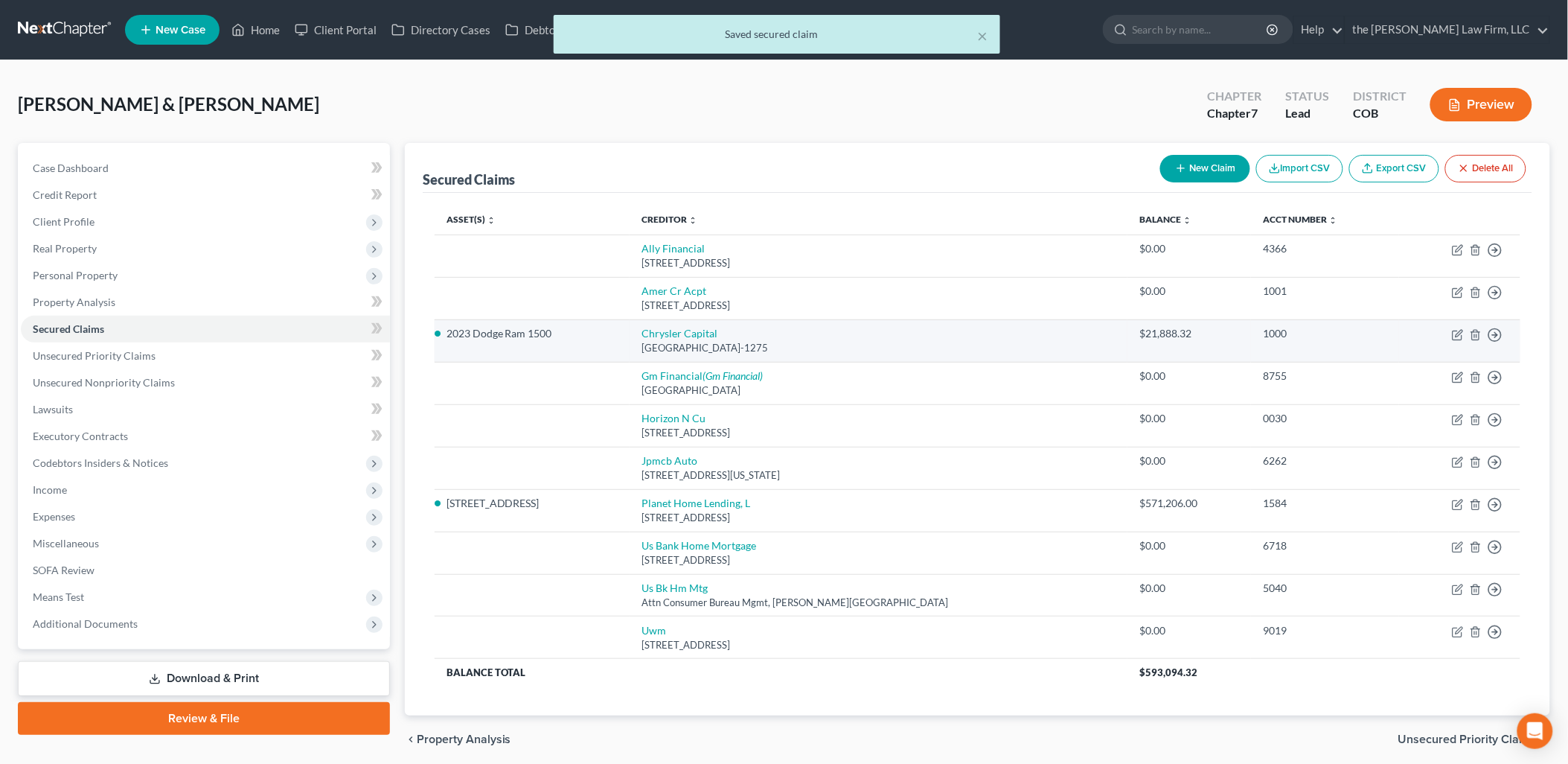
click at [1457, 328] on td "Move to E Move to F Move to G Move to Notice Only" at bounding box center [1459, 340] width 122 height 42
click at [1458, 332] on icon "button" at bounding box center [1458, 333] width 7 height 7
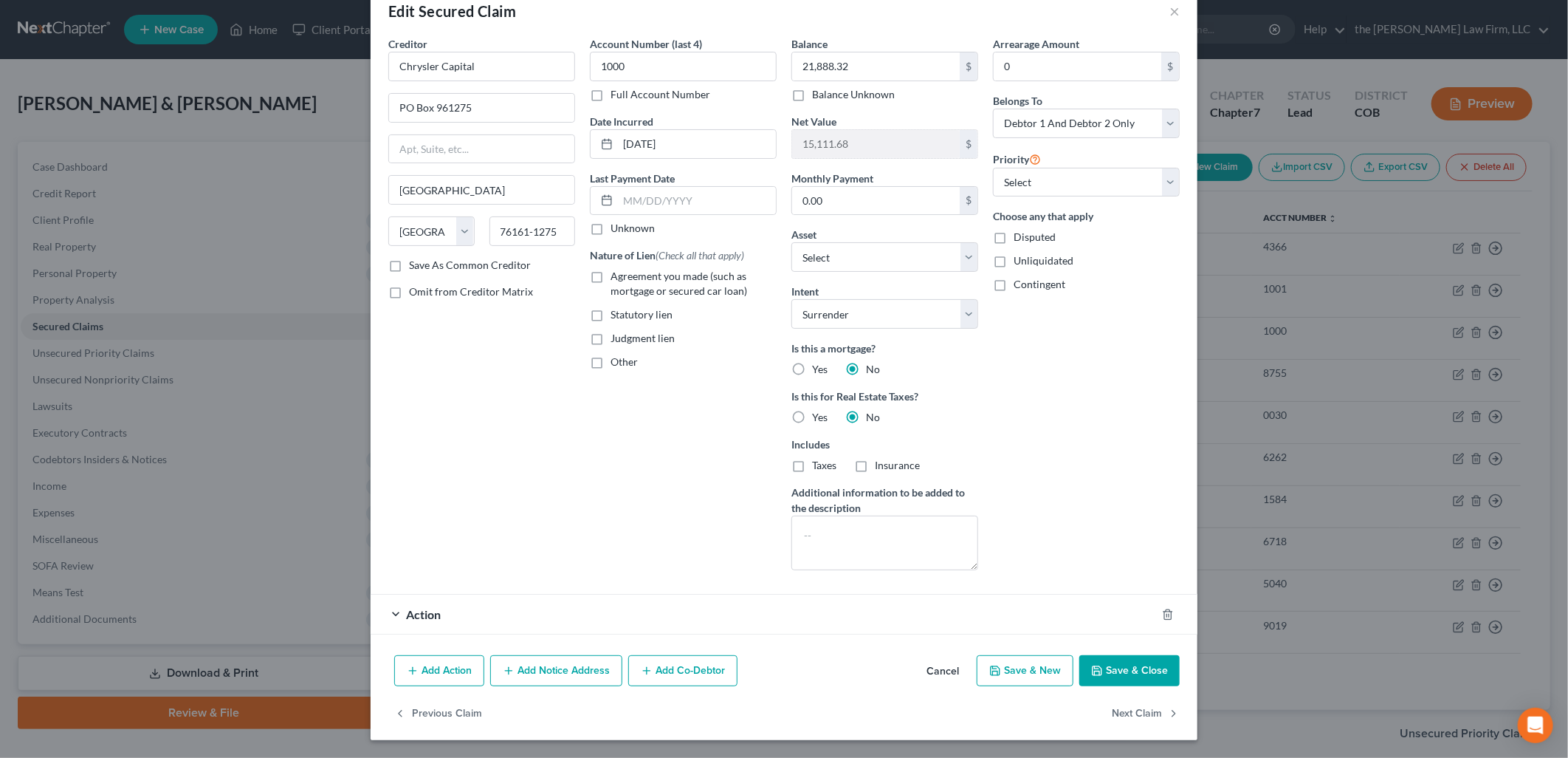
click at [536, 675] on button "Add Notice Address" at bounding box center [556, 671] width 132 height 31
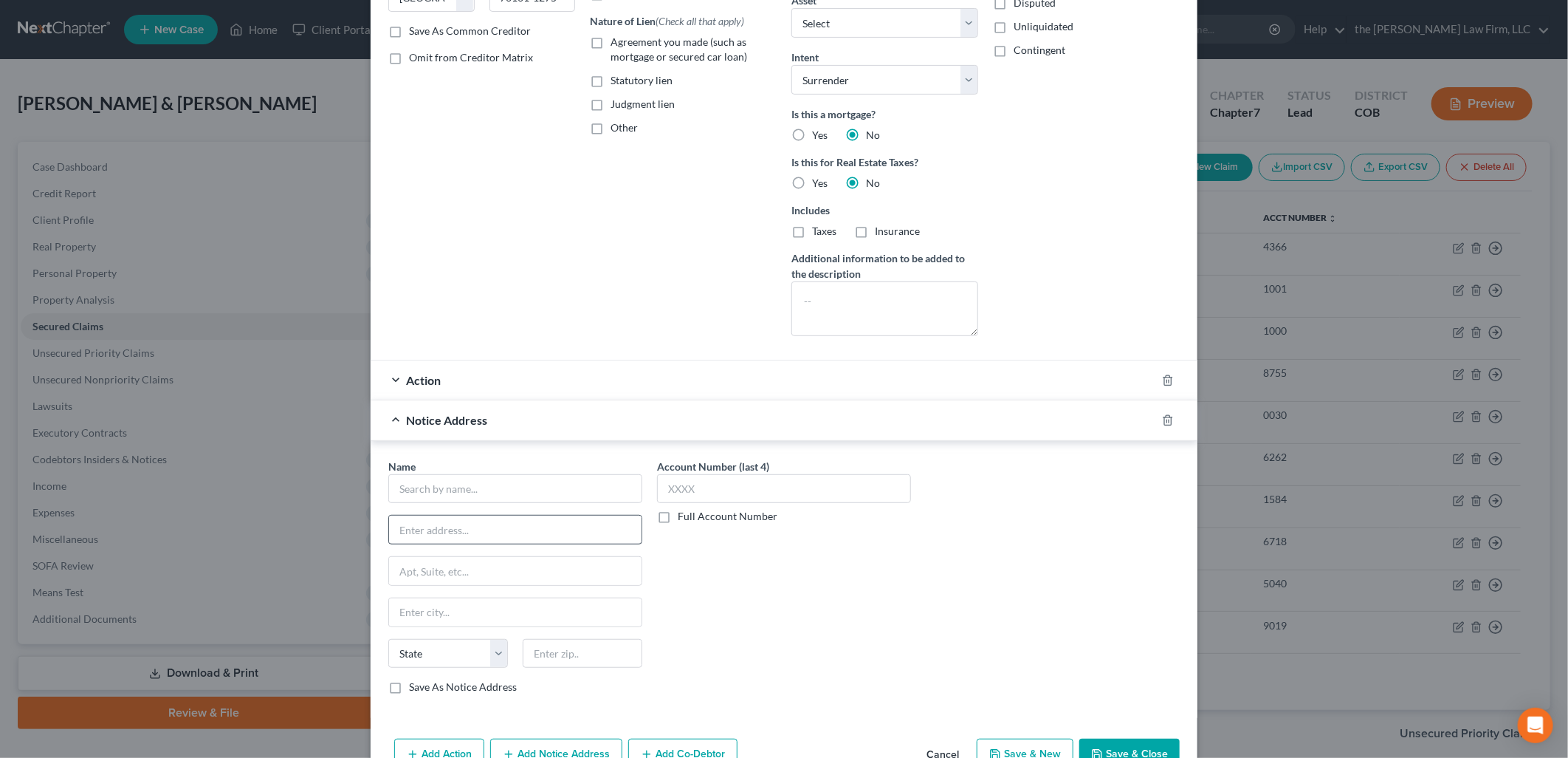
scroll to position [351, 0]
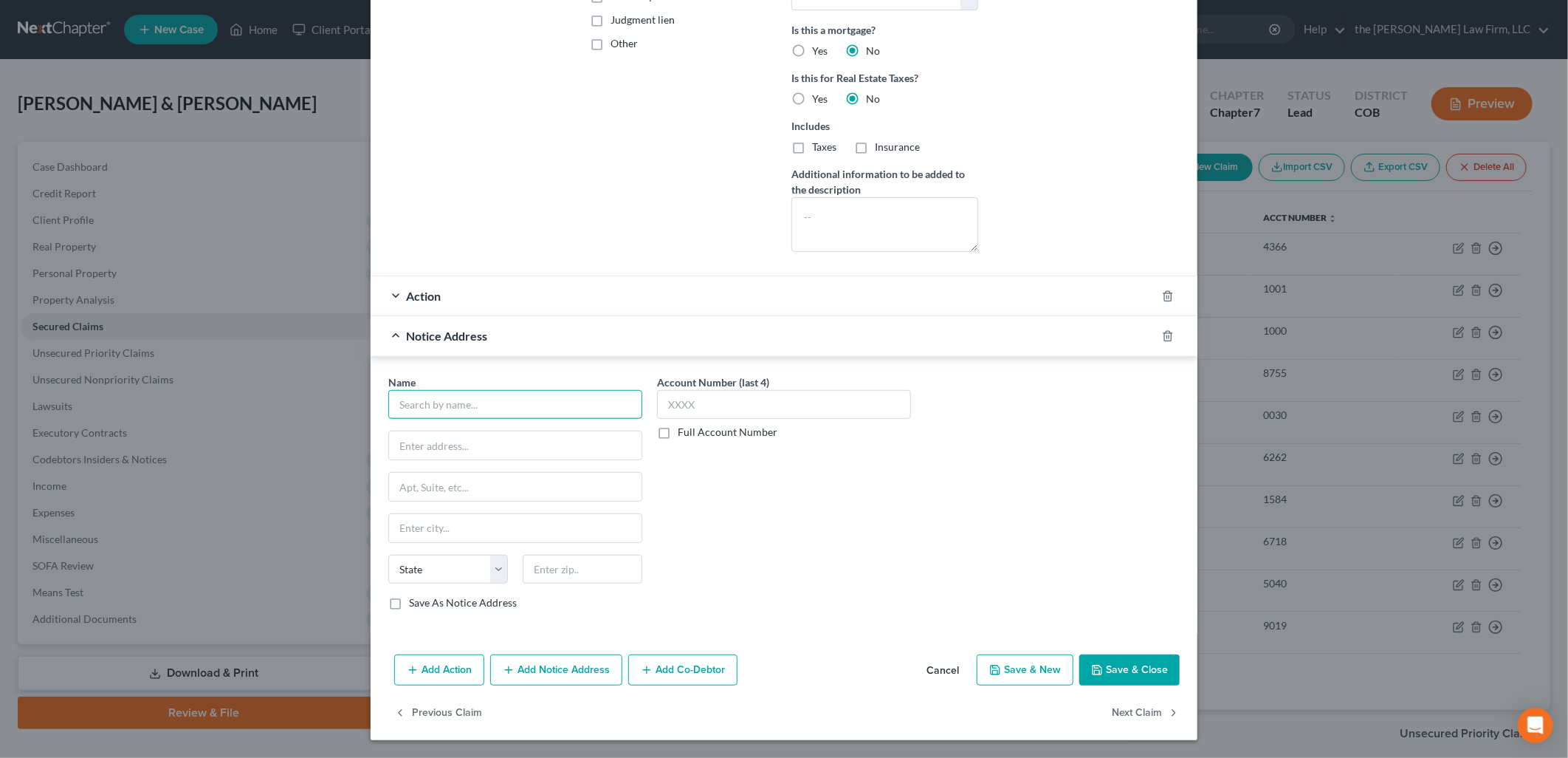
click at [604, 409] on input "text" at bounding box center [515, 405] width 254 height 30
drag, startPoint x: 603, startPoint y: 405, endPoint x: 266, endPoint y: 400, distance: 337.0
click at [266, 400] on div "Edit Secured Claim × Creditor * Chrysler Capital [GEOGRAPHIC_DATA] [GEOGRAPHIC_…" at bounding box center [784, 379] width 1568 height 758
click at [513, 458] on input "text" at bounding box center [515, 445] width 253 height 28
click at [539, 669] on button "Add Notice Address" at bounding box center [556, 670] width 132 height 31
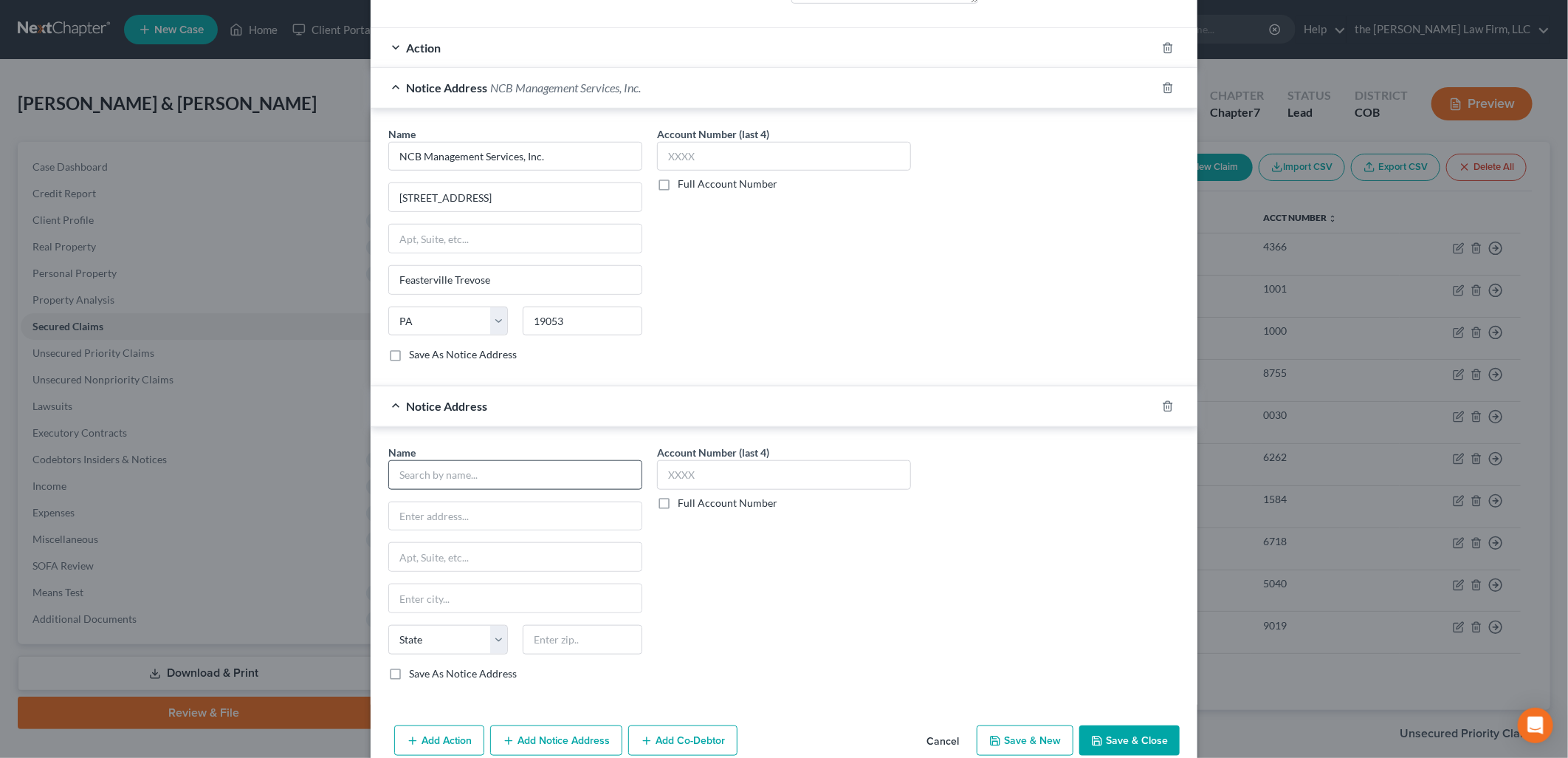
scroll to position [656, 0]
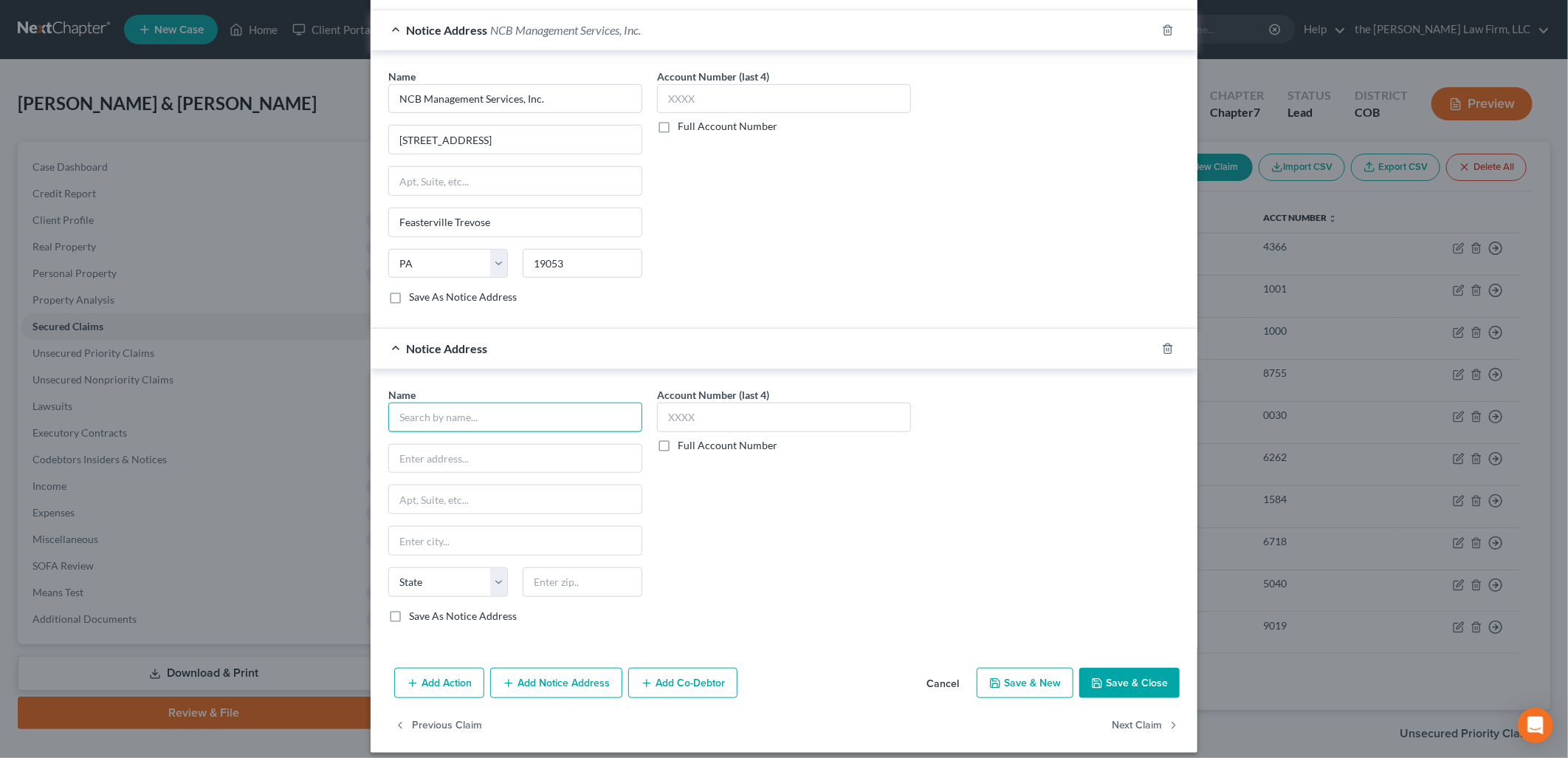
click at [481, 409] on input "text" at bounding box center [515, 417] width 254 height 30
click at [555, 670] on button "Add Notice Address" at bounding box center [556, 683] width 132 height 31
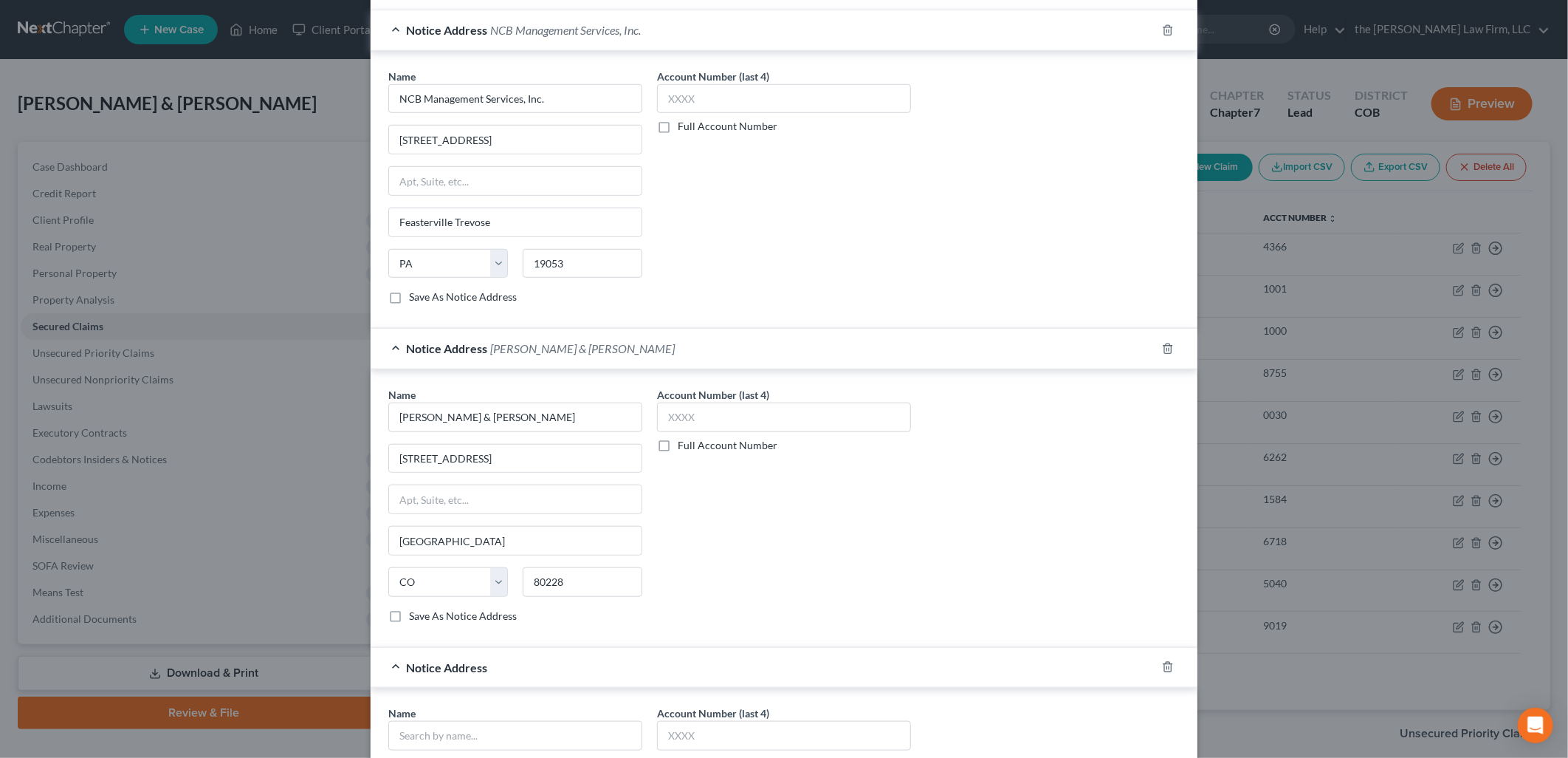
scroll to position [984, 0]
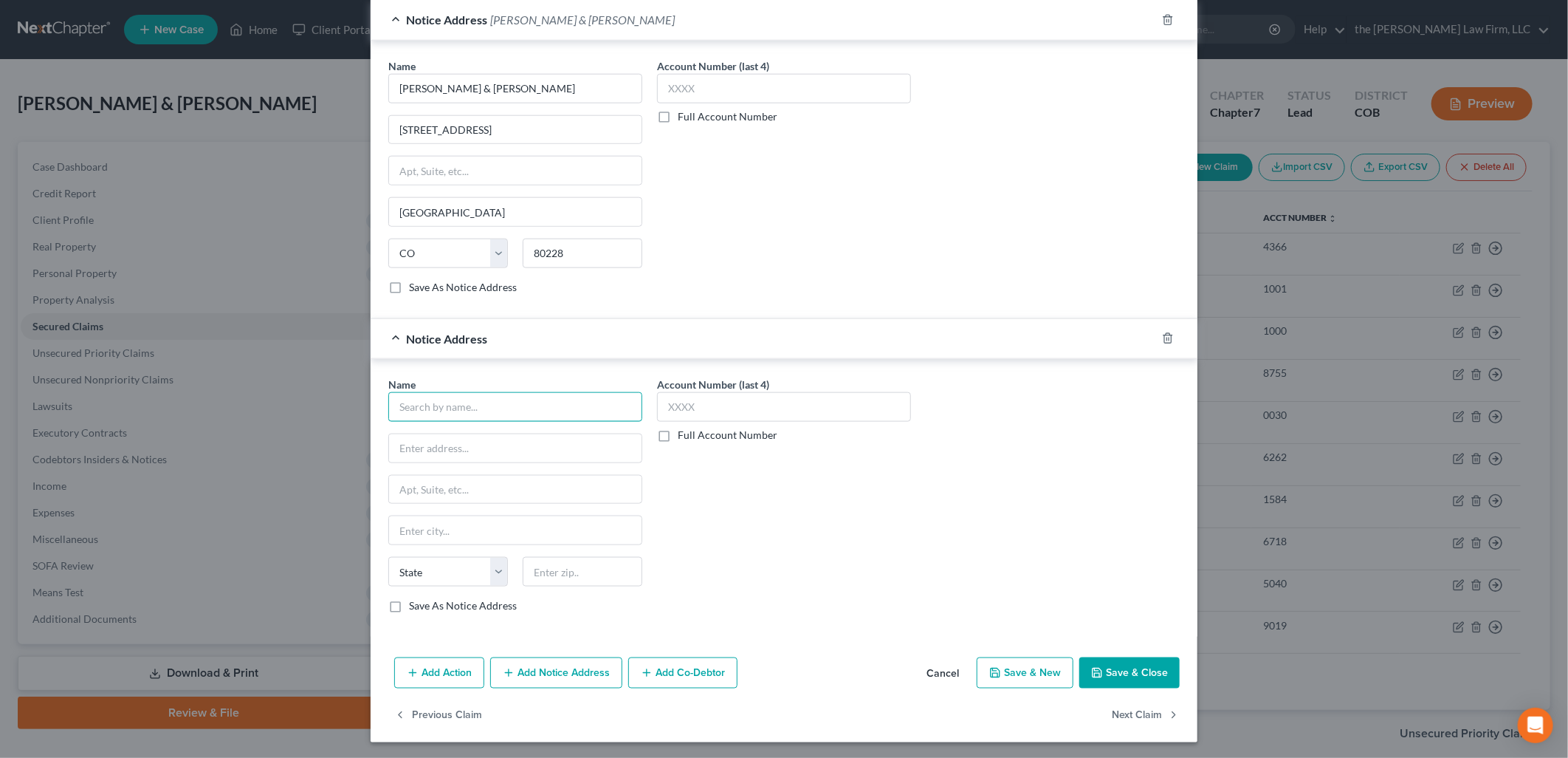
click at [495, 419] on input "text" at bounding box center [515, 407] width 254 height 30
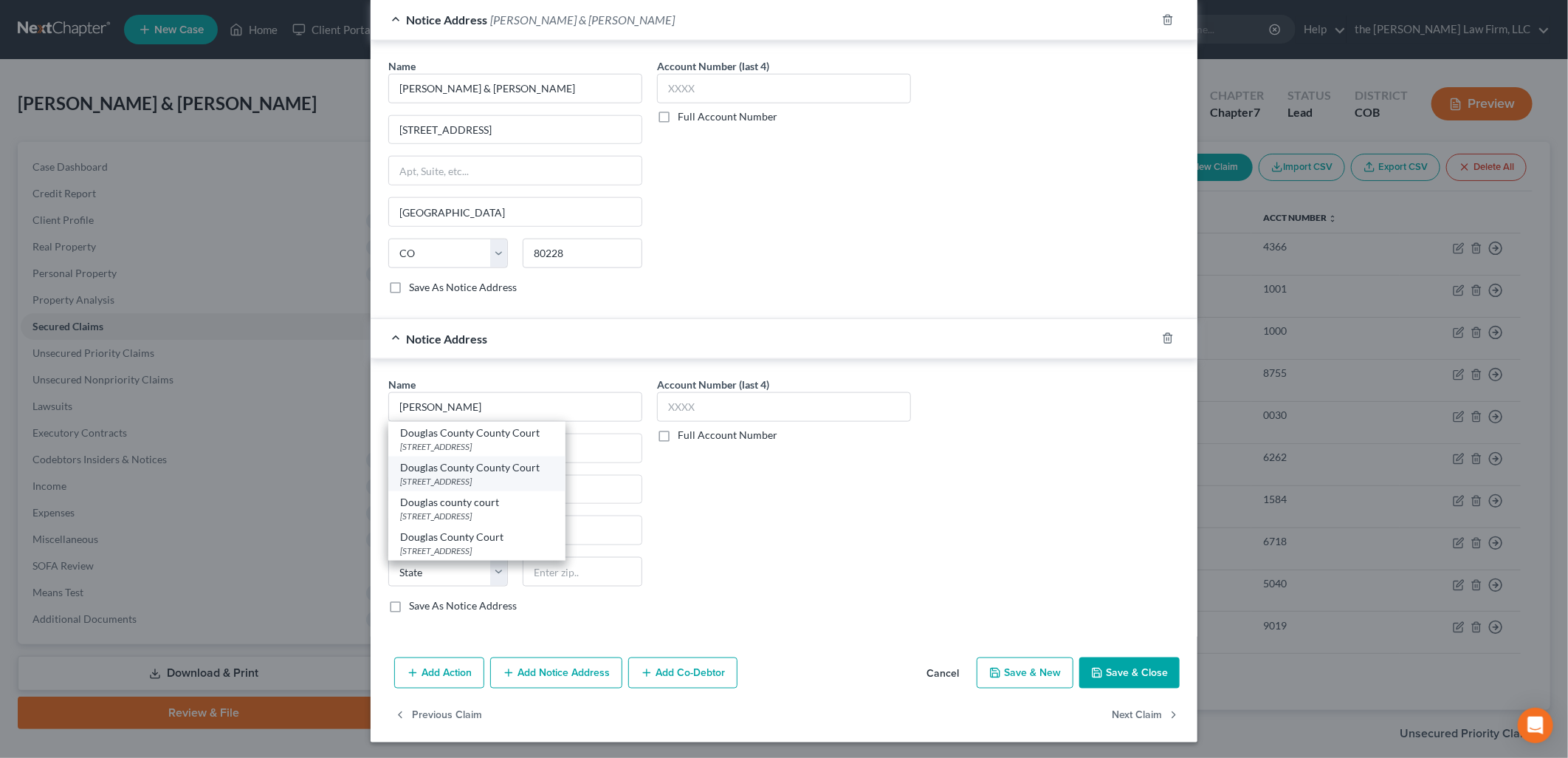
click at [495, 475] on div "Douglas County County Court" at bounding box center [476, 467] width 153 height 15
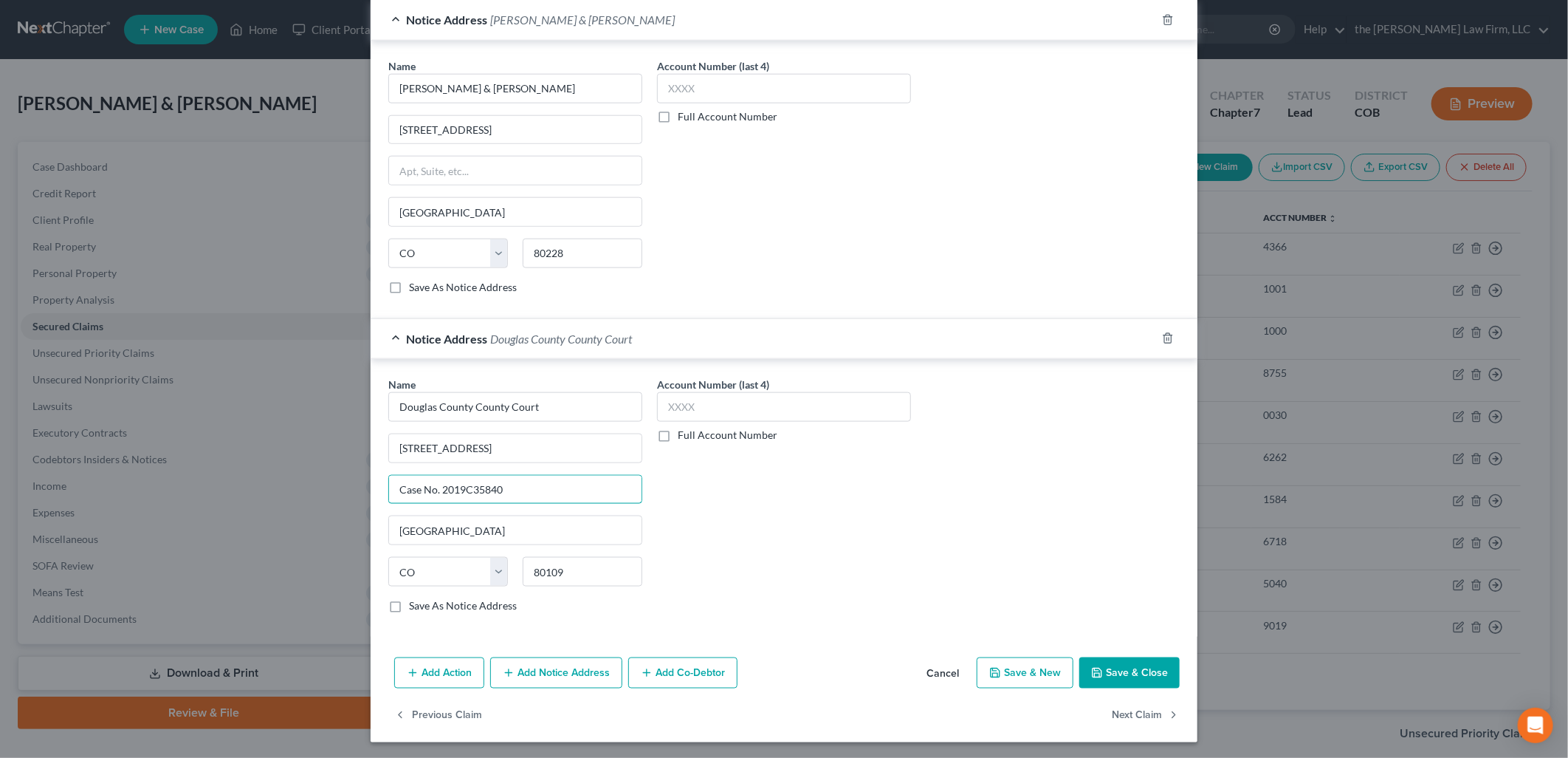
drag, startPoint x: 525, startPoint y: 493, endPoint x: 152, endPoint y: 454, distance: 375.0
click at [151, 454] on div "Edit Secured Claim × Creditor * Chrysler Capital [GEOGRAPHIC_DATA] [GEOGRAPHIC_…" at bounding box center [784, 379] width 1568 height 758
drag, startPoint x: 544, startPoint y: 451, endPoint x: 355, endPoint y: 440, distance: 189.3
click at [355, 440] on div "Edit Secured Claim × Creditor * Chrysler Capital [GEOGRAPHIC_DATA] [GEOGRAPHIC_…" at bounding box center [784, 379] width 1568 height 758
click at [400, 490] on input "text" at bounding box center [515, 490] width 253 height 28
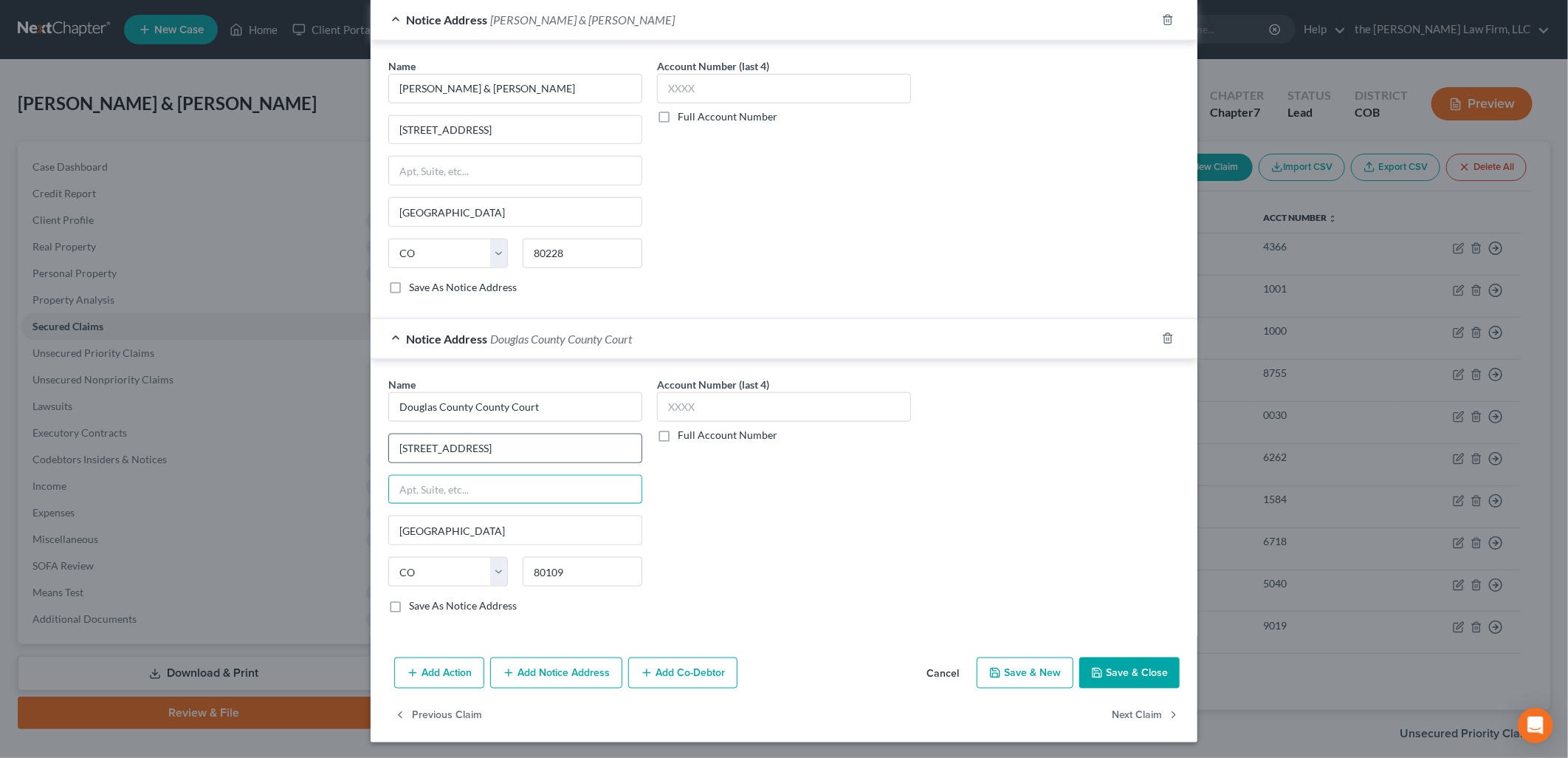
paste input "[STREET_ADDRESS]"
drag, startPoint x: 566, startPoint y: 451, endPoint x: 327, endPoint y: 453, distance: 239.0
click at [327, 453] on div "Edit Secured Claim × Creditor * Chrysler Capital [GEOGRAPHIC_DATA] [GEOGRAPHIC_…" at bounding box center [784, 379] width 1568 height 758
click at [514, 447] on input "Case Number:" at bounding box center [515, 448] width 253 height 28
click at [1143, 667] on button "Save & Close" at bounding box center [1129, 673] width 100 height 31
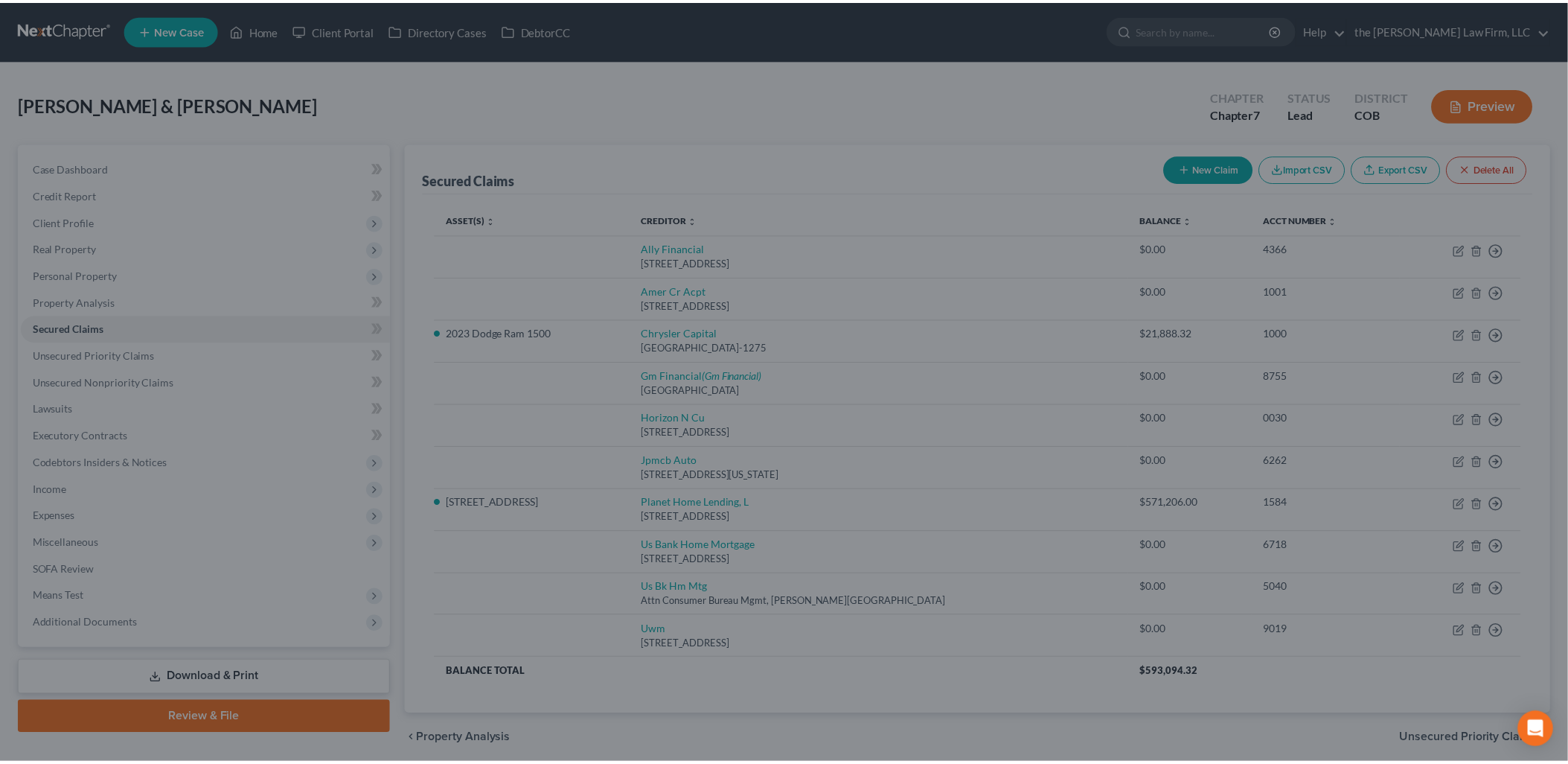
scroll to position [0, 0]
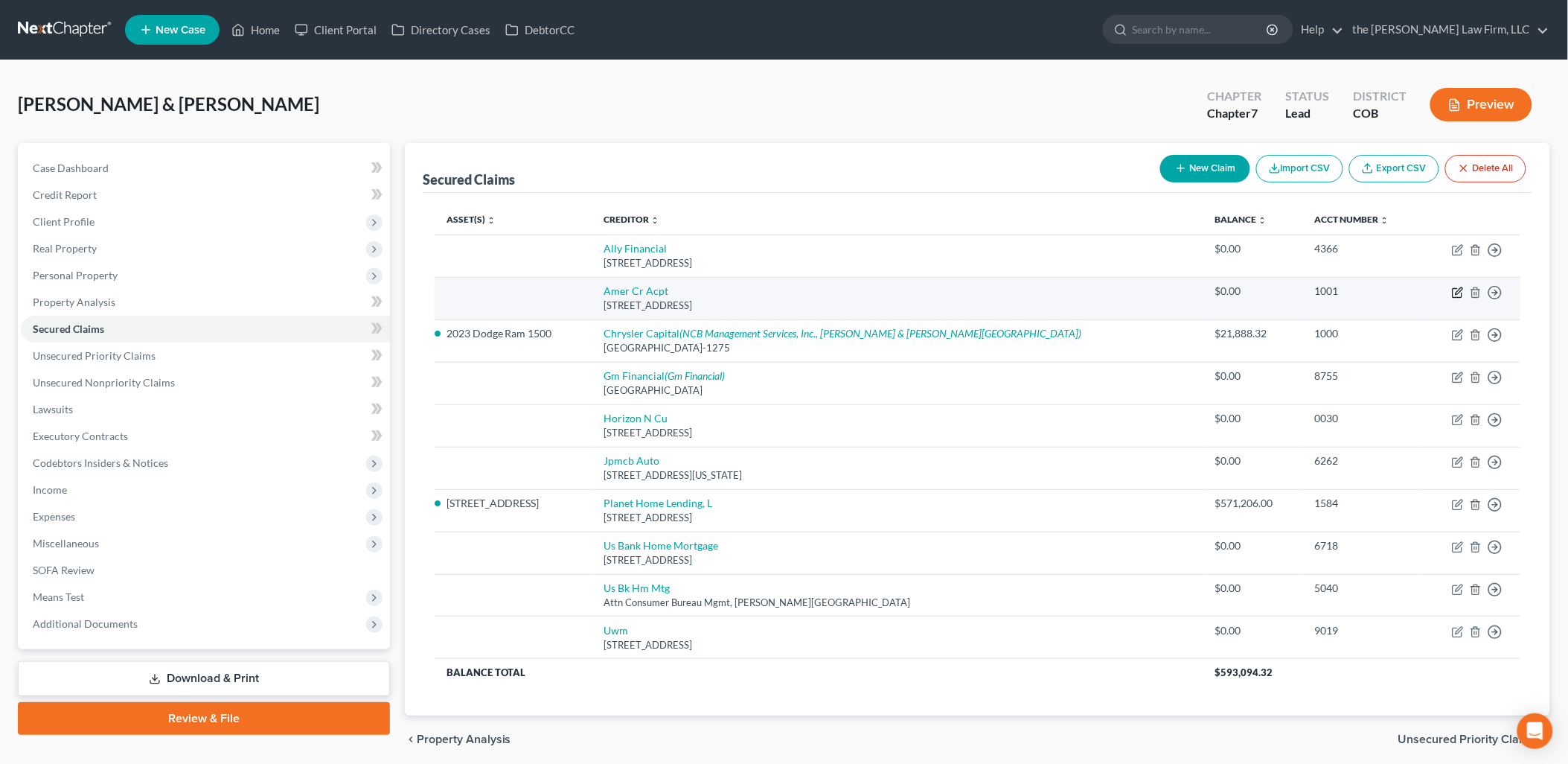
click at [1461, 291] on icon "button" at bounding box center [1458, 290] width 7 height 7
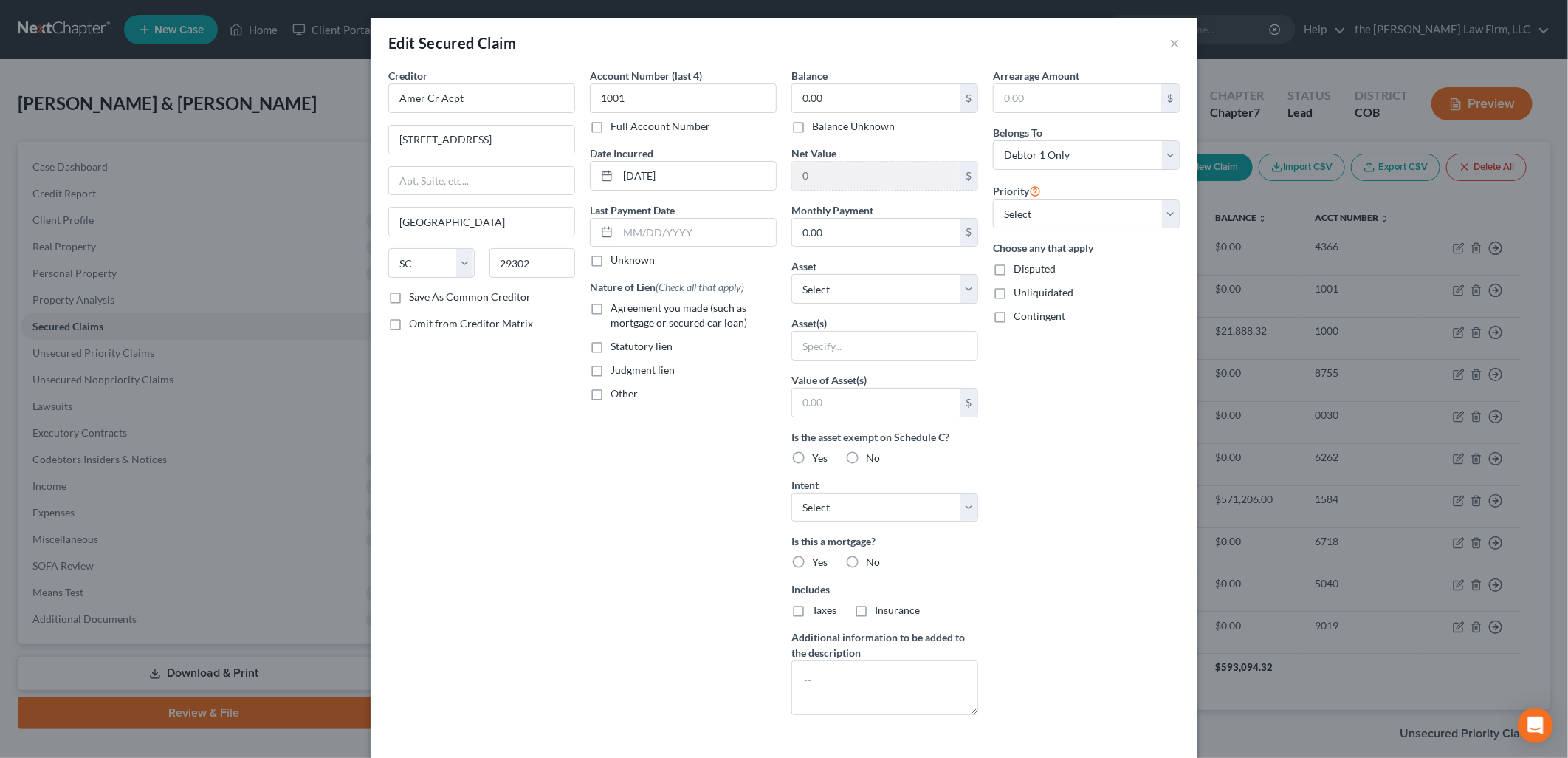
click at [1174, 49] on div "Edit Secured Claim ×" at bounding box center [783, 43] width 827 height 51
click at [1169, 37] on button "×" at bounding box center [1174, 43] width 10 height 18
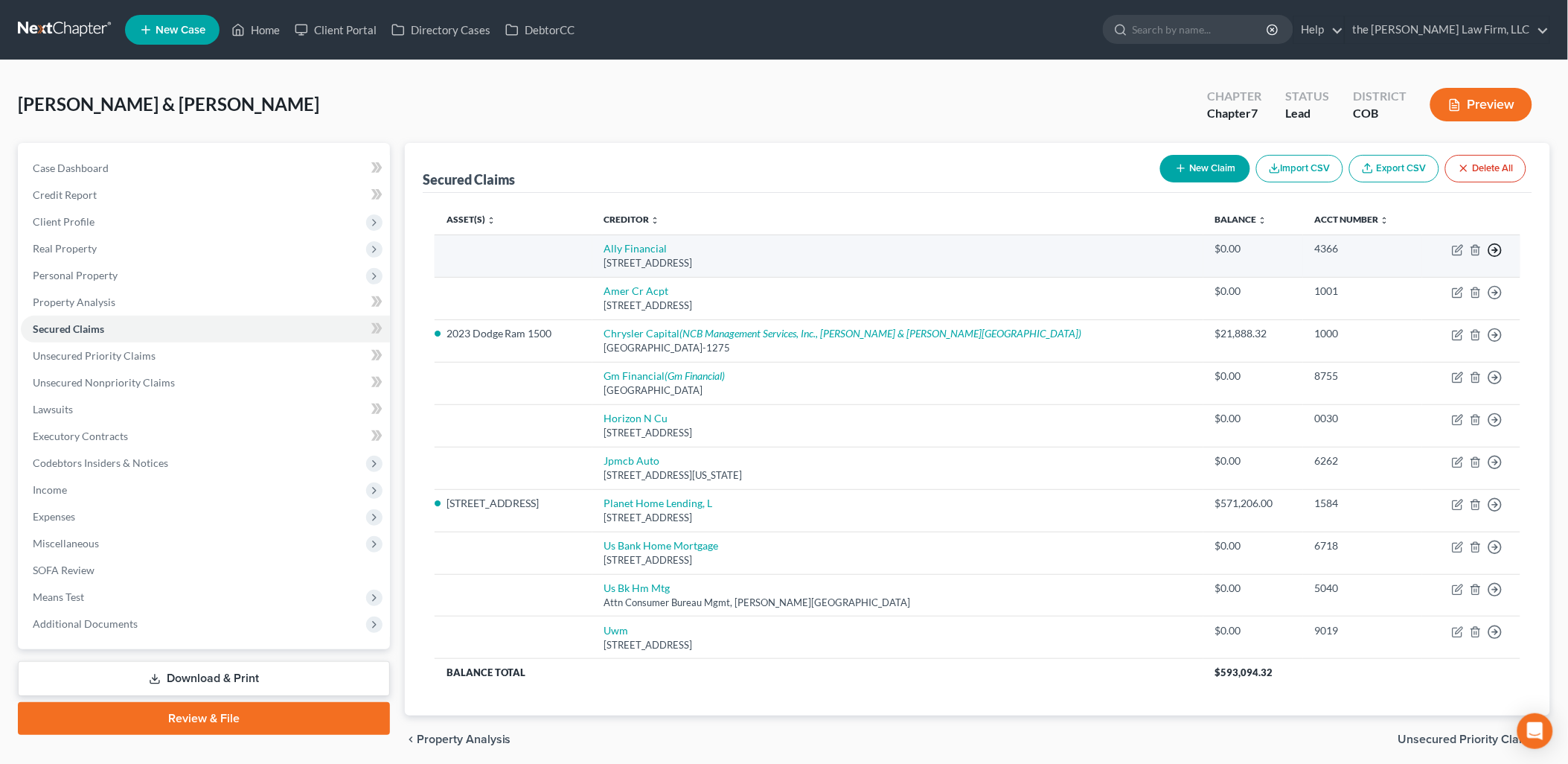
click at [1492, 248] on icon "button" at bounding box center [1494, 249] width 15 height 15
click at [1433, 282] on link "Move to F" at bounding box center [1427, 286] width 124 height 25
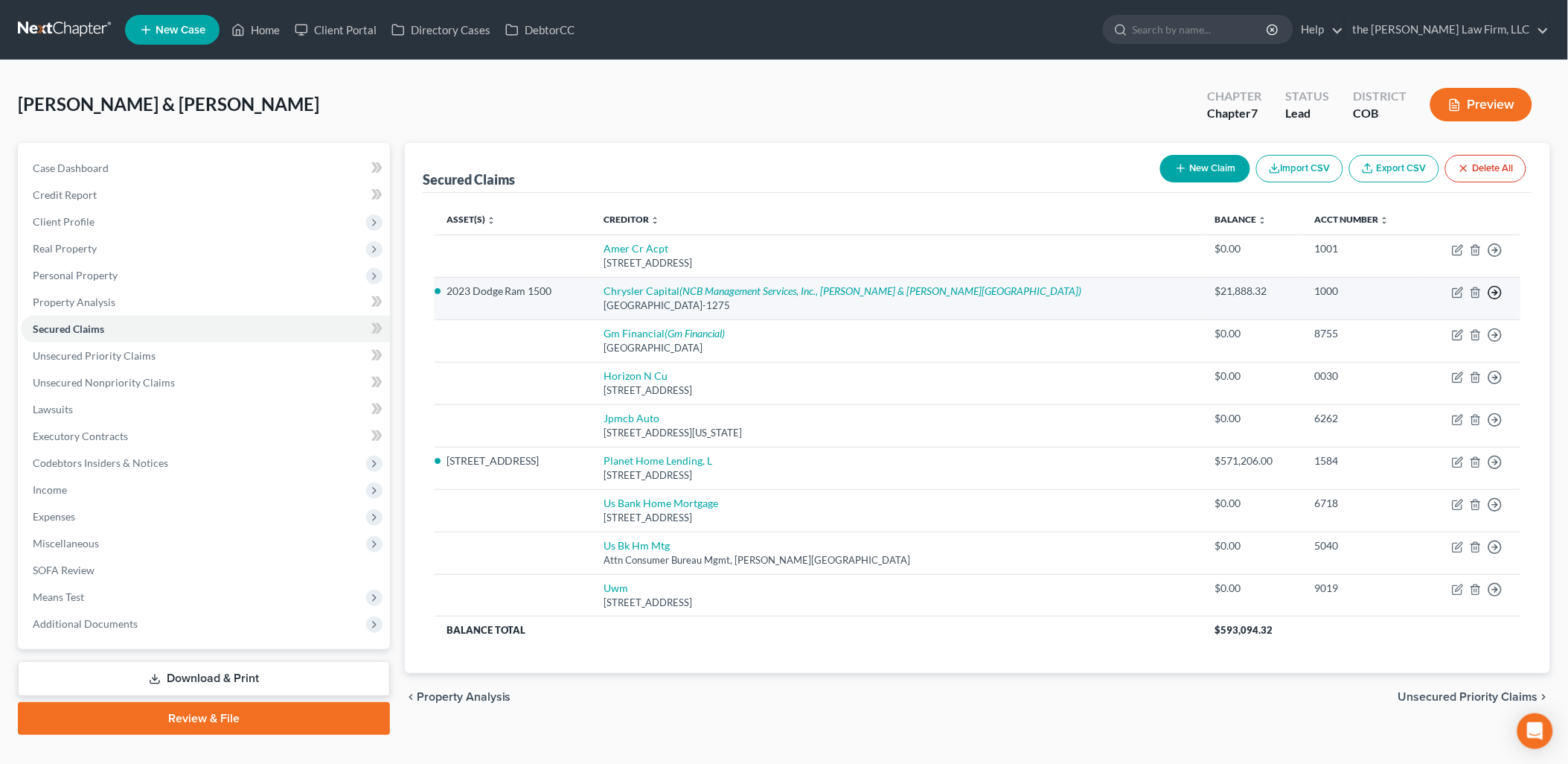
click at [1493, 257] on icon "button" at bounding box center [1494, 249] width 15 height 15
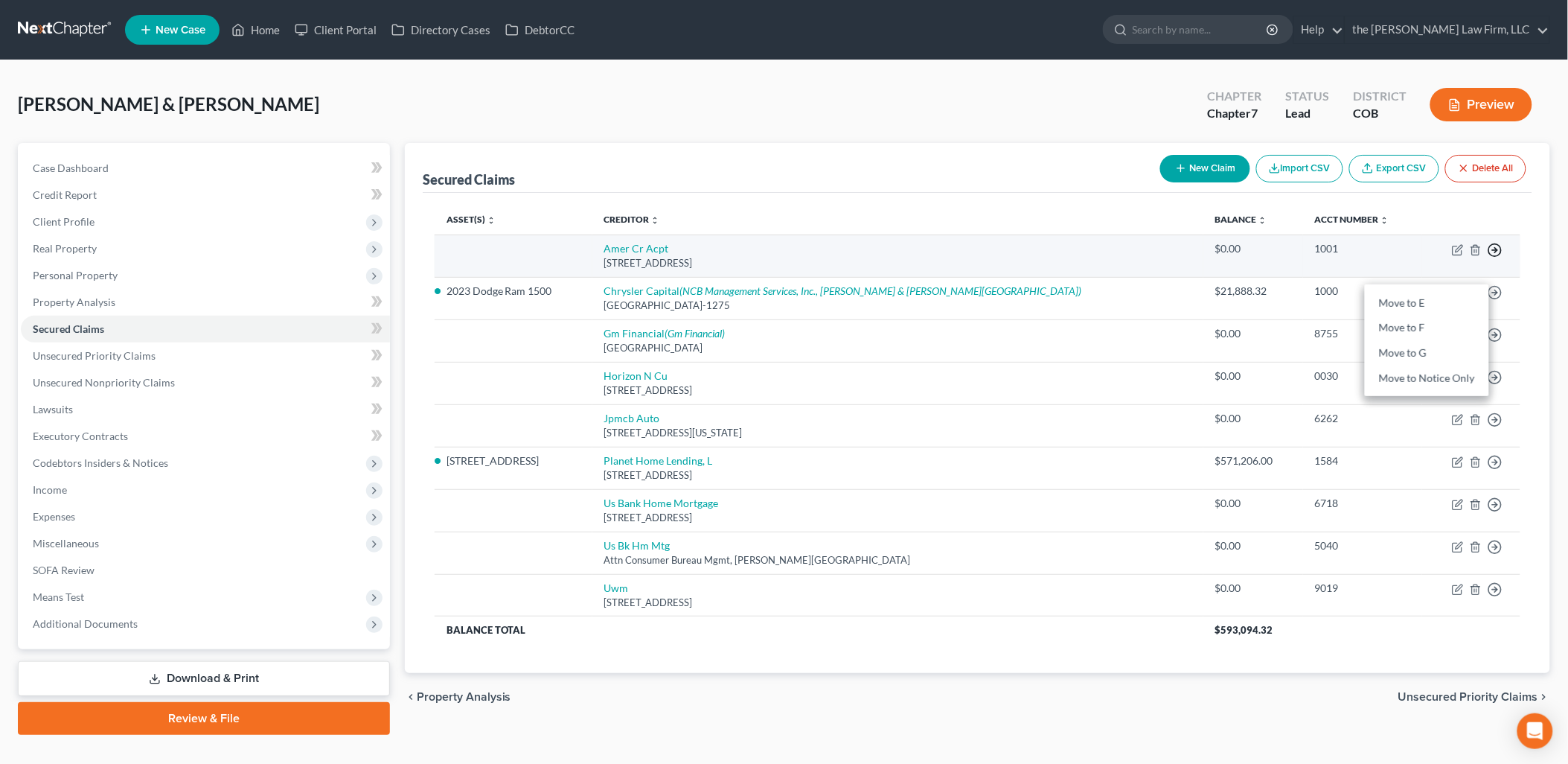
click at [1496, 249] on icon "button" at bounding box center [1494, 249] width 15 height 15
click at [1433, 278] on link "Move to F" at bounding box center [1427, 286] width 124 height 25
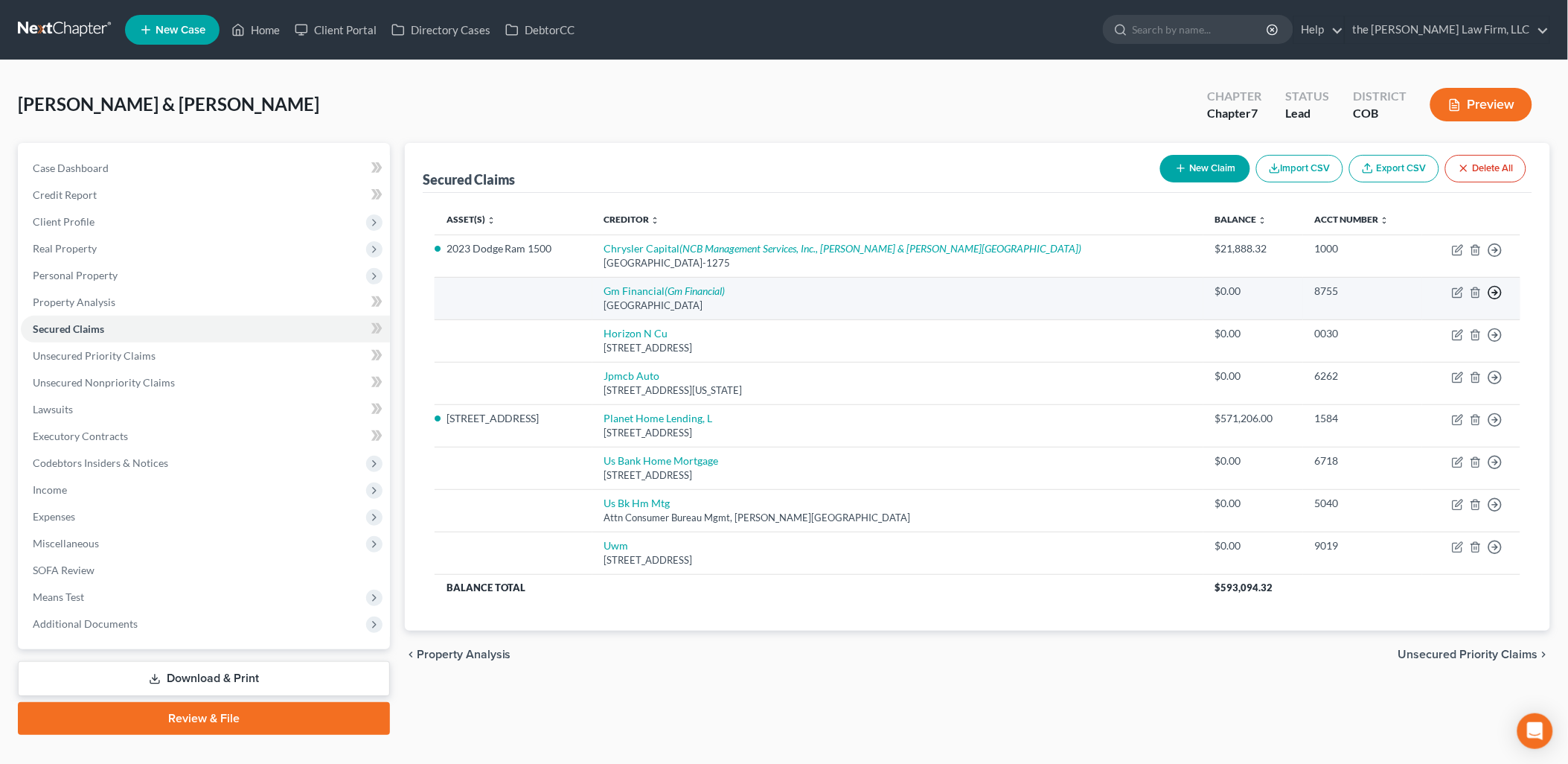
click at [1494, 250] on line "button" at bounding box center [1495, 250] width 5 height 0
click at [1446, 326] on link "Move to F" at bounding box center [1427, 328] width 124 height 25
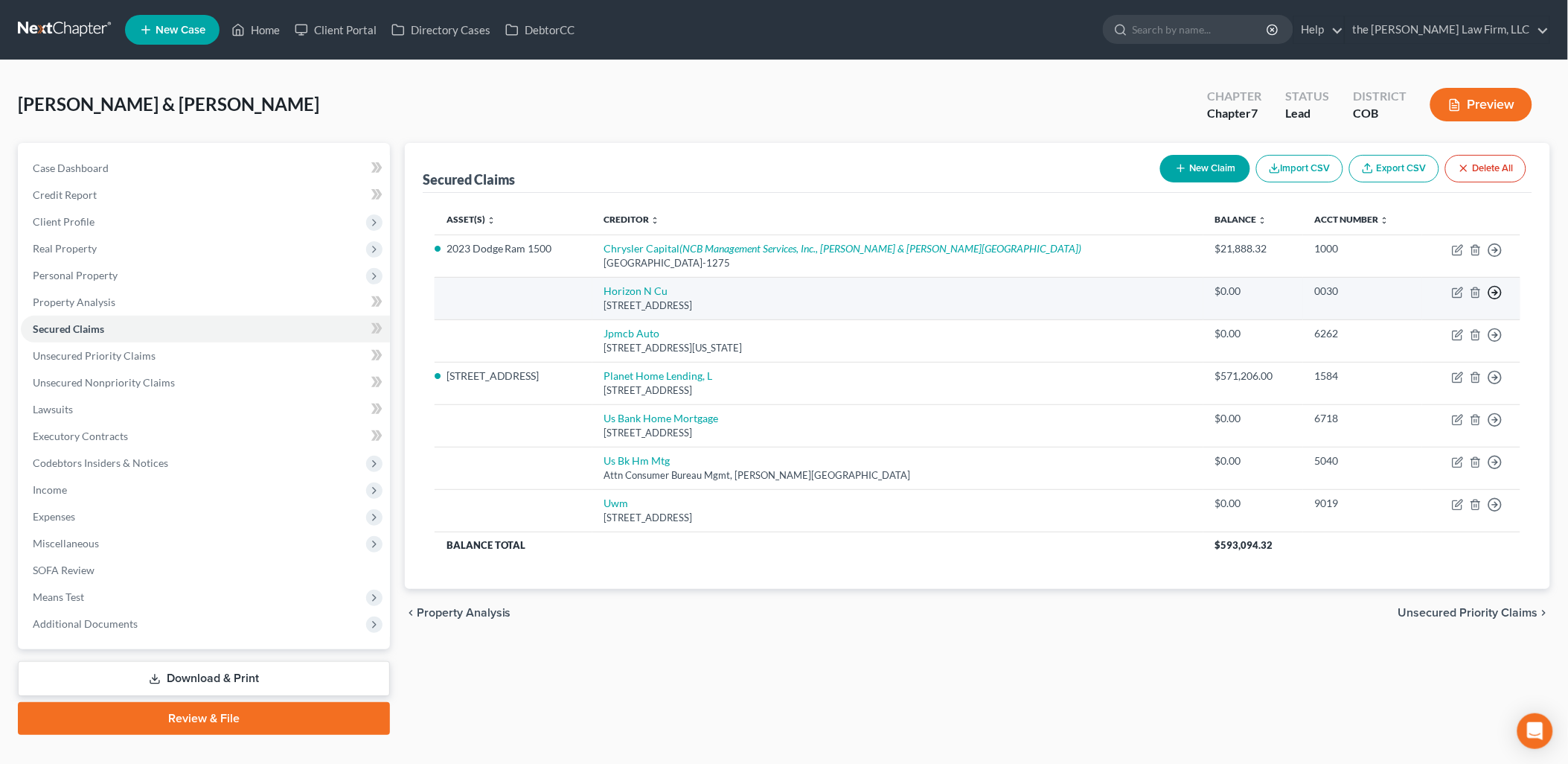
click at [1497, 256] on circle "button" at bounding box center [1495, 250] width 13 height 13
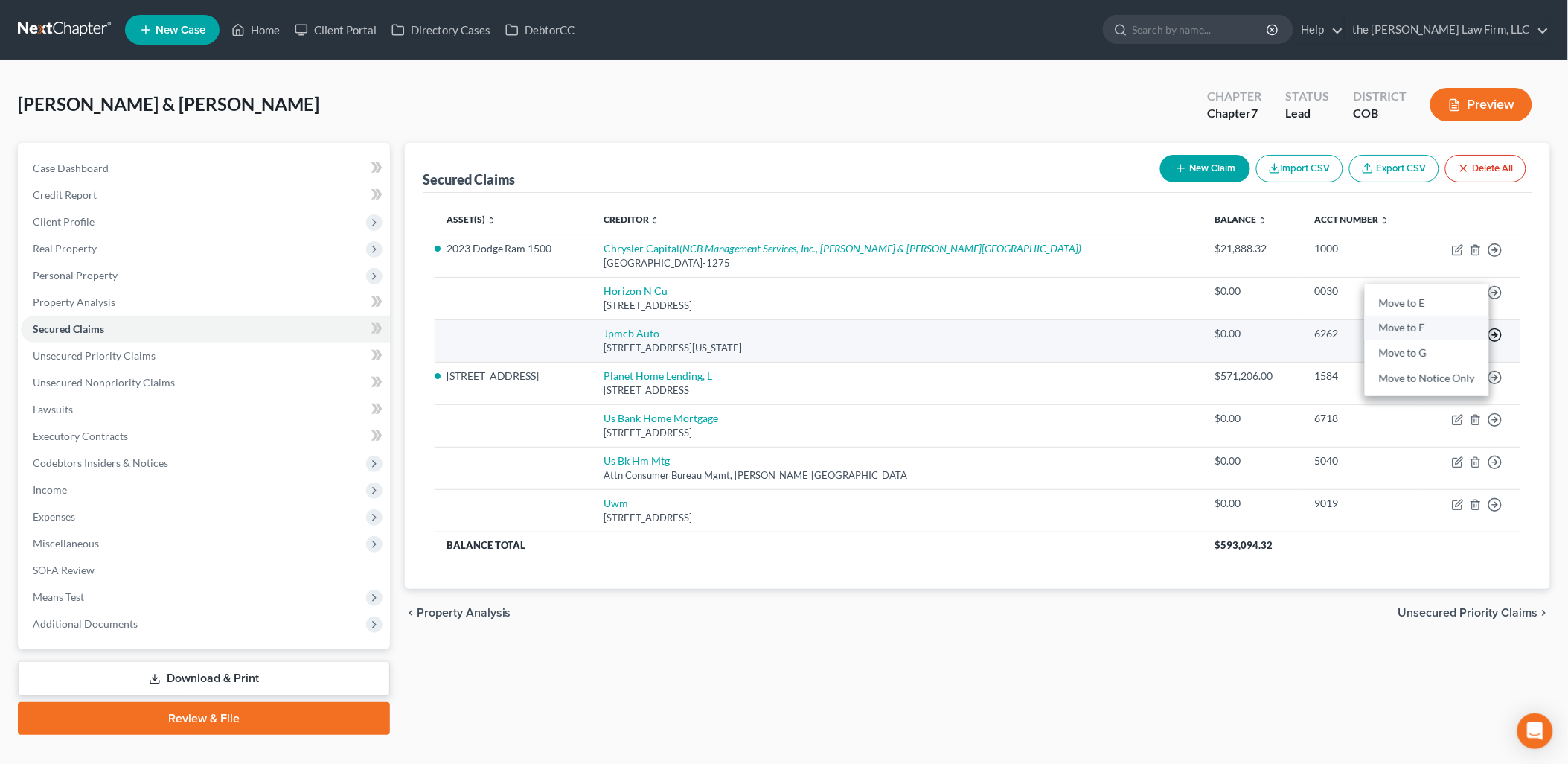
drag, startPoint x: 1405, startPoint y: 328, endPoint x: 1490, endPoint y: 333, distance: 85.1
click at [1405, 326] on link "Move to F" at bounding box center [1427, 328] width 124 height 25
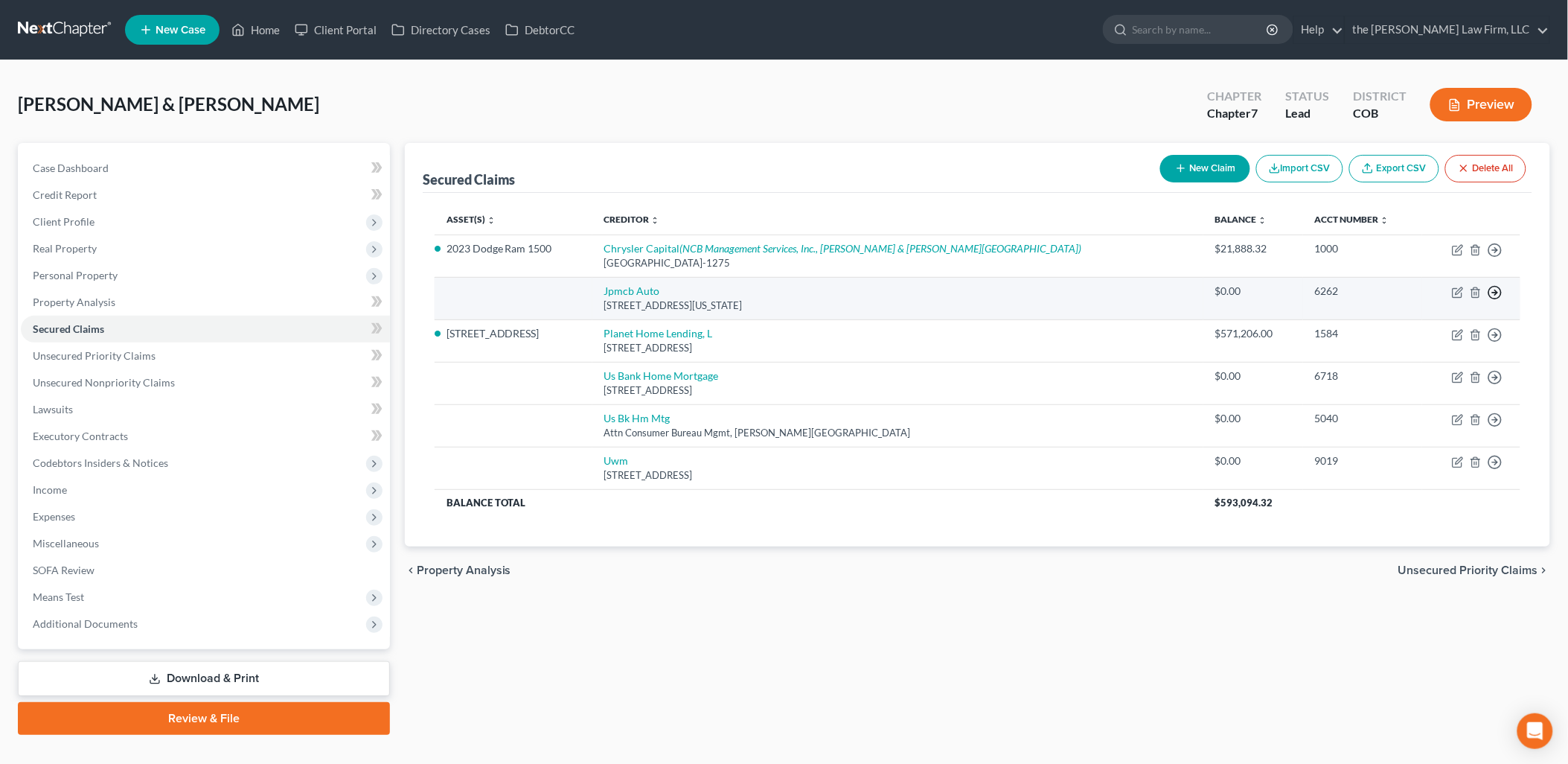
click at [1492, 257] on icon "button" at bounding box center [1494, 249] width 15 height 15
click at [1415, 328] on link "Move to F" at bounding box center [1427, 328] width 124 height 25
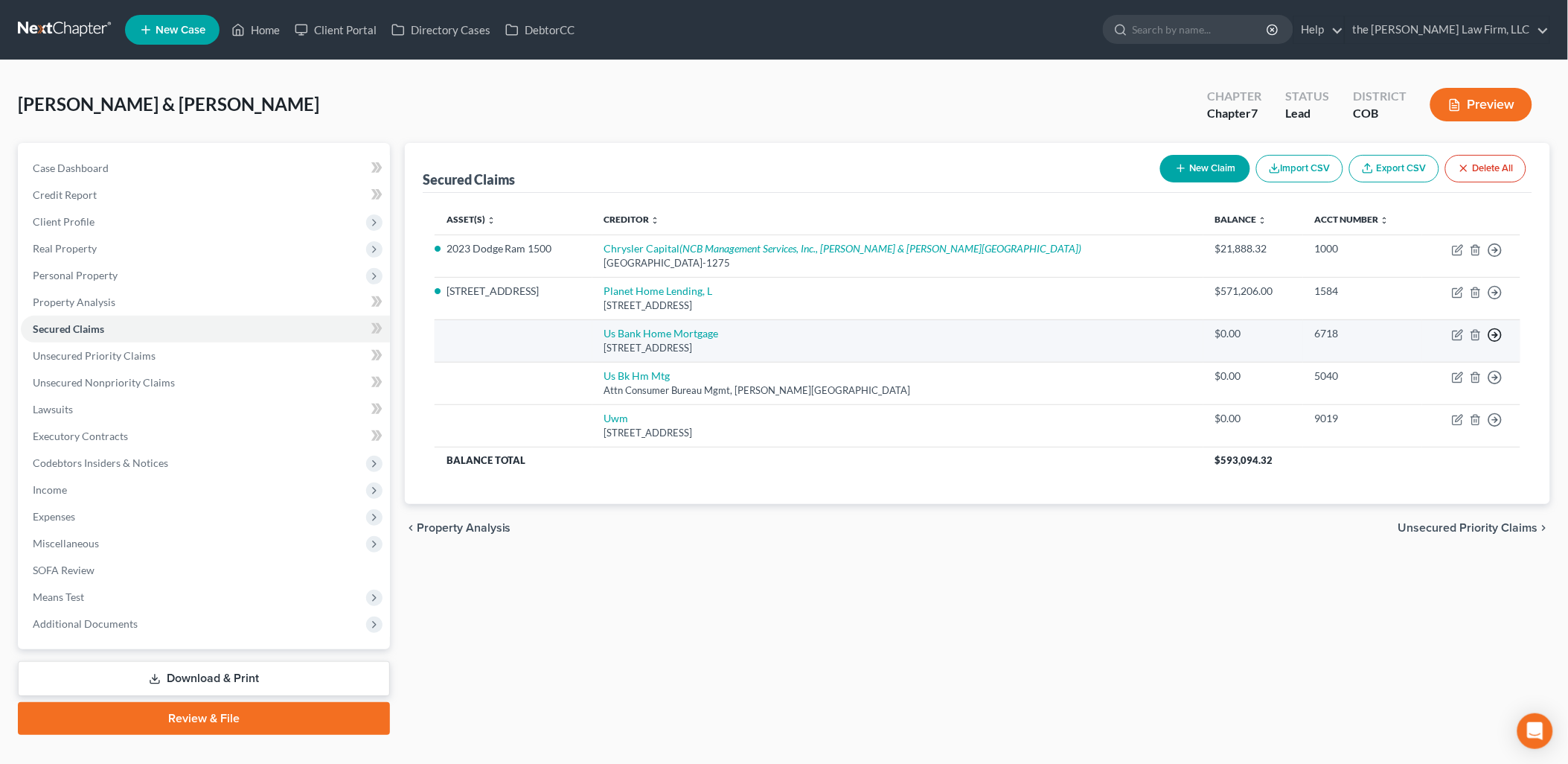
click at [1494, 250] on line "button" at bounding box center [1495, 250] width 5 height 0
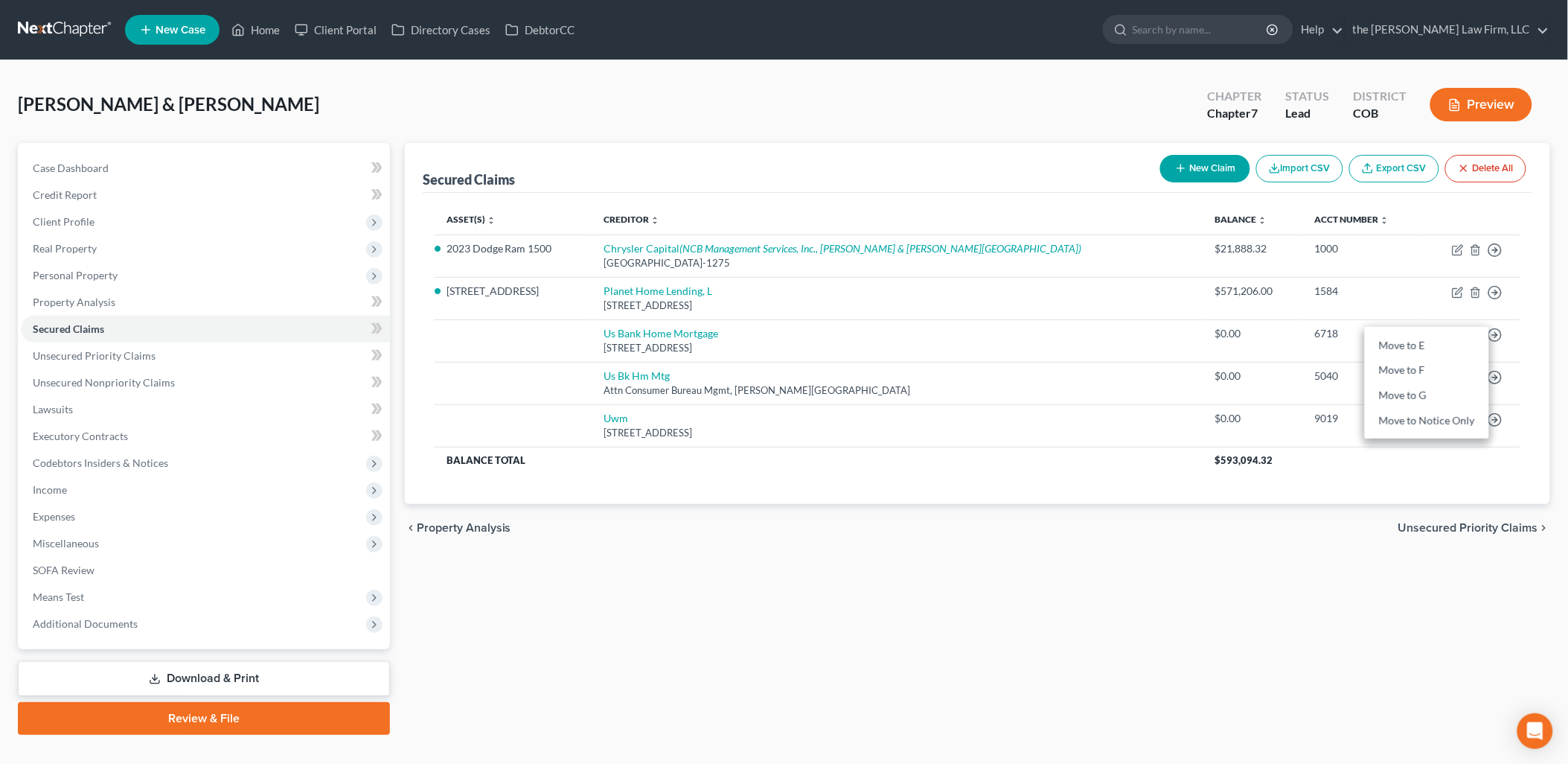
click at [1369, 554] on div "Secured Claims New Claim Import CSV Export CSV Delete All Asset(s) expand_more …" at bounding box center [978, 438] width 1160 height 592
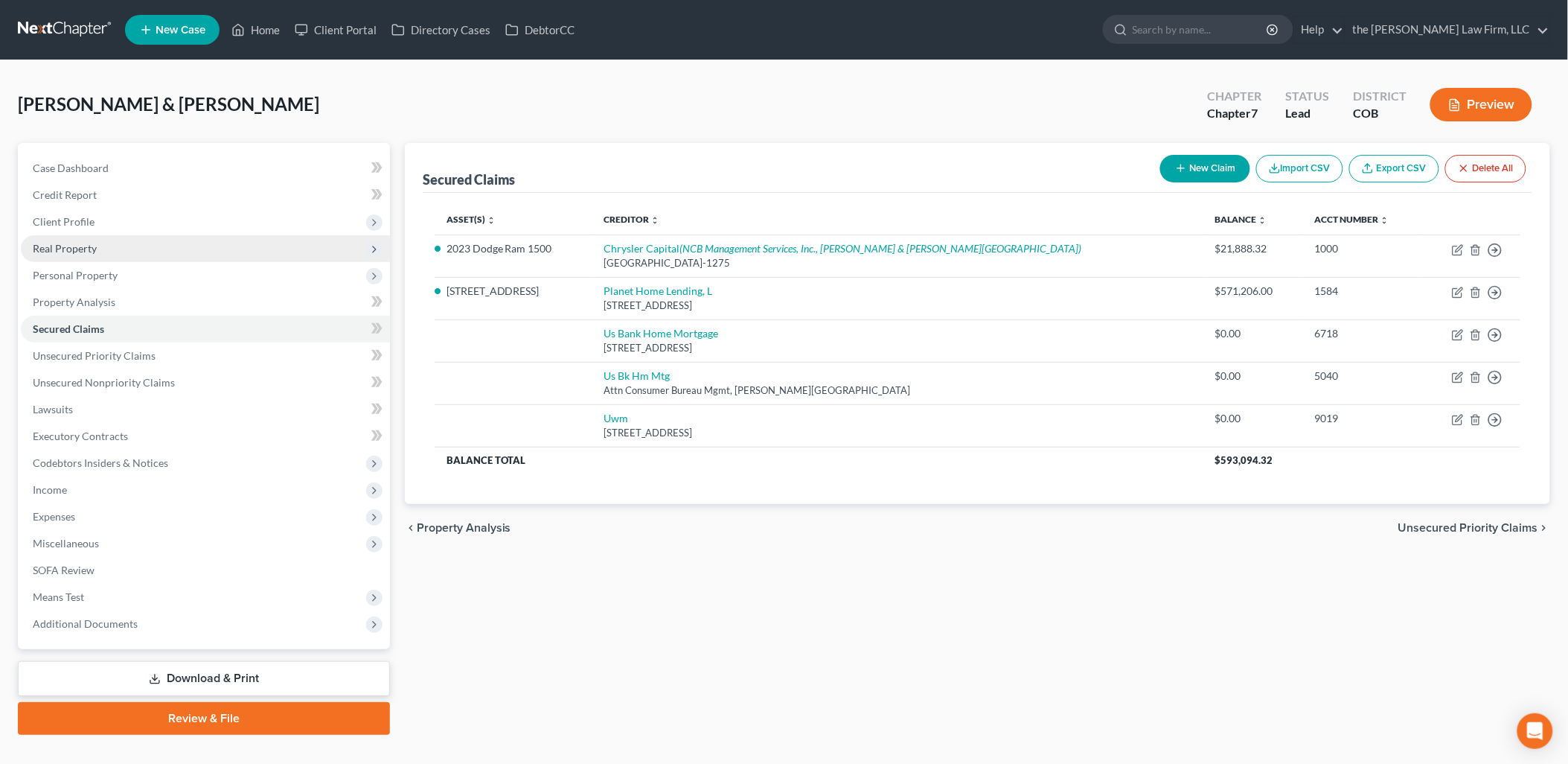
click at [84, 251] on span "Real Property" at bounding box center [65, 248] width 64 height 13
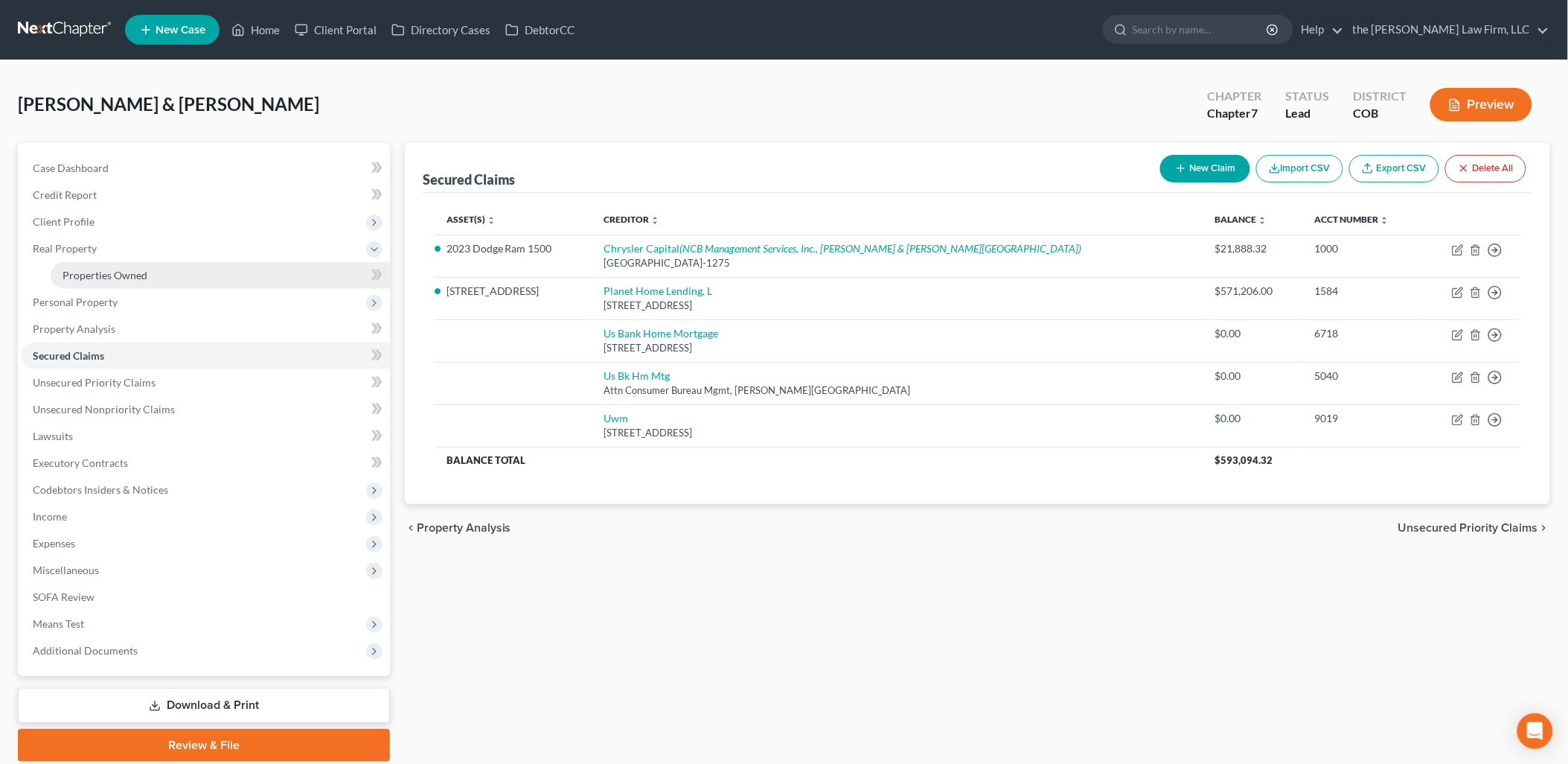
click at [89, 271] on span "Properties Owned" at bounding box center [105, 275] width 85 height 13
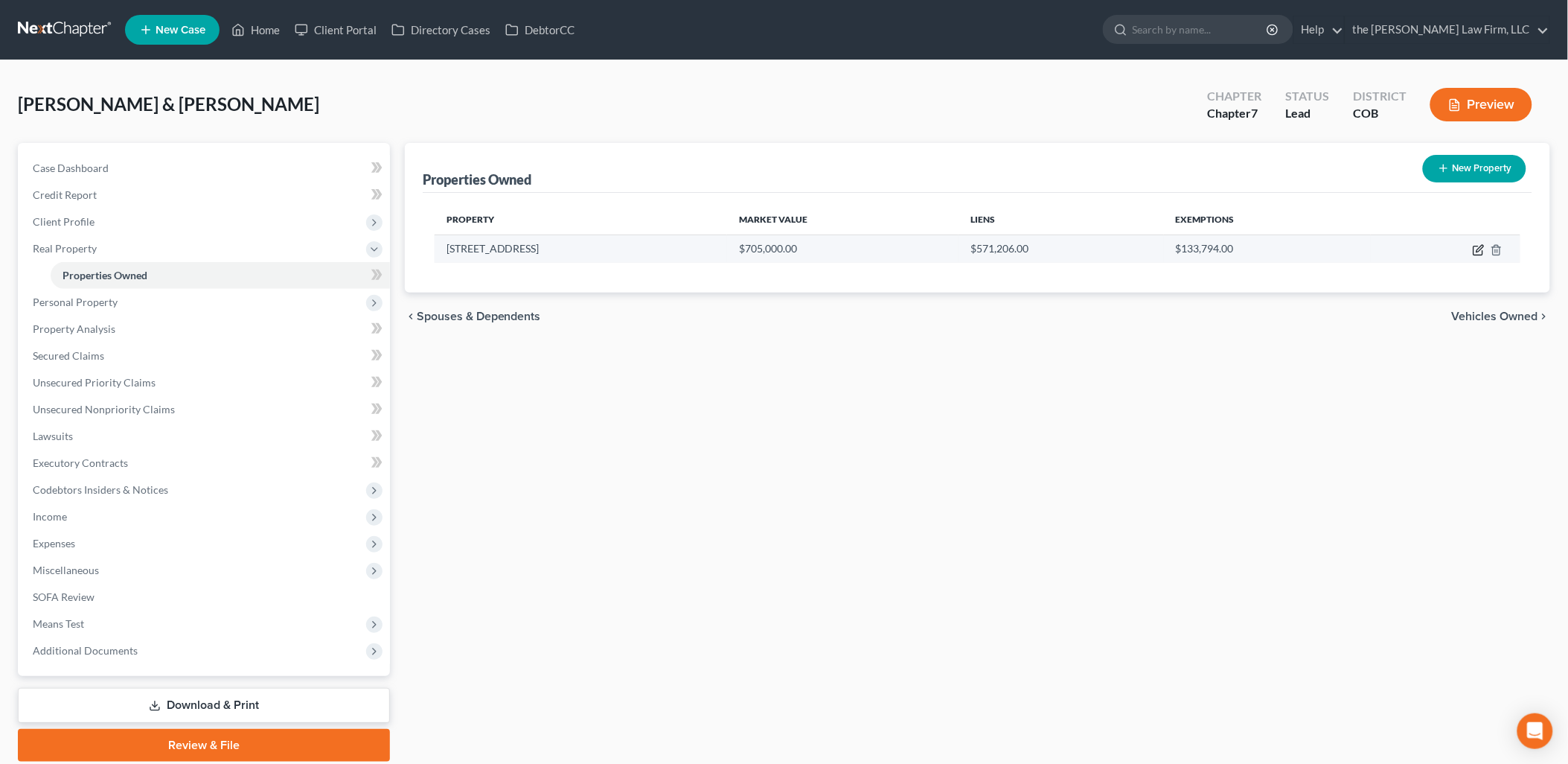
click at [1475, 244] on icon "button" at bounding box center [1478, 249] width 12 height 12
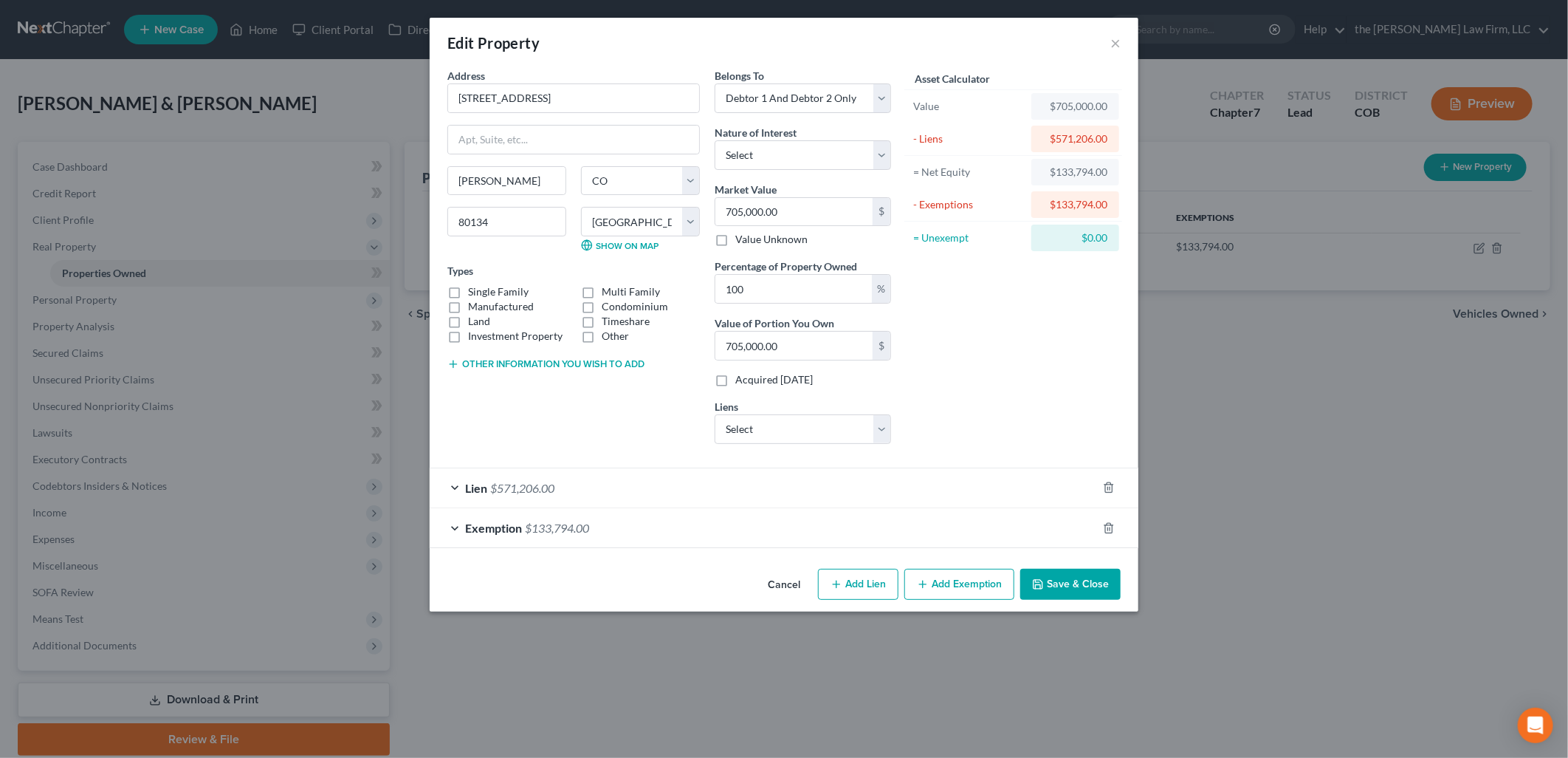
click at [1068, 573] on button "Save & Close" at bounding box center [1070, 584] width 100 height 31
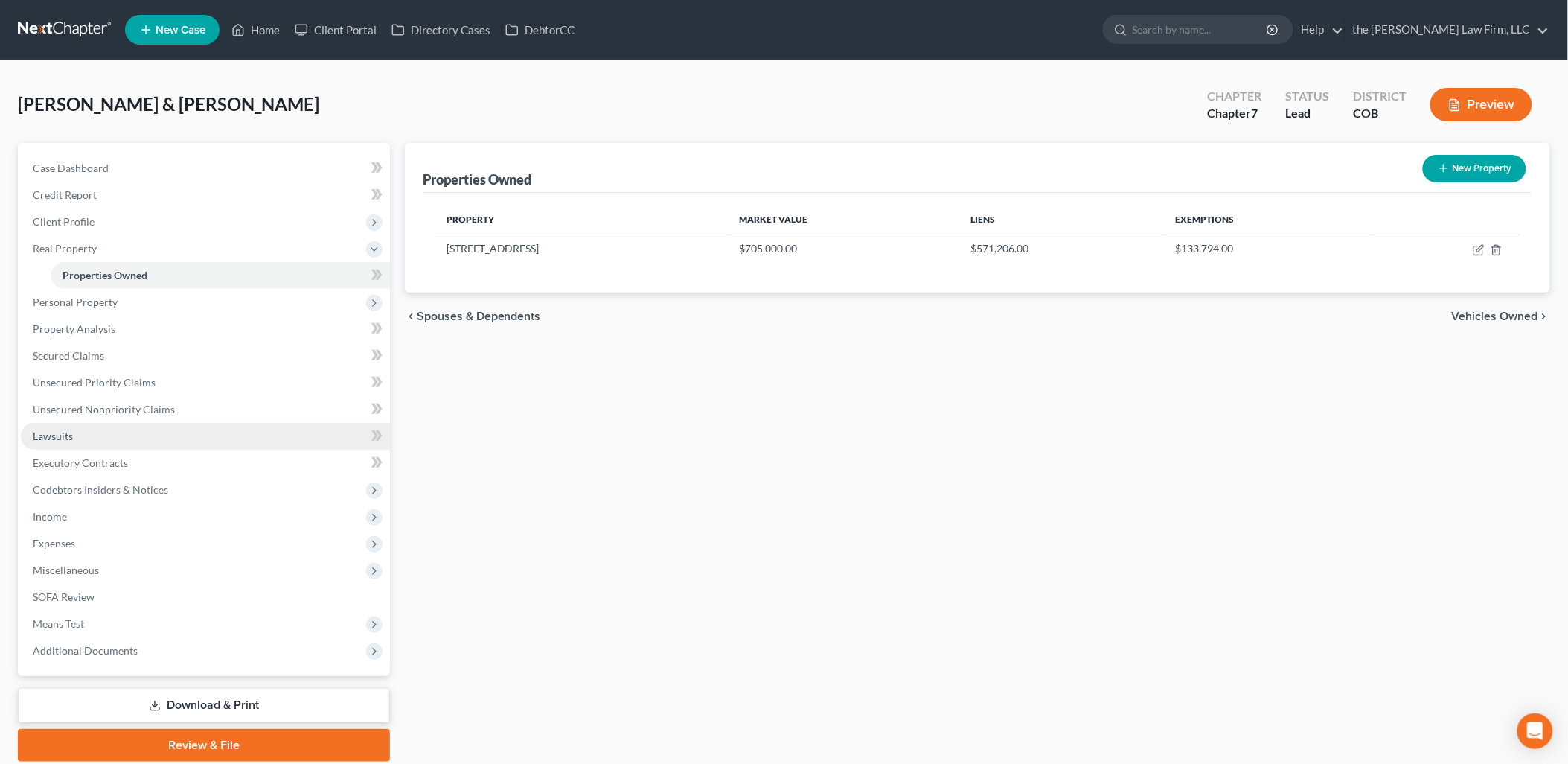
click at [40, 435] on span "Lawsuits" at bounding box center [53, 436] width 40 height 13
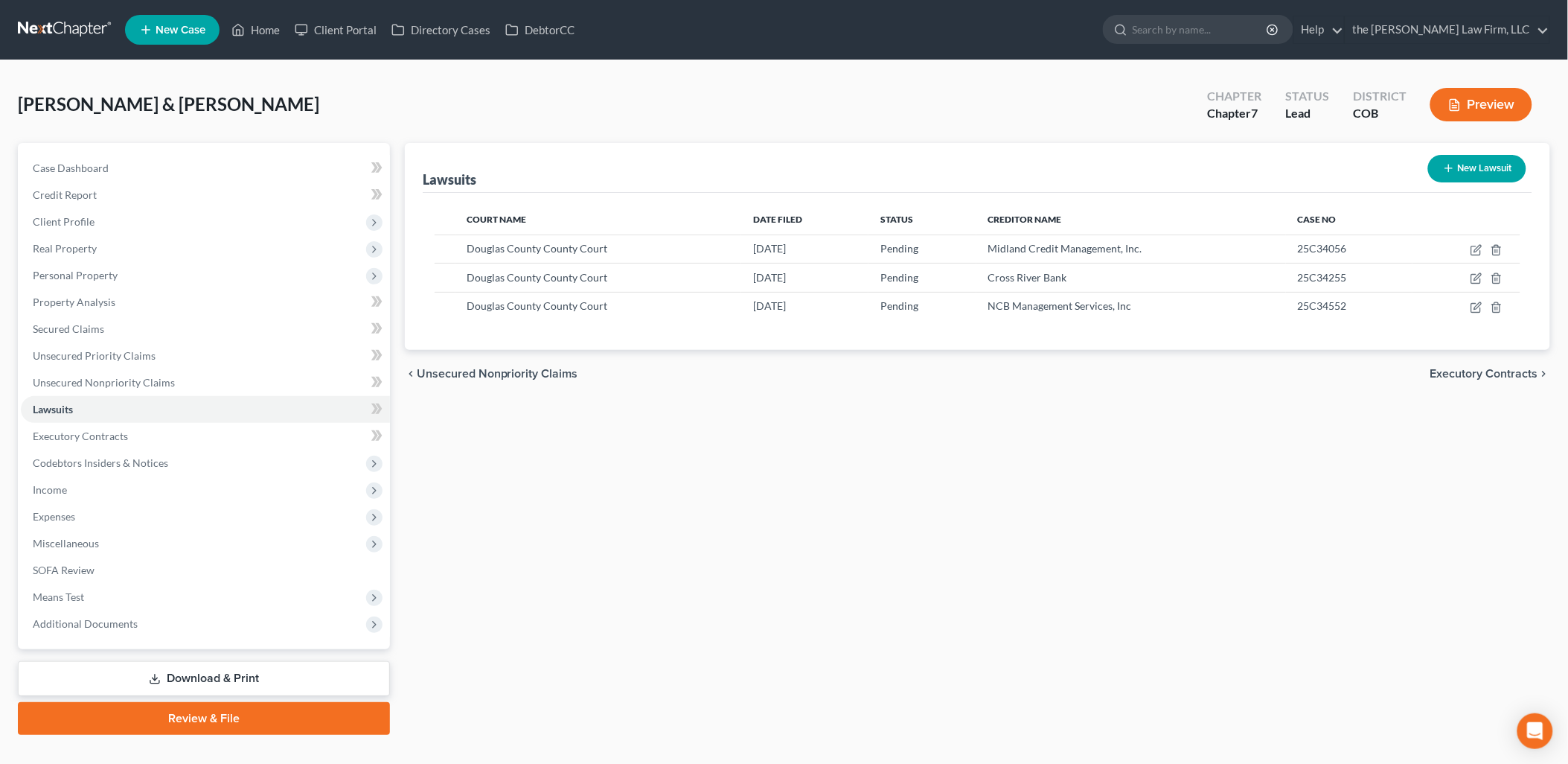
click at [1497, 168] on button "New Lawsuit" at bounding box center [1476, 168] width 98 height 27
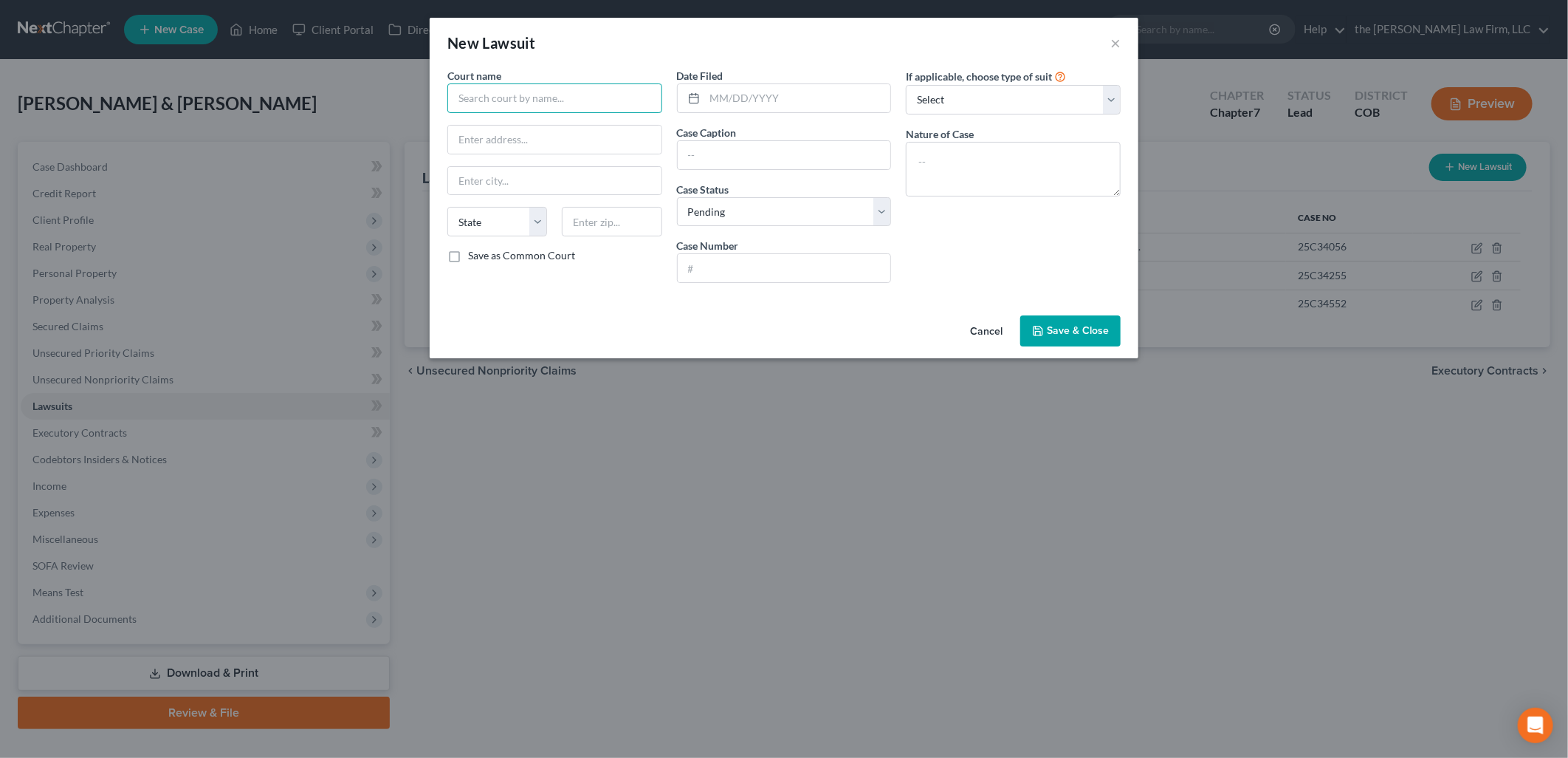
click at [539, 99] on input "text" at bounding box center [555, 98] width 215 height 30
click at [558, 138] on div "Douglas County County Court" at bounding box center [536, 146] width 177 height 22
click at [775, 87] on input "text" at bounding box center [797, 98] width 186 height 28
click at [753, 150] on input "text" at bounding box center [784, 155] width 213 height 28
click at [1118, 250] on div "If applicable, choose type of suit Select Repossession Garnishment Foreclosure …" at bounding box center [1013, 181] width 229 height 226
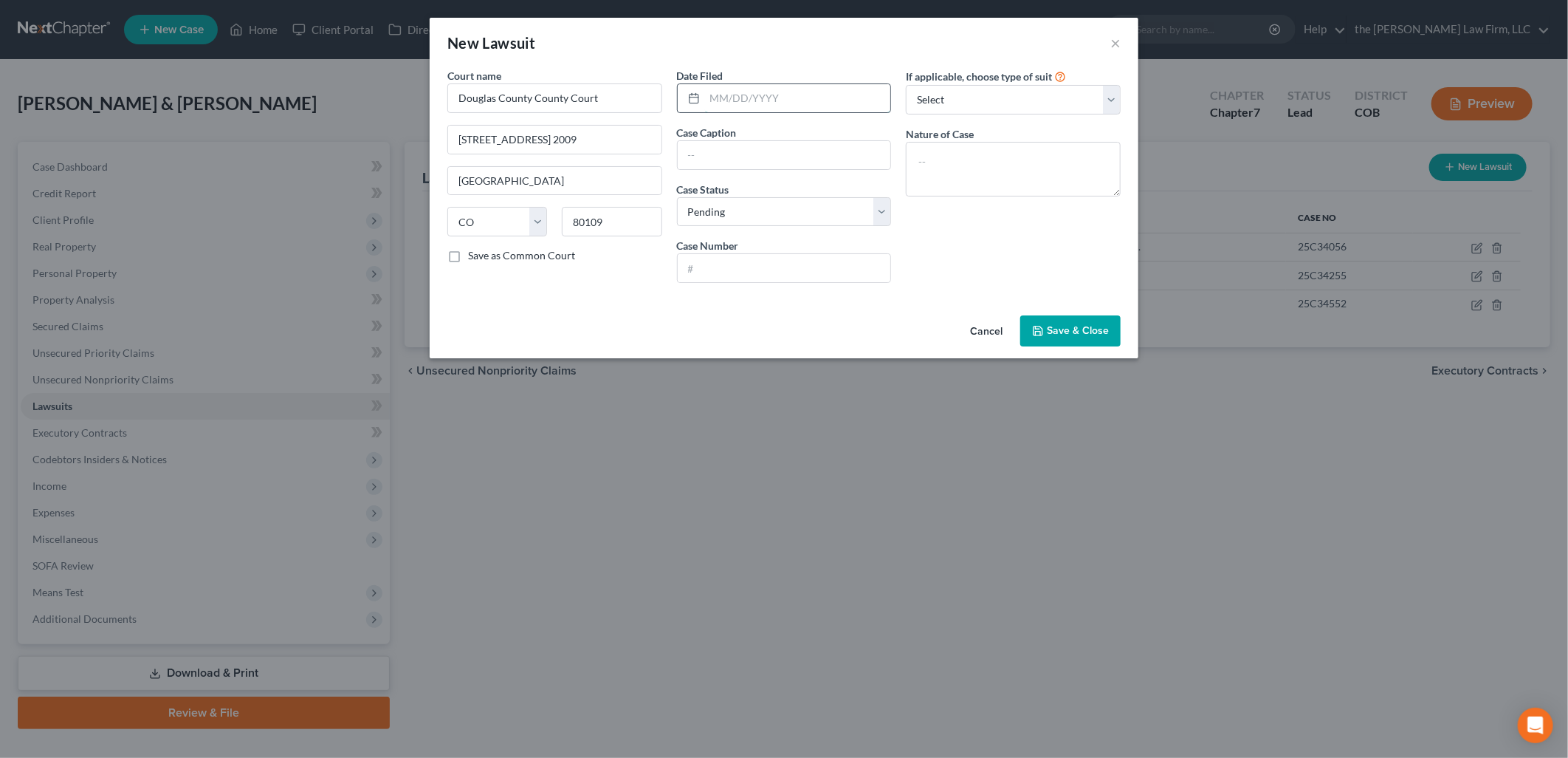
click at [733, 94] on input "text" at bounding box center [797, 98] width 186 height 28
click at [705, 149] on input "text" at bounding box center [784, 155] width 213 height 28
drag, startPoint x: 866, startPoint y: 153, endPoint x: 779, endPoint y: 168, distance: 88.3
click at [779, 168] on div "Capital One, N.A. v. [PERSON_NAME]" at bounding box center [784, 155] width 215 height 30
drag, startPoint x: 1006, startPoint y: 97, endPoint x: 1002, endPoint y: 116, distance: 19.4
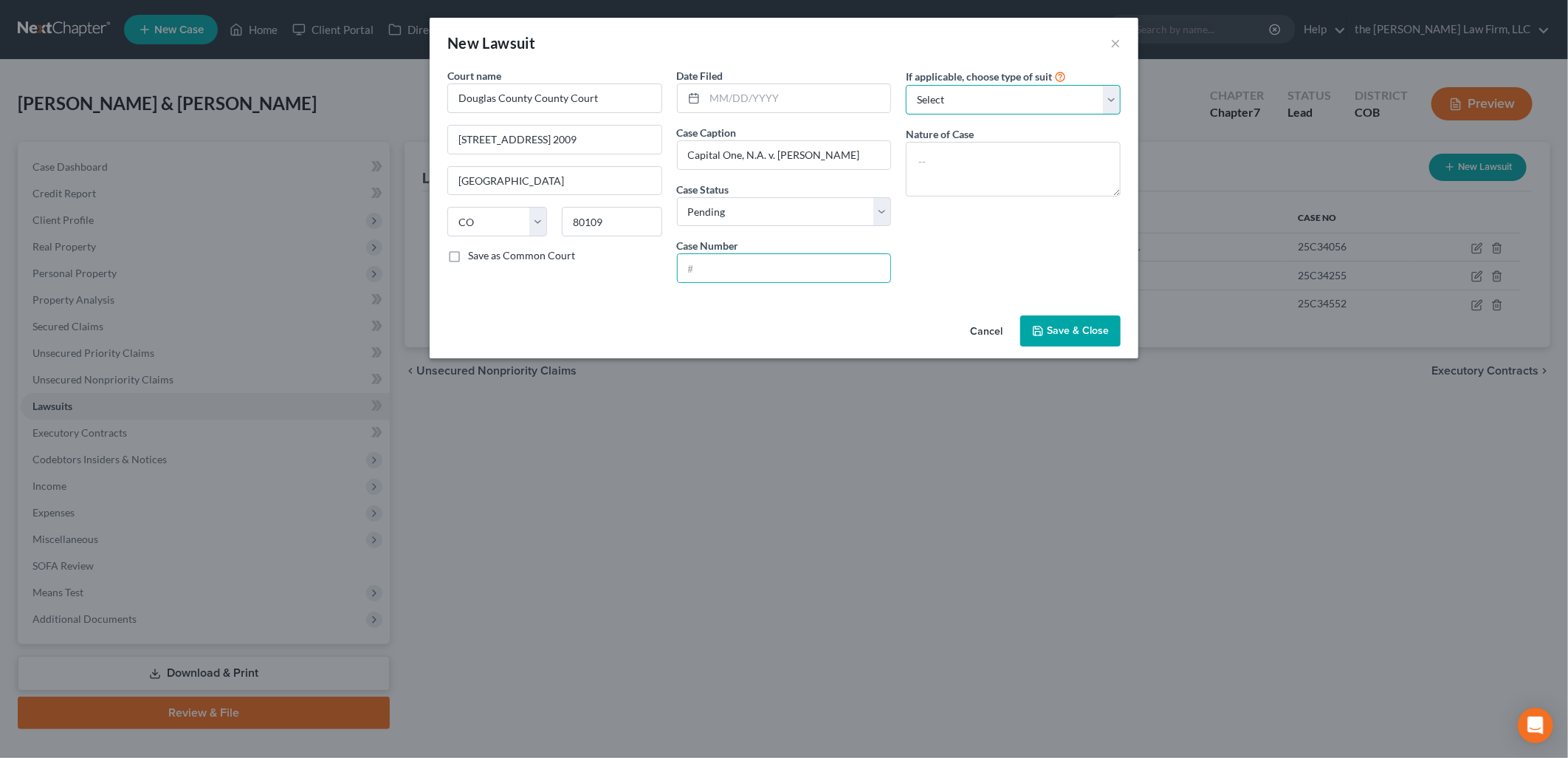
click at [1006, 97] on select "Select Repossession Garnishment Foreclosure Attached, Seized, Or Levied Other" at bounding box center [1013, 100] width 215 height 30
click at [905, 85] on select "Select Repossession Garnishment Foreclosure Attached, Seized, Or Levied Other" at bounding box center [1013, 100] width 215 height 30
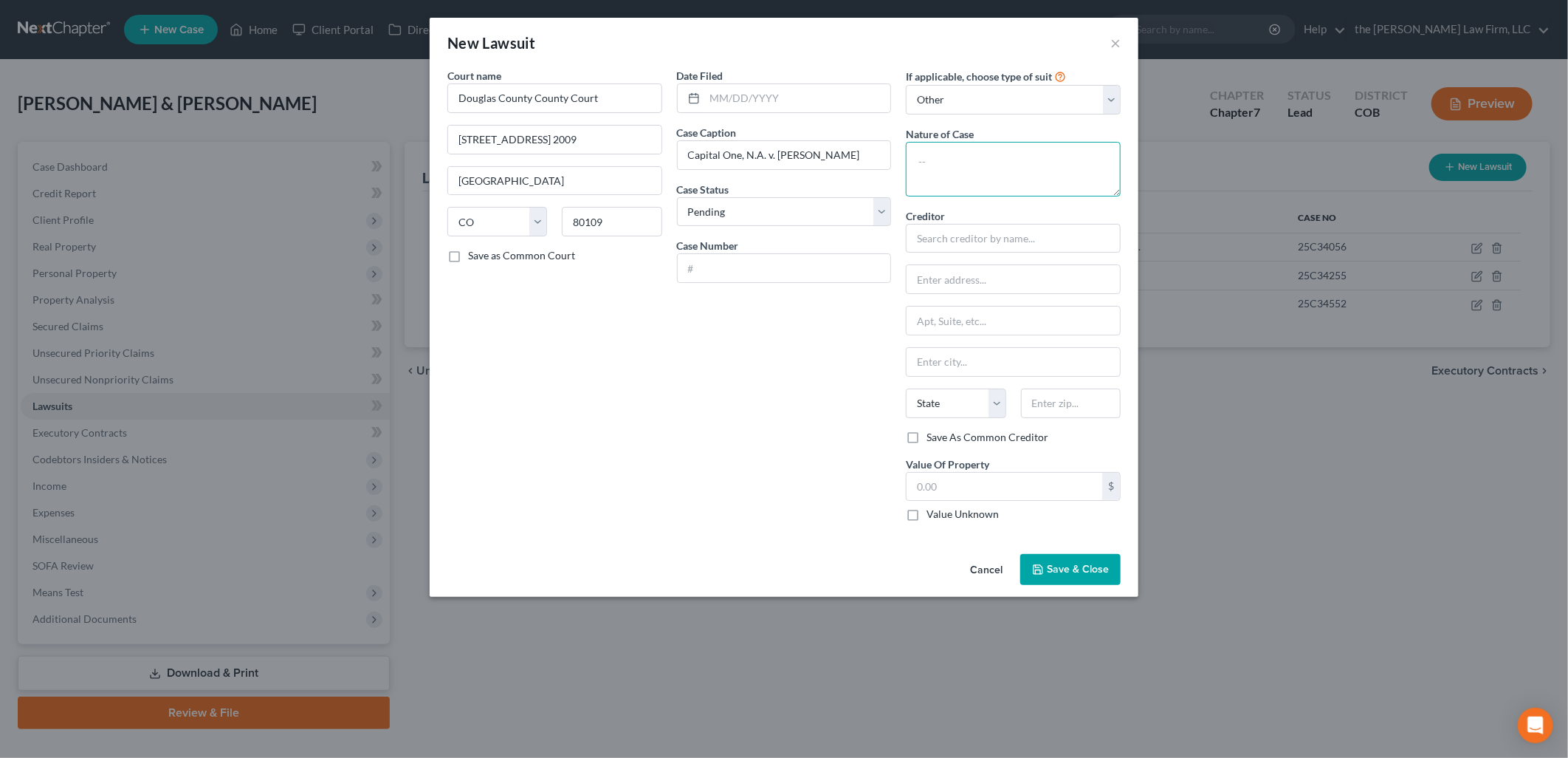
click at [978, 189] on textarea at bounding box center [1013, 169] width 215 height 54
click at [976, 230] on input "text" at bounding box center [1013, 239] width 215 height 30
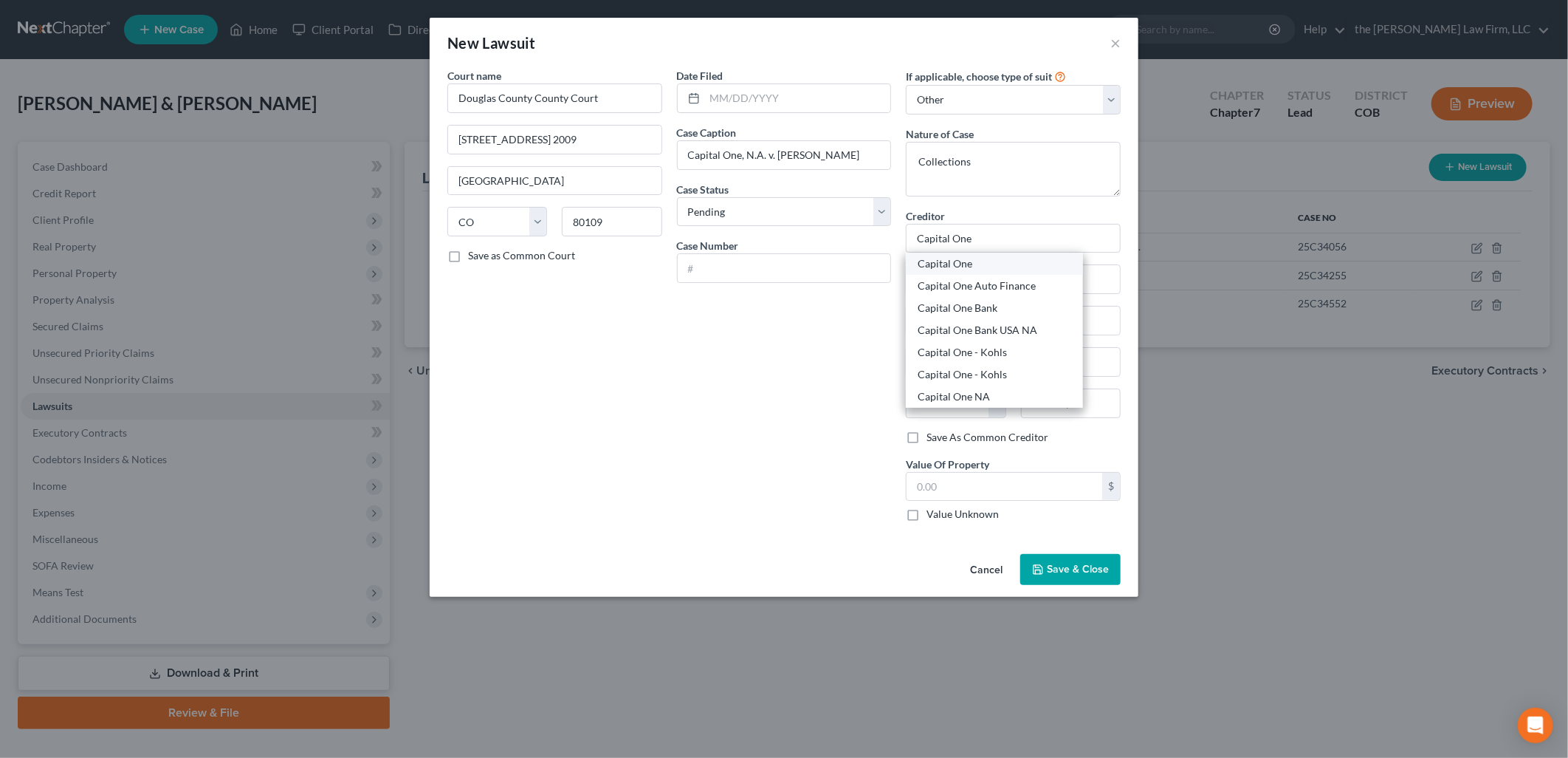
click at [1006, 267] on div "Capital One" at bounding box center [994, 263] width 153 height 15
drag, startPoint x: 1057, startPoint y: 284, endPoint x: 957, endPoint y: 292, distance: 100.3
click at [957, 292] on input "P.O. Box 30285" at bounding box center [1013, 279] width 213 height 28
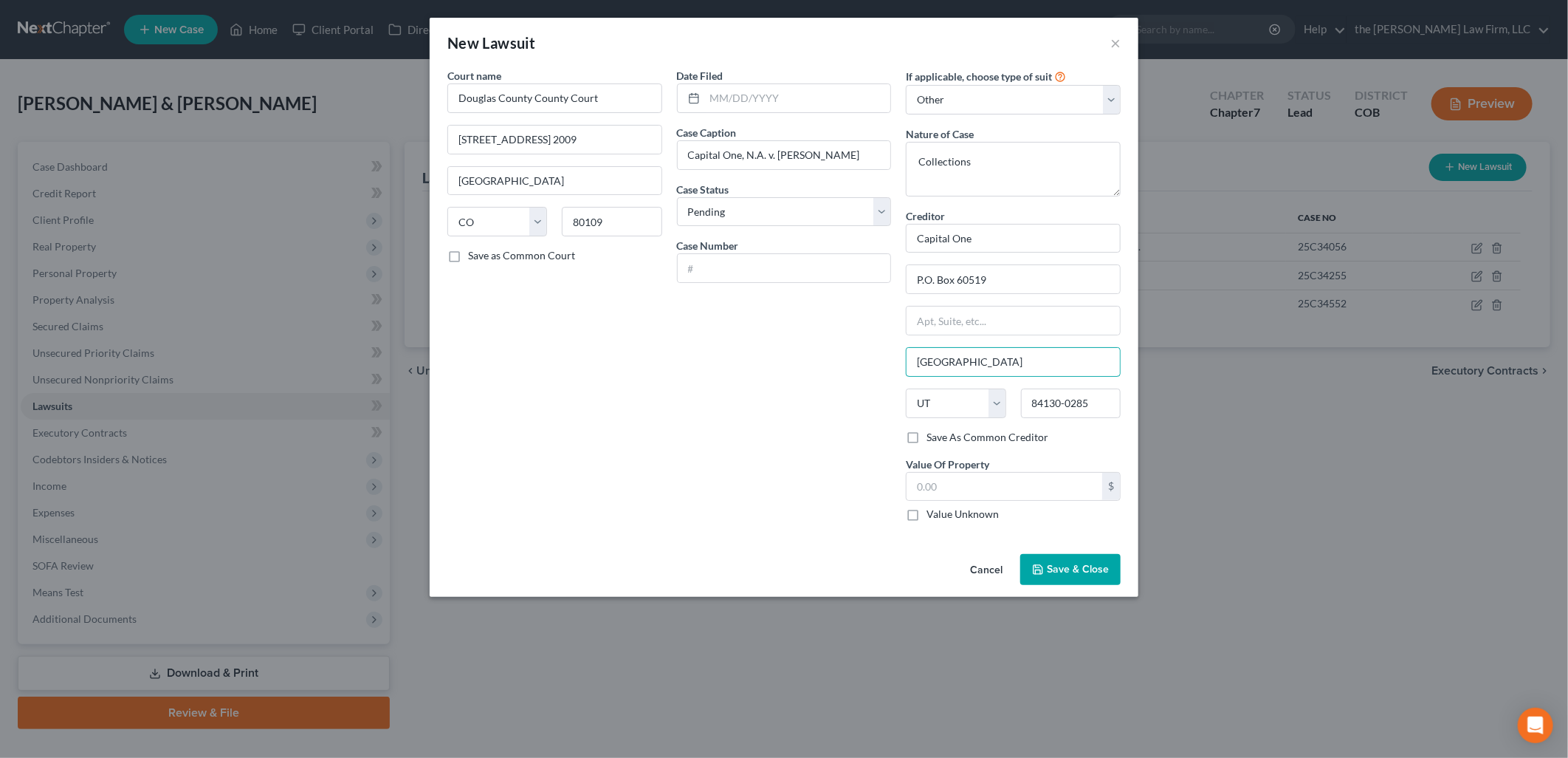
drag, startPoint x: 996, startPoint y: 357, endPoint x: 852, endPoint y: 359, distance: 144.0
click at [852, 359] on div "Court name * Douglas County County Court [GEOGRAPHIC_DATA] 2009 [GEOGRAPHIC_DAT…" at bounding box center [784, 300] width 688 height 465
drag, startPoint x: 979, startPoint y: 386, endPoint x: 976, endPoint y: 398, distance: 12.4
click at [978, 393] on div "Creditor * Capital One P.O. Box 60519 City Of Industry State [US_STATE] AK AR A…" at bounding box center [1013, 319] width 215 height 222
click at [976, 398] on select "State [US_STATE] AK AR AZ CA CO CT DE DC [GEOGRAPHIC_DATA] [GEOGRAPHIC_DATA] GU…" at bounding box center [955, 403] width 100 height 30
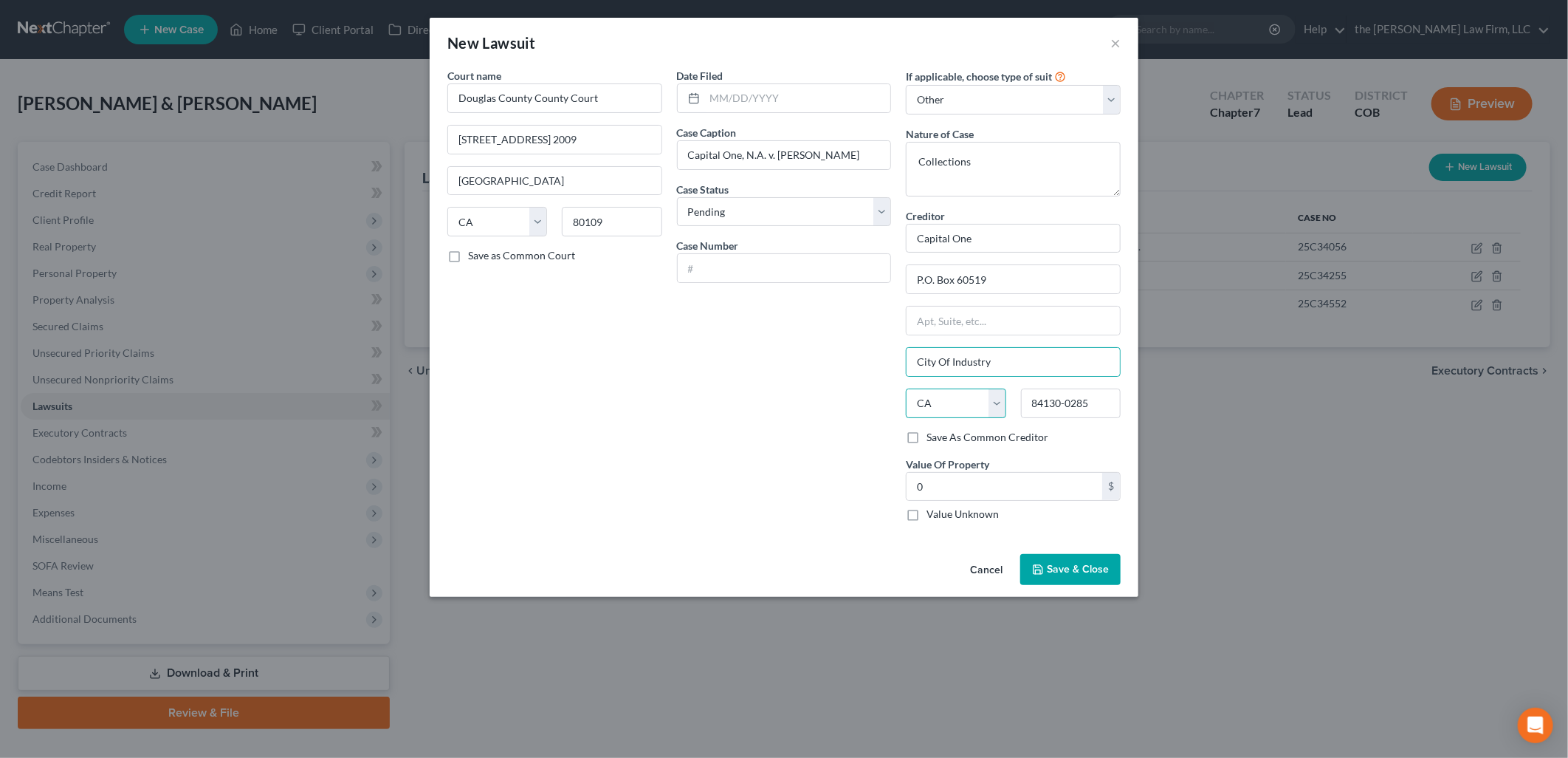
click at [905, 389] on select "State [US_STATE] AK AR AZ CA CO CT DE DC [GEOGRAPHIC_DATA] [GEOGRAPHIC_DATA] GU…" at bounding box center [955, 403] width 100 height 30
click at [1071, 398] on input "84130-0285" at bounding box center [1071, 403] width 100 height 30
click at [1071, 399] on input "84130-0285" at bounding box center [1071, 403] width 100 height 30
click at [1076, 563] on span "Save & Close" at bounding box center [1078, 569] width 62 height 12
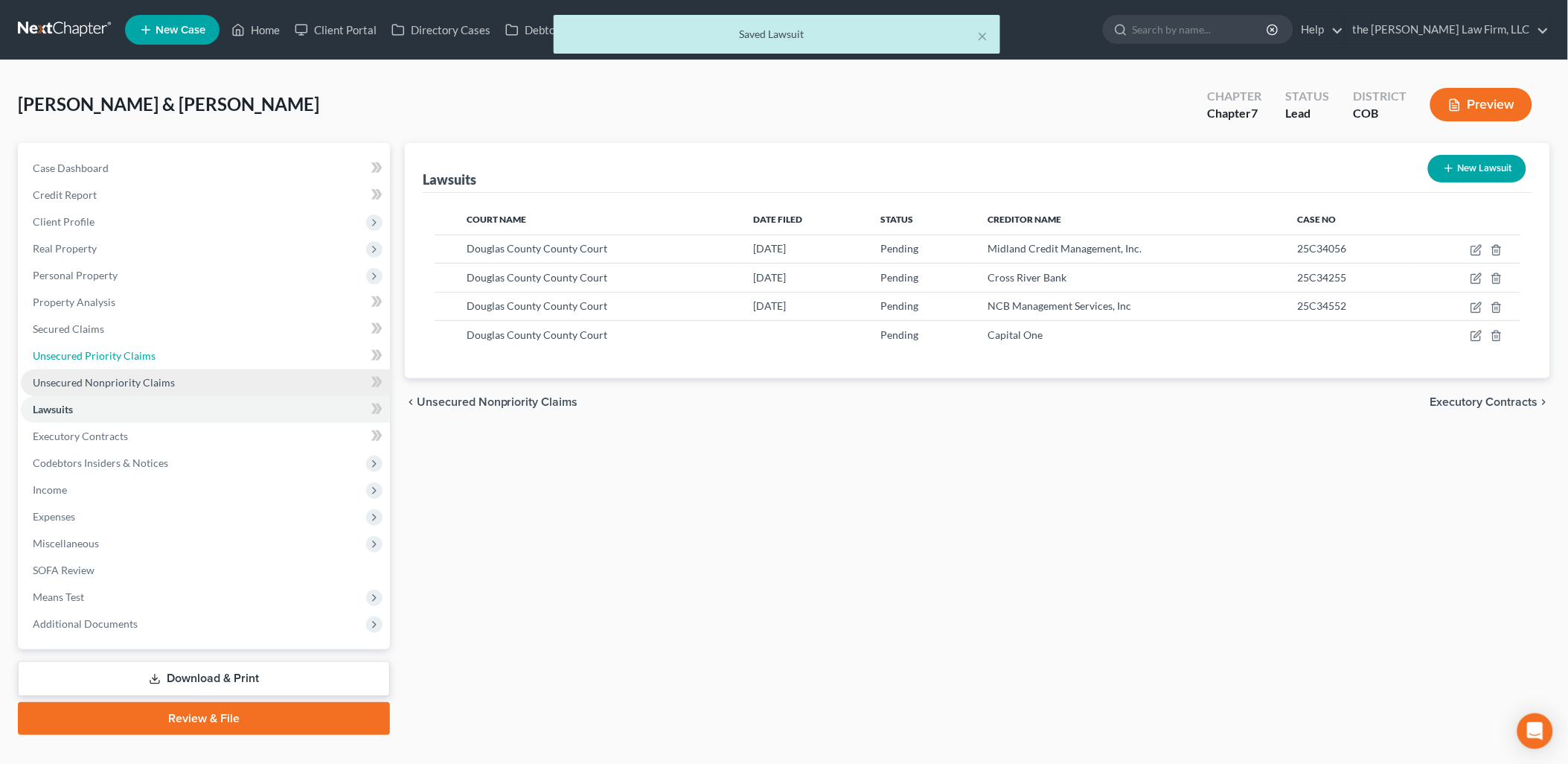
click at [96, 366] on link "Unsecured Priority Claims" at bounding box center [205, 356] width 369 height 27
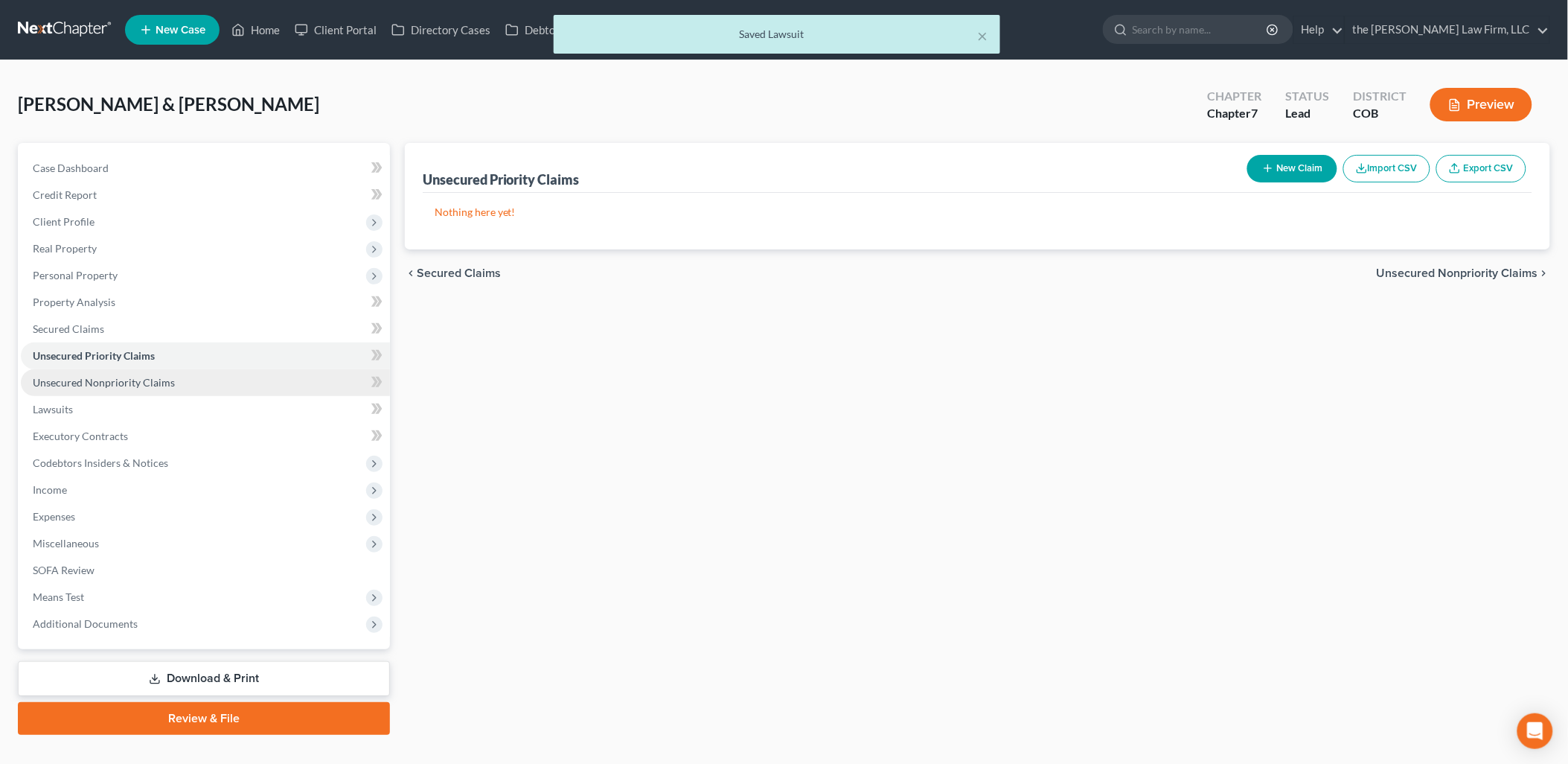
click at [98, 378] on span "Unsecured Nonpriority Claims" at bounding box center [103, 382] width 142 height 13
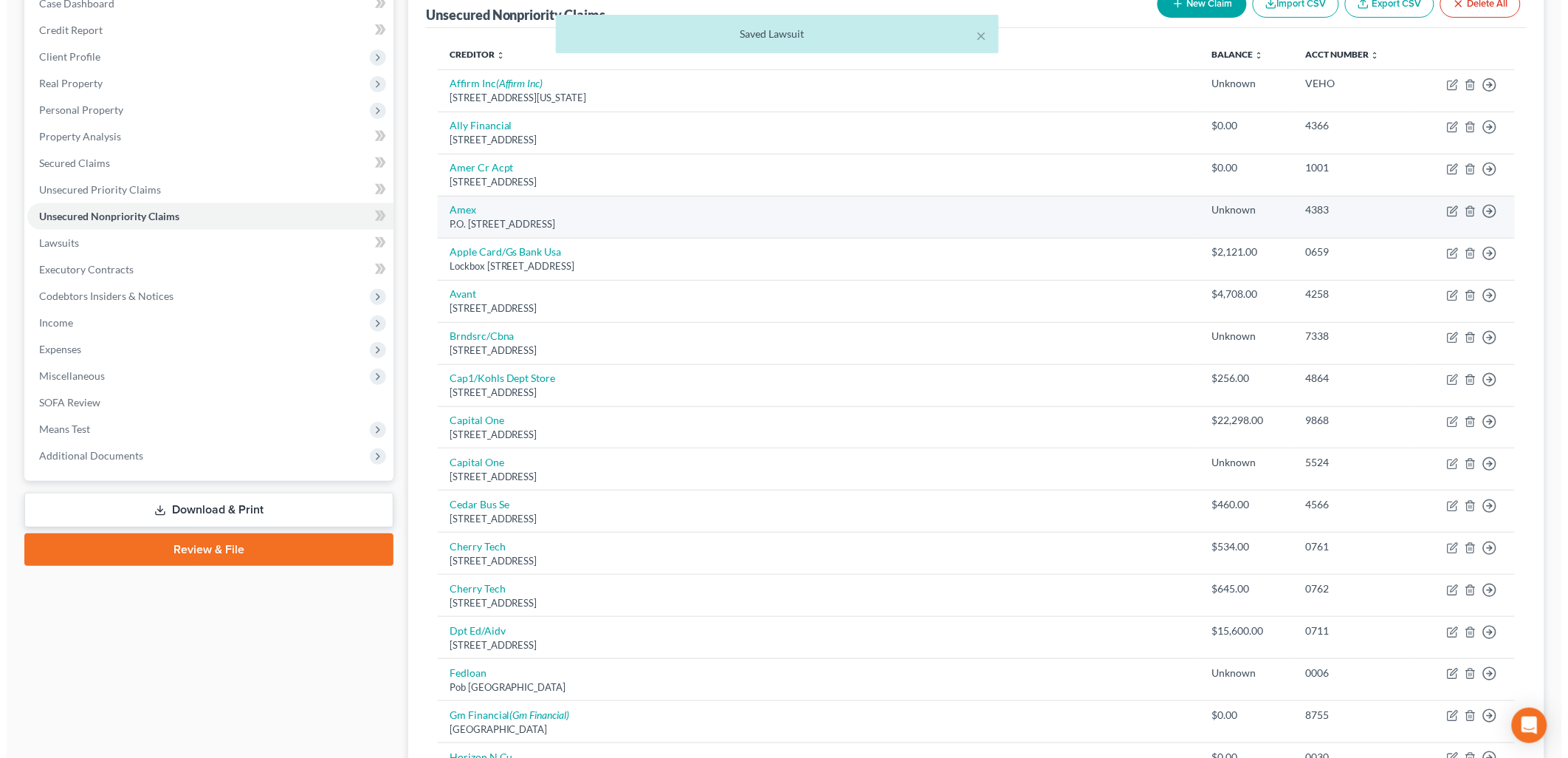
scroll to position [164, 0]
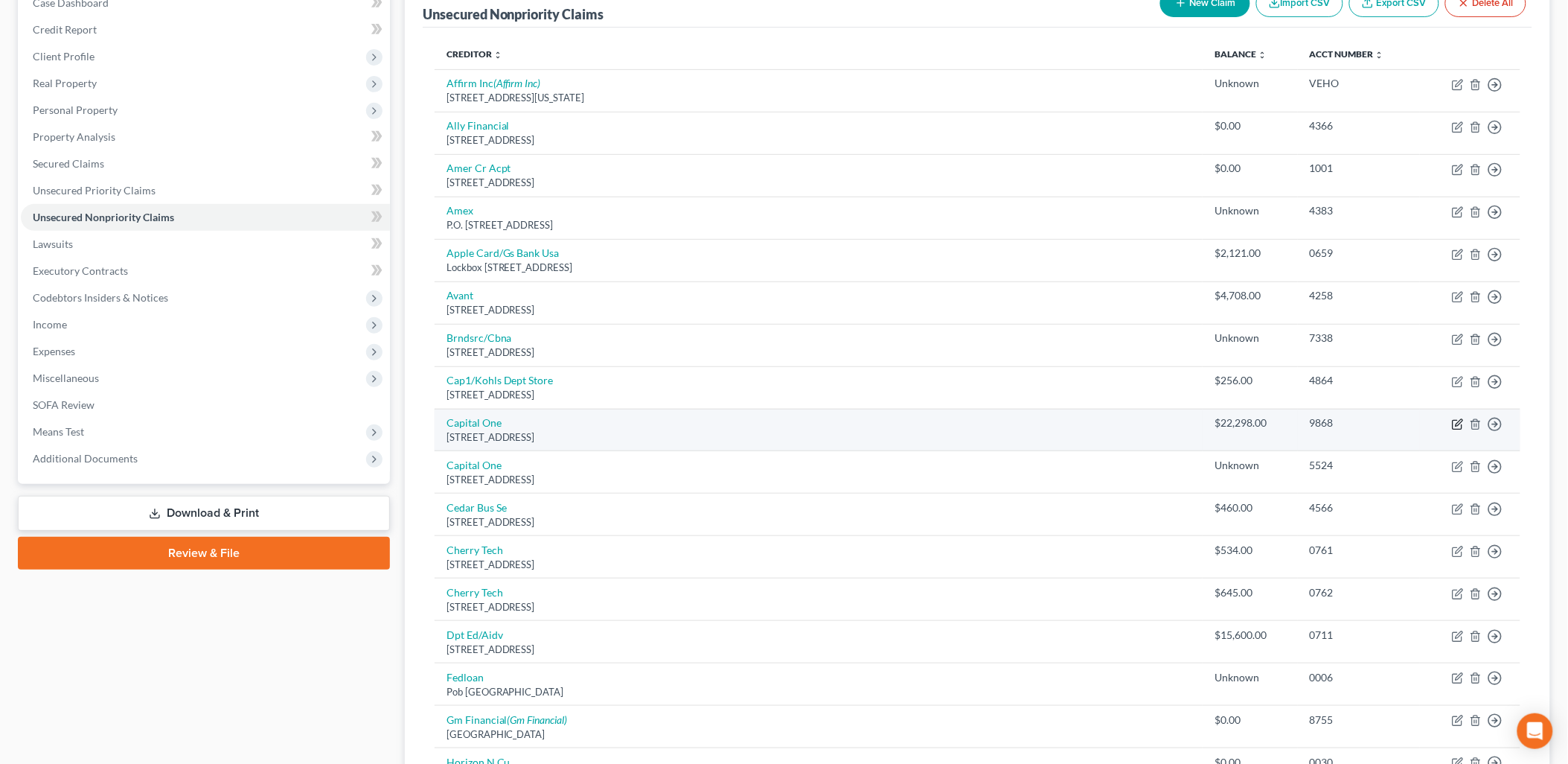
click at [1454, 426] on icon "button" at bounding box center [1457, 424] width 12 height 12
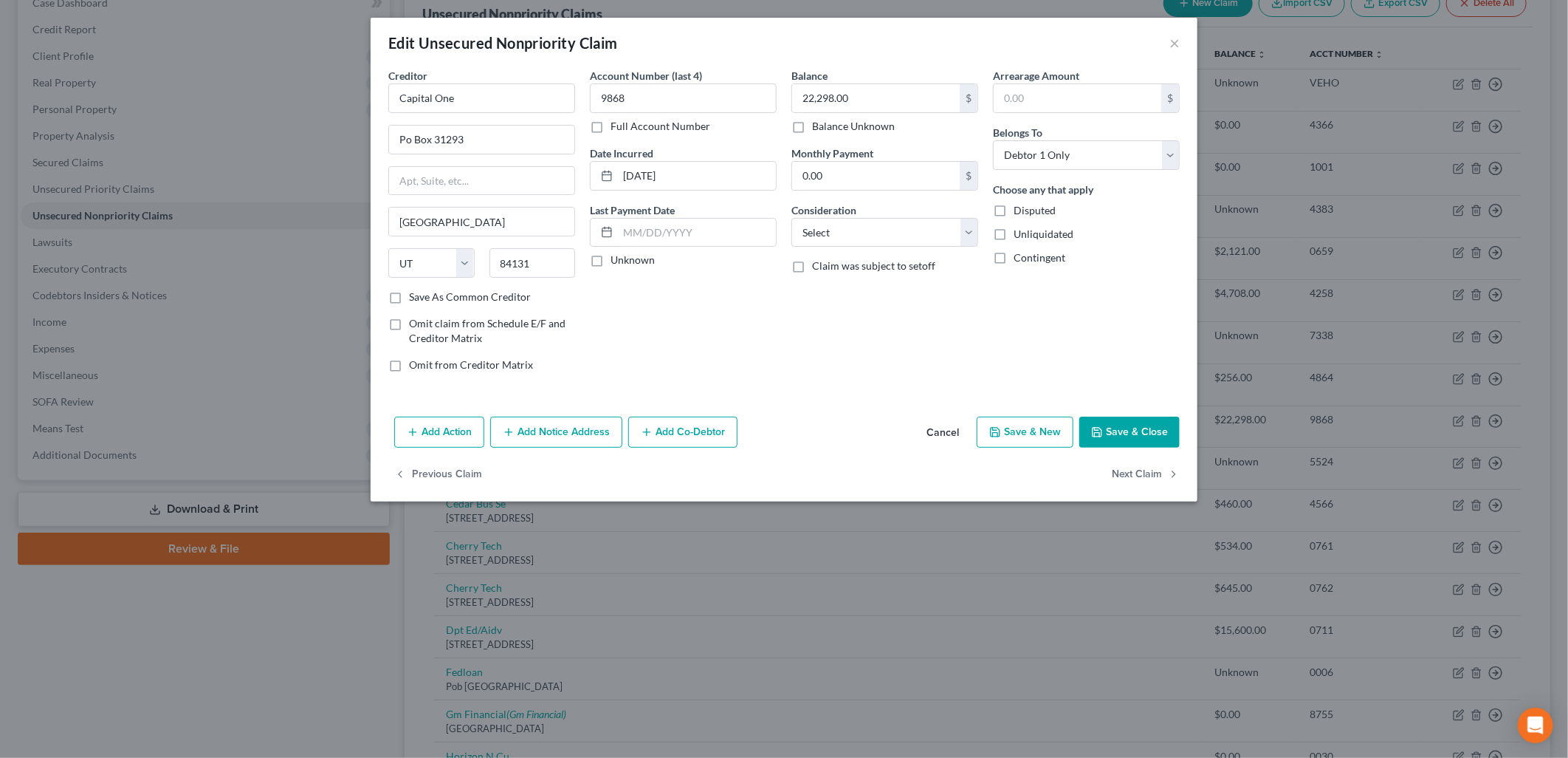
click at [598, 426] on button "Add Notice Address" at bounding box center [556, 432] width 132 height 31
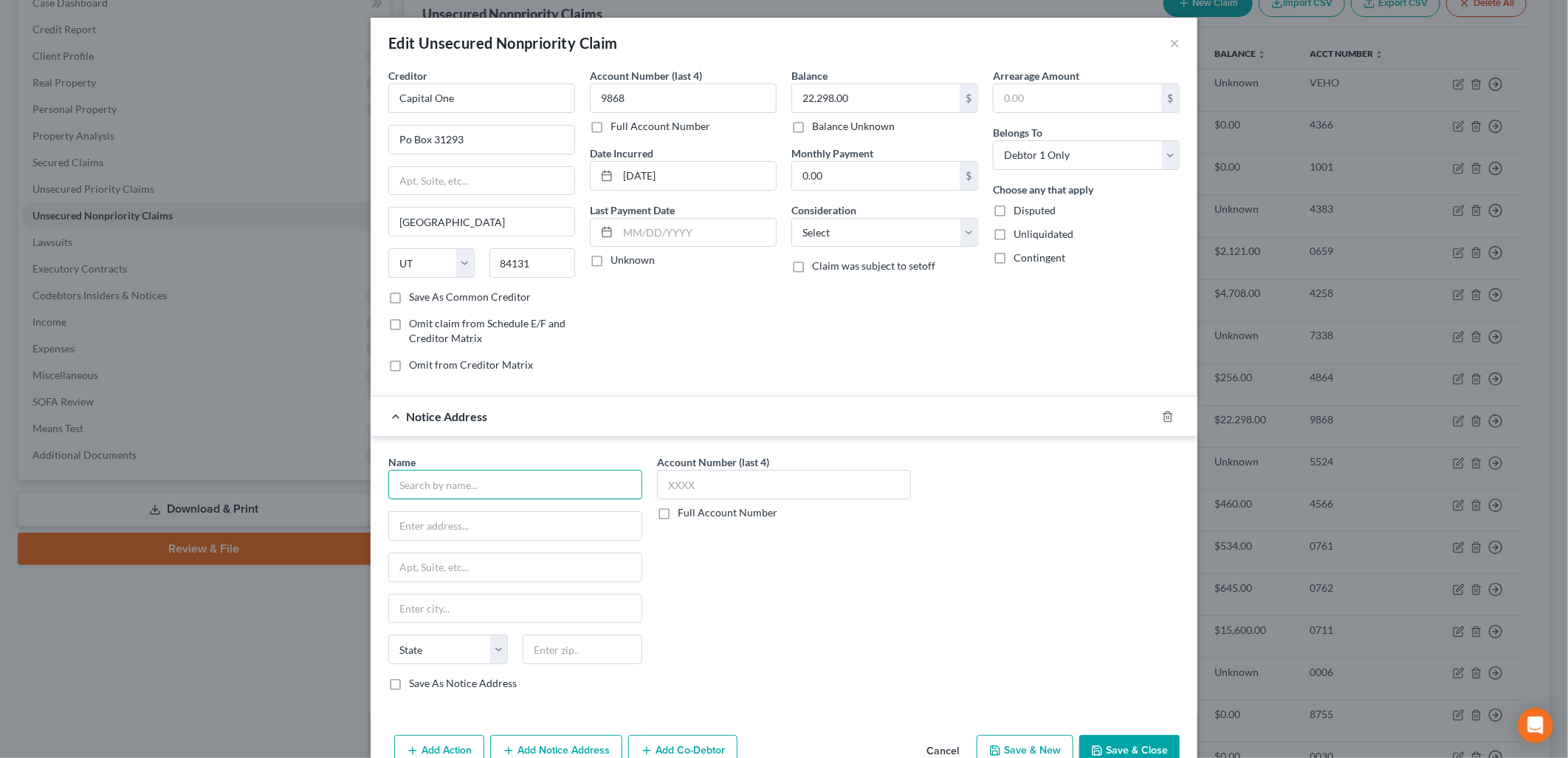
click at [534, 497] on input "text" at bounding box center [515, 485] width 254 height 30
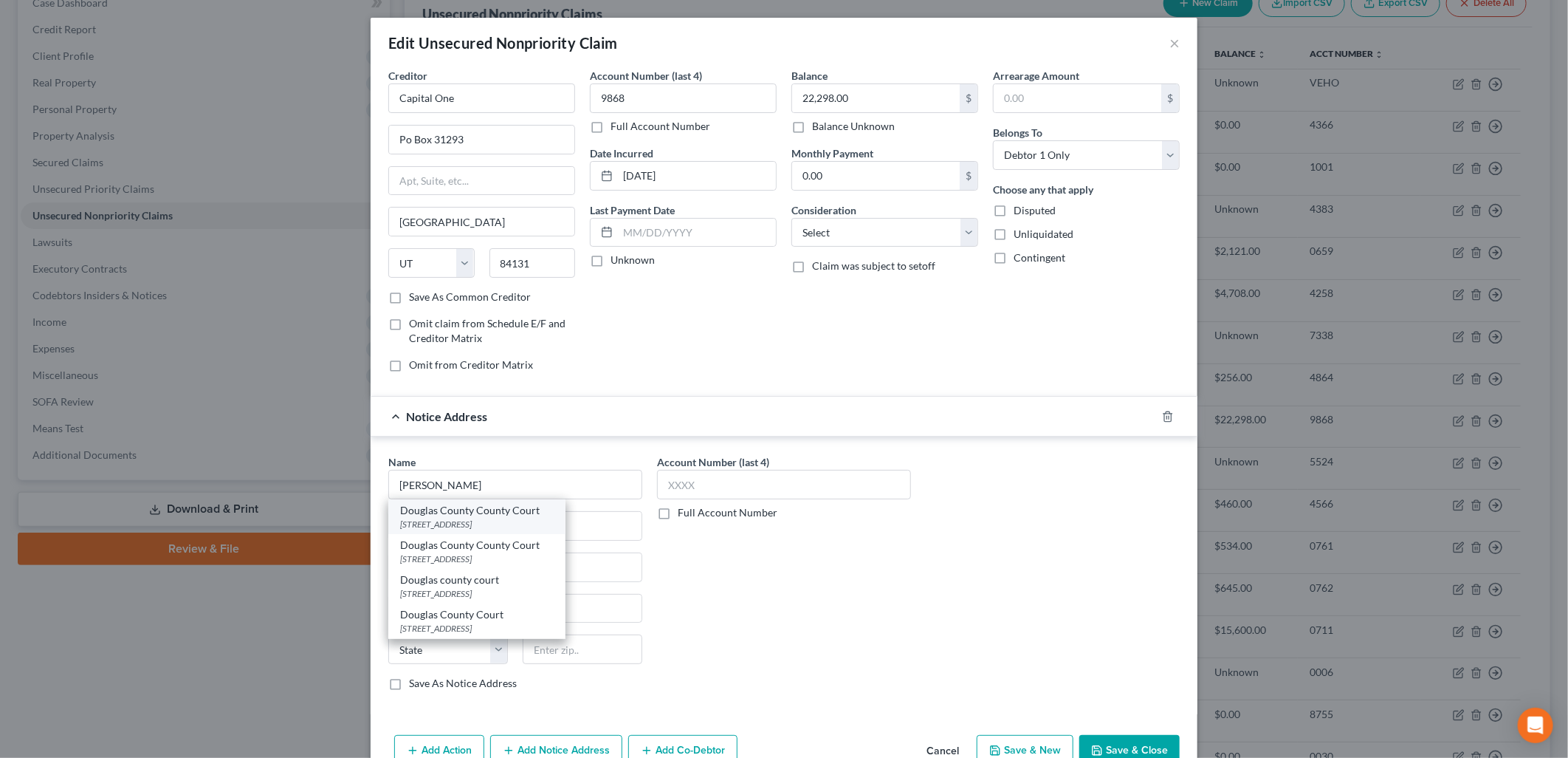
click at [546, 525] on div "[STREET_ADDRESS]" at bounding box center [476, 524] width 153 height 12
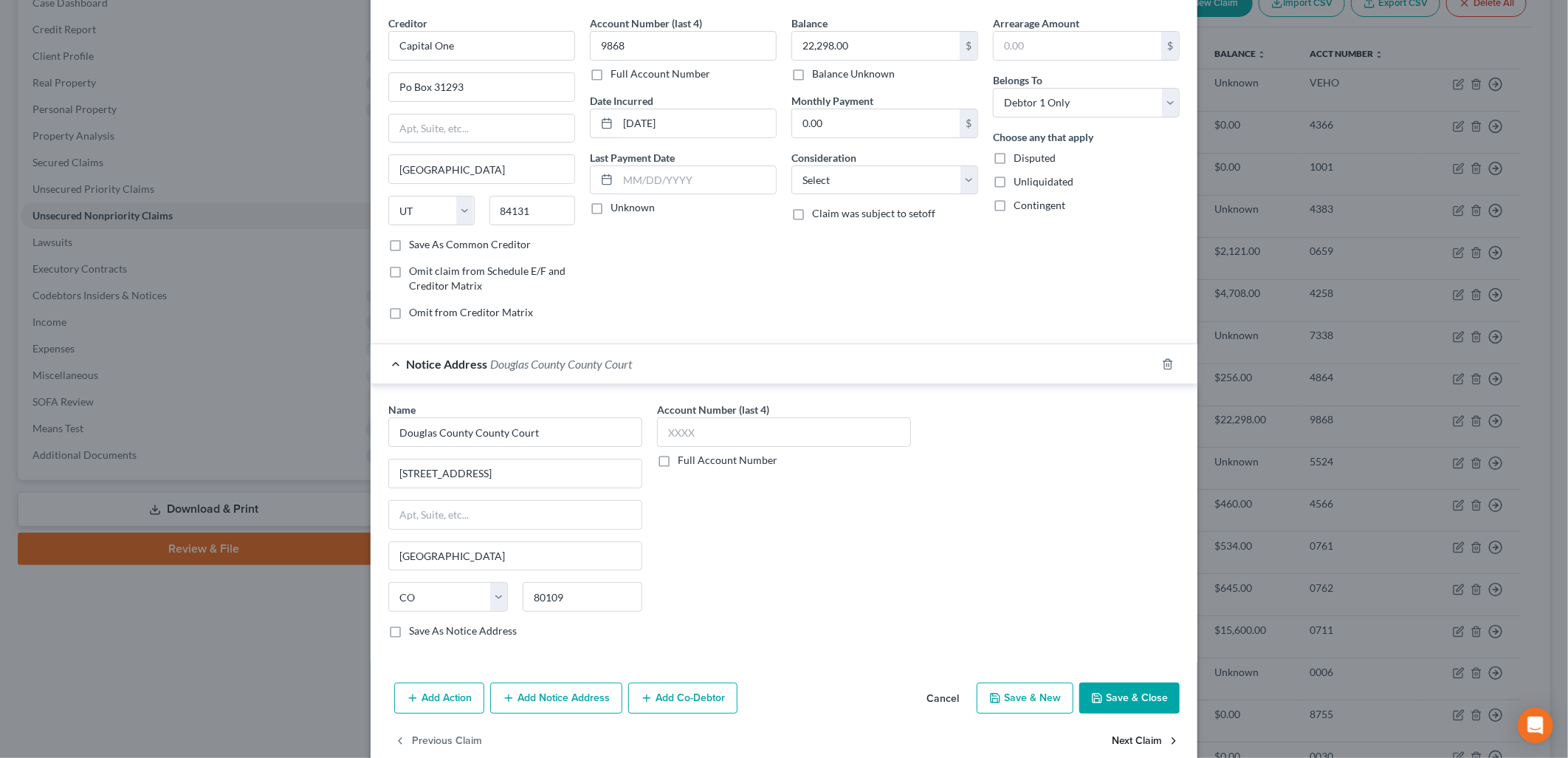
scroll to position [81, 0]
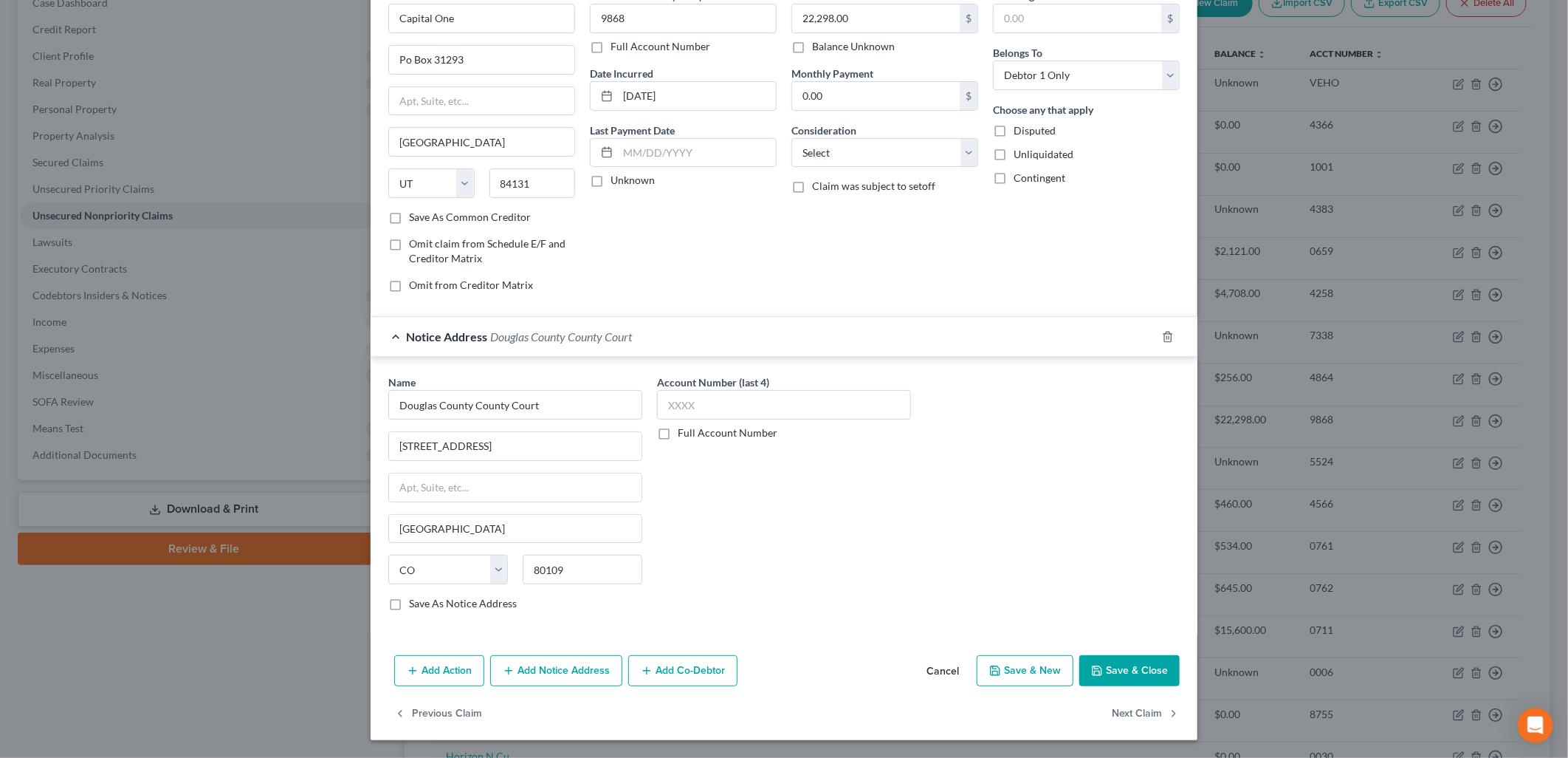
click at [547, 669] on button "Add Notice Address" at bounding box center [556, 671] width 132 height 31
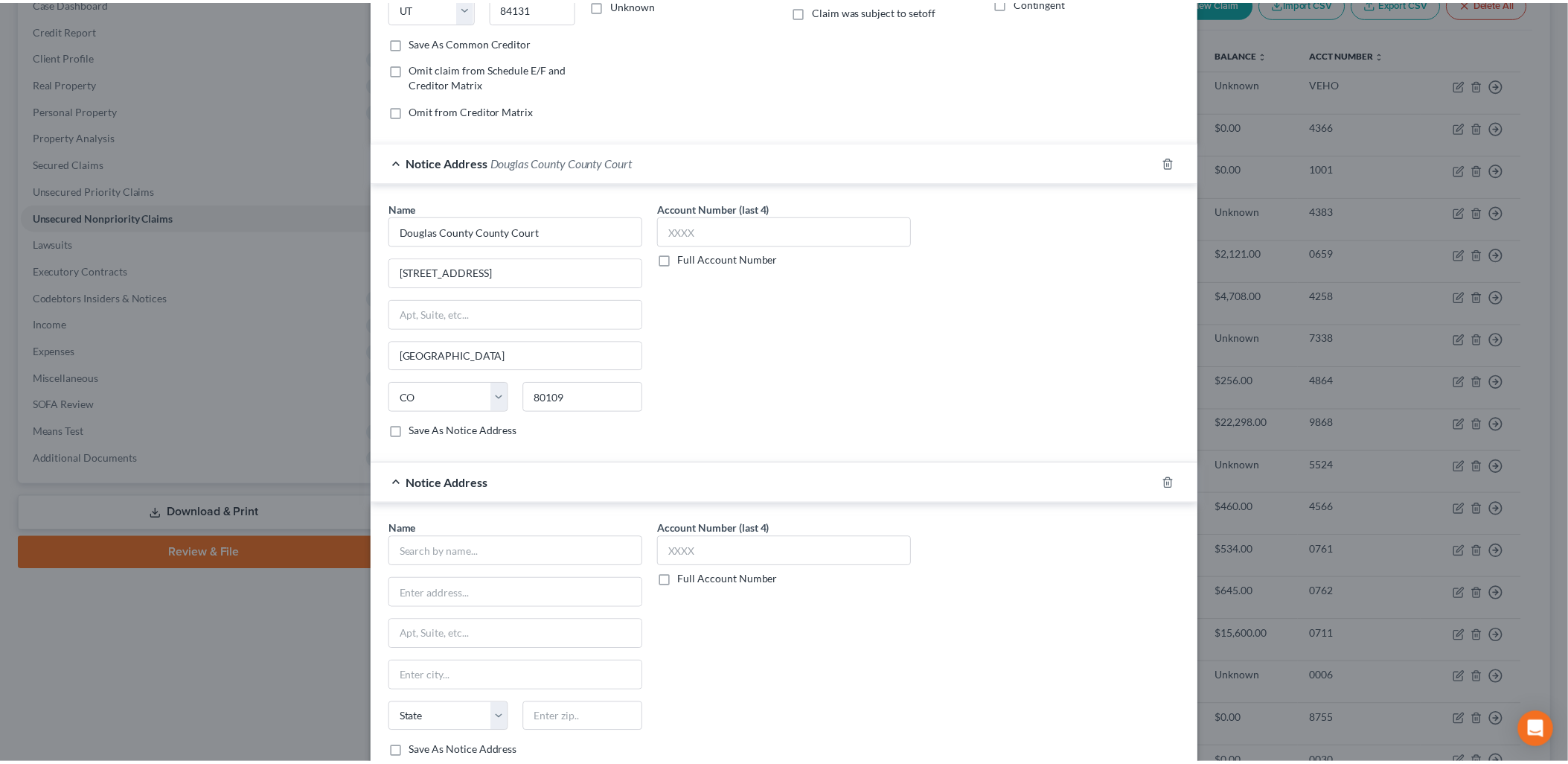
scroll to position [403, 0]
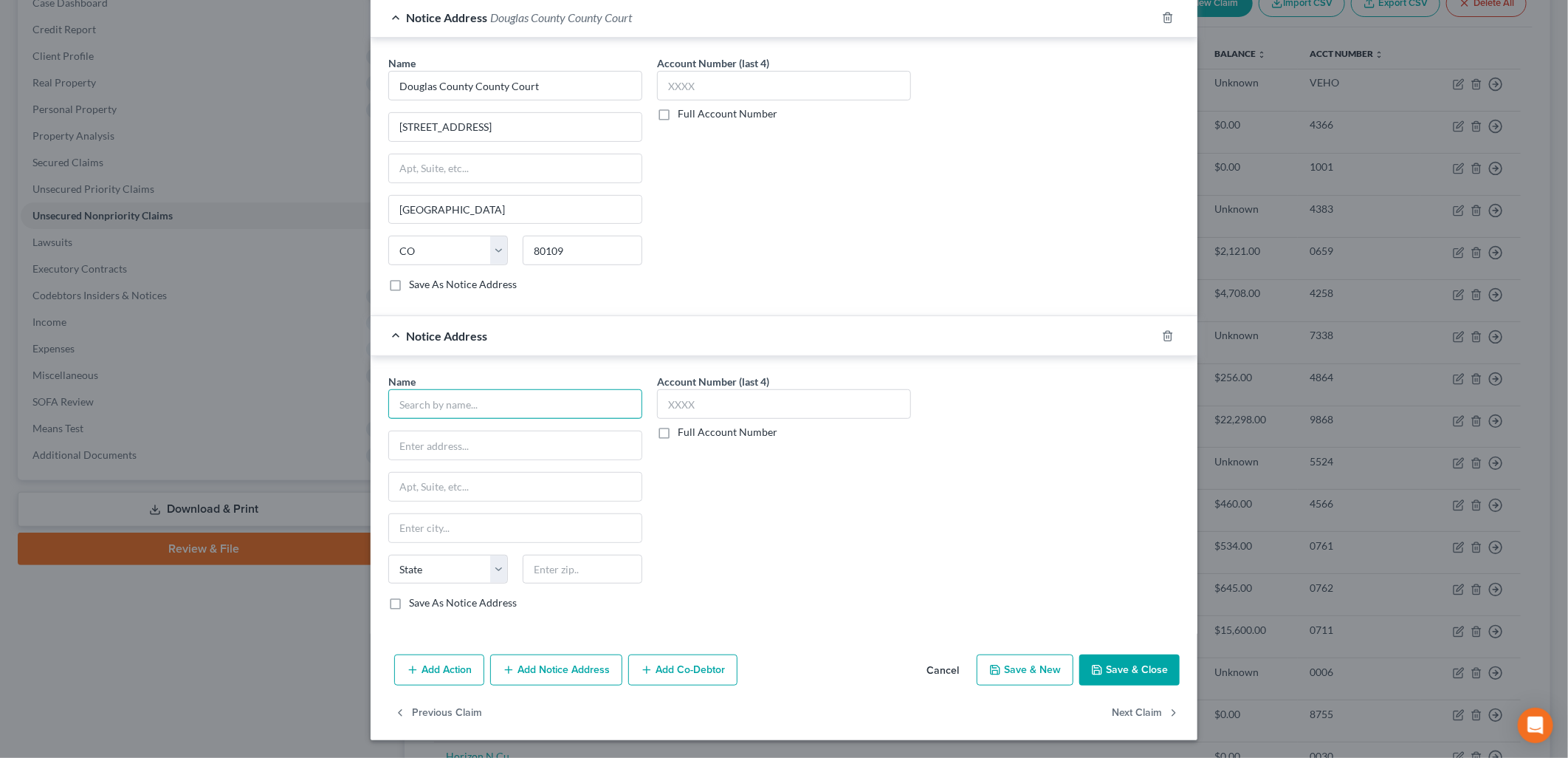
click at [514, 398] on input "text" at bounding box center [515, 404] width 254 height 30
click at [531, 409] on input "text" at bounding box center [515, 404] width 254 height 30
click at [934, 534] on div "Name * [PERSON_NAME] & [PERSON_NAME] [STREET_ADDRESS][GEOGRAPHIC_DATA] [US_STAT…" at bounding box center [784, 497] width 806 height 248
click at [1131, 676] on button "Save & Close" at bounding box center [1129, 670] width 100 height 31
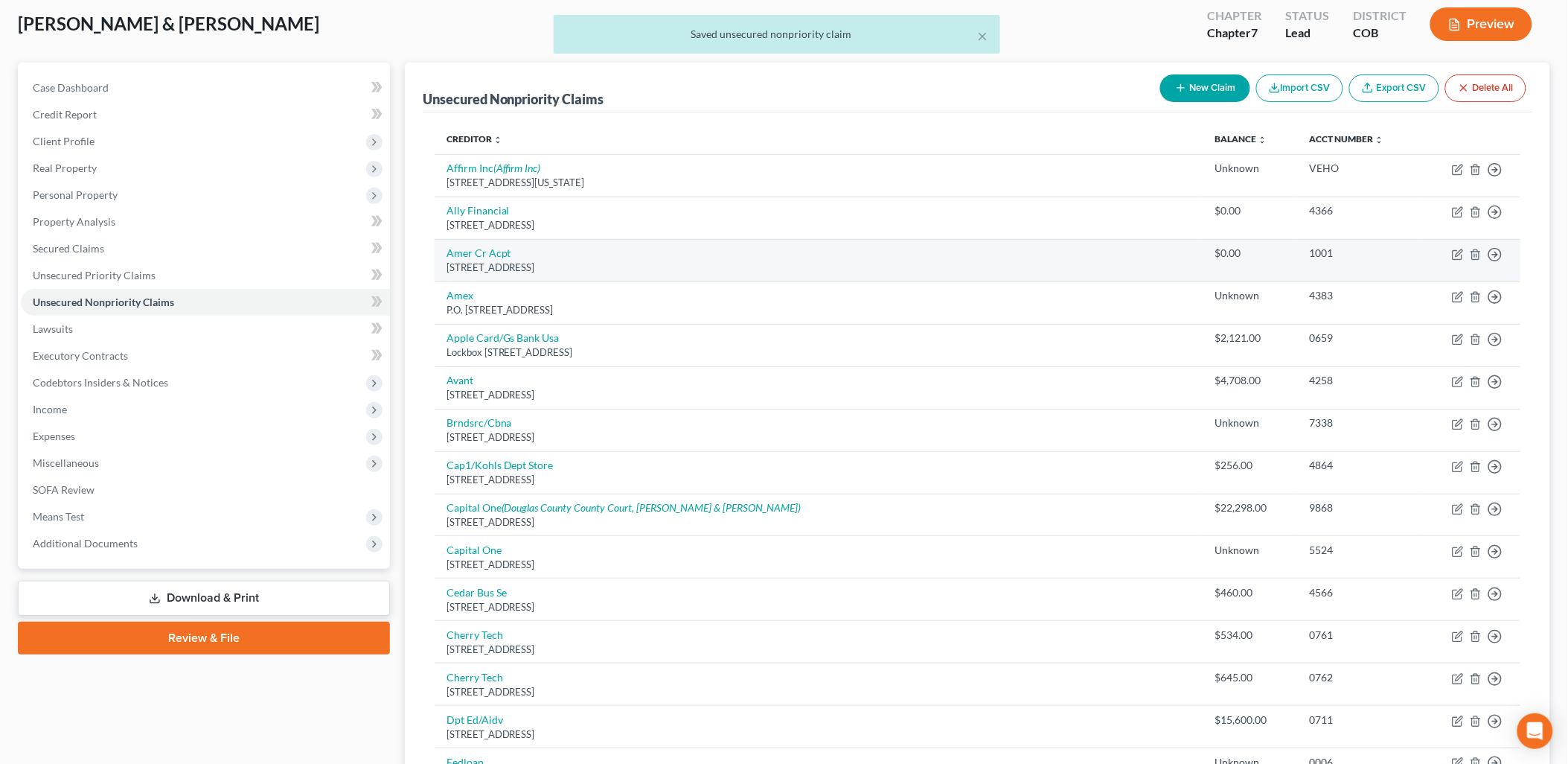
scroll to position [0, 0]
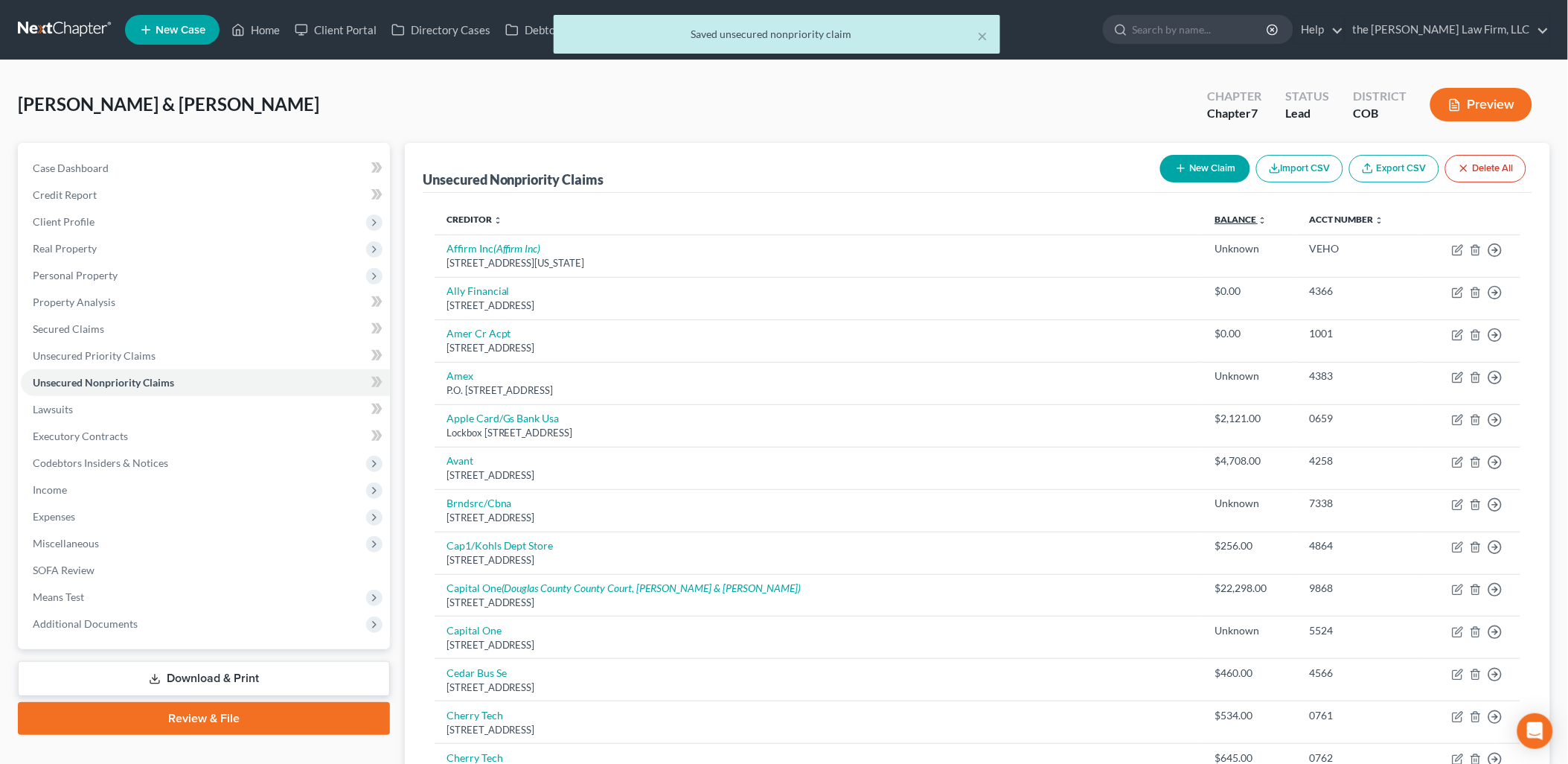
click at [1218, 220] on link "Balance expand_more expand_less unfold_more" at bounding box center [1240, 219] width 52 height 11
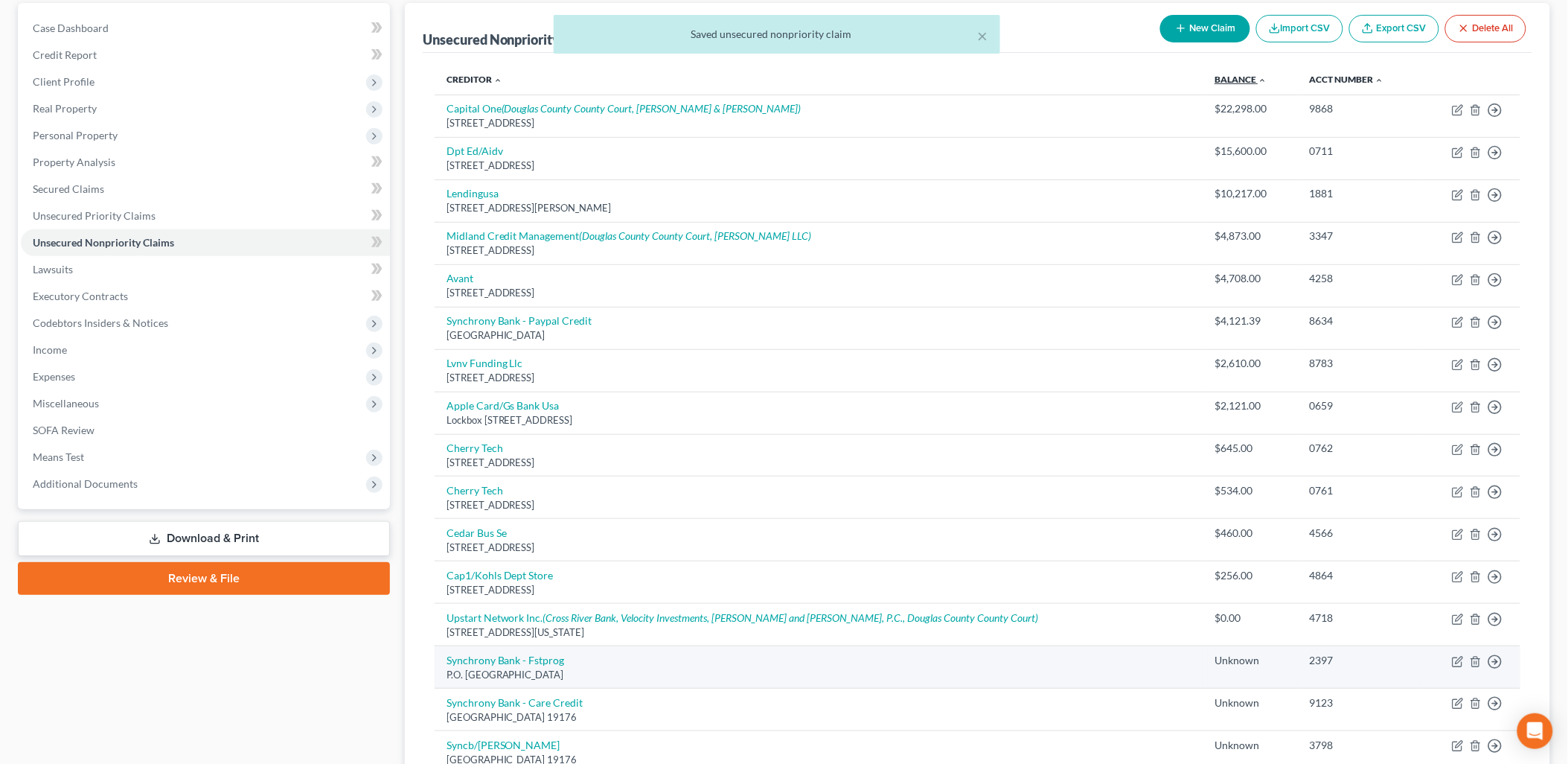
scroll to position [413, 0]
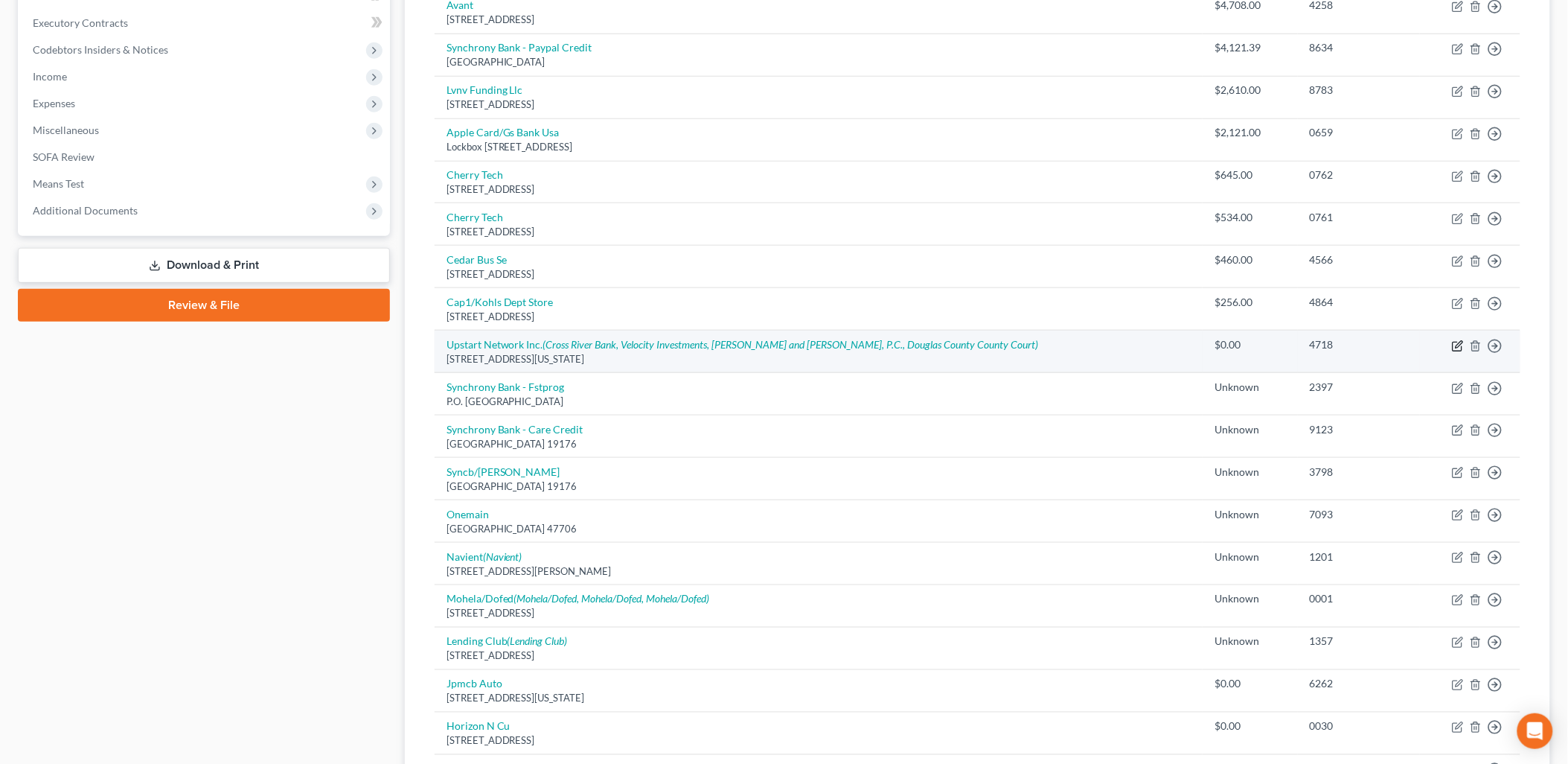
click at [1459, 343] on icon "button" at bounding box center [1457, 346] width 12 height 12
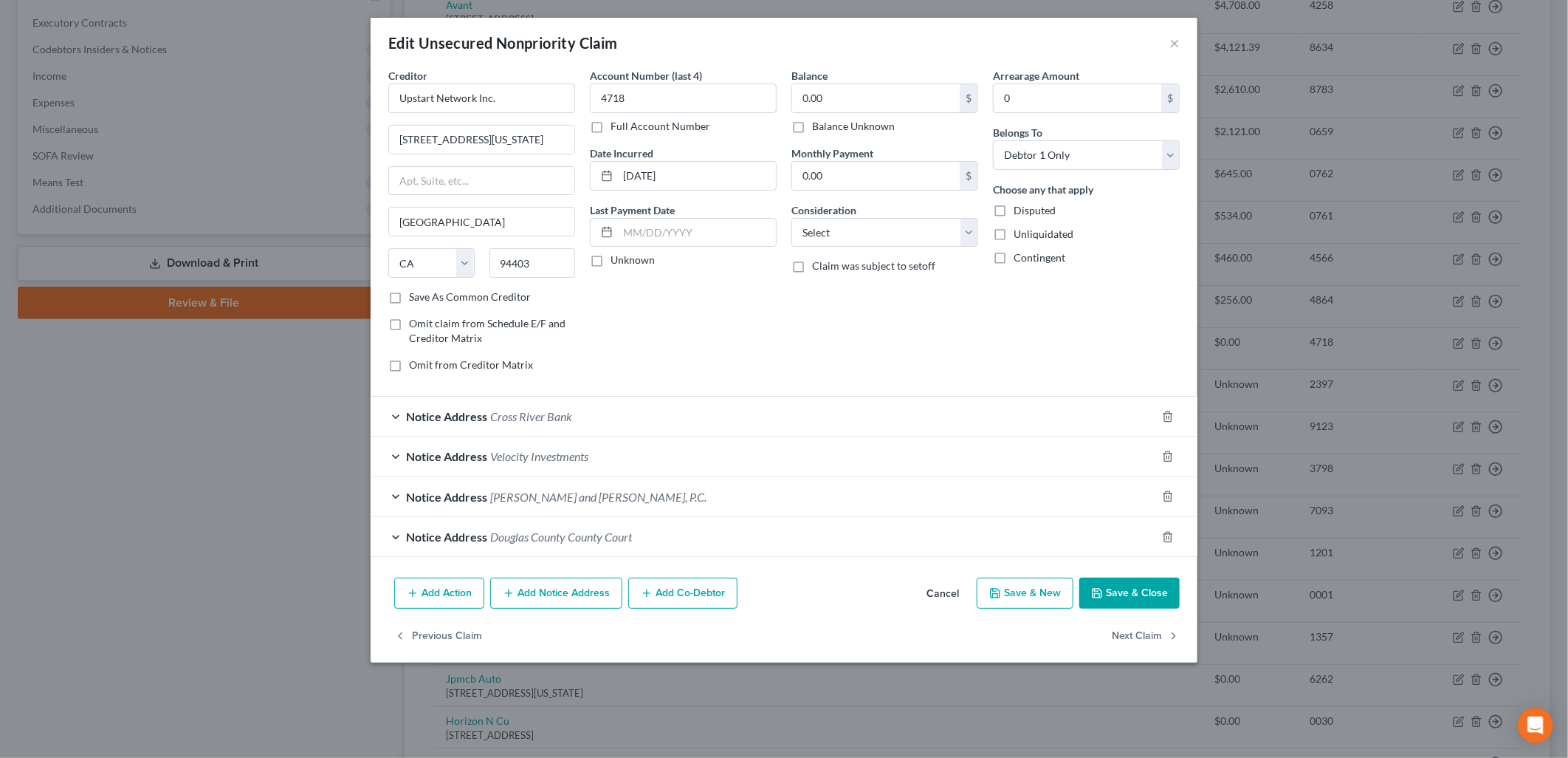
click at [812, 123] on label "Balance Unknown" at bounding box center [853, 126] width 82 height 15
click at [818, 123] on input "Balance Unknown" at bounding box center [823, 124] width 9 height 9
click at [1164, 594] on button "Save & Close" at bounding box center [1129, 593] width 100 height 31
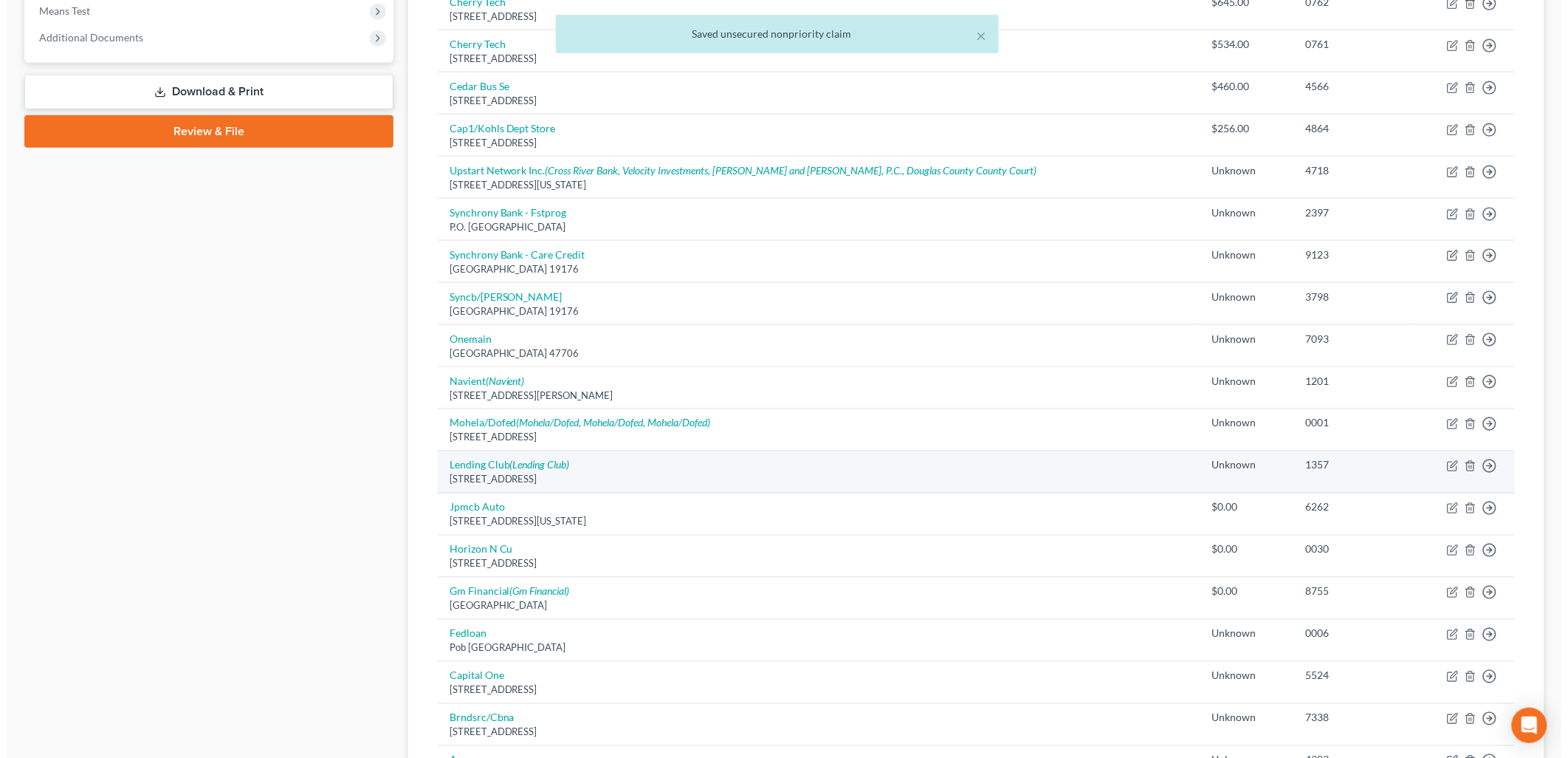
scroll to position [656, 0]
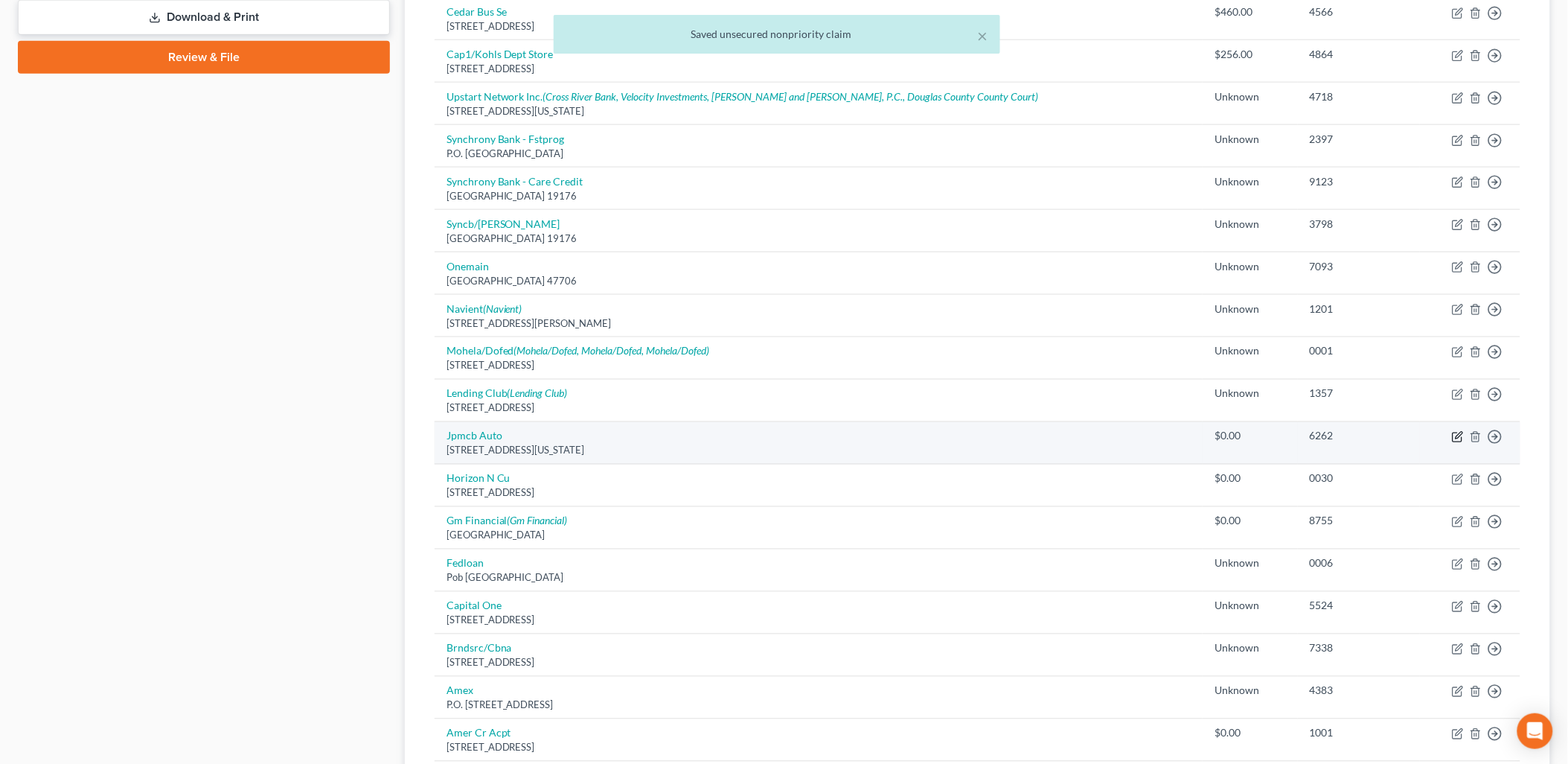
click at [1460, 439] on icon "button" at bounding box center [1457, 437] width 12 height 12
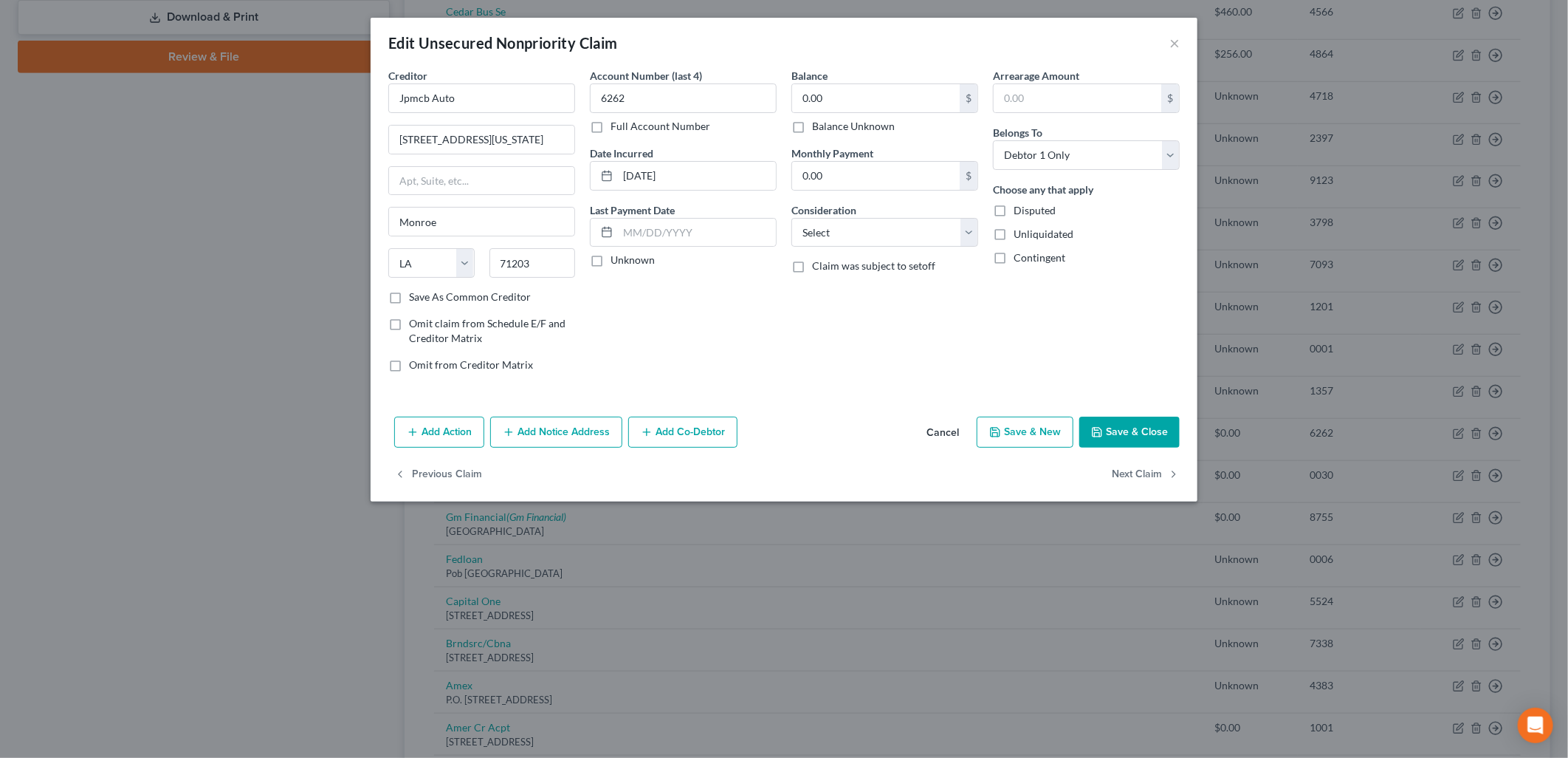
click at [879, 128] on label "Balance Unknown" at bounding box center [853, 126] width 82 height 15
click at [828, 128] on input "Balance Unknown" at bounding box center [823, 124] width 9 height 9
click at [1185, 443] on div "Add Action Add Notice Address Add Co-Debtor Cancel Save & New Save & Close" at bounding box center [783, 435] width 827 height 49
click at [1160, 433] on button "Save & Close" at bounding box center [1129, 432] width 100 height 31
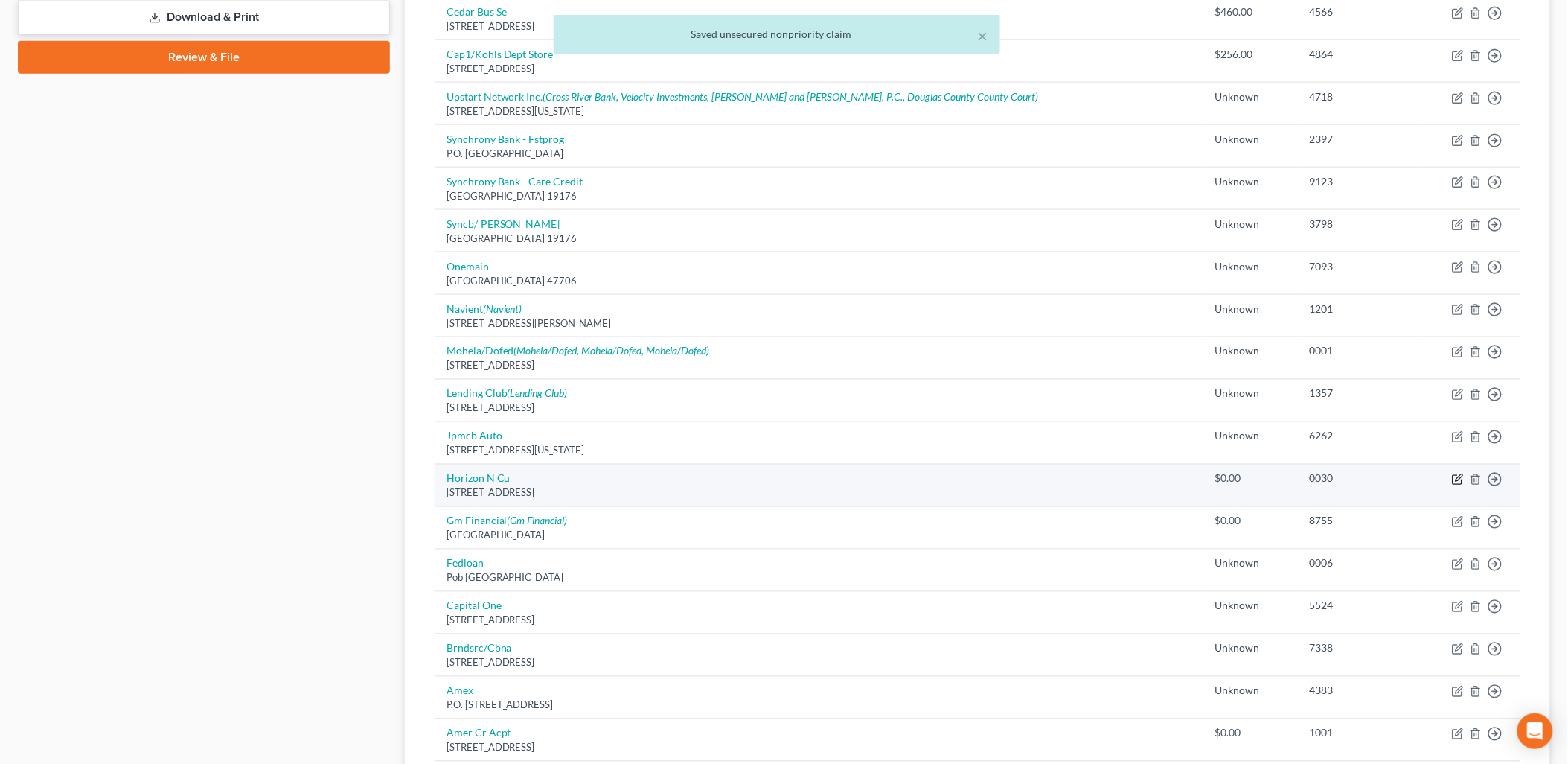
click at [1456, 479] on icon "button" at bounding box center [1458, 478] width 7 height 7
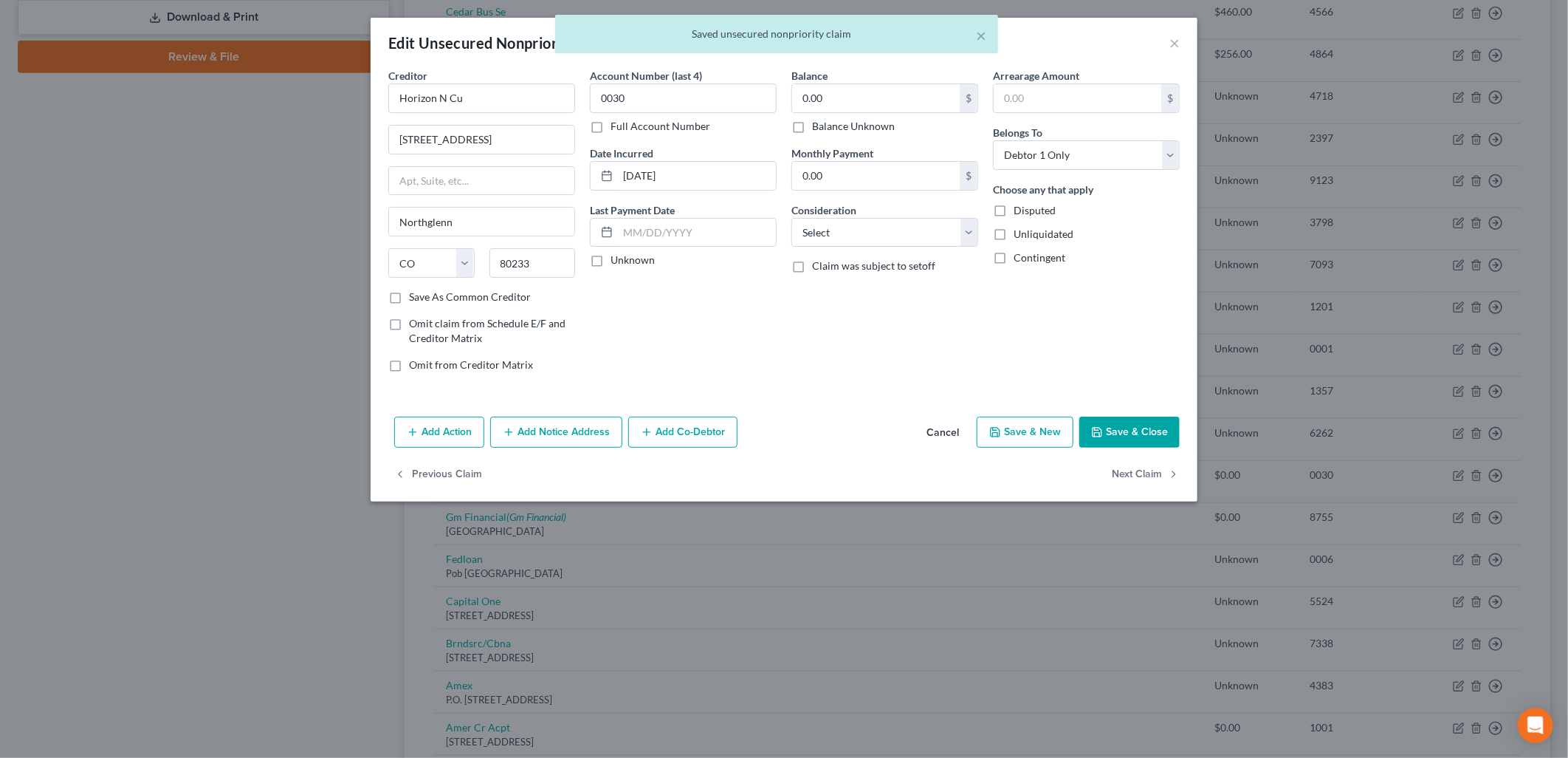
click at [882, 127] on label "Balance Unknown" at bounding box center [853, 126] width 82 height 15
click at [828, 127] on input "Balance Unknown" at bounding box center [823, 124] width 9 height 9
click at [1133, 439] on button "Save & Close" at bounding box center [1129, 432] width 100 height 31
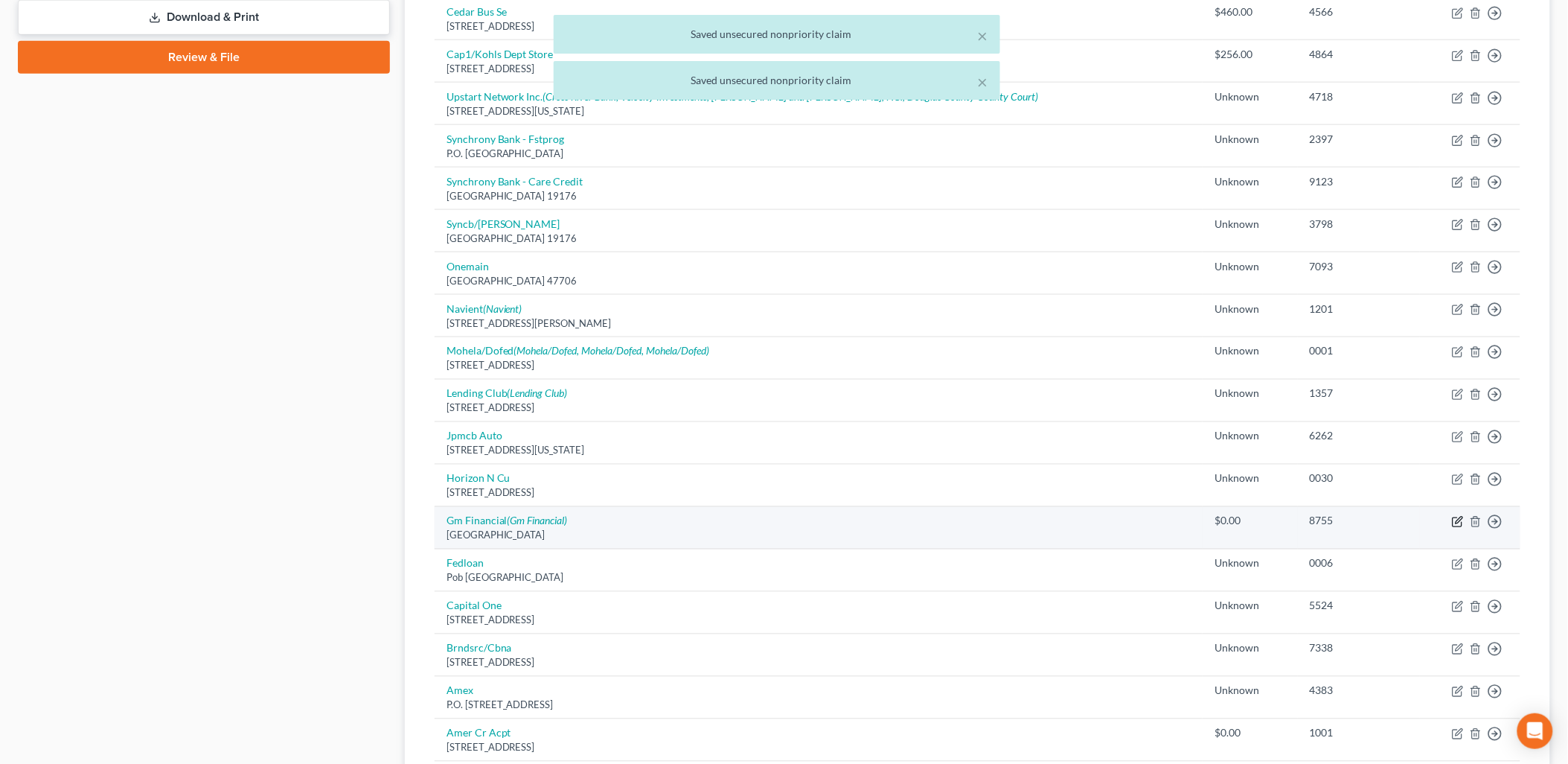
click at [1456, 519] on icon "button" at bounding box center [1457, 522] width 12 height 12
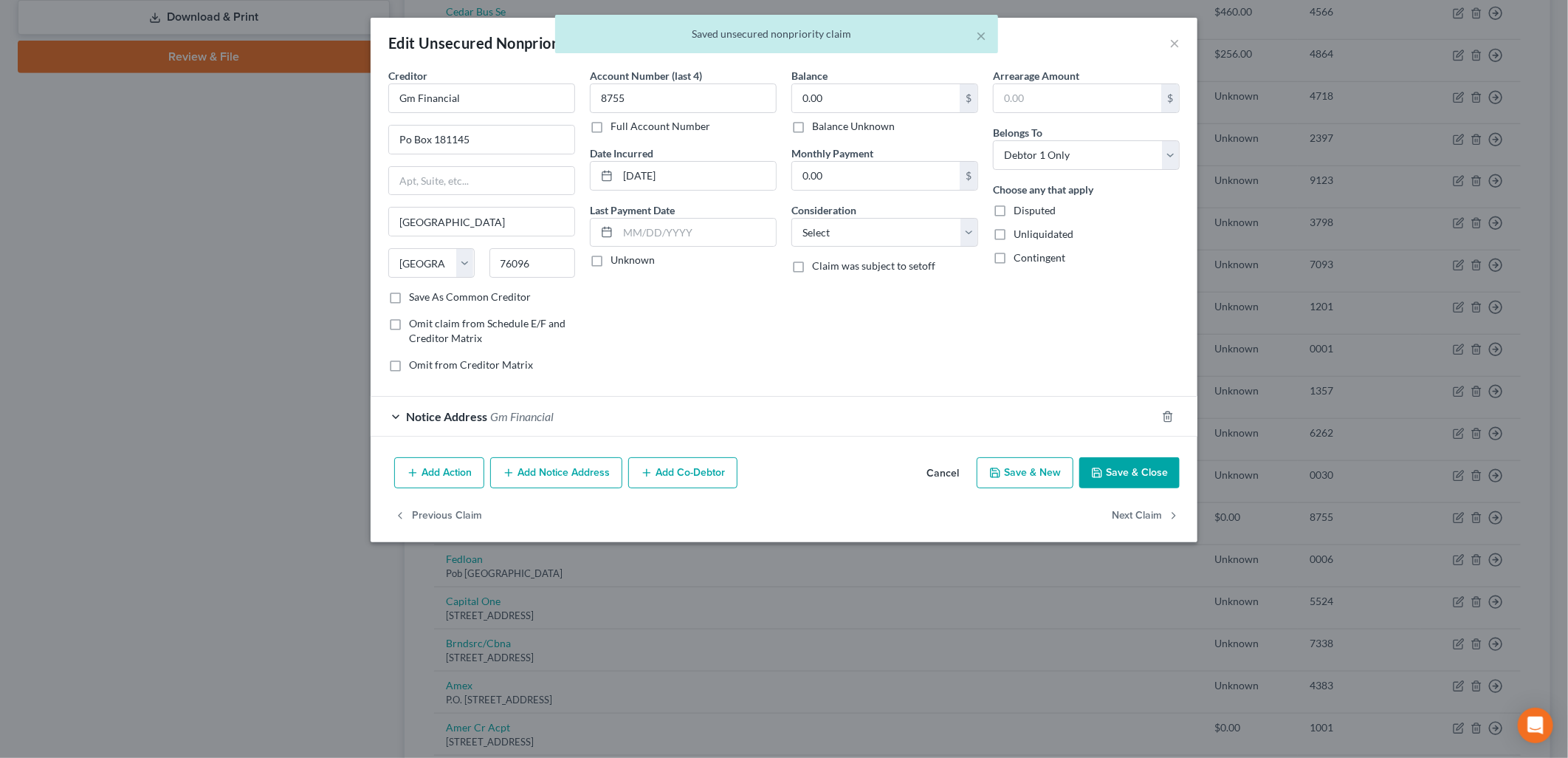
click at [880, 121] on label "Balance Unknown" at bounding box center [853, 126] width 82 height 15
click at [828, 121] on input "Balance Unknown" at bounding box center [823, 124] width 9 height 9
click at [1147, 466] on button "Save & Close" at bounding box center [1129, 472] width 100 height 31
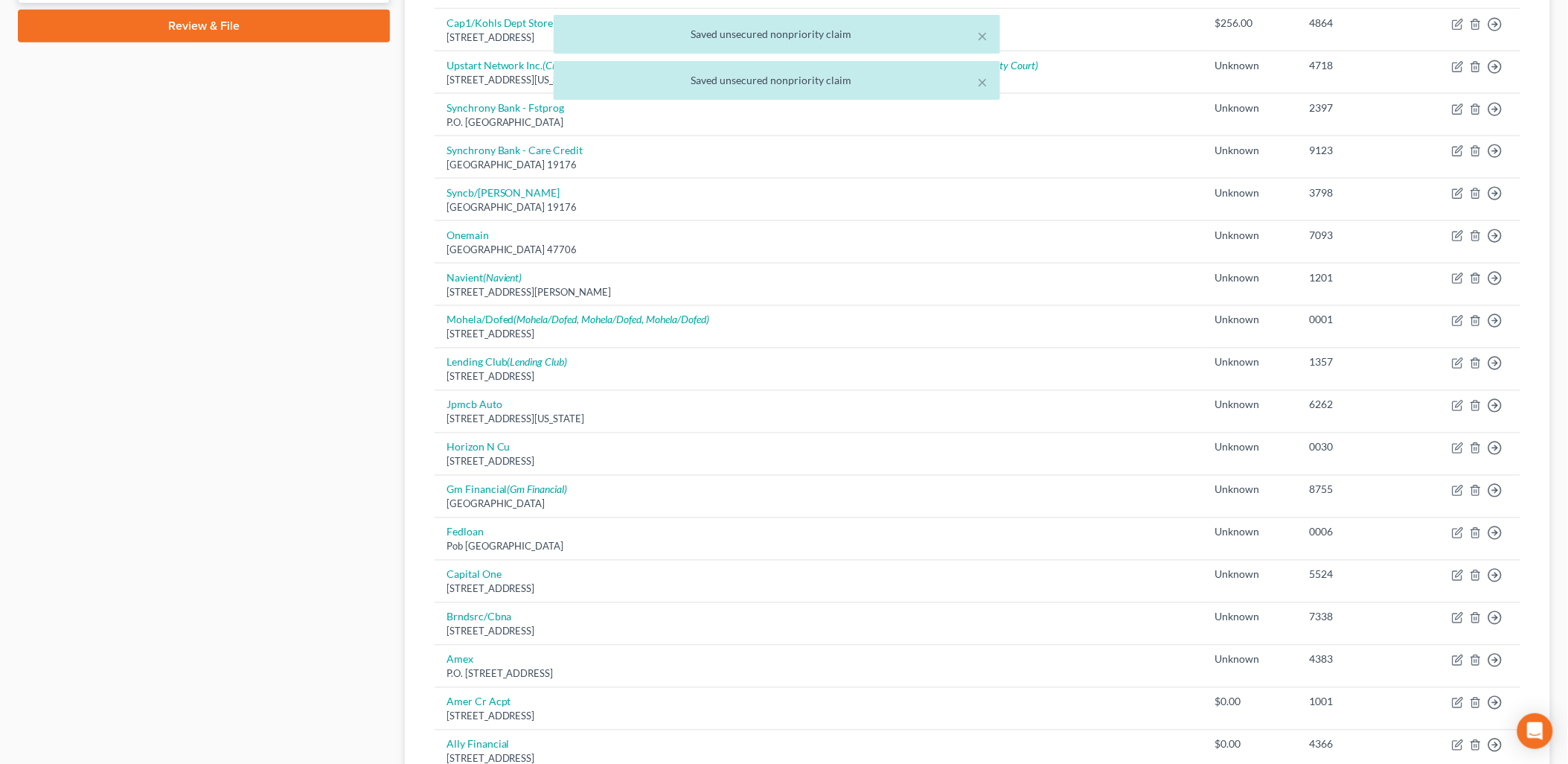
scroll to position [910, 0]
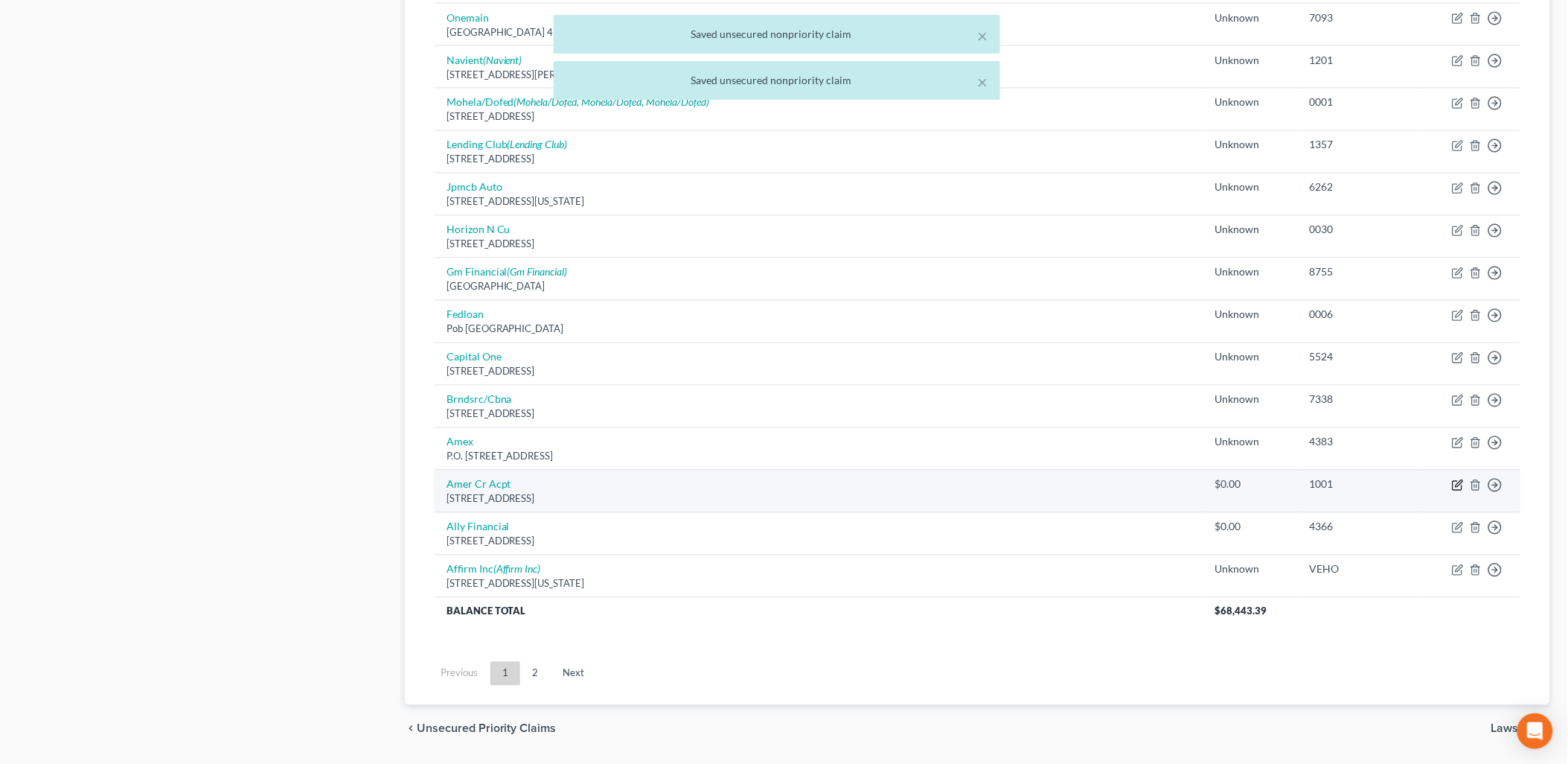
click at [1457, 487] on icon "button" at bounding box center [1457, 485] width 12 height 12
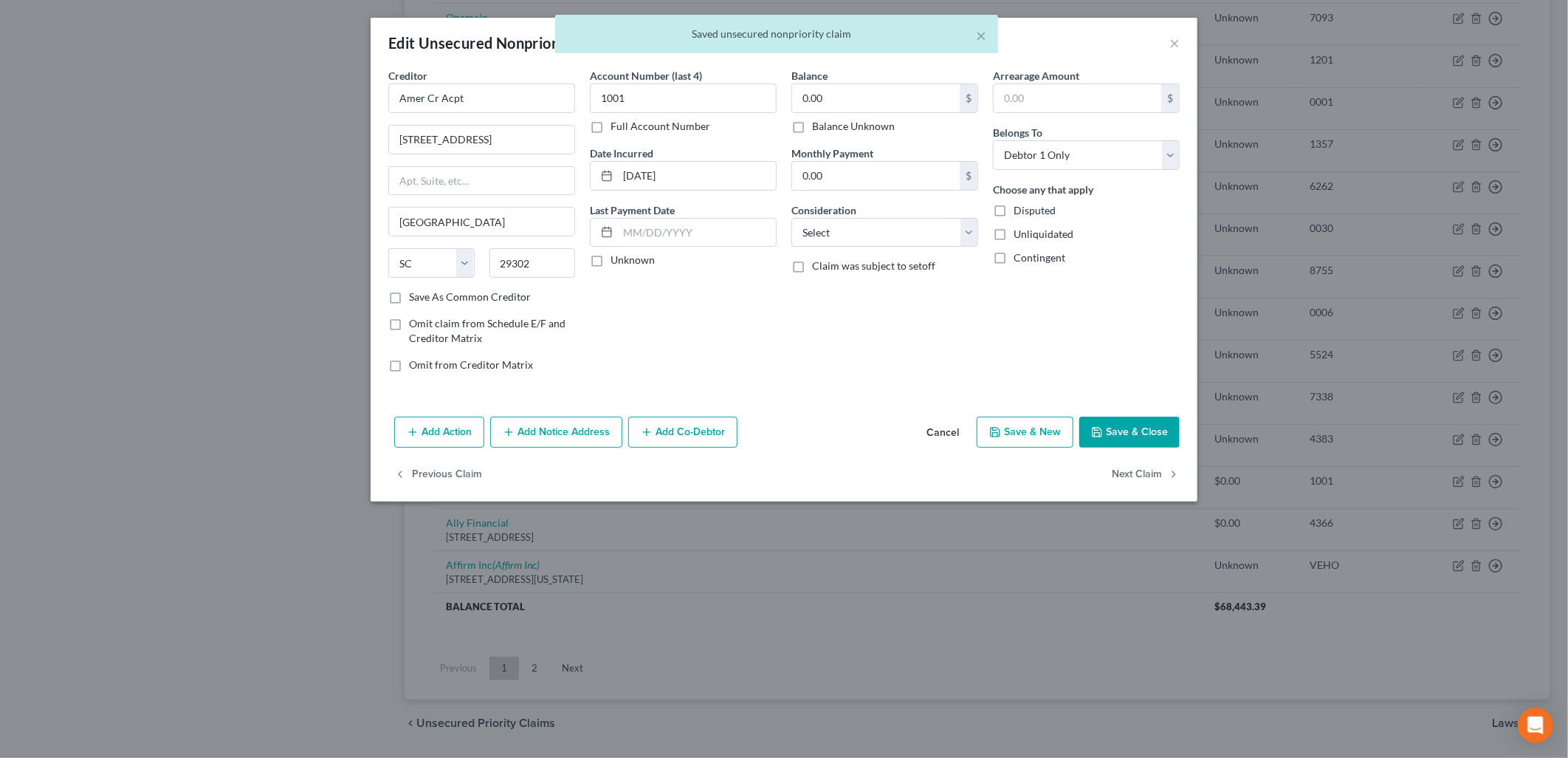
click at [865, 126] on label "Balance Unknown" at bounding box center [853, 126] width 82 height 15
click at [828, 126] on input "Balance Unknown" at bounding box center [823, 124] width 9 height 9
click at [1146, 412] on div "Add Action Add Notice Address Add Co-Debtor Cancel Save & New Save & Close" at bounding box center [783, 435] width 827 height 49
click at [1146, 423] on button "Save & Close" at bounding box center [1129, 432] width 100 height 31
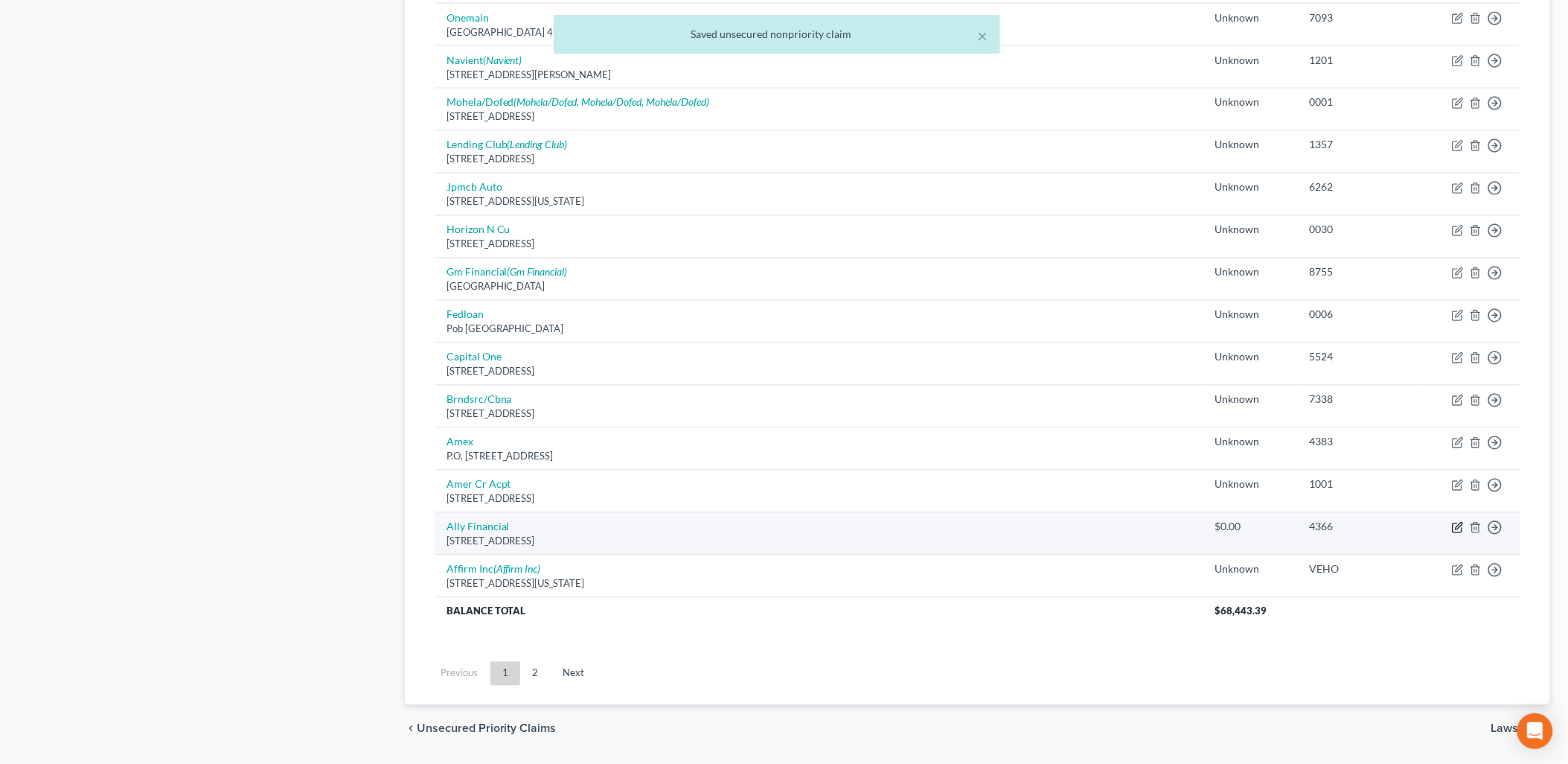
click at [1461, 530] on icon "button" at bounding box center [1457, 527] width 12 height 12
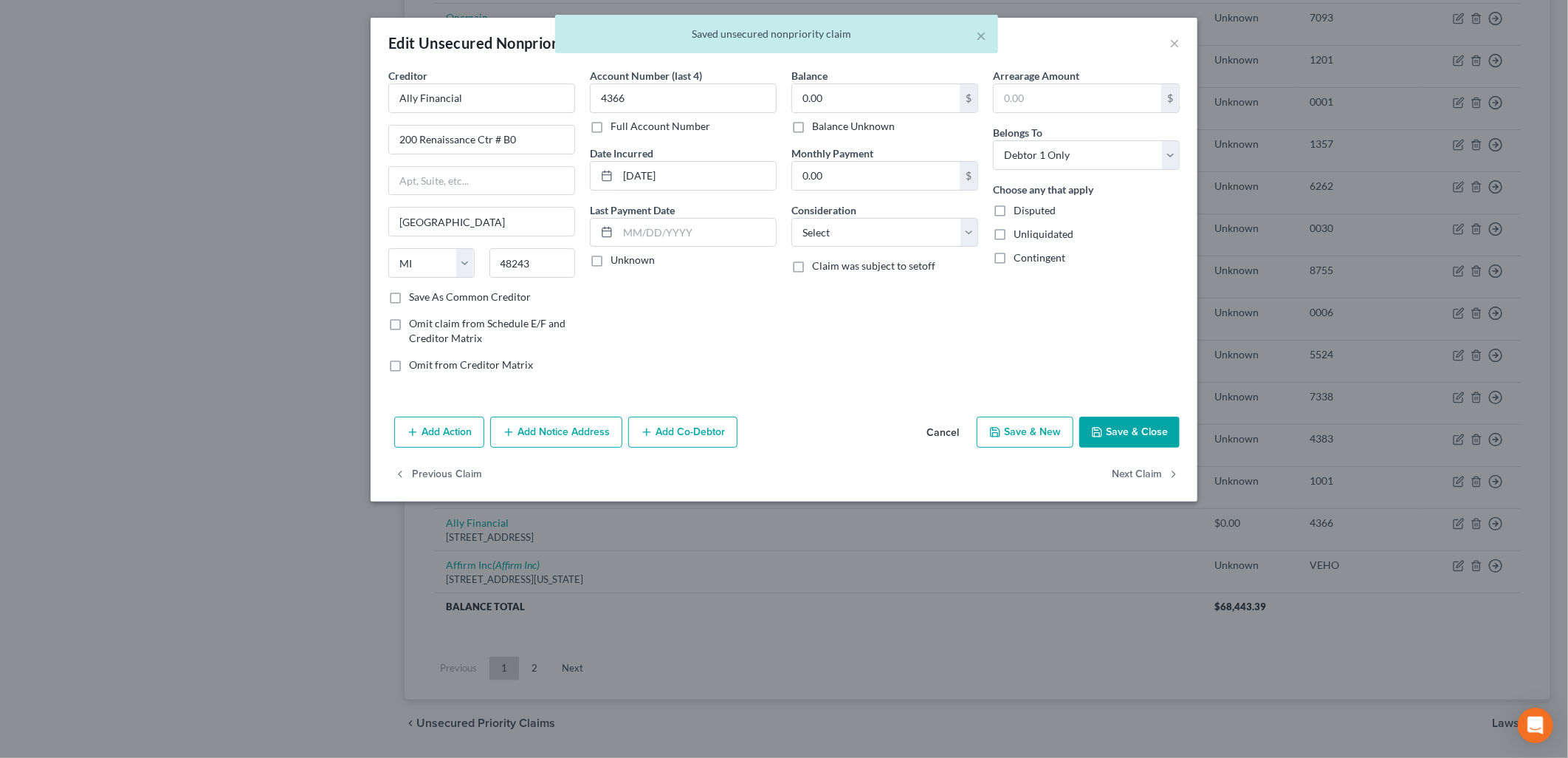
click at [838, 126] on label "Balance Unknown" at bounding box center [853, 126] width 82 height 15
click at [828, 126] on input "Balance Unknown" at bounding box center [823, 124] width 9 height 9
click at [1128, 442] on button "Save & Close" at bounding box center [1129, 432] width 100 height 31
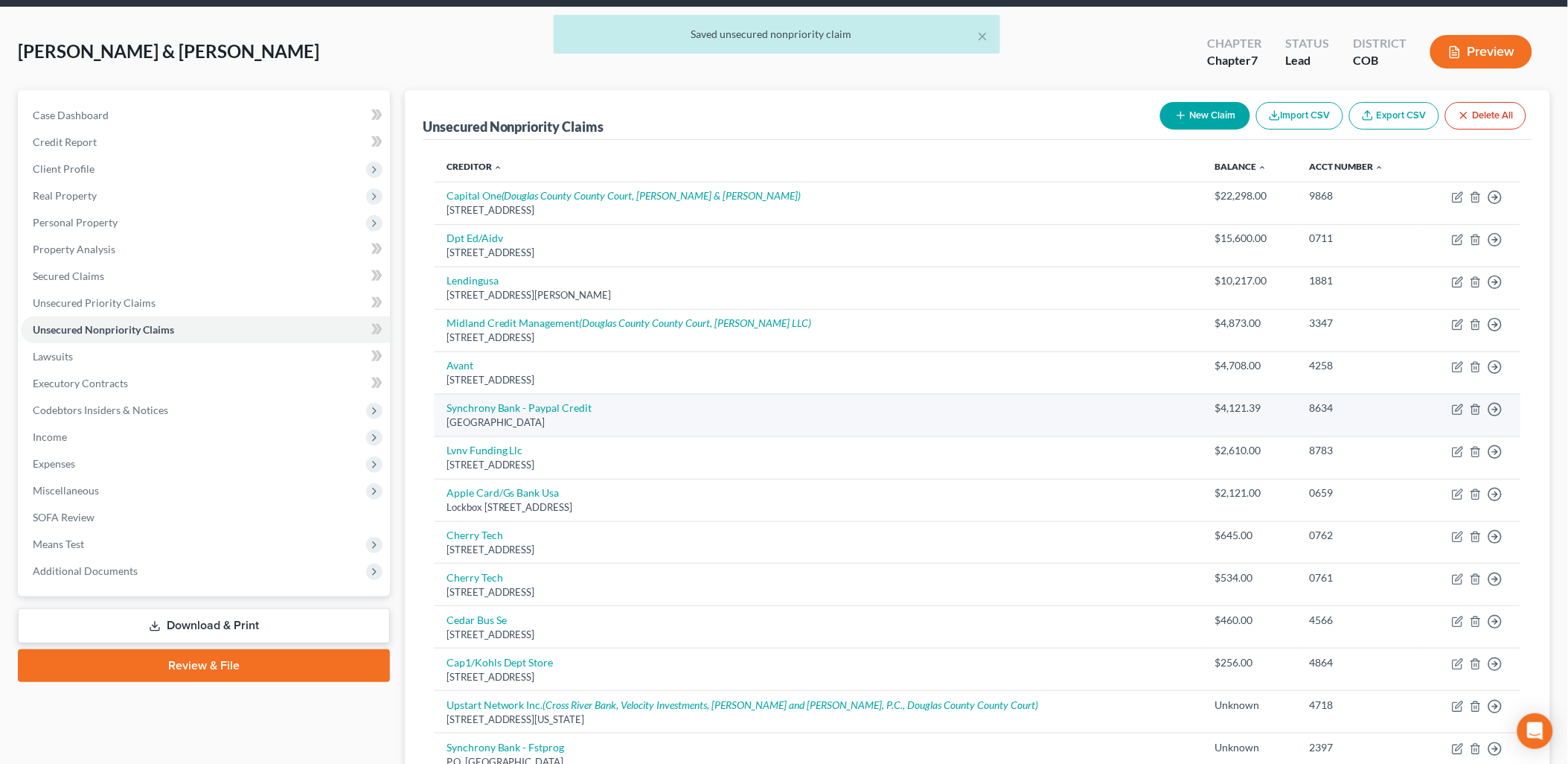
scroll to position [82, 0]
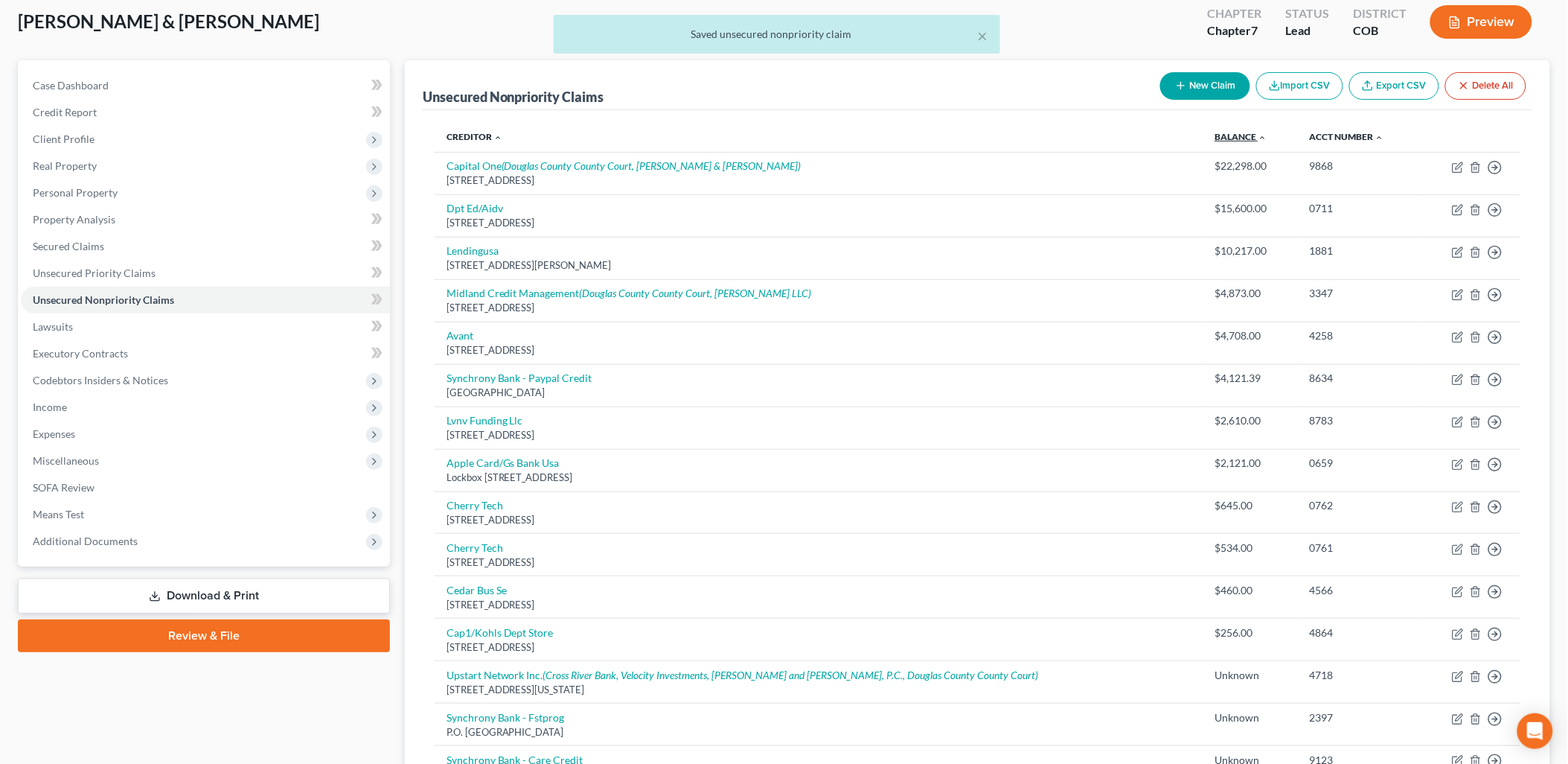
click at [1214, 139] on link "Balance expand_more expand_less unfold_more" at bounding box center [1240, 136] width 52 height 11
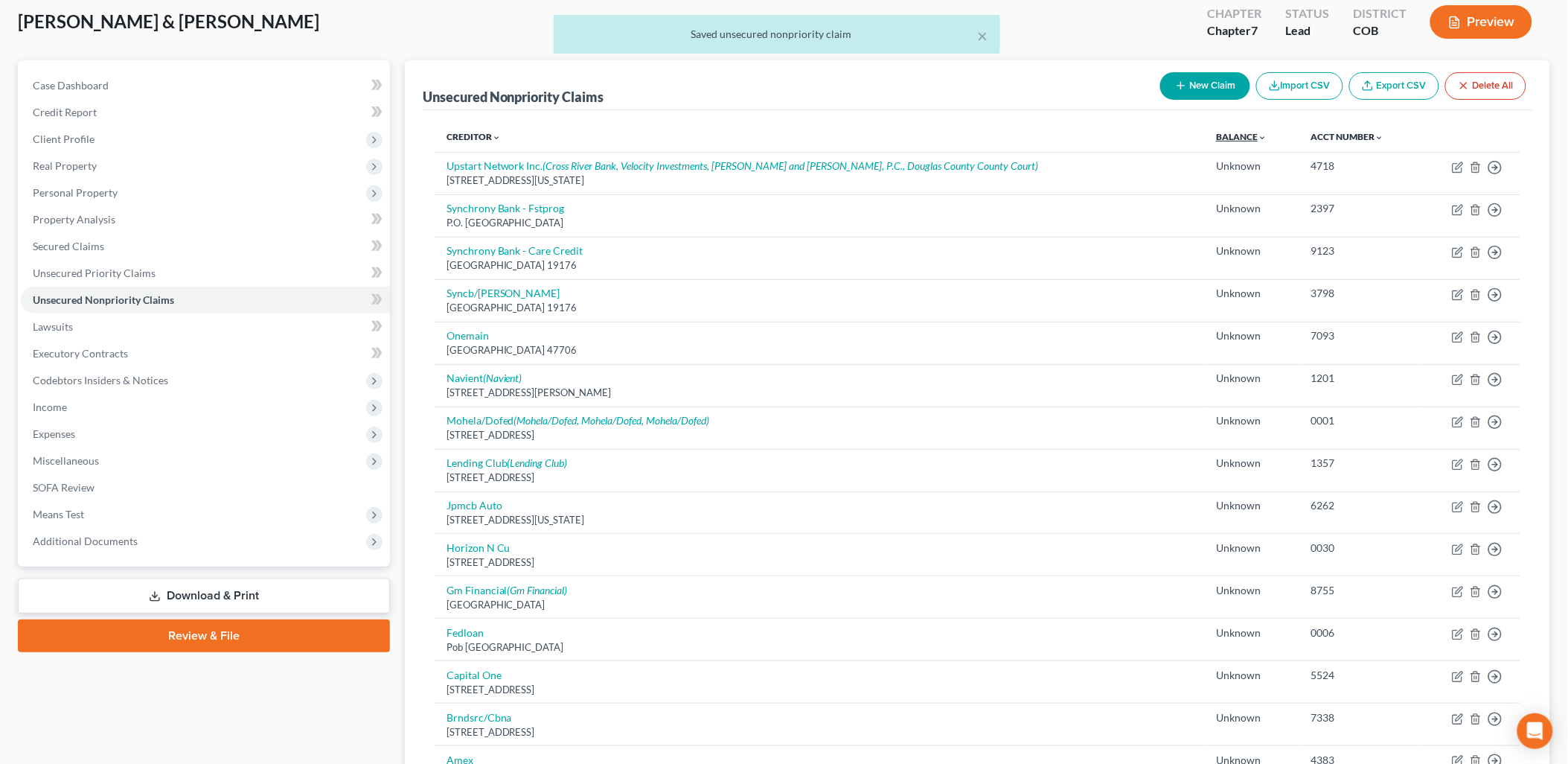
click at [1216, 139] on link "Balance expand_more expand_less unfold_more" at bounding box center [1241, 136] width 51 height 11
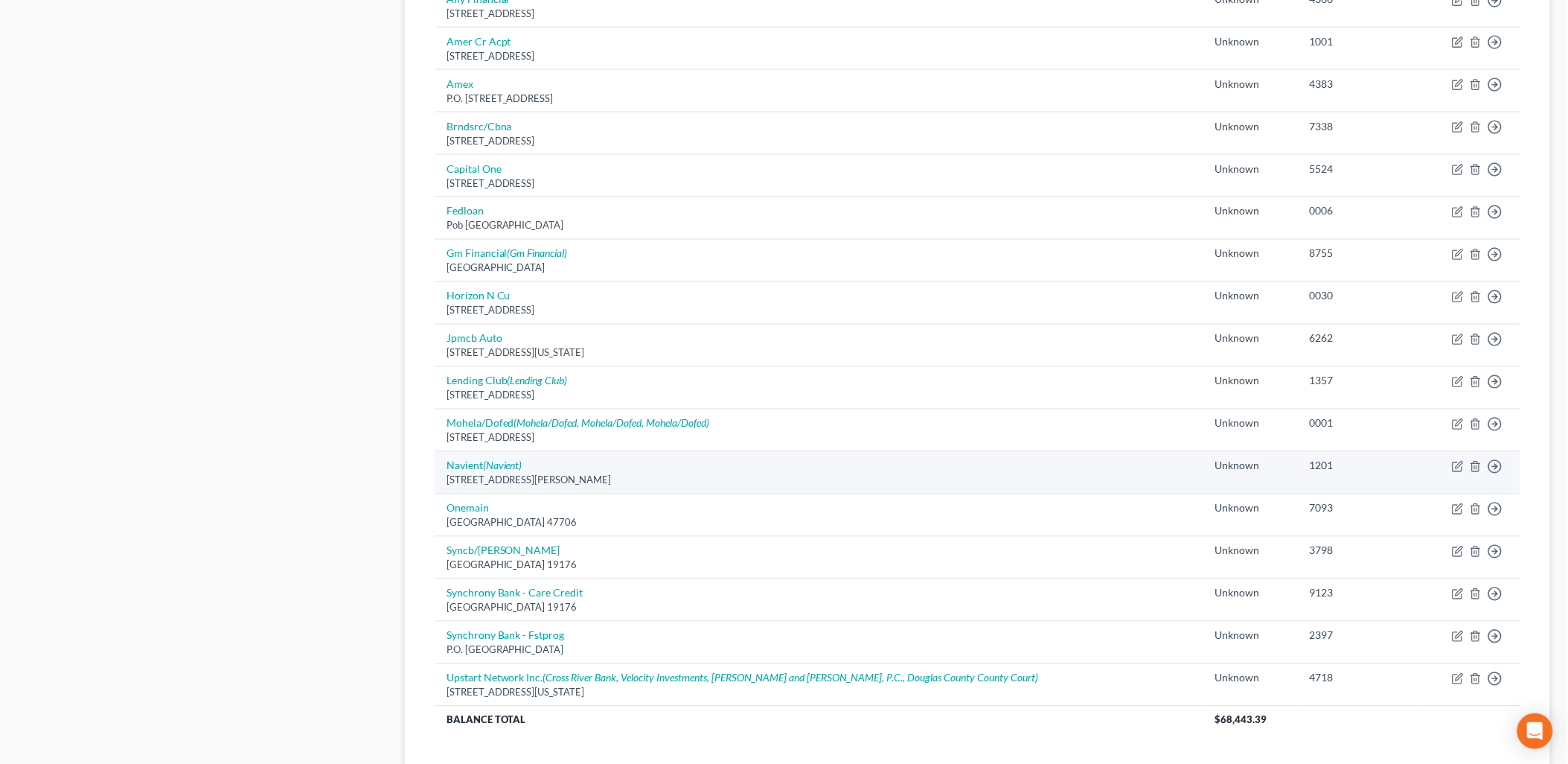
scroll to position [956, 0]
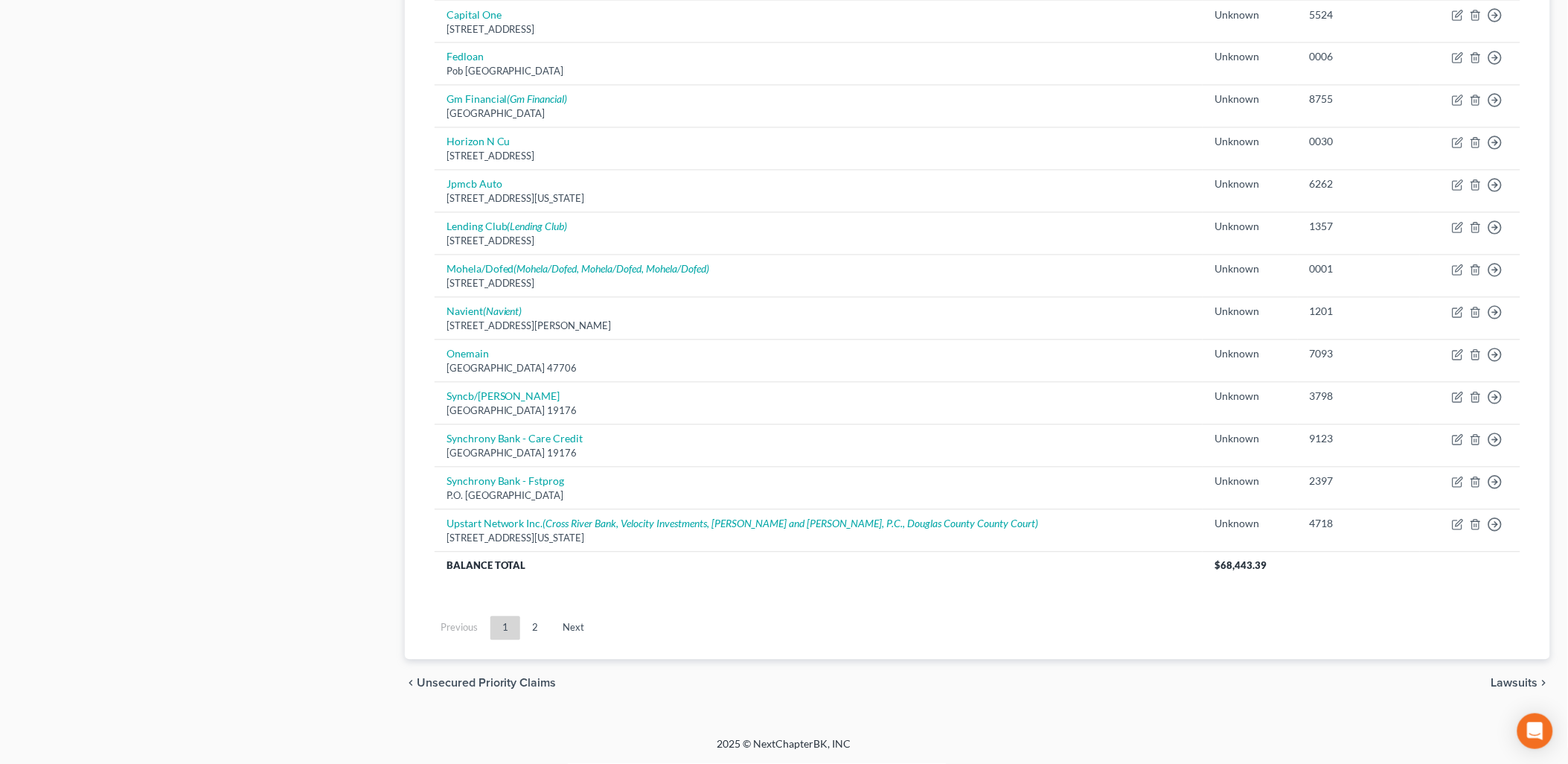
click at [539, 623] on link "2" at bounding box center [535, 628] width 30 height 24
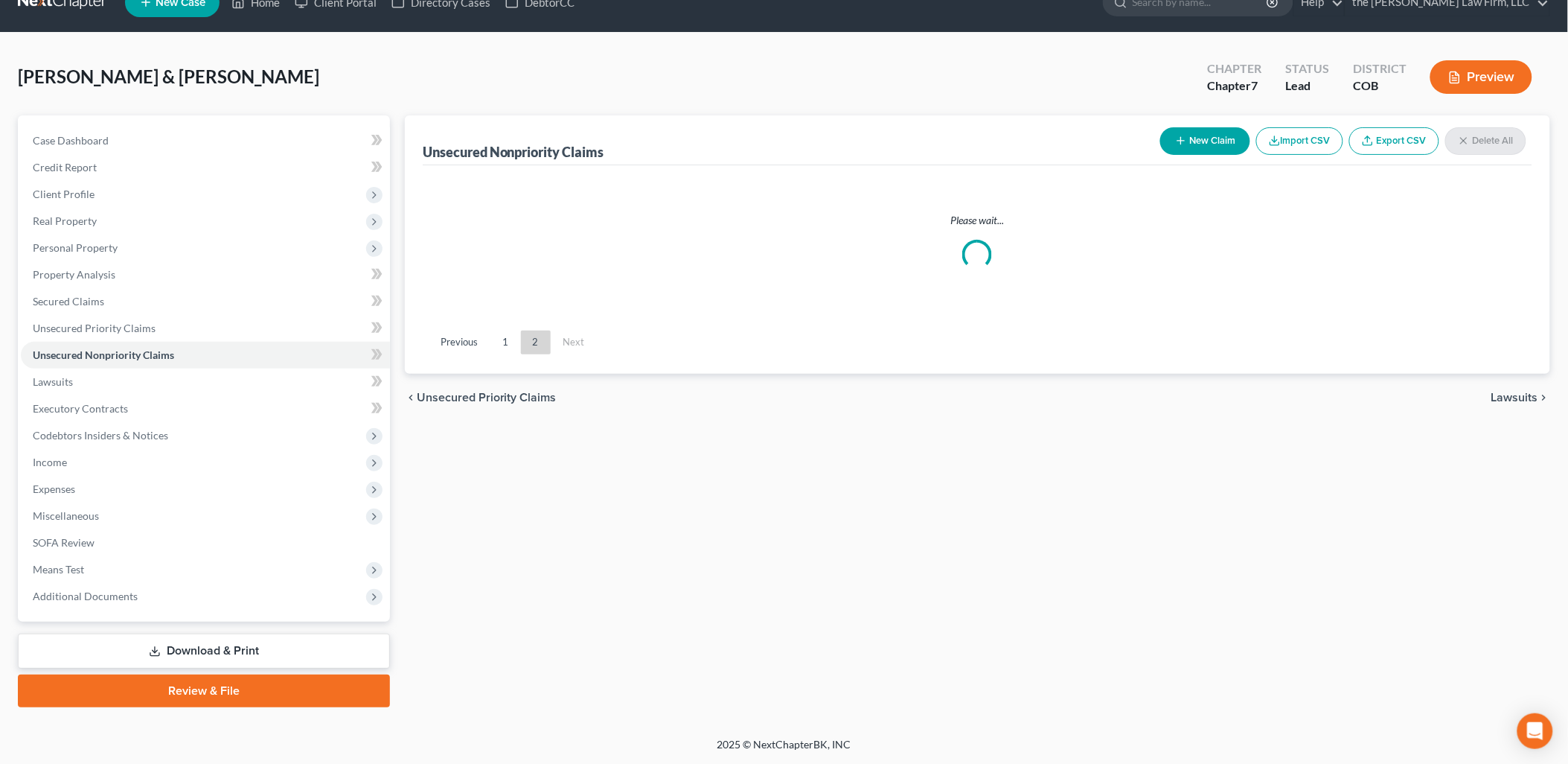
scroll to position [25, 0]
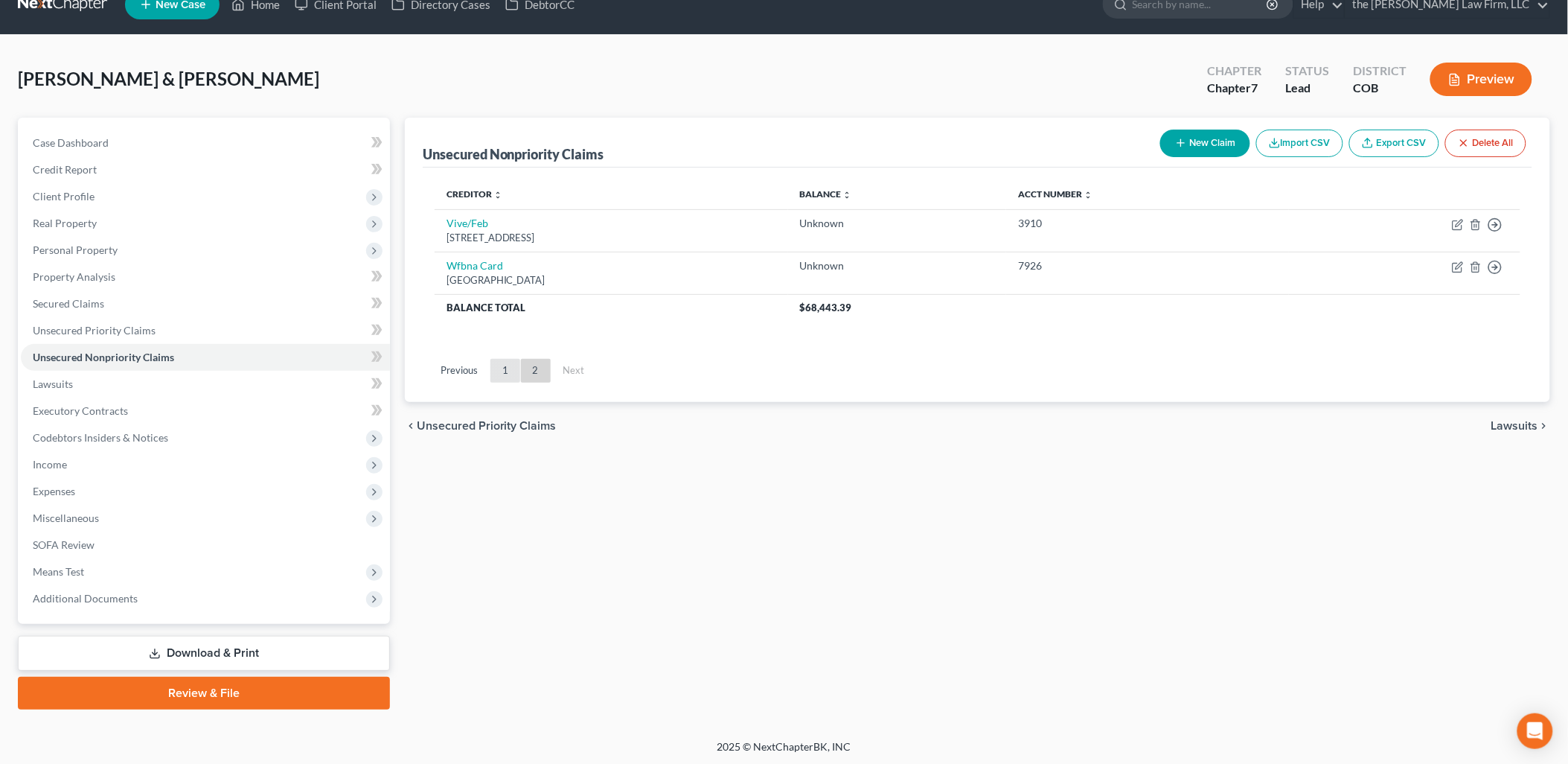
click at [507, 367] on link "1" at bounding box center [505, 370] width 30 height 24
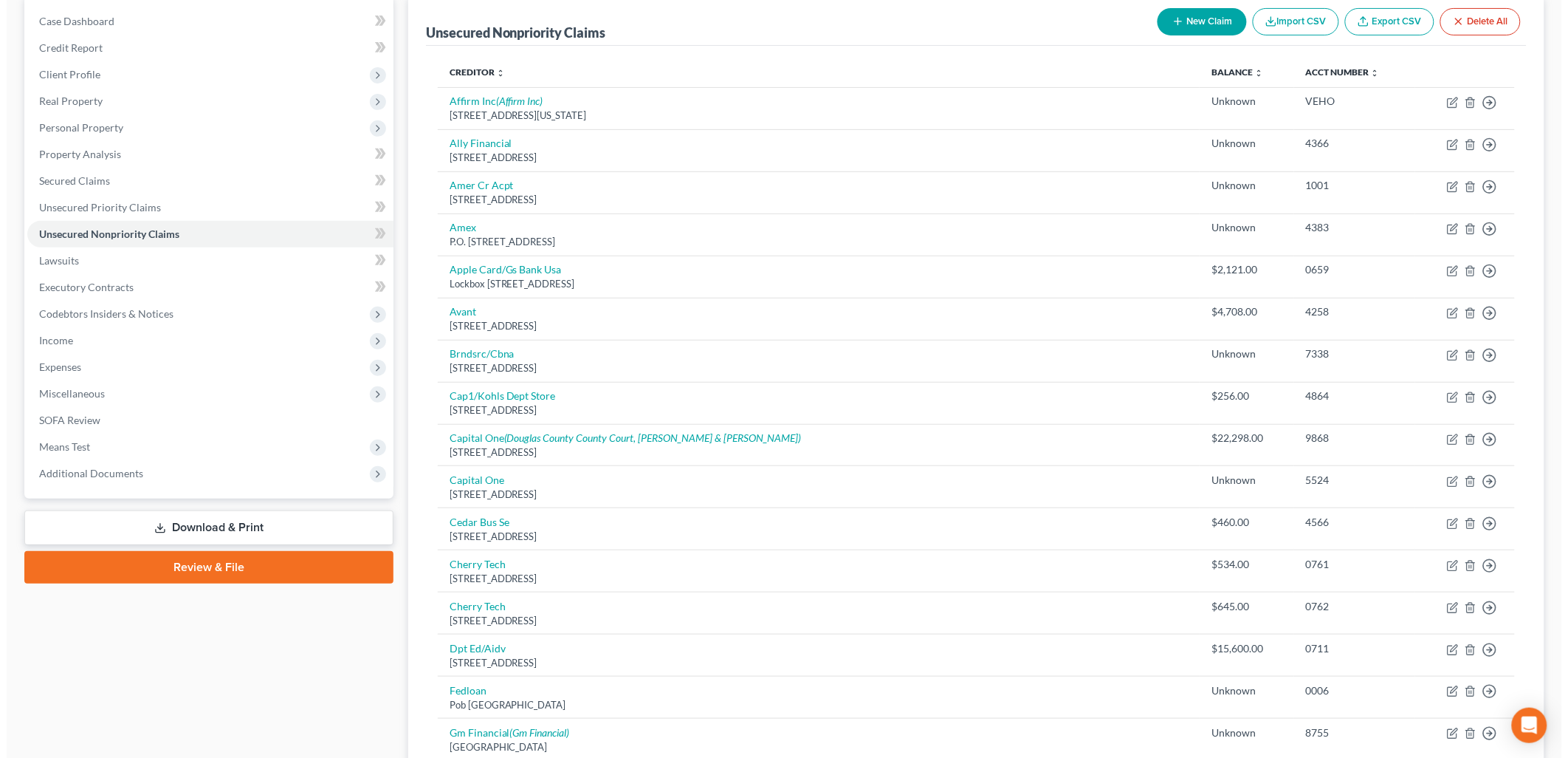
scroll to position [0, 0]
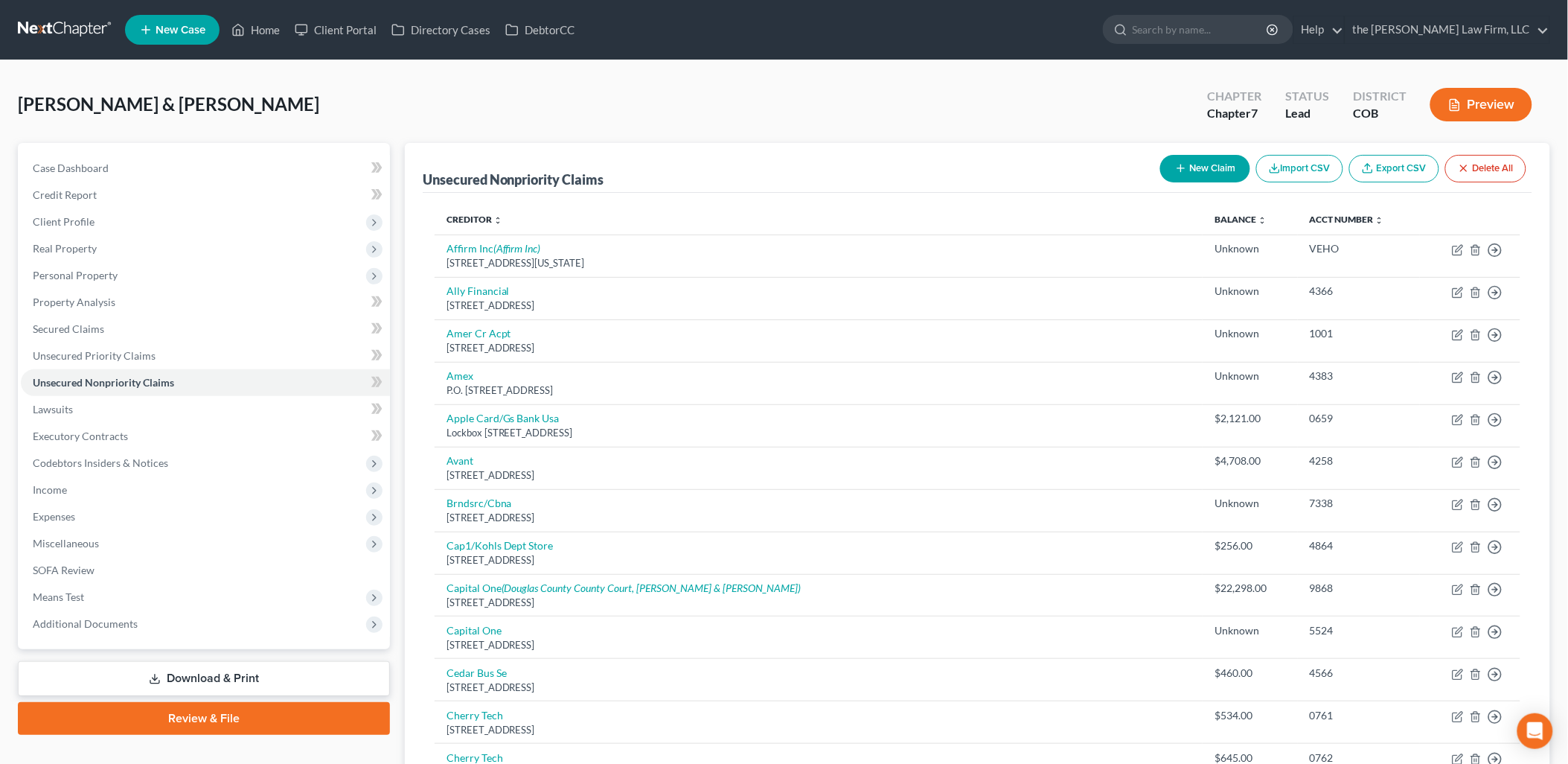
click at [1201, 166] on button "New Claim" at bounding box center [1205, 168] width 90 height 27
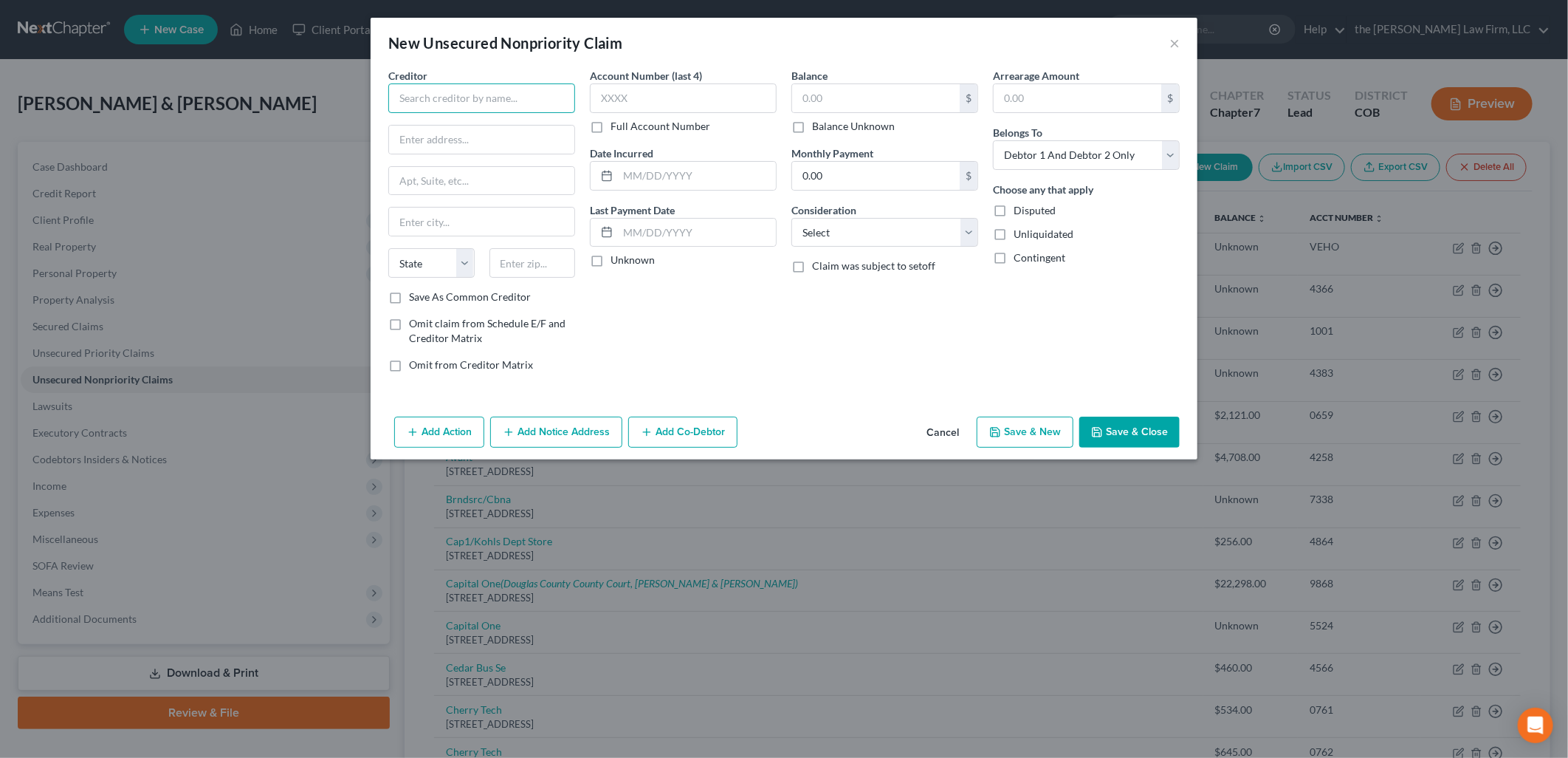
click at [516, 98] on input "text" at bounding box center [481, 98] width 187 height 30
click at [548, 437] on button "Add Notice Address" at bounding box center [556, 432] width 132 height 31
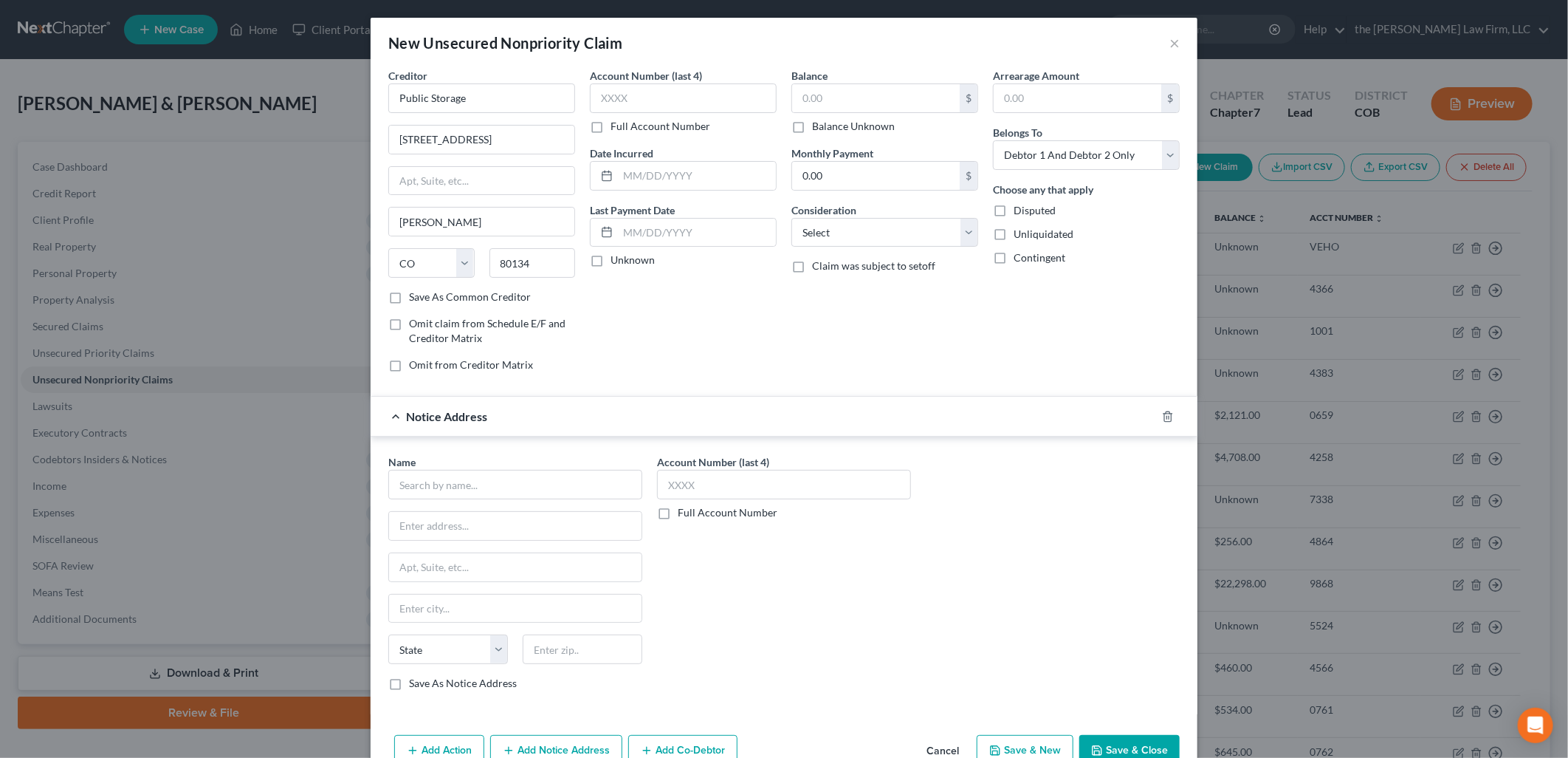
scroll to position [38, 0]
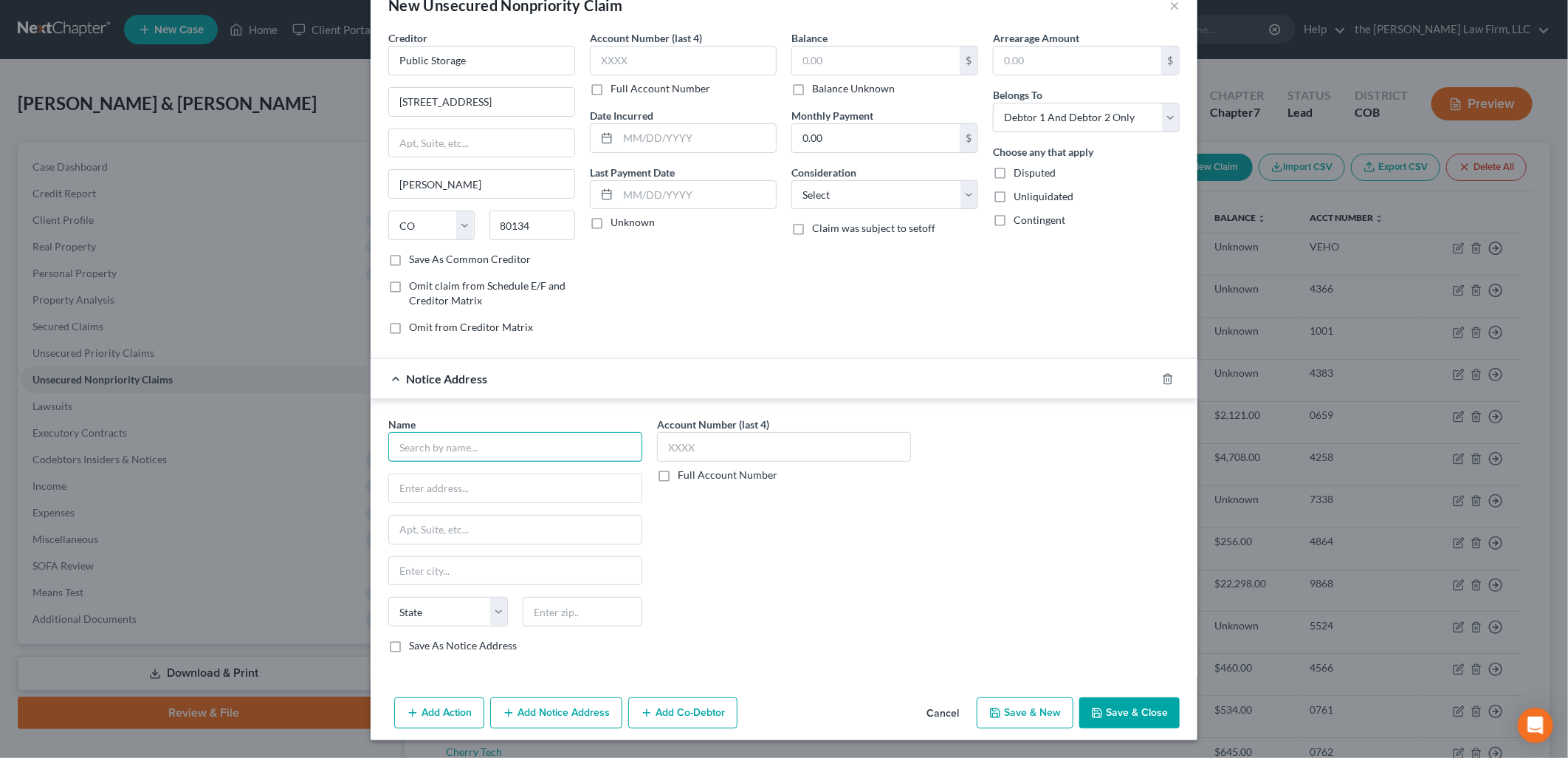
click at [510, 437] on input "text" at bounding box center [515, 447] width 254 height 30
click at [563, 617] on input "8011" at bounding box center [583, 612] width 120 height 30
drag, startPoint x: 482, startPoint y: 581, endPoint x: 379, endPoint y: 580, distance: 103.0
click at [381, 580] on div "Name * Cedar Business Services [STREET_ADDRESS][GEOGRAPHIC_DATA][PERSON_NAME][U…" at bounding box center [515, 540] width 268 height 248
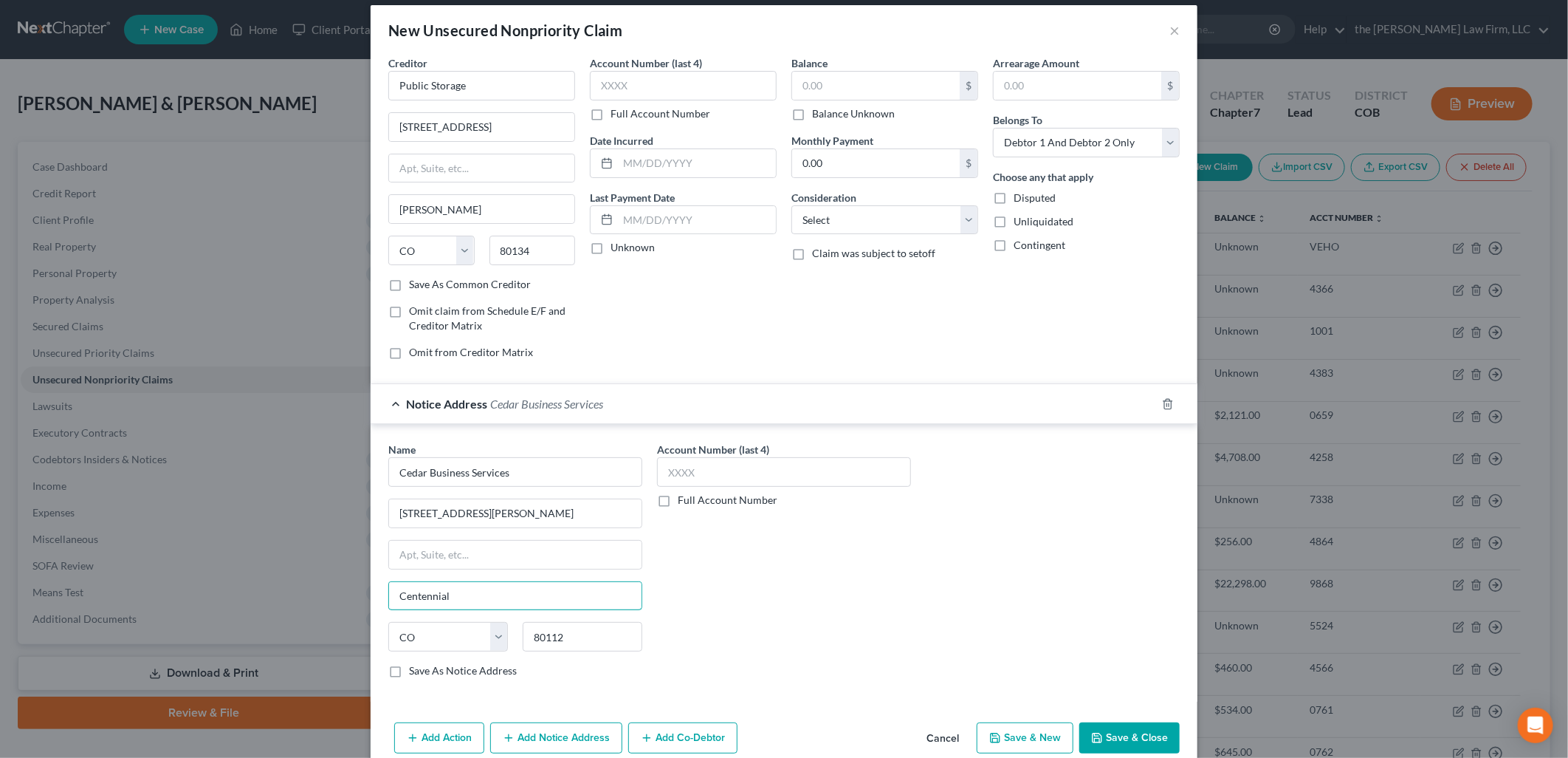
scroll to position [0, 0]
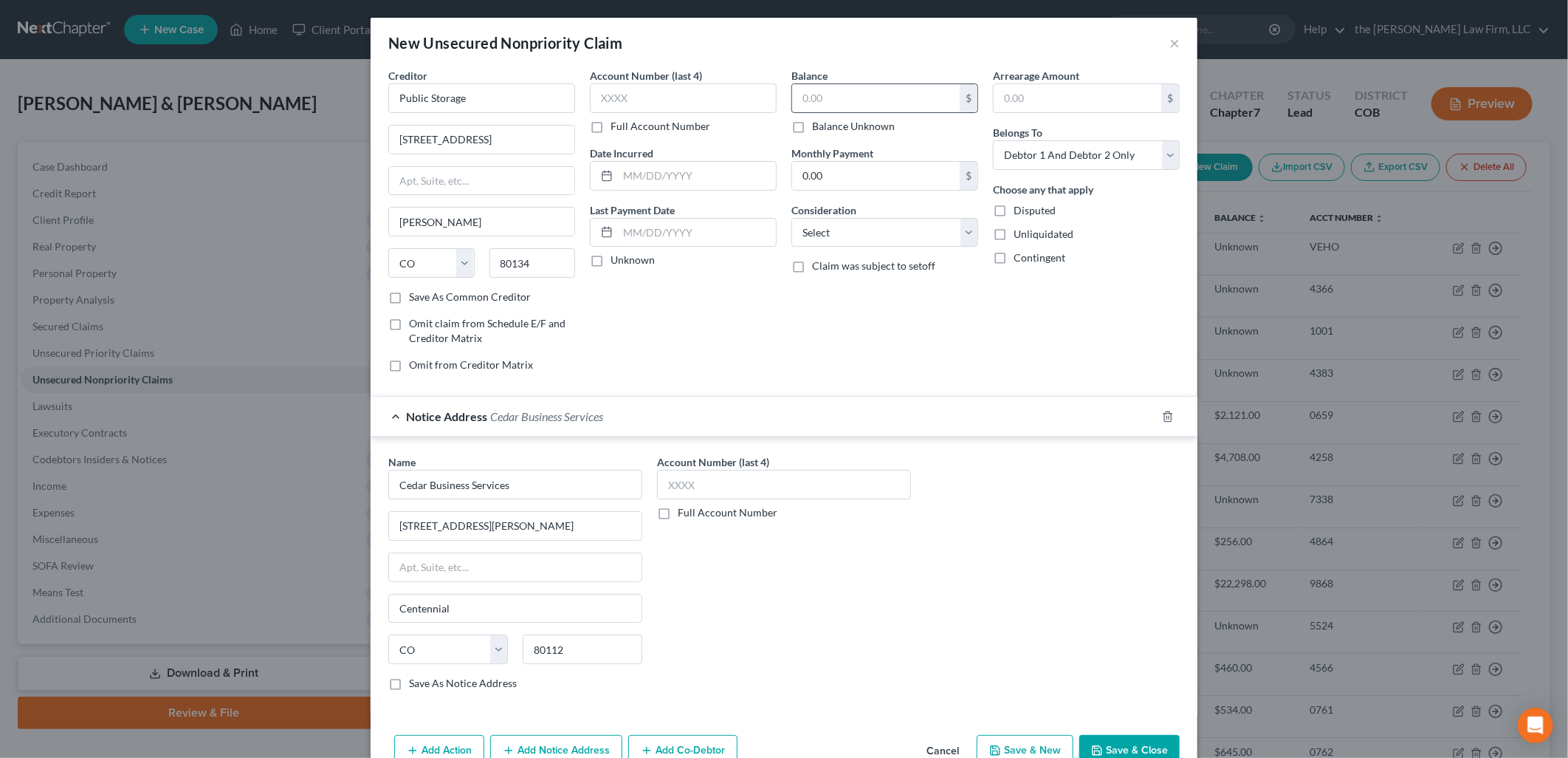
click at [814, 94] on input "text" at bounding box center [875, 98] width 167 height 28
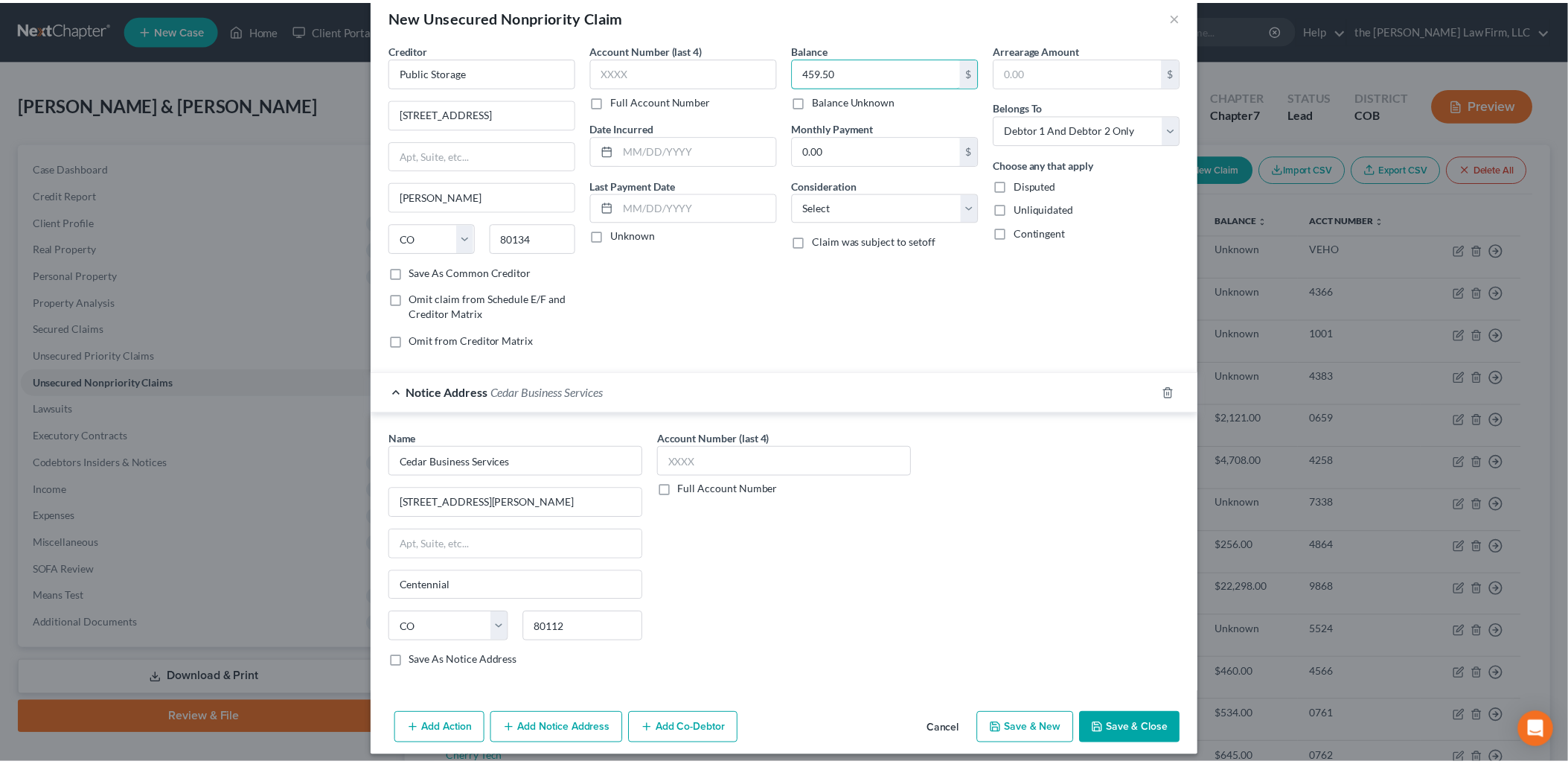
scroll to position [38, 0]
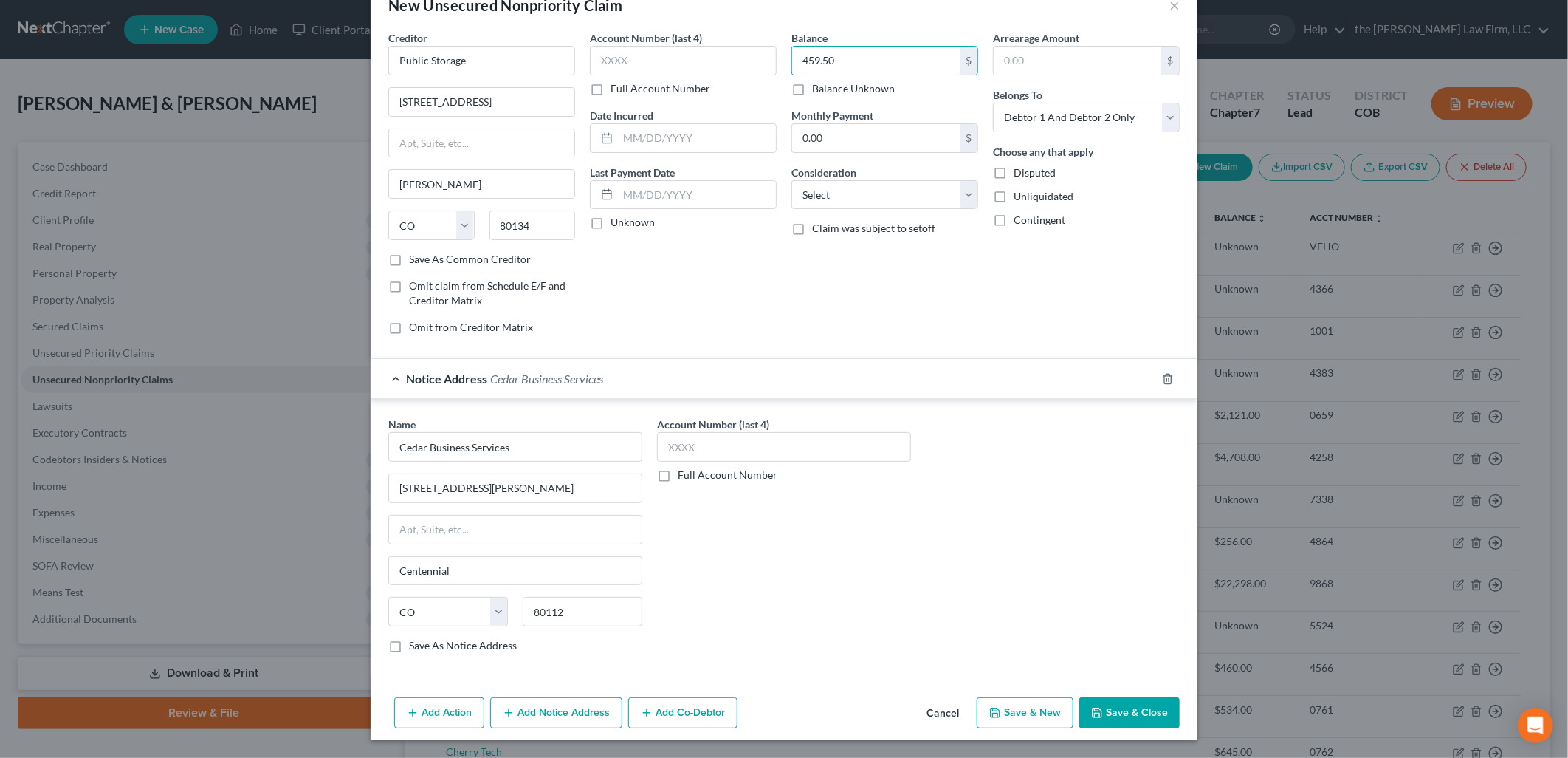
click at [1126, 710] on button "Save & Close" at bounding box center [1129, 713] width 100 height 31
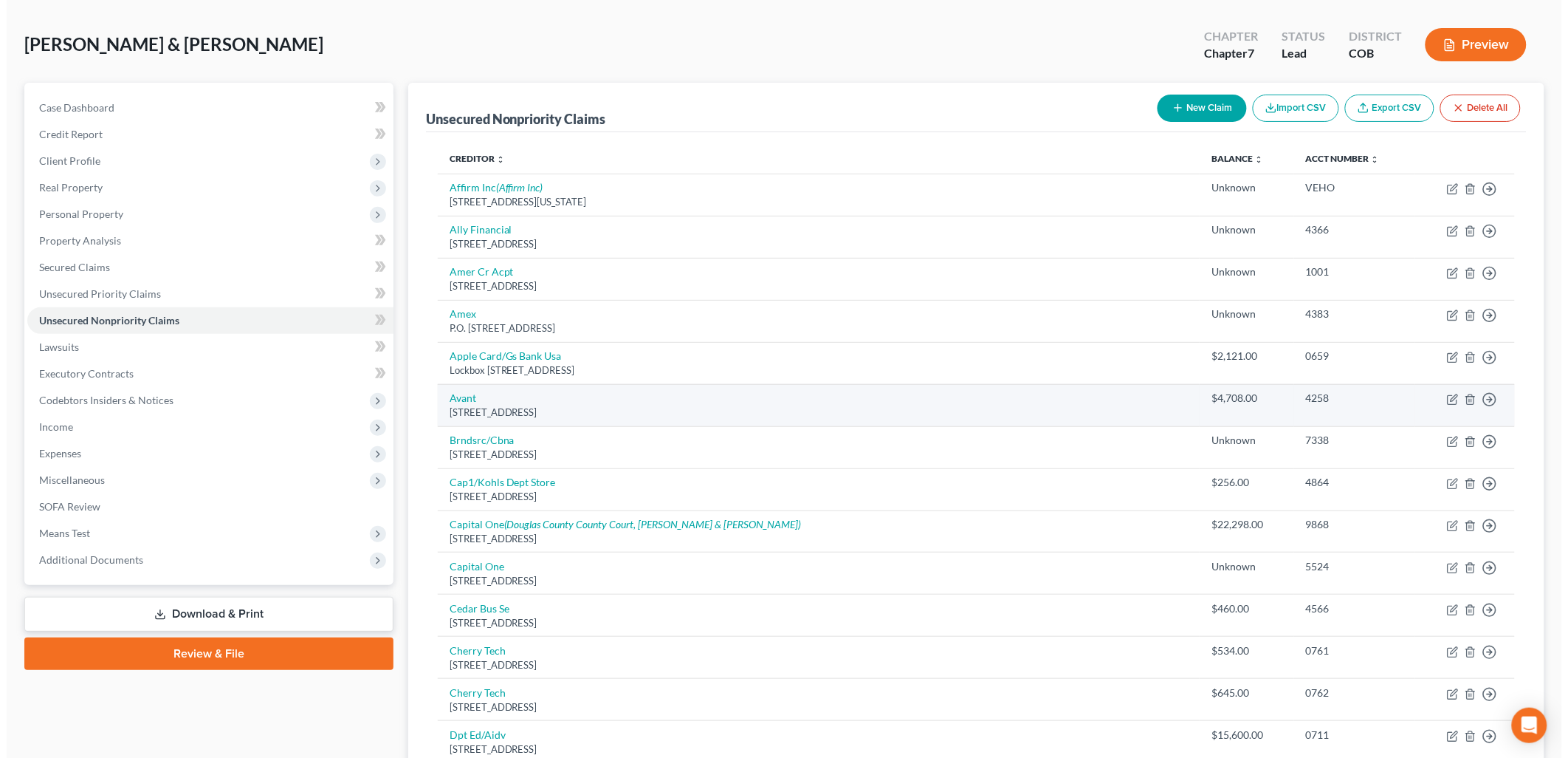
scroll to position [0, 0]
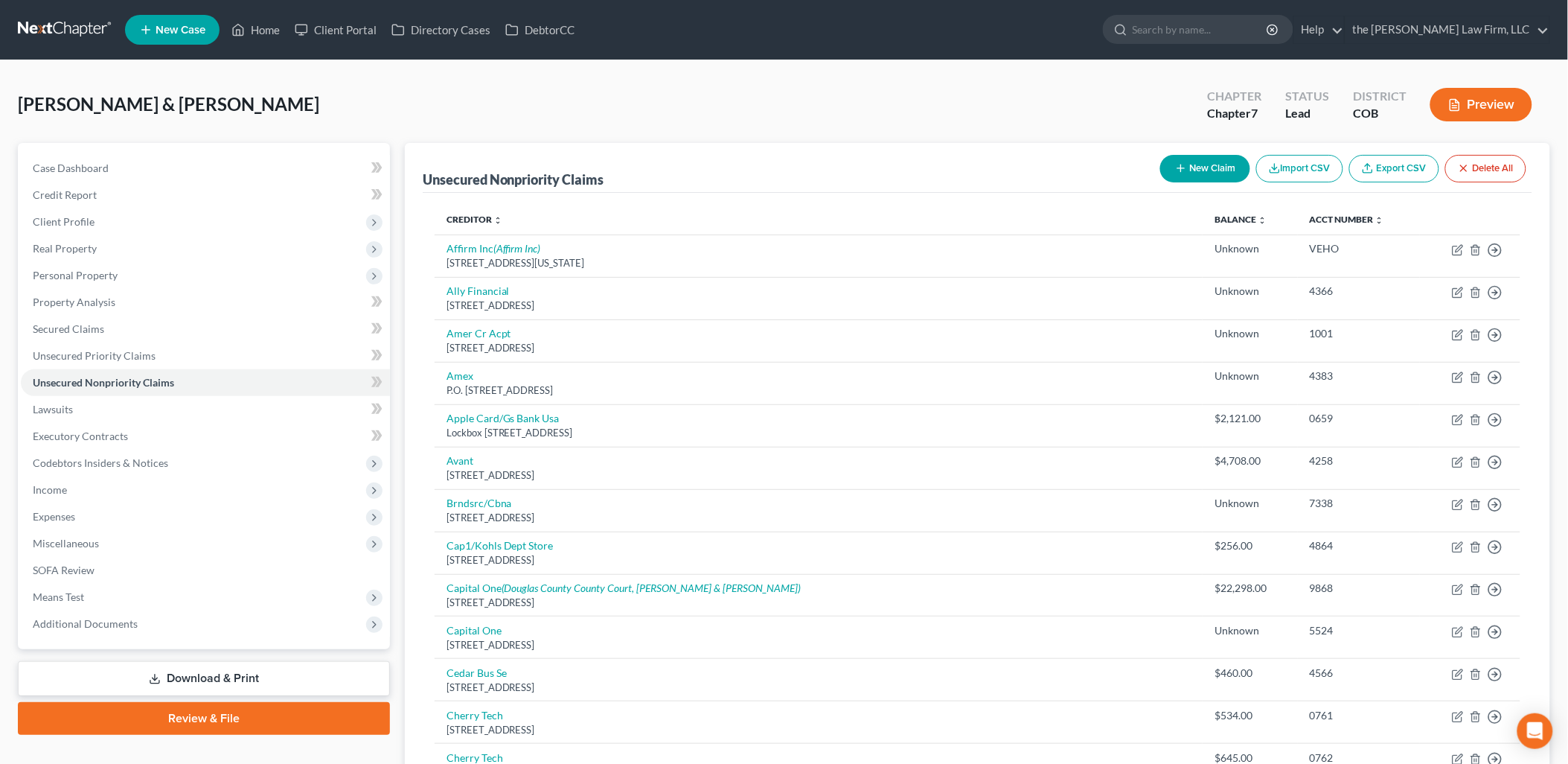
click at [1210, 169] on button "New Claim" at bounding box center [1205, 168] width 90 height 27
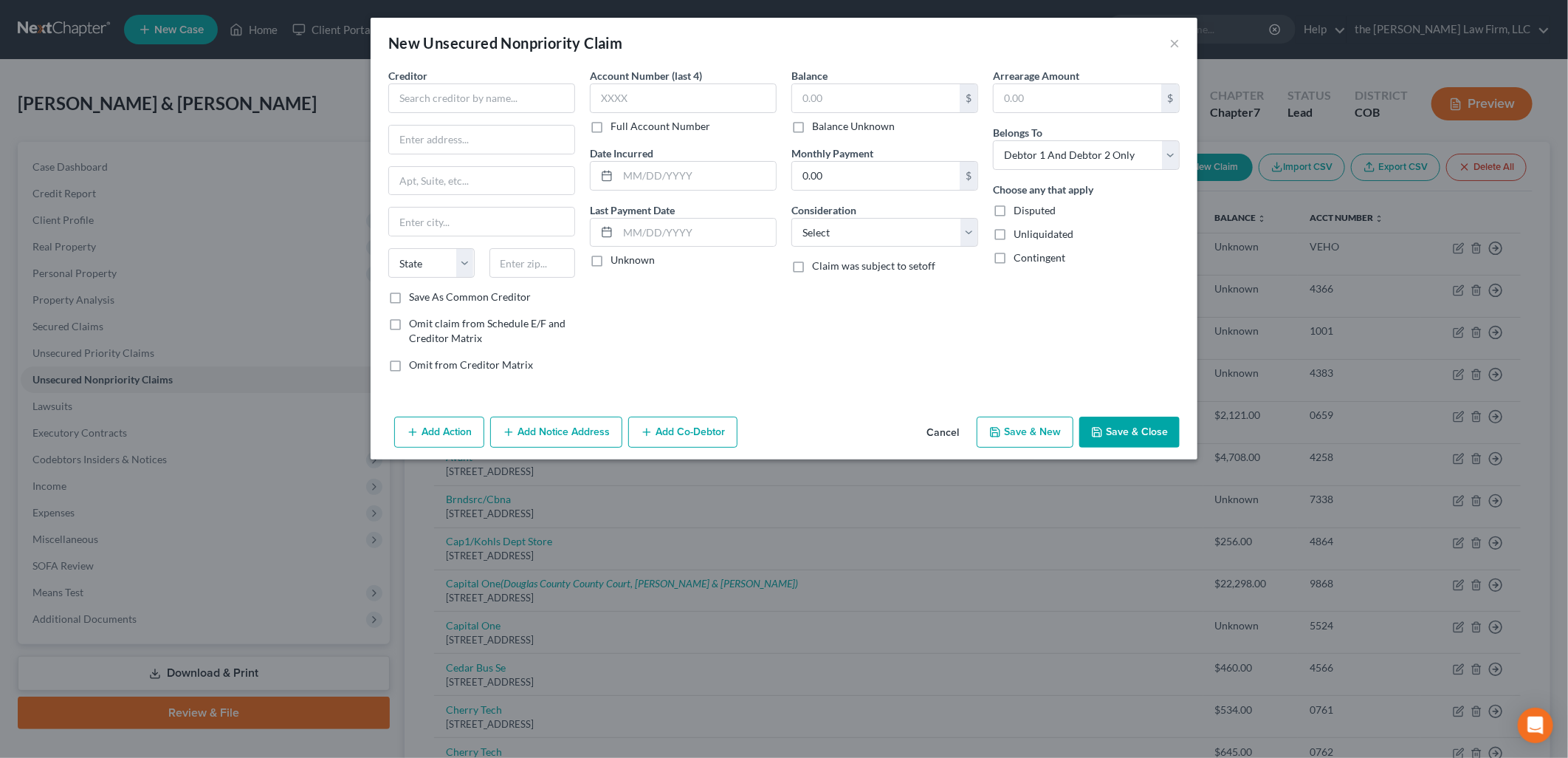
click at [470, 82] on div "Creditor *" at bounding box center [481, 90] width 187 height 45
click at [469, 102] on input "text" at bounding box center [481, 98] width 187 height 30
click at [919, 97] on input "text" at bounding box center [875, 98] width 167 height 28
click at [478, 111] on input "Credit One Bank" at bounding box center [481, 98] width 187 height 30
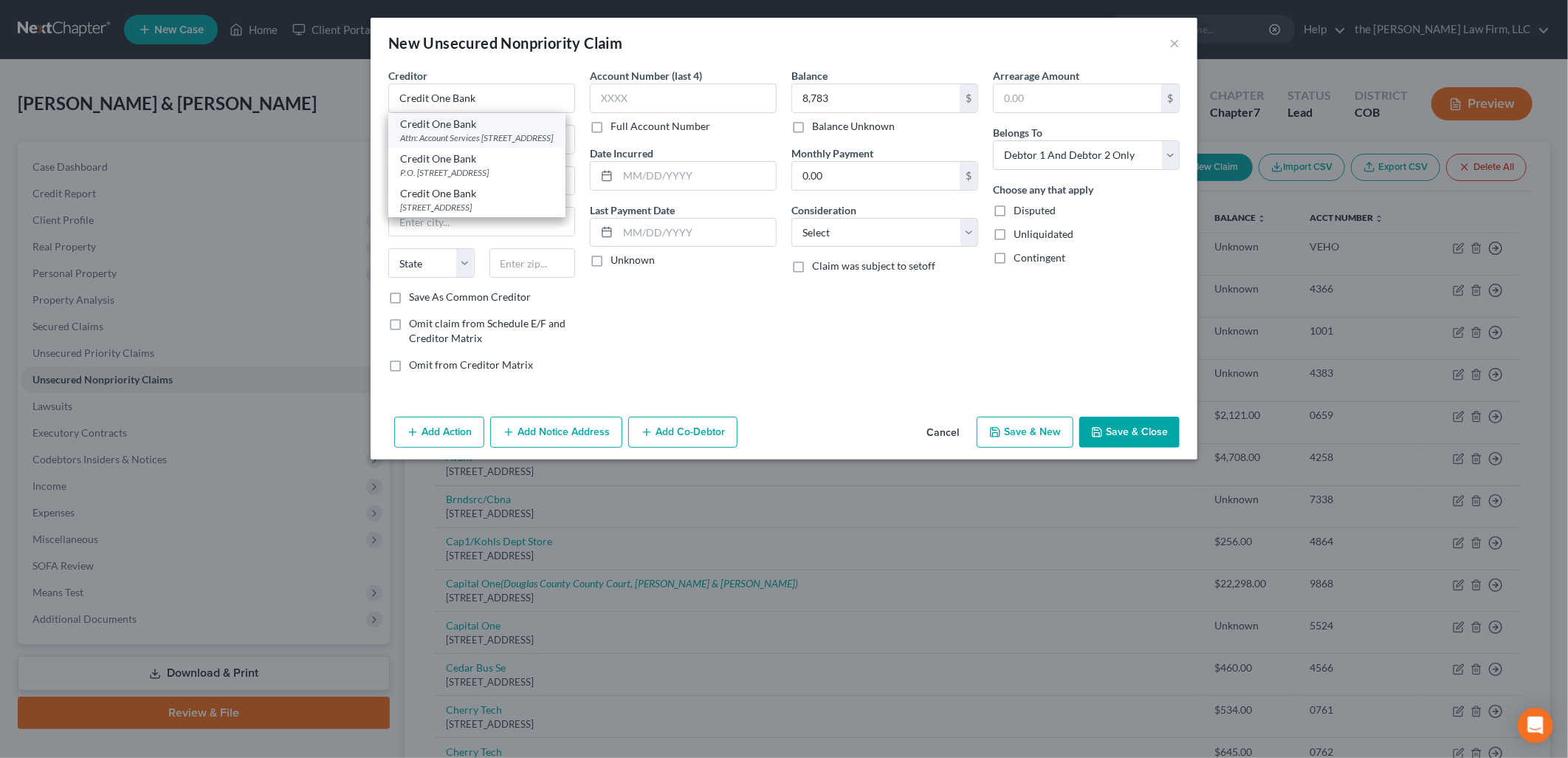
click at [452, 120] on div "Credit One Bank" at bounding box center [476, 124] width 153 height 15
click at [912, 94] on input "8,783" at bounding box center [875, 98] width 167 height 28
click at [703, 94] on input "text" at bounding box center [683, 98] width 187 height 30
click at [935, 102] on input "8,783" at bounding box center [875, 98] width 167 height 28
click at [527, 419] on button "Add Notice Address" at bounding box center [556, 432] width 132 height 31
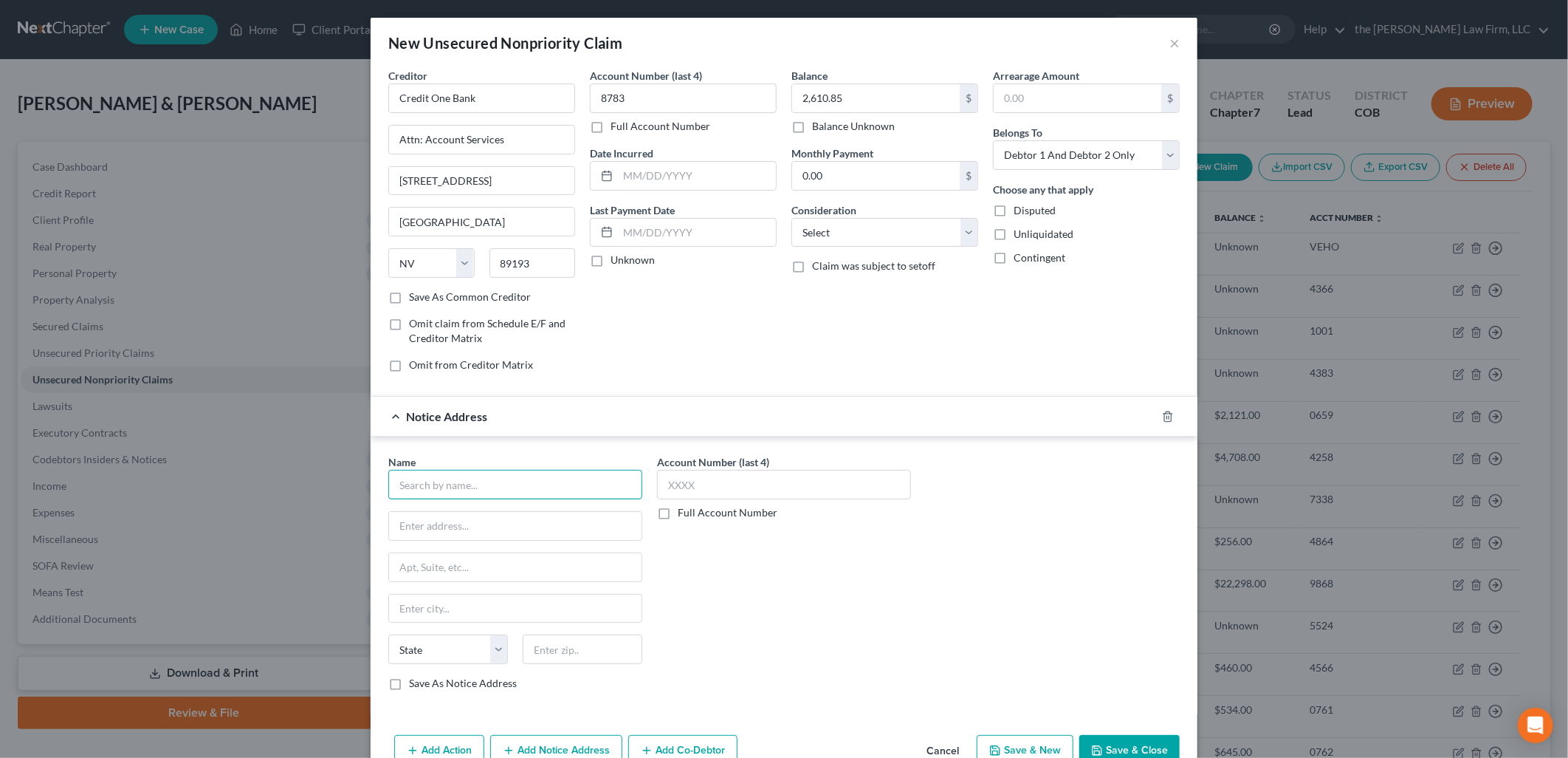
click at [491, 493] on input "text" at bounding box center [515, 485] width 254 height 30
click at [493, 528] on div "PO box [GEOGRAPHIC_DATA][PERSON_NAME]" at bounding box center [484, 524] width 169 height 12
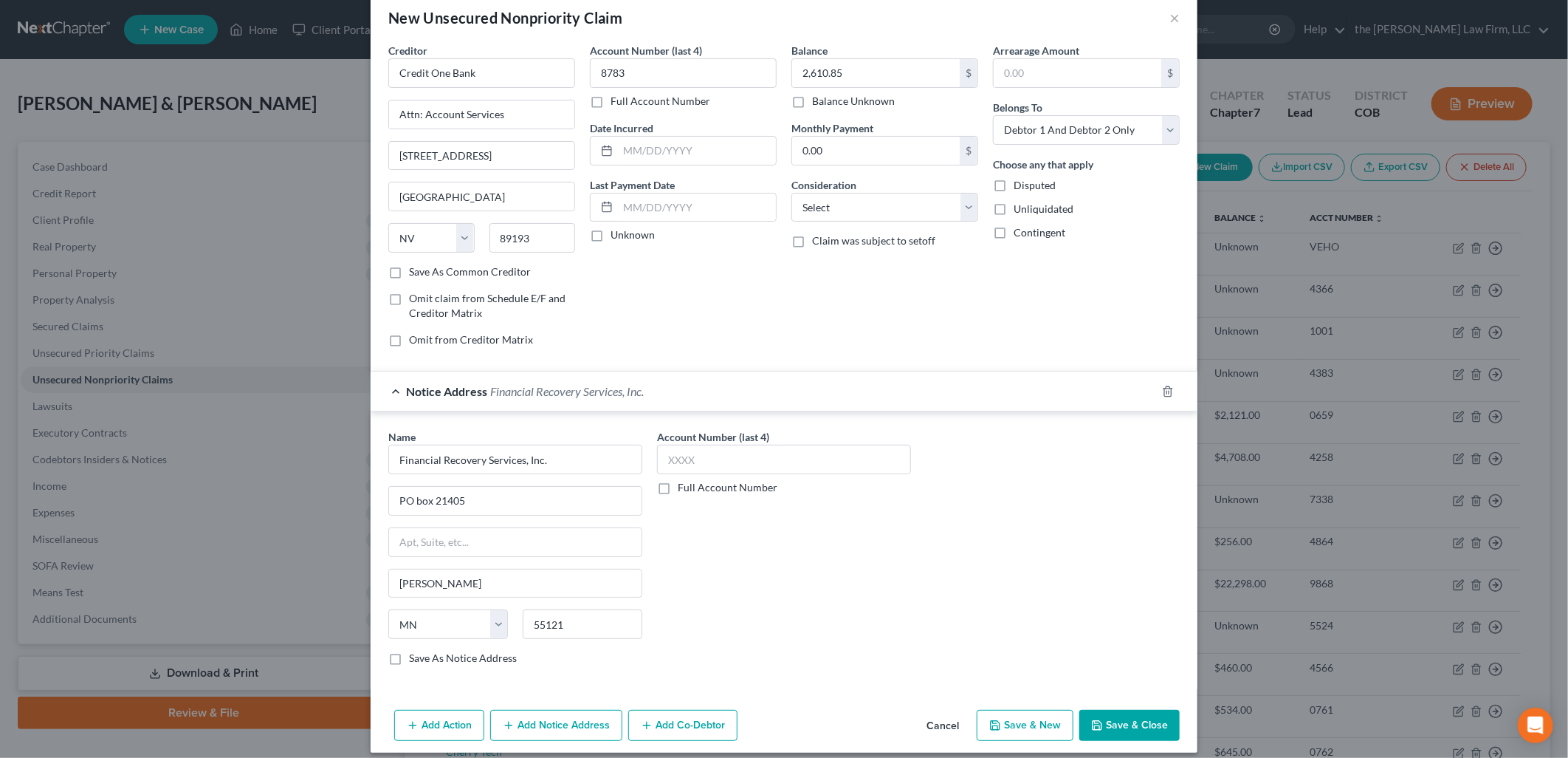
scroll to position [38, 0]
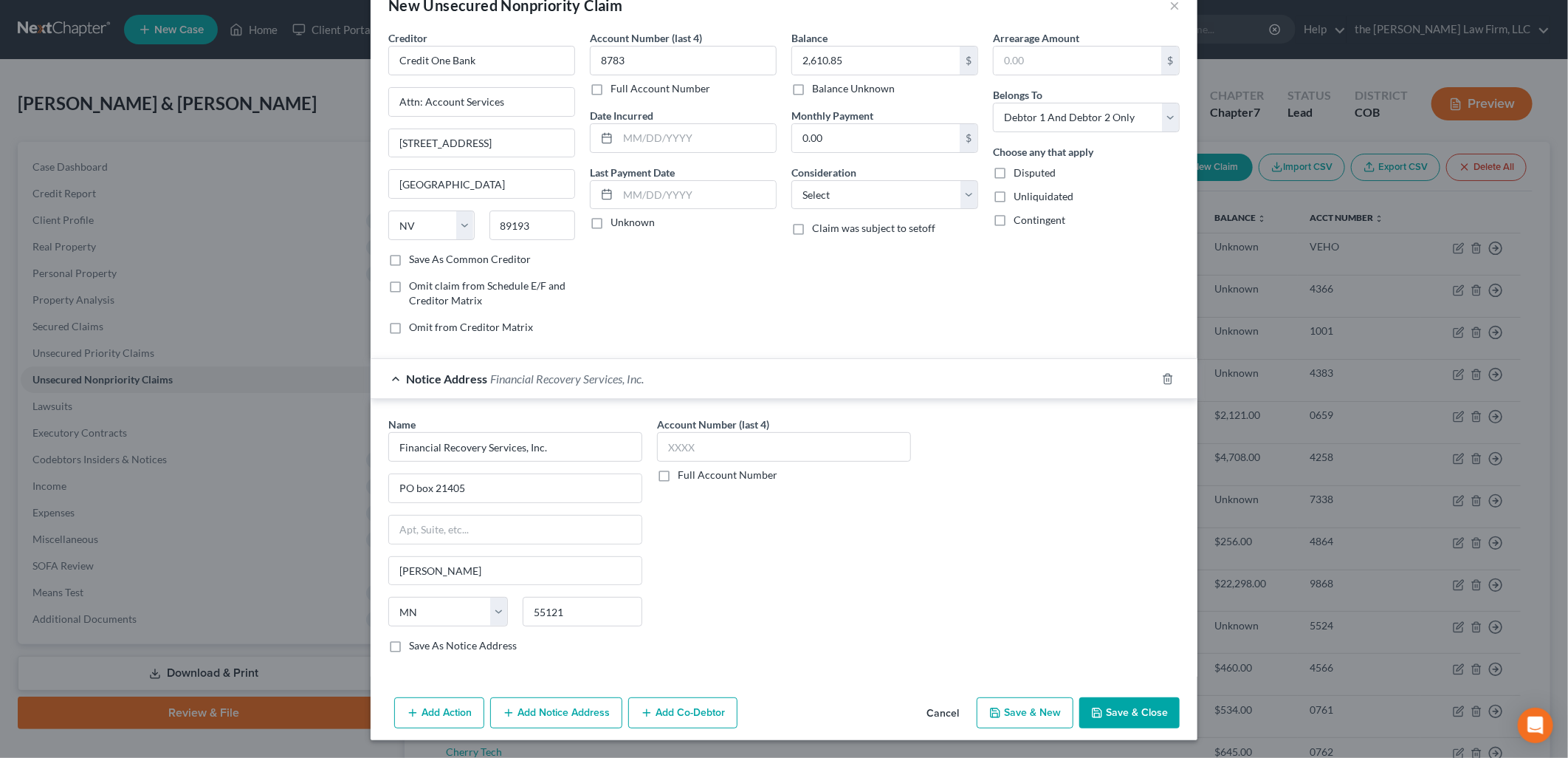
click at [1148, 718] on button "Save & Close" at bounding box center [1129, 713] width 100 height 31
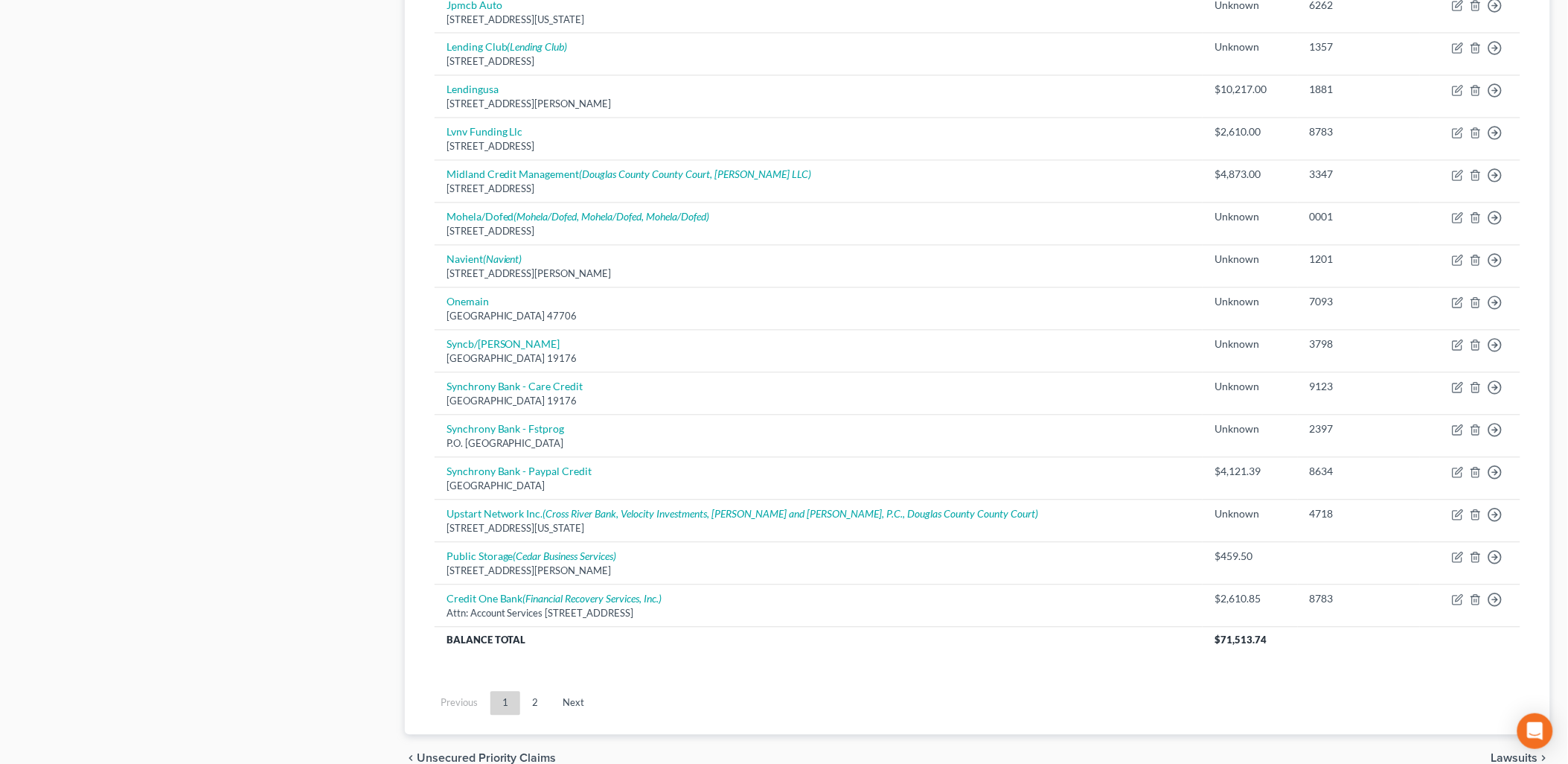
scroll to position [1041, 0]
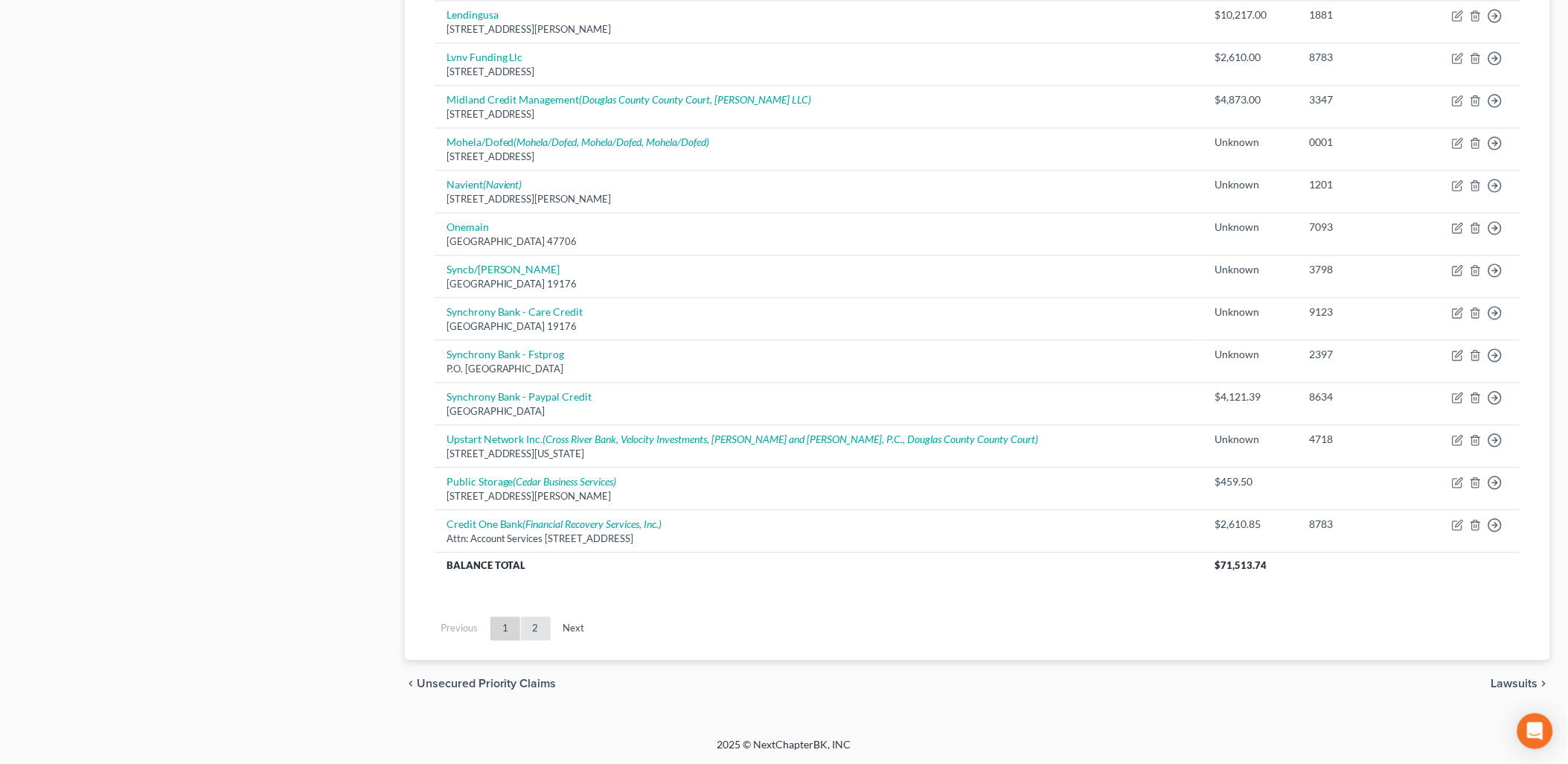
click at [531, 628] on link "2" at bounding box center [535, 628] width 30 height 24
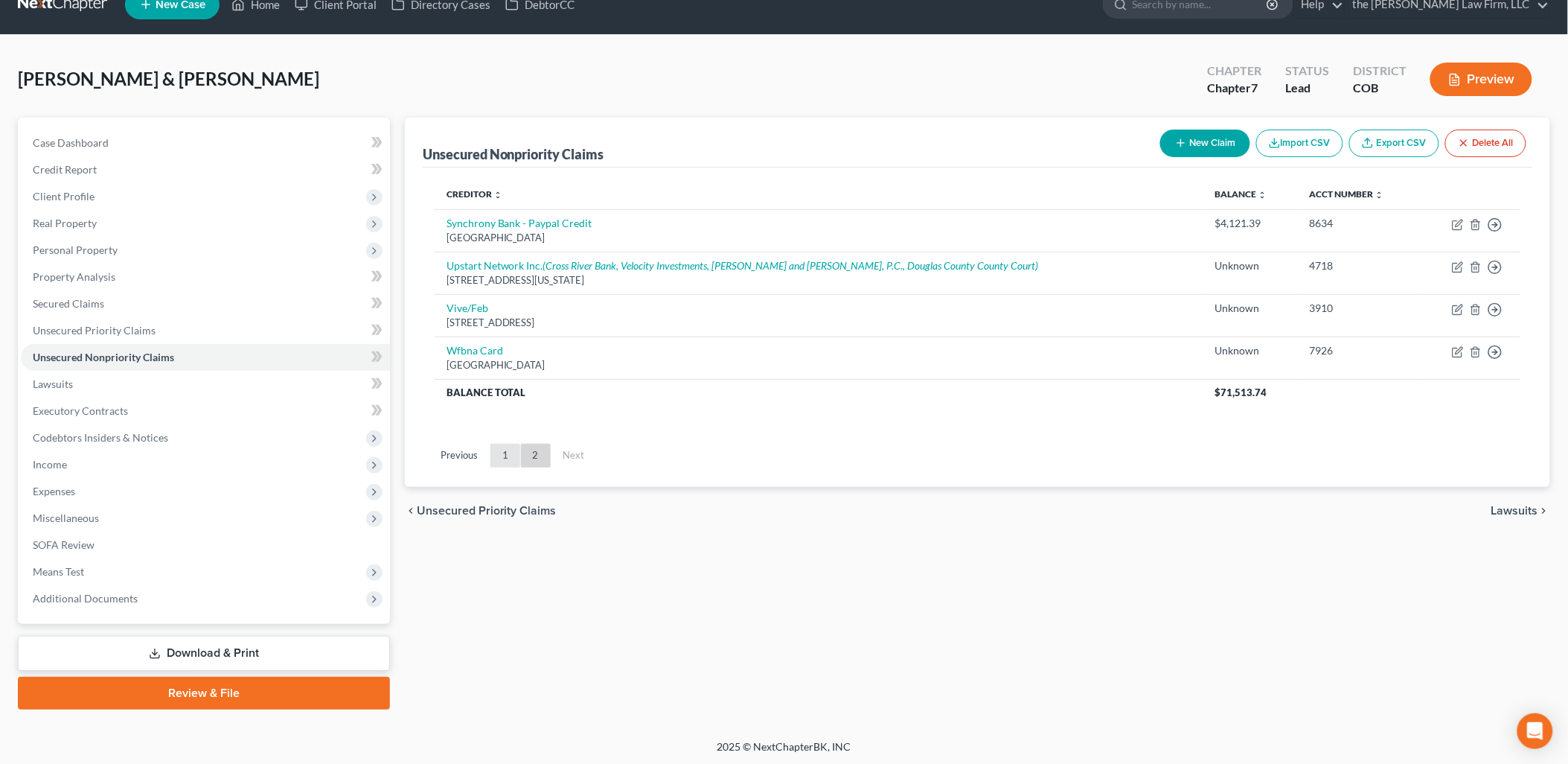
click at [499, 446] on link "1" at bounding box center [505, 456] width 30 height 24
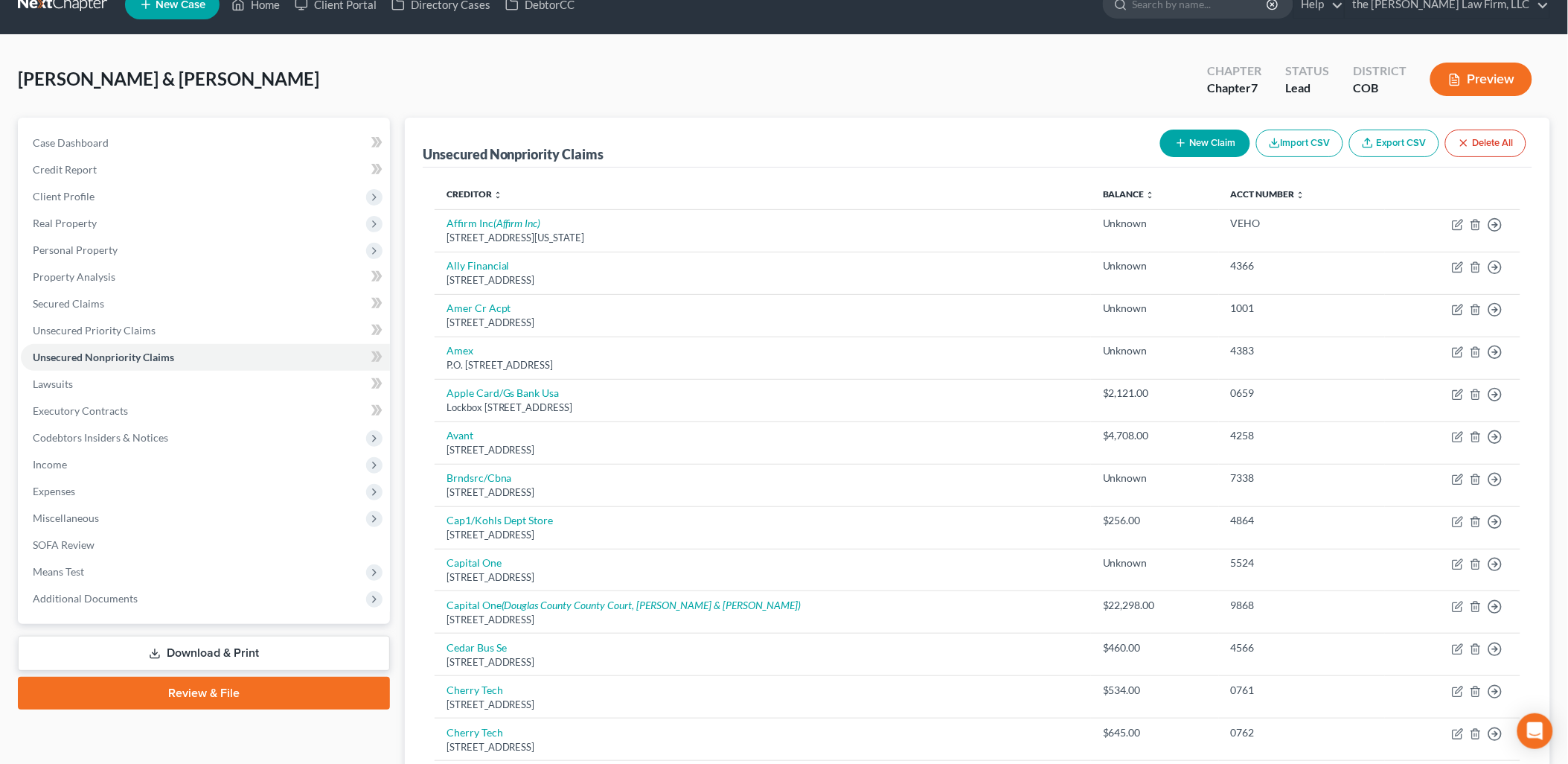
click at [1211, 149] on button "New Claim" at bounding box center [1205, 143] width 90 height 27
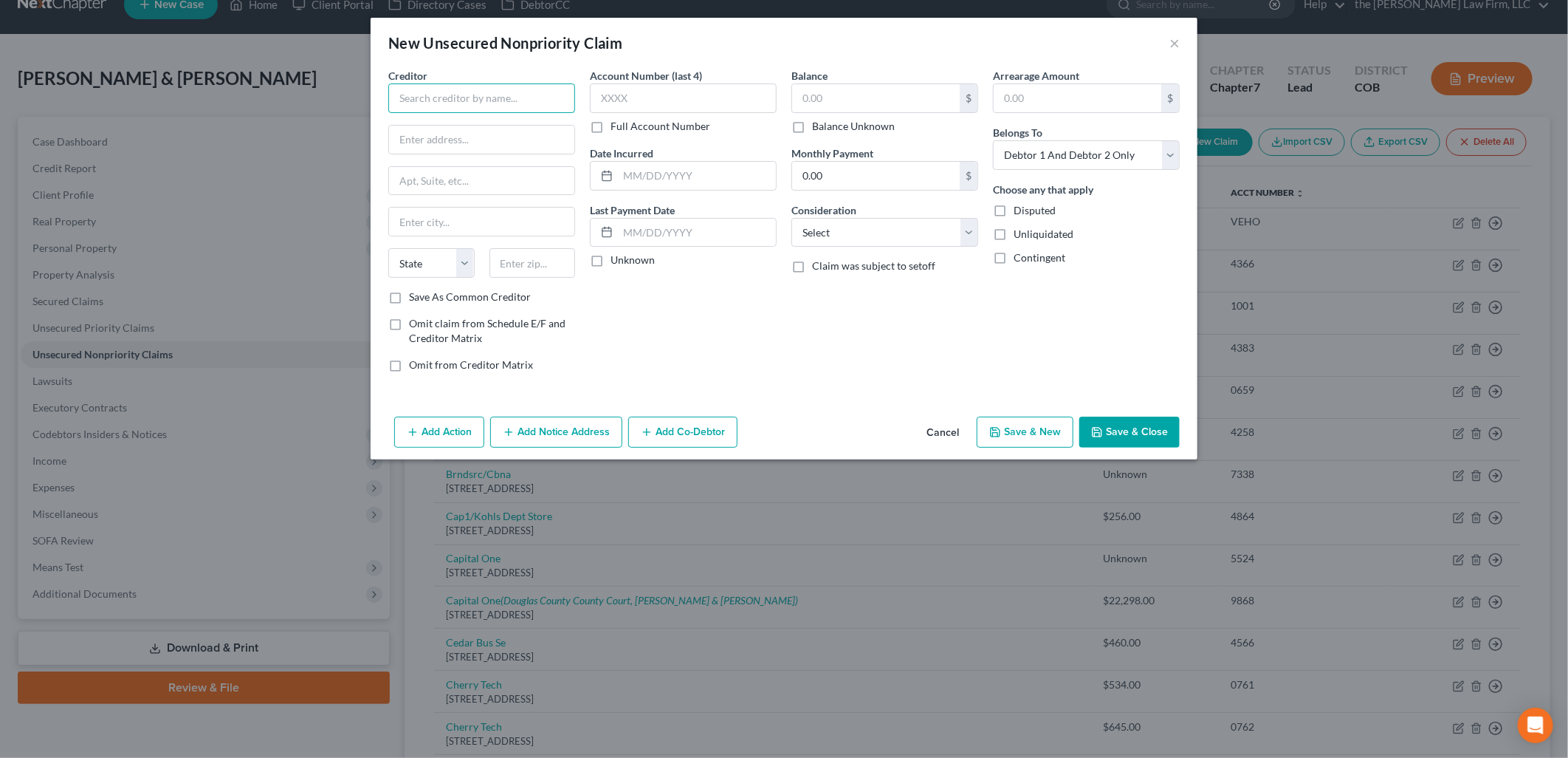
click at [511, 111] on input "text" at bounding box center [481, 98] width 187 height 30
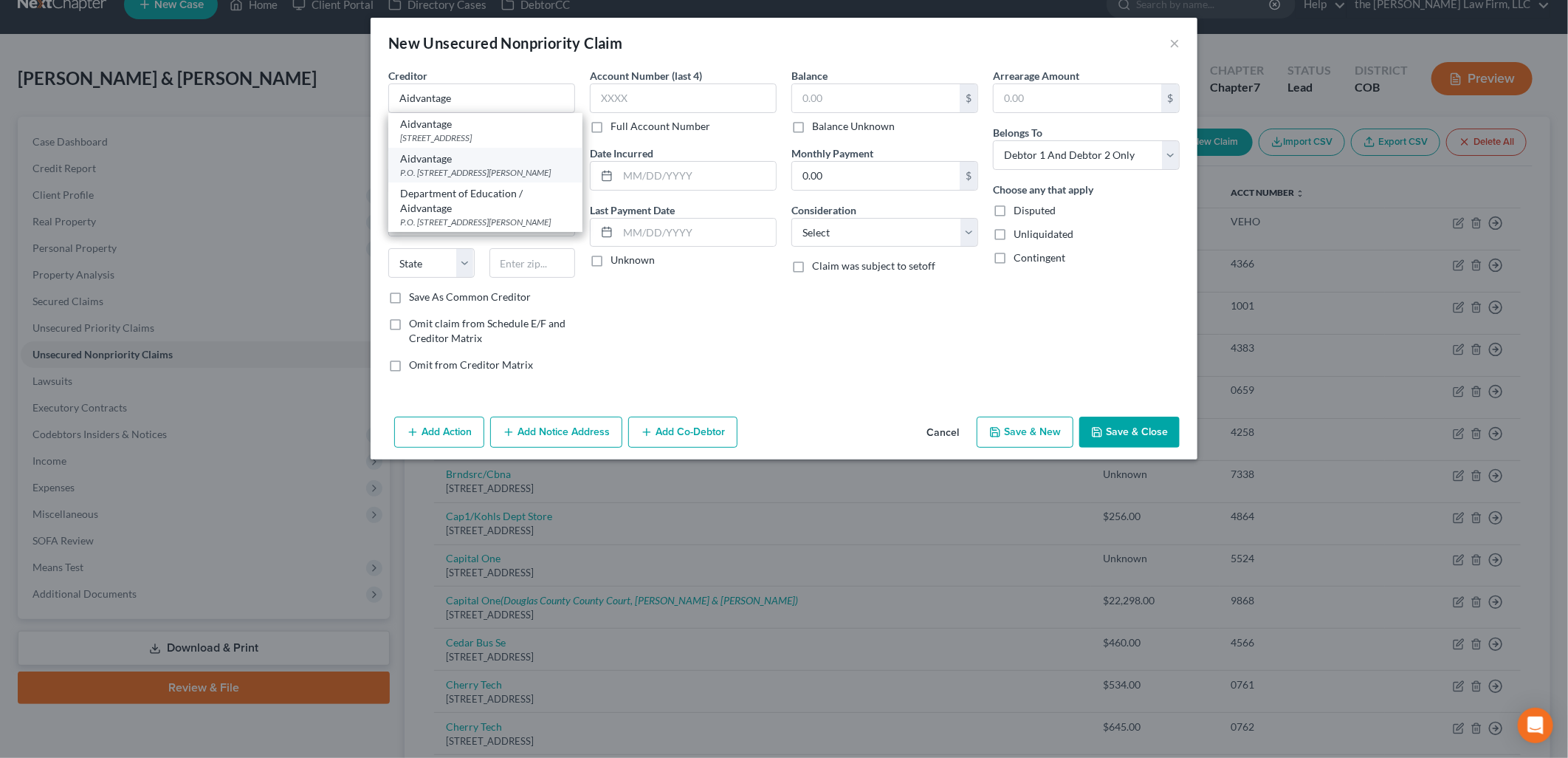
click at [482, 167] on div "P.O. [STREET_ADDRESS][PERSON_NAME]" at bounding box center [485, 173] width 170 height 12
click at [850, 93] on input "text" at bounding box center [875, 98] width 167 height 28
click at [1125, 423] on button "Save & Close" at bounding box center [1129, 432] width 100 height 31
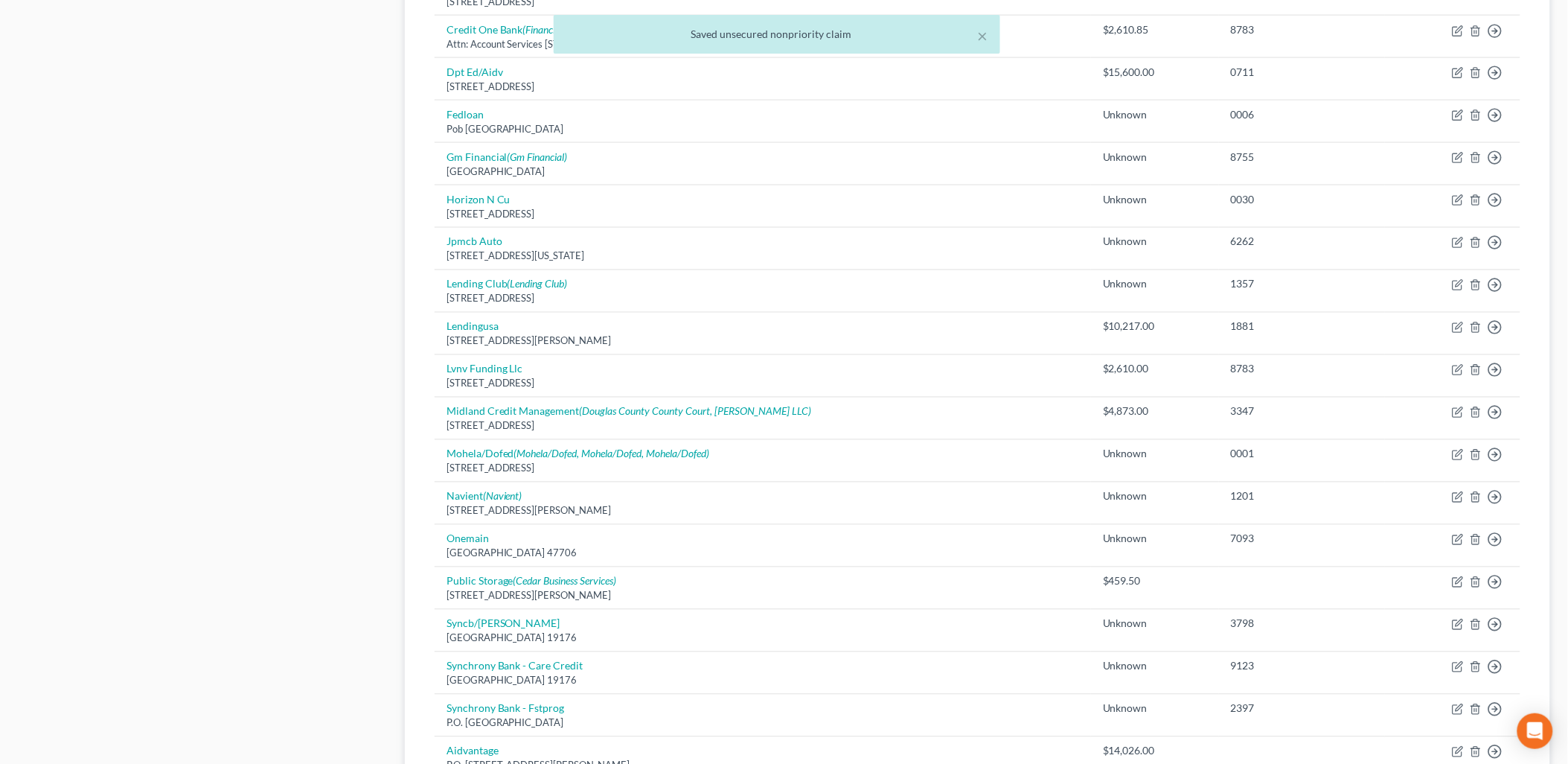
scroll to position [999, 0]
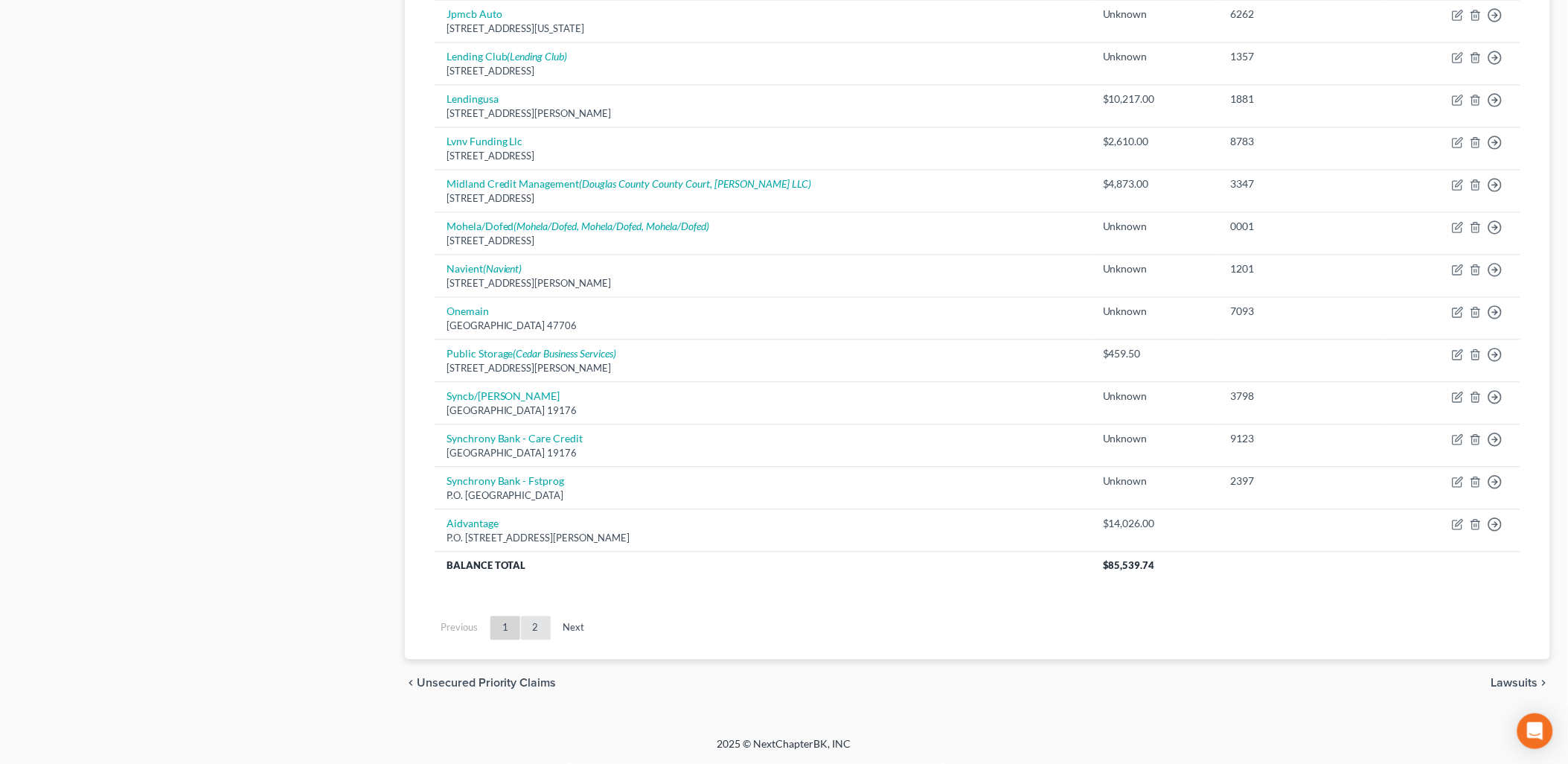
click at [530, 628] on link "2" at bounding box center [535, 628] width 30 height 24
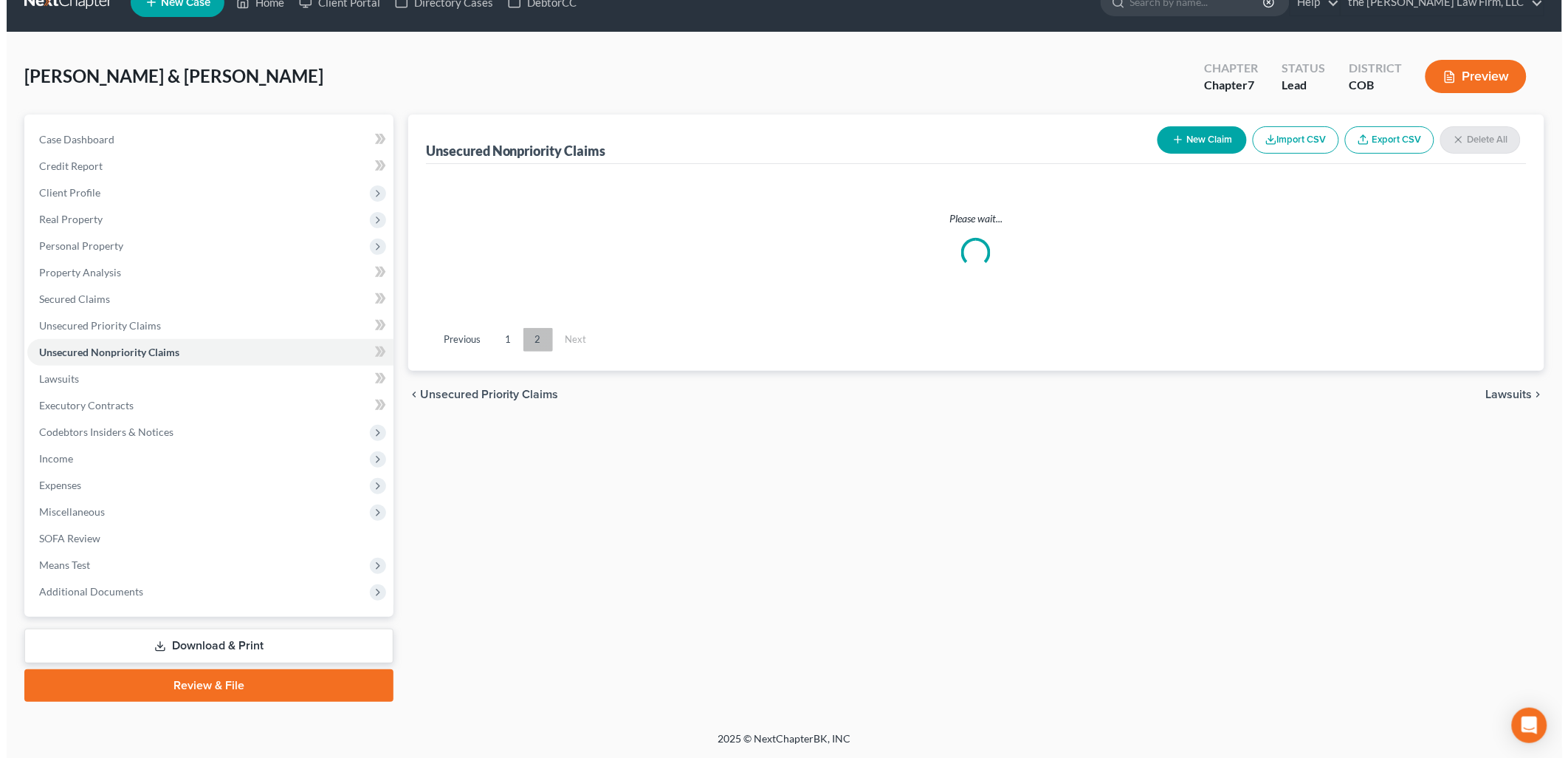
scroll to position [25, 0]
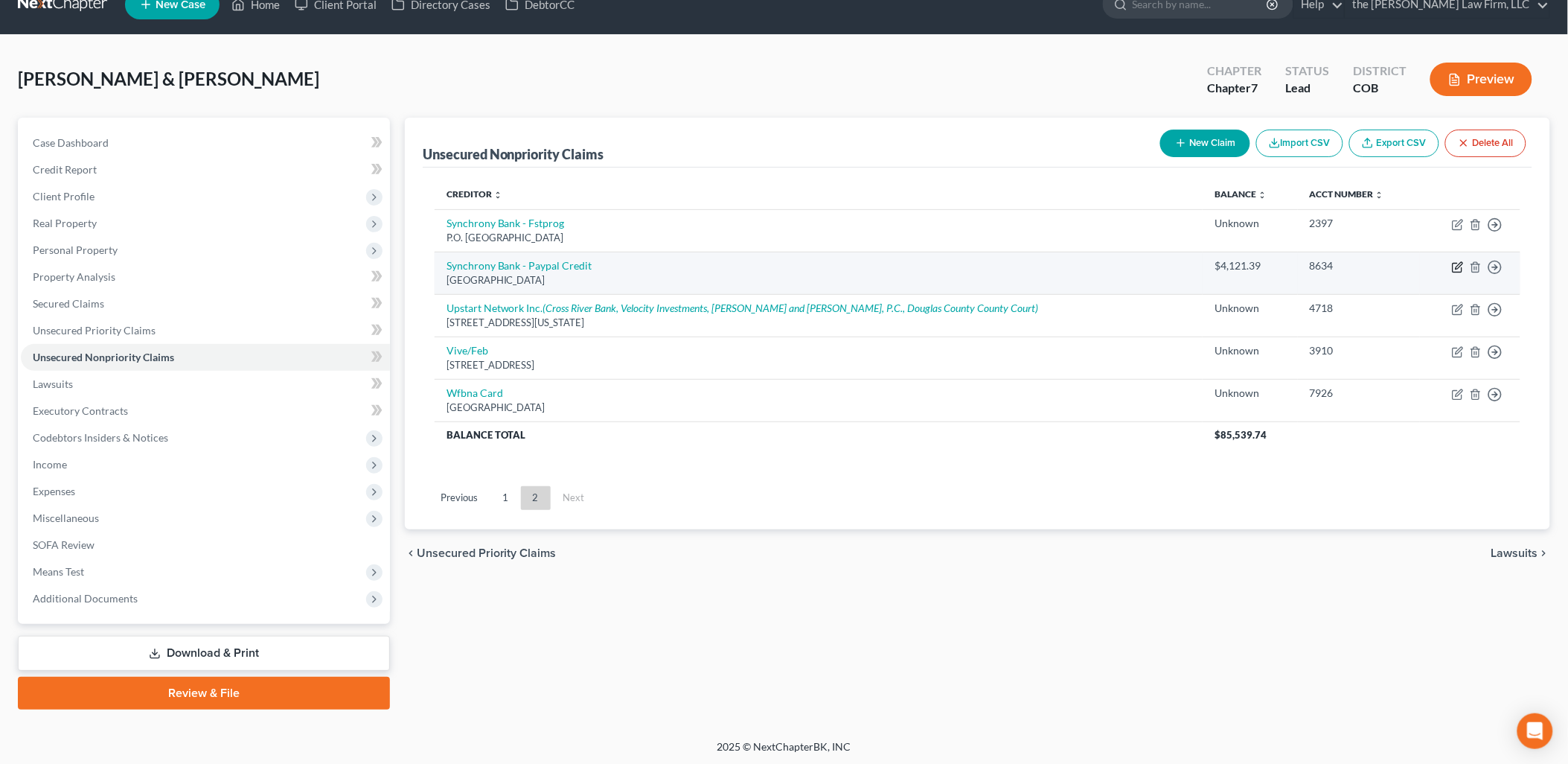
click at [1458, 264] on icon "button" at bounding box center [1457, 267] width 12 height 12
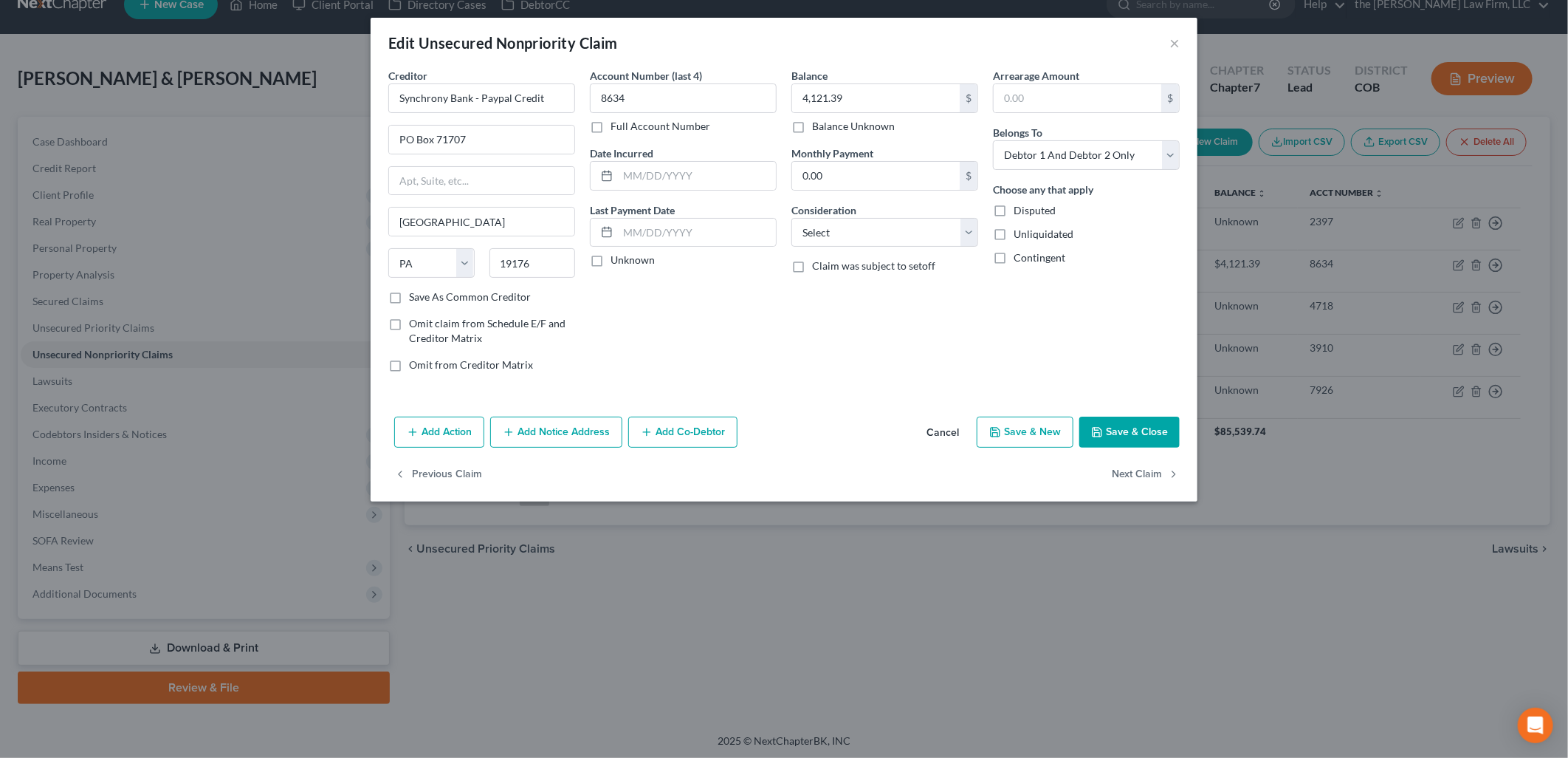
click at [532, 426] on button "Add Notice Address" at bounding box center [556, 432] width 132 height 31
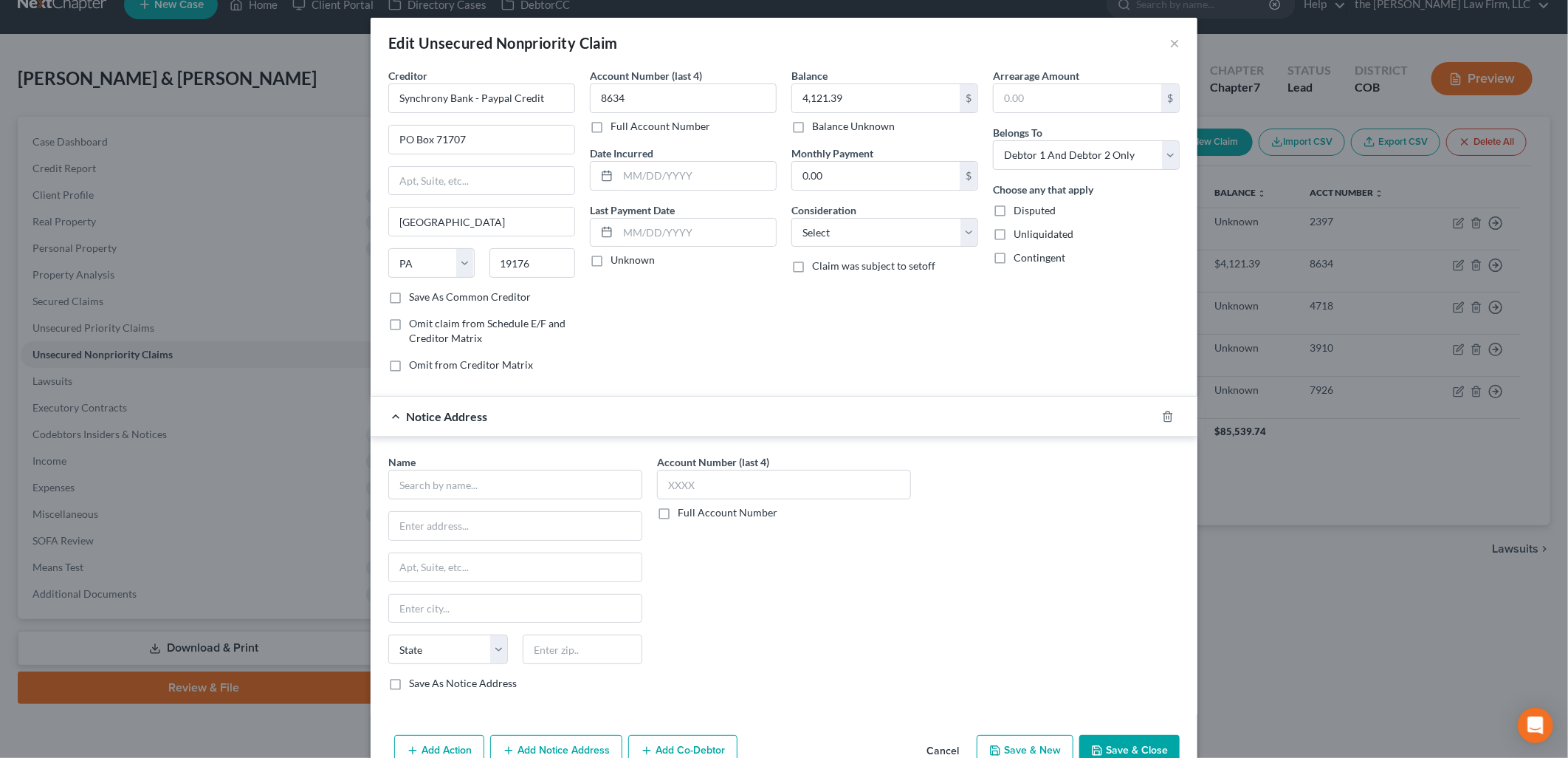
scroll to position [81, 0]
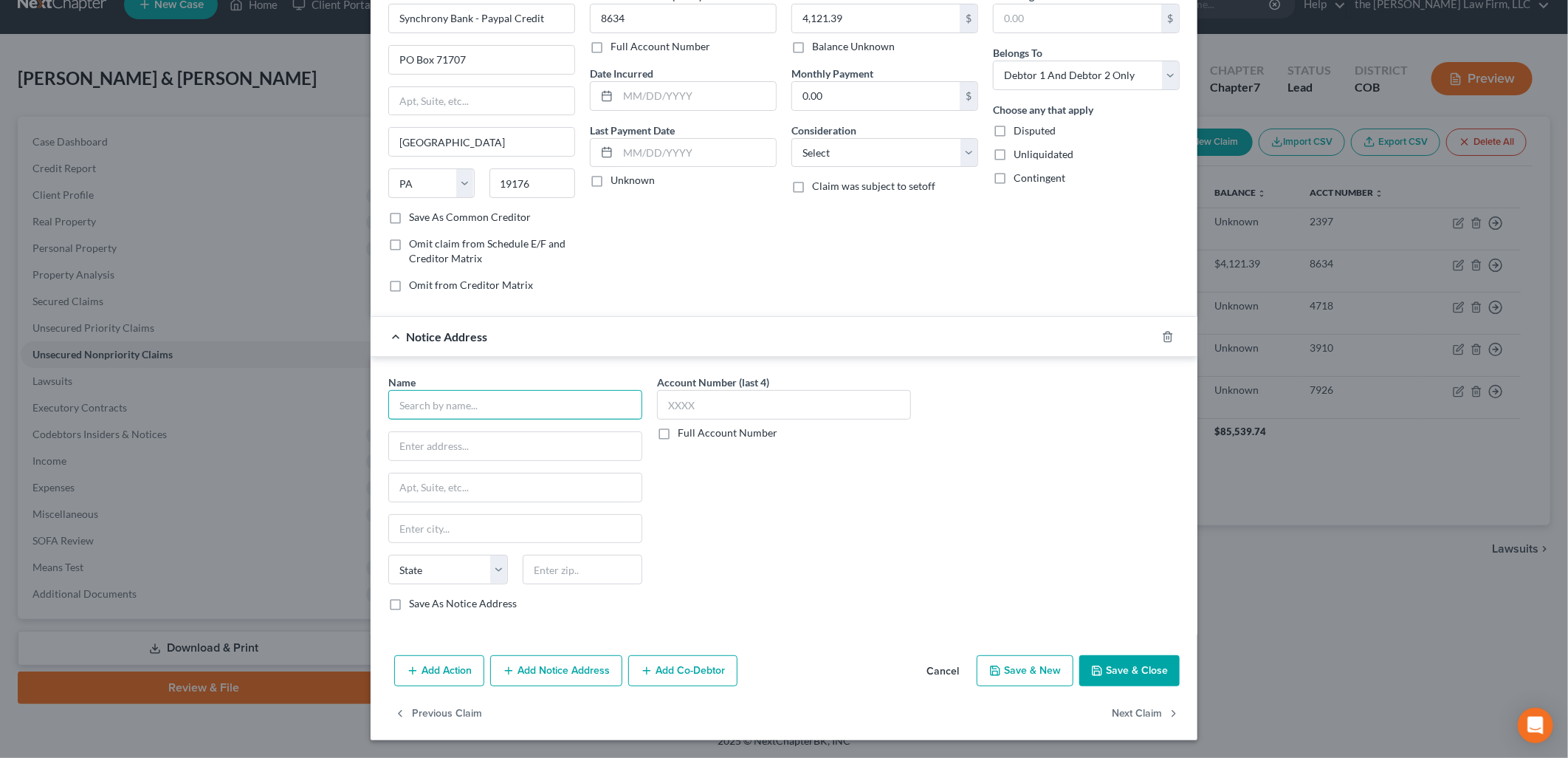
click at [520, 406] on input "text" at bounding box center [515, 405] width 254 height 30
click at [506, 456] on div "Midland Credit Management [STREET_ADDRESS]" at bounding box center [477, 472] width 177 height 35
click at [1127, 661] on button "Save & Close" at bounding box center [1129, 671] width 100 height 31
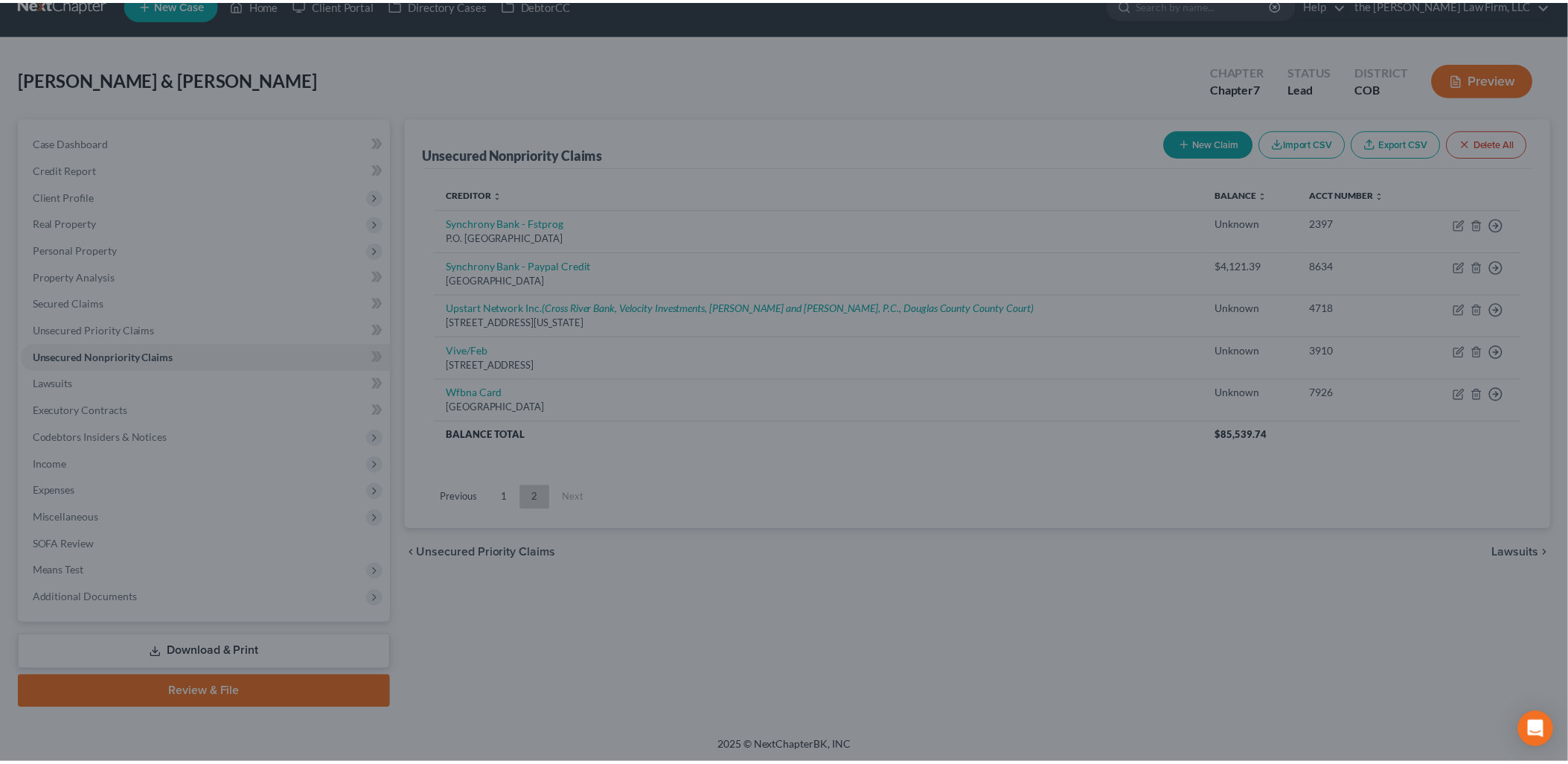
scroll to position [0, 0]
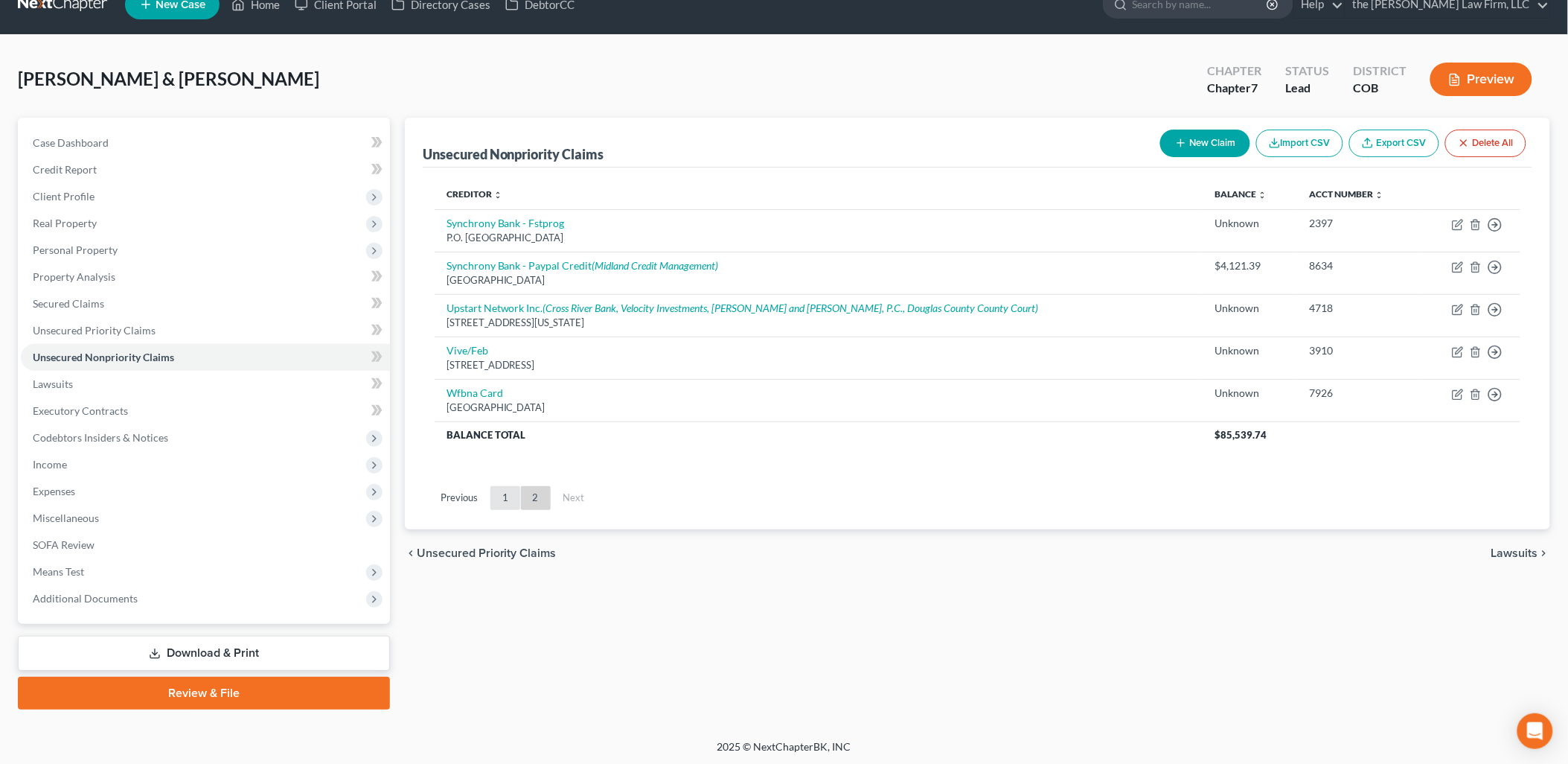
click at [496, 502] on link "1" at bounding box center [505, 498] width 30 height 24
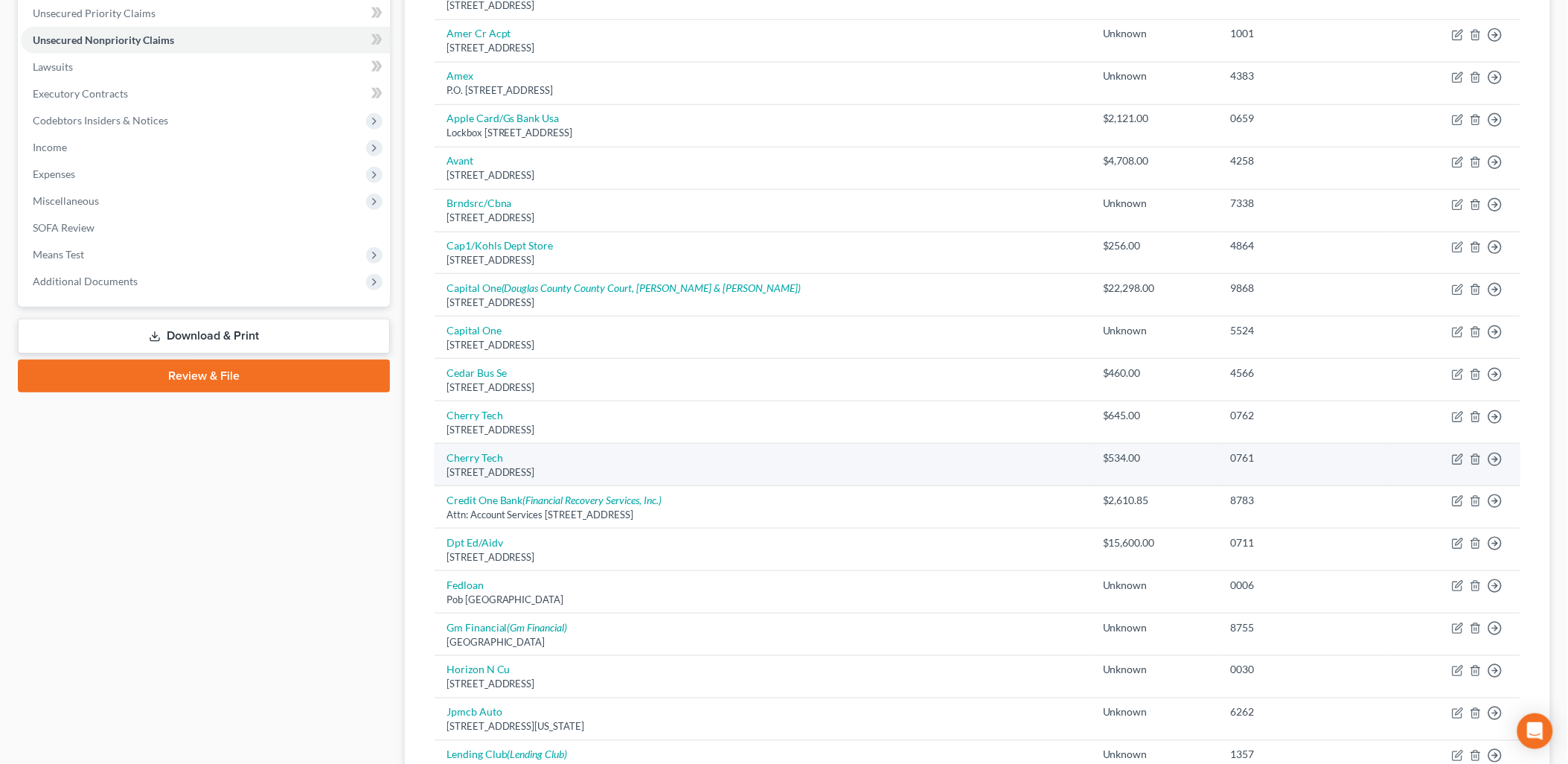
scroll to position [25, 0]
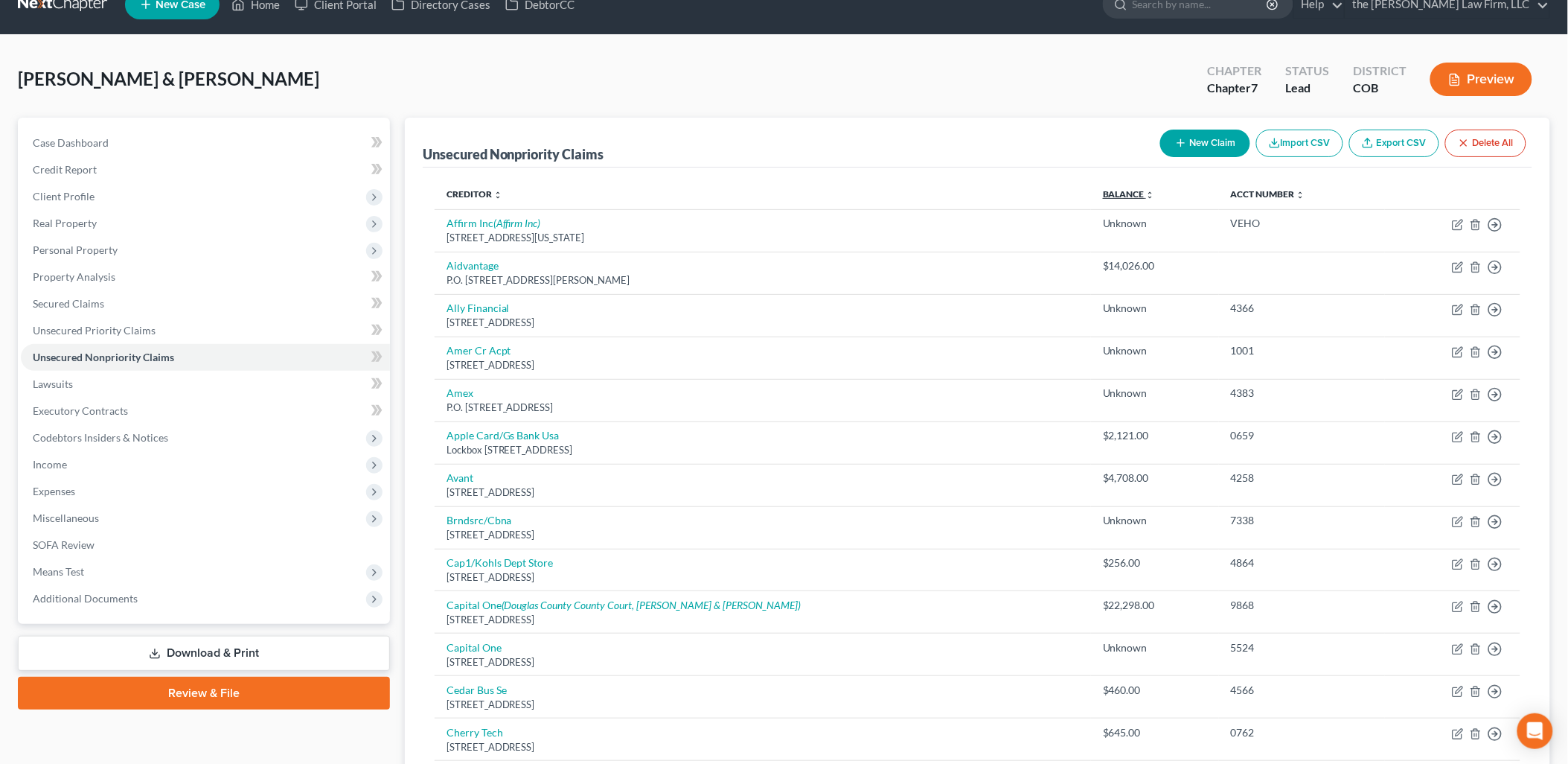
click at [1127, 191] on link "Balance expand_more expand_less unfold_more" at bounding box center [1129, 194] width 52 height 11
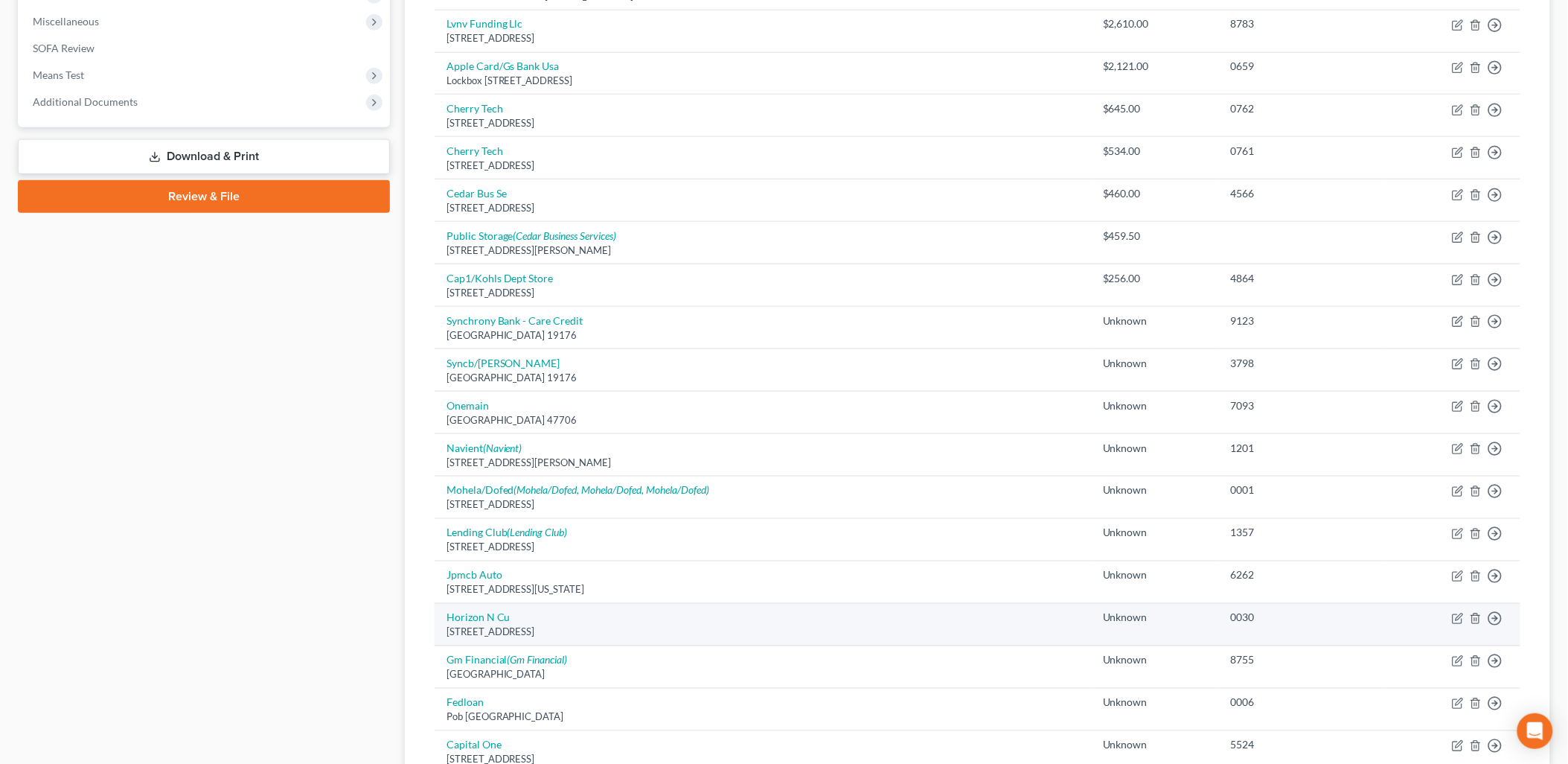
scroll to position [935, 0]
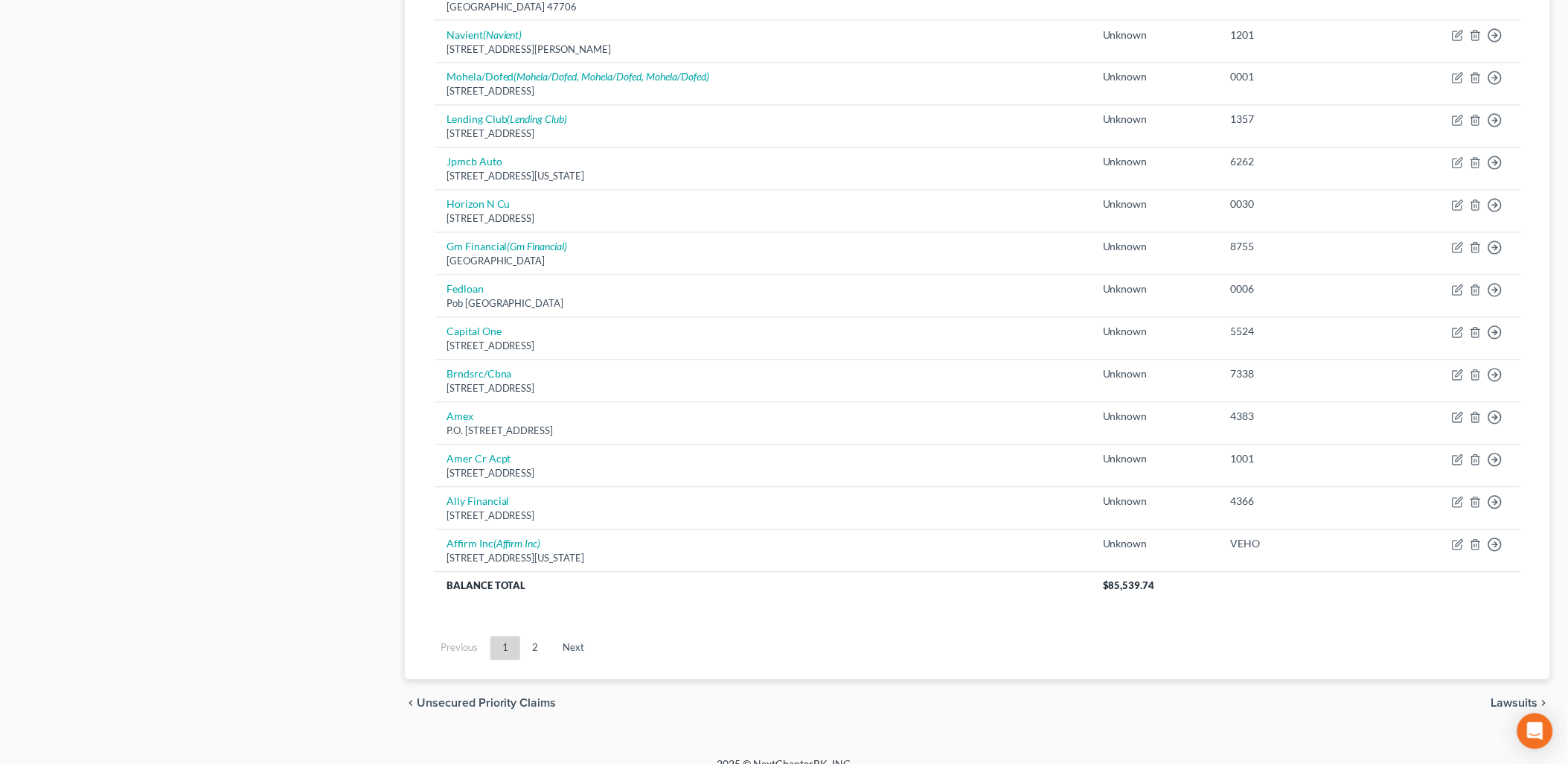
click at [539, 663] on ul "Previous 1 2 Next" at bounding box center [977, 648] width 1109 height 38
click at [541, 652] on link "2" at bounding box center [535, 648] width 30 height 24
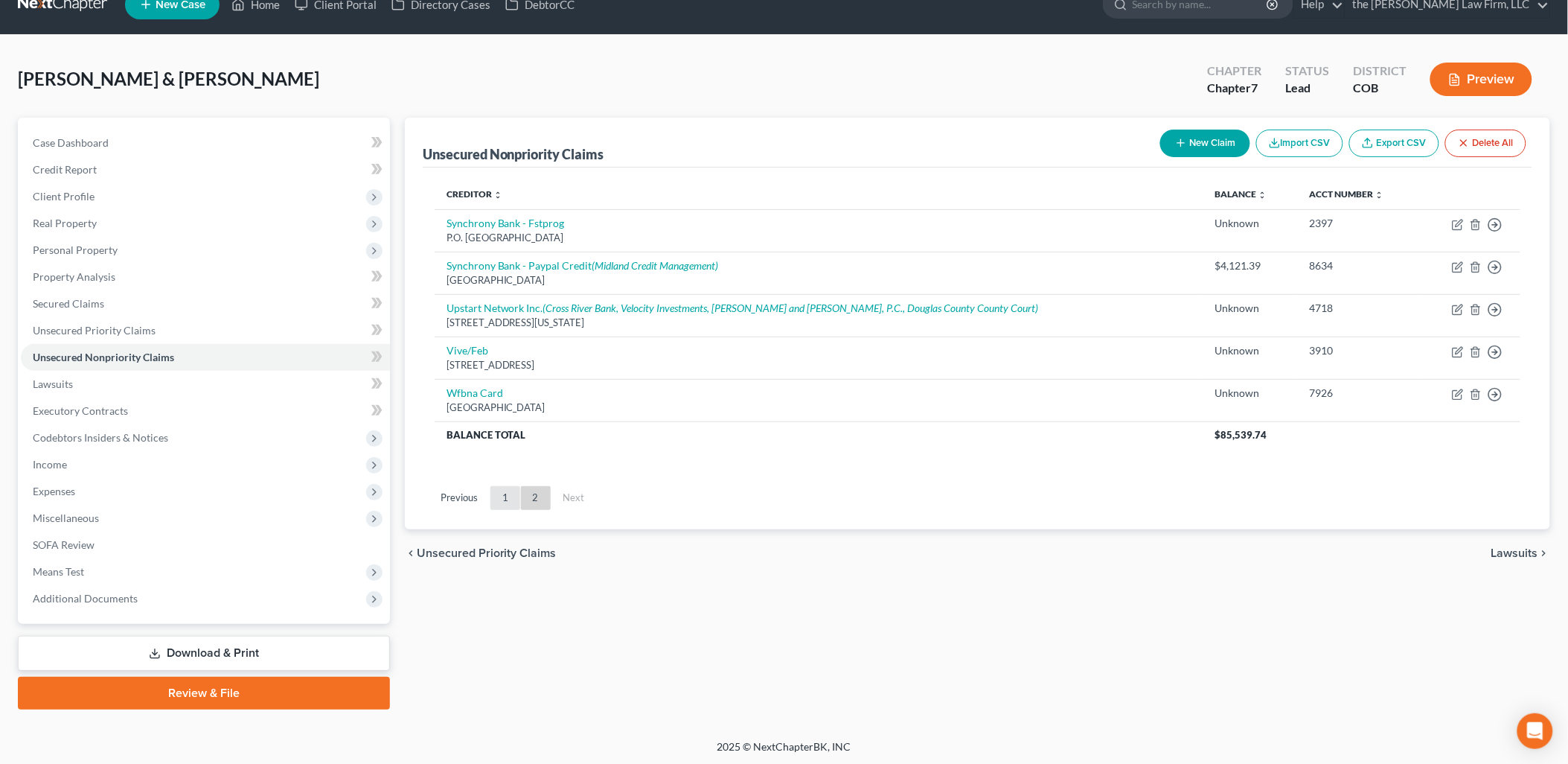
click at [504, 497] on link "1" at bounding box center [505, 498] width 30 height 24
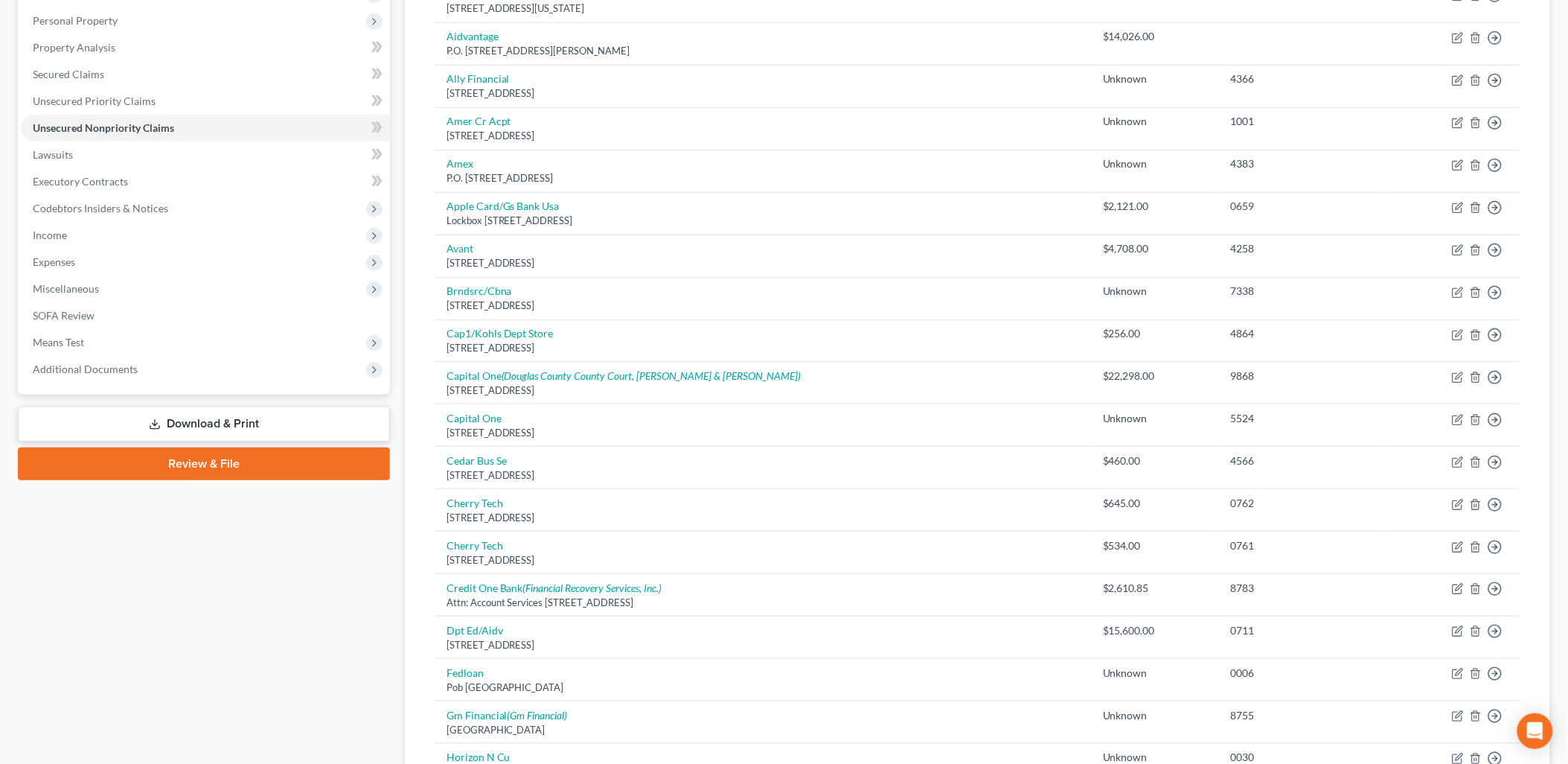
scroll to position [0, 0]
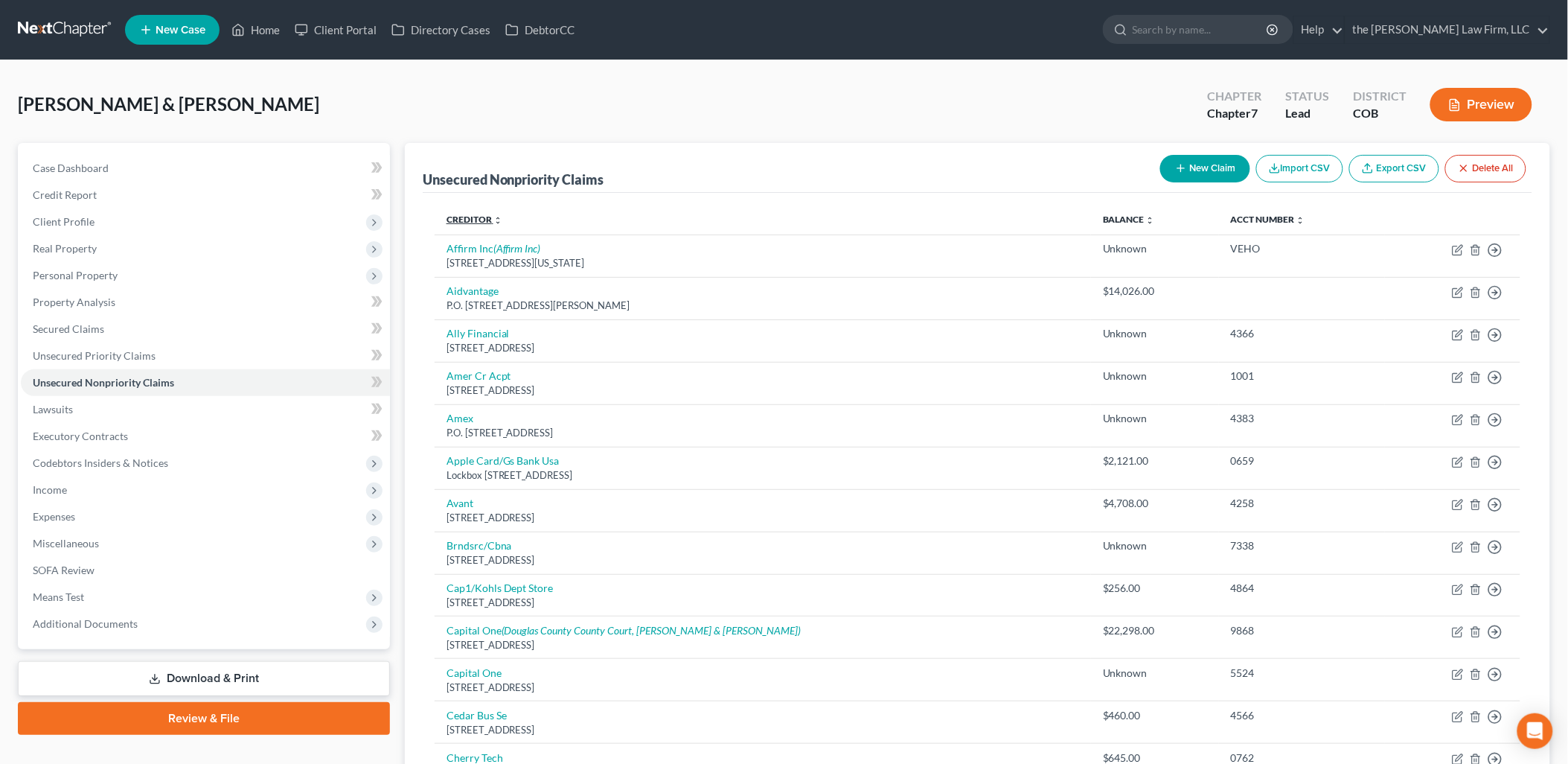
click at [467, 214] on link "Creditor expand_more expand_less unfold_more" at bounding box center [474, 219] width 56 height 11
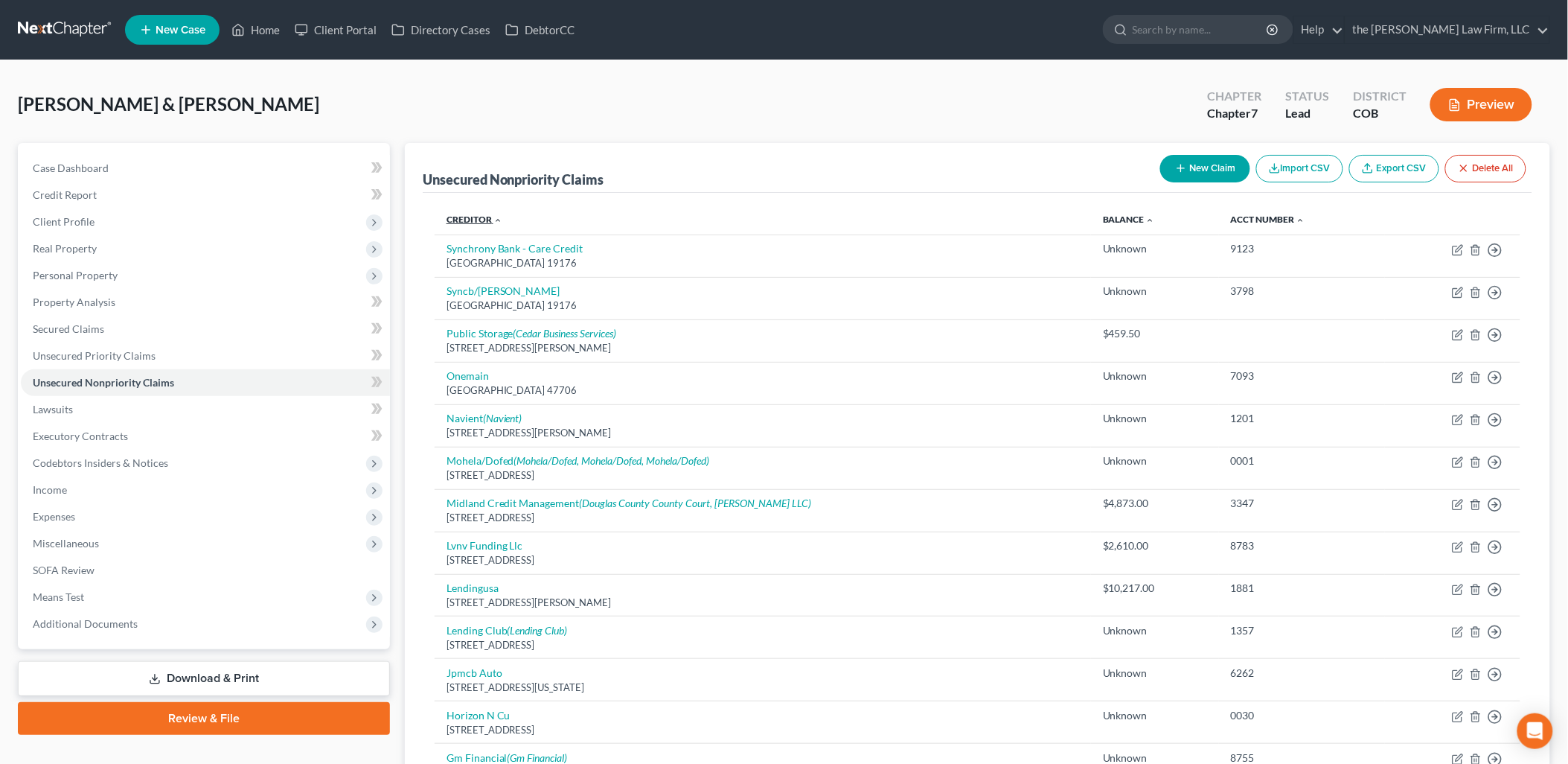
click at [467, 216] on link "Creditor expand_more expand_less unfold_more" at bounding box center [474, 219] width 56 height 11
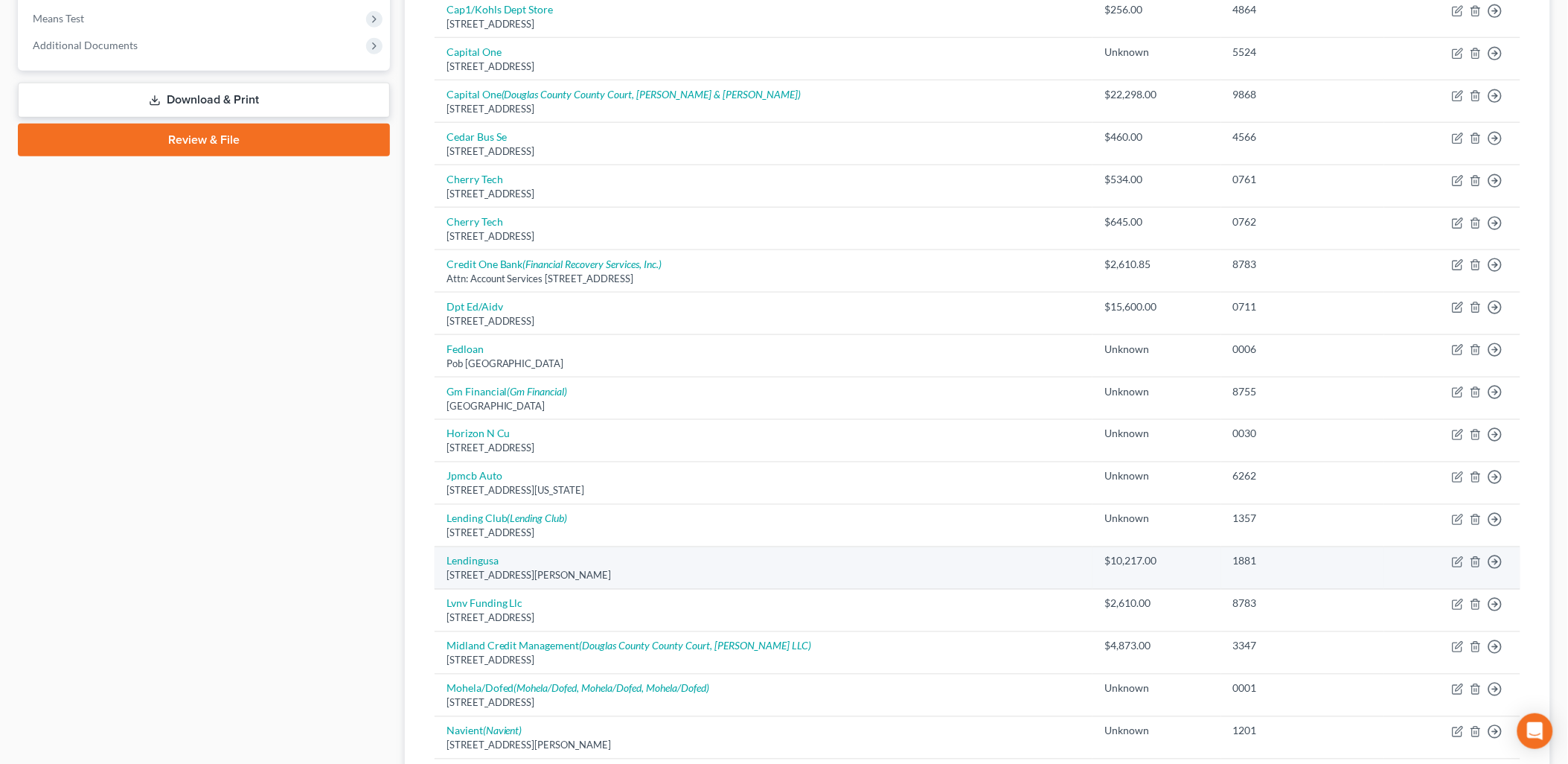
scroll to position [956, 0]
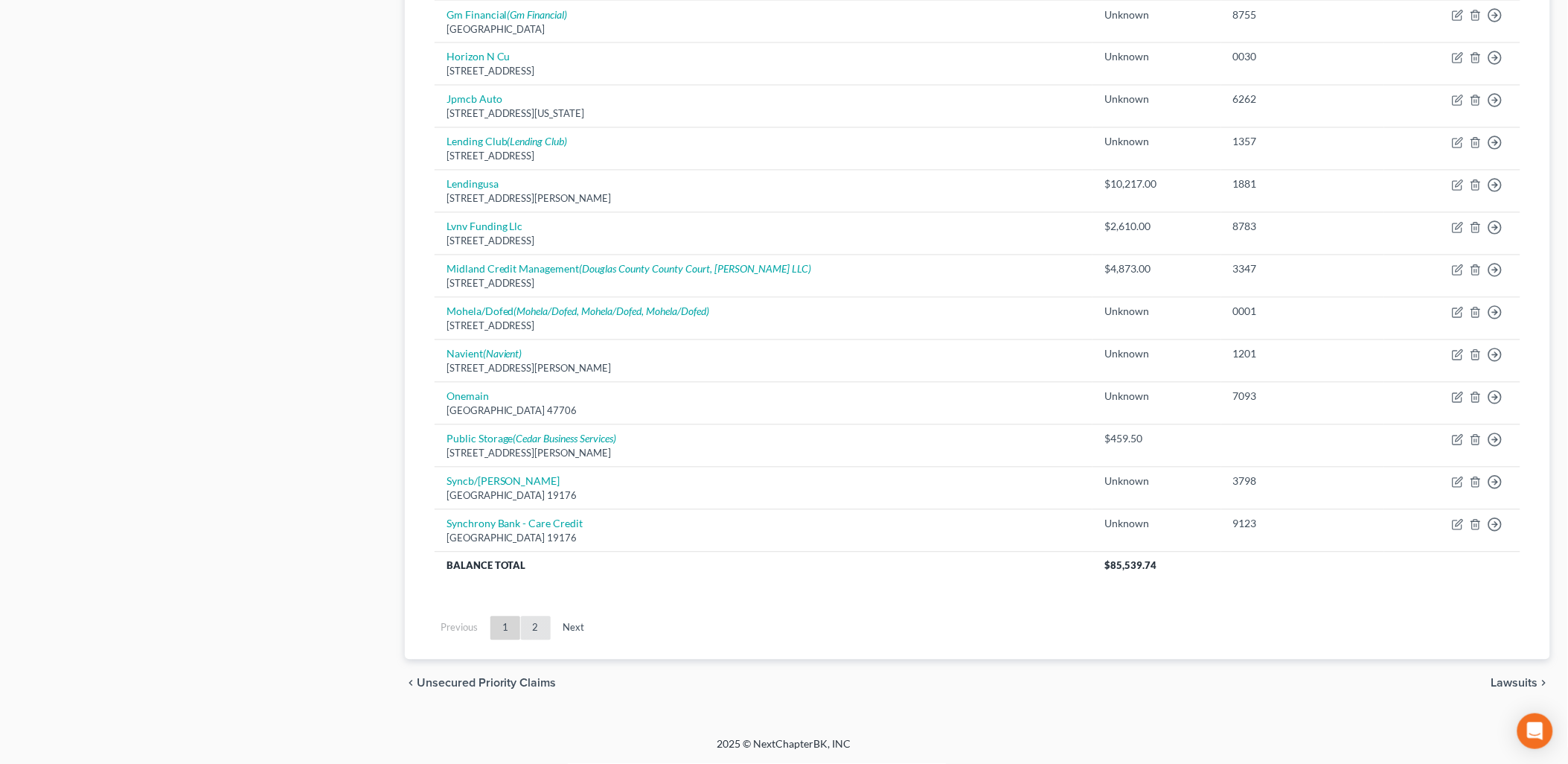
click at [536, 625] on link "2" at bounding box center [535, 628] width 30 height 24
click at [539, 625] on link "2" at bounding box center [535, 628] width 30 height 24
click at [510, 633] on link "1" at bounding box center [505, 628] width 30 height 24
click at [537, 631] on link "2" at bounding box center [535, 628] width 30 height 24
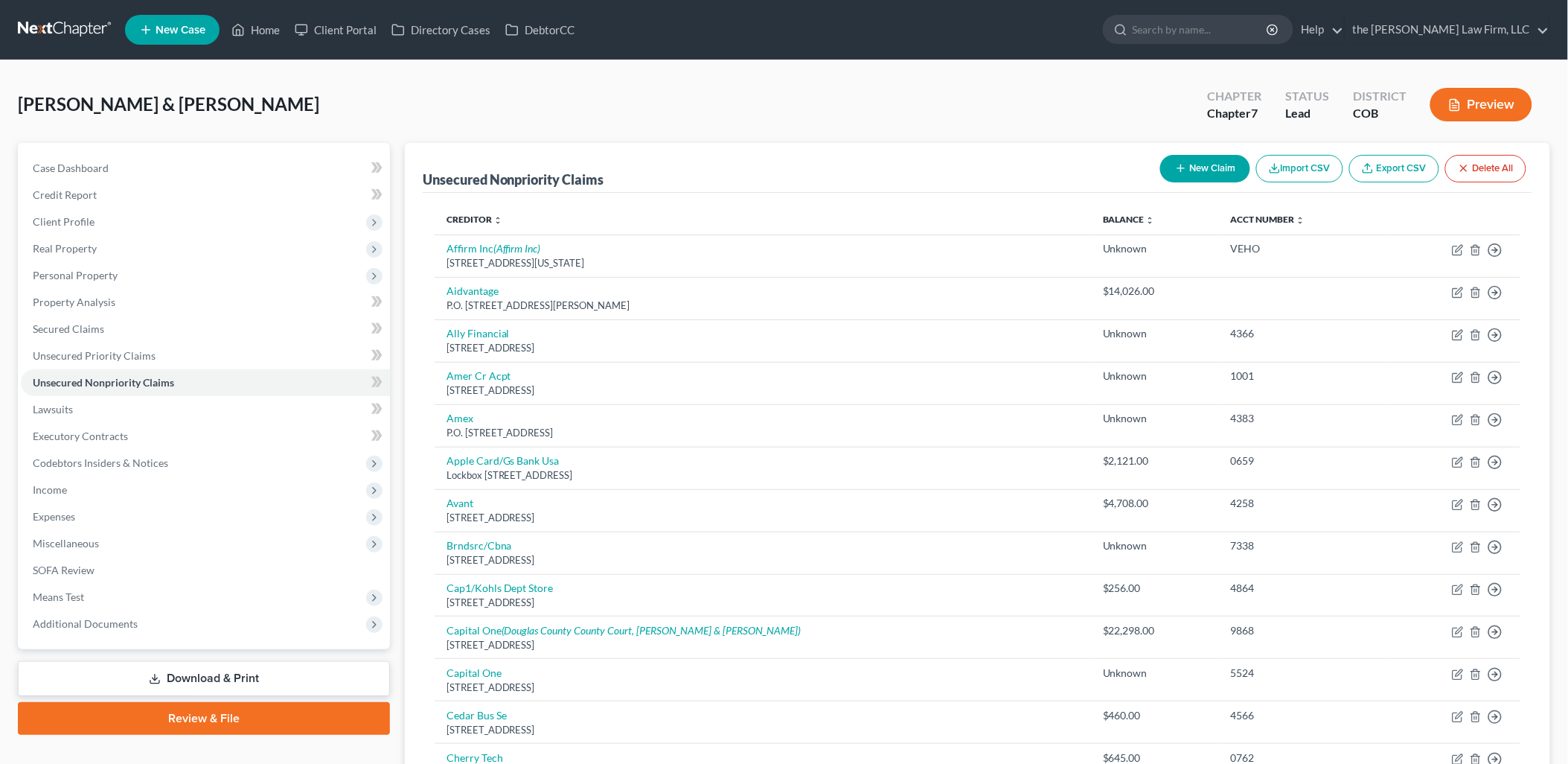
scroll to position [956, 0]
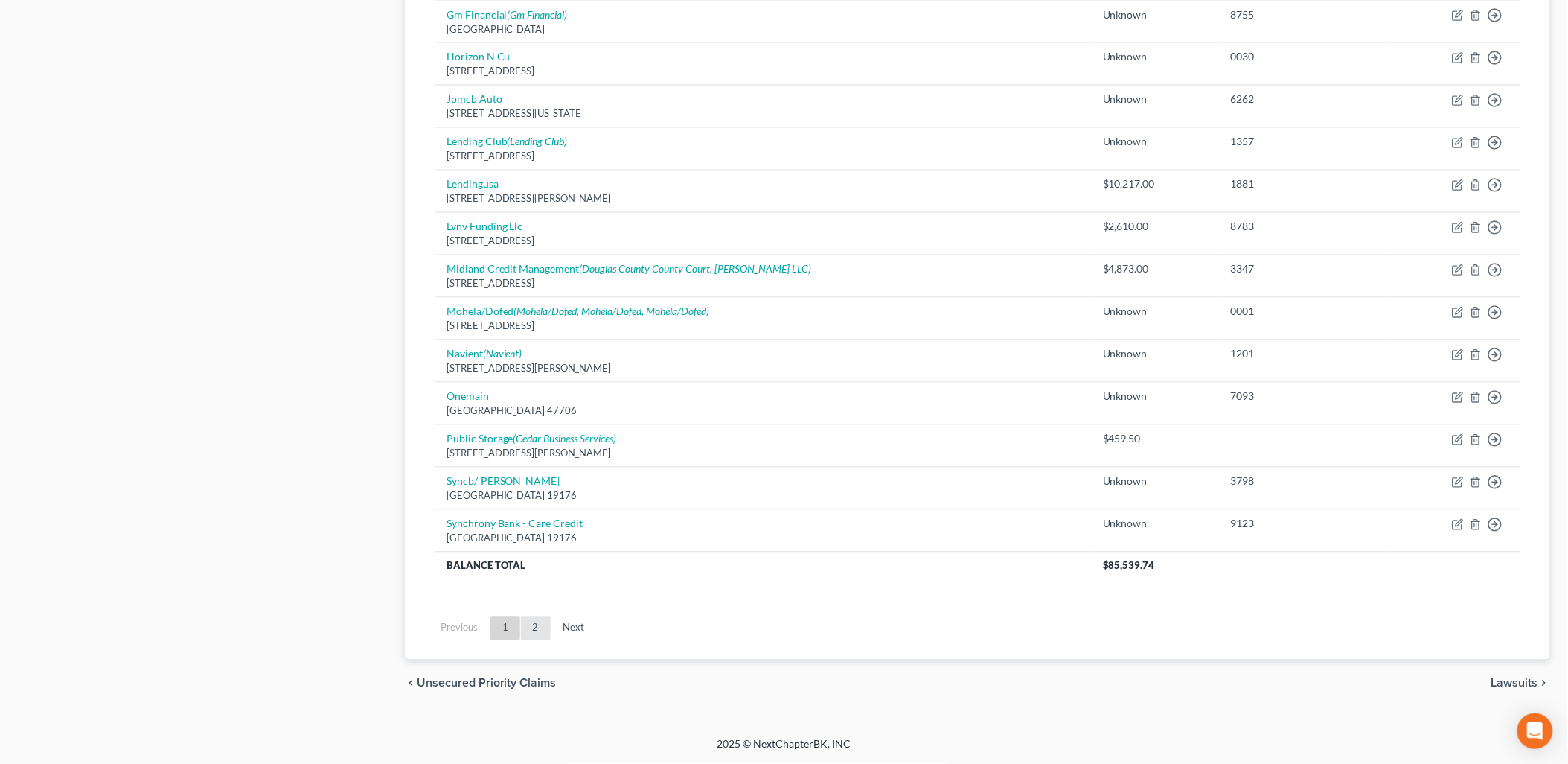
click at [536, 624] on link "2" at bounding box center [535, 628] width 30 height 24
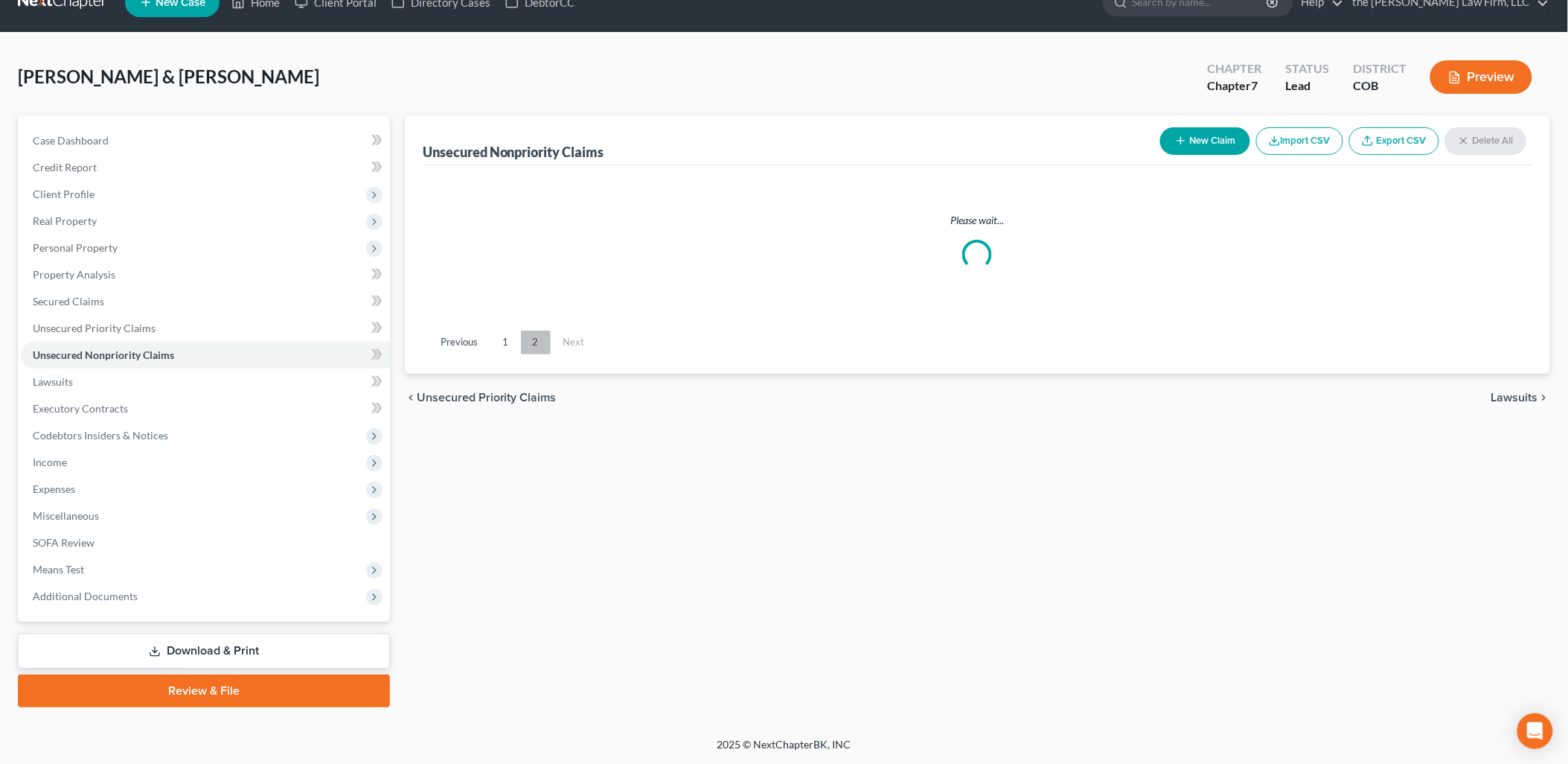
scroll to position [25, 0]
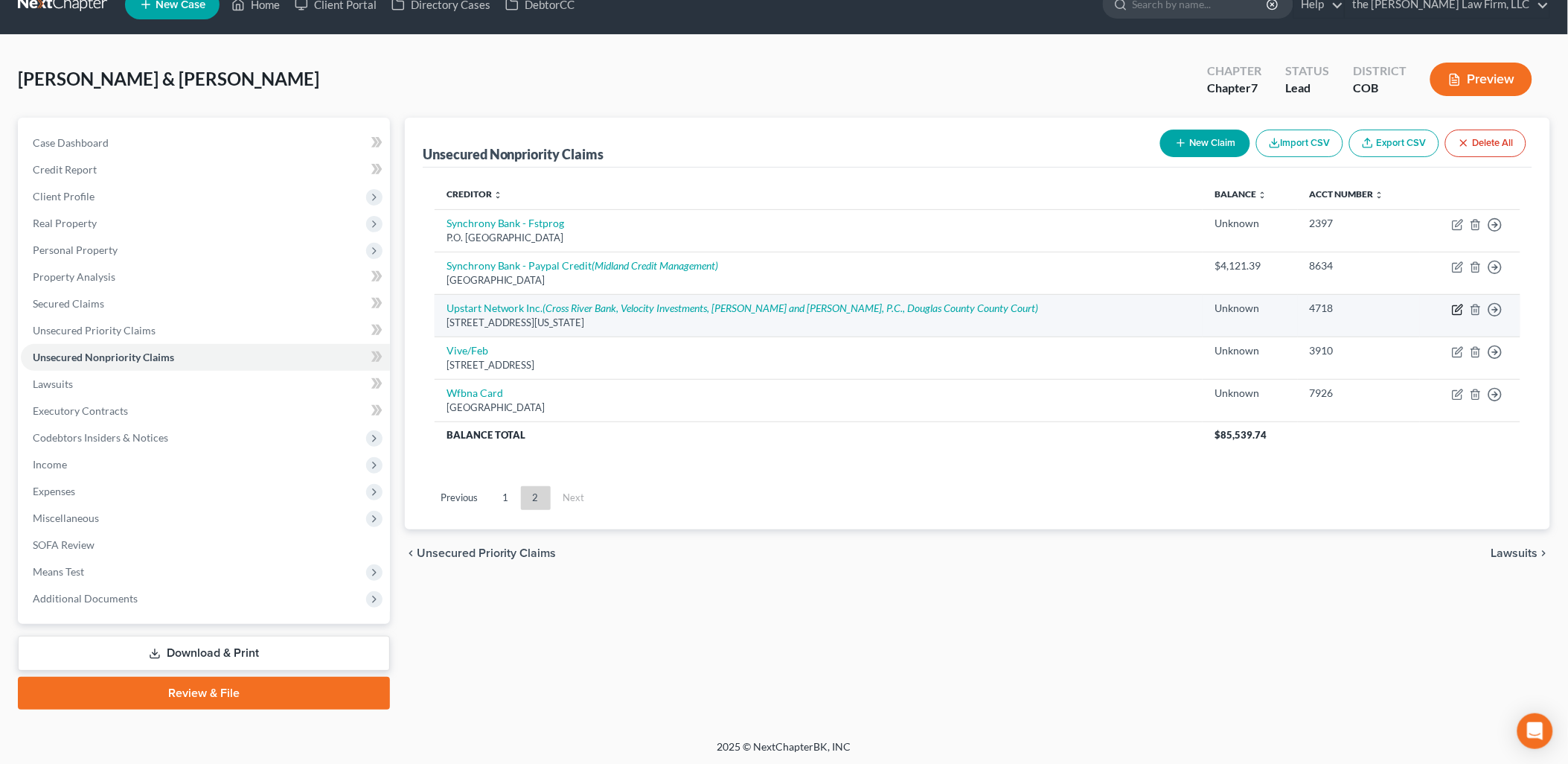
click at [1459, 308] on icon "button" at bounding box center [1457, 309] width 12 height 12
select select "4"
select select "0"
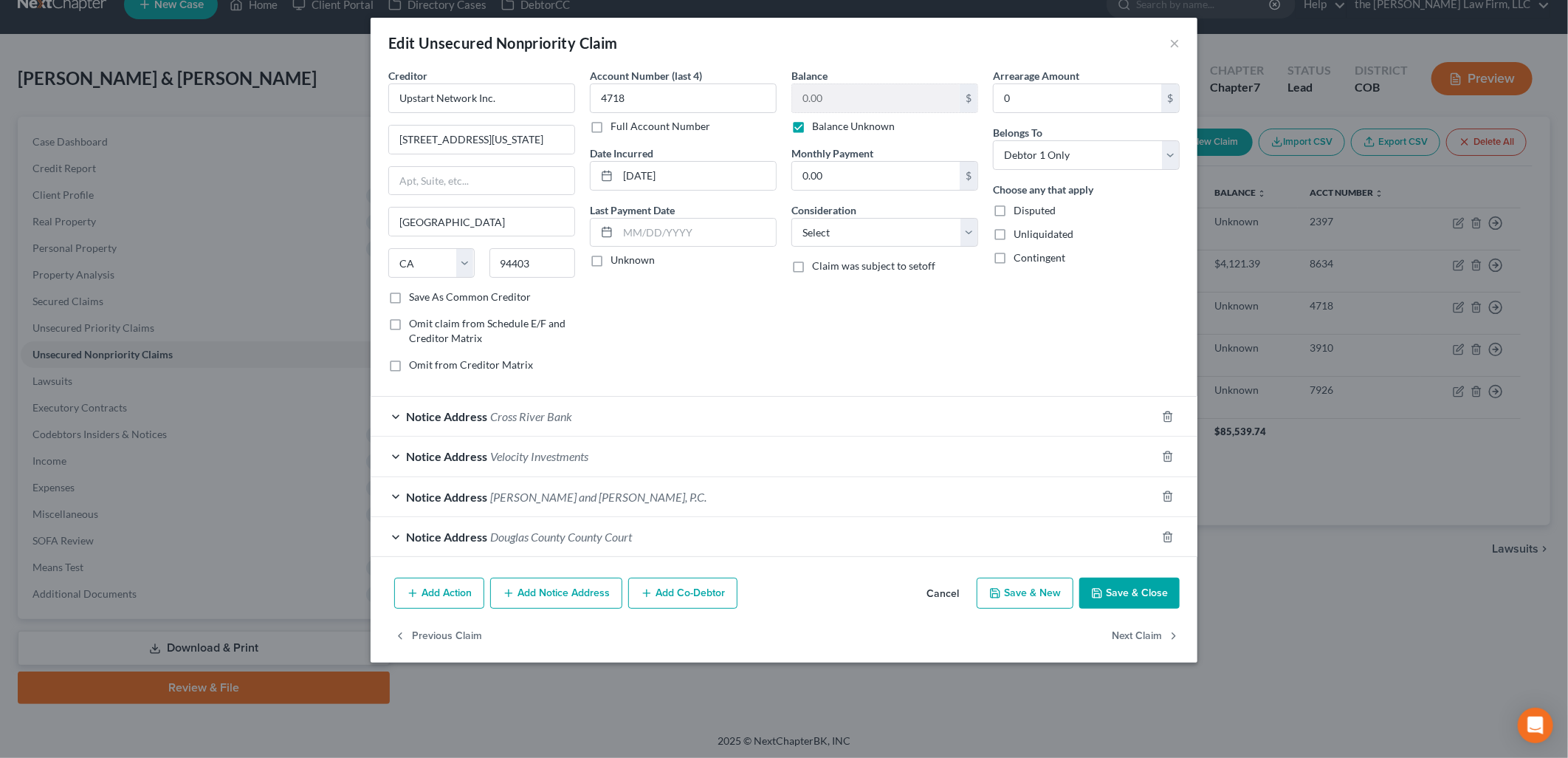
click at [1152, 596] on button "Save & Close" at bounding box center [1129, 593] width 100 height 31
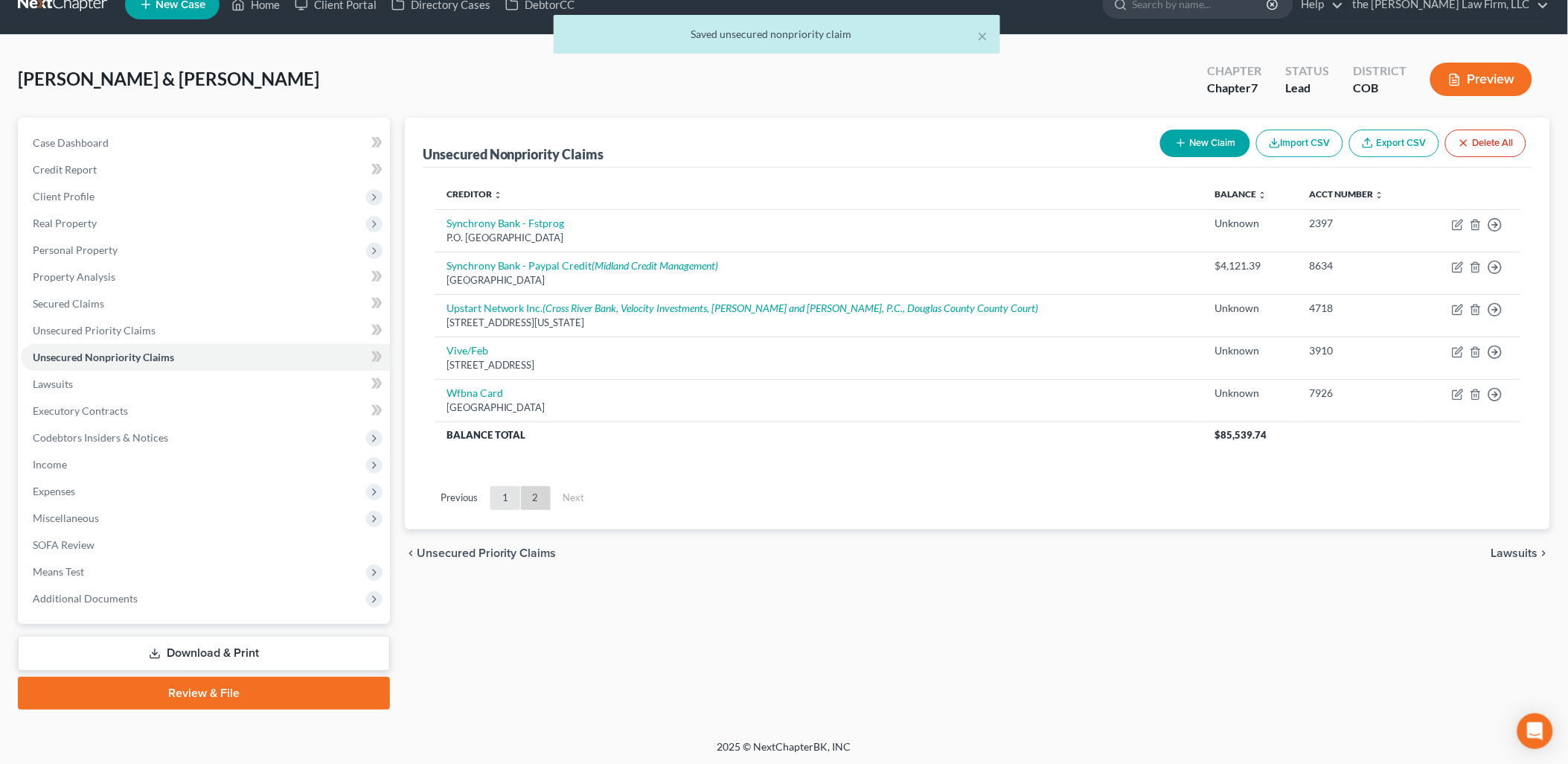
click at [499, 493] on link "1" at bounding box center [505, 498] width 30 height 24
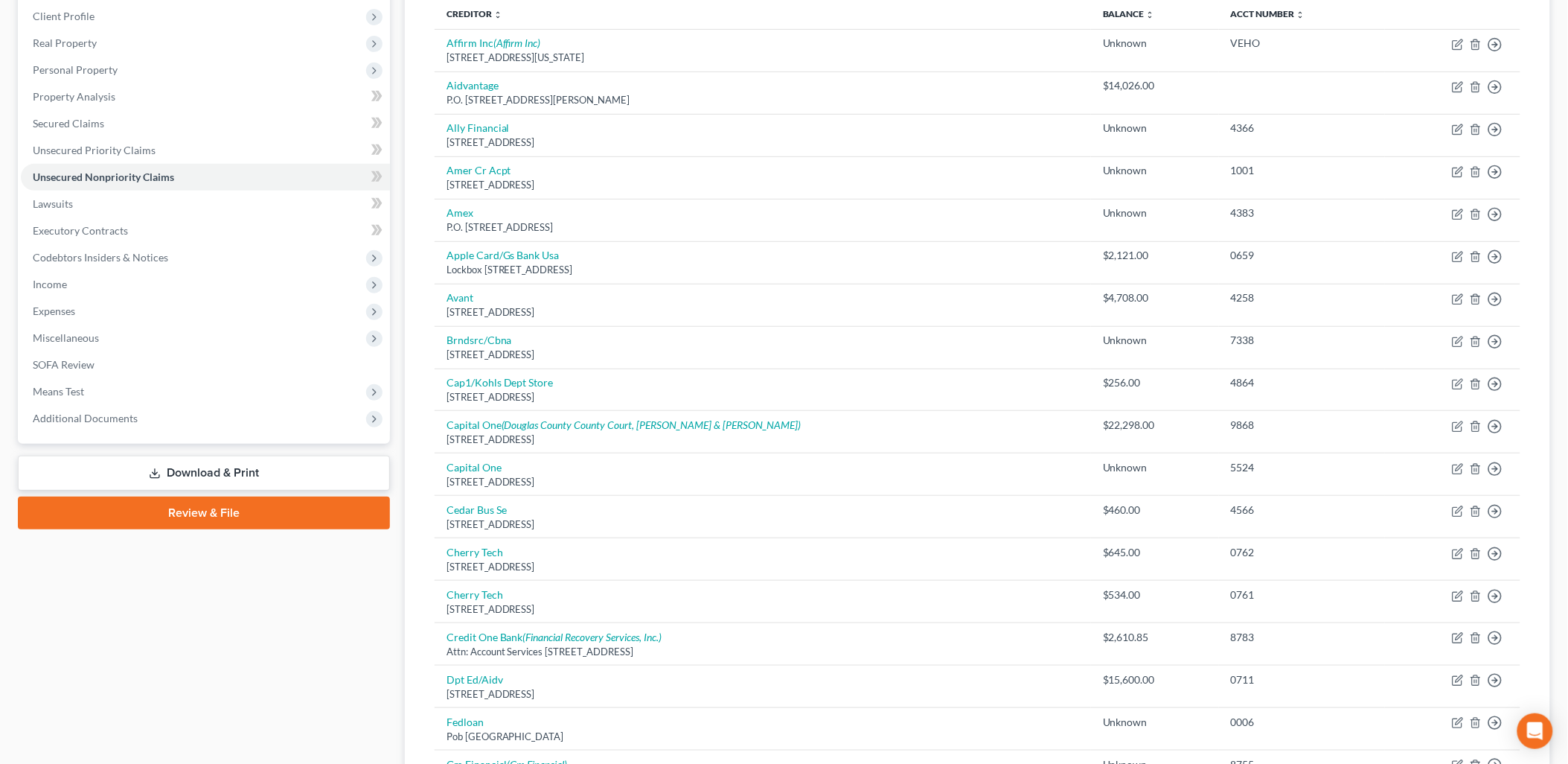
scroll to position [0, 0]
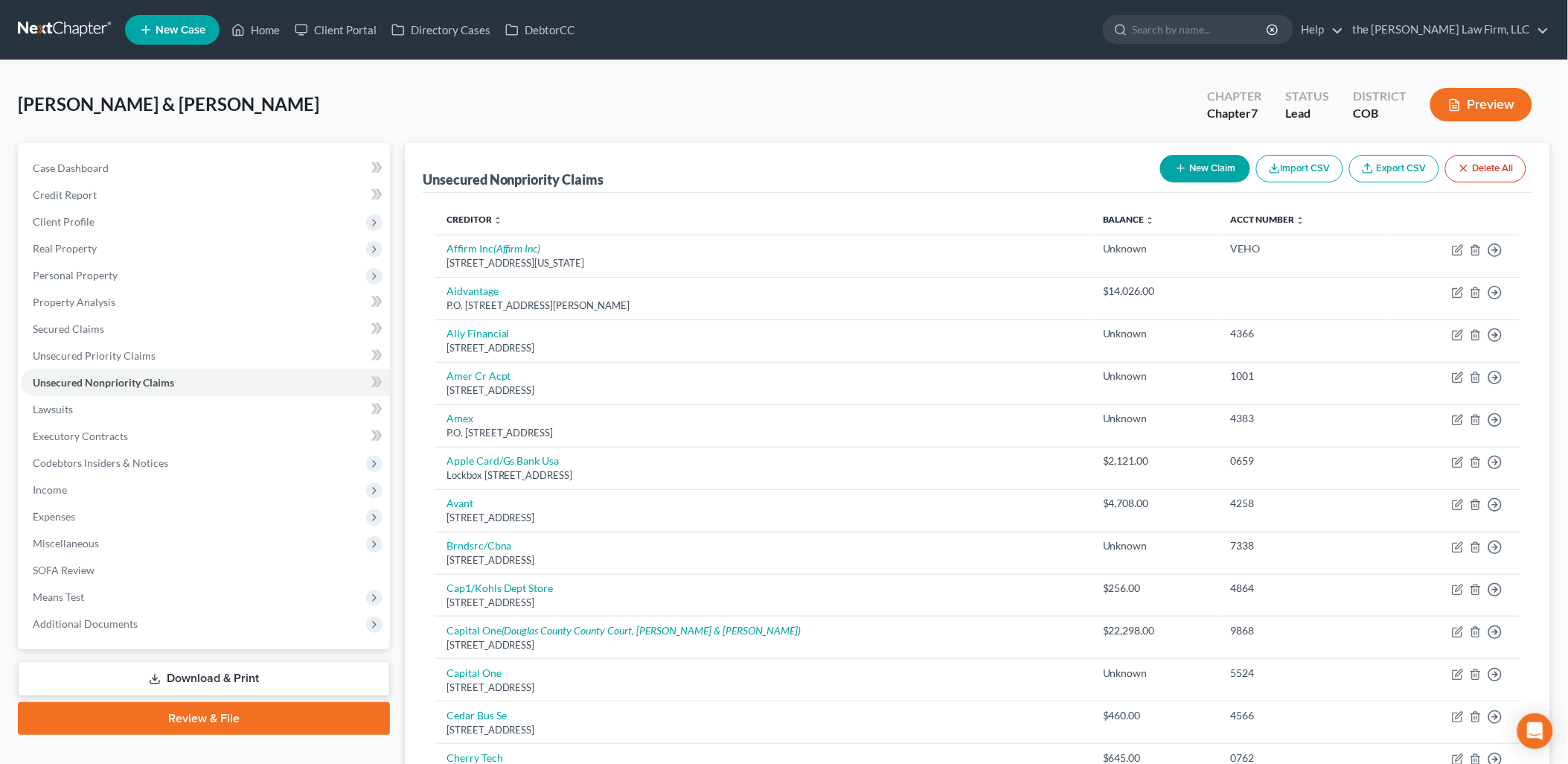
click at [1229, 166] on button "New Claim" at bounding box center [1205, 168] width 90 height 27
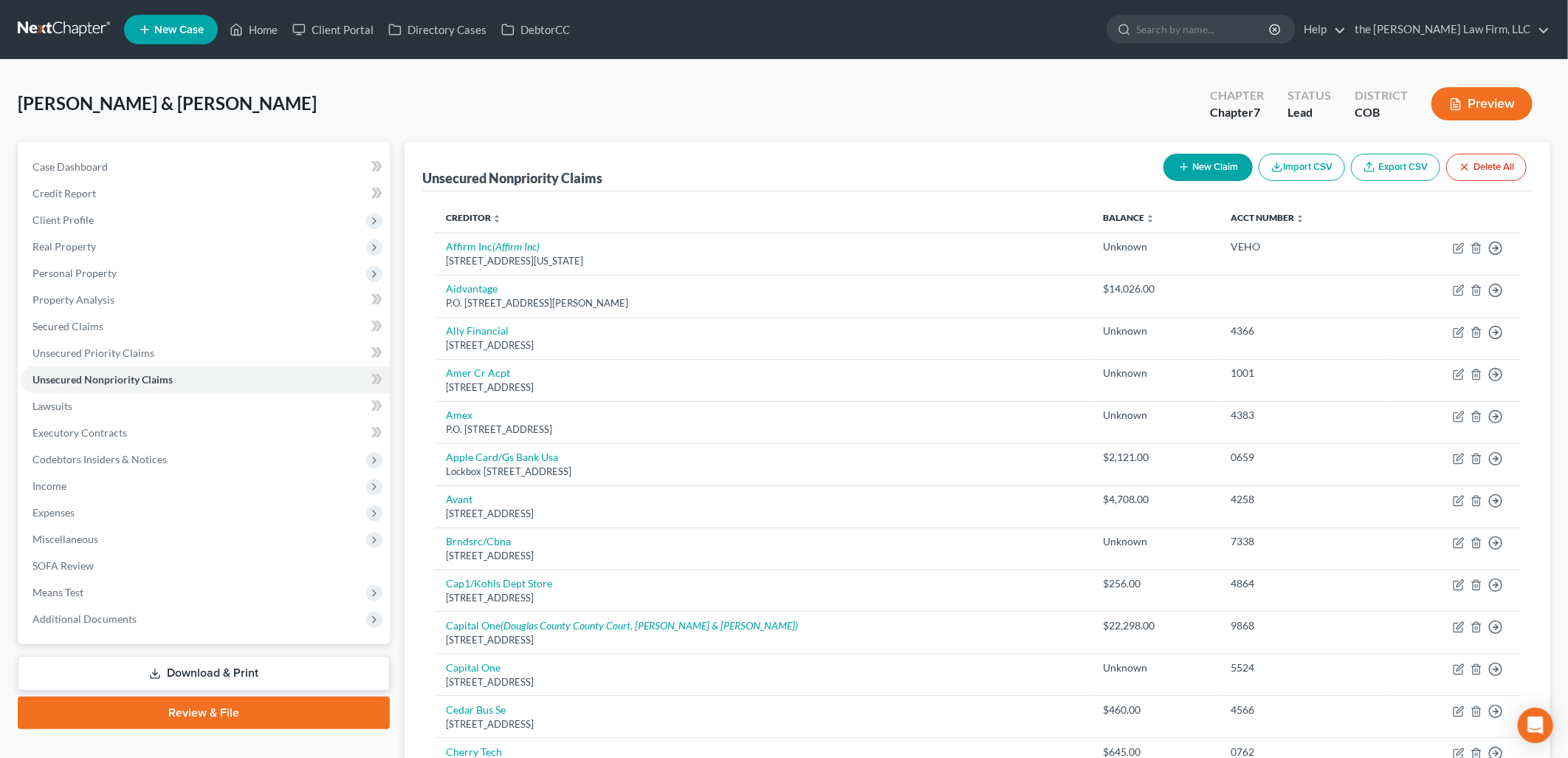
select select "2"
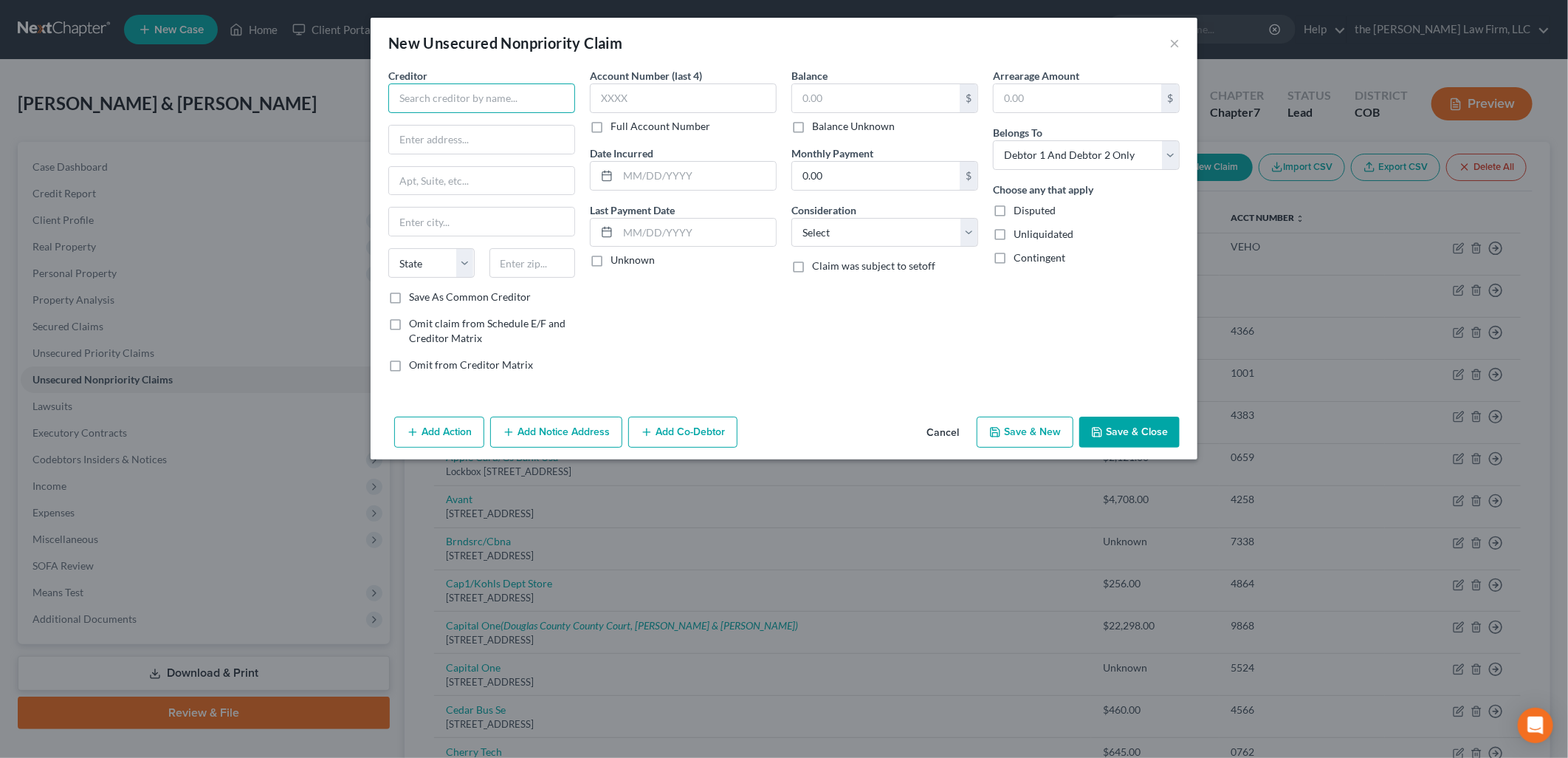
click at [510, 100] on input "text" at bounding box center [481, 98] width 187 height 30
drag, startPoint x: 510, startPoint y: 100, endPoint x: 252, endPoint y: 96, distance: 258.0
click at [252, 96] on div "New Unsecured Nonpriority Claim × Creditor * Progressive Leasing State AL AK AR…" at bounding box center [784, 379] width 1568 height 758
type input "Progressive Leasing"
click at [551, 141] on input "text" at bounding box center [481, 139] width 185 height 28
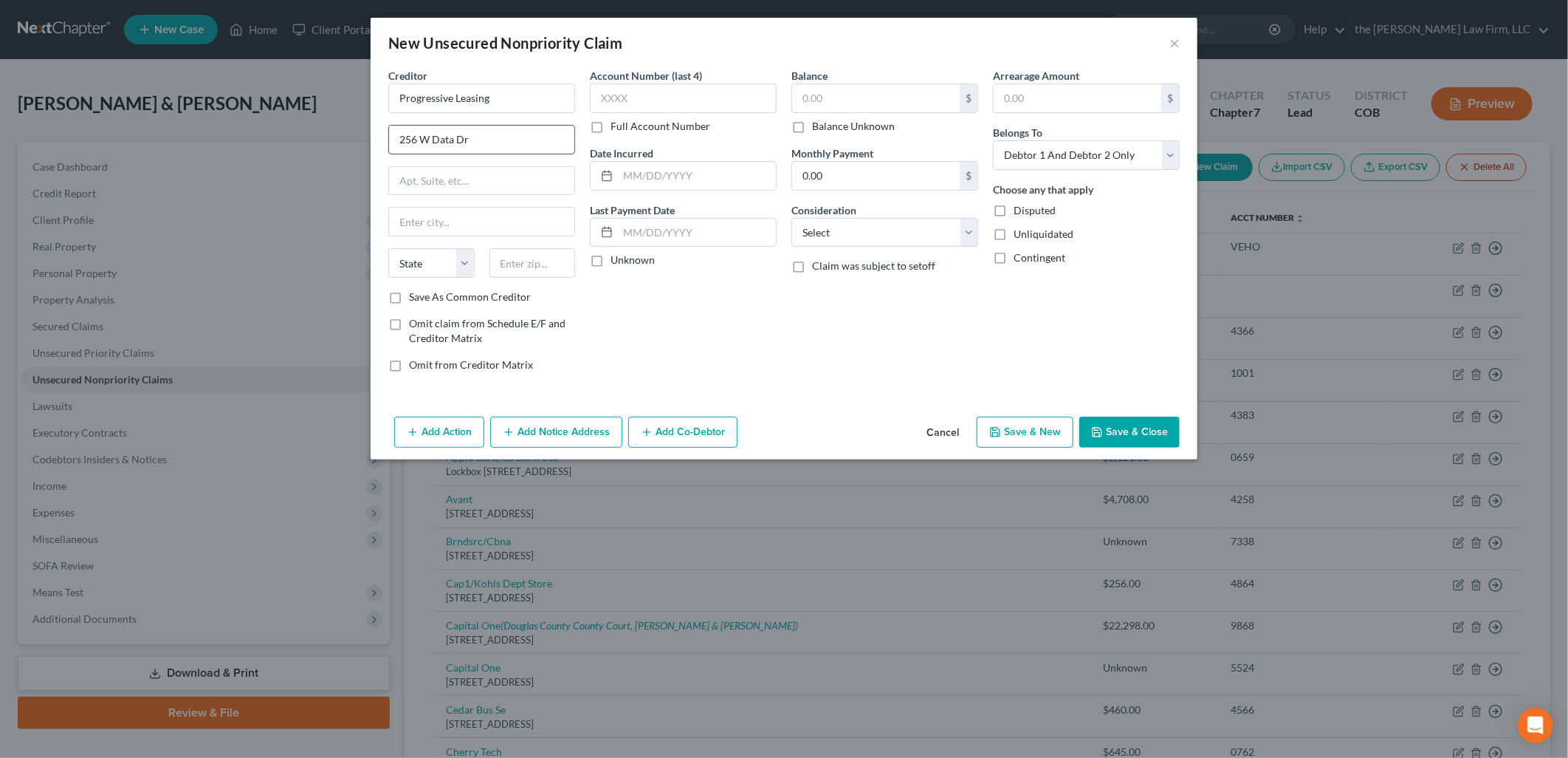
type input "256 W Data Dr"
type input "84020"
type input "[PERSON_NAME]"
select select "46"
click at [733, 100] on input "text" at bounding box center [683, 98] width 187 height 30
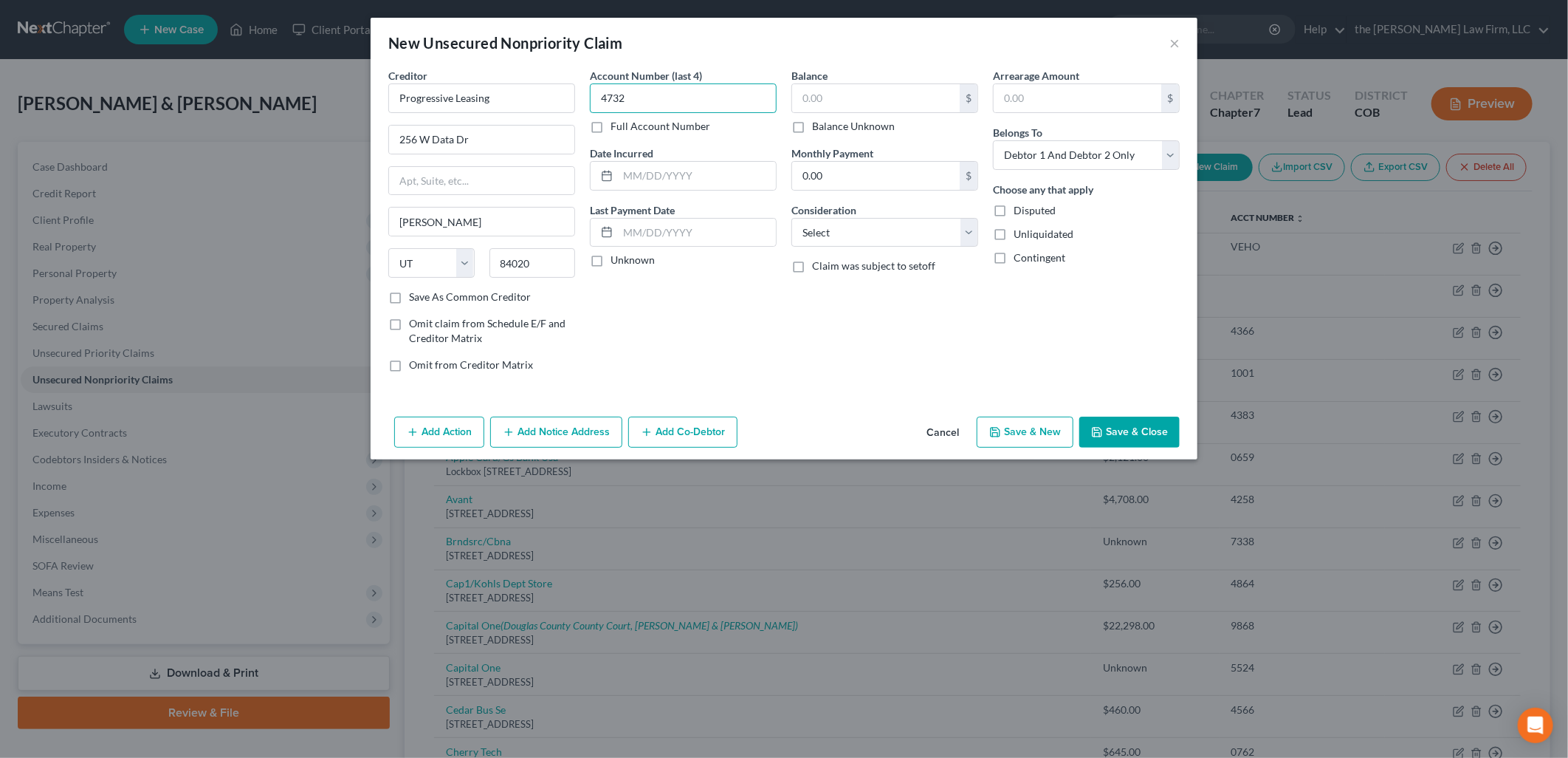
type input "4732"
click at [921, 114] on div "$ Balance Unknown" at bounding box center [884, 108] width 187 height 51
click at [923, 104] on input "text" at bounding box center [875, 98] width 167 height 28
type input "2,810.06"
click at [1123, 423] on button "Save & Close" at bounding box center [1129, 432] width 100 height 31
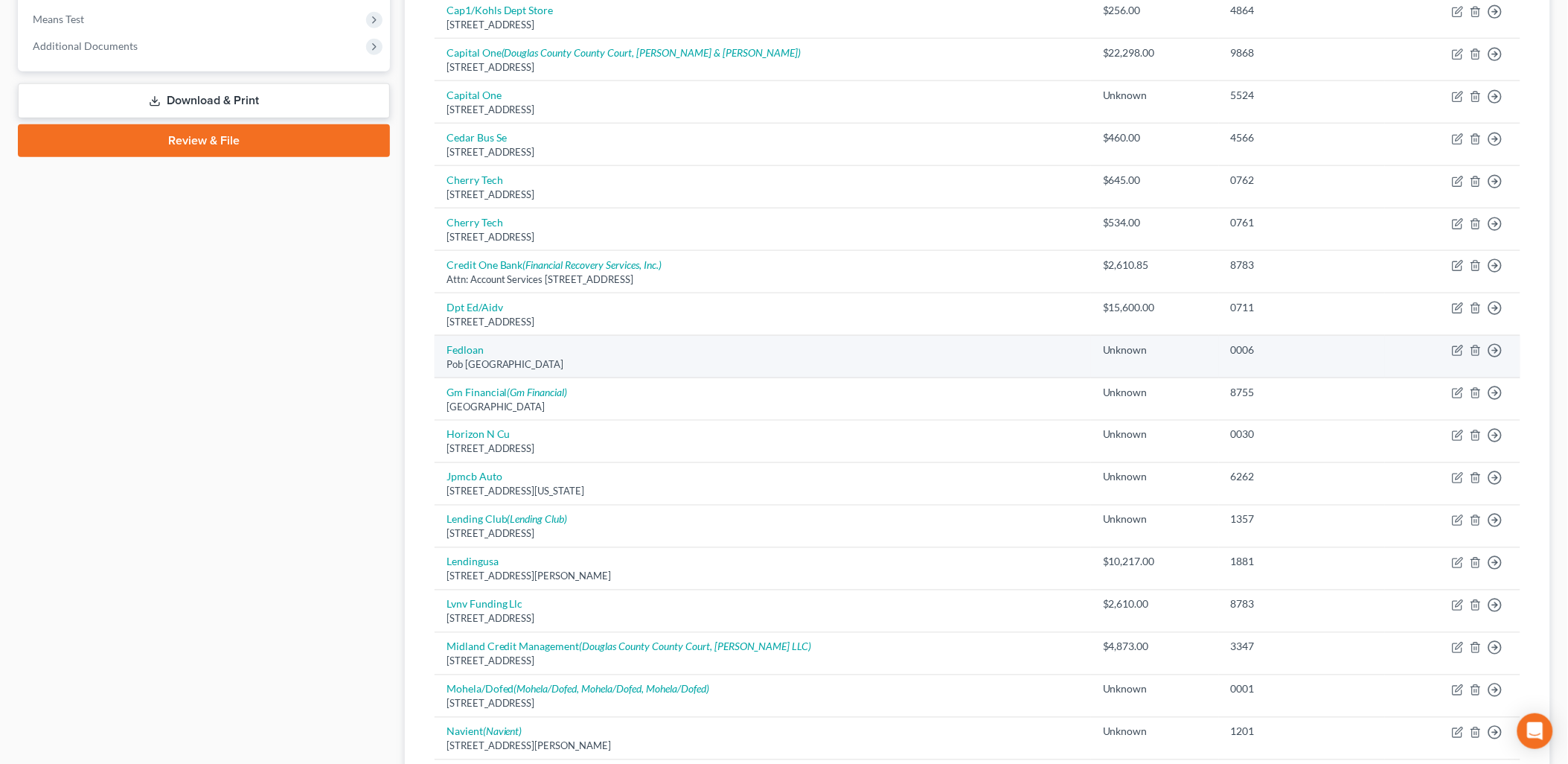
scroll to position [578, 0]
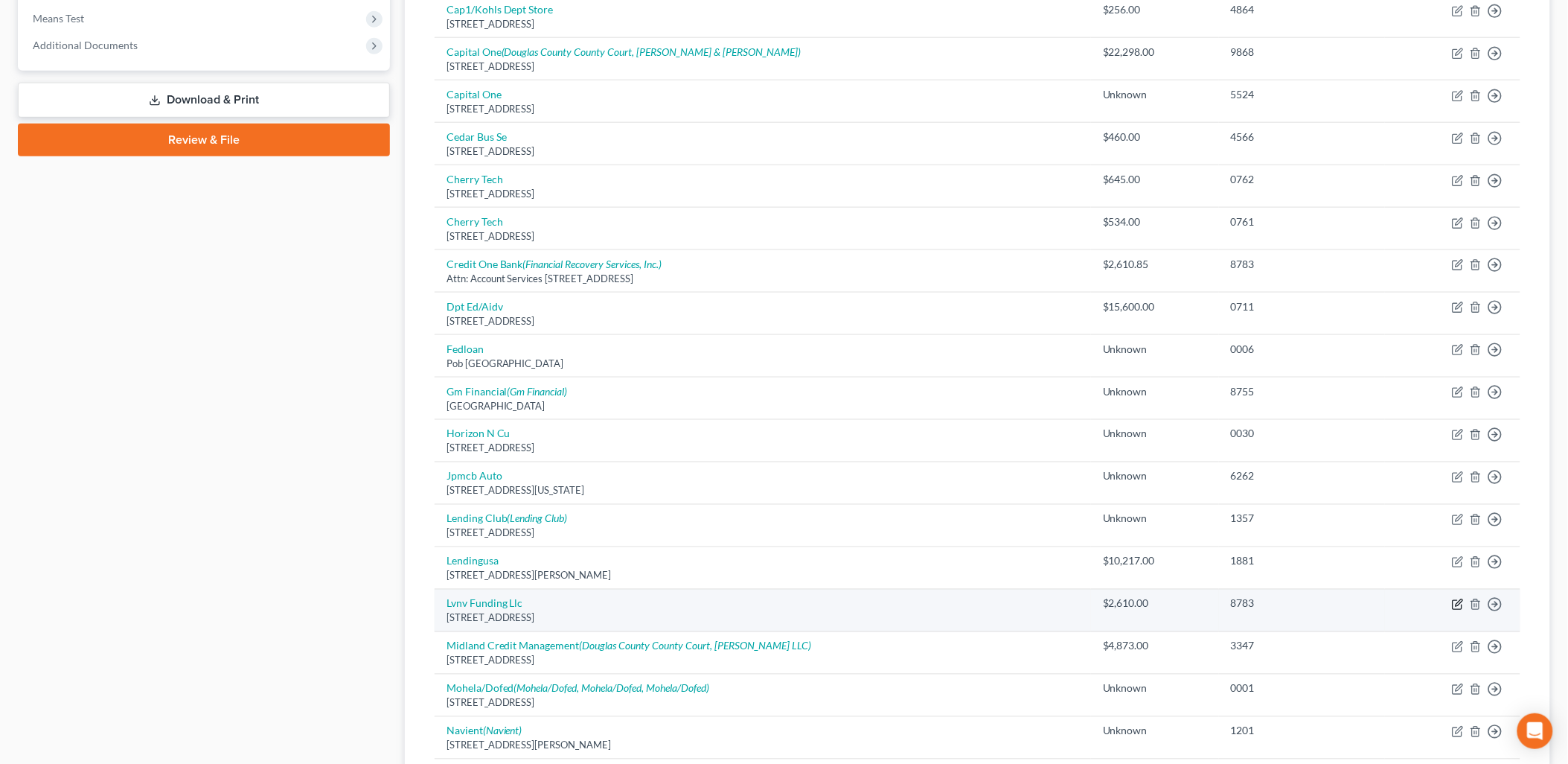
click at [1459, 604] on icon "button" at bounding box center [1457, 604] width 12 height 12
select select "42"
select select "0"
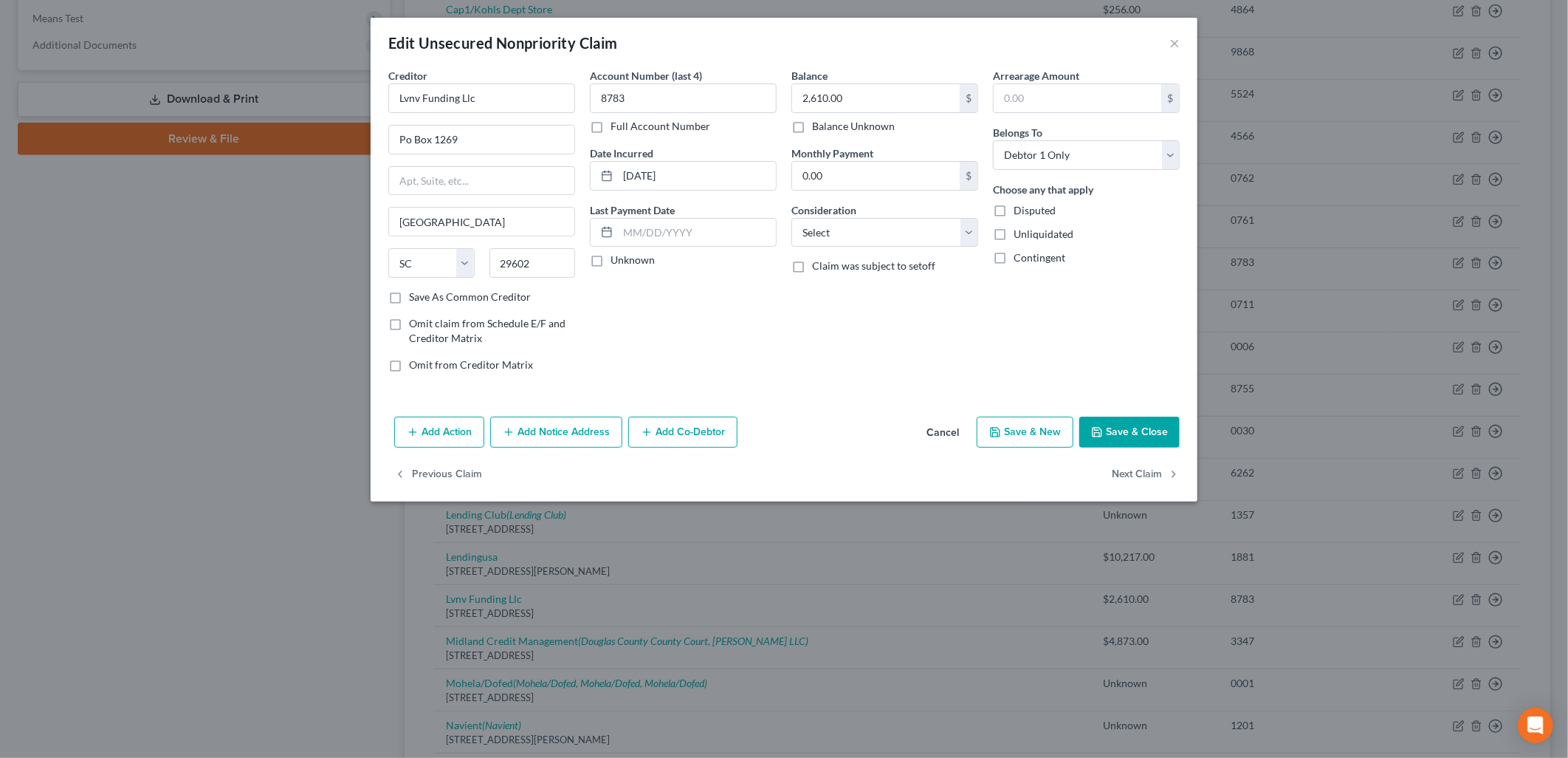
click at [1123, 431] on button "Save & Close" at bounding box center [1129, 432] width 100 height 31
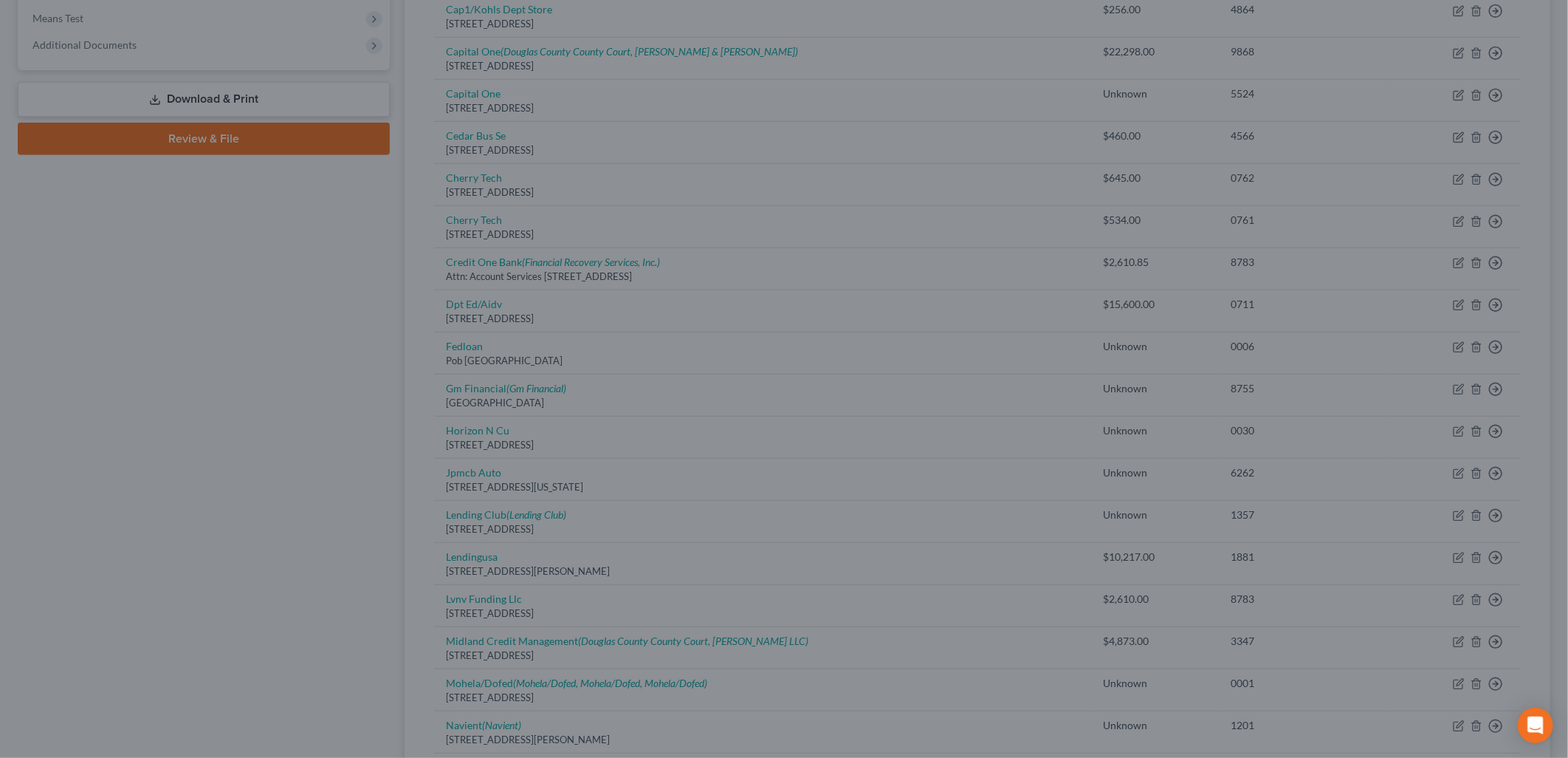
type input "0"
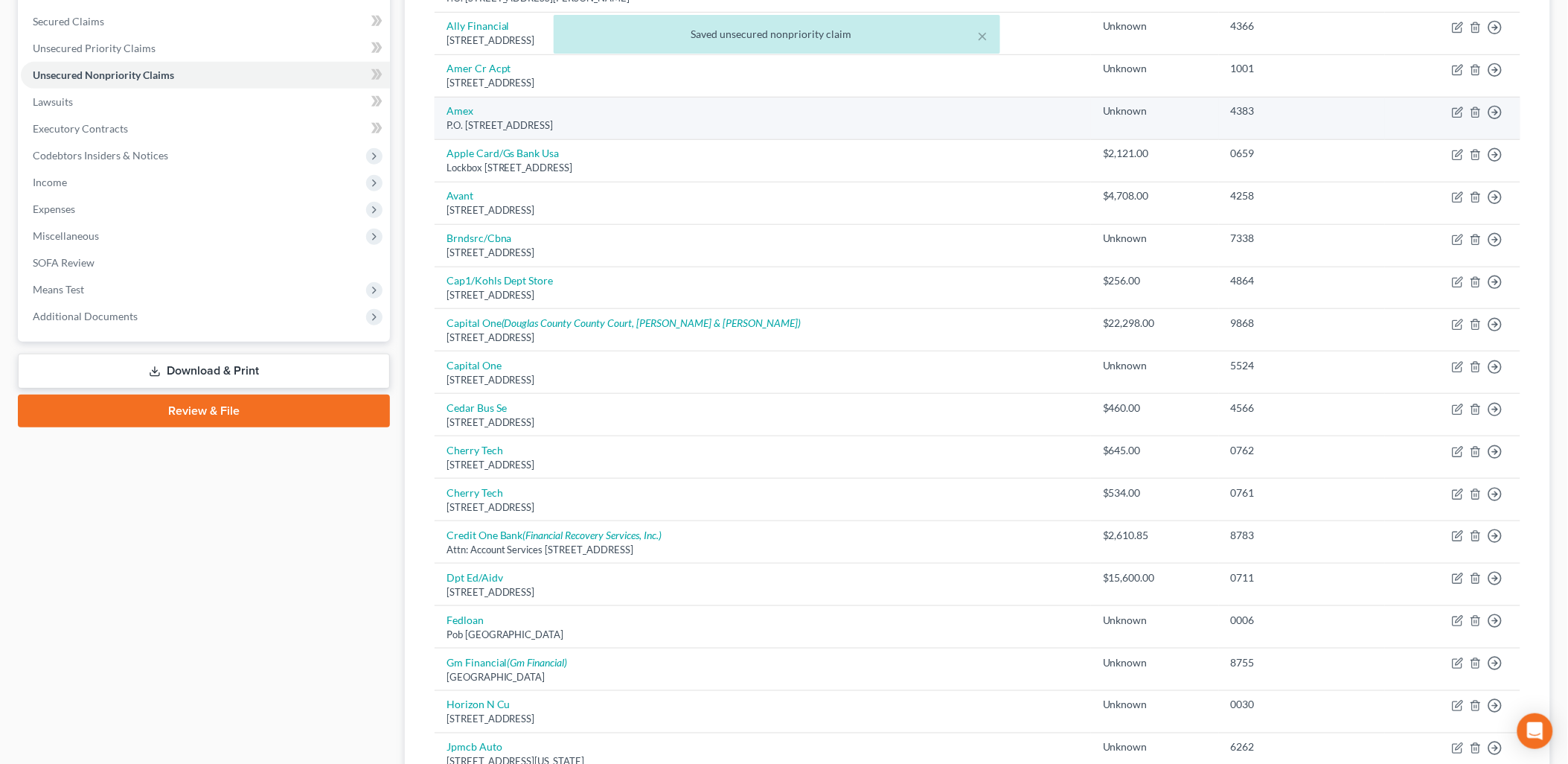
scroll to position [82, 0]
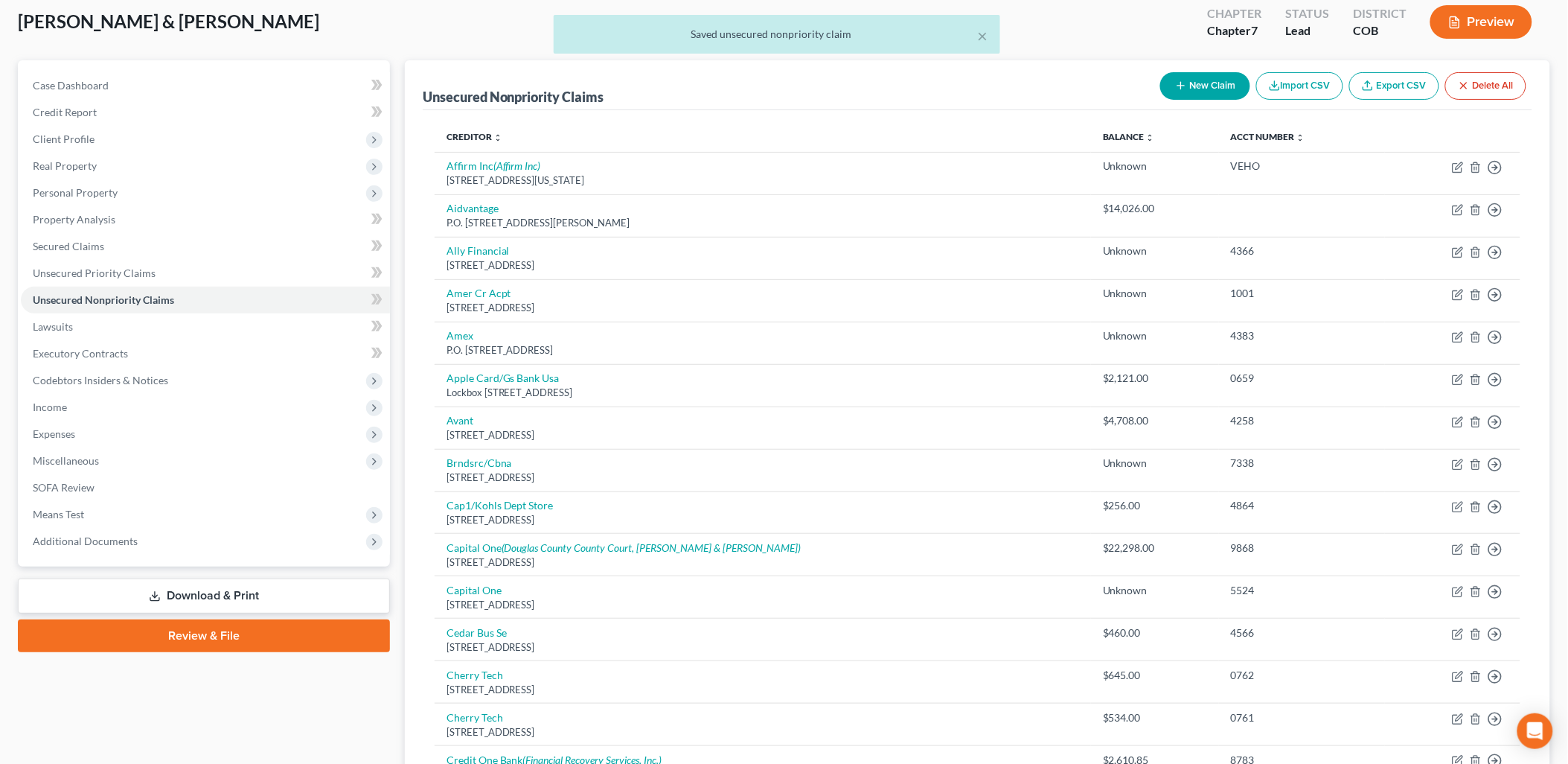
click at [1214, 85] on button "New Claim" at bounding box center [1205, 85] width 90 height 27
select select "2"
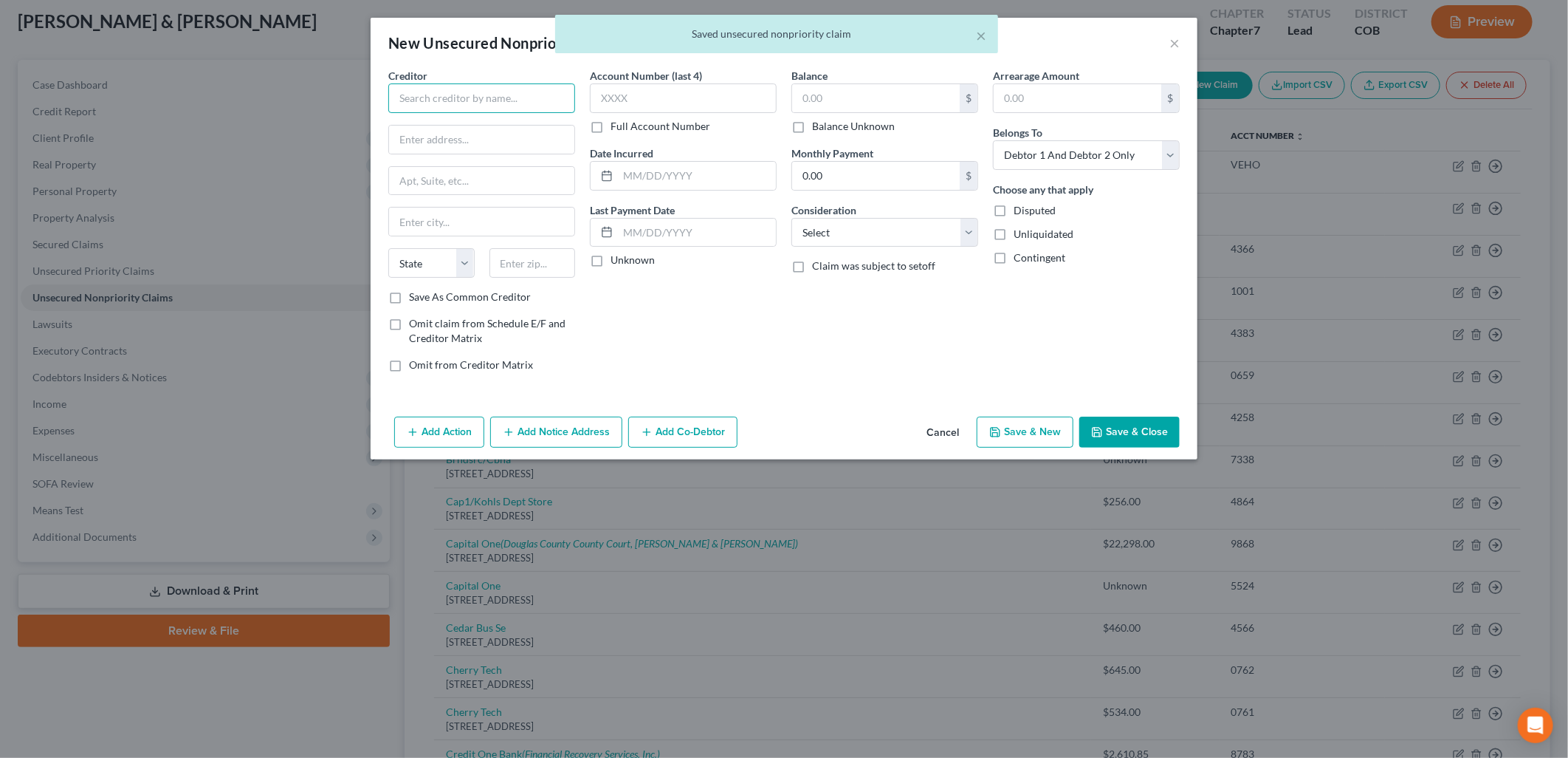
click at [516, 104] on input "text" at bounding box center [481, 98] width 187 height 30
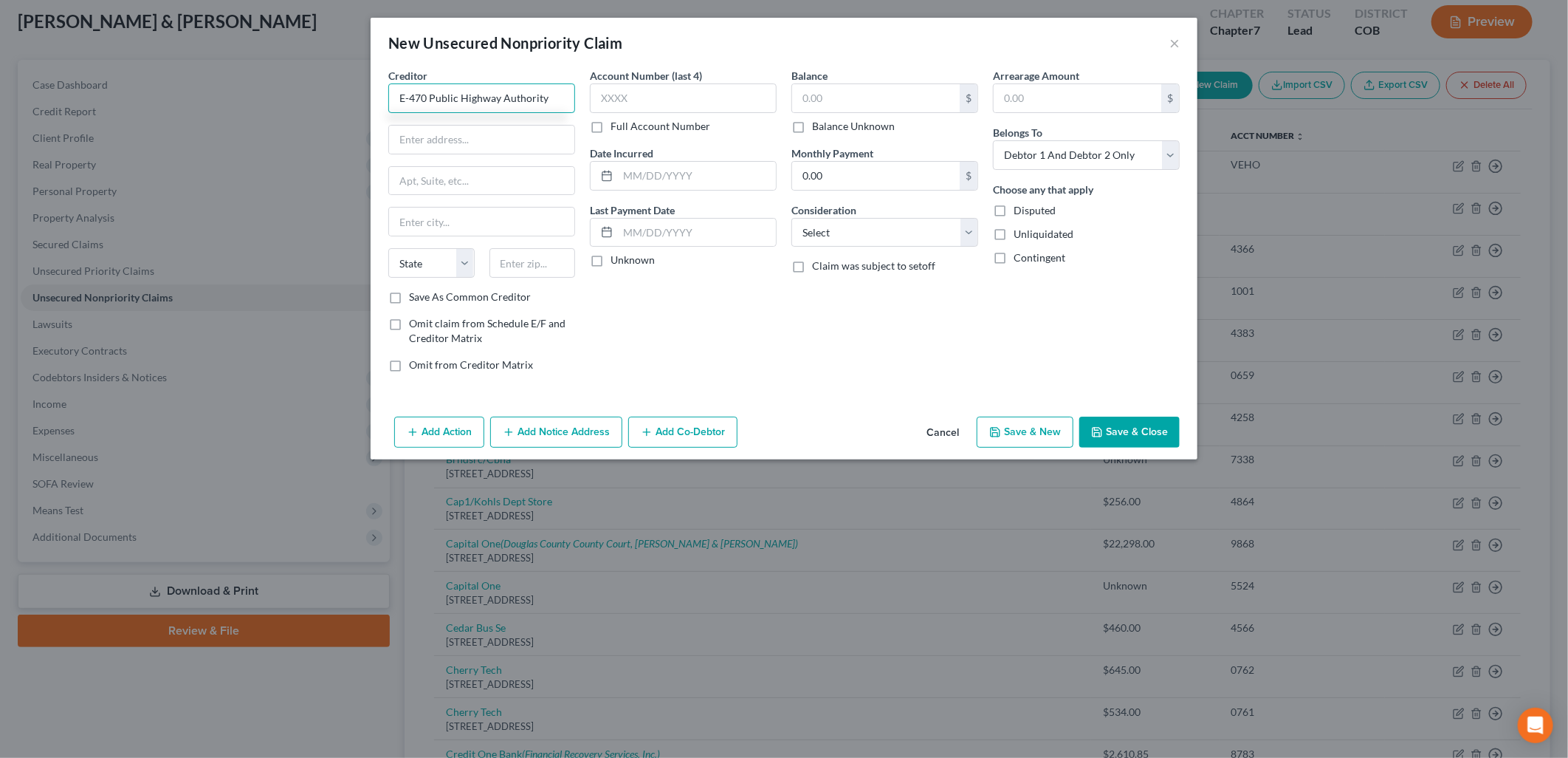
type input "E-470 Public Highway Authority"
type input "22470"
drag, startPoint x: 534, startPoint y: 153, endPoint x: 299, endPoint y: 112, distance: 238.5
click at [298, 113] on div "New Unsecured Nonpriority Claim × Creditor * E-470 Public Highway Authority 224…" at bounding box center [784, 379] width 1568 height 758
click at [496, 94] on input "E-470 Public Highway Authority" at bounding box center [481, 98] width 187 height 30
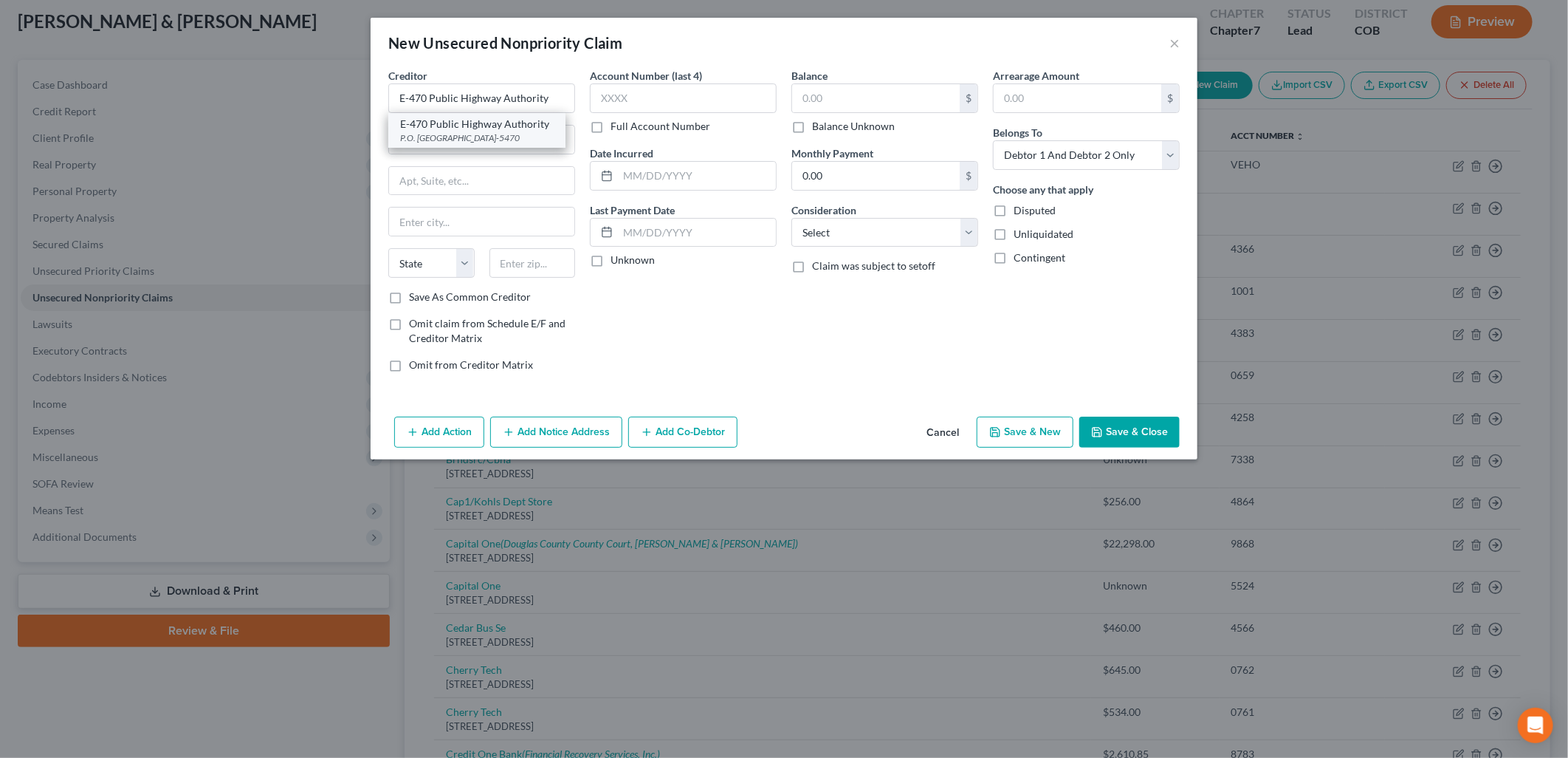
click at [495, 143] on div "P.O. Box 5470, Denver, CO 80217-5470" at bounding box center [476, 138] width 153 height 12
type input "P.O. Box 5470"
type input "[GEOGRAPHIC_DATA]"
select select "5"
type input "80217-5470"
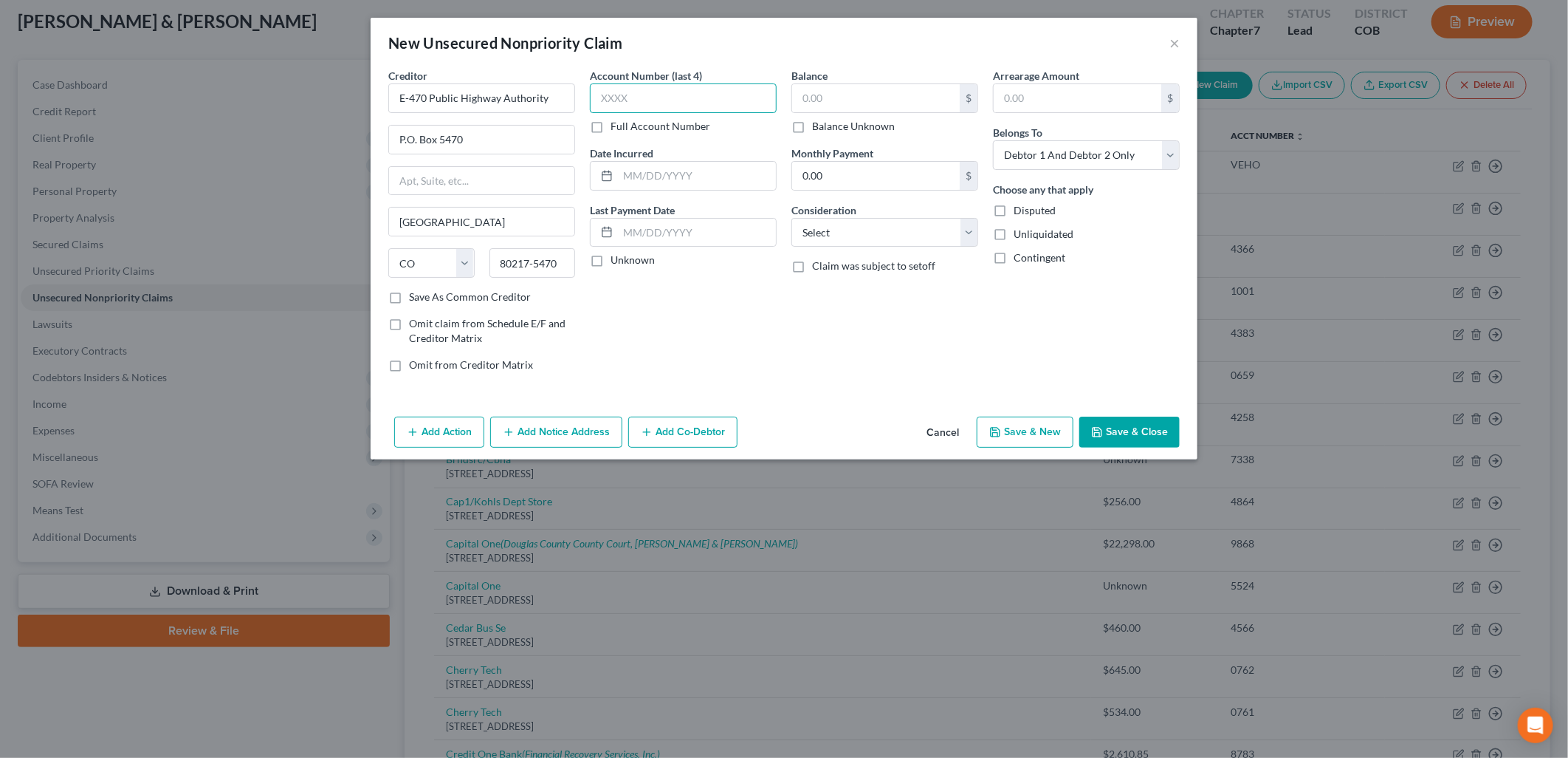
click at [667, 94] on input "text" at bounding box center [683, 98] width 187 height 30
type input "0202"
click at [668, 124] on label "Full Account Number" at bounding box center [660, 126] width 100 height 15
click at [626, 124] on input "Full Account Number" at bounding box center [621, 124] width 9 height 9
drag, startPoint x: 645, startPoint y: 102, endPoint x: 527, endPoint y: 101, distance: 118.0
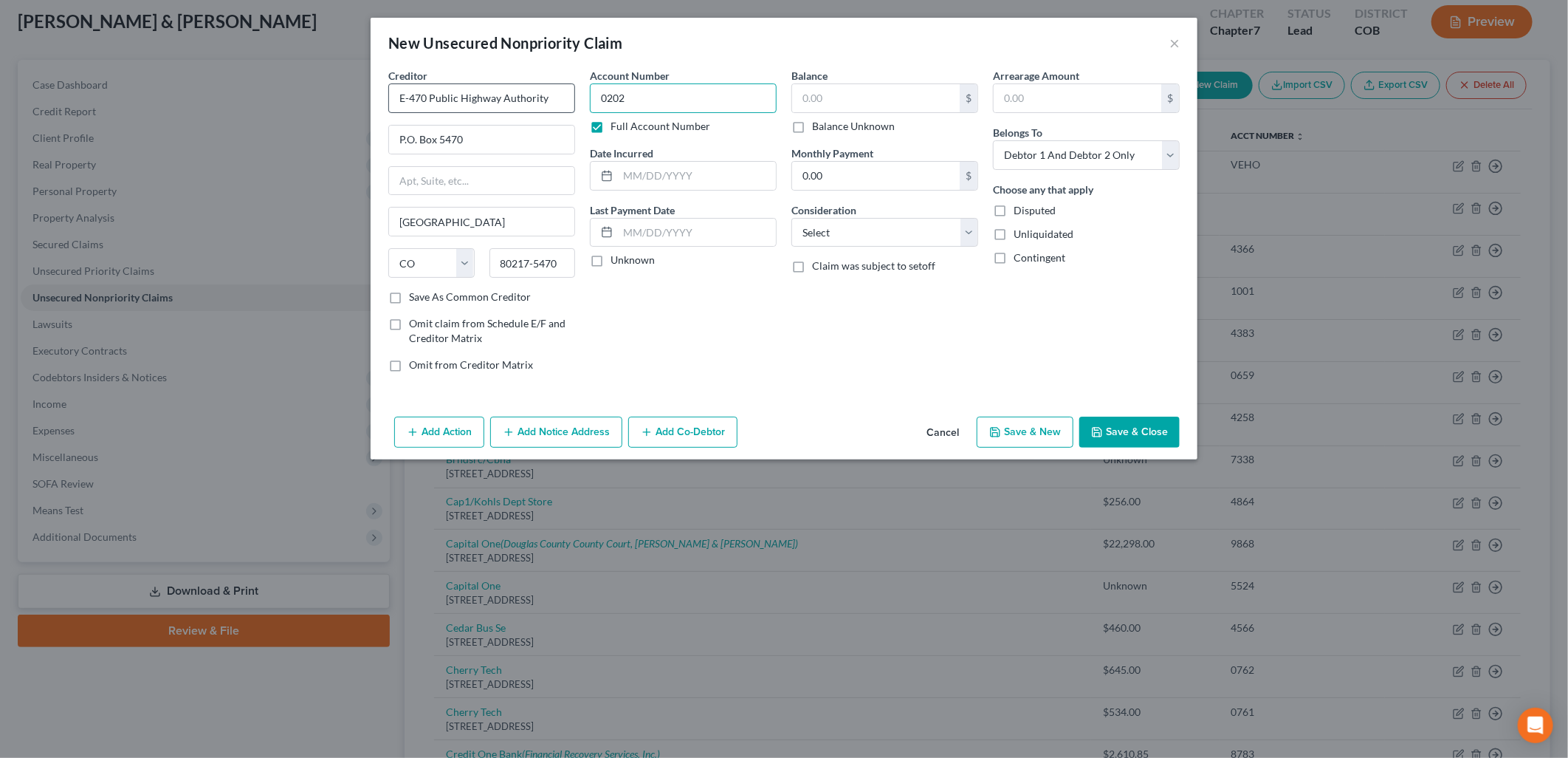
click at [527, 101] on div "Creditor * E-470 Public Highway Authority P.O. Box 5470 Denver State AL AK AR A…" at bounding box center [784, 226] width 806 height 316
type input "116985762"
click at [919, 98] on input "text" at bounding box center [875, 98] width 167 height 28
type input "49.20"
click at [1146, 434] on button "Save & Close" at bounding box center [1129, 432] width 100 height 31
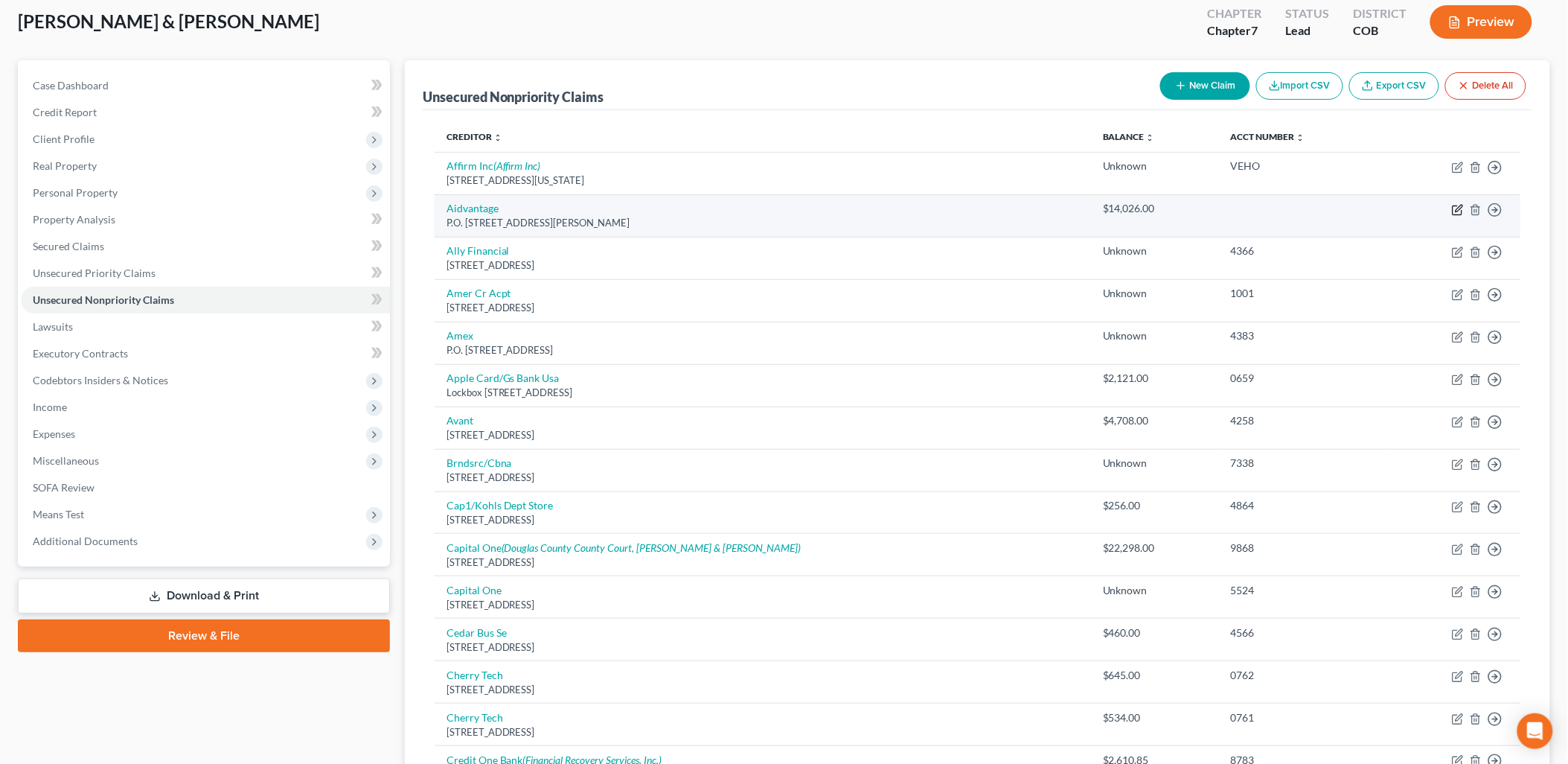
click at [1454, 209] on icon "button" at bounding box center [1457, 210] width 9 height 9
select select "39"
select select "2"
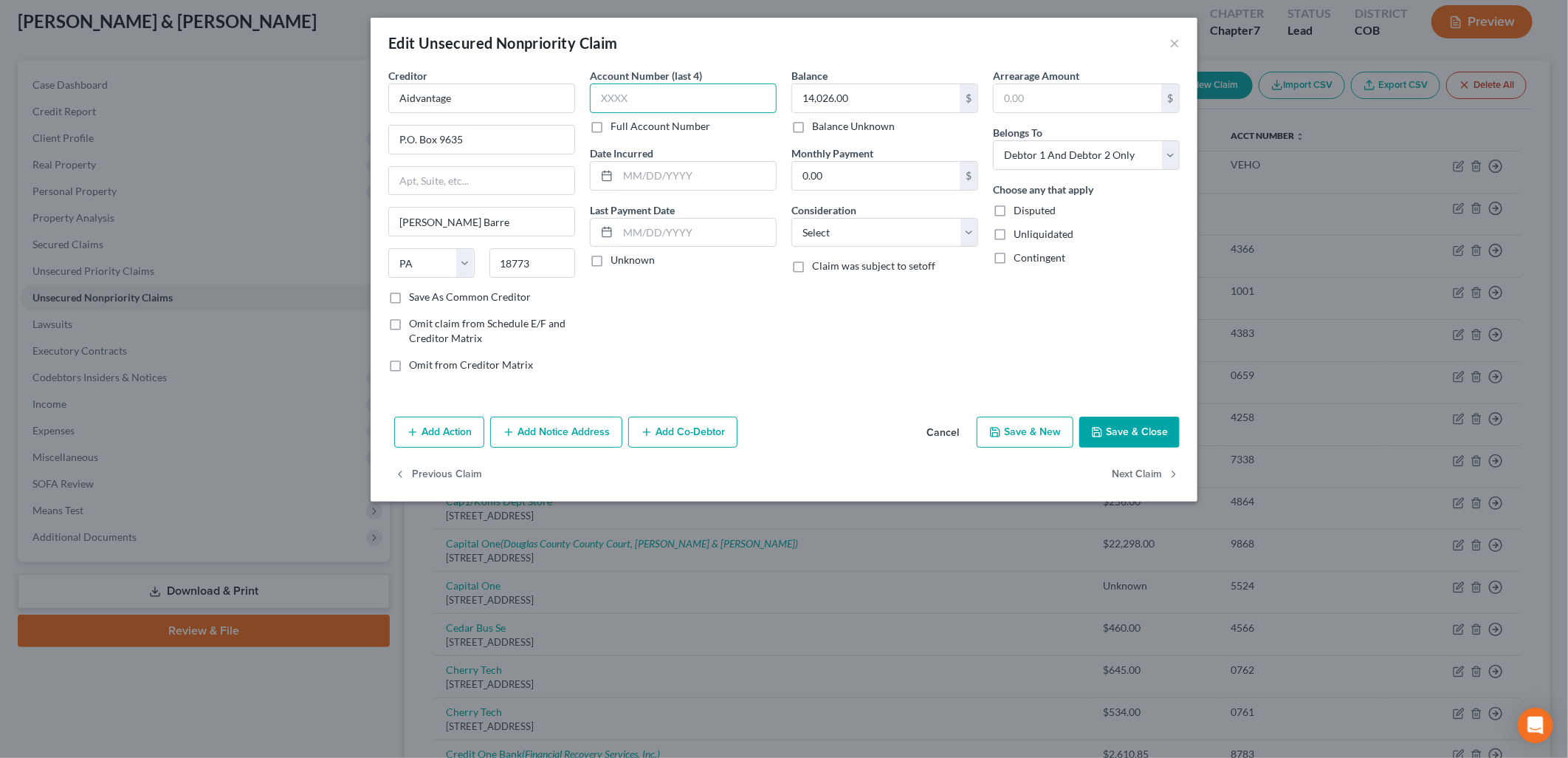
click at [704, 94] on input "text" at bounding box center [683, 98] width 187 height 30
type input "7243"
click at [697, 128] on label "Full Account Number" at bounding box center [660, 126] width 100 height 15
click at [626, 128] on input "Full Account Number" at bounding box center [621, 124] width 9 height 9
click at [724, 100] on input "7243" at bounding box center [683, 98] width 187 height 30
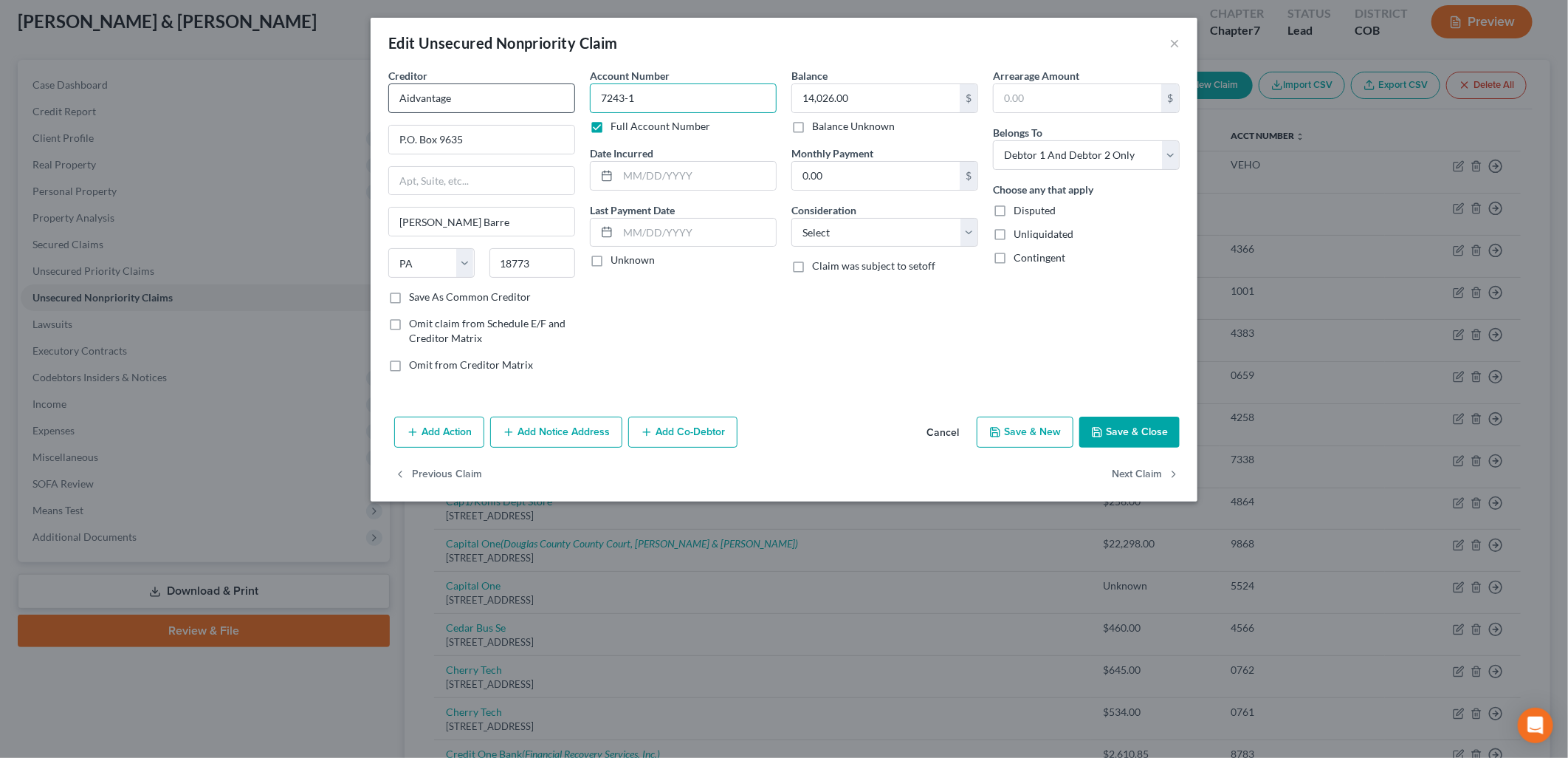
drag, startPoint x: 724, startPoint y: 89, endPoint x: 492, endPoint y: 91, distance: 232.0
click at [492, 91] on div "Creditor * Aidvantage P.O. Box 9635 Wilkes Barre State AL AK AR AZ CA CO CT DE …" at bounding box center [784, 226] width 806 height 316
type input "9413097243-1"
click at [1139, 416] on button "Save & Close" at bounding box center [1129, 432] width 100 height 31
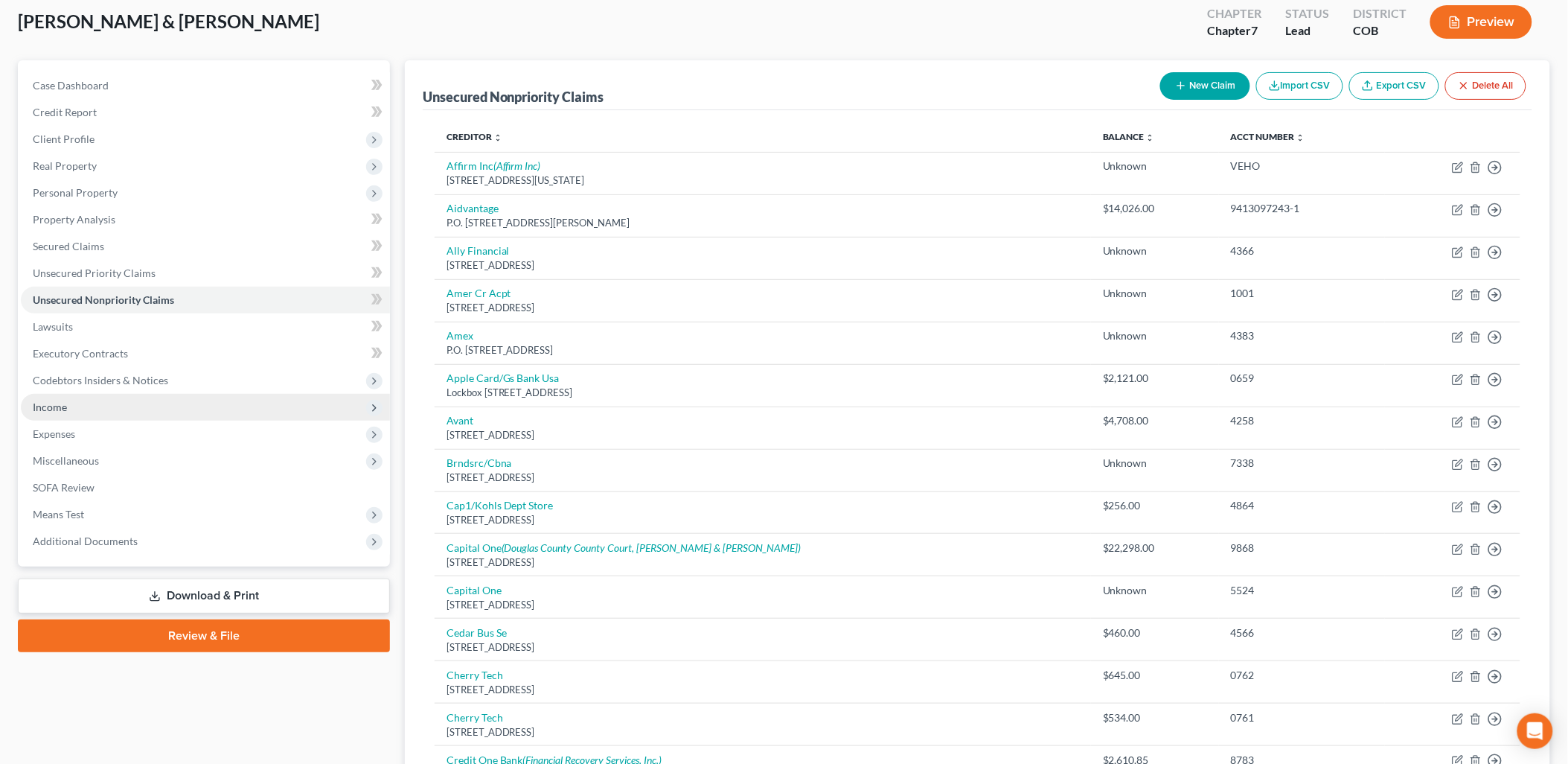
click at [74, 402] on span "Income" at bounding box center [205, 407] width 369 height 27
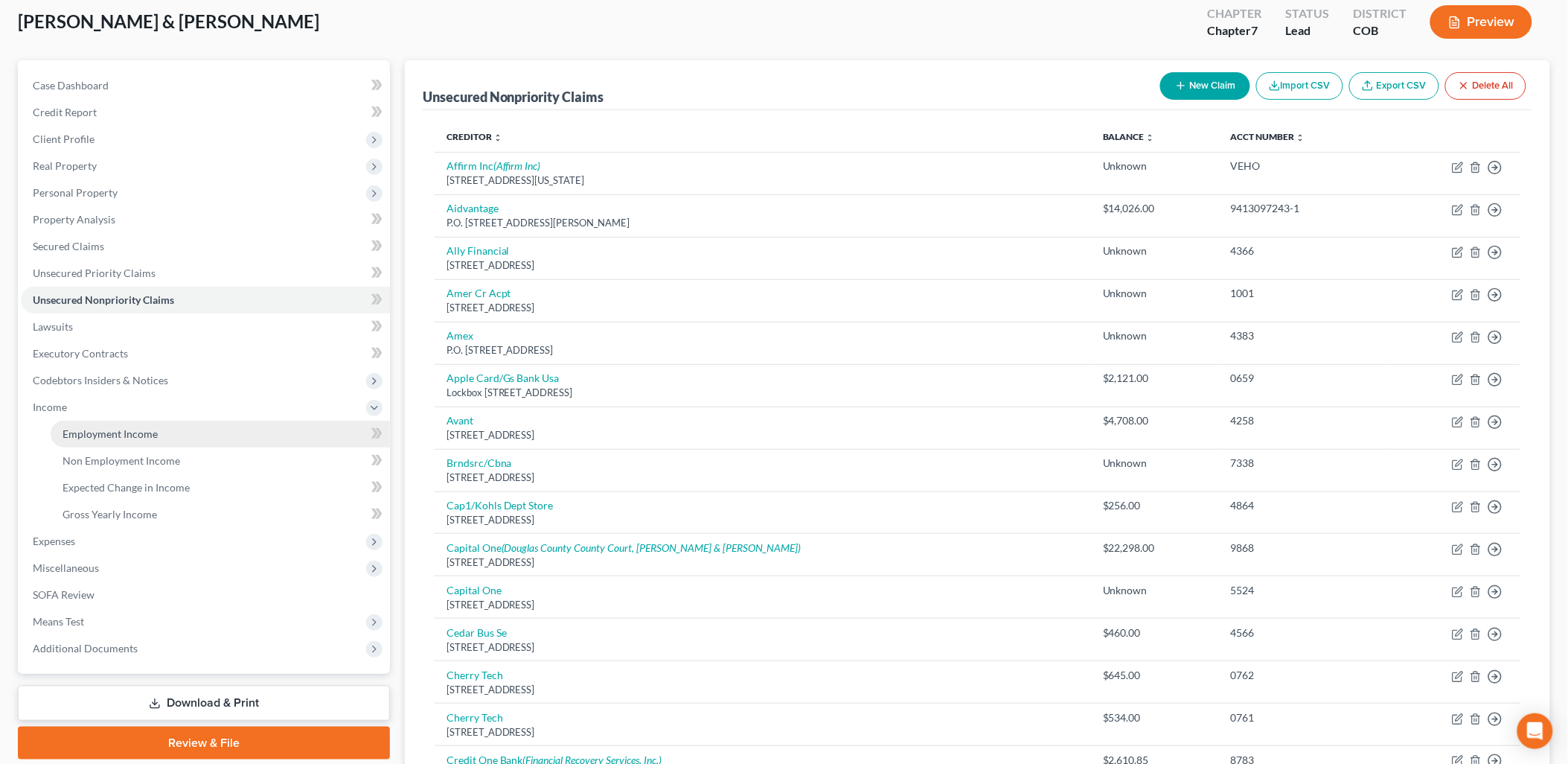
click at [113, 422] on link "Employment Income" at bounding box center [220, 434] width 339 height 27
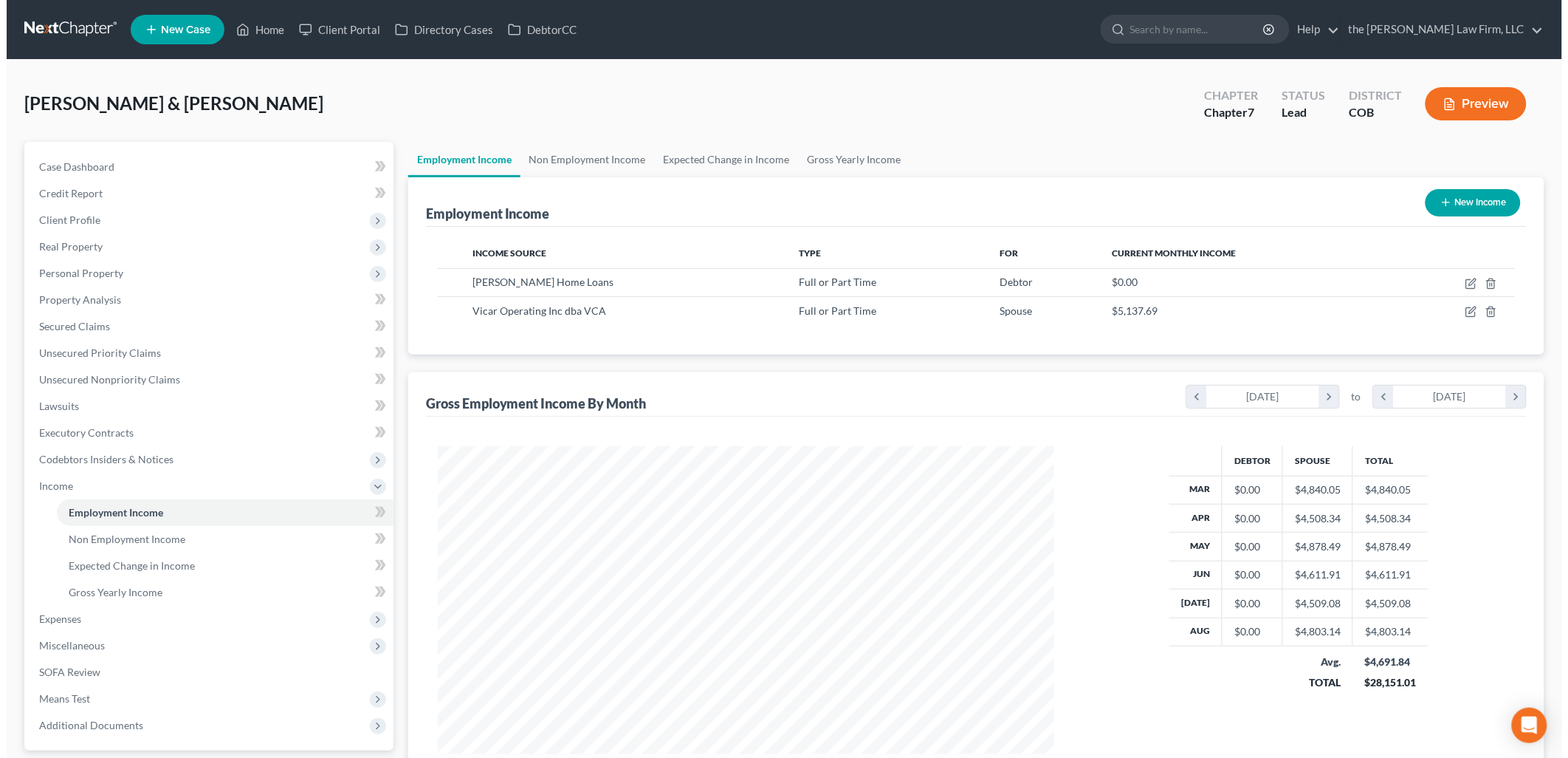
scroll to position [308, 646]
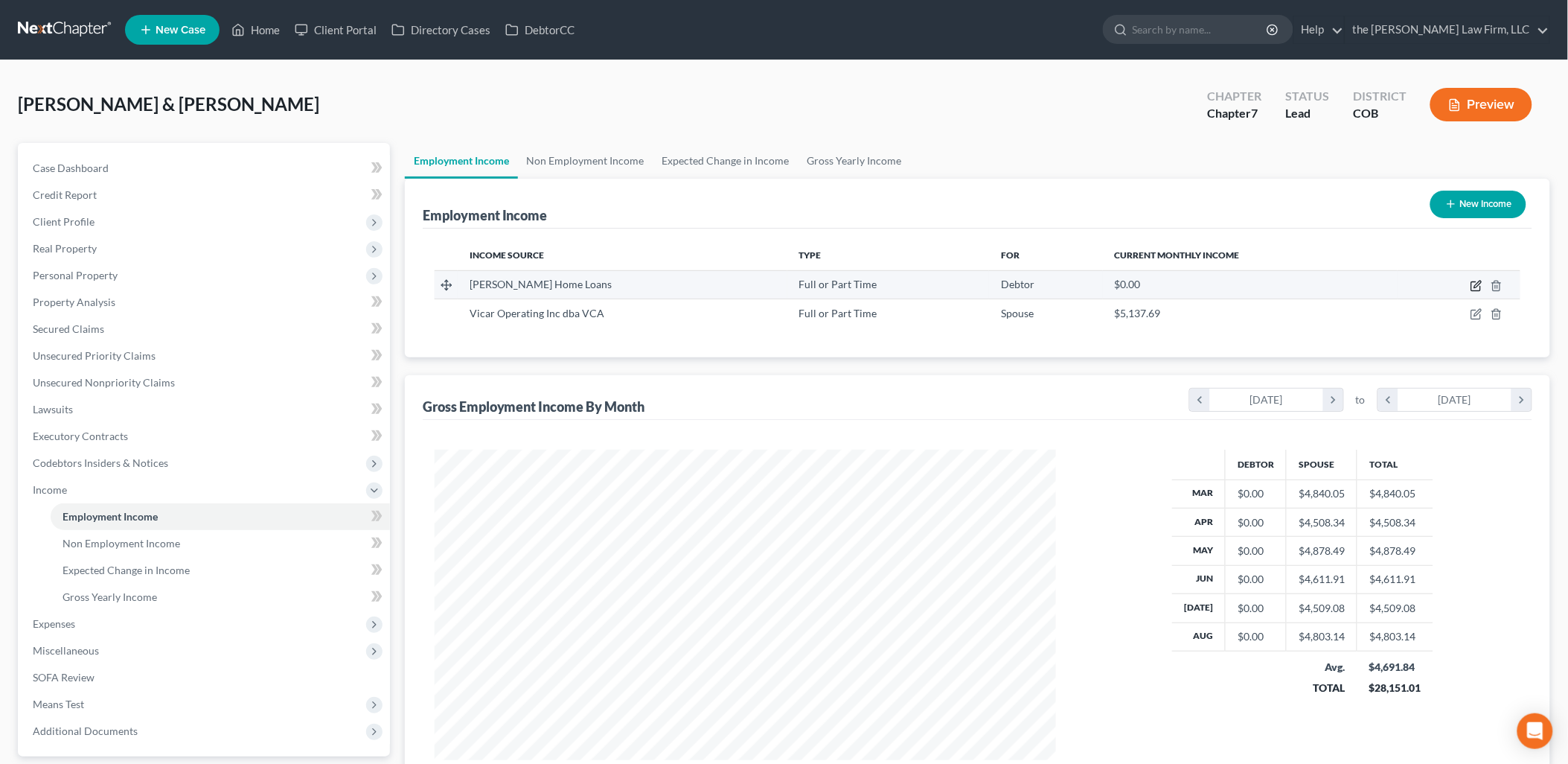
click at [1477, 285] on icon "button" at bounding box center [1475, 286] width 12 height 12
select select "0"
select select "4"
select select "0"
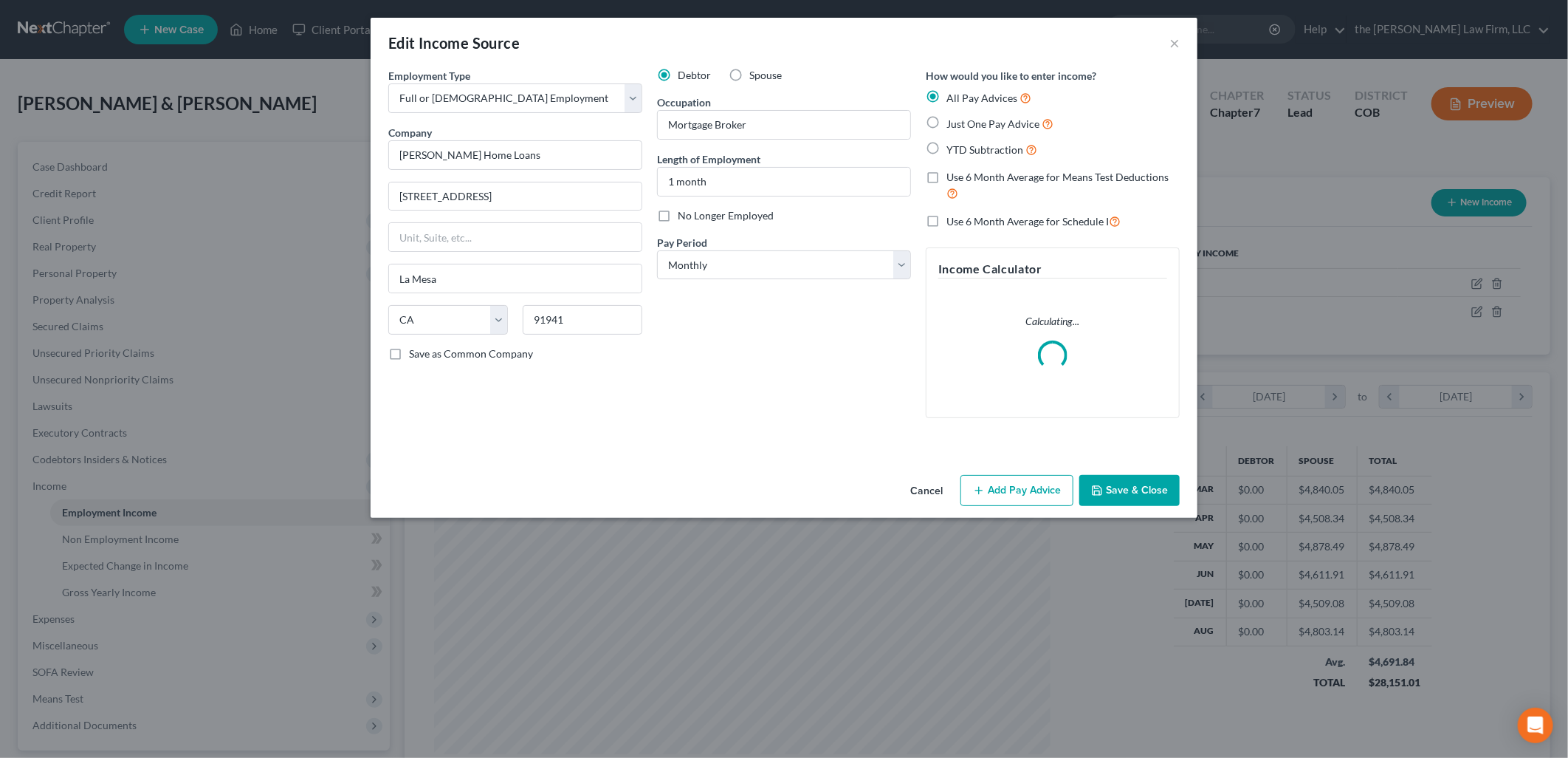
scroll to position [311, 651]
drag, startPoint x: 529, startPoint y: 149, endPoint x: 371, endPoint y: 167, distance: 159.0
click at [371, 167] on div "Employment Type * Select Full or Part Time Employment Self Employment Company *…" at bounding box center [783, 268] width 827 height 401
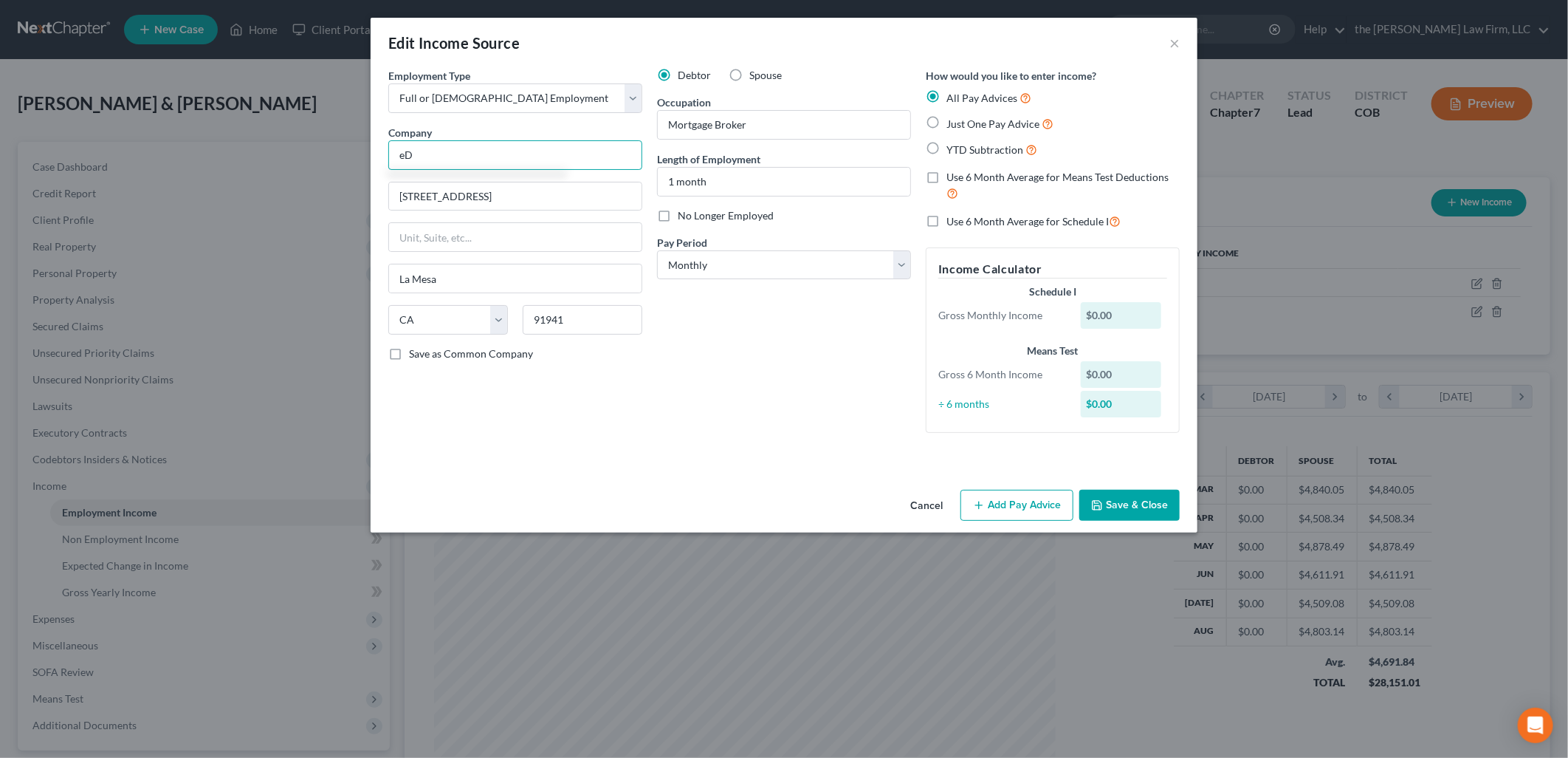
type input "e"
type input "Edge Home Finance Corporation"
type input "5868 Baker Road"
type input "55345"
type input "Minnetonka"
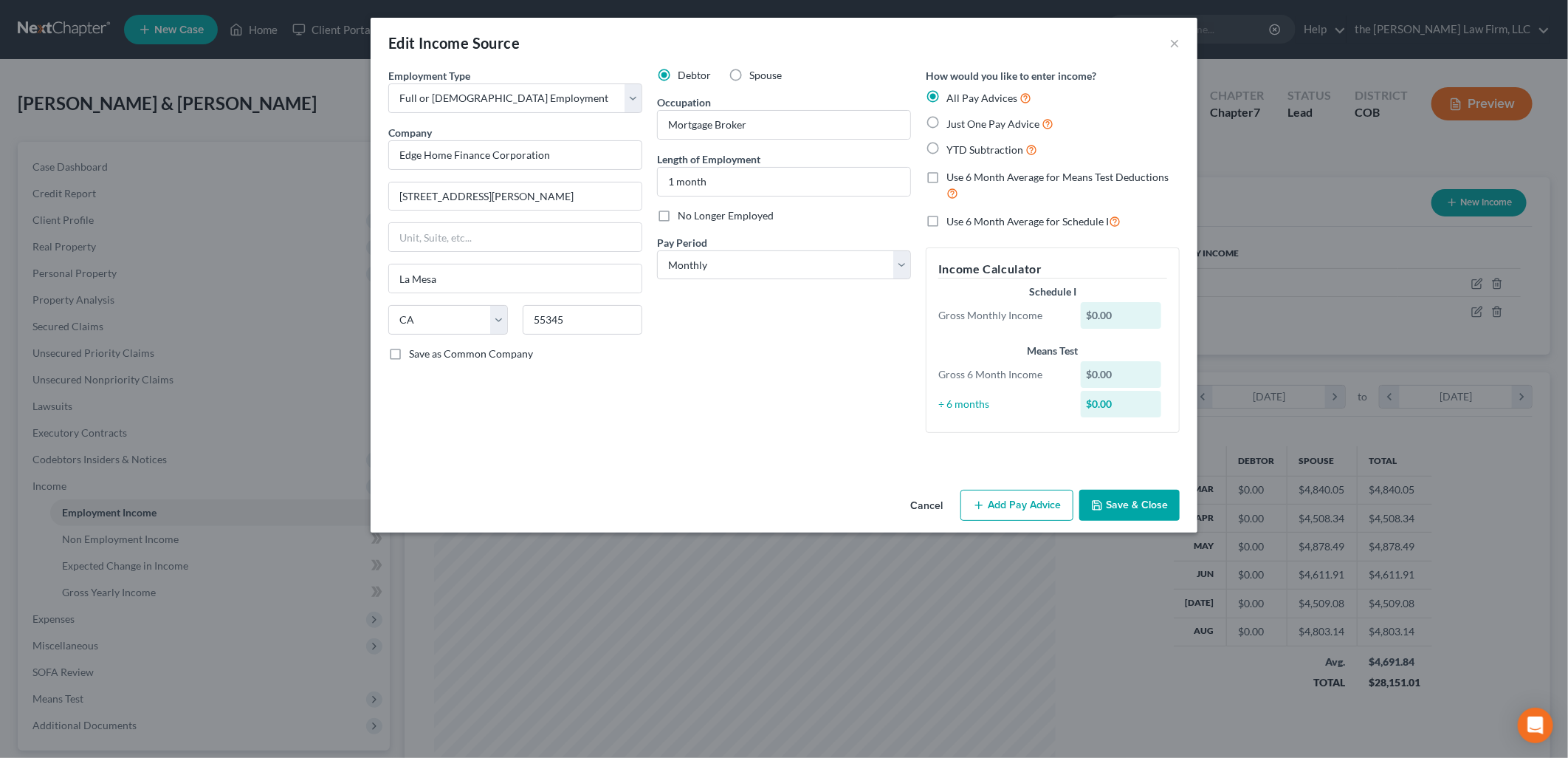
select select "24"
click at [1052, 500] on button "Add Pay Advice" at bounding box center [1017, 505] width 113 height 31
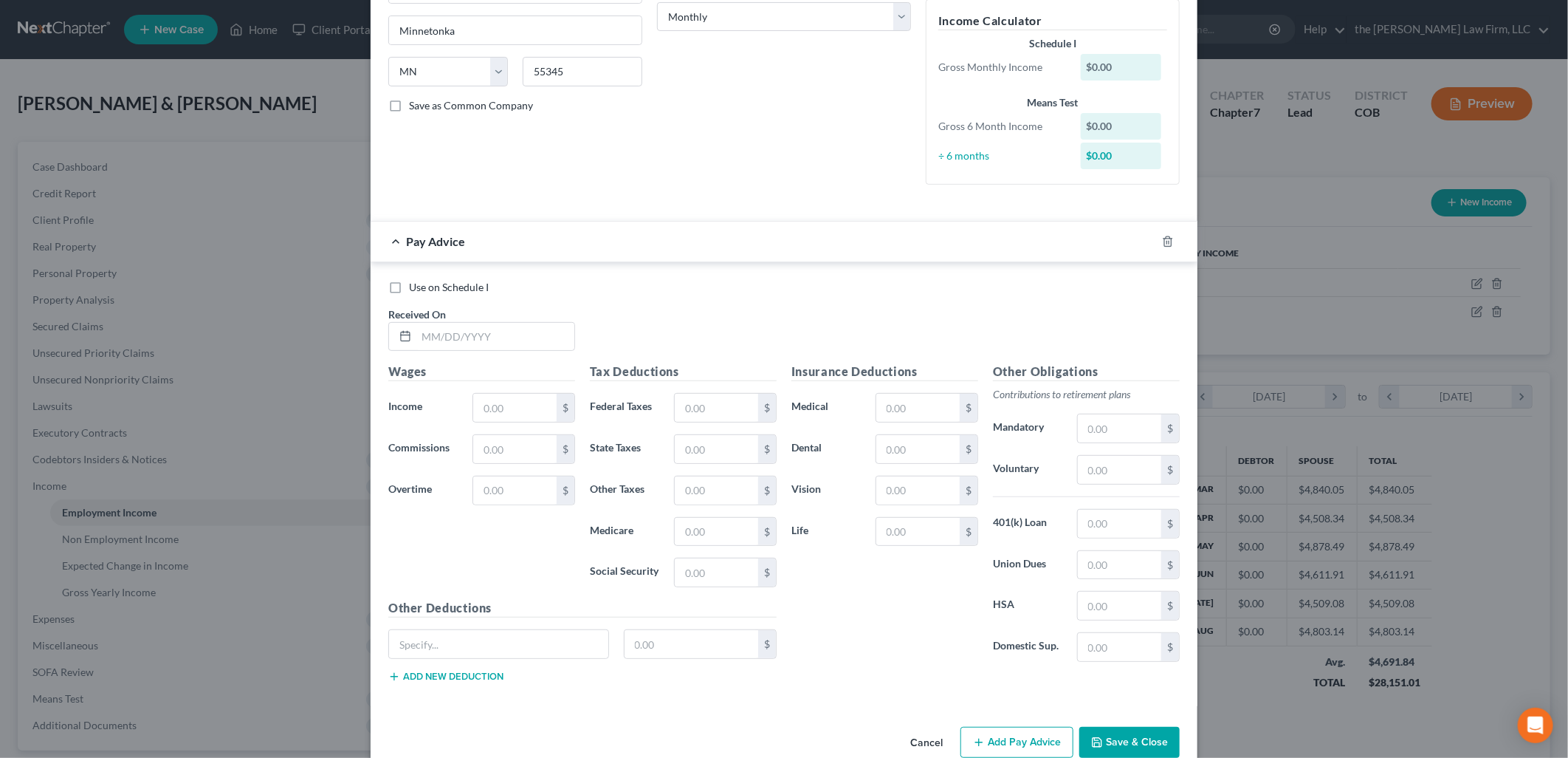
scroll to position [278, 0]
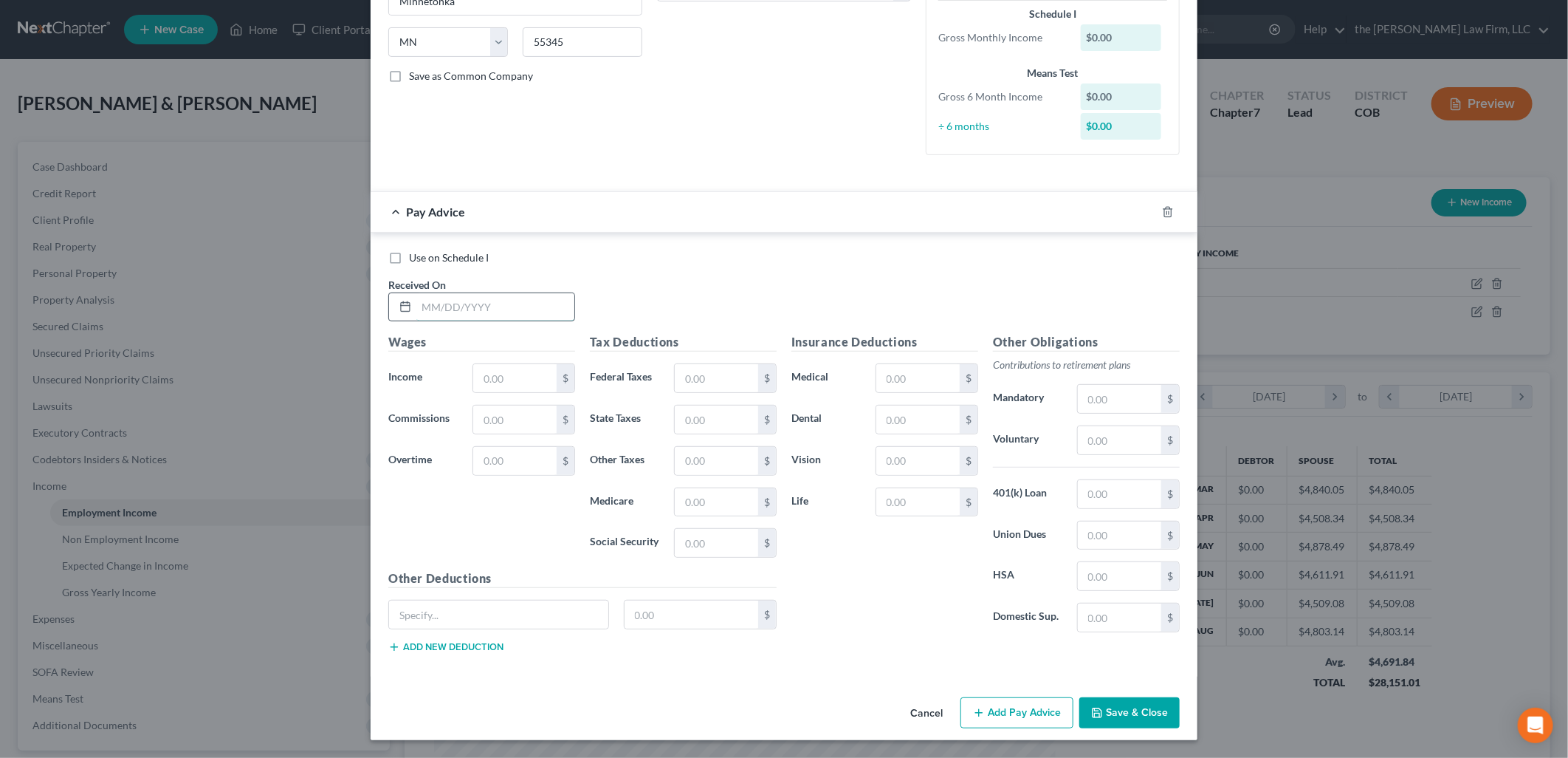
click at [491, 298] on input "text" at bounding box center [495, 307] width 158 height 28
type input "8/16/2025"
click at [525, 372] on input "text" at bounding box center [514, 378] width 83 height 28
type input "7,723.58"
type input "0"
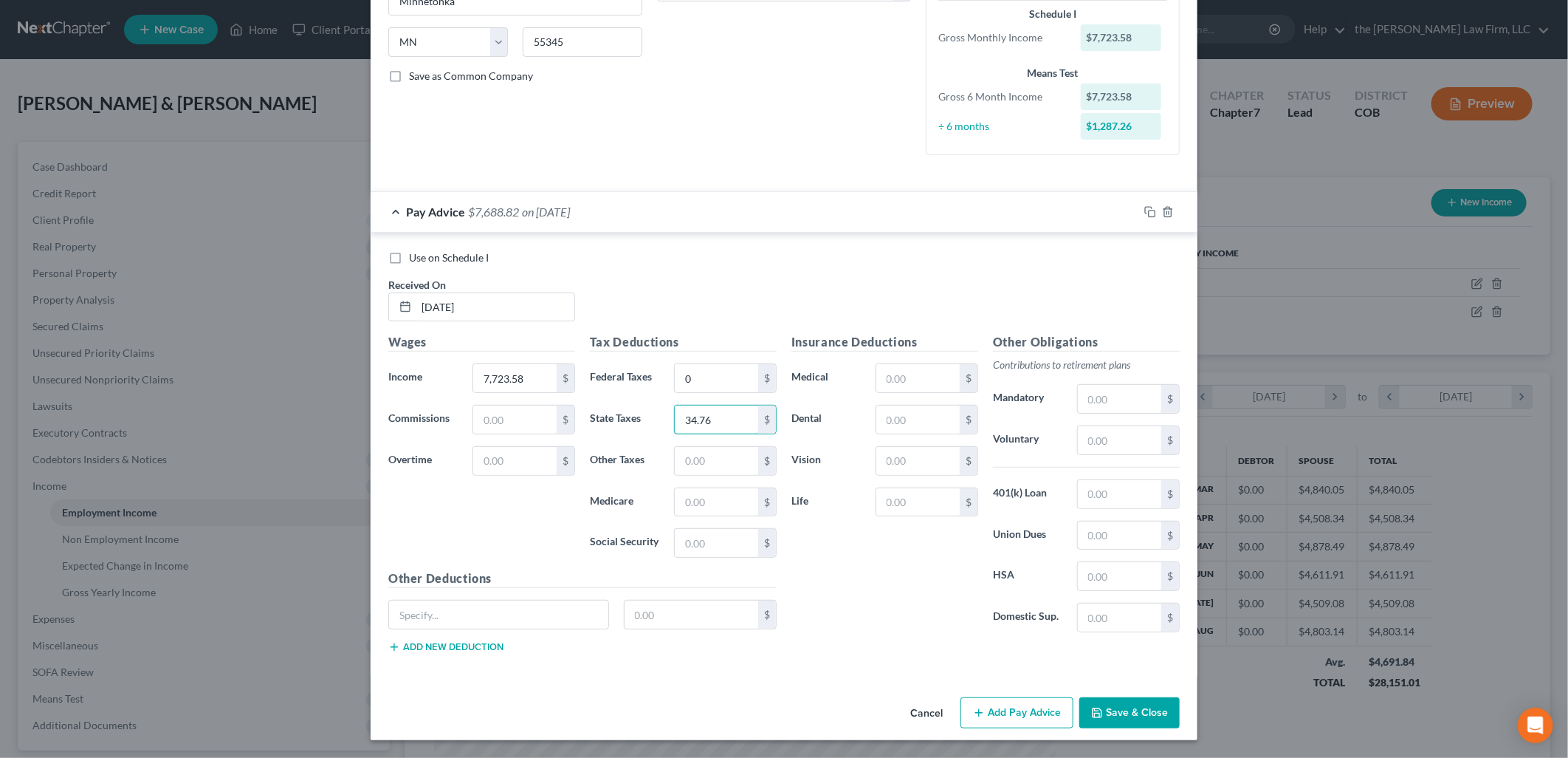
type input "34.76"
type input "111.99"
type input "478.86"
click at [1096, 537] on input "text" at bounding box center [1119, 535] width 83 height 28
type input "15"
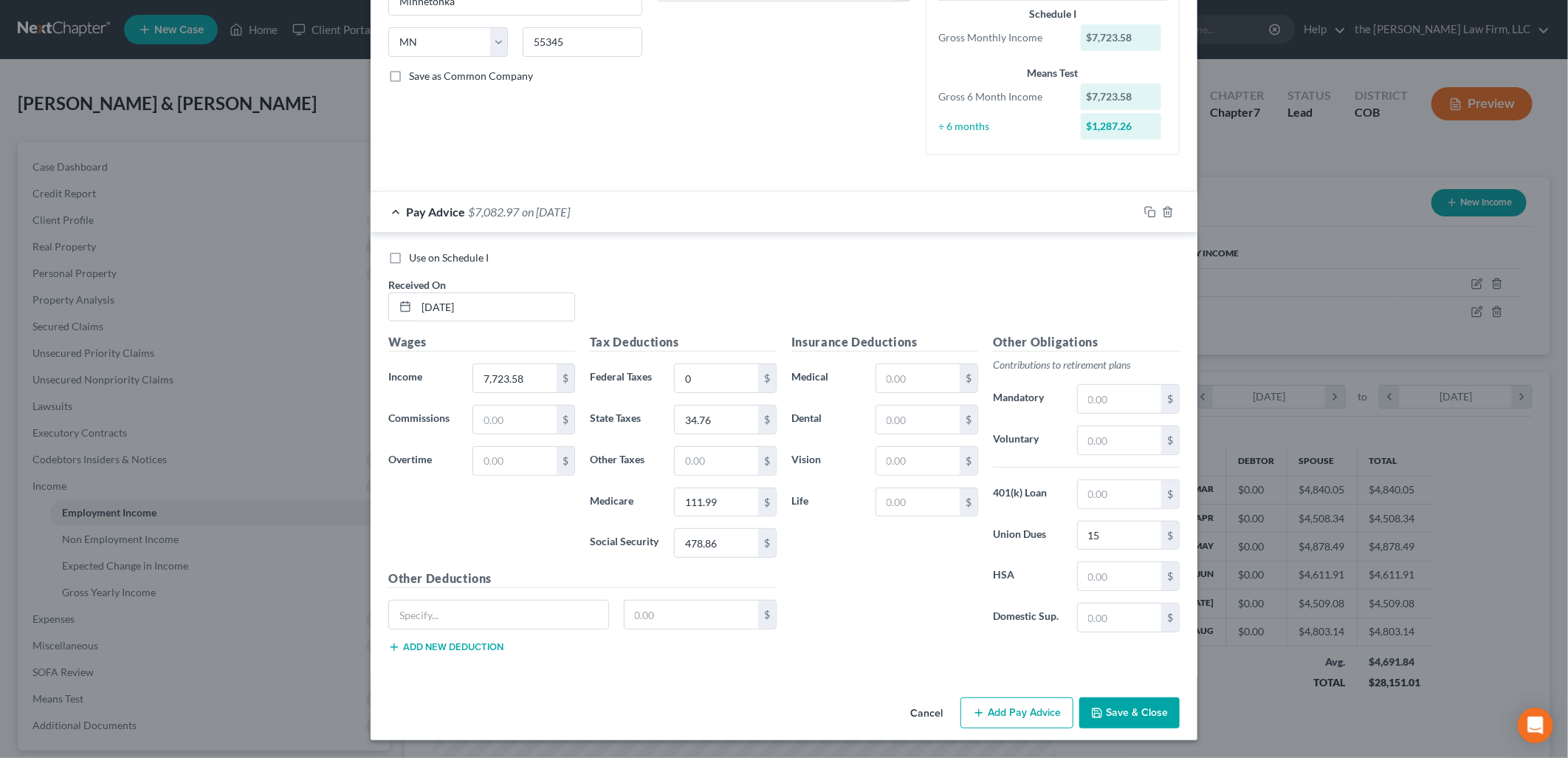
click at [1017, 704] on button "Add Pay Advice" at bounding box center [1017, 713] width 113 height 31
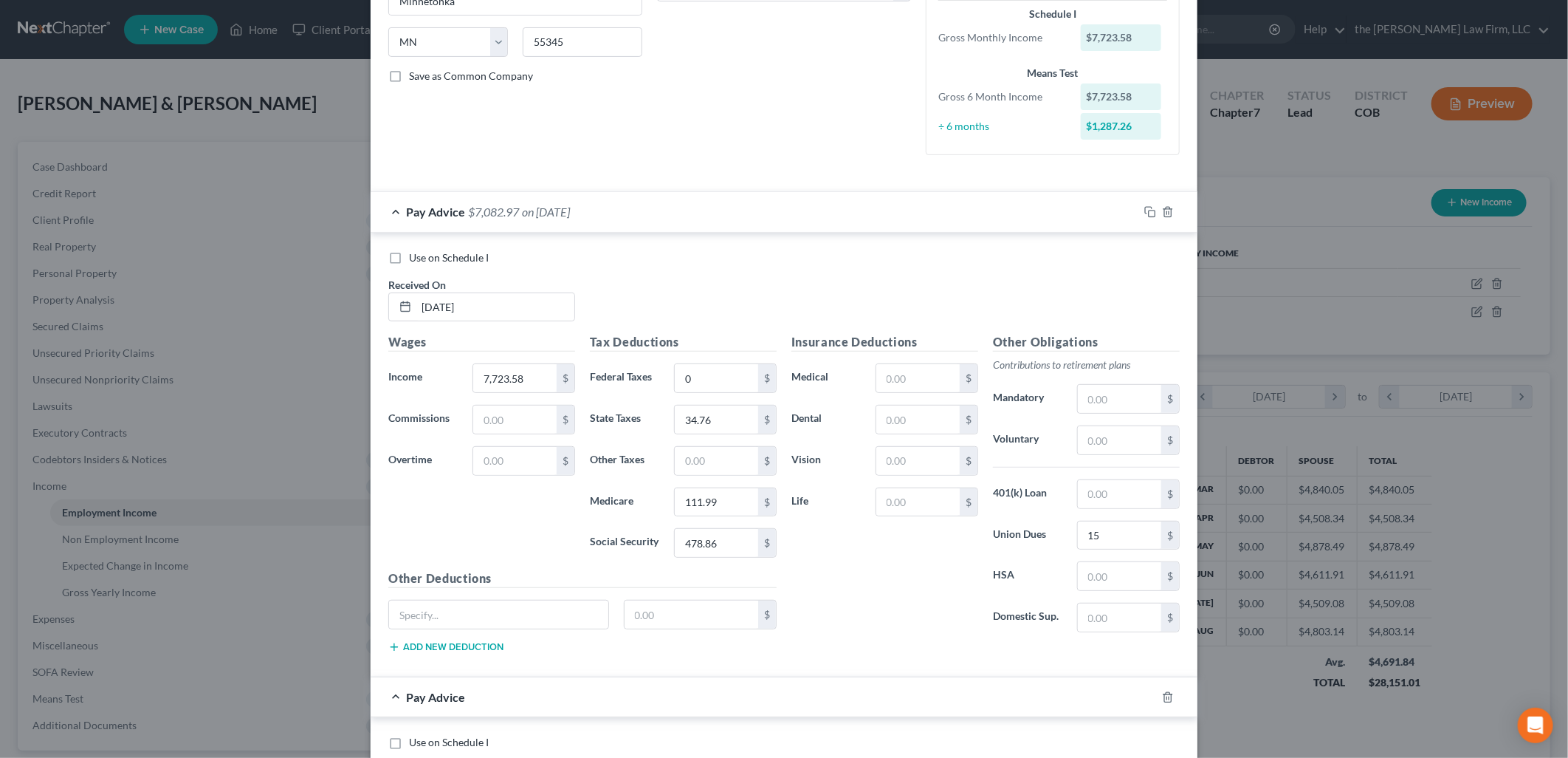
scroll to position [689, 0]
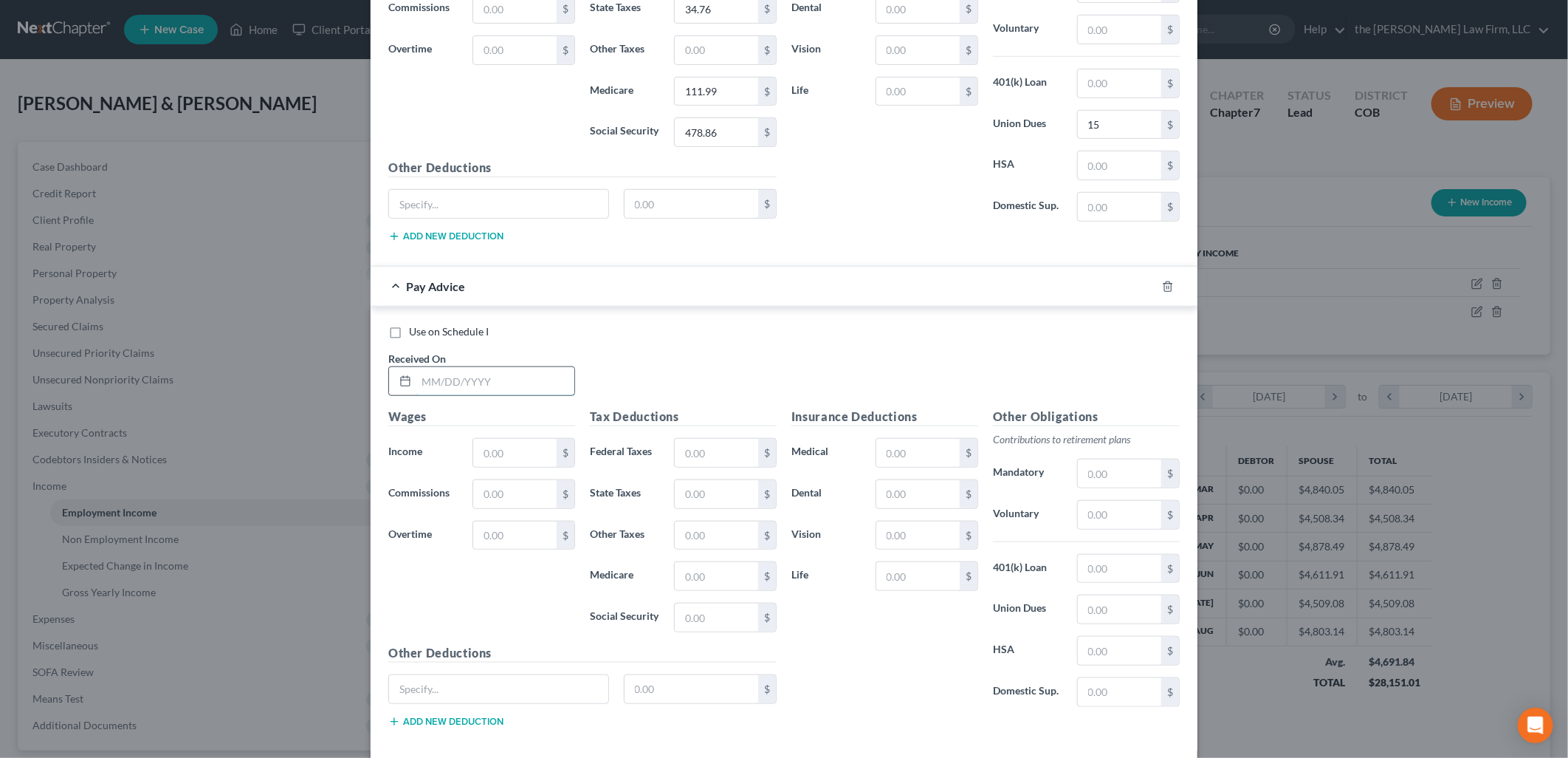
click at [539, 389] on input "text" at bounding box center [495, 381] width 158 height 28
type input "7/19/2025"
click at [525, 448] on input "text" at bounding box center [514, 453] width 83 height 28
type input "7,137"
type input "0"
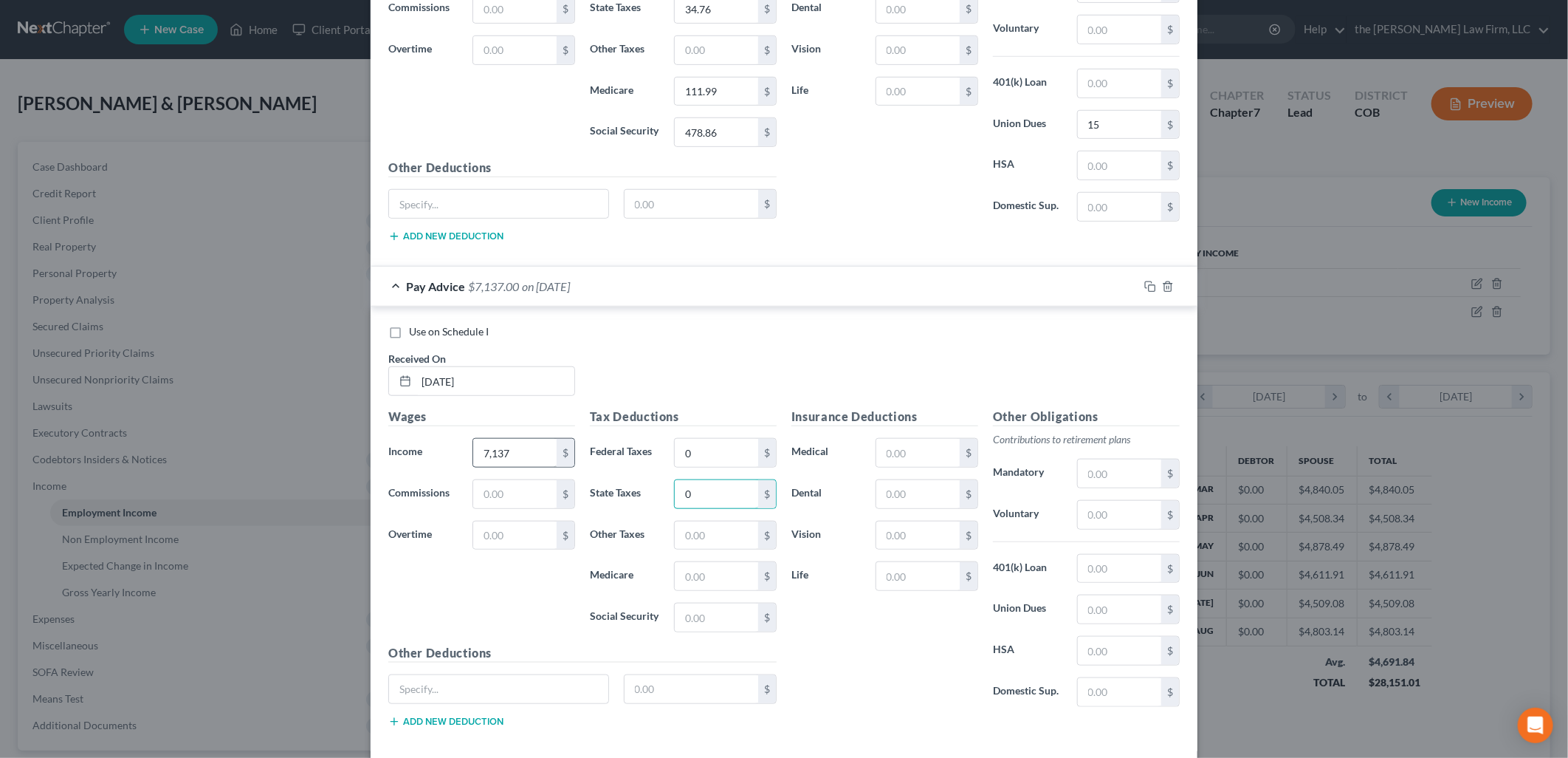
type input "0"
type input "32.12"
type input "103.49"
type input "442.49"
click at [1078, 615] on input "text" at bounding box center [1119, 609] width 83 height 28
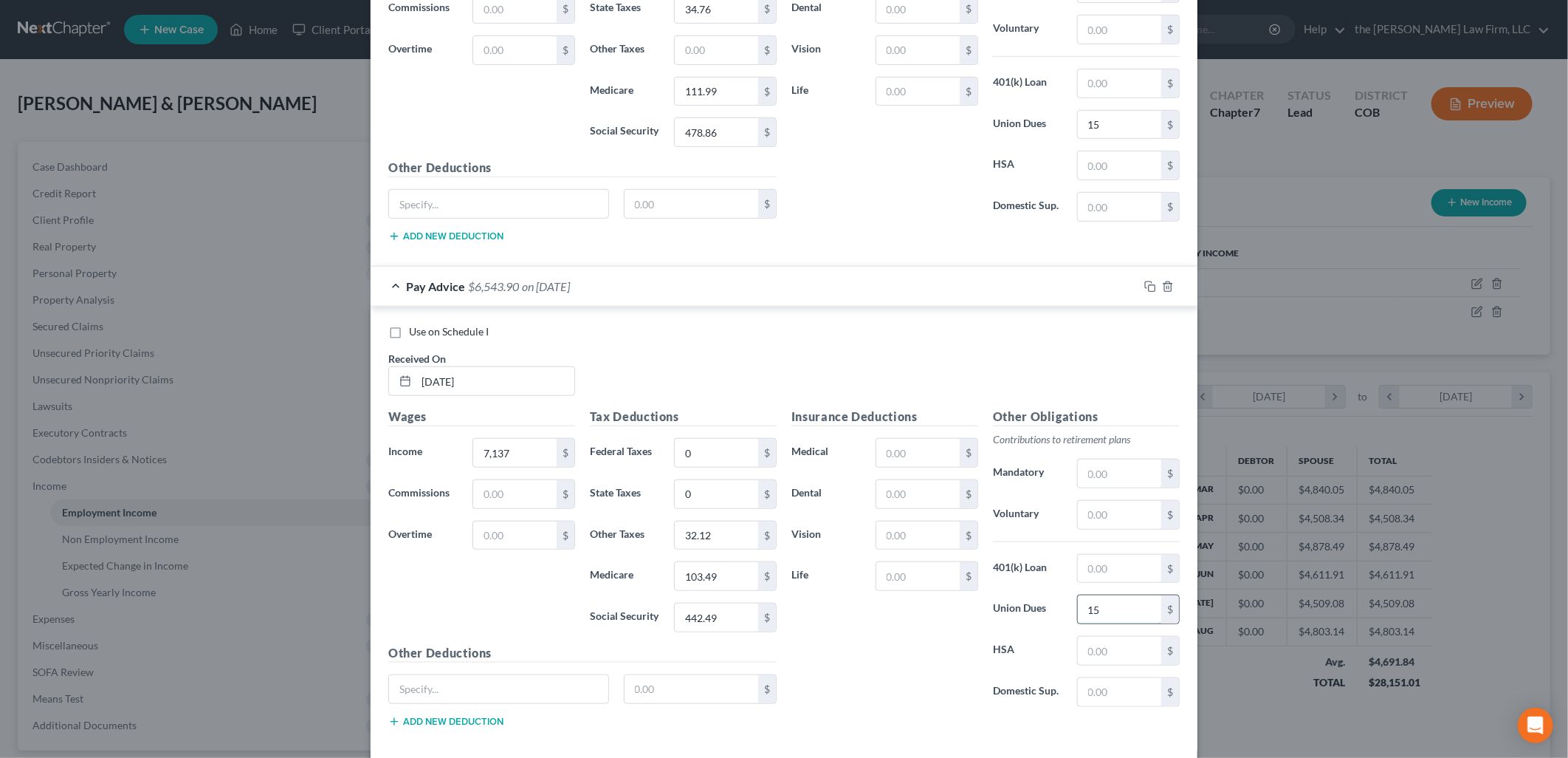
type input "15"
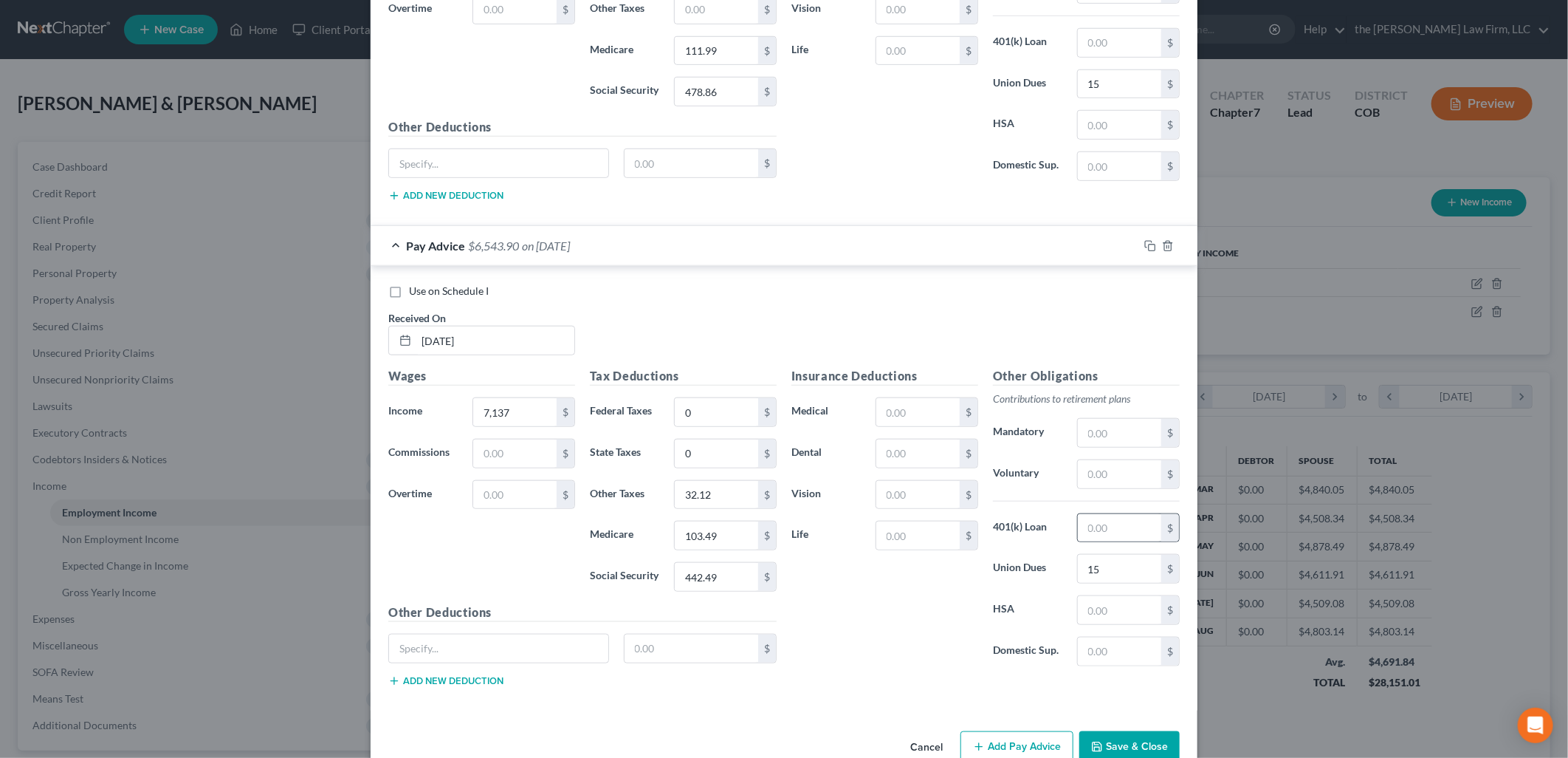
scroll to position [764, 0]
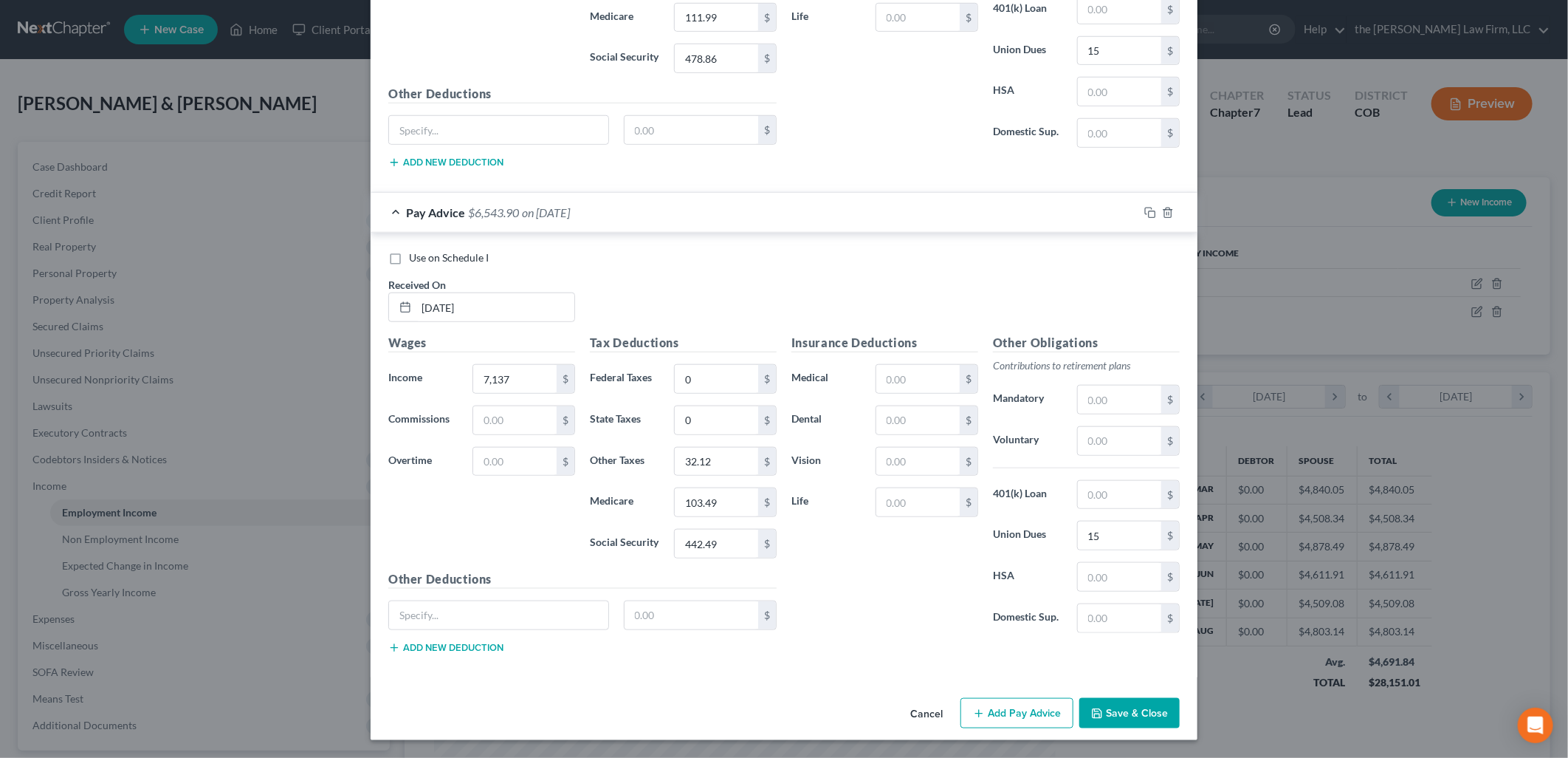
click at [1014, 706] on button "Add Pay Advice" at bounding box center [1017, 714] width 113 height 31
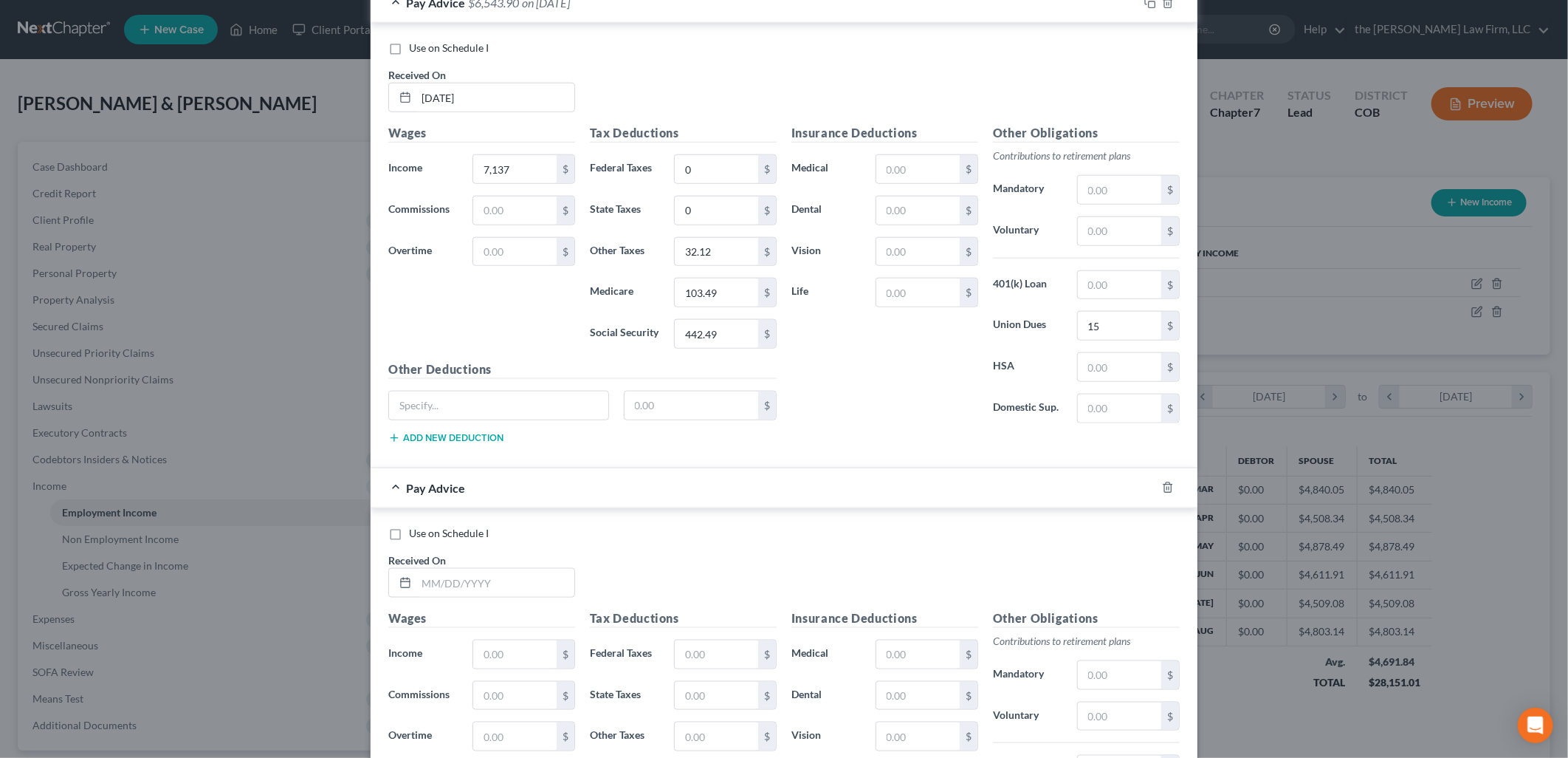
scroll to position [1093, 0]
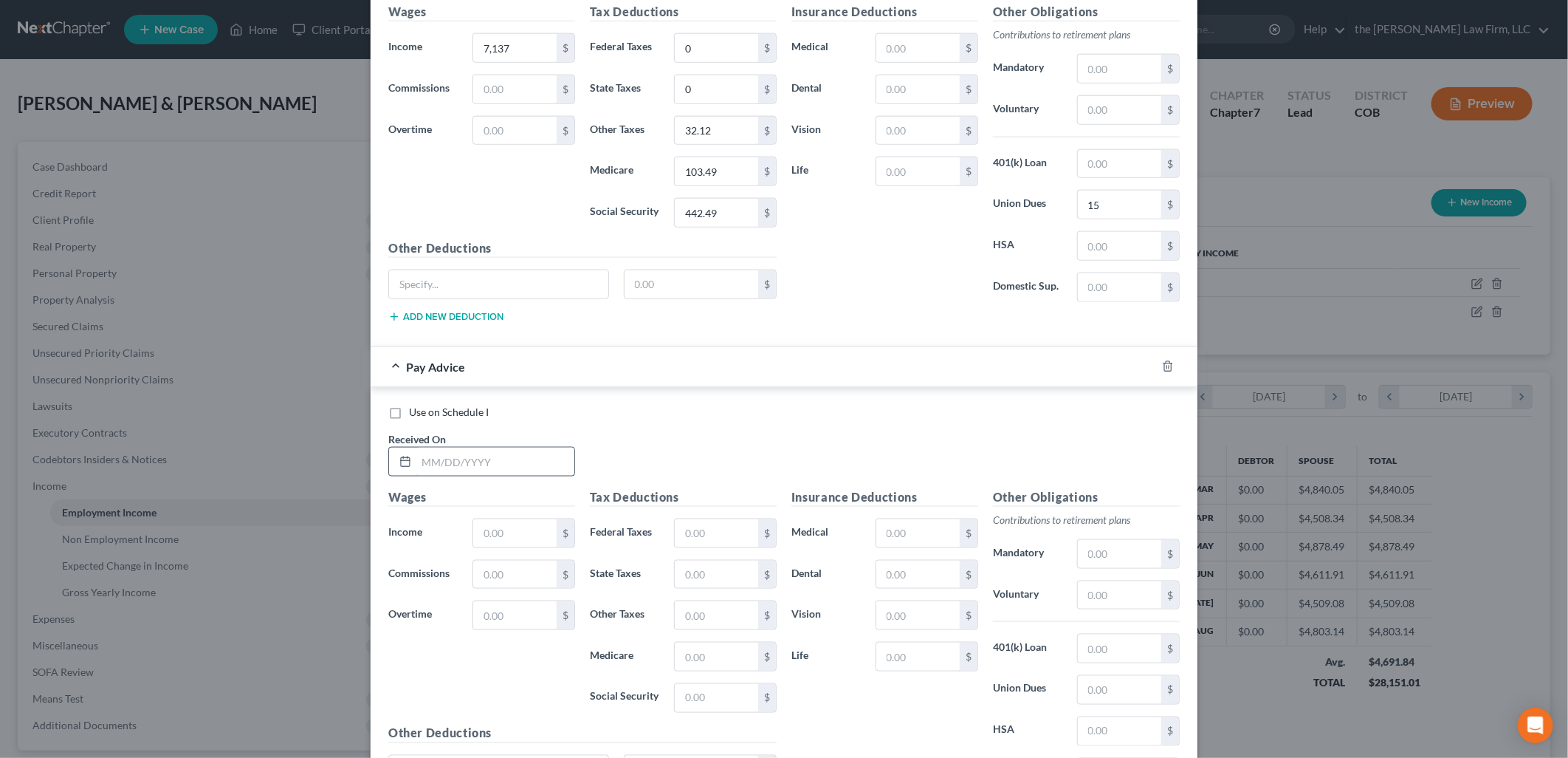
click at [499, 461] on input "text" at bounding box center [495, 461] width 158 height 28
type input "6/7/2025"
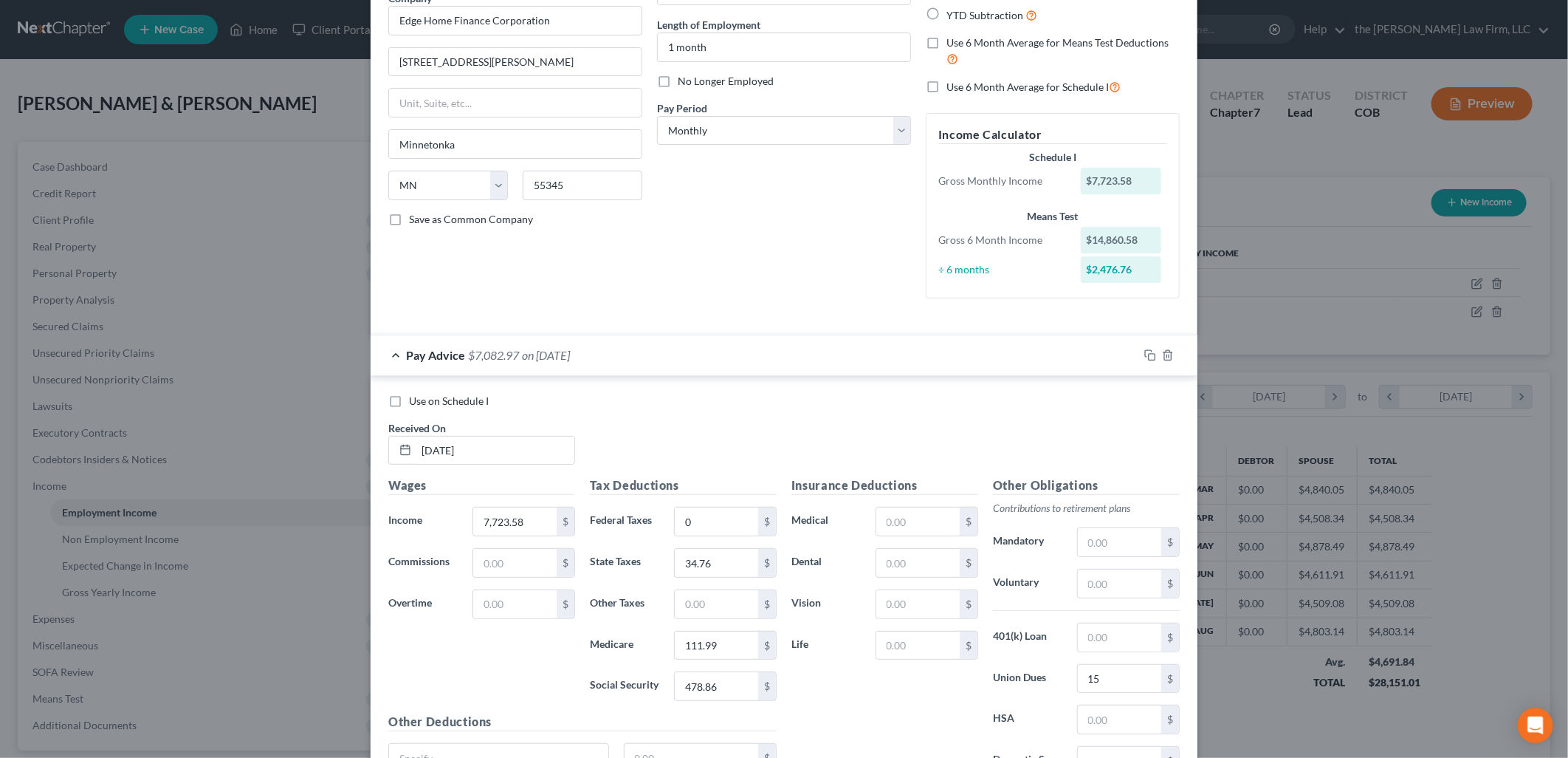
scroll to position [0, 0]
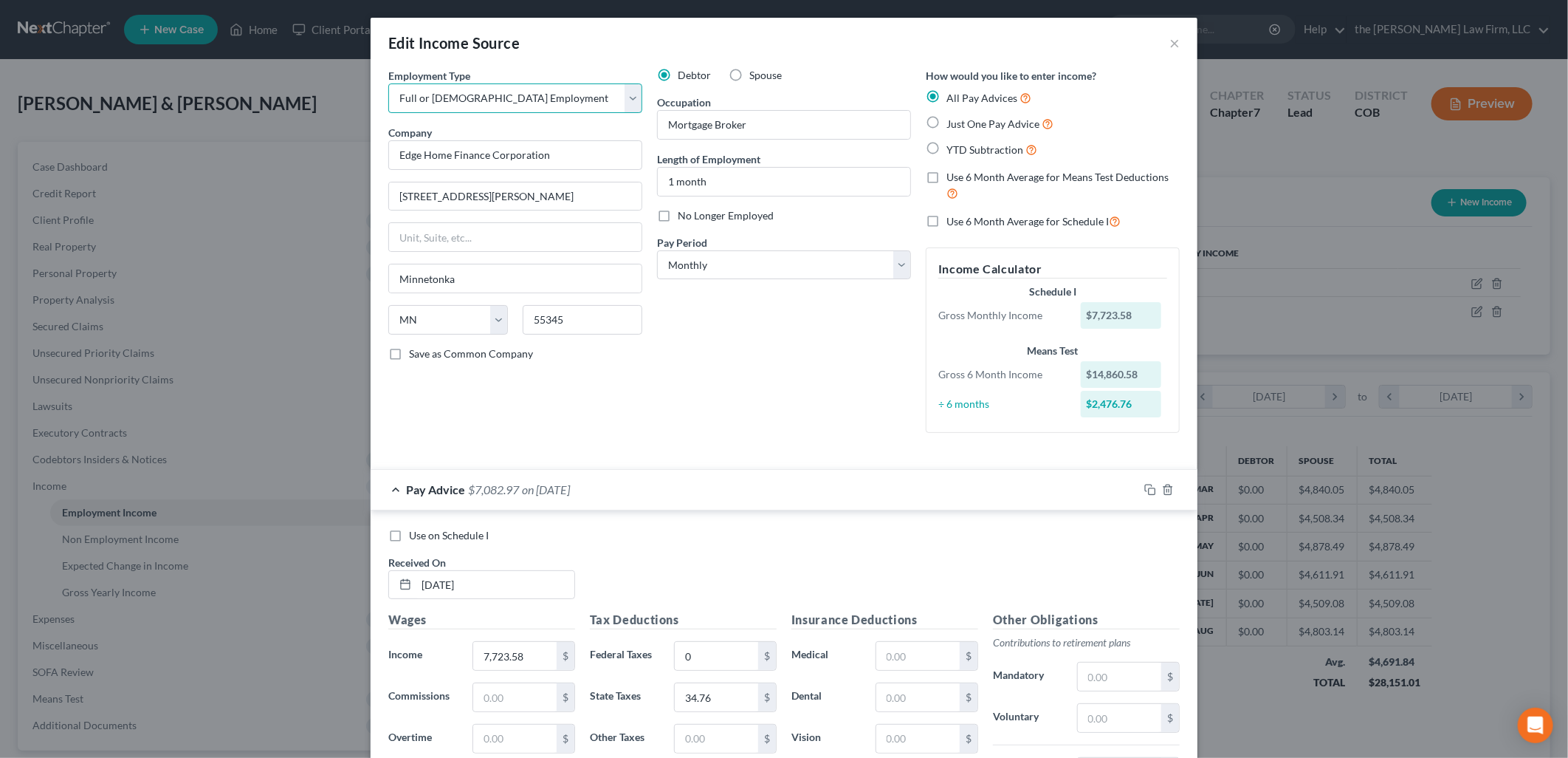
click at [441, 94] on select "Select Full or [DEMOGRAPHIC_DATA] Employment Self Employment" at bounding box center [515, 98] width 254 height 30
click at [451, 97] on select "Select Full or [DEMOGRAPHIC_DATA] Employment Self Employment" at bounding box center [515, 98] width 254 height 30
click at [434, 102] on select "Select Full or [DEMOGRAPHIC_DATA] Employment Self Employment" at bounding box center [515, 98] width 254 height 30
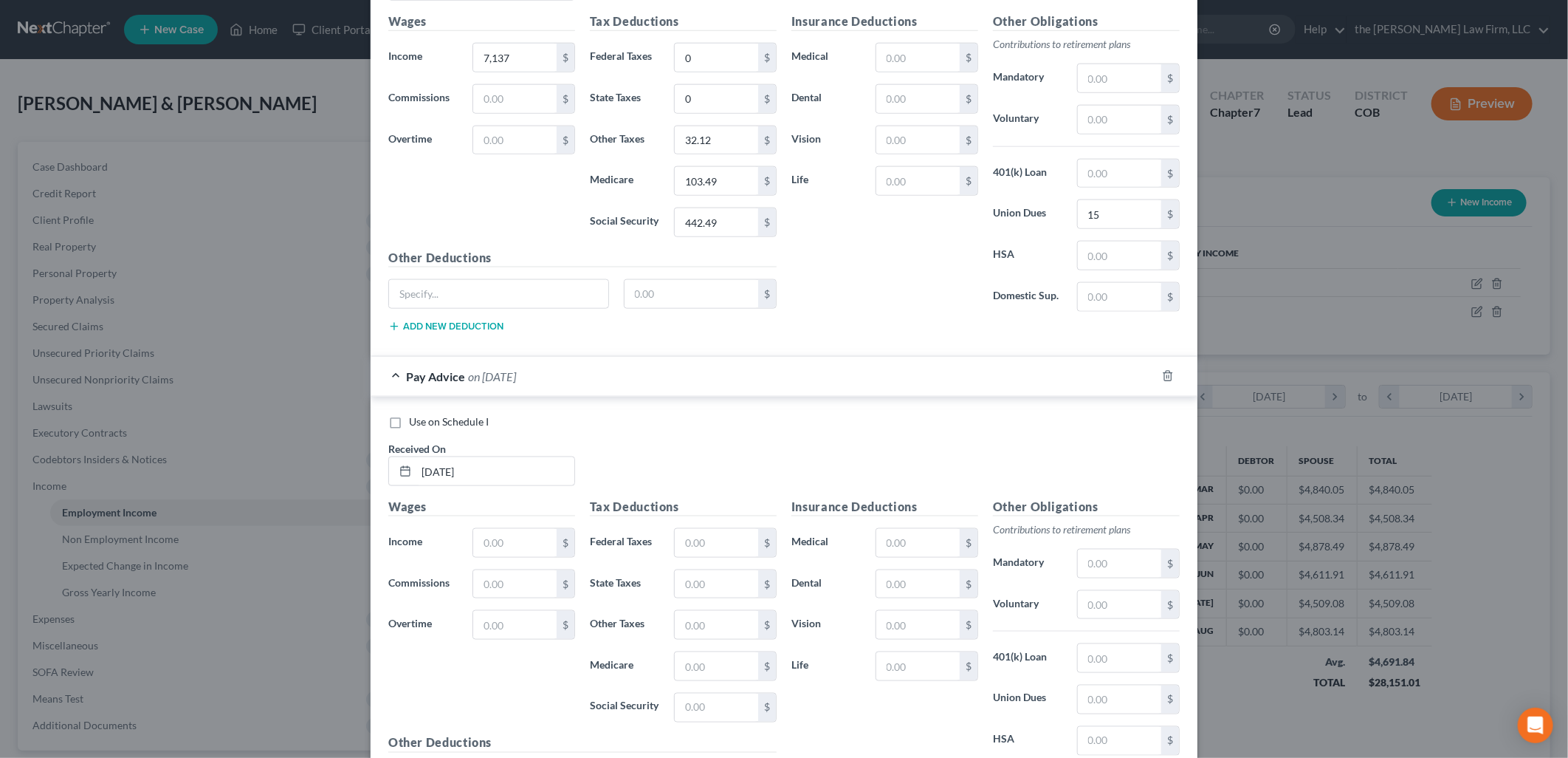
scroll to position [1251, 0]
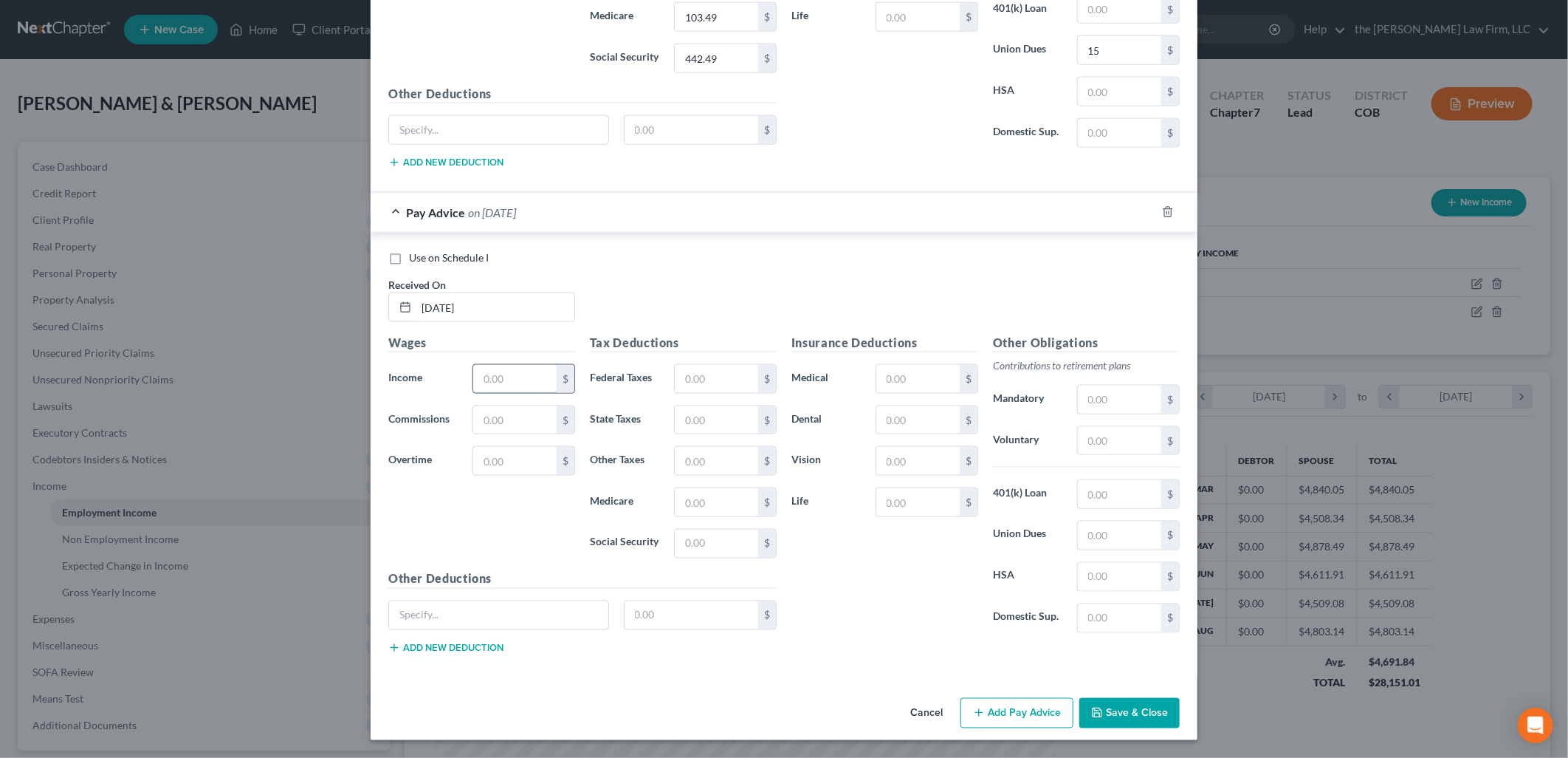
click at [505, 368] on input "text" at bounding box center [514, 379] width 83 height 28
click at [744, 266] on div "Use on Schedule I Received On * 6/7/2025" at bounding box center [784, 292] width 806 height 83
click at [499, 365] on input "text" at bounding box center [514, 379] width 83 height 28
type input "5,676.65"
click at [711, 384] on input "text" at bounding box center [716, 379] width 83 height 28
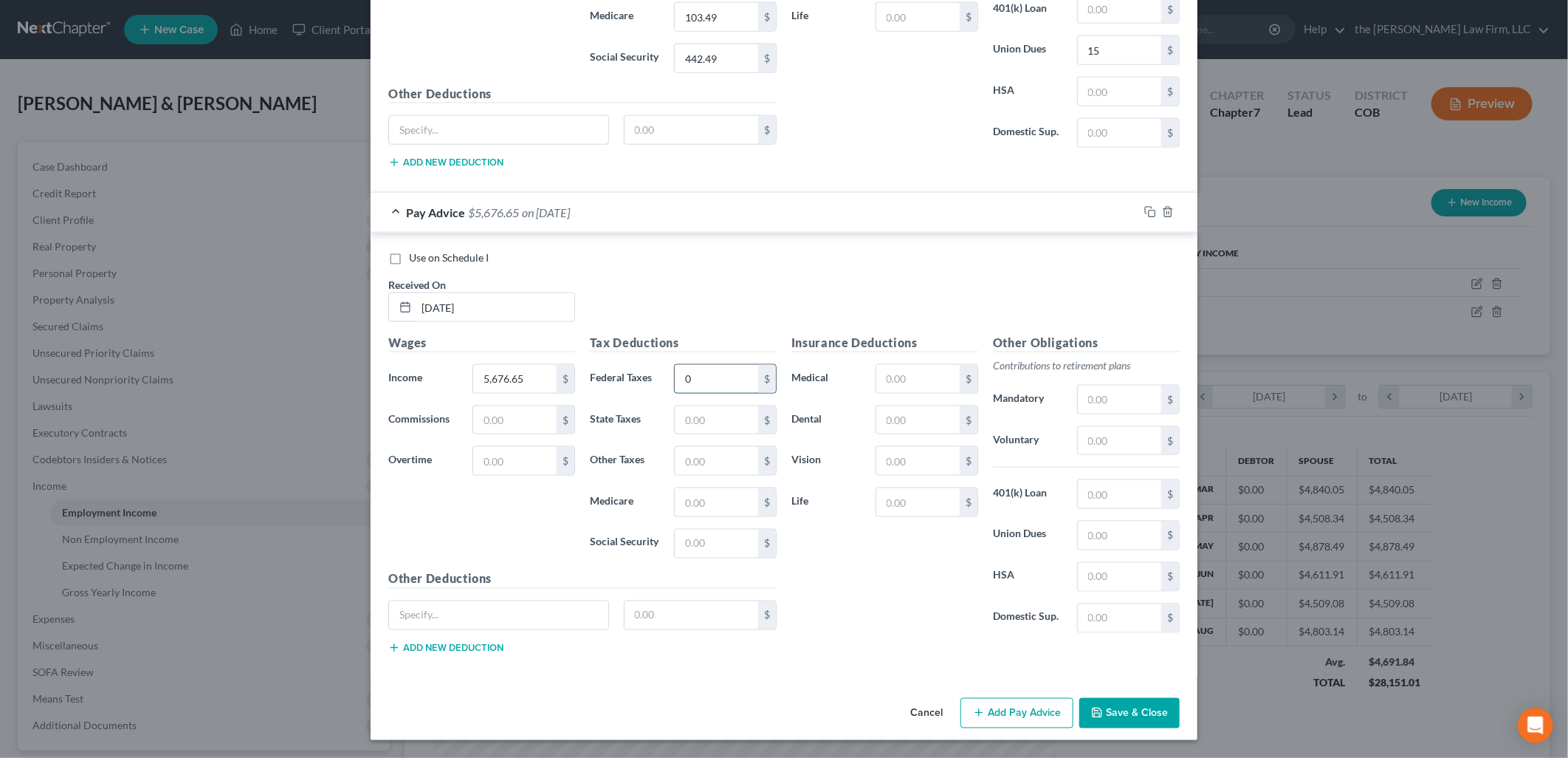
type input "0"
type input "25.54"
type input "82.31"
type input "351.95"
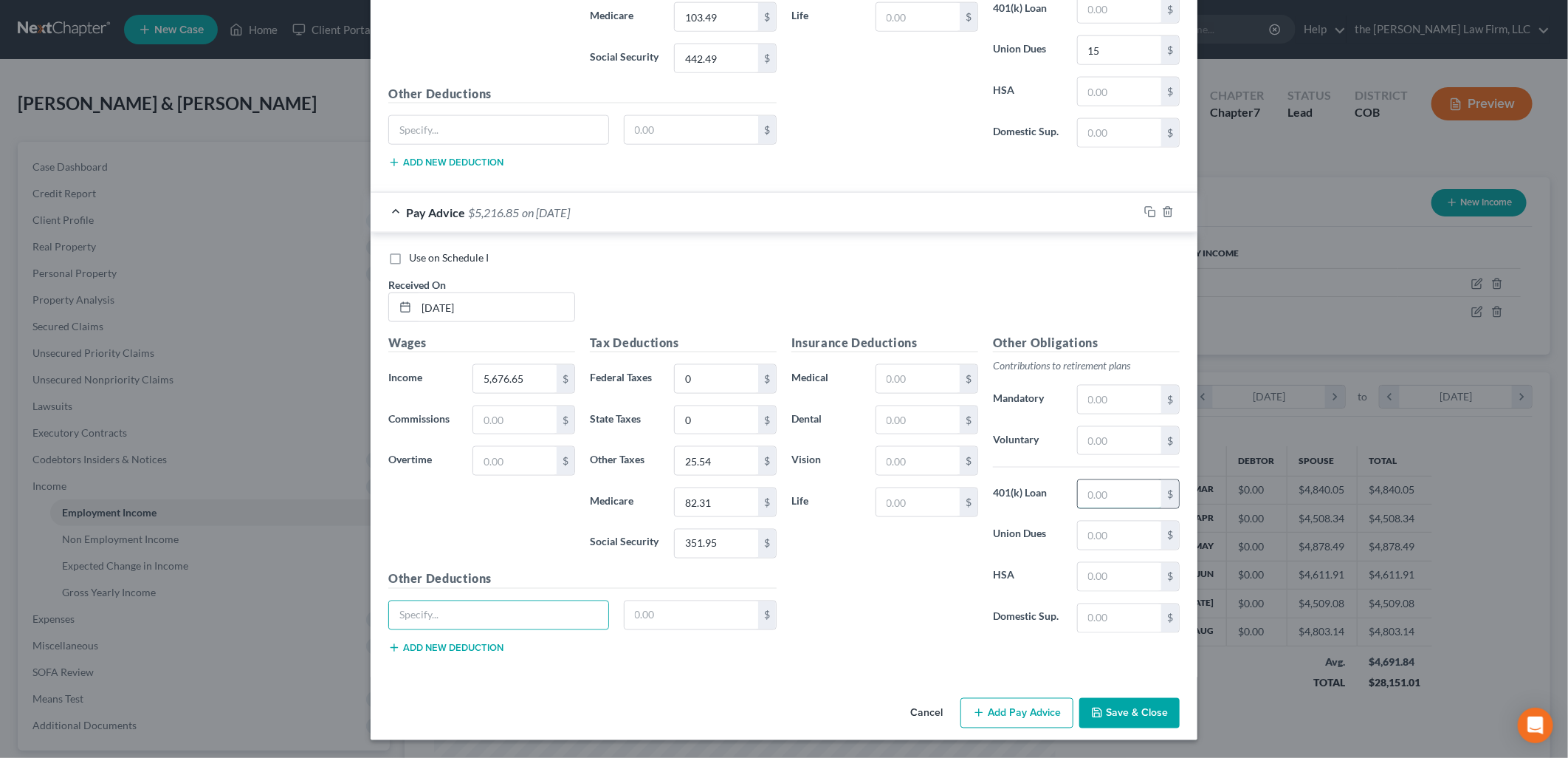
click at [1117, 498] on input "text" at bounding box center [1119, 494] width 83 height 28
type input "15"
click at [1003, 717] on button "Add Pay Advice" at bounding box center [1017, 714] width 113 height 31
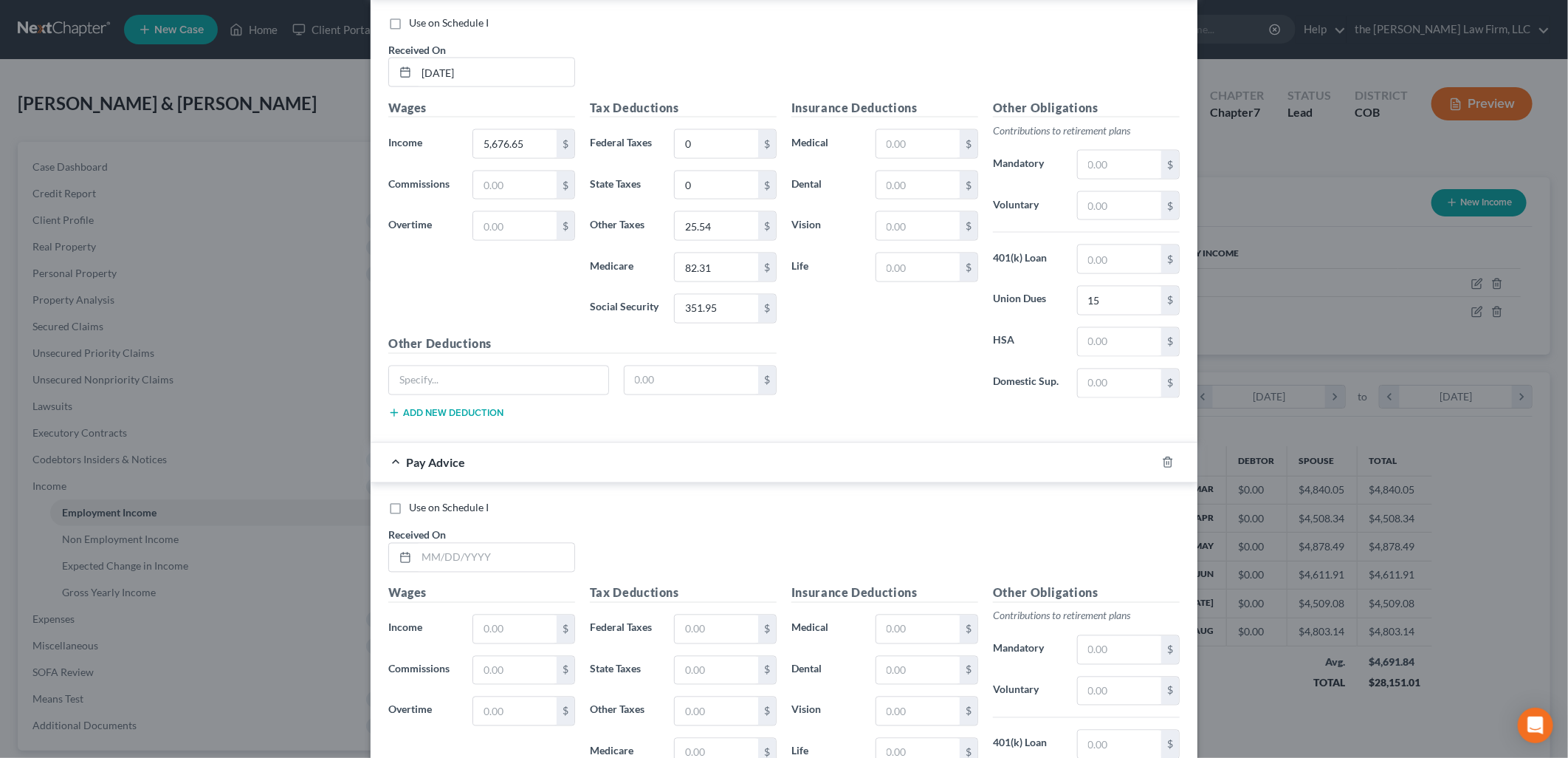
scroll to position [1662, 0]
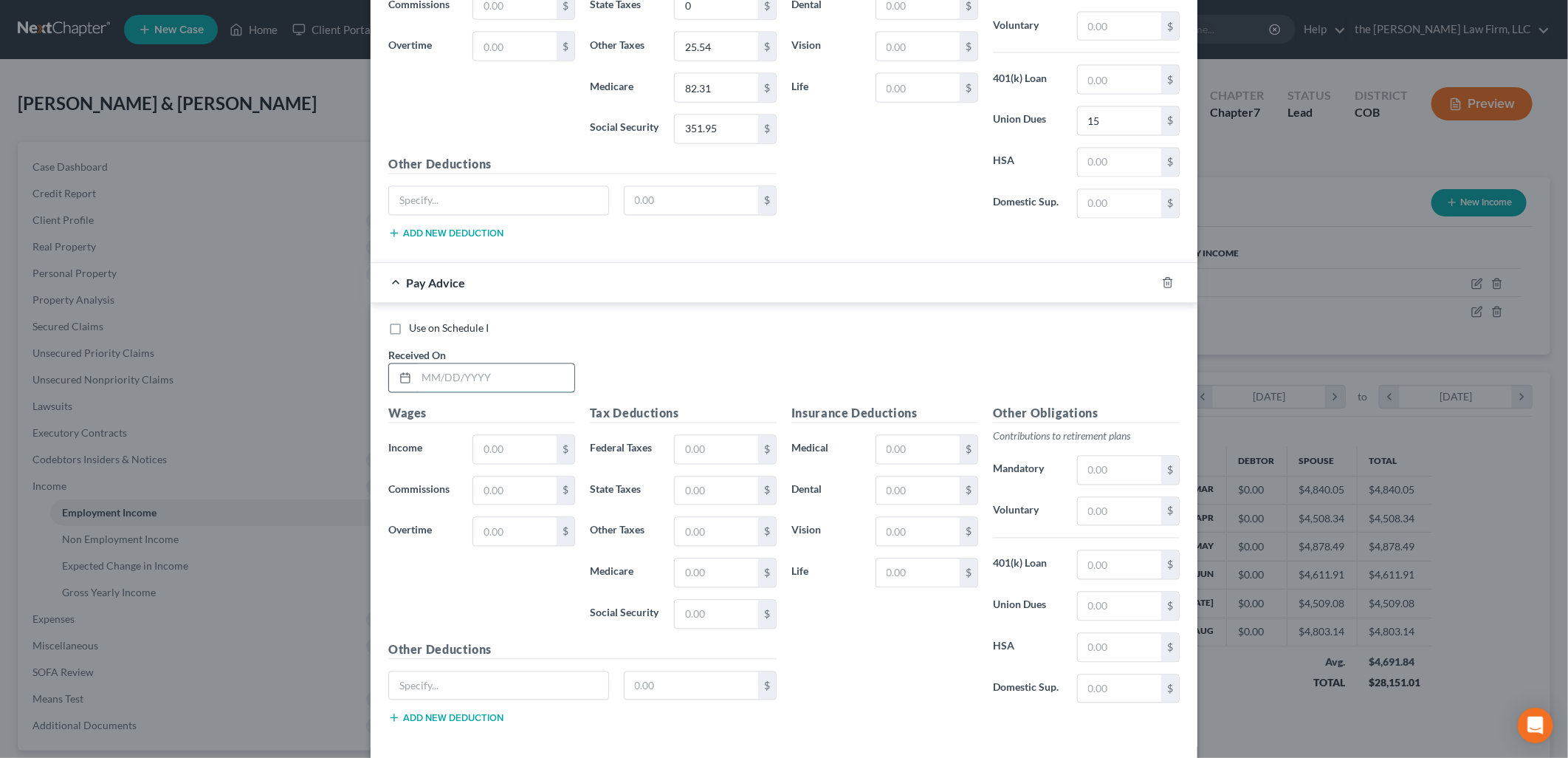
click at [503, 389] on input "text" at bounding box center [495, 378] width 158 height 28
type input "4/12/2025"
type input "3,209.90"
type input "0"
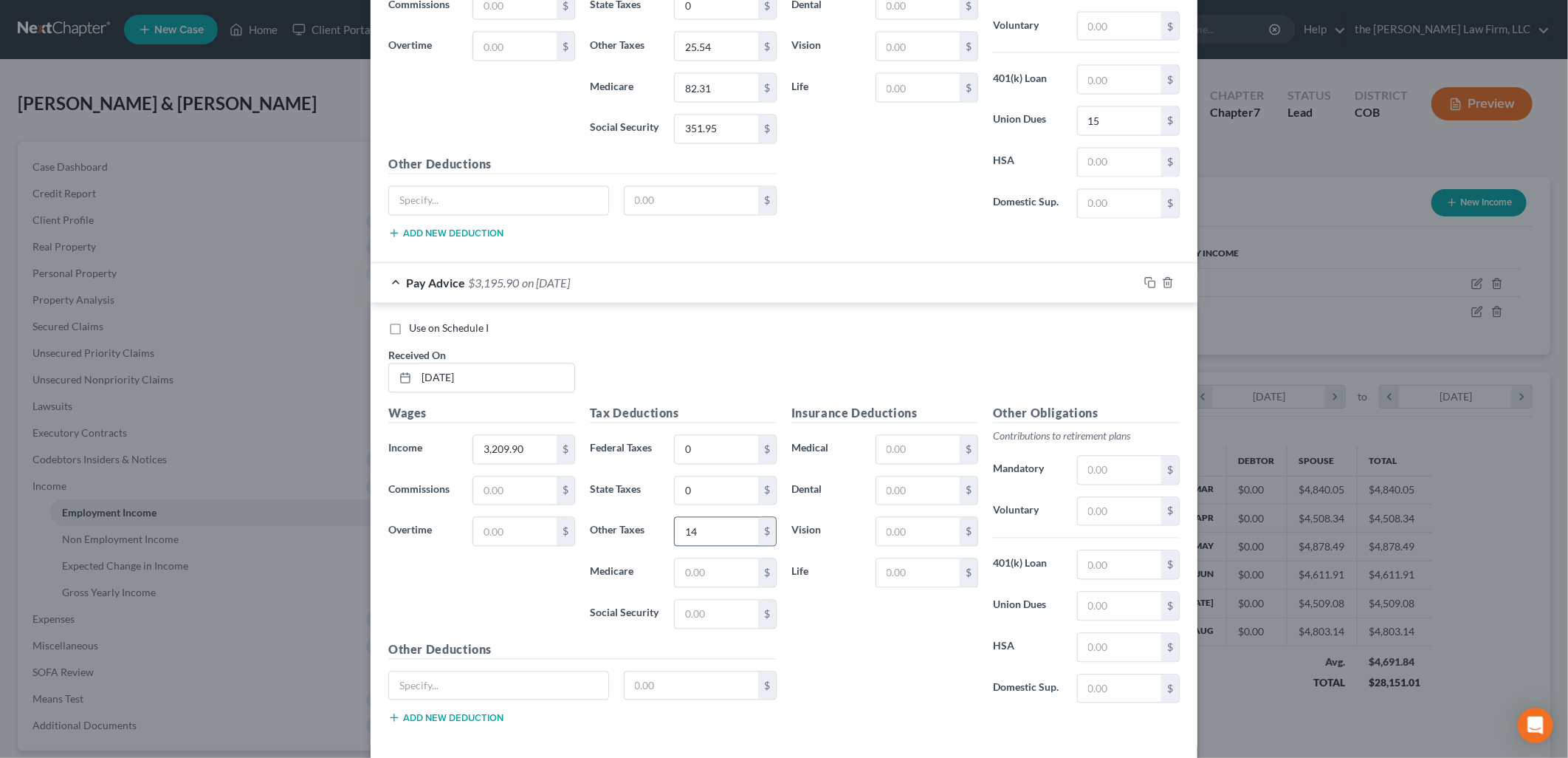
click at [711, 526] on input "14" at bounding box center [716, 532] width 83 height 28
type input "14.44"
type input "46.55"
type input "199.01"
click at [1126, 597] on input "text" at bounding box center [1119, 606] width 83 height 28
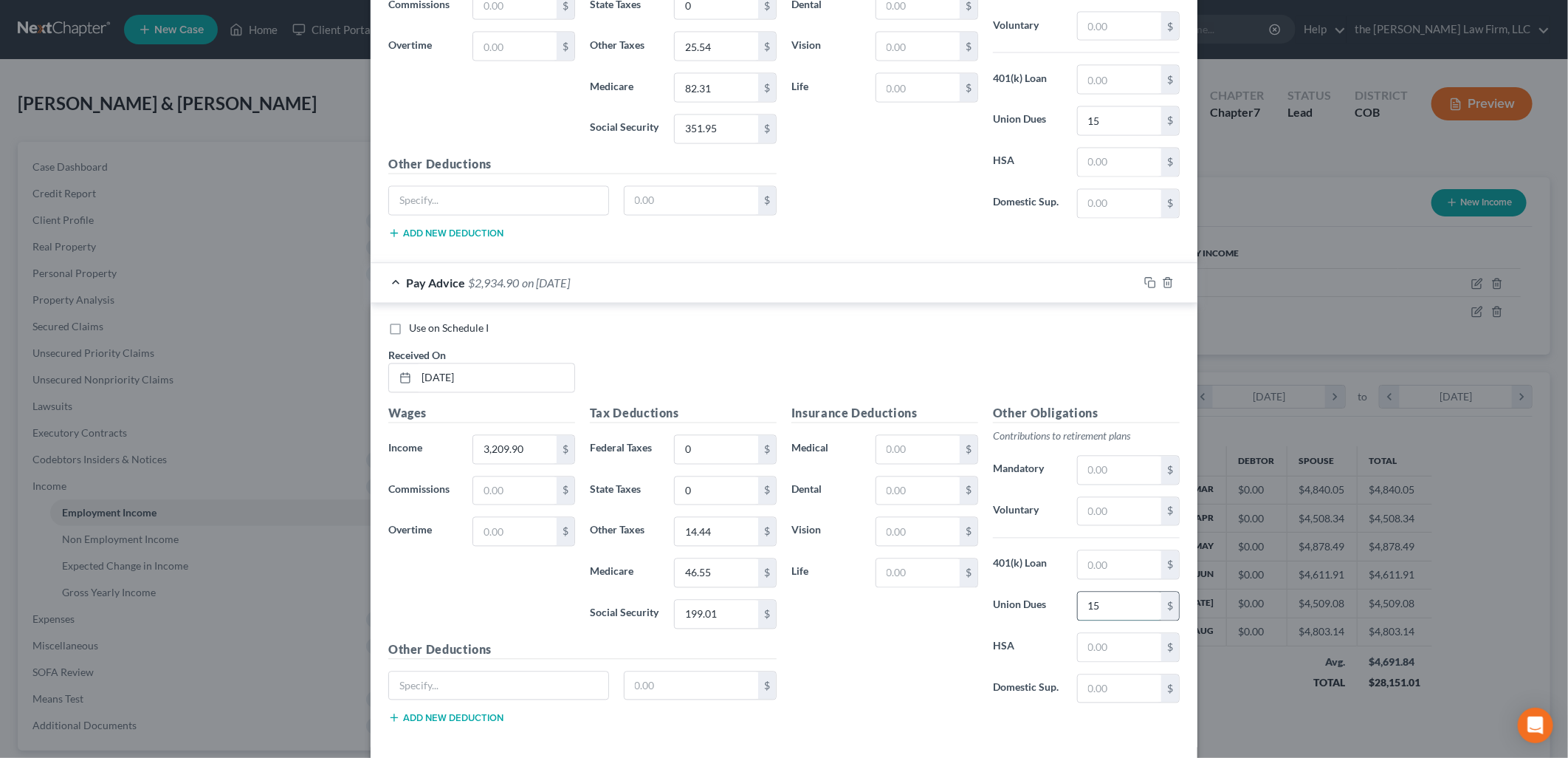
type input "15"
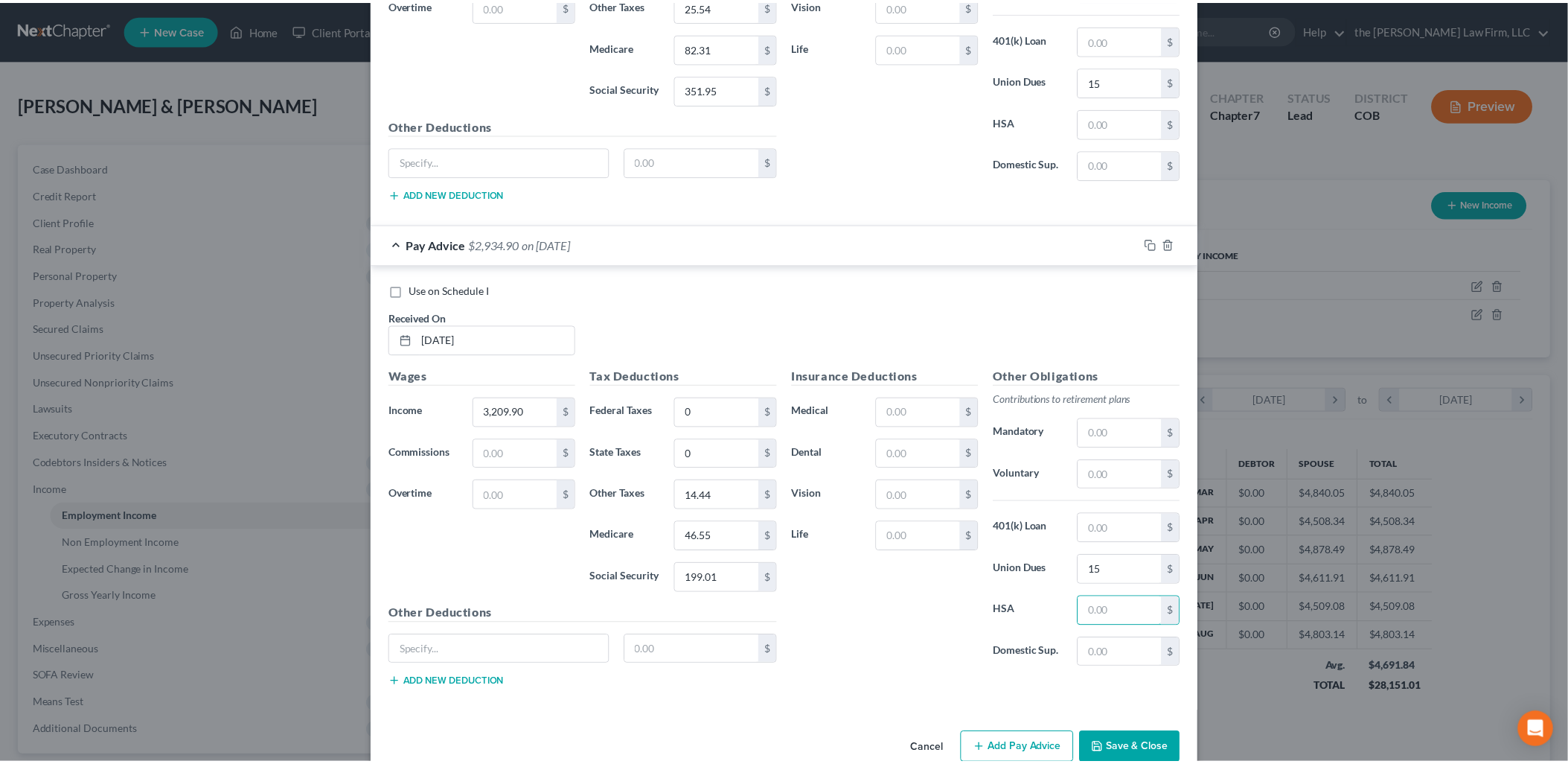
scroll to position [1751, 0]
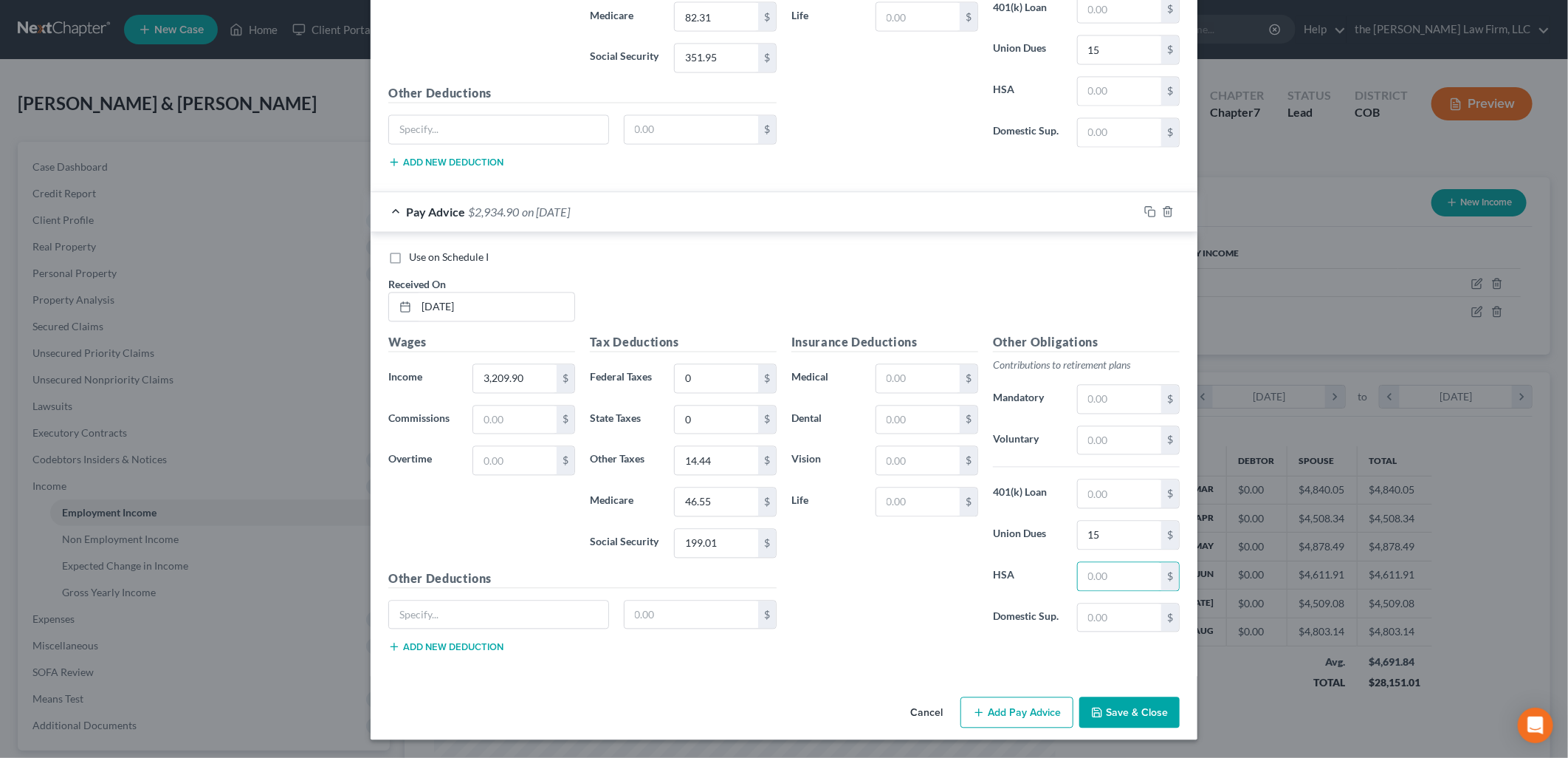
click at [1111, 706] on button "Save & Close" at bounding box center [1129, 713] width 100 height 31
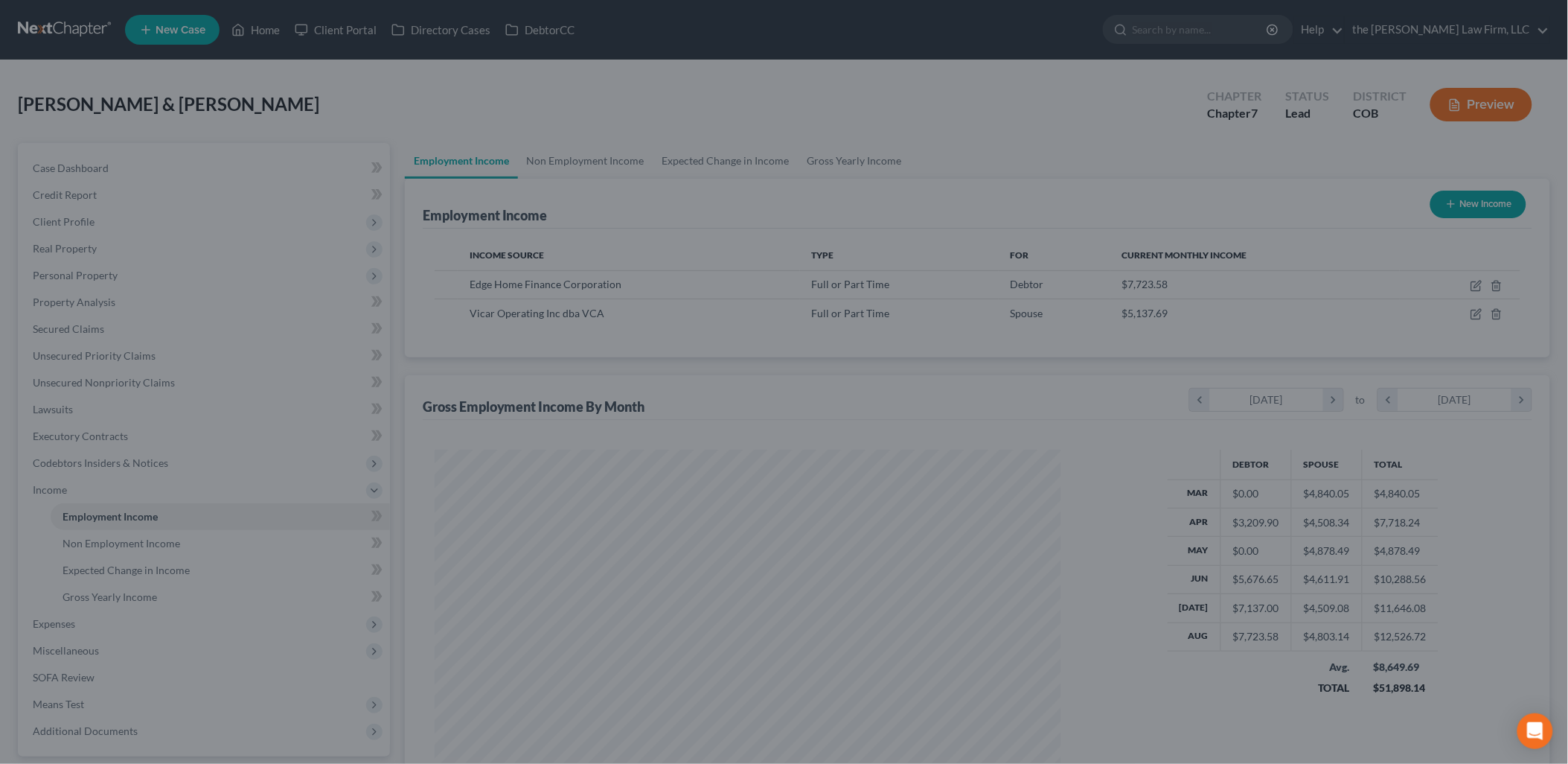
scroll to position [744127, 743412]
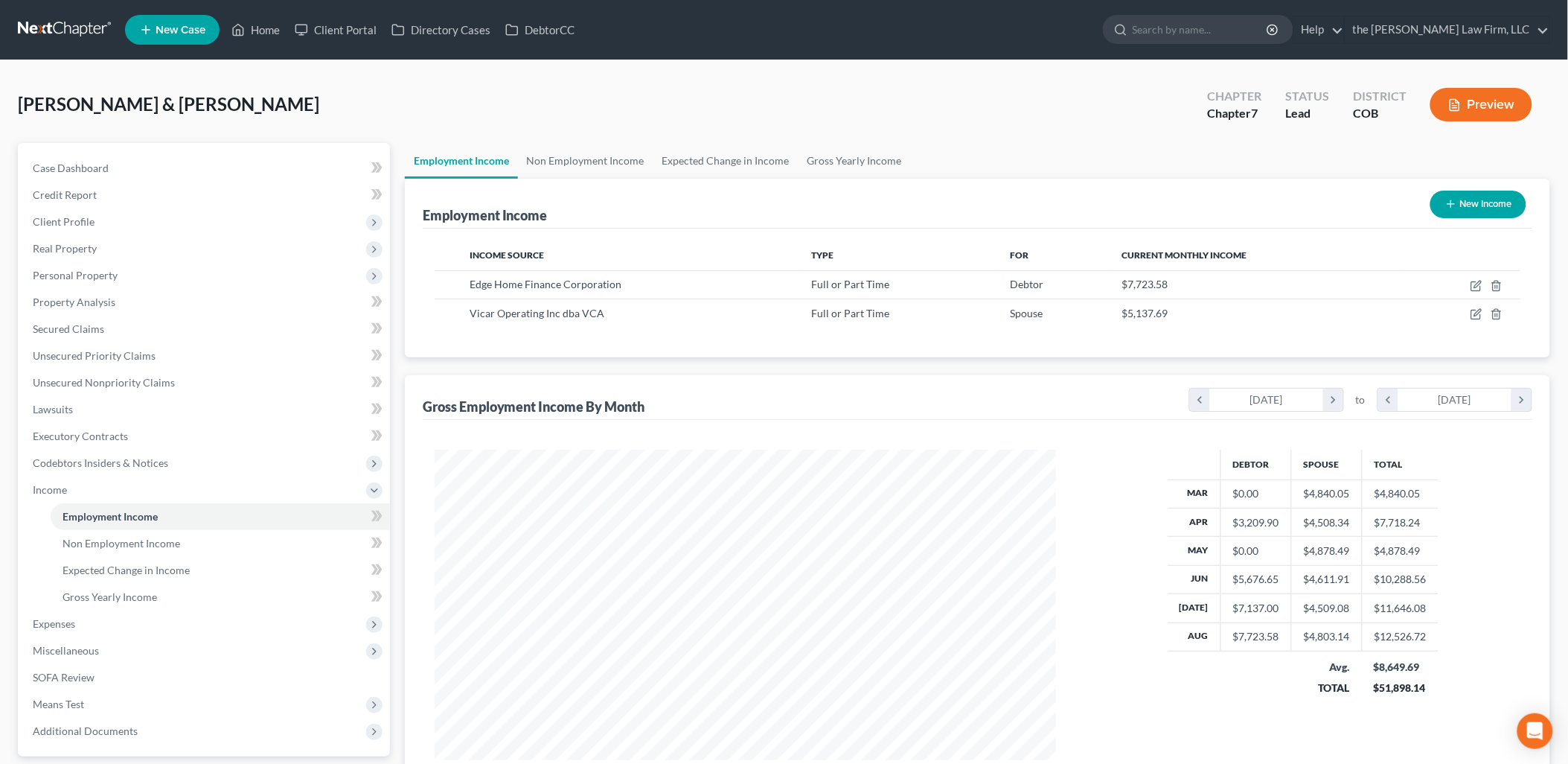
click at [1471, 212] on button "New Income" at bounding box center [1478, 204] width 96 height 27
select select "0"
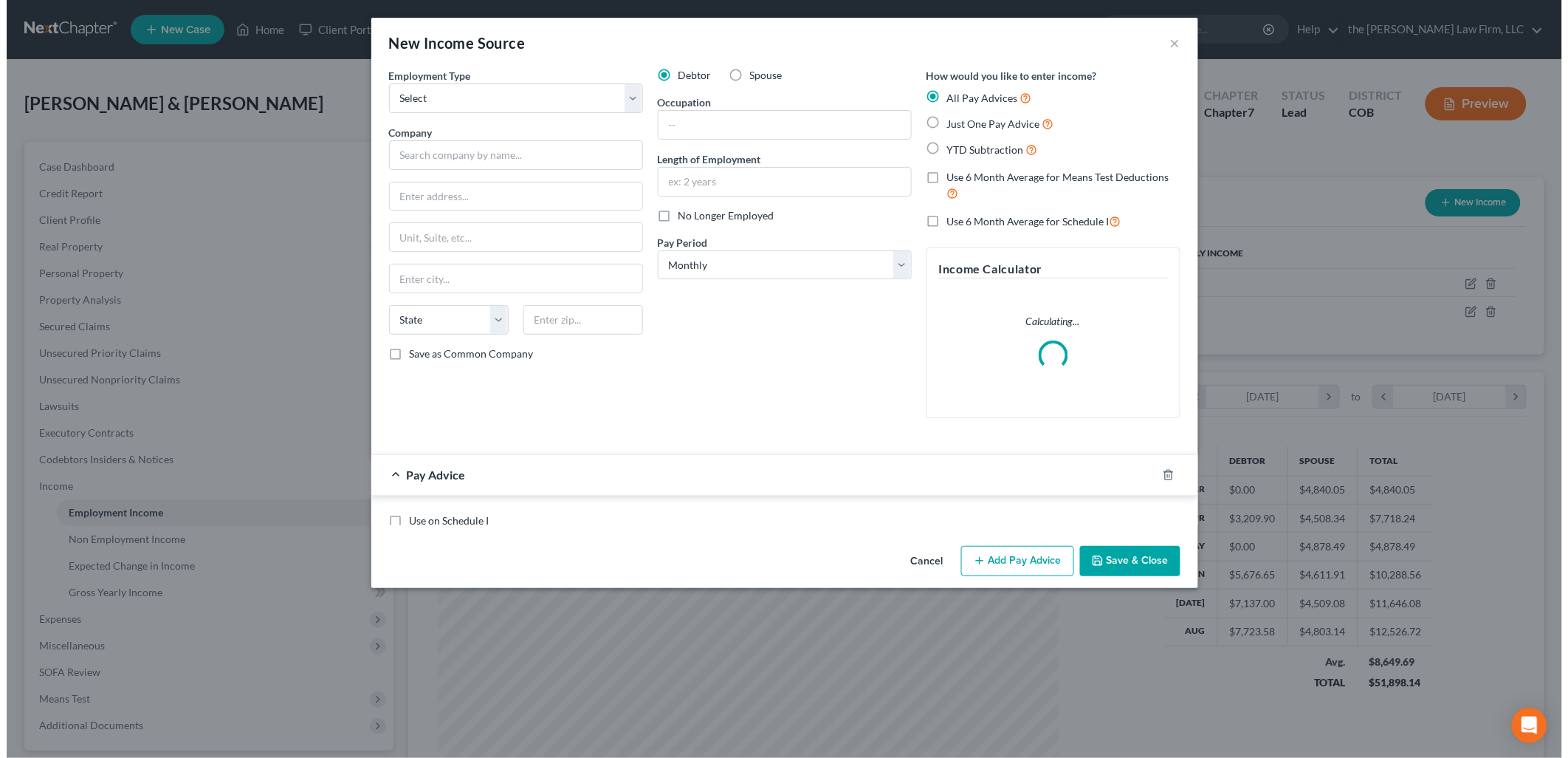
scroll to position [311, 651]
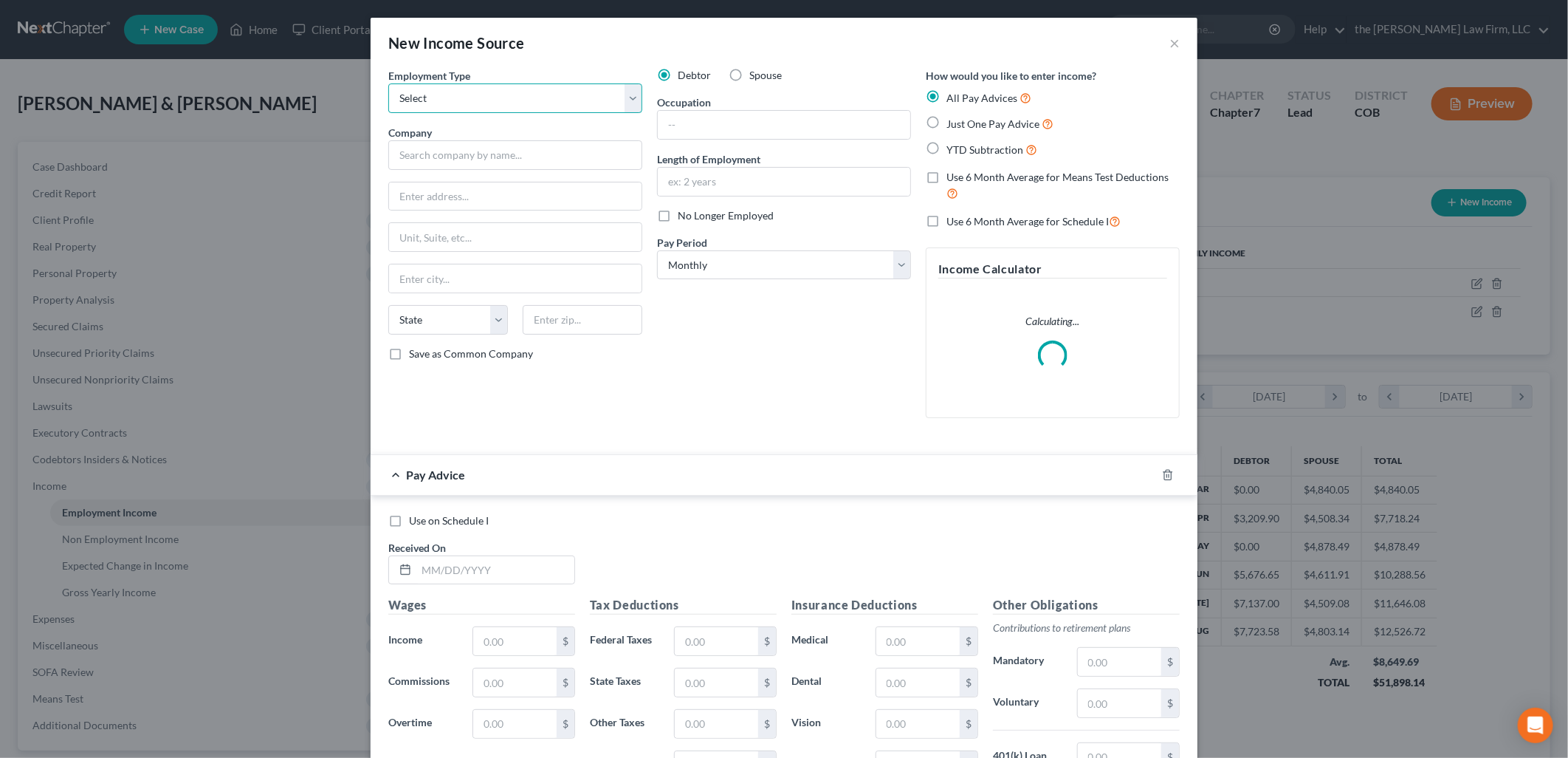
click at [429, 104] on select "Select Full or [DEMOGRAPHIC_DATA] Employment Self Employment" at bounding box center [515, 98] width 254 height 30
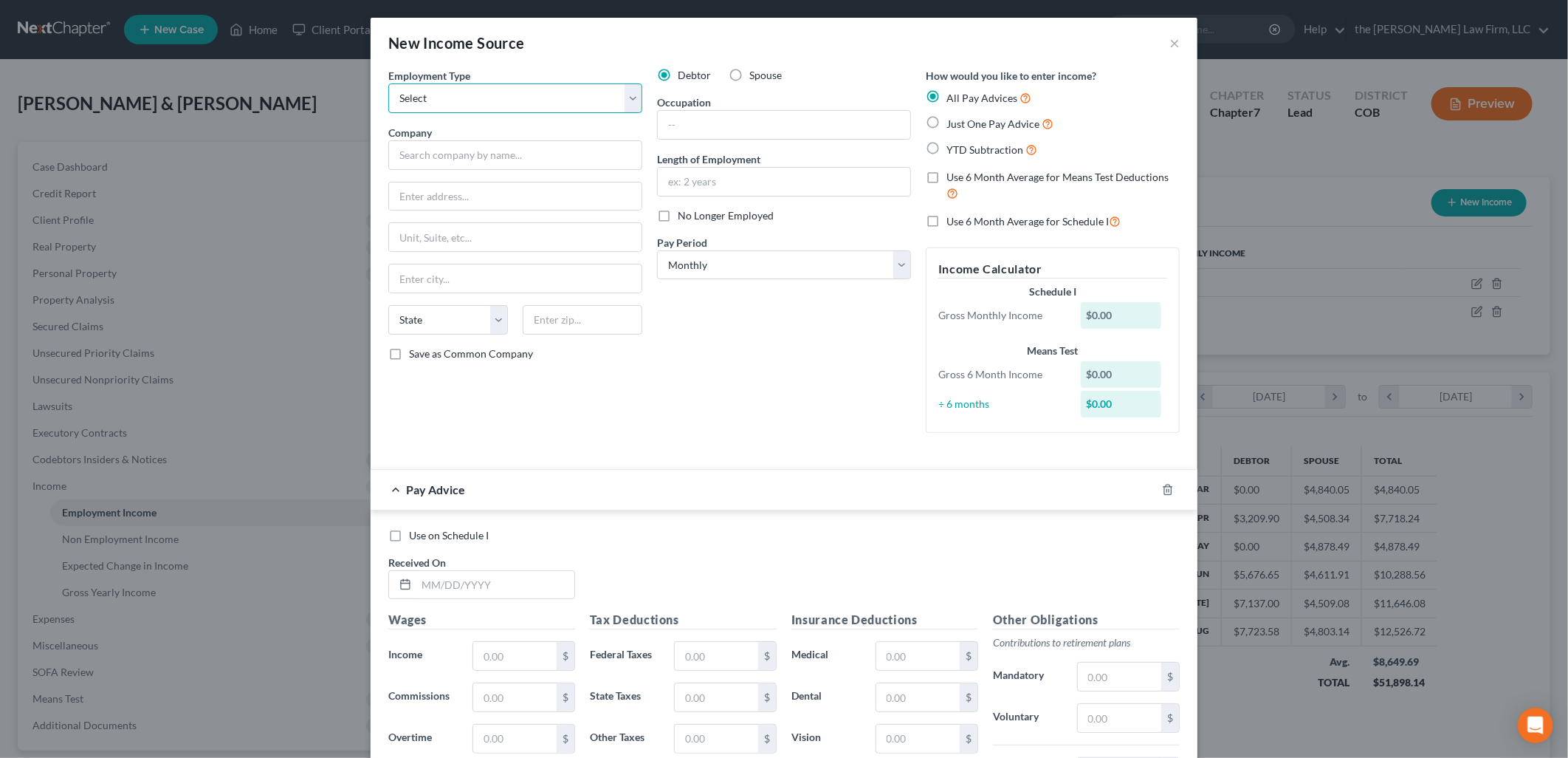
select select "0"
click at [388, 83] on select "Select Full or [DEMOGRAPHIC_DATA] Employment Self Employment" at bounding box center [515, 98] width 254 height 30
click at [474, 149] on input "text" at bounding box center [515, 155] width 254 height 30
type input "Grow Mortgage LLC"
type input "201 South Tyron Street STE 1450"
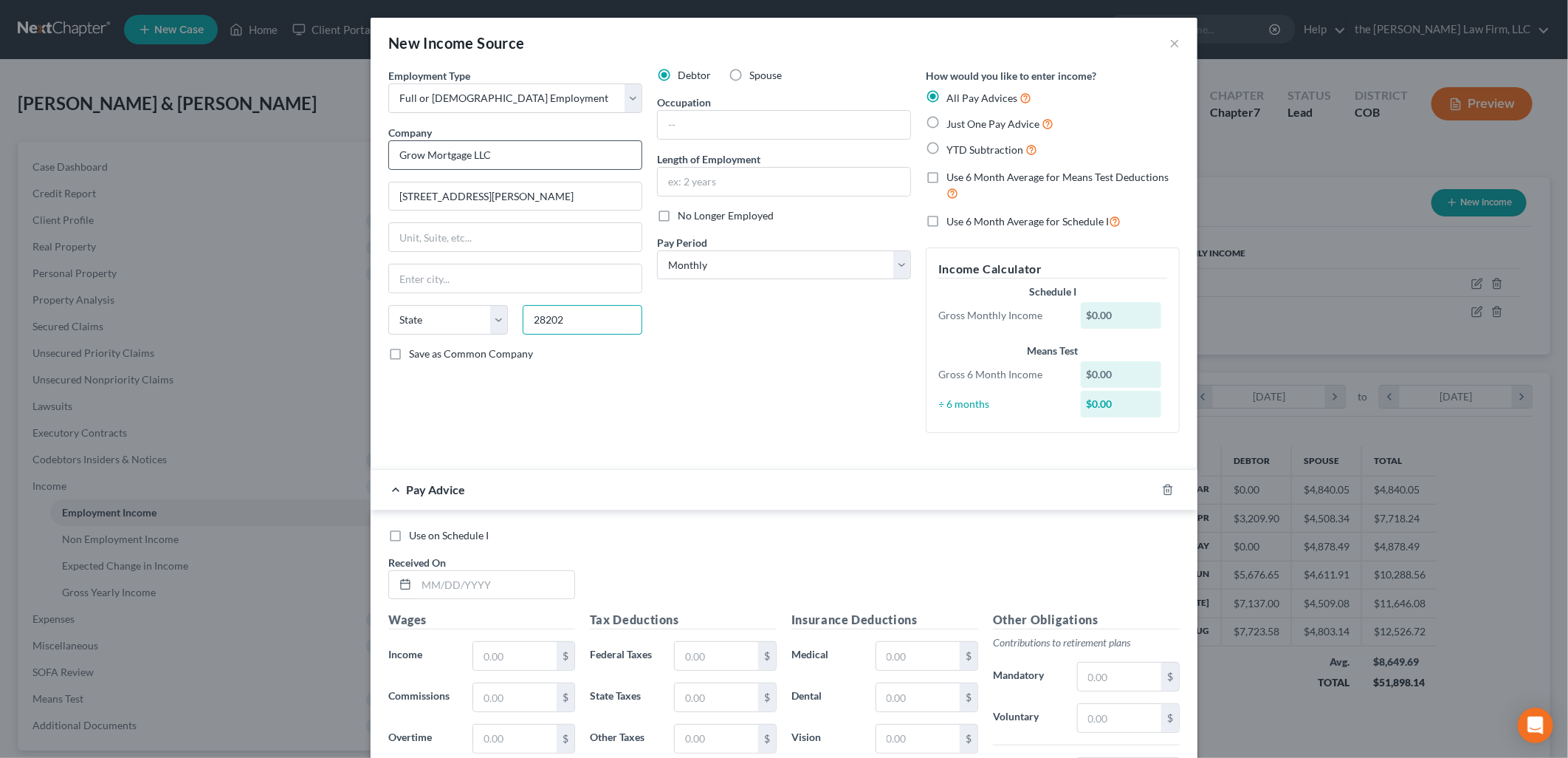
type input "28202"
type input "Charlotte"
select select "28"
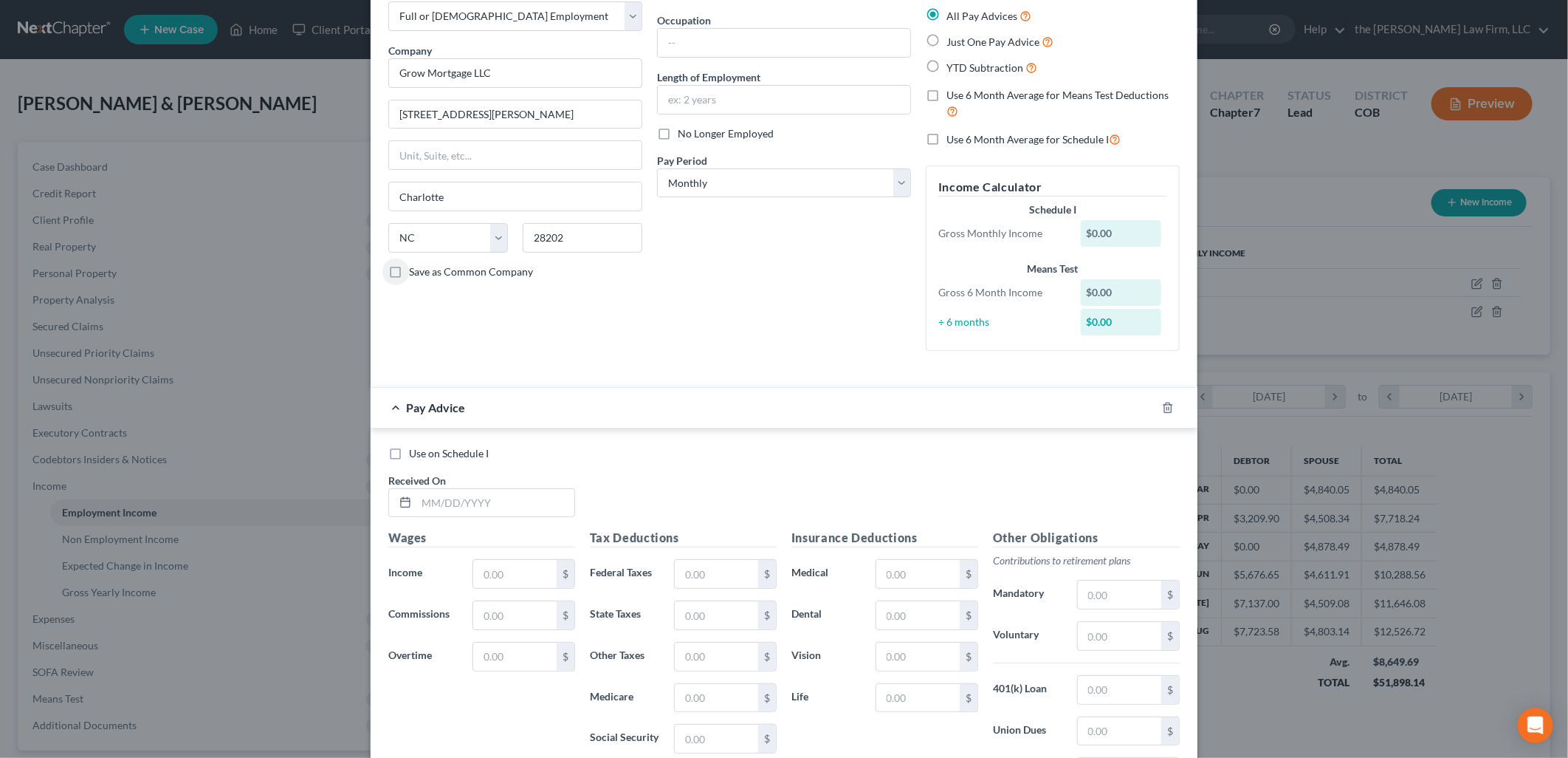
scroll to position [164, 0]
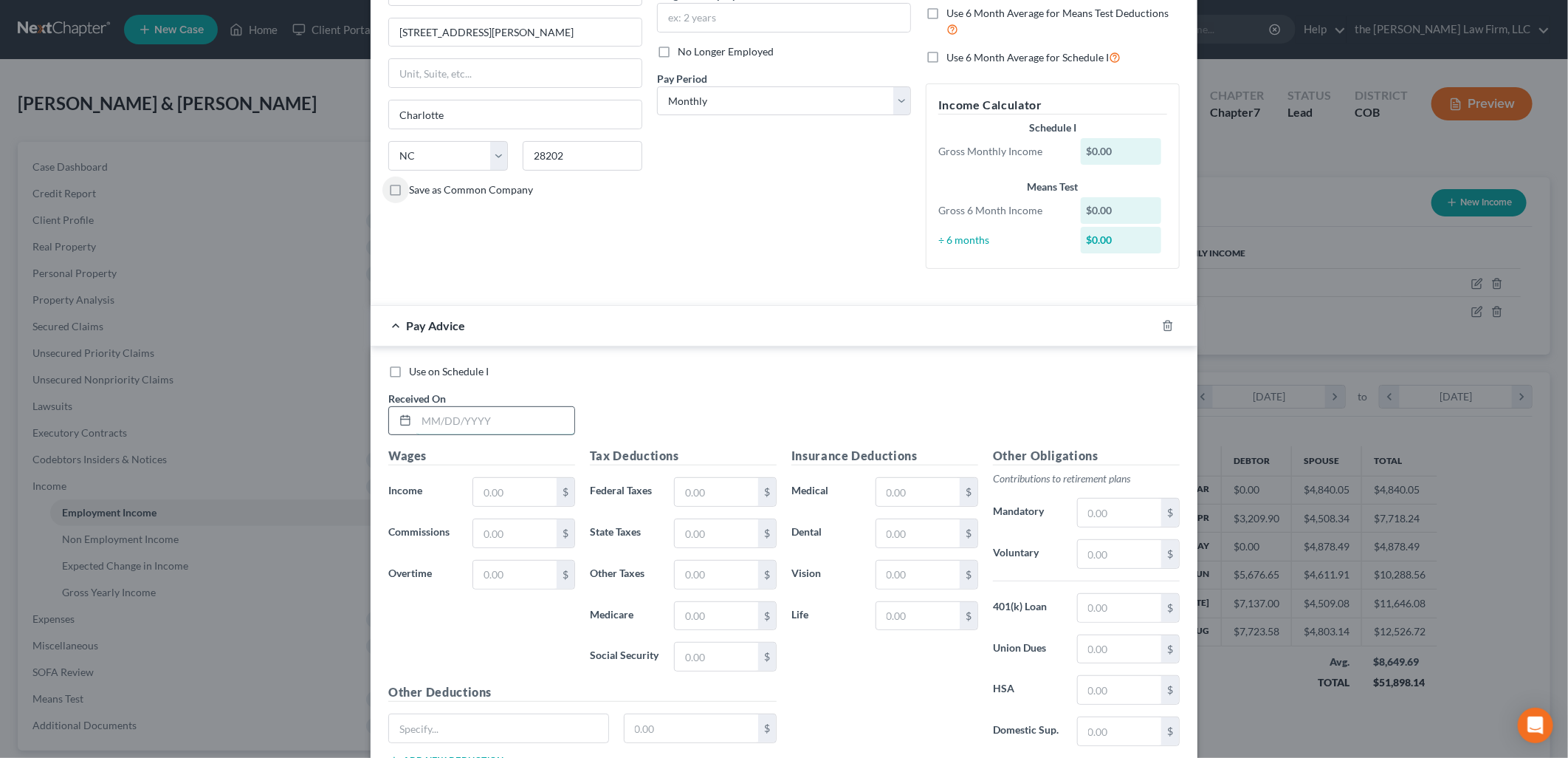
click at [506, 418] on input "text" at bounding box center [495, 421] width 158 height 28
type input "1/9/2025"
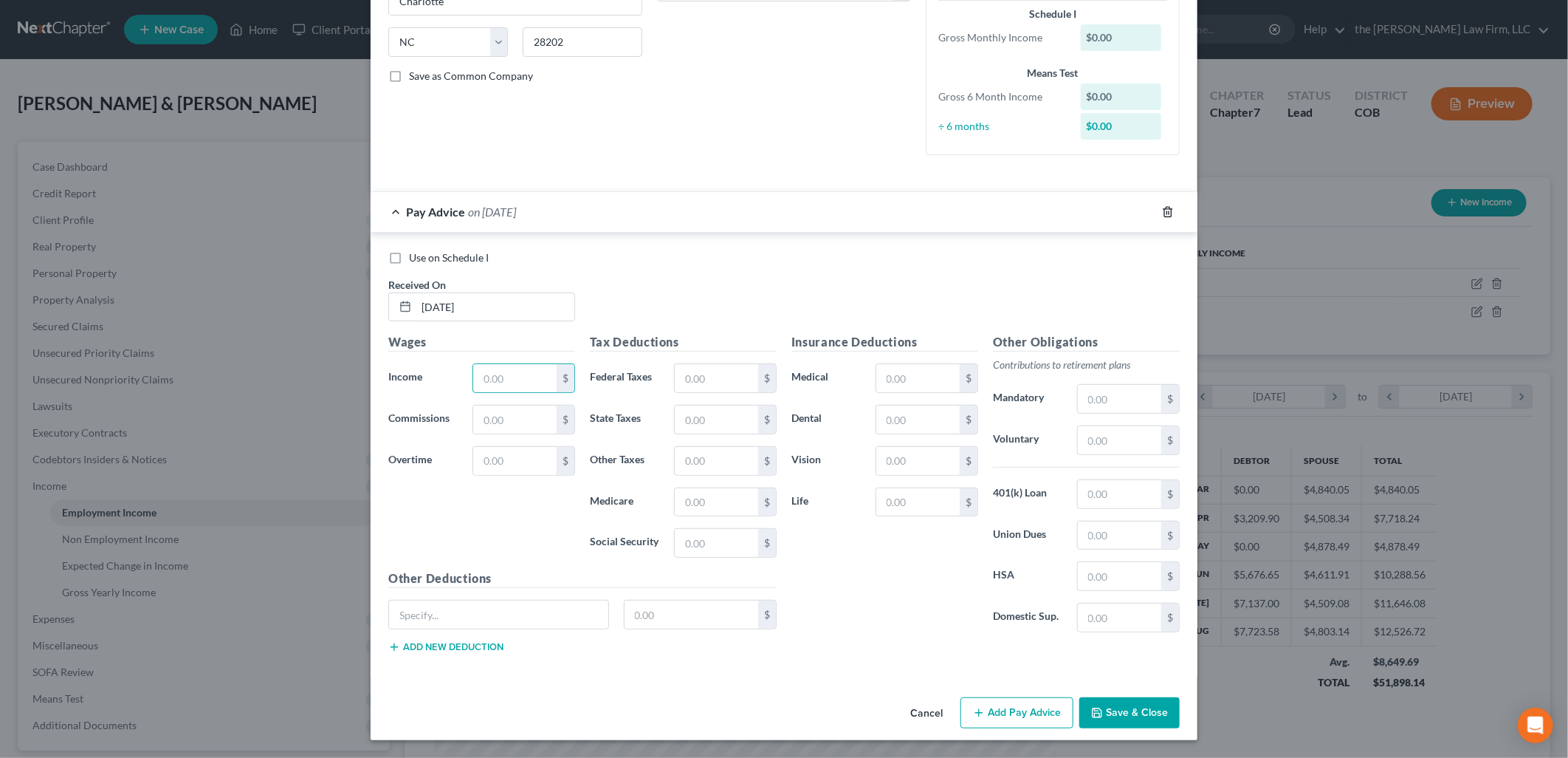
click at [1162, 215] on icon "button" at bounding box center [1167, 212] width 12 height 12
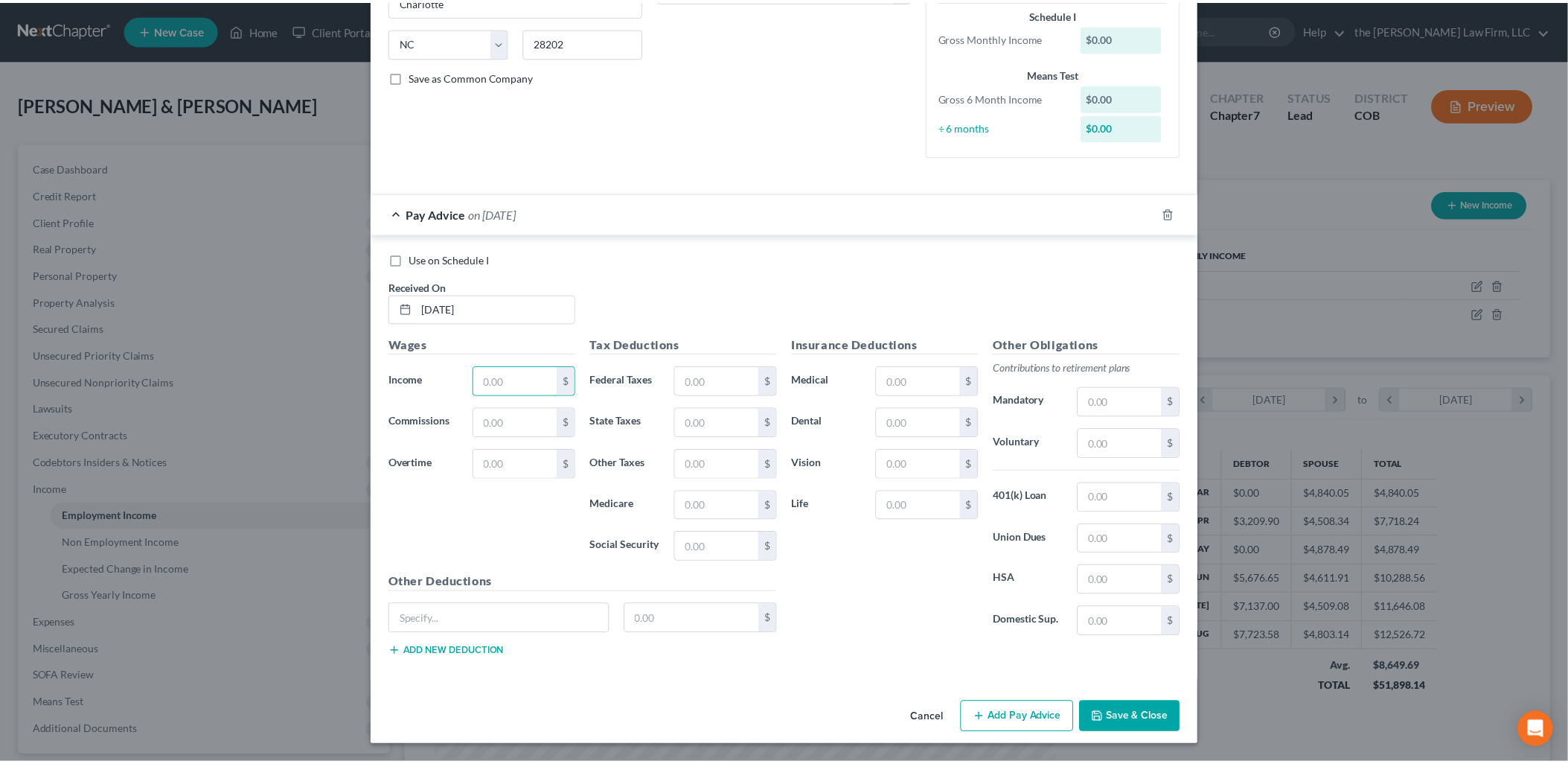
scroll to position [0, 0]
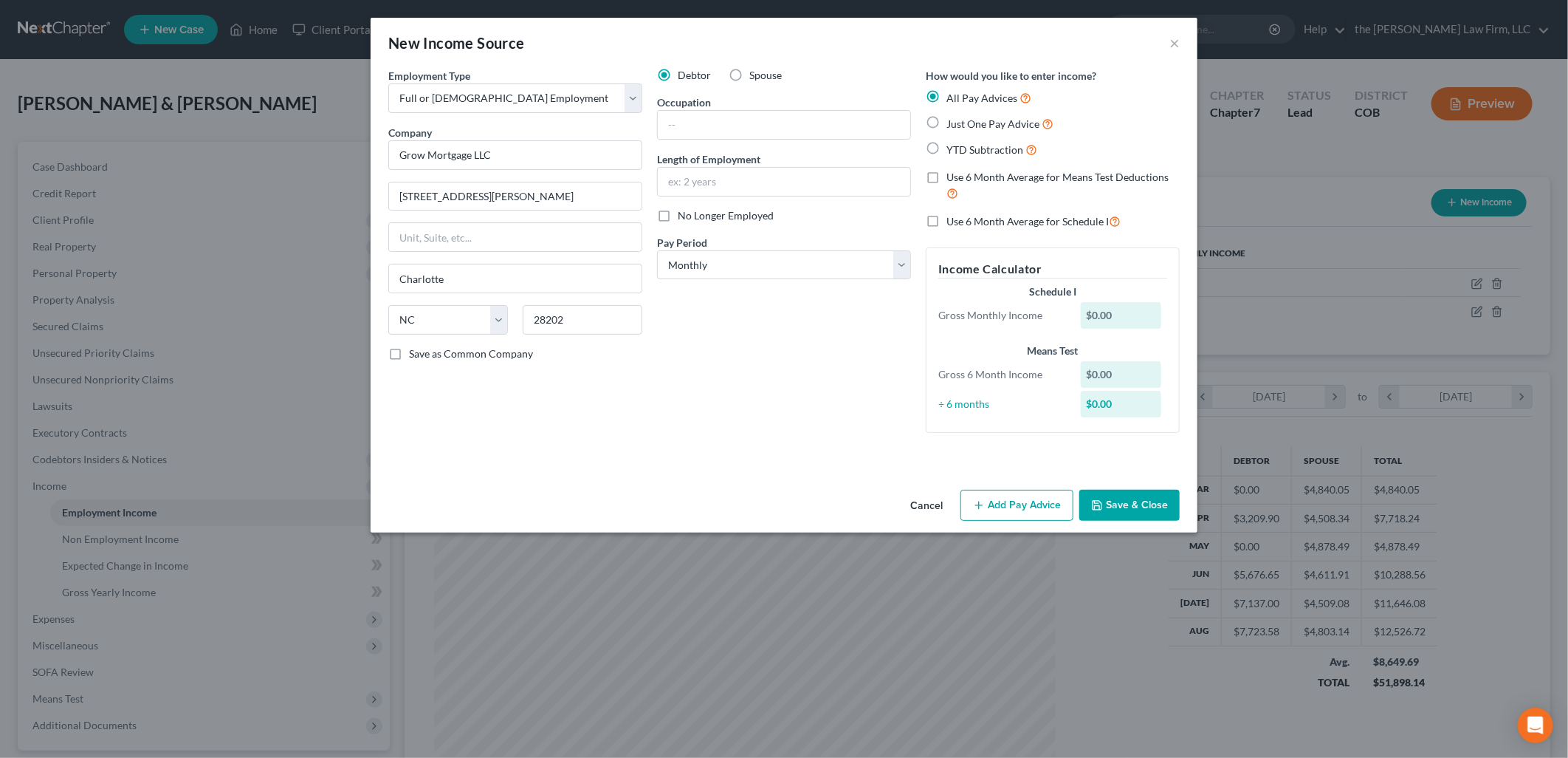
click at [1121, 513] on button "Save & Close" at bounding box center [1129, 505] width 100 height 31
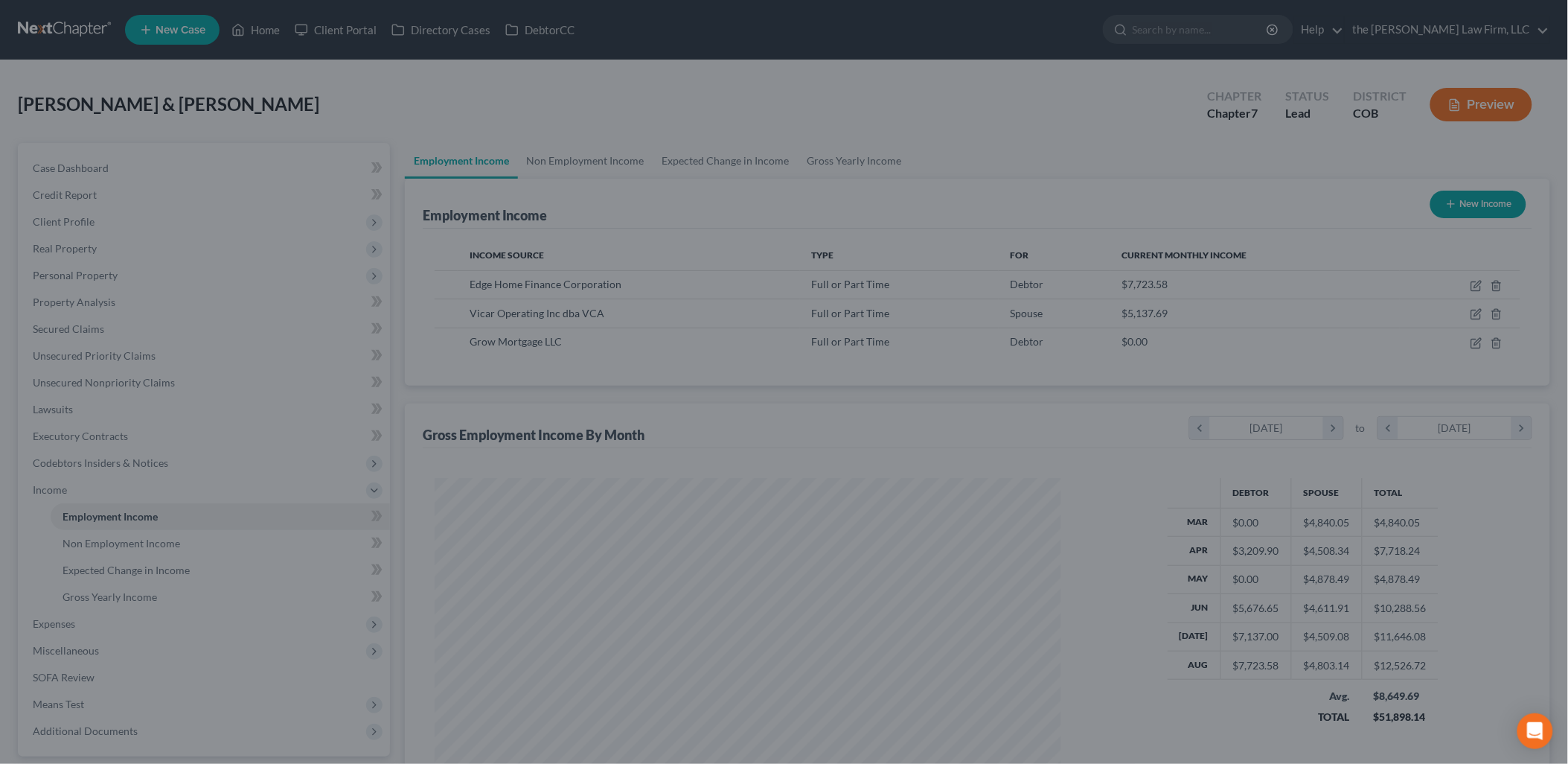
scroll to position [744127, 743412]
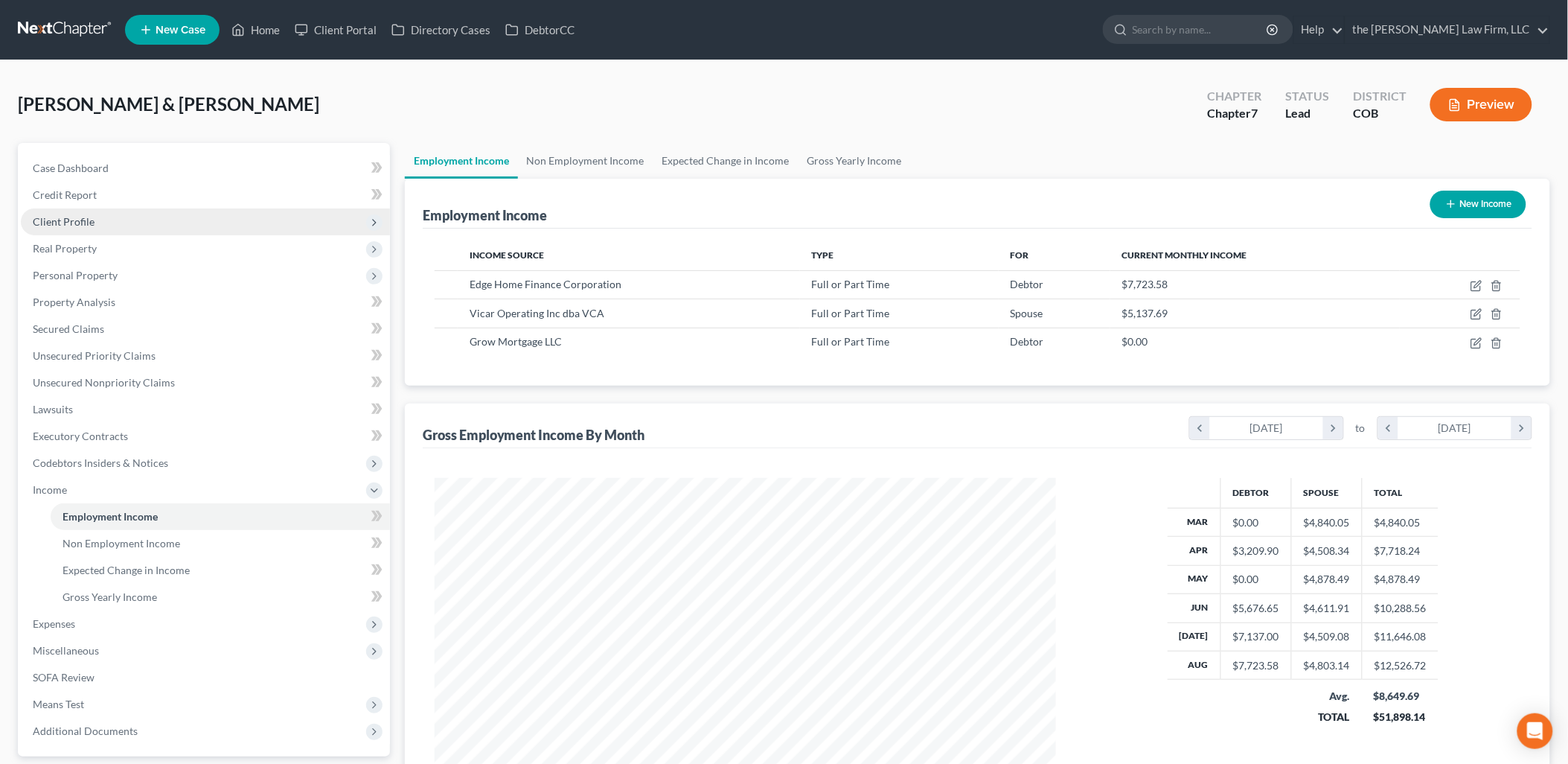
click at [86, 209] on span "Client Profile" at bounding box center [205, 222] width 369 height 27
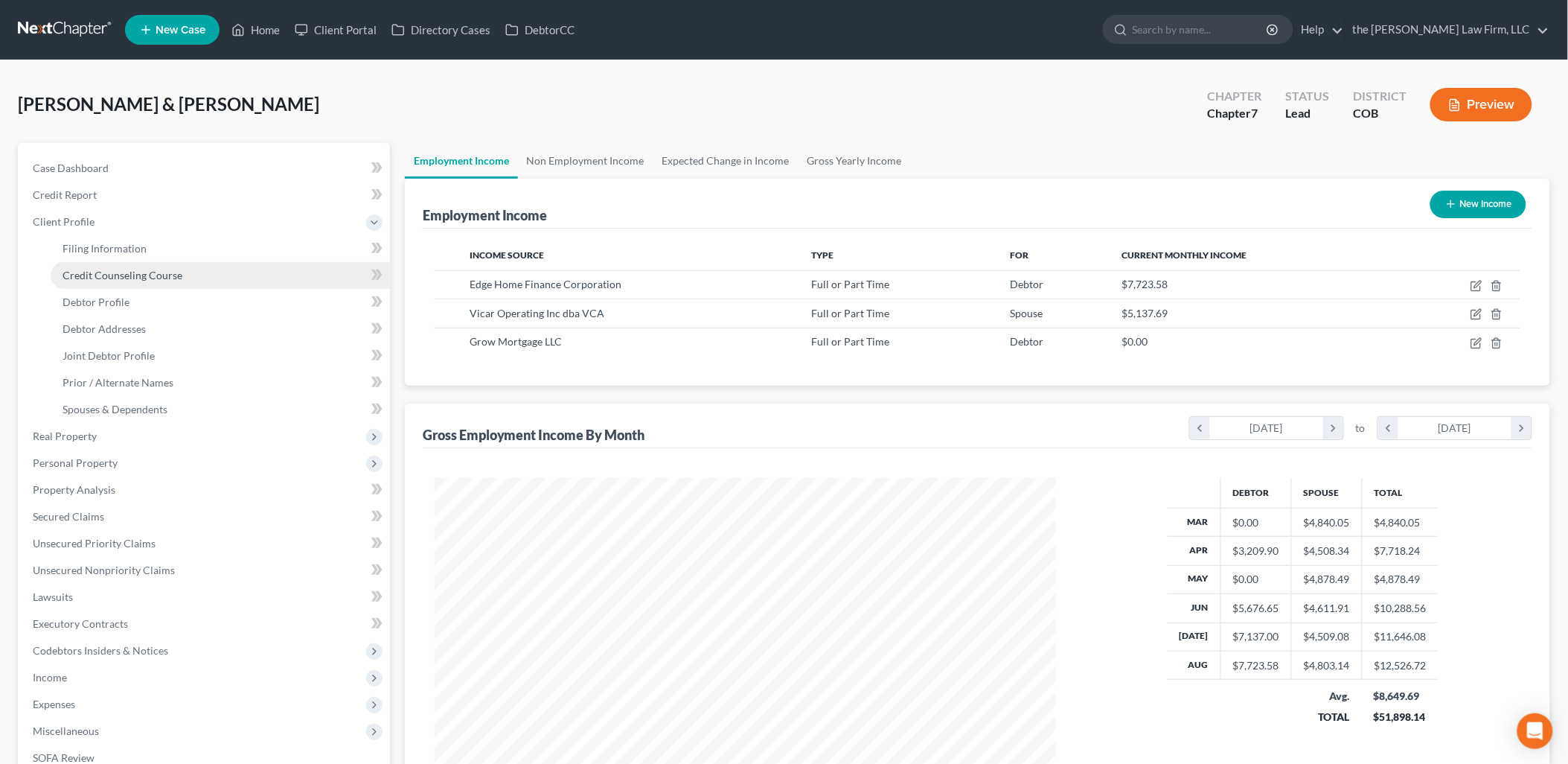
click at [118, 278] on span "Credit Counseling Course" at bounding box center [122, 275] width 120 height 13
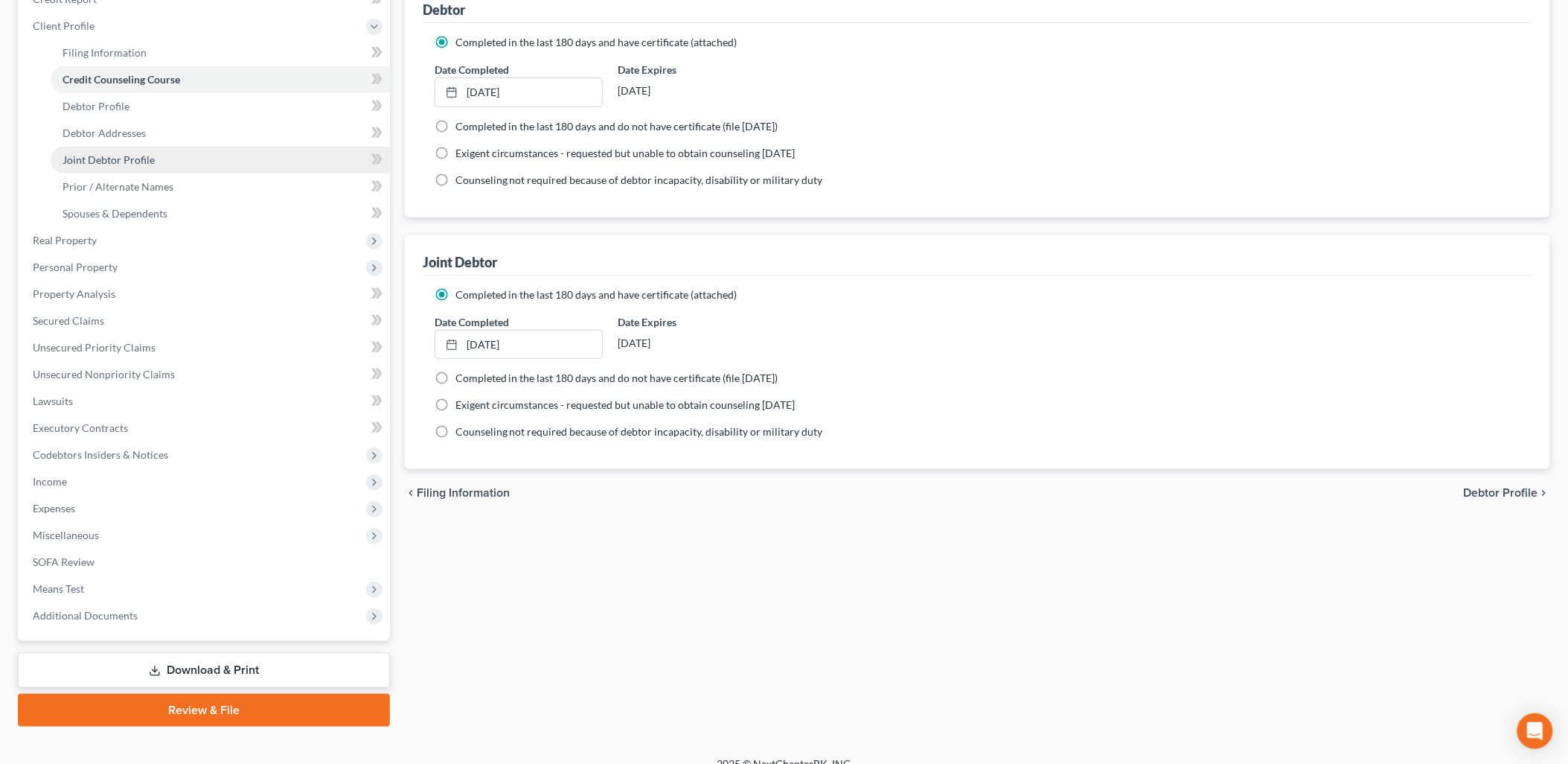
scroll to position [213, 0]
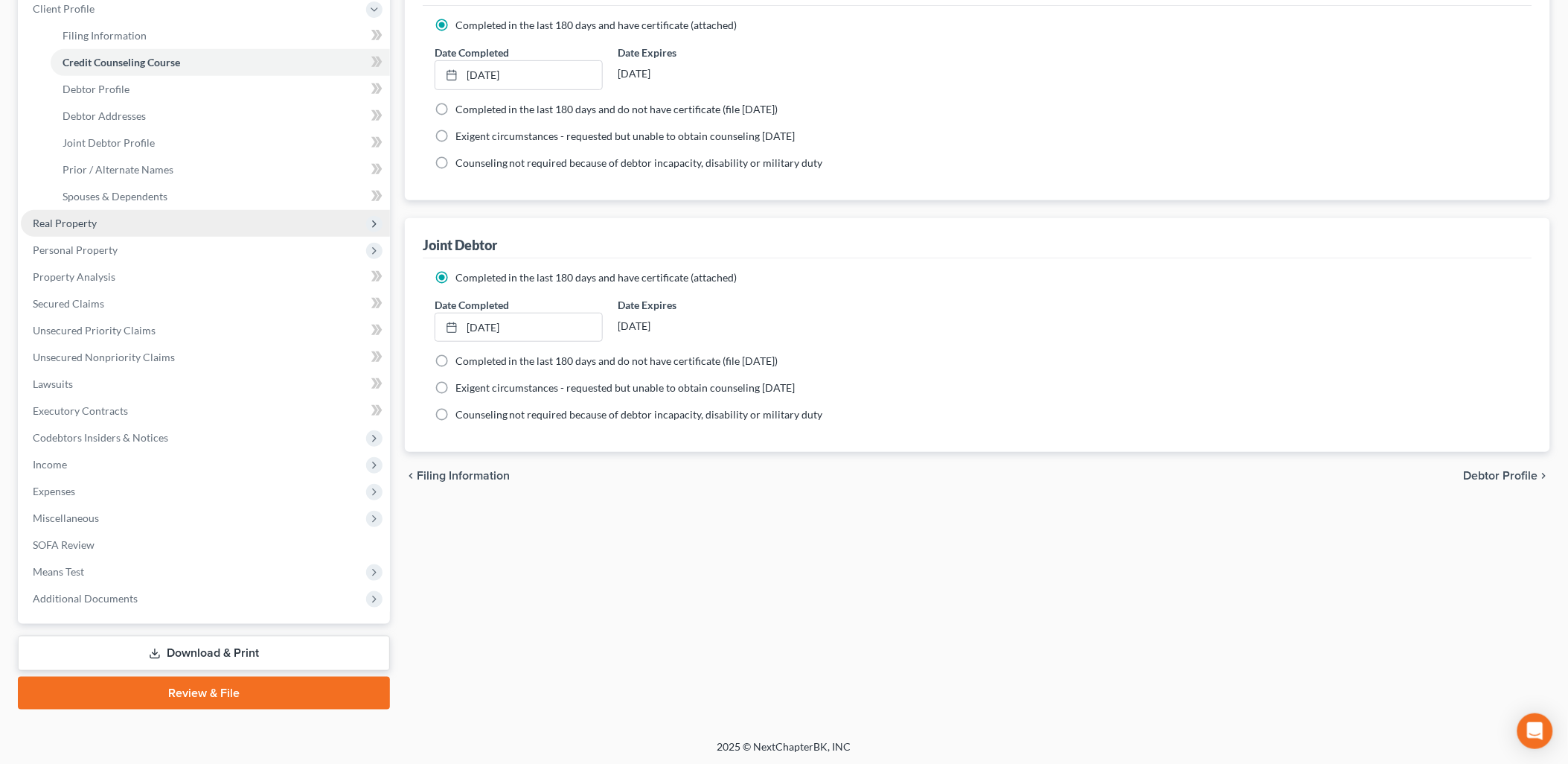
click at [109, 227] on span "Real Property" at bounding box center [205, 224] width 369 height 27
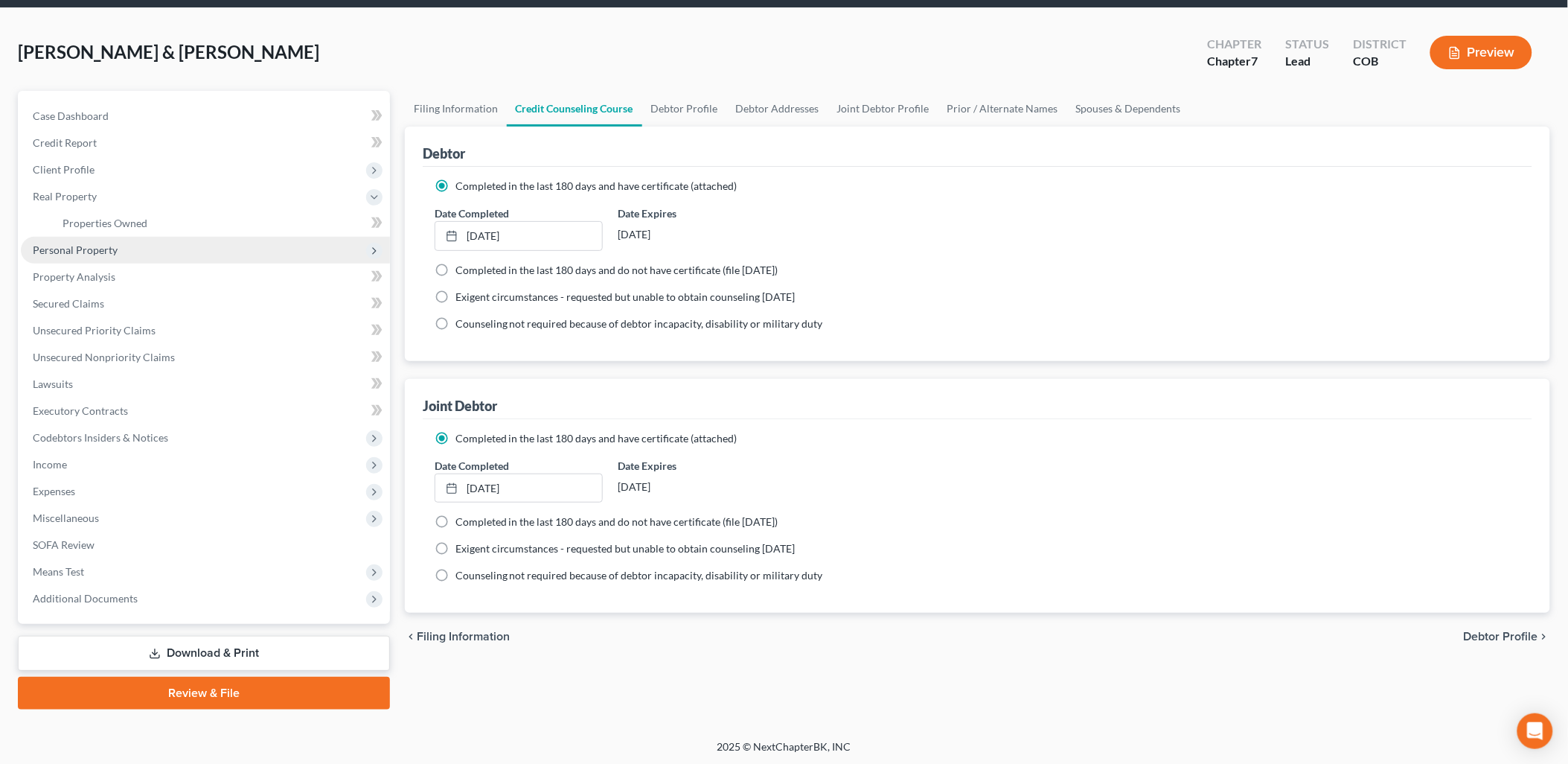
click at [114, 256] on span "Personal Property" at bounding box center [205, 250] width 369 height 27
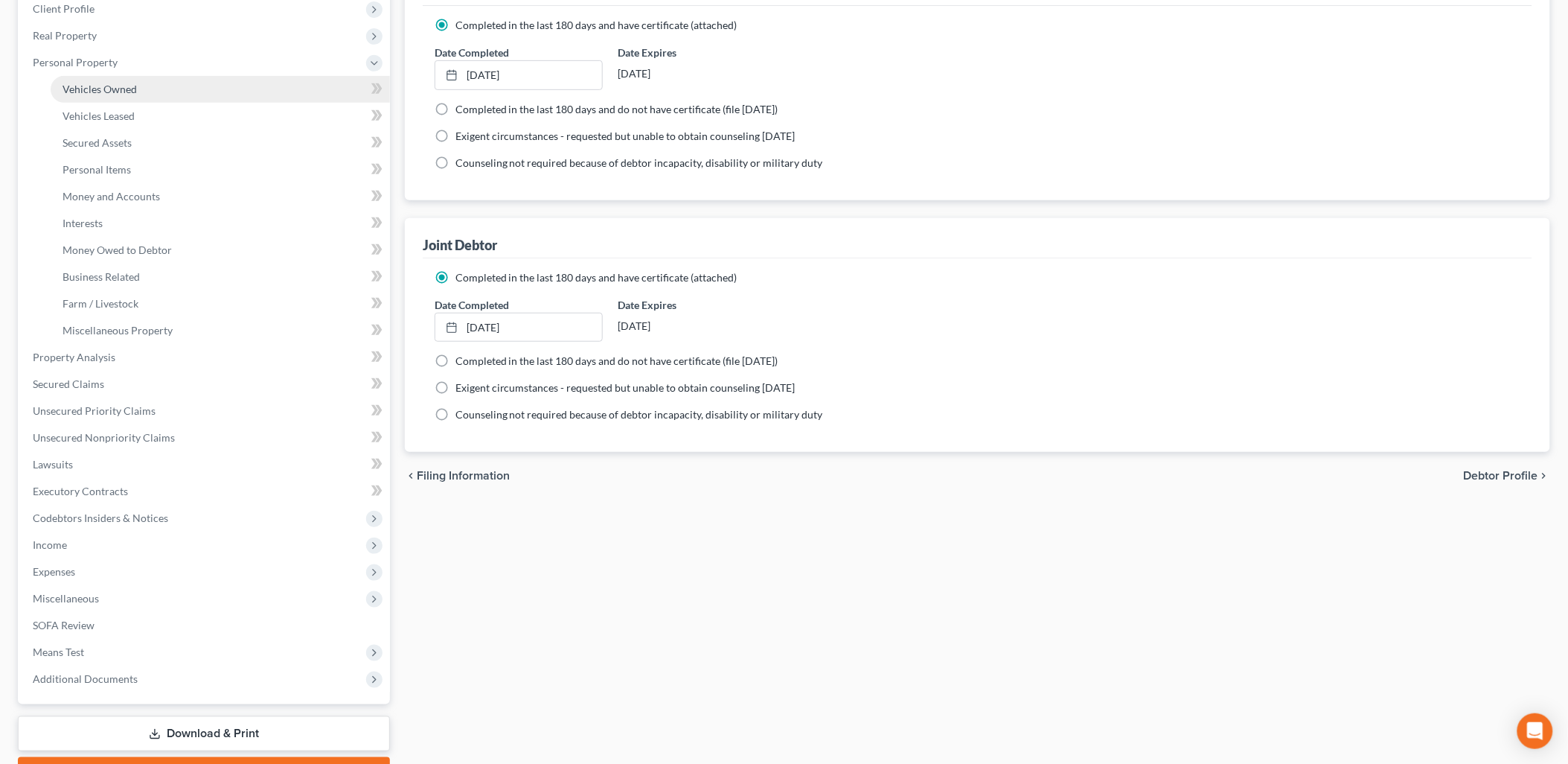
click at [116, 86] on span "Vehicles Owned" at bounding box center [100, 89] width 74 height 13
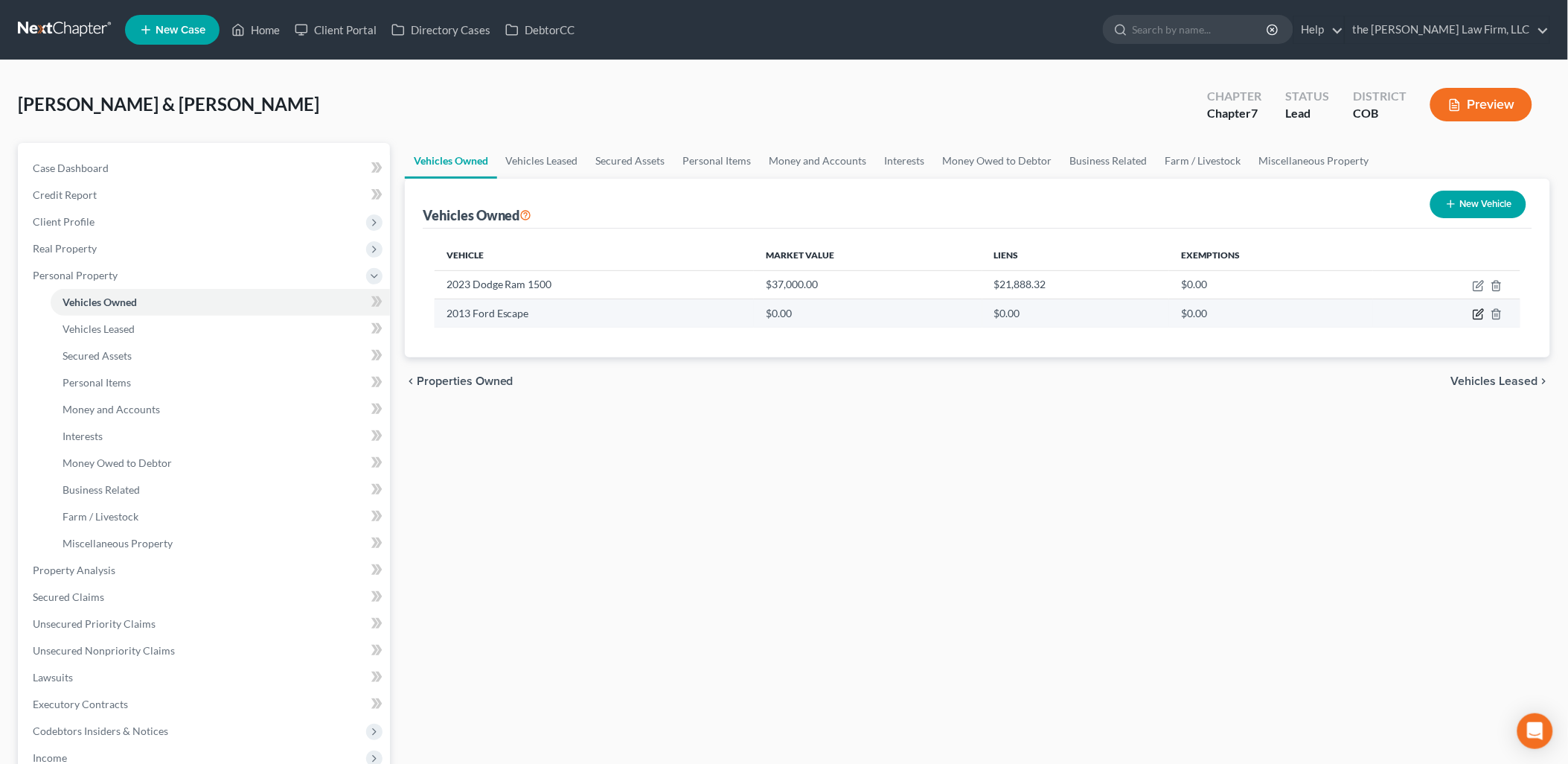
click at [1479, 315] on icon "button" at bounding box center [1479, 313] width 7 height 7
select select "0"
select select "13"
select select "2"
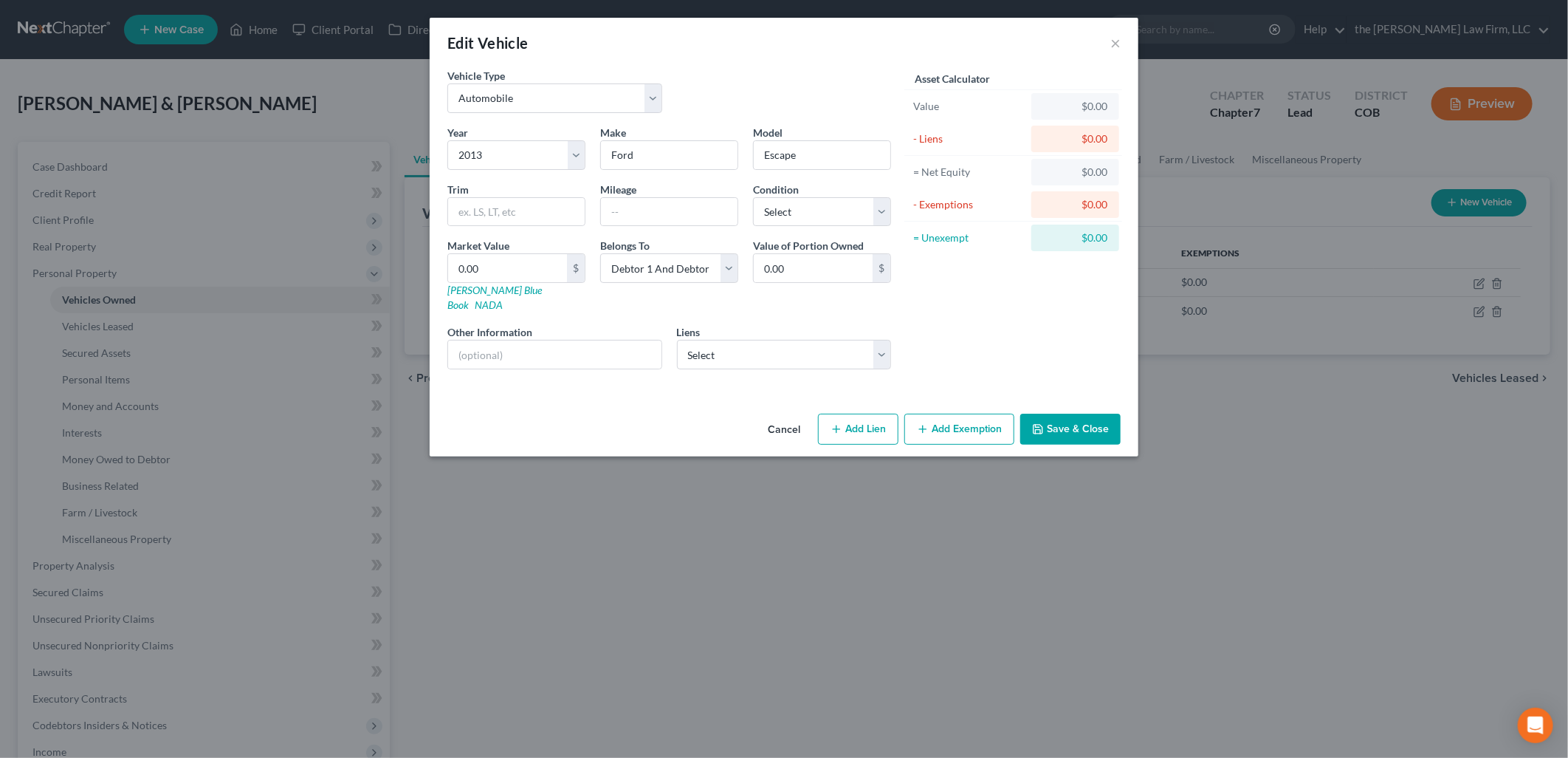
click at [788, 415] on button "Cancel" at bounding box center [784, 430] width 56 height 30
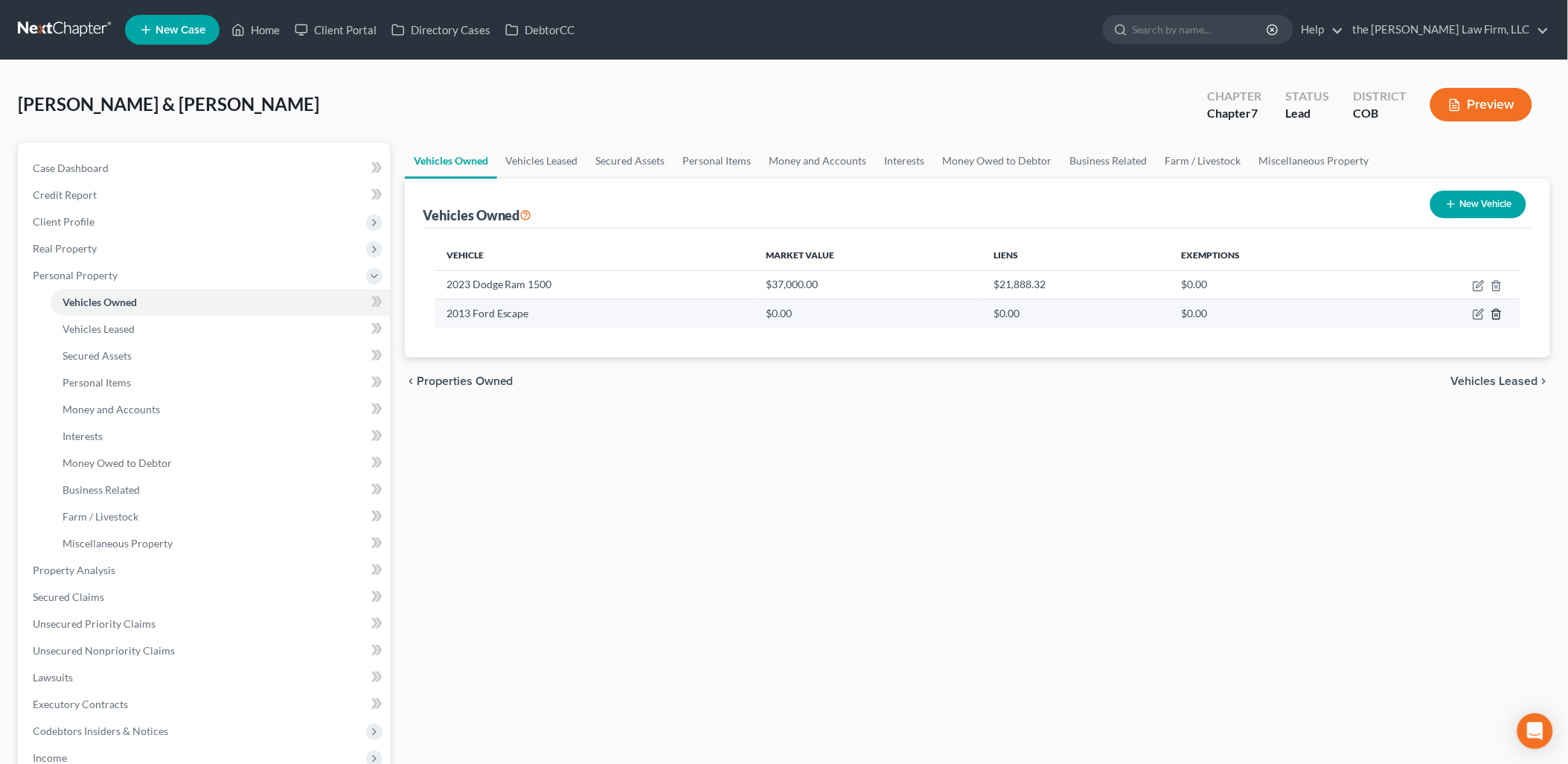
click at [1497, 313] on icon "button" at bounding box center [1496, 314] width 12 height 12
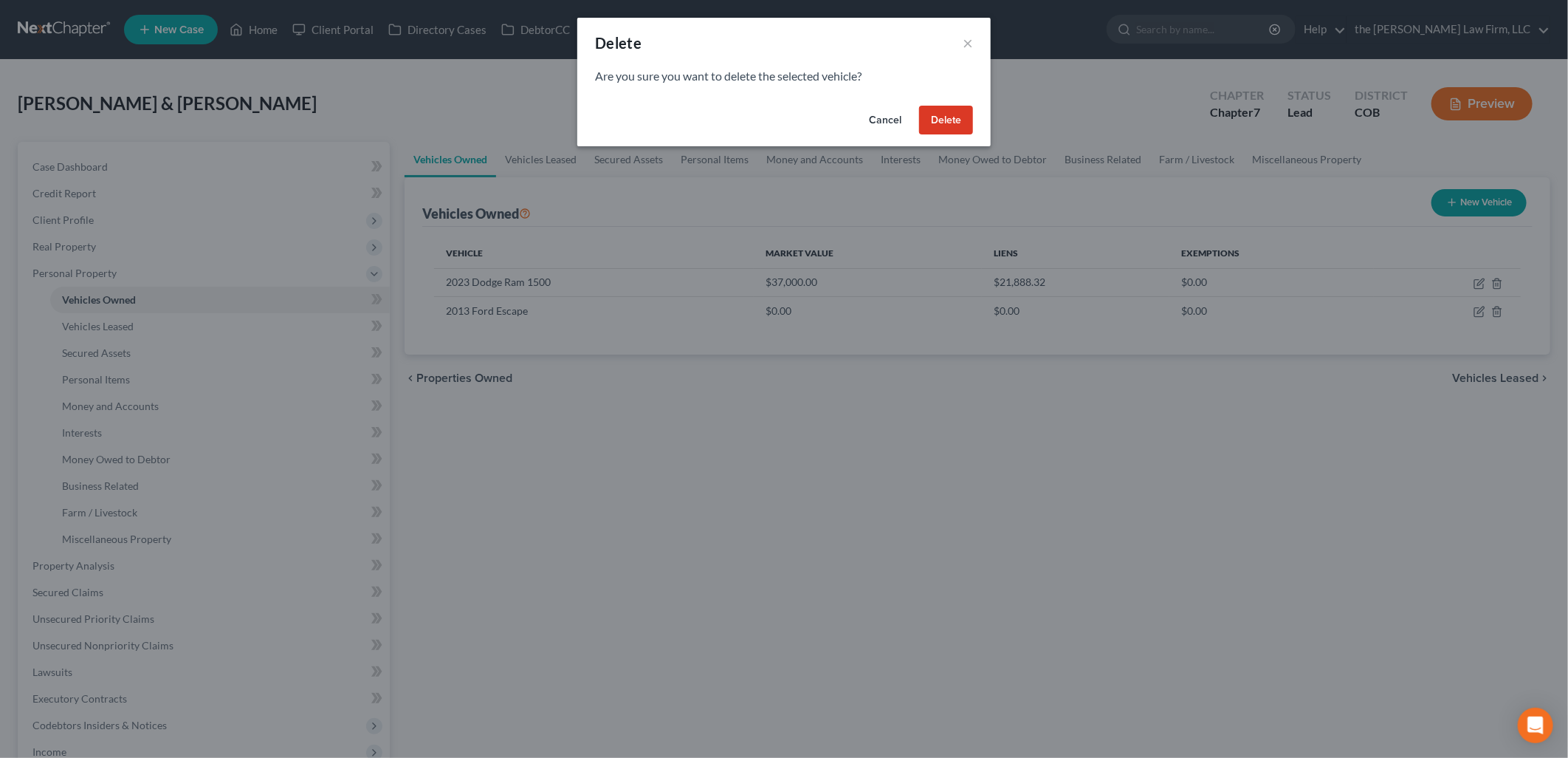
click at [953, 111] on button "Delete" at bounding box center [946, 121] width 54 height 30
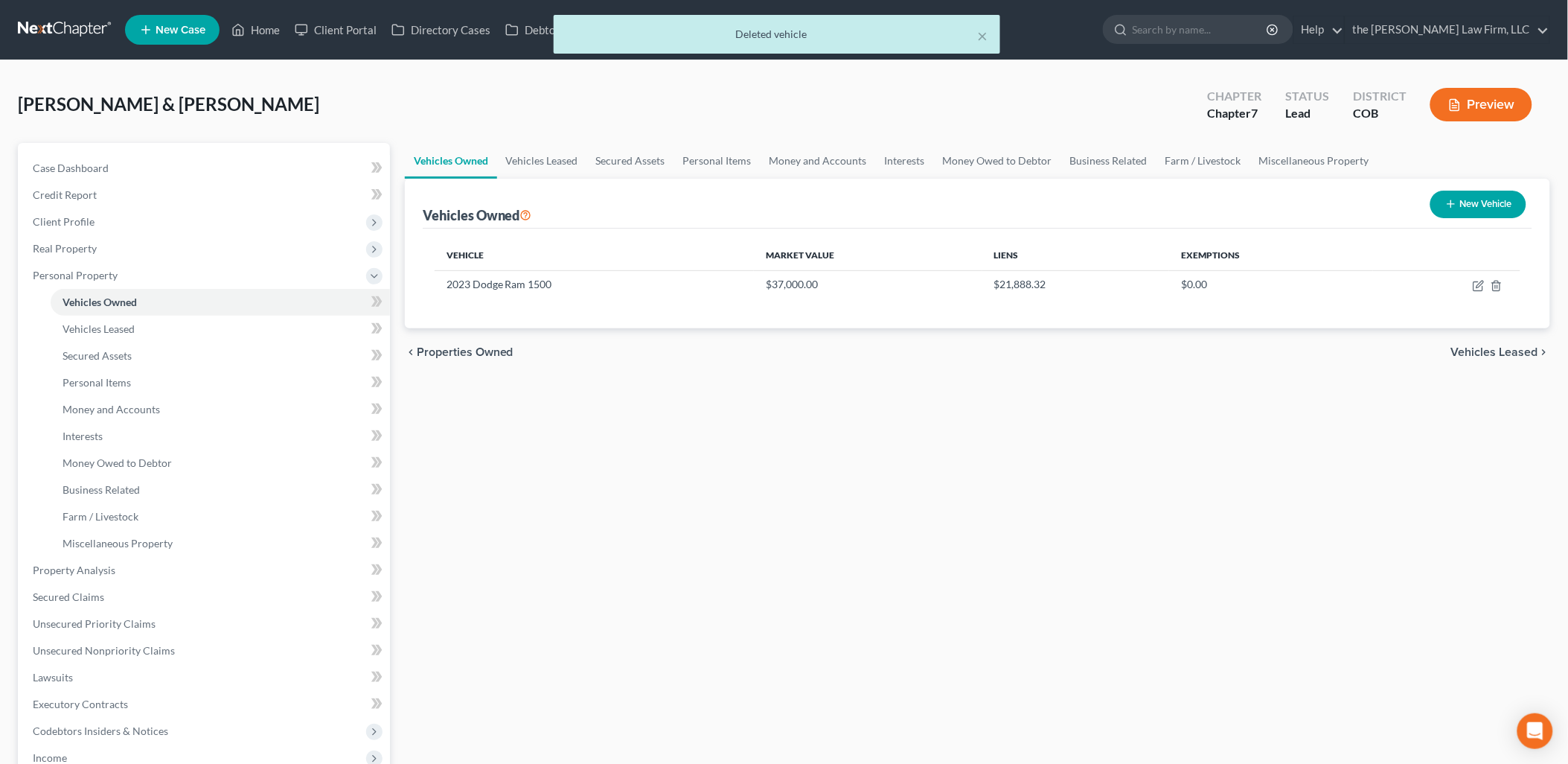
click at [1083, 445] on div "Vehicles Owned Vehicles Leased Secured Assets Personal Items Money and Accounts…" at bounding box center [978, 573] width 1160 height 860
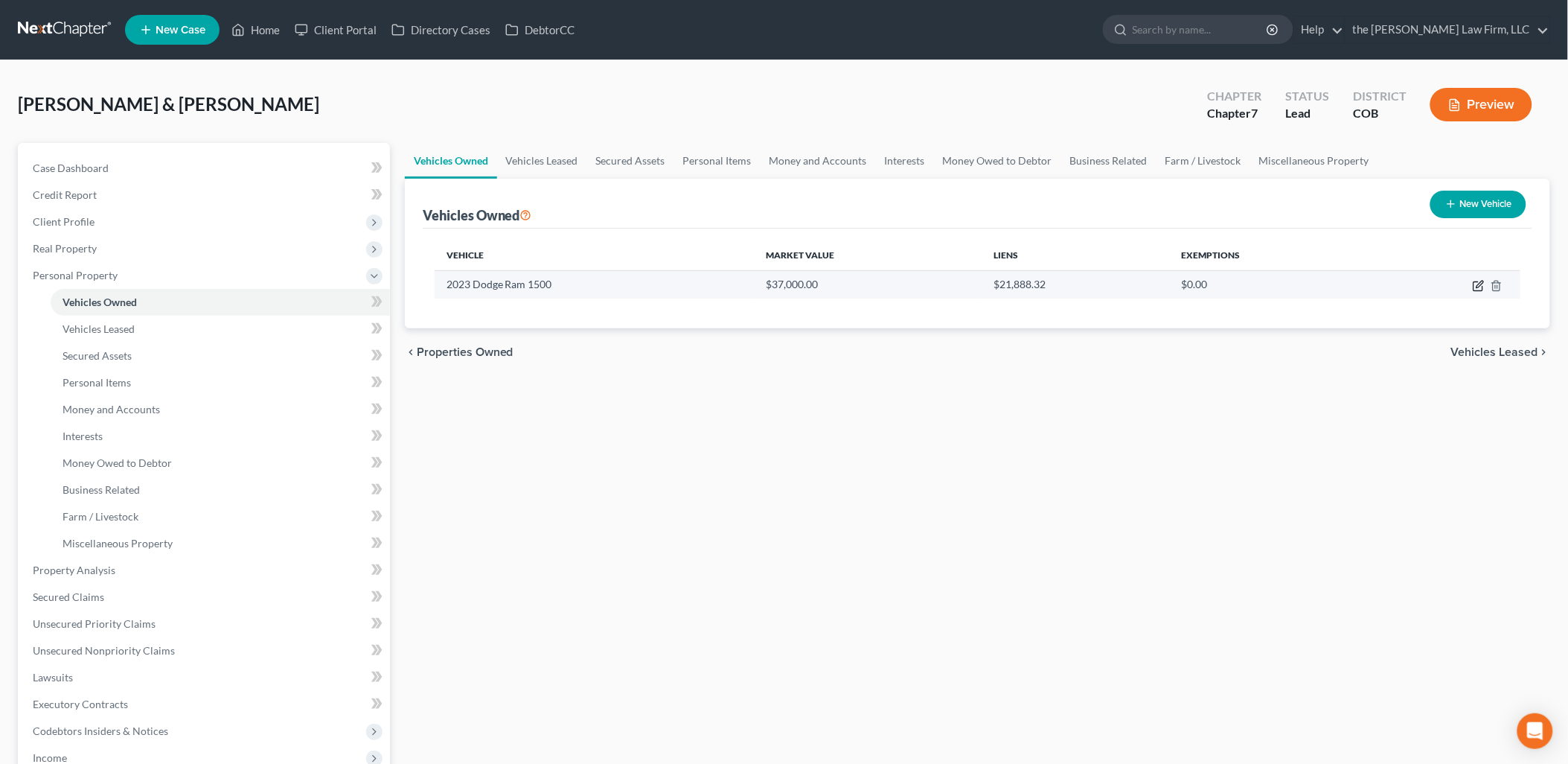
click at [1482, 284] on icon "button" at bounding box center [1479, 284] width 7 height 7
select select "0"
select select "3"
select select "2"
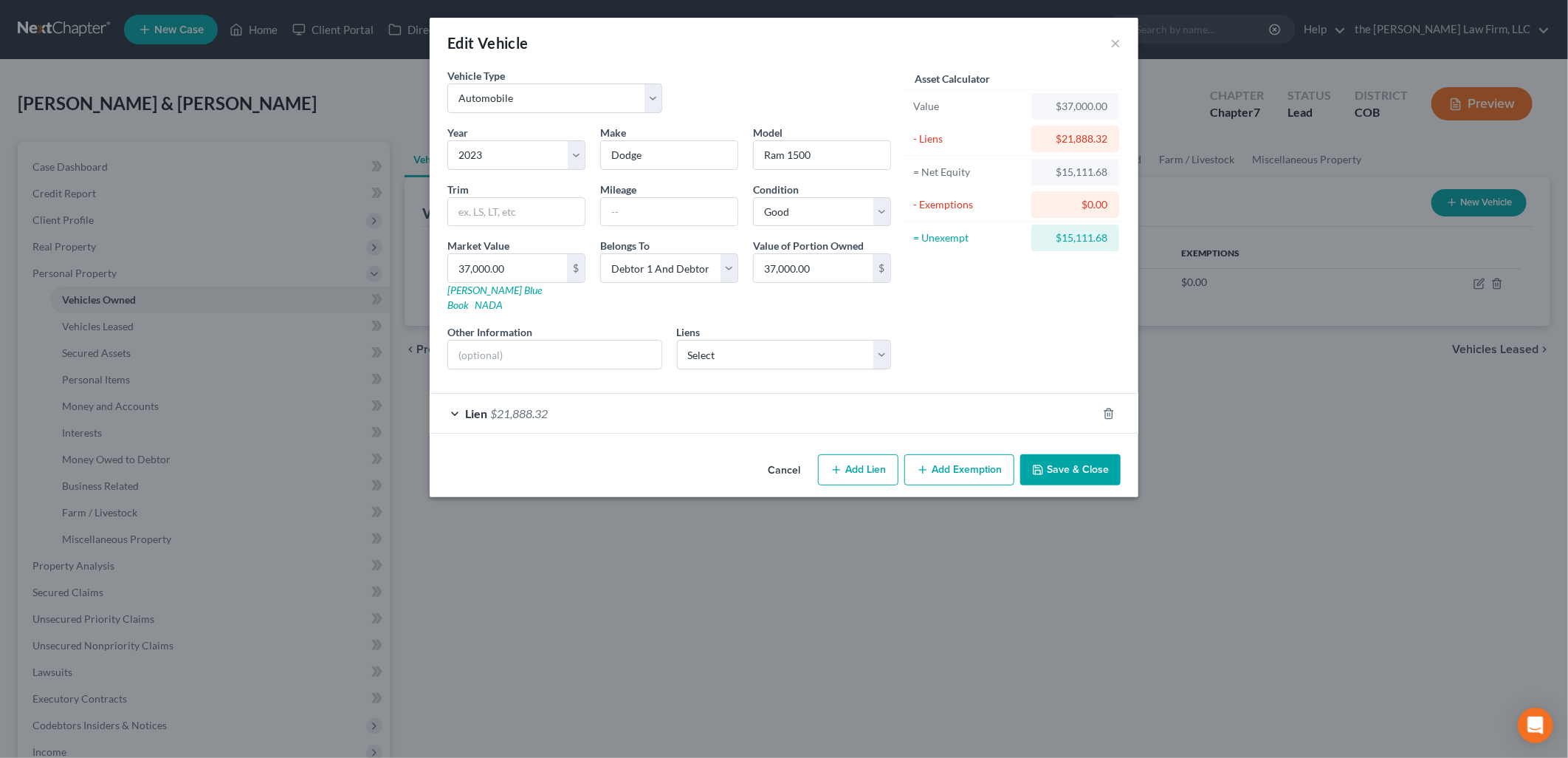
click at [1079, 458] on button "Save & Close" at bounding box center [1070, 470] width 100 height 31
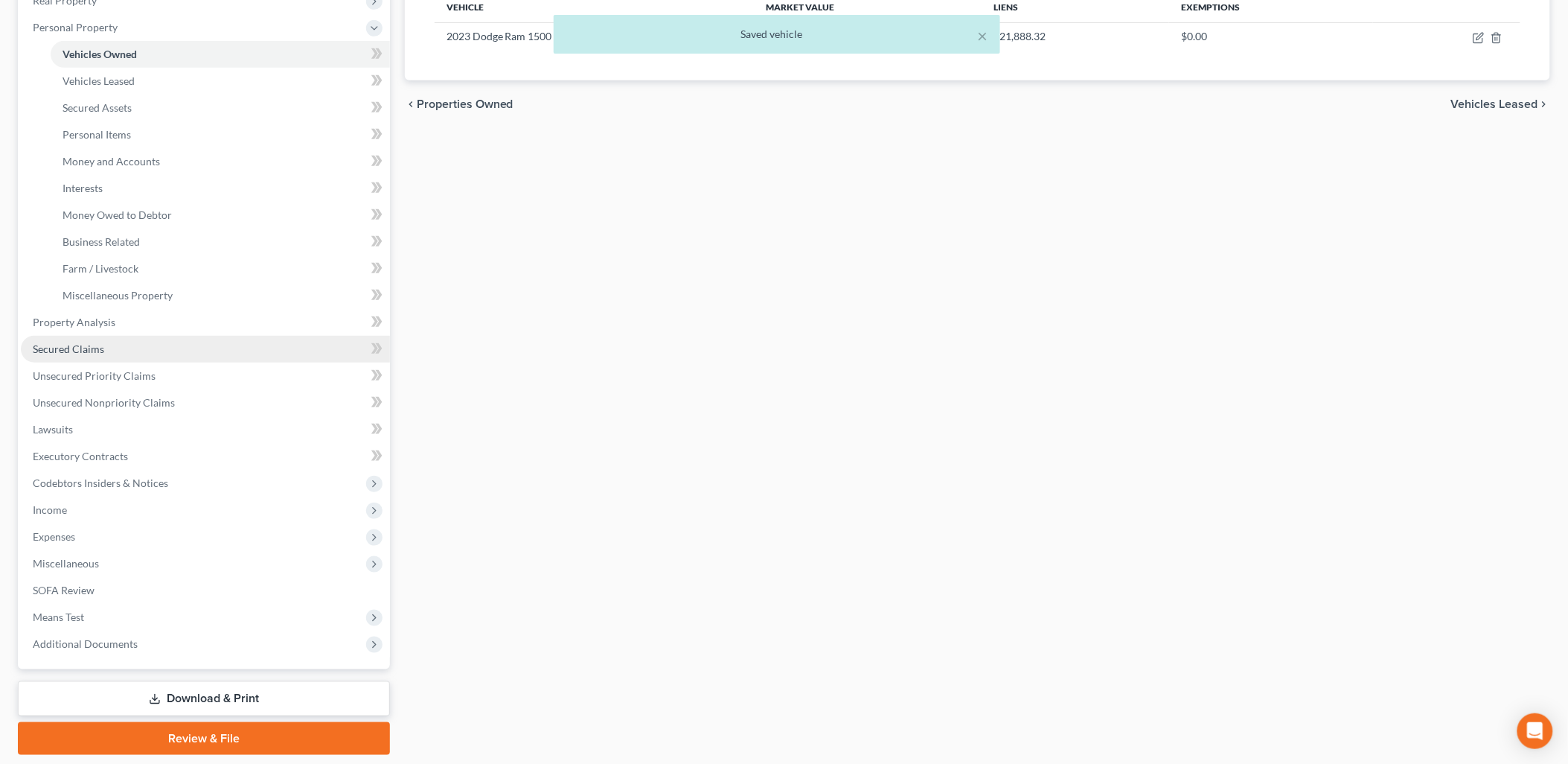
click at [80, 337] on link "Secured Claims" at bounding box center [205, 349] width 369 height 27
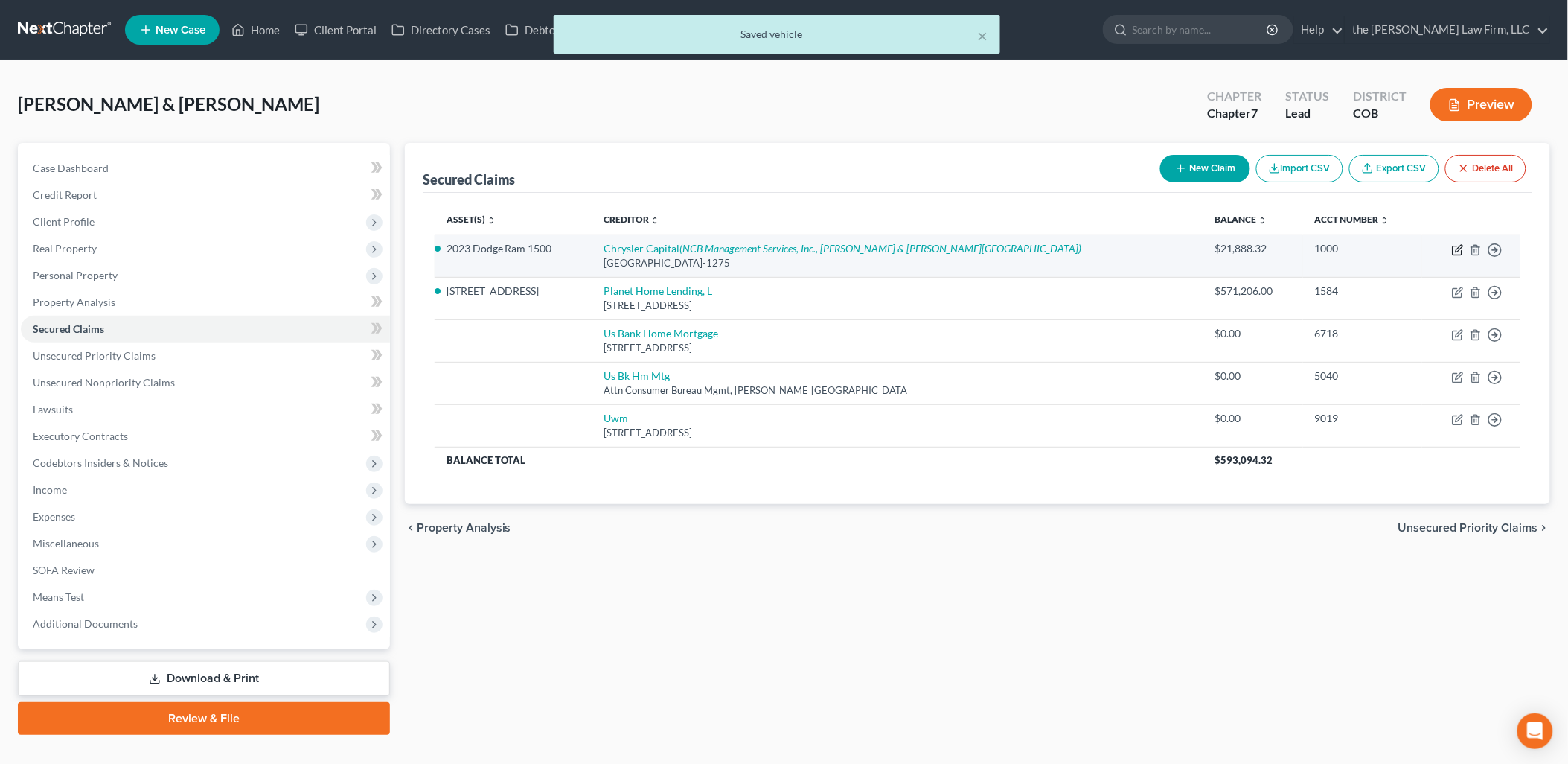
click at [1461, 249] on icon "button" at bounding box center [1458, 248] width 7 height 7
select select "45"
select select "0"
select select "2"
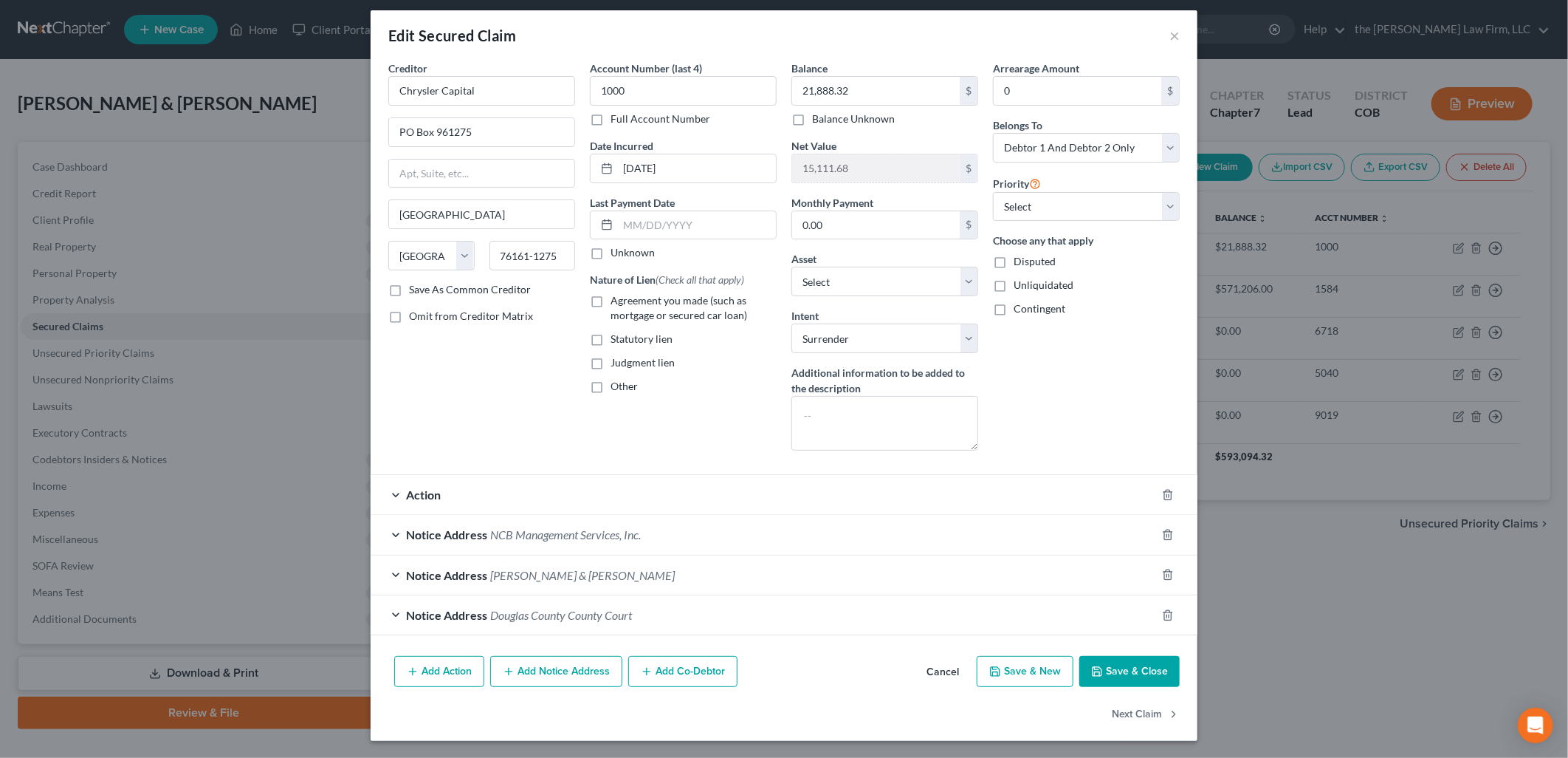
scroll to position [9, 0]
click at [526, 492] on div "Action" at bounding box center [763, 493] width 786 height 39
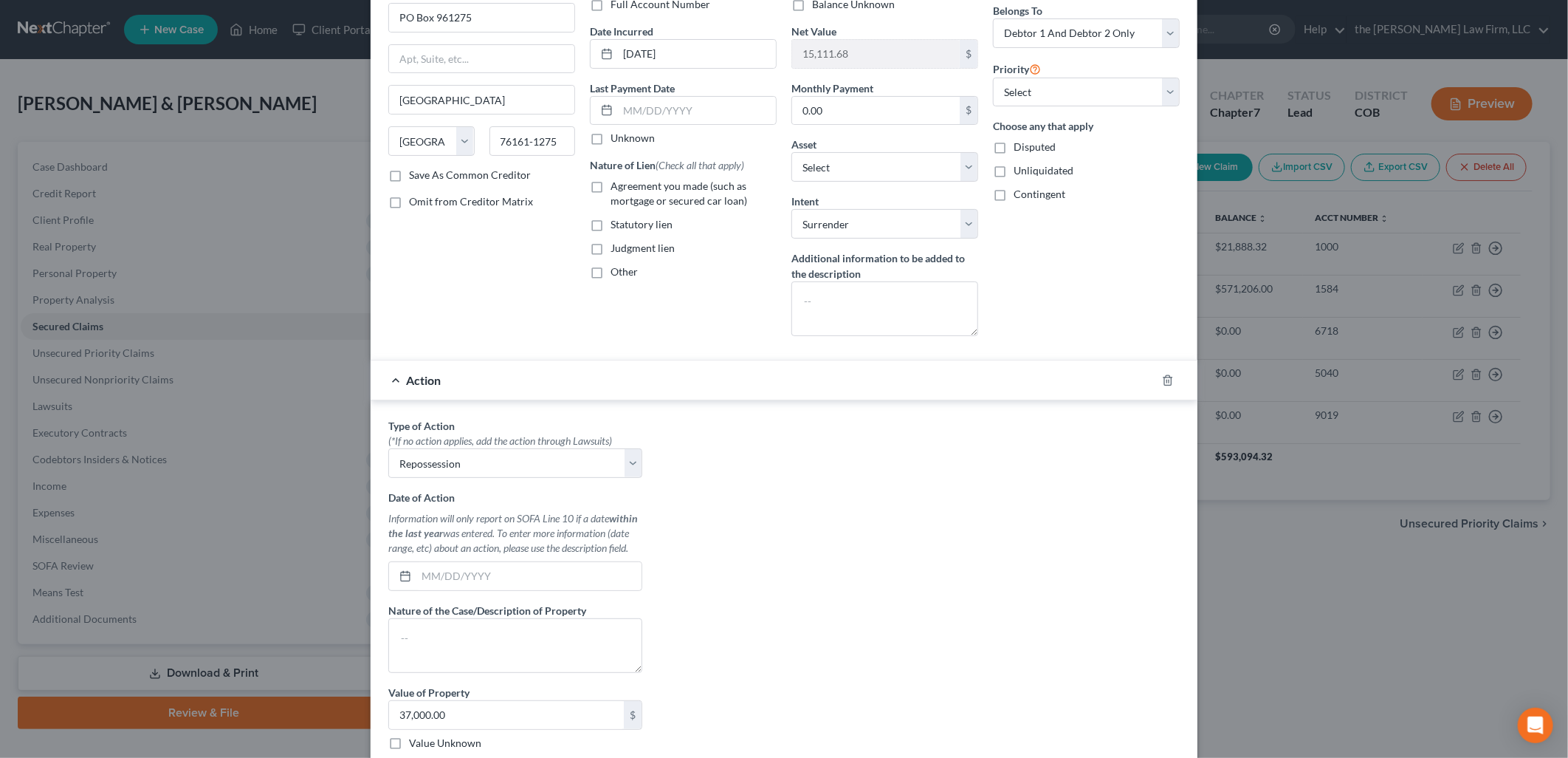
scroll to position [337, 0]
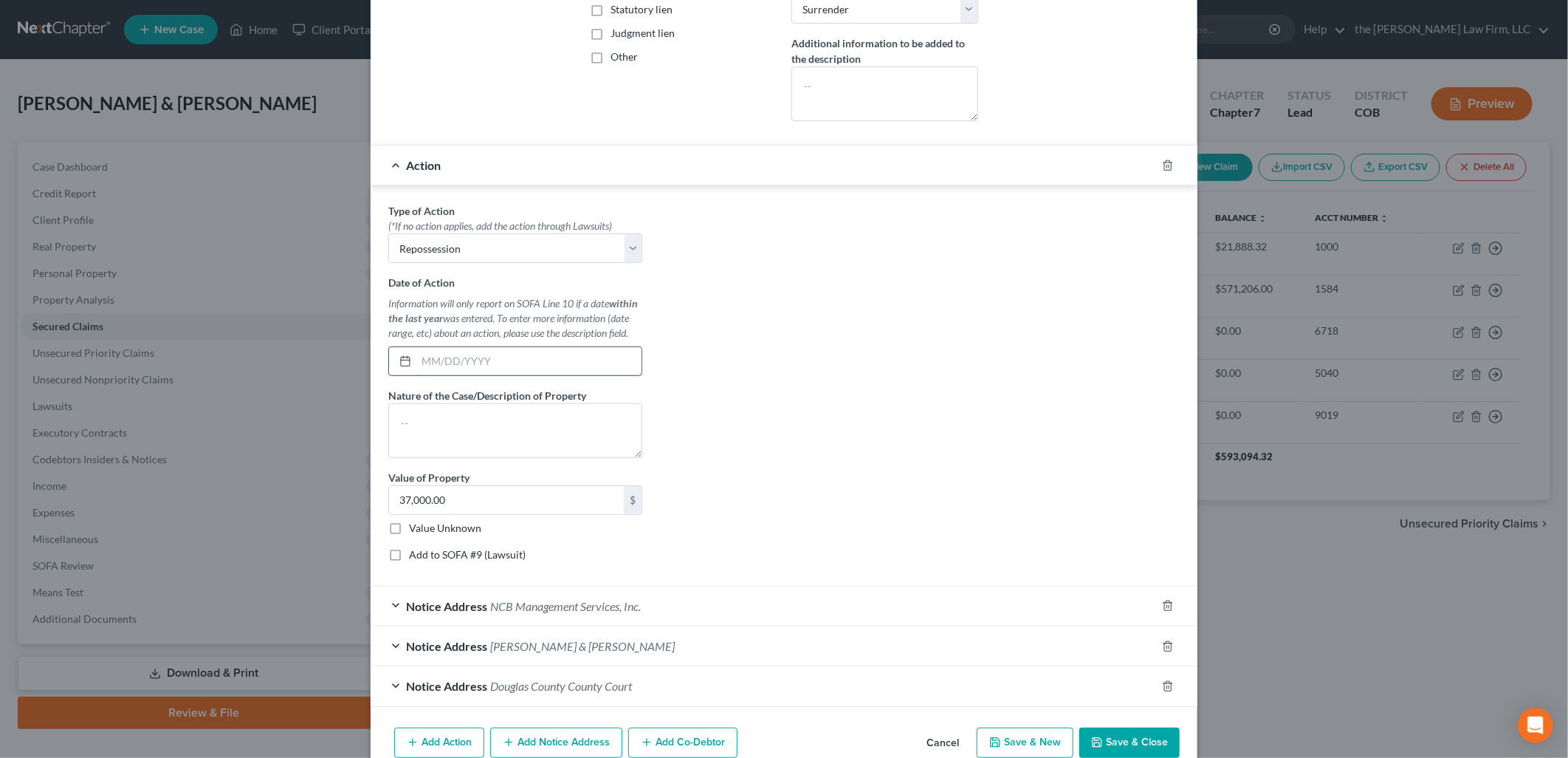
click at [487, 367] on input "text" at bounding box center [528, 361] width 225 height 28
type input "7/2024"
click at [953, 394] on div "Type of Action * (*If no action applies, add the action through Lawsuits) Selec…" at bounding box center [784, 388] width 806 height 370
click at [556, 439] on textarea at bounding box center [515, 430] width 254 height 54
drag, startPoint x: 506, startPoint y: 360, endPoint x: 327, endPoint y: 368, distance: 179.2
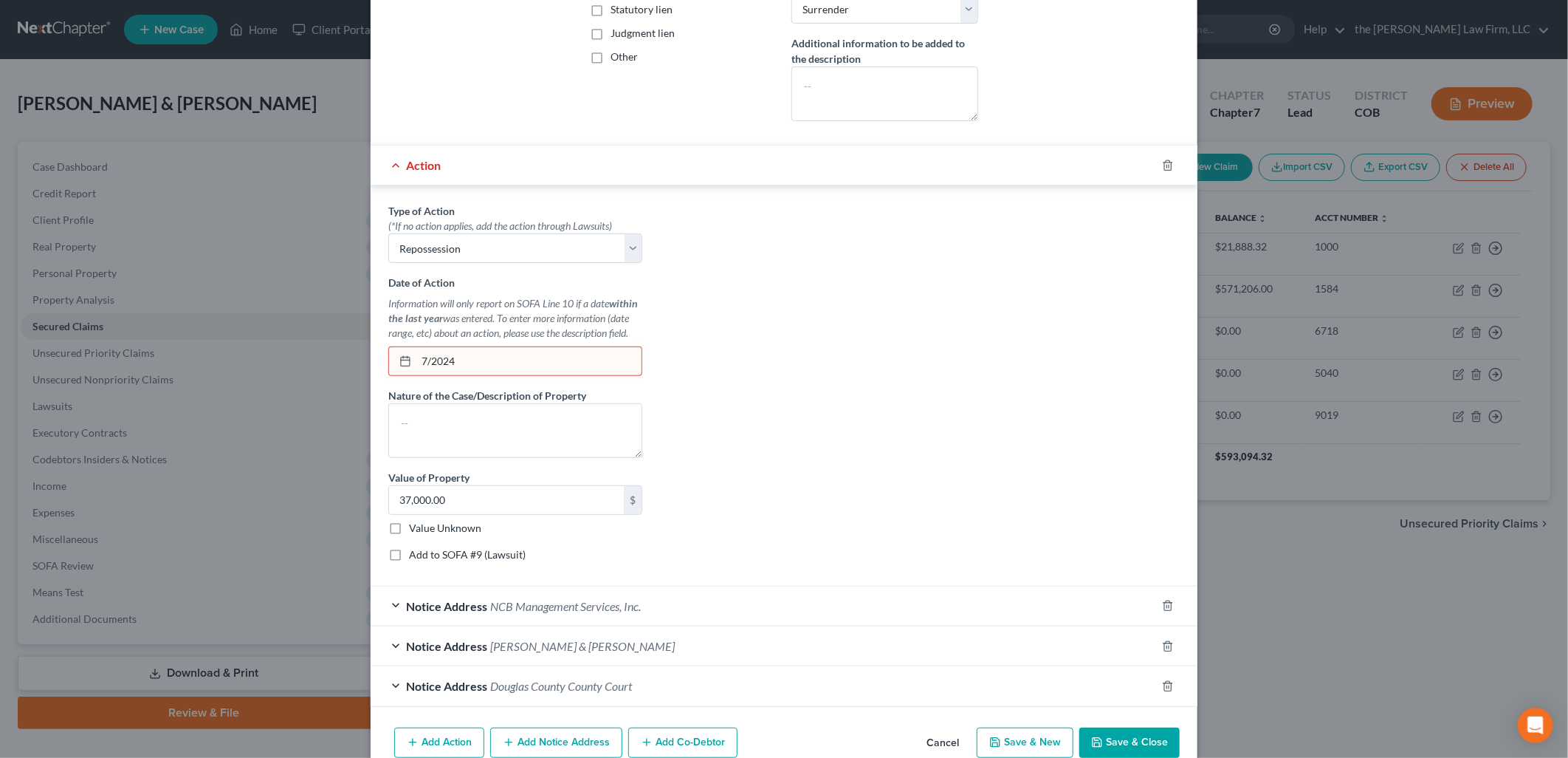
click at [327, 368] on div "Edit Secured Claim × Creditor * Chrysler Capital [GEOGRAPHIC_DATA] [GEOGRAPHIC_…" at bounding box center [784, 379] width 1568 height 758
click at [444, 424] on textarea at bounding box center [515, 430] width 254 height 54
click at [444, 424] on textarea "Re" at bounding box center [515, 430] width 254 height 54
type textarea "R"
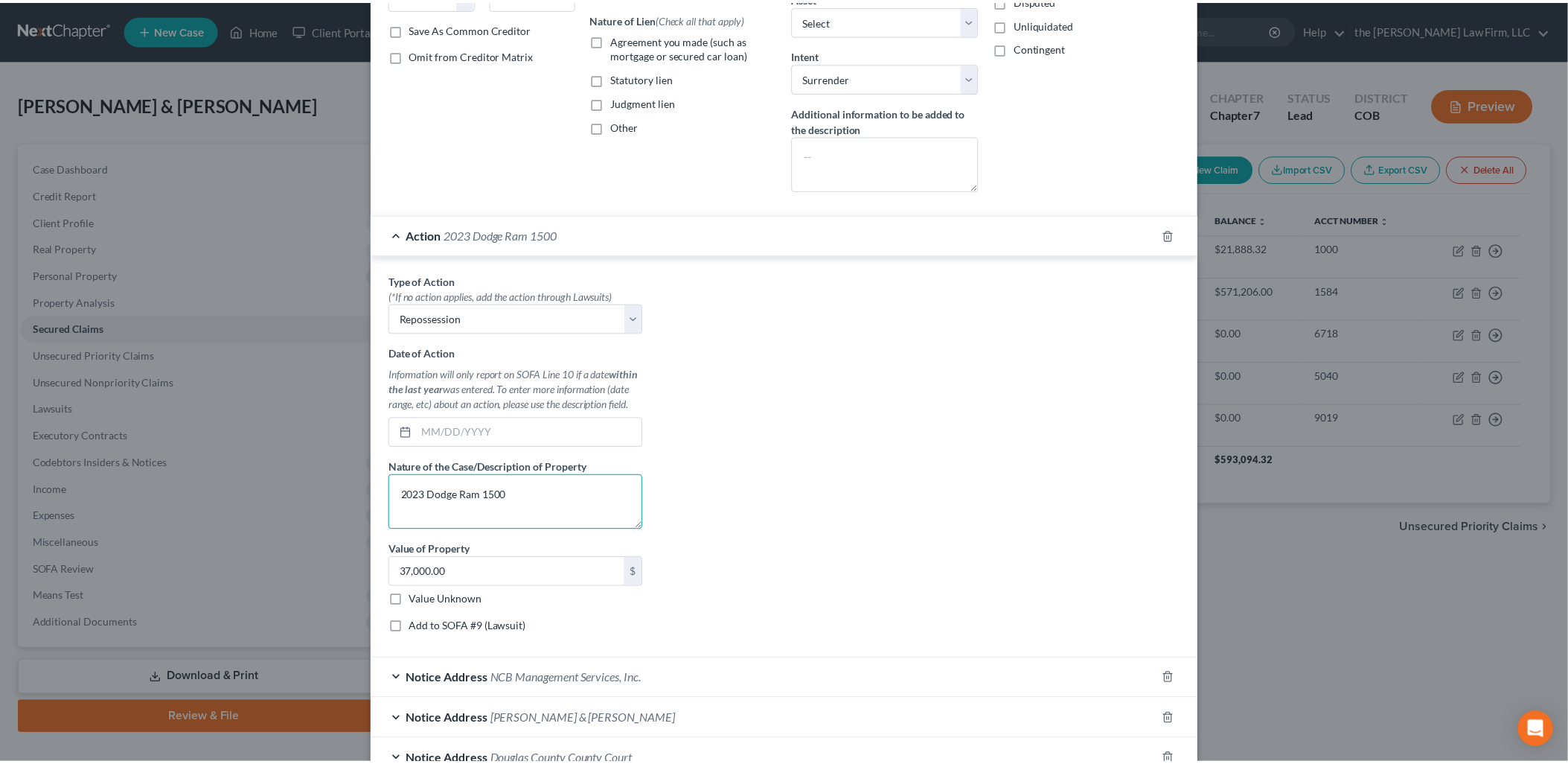
scroll to position [413, 0]
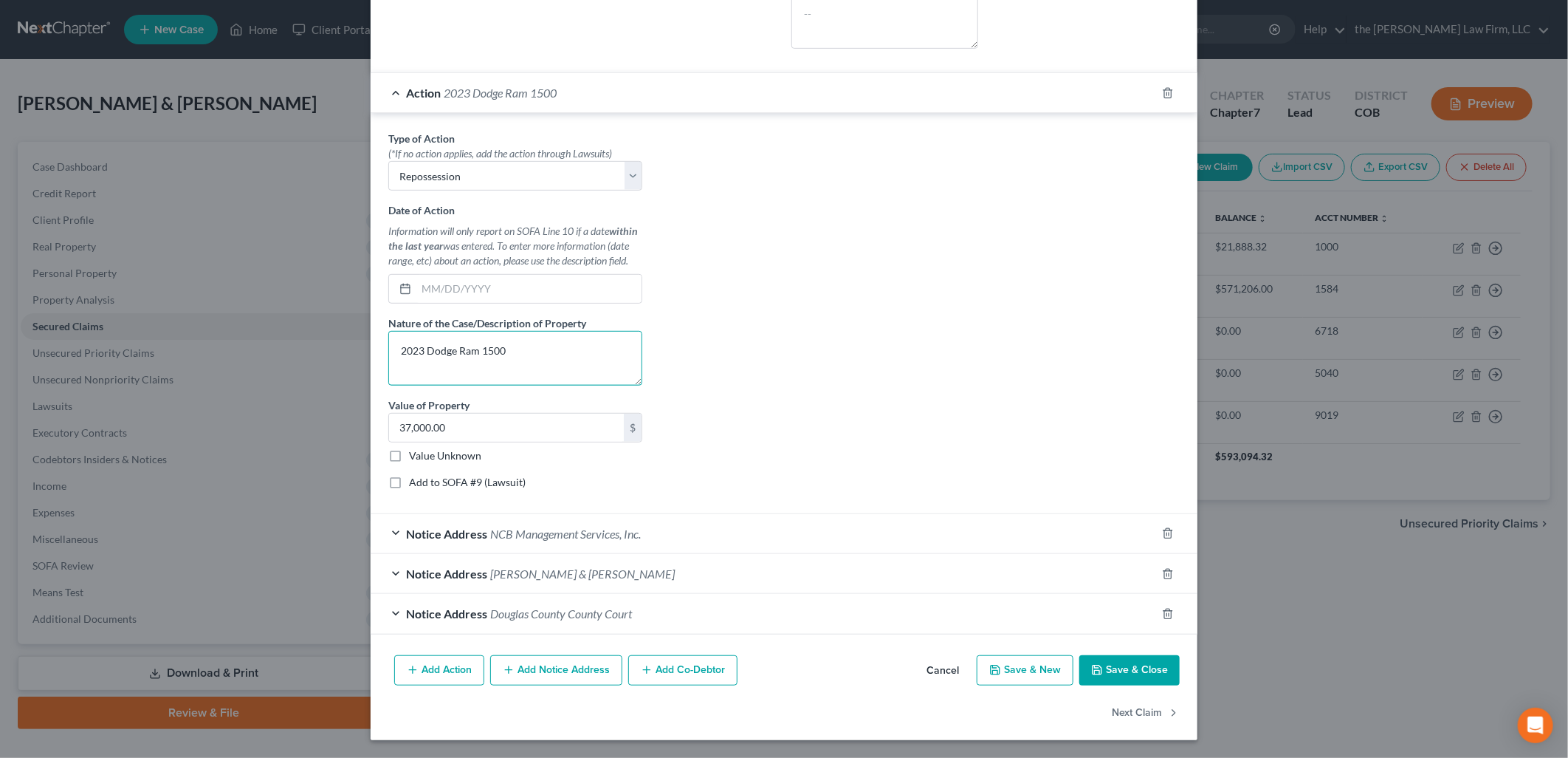
type textarea "2023 Dodge Ram 1500"
click at [1152, 674] on button "Save & Close" at bounding box center [1129, 671] width 100 height 31
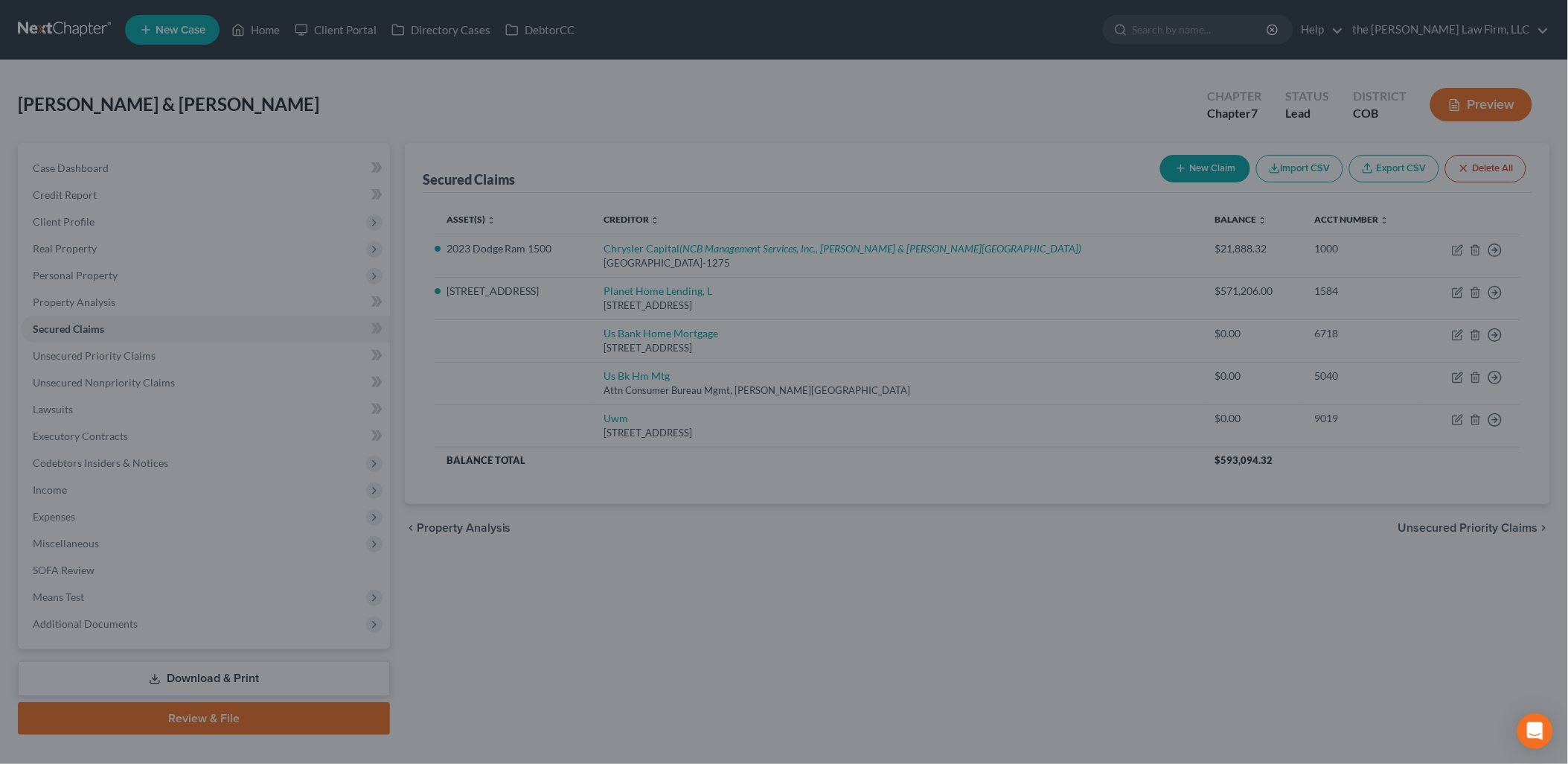
scroll to position [0, 0]
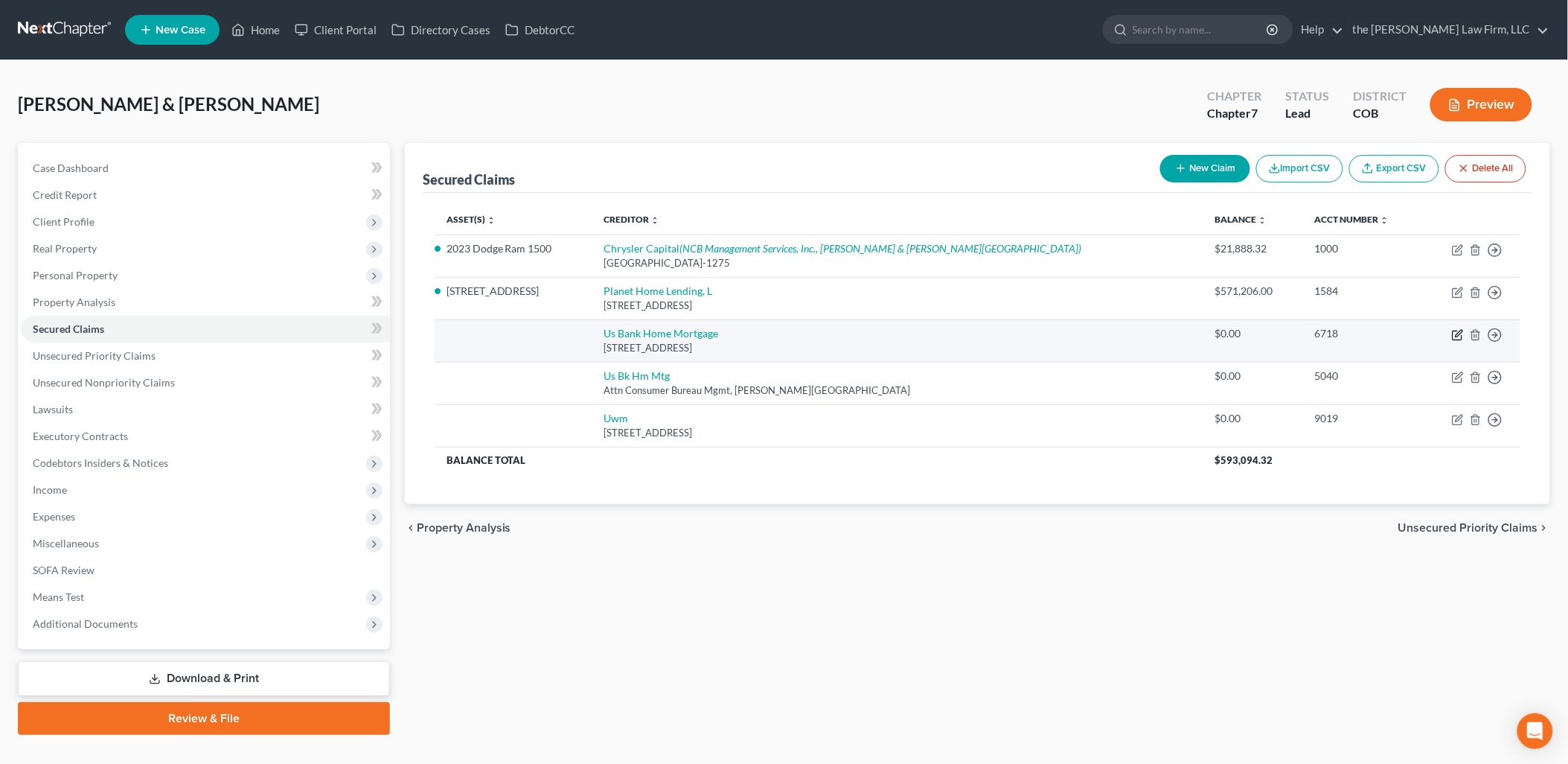
click at [1457, 332] on icon "button" at bounding box center [1457, 334] width 12 height 12
select select "18"
select select "0"
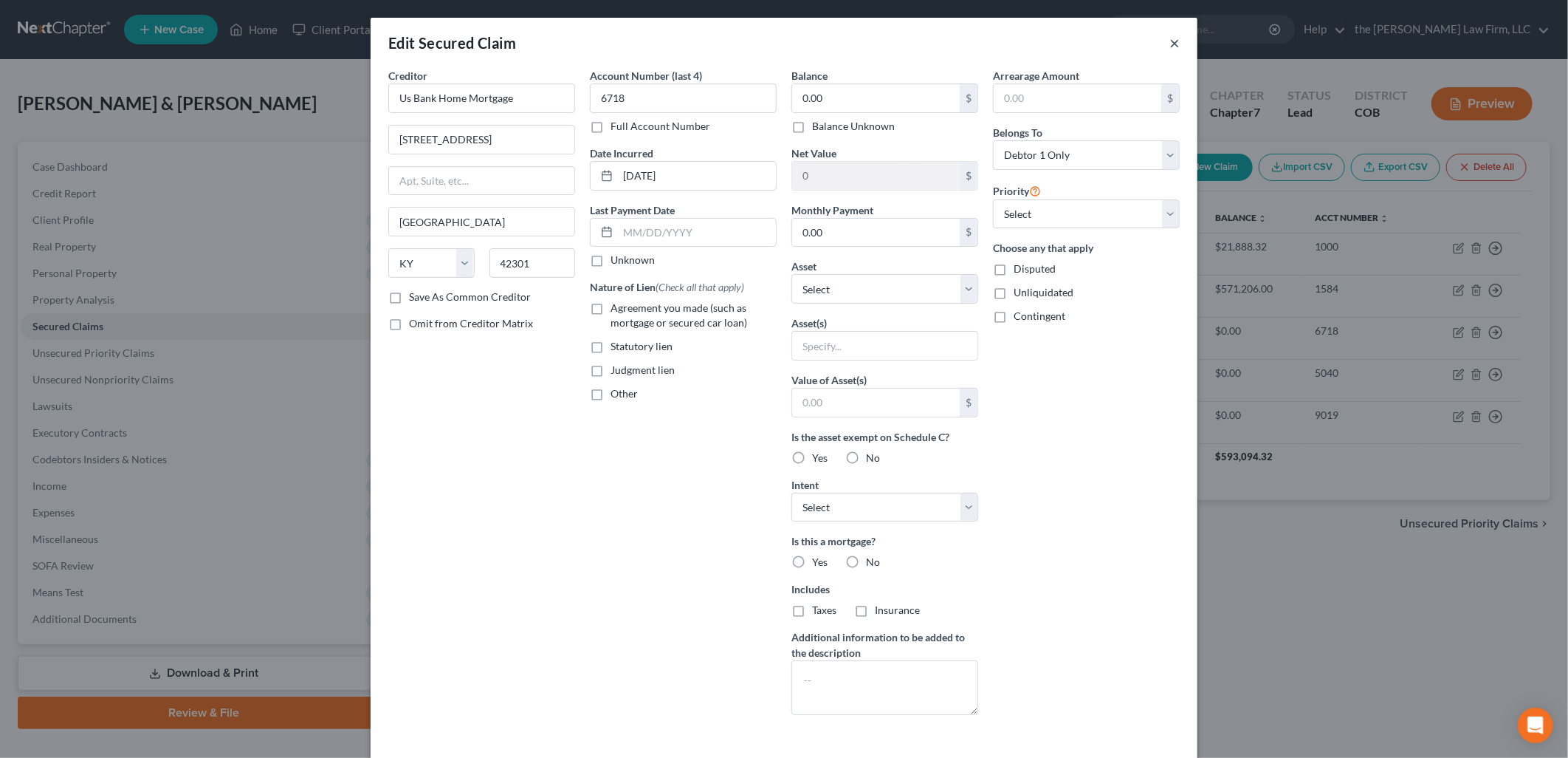
click at [1170, 38] on button "×" at bounding box center [1174, 43] width 10 height 18
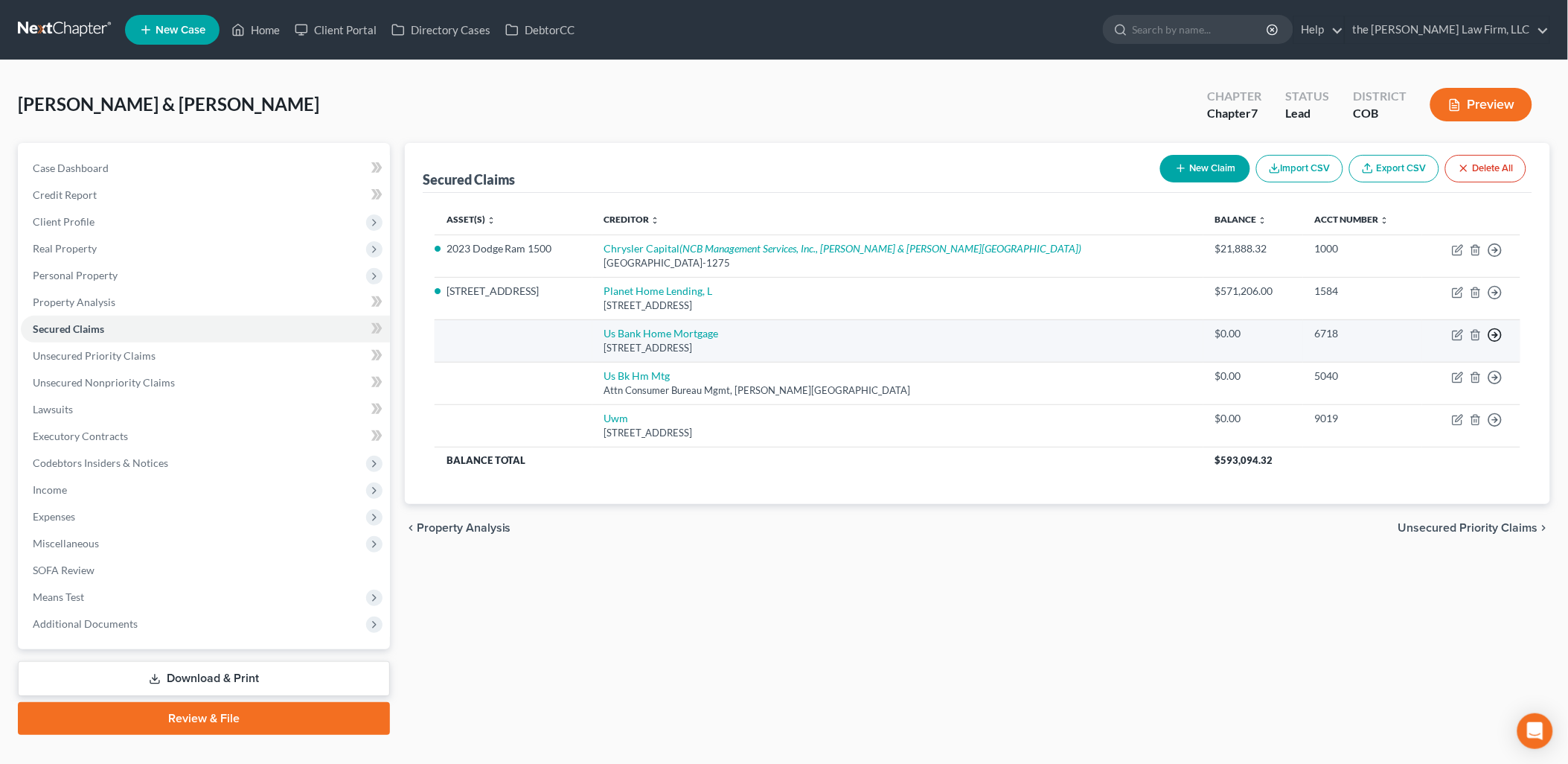
click at [1497, 257] on icon "button" at bounding box center [1494, 249] width 15 height 15
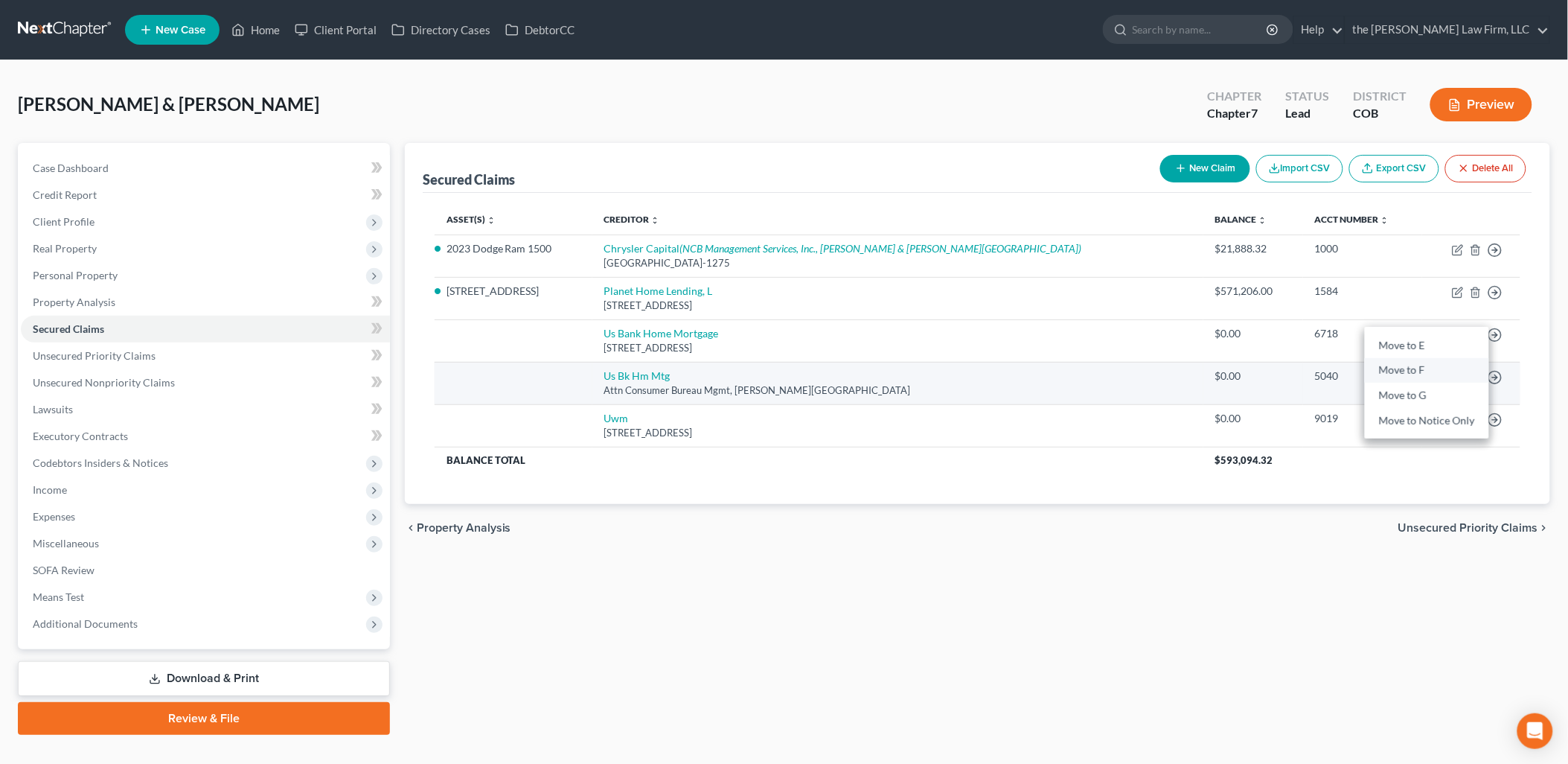
click at [1404, 365] on link "Move to F" at bounding box center [1427, 370] width 124 height 25
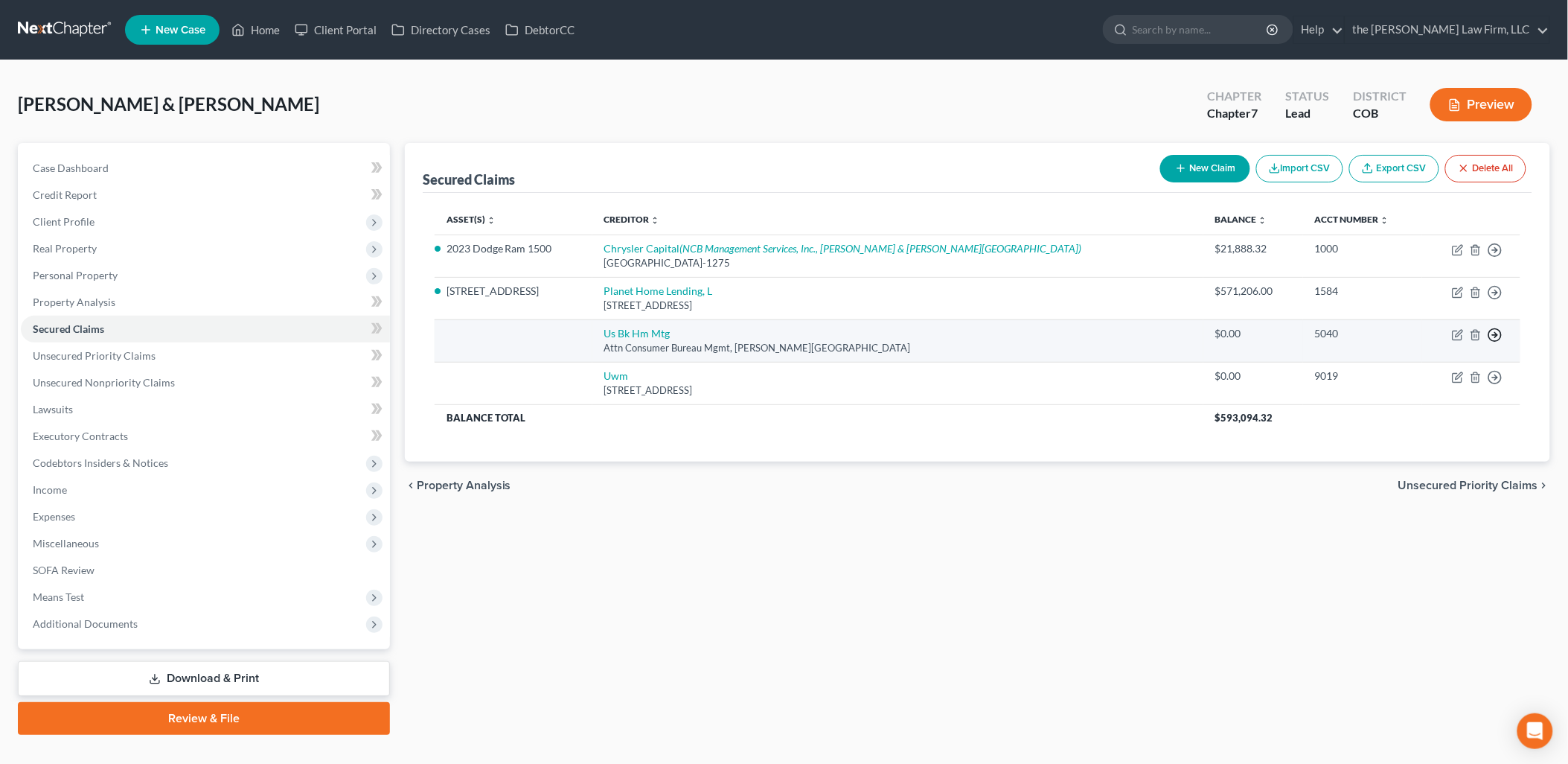
click at [1498, 257] on icon "button" at bounding box center [1494, 249] width 15 height 15
click at [1451, 373] on link "Move to F" at bounding box center [1427, 370] width 124 height 25
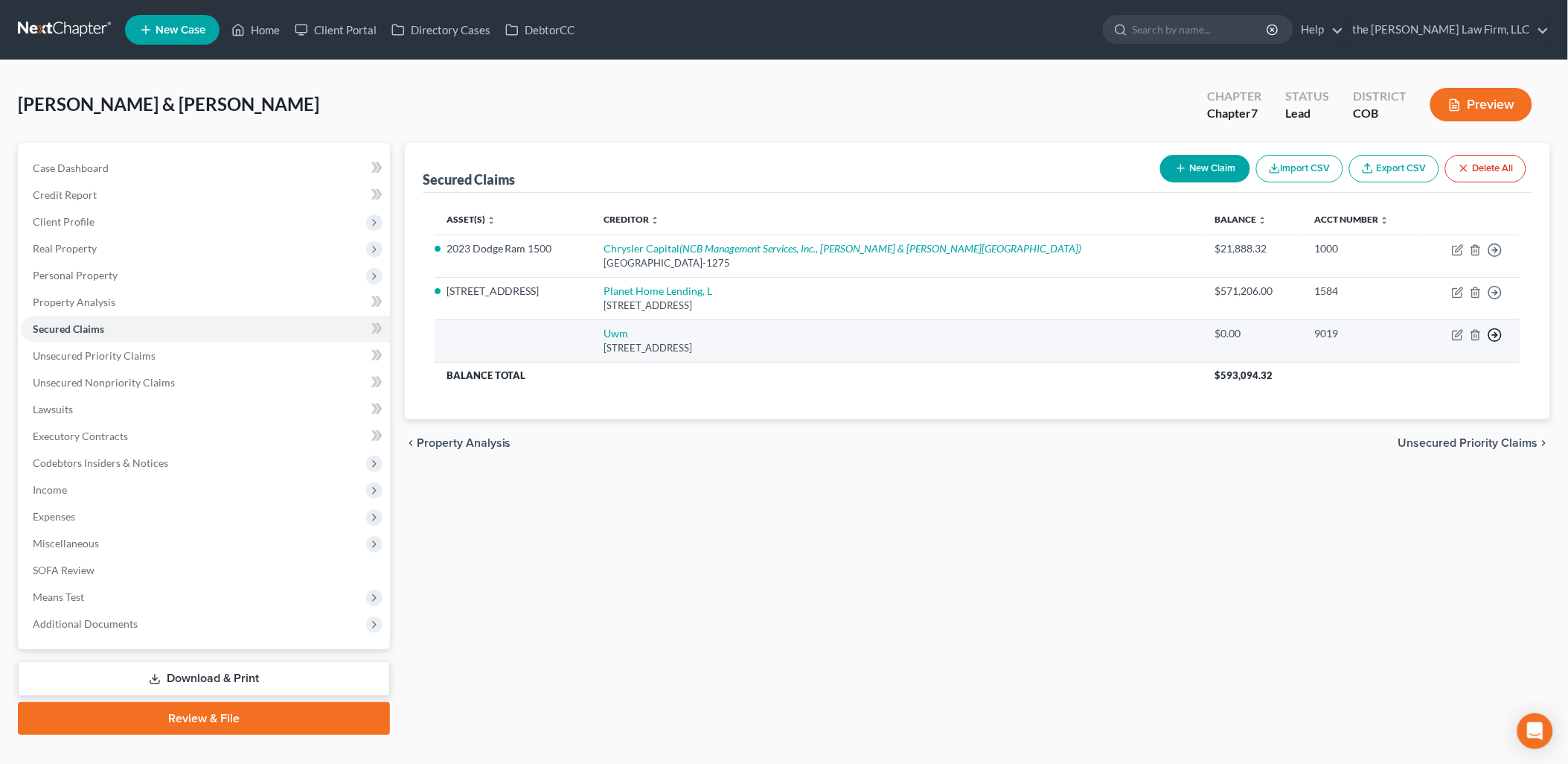
click at [1494, 257] on icon "button" at bounding box center [1494, 249] width 15 height 15
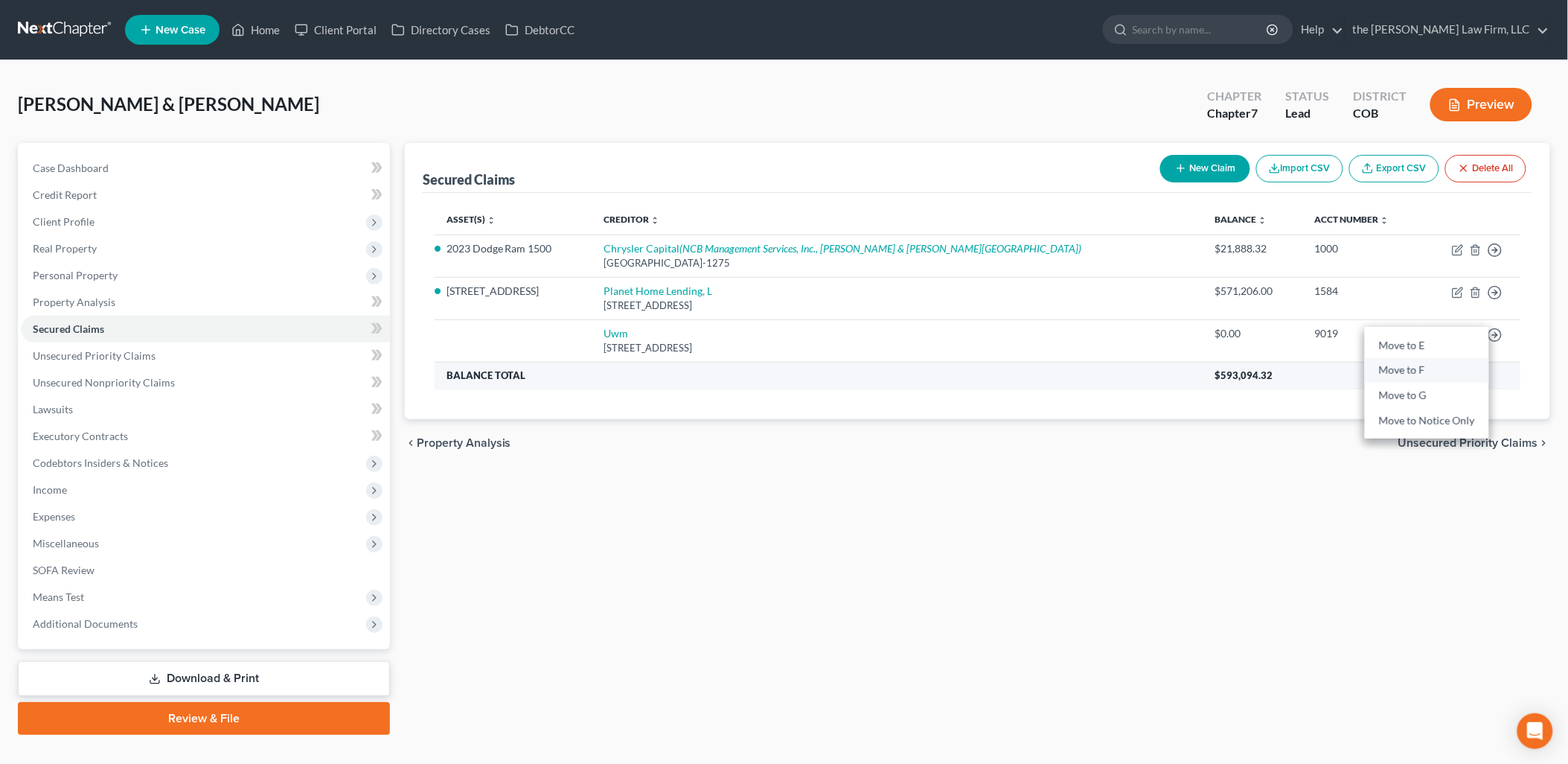
drag, startPoint x: 1463, startPoint y: 377, endPoint x: 1459, endPoint y: 369, distance: 8.9
click at [1463, 376] on link "Move to F" at bounding box center [1427, 370] width 124 height 25
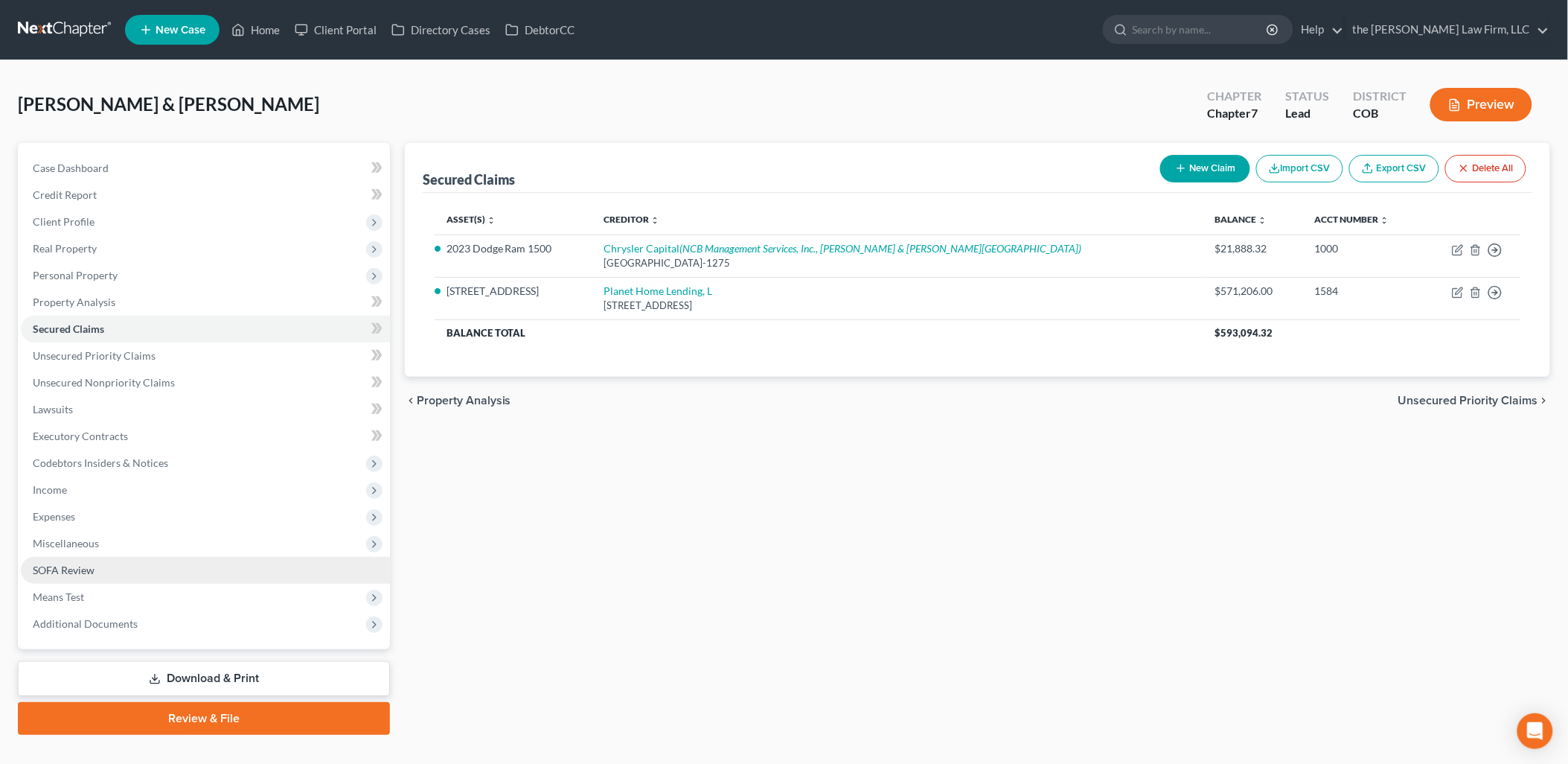
click at [82, 569] on span "SOFA Review" at bounding box center [64, 569] width 62 height 13
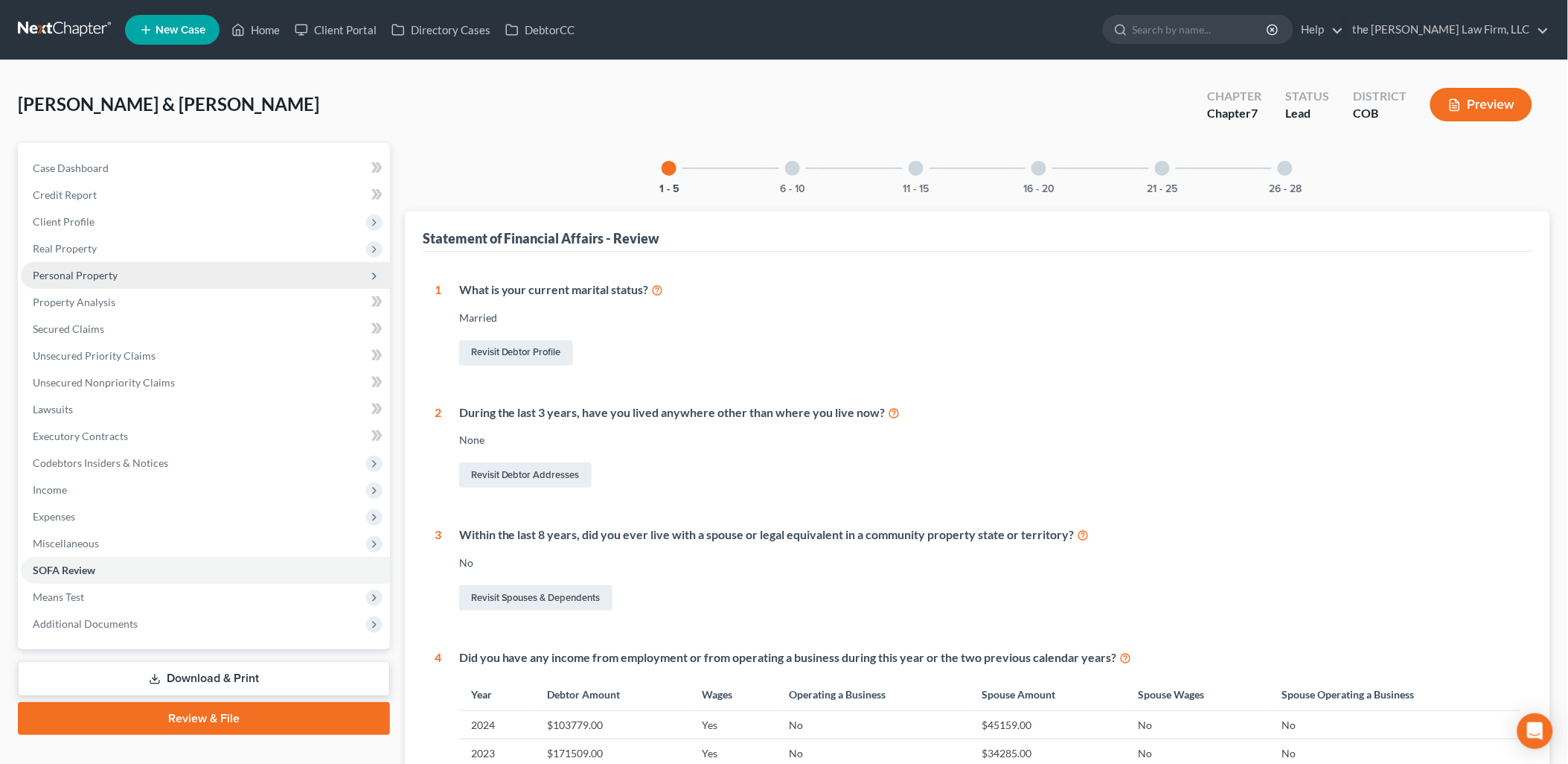
click at [80, 275] on span "Personal Property" at bounding box center [75, 275] width 85 height 13
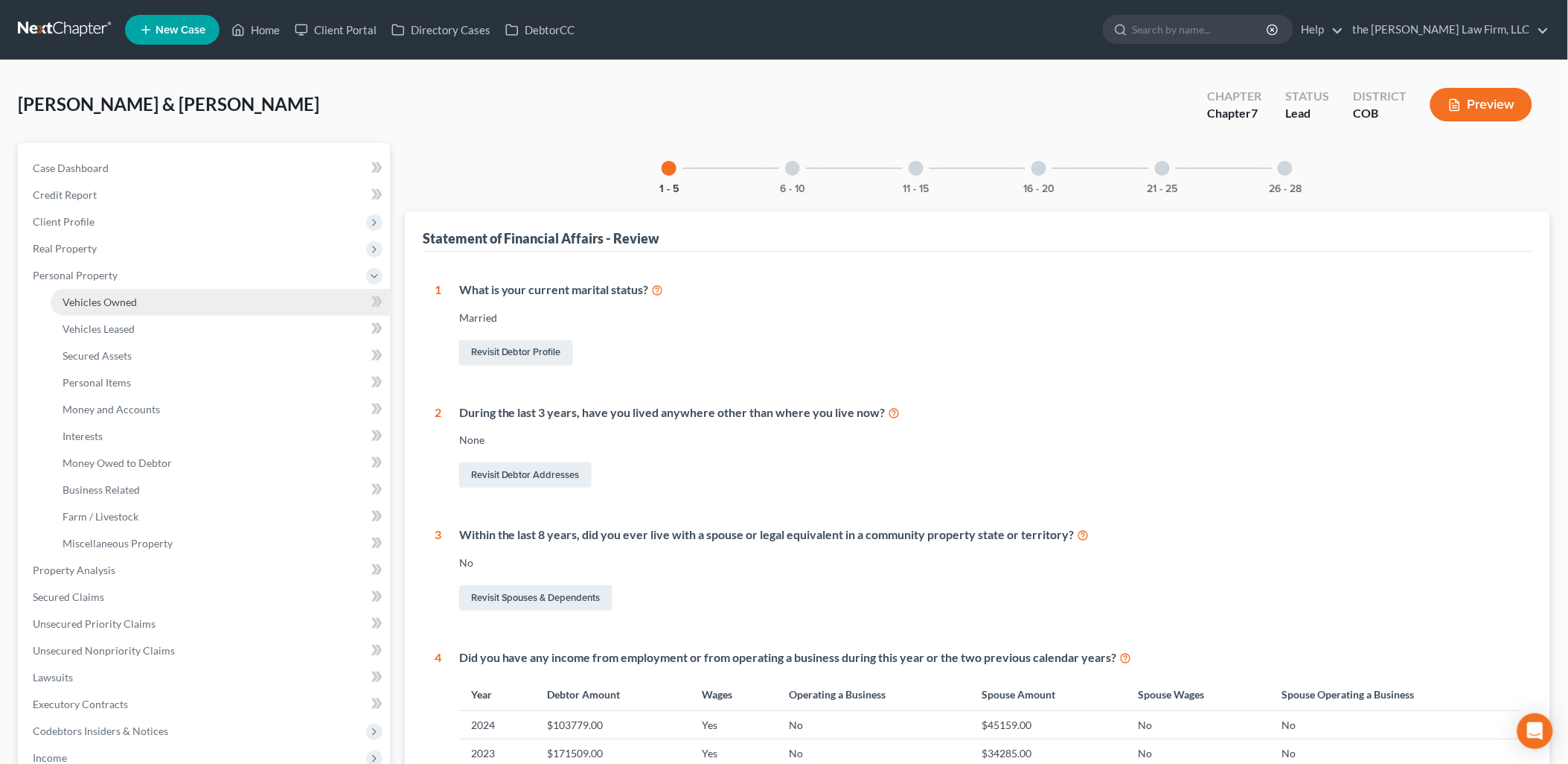
click at [110, 305] on span "Vehicles Owned" at bounding box center [100, 302] width 74 height 13
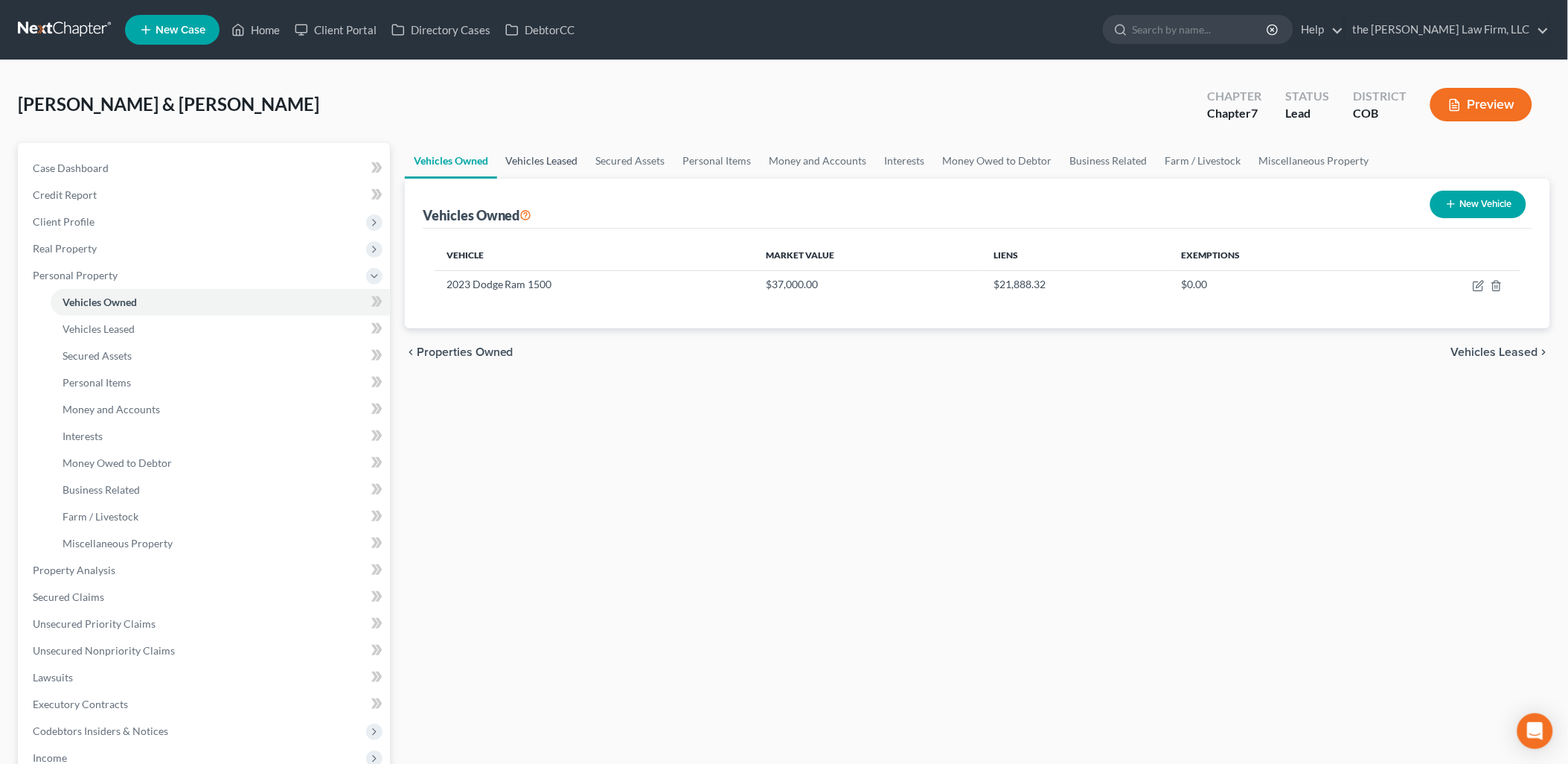
click at [564, 168] on link "Vehicles Leased" at bounding box center [542, 161] width 90 height 36
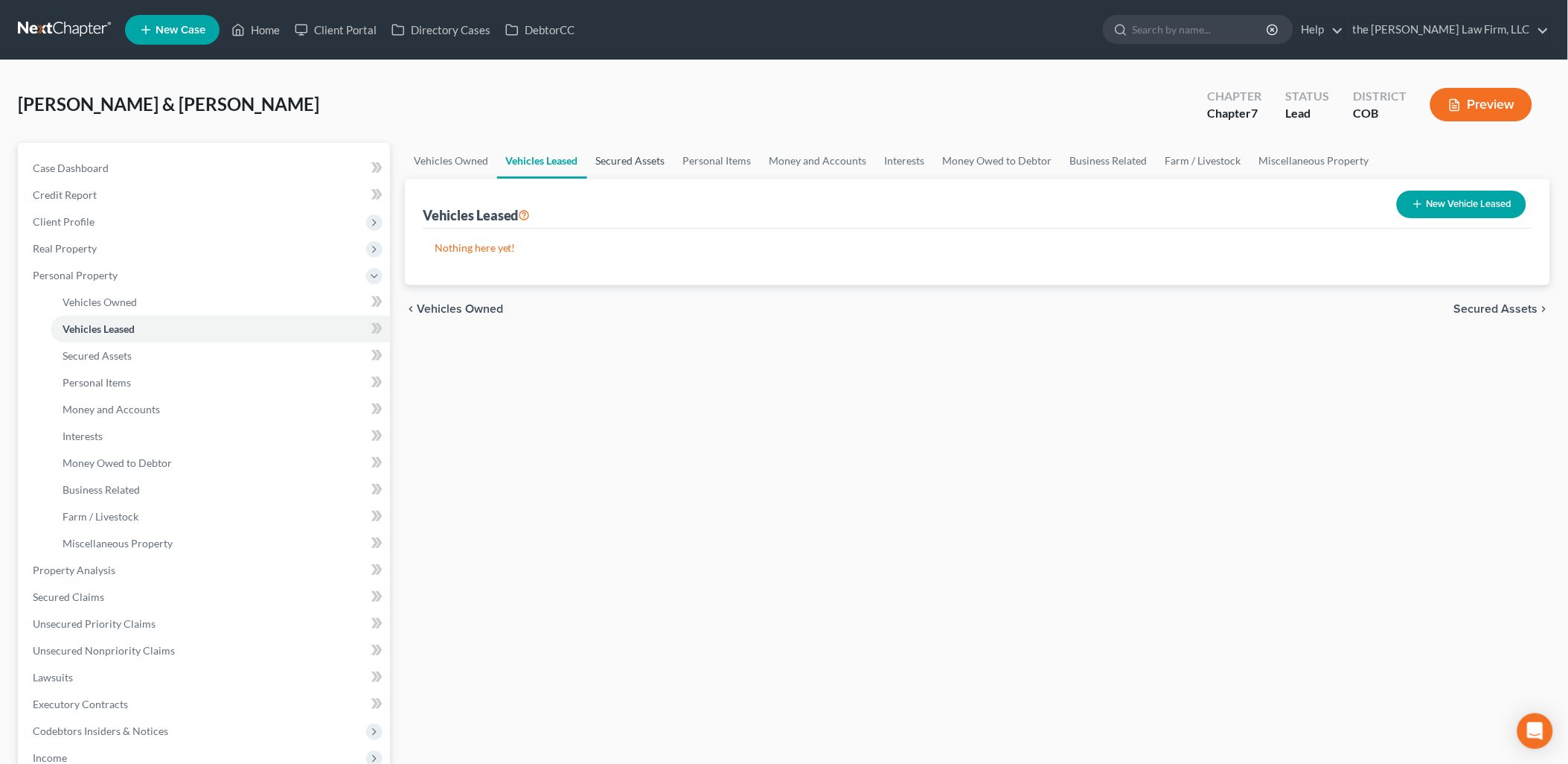
click at [633, 161] on link "Secured Assets" at bounding box center [630, 161] width 87 height 36
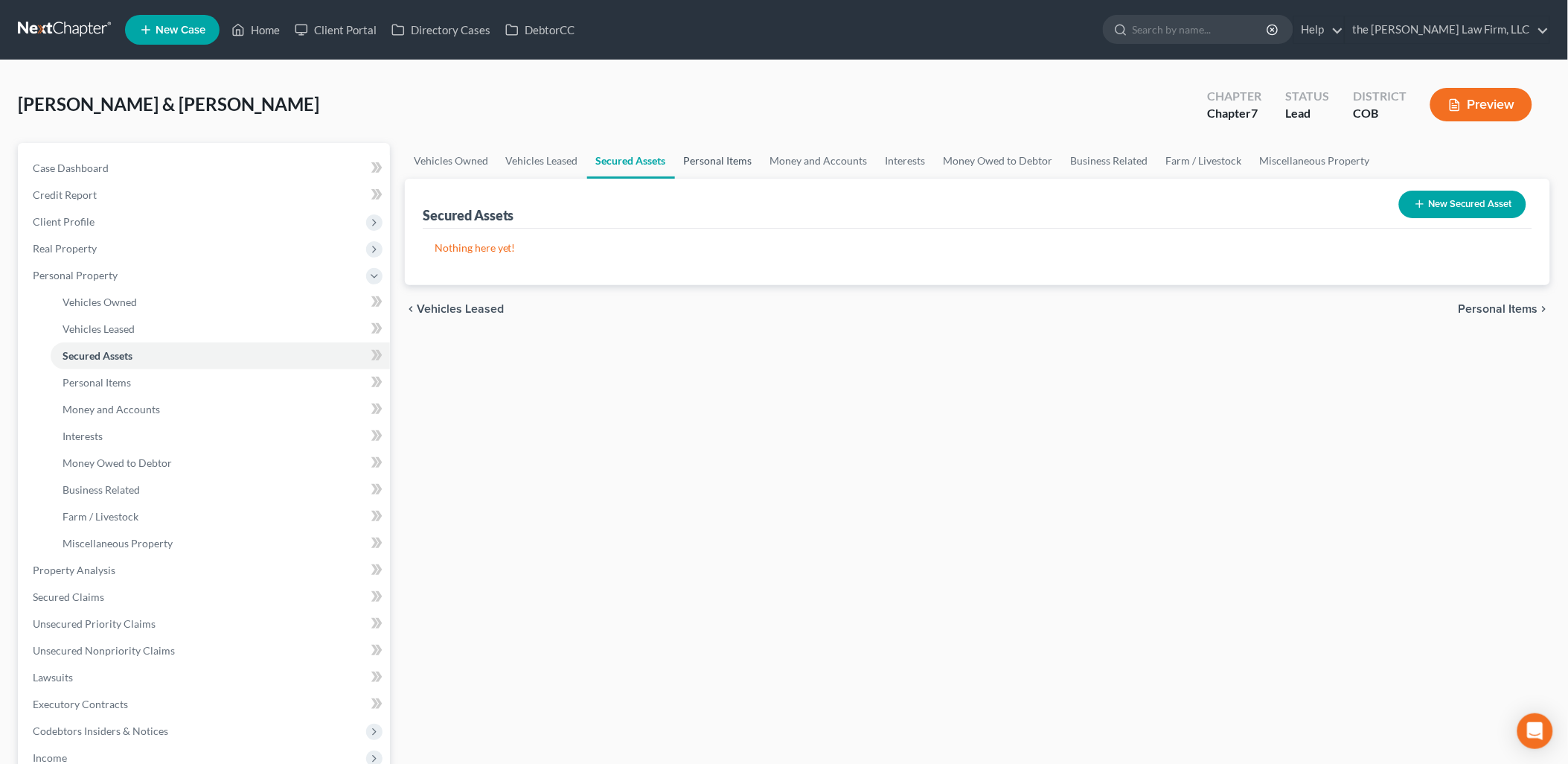
click at [712, 160] on link "Personal Items" at bounding box center [718, 161] width 86 height 36
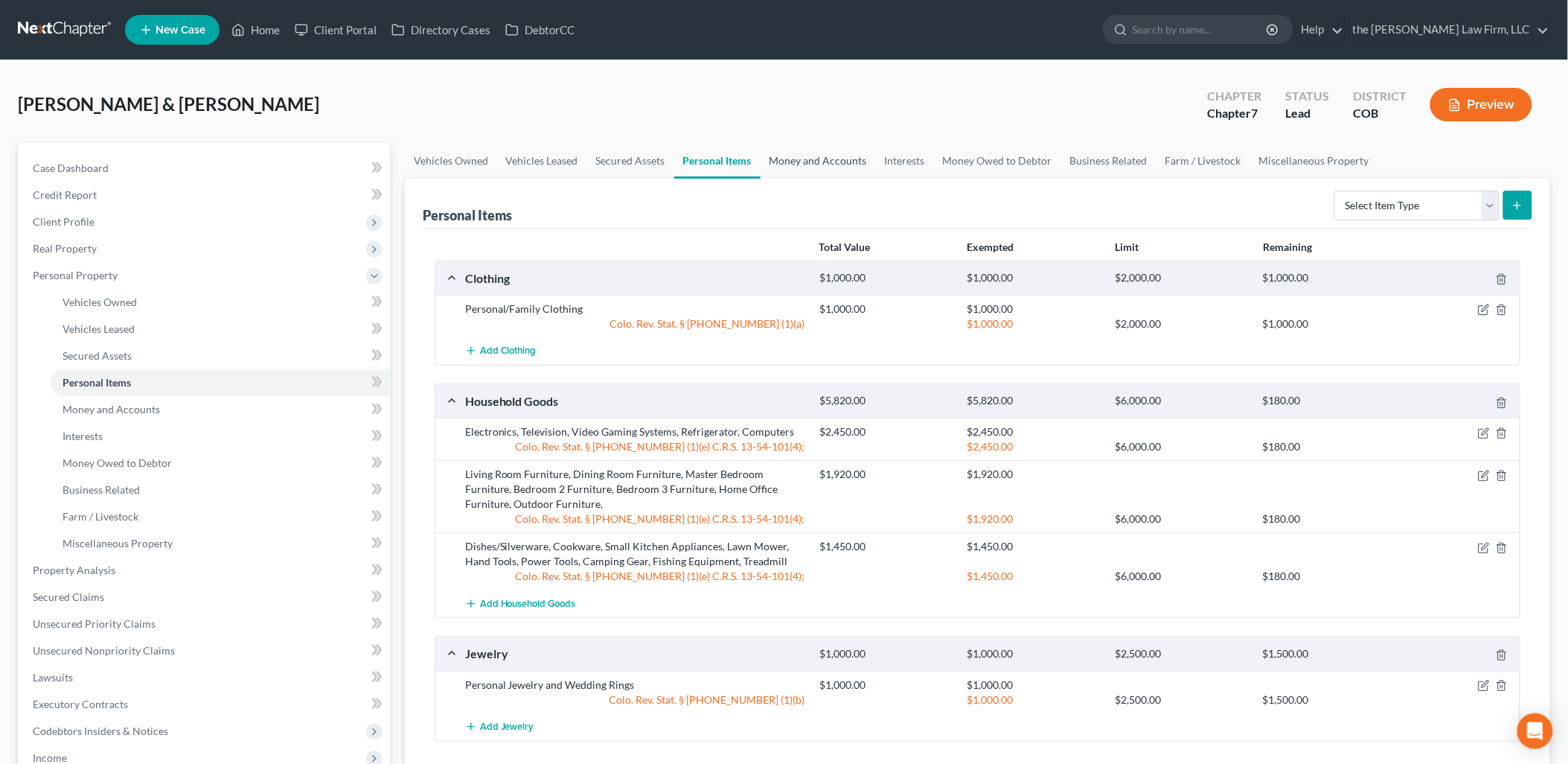
click at [798, 151] on link "Money and Accounts" at bounding box center [818, 161] width 115 height 36
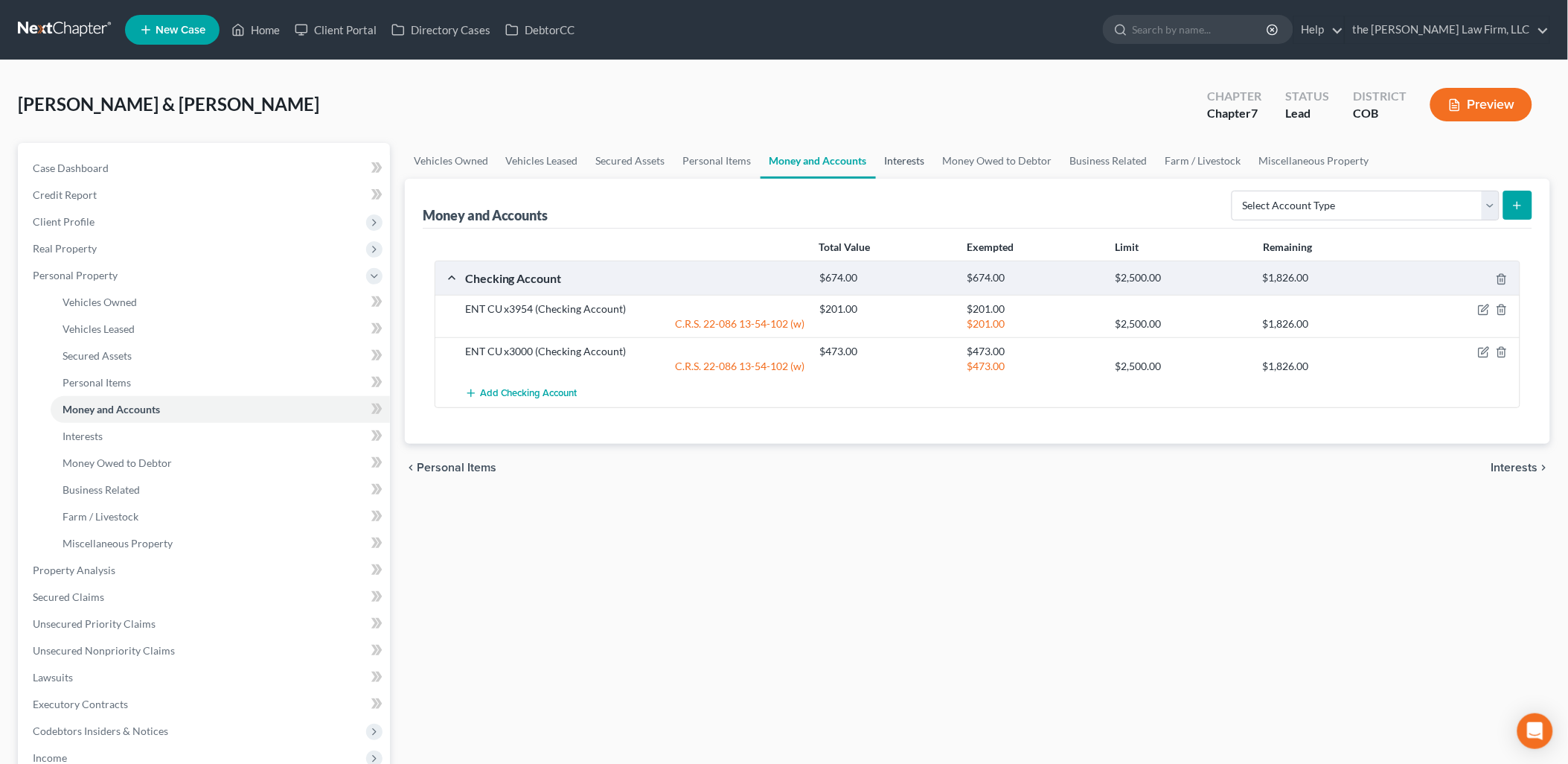
click at [913, 162] on link "Interests" at bounding box center [905, 161] width 58 height 36
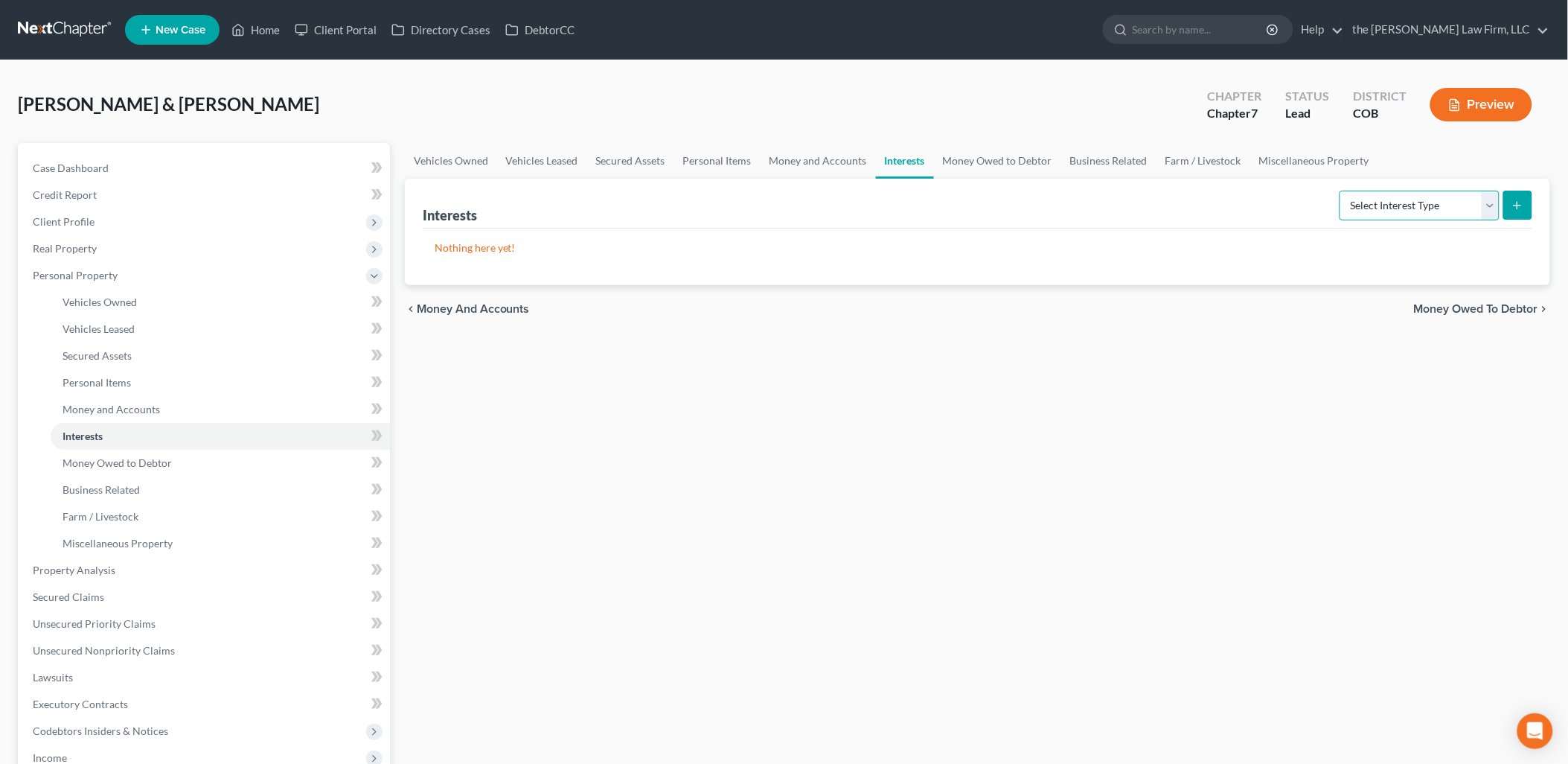
click at [1430, 202] on select "Select Interest Type 401K Annuity Bond Education IRA Government Bond Government…" at bounding box center [1419, 206] width 160 height 30
drag, startPoint x: 1015, startPoint y: 169, endPoint x: 1024, endPoint y: 169, distance: 9.0
click at [1015, 169] on link "Money Owed to Debtor" at bounding box center [997, 161] width 127 height 36
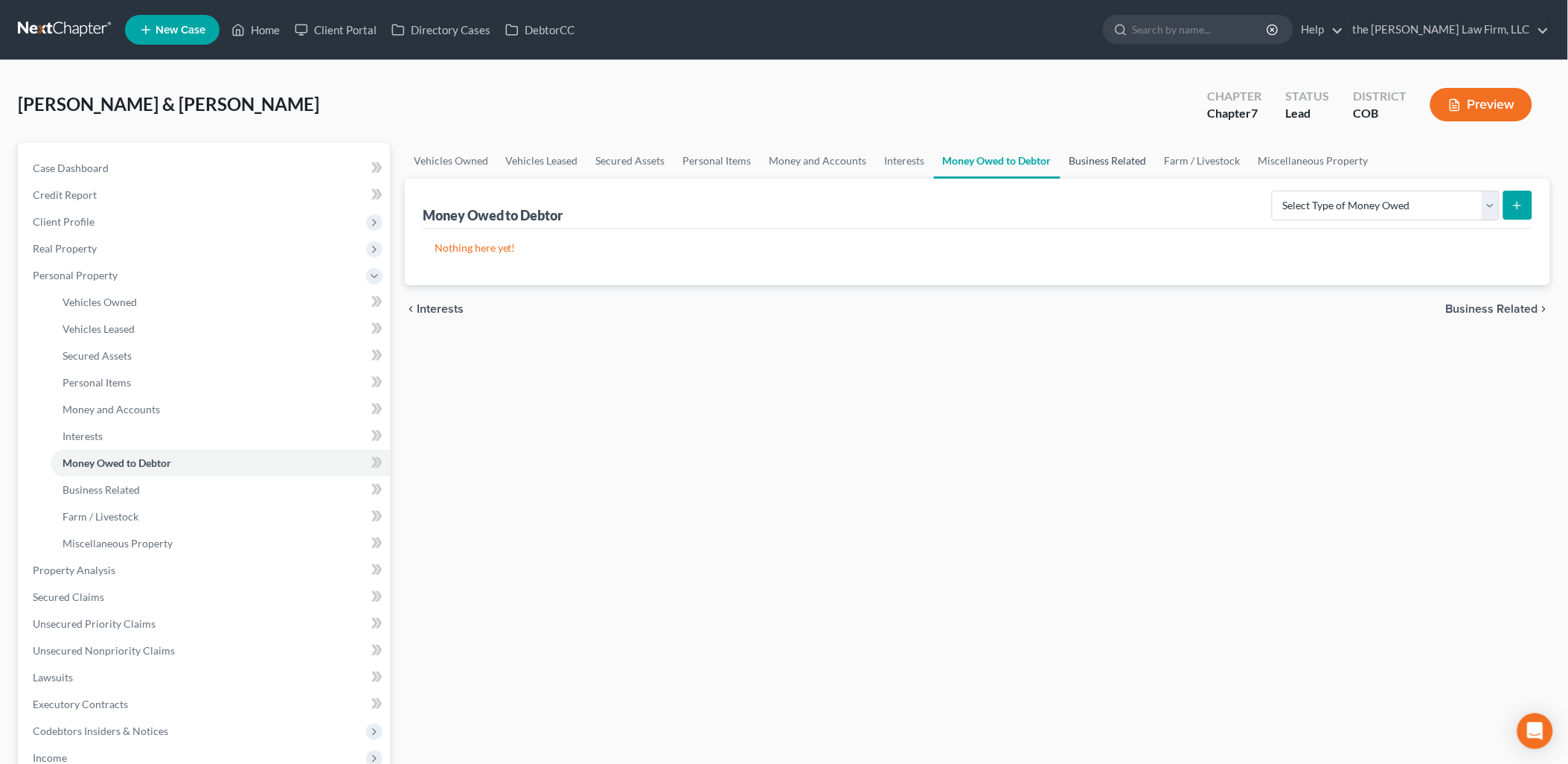
click at [1072, 165] on link "Business Related" at bounding box center [1107, 161] width 95 height 36
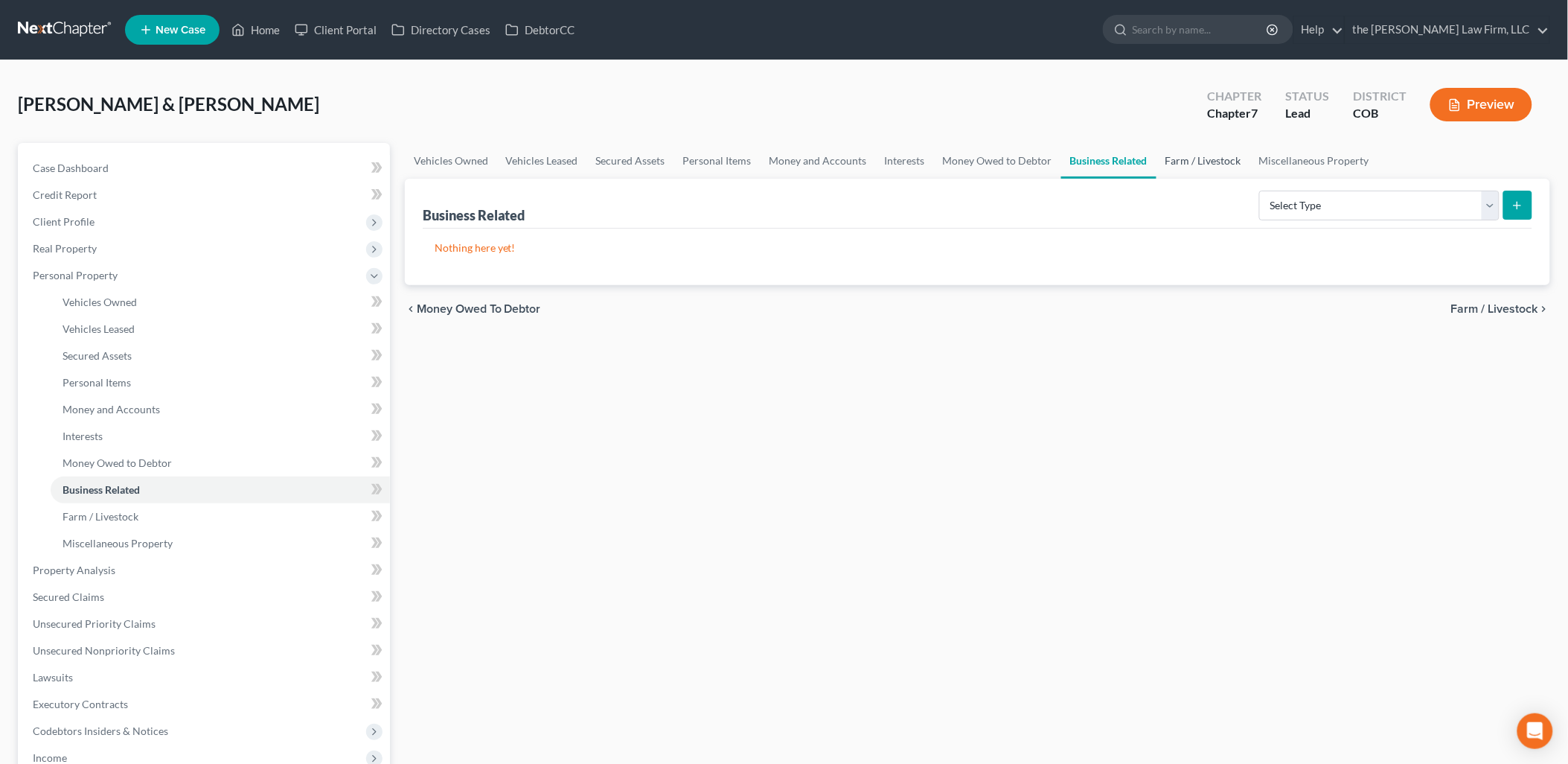
click at [1207, 166] on link "Farm / Livestock" at bounding box center [1203, 161] width 94 height 36
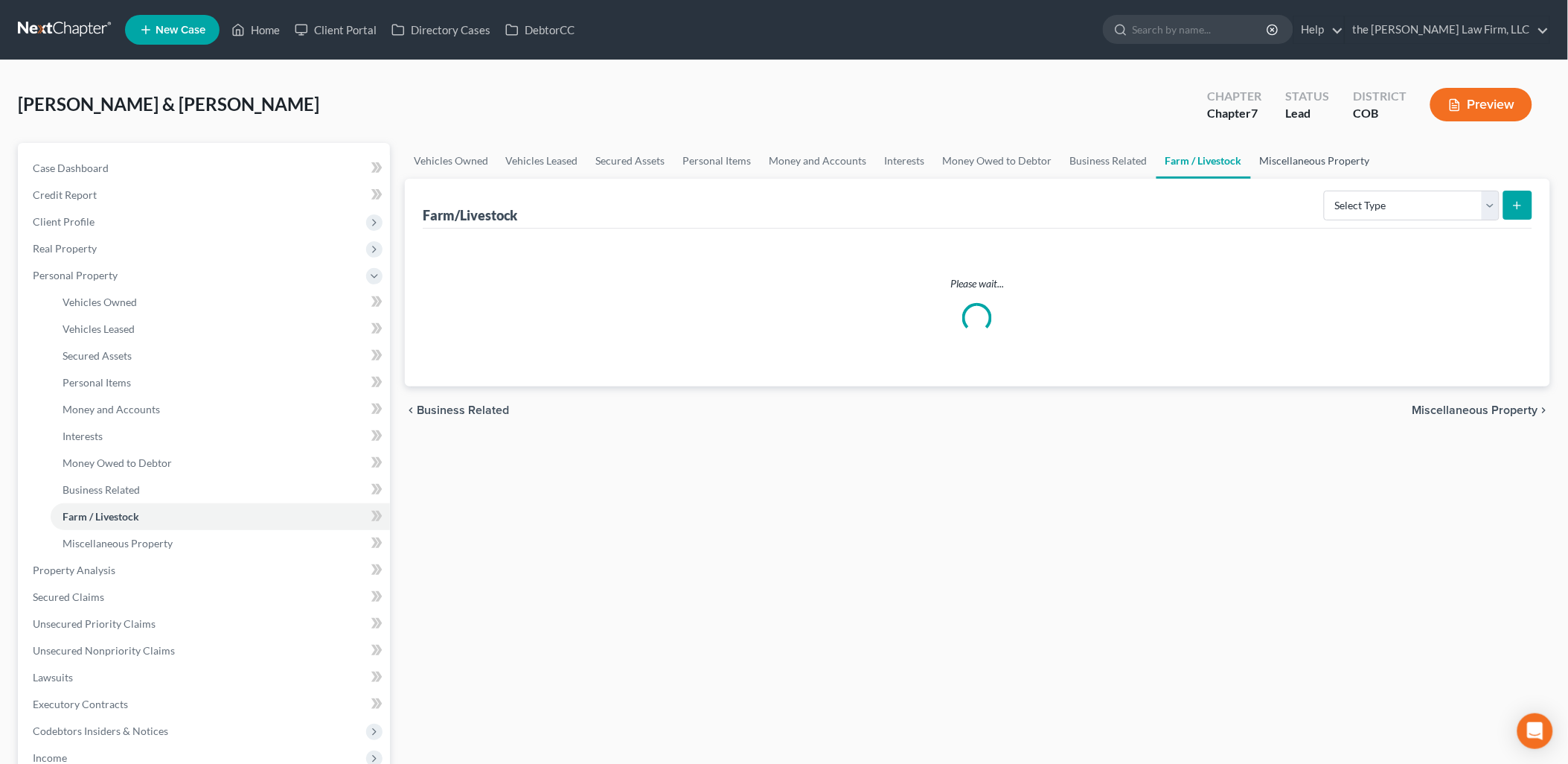
click at [1303, 154] on link "Miscellaneous Property" at bounding box center [1314, 161] width 128 height 36
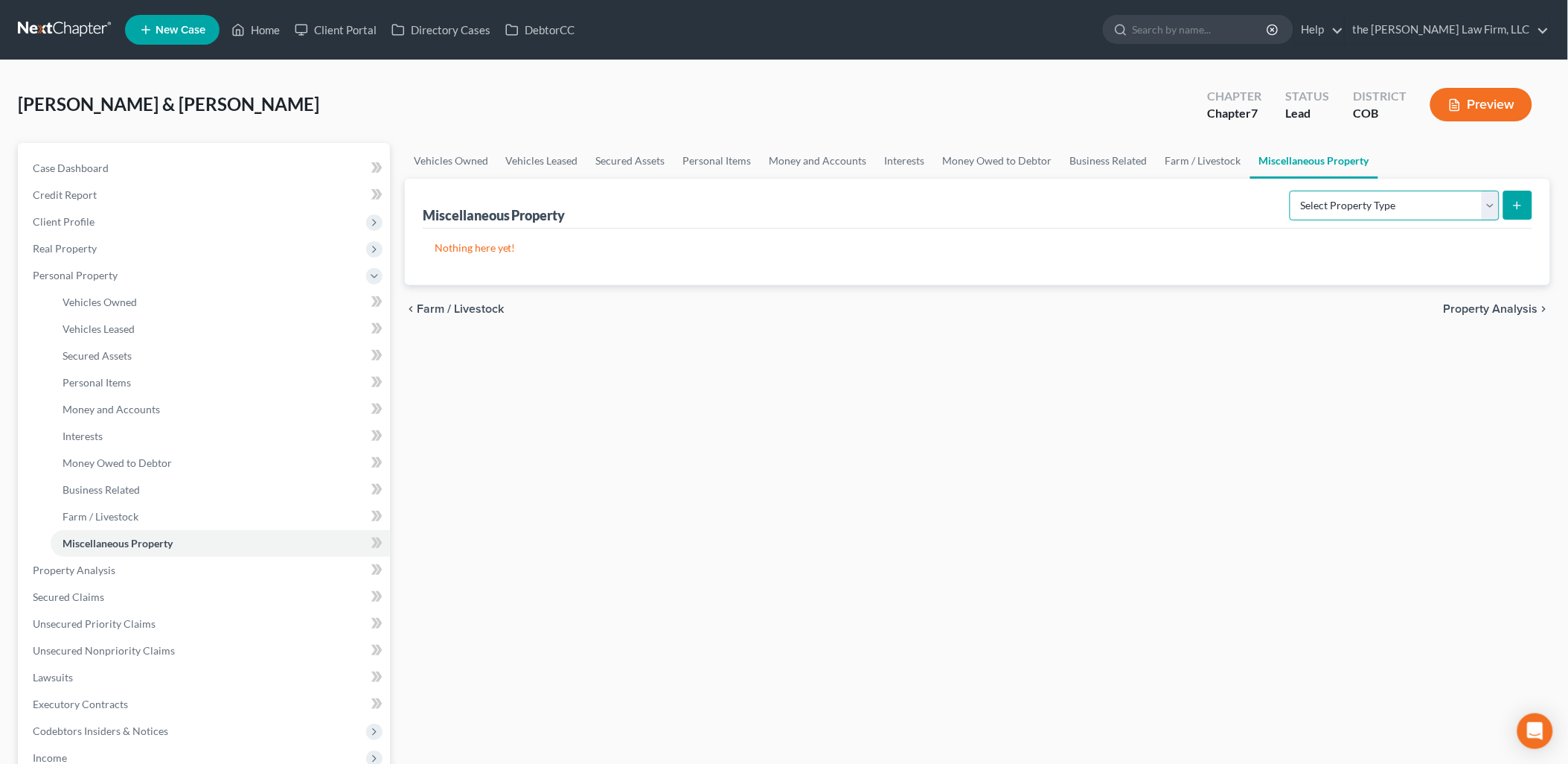
click at [1339, 202] on select "Select Property Type Assigned for Creditor Benefit Within 1 Year Holding for An…" at bounding box center [1395, 206] width 210 height 30
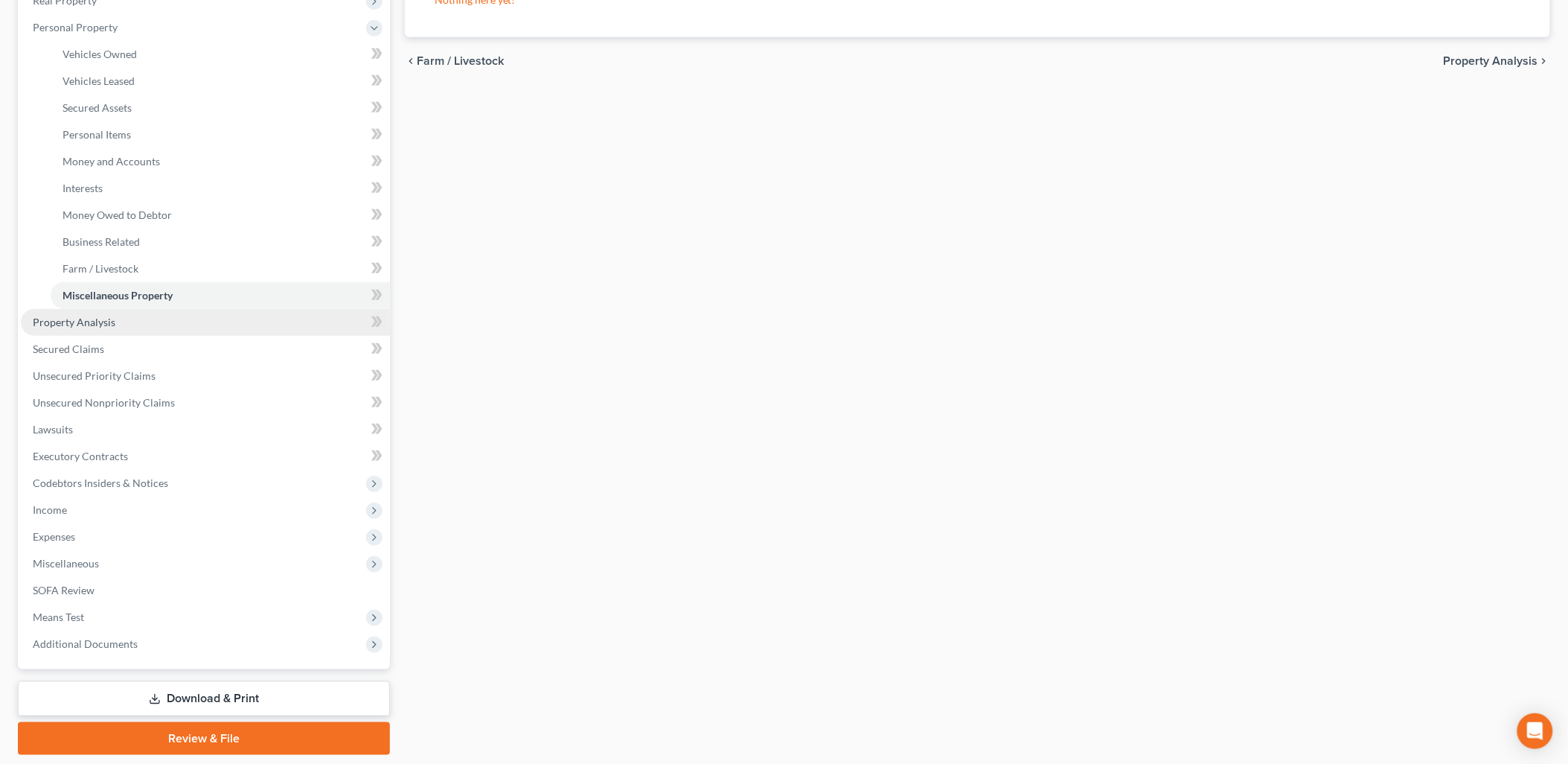
click at [117, 320] on link "Property Analysis" at bounding box center [205, 322] width 369 height 27
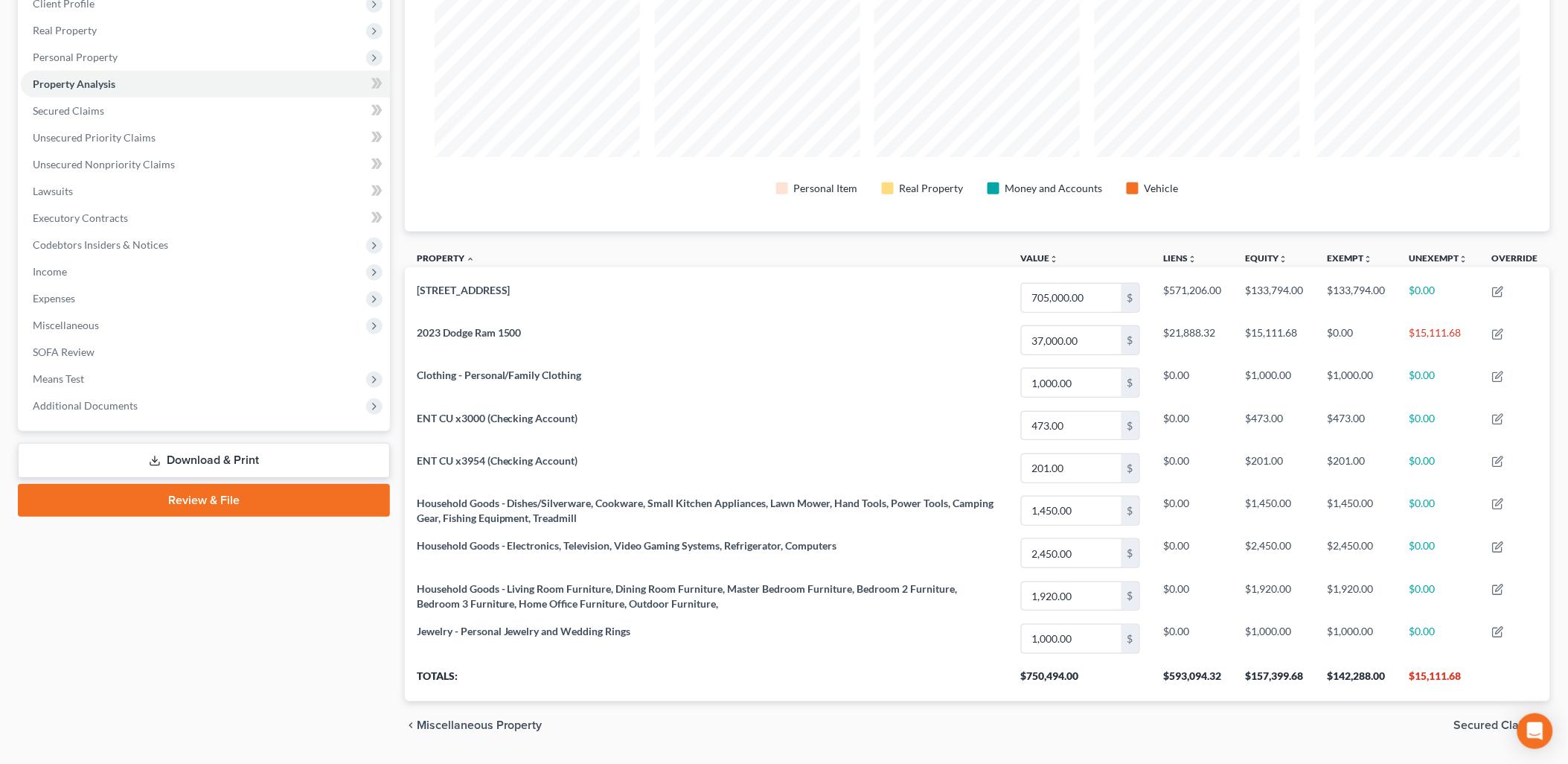
scroll to position [166, 0]
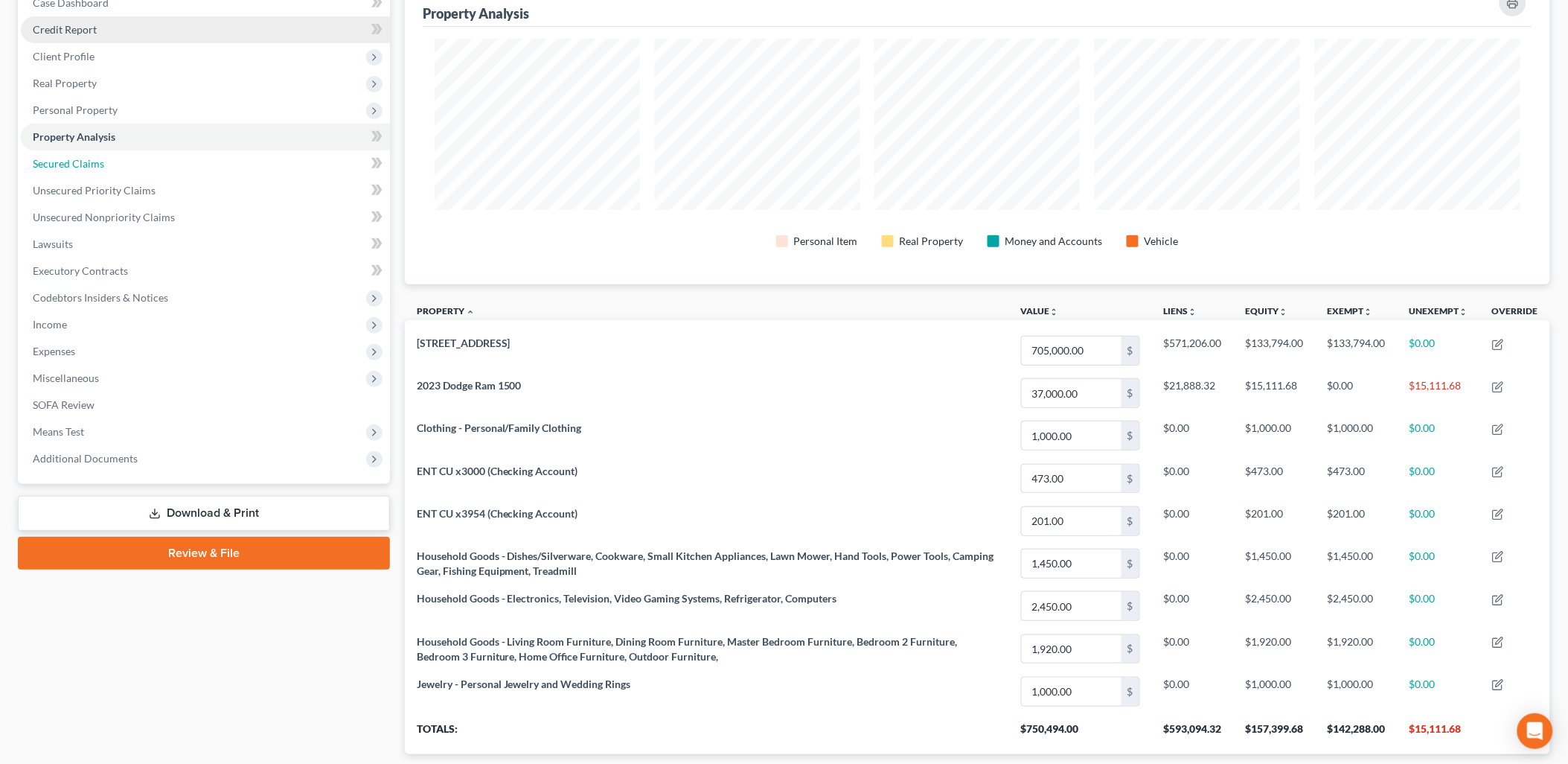
drag, startPoint x: 34, startPoint y: 158, endPoint x: 42, endPoint y: 158, distance: 8.0
click at [35, 158] on span "Secured Claims" at bounding box center [68, 163] width 71 height 13
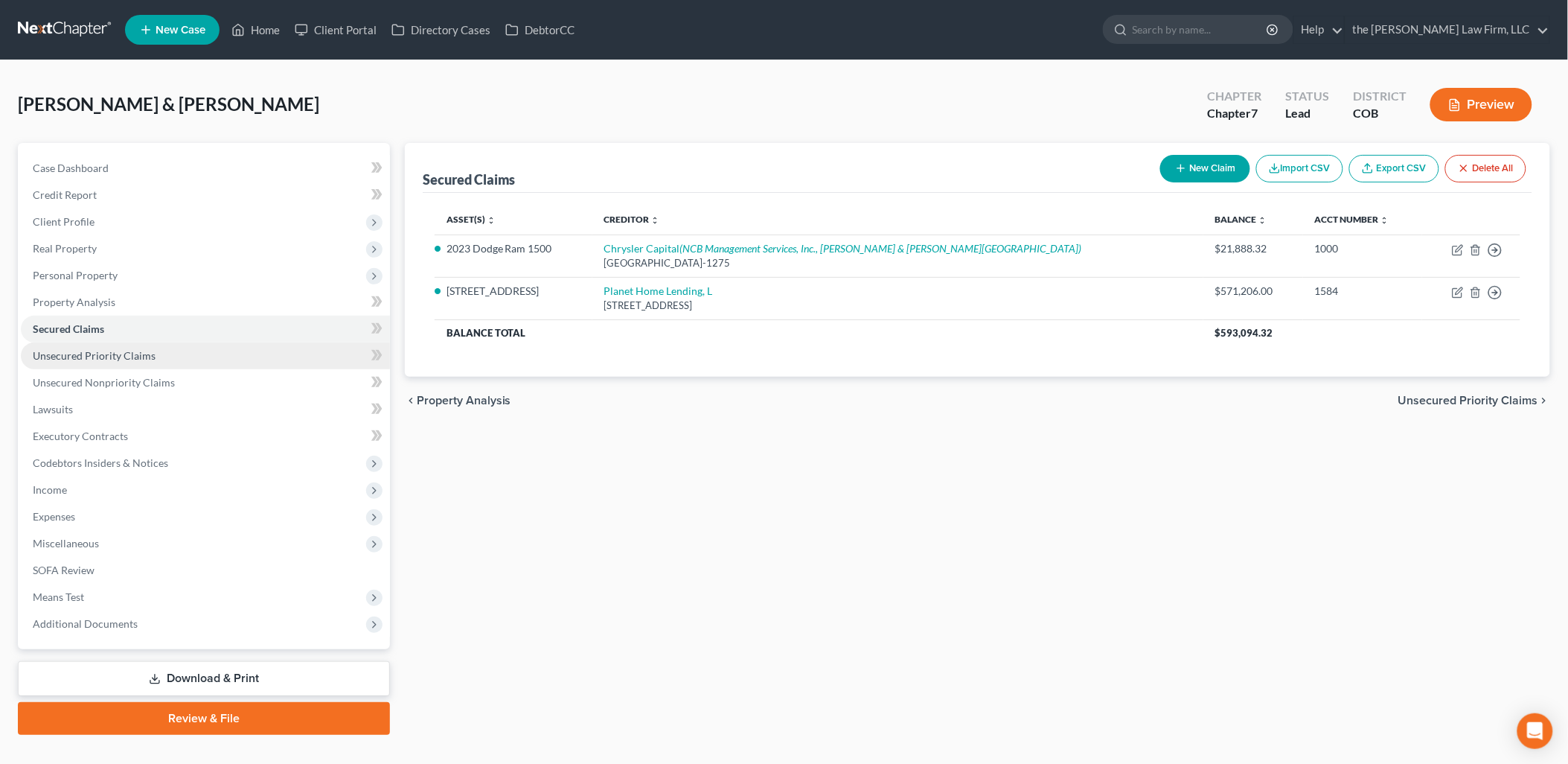
click at [167, 345] on link "Unsecured Priority Claims" at bounding box center [205, 356] width 369 height 27
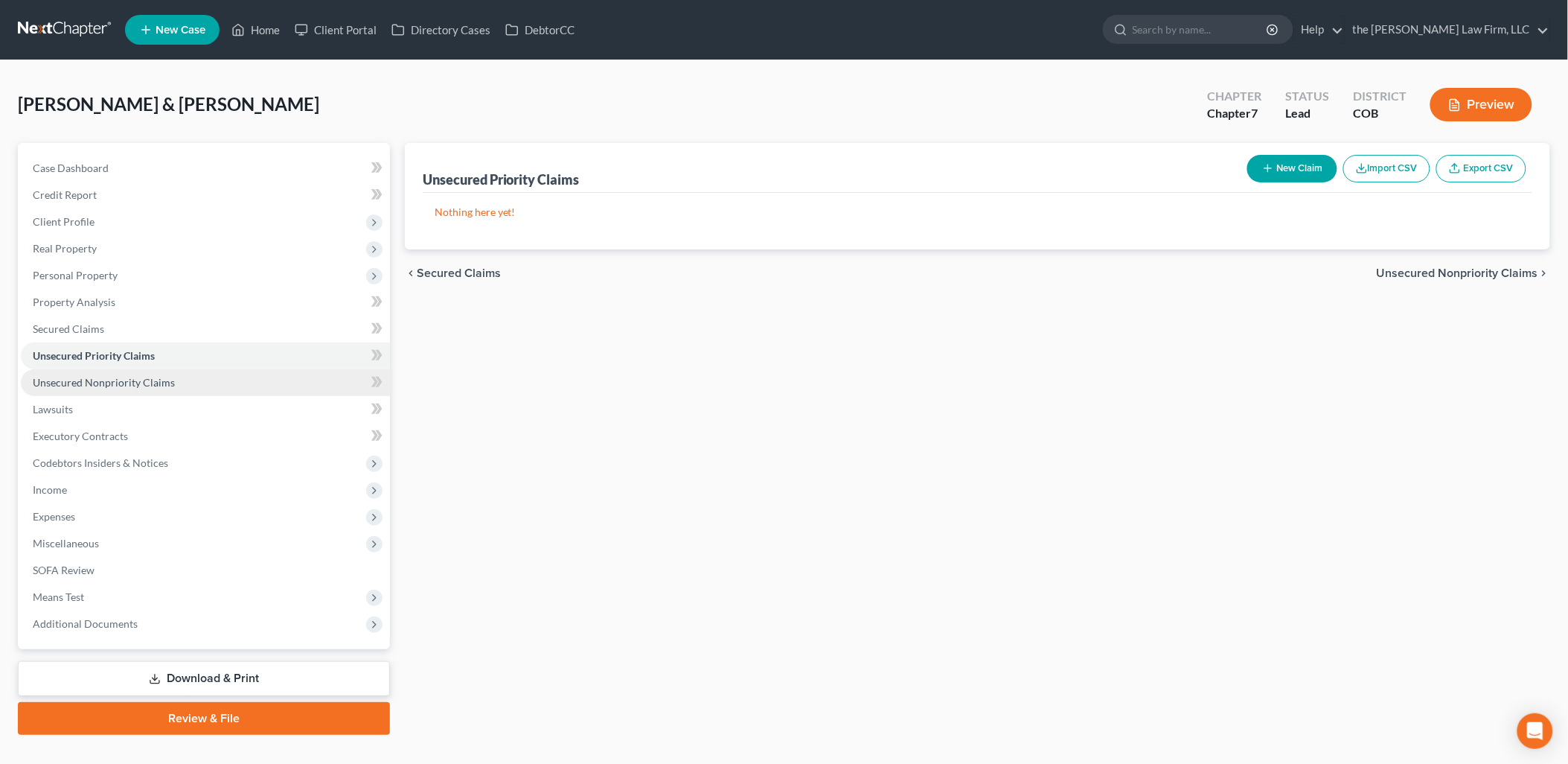
click at [189, 369] on link "Unsecured Nonpriority Claims" at bounding box center [205, 383] width 369 height 27
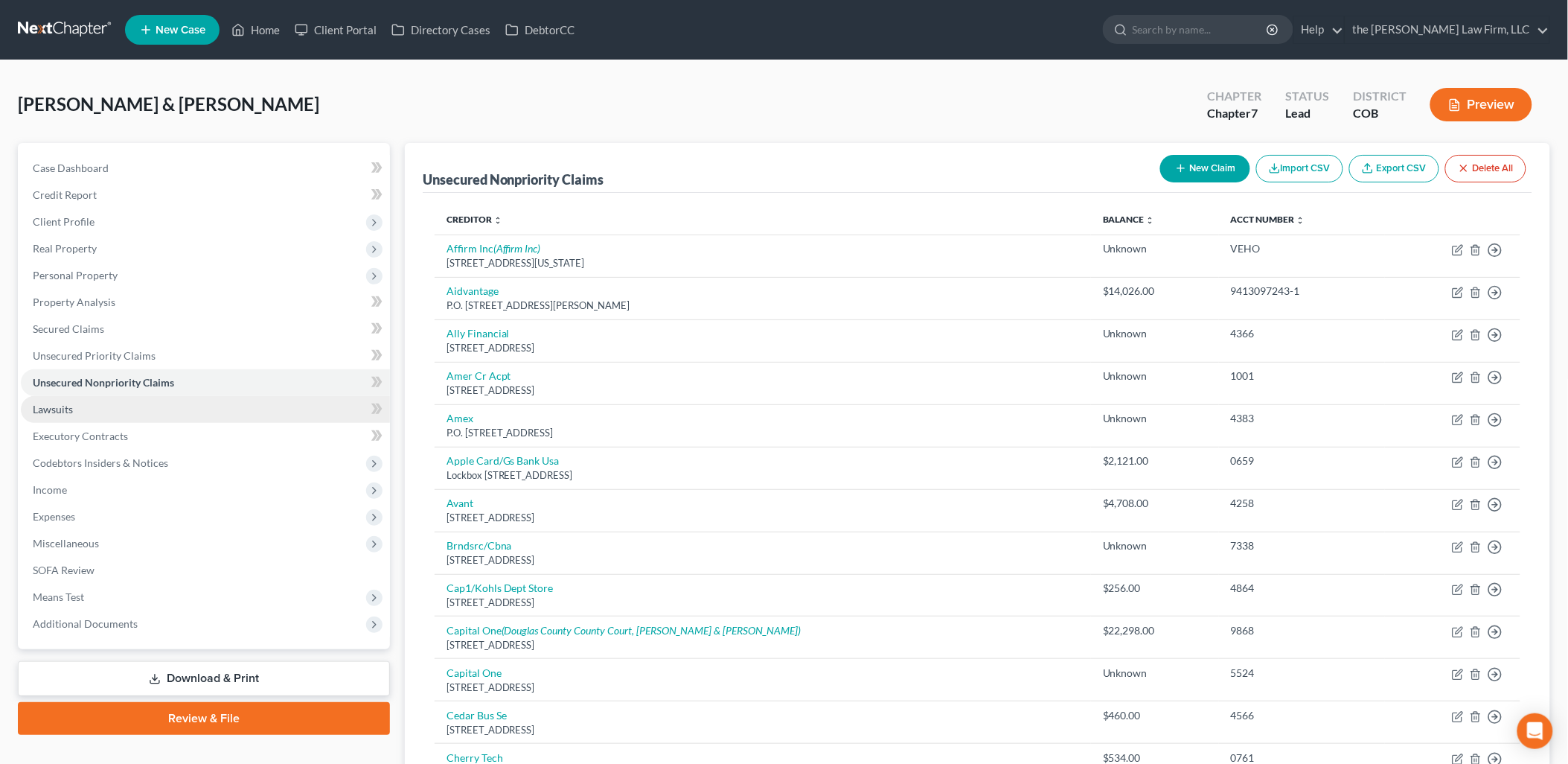
click at [175, 413] on link "Lawsuits" at bounding box center [205, 409] width 369 height 27
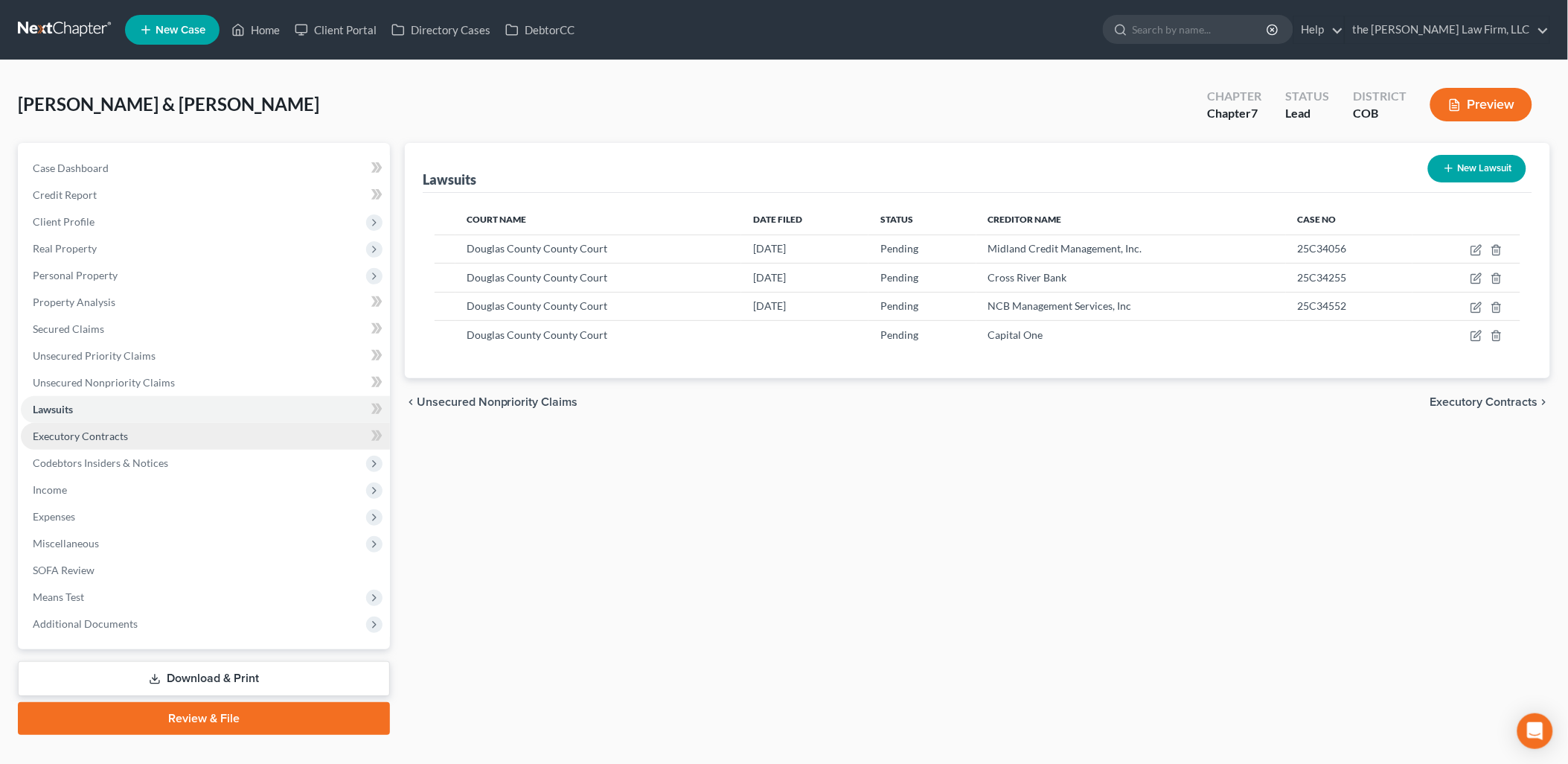
click at [94, 430] on span "Executory Contracts" at bounding box center [80, 436] width 95 height 13
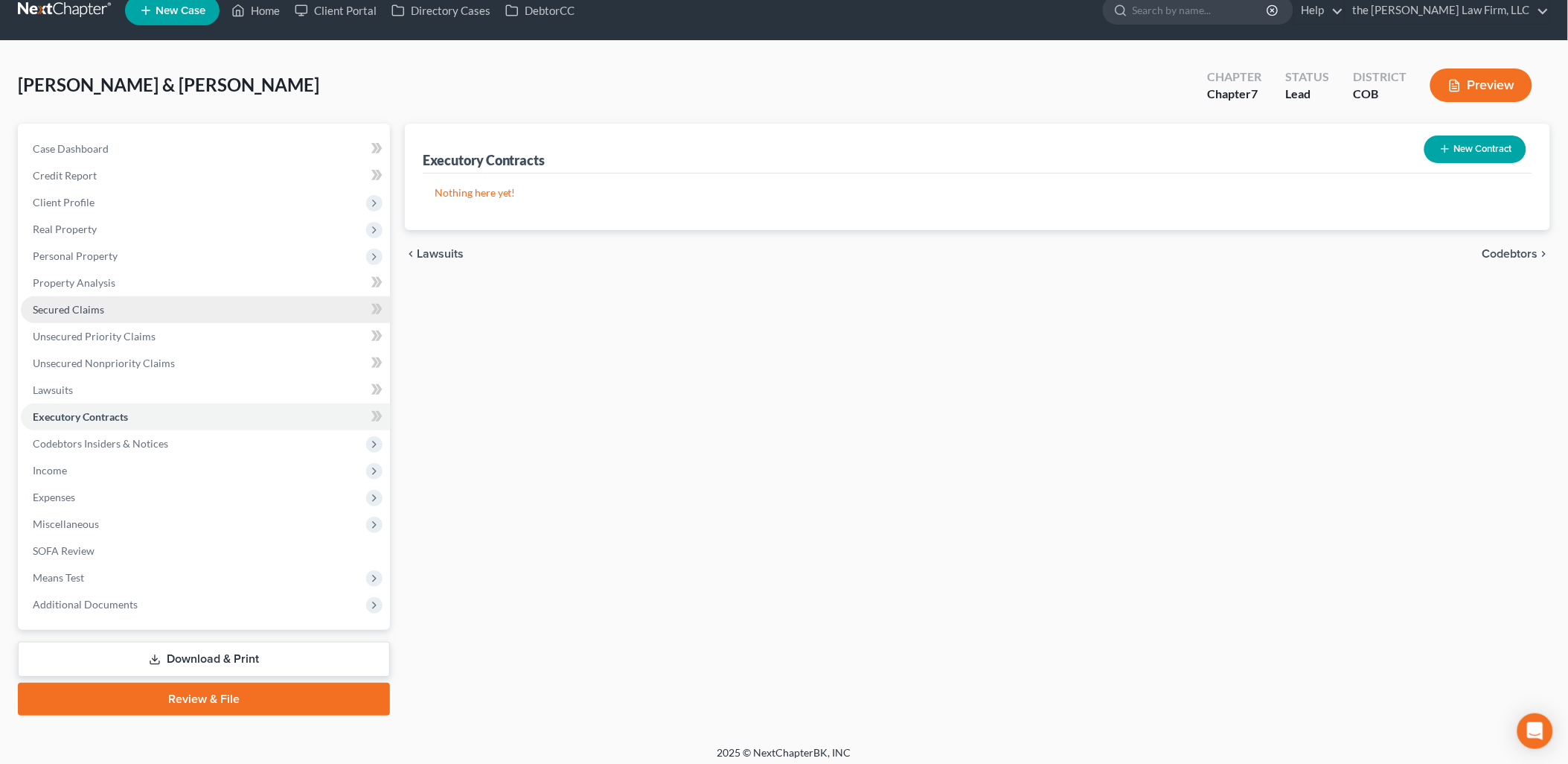
scroll to position [25, 0]
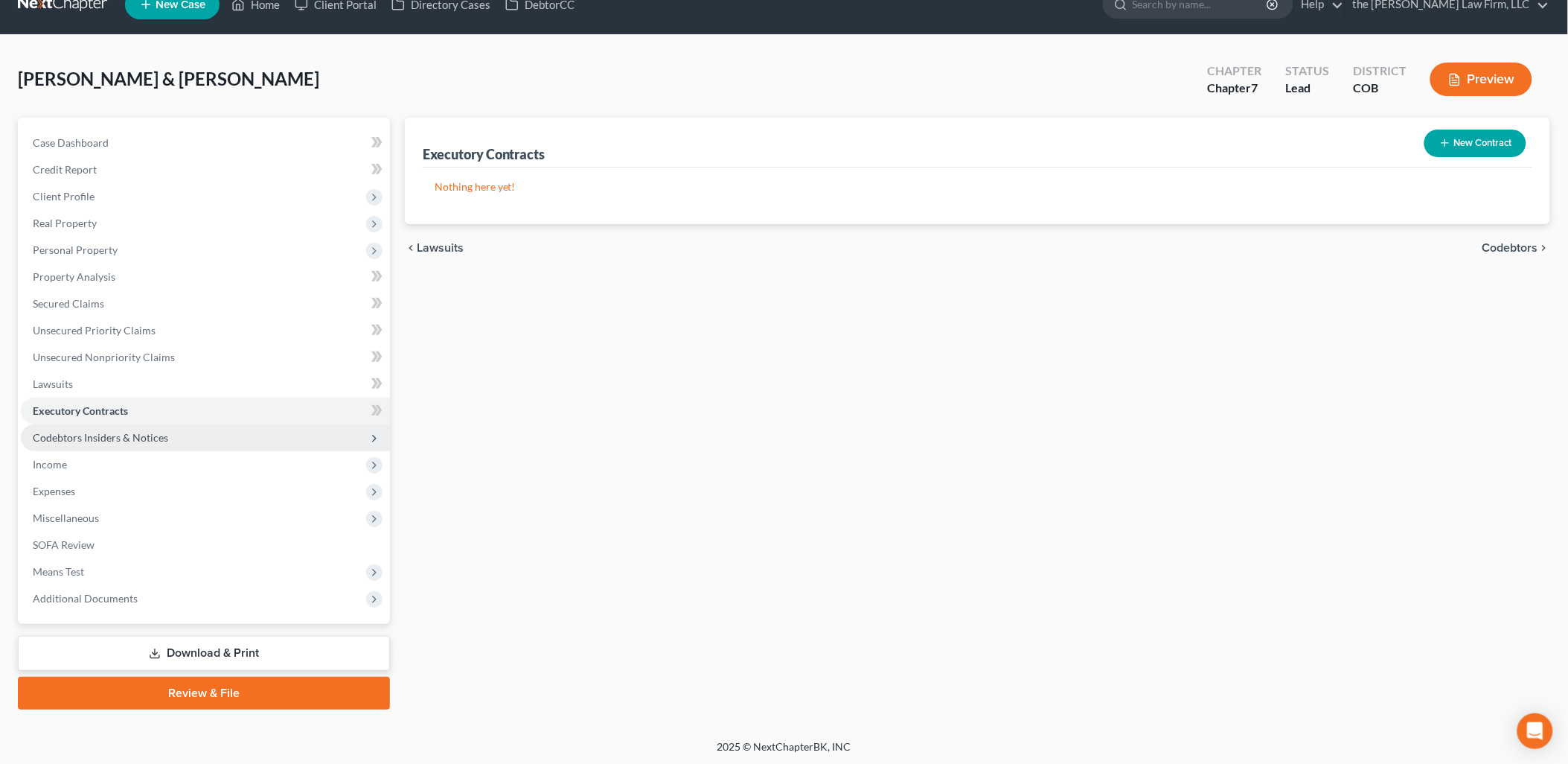
click at [151, 436] on span "Codebtors Insiders & Notices" at bounding box center [100, 438] width 136 height 13
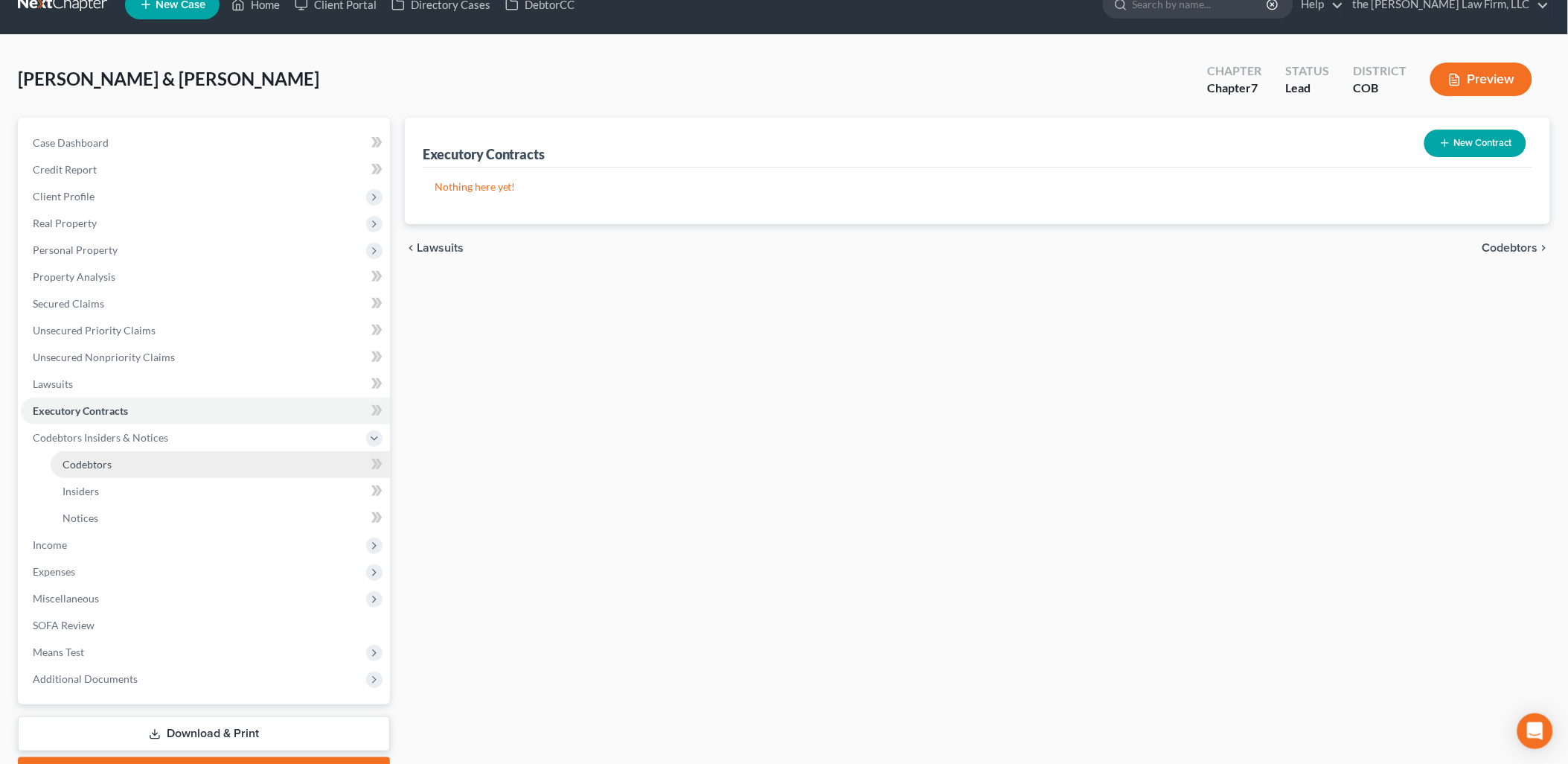
click at [142, 460] on link "Codebtors" at bounding box center [220, 464] width 339 height 27
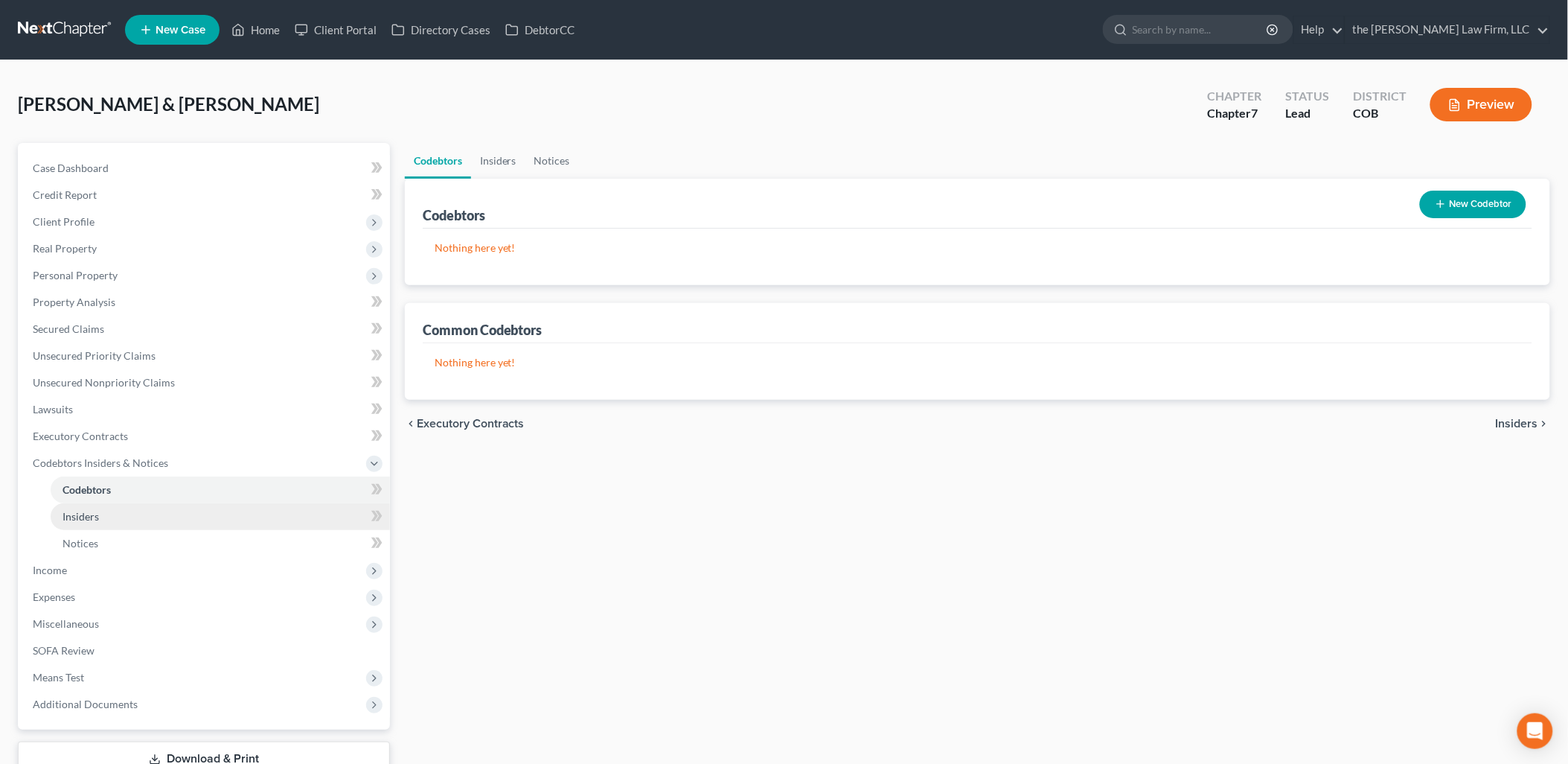
click at [111, 519] on link "Insiders" at bounding box center [220, 517] width 339 height 27
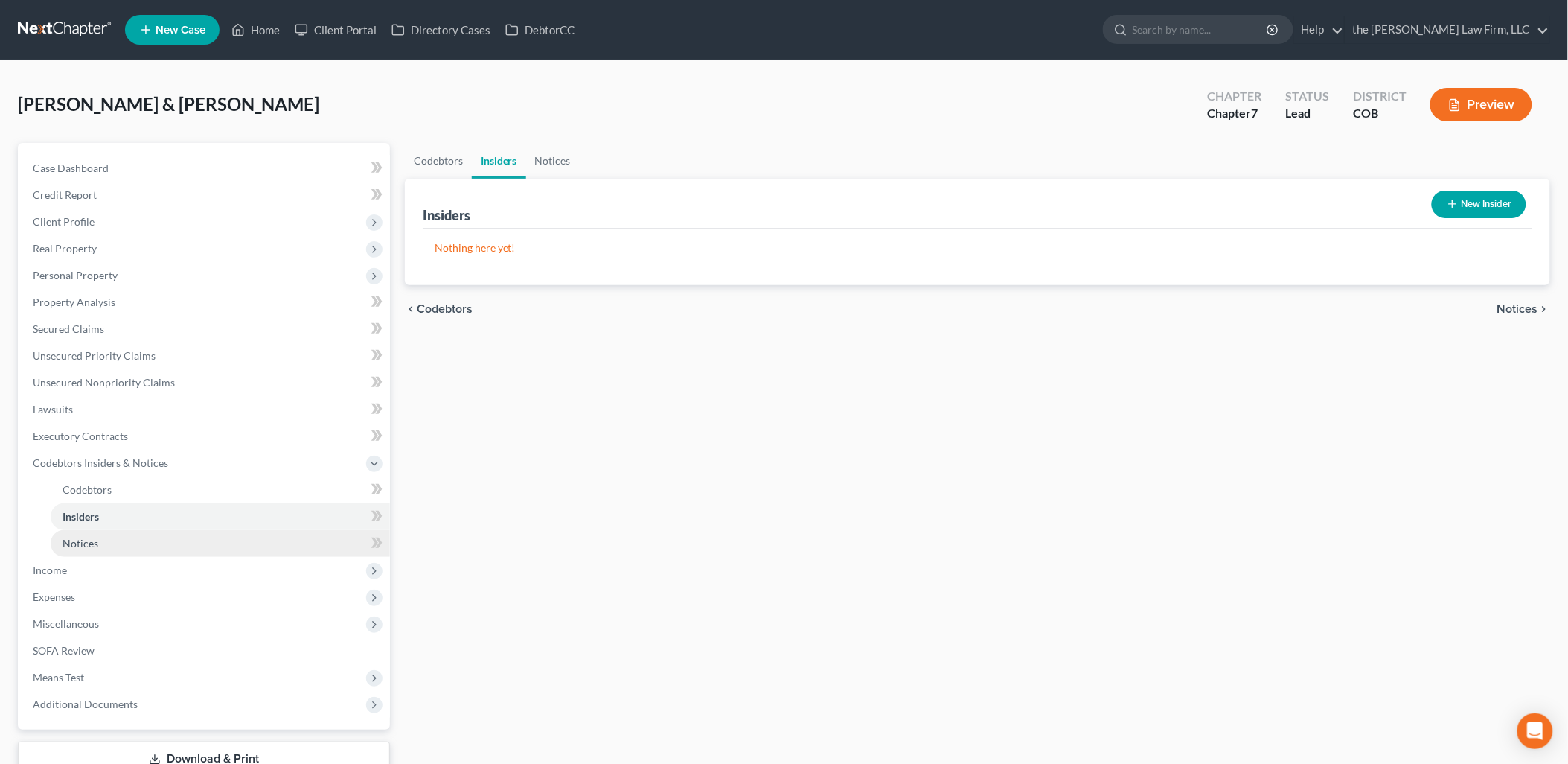
click at [107, 533] on link "Notices" at bounding box center [220, 544] width 339 height 27
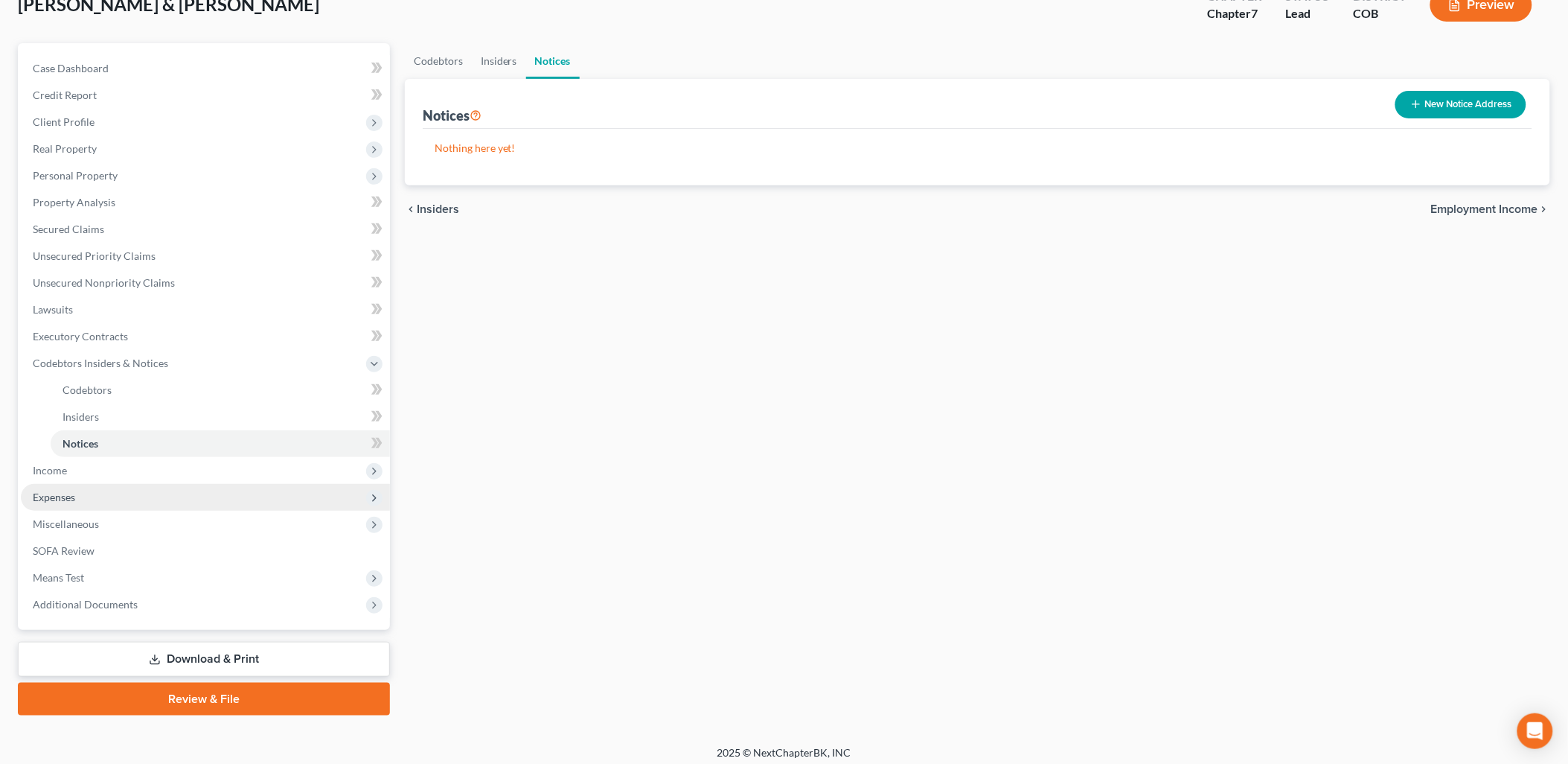
scroll to position [106, 0]
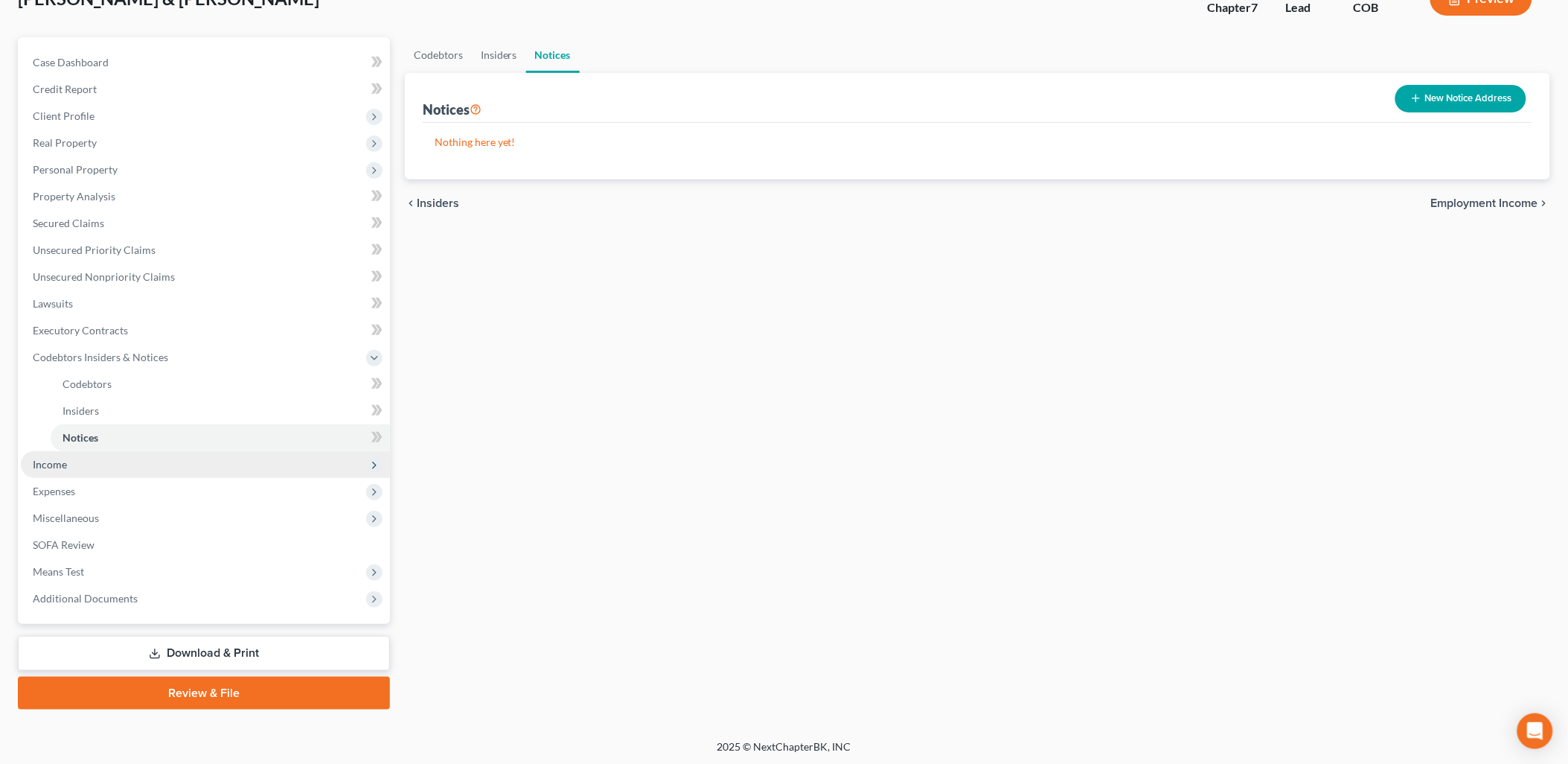
click at [79, 466] on span "Income" at bounding box center [205, 464] width 369 height 27
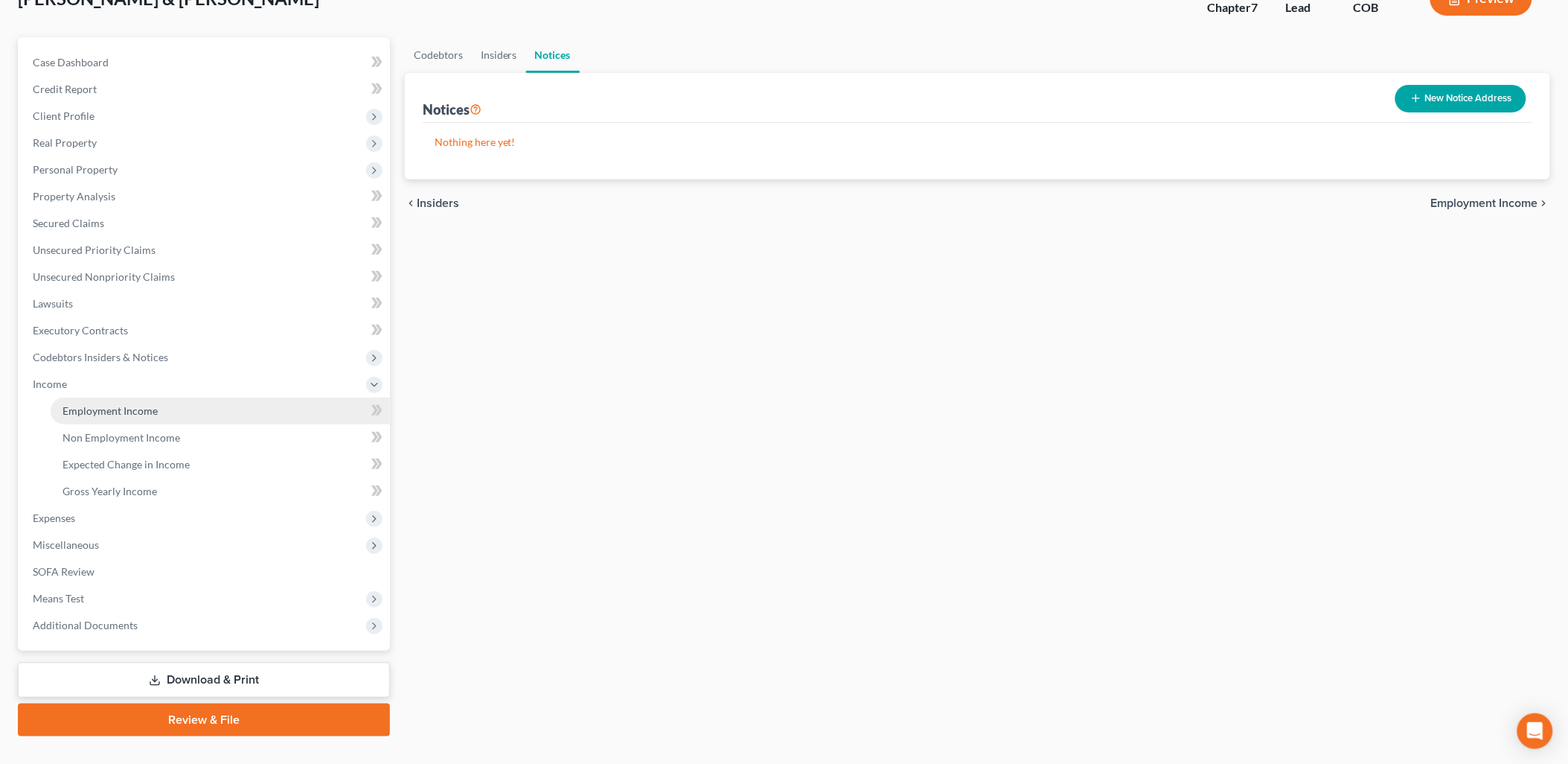
click at [114, 412] on span "Employment Income" at bounding box center [110, 410] width 95 height 13
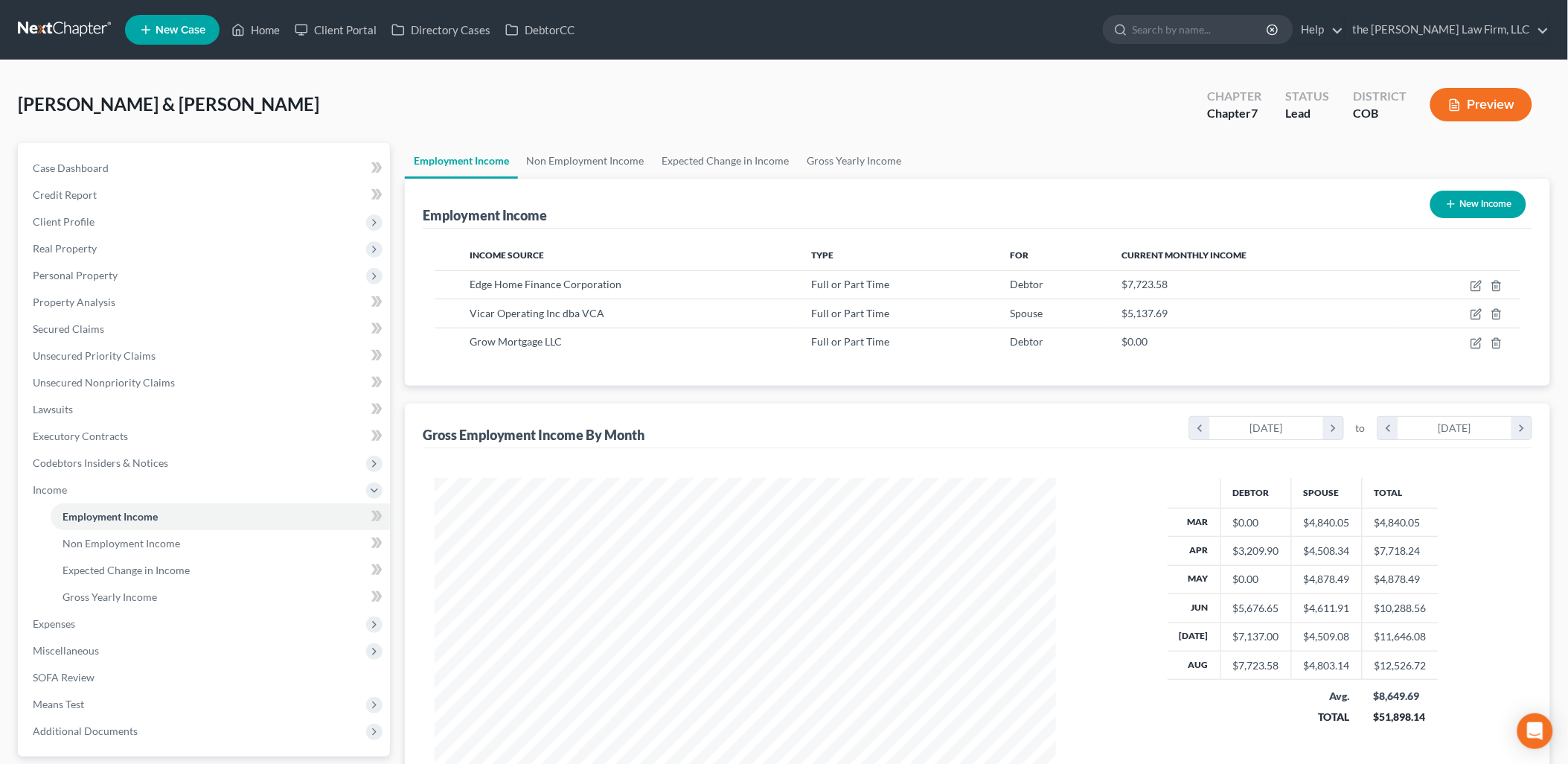
scroll to position [311, 651]
click at [615, 167] on link "Non Employment Income" at bounding box center [586, 161] width 136 height 36
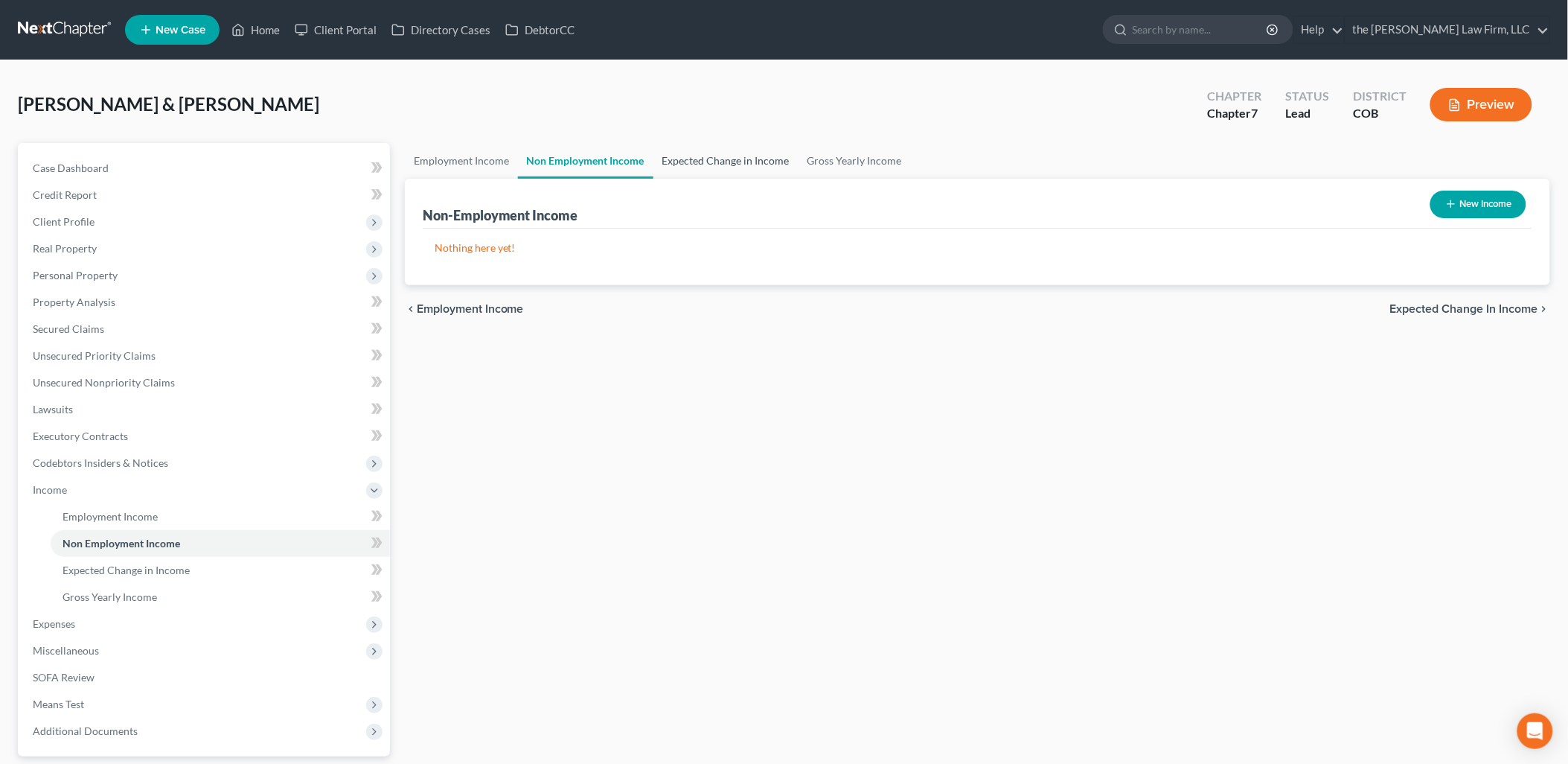
click at [741, 154] on link "Expected Change in Income" at bounding box center [725, 161] width 145 height 36
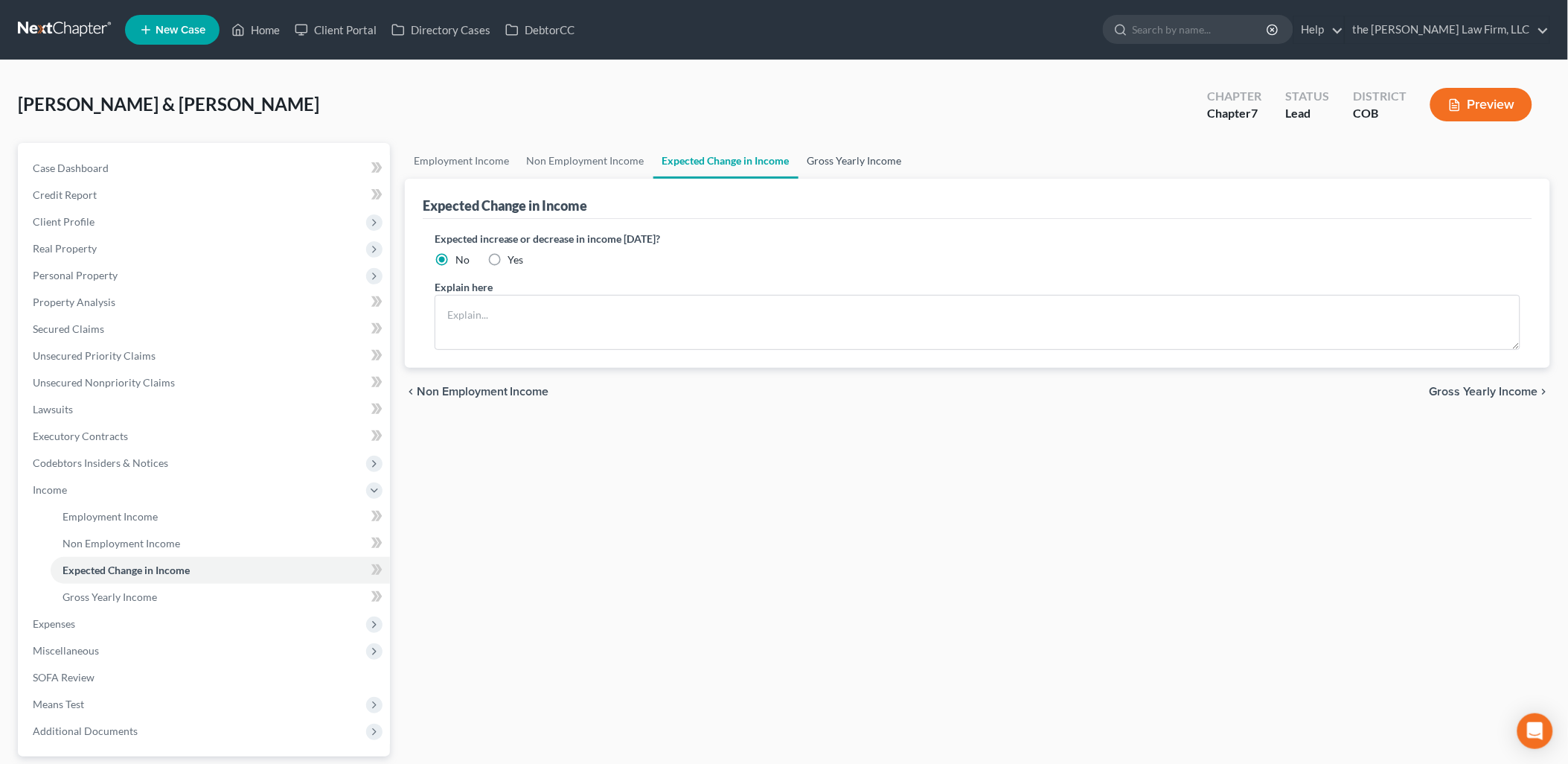
click at [860, 160] on link "Gross Yearly Income" at bounding box center [854, 161] width 112 height 36
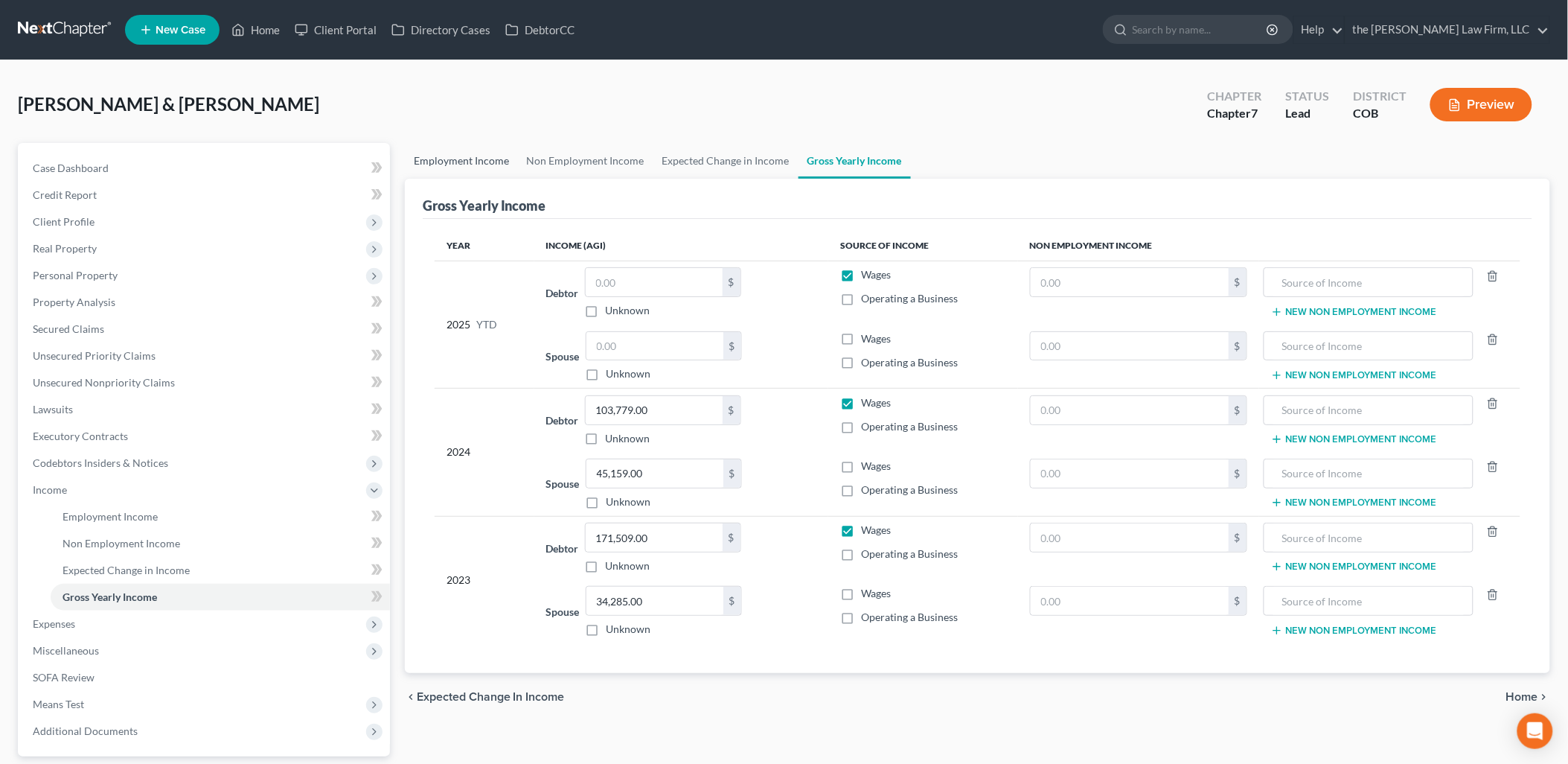
click at [489, 165] on link "Employment Income" at bounding box center [461, 161] width 113 height 36
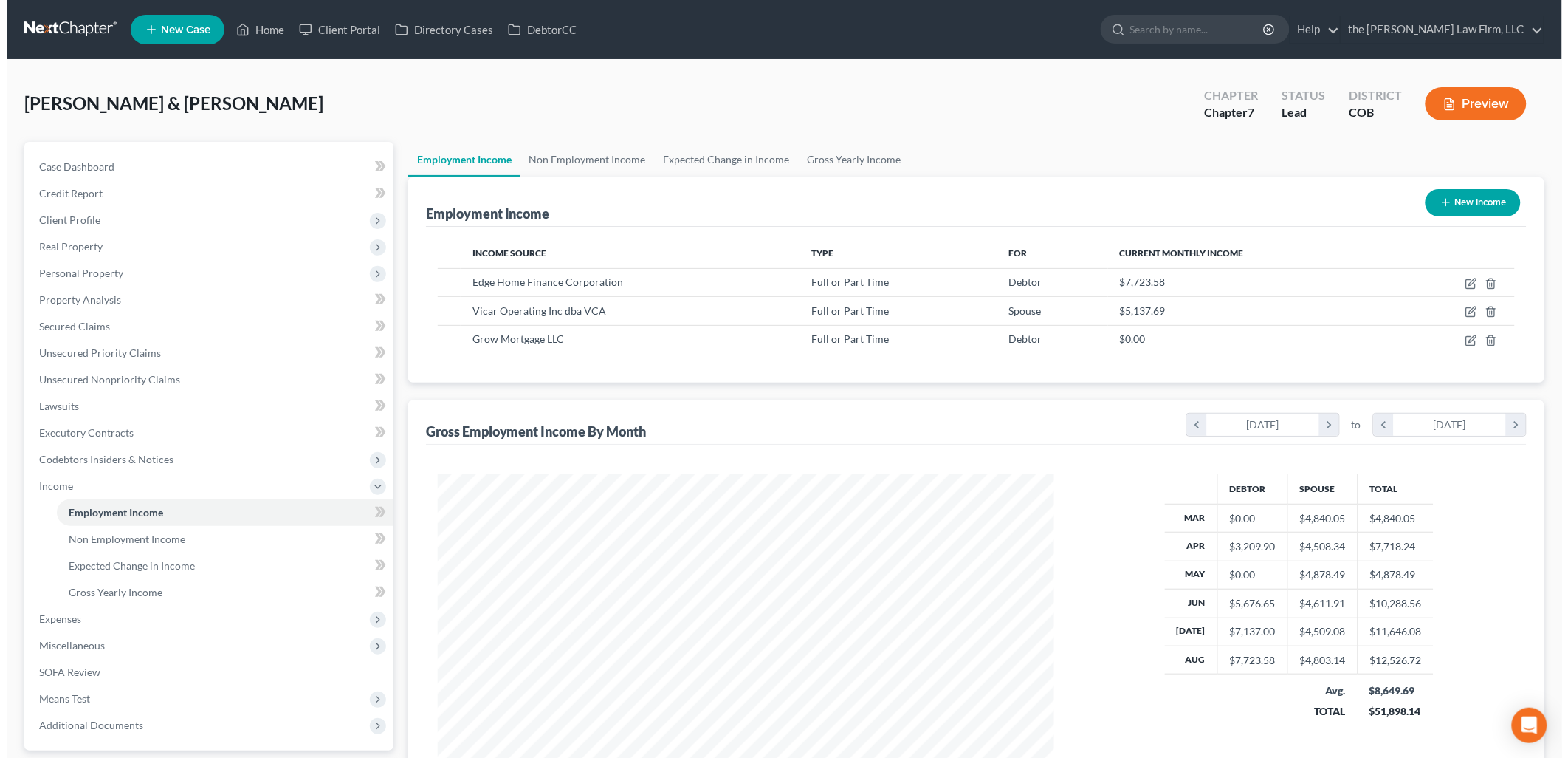
scroll to position [308, 646]
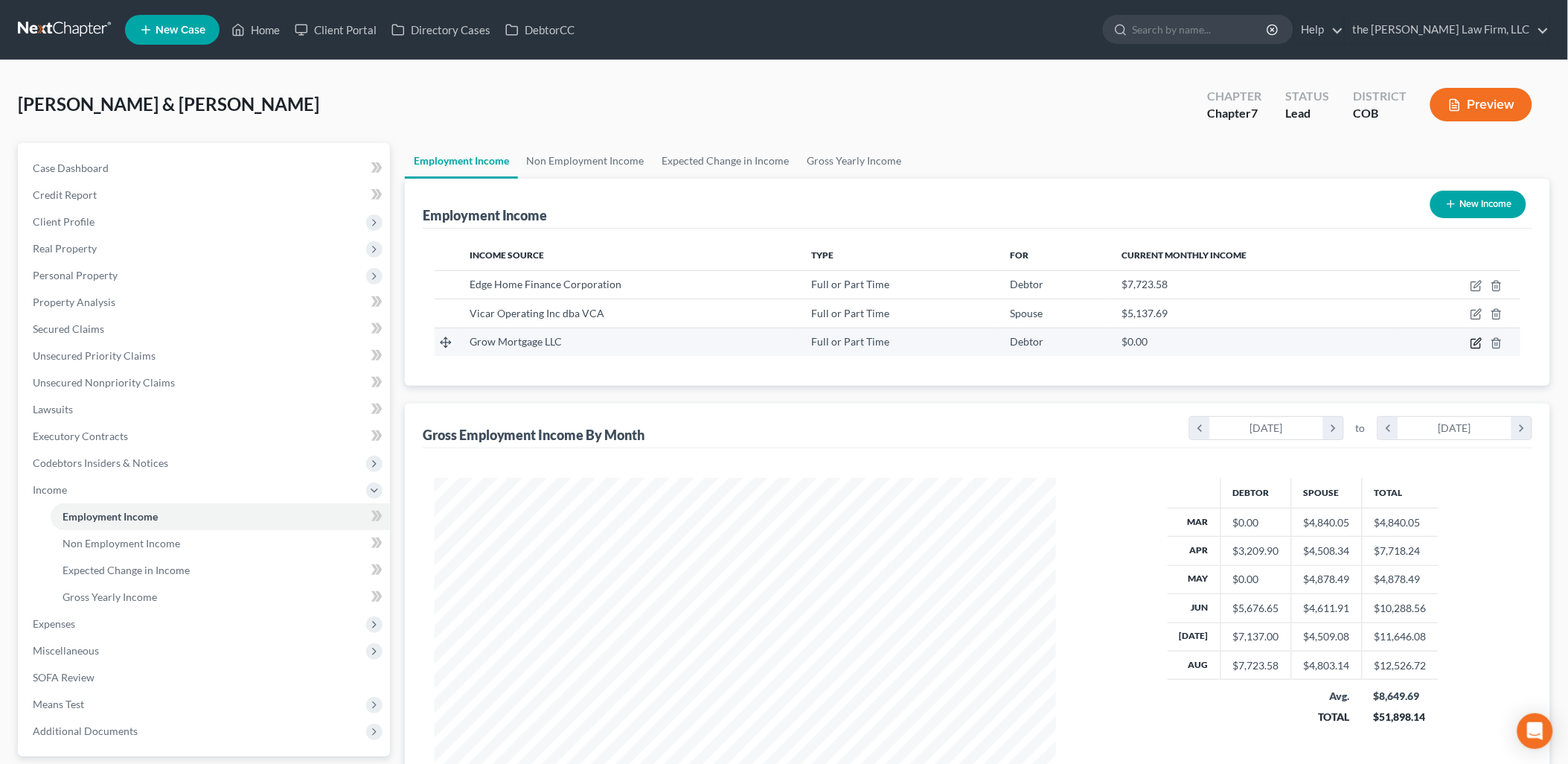
click at [1478, 339] on icon "button" at bounding box center [1477, 341] width 7 height 7
select select "0"
select select "28"
select select "0"
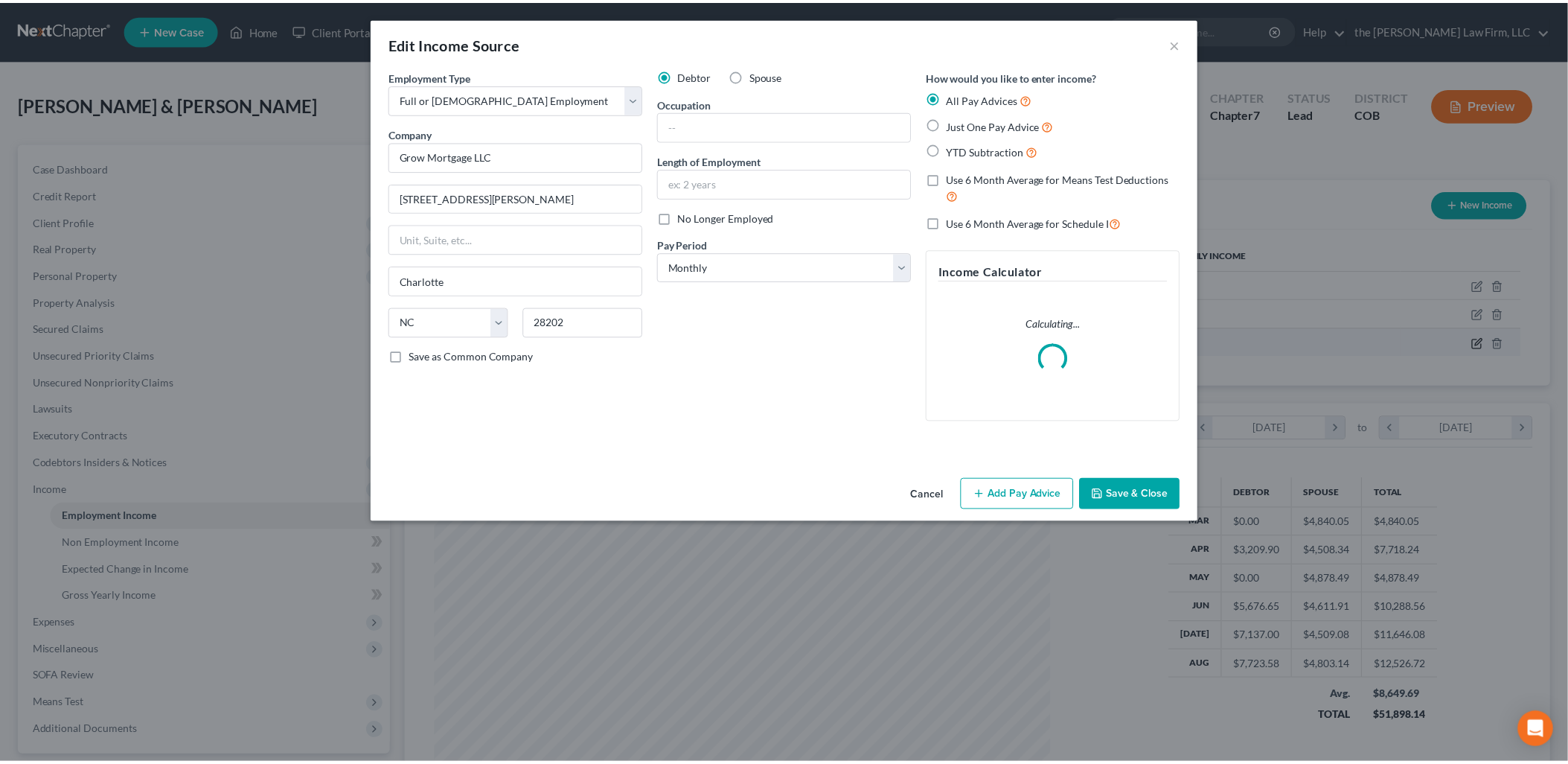
scroll to position [314, 656]
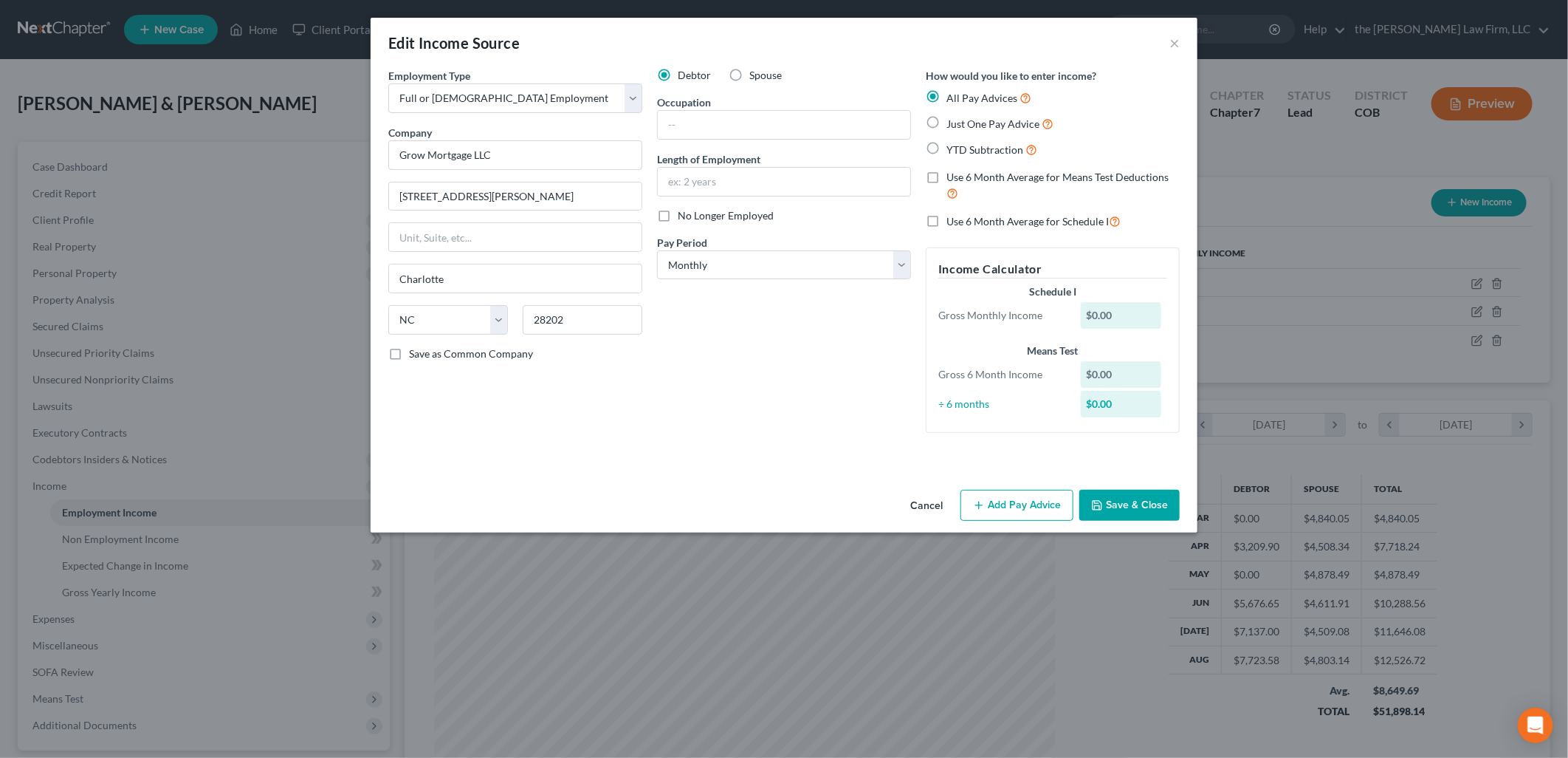
click at [677, 220] on label "No Longer Employed" at bounding box center [725, 216] width 96 height 15
click at [684, 218] on input "No Longer Employed" at bounding box center [688, 213] width 9 height 9
checkbox input "true"
click at [746, 116] on input "text" at bounding box center [784, 125] width 253 height 28
type input "Mortgage Broker"
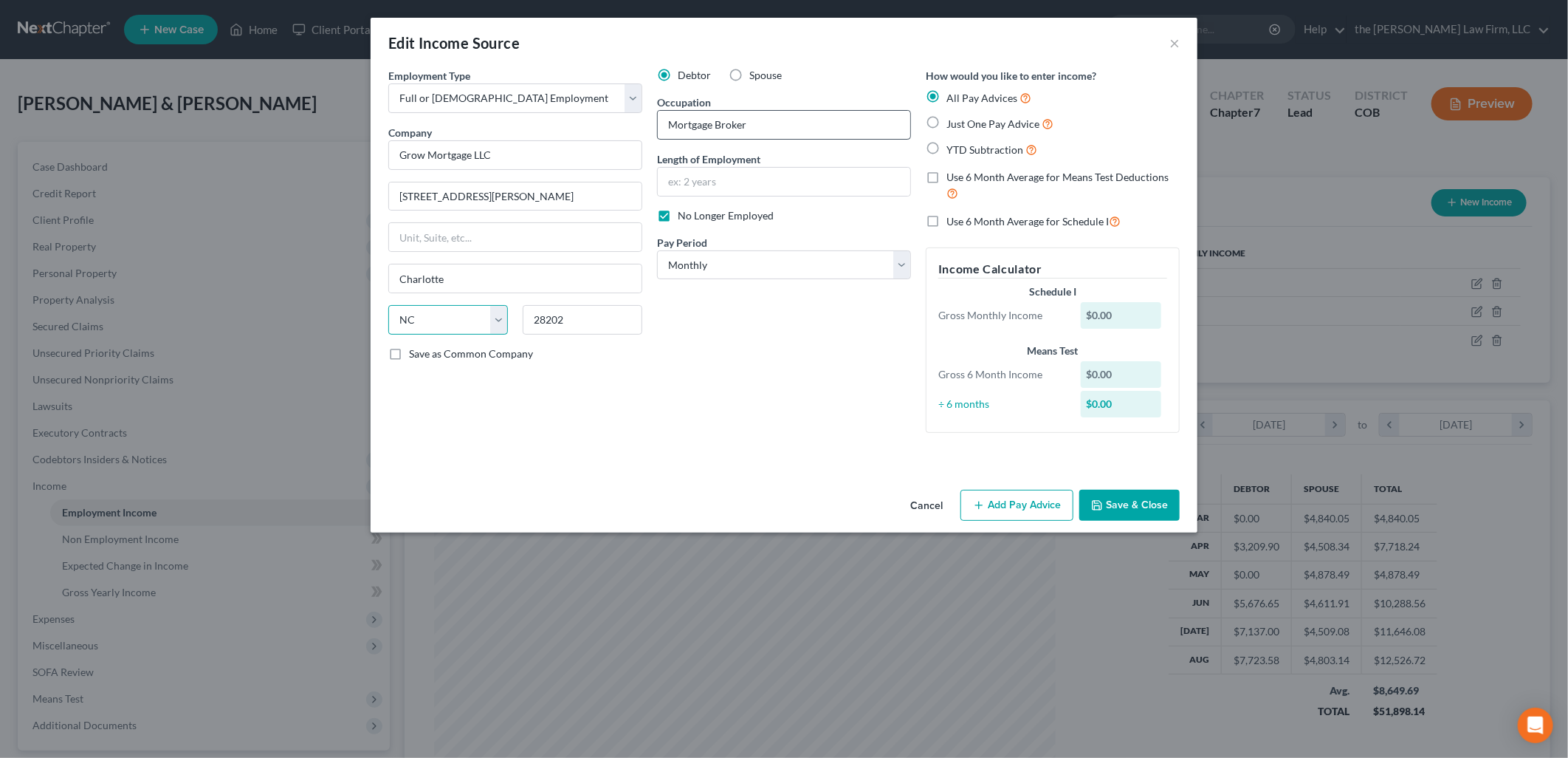
select select "24"
type input "1 month"
click at [783, 341] on div "Debtor Spouse Occupation Mortgage Broker Length of Employment 1 month No Longer…" at bounding box center [783, 256] width 268 height 377
click at [773, 269] on select "Select Monthly Twice Monthly Every Other Week Weekly" at bounding box center [784, 265] width 254 height 30
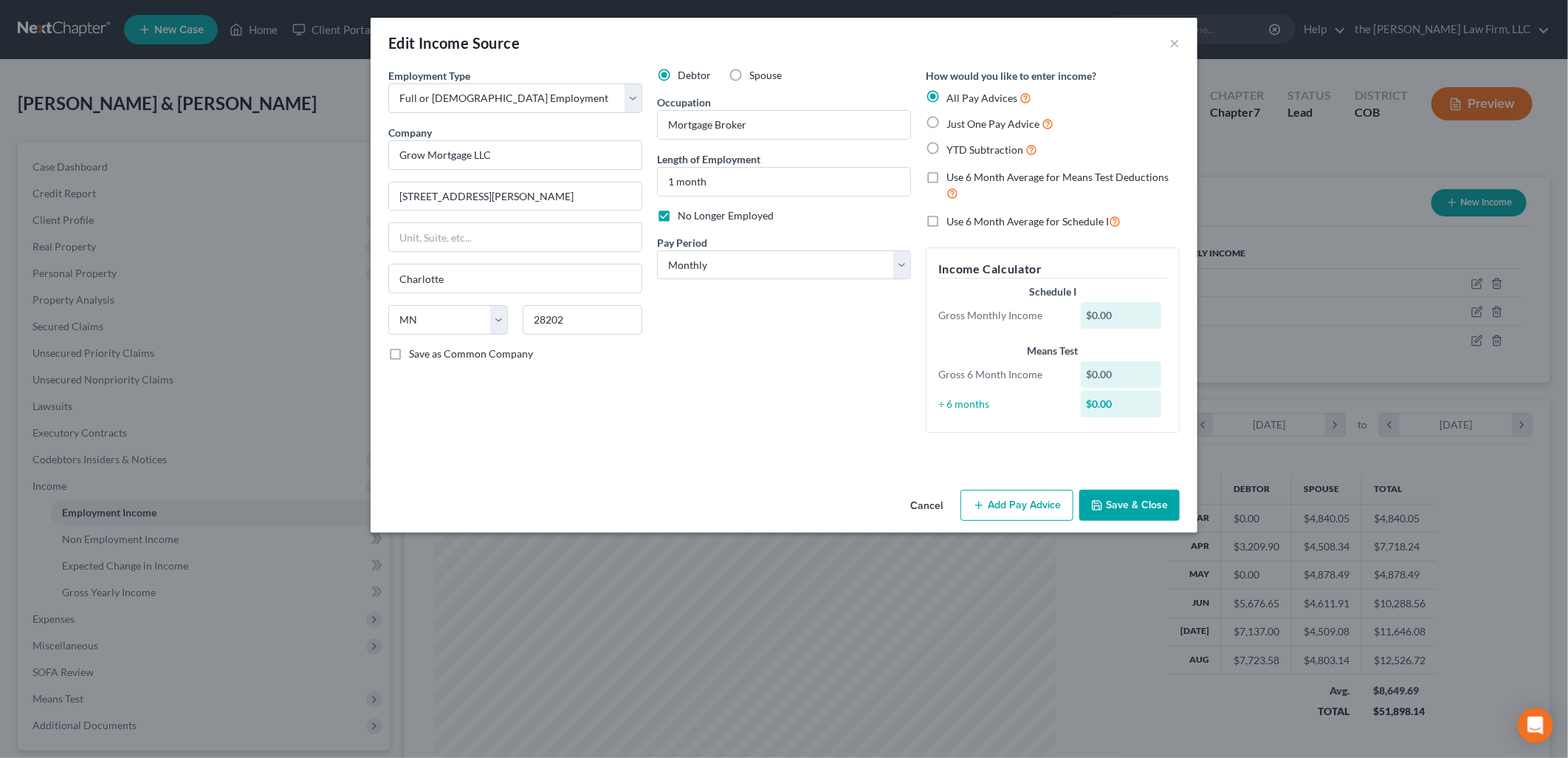
click at [1128, 500] on button "Save & Close" at bounding box center [1129, 505] width 100 height 31
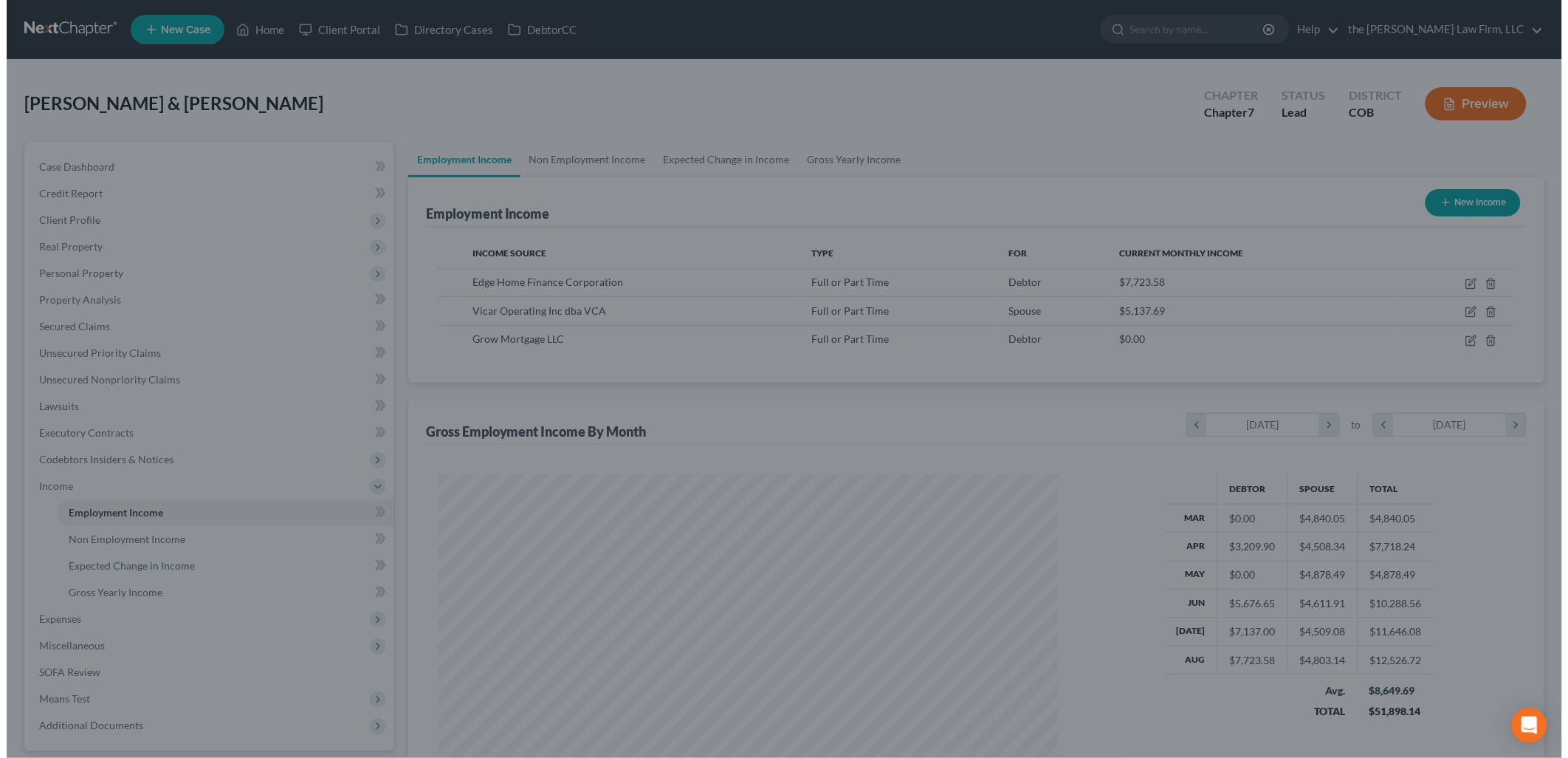
scroll to position [738283, 737511]
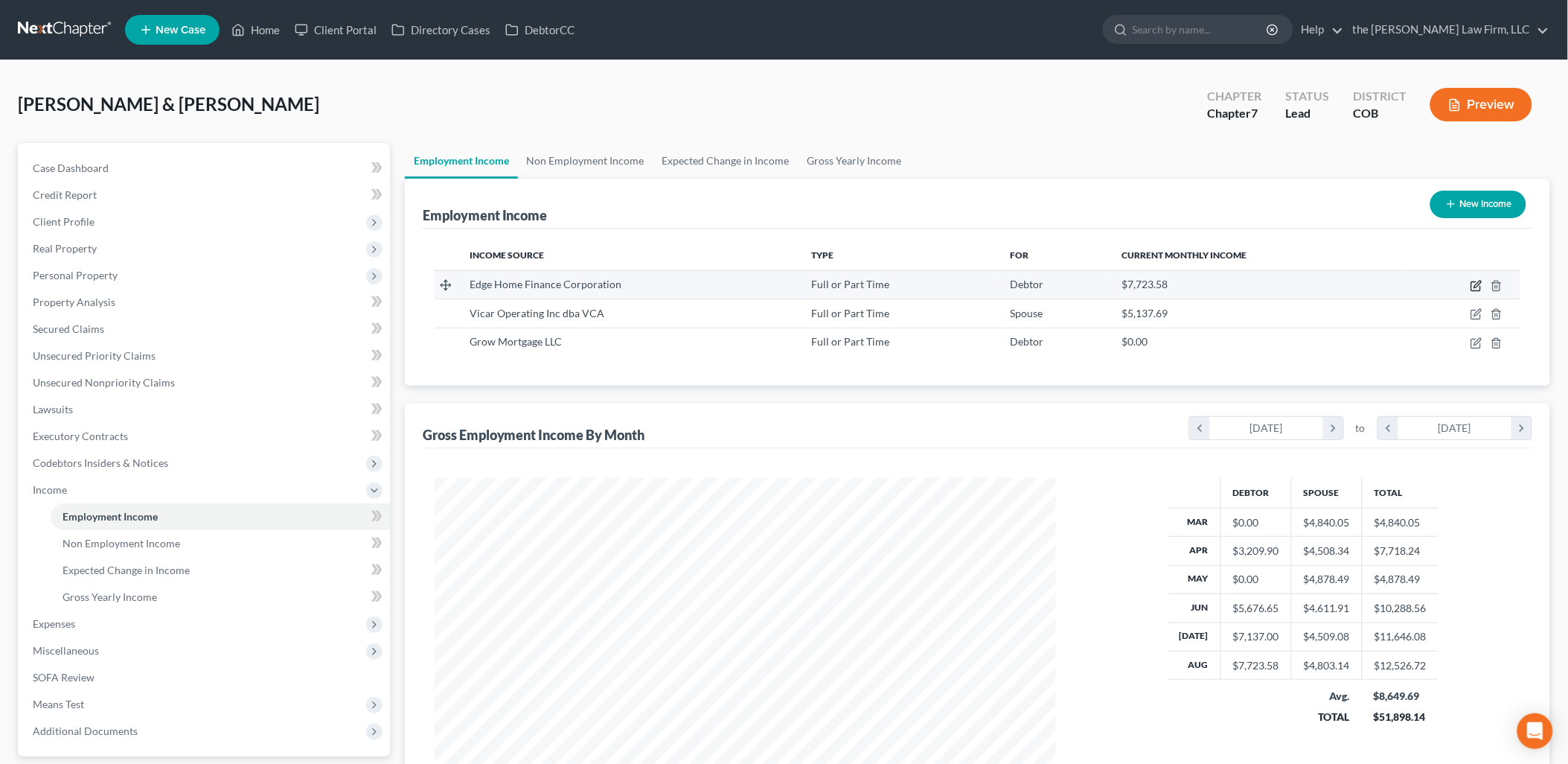
click at [1476, 283] on icon "button" at bounding box center [1475, 286] width 12 height 12
select select "0"
select select "24"
select select "0"
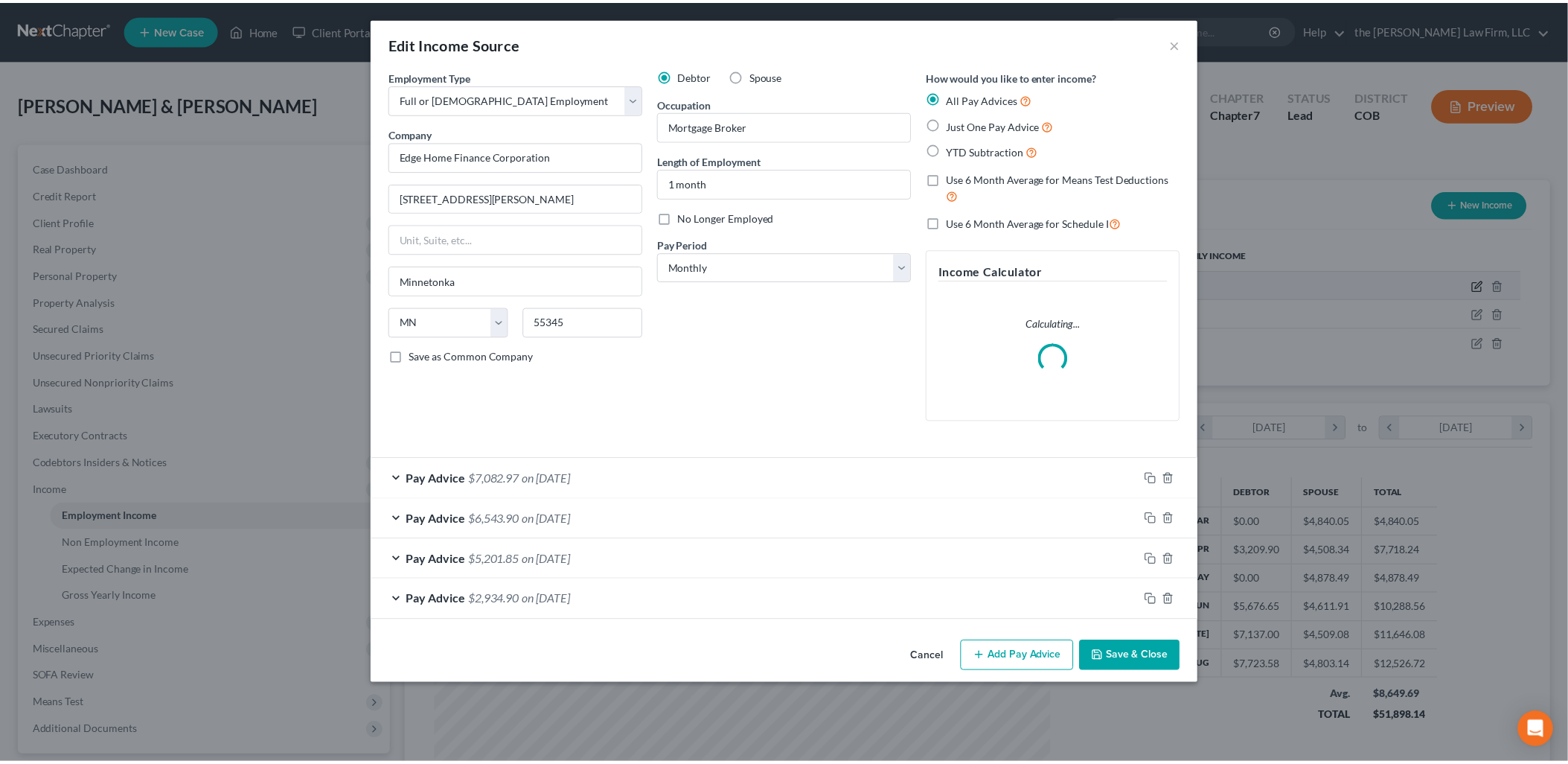
scroll to position [314, 656]
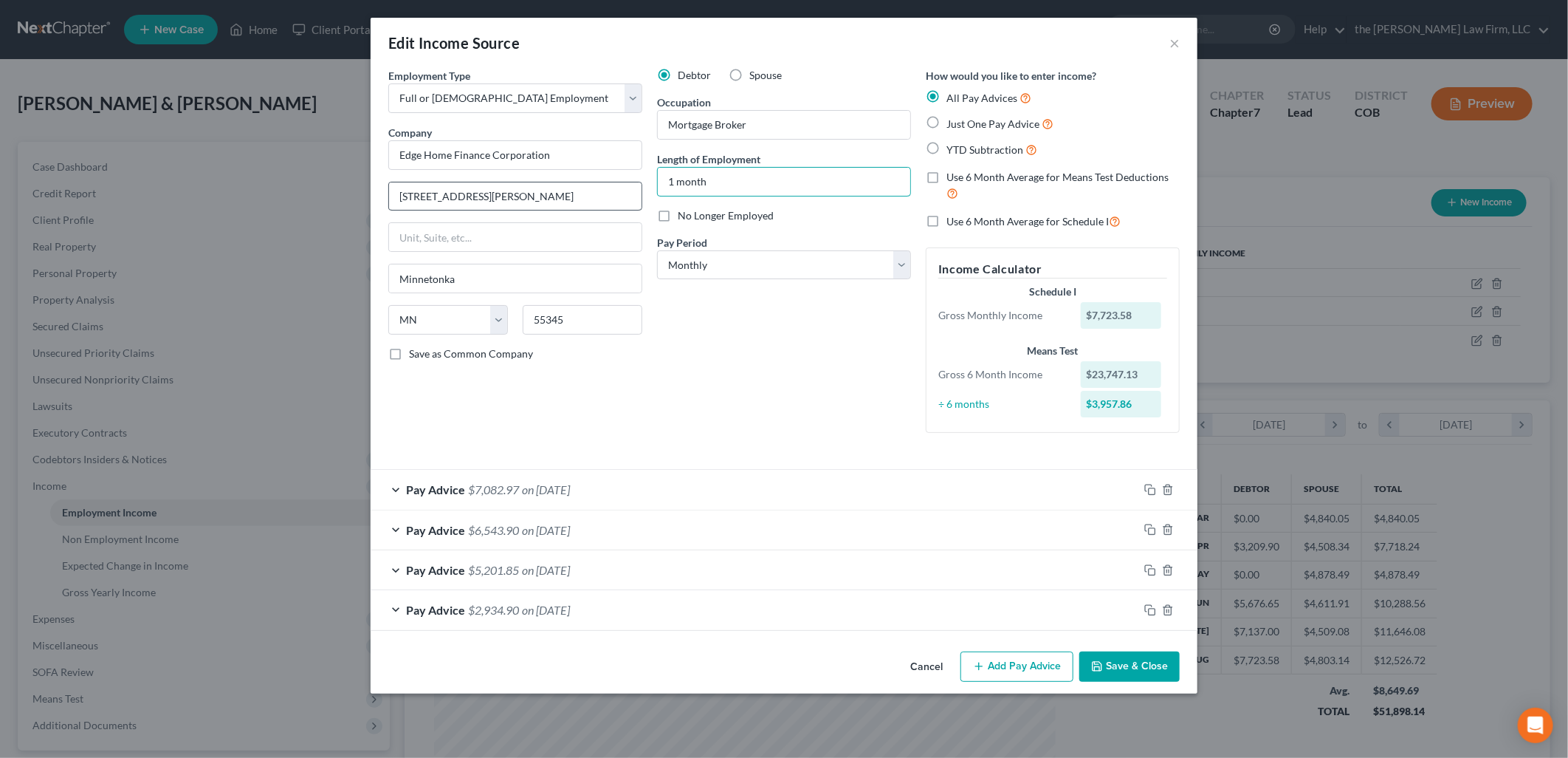
drag, startPoint x: 744, startPoint y: 187, endPoint x: 628, endPoint y: 194, distance: 116.2
click at [628, 194] on div "Employment Type * Select Full or Part Time Employment Self Employment Company *…" at bounding box center [784, 262] width 806 height 389
drag, startPoint x: 761, startPoint y: 151, endPoint x: 751, endPoint y: 188, distance: 38.3
click at [761, 152] on div "Length of Employment 1 month" at bounding box center [784, 174] width 254 height 45
drag, startPoint x: 751, startPoint y: 189, endPoint x: 624, endPoint y: 188, distance: 127.0
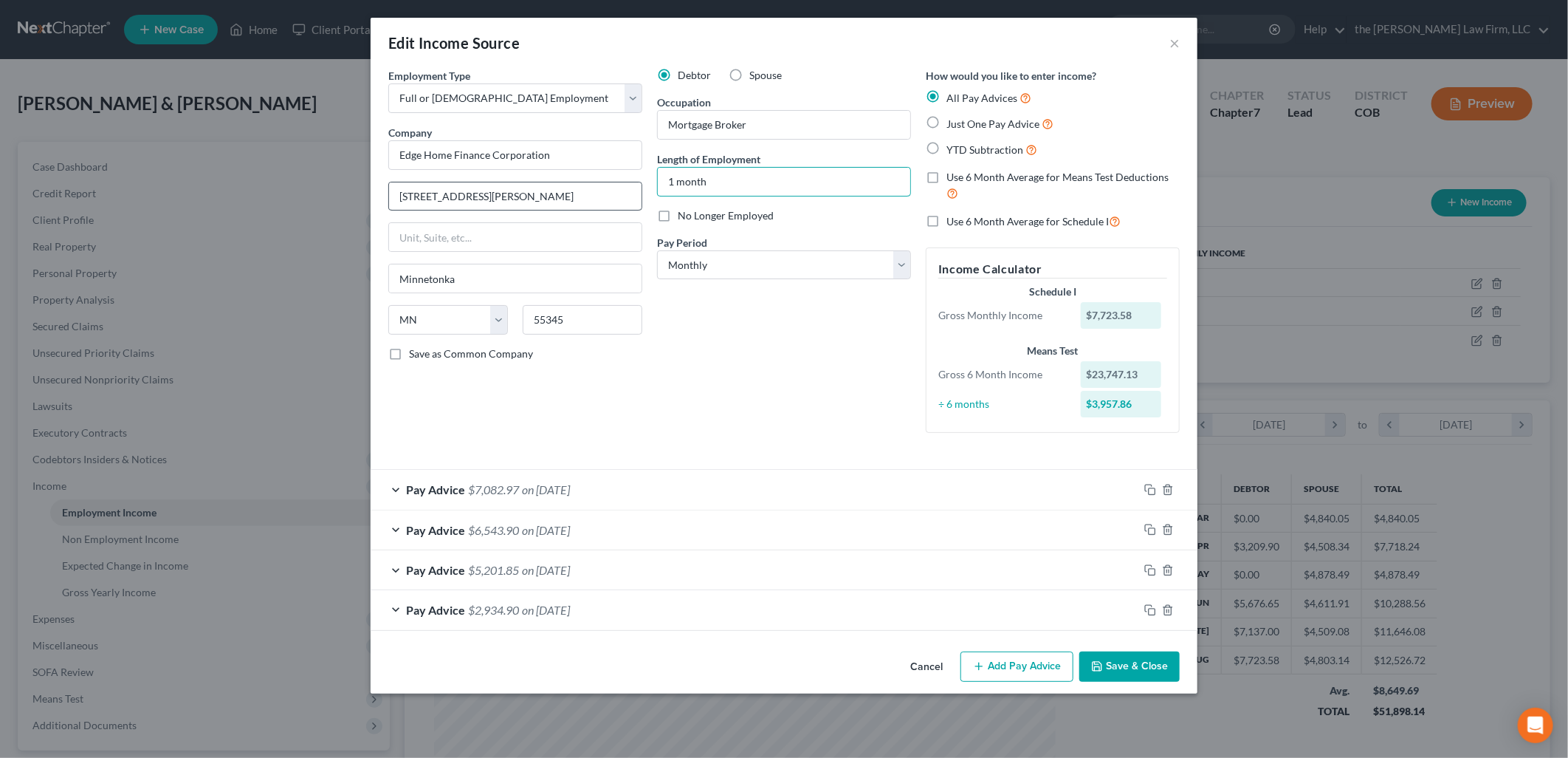
click at [624, 188] on div "Employment Type * Select Full or Part Time Employment Self Employment Company *…" at bounding box center [784, 262] width 806 height 389
type input "6 months"
click at [660, 388] on div "Debtor Spouse Occupation Mortgage Broker Length of Employment 6 months No Longe…" at bounding box center [783, 256] width 268 height 377
click at [1118, 667] on button "Save & Close" at bounding box center [1129, 667] width 100 height 31
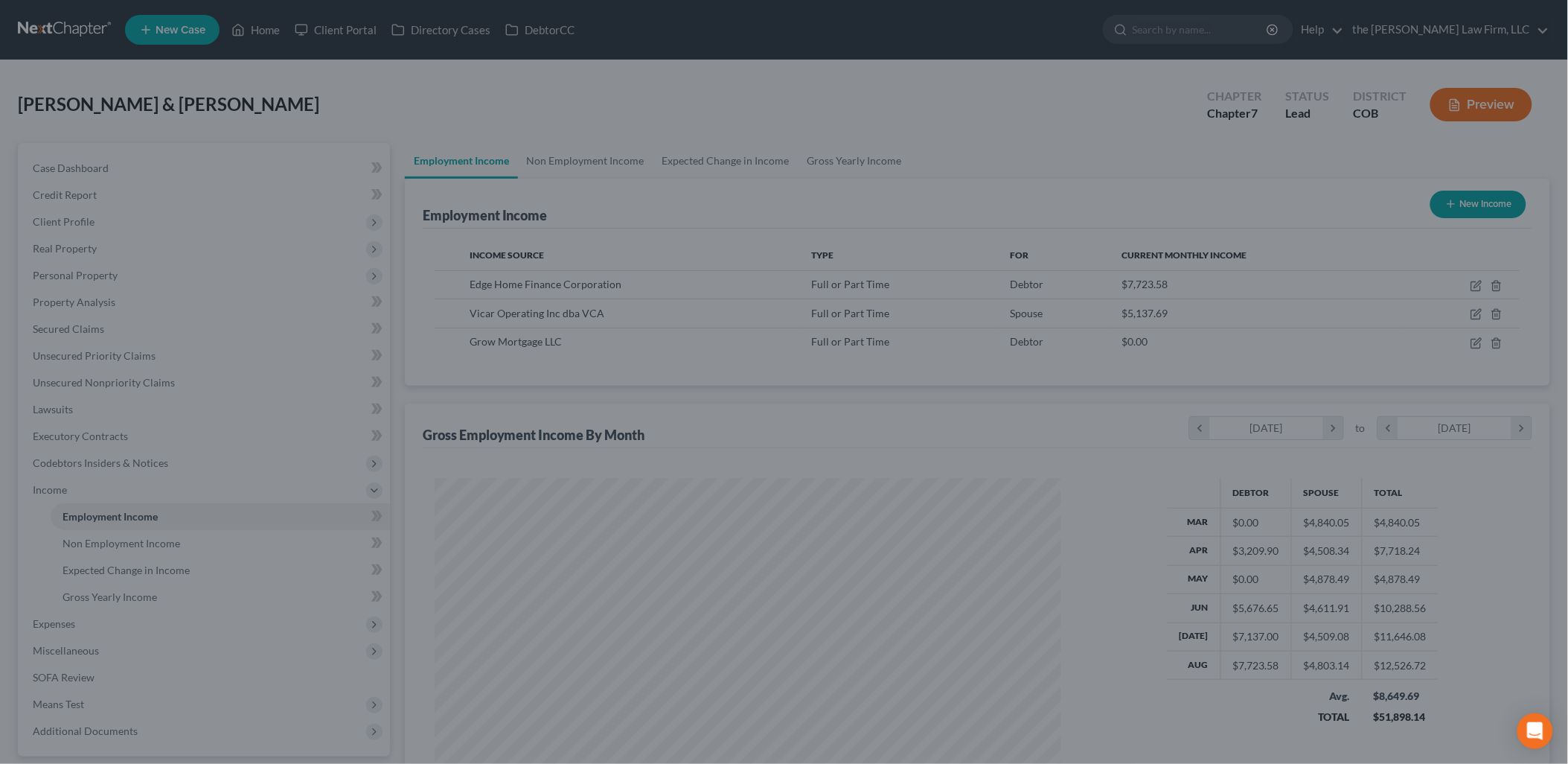
scroll to position [744127, 743412]
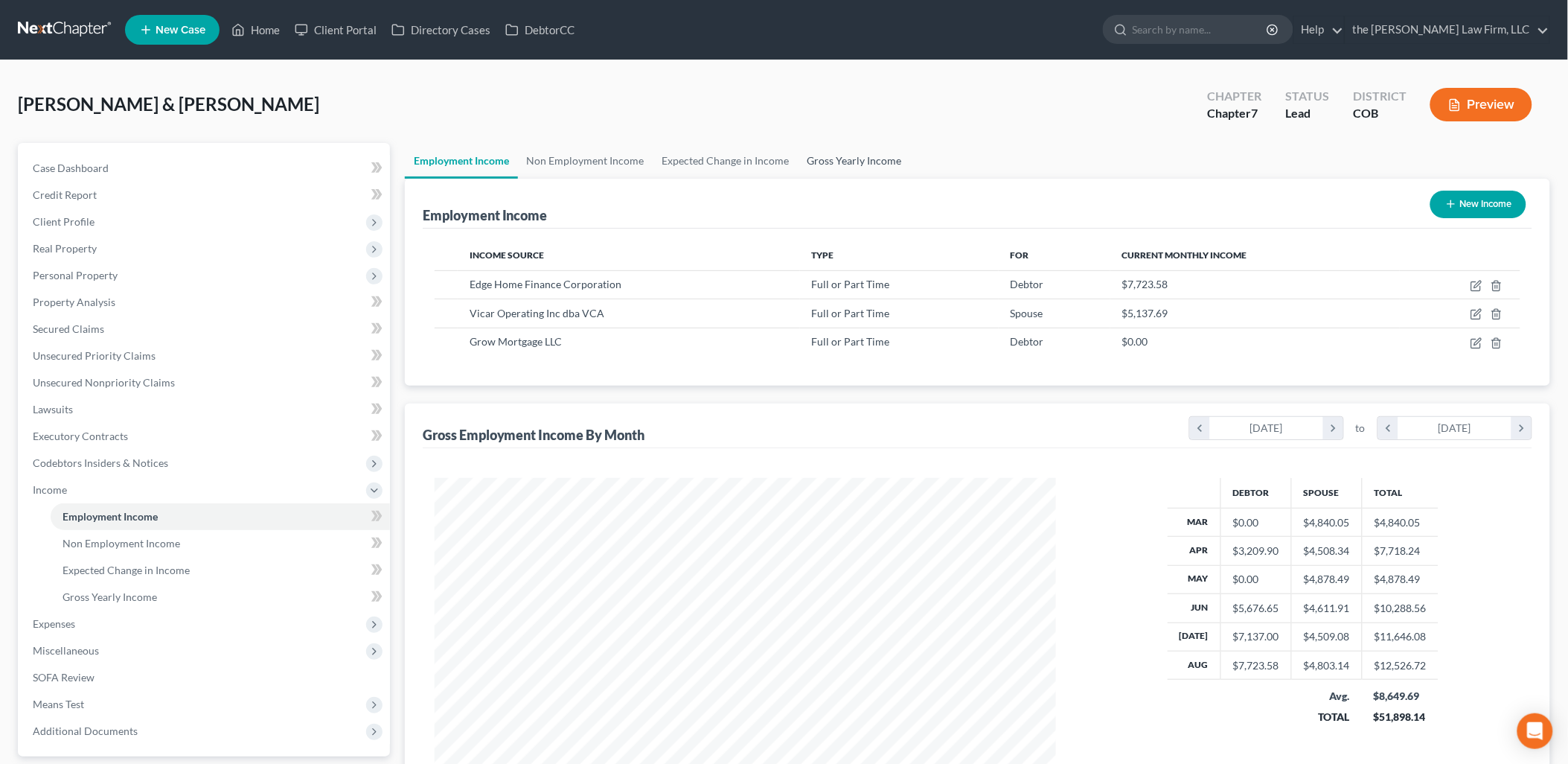
click at [873, 154] on link "Gross Yearly Income" at bounding box center [854, 161] width 112 height 36
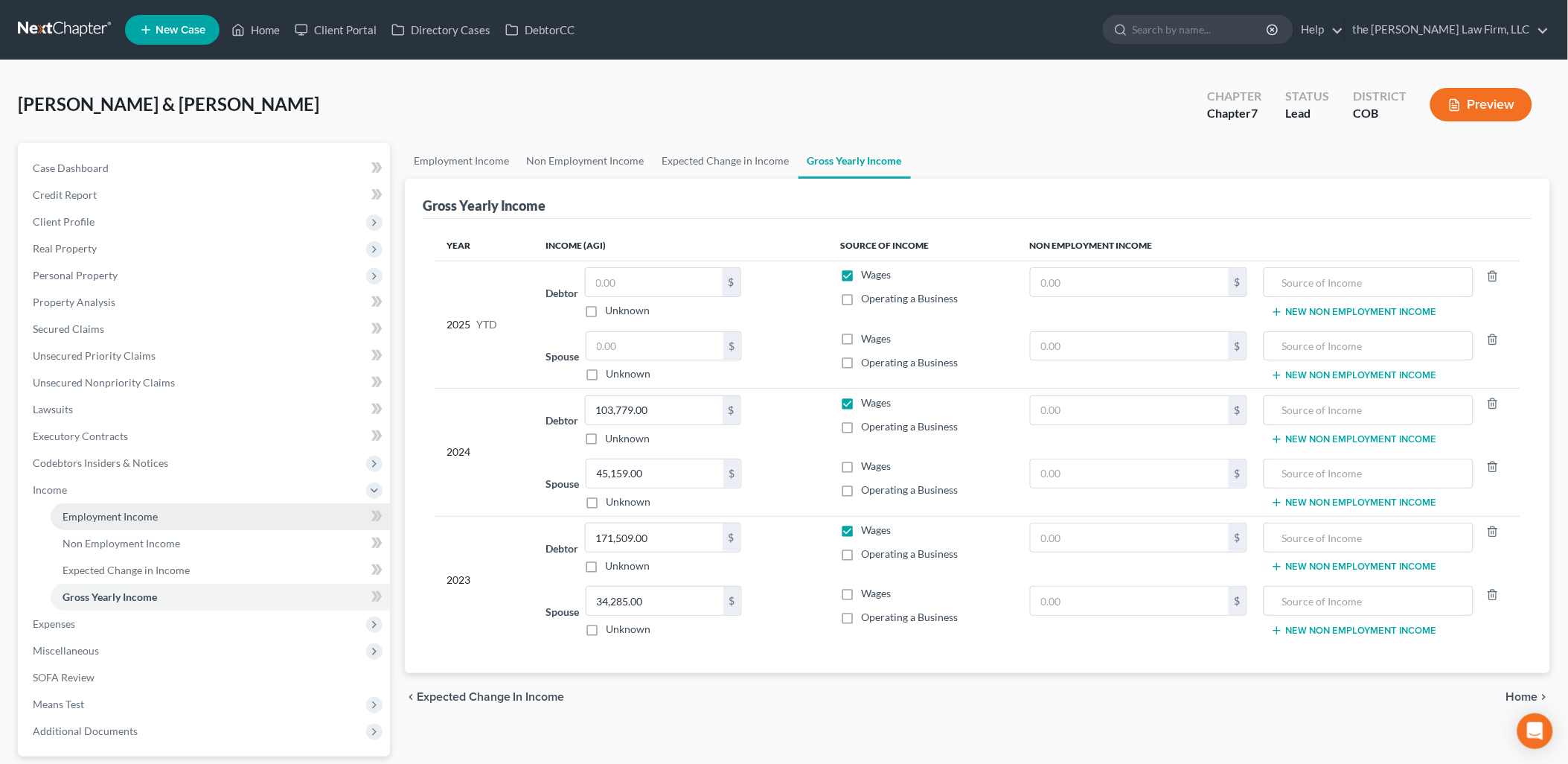
click at [134, 506] on link "Employment Income" at bounding box center [220, 517] width 339 height 27
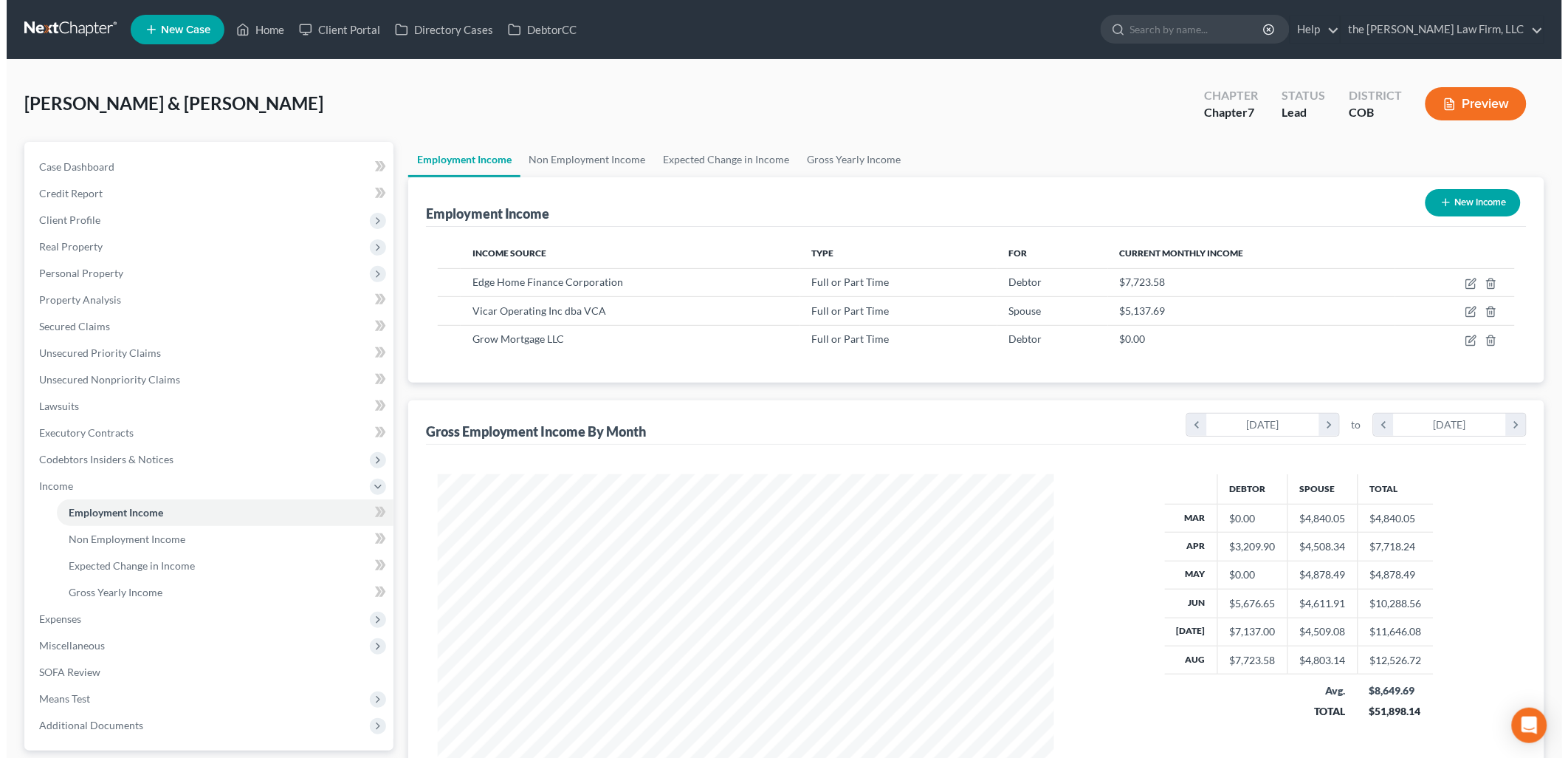
scroll to position [308, 646]
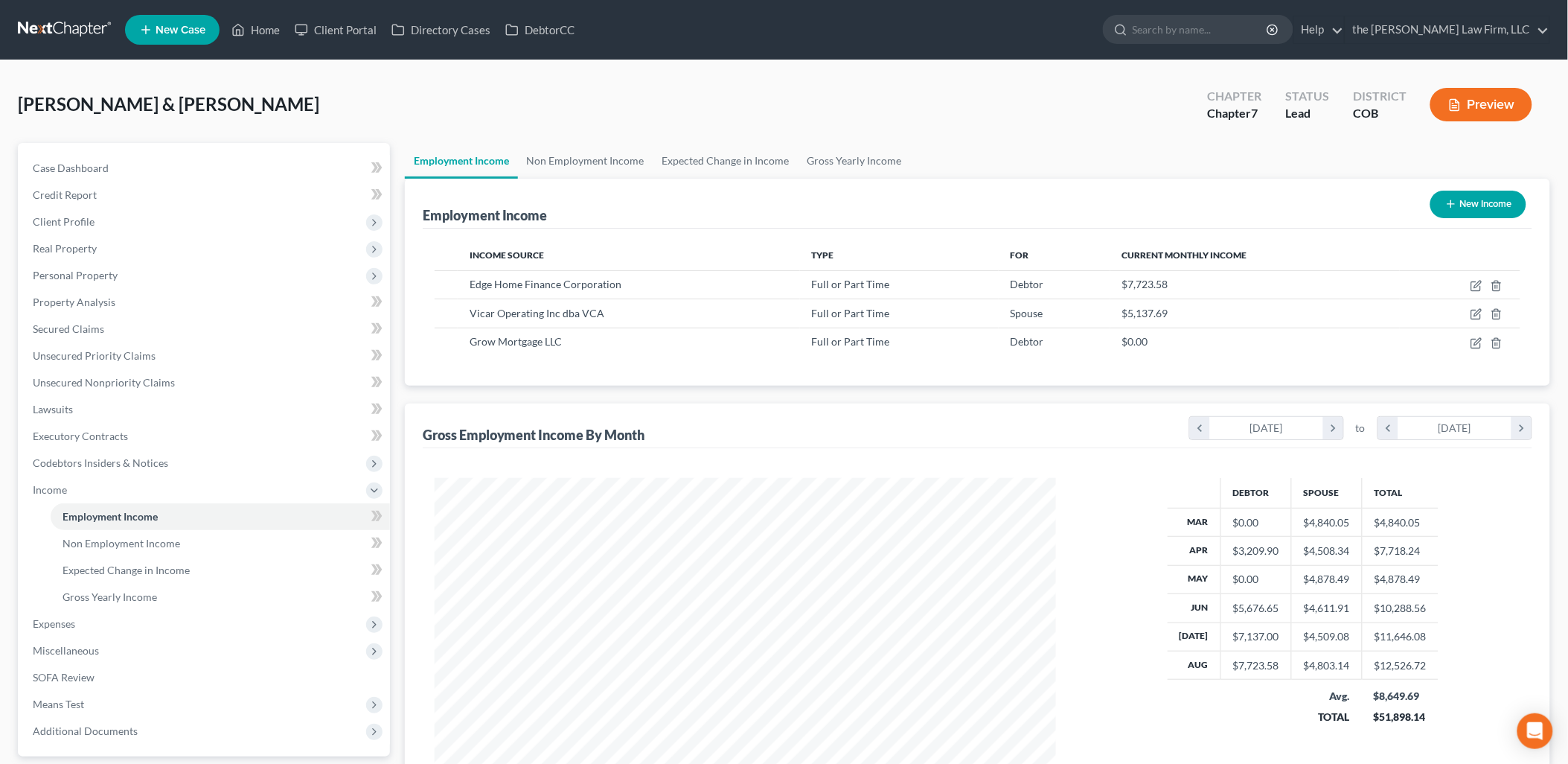
click at [1483, 205] on button "New Income" at bounding box center [1478, 204] width 96 height 27
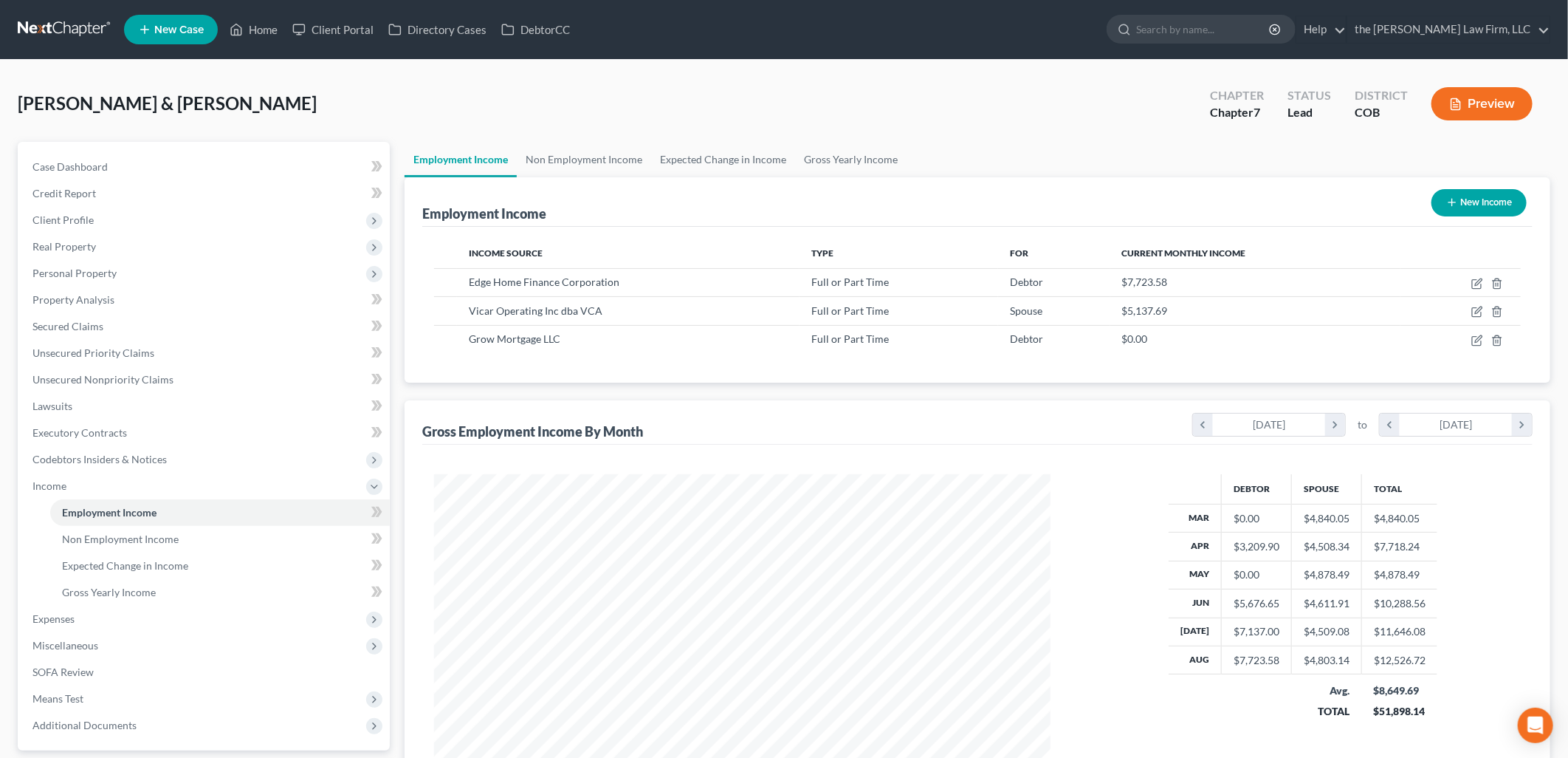
select select "0"
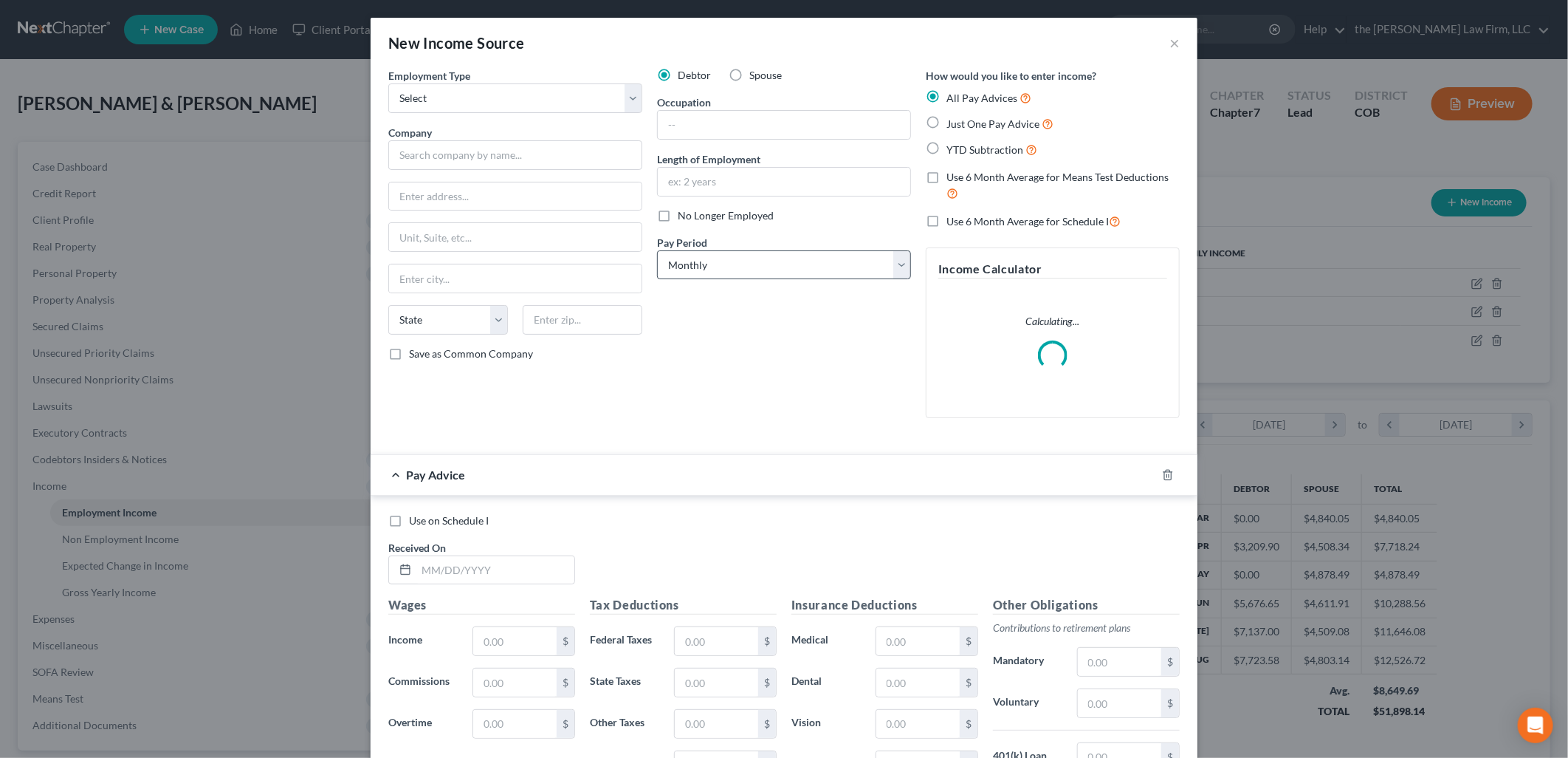
scroll to position [311, 651]
click at [415, 151] on input "text" at bounding box center [515, 155] width 254 height 30
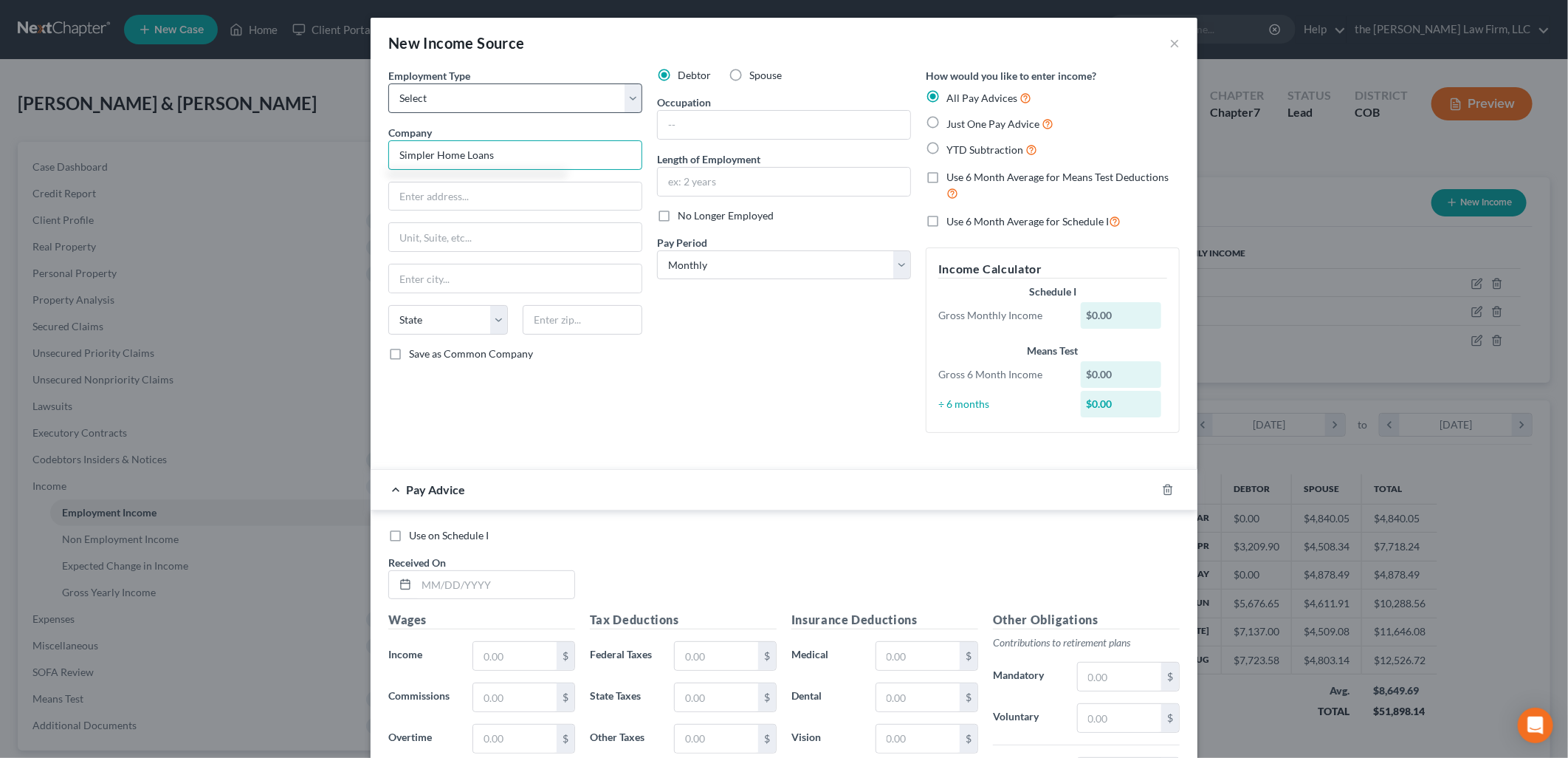
type input "Simpler Home Loans"
click at [422, 109] on select "Select Full or [DEMOGRAPHIC_DATA] Employment Self Employment" at bounding box center [515, 98] width 254 height 30
select select "0"
click at [388, 83] on select "Select Full or [DEMOGRAPHIC_DATA] Employment Self Employment" at bounding box center [515, 98] width 254 height 30
click at [674, 116] on input "text" at bounding box center [784, 125] width 253 height 28
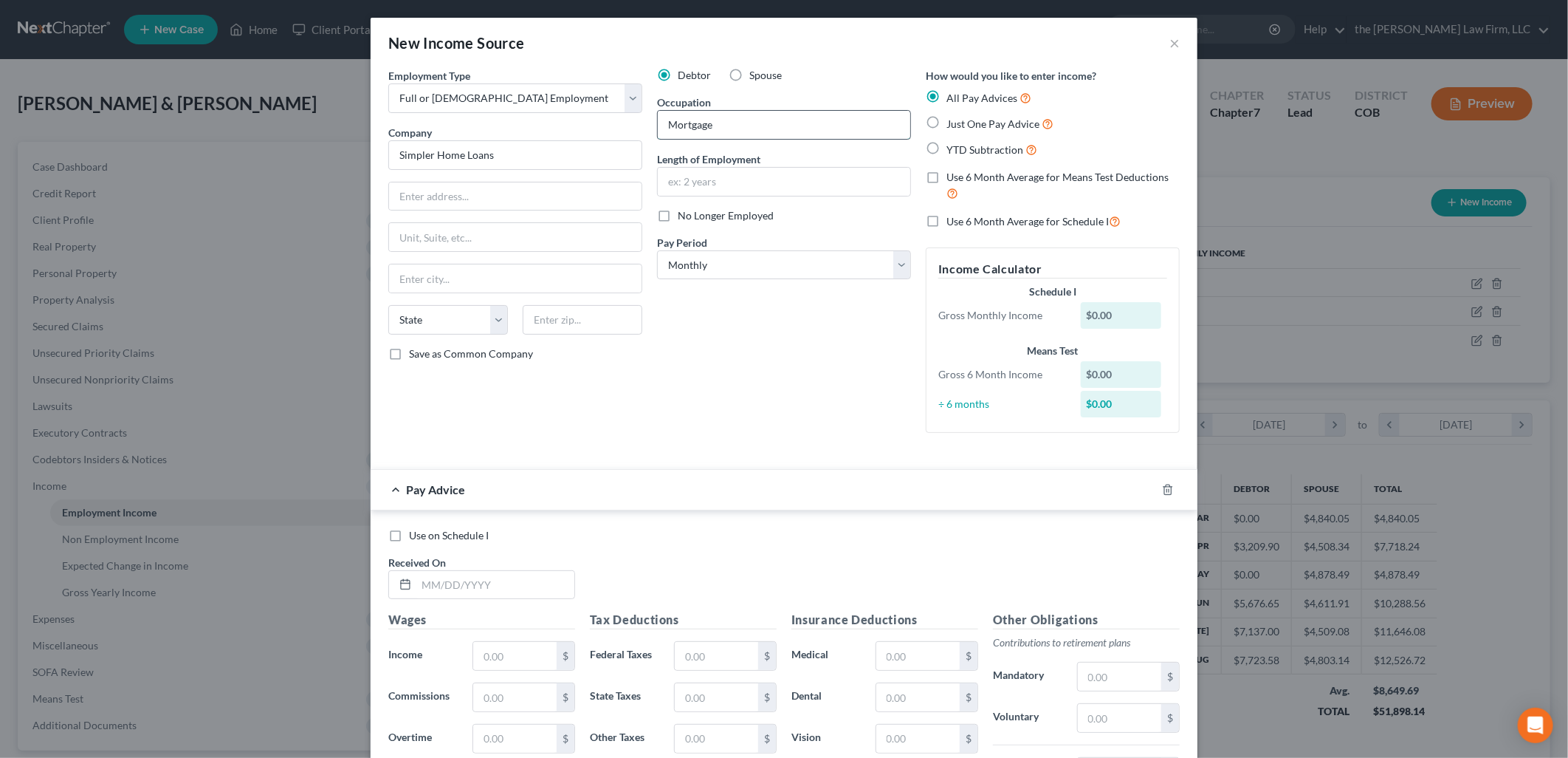
type input "Mortgage Broker"
type input "5868 Baker Road"
type input "Minnetonka"
select select "24"
type input "55345"
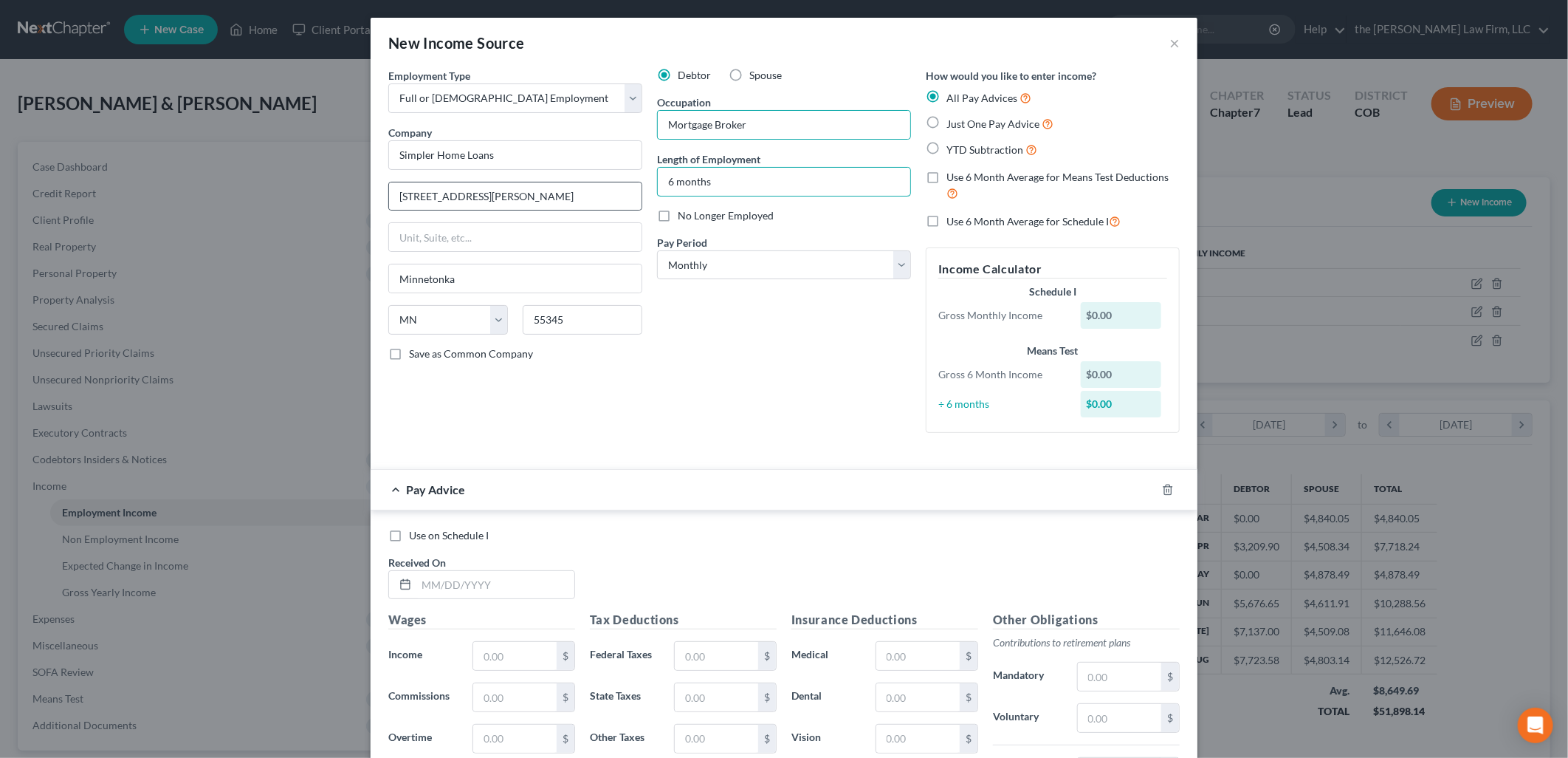
drag, startPoint x: 711, startPoint y: 187, endPoint x: 635, endPoint y: 195, distance: 76.4
click at [635, 195] on div "Employment Type * Select Full or Part Time Employment Self Employment Company *…" at bounding box center [784, 262] width 806 height 389
type input "1 month"
click at [685, 391] on div "Debtor Spouse Occupation Mortgage Broker Length of Employment 1 month No Longer…" at bounding box center [783, 256] width 268 height 377
click at [571, 204] on input "5868 Baker Road" at bounding box center [515, 196] width 253 height 28
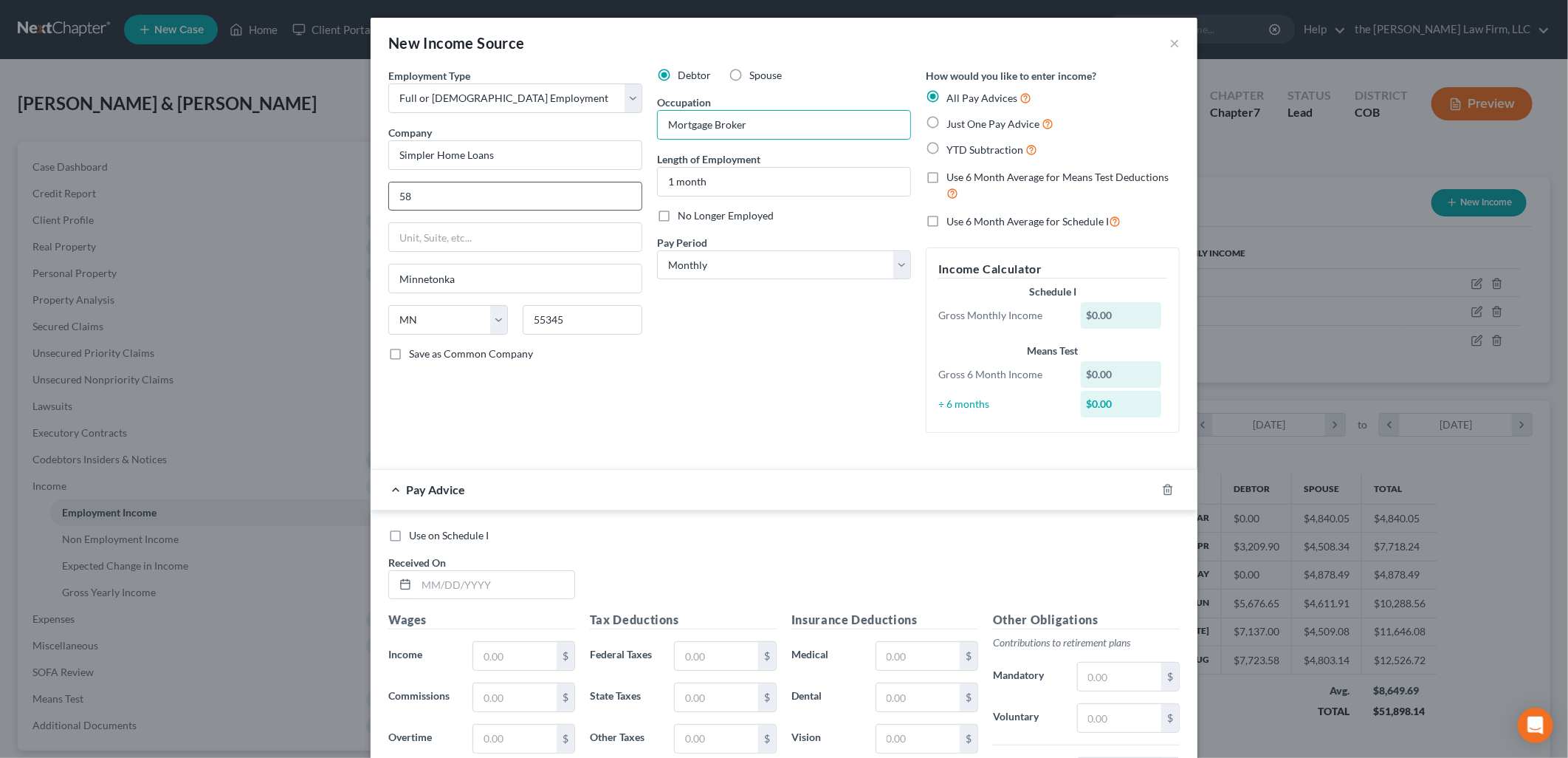
type input "5"
drag, startPoint x: 485, startPoint y: 282, endPoint x: 329, endPoint y: 304, distance: 157.5
click at [329, 304] on div "New Income Source × Employment Type * Select Full or Part Time Employment Self …" at bounding box center [784, 379] width 1568 height 758
click at [432, 321] on select "State [US_STATE] AK AR AZ CA CO CT DE DC [GEOGRAPHIC_DATA] [GEOGRAPHIC_DATA] GU…" at bounding box center [448, 320] width 120 height 30
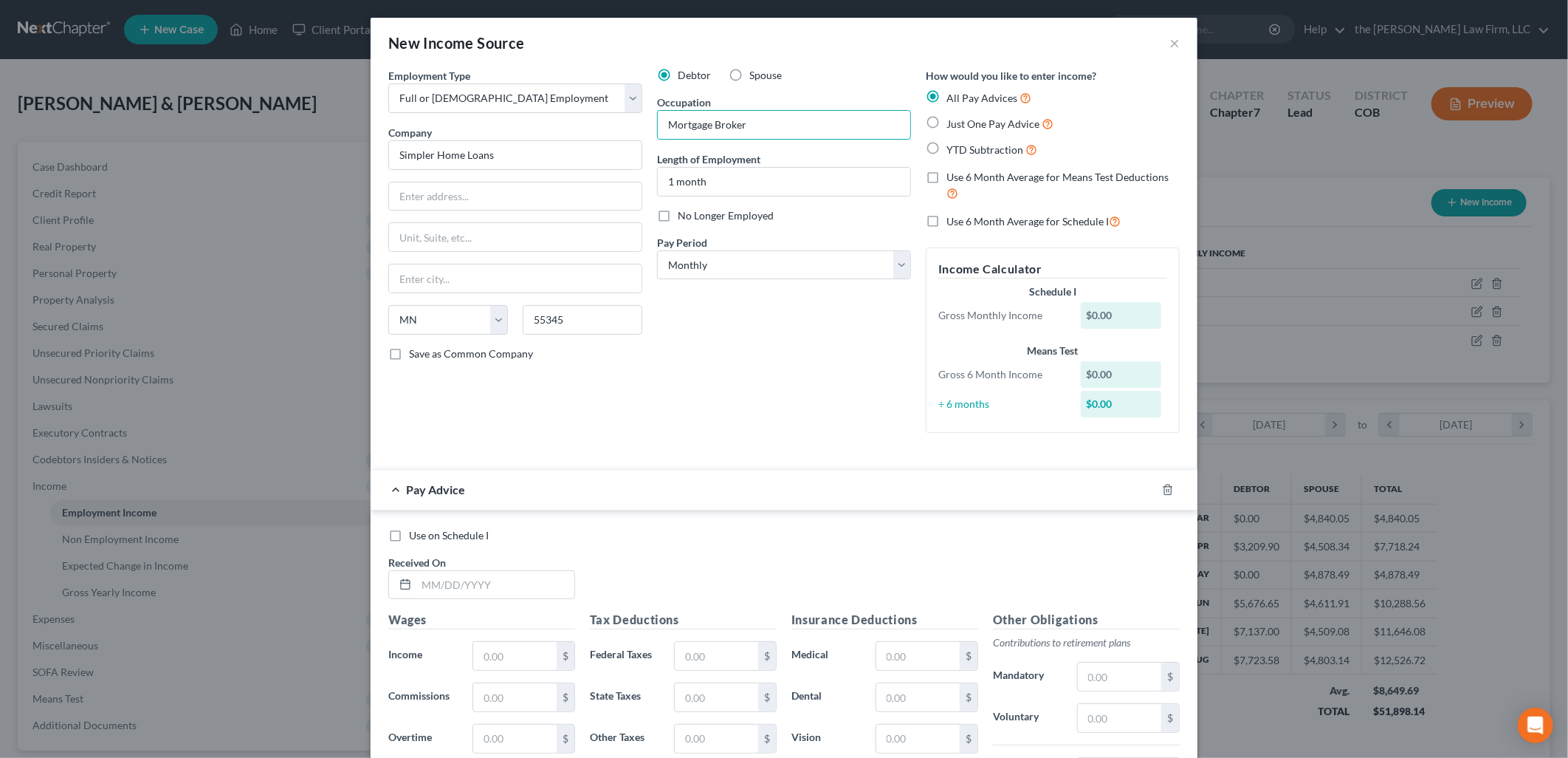
click at [571, 458] on form "Employment Type * Select Full or Part Time Employment Self Employment Company *…" at bounding box center [783, 511] width 791 height 886
click at [600, 344] on div "State AL AK AR AZ CA CO CT DE DC FL GA GU HI ID IL IN IA KS KY LA ME MD MA MI M…" at bounding box center [515, 325] width 268 height 41
click at [603, 321] on input "55345" at bounding box center [583, 320] width 120 height 30
type input "5"
click at [425, 321] on select "State [US_STATE] AK AR AZ CA CO CT DE DC [GEOGRAPHIC_DATA] [GEOGRAPHIC_DATA] GU…" at bounding box center [448, 320] width 120 height 30
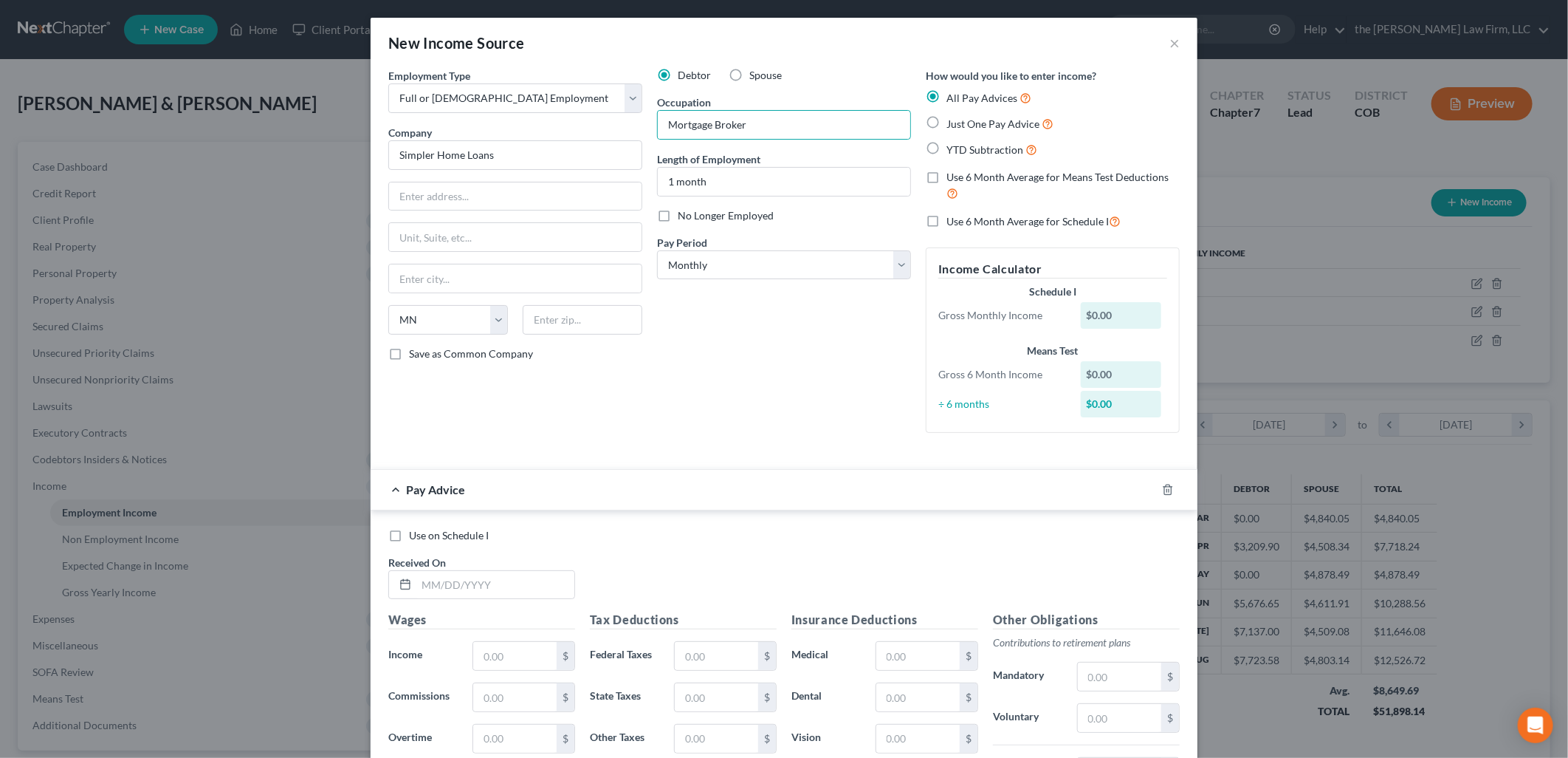
click at [736, 419] on div "Debtor Spouse Occupation Mortgage Broker Length of Employment 1 month No Longer…" at bounding box center [783, 256] width 268 height 377
click at [573, 284] on input "text" at bounding box center [515, 279] width 253 height 28
select select "27"
click at [699, 381] on div "Debtor Spouse Occupation Mortgage Broker Length of Employment 1 month No Longer…" at bounding box center [783, 256] width 268 height 377
drag, startPoint x: 554, startPoint y: 148, endPoint x: 366, endPoint y: 151, distance: 188.0
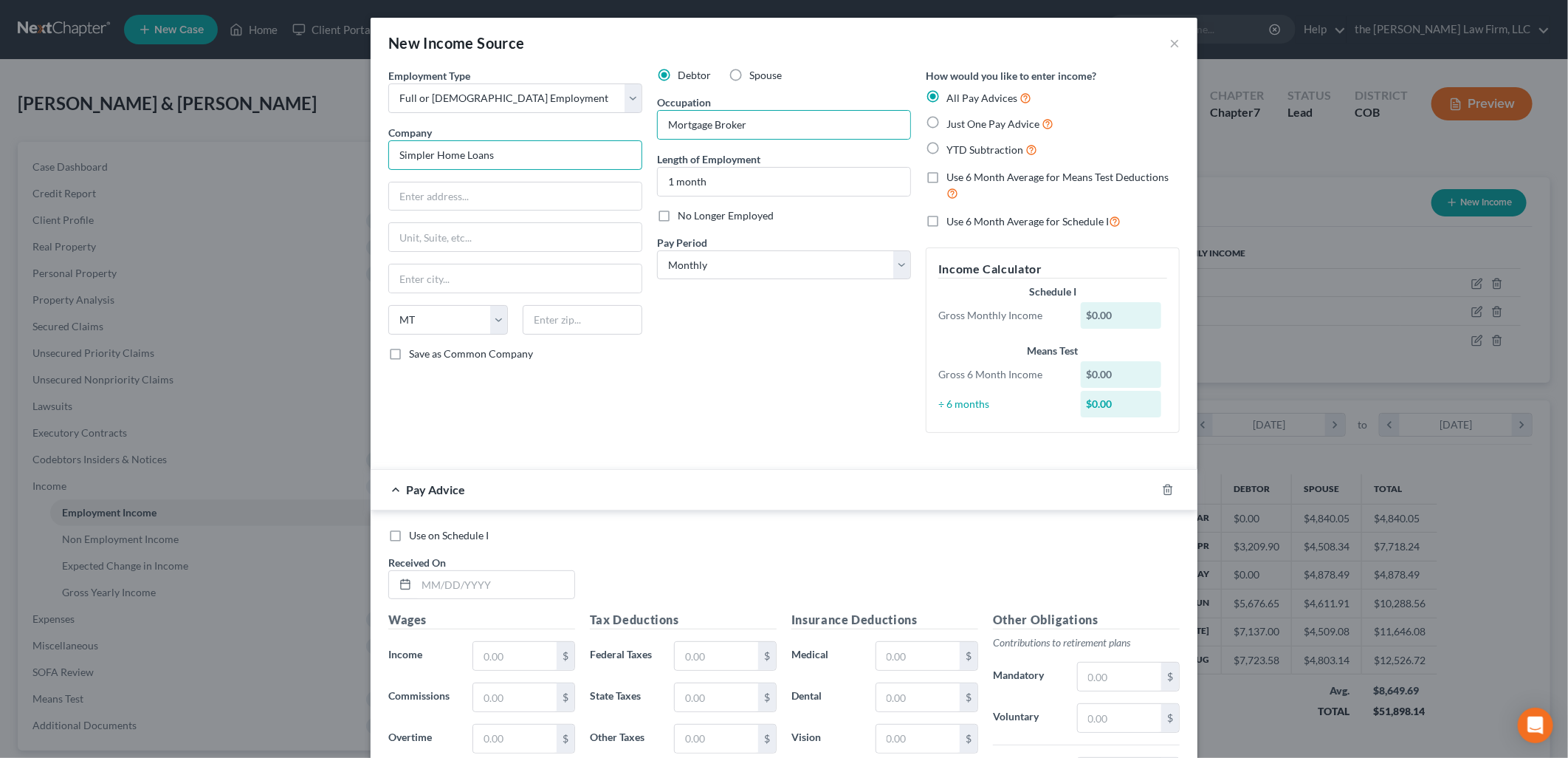
click at [370, 151] on div "Employment Type * Select Full or Part Time Employment Self Employment Company *…" at bounding box center [783, 518] width 827 height 901
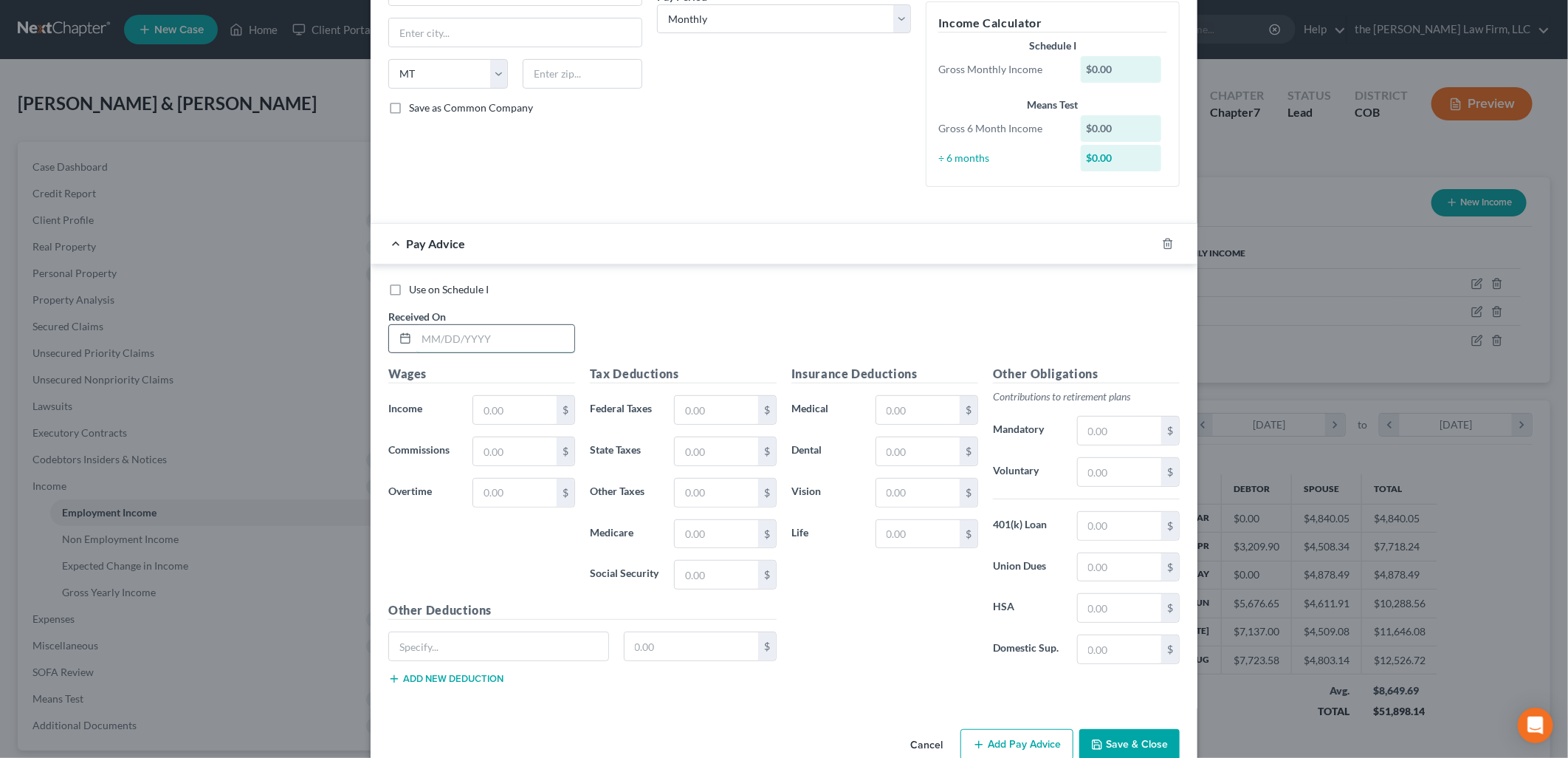
click at [534, 339] on input "text" at bounding box center [495, 339] width 158 height 28
click at [485, 338] on input "9/3/" at bounding box center [495, 339] width 158 height 28
click at [945, 301] on div "Use on Schedule I Received On * 9/3/" at bounding box center [784, 324] width 806 height 83
click at [476, 345] on input "9/3/" at bounding box center [495, 339] width 158 height 28
type input "[DATE]"
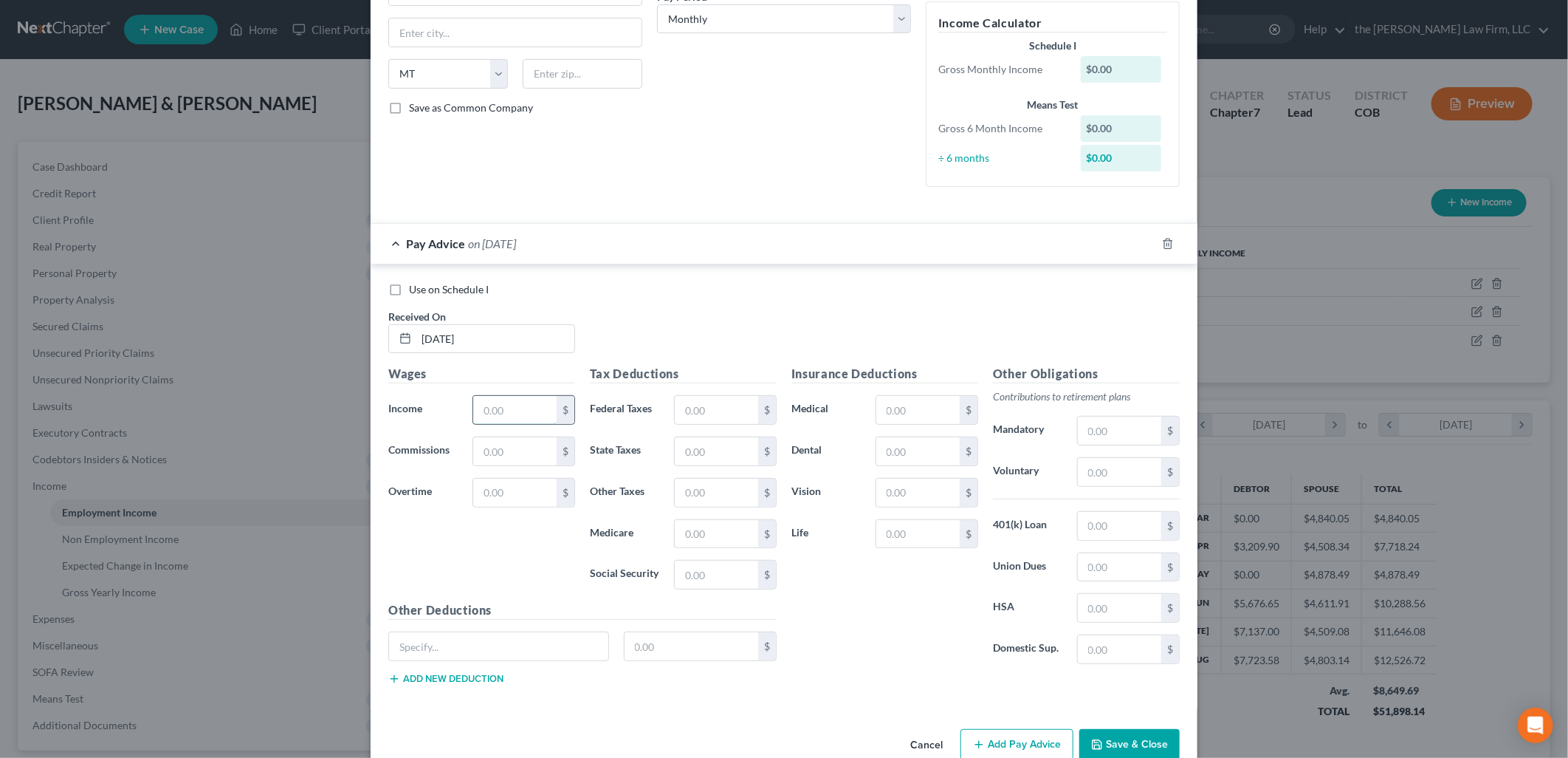
click at [492, 400] on input "text" at bounding box center [514, 410] width 83 height 28
click at [859, 282] on div "Use on Schedule I" at bounding box center [783, 290] width 791 height 15
click at [502, 404] on input "3" at bounding box center [514, 410] width 83 height 28
type input "3,166.80"
click at [726, 342] on div "Use on Schedule I Received On * 9/3/2025" at bounding box center [784, 324] width 806 height 83
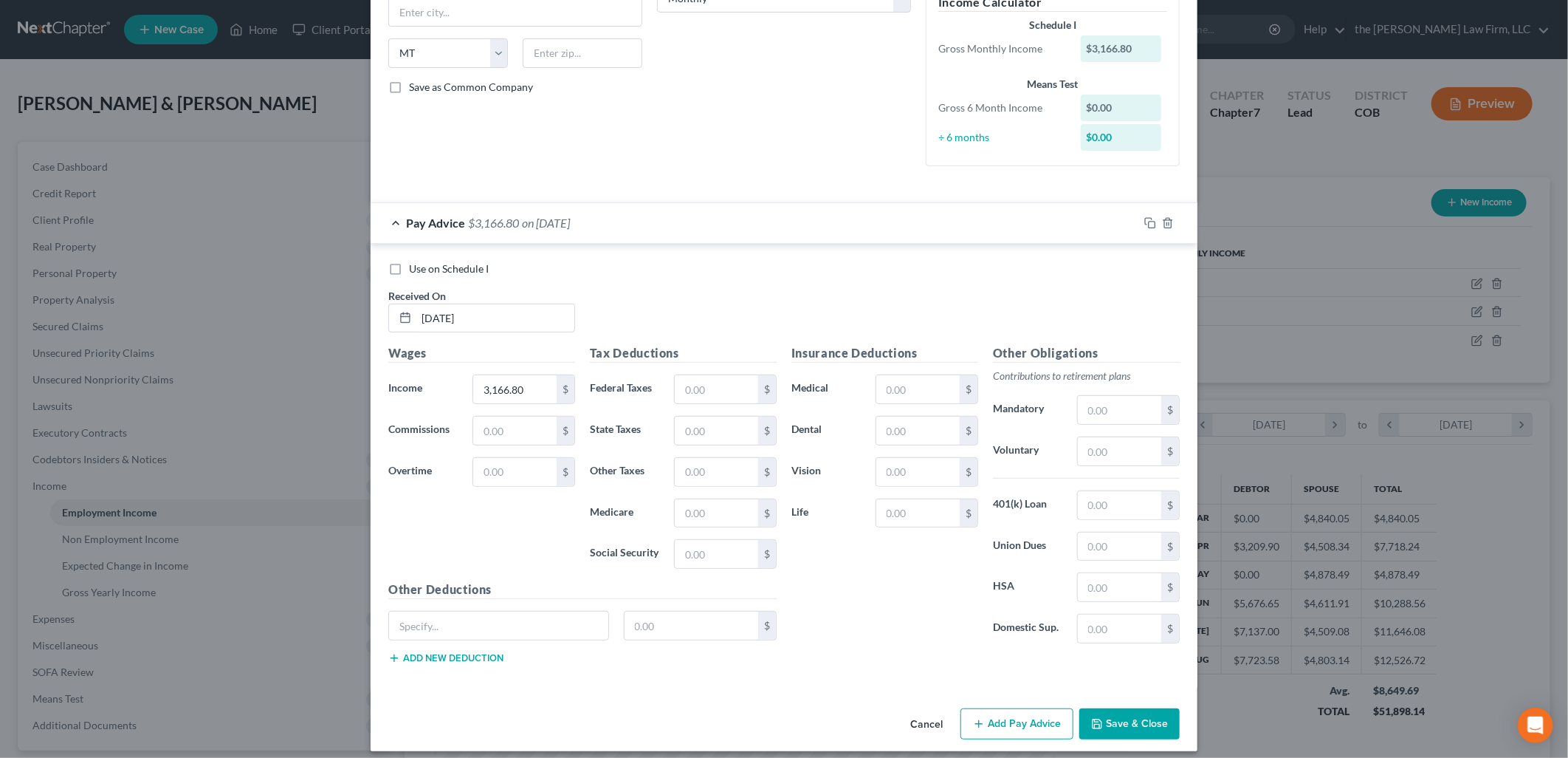
scroll to position [278, 0]
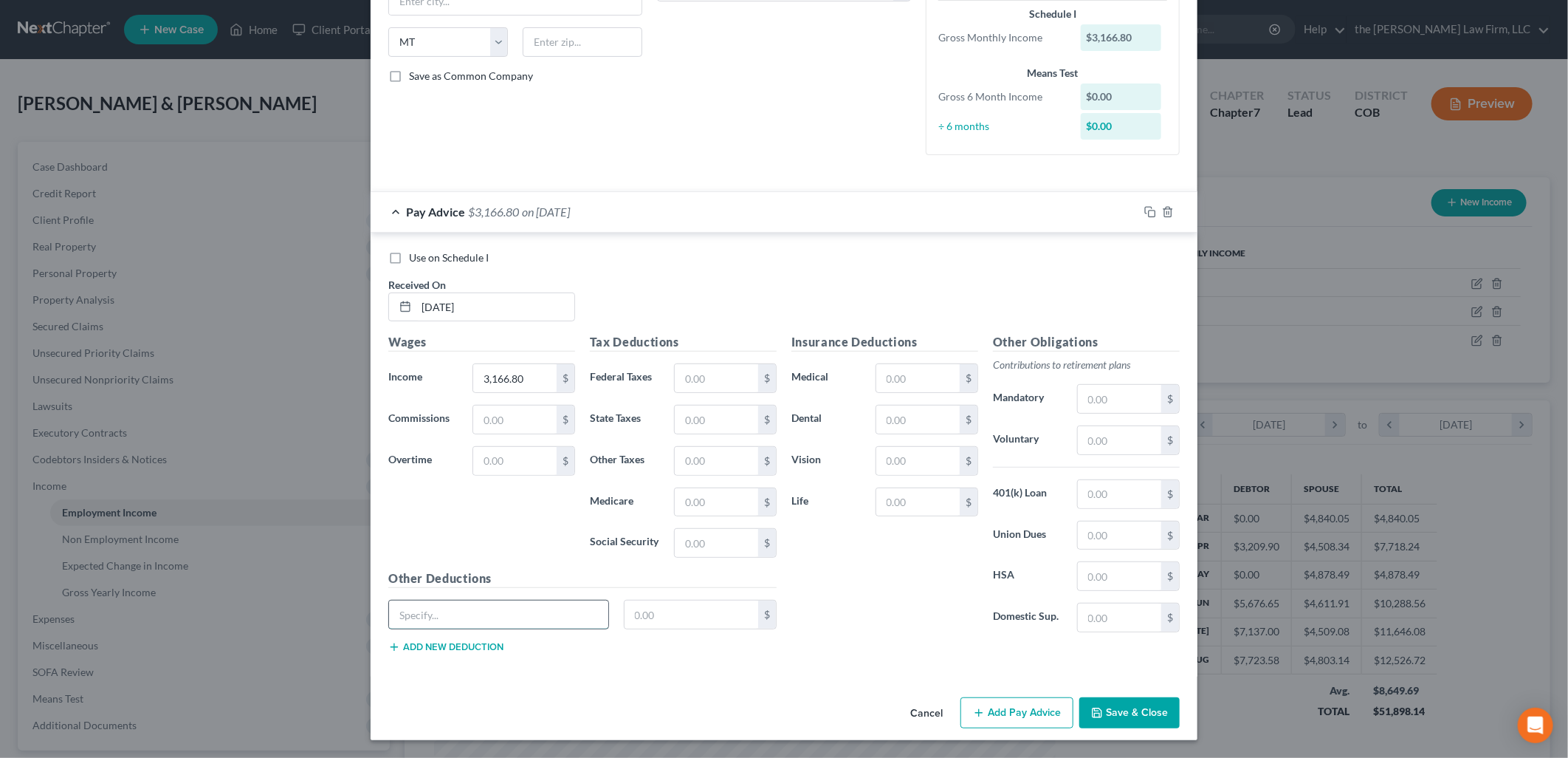
click at [533, 602] on input "text" at bounding box center [499, 615] width 219 height 28
click at [1035, 684] on div "Employment Type * Select Full or Part Time Employment Self Employment Company *…" at bounding box center [783, 240] width 827 height 901
click at [1020, 706] on button "Add Pay Advice" at bounding box center [1017, 713] width 113 height 31
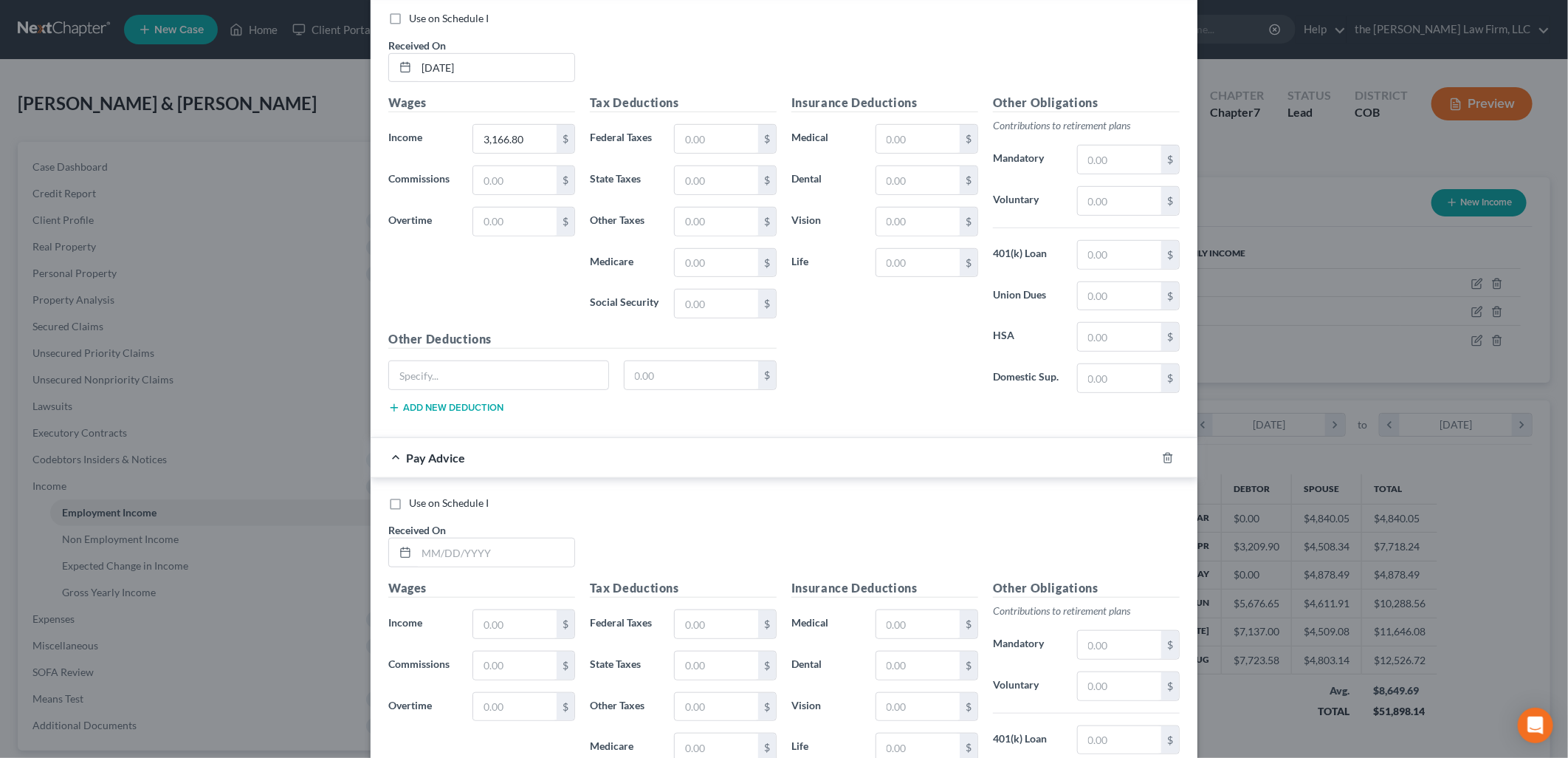
scroll to position [764, 0]
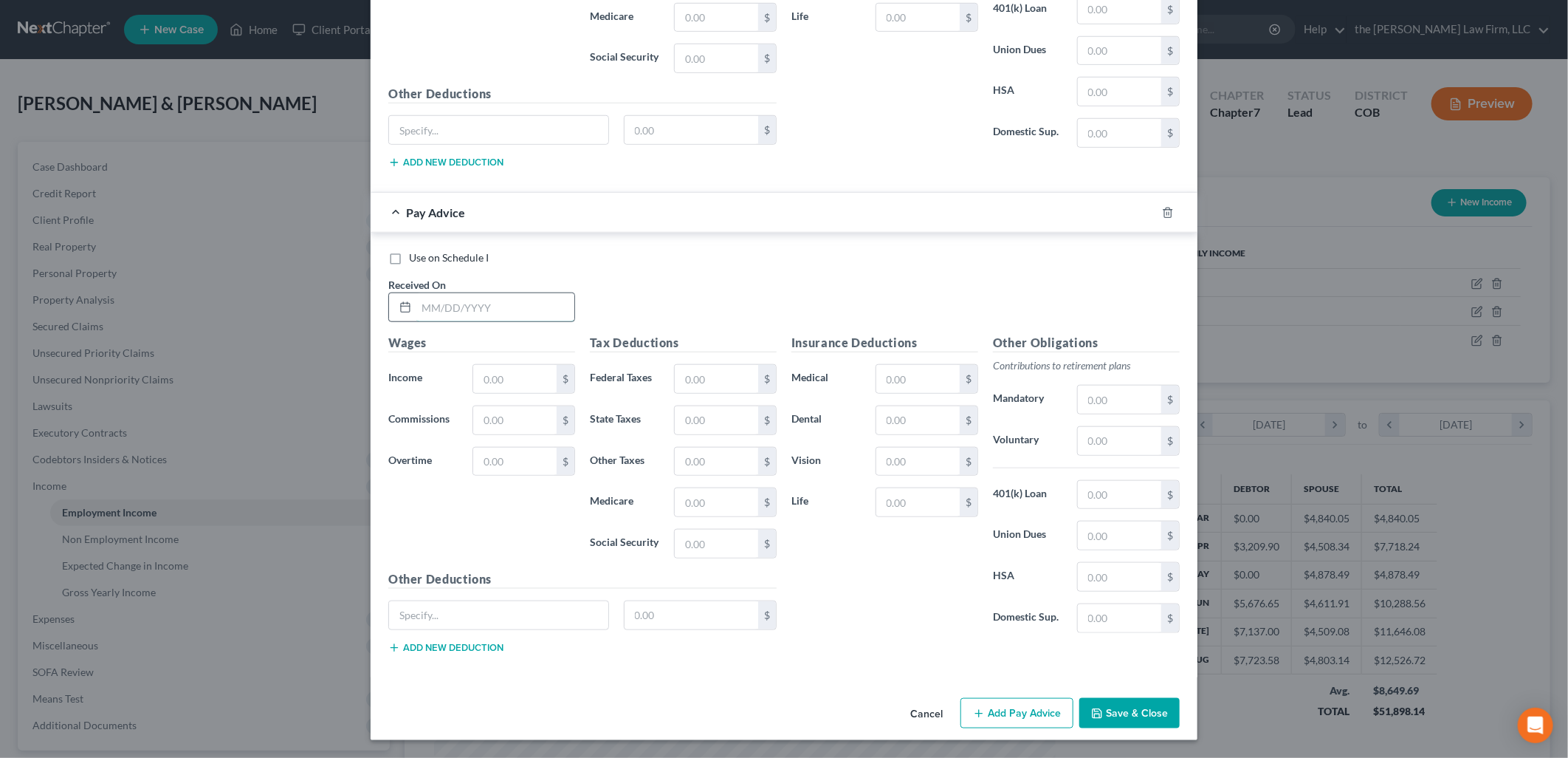
click at [527, 297] on input "text" at bounding box center [495, 307] width 158 height 28
type input "8/21/2025"
click at [495, 375] on input "text" at bounding box center [514, 379] width 83 height 28
type input "5,000"
click at [654, 320] on div "Use on Schedule I Received On * 8/21/2025" at bounding box center [784, 292] width 806 height 83
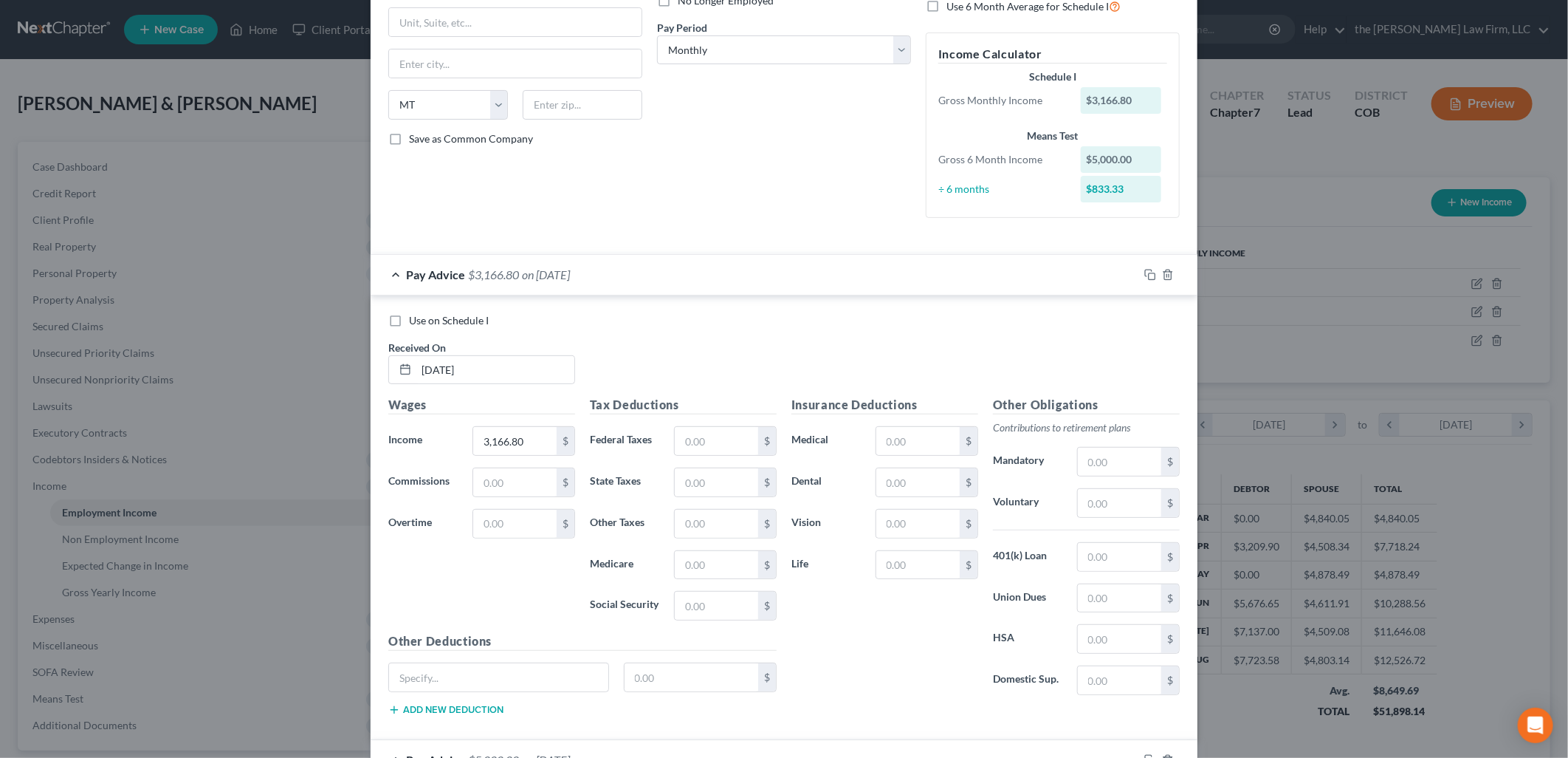
scroll to position [0, 0]
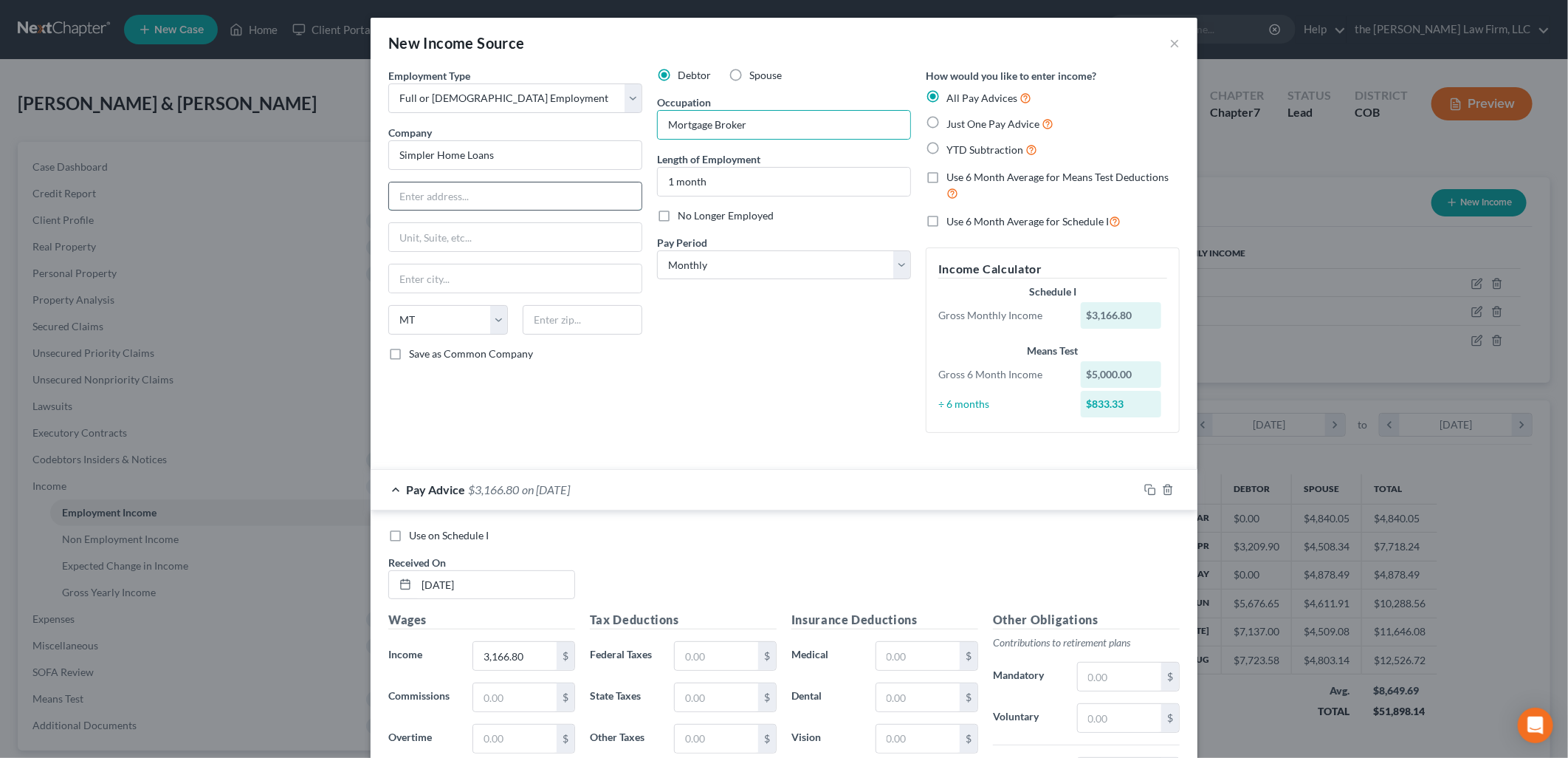
click at [496, 209] on input "text" at bounding box center [515, 196] width 253 height 28
click at [478, 196] on input "text" at bounding box center [515, 196] width 253 height 28
type input "[STREET_ADDRESS]"
type input "La Mesa"
type input "91941"
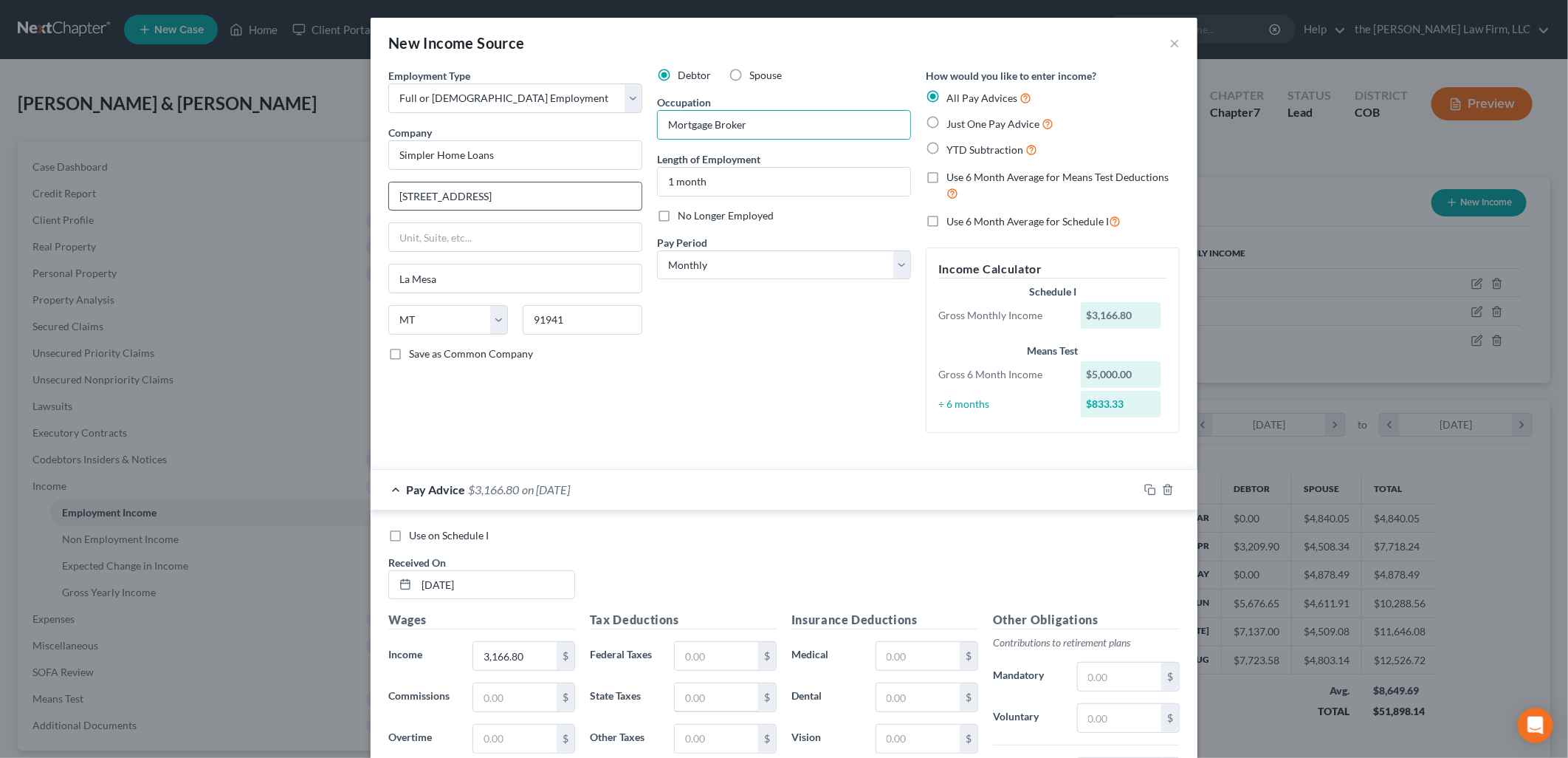
type input "CA"
select select "4"
click at [926, 366] on div "Income Calculator Schedule I Gross Monthly Income $3,166.80 Means Test Gross 6 …" at bounding box center [1052, 340] width 254 height 185
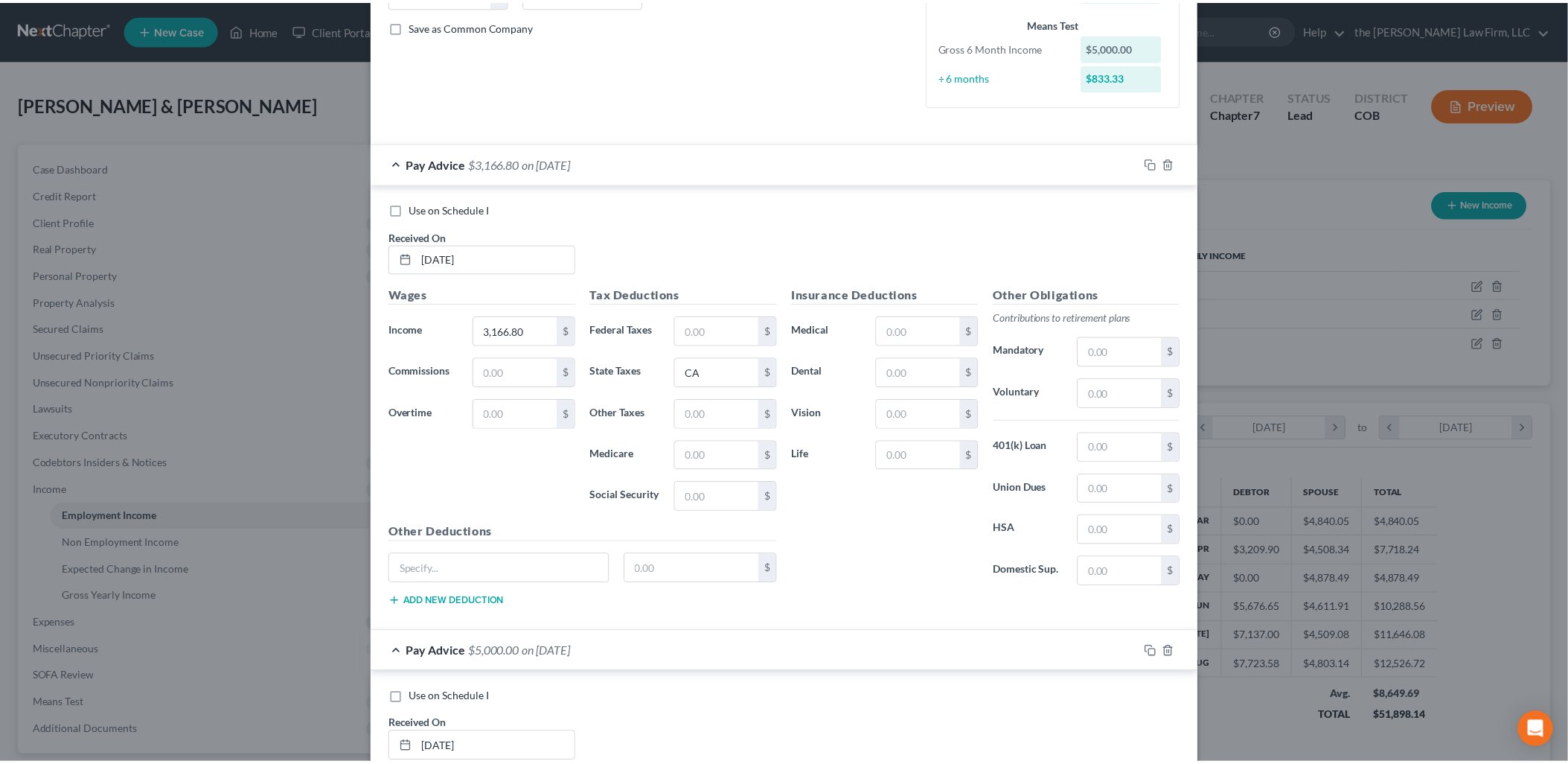
scroll to position [770, 0]
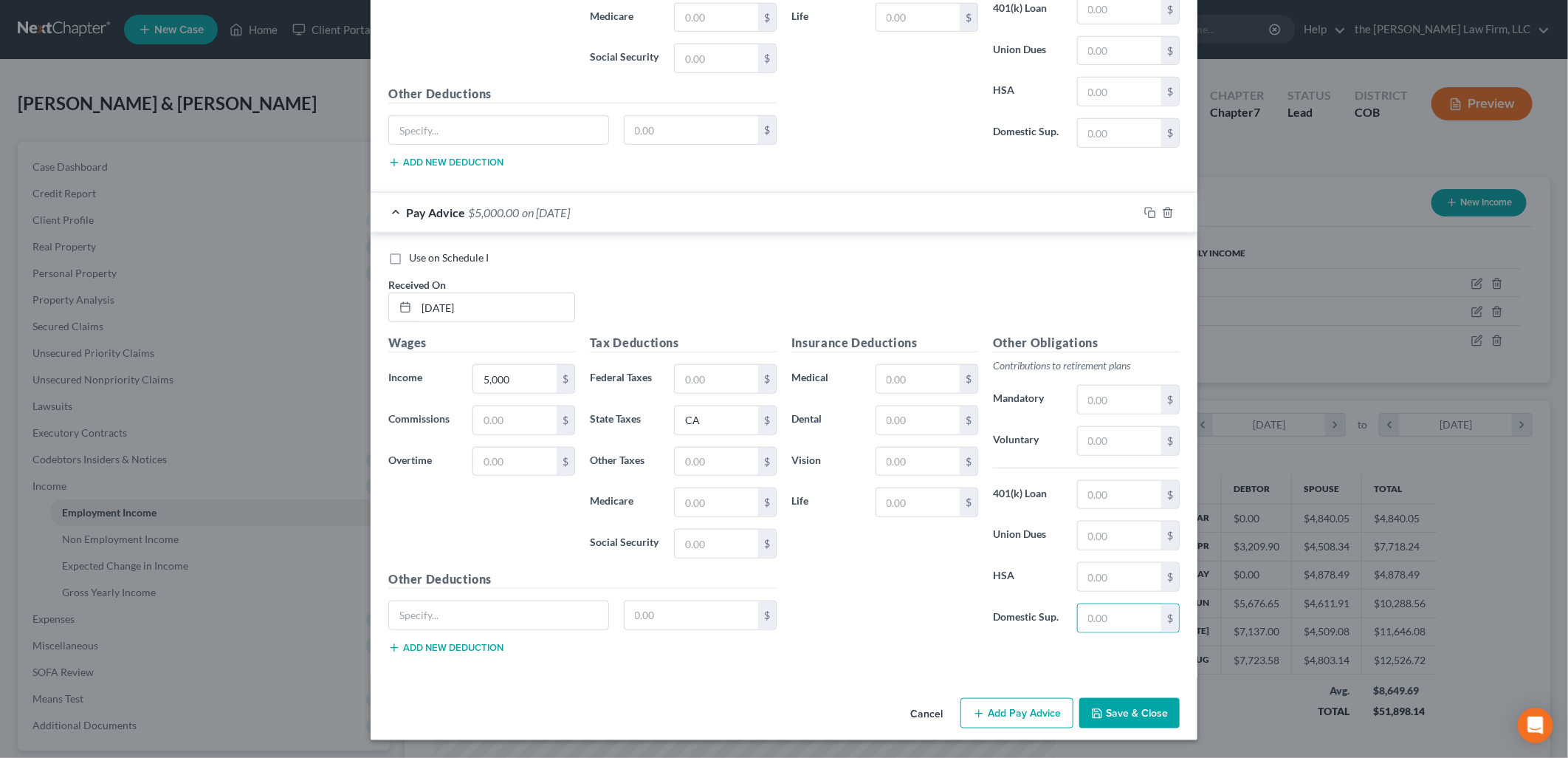
click at [1118, 706] on button "Save & Close" at bounding box center [1129, 714] width 100 height 31
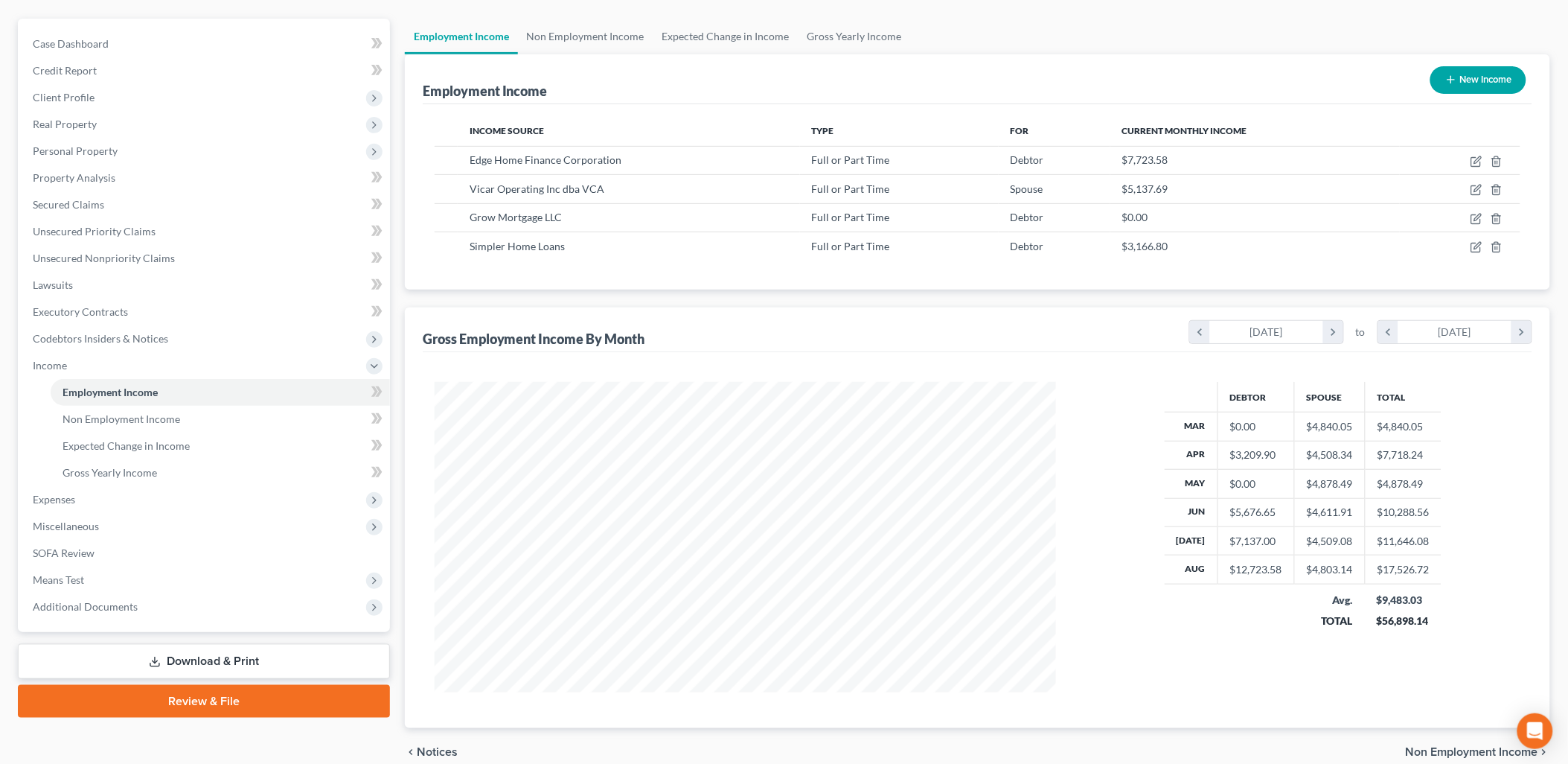
scroll to position [166, 0]
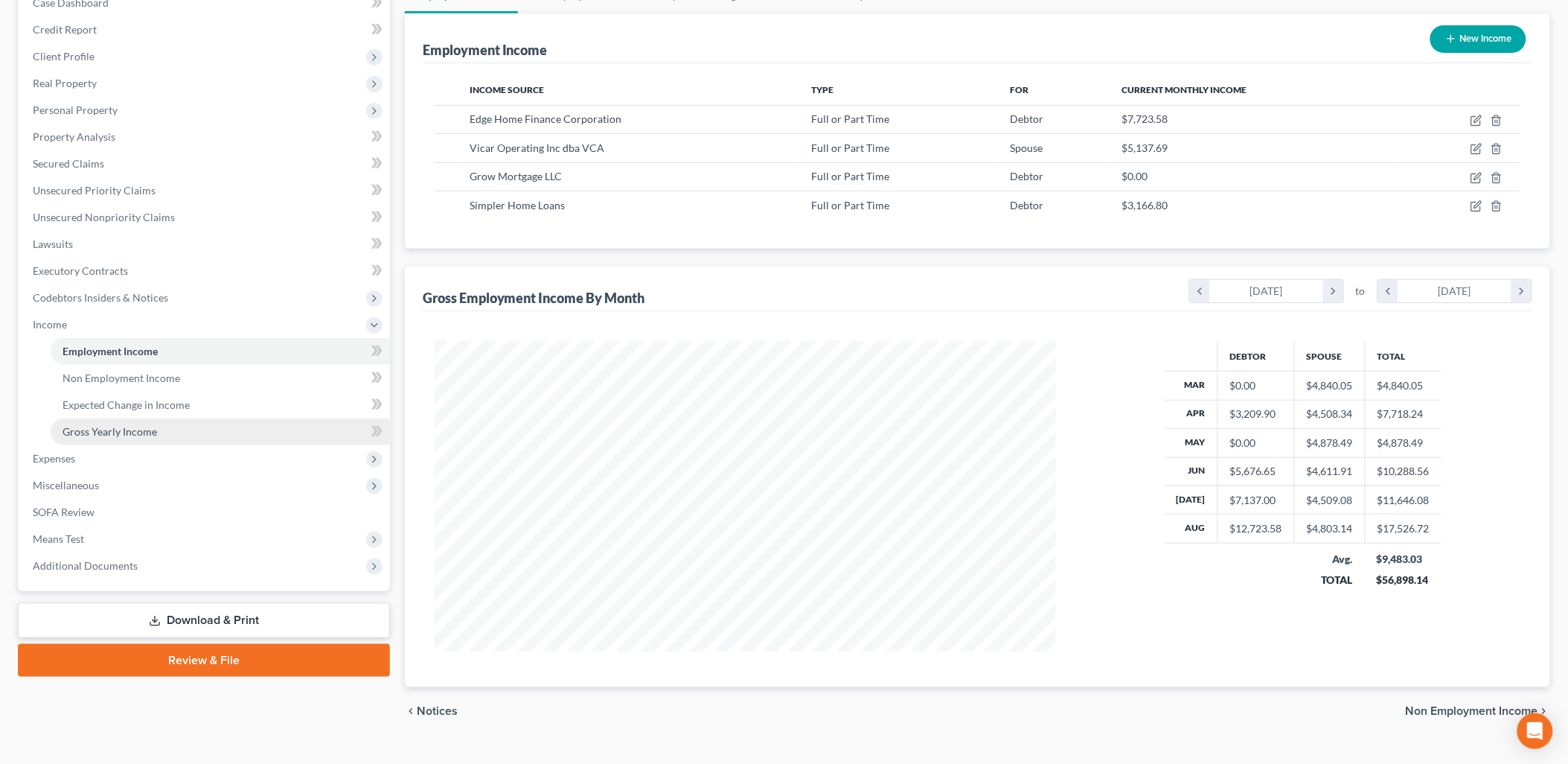
click at [138, 431] on span "Gross Yearly Income" at bounding box center [110, 431] width 95 height 13
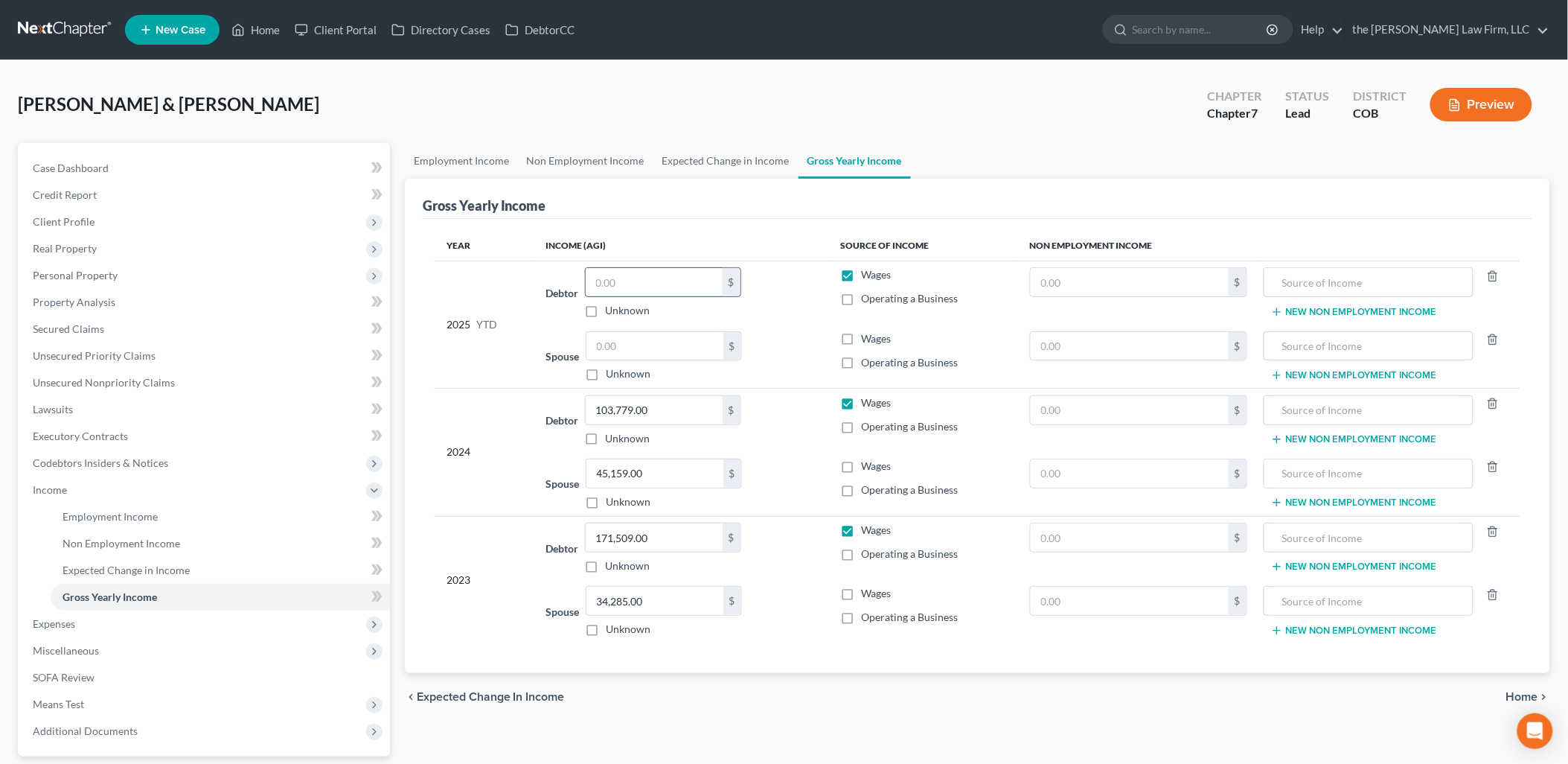
click at [642, 273] on input "text" at bounding box center [654, 282] width 137 height 28
type input "34,393.93"
click at [642, 337] on input "text" at bounding box center [655, 346] width 137 height 28
click at [635, 346] on input "text" at bounding box center [655, 346] width 137 height 28
type input "24,024.55"
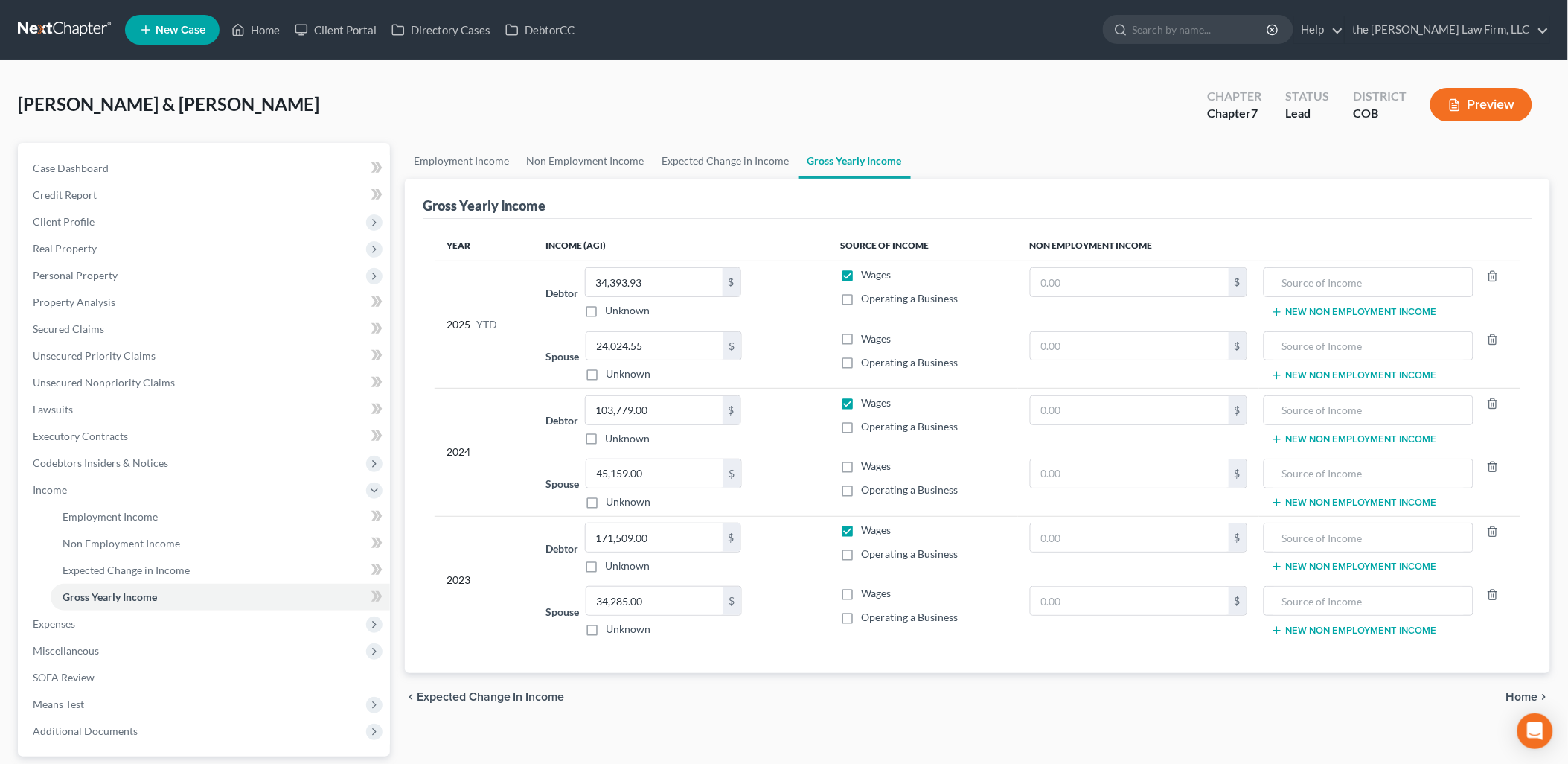
click at [704, 224] on div "Year Income (AGI) Source of Income Non Employment Income 2025 YTD Debtor 34,393…" at bounding box center [977, 446] width 1109 height 454
click at [45, 182] on link "Credit Report" at bounding box center [205, 195] width 369 height 27
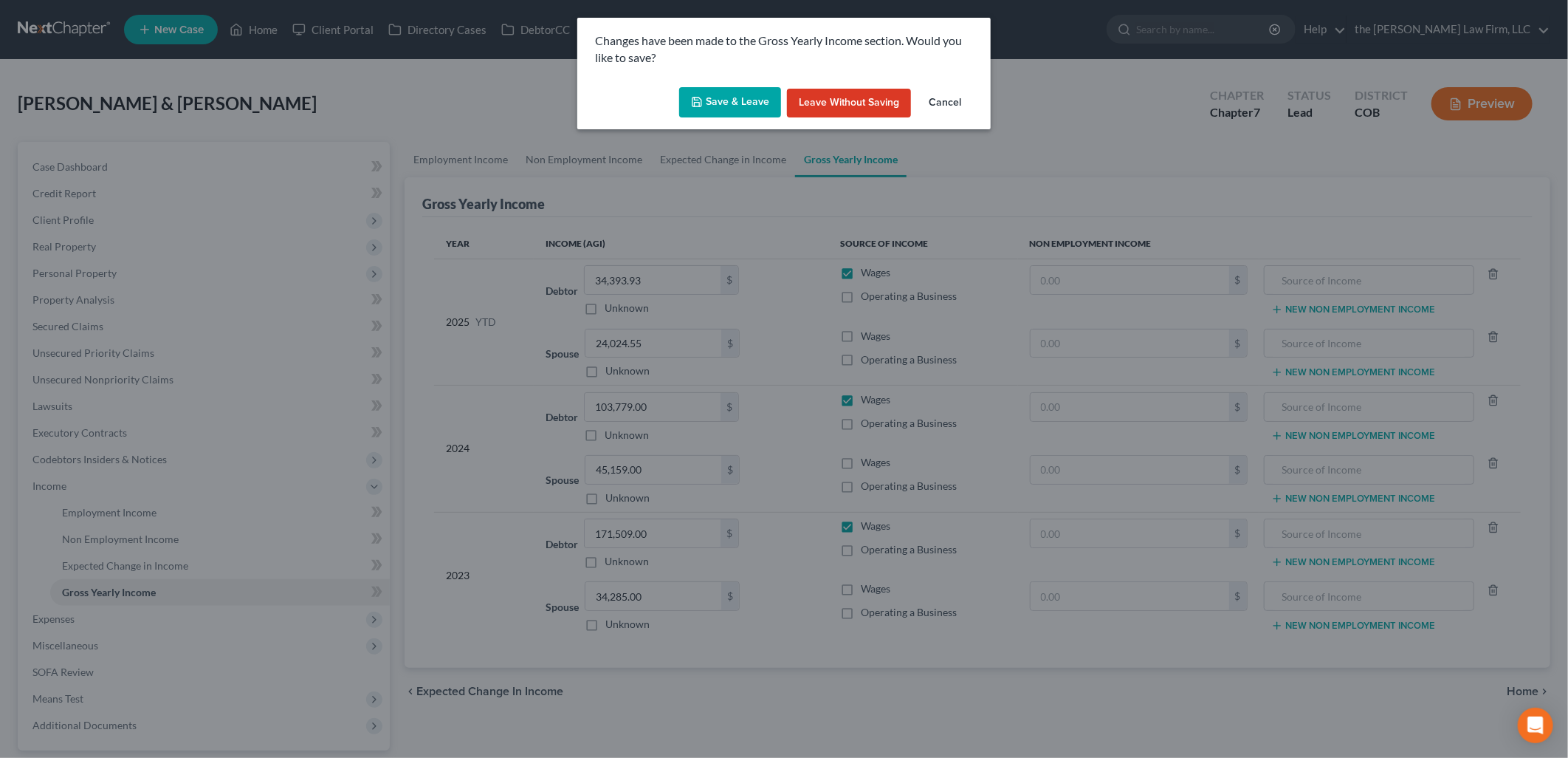
click at [740, 96] on button "Save & Leave" at bounding box center [730, 103] width 102 height 31
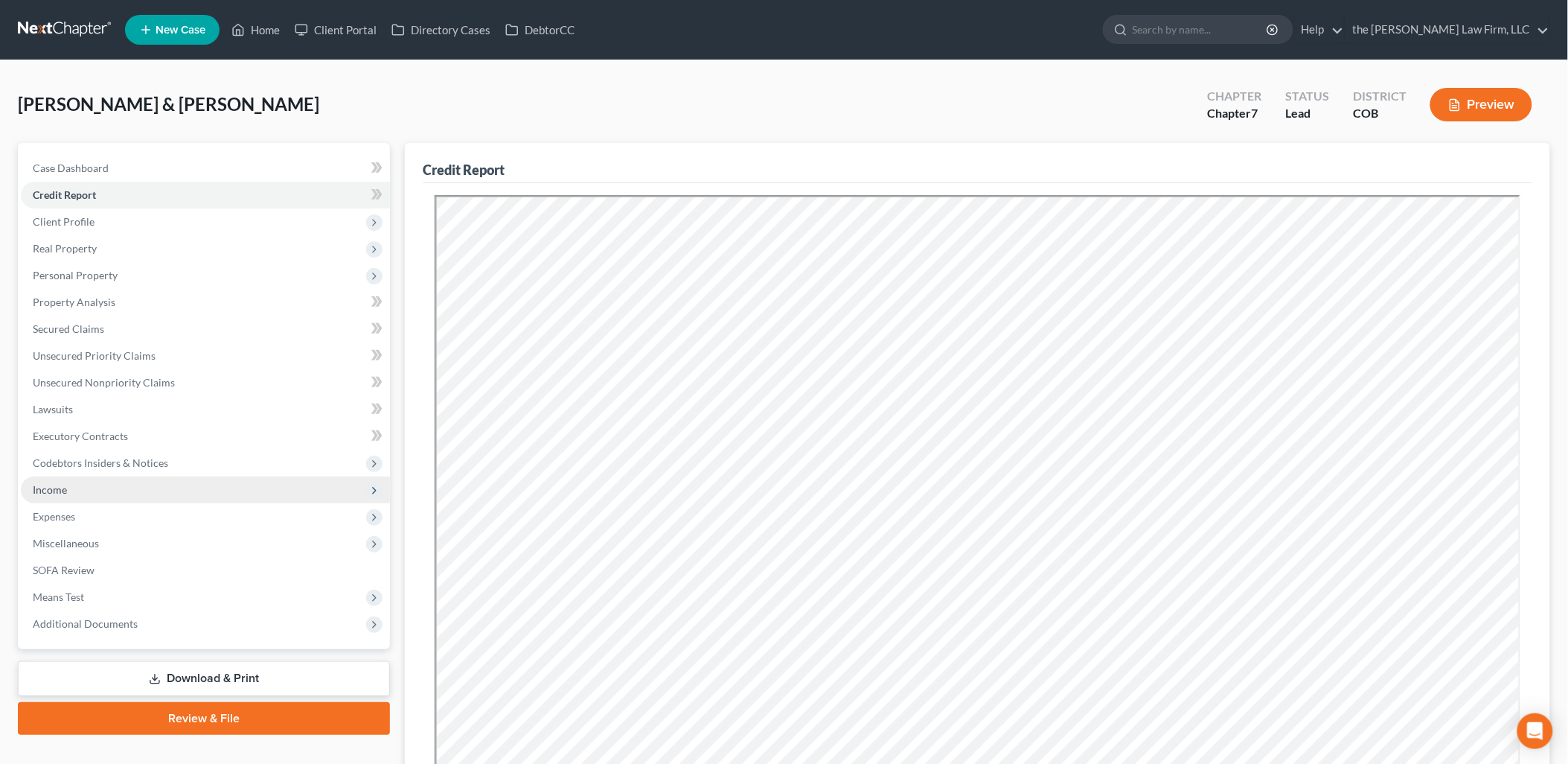
click at [78, 495] on span "Income" at bounding box center [205, 489] width 369 height 27
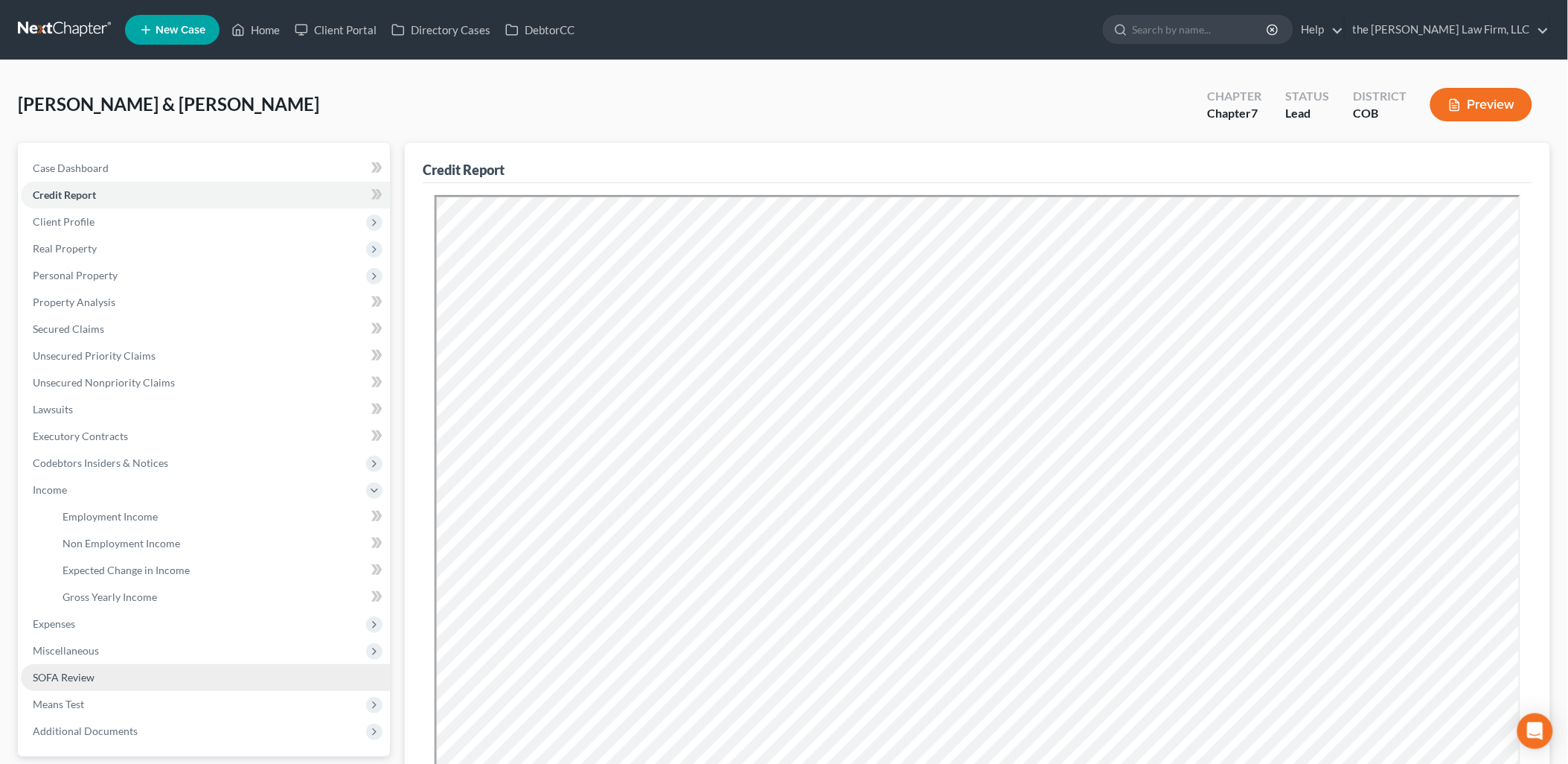
click at [95, 675] on link "SOFA Review" at bounding box center [205, 678] width 369 height 27
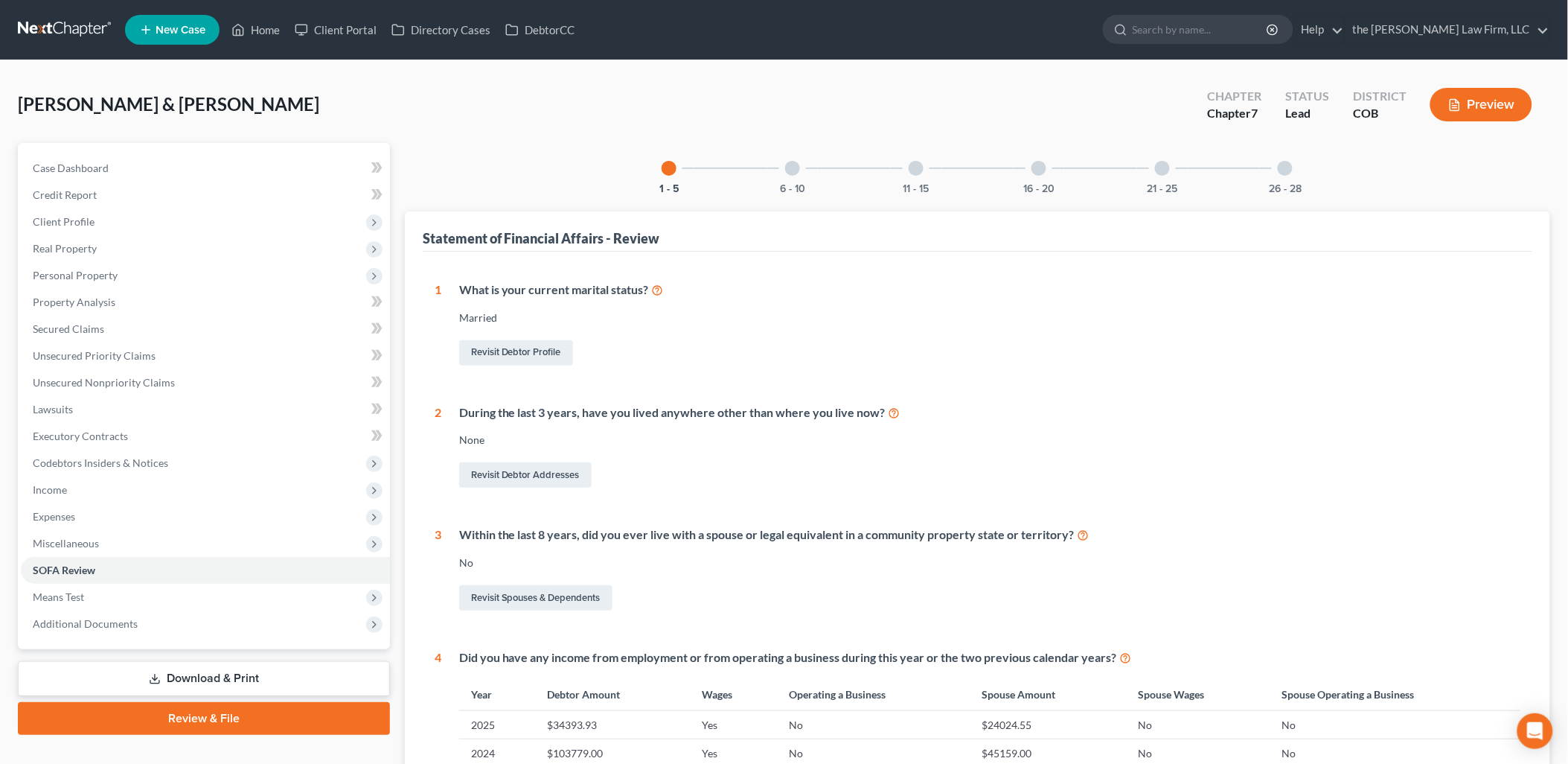
scroll to position [330, 0]
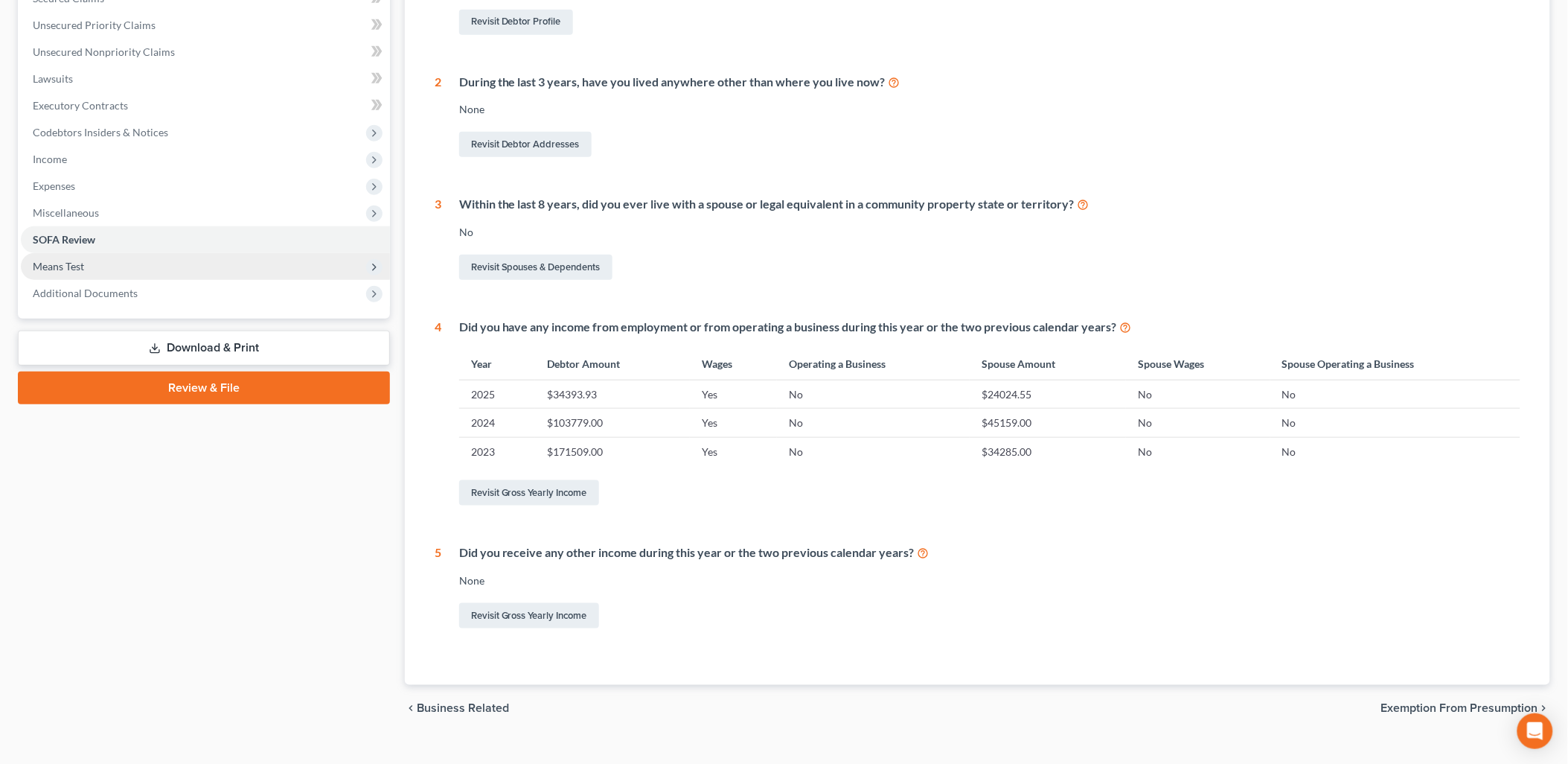
click at [77, 261] on span "Means Test" at bounding box center [58, 266] width 51 height 13
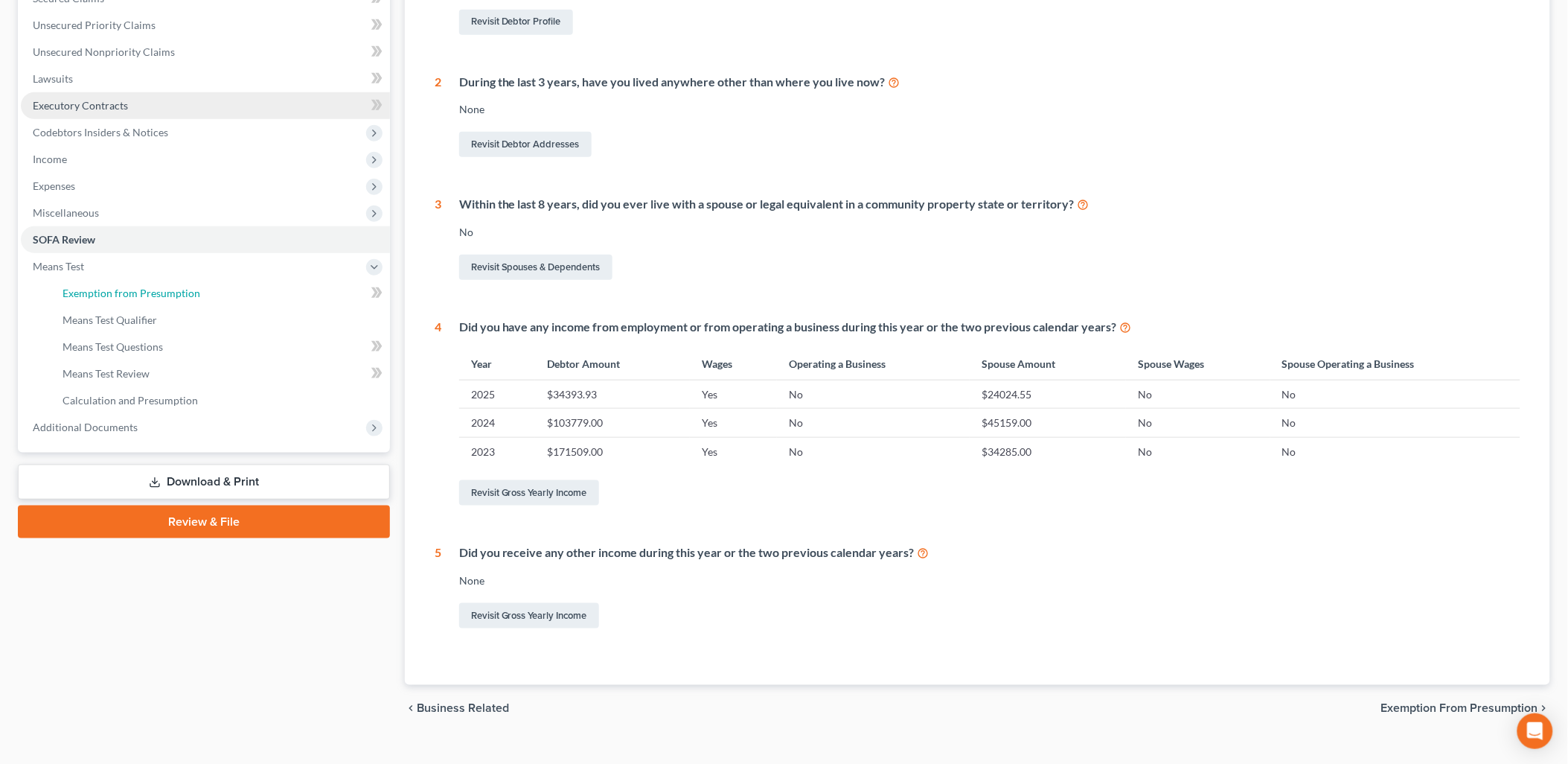
click at [188, 281] on link "Exemption from Presumption" at bounding box center [220, 293] width 339 height 27
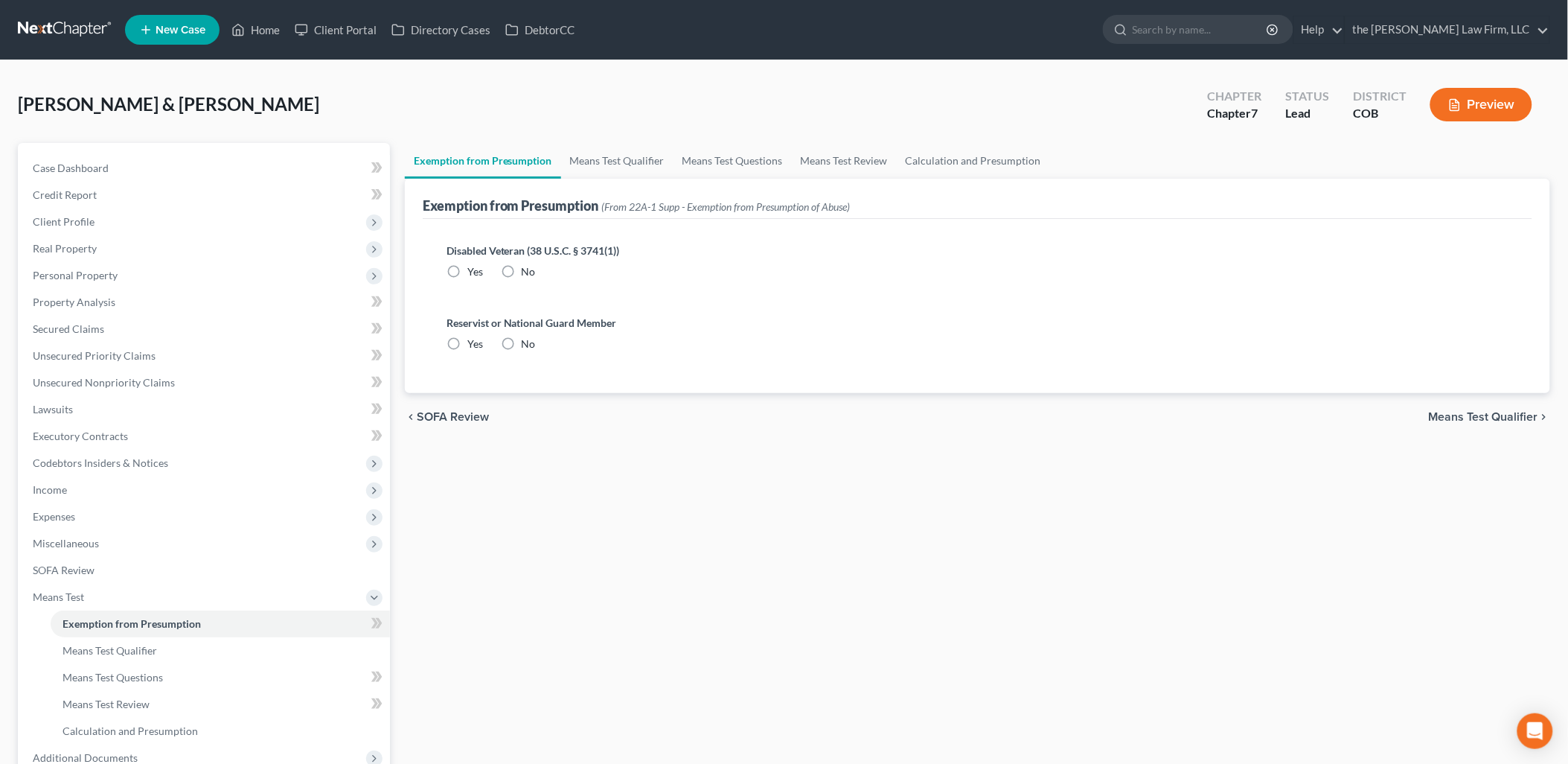
click at [521, 269] on label "No" at bounding box center [528, 271] width 14 height 15
click at [528, 269] on input "No" at bounding box center [532, 269] width 9 height 9
radio input "true"
click at [521, 347] on span "No" at bounding box center [528, 344] width 14 height 13
click at [528, 346] on input "No" at bounding box center [532, 341] width 9 height 9
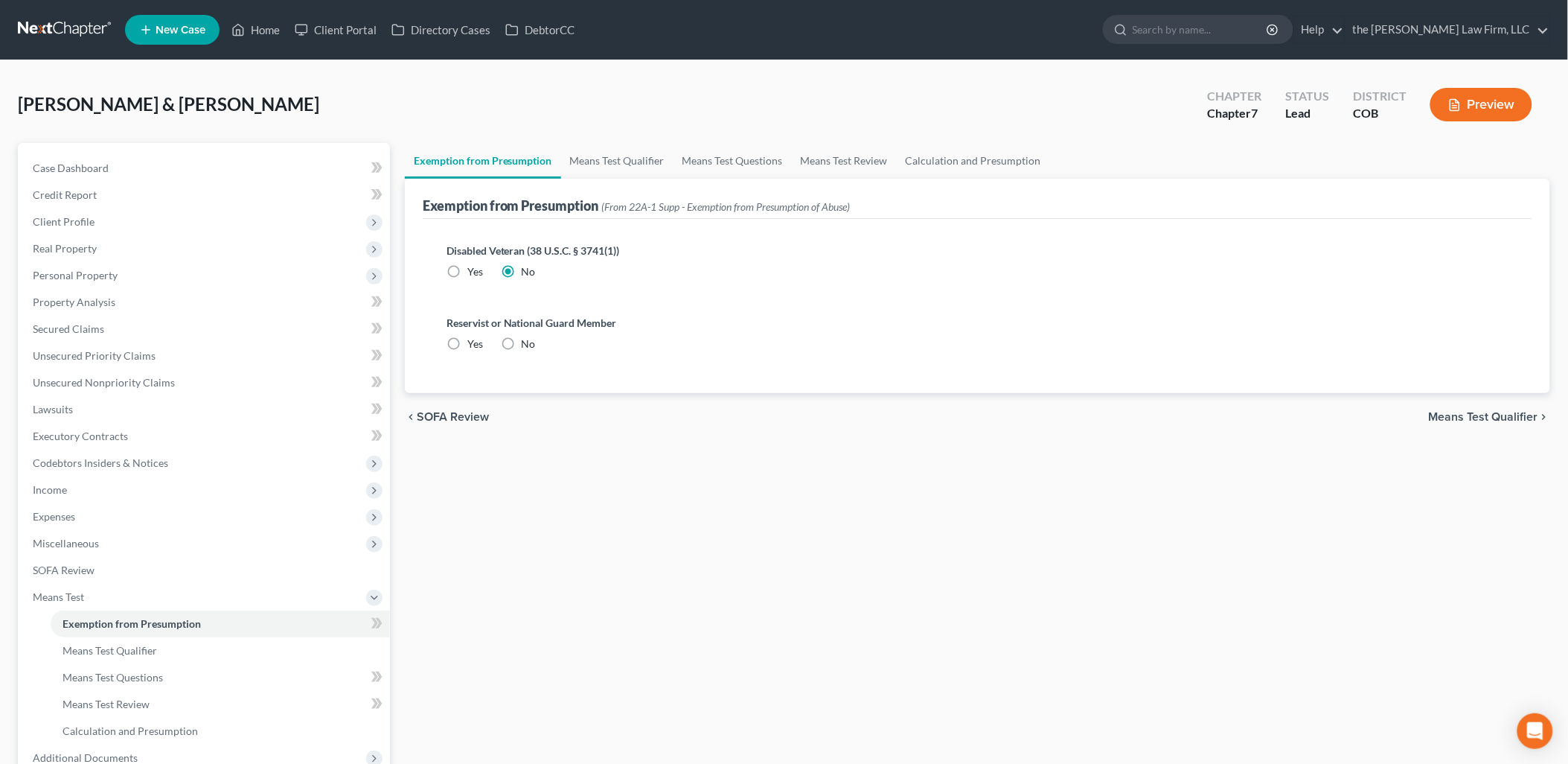
radio input "true"
click at [590, 157] on link "Means Test Qualifier" at bounding box center [617, 161] width 112 height 36
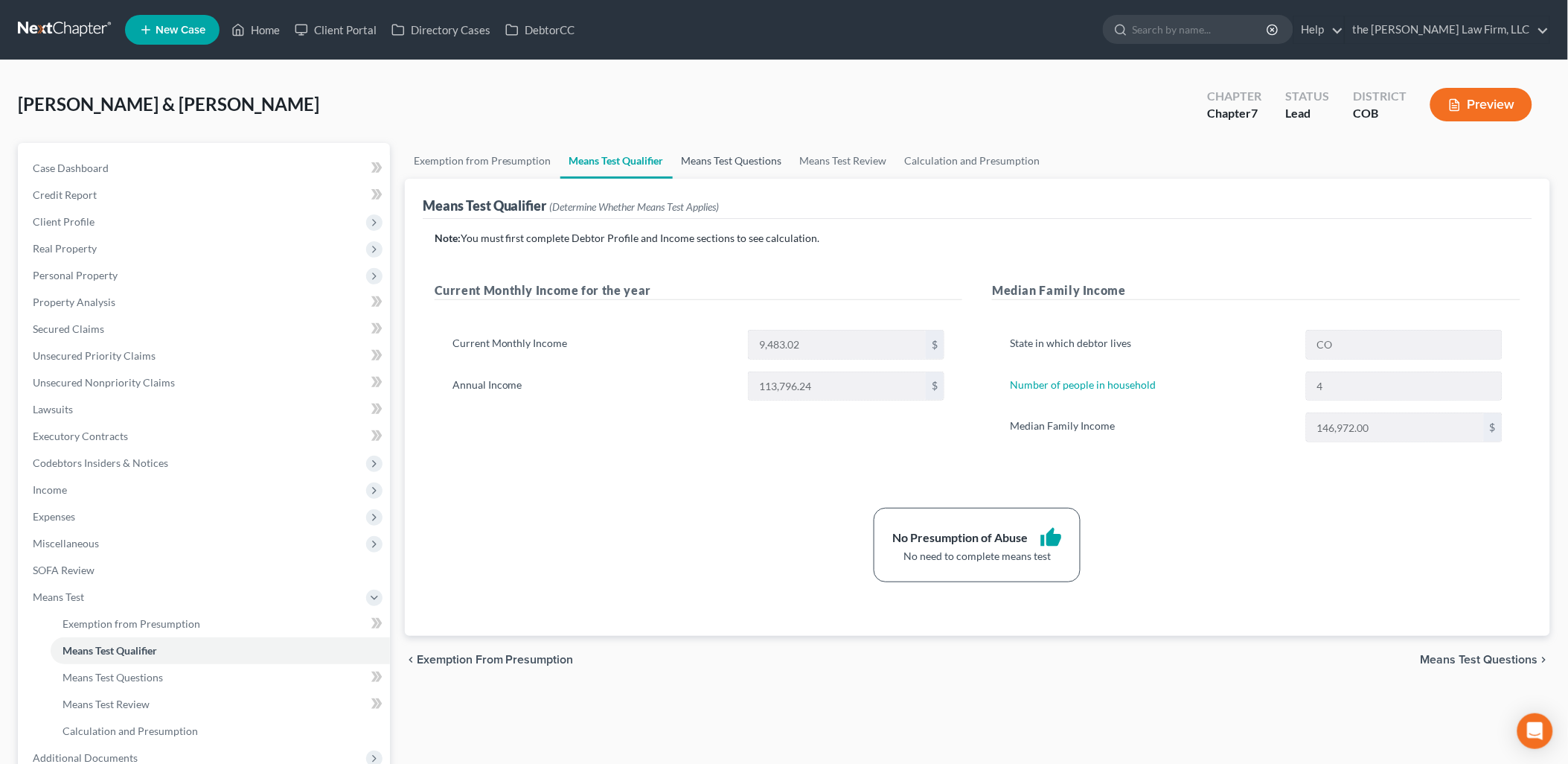
click at [737, 155] on link "Means Test Questions" at bounding box center [731, 161] width 118 height 36
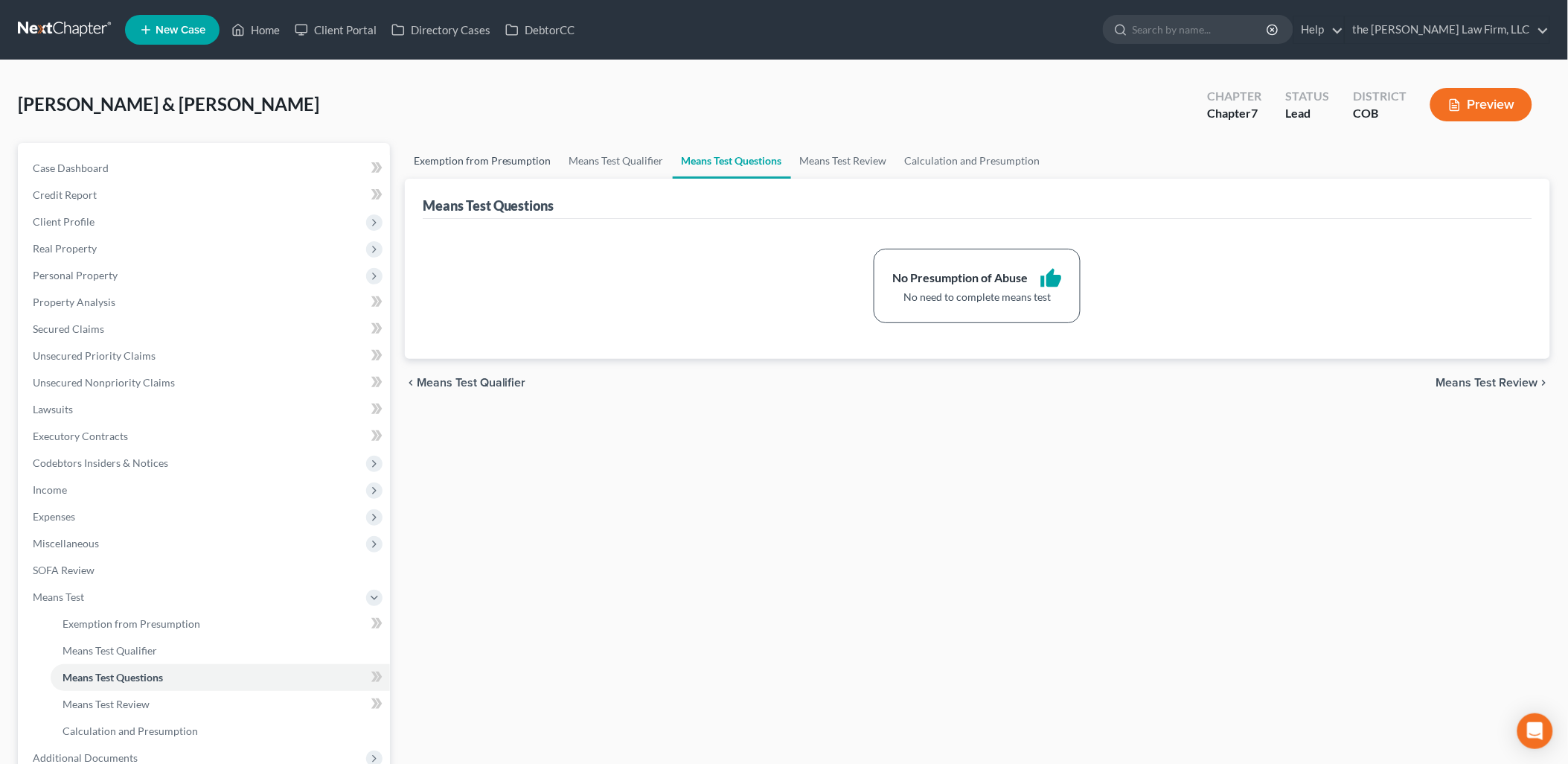
click at [479, 156] on link "Exemption from Presumption" at bounding box center [482, 161] width 155 height 36
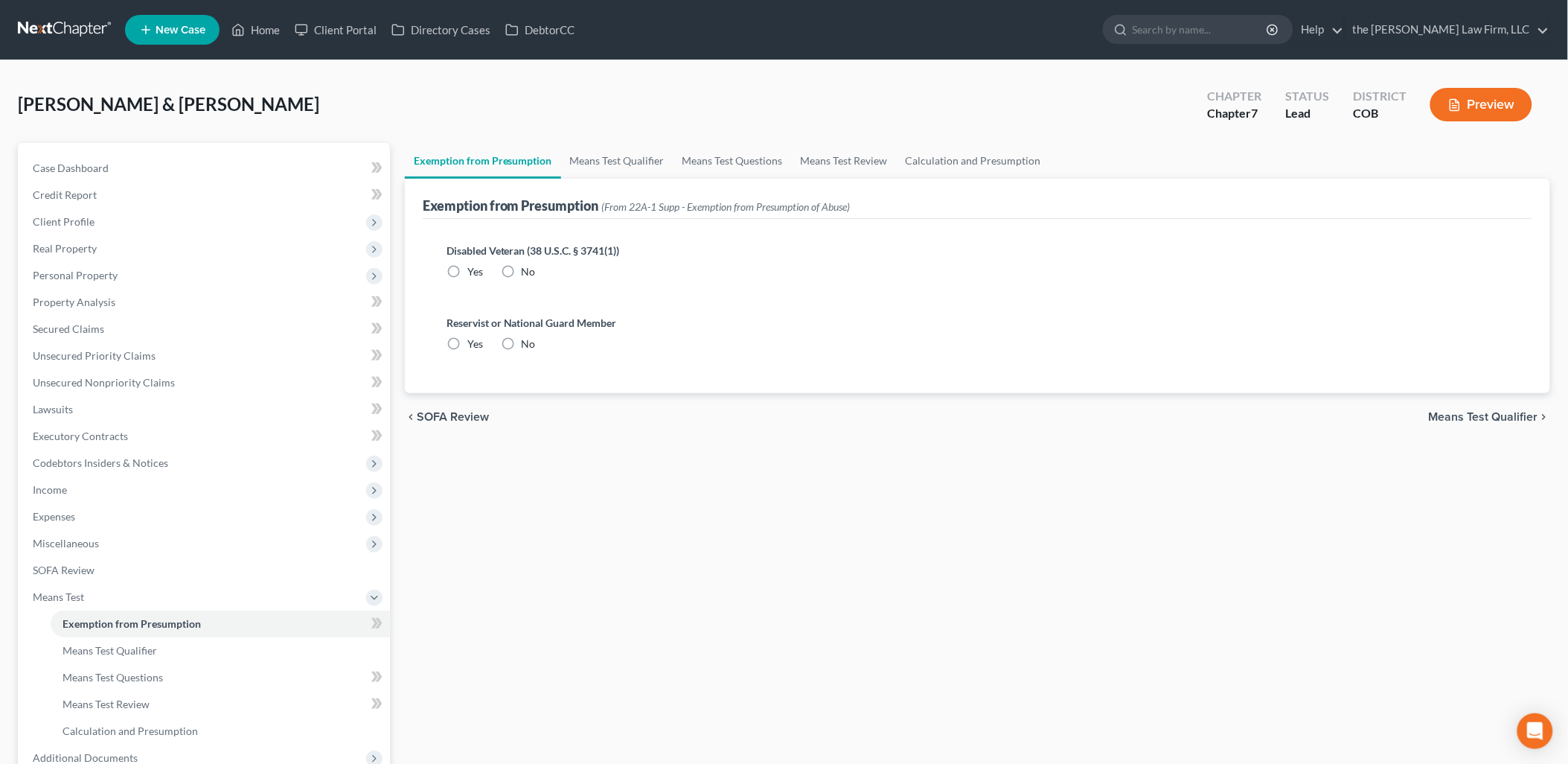
radio input "true"
click at [616, 158] on link "Means Test Qualifier" at bounding box center [617, 161] width 112 height 36
